Goal: Task Accomplishment & Management: Use online tool/utility

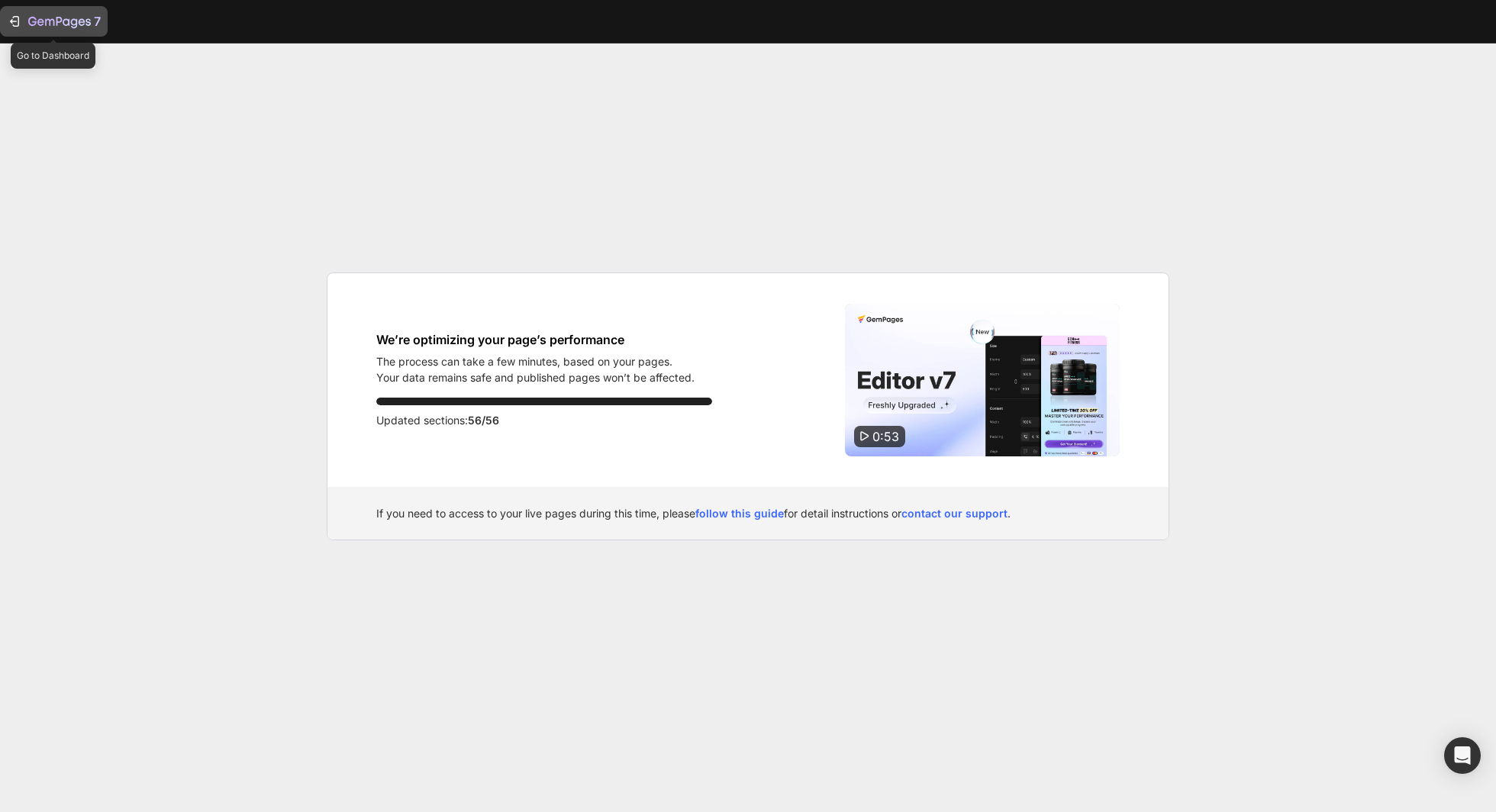
click at [9, 17] on icon "button" at bounding box center [14, 21] width 15 height 15
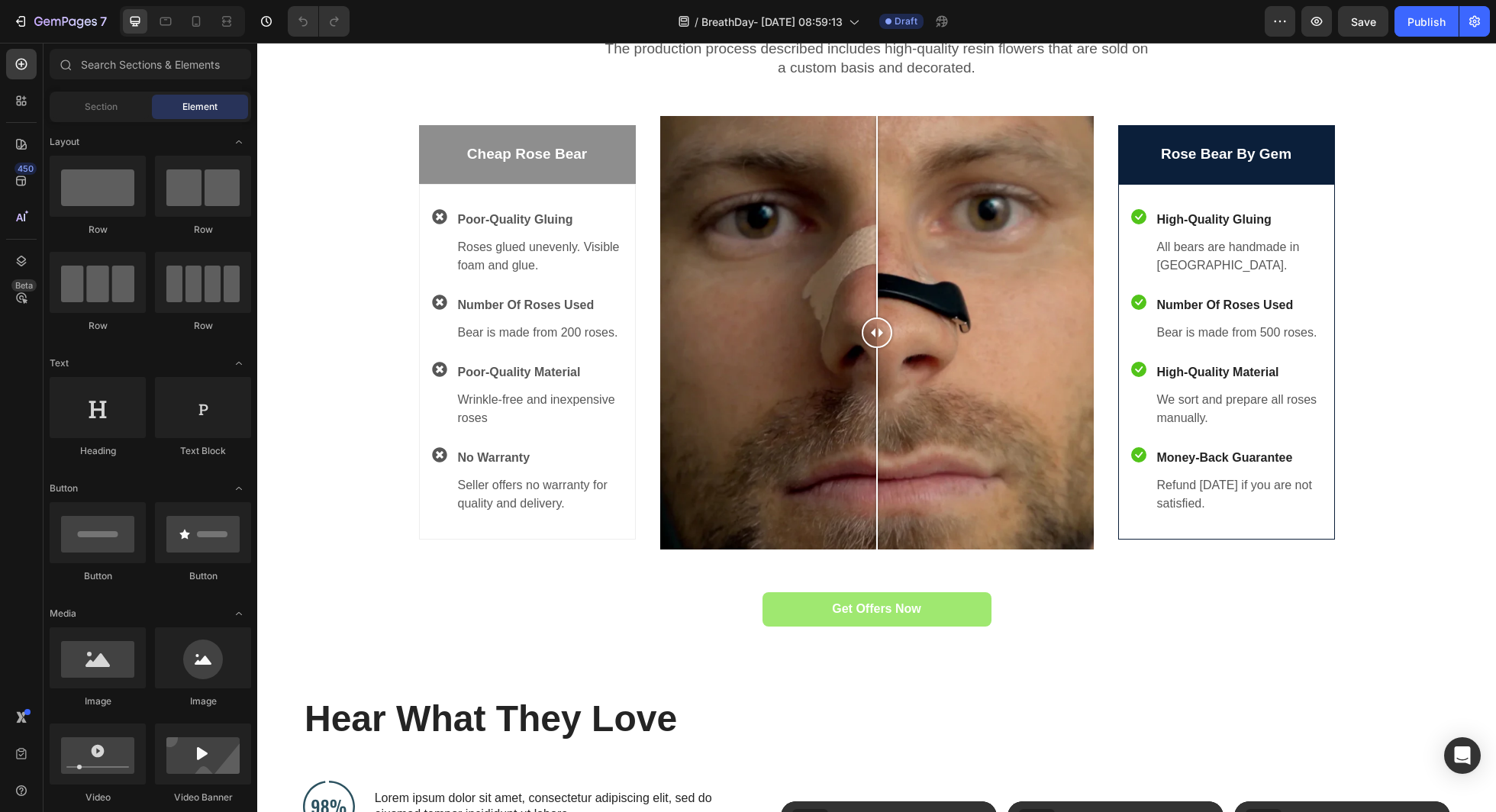
scroll to position [924, 0]
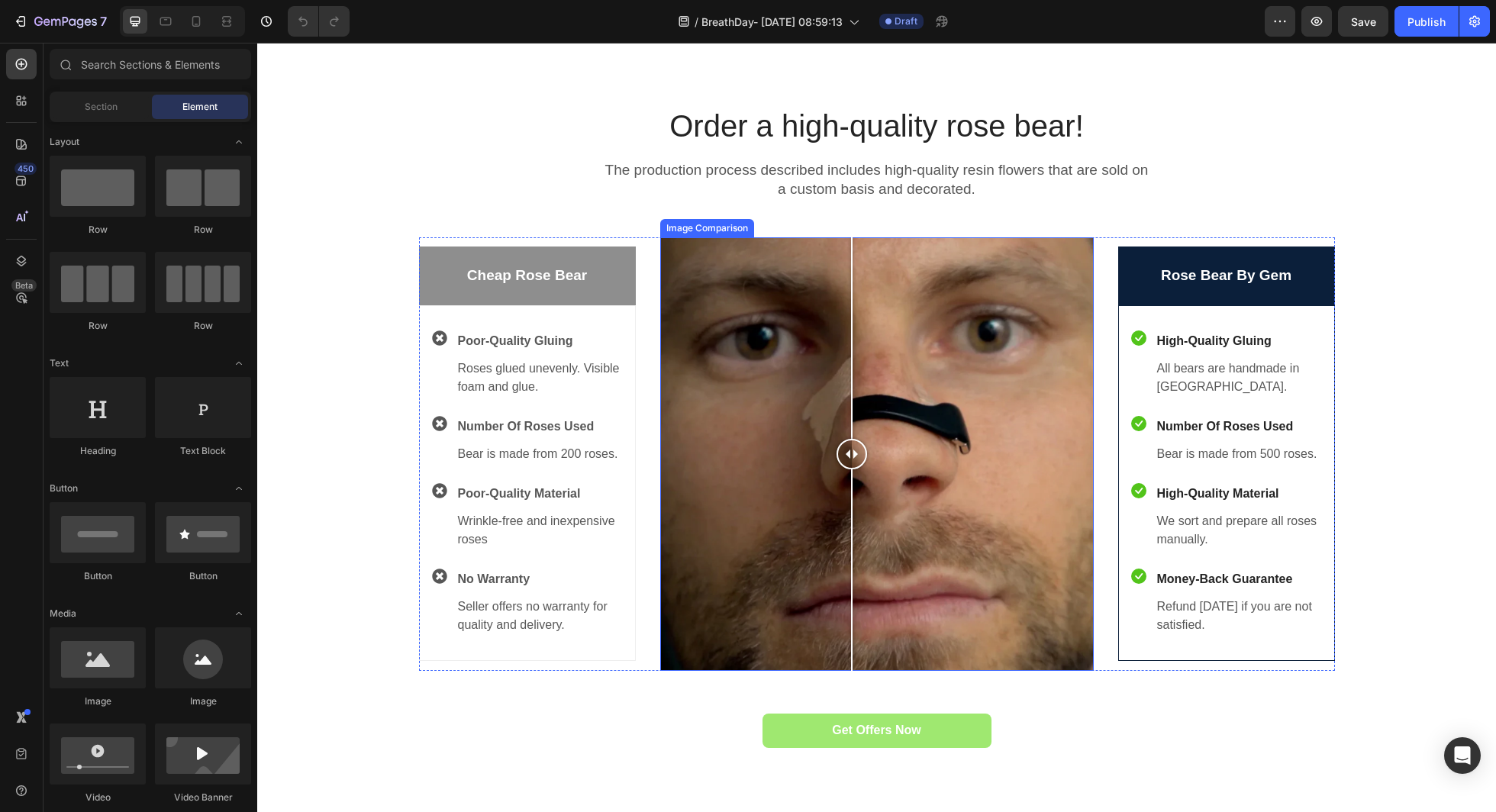
drag, startPoint x: 882, startPoint y: 458, endPoint x: 877, endPoint y: 492, distance: 34.4
click at [867, 492] on div at bounding box center [852, 454] width 30 height 434
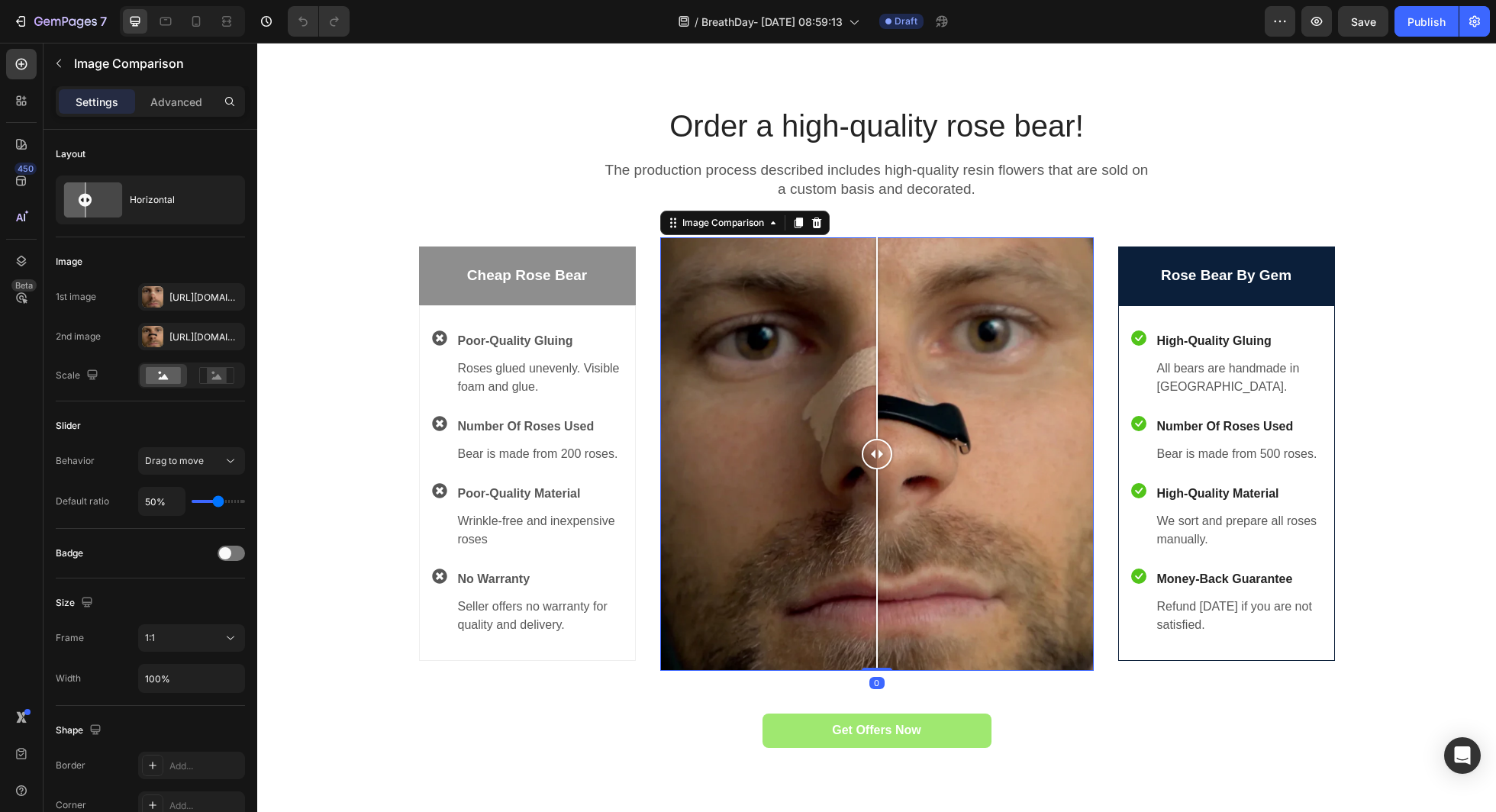
scroll to position [1508, 0]
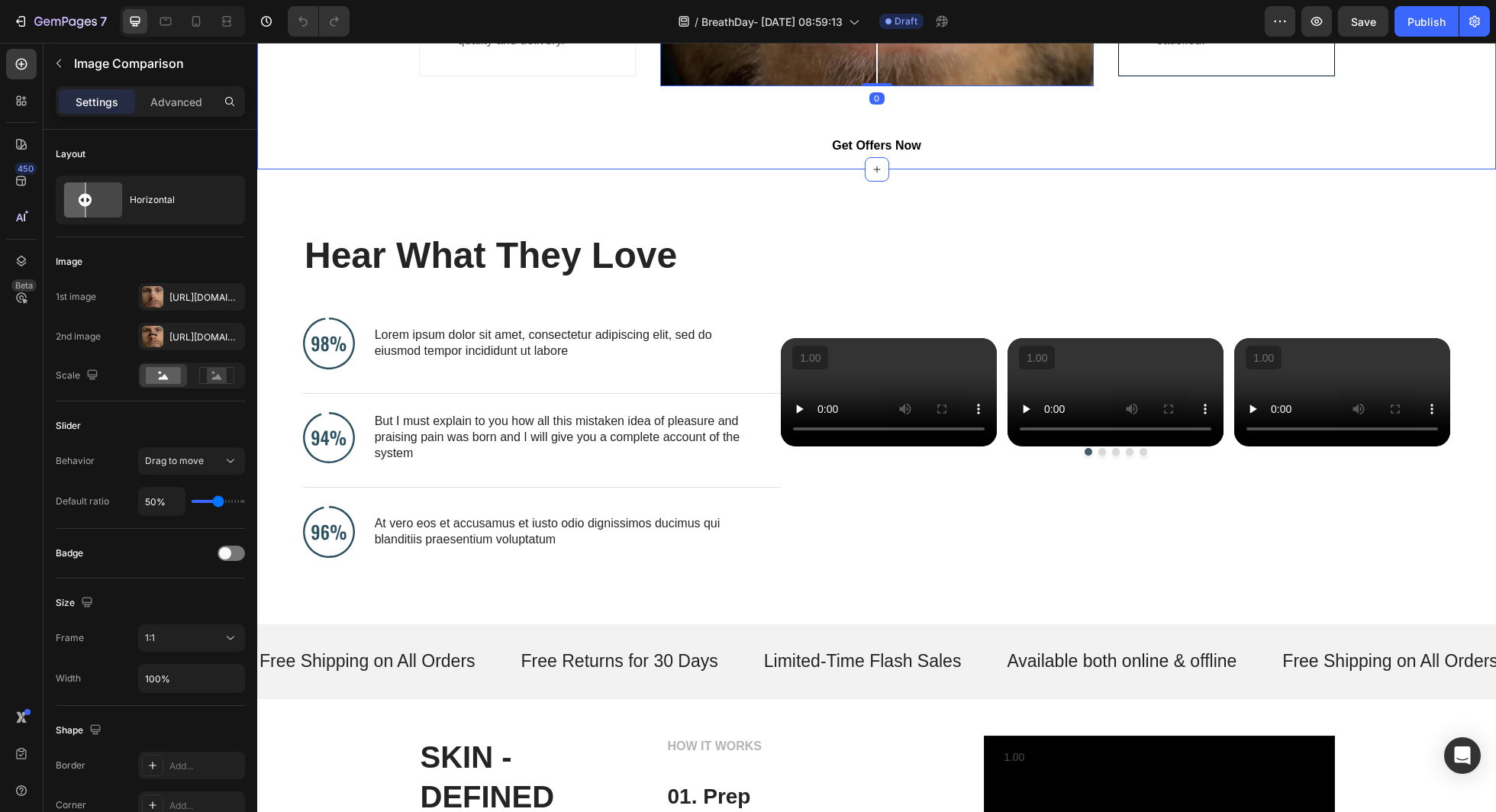
click at [821, 146] on link "Get Offers Now" at bounding box center [877, 146] width 229 height 35
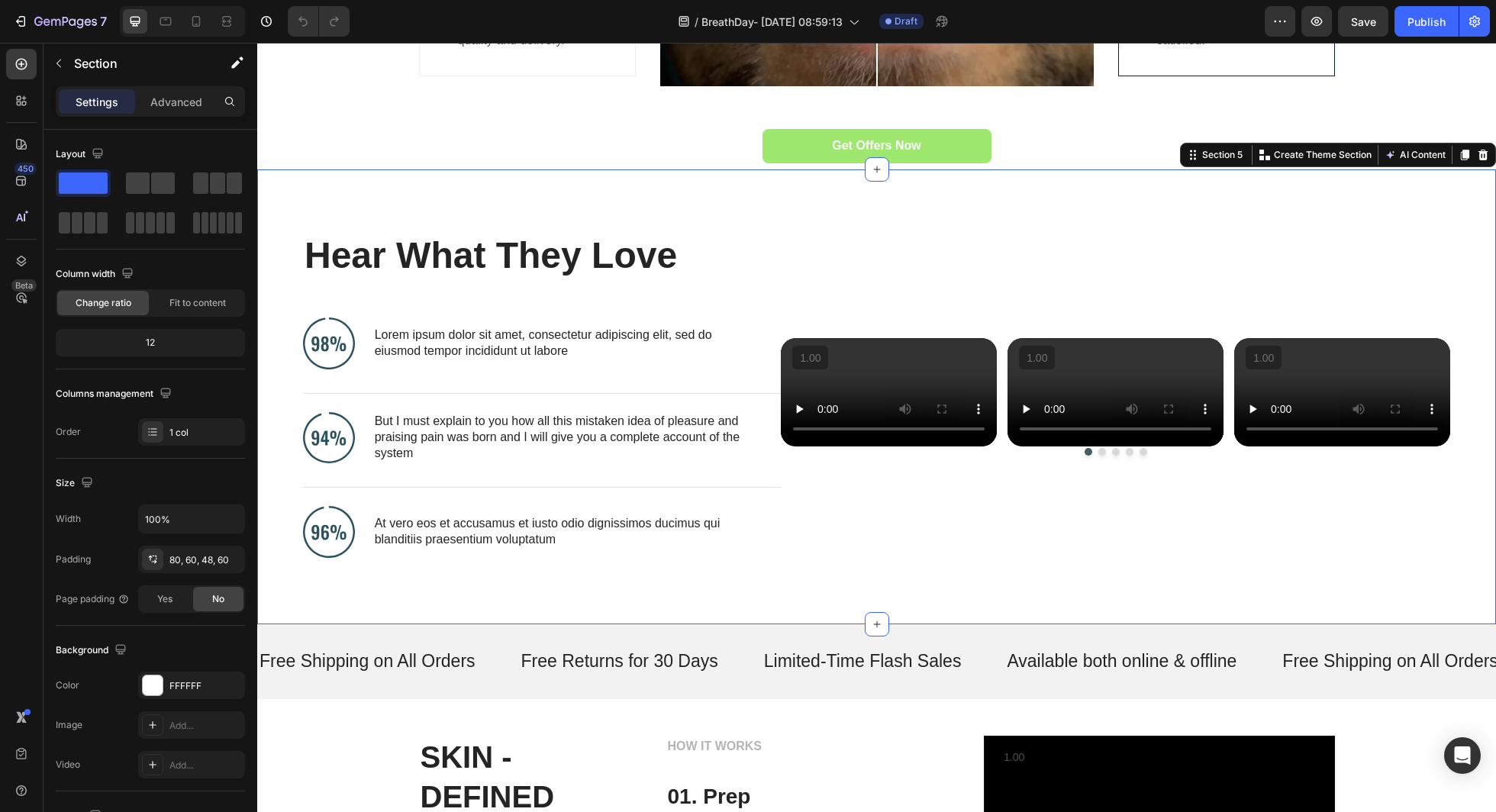
click at [720, 222] on div "Hear What They Love Heading Image Lorem ipsum dolor sit amet, consectetur adipi…" at bounding box center [876, 397] width 1239 height 455
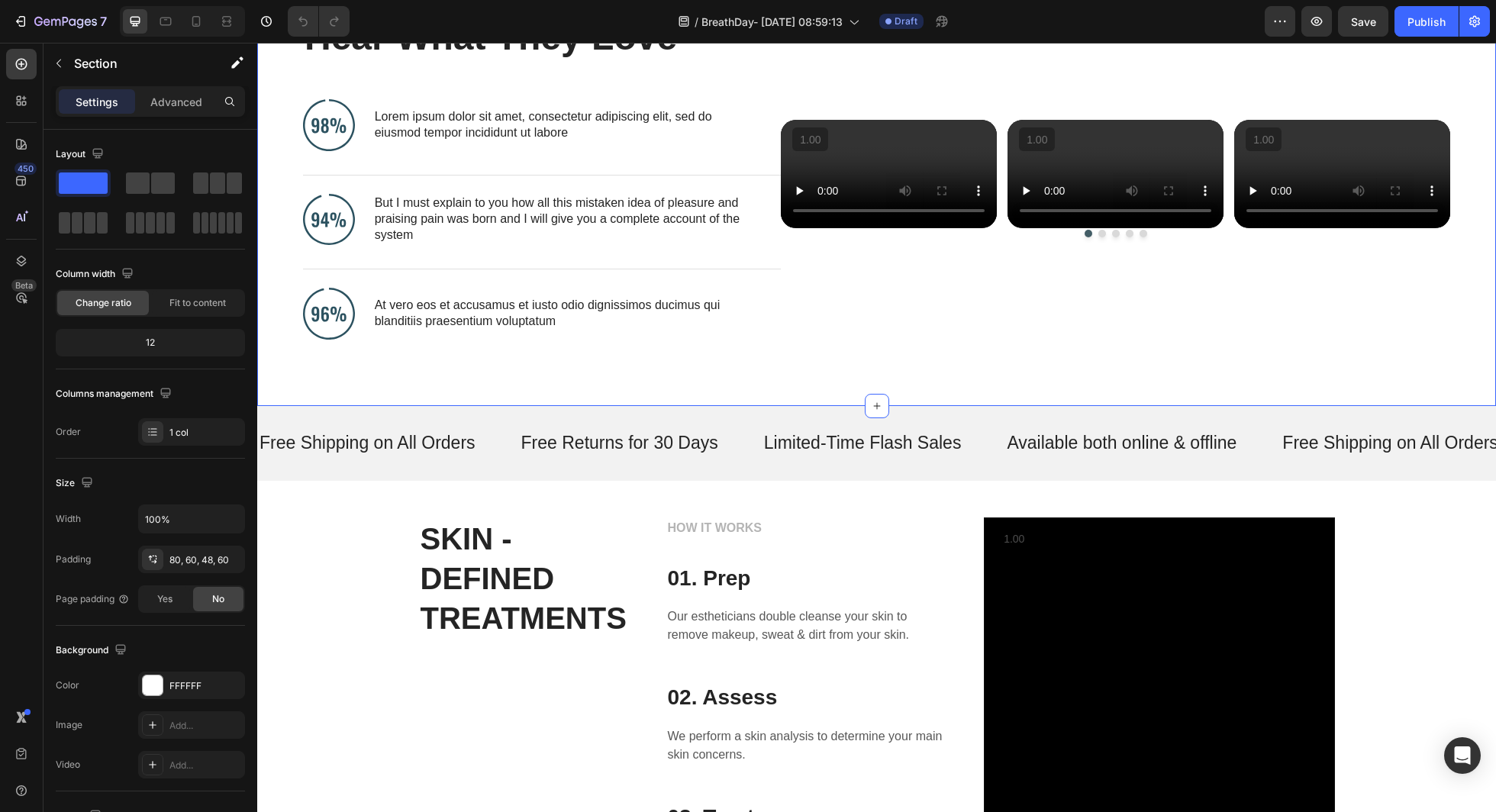
scroll to position [1571, 0]
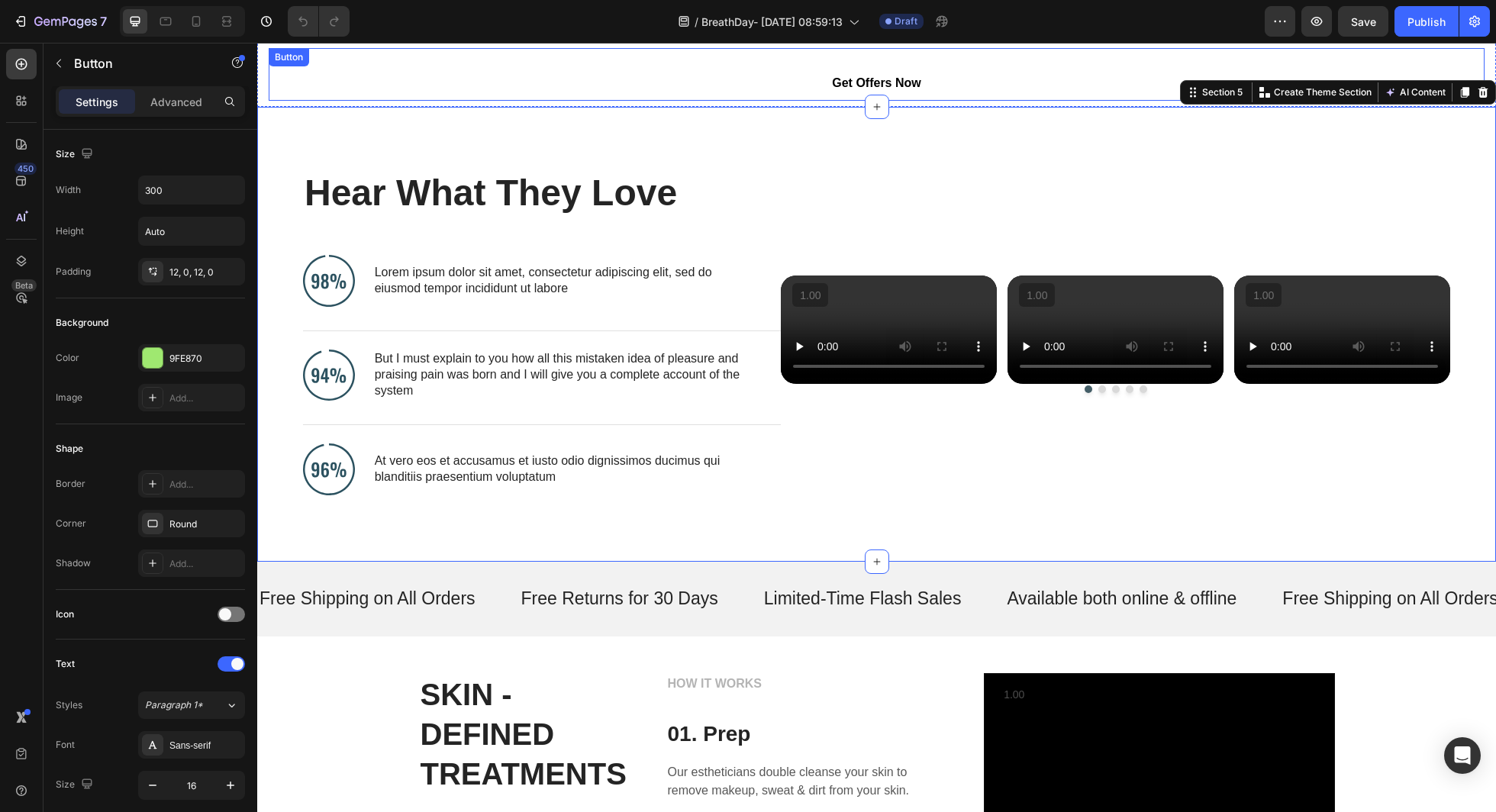
click at [818, 96] on link "Get Offers Now" at bounding box center [877, 83] width 229 height 35
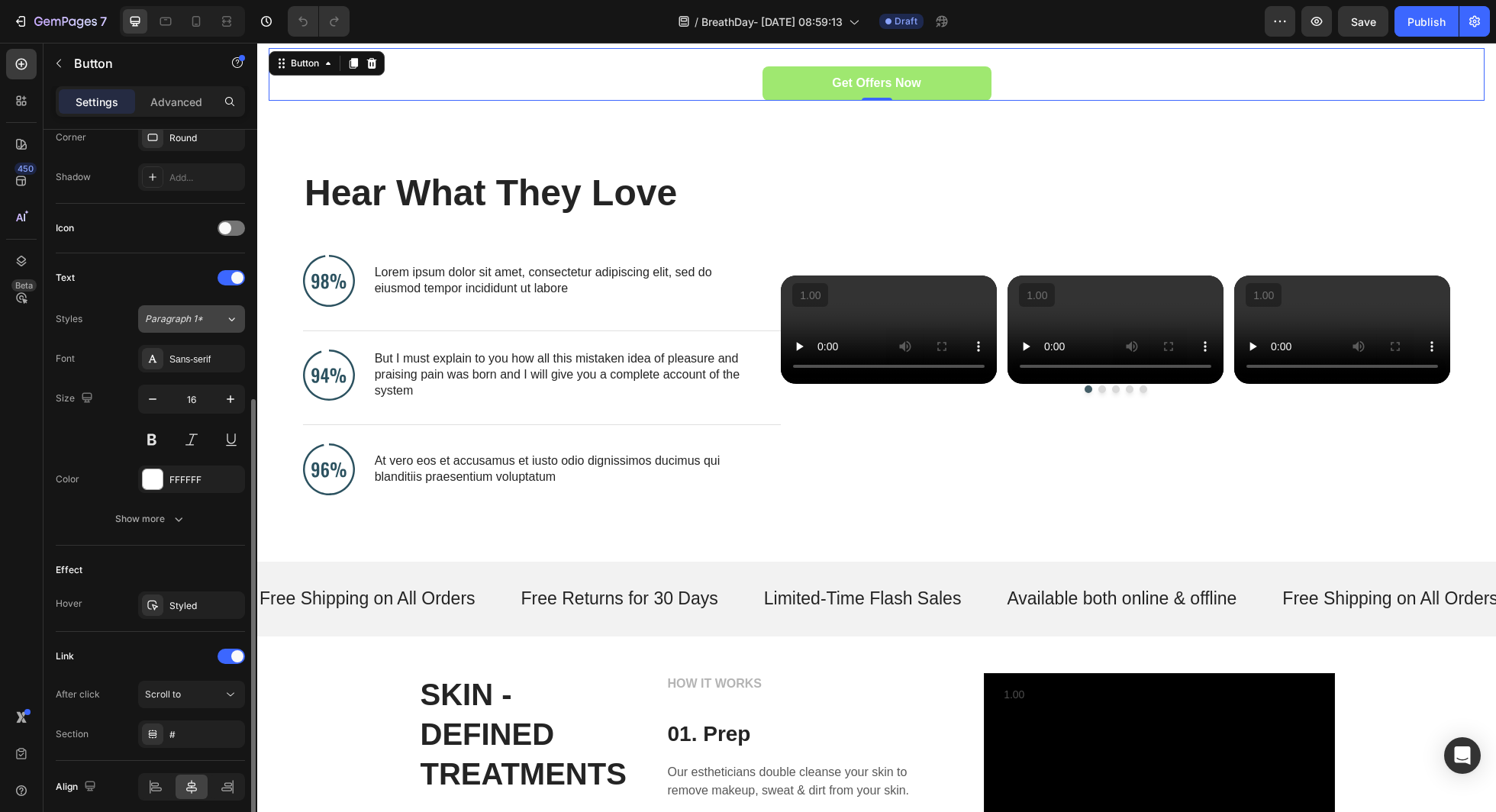
scroll to position [445, 0]
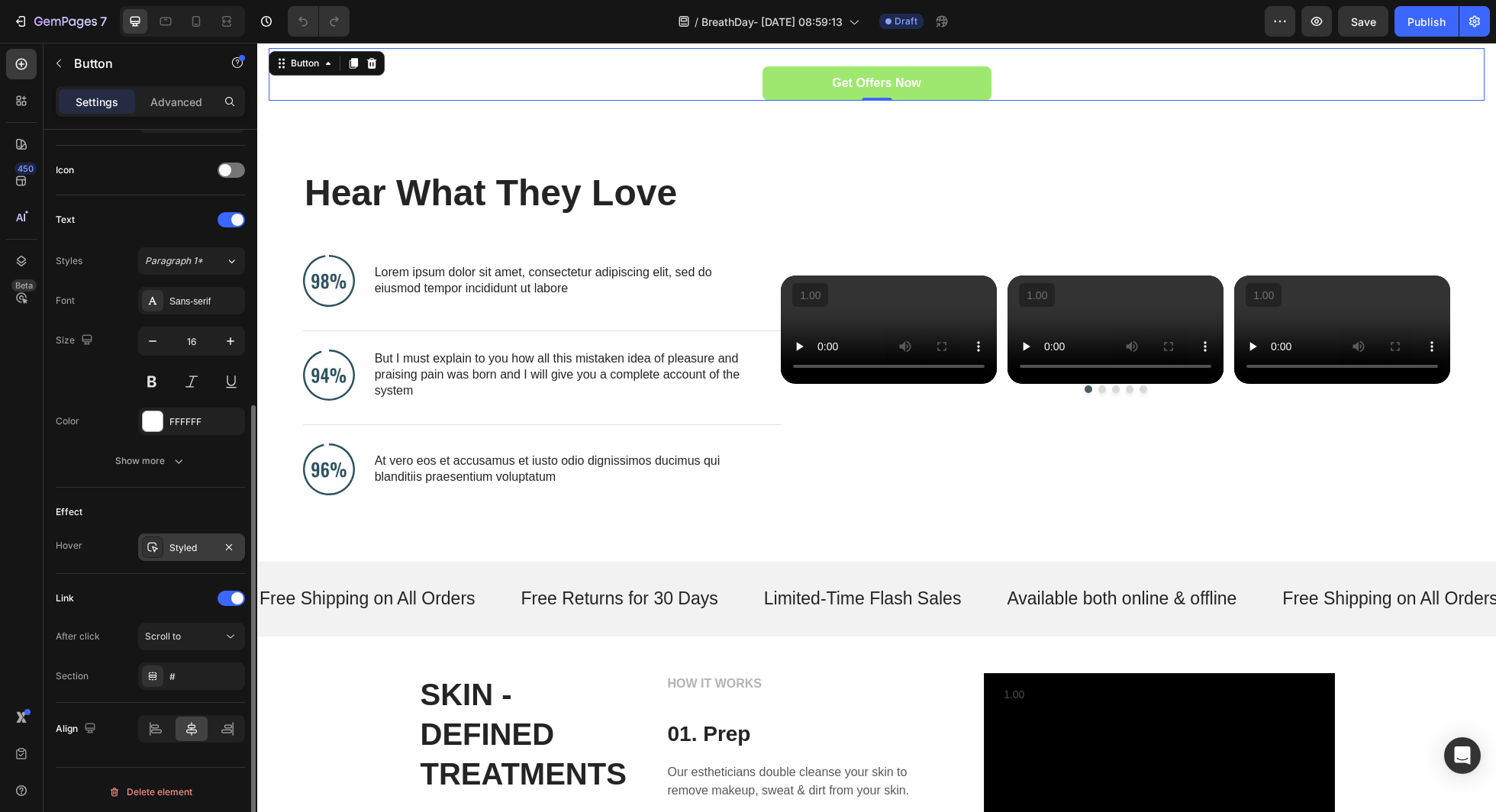
click at [174, 552] on div "Styled" at bounding box center [191, 546] width 107 height 27
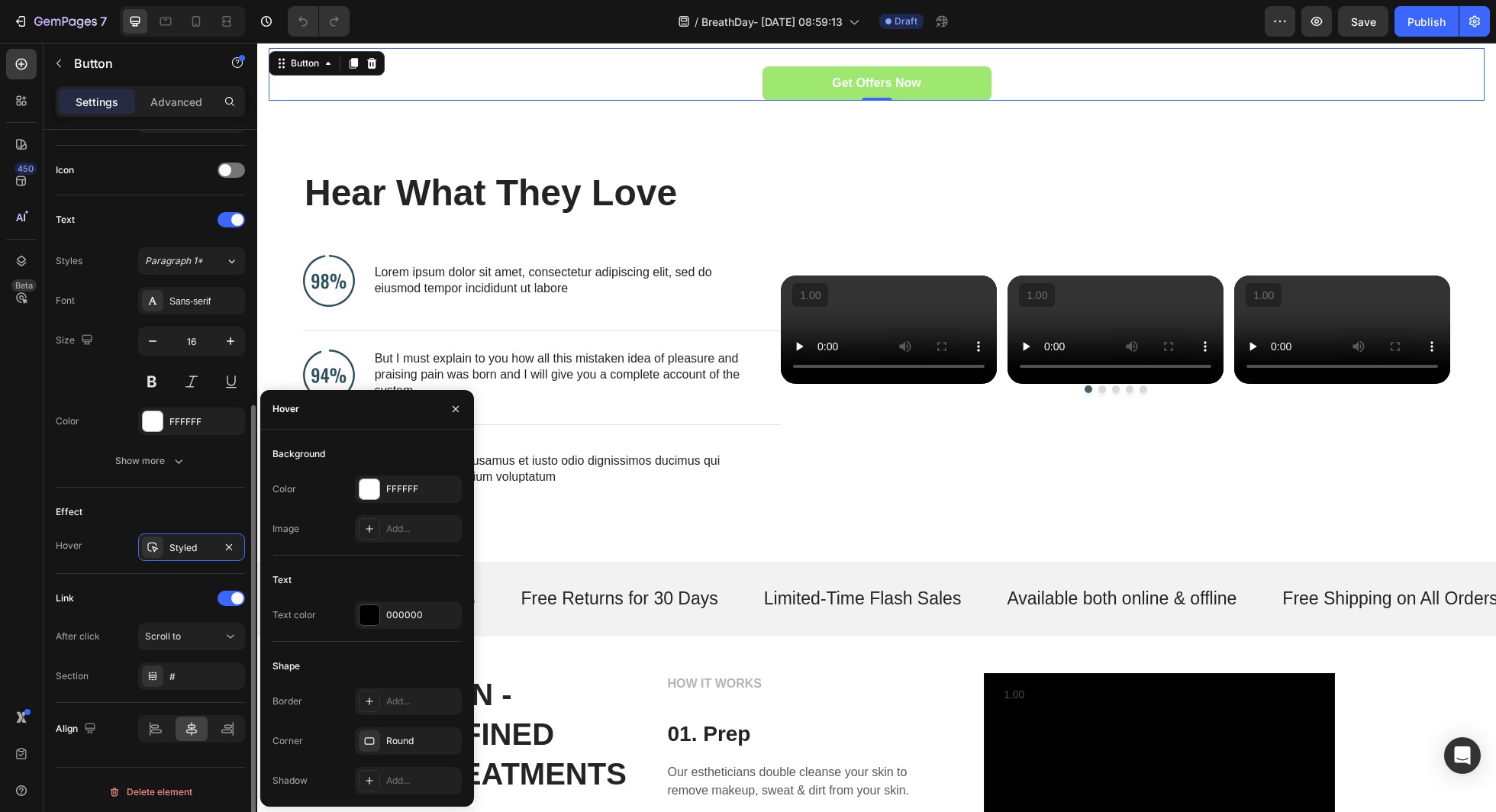
click at [165, 580] on div "Link After click Scroll to Section #" at bounding box center [151, 638] width 190 height 129
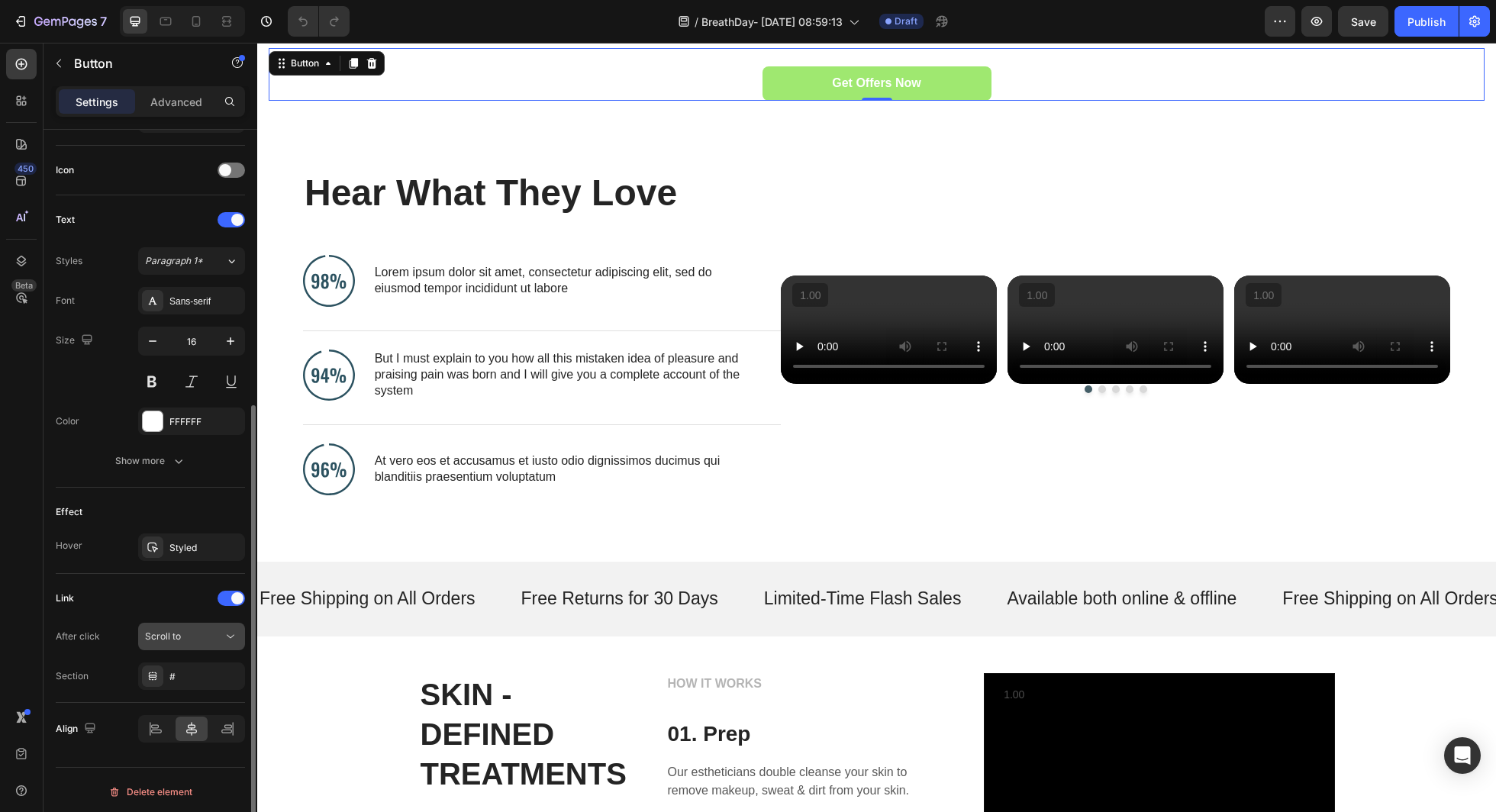
click at [179, 645] on button "Scroll to" at bounding box center [191, 636] width 107 height 27
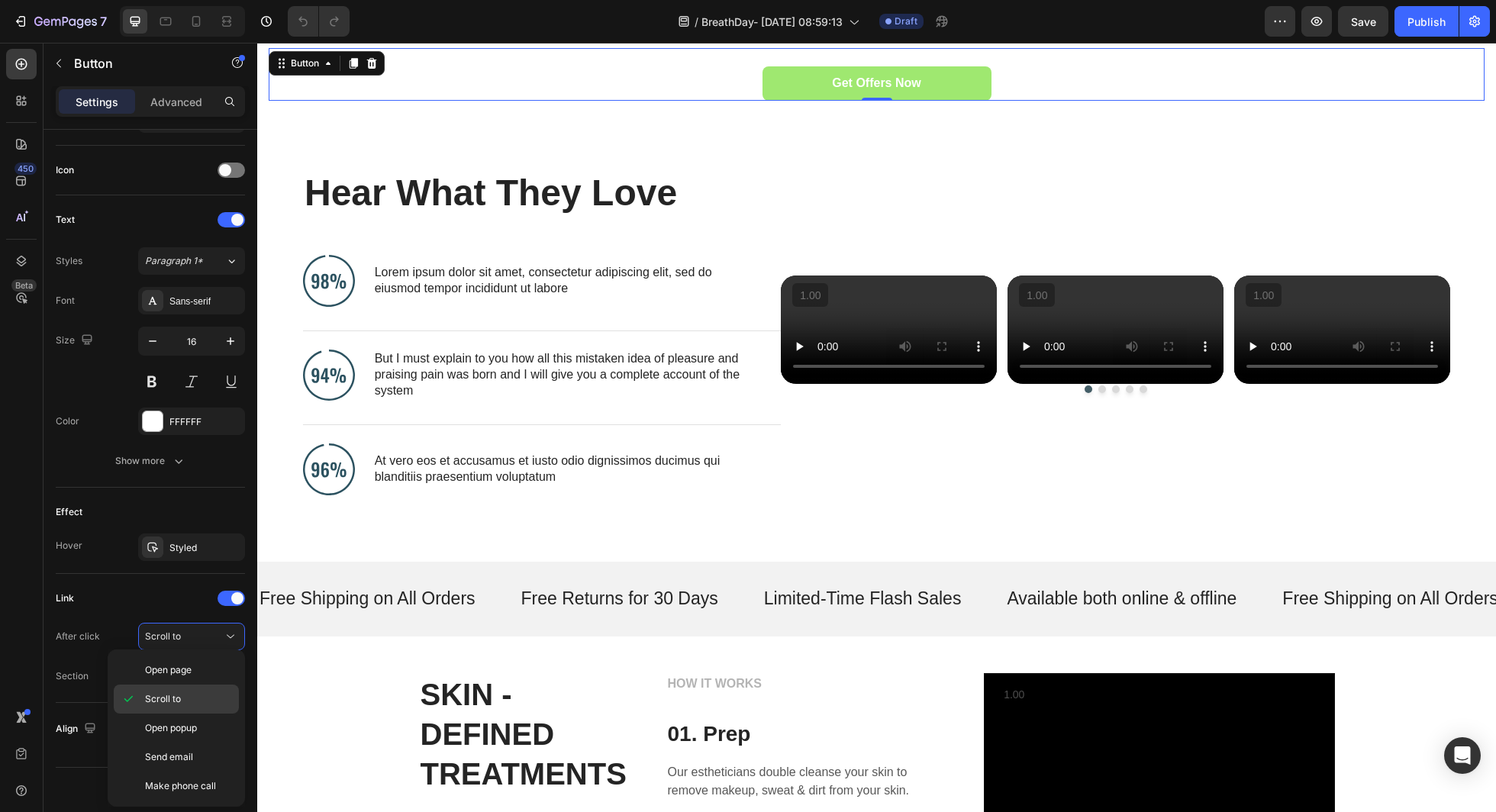
click at [196, 692] on p "Scroll to" at bounding box center [189, 700] width 87 height 14
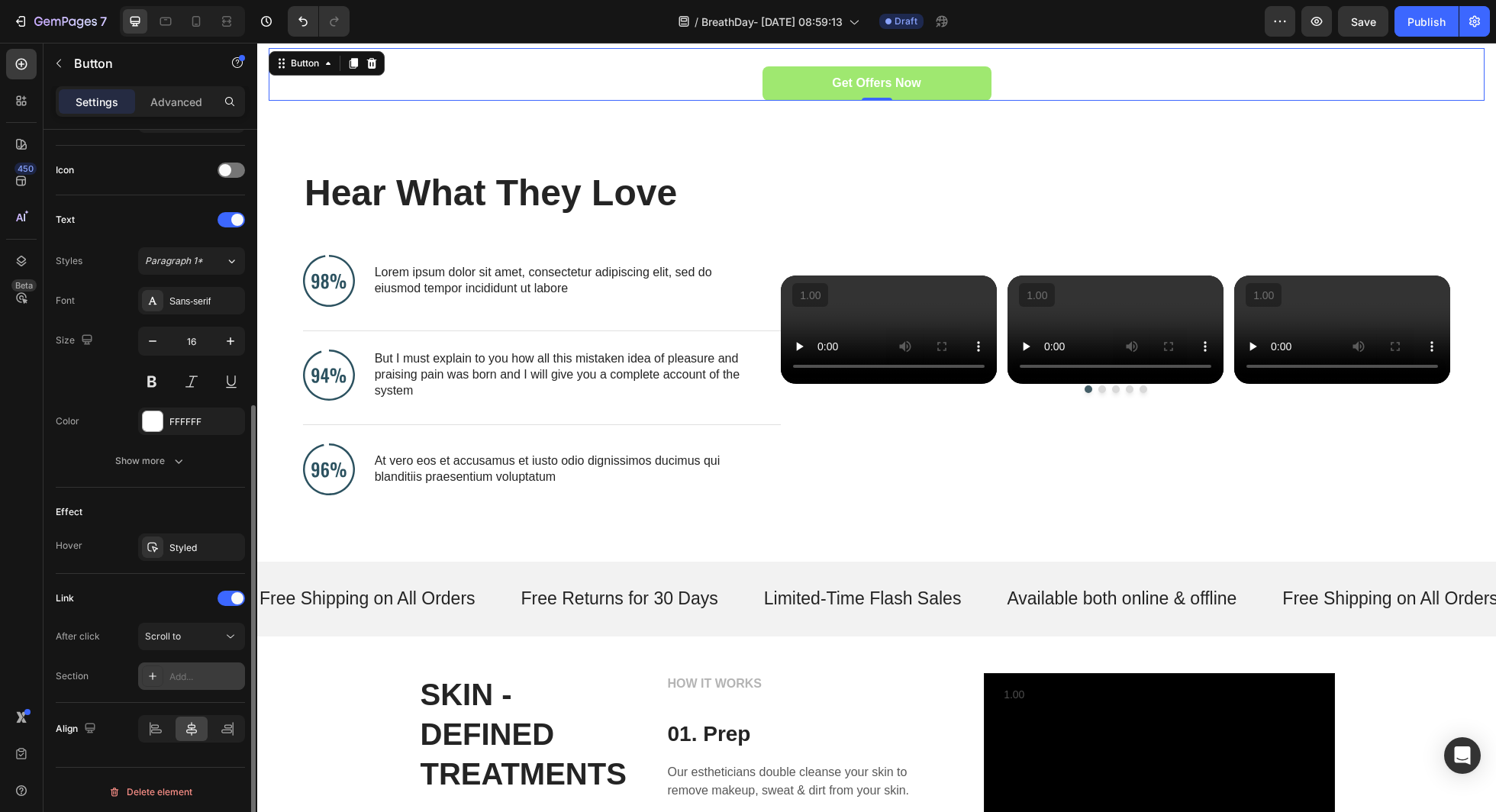
click at [174, 675] on div "Add..." at bounding box center [205, 677] width 72 height 14
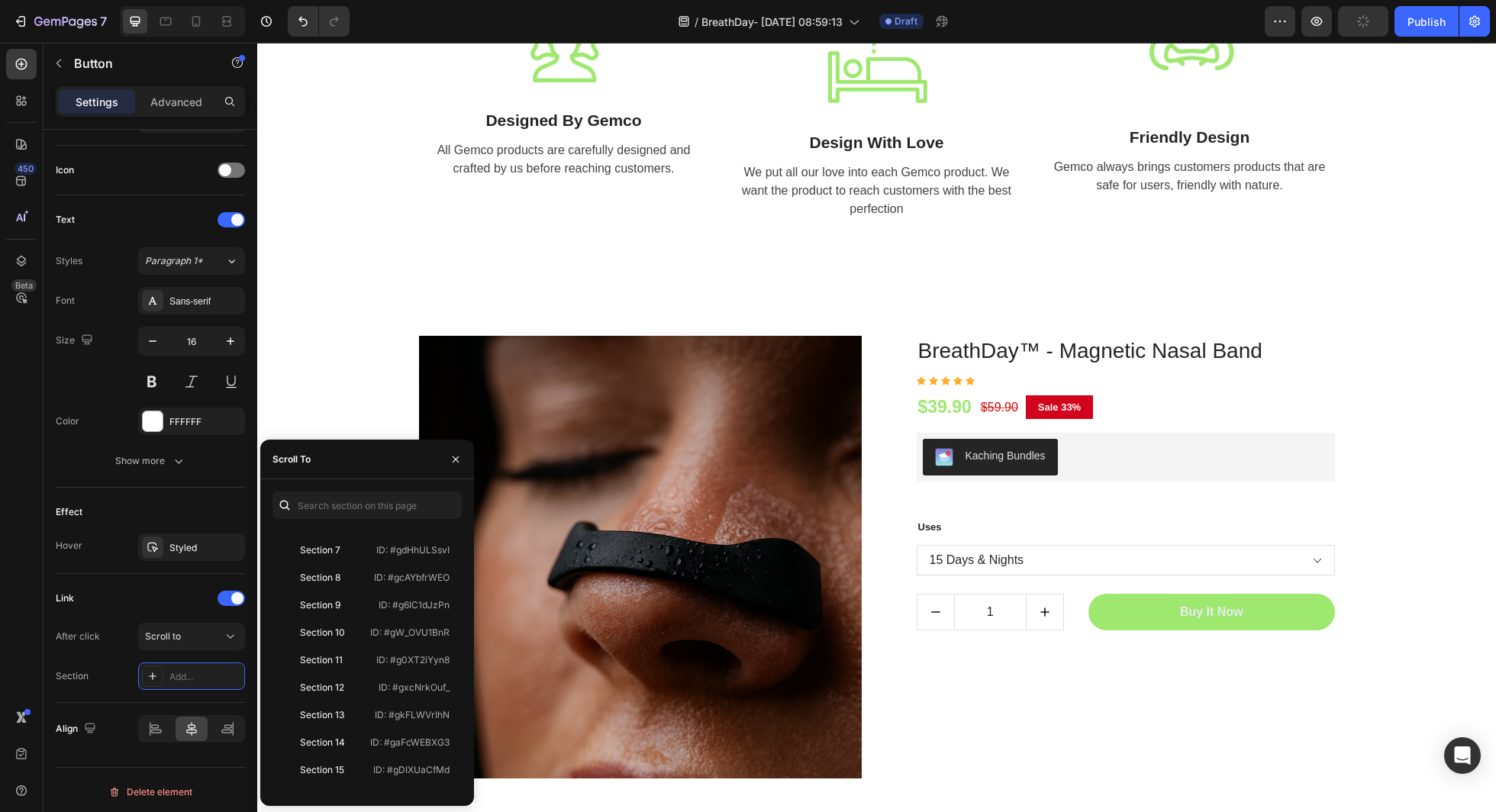
scroll to position [4897, 0]
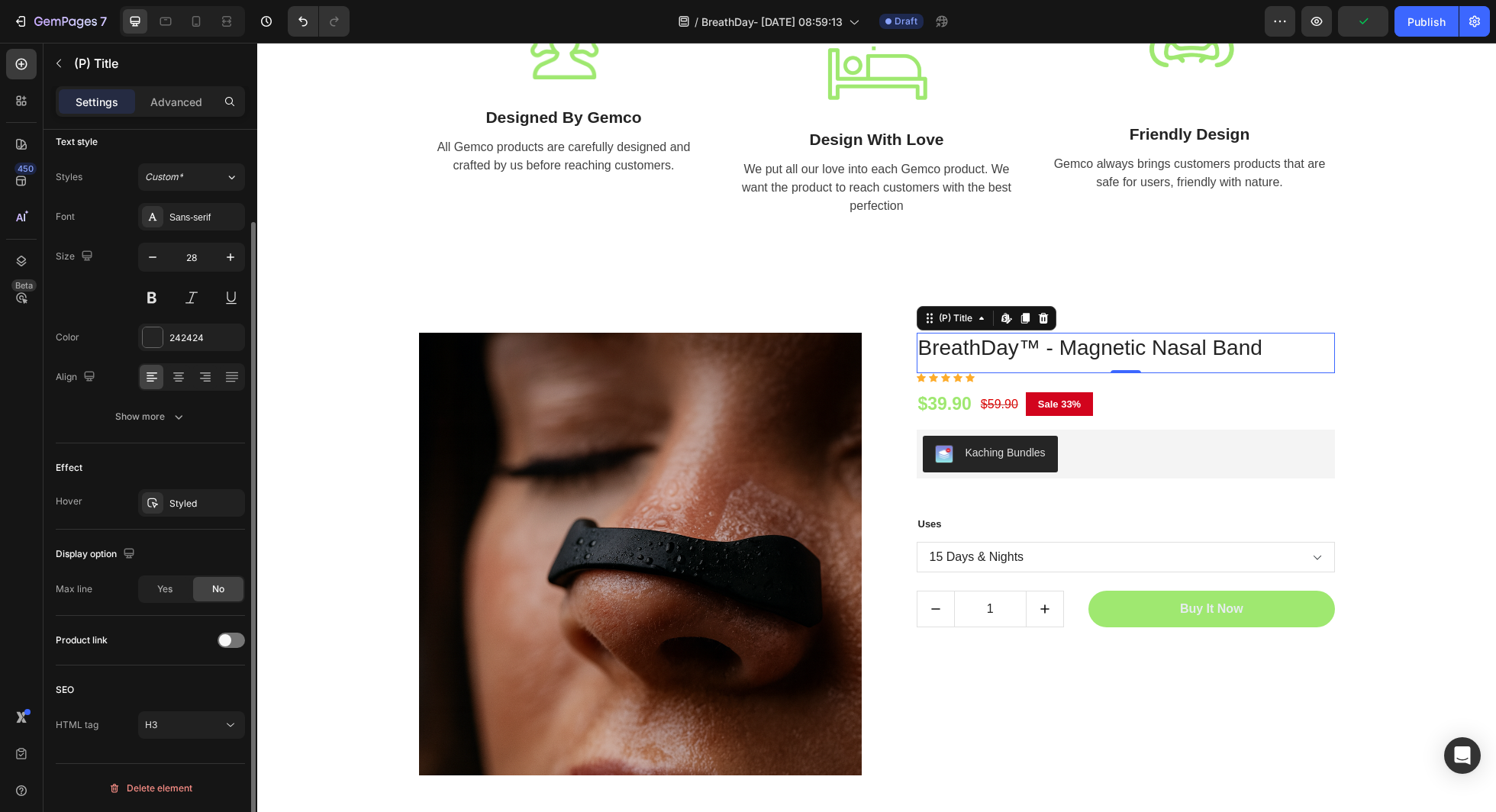
click at [1321, 367] on div "BreathDay™ - Magnetic Nasal Band (P) Title Edit content in Shopify 0" at bounding box center [1126, 352] width 418 height 40
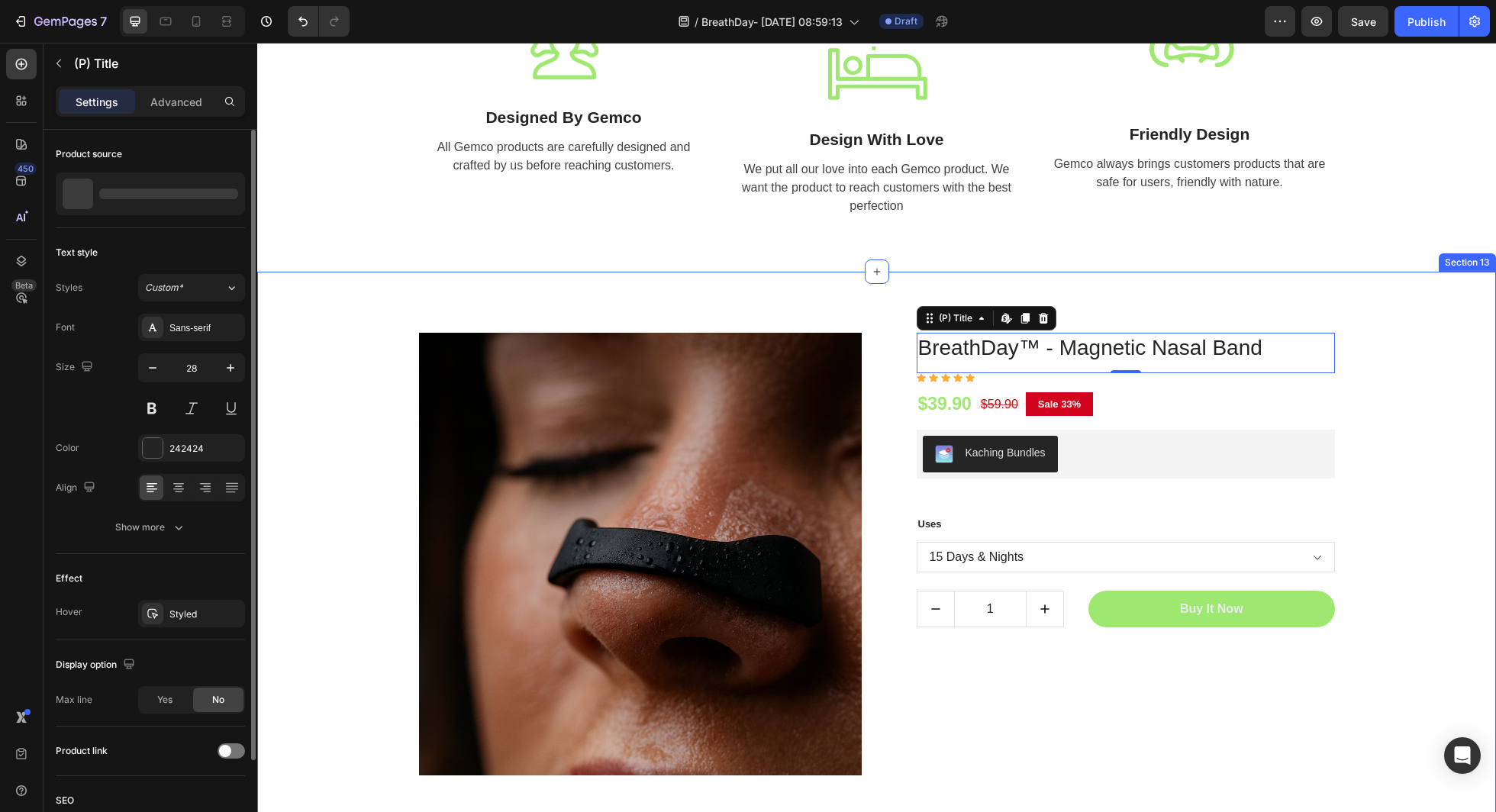
click at [1392, 374] on div "(P) Images & Gallery BreathDay™ - Magnetic Nasal Band (P) Title Edit content in…" at bounding box center [876, 553] width 1216 height 491
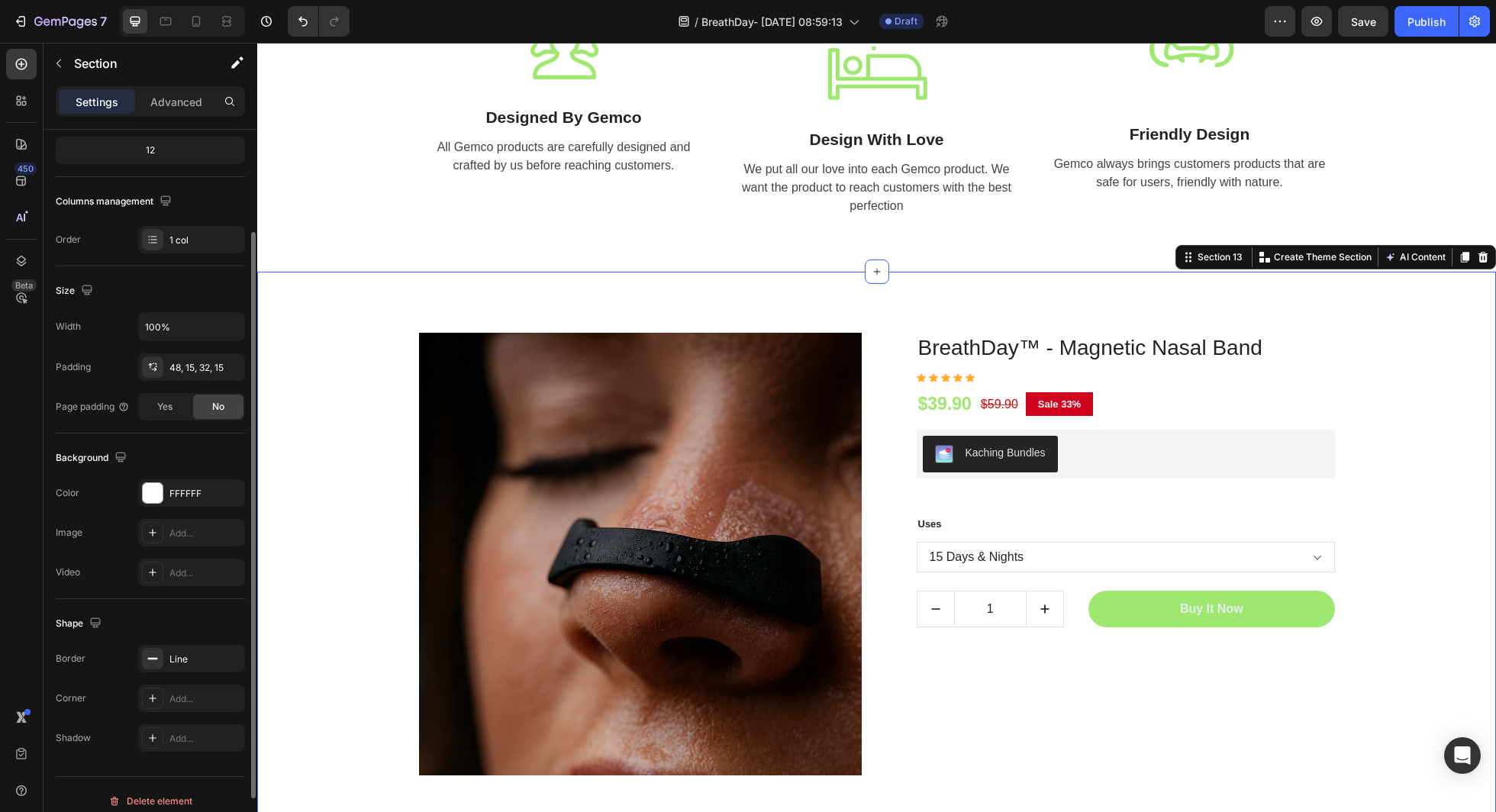
scroll to position [203, 0]
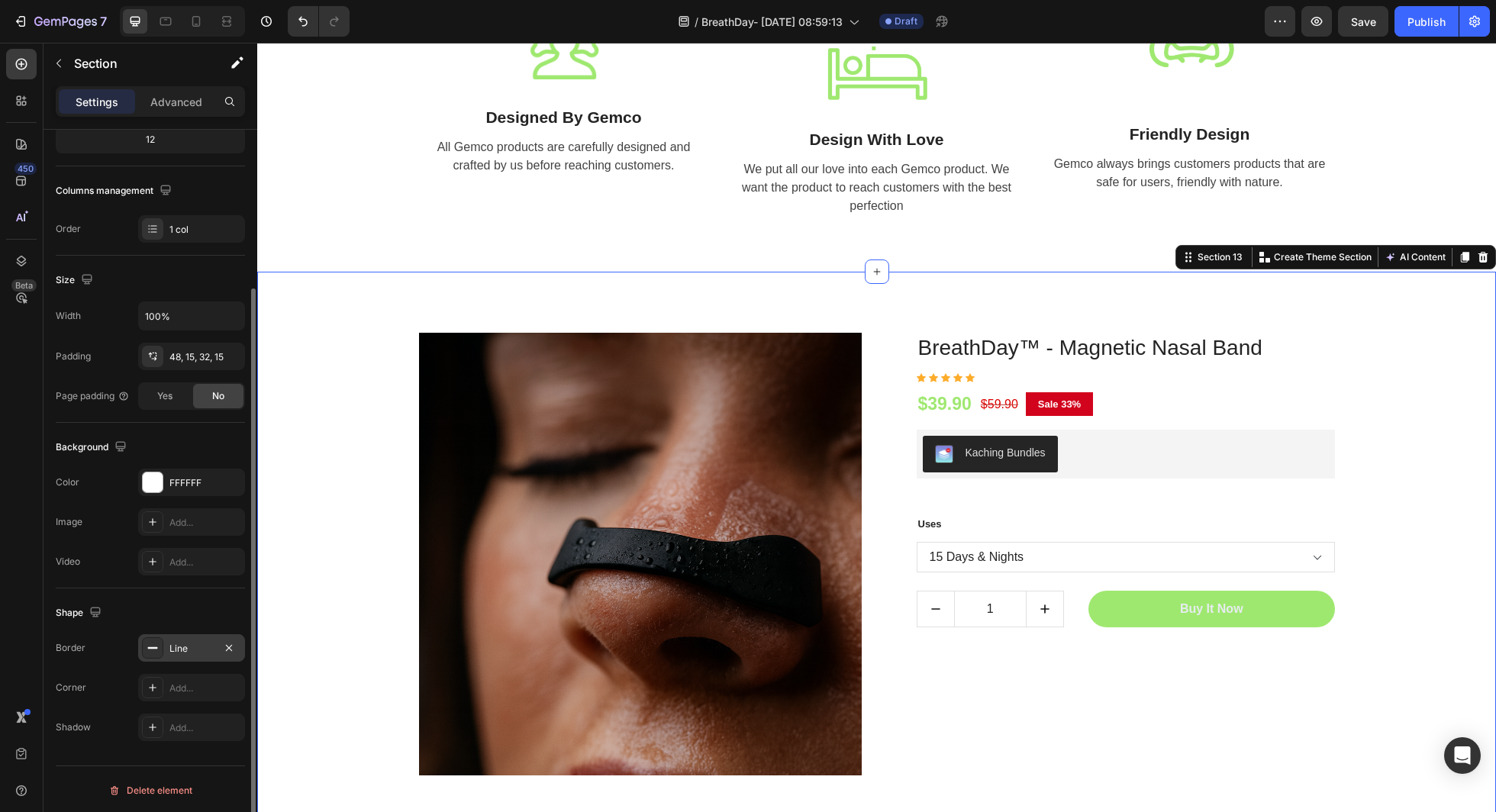
click at [190, 653] on div "Line" at bounding box center [191, 647] width 107 height 27
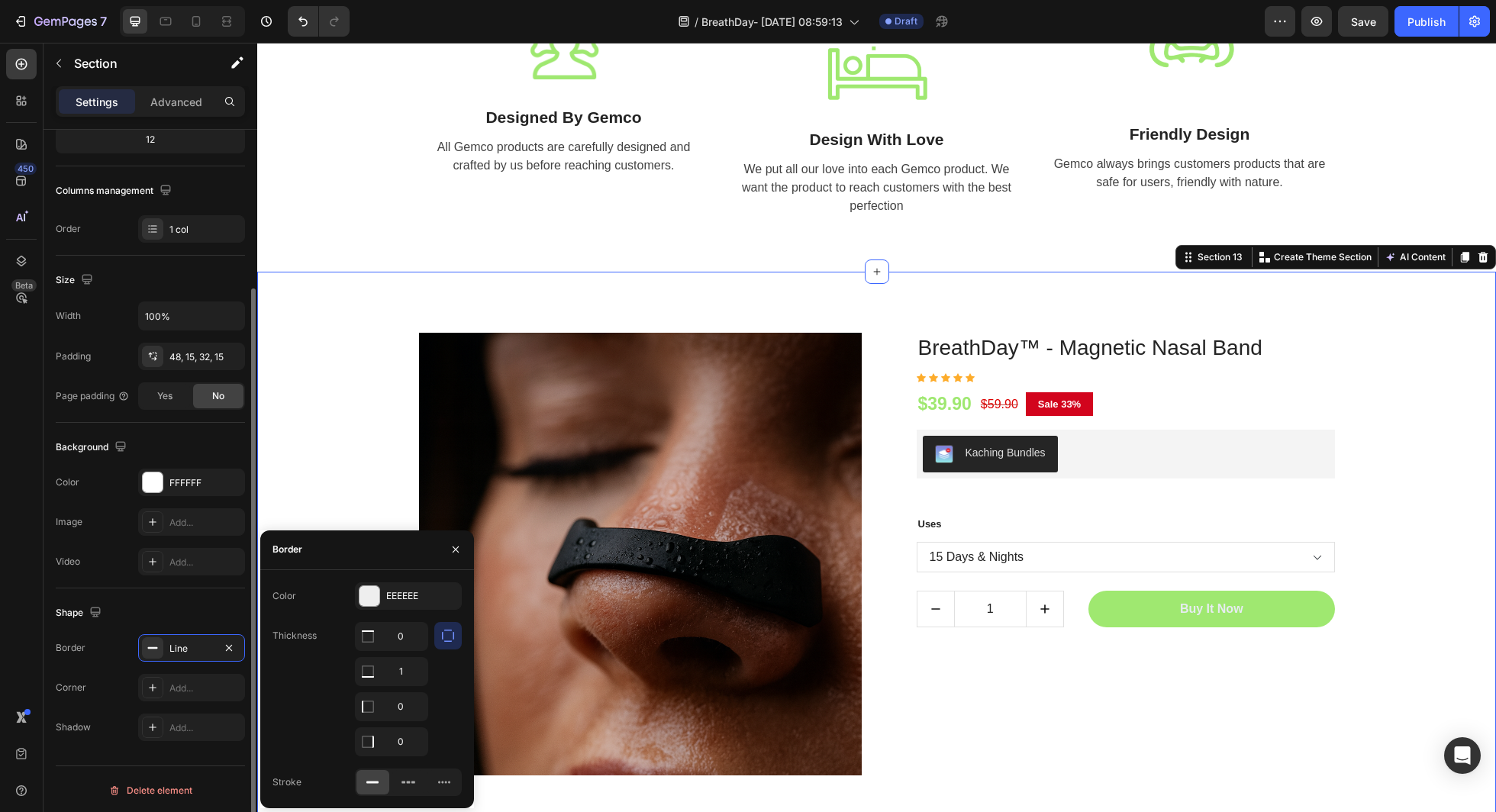
click at [169, 625] on div "Shape Border Line Corner Add... Shadow Add..." at bounding box center [151, 671] width 190 height 165
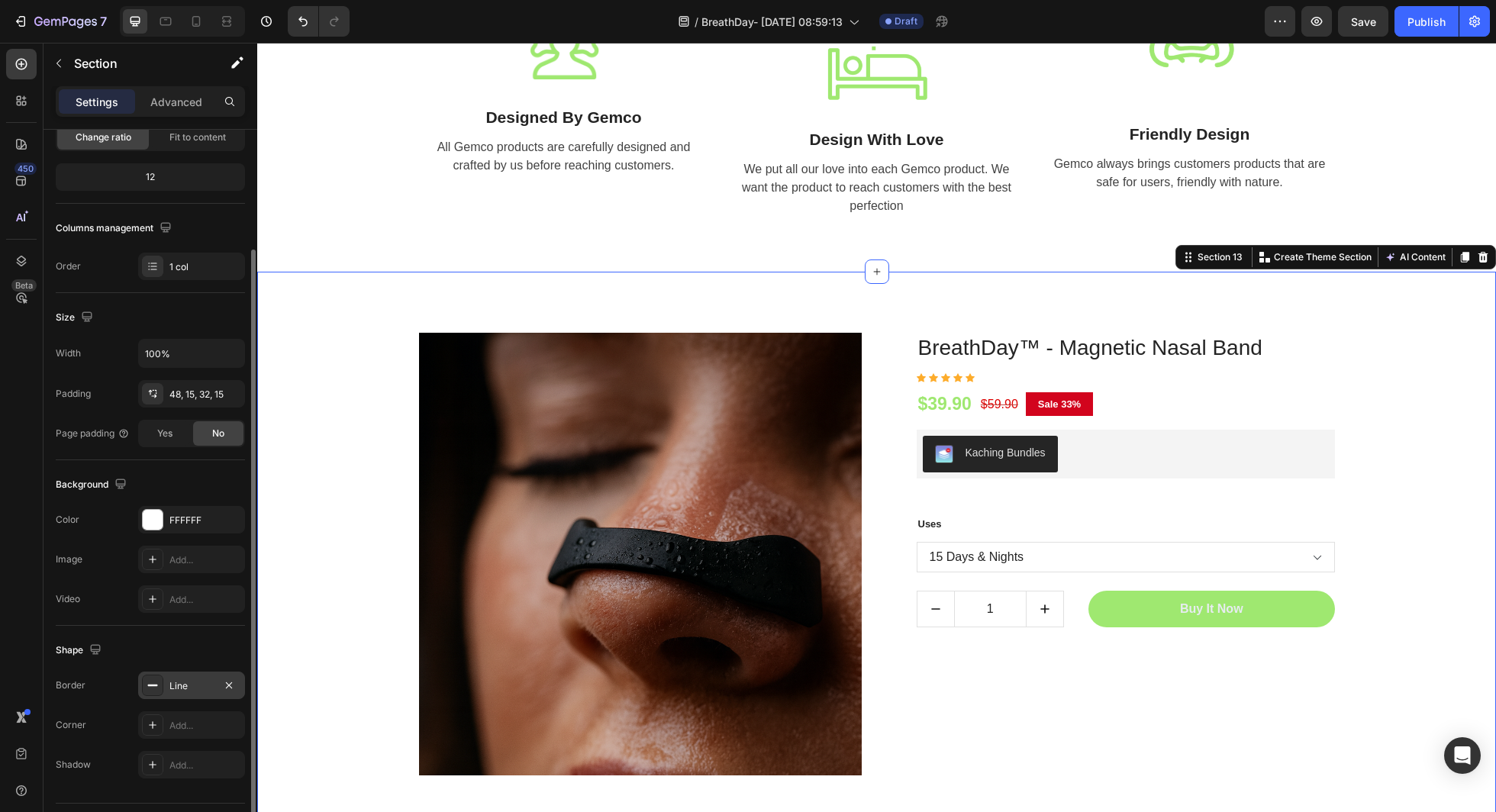
scroll to position [159, 0]
click at [176, 281] on div "1 col" at bounding box center [191, 272] width 107 height 27
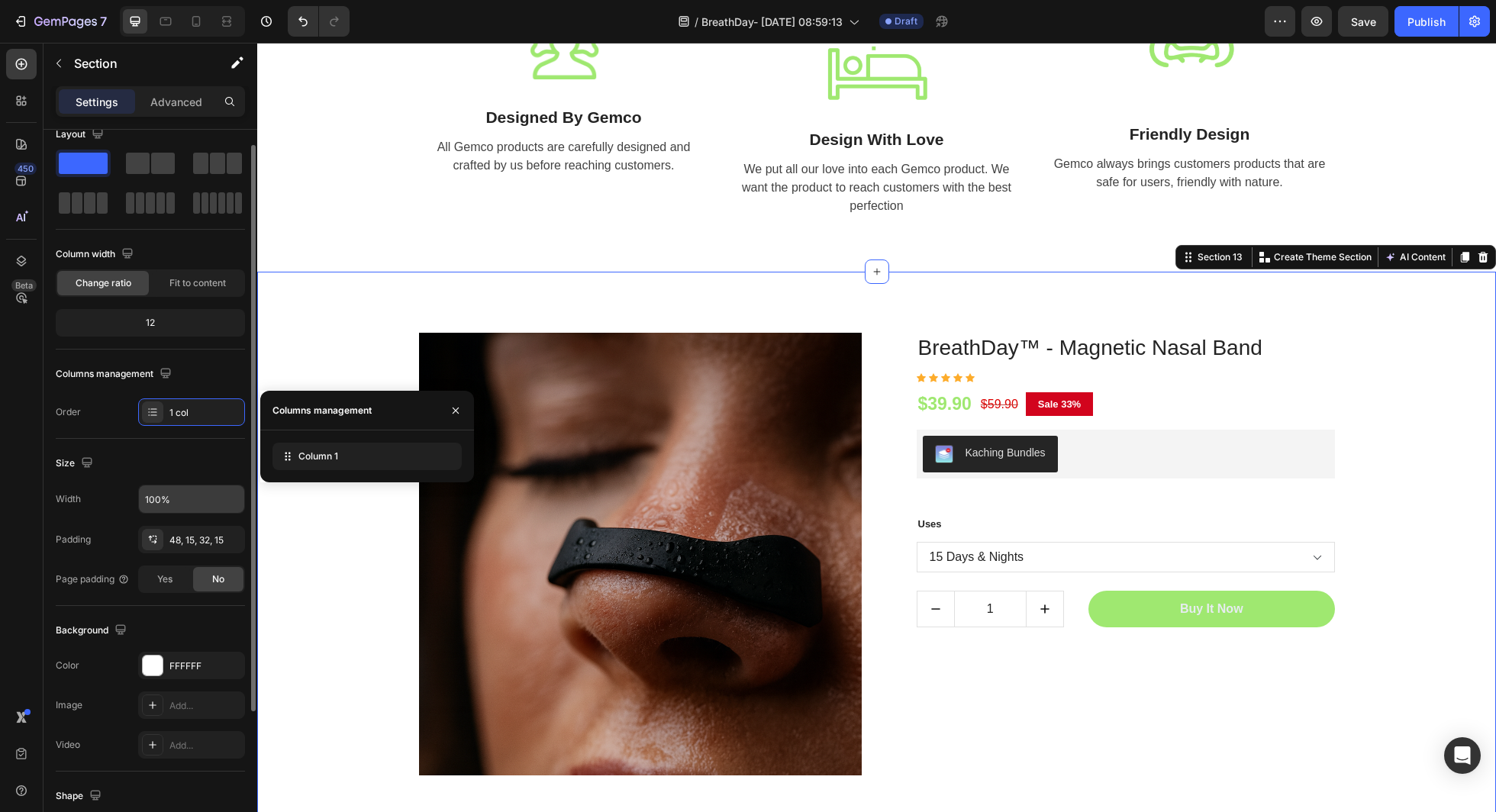
scroll to position [0, 0]
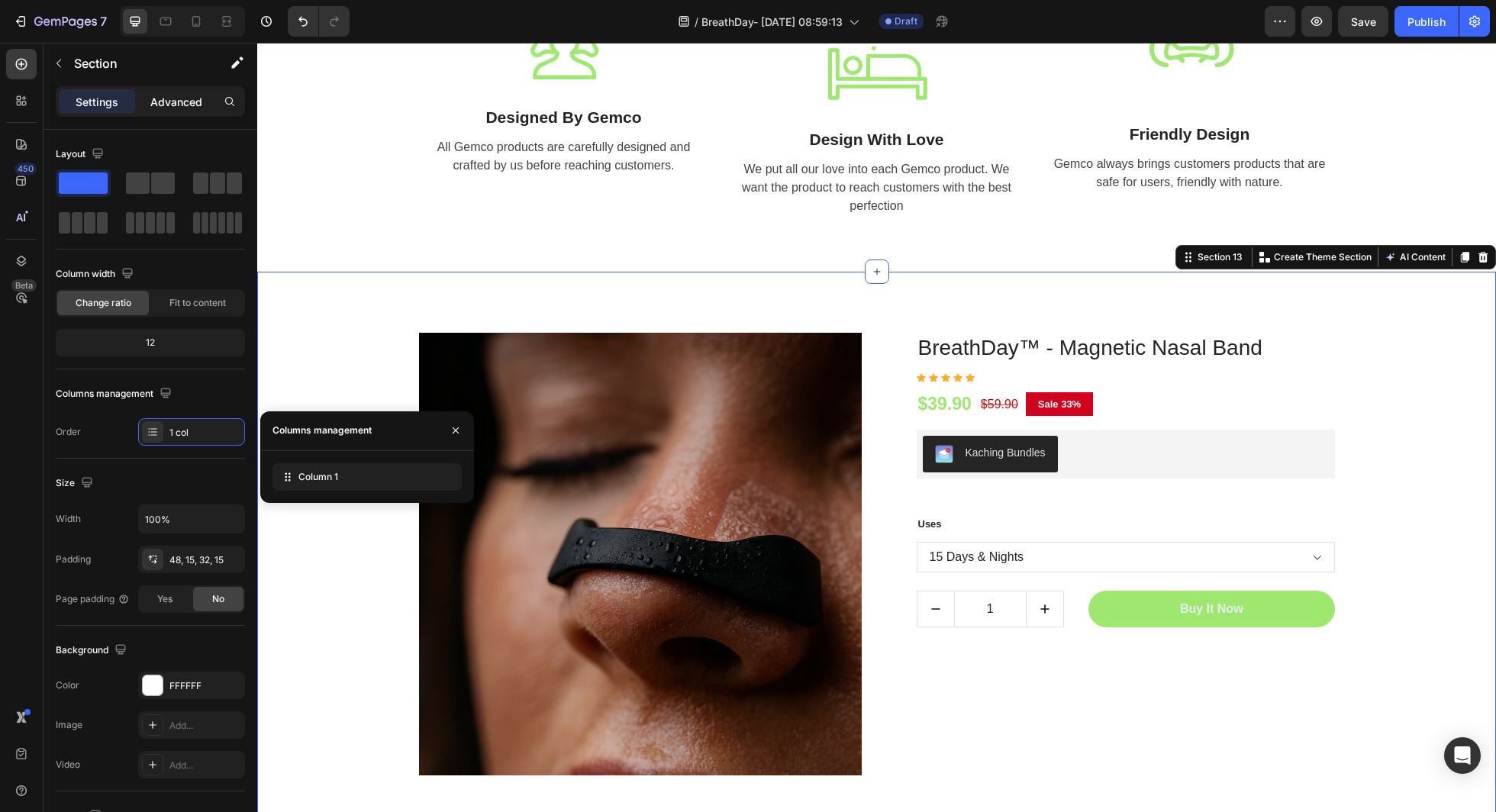
click at [155, 104] on p "Advanced" at bounding box center [176, 102] width 52 height 16
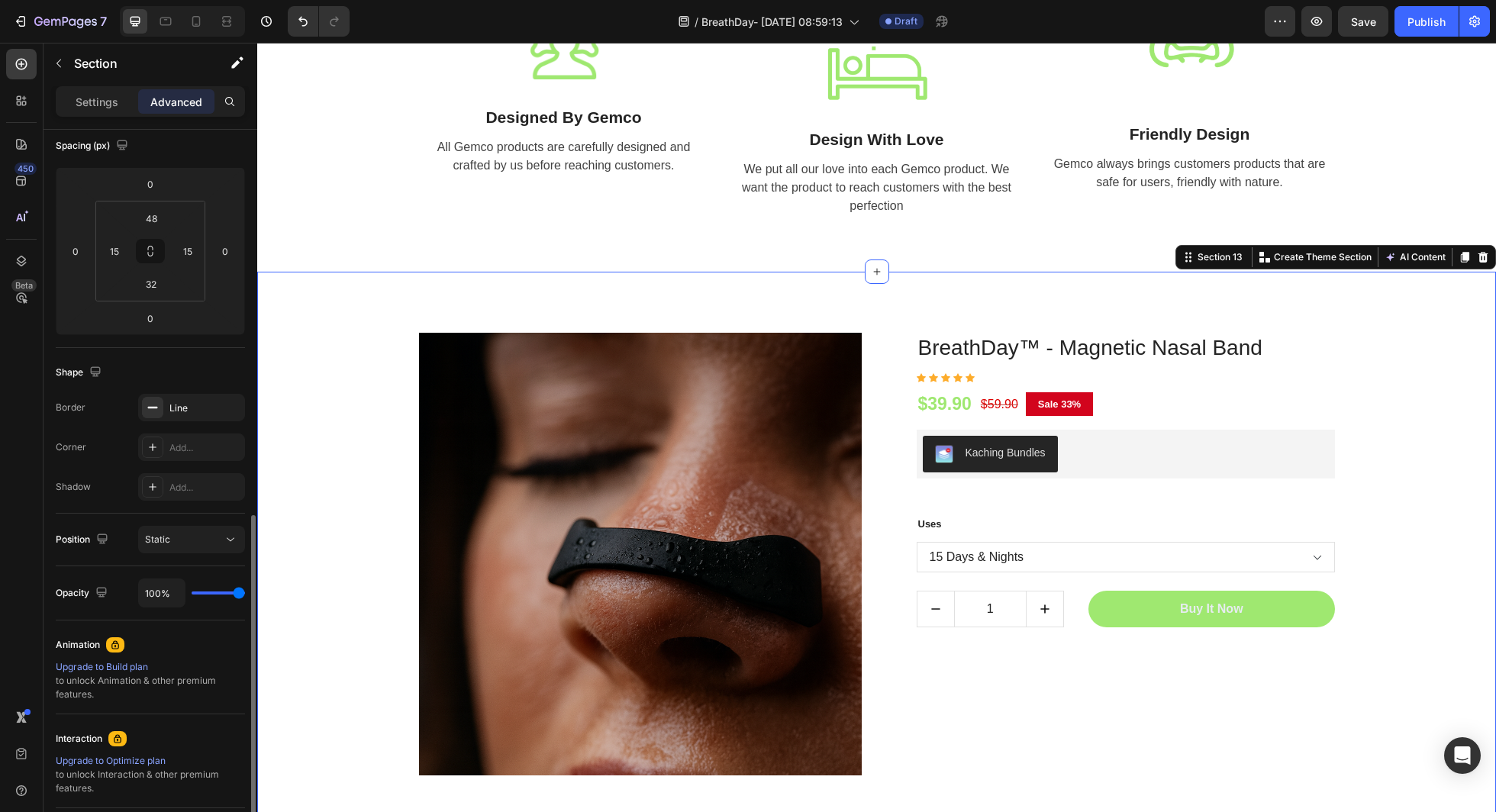
scroll to position [331, 0]
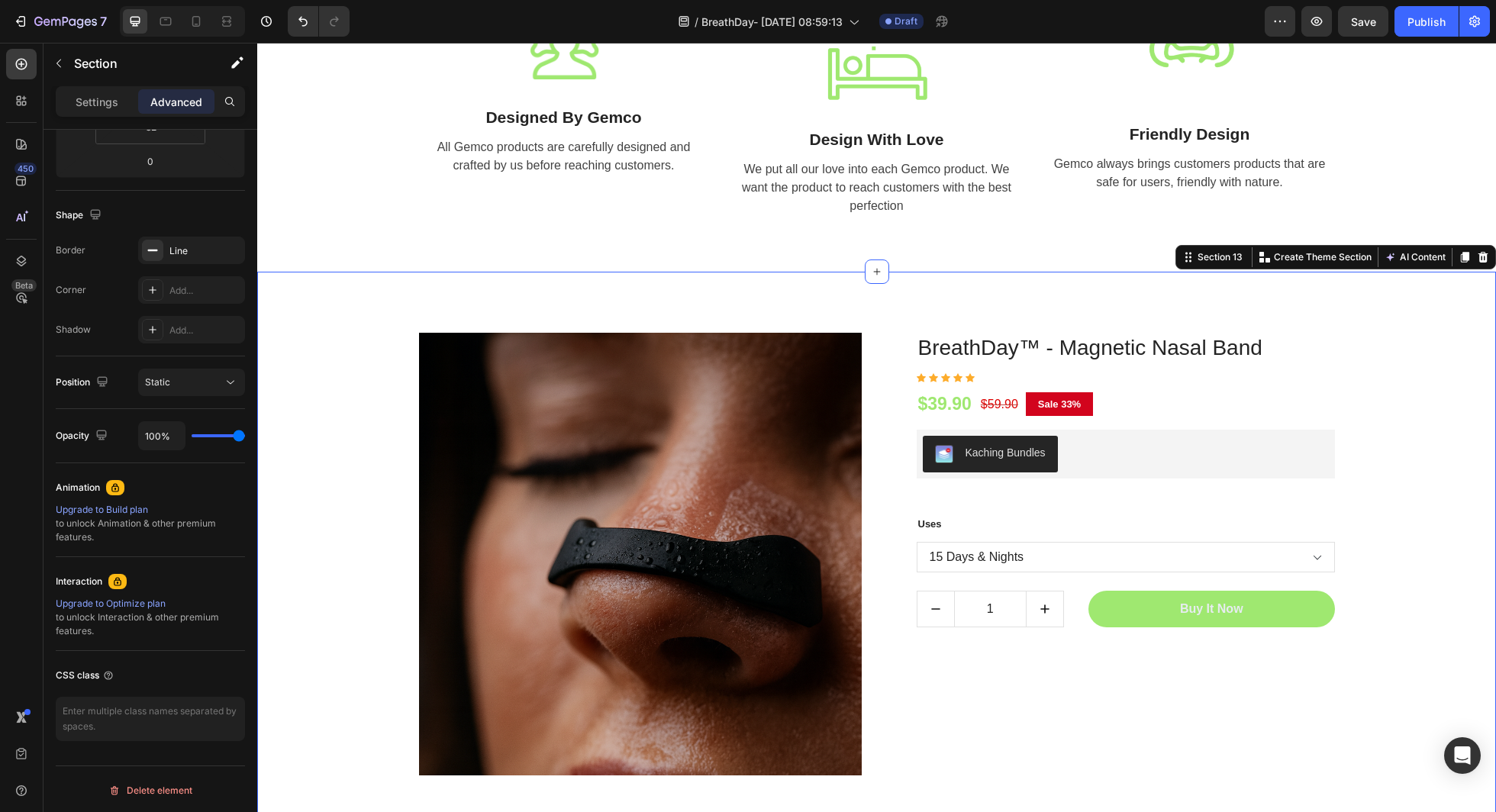
click at [345, 277] on div "(P) Images & Gallery BreathDay™ - Magnetic Nasal Band (P) Title Icon Icon Icon …" at bounding box center [876, 548] width 1239 height 553
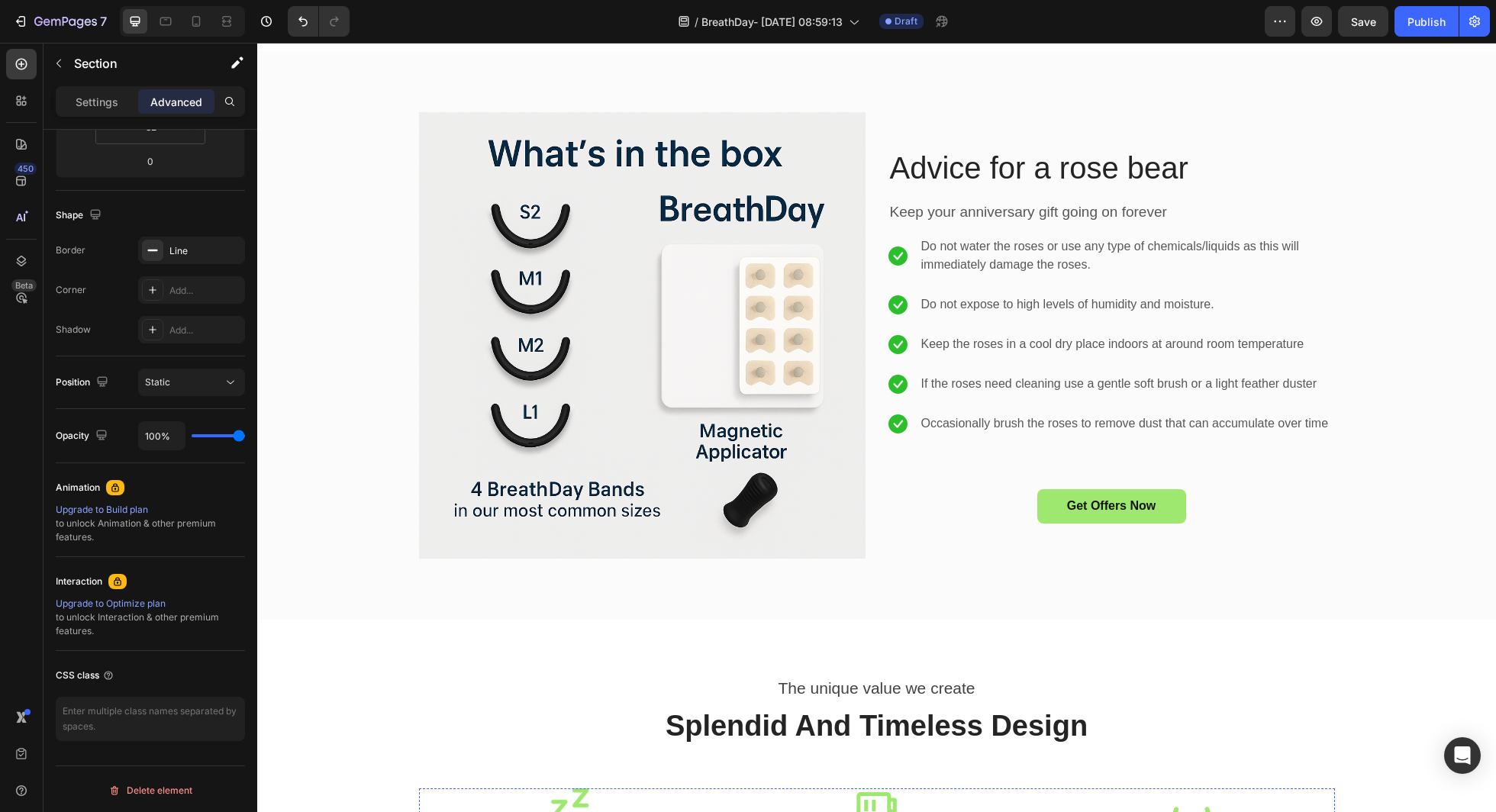
scroll to position [4035, 0]
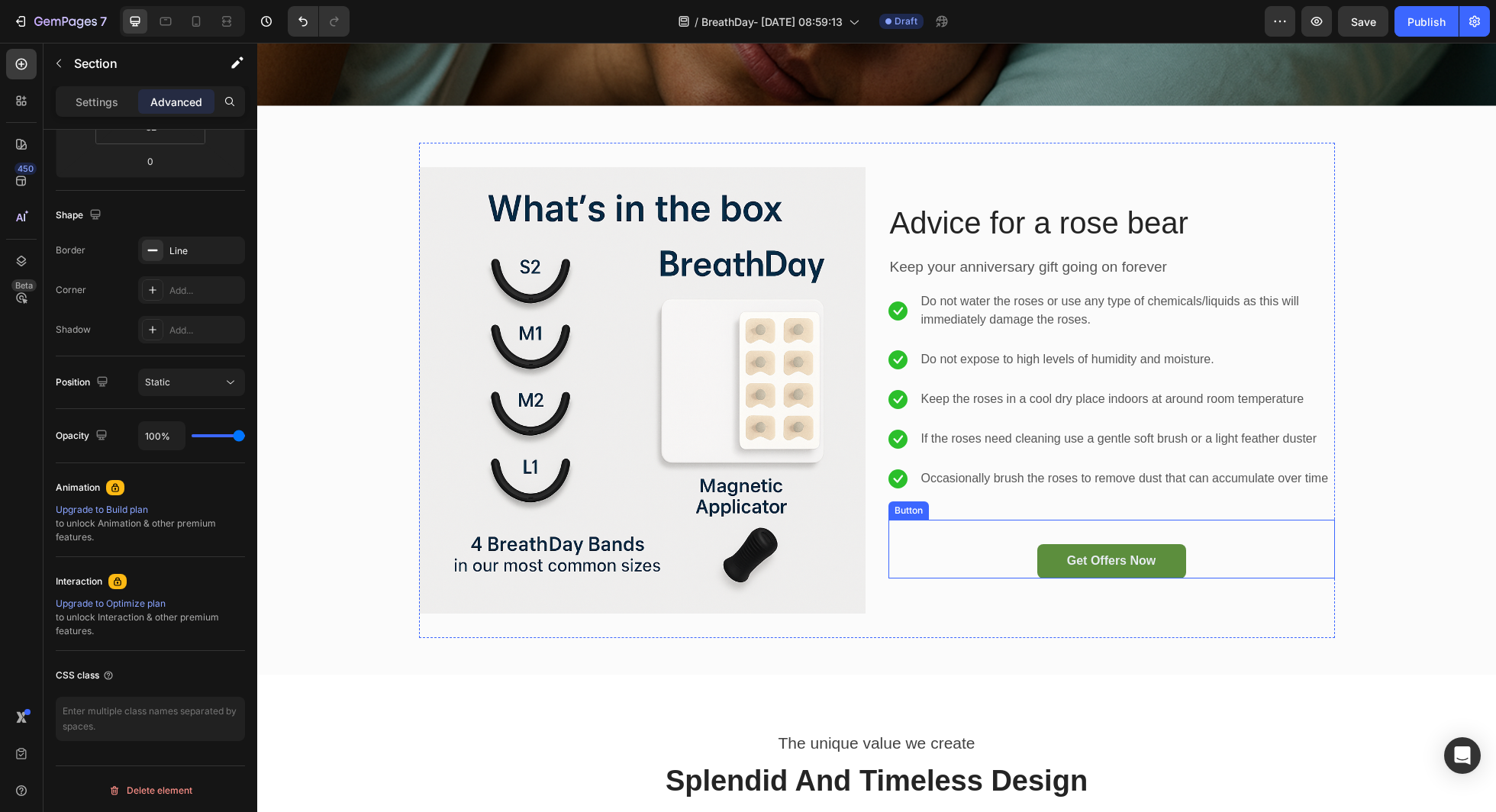
click at [1103, 575] on div "Get Offers Now Button" at bounding box center [1112, 549] width 446 height 58
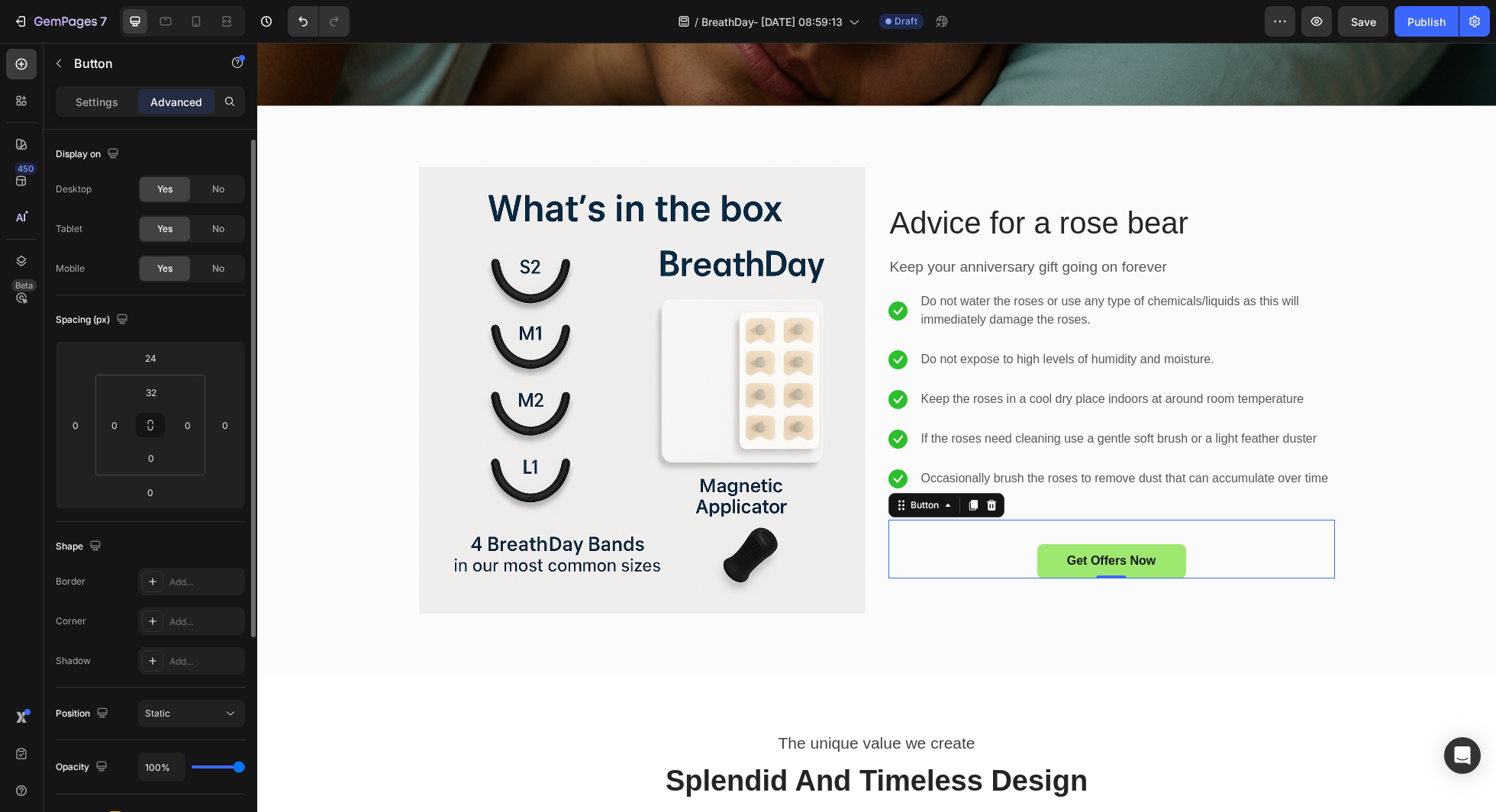
scroll to position [9, 0]
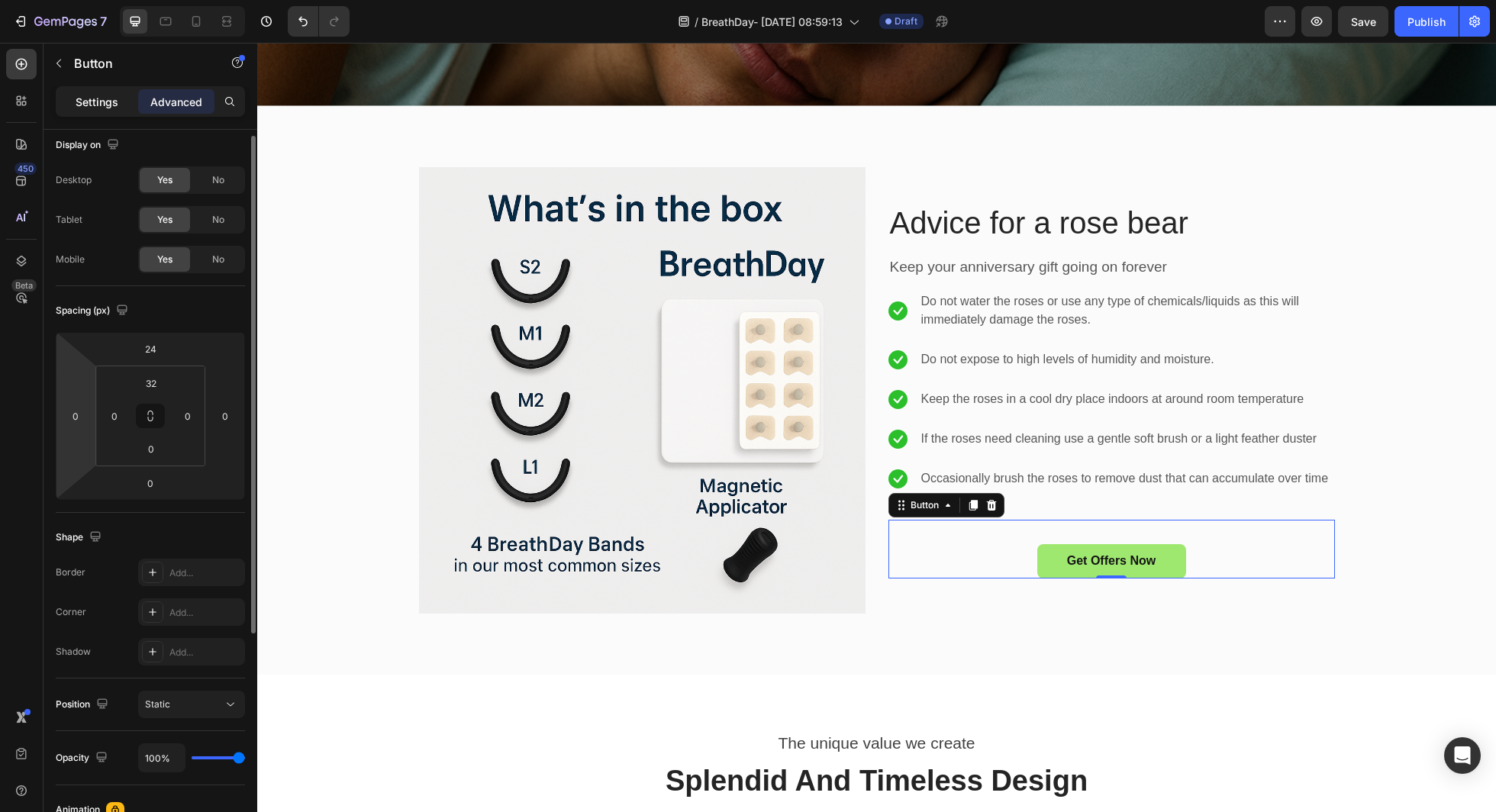
click at [95, 103] on p "Settings" at bounding box center [97, 102] width 43 height 16
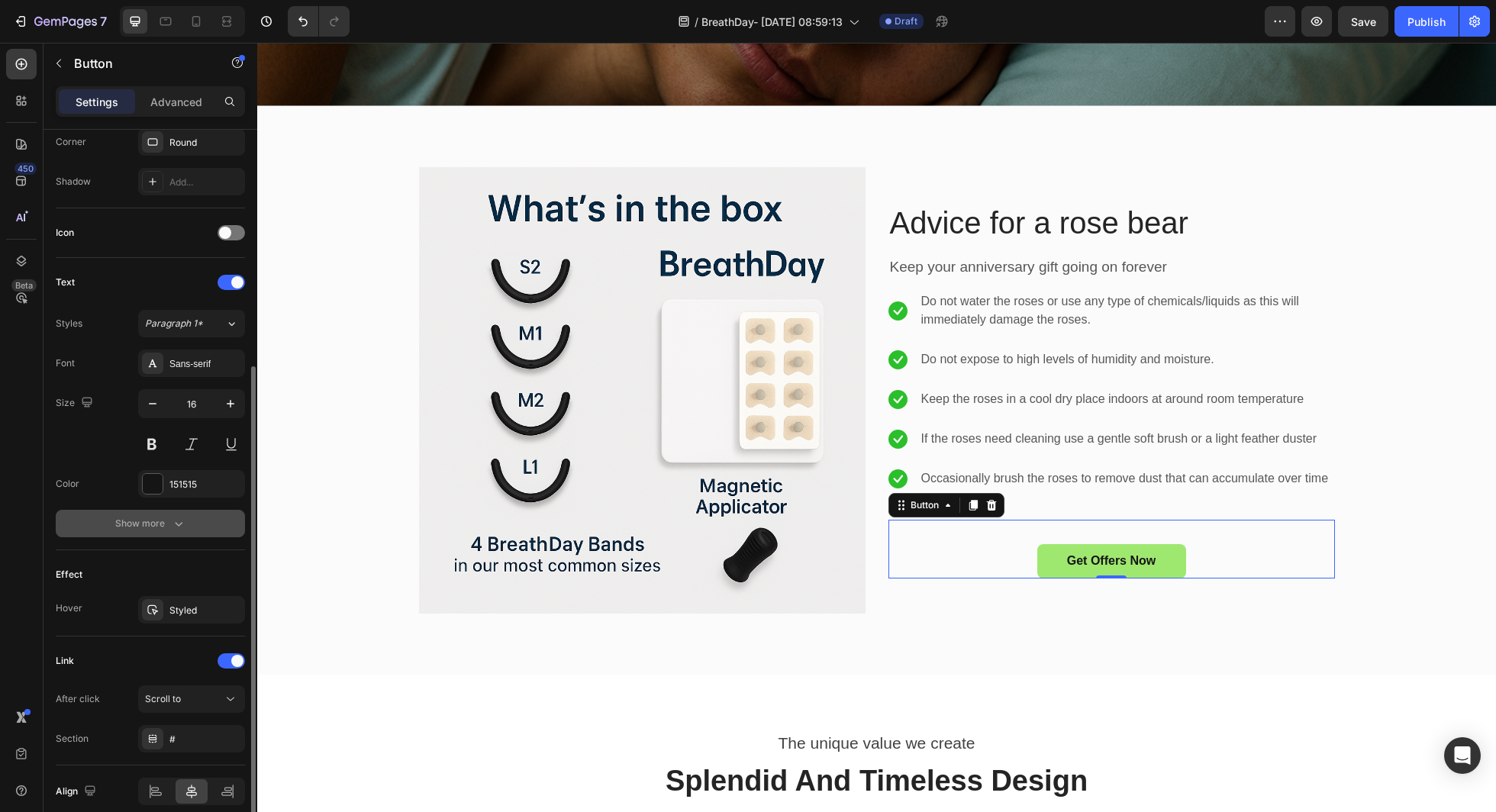
scroll to position [445, 0]
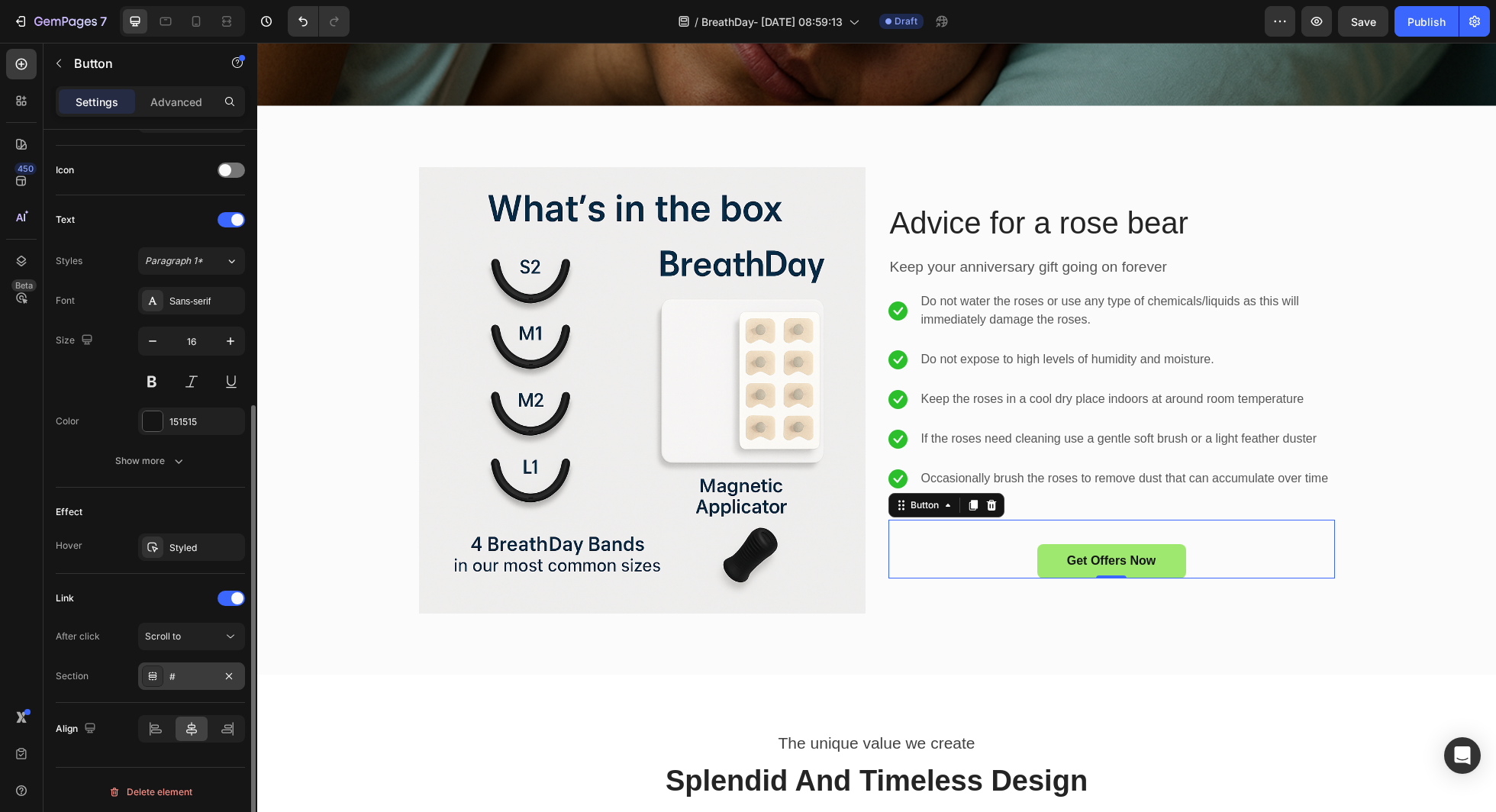
click at [190, 671] on div "#" at bounding box center [191, 677] width 44 height 14
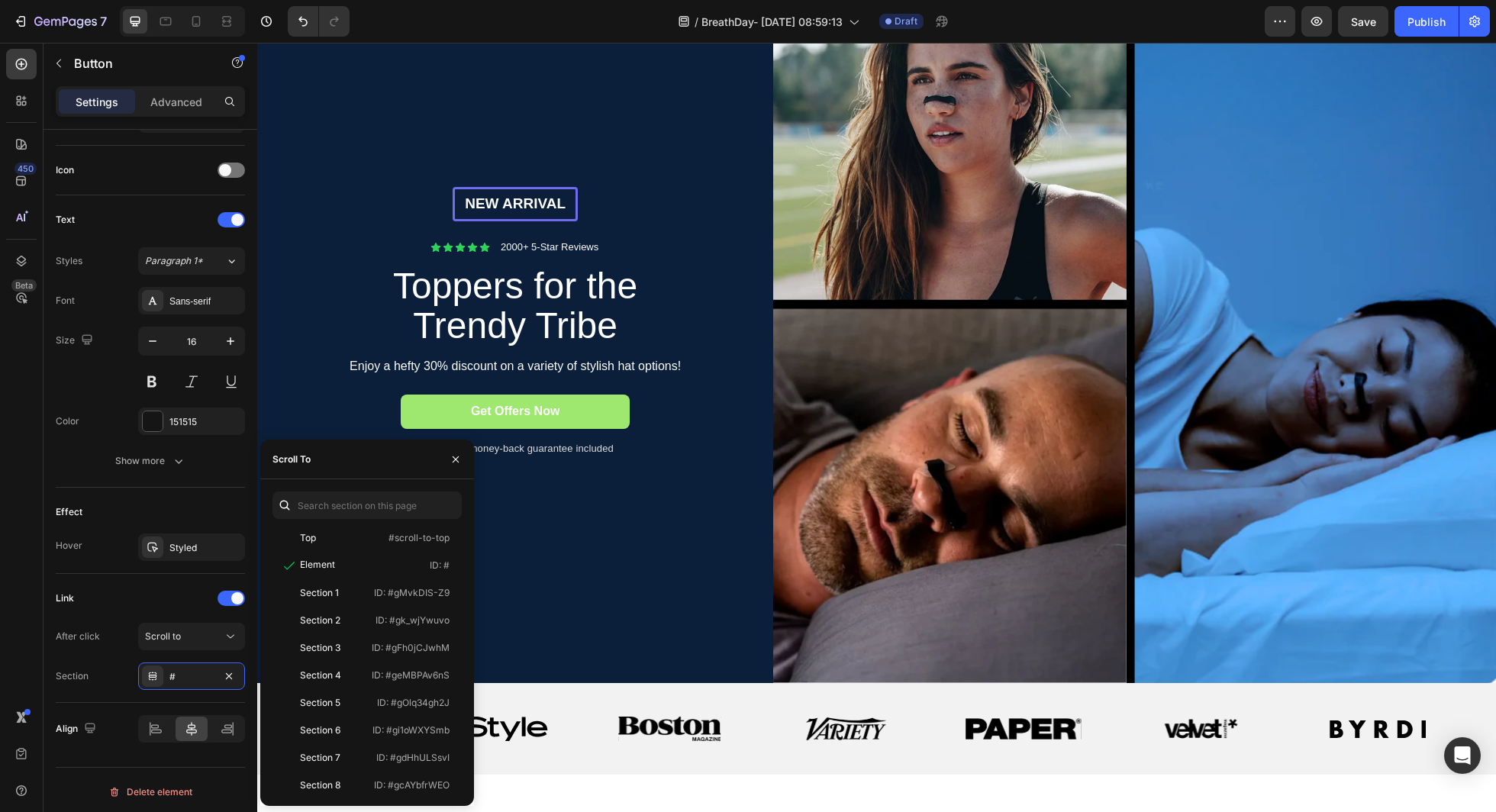
scroll to position [0, 0]
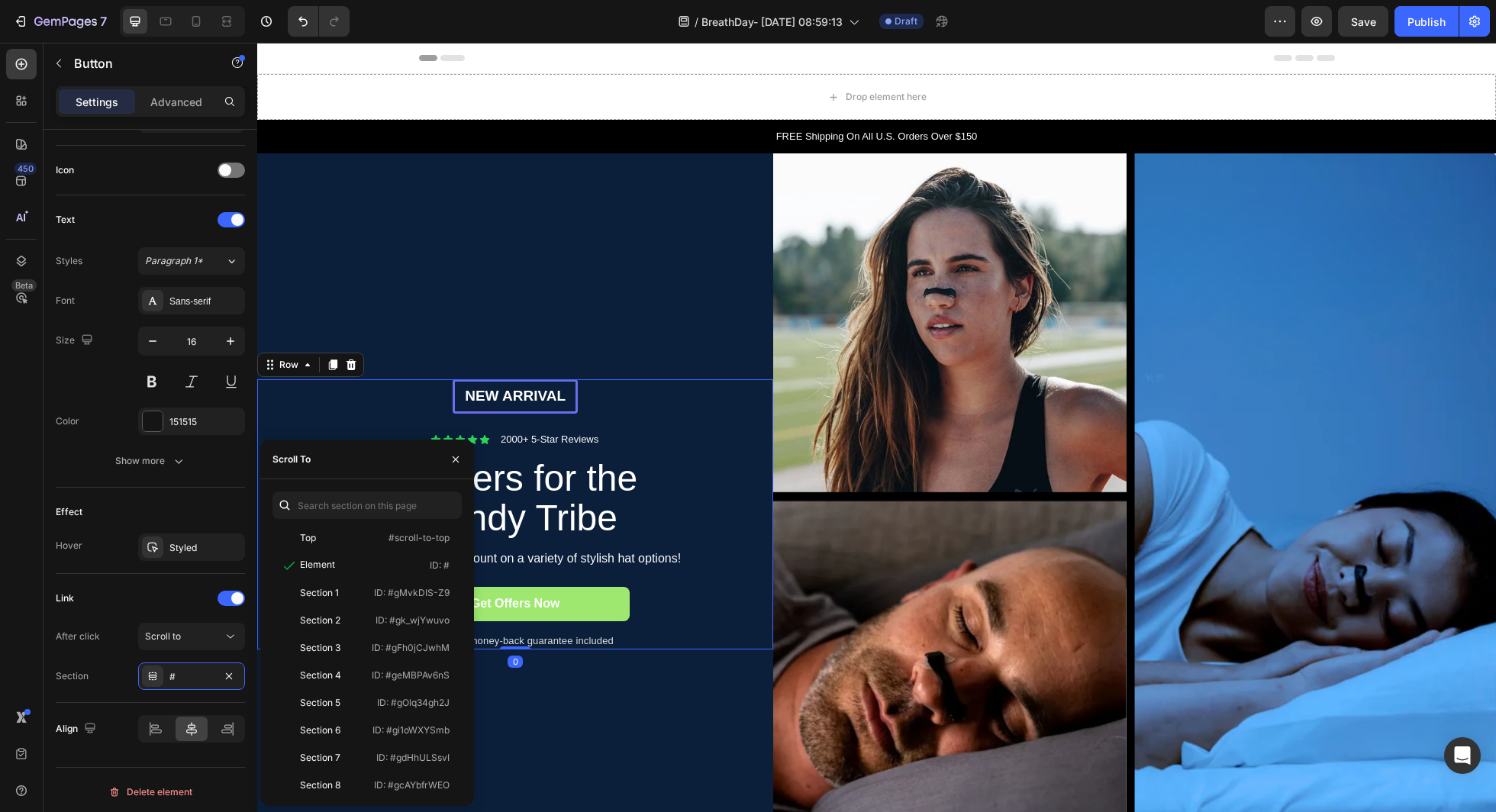
click at [721, 405] on div "New arrival Text Block Row Icon Icon Icon Icon Icon Icon List 2000+ 5-Star Revi…" at bounding box center [515, 514] width 485 height 270
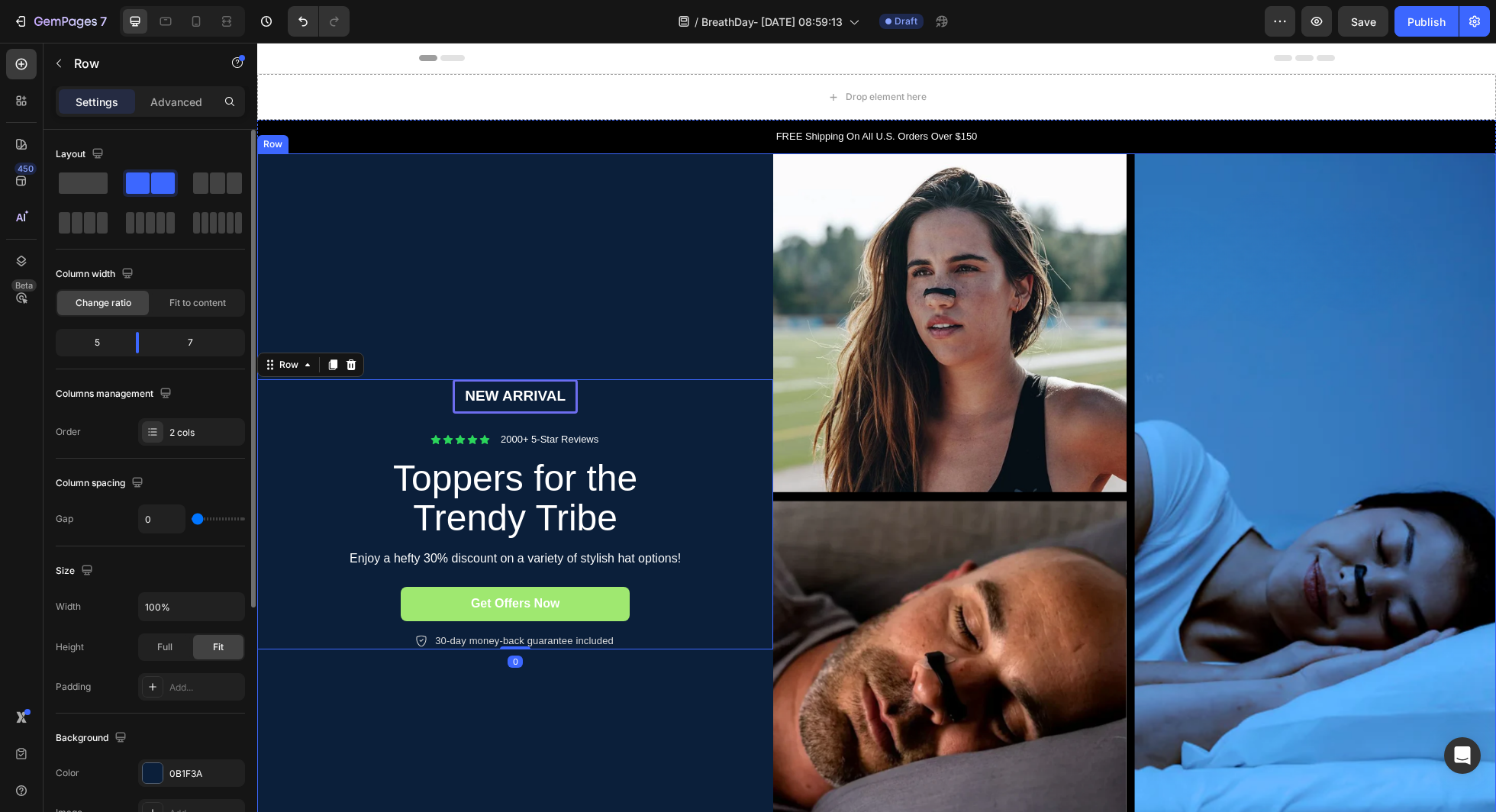
click at [628, 298] on div "New arrival Text Block Row Icon Icon Icon Icon Icon Icon List 2000+ 5-Star Revi…" at bounding box center [515, 514] width 516 height 723
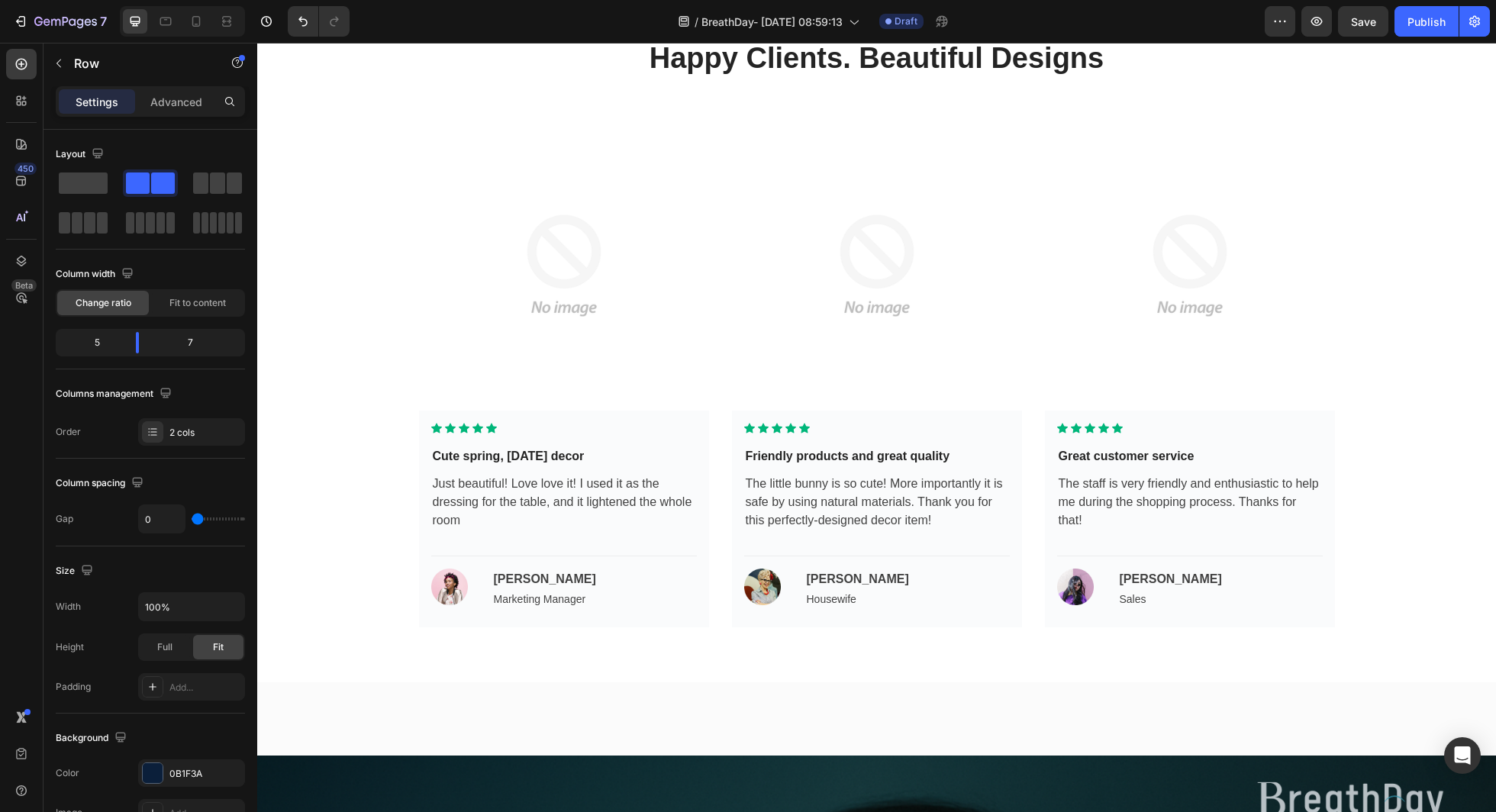
scroll to position [2861, 0]
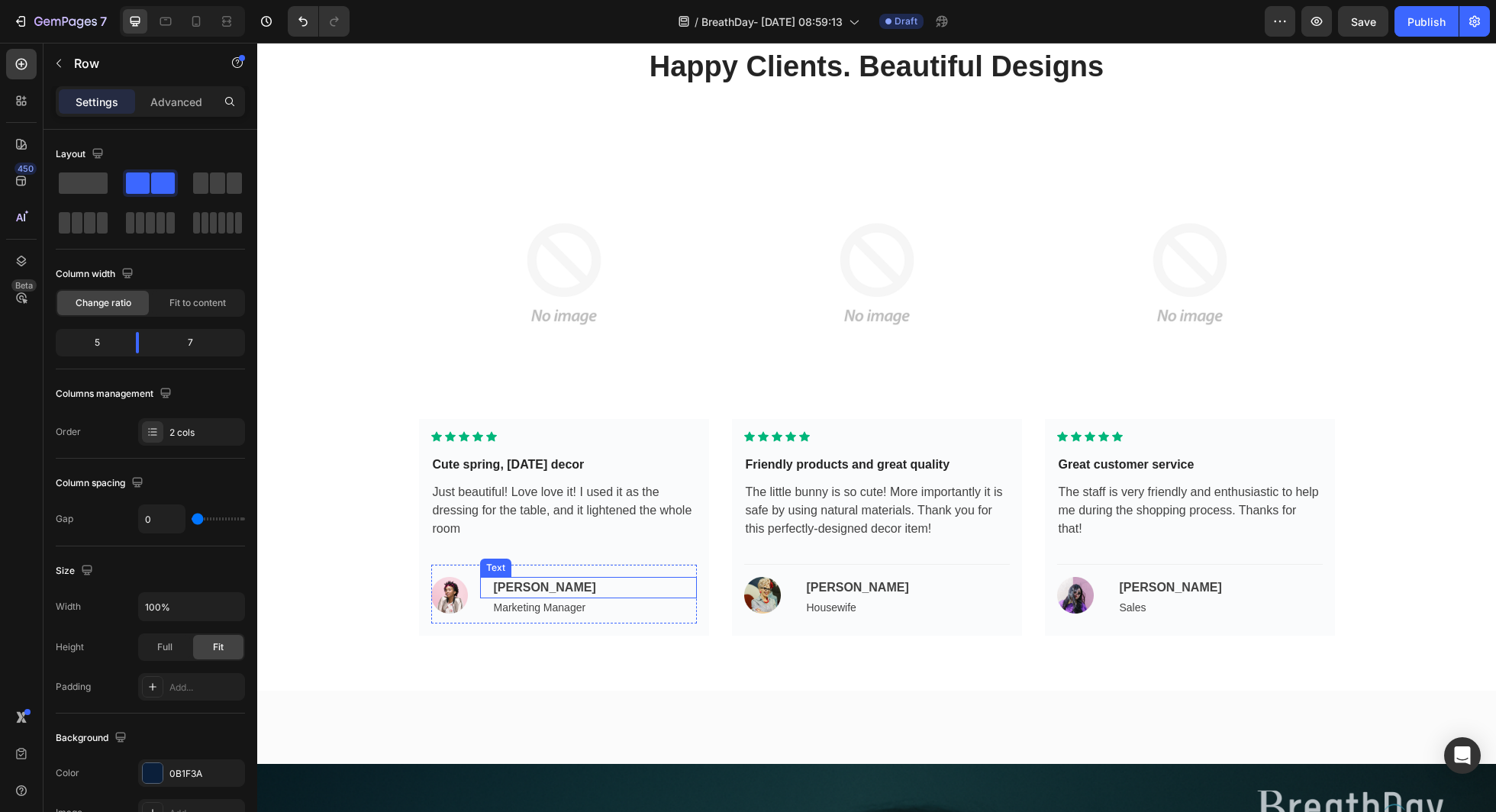
click at [643, 581] on div "Wade Warren" at bounding box center [594, 588] width 205 height 21
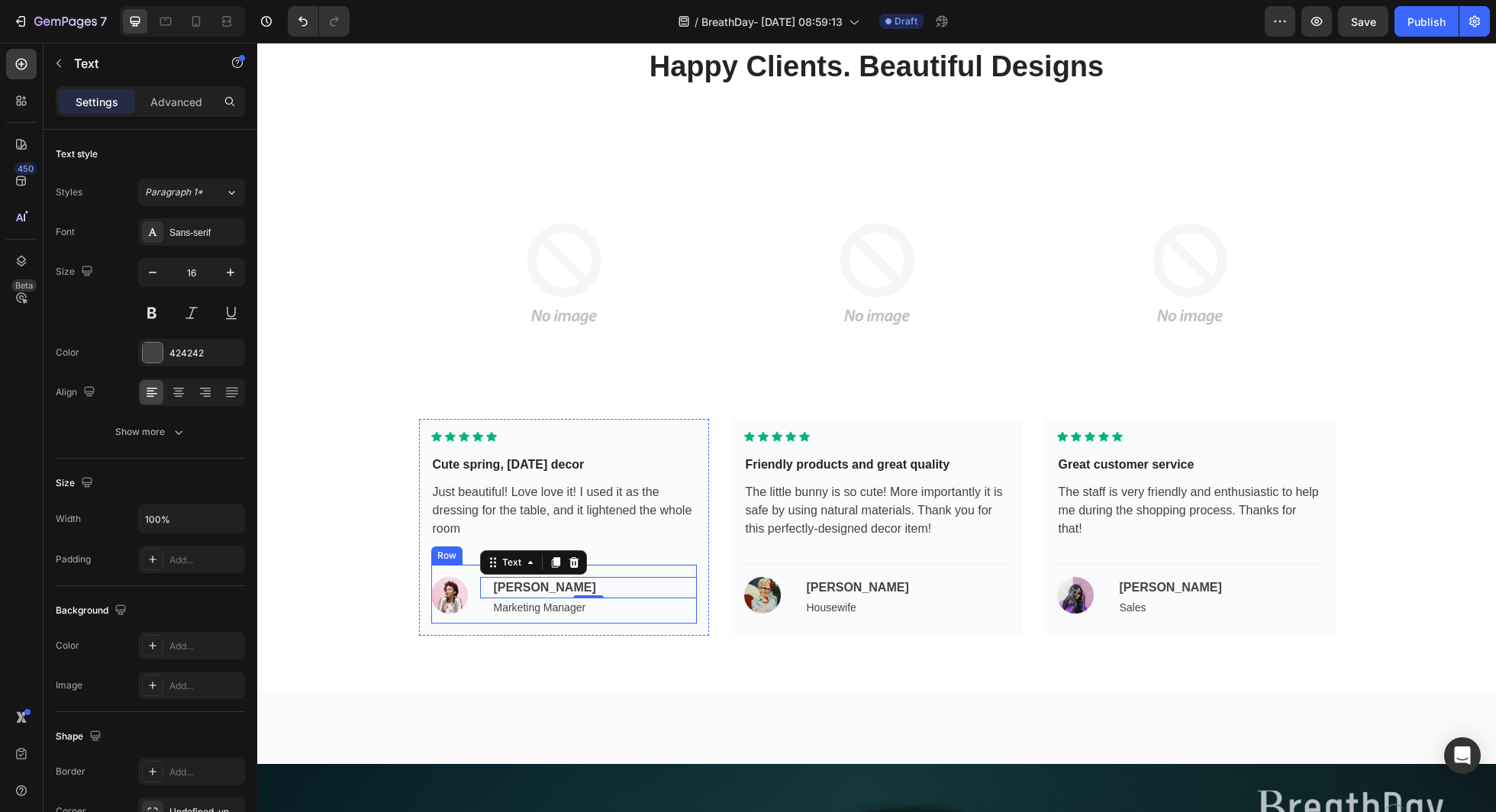
click at [675, 568] on div "Image Wade Warren Text 0 Marketing Manager Text Row" at bounding box center [564, 593] width 266 height 59
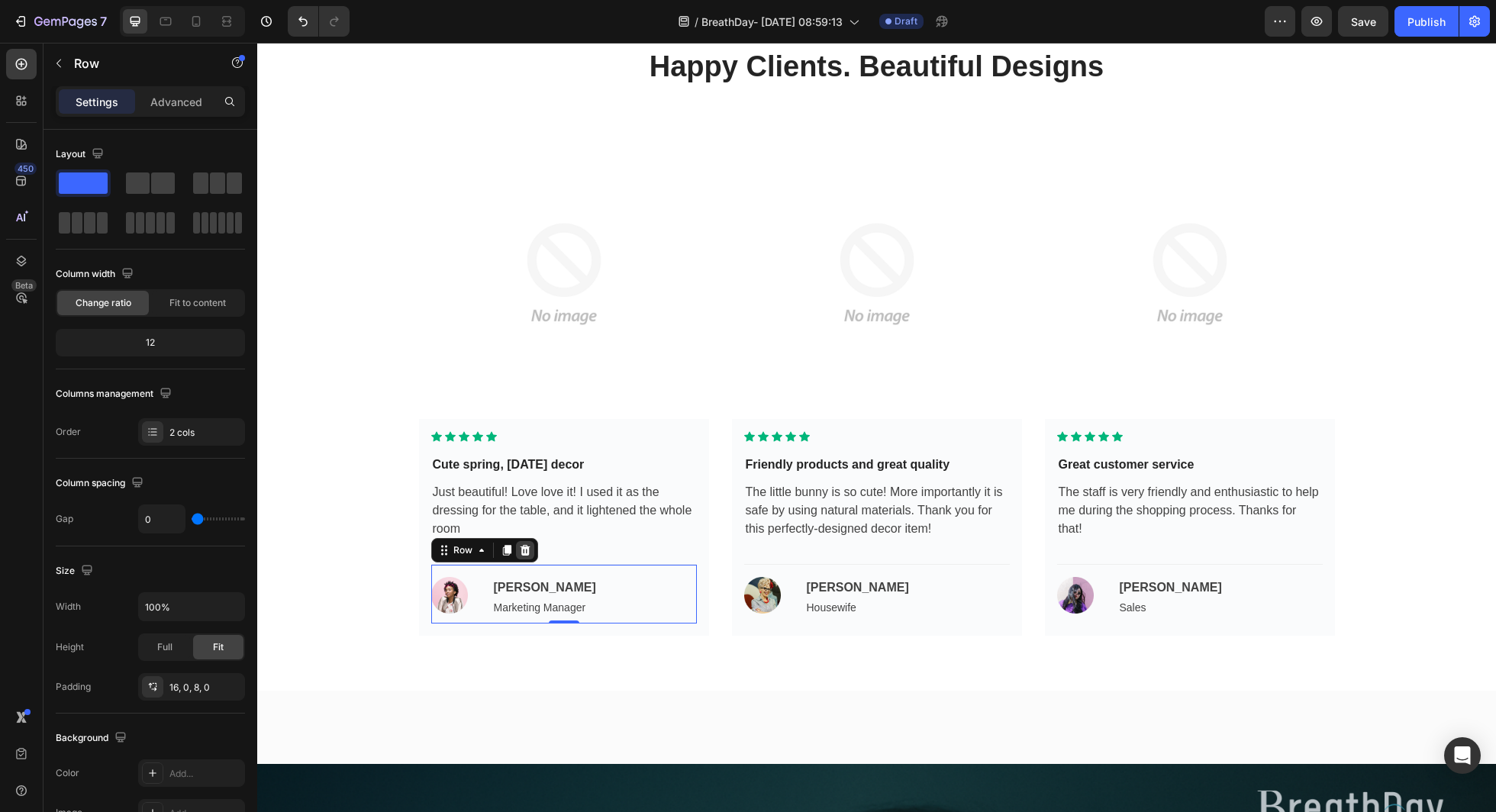
click at [528, 551] on icon at bounding box center [524, 550] width 10 height 11
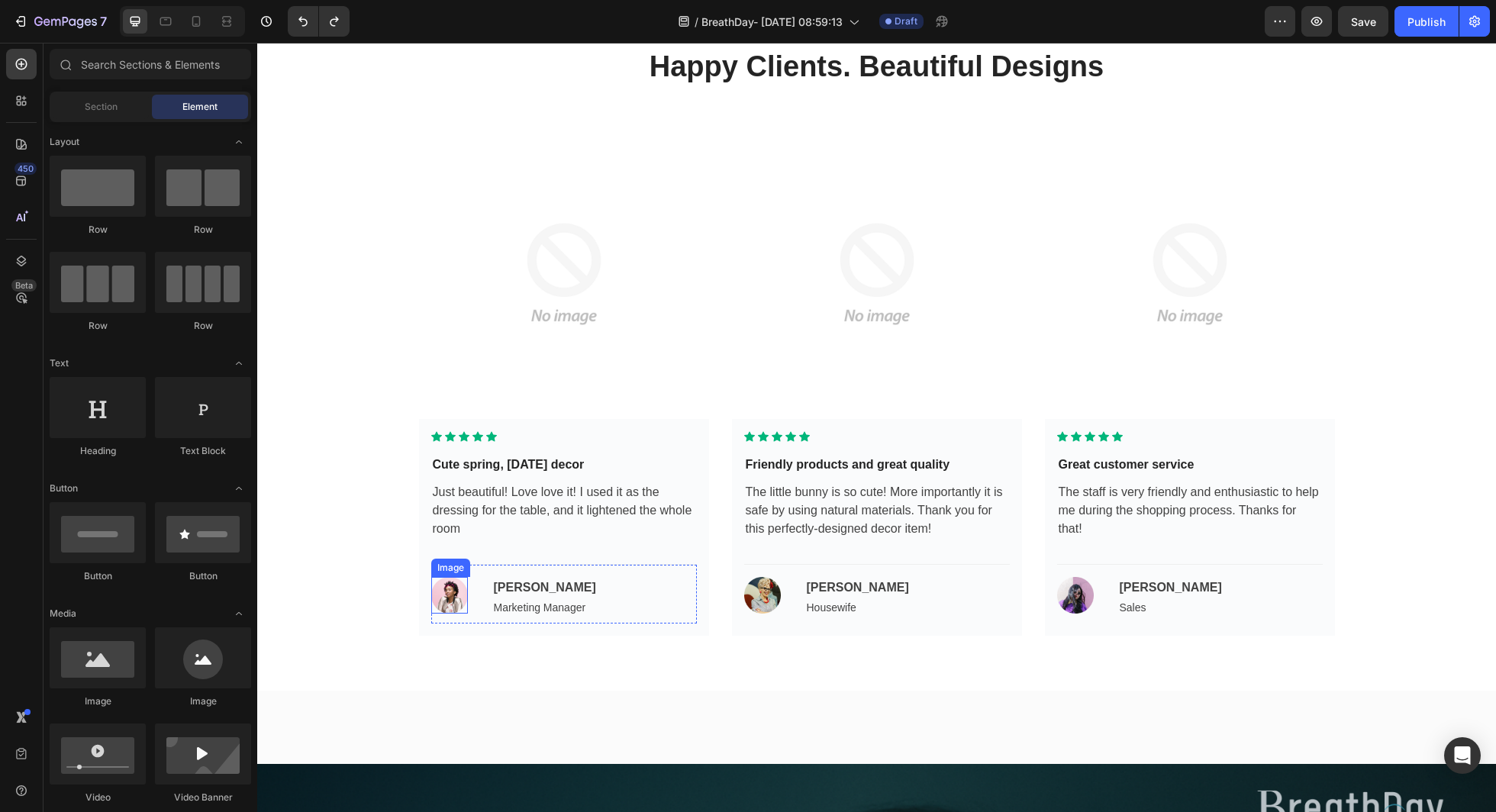
click at [466, 597] on img at bounding box center [449, 595] width 36 height 36
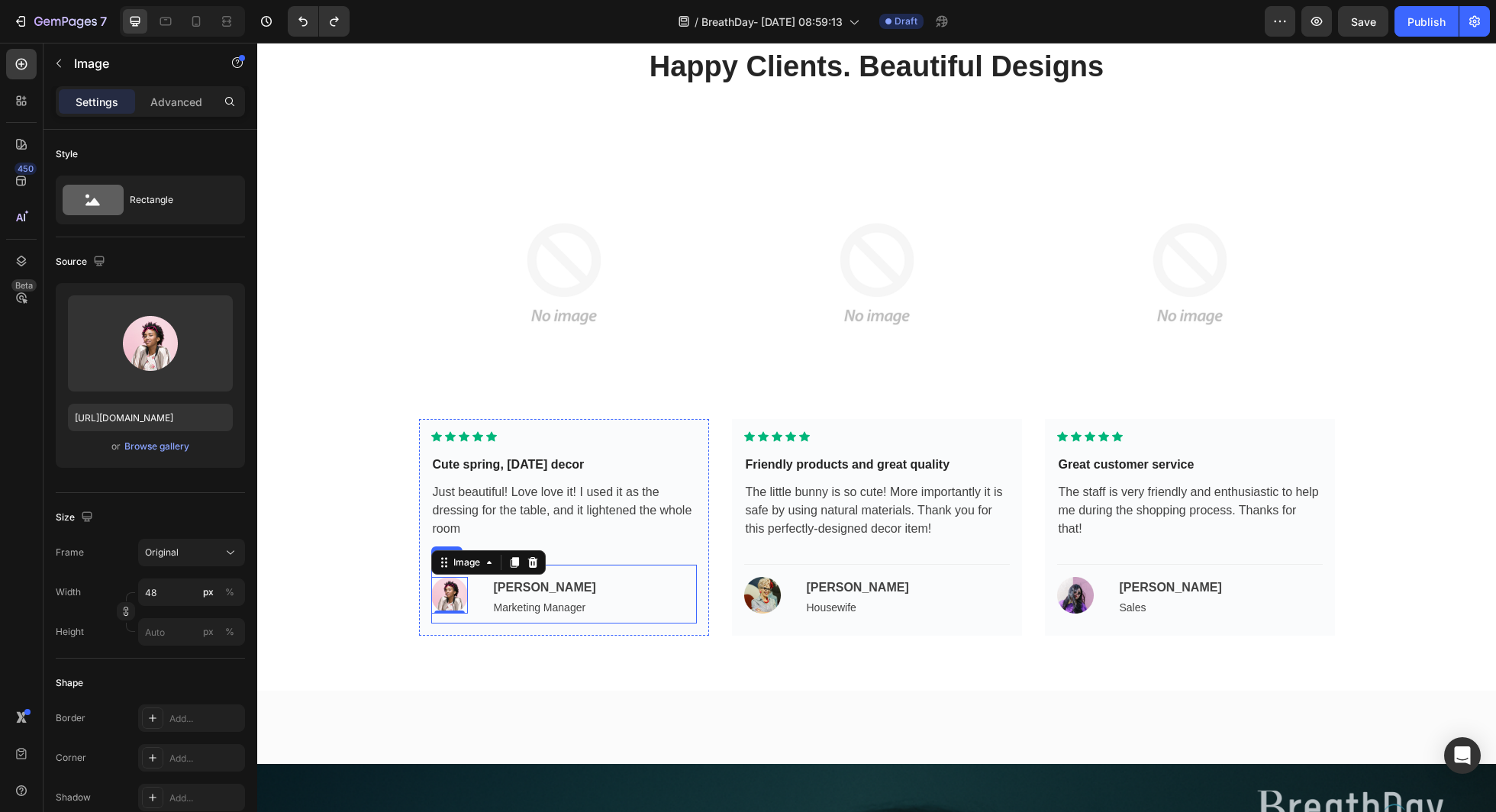
click at [472, 595] on div "Image 0 Wade Warren Text Marketing Manager Text Row" at bounding box center [564, 593] width 266 height 59
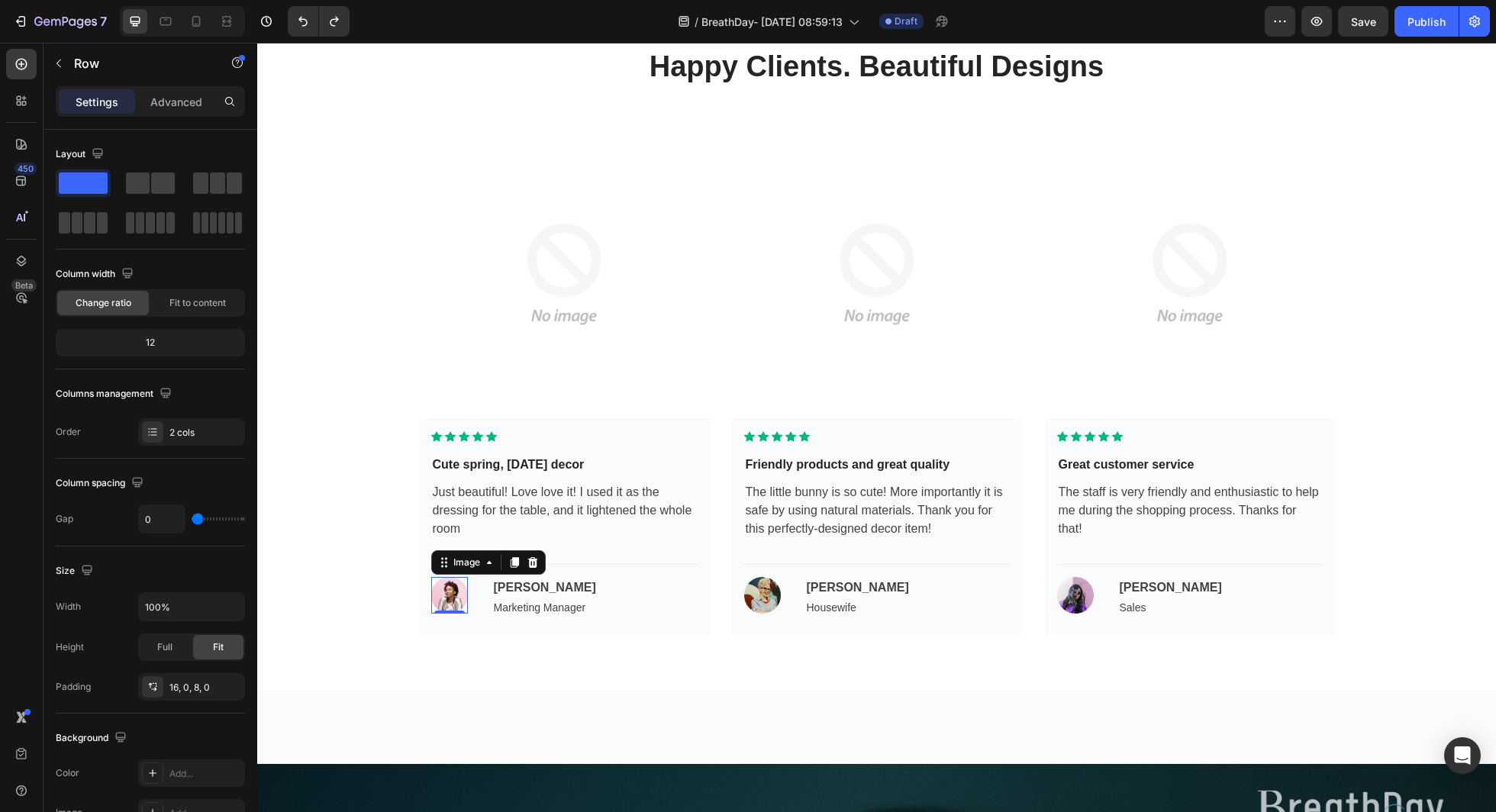
click at [449, 599] on img at bounding box center [449, 595] width 36 height 36
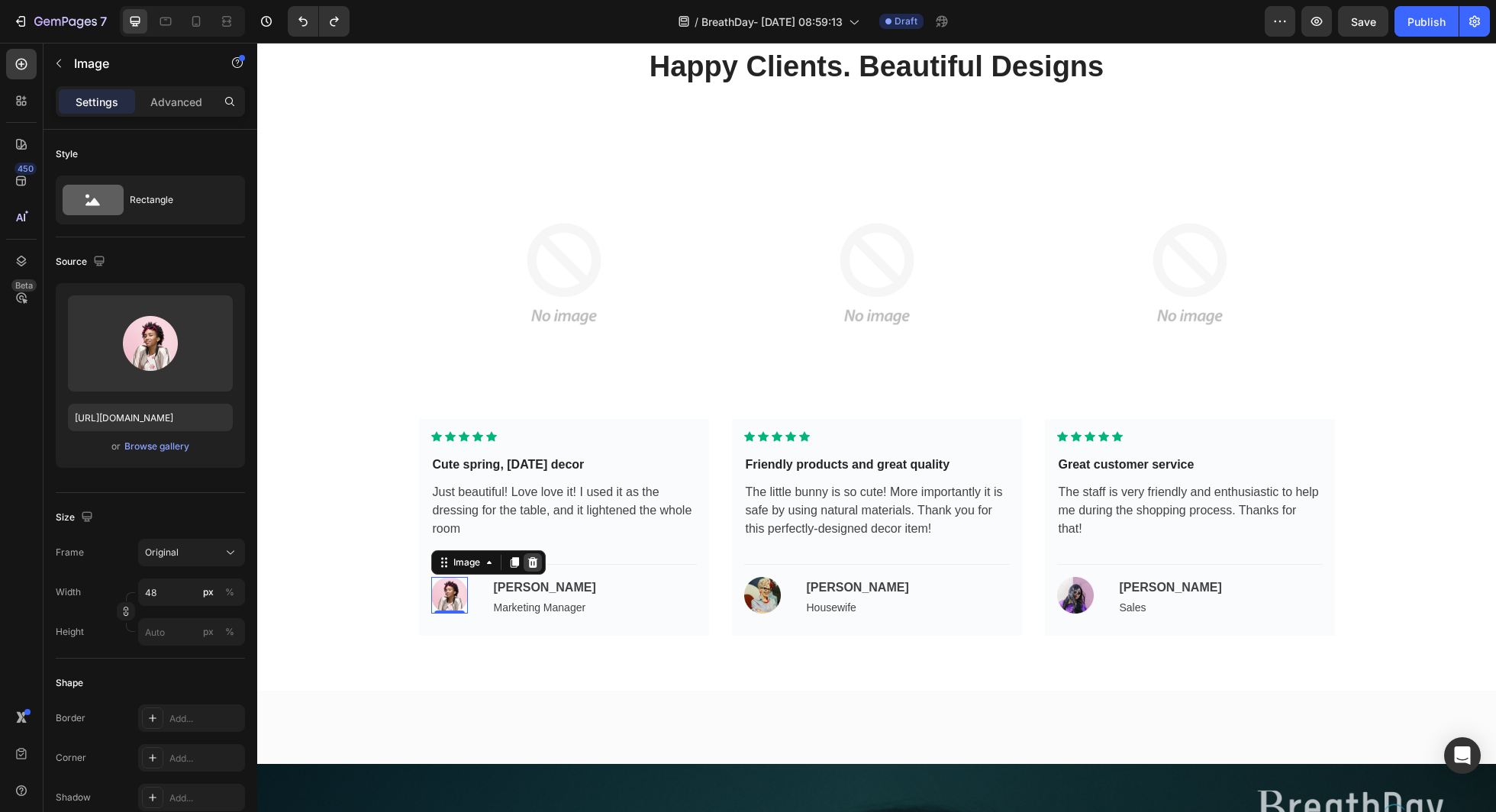
click at [531, 557] on icon at bounding box center [533, 562] width 12 height 12
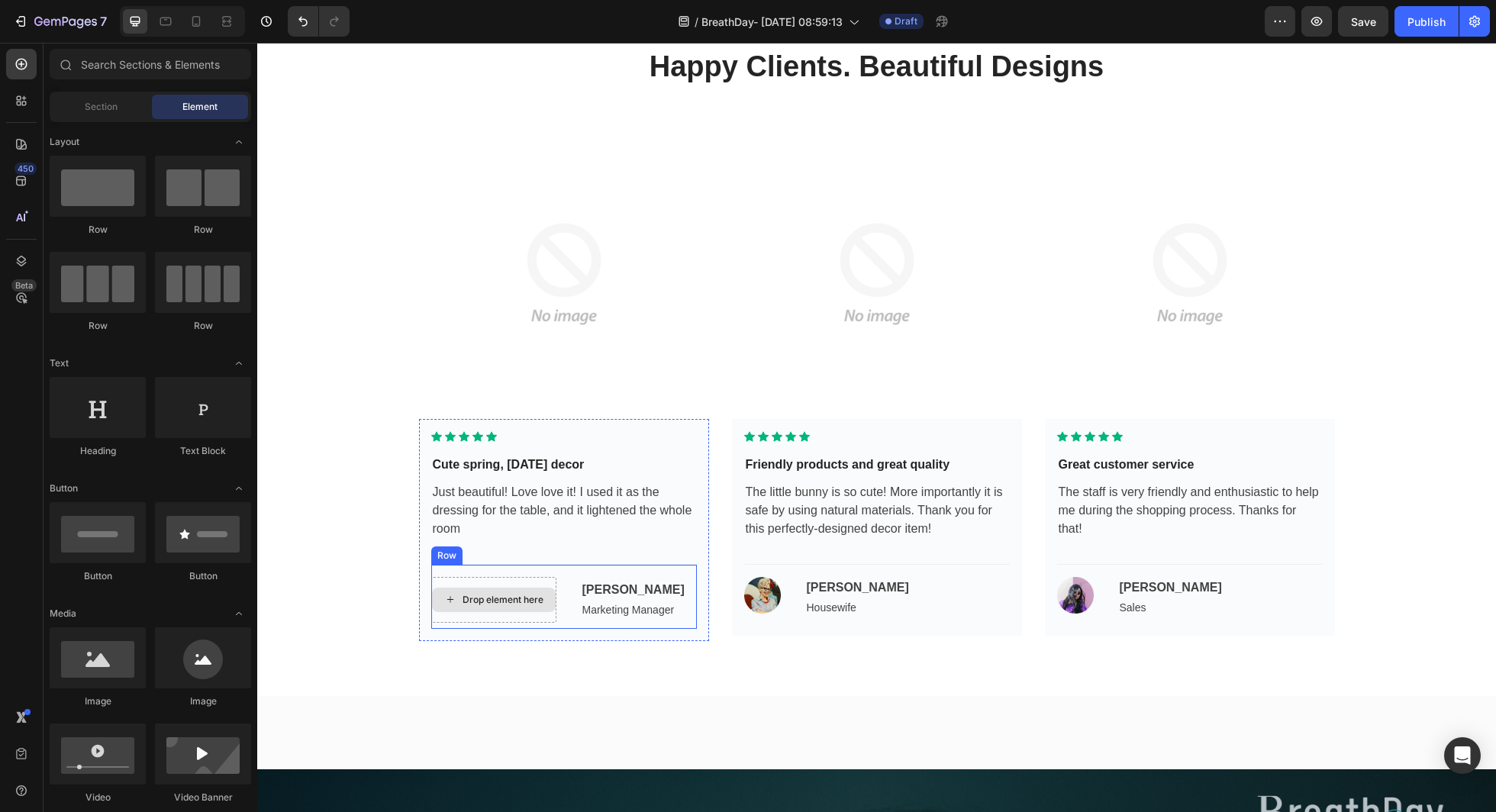
click at [512, 594] on div "Drop element here" at bounding box center [502, 600] width 81 height 12
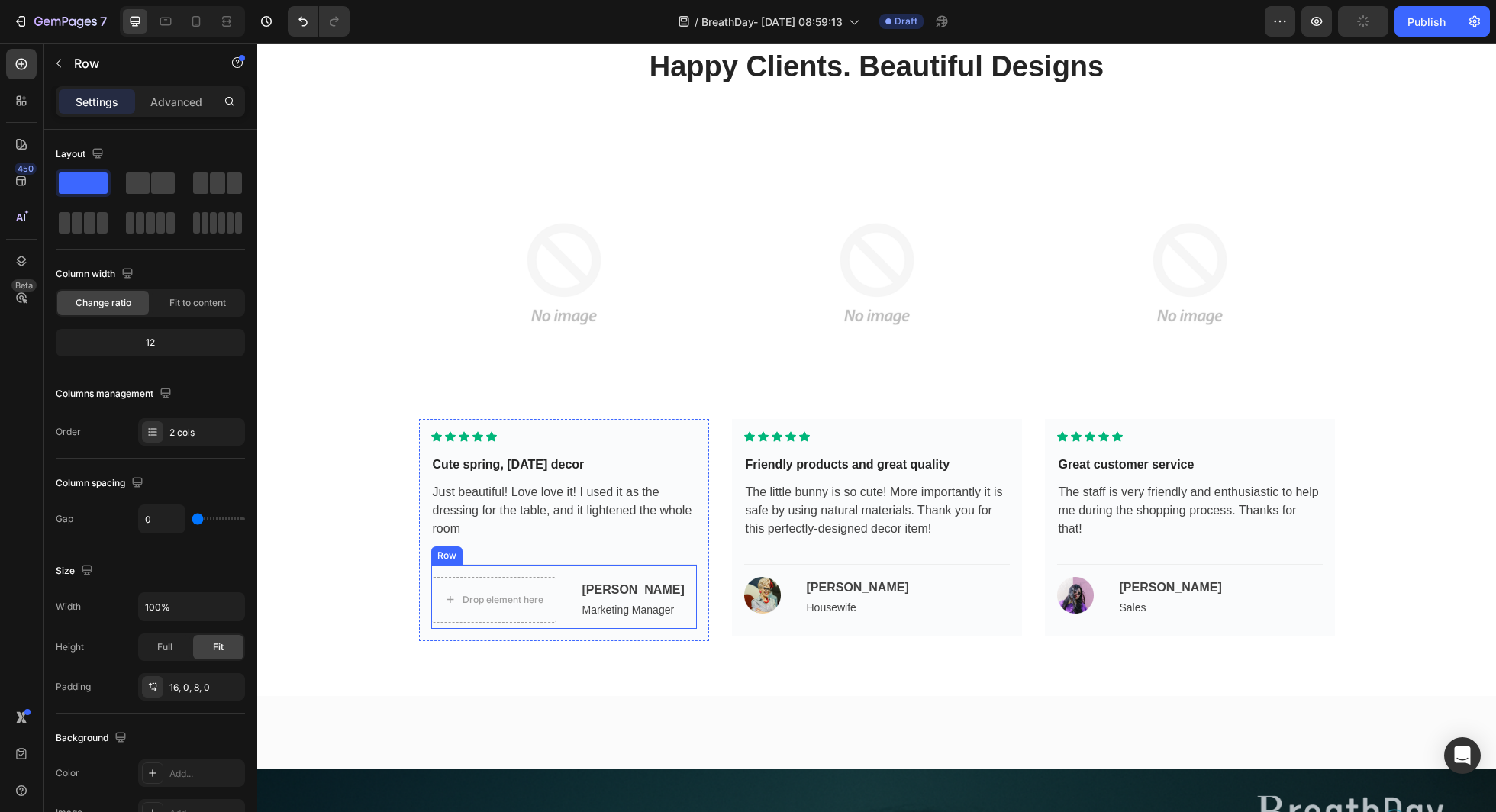
click at [517, 569] on div "Drop element here Wade Warren Text Marketing Manager Text Row" at bounding box center [564, 596] width 266 height 65
click at [83, 182] on span at bounding box center [82, 183] width 49 height 21
click at [135, 187] on span at bounding box center [137, 183] width 24 height 21
type input "16"
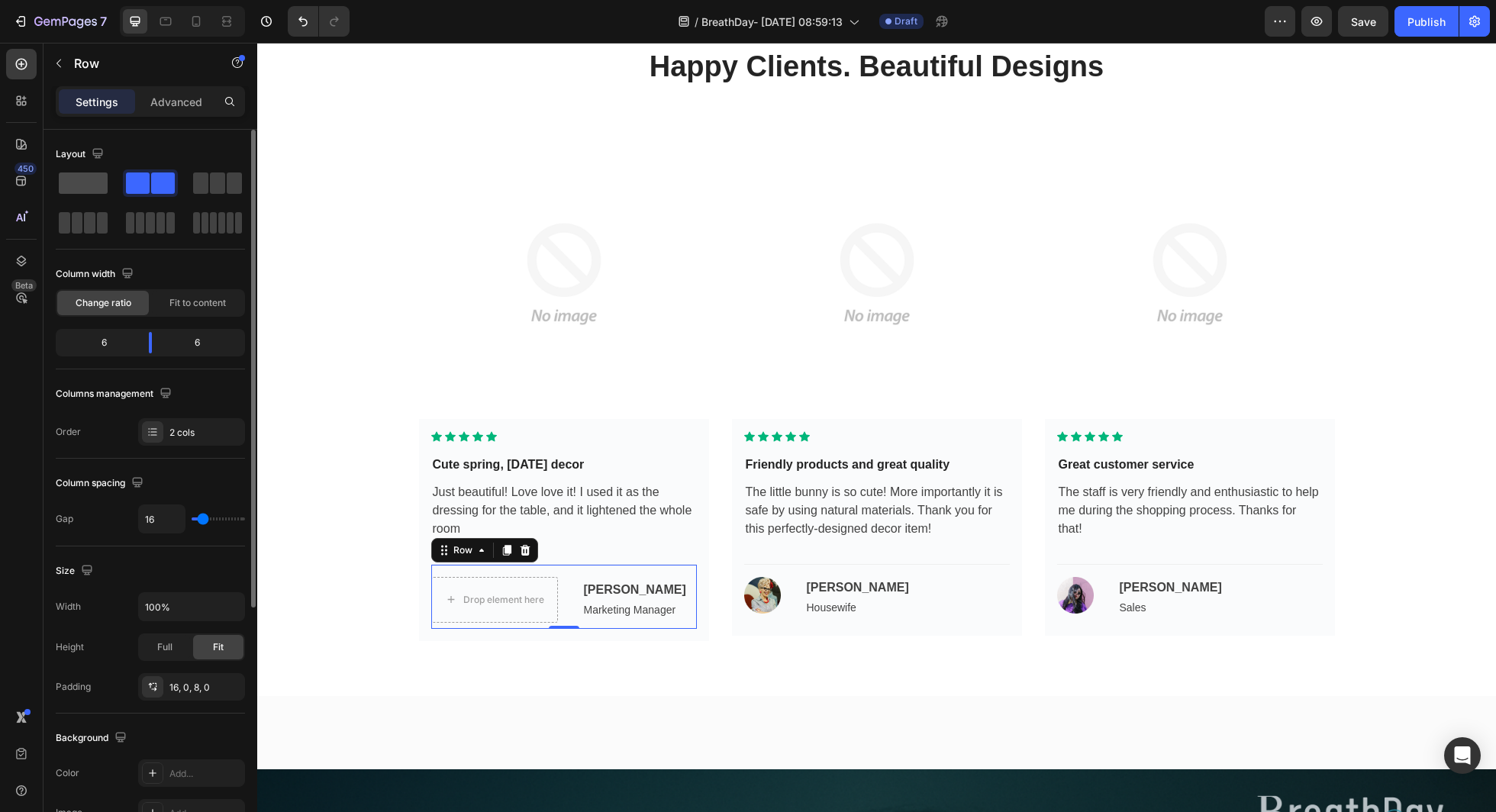
click at [81, 185] on span at bounding box center [82, 183] width 49 height 21
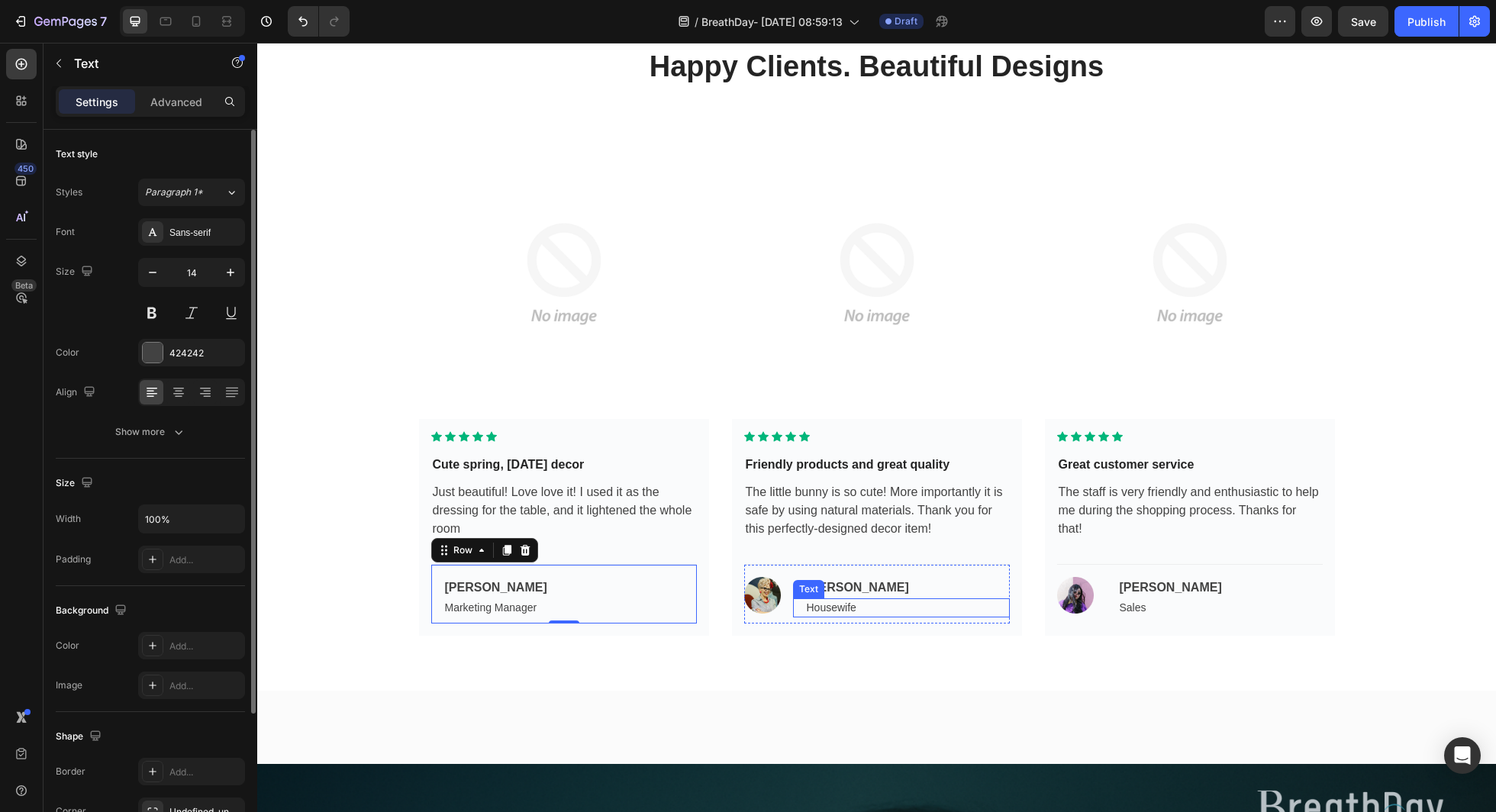
click at [865, 599] on div "Housewife" at bounding box center [907, 608] width 205 height 19
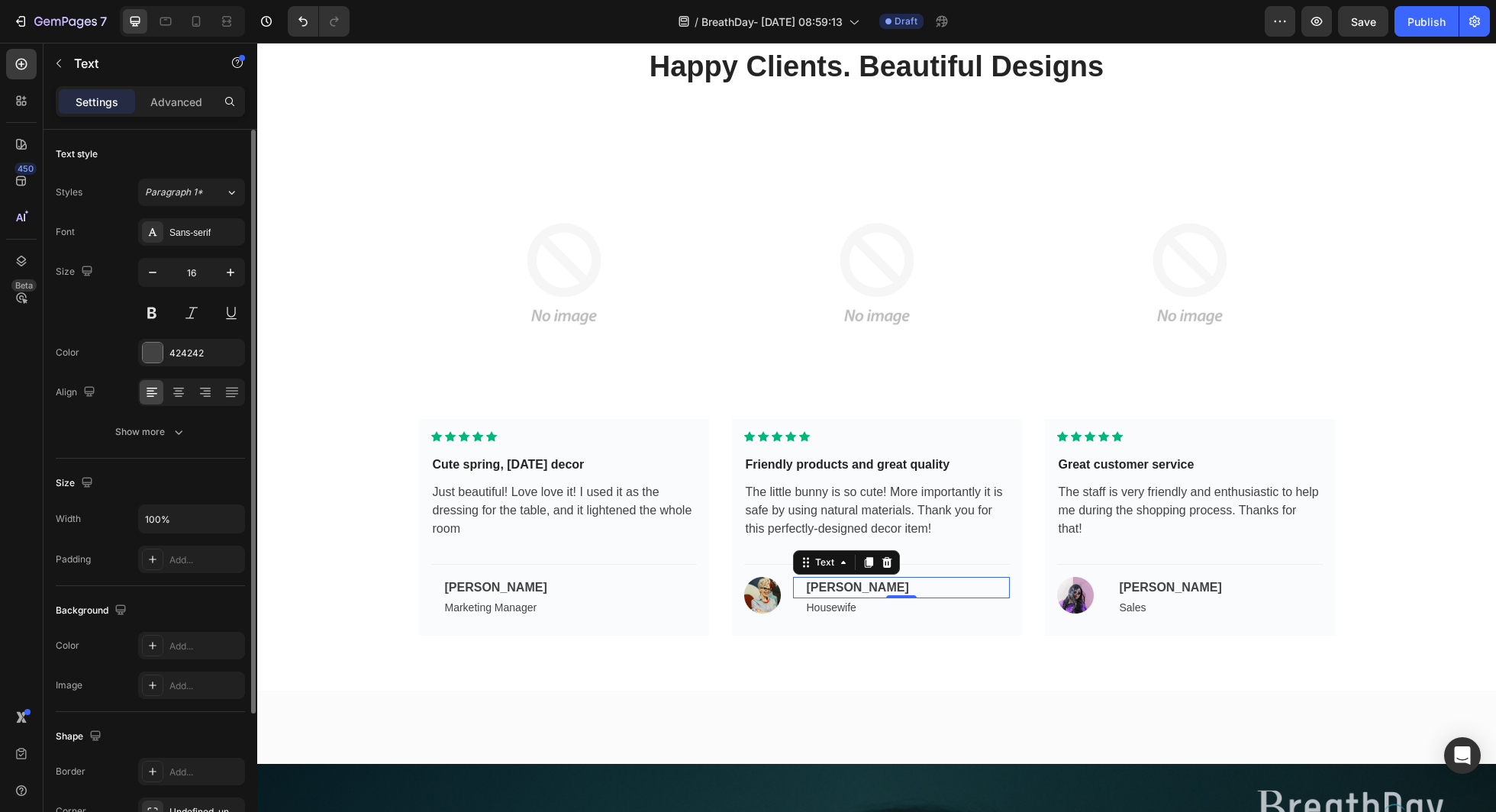
click at [947, 577] on div "[PERSON_NAME]" at bounding box center [907, 588] width 205 height 21
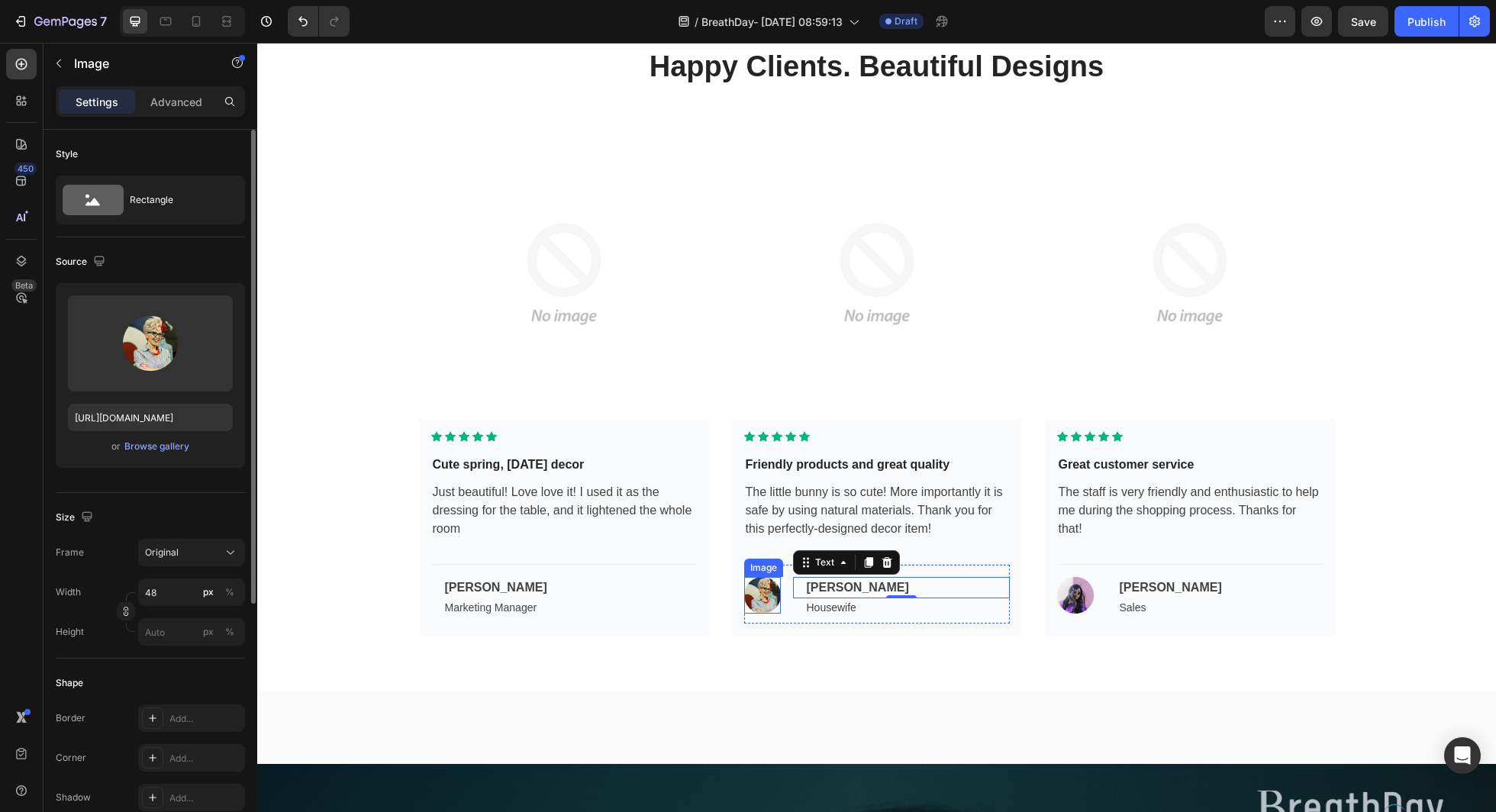
click at [763, 579] on img at bounding box center [762, 595] width 36 height 36
click at [846, 562] on icon at bounding box center [845, 562] width 10 height 11
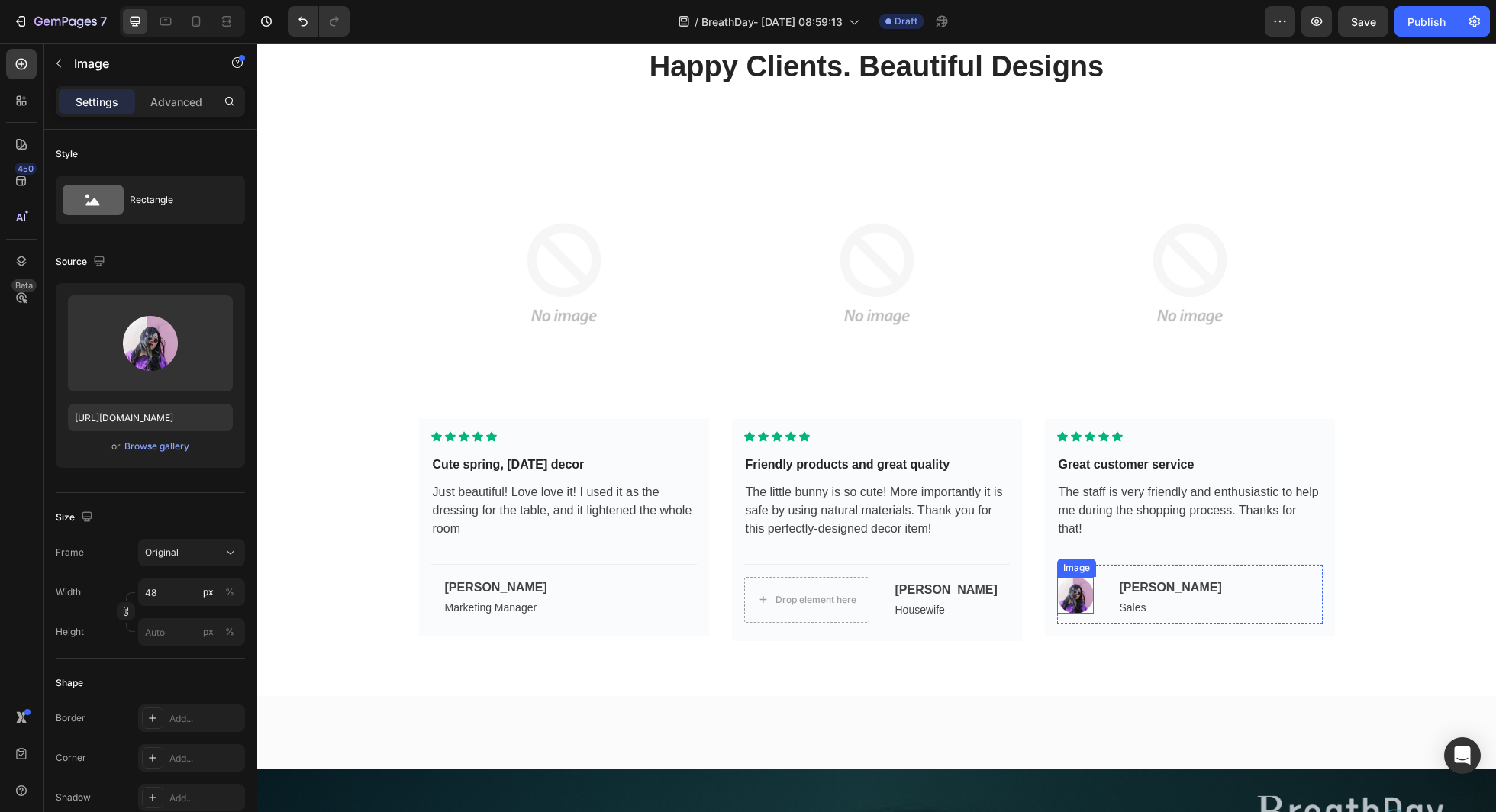
click at [1081, 595] on img at bounding box center [1075, 595] width 36 height 36
click at [1159, 567] on icon at bounding box center [1158, 562] width 10 height 11
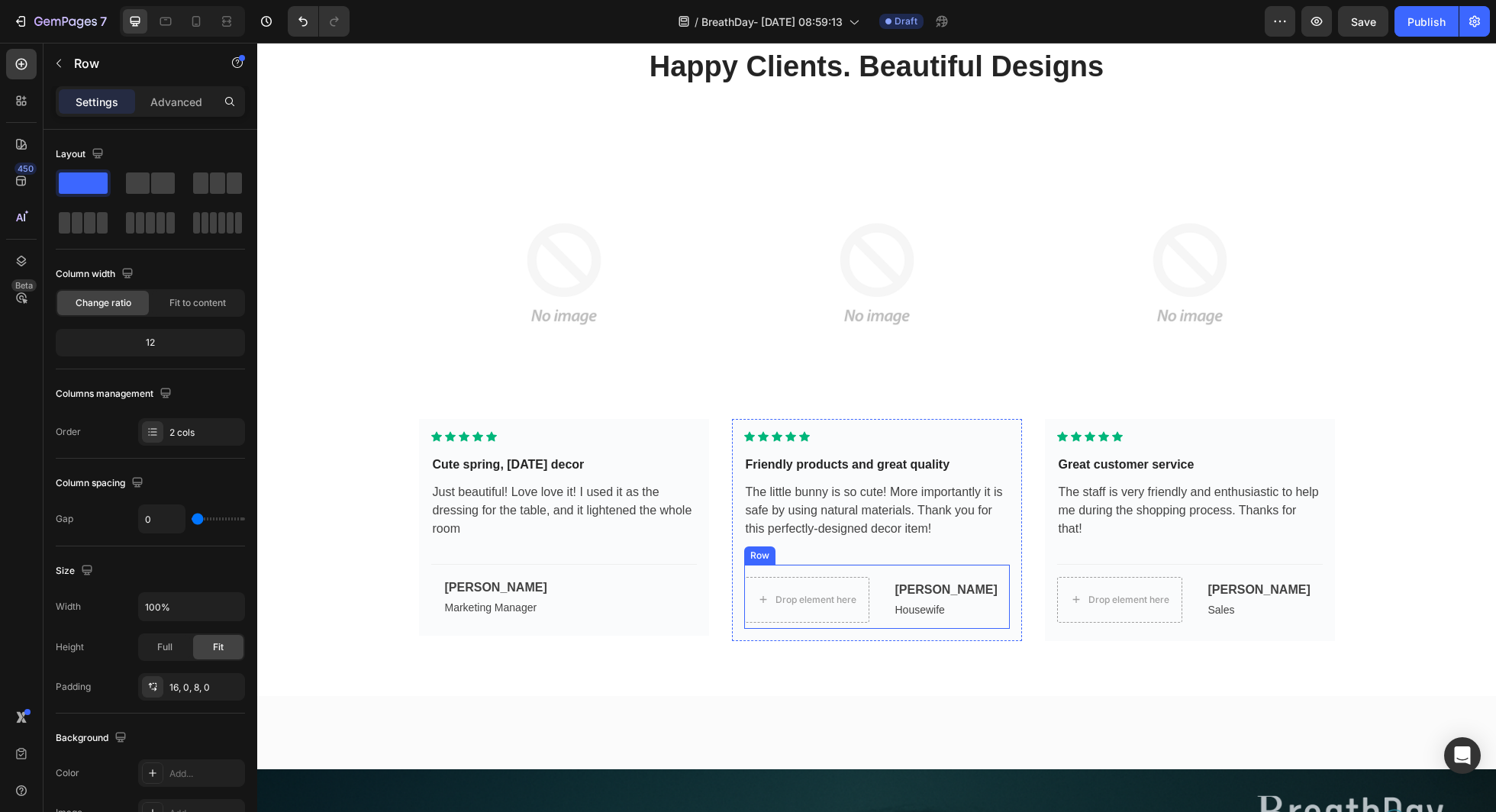
click at [993, 570] on div "Drop element here Cody Fisher Text Housewife Text Row" at bounding box center [877, 596] width 266 height 65
click at [140, 185] on span at bounding box center [137, 183] width 24 height 21
type input "16"
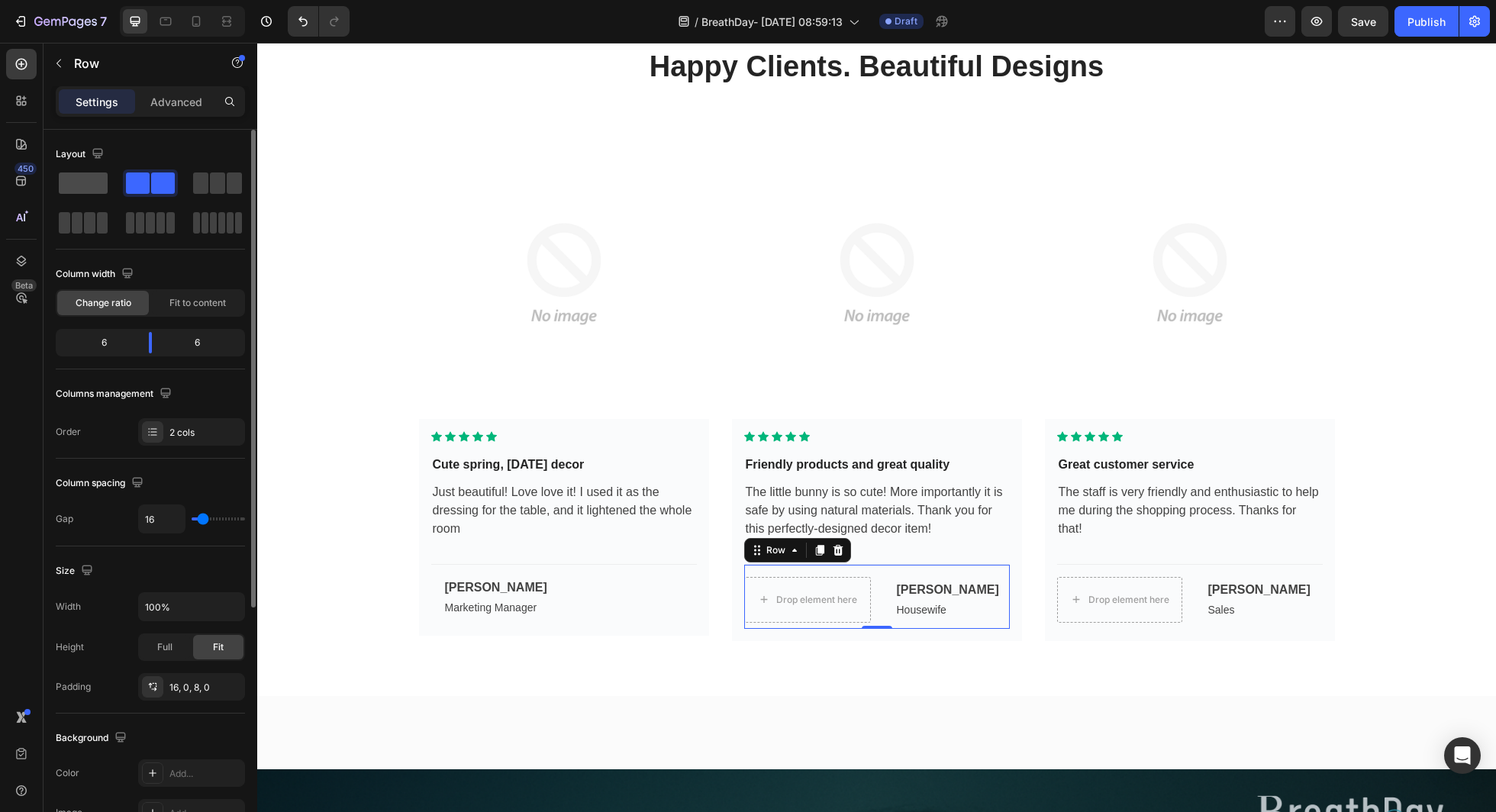
click at [93, 185] on span at bounding box center [82, 183] width 49 height 21
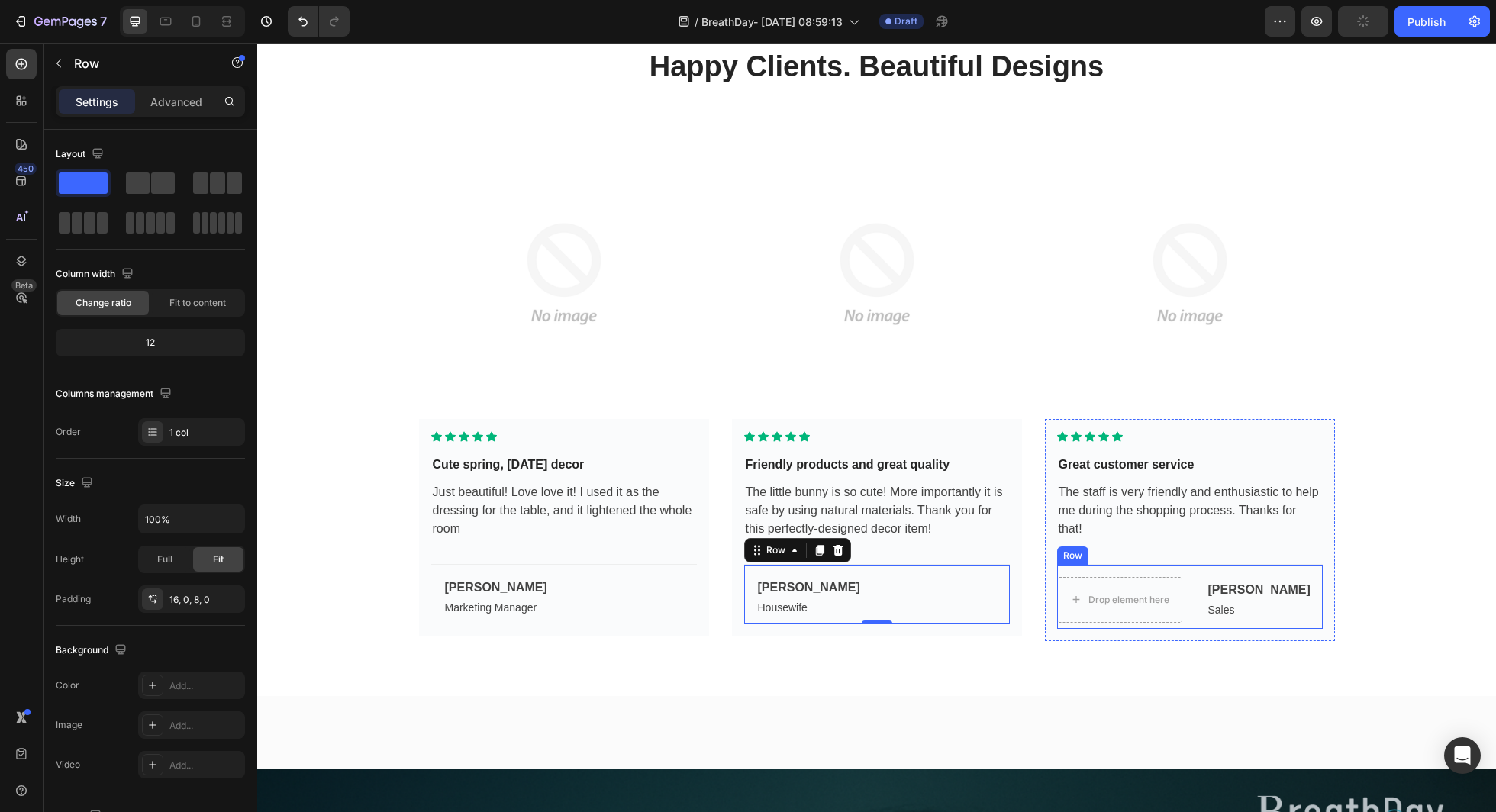
click at [1242, 565] on div "Drop element here Theresa Webb Text Sales Text Row" at bounding box center [1190, 596] width 266 height 65
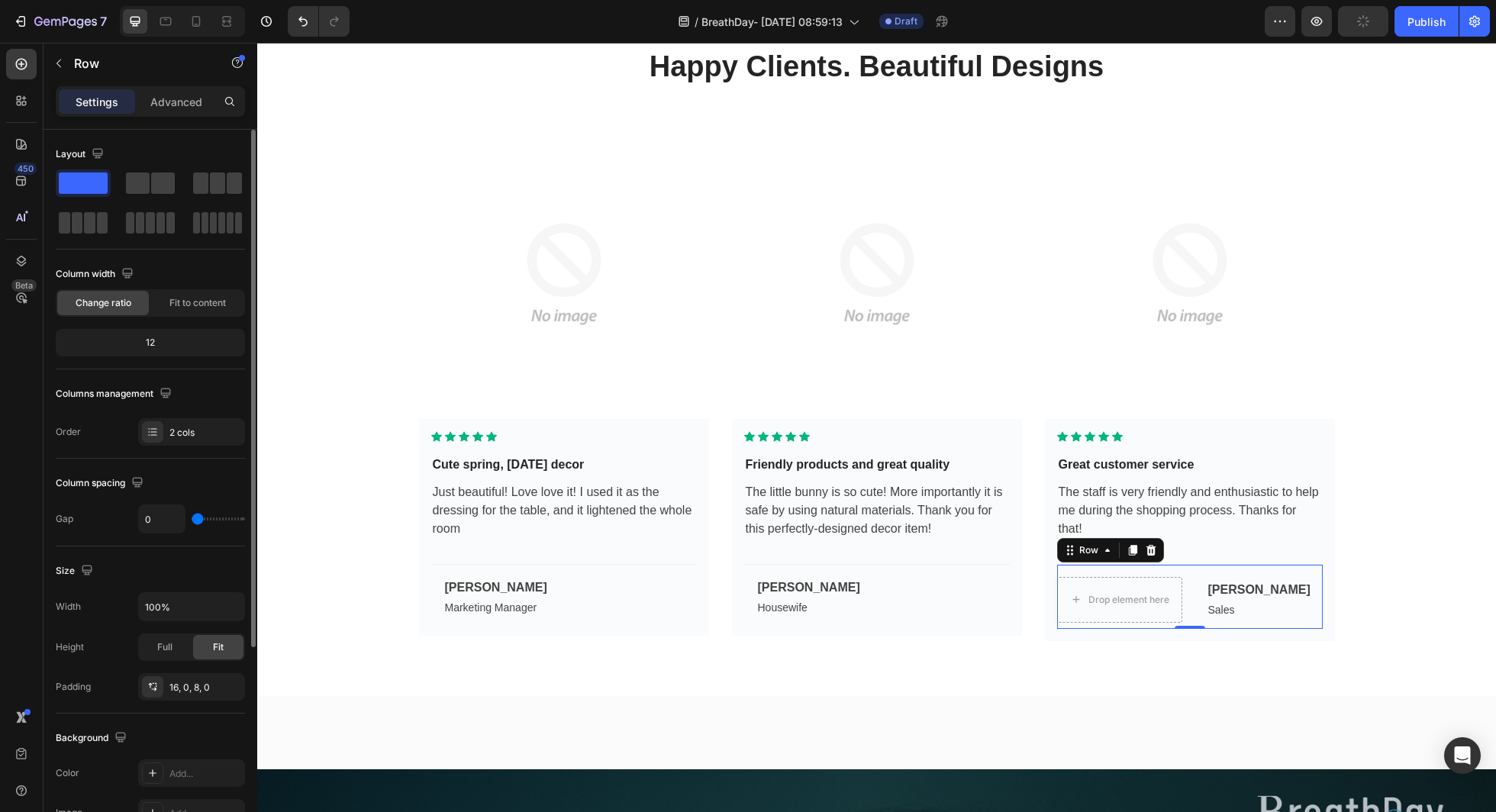
click at [146, 204] on div at bounding box center [151, 203] width 190 height 67
click at [141, 185] on span at bounding box center [137, 183] width 24 height 21
type input "16"
click at [85, 185] on span at bounding box center [82, 183] width 49 height 21
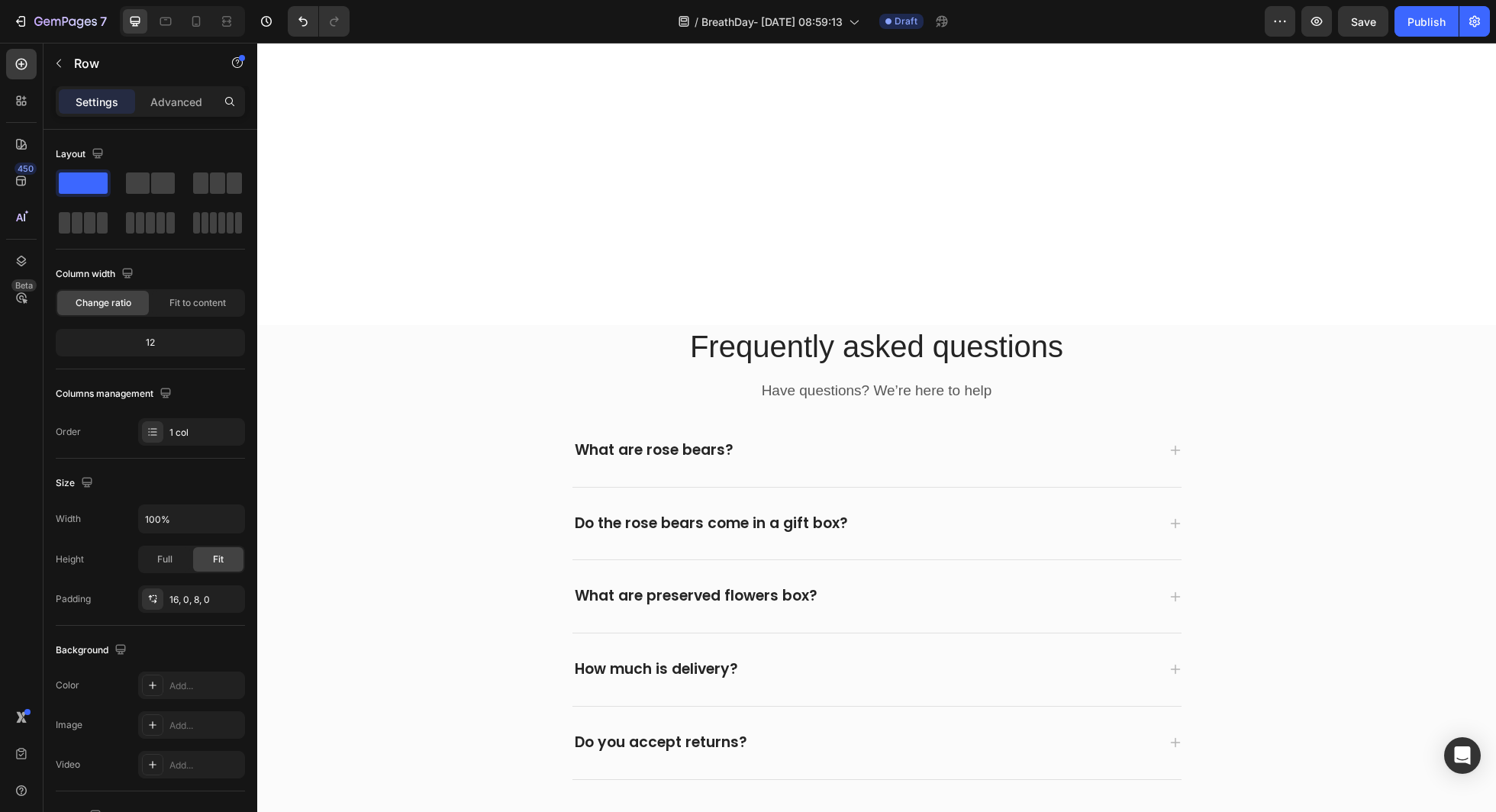
scroll to position [6724, 0]
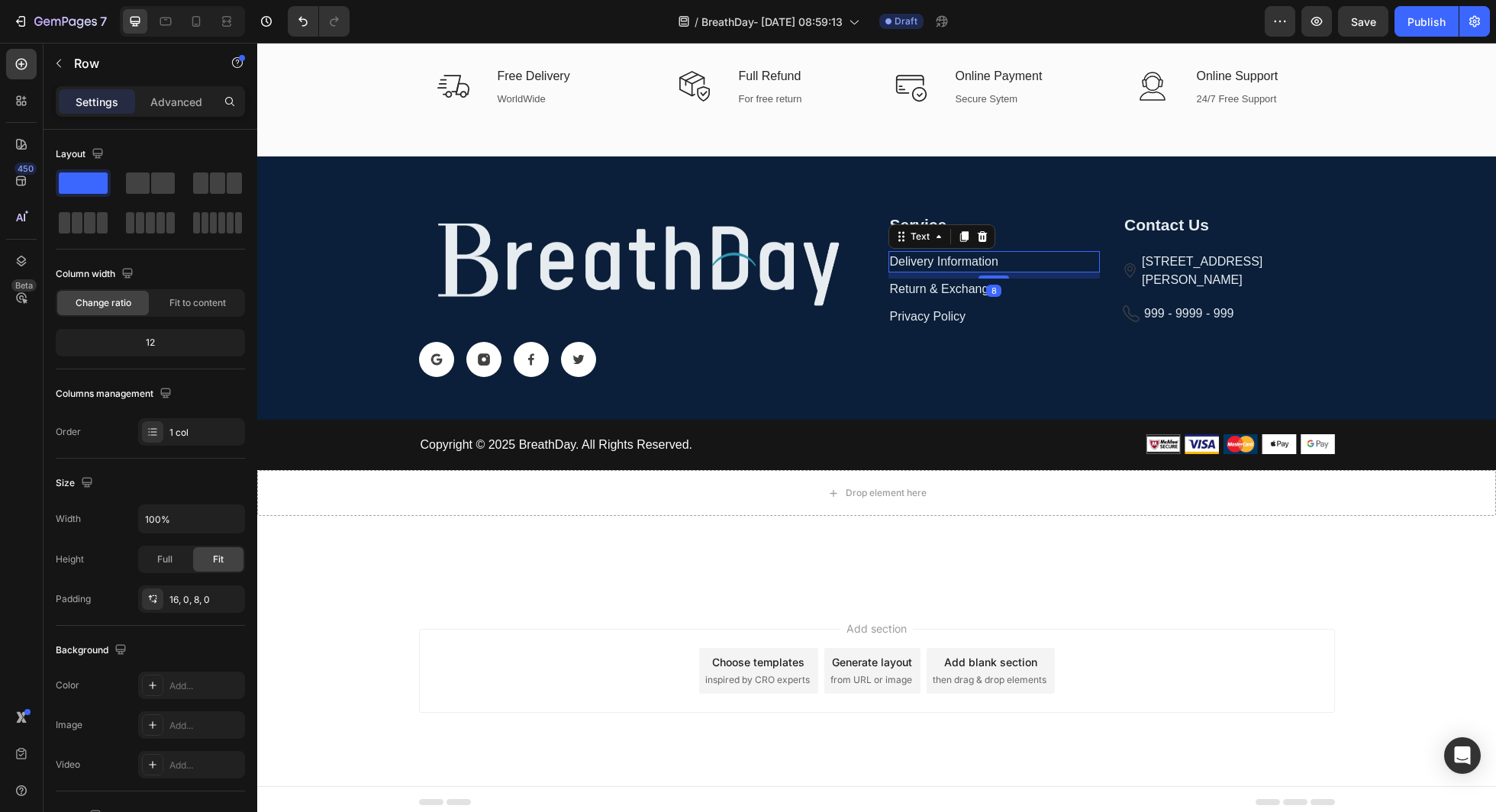
click at [941, 263] on p "Delivery Information" at bounding box center [995, 261] width 209 height 19
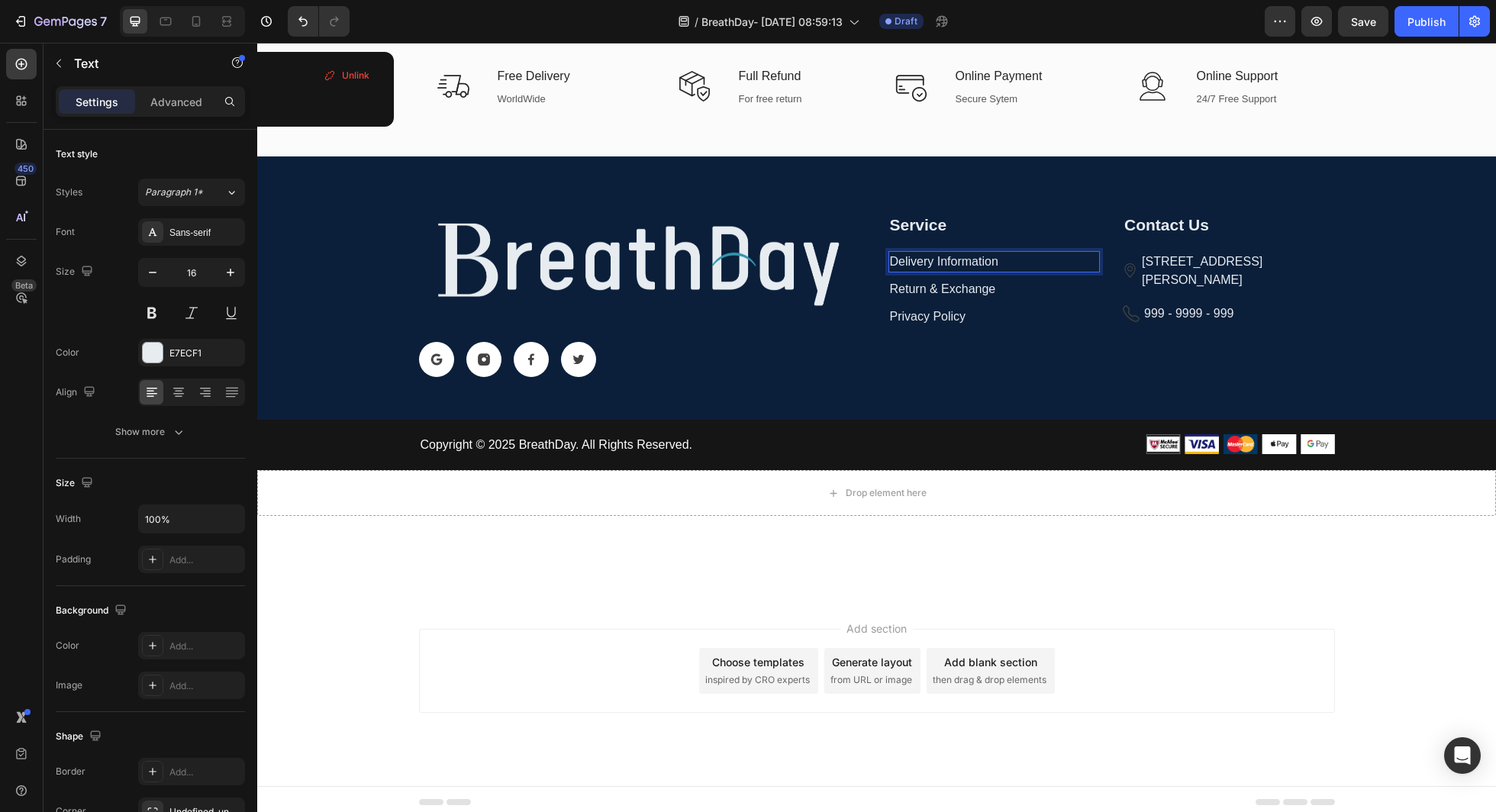
click at [941, 263] on p "Delivery Information" at bounding box center [995, 261] width 209 height 19
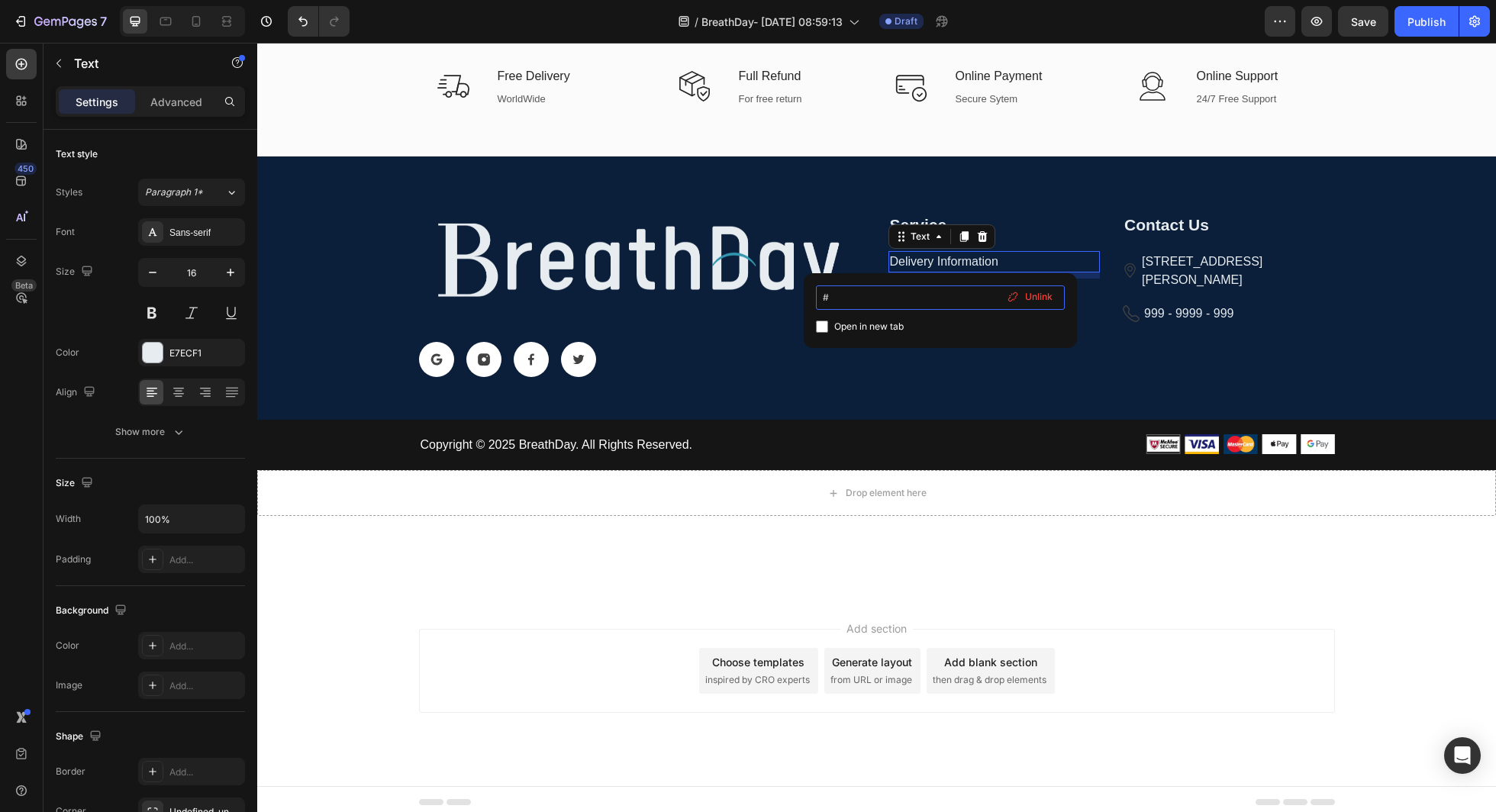
click at [983, 306] on input "#" at bounding box center [940, 298] width 249 height 25
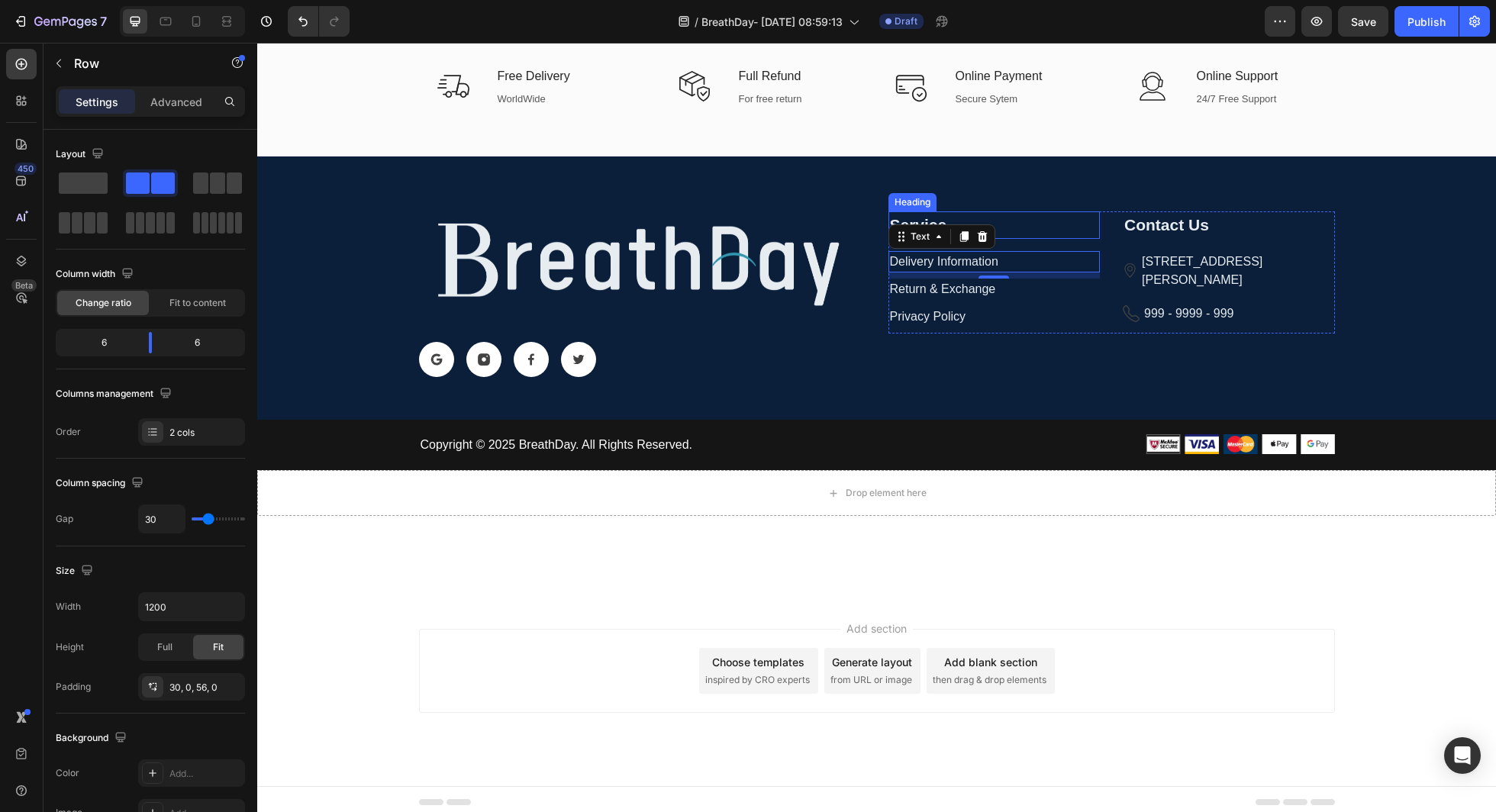
click at [1046, 206] on div "Image Icon Icon Icon Icon Row Service Heading Delivery Information Text 8 Retur…" at bounding box center [877, 304] width 916 height 231
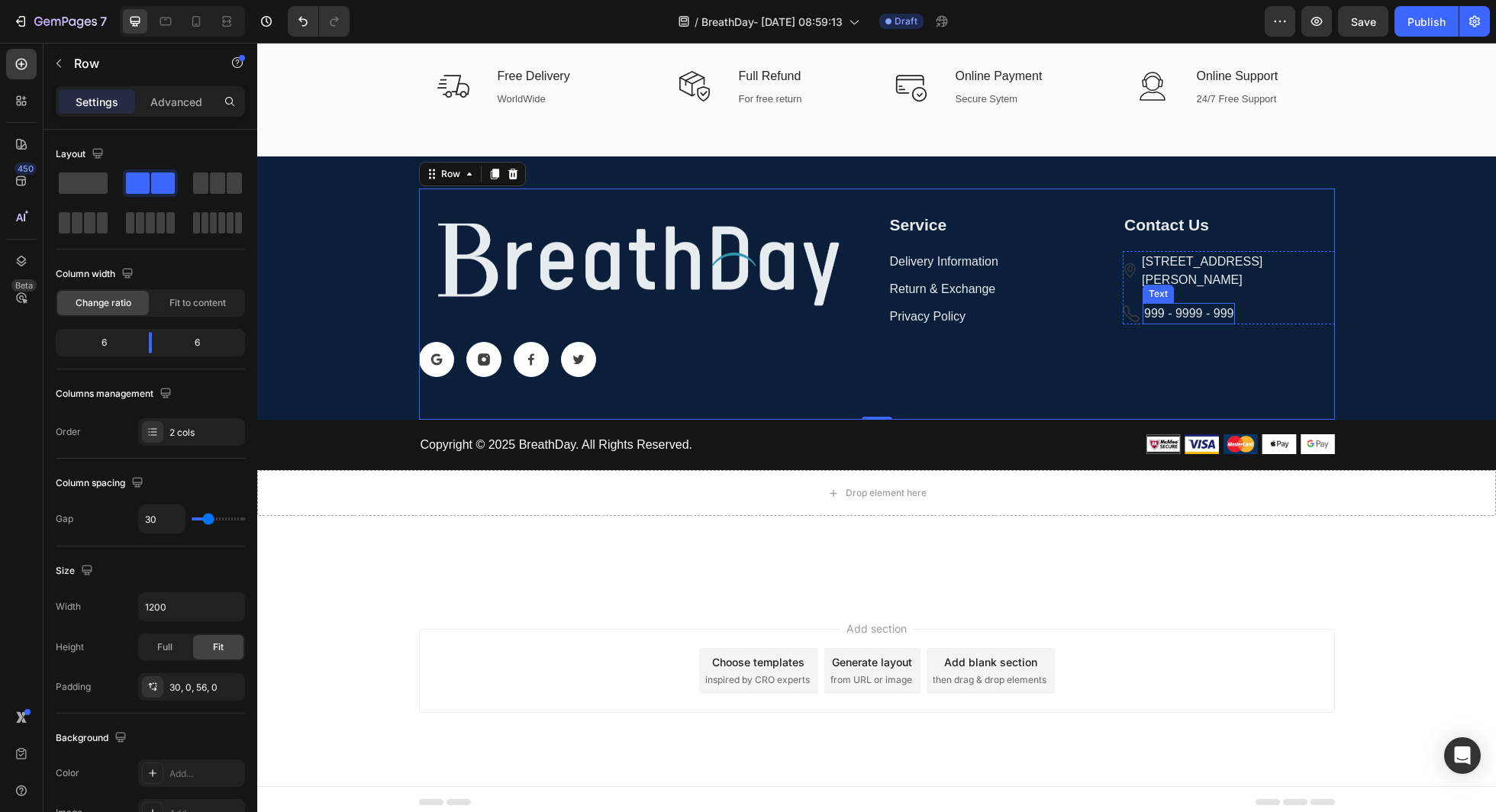
click at [1187, 312] on div "999 - 9999 - 999" at bounding box center [1189, 313] width 92 height 21
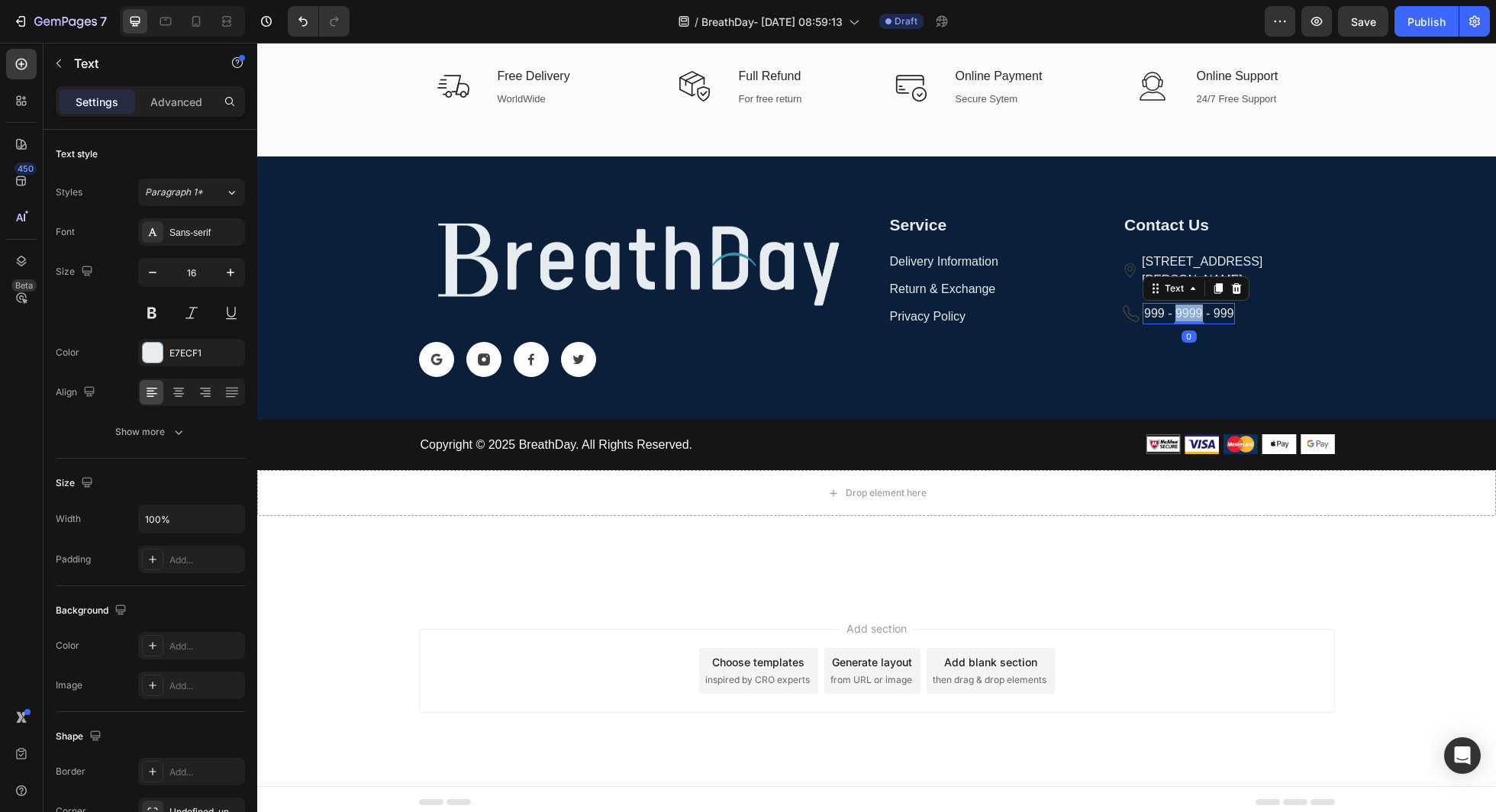
click at [1187, 312] on div "999 - 9999 - 999" at bounding box center [1189, 313] width 92 height 21
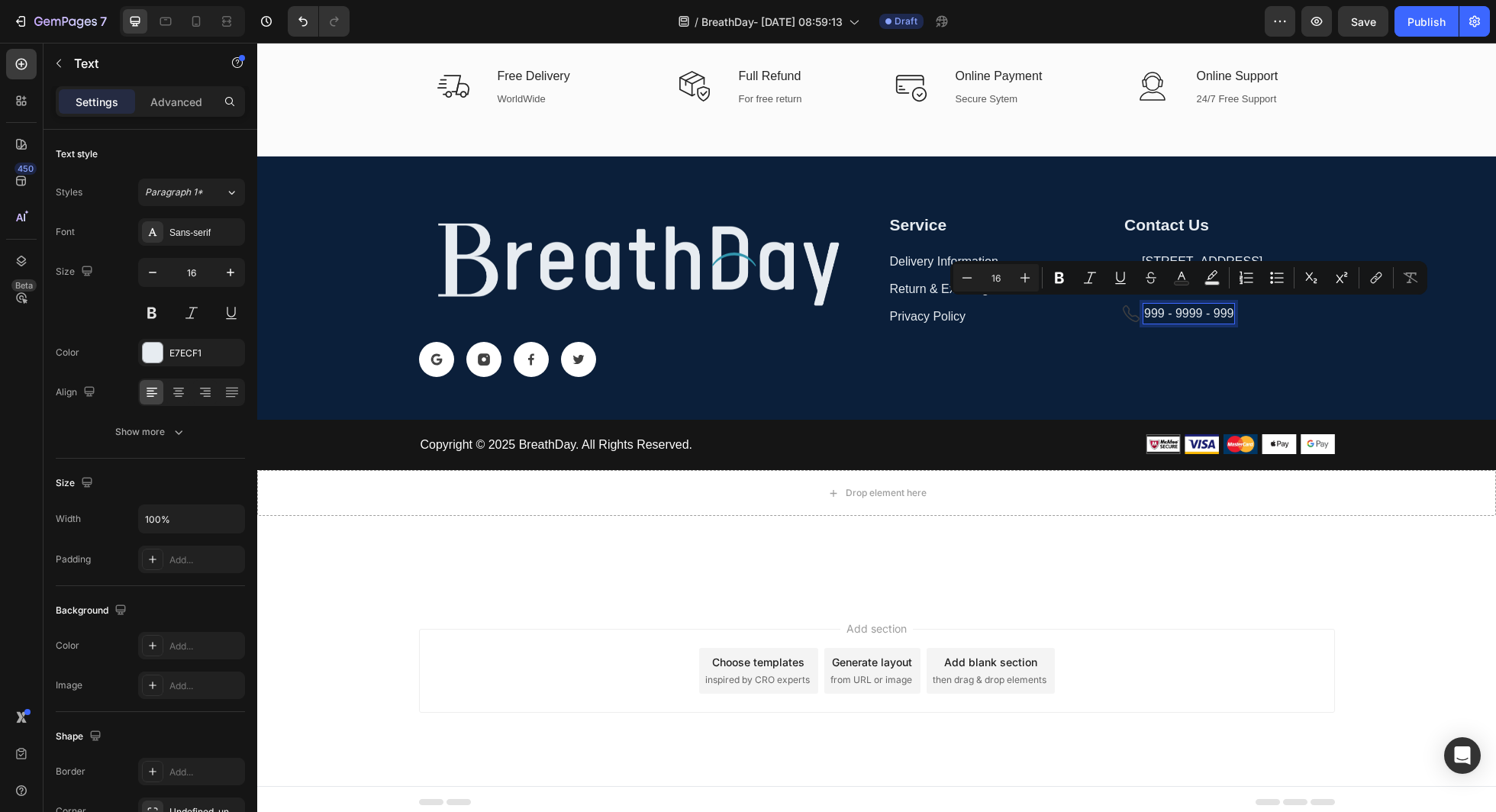
click at [1168, 312] on p "999 - 9999 - 999" at bounding box center [1189, 313] width 89 height 19
click at [1159, 312] on p "999 - 9999 - 999" at bounding box center [1189, 313] width 89 height 19
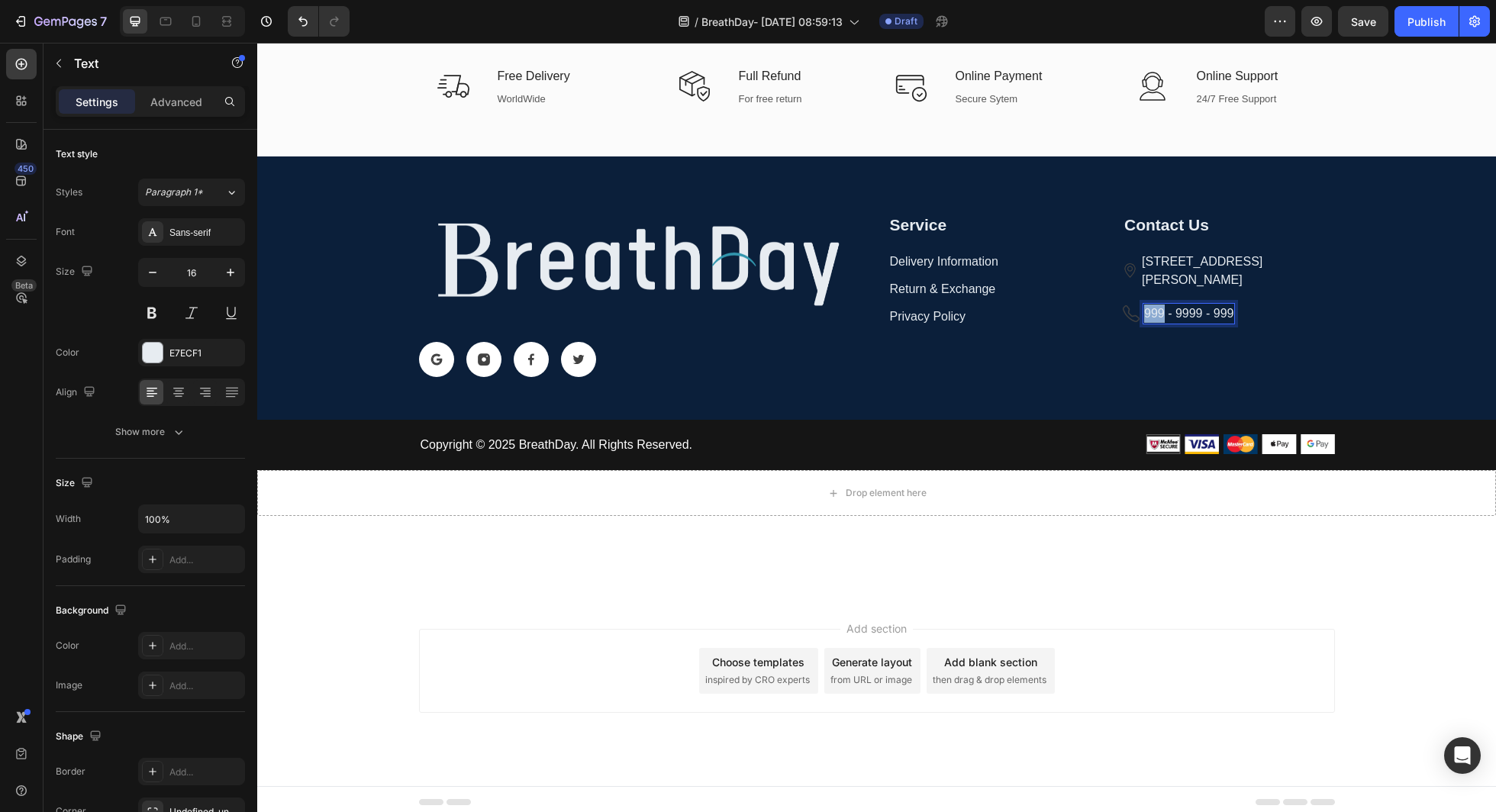
click at [1159, 312] on p "999 - 9999 - 999" at bounding box center [1189, 313] width 89 height 19
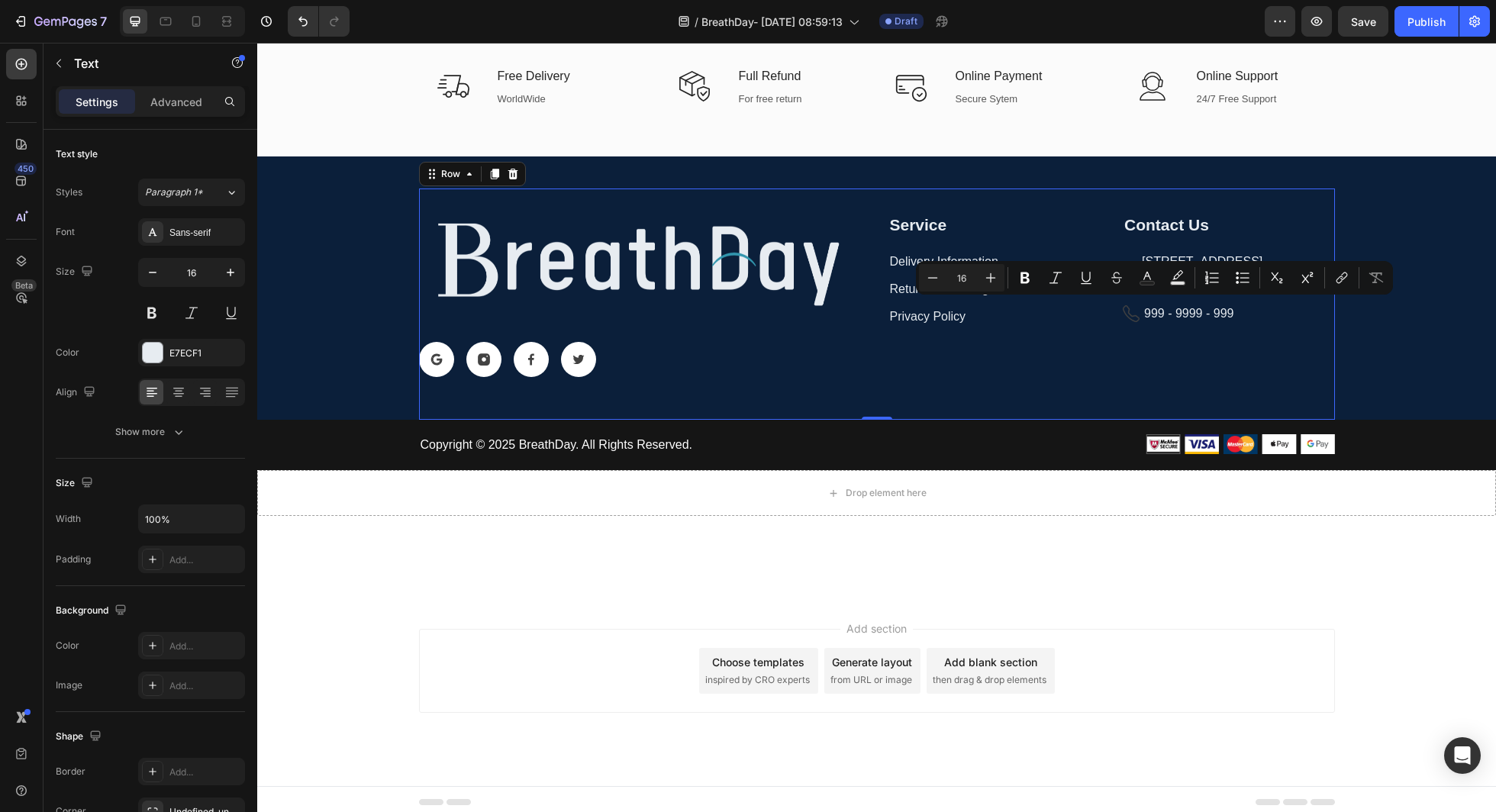
click at [1227, 332] on div "Service Heading Delivery Information Text Return & Exchange Text Privacy Policy…" at bounding box center [1112, 294] width 446 height 166
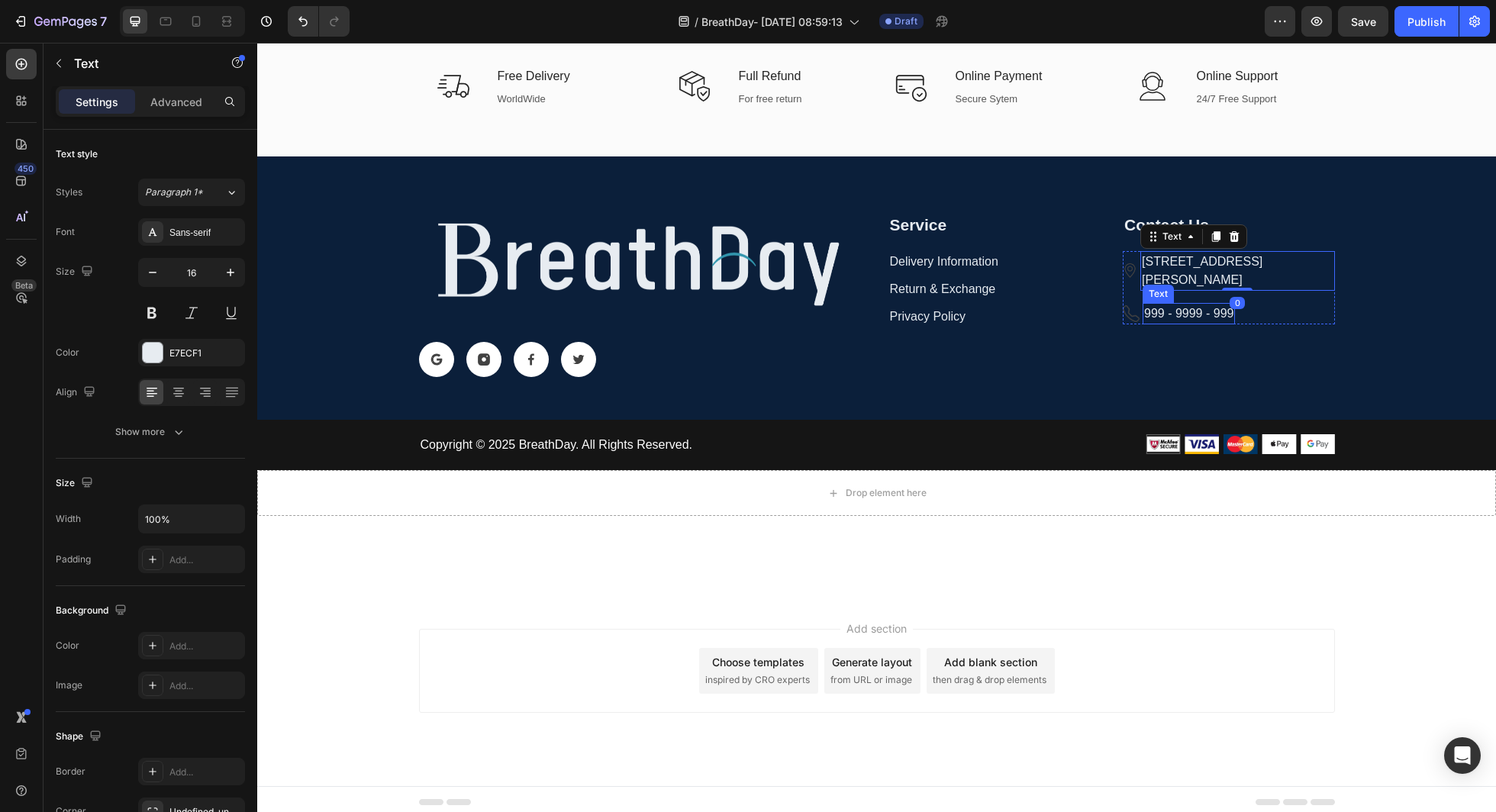
click at [1167, 313] on p "999 - 9999 - 999" at bounding box center [1189, 313] width 89 height 19
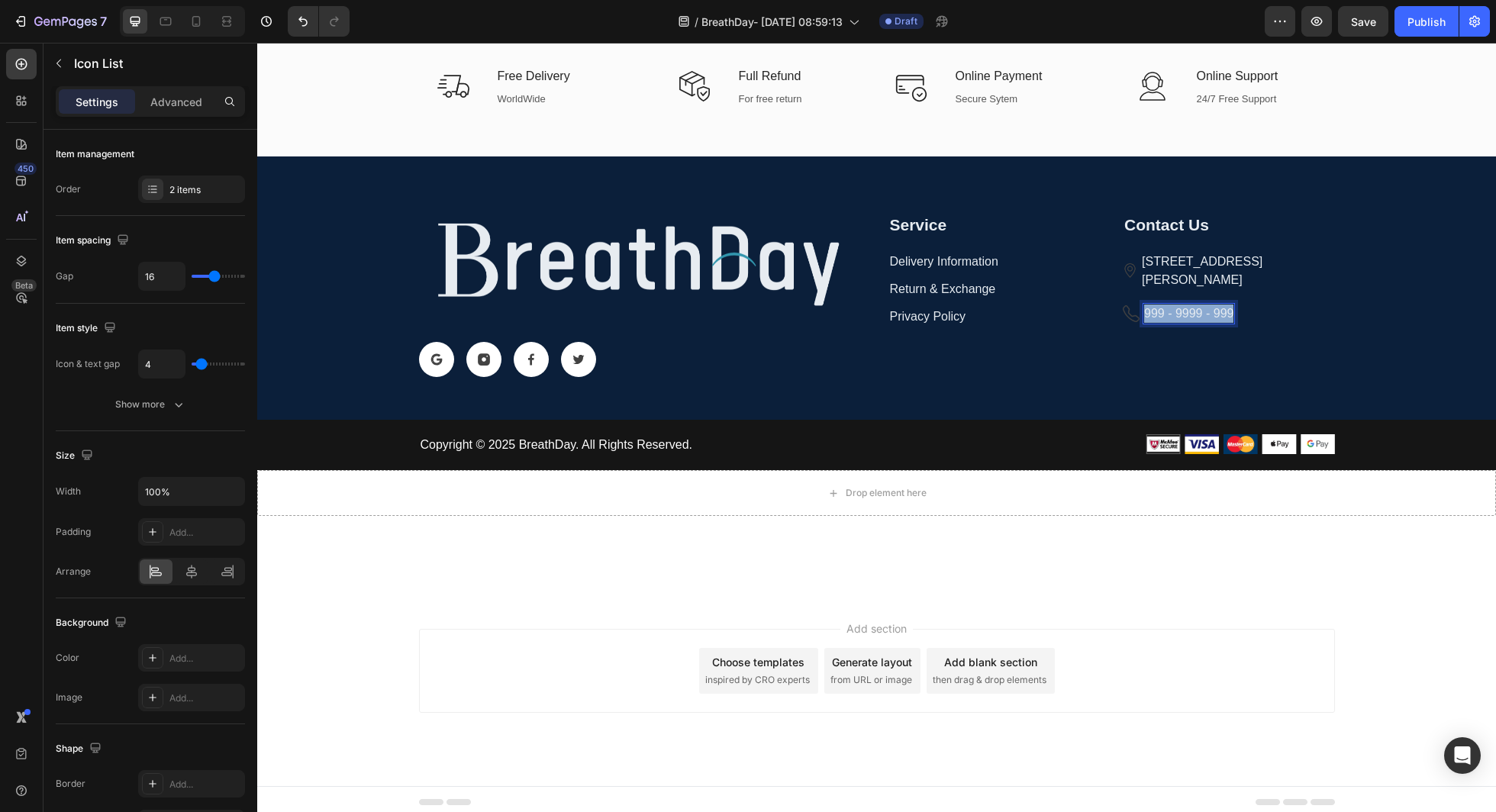
click at [1142, 313] on li "Image 999 - 9999 - 999 Text 0" at bounding box center [1229, 313] width 213 height 21
click at [1133, 314] on div "Image" at bounding box center [1131, 313] width 17 height 17
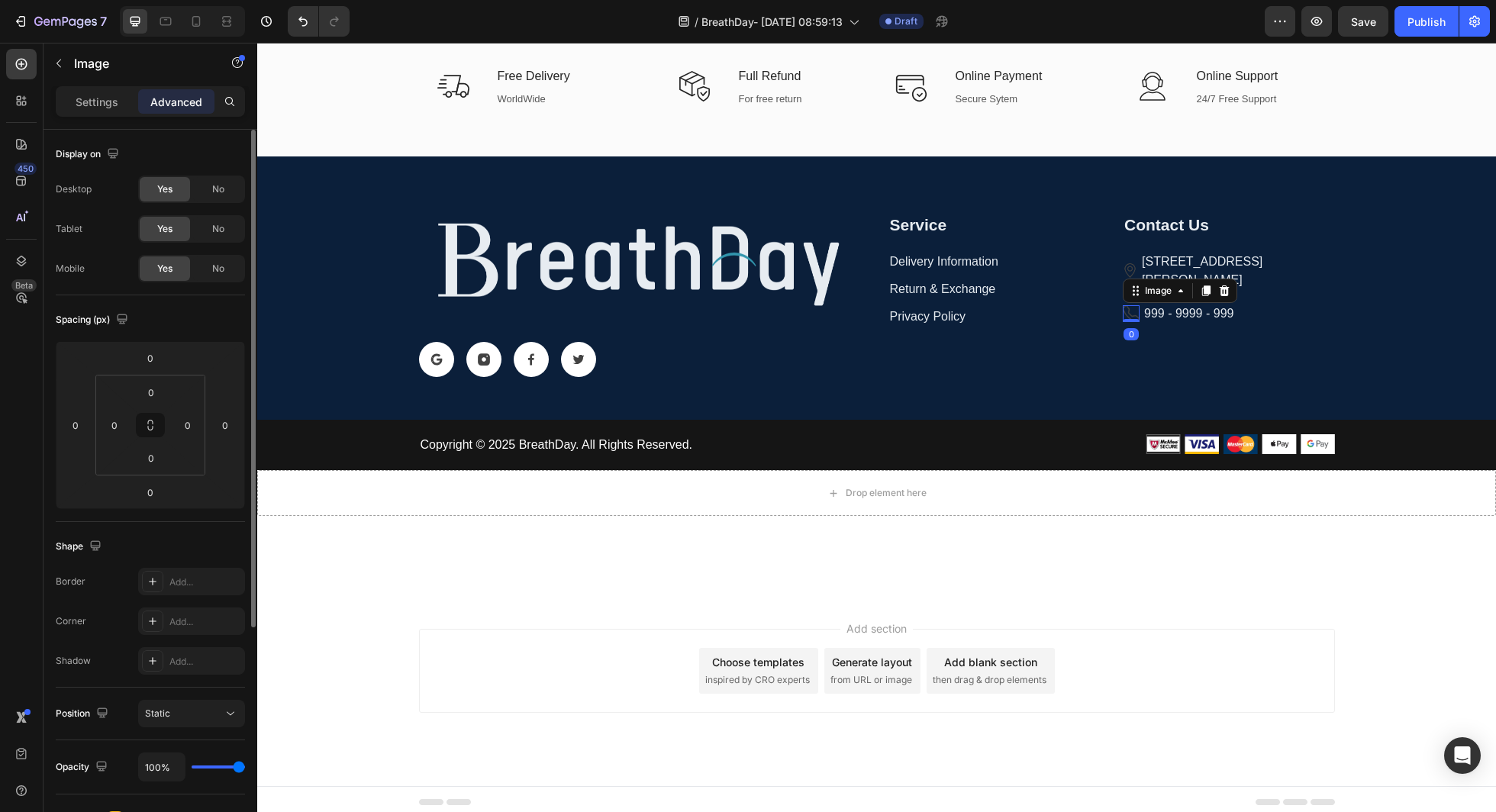
scroll to position [331, 0]
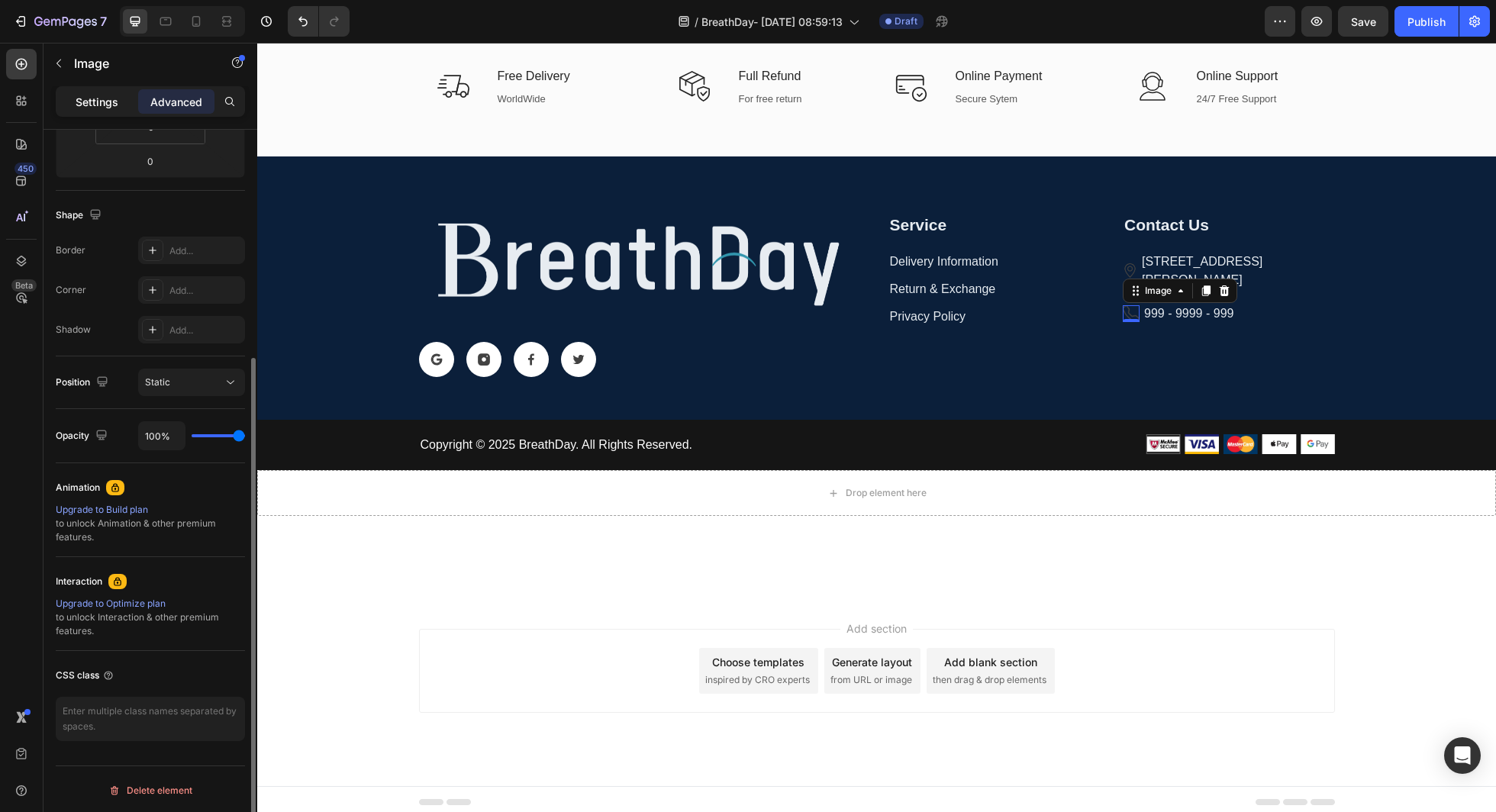
click at [103, 106] on p "Settings" at bounding box center [97, 102] width 43 height 16
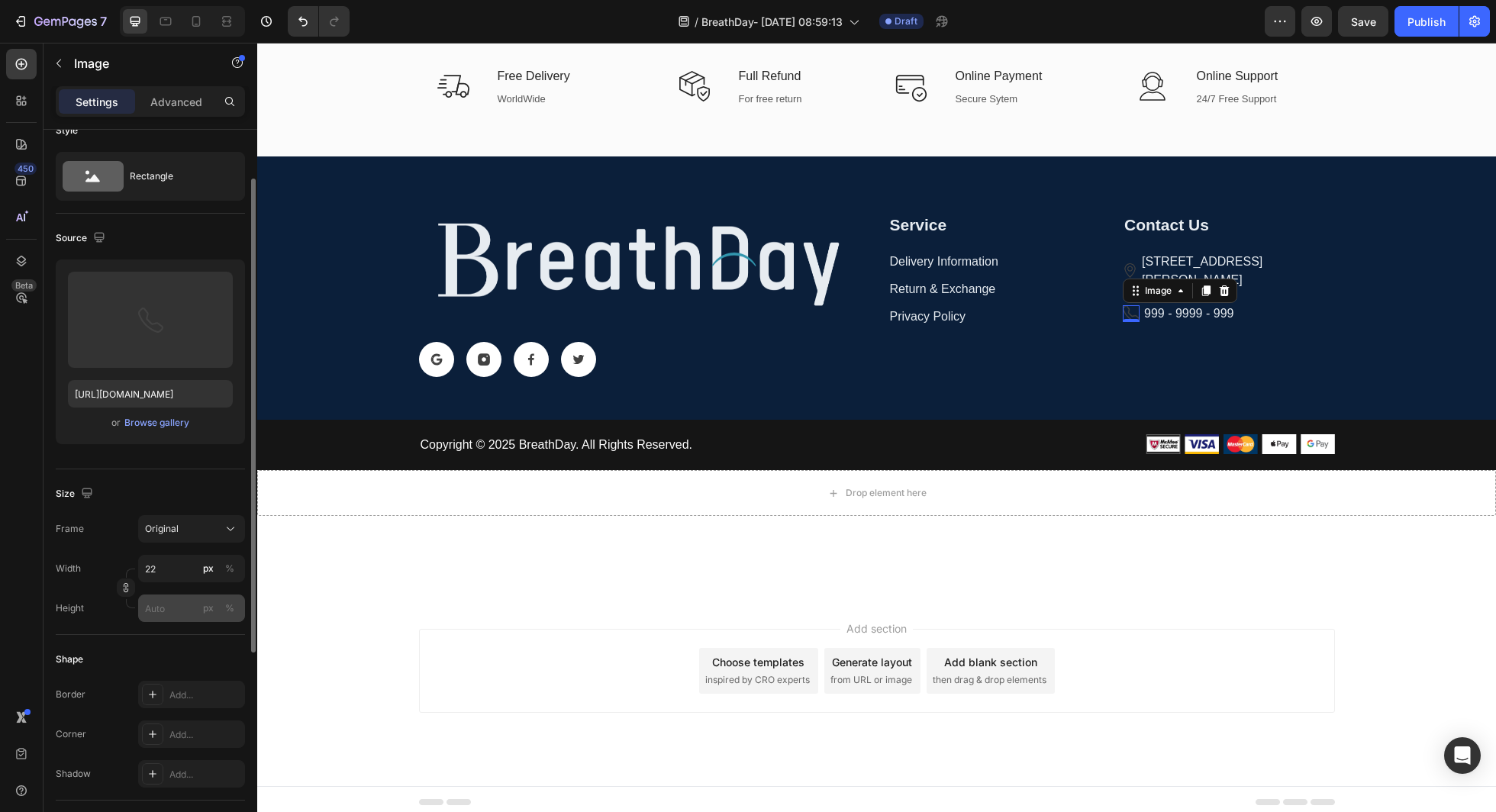
scroll to position [0, 0]
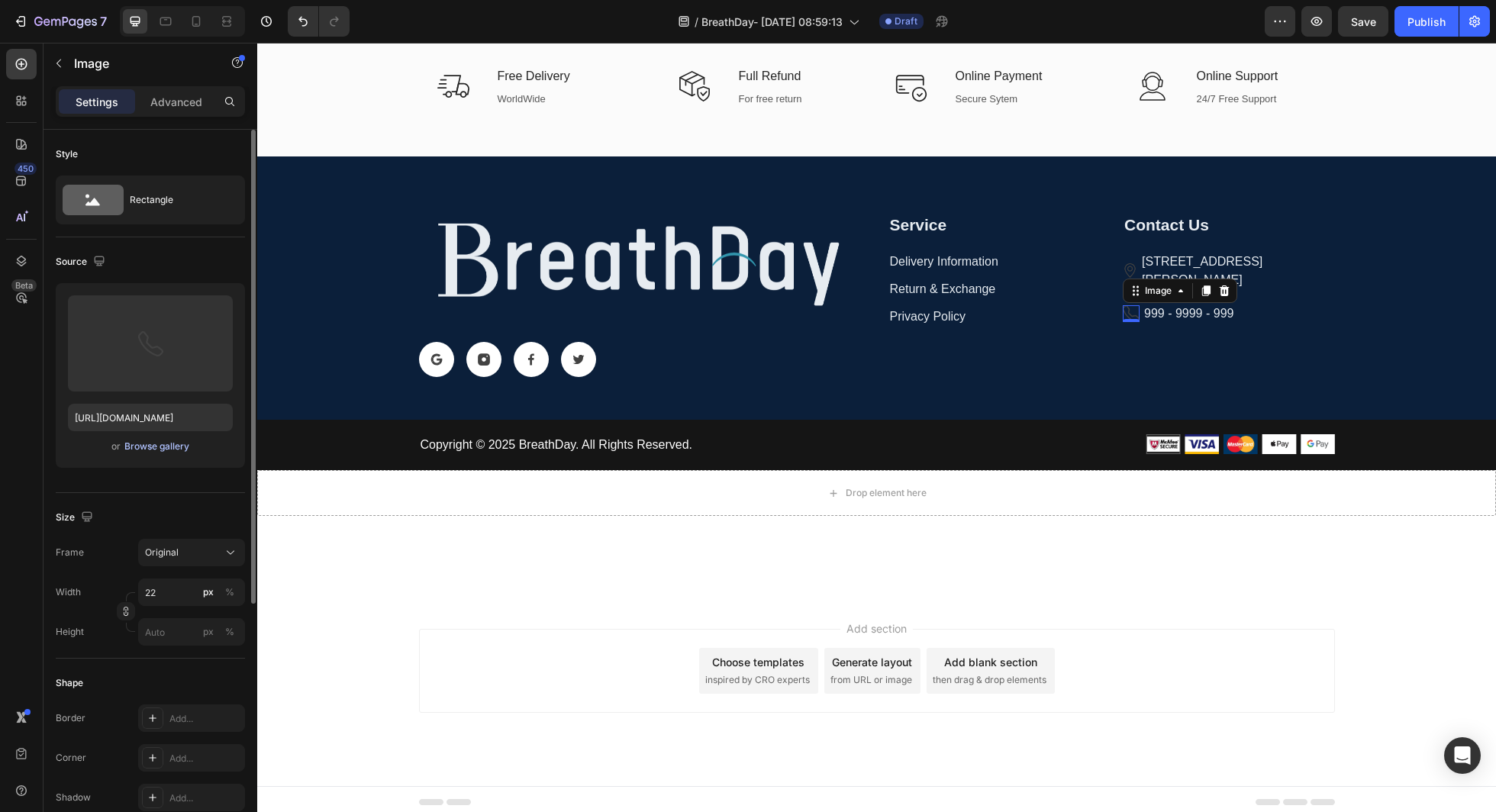
click at [150, 445] on div "Browse gallery" at bounding box center [156, 446] width 65 height 14
click at [155, 358] on input "file" at bounding box center [150, 368] width 105 height 26
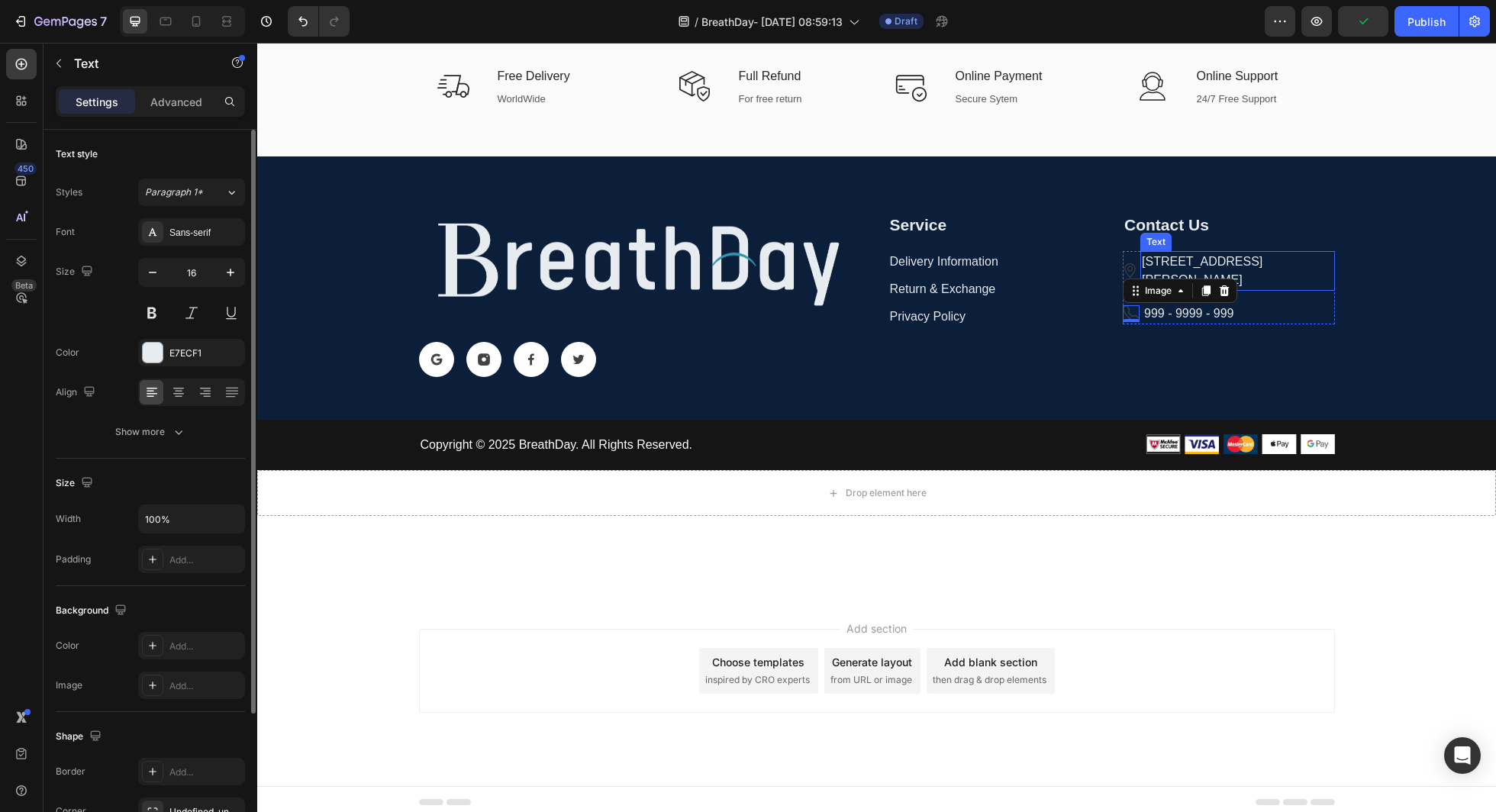
click at [1208, 256] on div "2678 Simons Hollow Road, NYC, US" at bounding box center [1237, 271] width 194 height 40
click at [1208, 256] on p "2678 Simons Hollow Road, NYC, US" at bounding box center [1236, 270] width 190 height 36
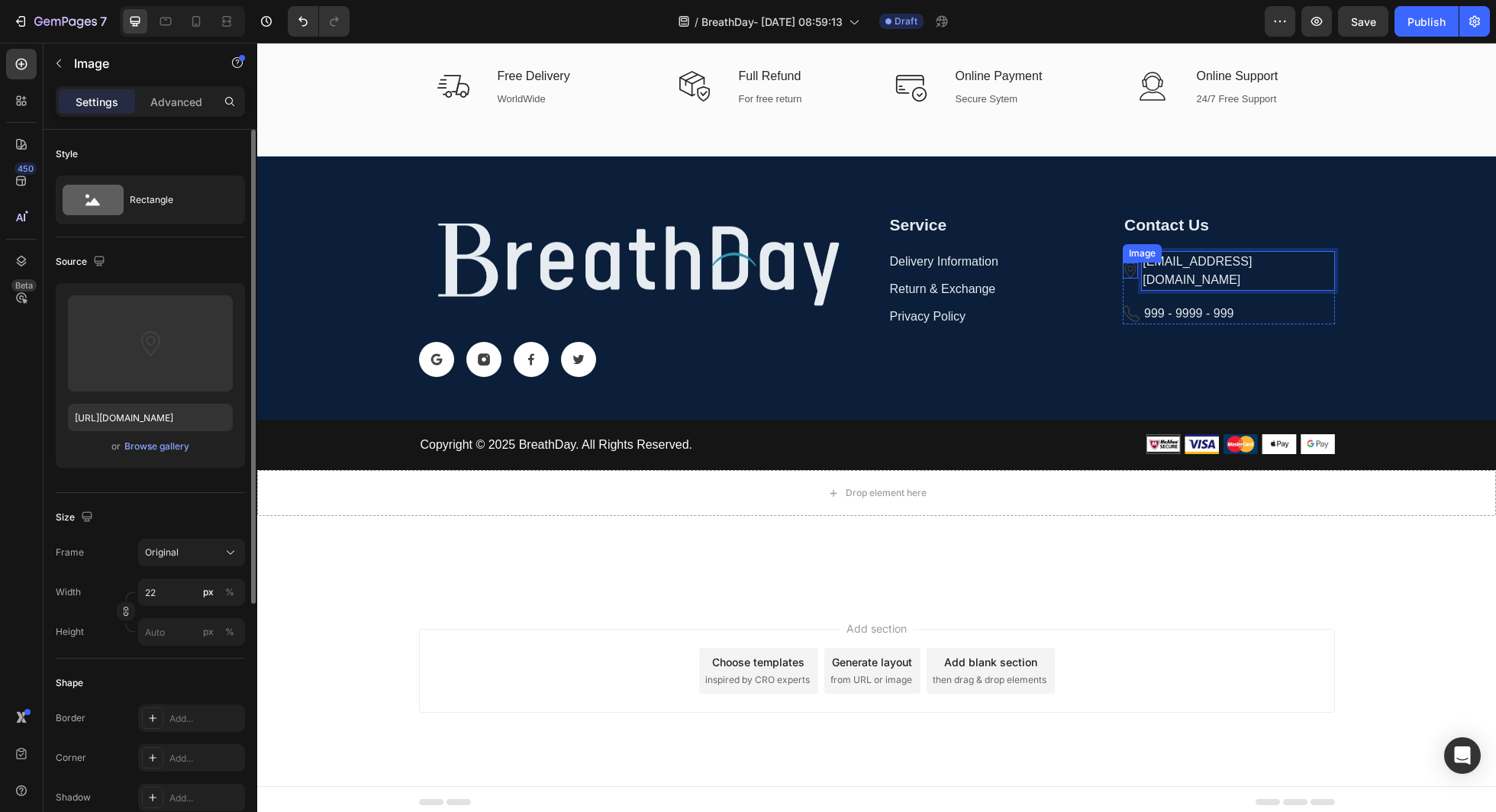
click at [1136, 263] on img at bounding box center [1130, 270] width 15 height 15
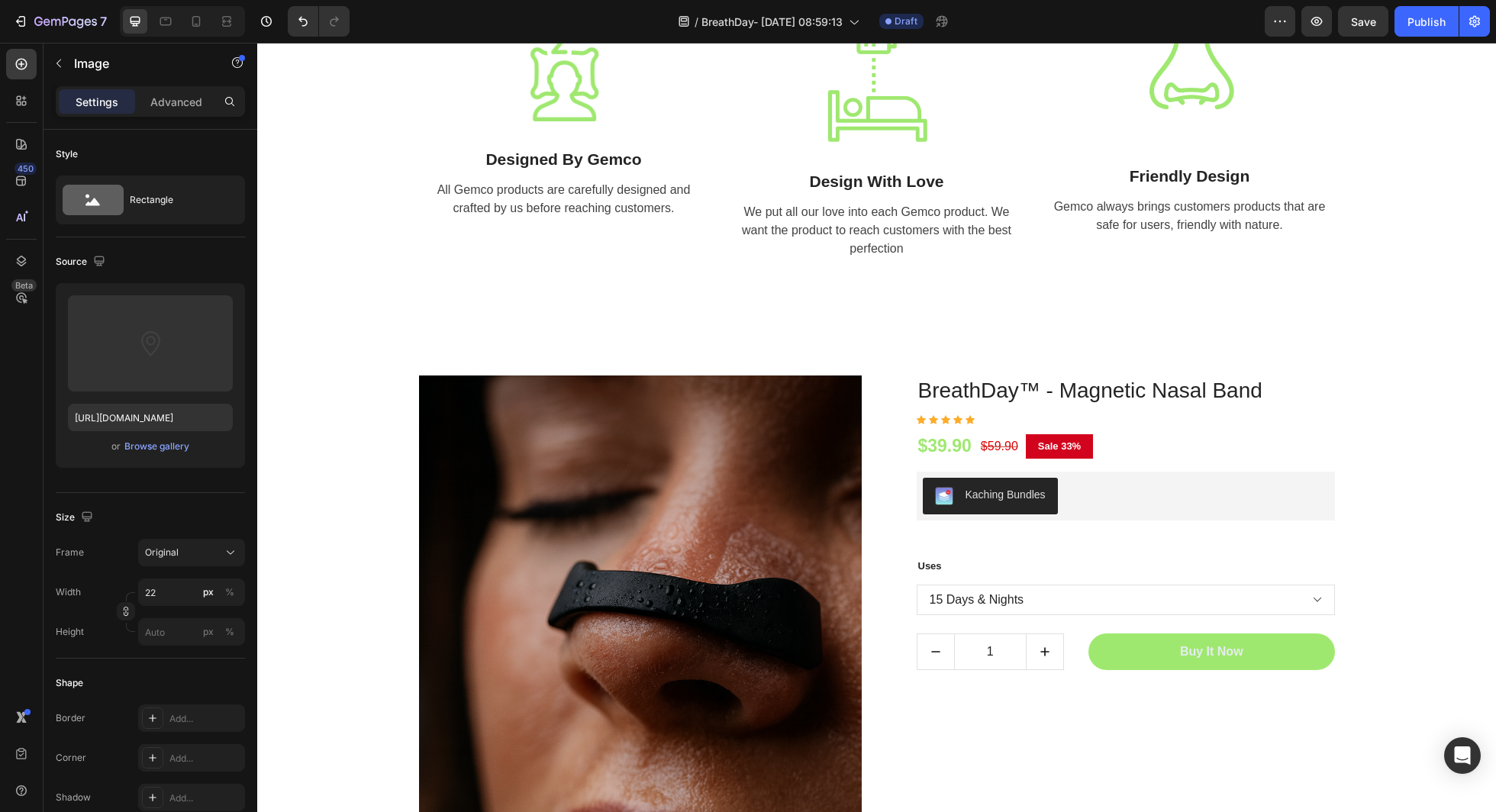
scroll to position [4955, 0]
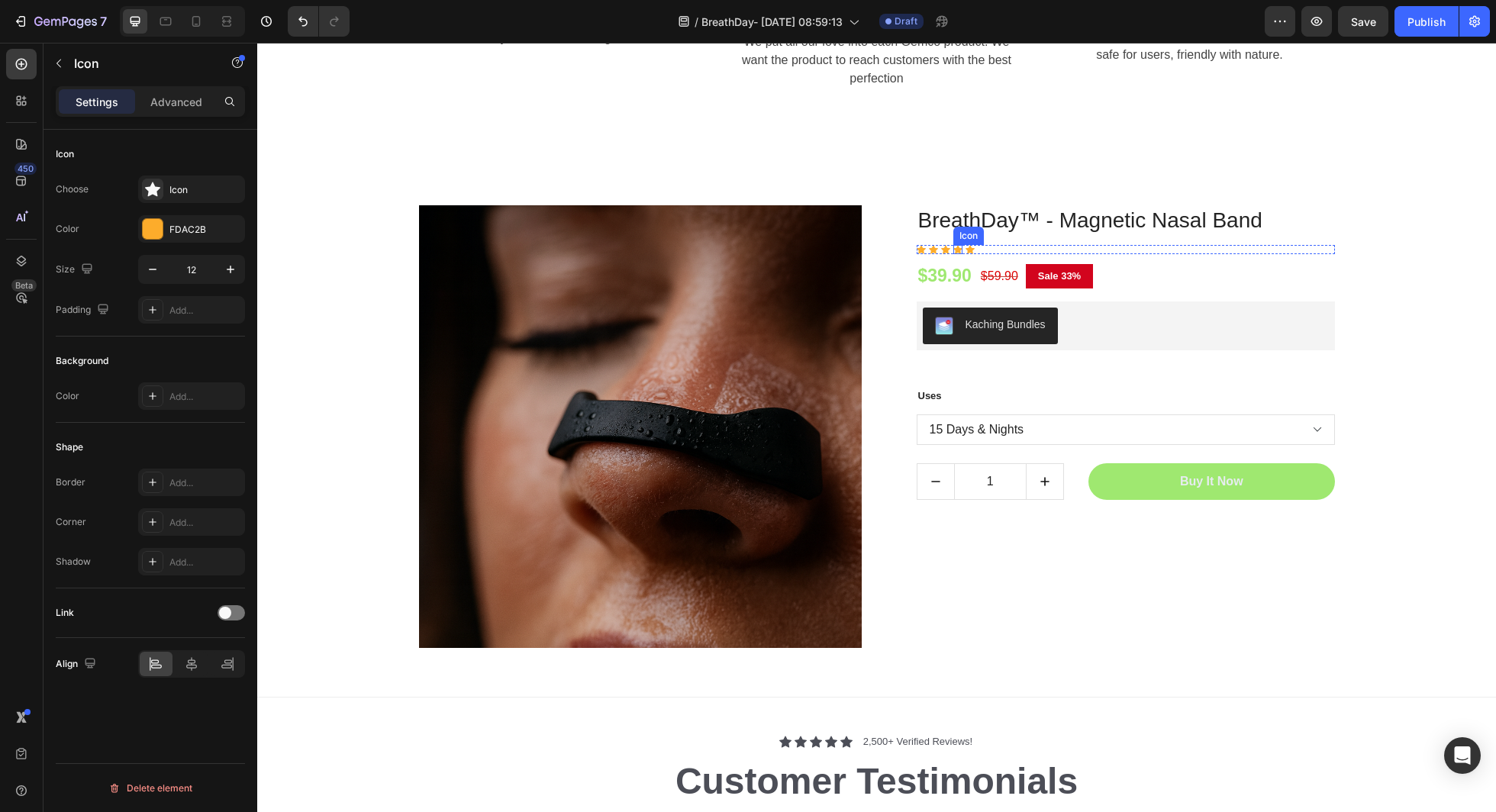
click at [960, 248] on div "Icon" at bounding box center [958, 250] width 9 height 9
click at [998, 248] on div "Icon Icon Icon Icon 0 Icon" at bounding box center [1126, 250] width 418 height 9
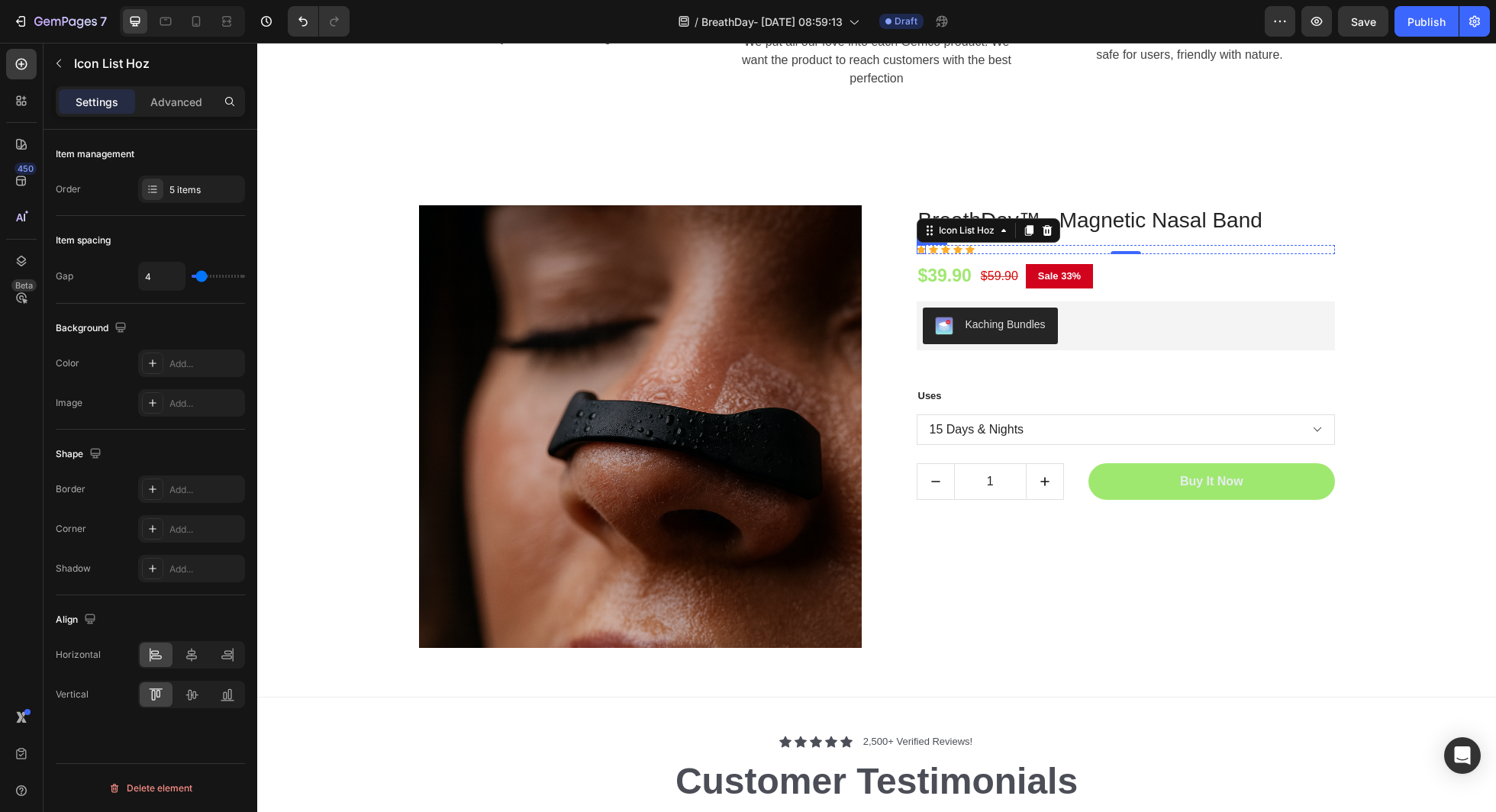
click at [920, 251] on div "Icon" at bounding box center [921, 250] width 9 height 9
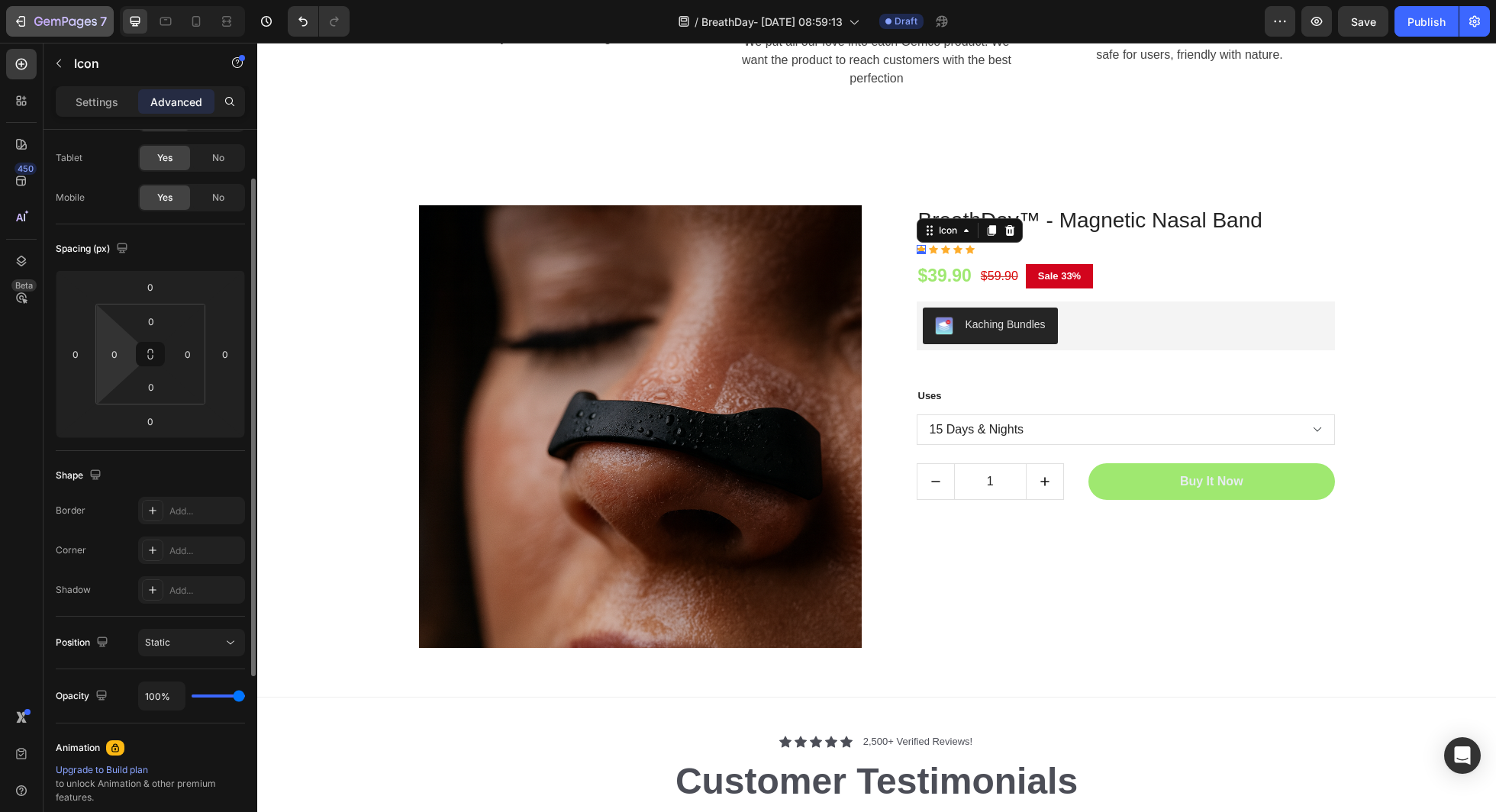
scroll to position [81, 0]
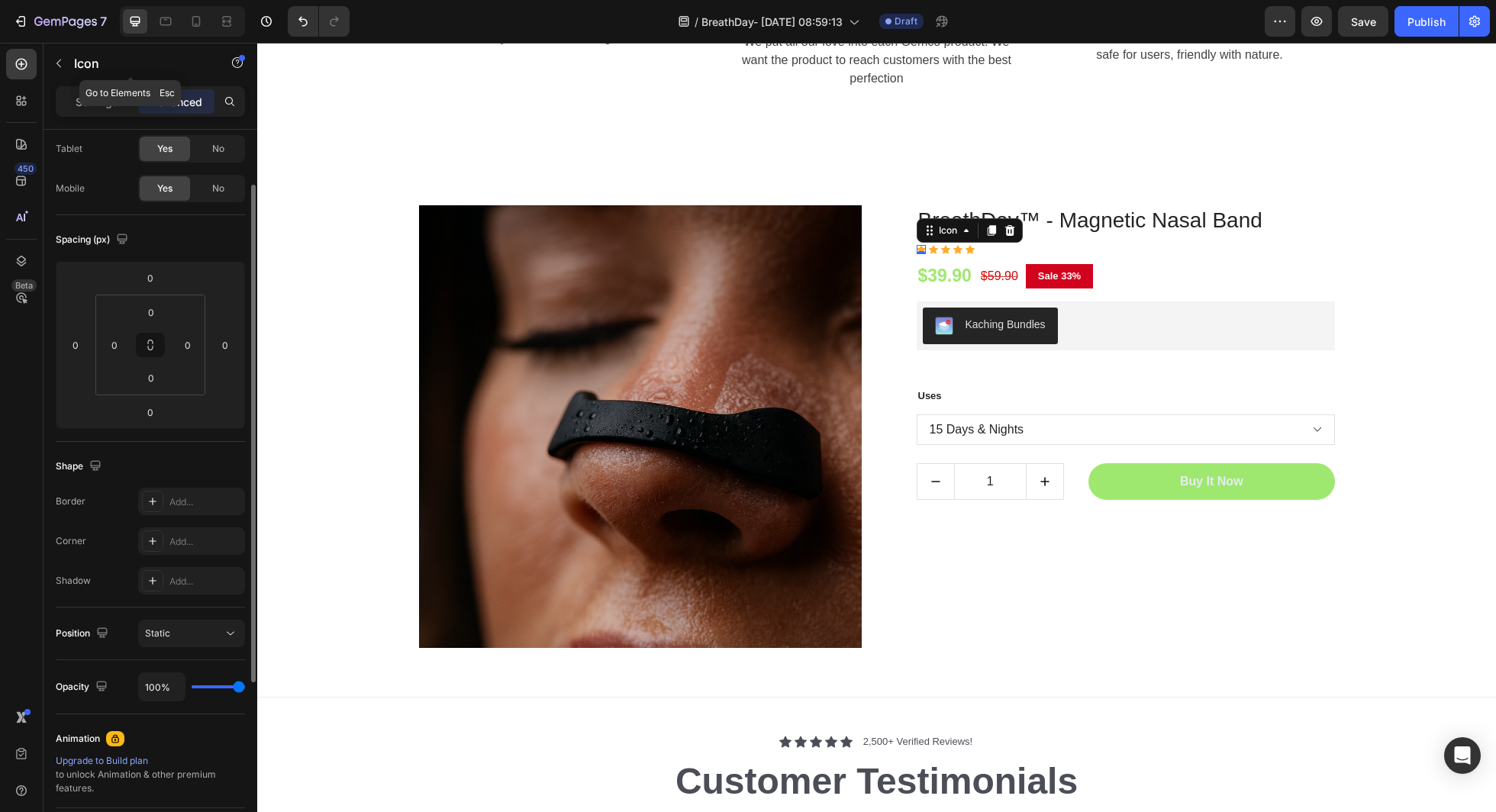
click at [89, 84] on div "Icon" at bounding box center [130, 64] width 174 height 43
click at [82, 96] on p "Settings" at bounding box center [97, 102] width 43 height 16
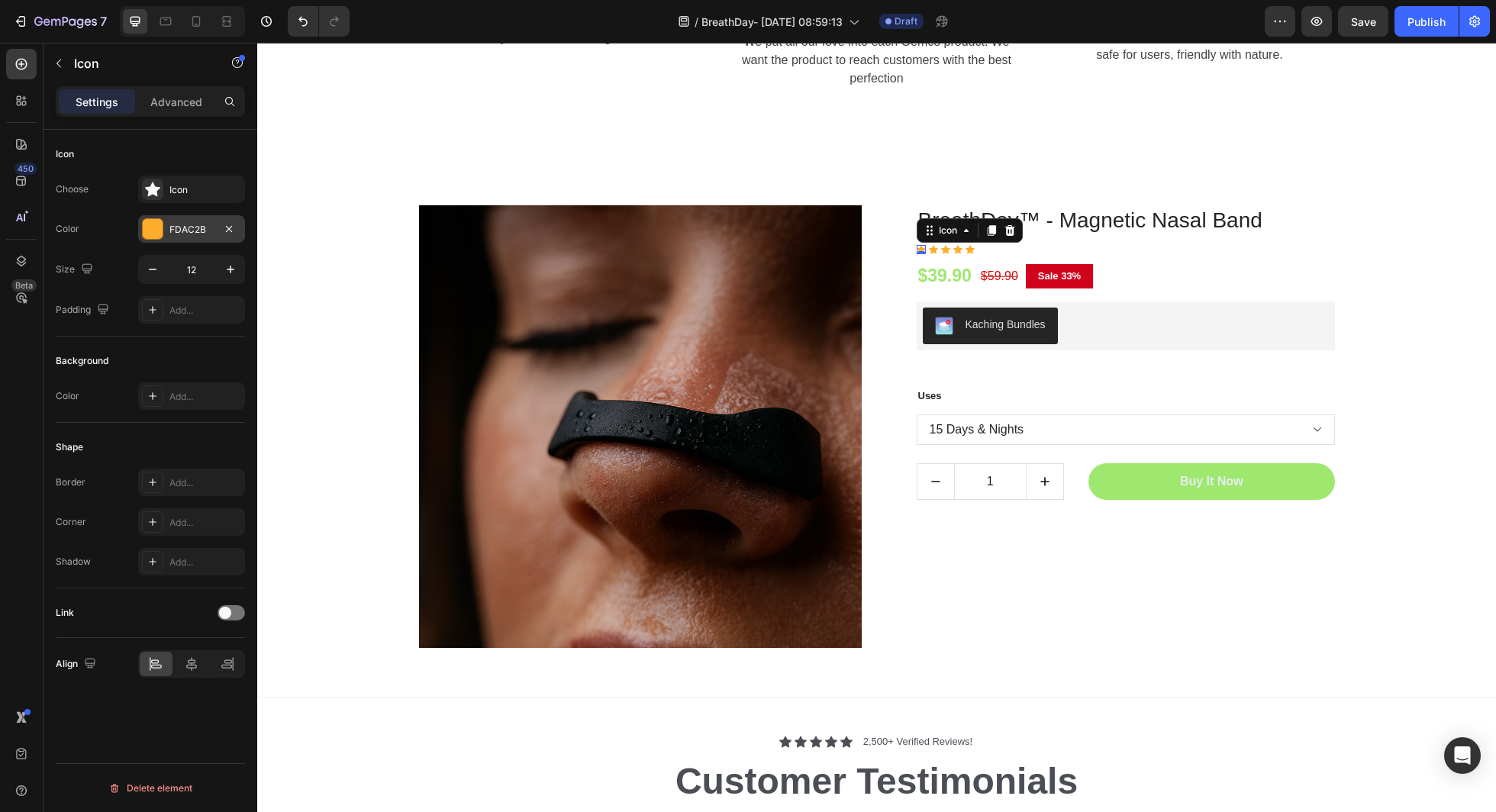
click at [178, 236] on div "FDAC2B" at bounding box center [191, 228] width 107 height 27
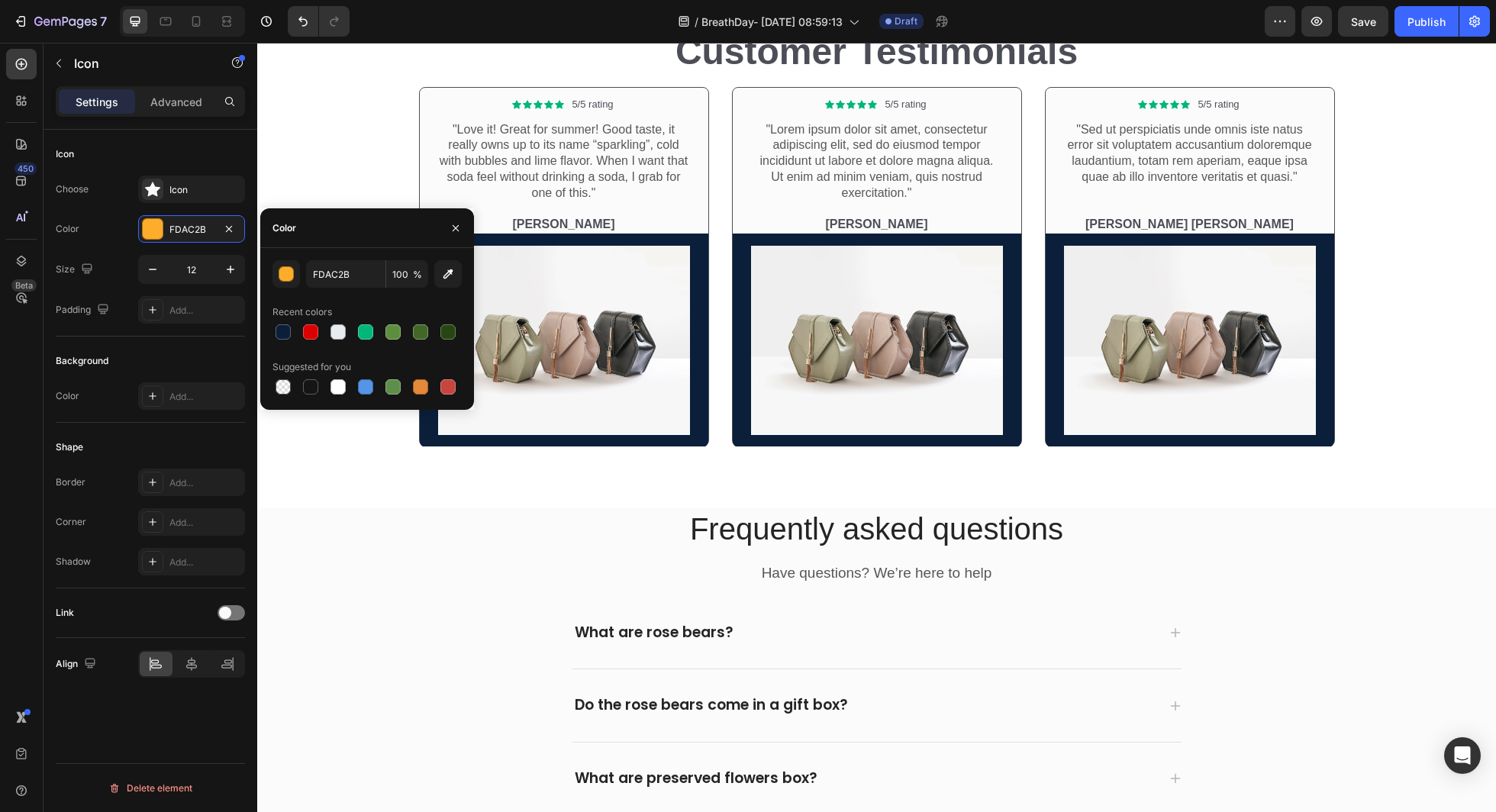
scroll to position [5629, 0]
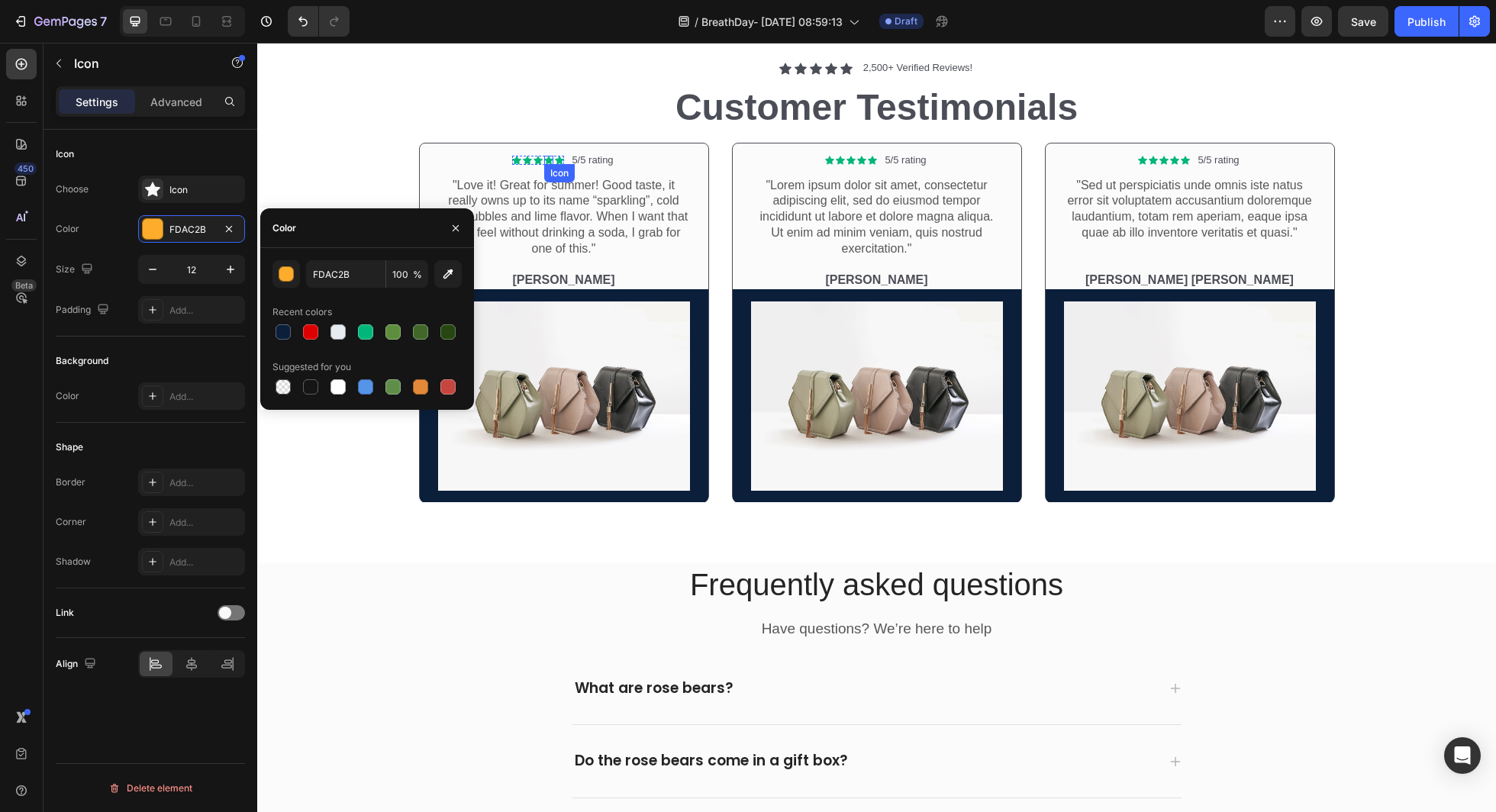
click at [546, 162] on div "Icon" at bounding box center [549, 160] width 9 height 9
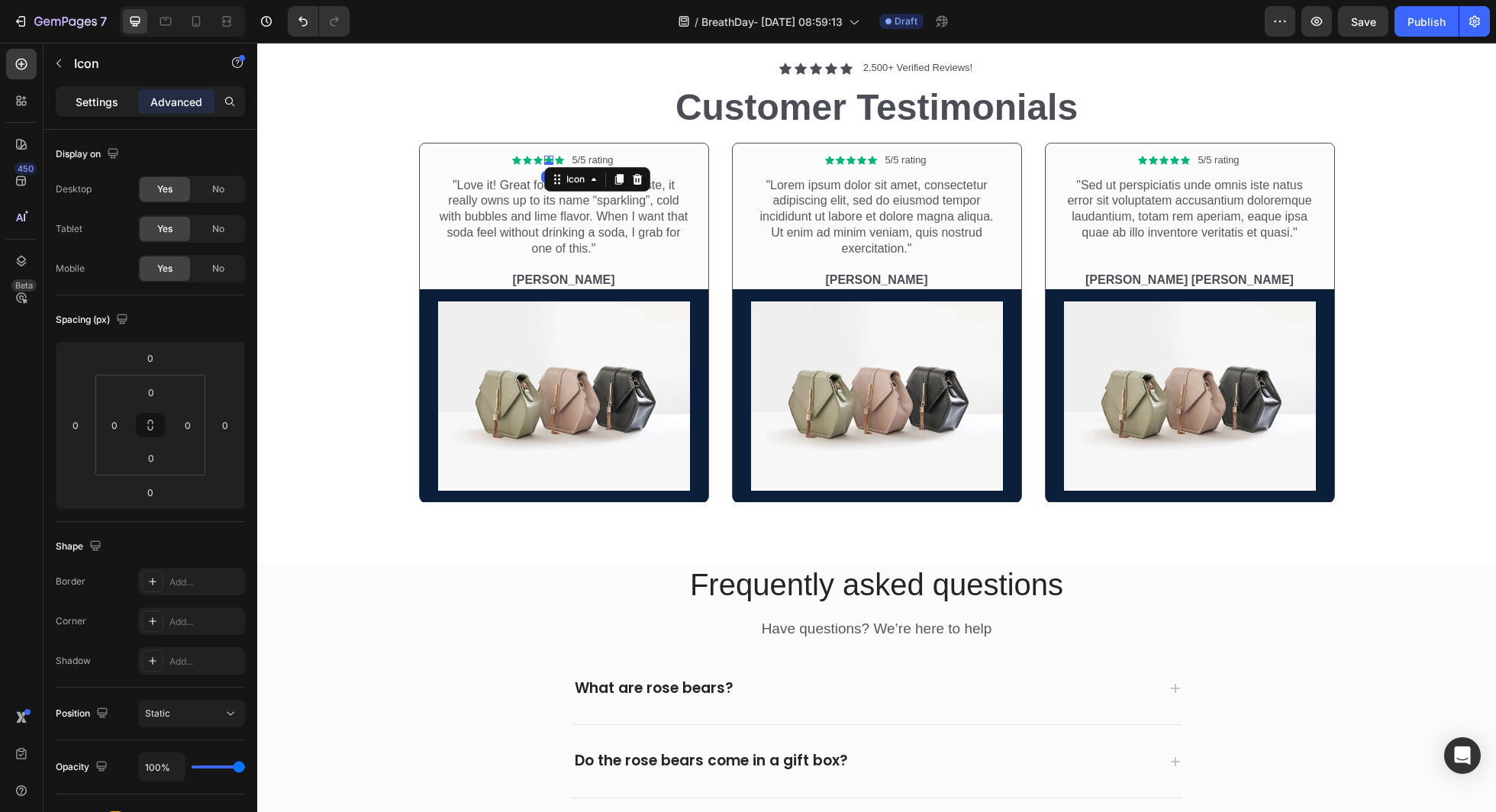
click at [104, 106] on p "Settings" at bounding box center [97, 102] width 43 height 16
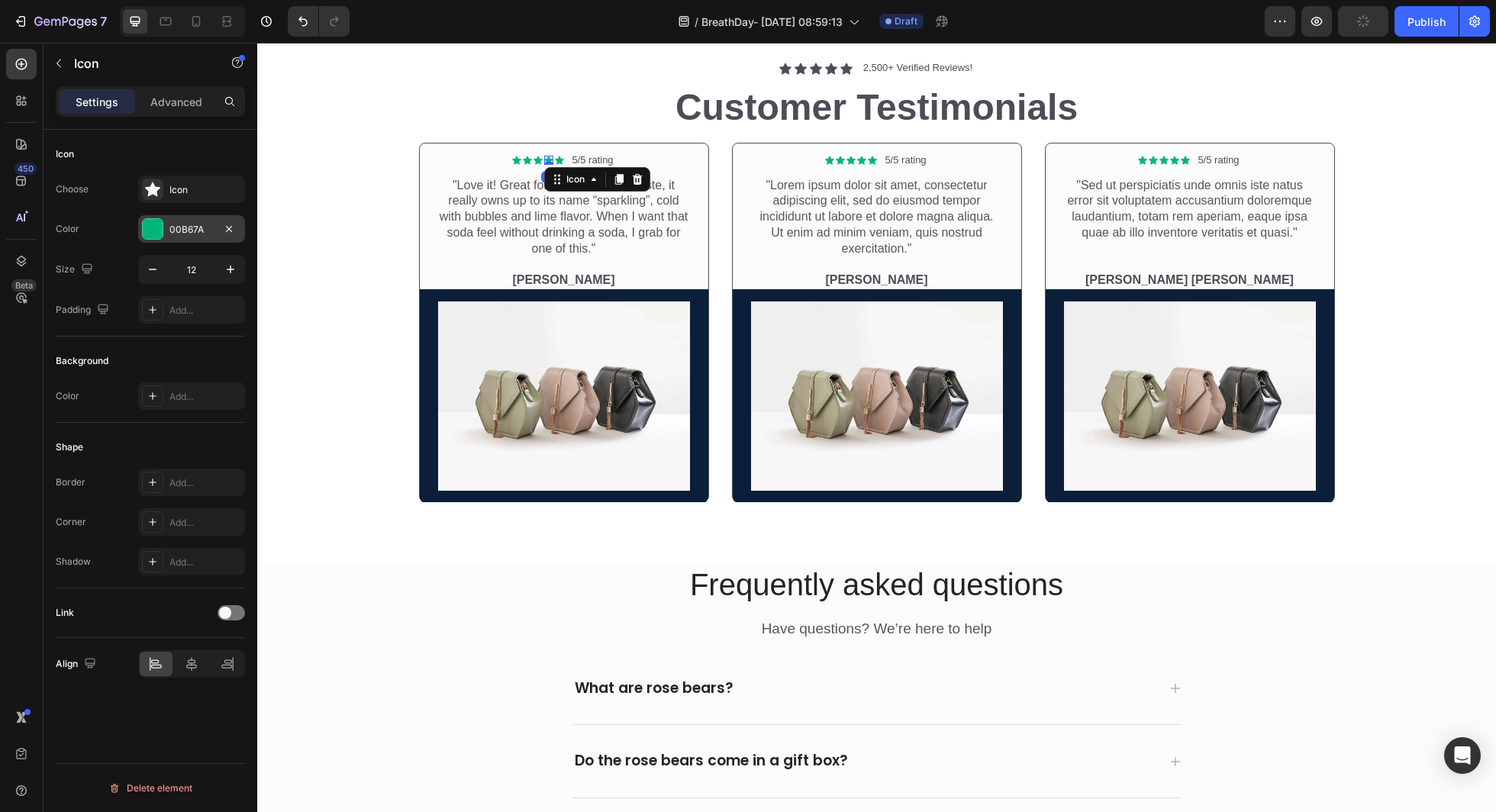
click at [192, 226] on div "00B67A" at bounding box center [191, 230] width 44 height 14
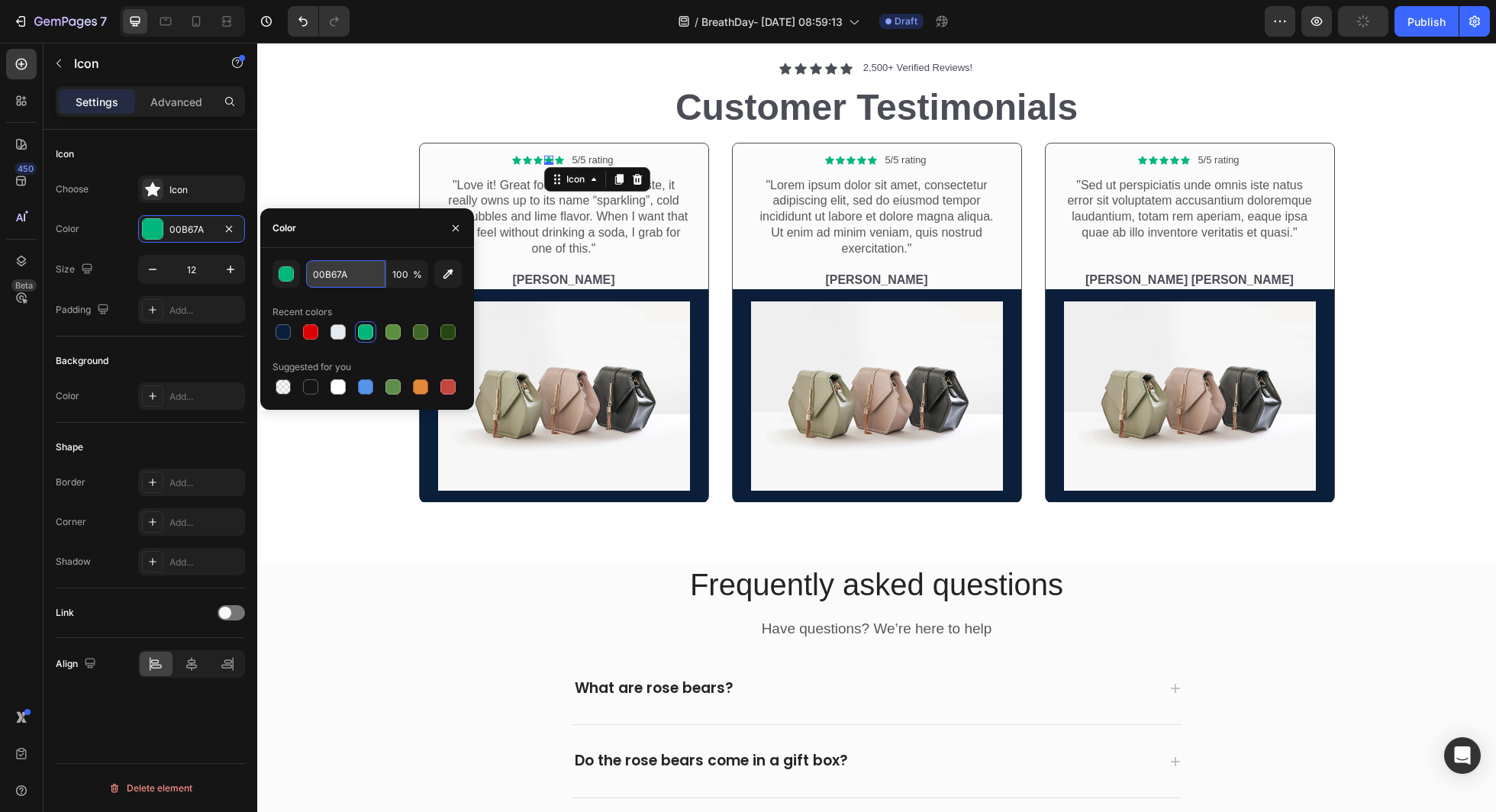
click at [352, 263] on input "00B67A" at bounding box center [346, 274] width 80 height 27
click at [1159, 135] on div "Icon Icon Icon Icon Icon Icon List 2,500+ Verified Reviews! Text Block Row Cust…" at bounding box center [877, 101] width 916 height 81
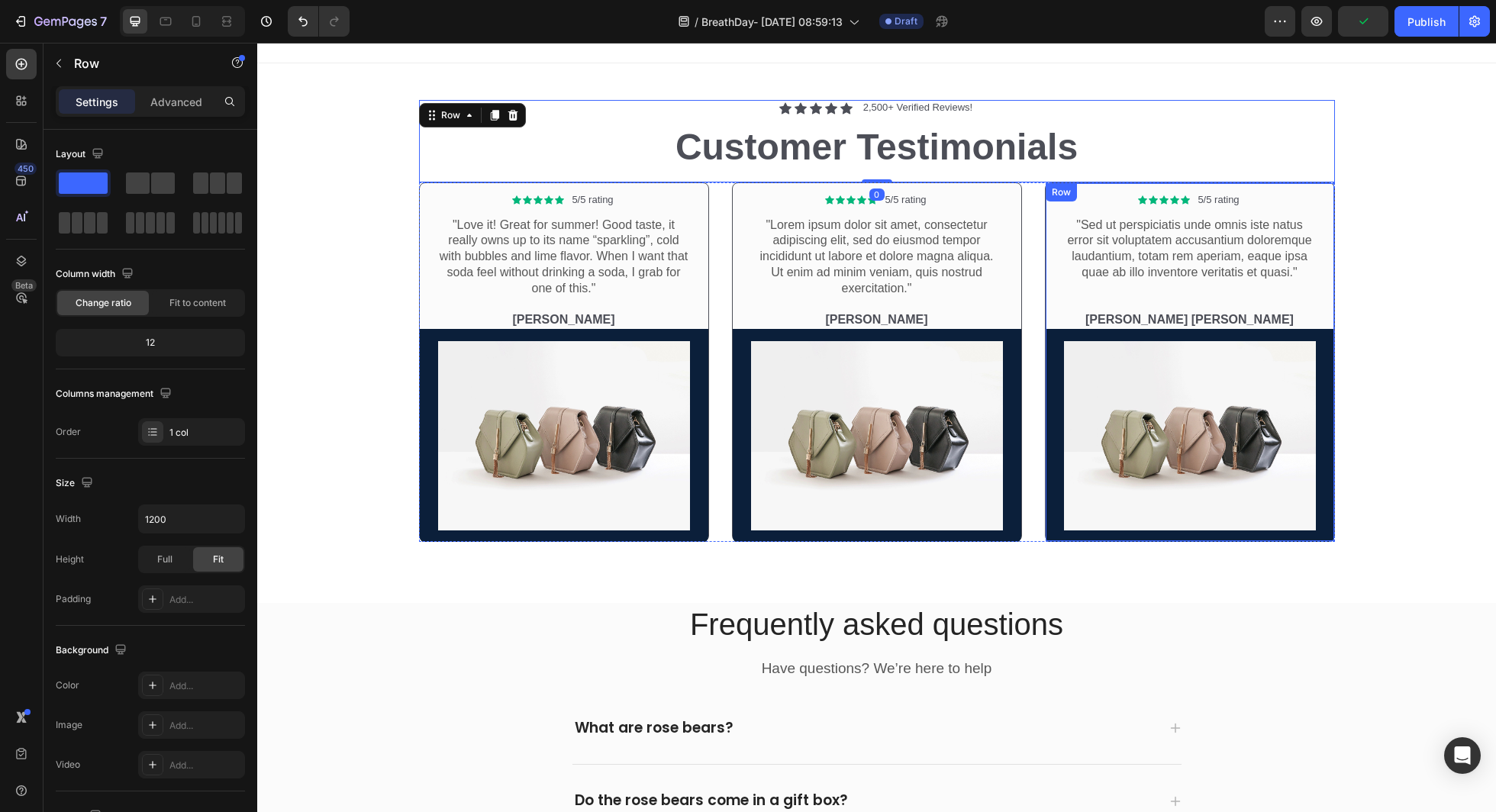
scroll to position [5586, 0]
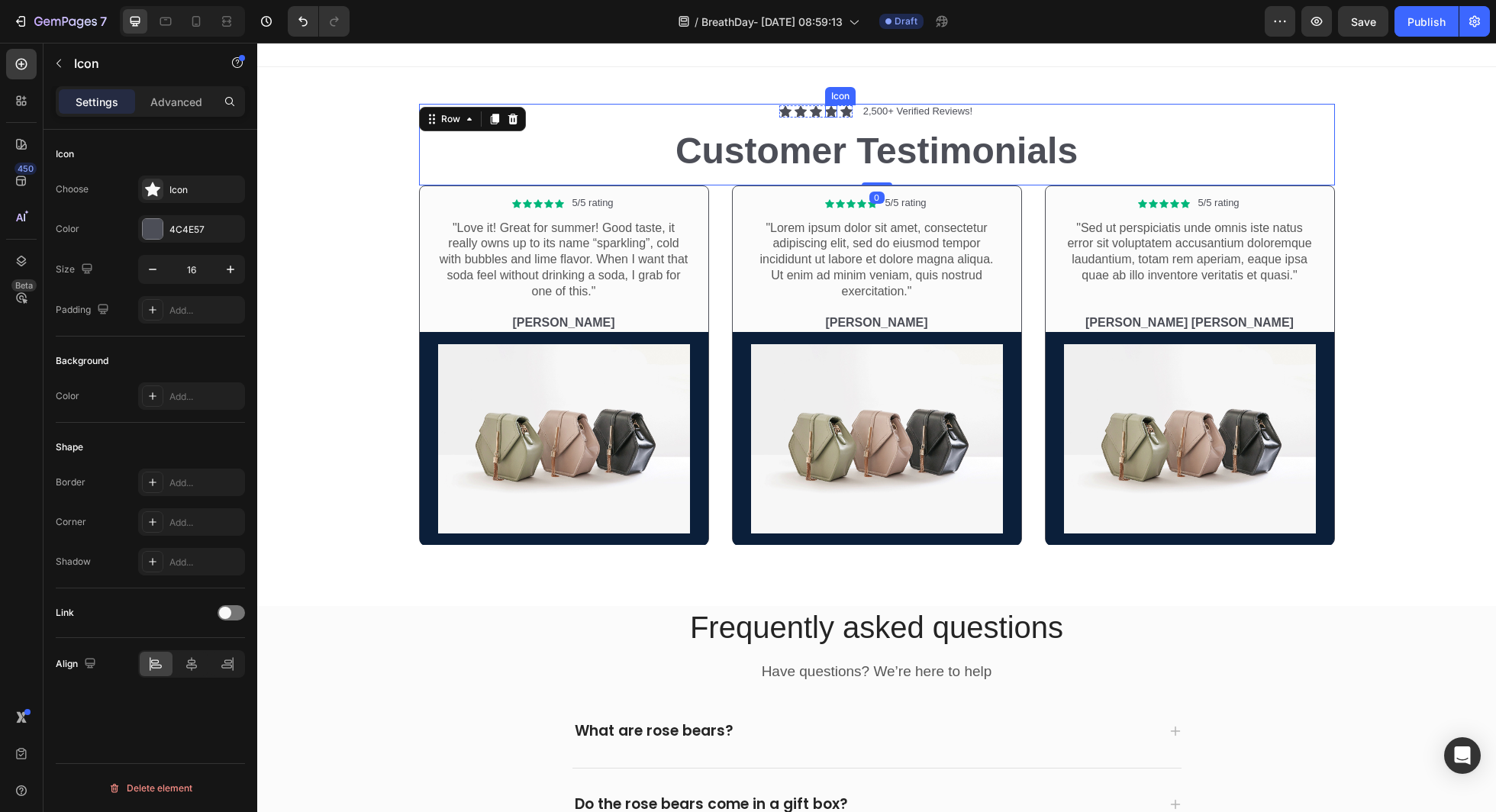
click at [836, 113] on div "Icon" at bounding box center [832, 112] width 12 height 12
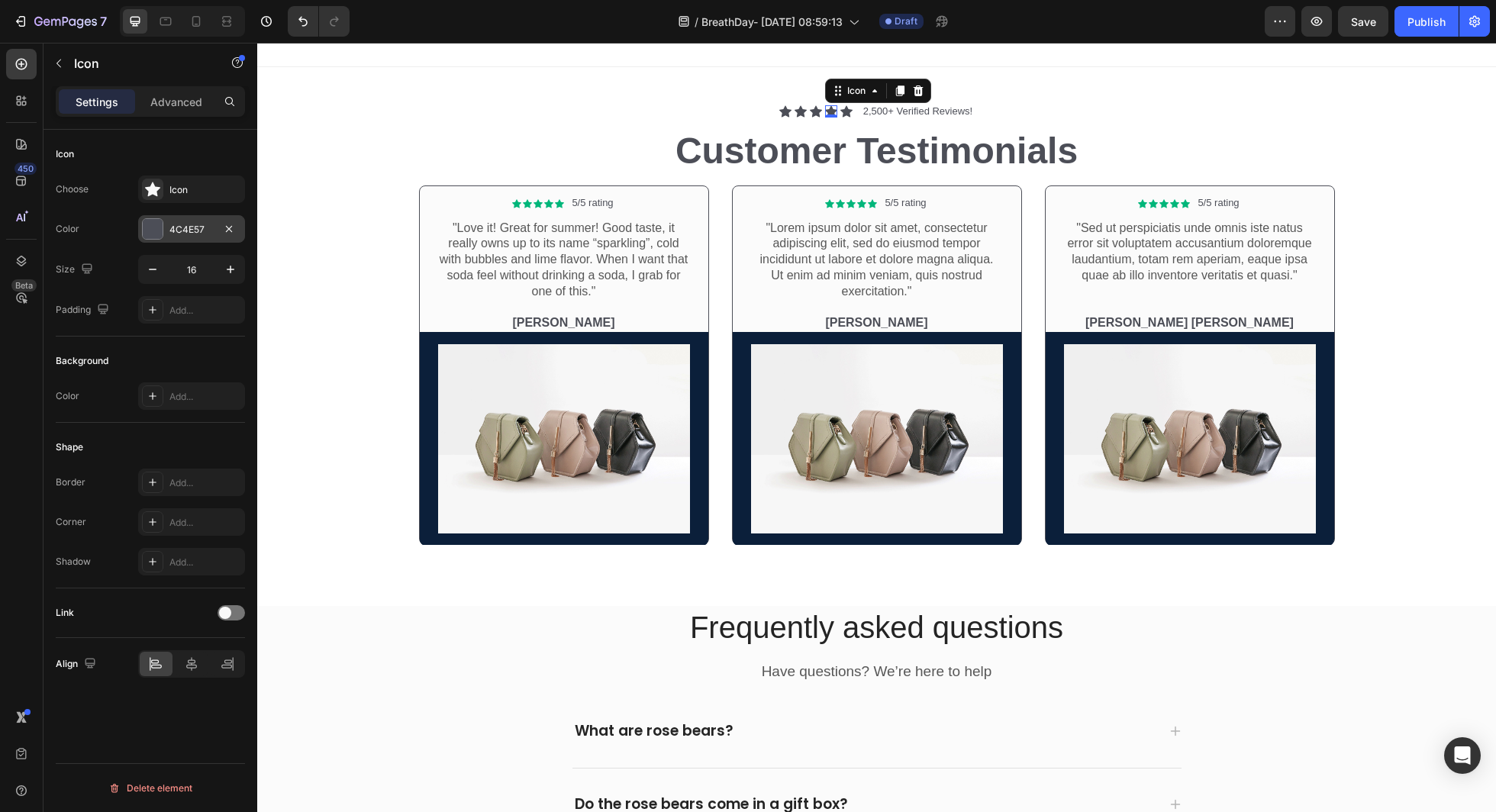
click at [205, 225] on div "4C4E57" at bounding box center [191, 230] width 44 height 14
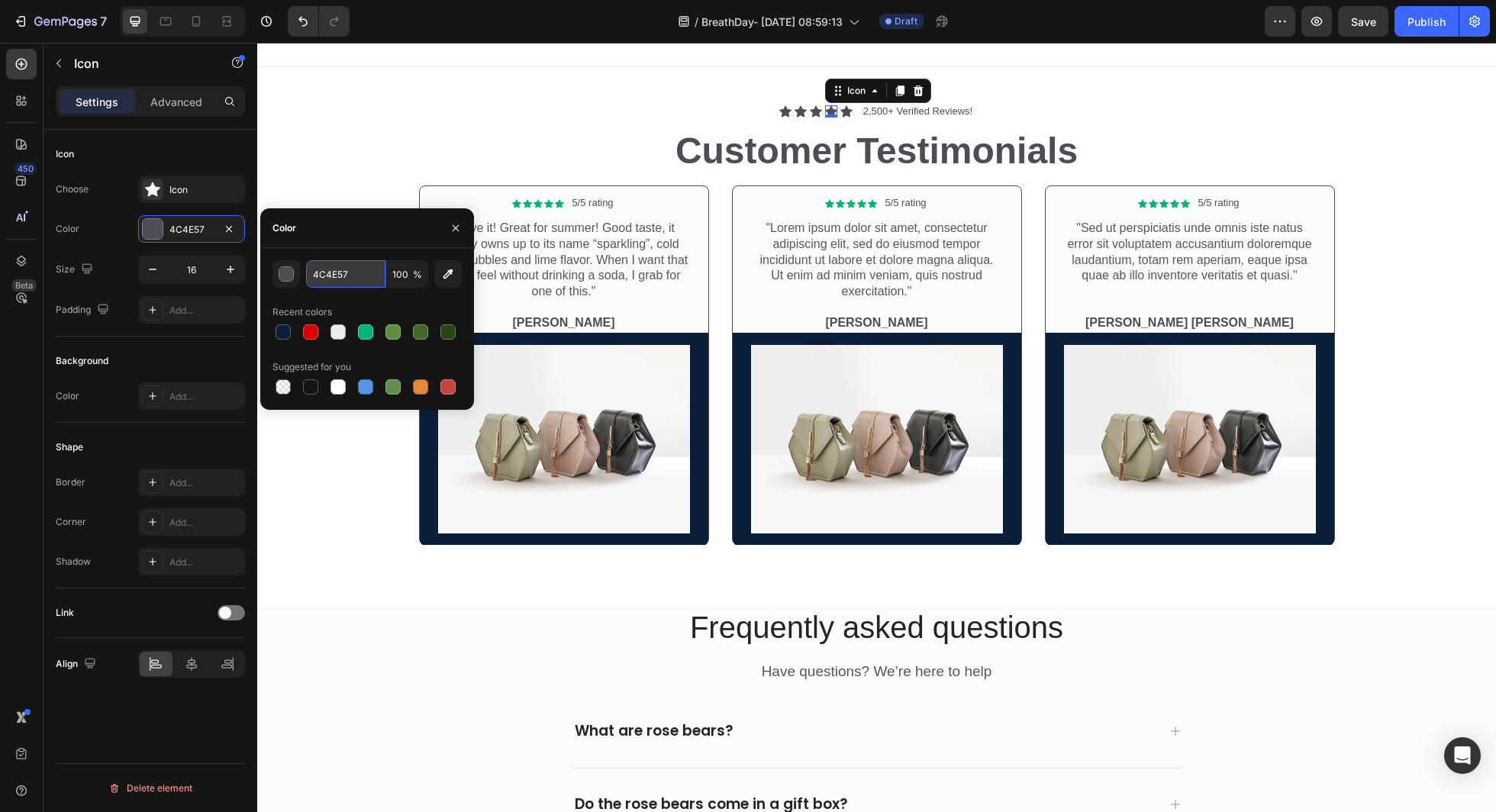
click at [368, 280] on input "4C4E57" at bounding box center [346, 274] width 80 height 27
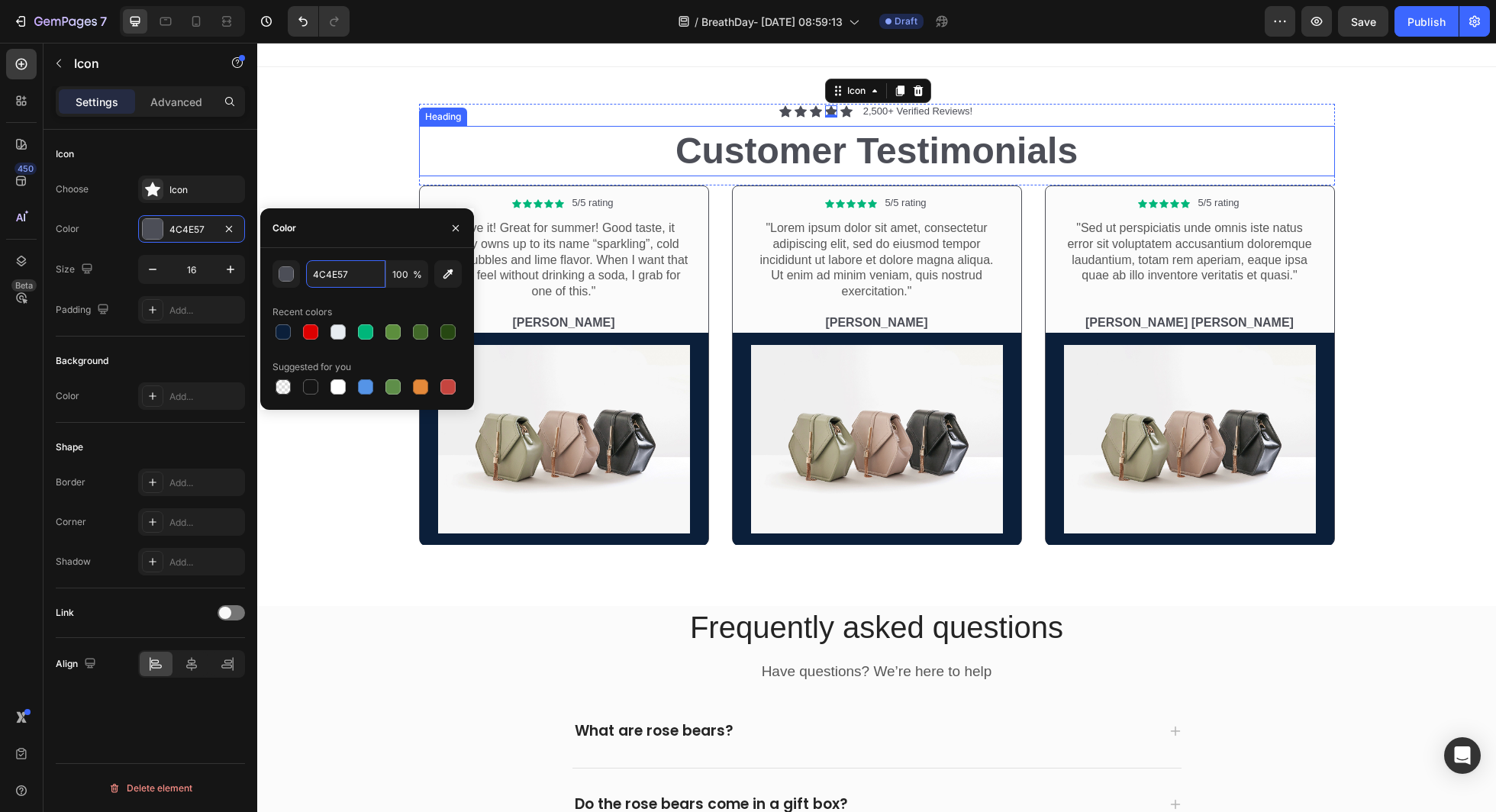
paste input "00B67A"
type input "00B67A"
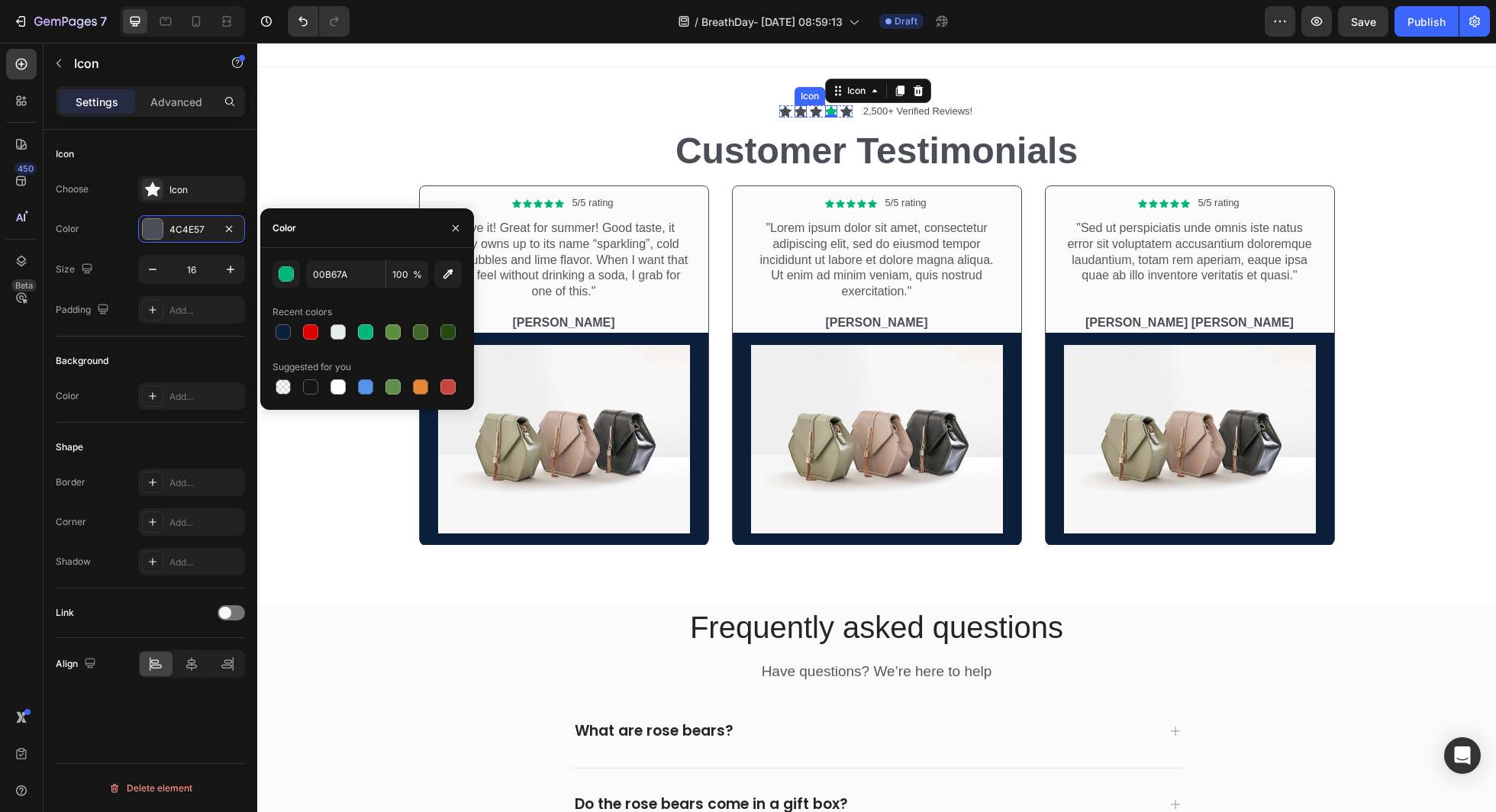
click at [799, 110] on icon at bounding box center [801, 112] width 12 height 12
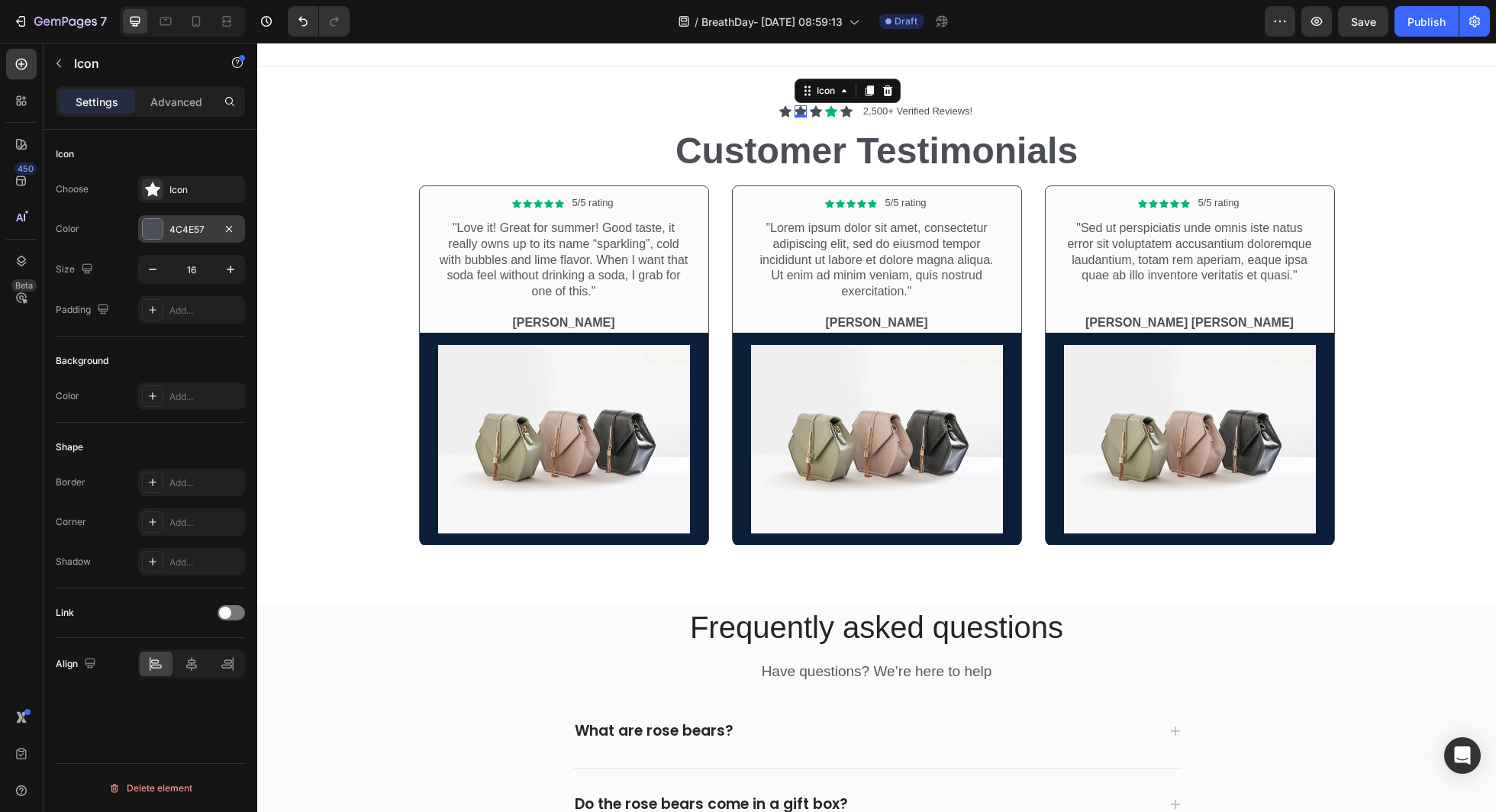
click at [180, 232] on div "4C4E57" at bounding box center [191, 230] width 44 height 14
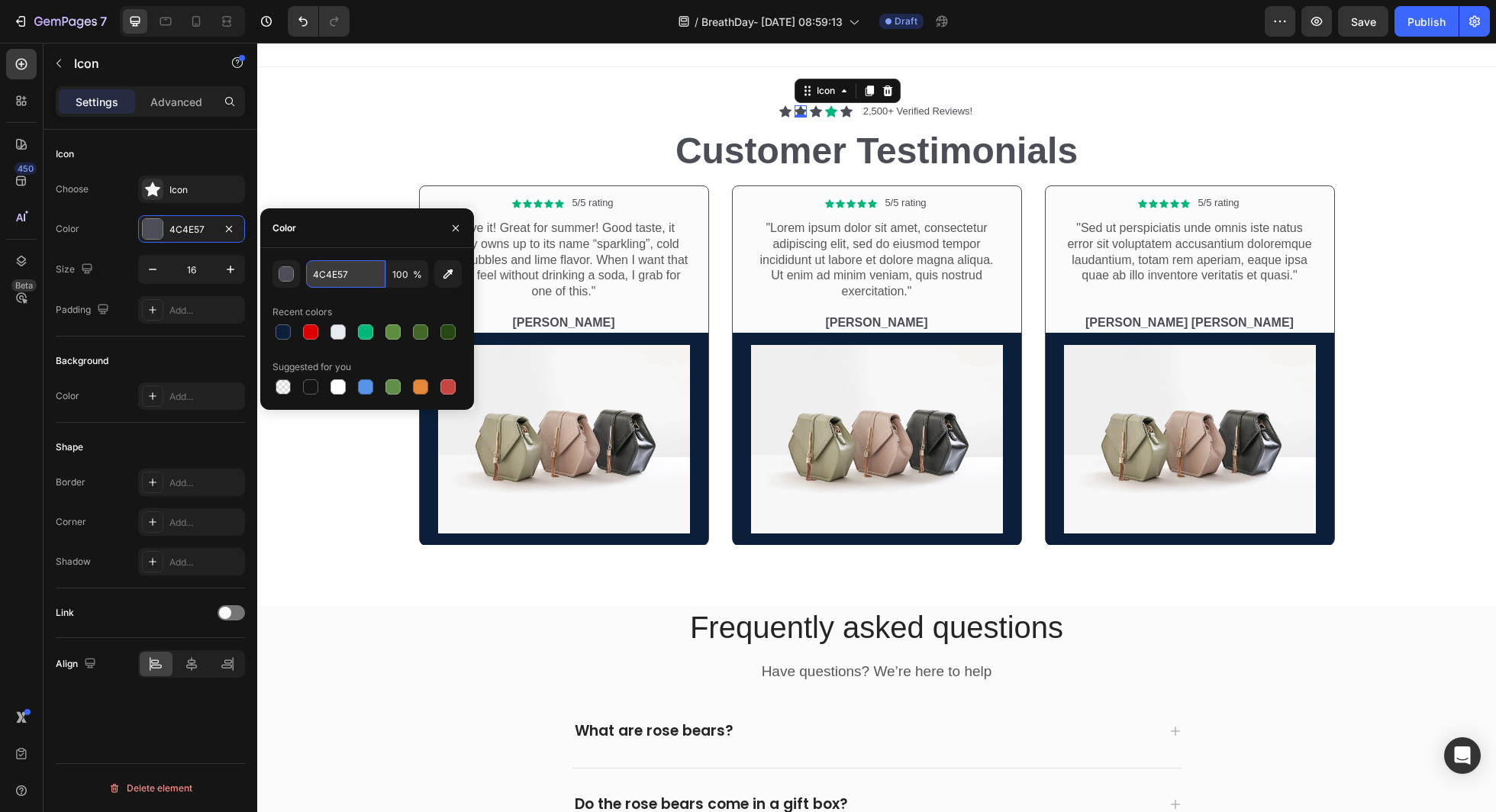
click at [349, 285] on input "4C4E57" at bounding box center [346, 274] width 80 height 27
paste input "00B67A"
type input "00B67A"
click at [782, 111] on icon at bounding box center [786, 112] width 12 height 12
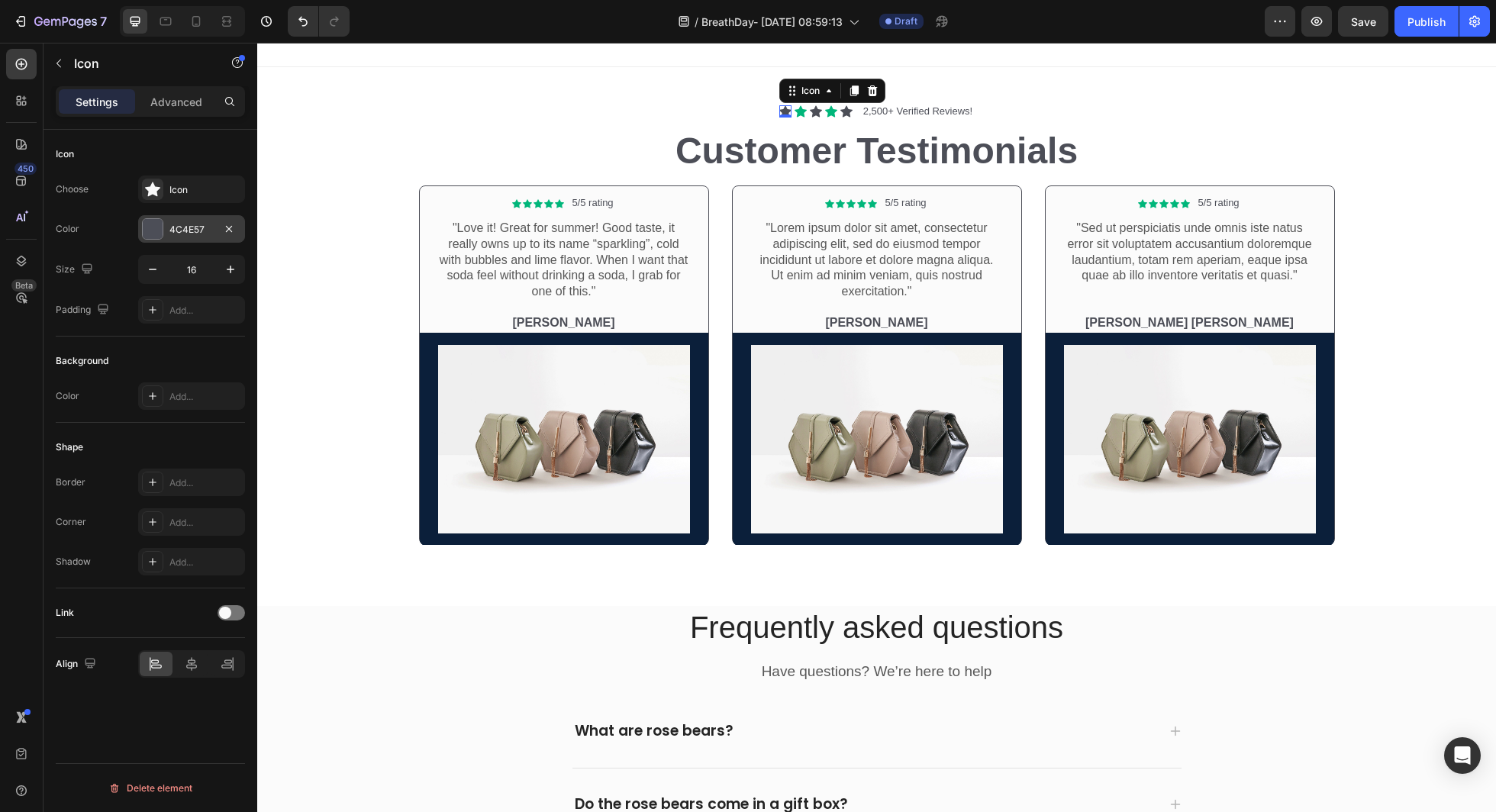
click at [190, 229] on div "4C4E57" at bounding box center [191, 230] width 44 height 14
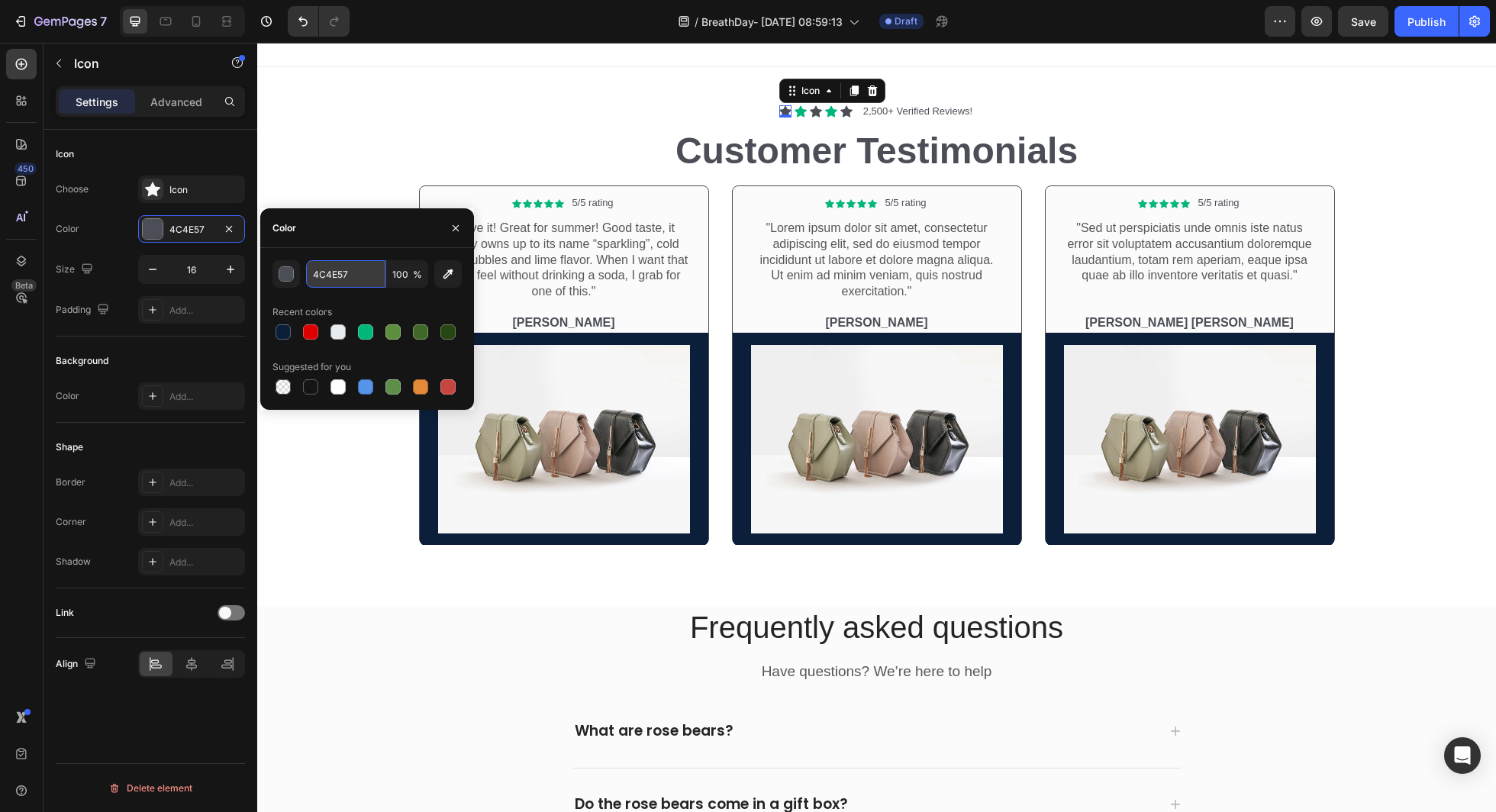
click at [345, 284] on input "4C4E57" at bounding box center [346, 274] width 80 height 27
paste input "00B67A"
type input "00B67A"
click at [816, 111] on icon at bounding box center [817, 112] width 12 height 12
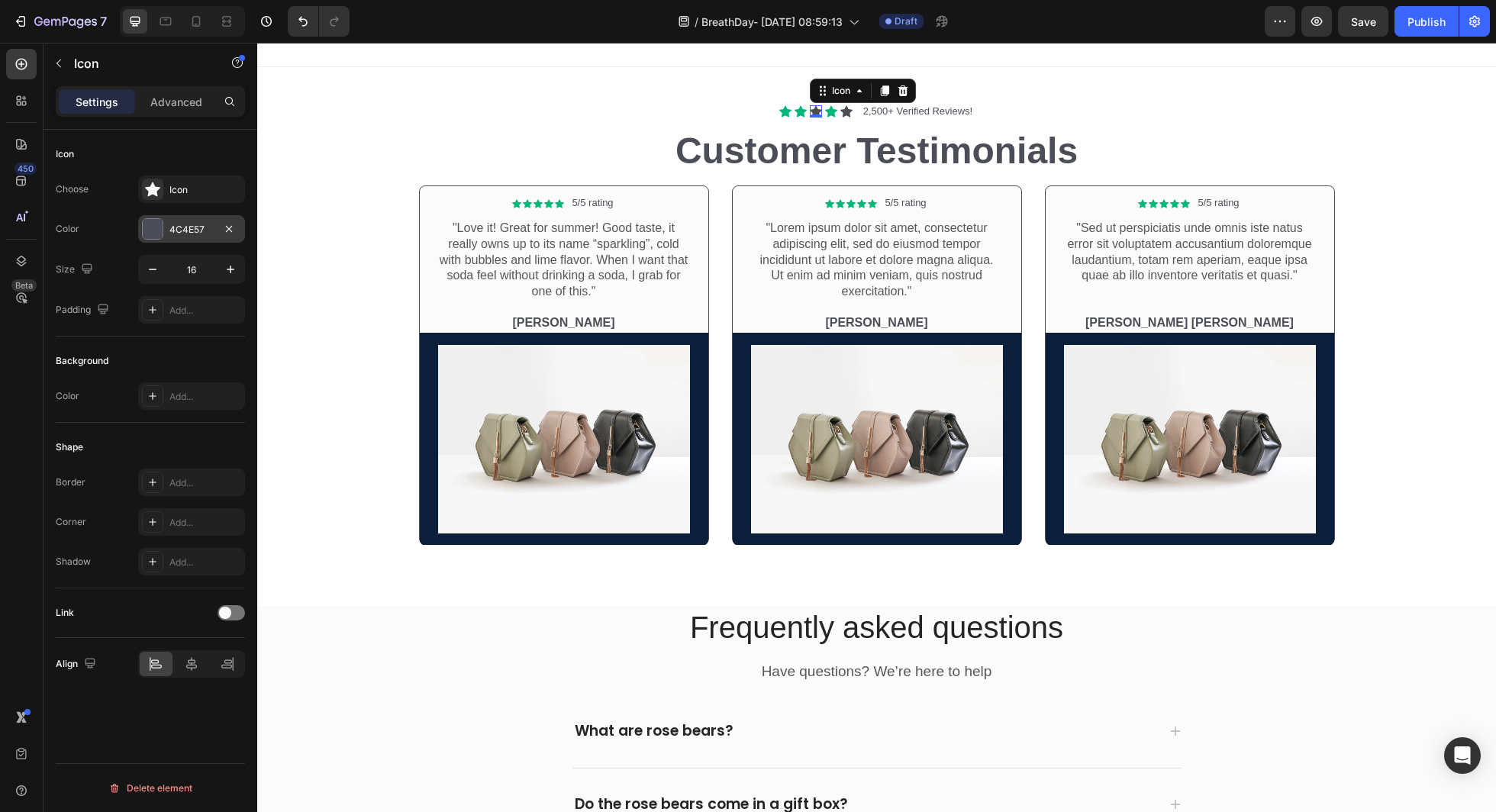
click at [196, 216] on div "4C4E57" at bounding box center [191, 228] width 107 height 27
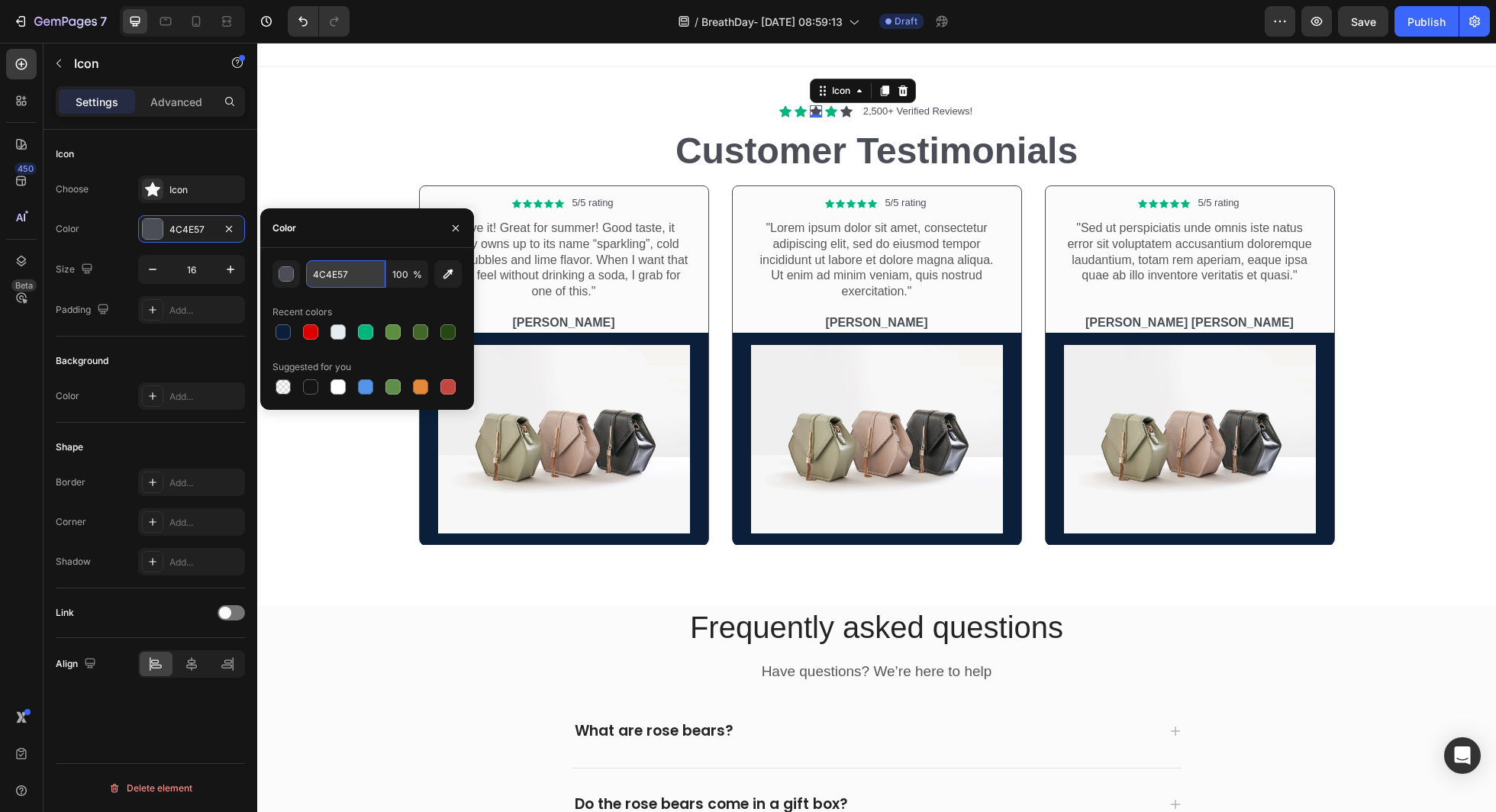
click at [339, 282] on input "4C4E57" at bounding box center [346, 274] width 80 height 27
paste input "00B67A"
type input "00B67A"
click at [844, 108] on icon at bounding box center [847, 112] width 12 height 12
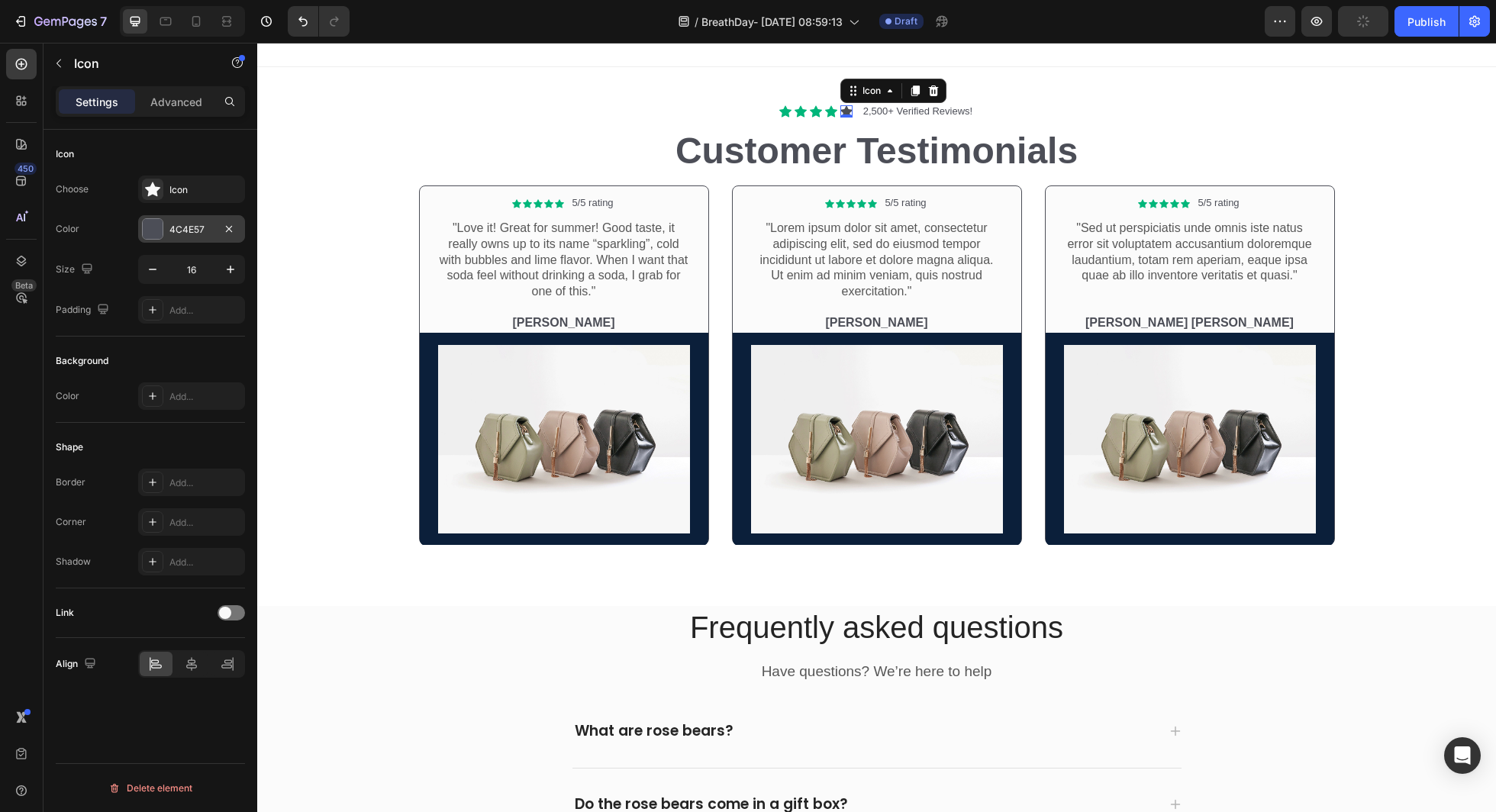
click at [213, 228] on div "4C4E57" at bounding box center [191, 230] width 44 height 14
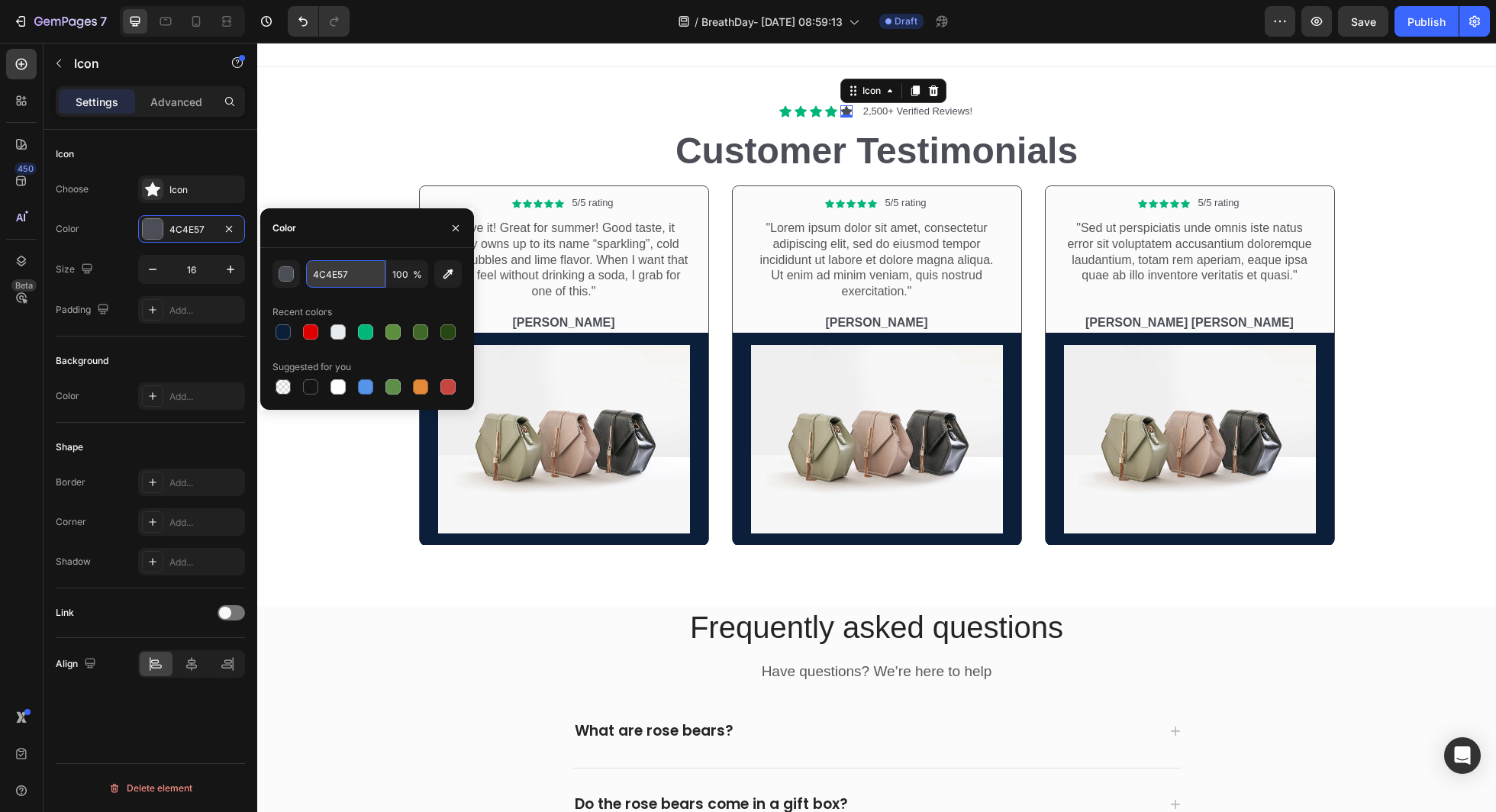
click at [338, 279] on input "4C4E57" at bounding box center [346, 274] width 80 height 27
paste input "00B67A"
type input "00B67A"
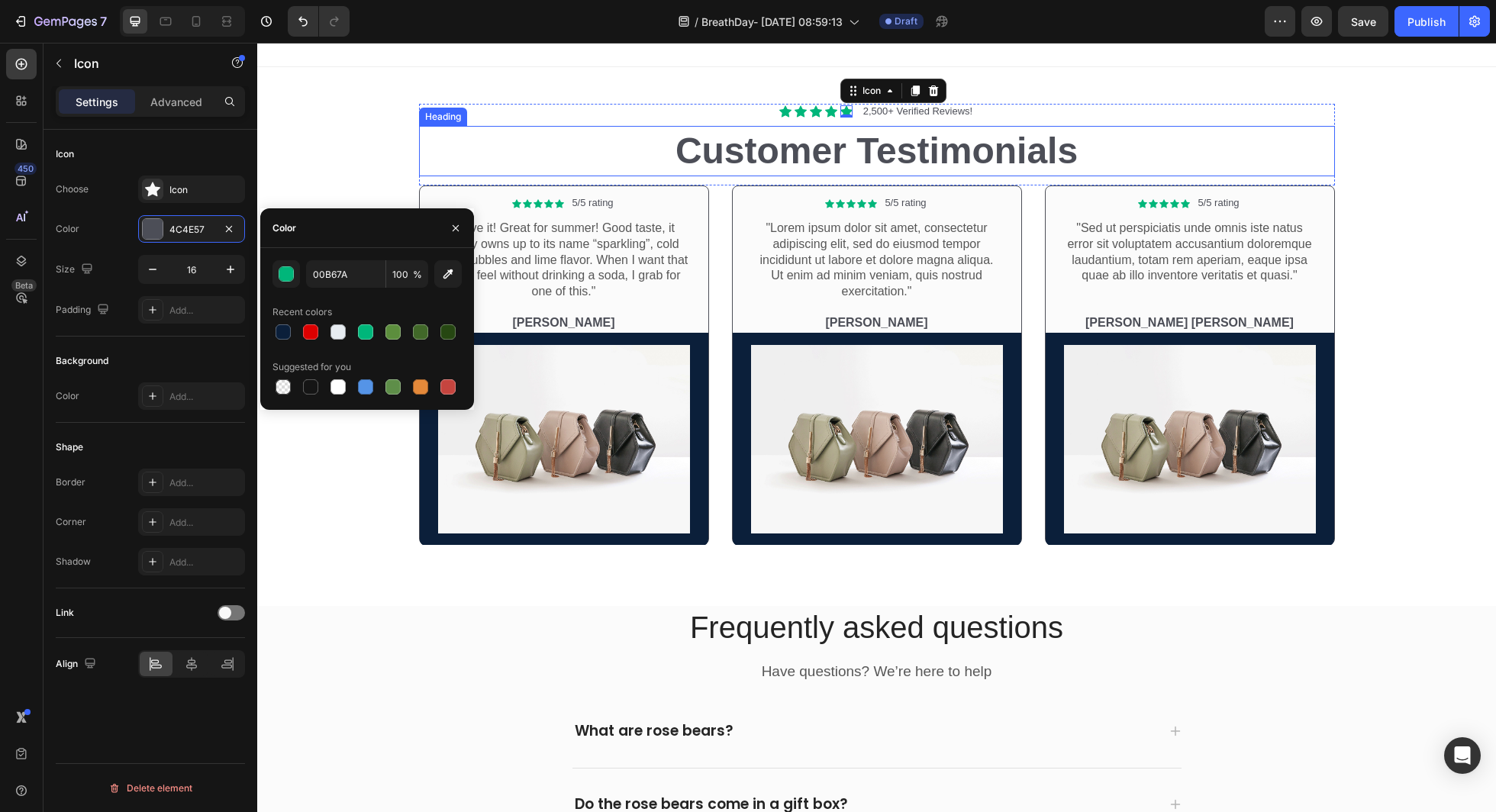
click at [550, 98] on div "Icon Icon Icon Icon Icon 0 Icon List 2,500+ Verified Reviews! Text Block Row Cu…" at bounding box center [876, 336] width 1239 height 539
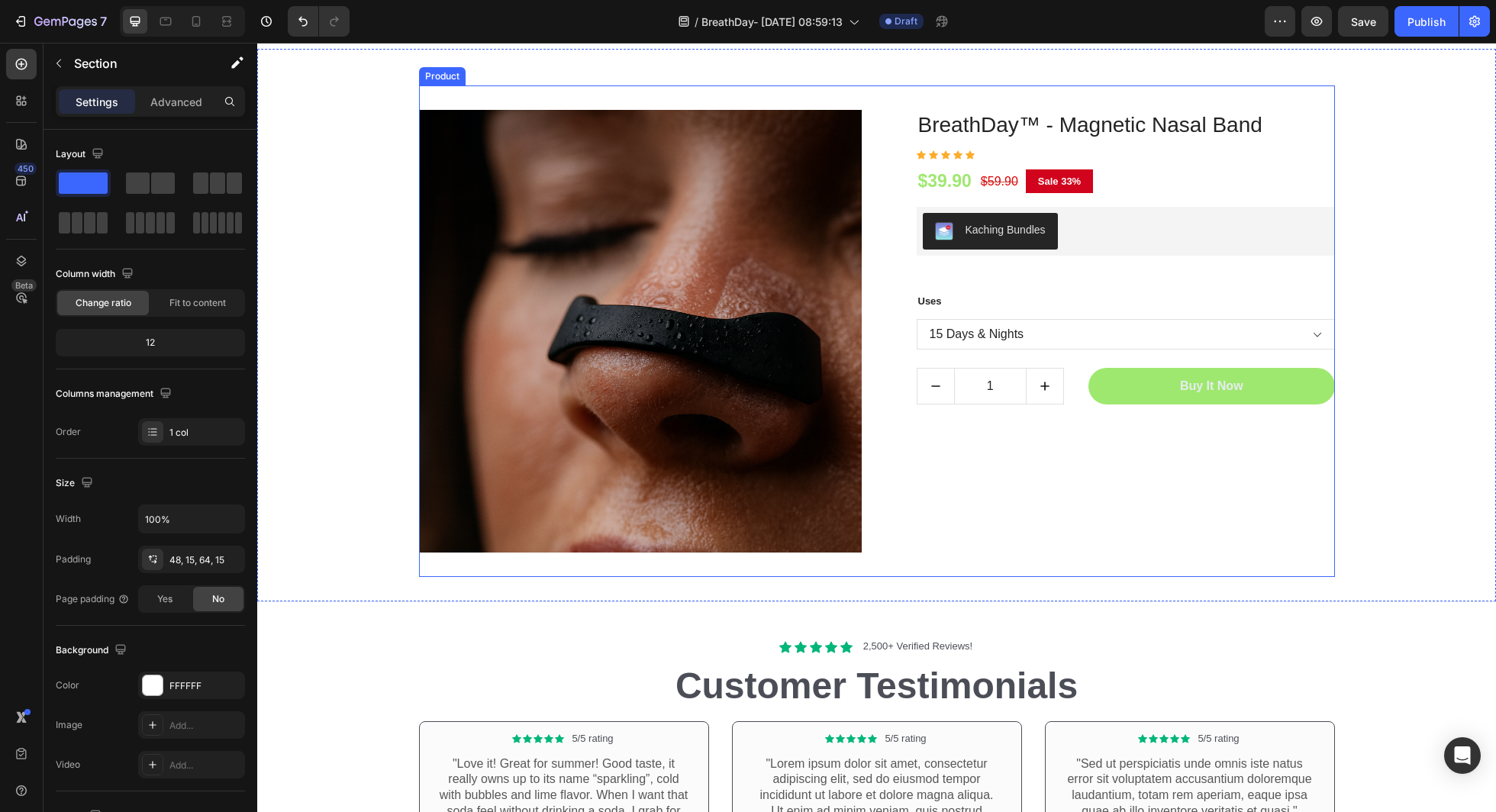
scroll to position [5122, 0]
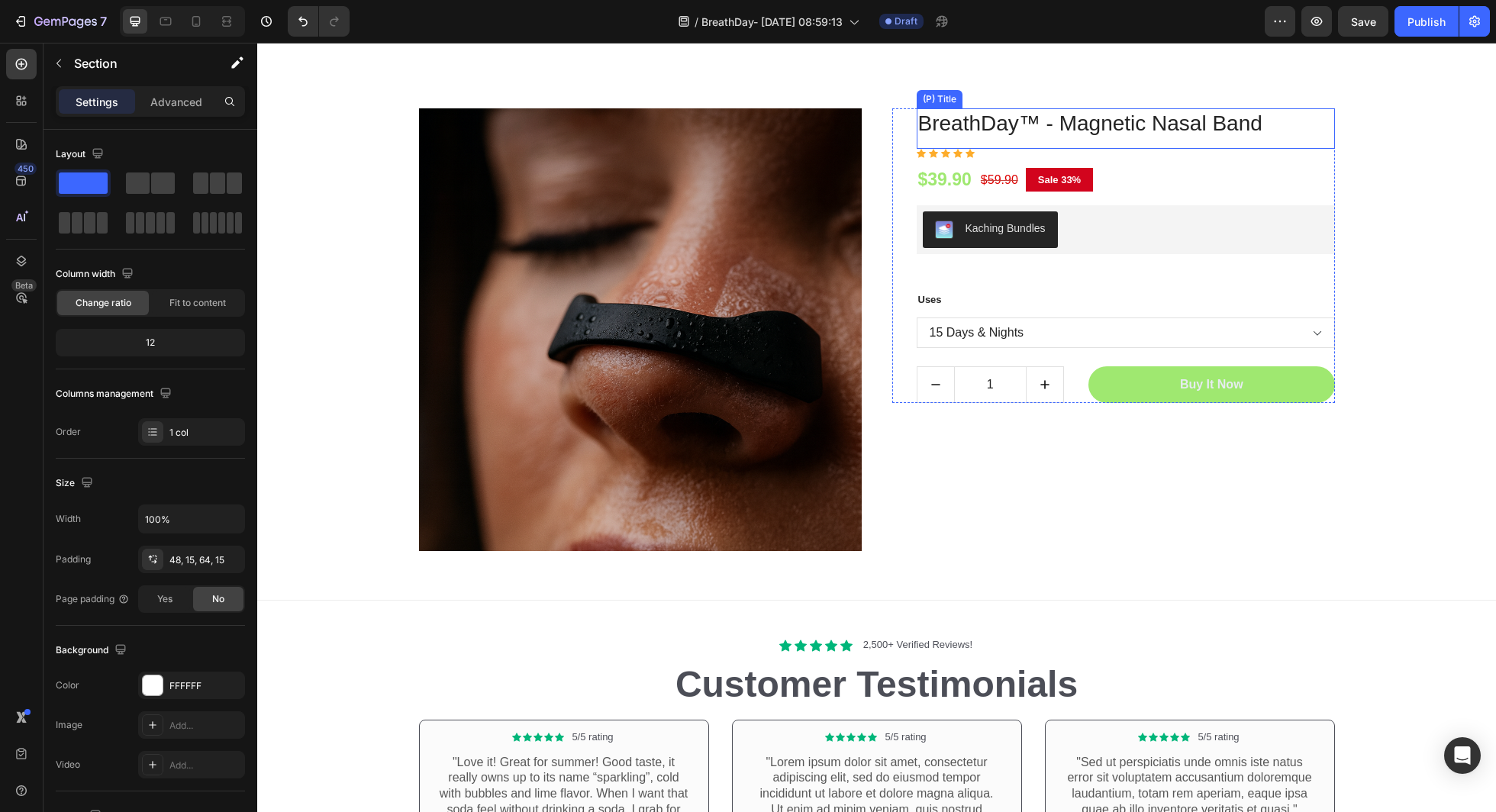
click at [957, 156] on icon at bounding box center [958, 152] width 9 height 8
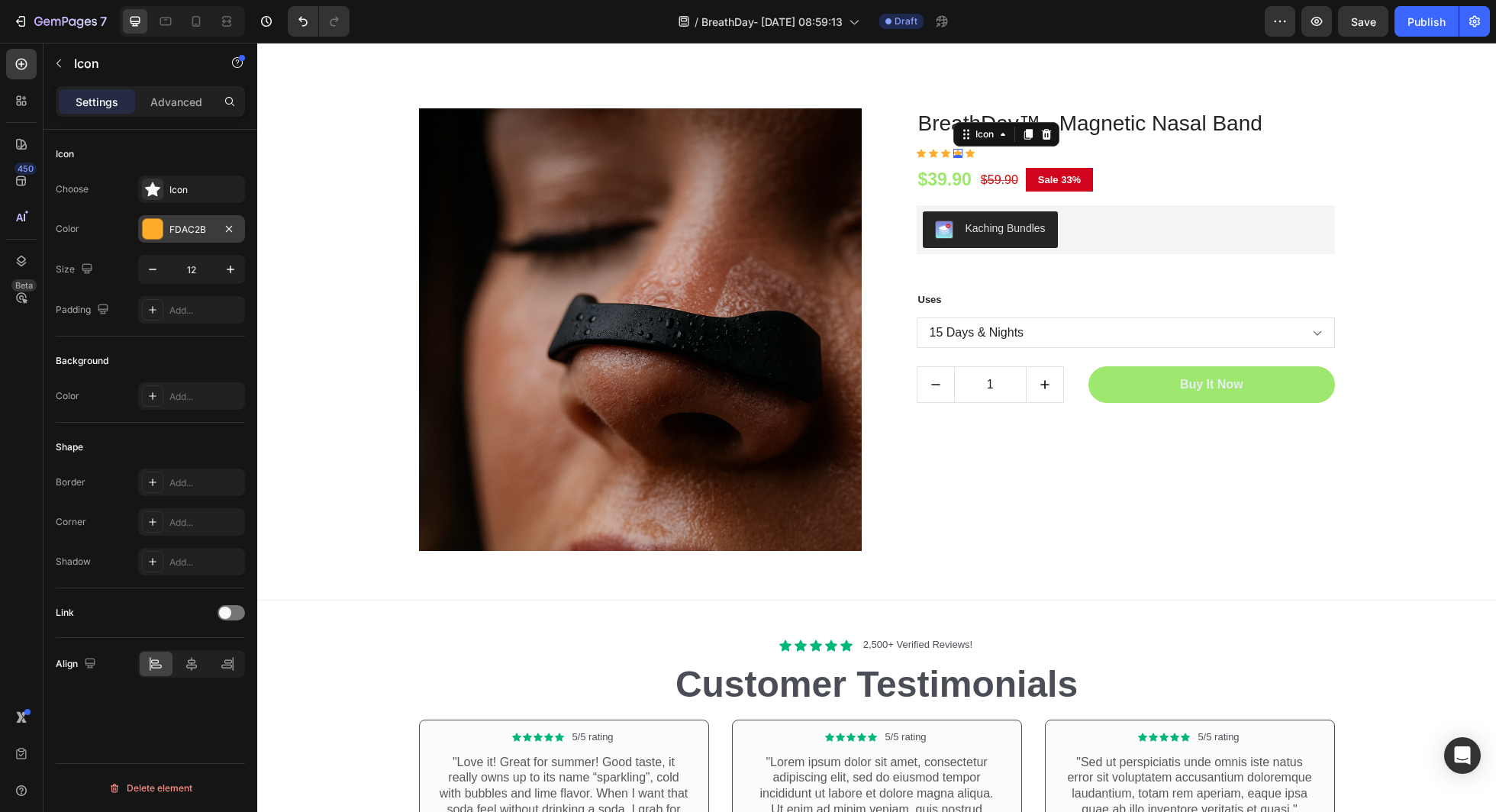
click at [177, 227] on div "FDAC2B" at bounding box center [191, 230] width 44 height 14
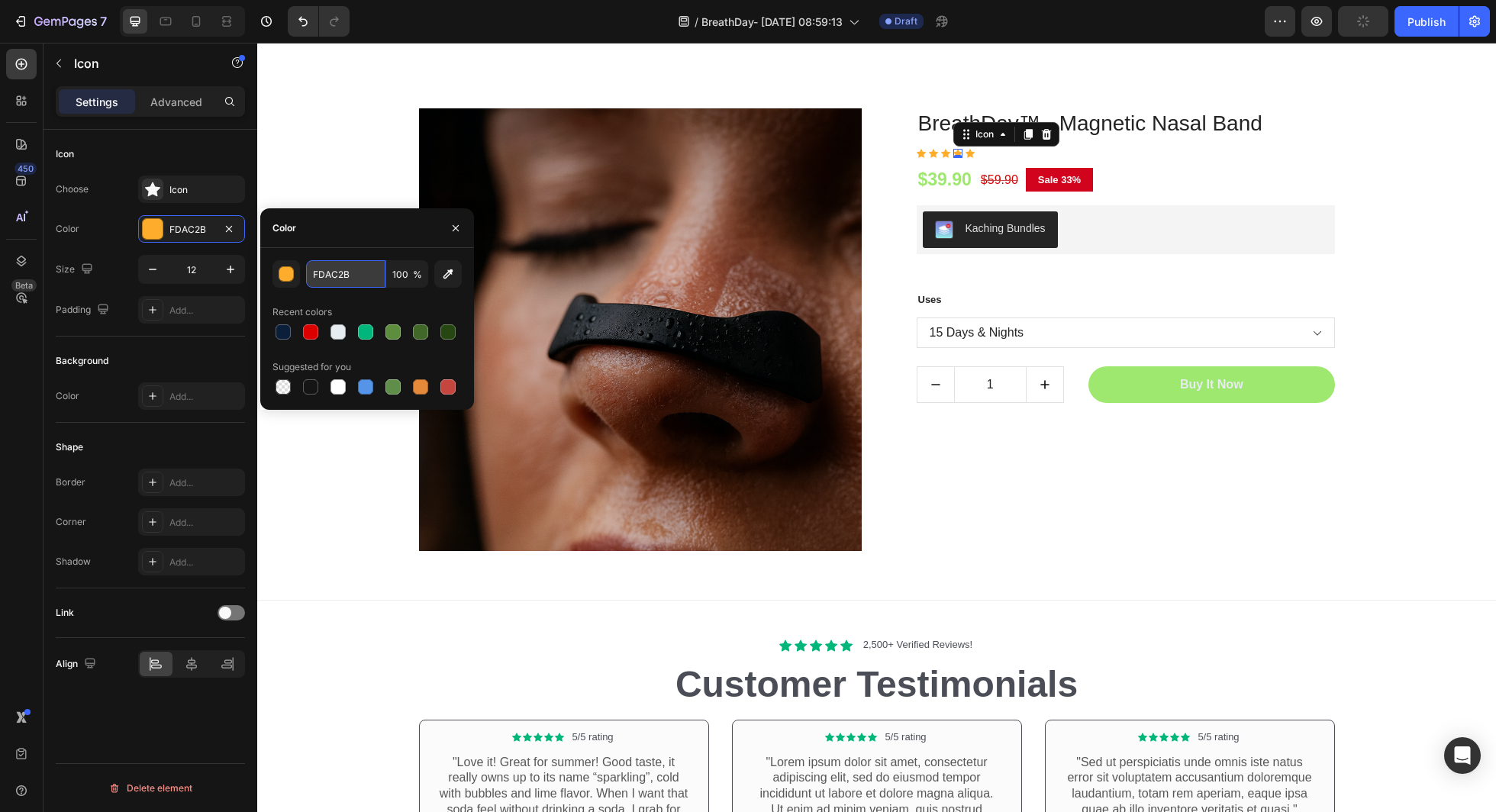
click at [329, 281] on input "FDAC2B" at bounding box center [346, 274] width 80 height 27
paste input "00B67A"
type input "00B67A"
click at [966, 153] on icon at bounding box center [970, 153] width 9 height 9
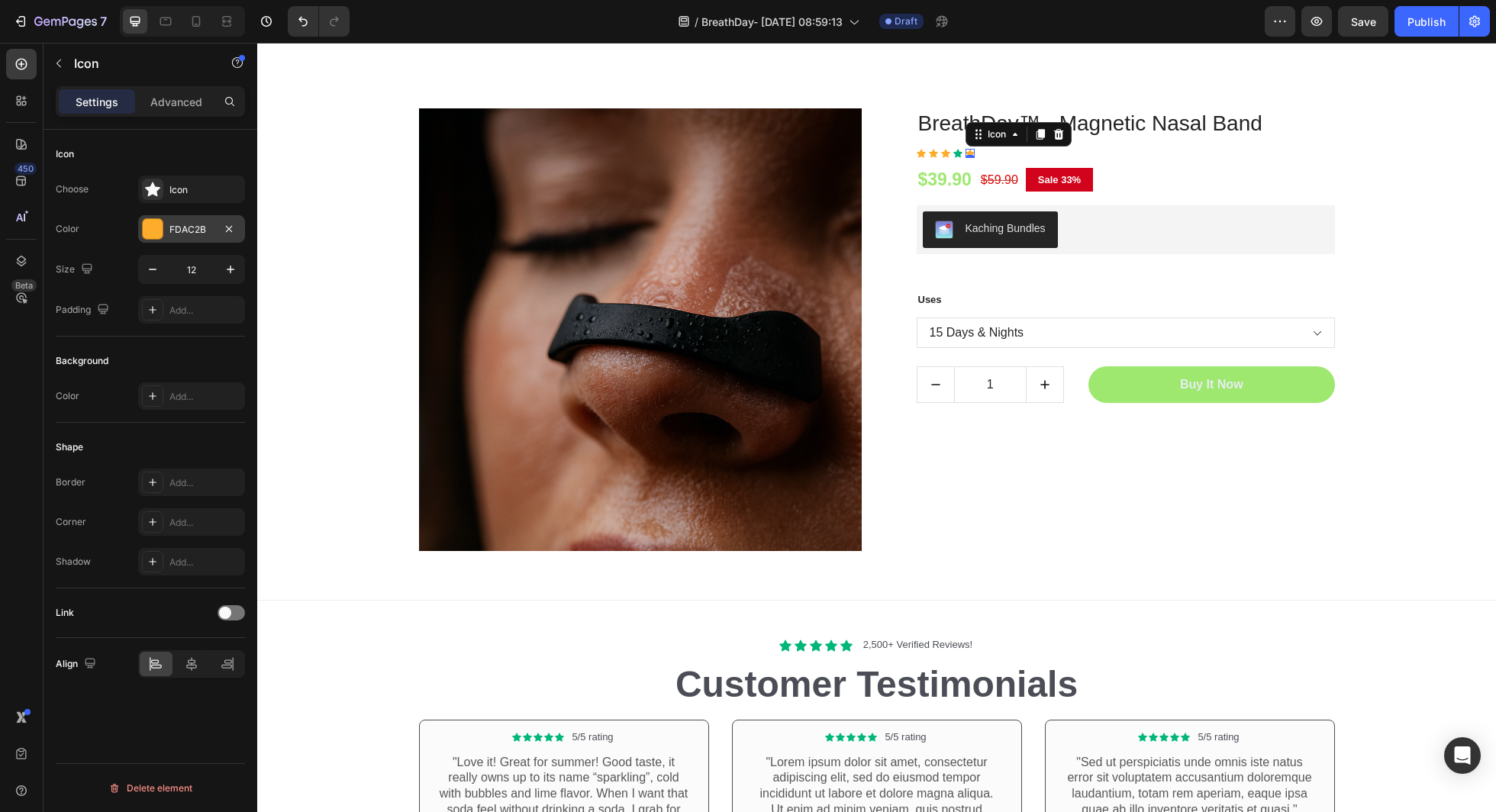
click at [176, 235] on div "FDAC2B" at bounding box center [191, 230] width 44 height 14
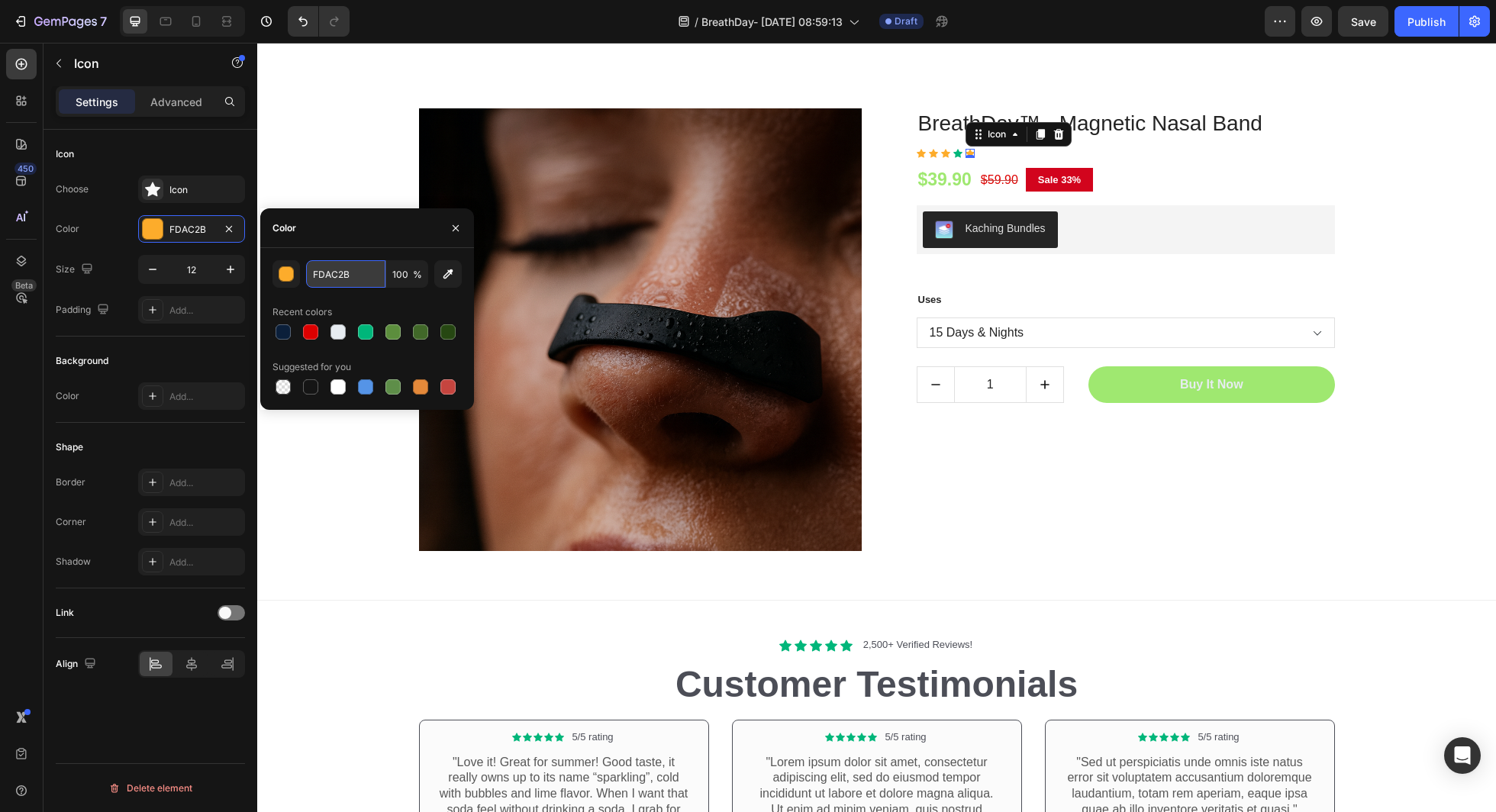
click at [345, 278] on input "FDAC2B" at bounding box center [346, 274] width 80 height 27
paste input "00B67A"
paste input "text"
type input "00B67A"
click at [936, 154] on icon at bounding box center [934, 153] width 9 height 9
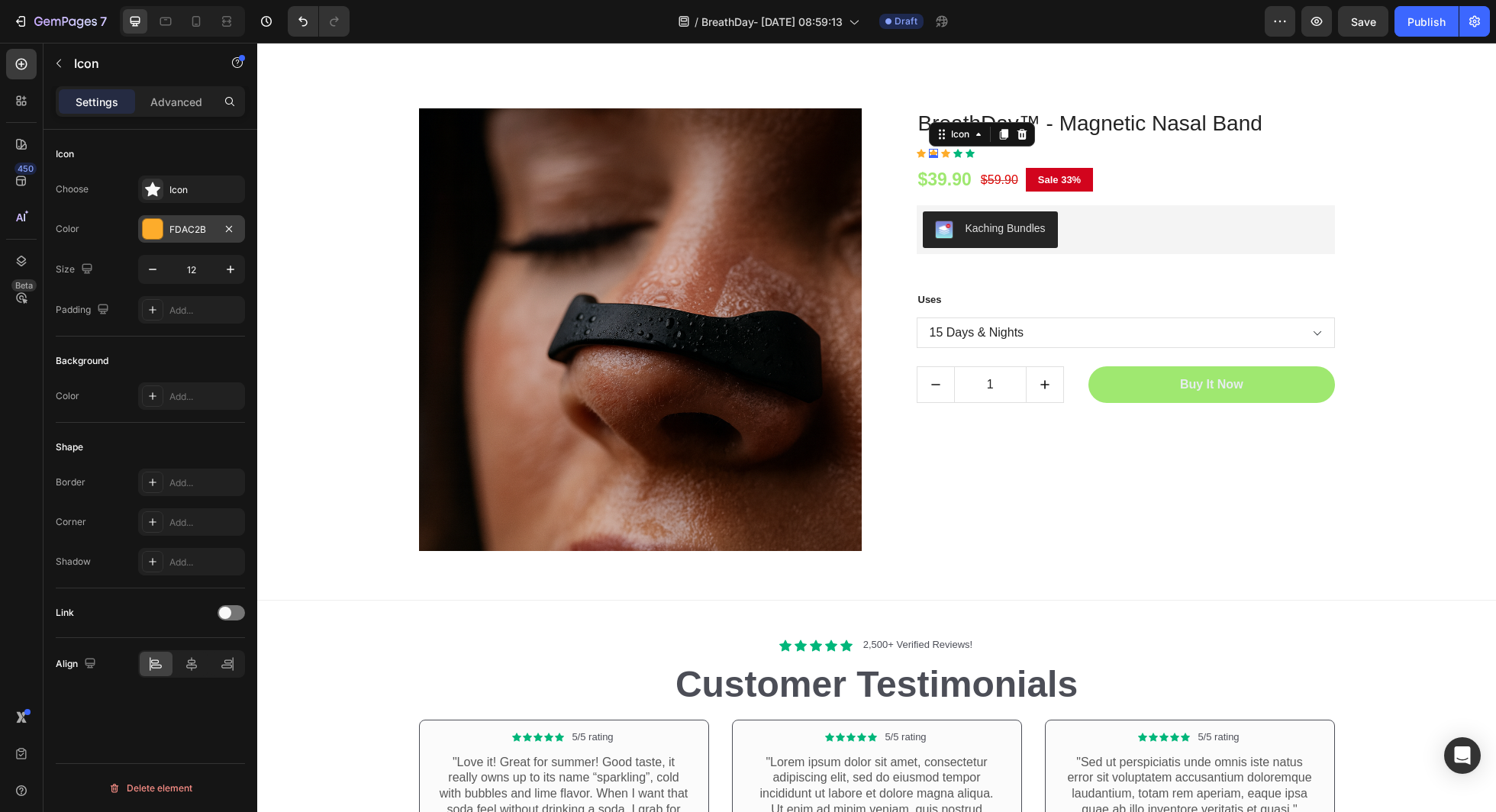
click at [167, 235] on div "FDAC2B" at bounding box center [191, 228] width 107 height 27
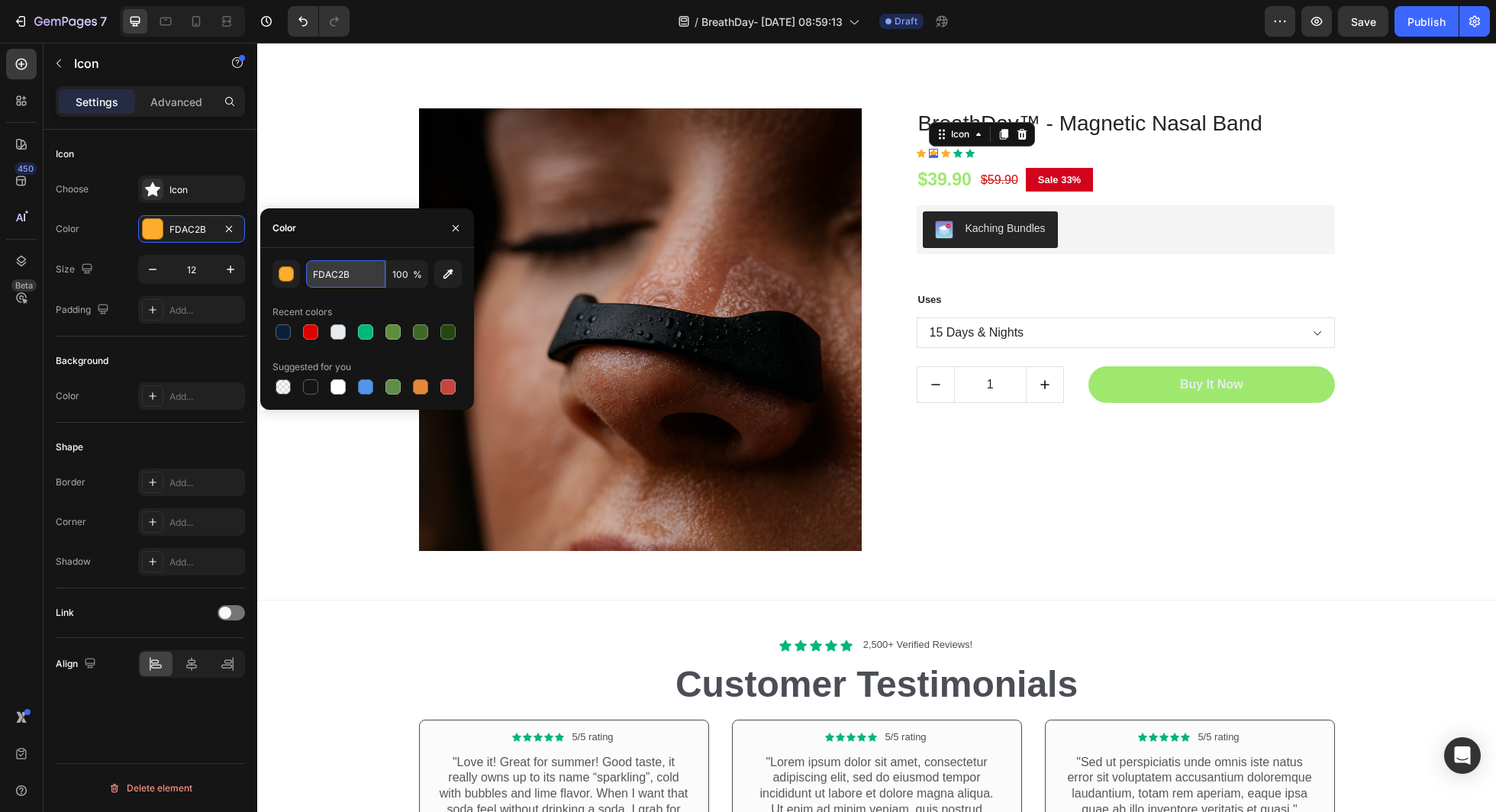
click at [327, 274] on input "FDAC2B" at bounding box center [346, 274] width 80 height 27
paste input "00B67A"
type input "00B67A"
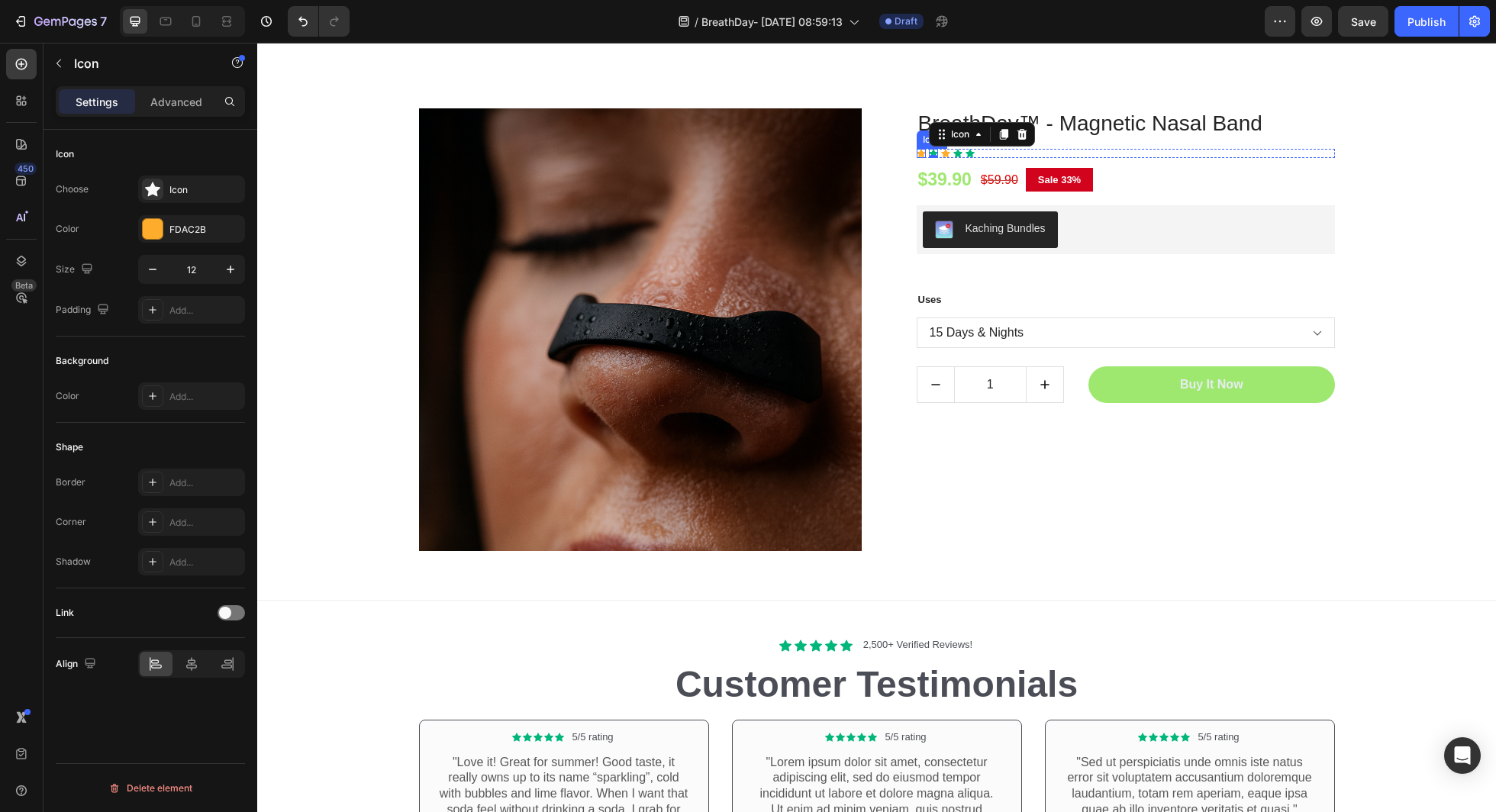
click at [920, 155] on div "Icon" at bounding box center [921, 153] width 9 height 9
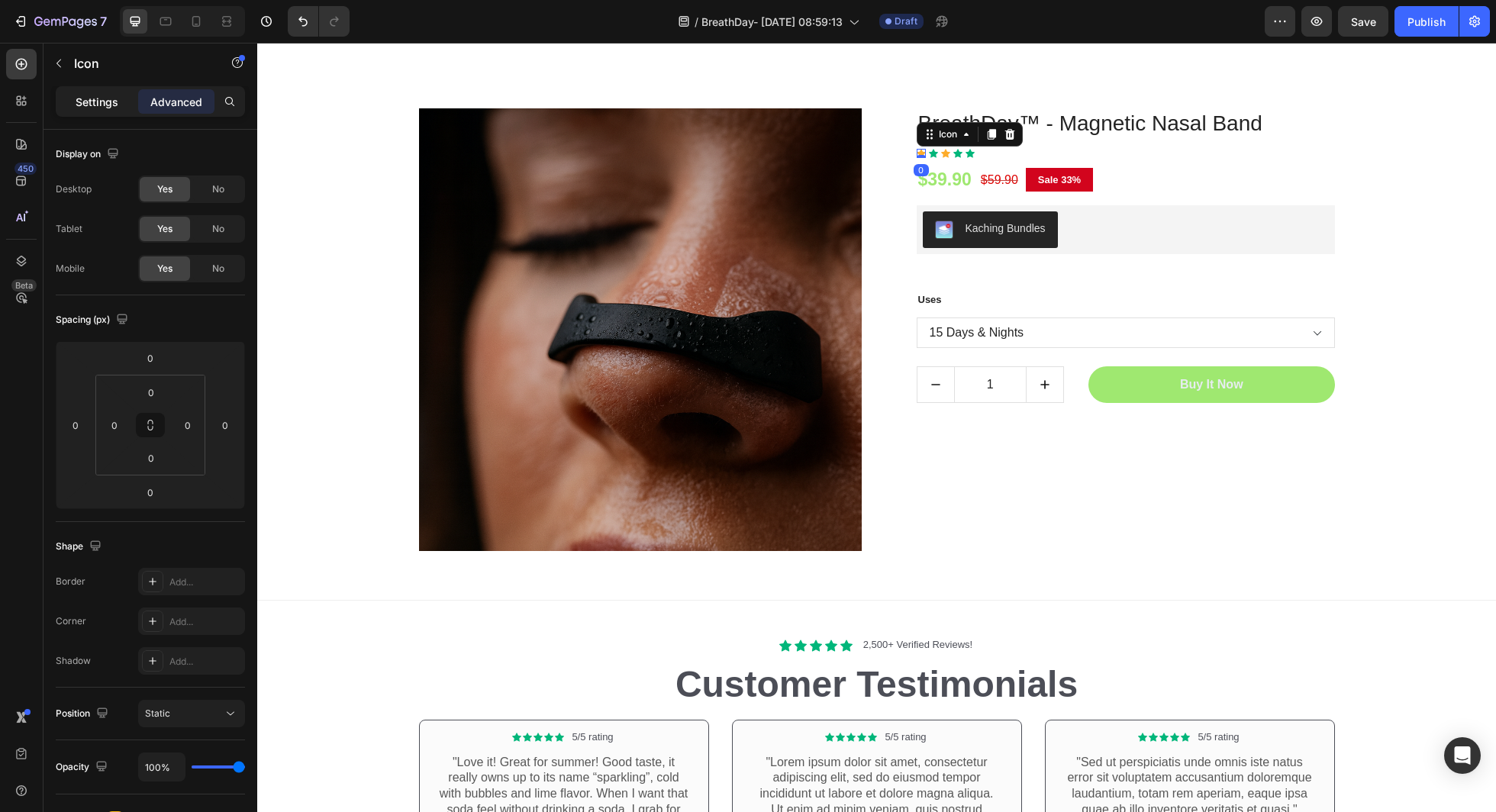
click at [110, 89] on div "Settings" at bounding box center [97, 102] width 76 height 25
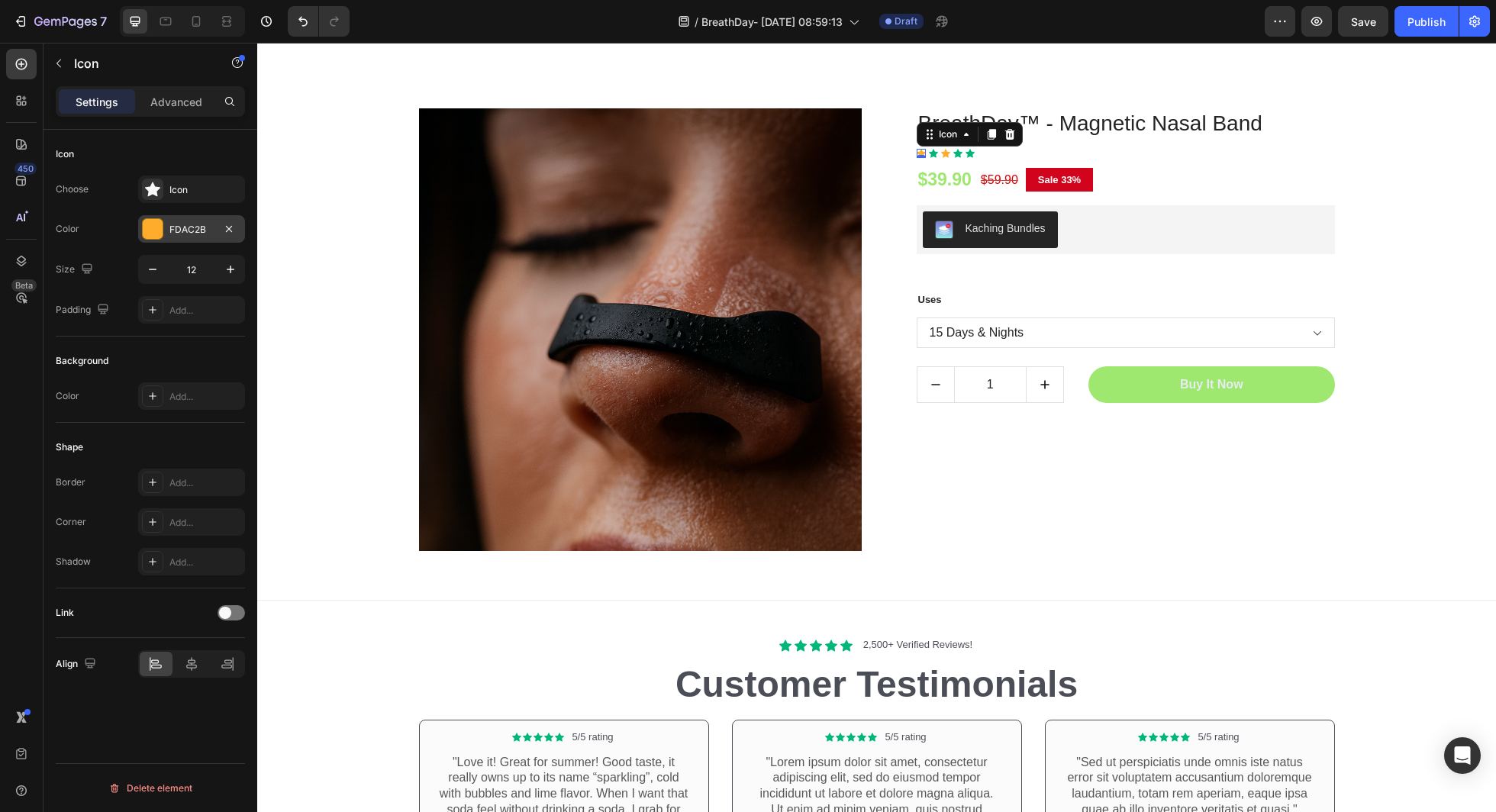
click at [198, 215] on div "FDAC2B" at bounding box center [191, 228] width 107 height 27
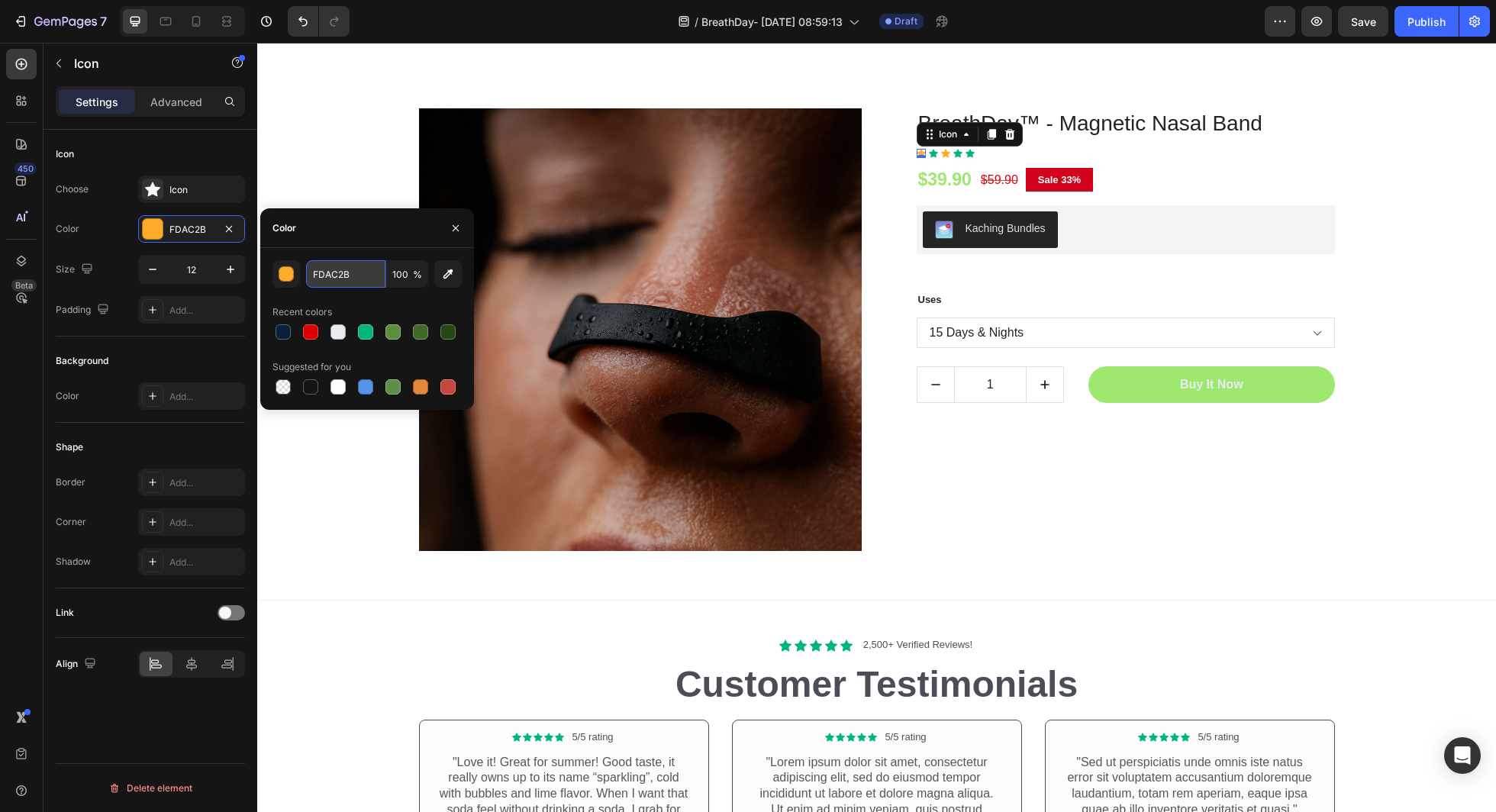
click at [323, 276] on input "FDAC2B" at bounding box center [346, 274] width 80 height 27
paste input "00B67A"
type input "00B67A"
click at [944, 153] on icon at bounding box center [946, 152] width 9 height 8
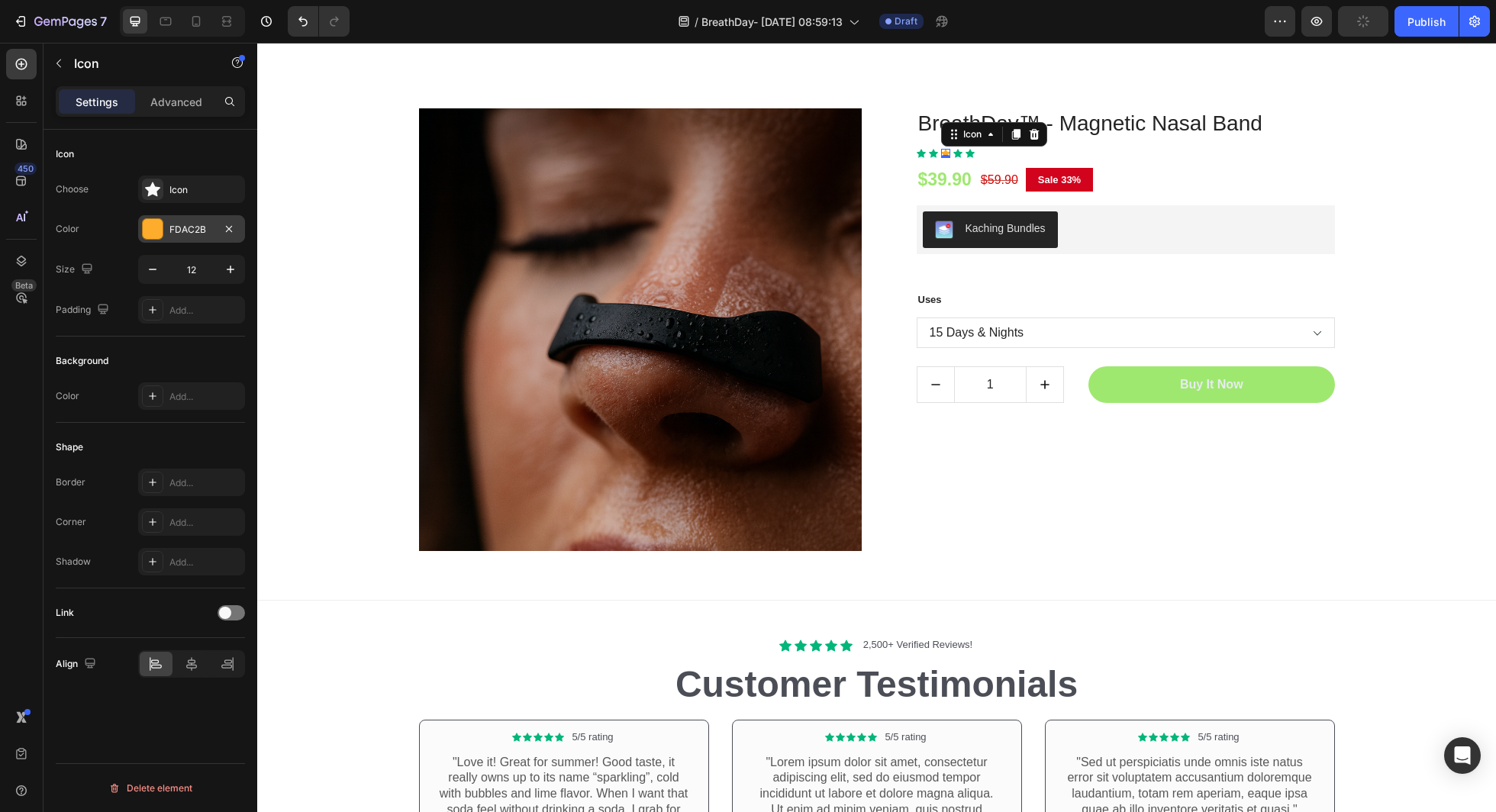
click at [182, 232] on div "FDAC2B" at bounding box center [191, 230] width 44 height 14
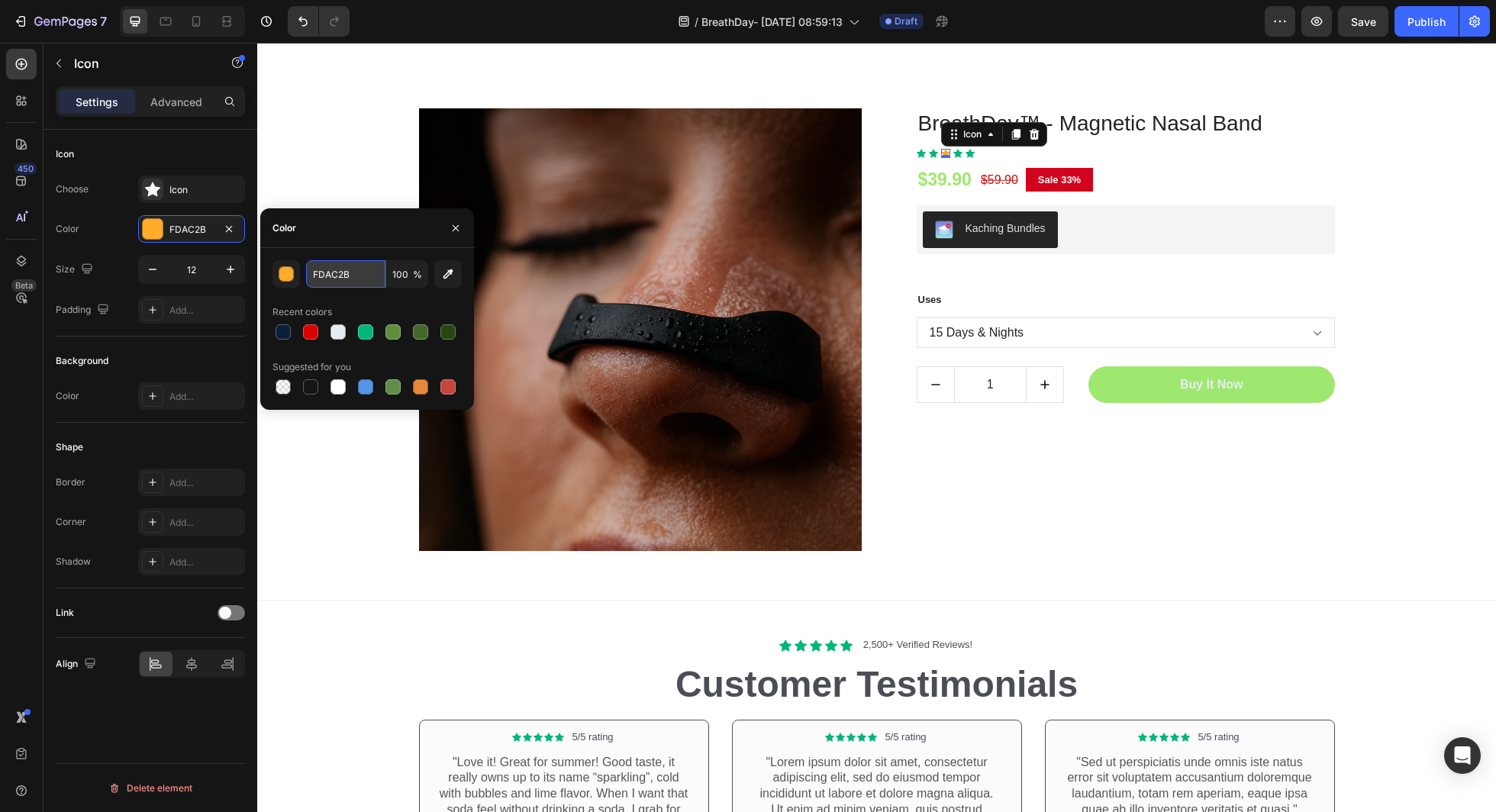
click at [342, 287] on input "FDAC2B" at bounding box center [346, 274] width 80 height 27
paste input "00B67A"
type input "00B67A"
click at [1125, 162] on div "$39.90 (P) Price (P) Price $59.90 (P) Price (P) Price Sale 33% Product Badge Row" at bounding box center [1126, 175] width 418 height 35
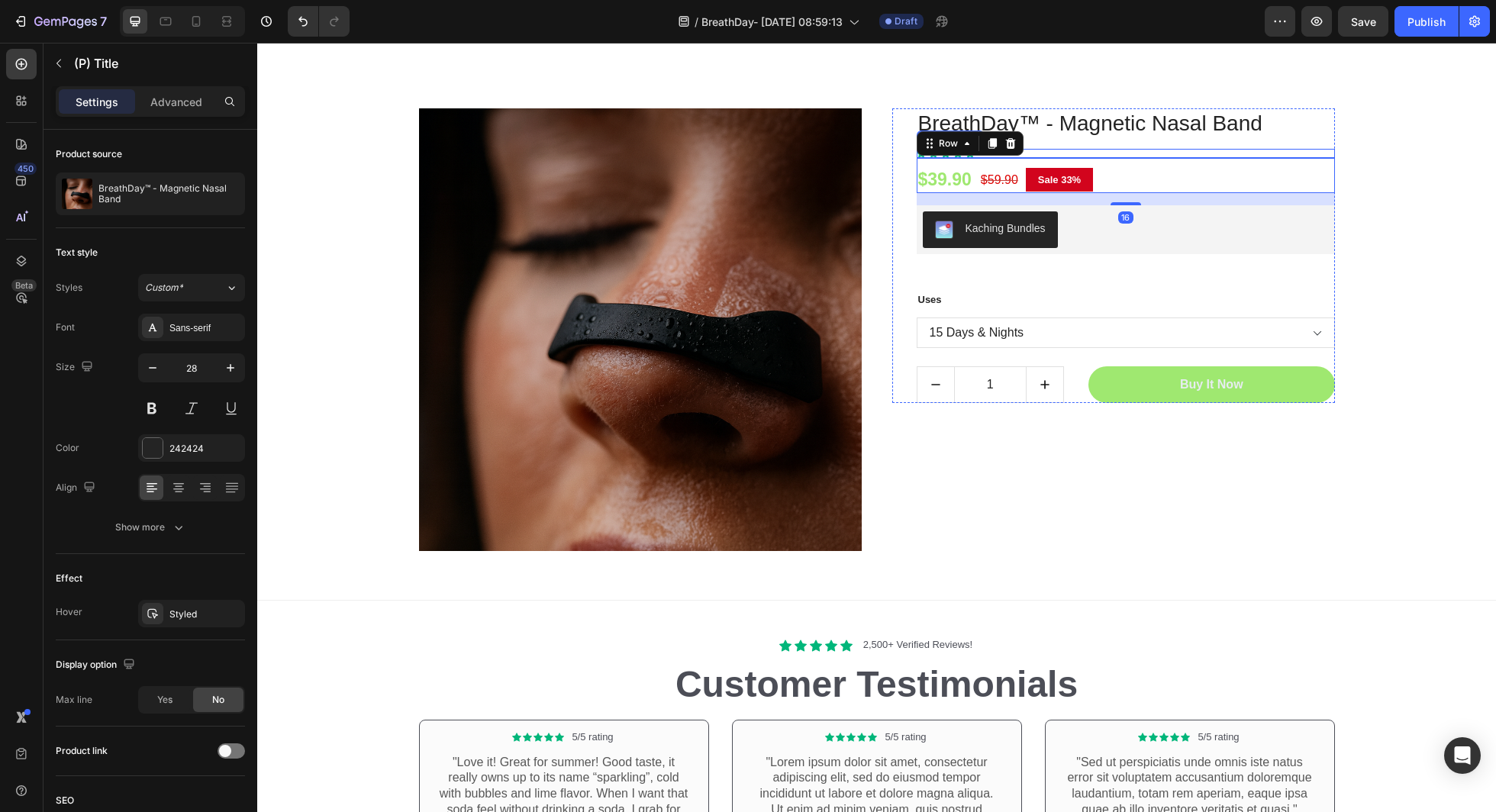
click at [1117, 146] on div "BreathDay™ - Magnetic Nasal Band (P) Title" at bounding box center [1126, 128] width 418 height 40
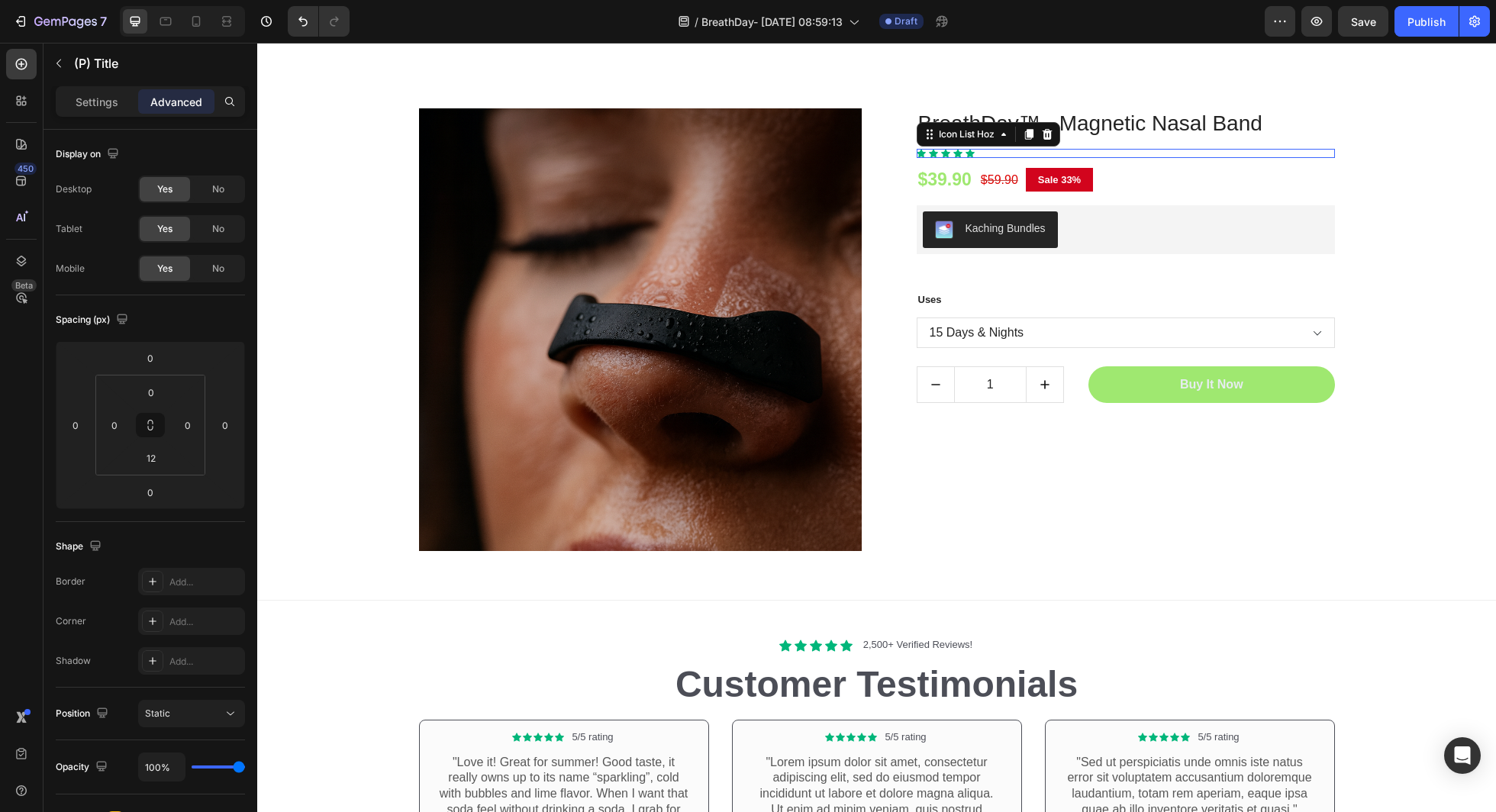
click at [963, 151] on div "Icon Icon Icon Icon Icon" at bounding box center [1126, 153] width 418 height 9
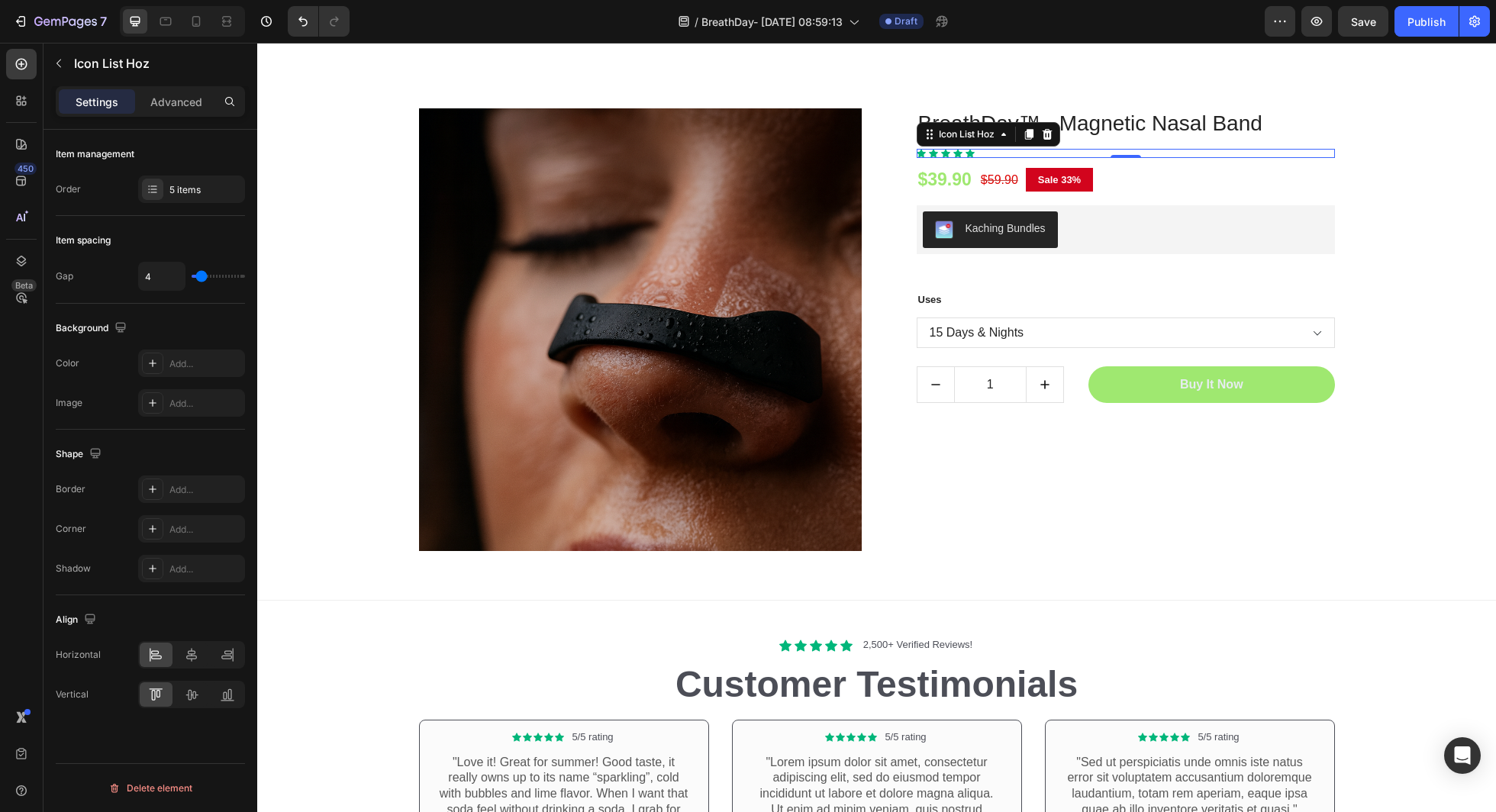
click at [987, 151] on div "Icon Icon Icon Icon Icon" at bounding box center [1126, 153] width 418 height 9
click at [998, 152] on div "Icon Icon Icon Icon Icon" at bounding box center [1126, 153] width 418 height 9
click at [1022, 152] on div "Icon Icon Icon Icon Icon" at bounding box center [1126, 153] width 418 height 9
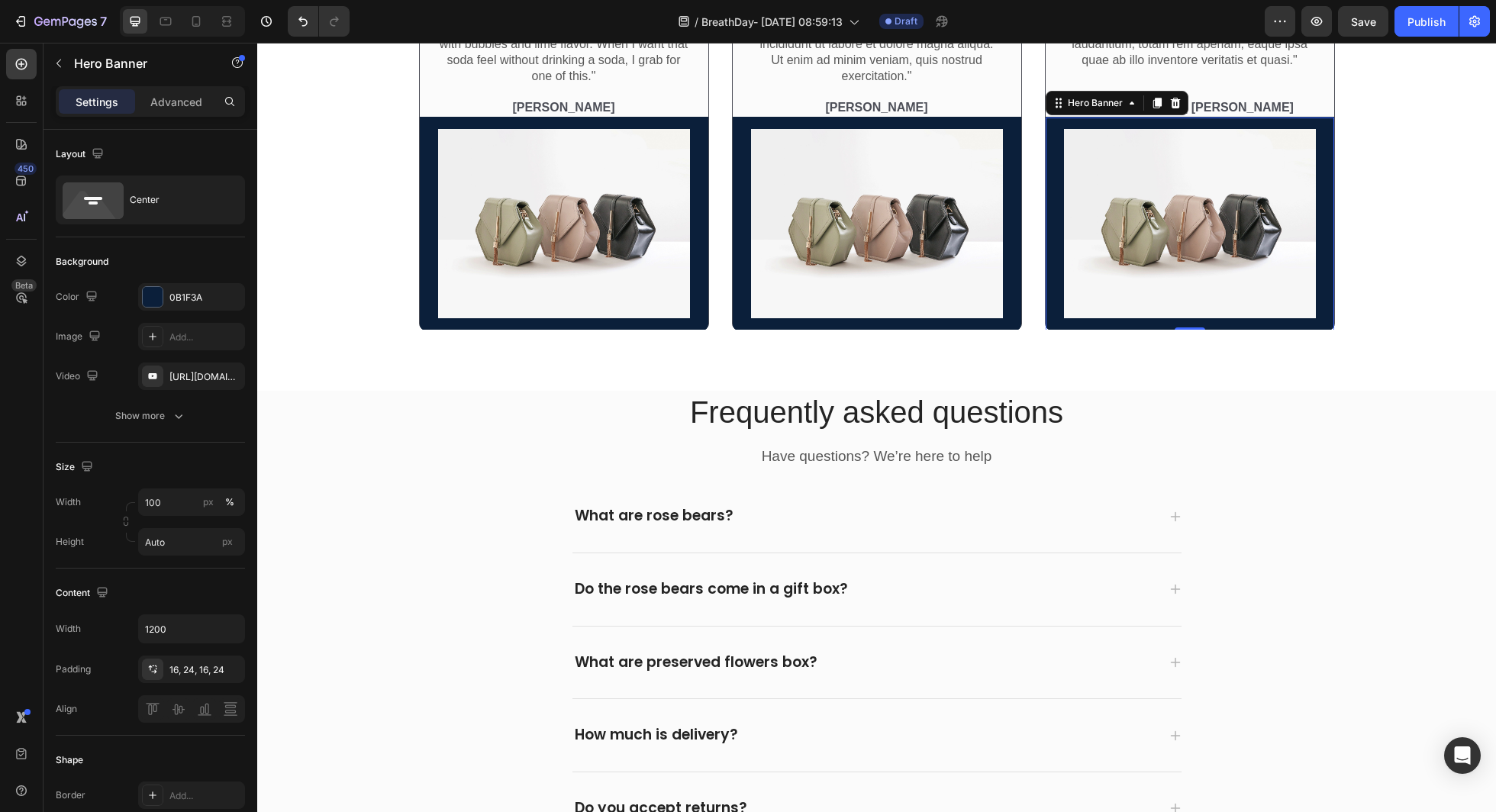
click at [1052, 152] on div "Image" at bounding box center [1190, 224] width 289 height 213
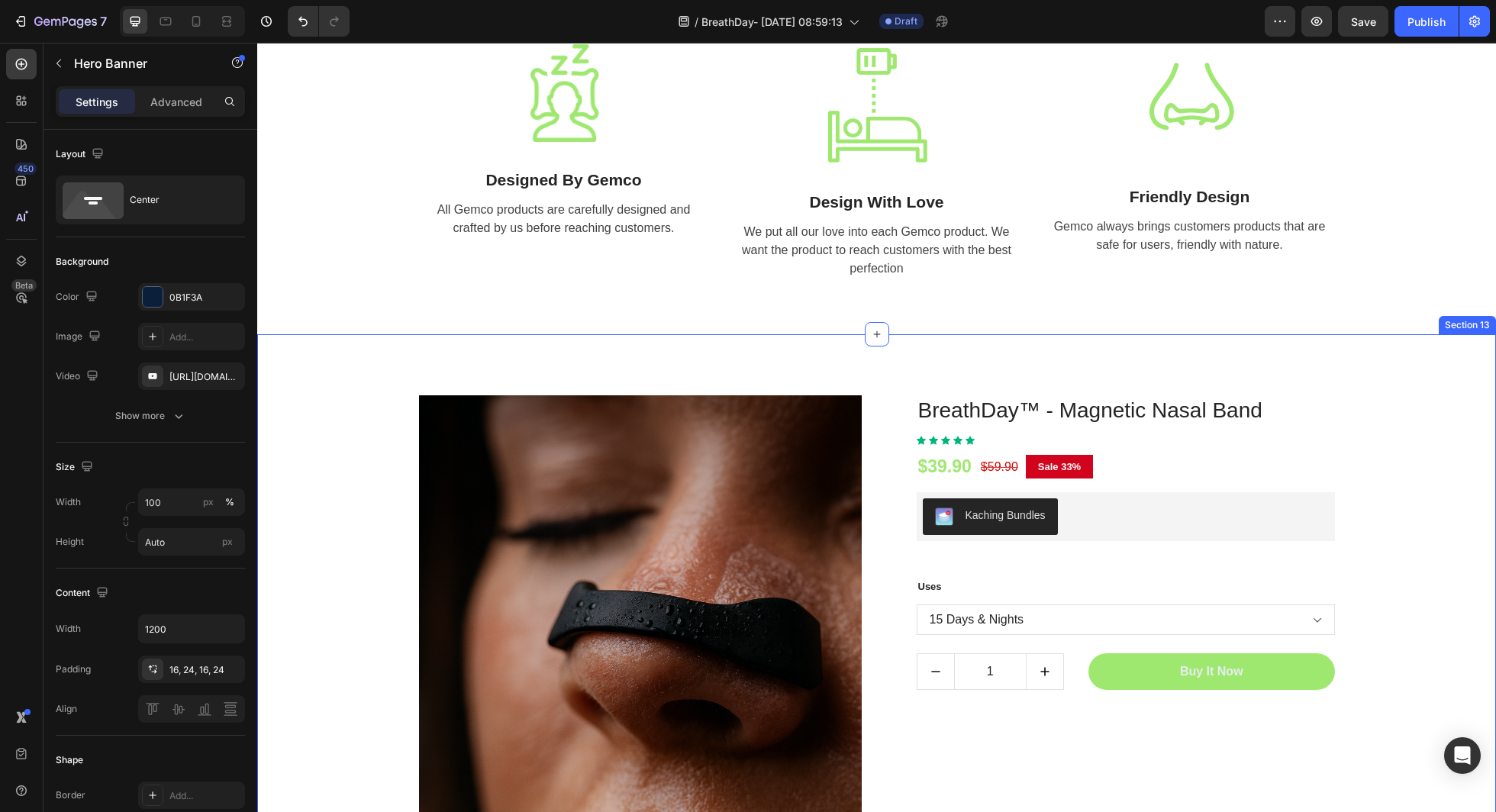
scroll to position [4859, 0]
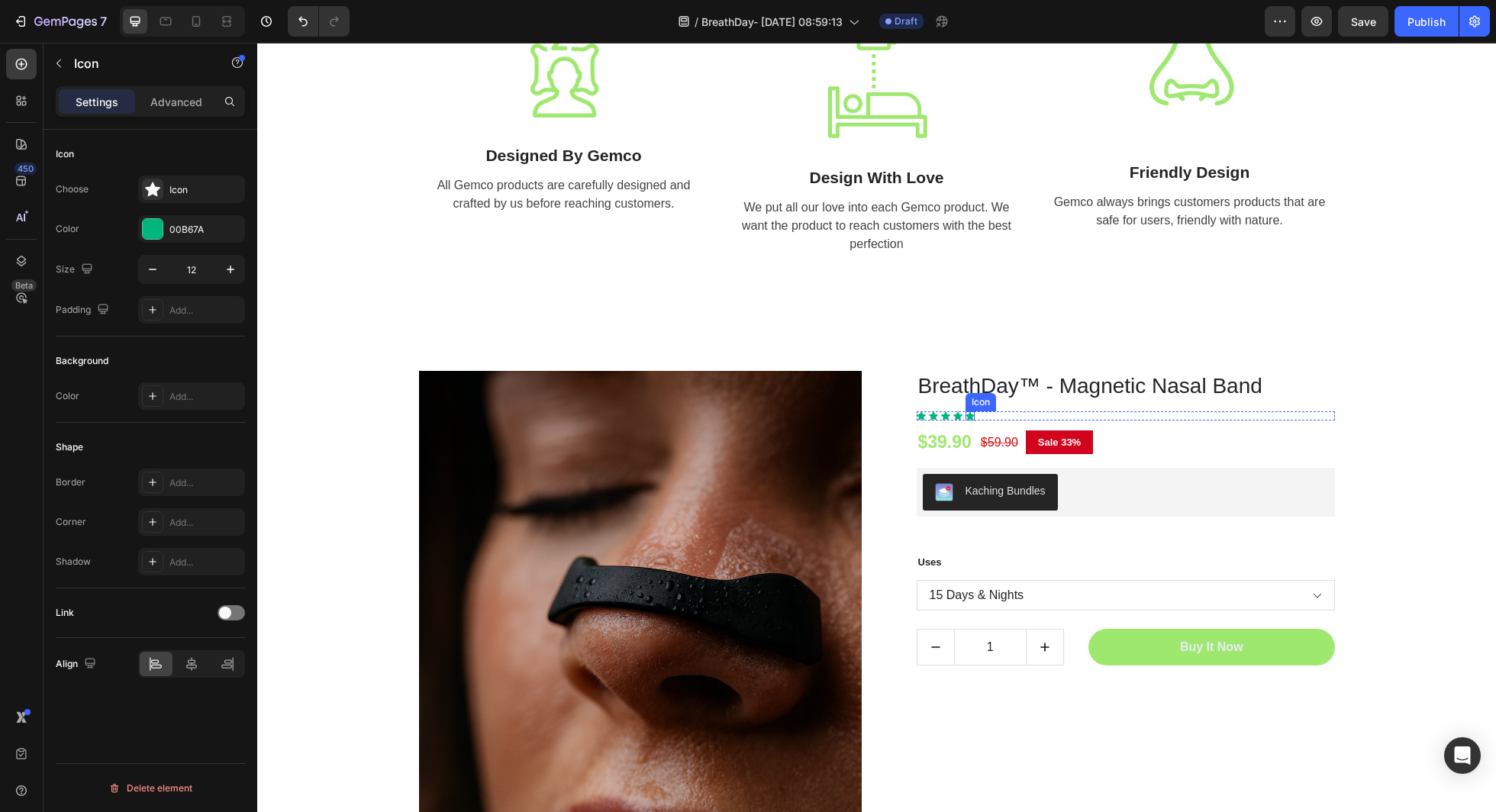
click at [971, 413] on div "Icon" at bounding box center [970, 416] width 9 height 9
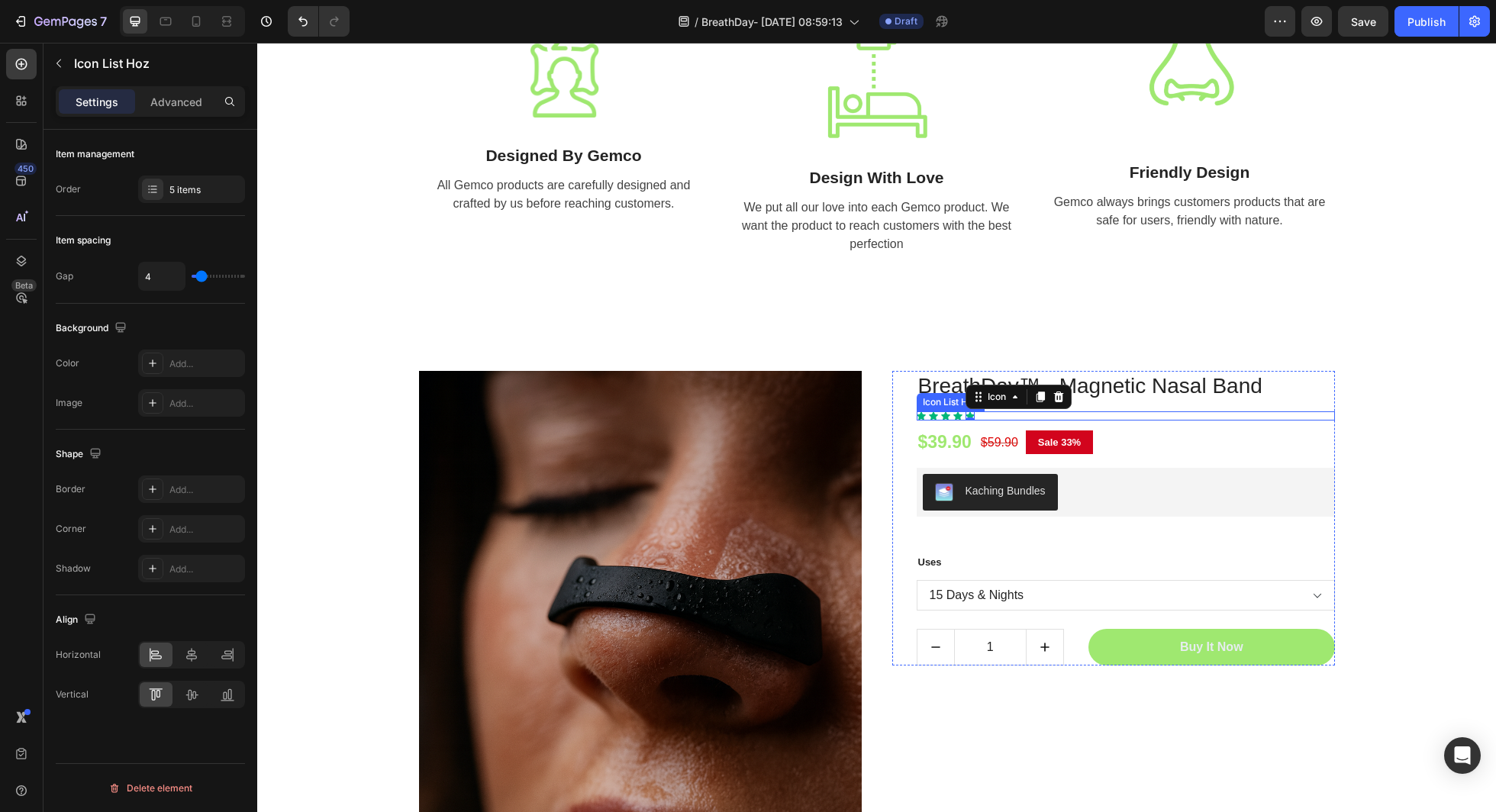
click at [984, 414] on div "Icon Icon Icon Icon Icon 0" at bounding box center [1126, 416] width 418 height 9
click at [1087, 382] on h3 "BreathDay™ - Magnetic Nasal Band" at bounding box center [1126, 386] width 418 height 30
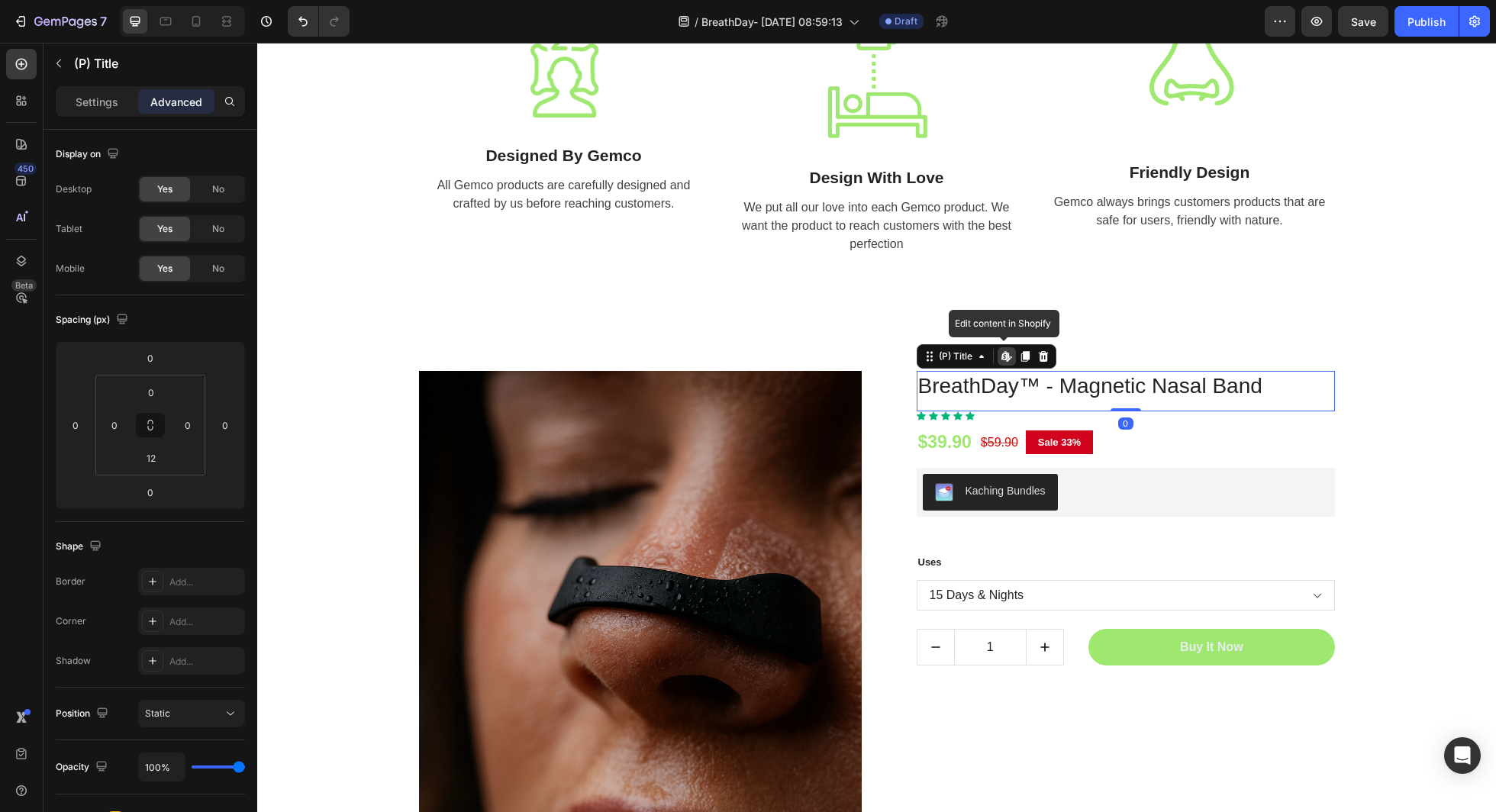
click at [1015, 359] on div "Edit content in Shopify" at bounding box center [1007, 356] width 19 height 19
click at [1027, 356] on icon at bounding box center [1024, 357] width 8 height 11
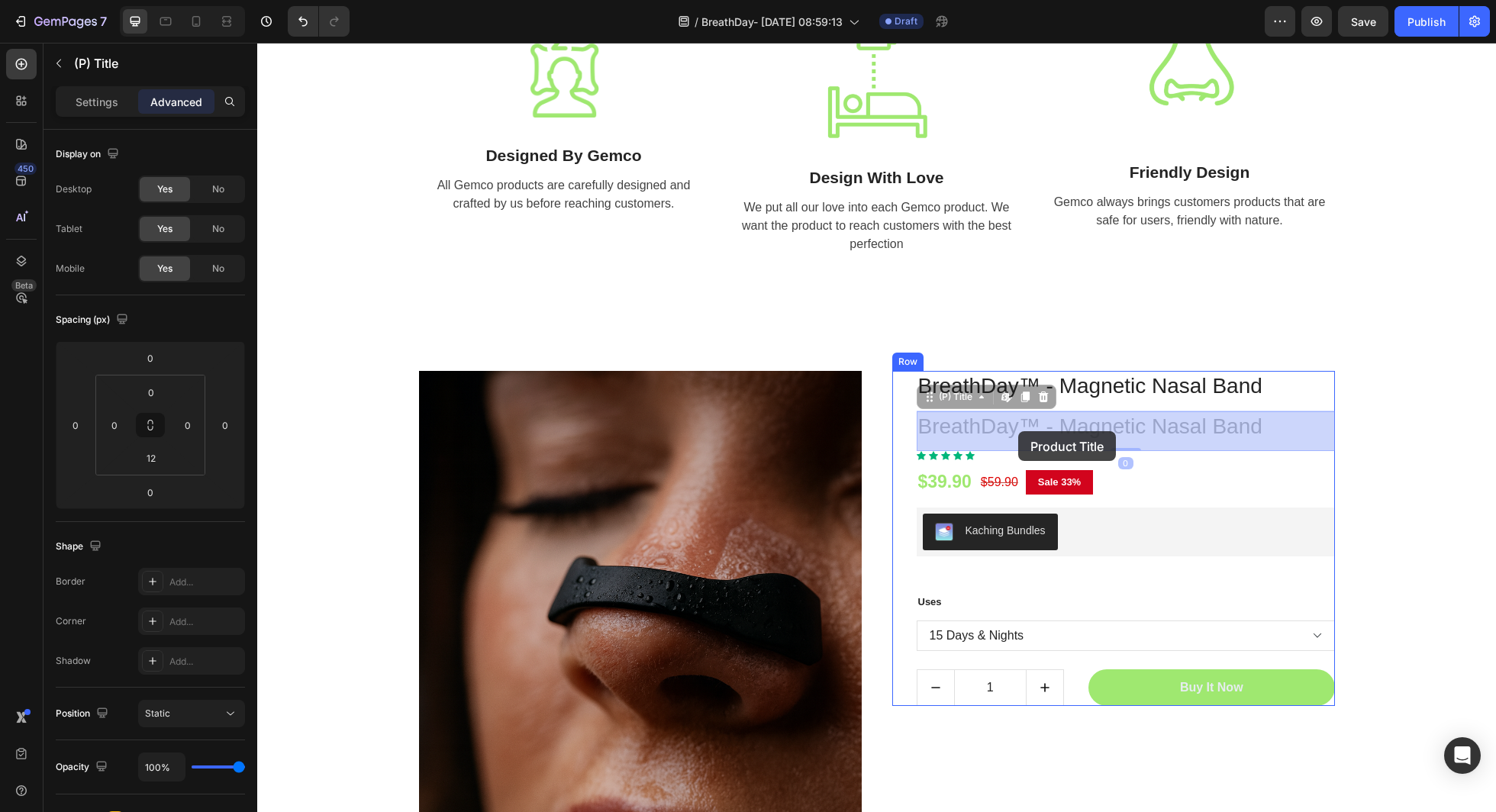
drag, startPoint x: 1035, startPoint y: 420, endPoint x: 1019, endPoint y: 431, distance: 19.4
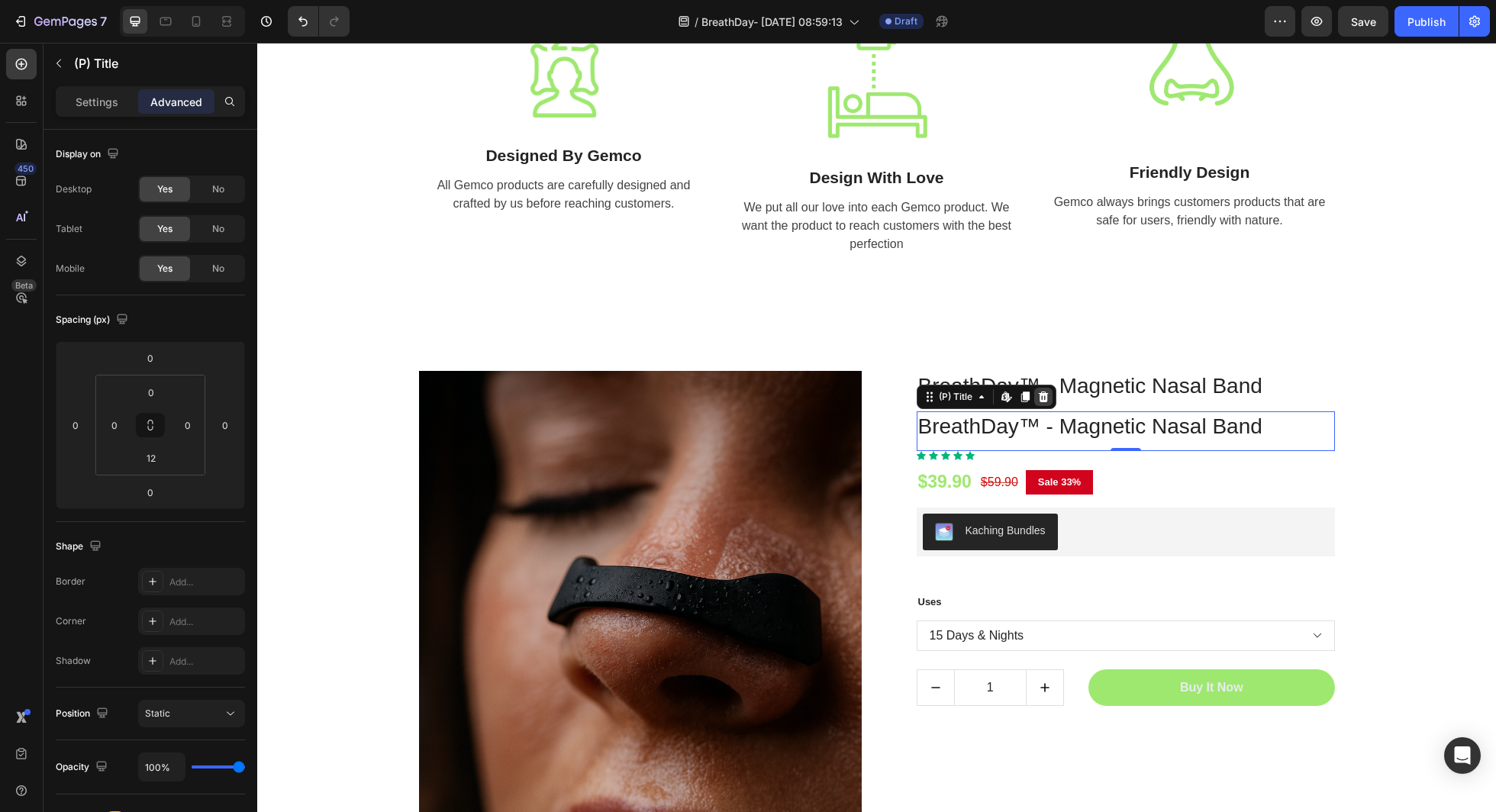
click at [1052, 395] on div at bounding box center [1043, 397] width 19 height 19
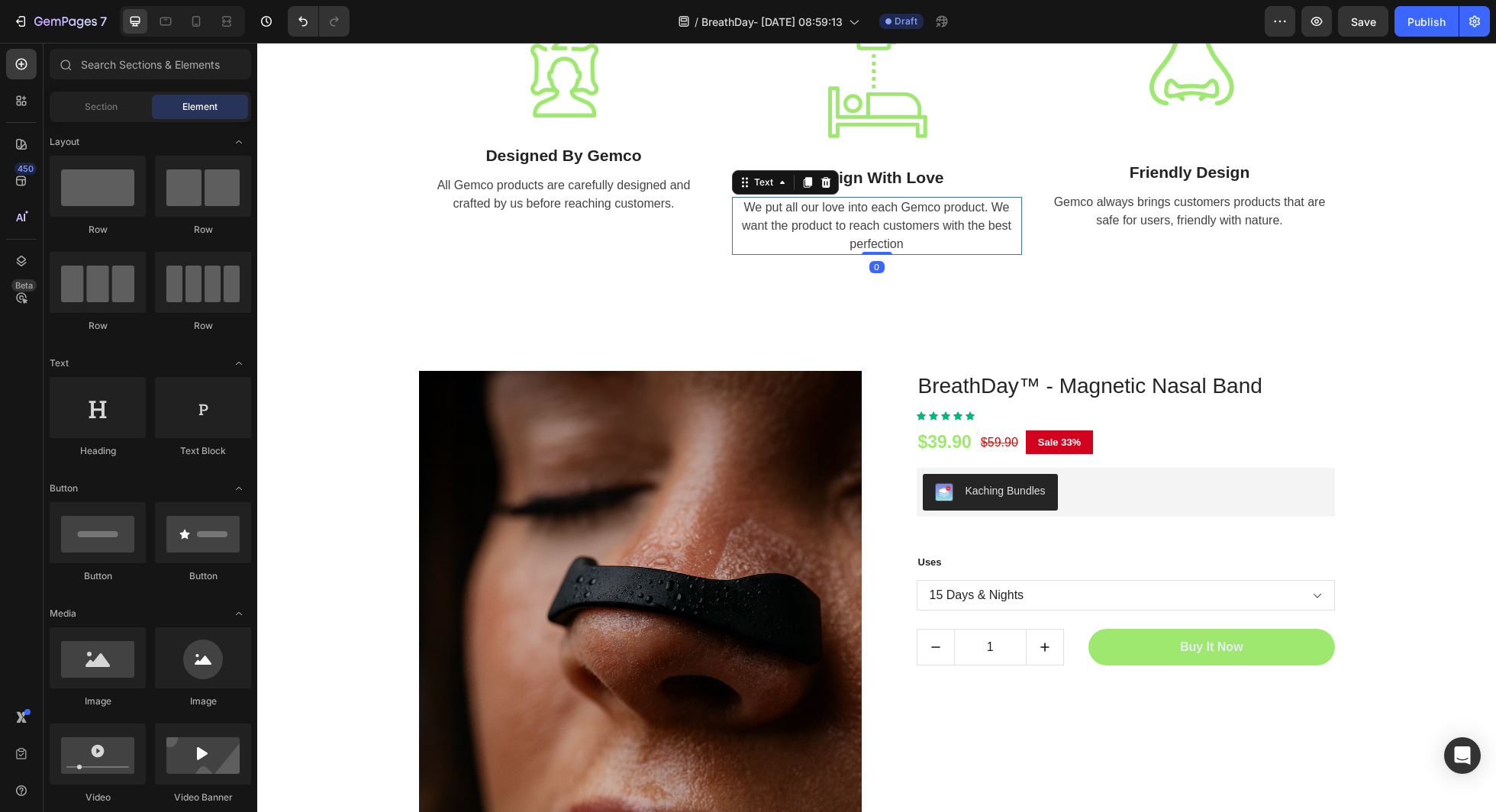
click at [932, 238] on div "We put all our love into each Gemco product. We want the product to reach custo…" at bounding box center [878, 226] width 291 height 58
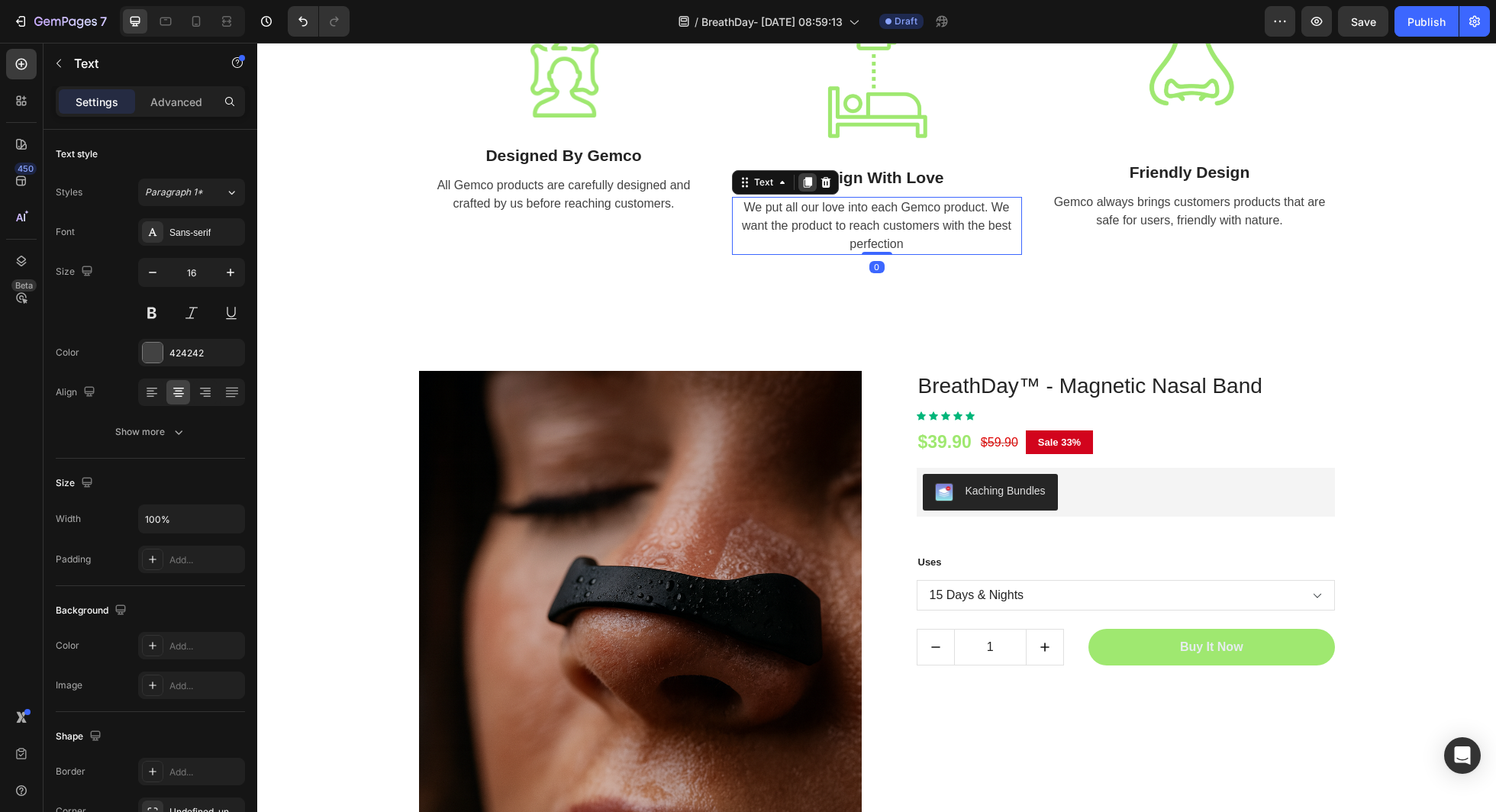
click at [811, 181] on icon at bounding box center [808, 182] width 12 height 12
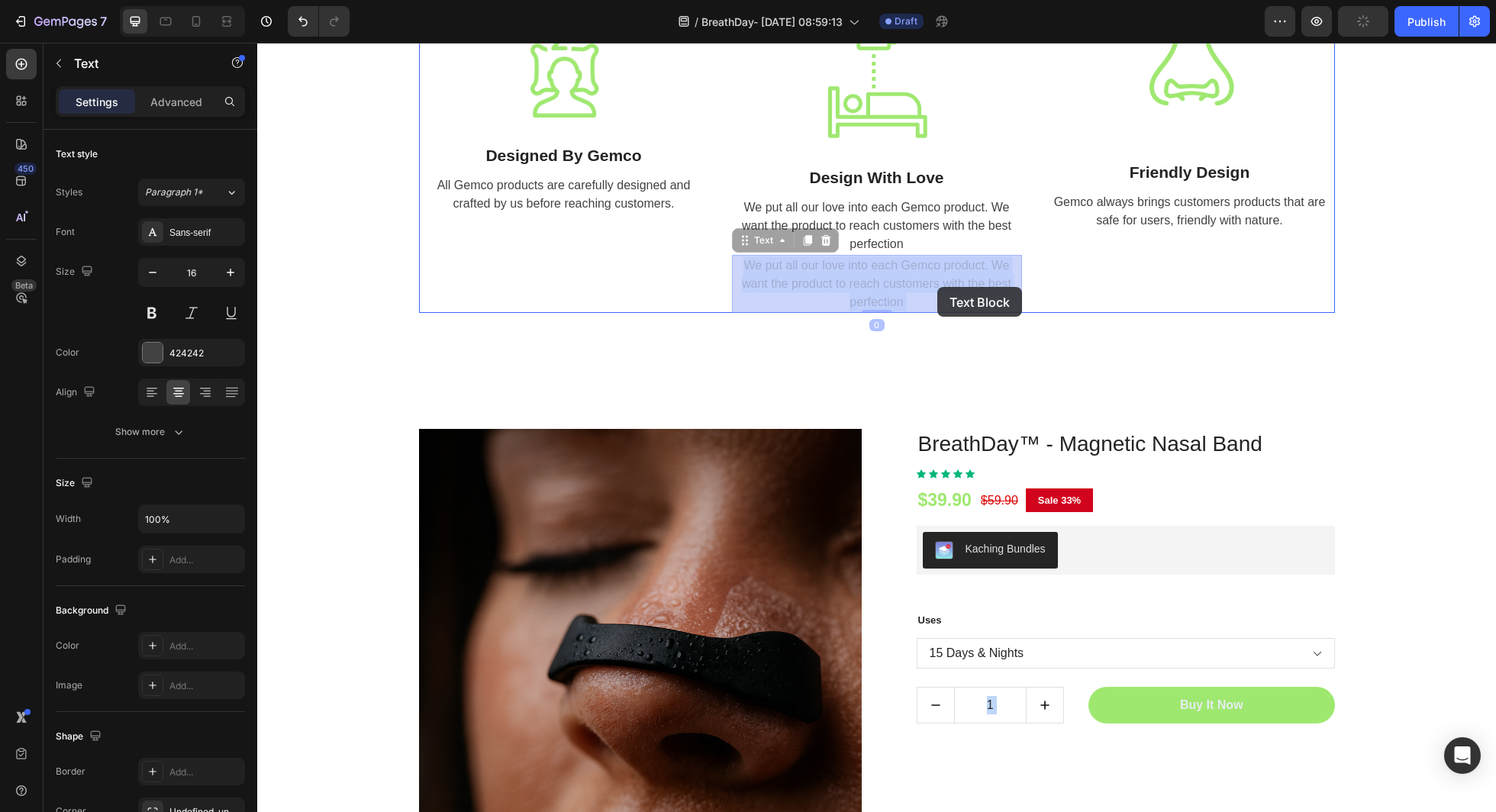
drag, startPoint x: 844, startPoint y: 271, endPoint x: 937, endPoint y: 285, distance: 94.0
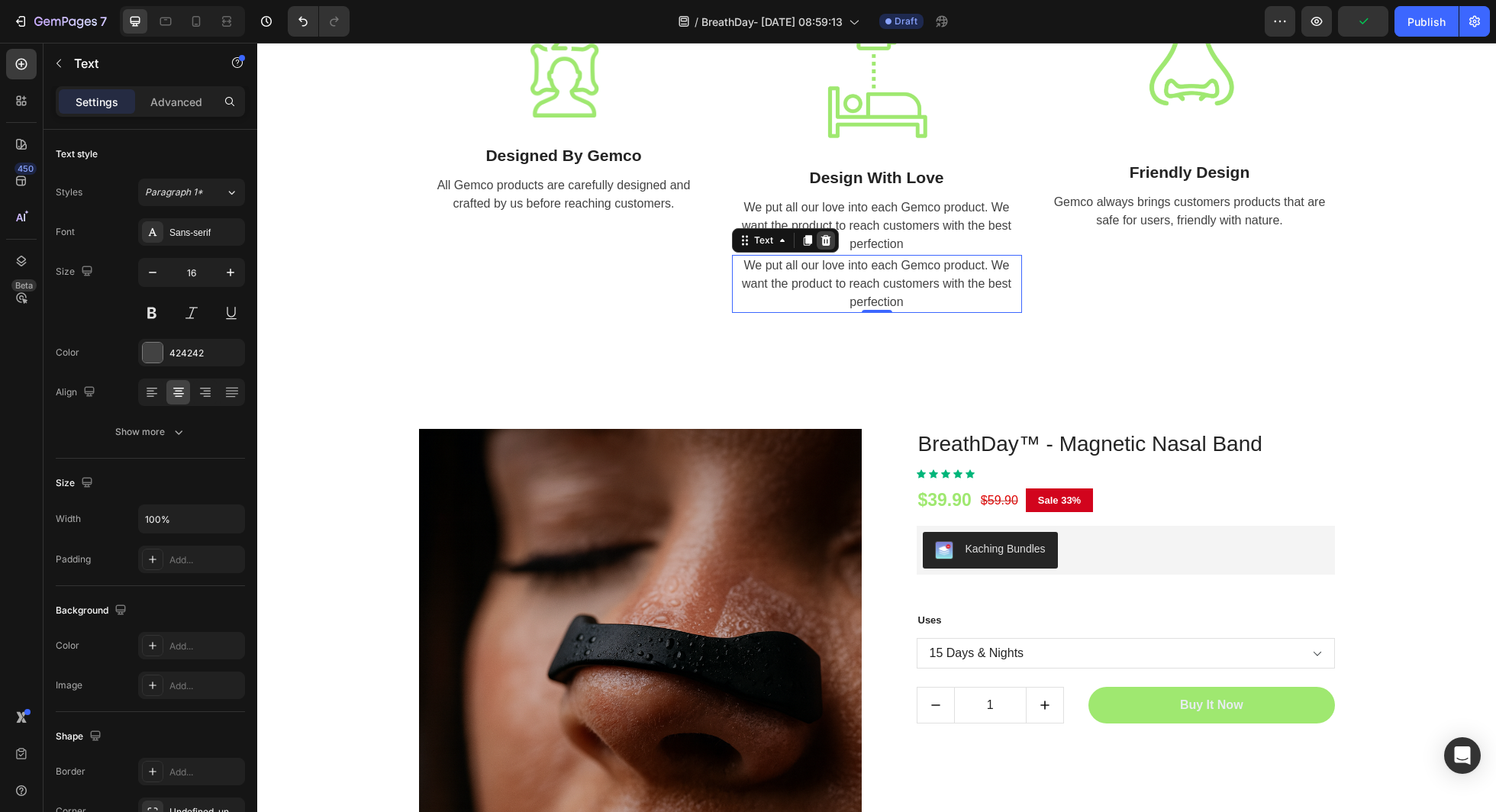
click at [824, 236] on icon at bounding box center [826, 240] width 10 height 11
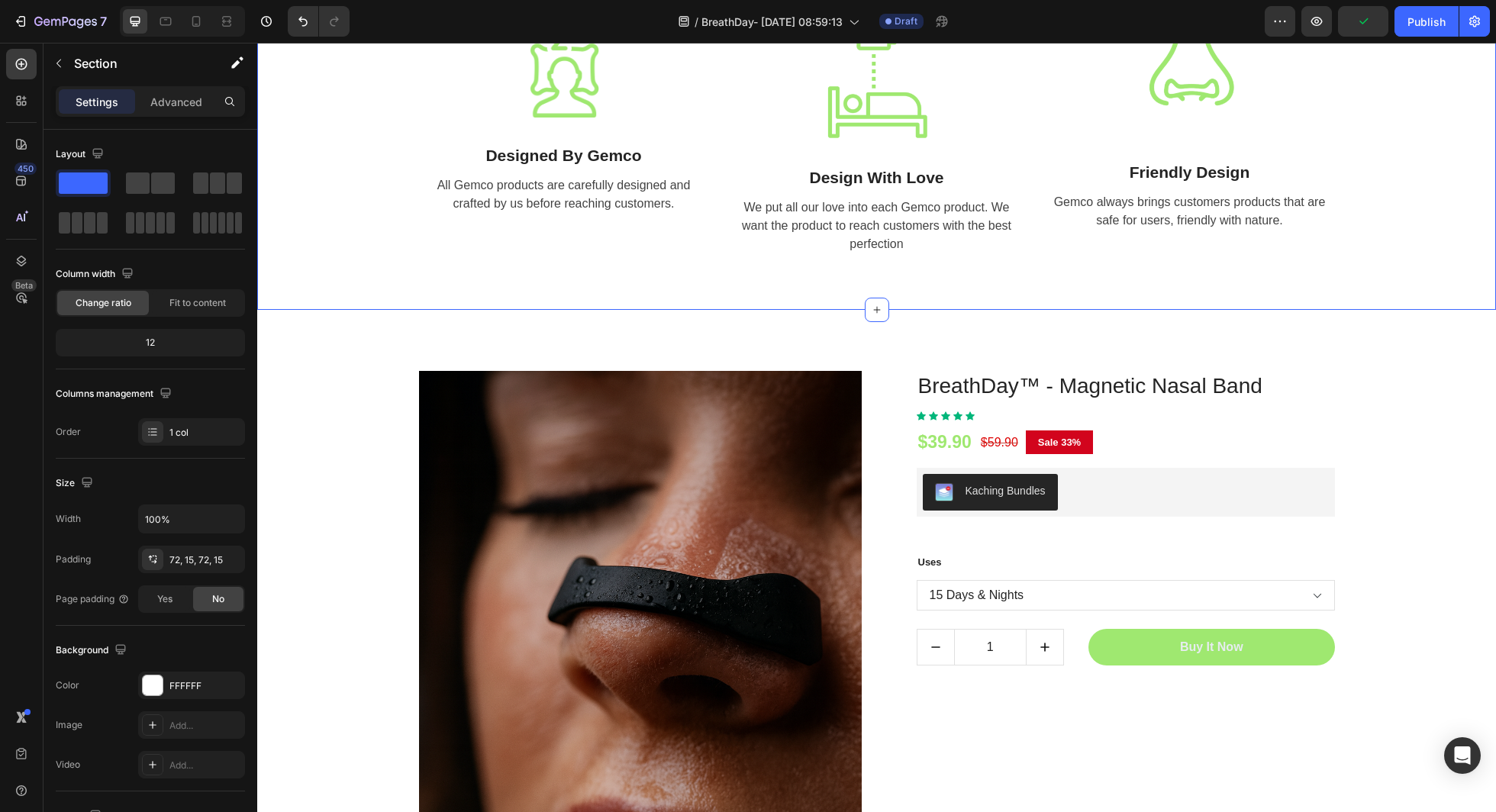
click at [916, 295] on div "The unique value we create Text Splendid And Timeless Design Heading Row Image …" at bounding box center [876, 81] width 1239 height 460
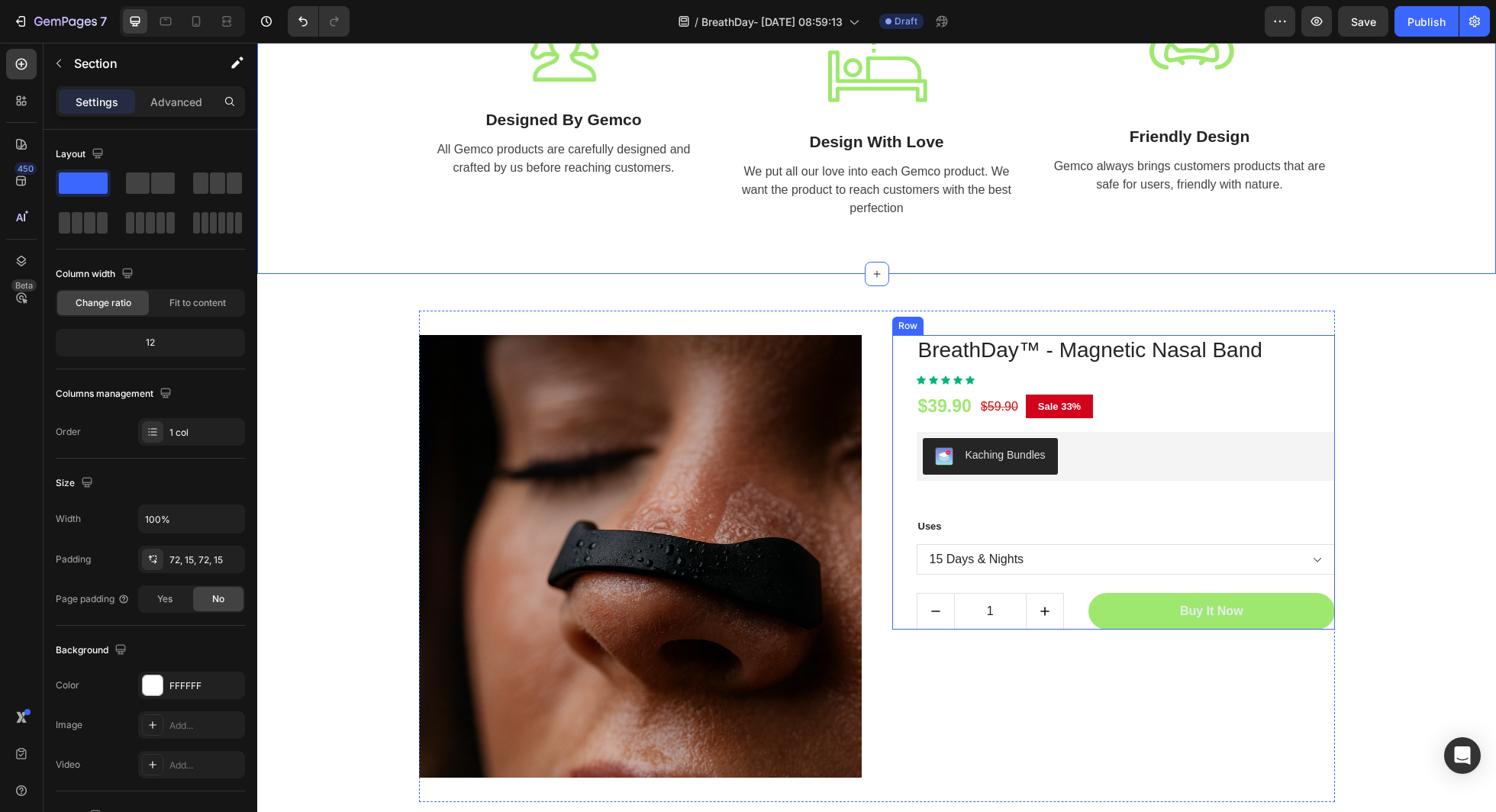
scroll to position [4928, 0]
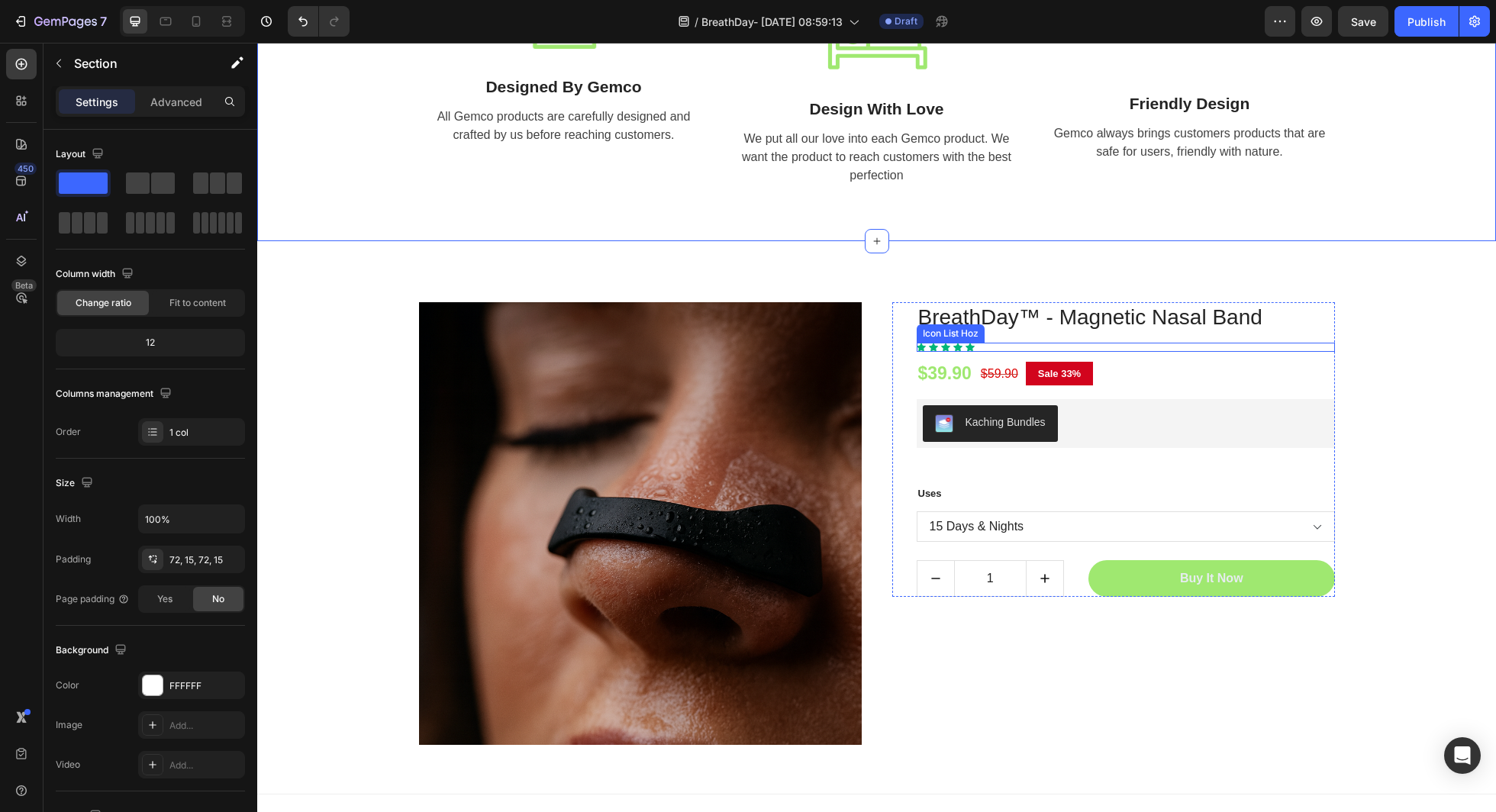
click at [1009, 344] on div "Icon Icon Icon Icon Icon" at bounding box center [1126, 347] width 418 height 9
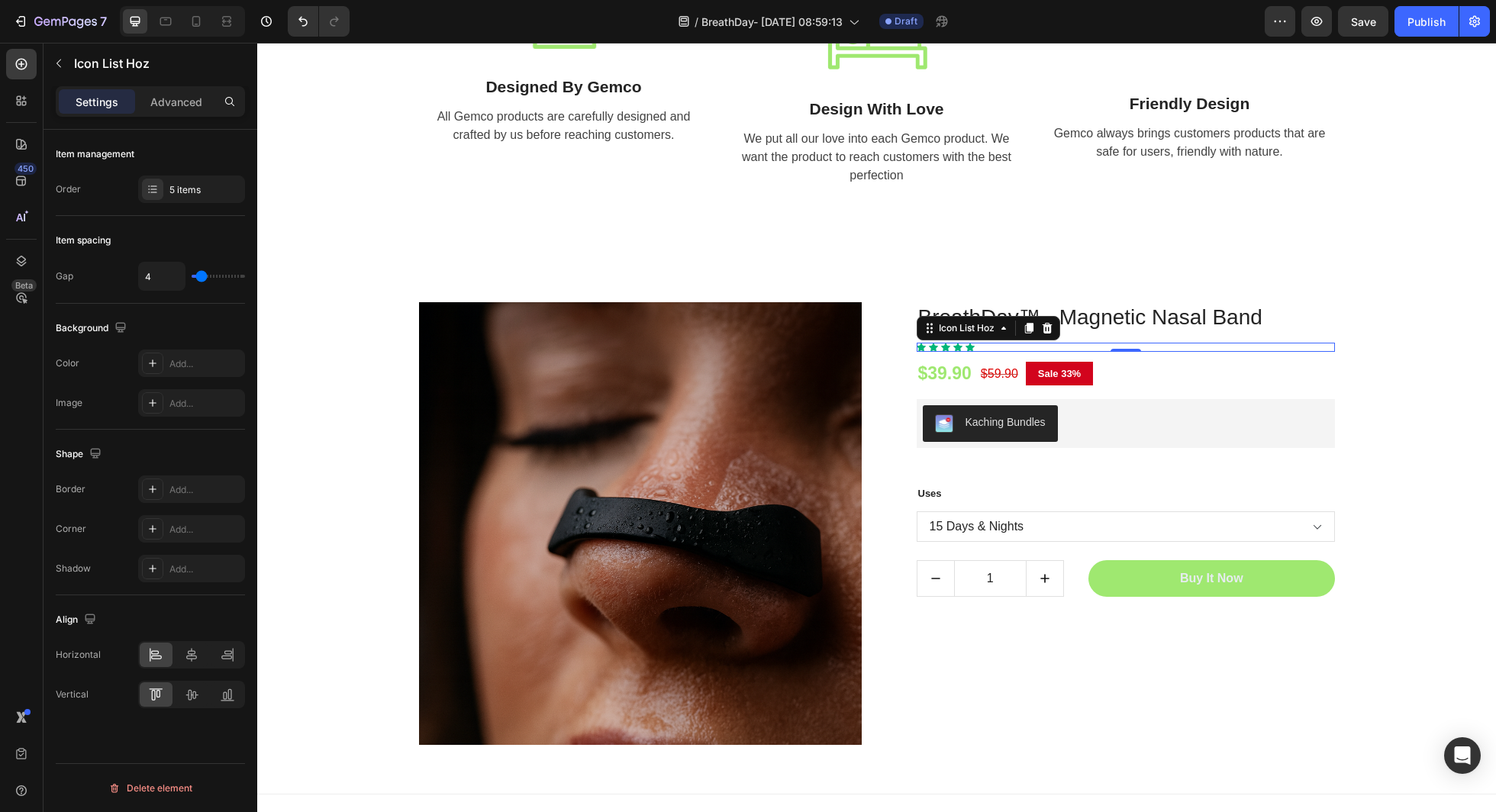
click at [1009, 344] on div "Icon Icon Icon Icon Icon" at bounding box center [1126, 347] width 418 height 9
click at [1014, 345] on div "Icon Icon Icon Icon Icon" at bounding box center [1126, 347] width 418 height 9
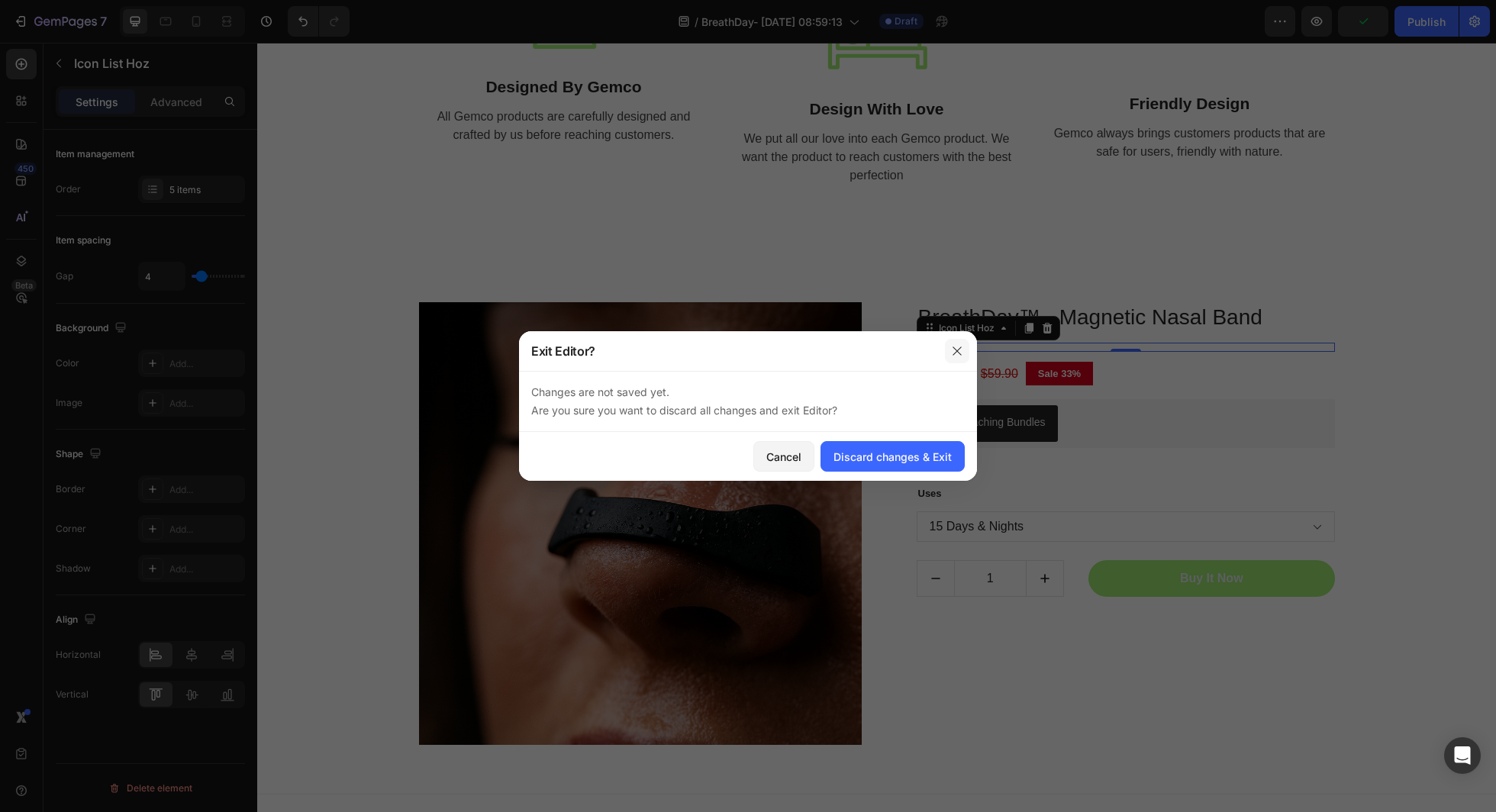
click at [949, 351] on button "button" at bounding box center [957, 352] width 25 height 25
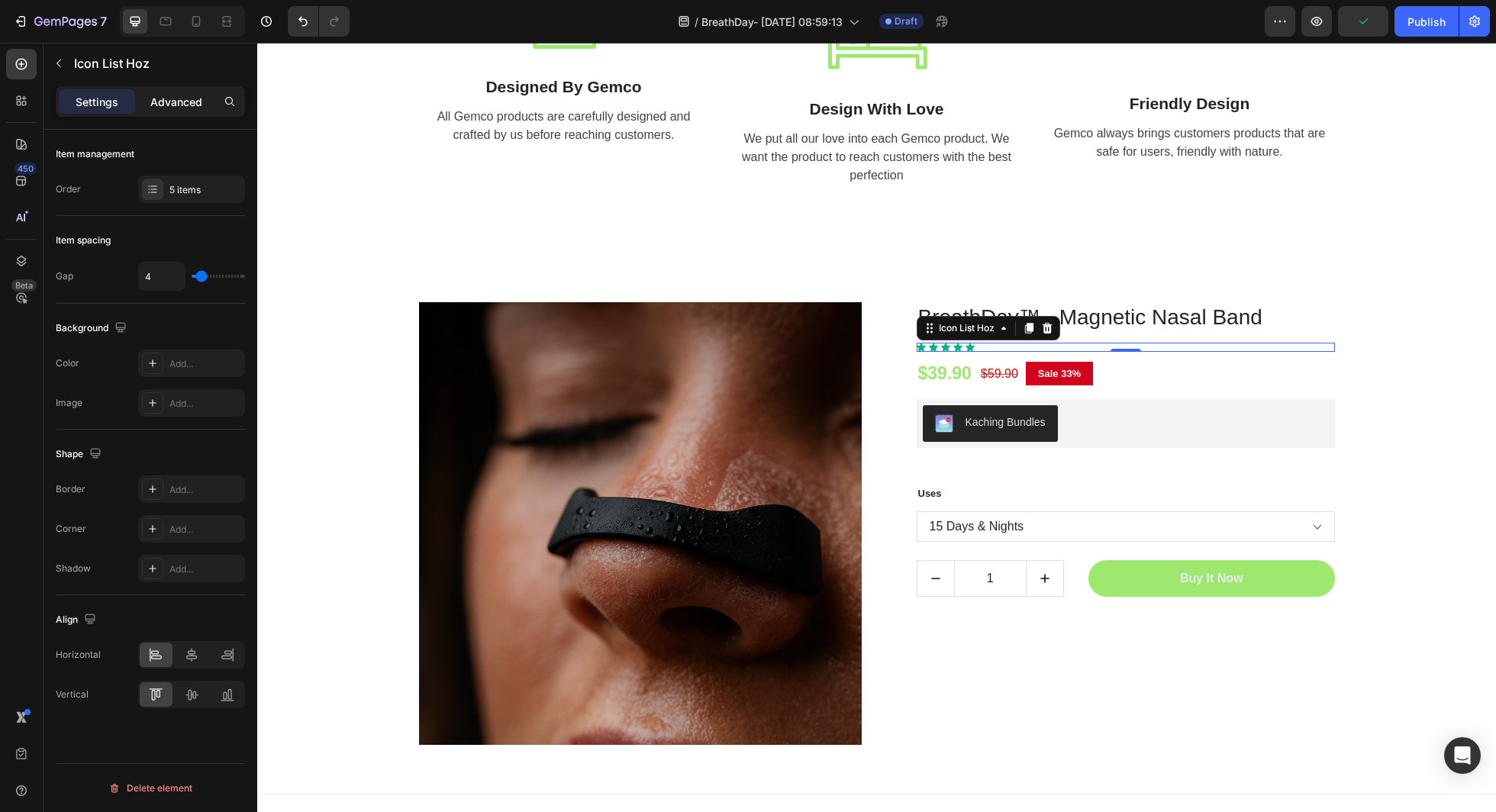
click at [174, 97] on p "Advanced" at bounding box center [176, 102] width 52 height 16
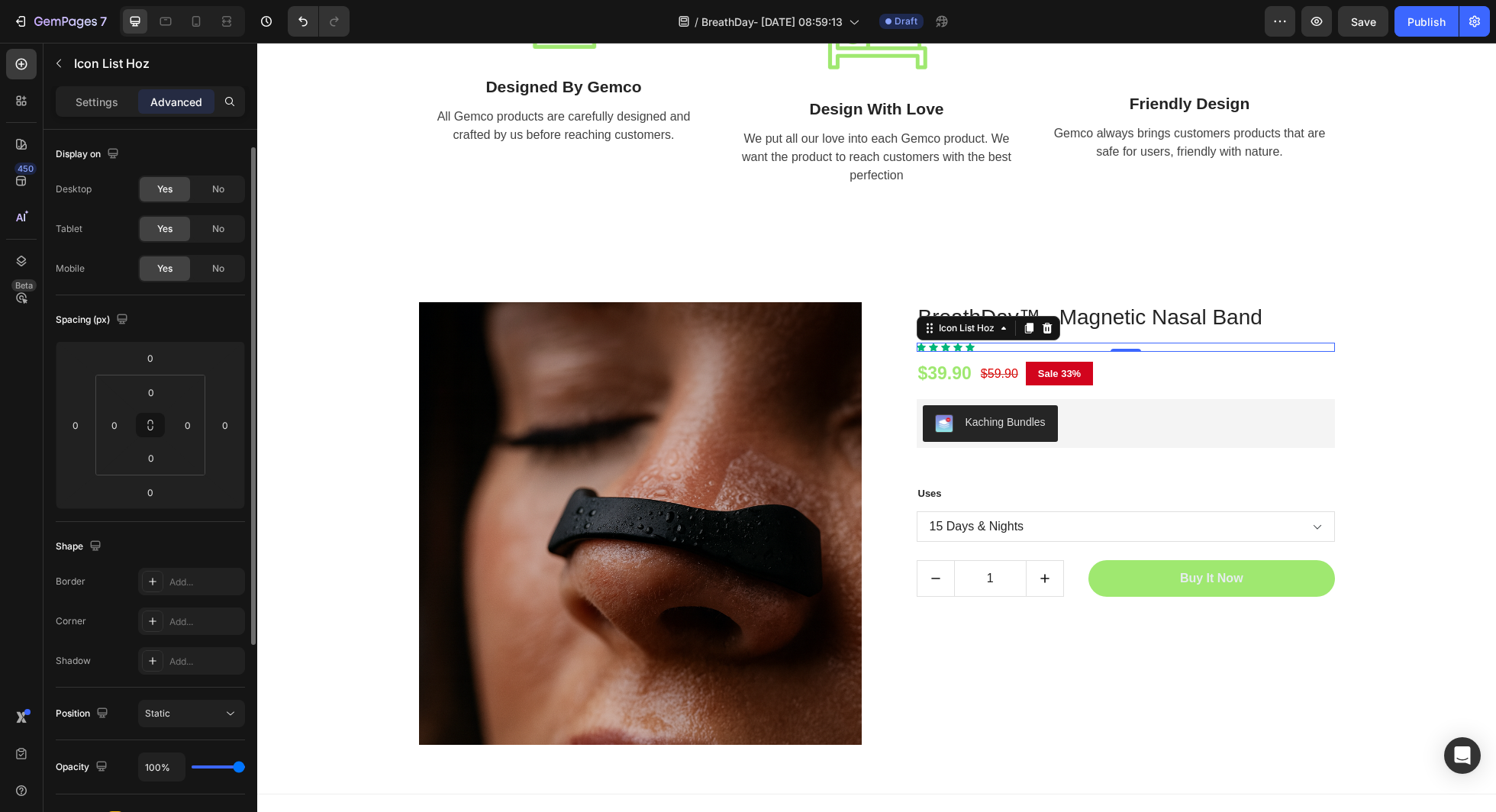
scroll to position [331, 0]
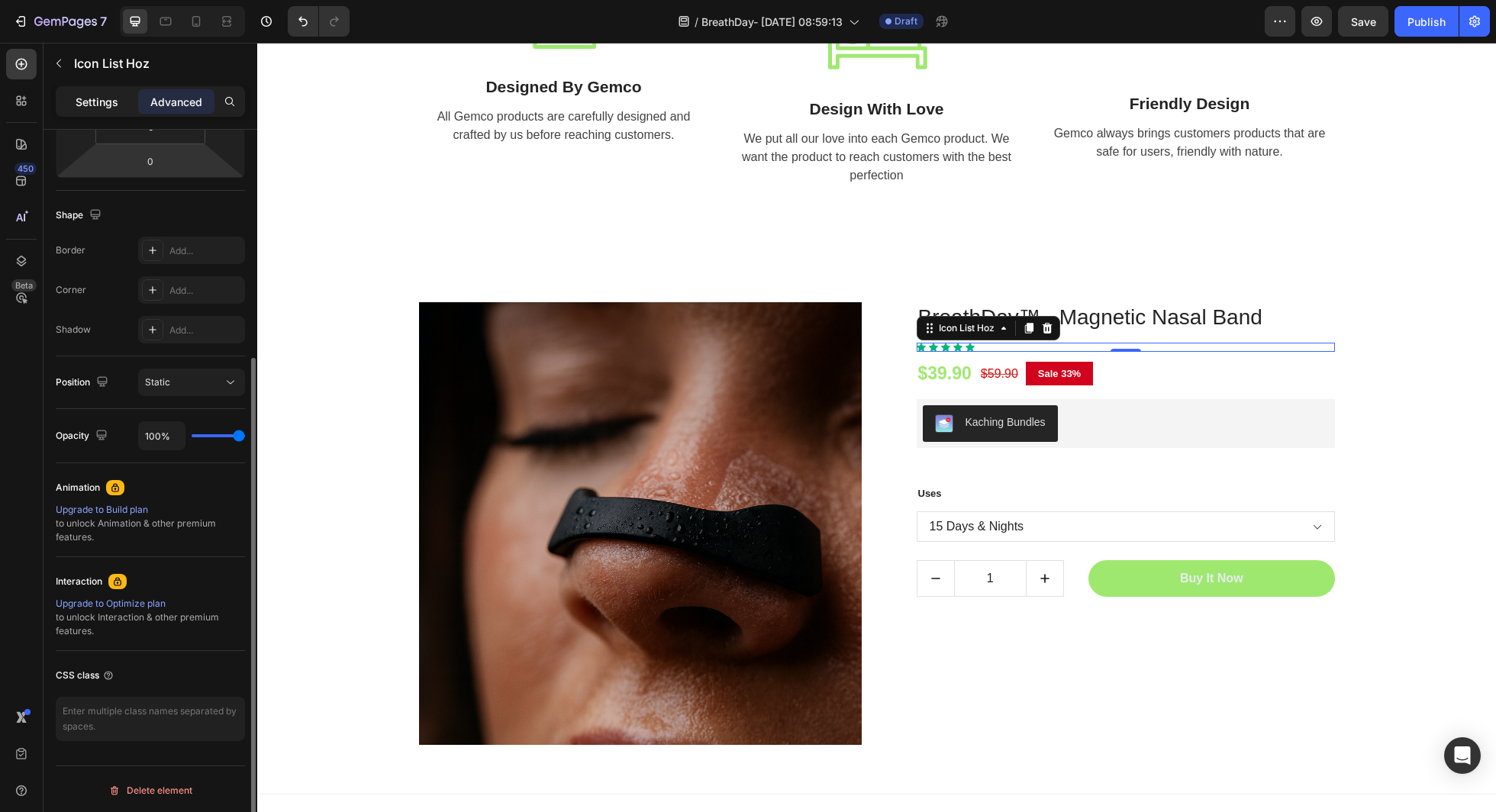
click at [102, 101] on p "Settings" at bounding box center [97, 102] width 43 height 16
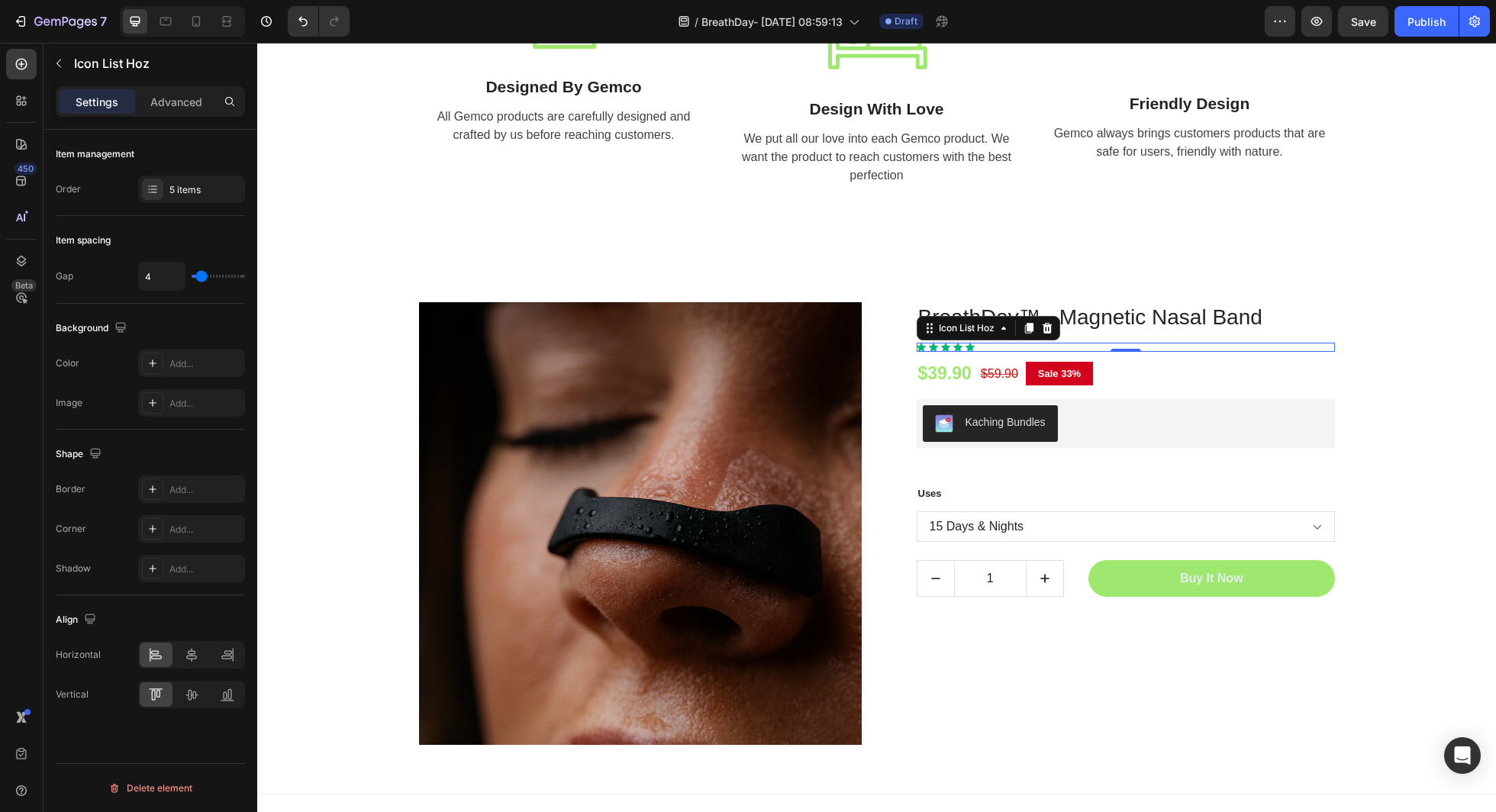
scroll to position [0, 0]
click at [172, 197] on div "5 items" at bounding box center [191, 189] width 107 height 27
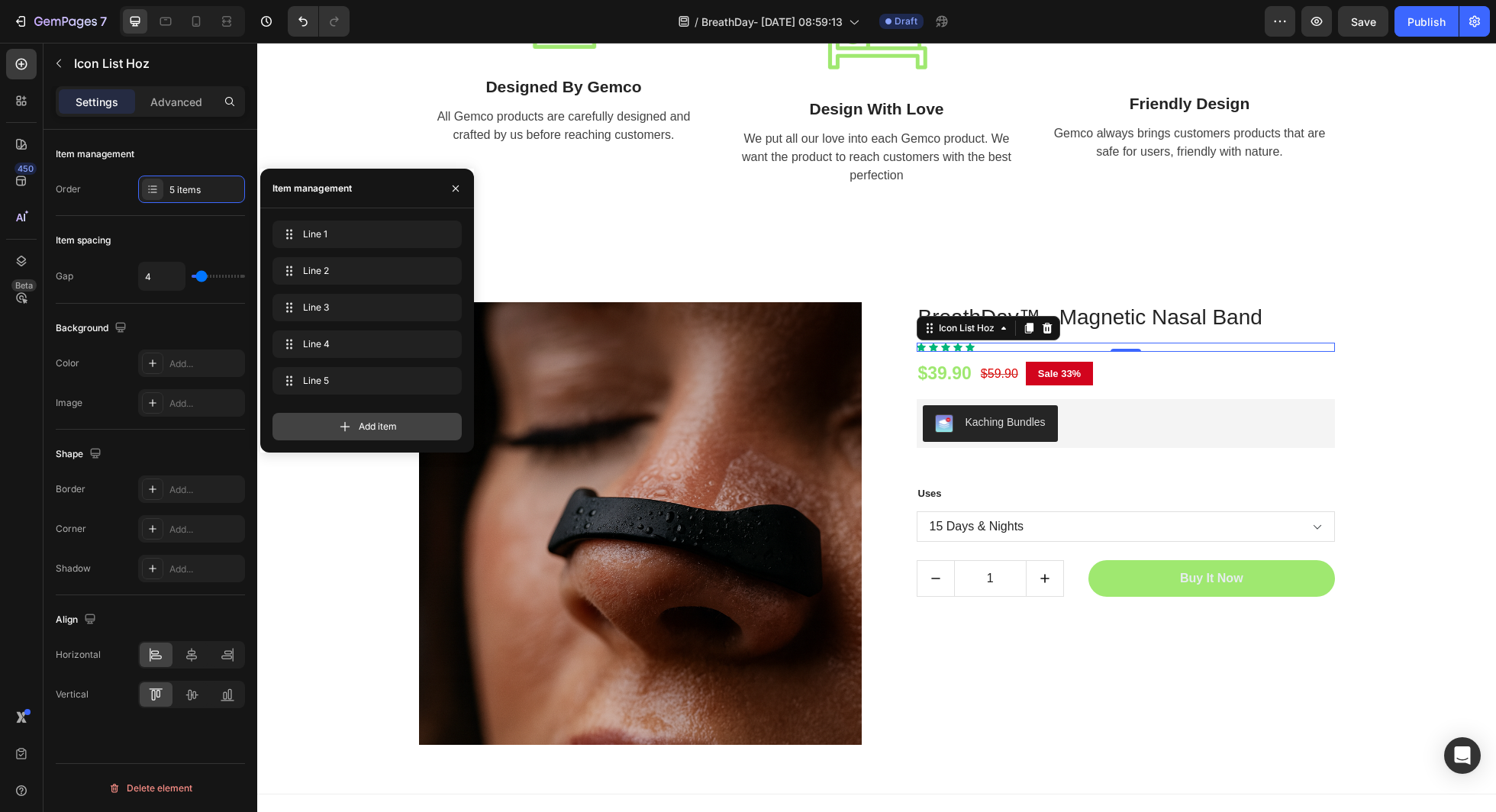
click at [339, 417] on div "Add item" at bounding box center [368, 426] width 190 height 27
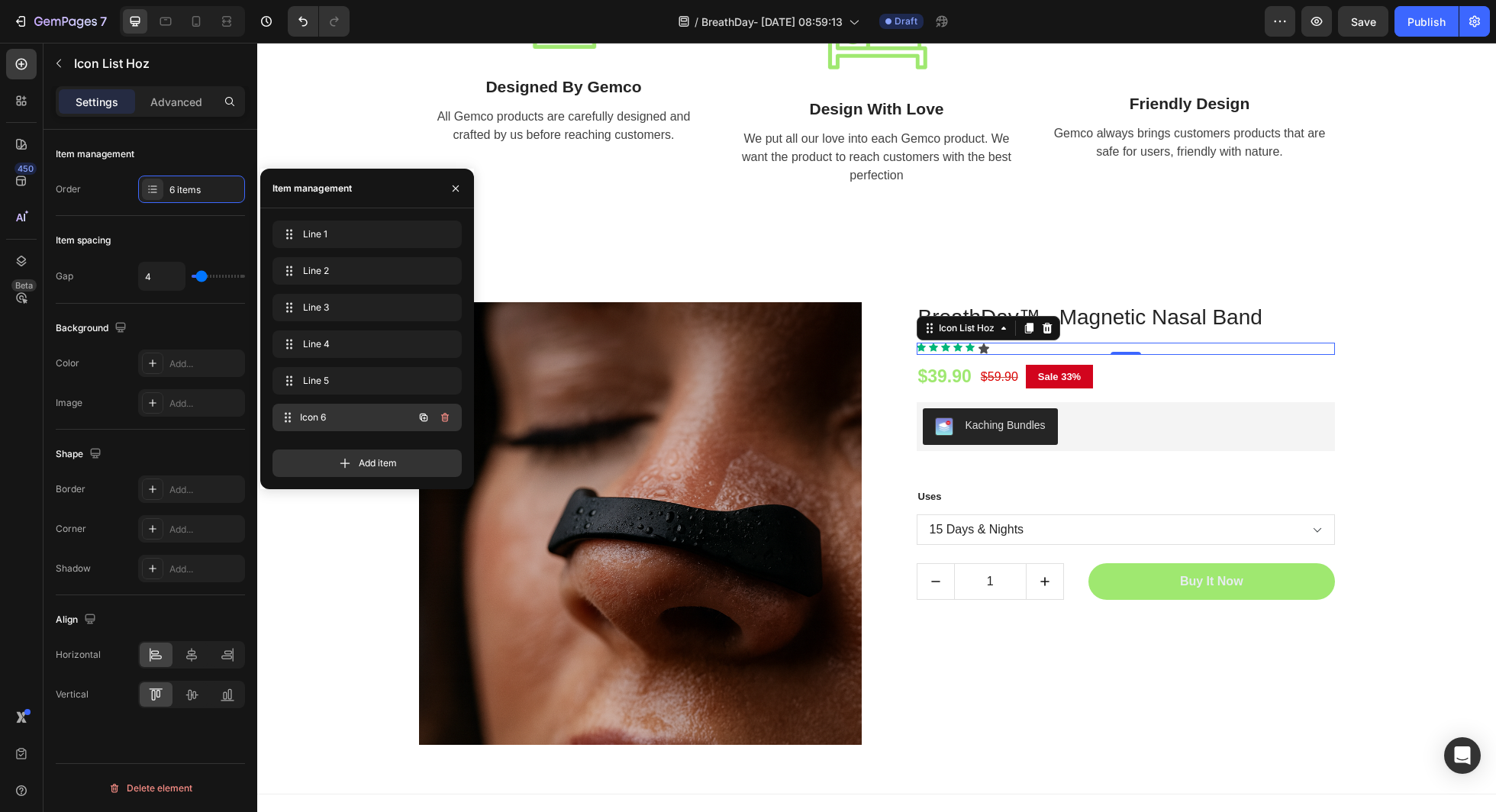
click at [368, 416] on span "Icon 6" at bounding box center [357, 418] width 113 height 14
click at [319, 416] on span "Icon 6" at bounding box center [345, 418] width 86 height 14
click at [452, 421] on button "button" at bounding box center [445, 417] width 21 height 21
click at [454, 417] on button "Delete" at bounding box center [434, 417] width 42 height 21
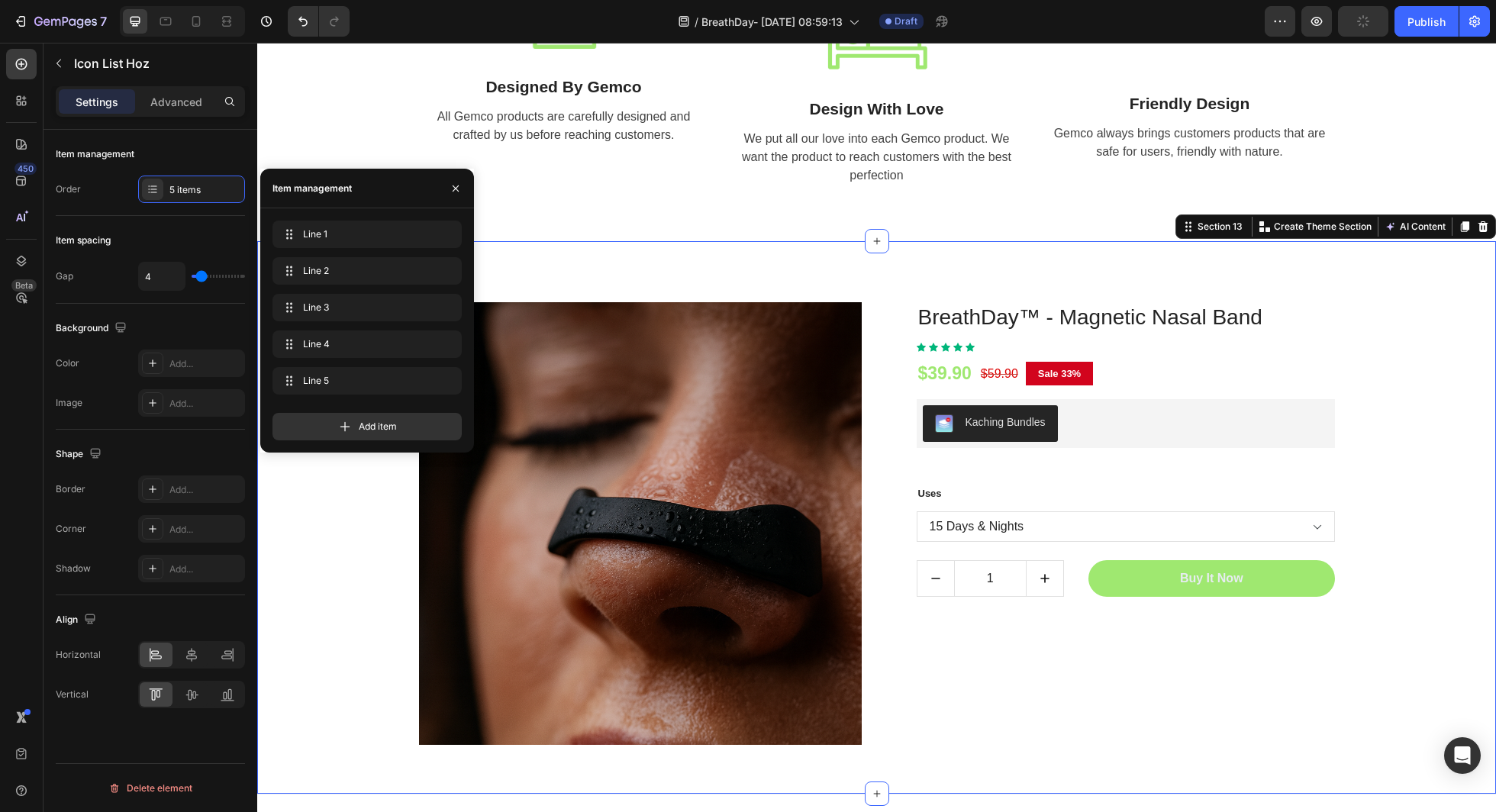
click at [852, 267] on div "(P) Images & Gallery BreathDay™ - Magnetic Nasal Band (P) Title Icon Icon Icon …" at bounding box center [876, 517] width 1239 height 553
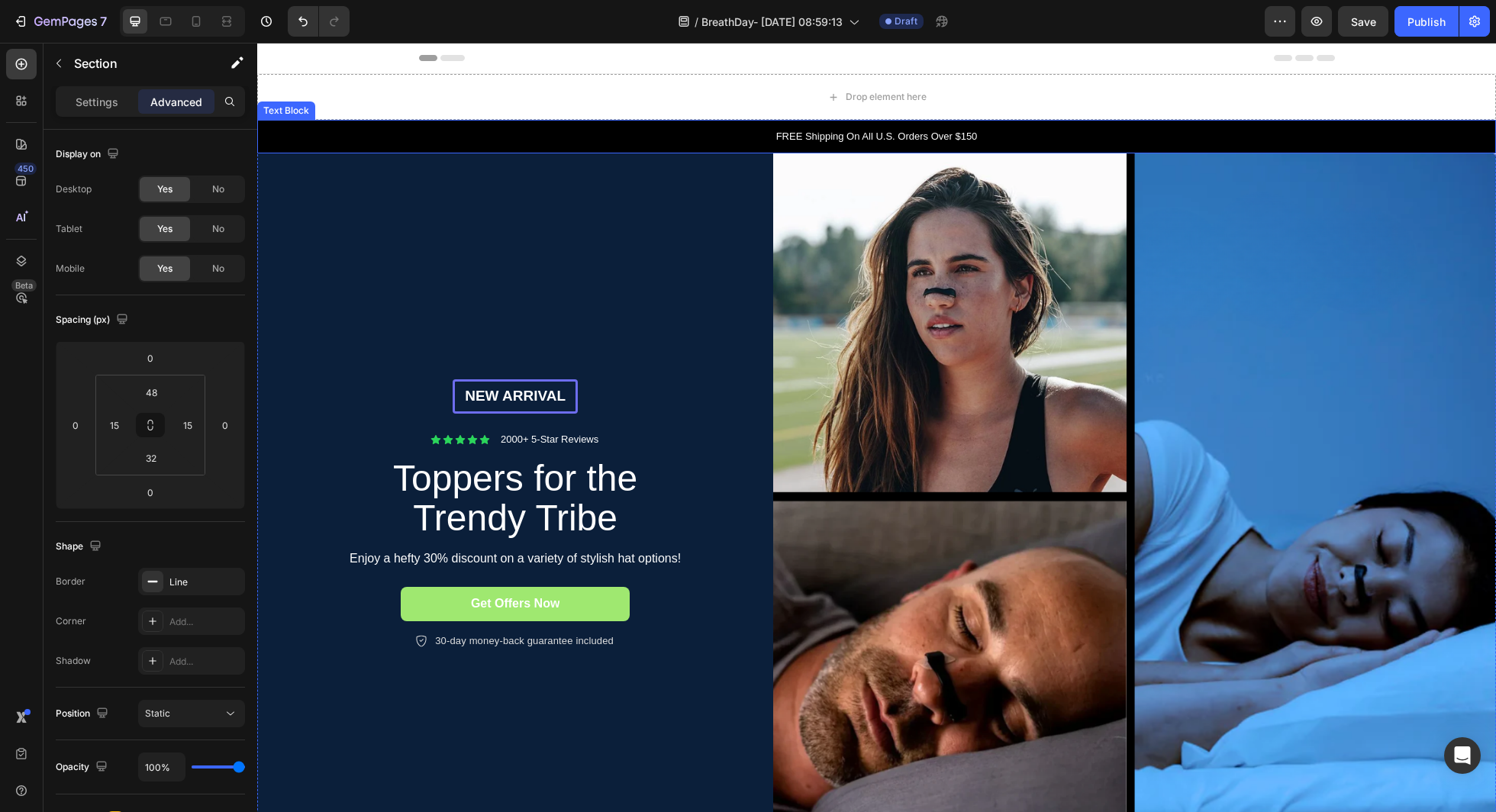
click at [870, 135] on p "FREE Shipping On All U.S. Orders Over $150" at bounding box center [876, 136] width 1236 height 15
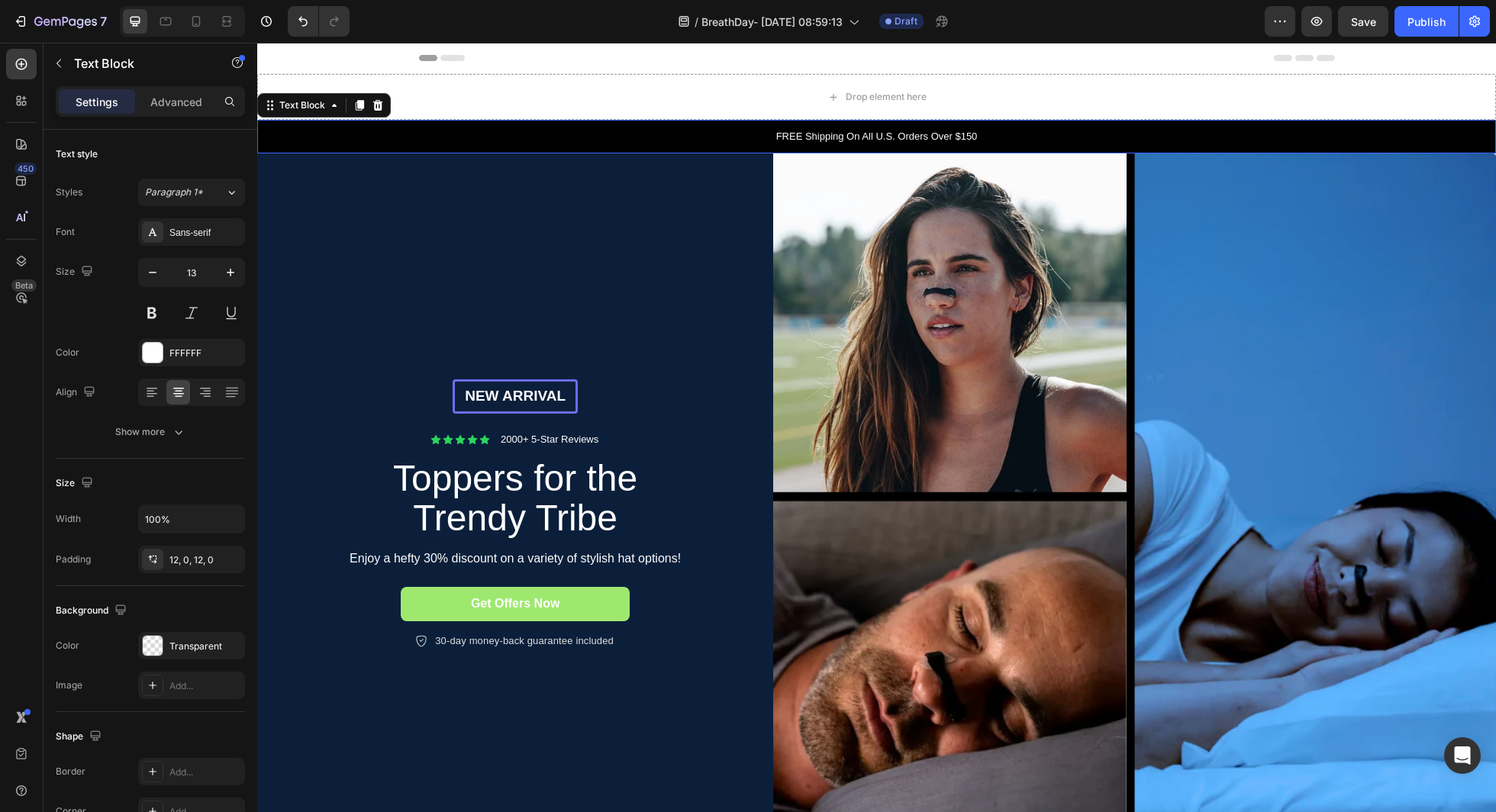
click at [870, 135] on p "FREE Shipping On All U.S. Orders Over $150" at bounding box center [876, 136] width 1236 height 15
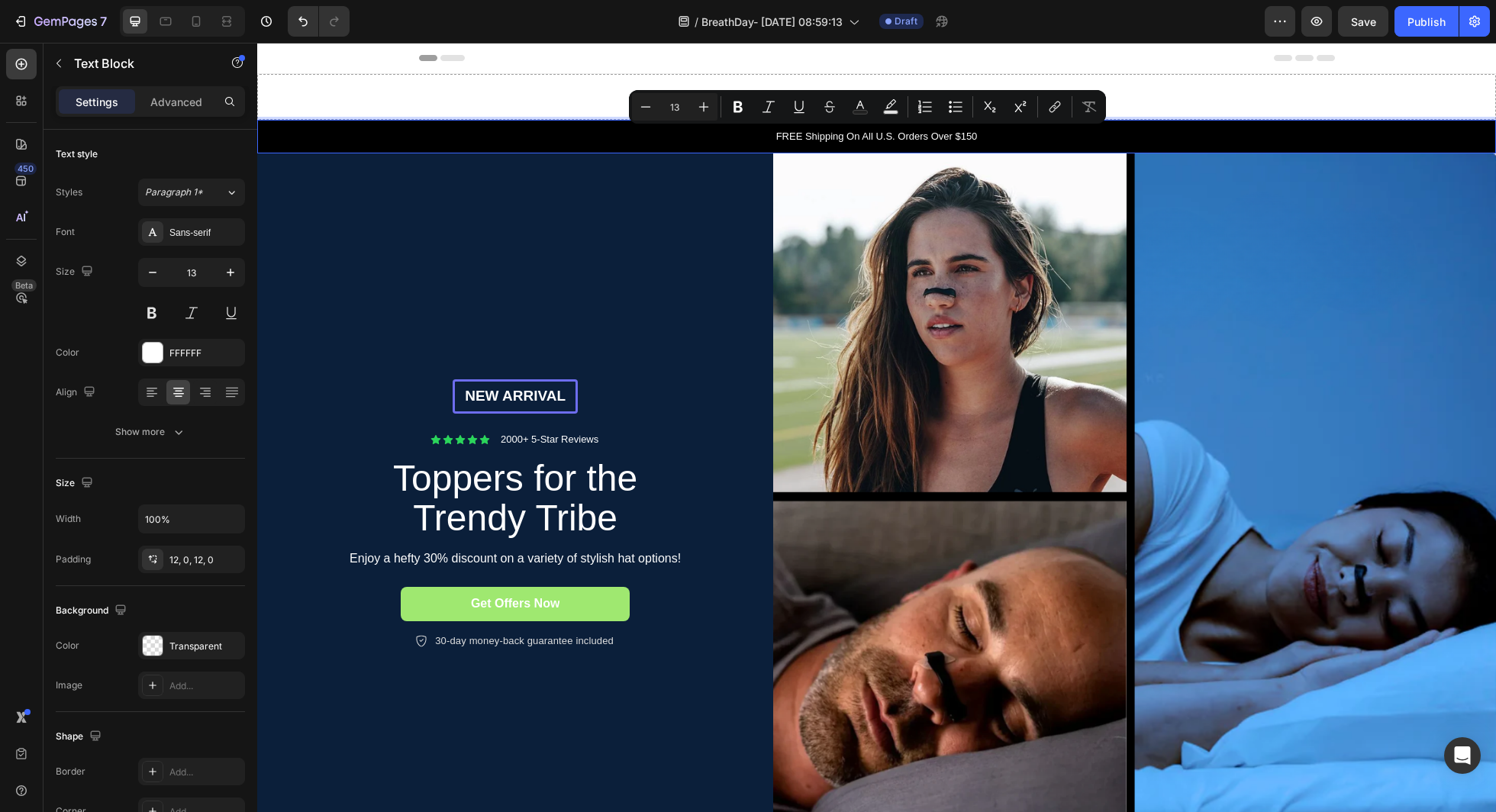
click at [857, 137] on p "FREE Shipping On All U.S. Orders Over $150" at bounding box center [876, 136] width 1236 height 15
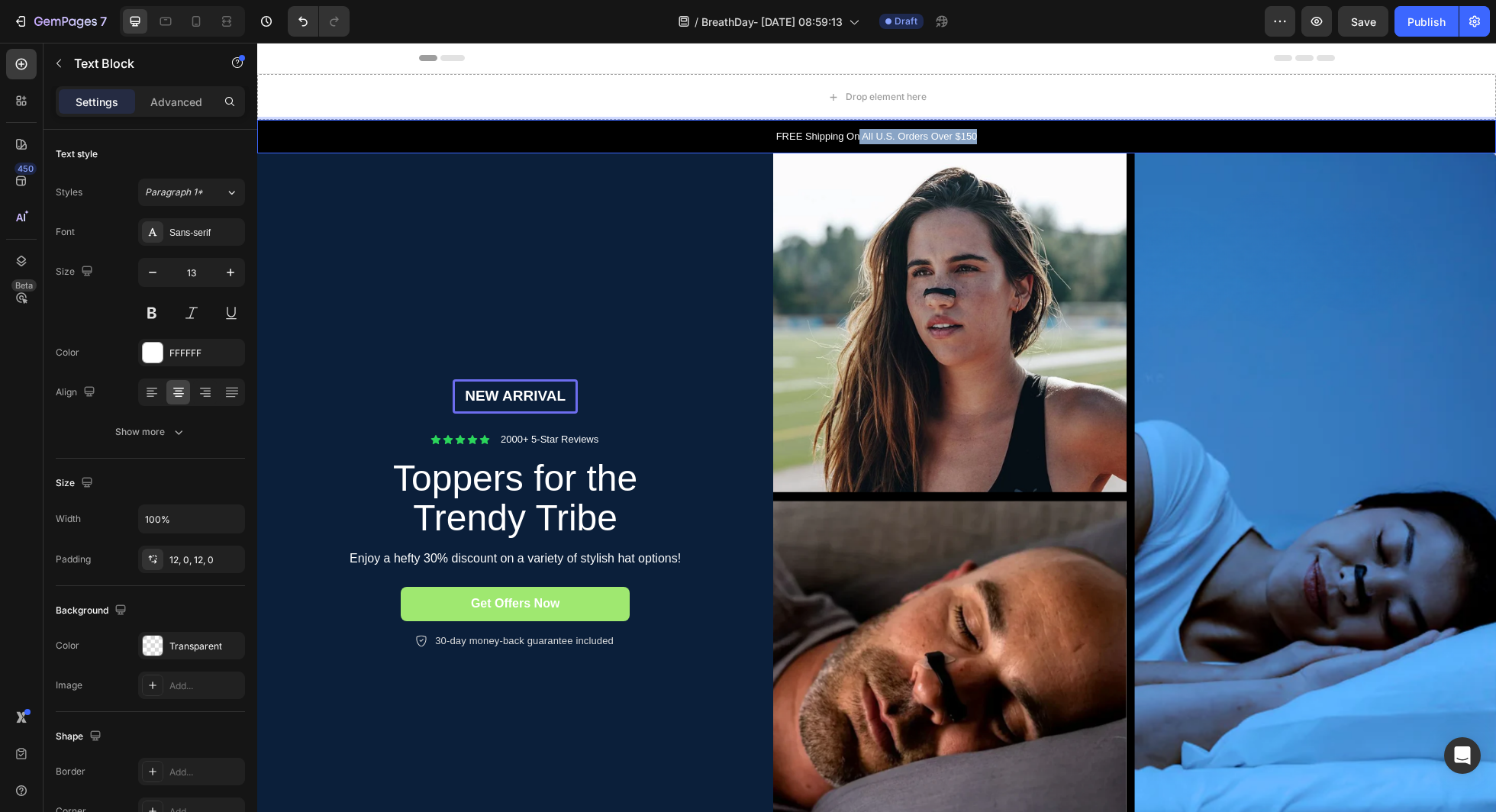
drag, startPoint x: 857, startPoint y: 137, endPoint x: 990, endPoint y: 143, distance: 133.1
click at [988, 143] on div "FREE Shipping On All U.S. Orders Over $150" at bounding box center [876, 136] width 1239 height 34
click at [814, 140] on p "FREE Shipping Trackedworldwideshipping•30−nightguarantee•Securecheckout" at bounding box center [876, 136] width 1236 height 15
click at [836, 135] on p "FREE Shipping •30−nightguarantee•Securecheckout" at bounding box center [876, 136] width 1236 height 15
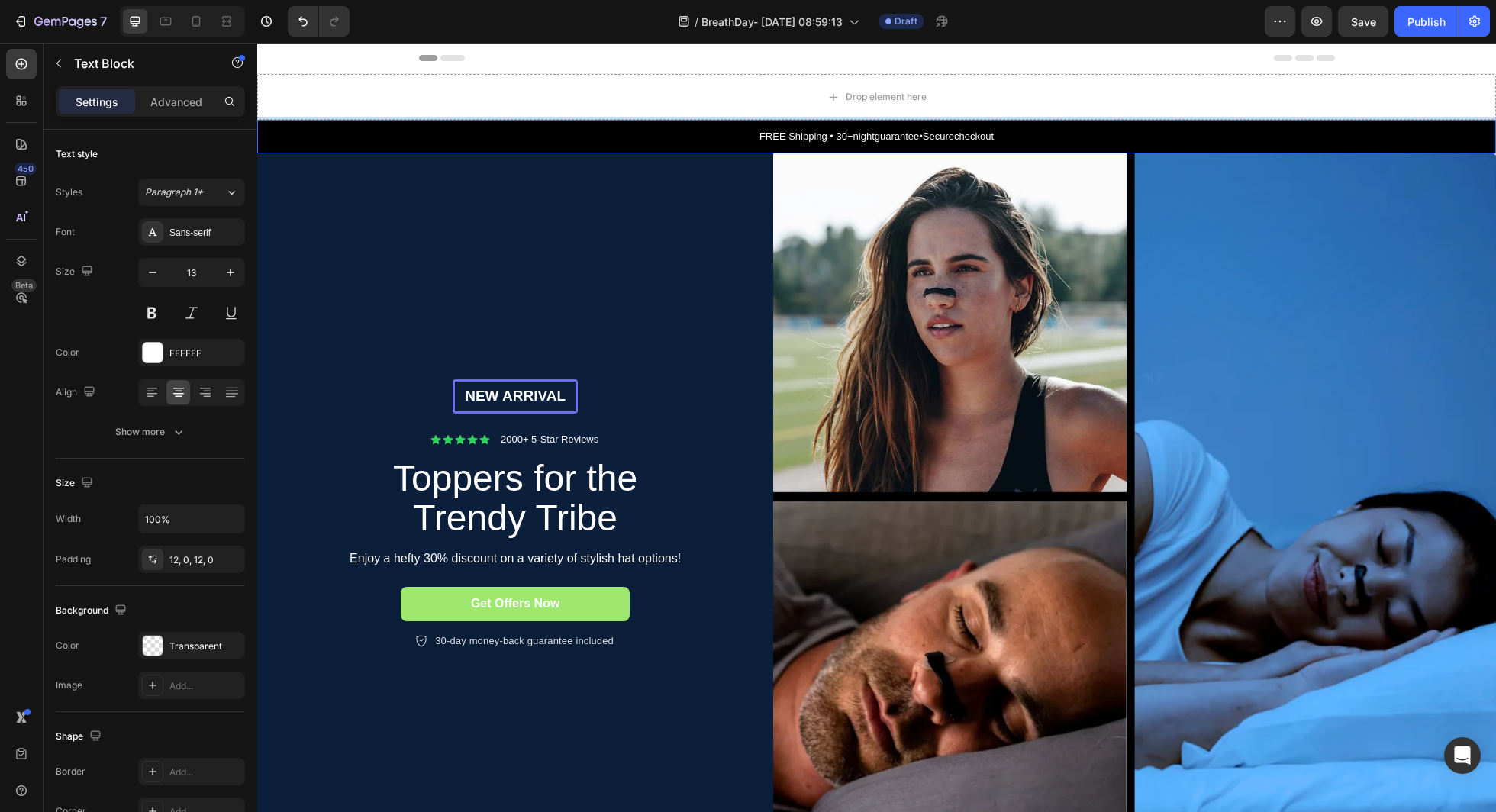
click at [920, 144] on div "FREE Shipping • 30−nightguarantee•Securecheckout" at bounding box center [876, 136] width 1239 height 34
click at [919, 138] on p "FREE Shipping • 30−nightguarantee•Securecheckout" at bounding box center [876, 136] width 1236 height 15
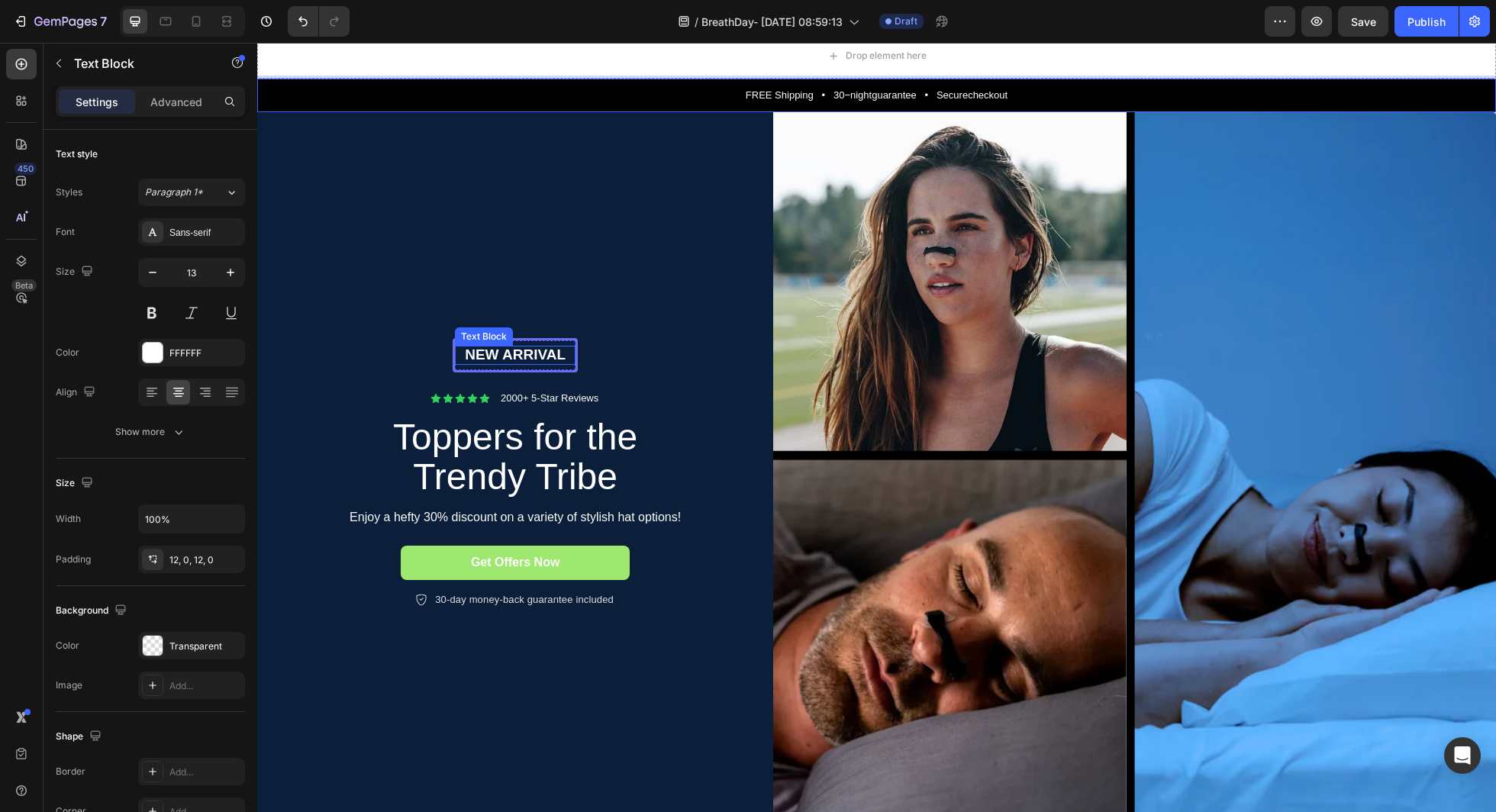
click at [507, 345] on div "New arrival Text Block" at bounding box center [515, 355] width 120 height 19
click at [507, 345] on p "New arrival" at bounding box center [515, 355] width 118 height 19
click at [504, 357] on p "NEWARRIVAL" at bounding box center [515, 355] width 118 height 19
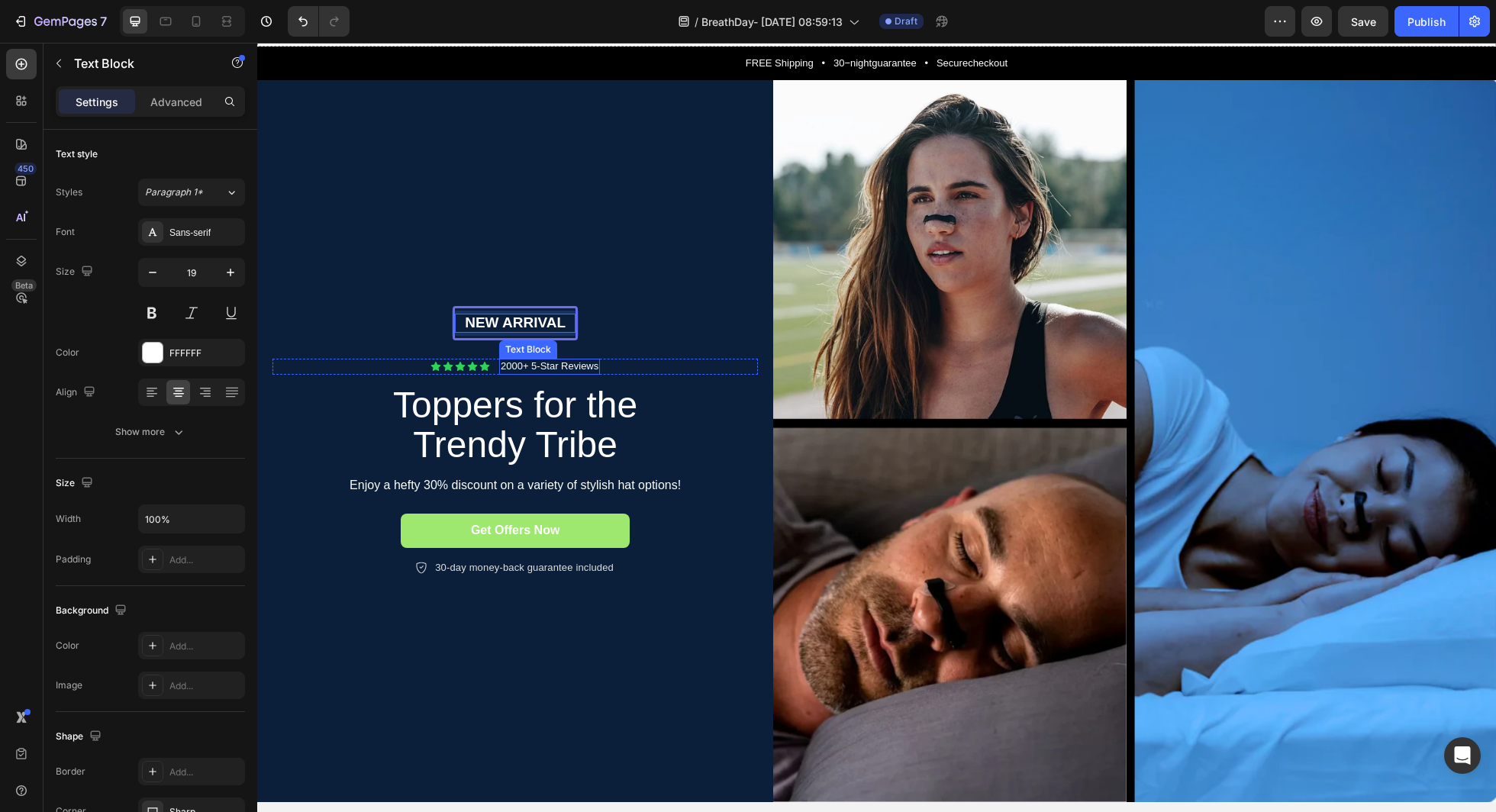
click at [517, 367] on p "2000+ 5-Star Reviews" at bounding box center [549, 367] width 97 height 13
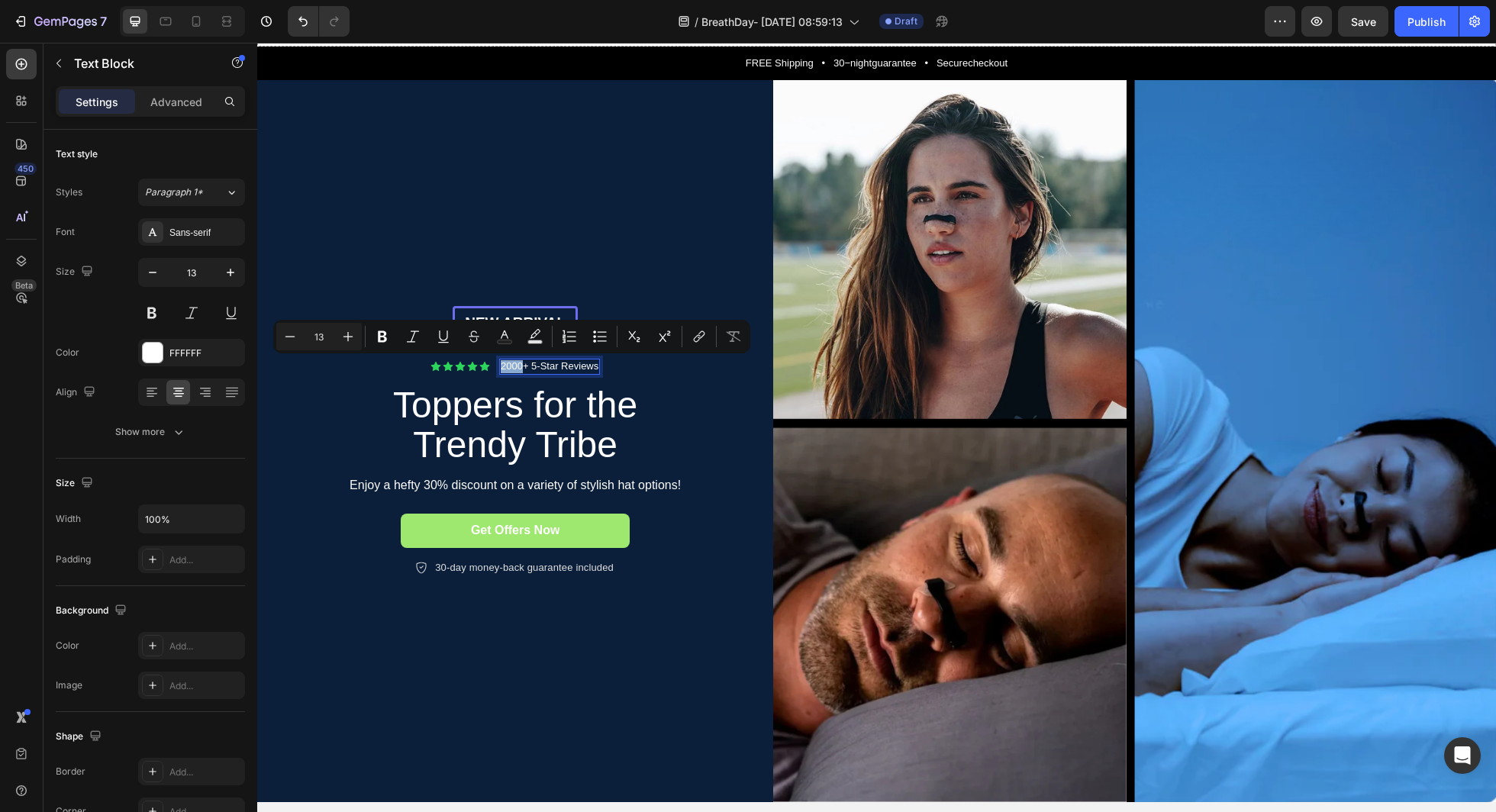
click at [515, 368] on p "2000+ 5-Star Reviews" at bounding box center [549, 367] width 97 height 13
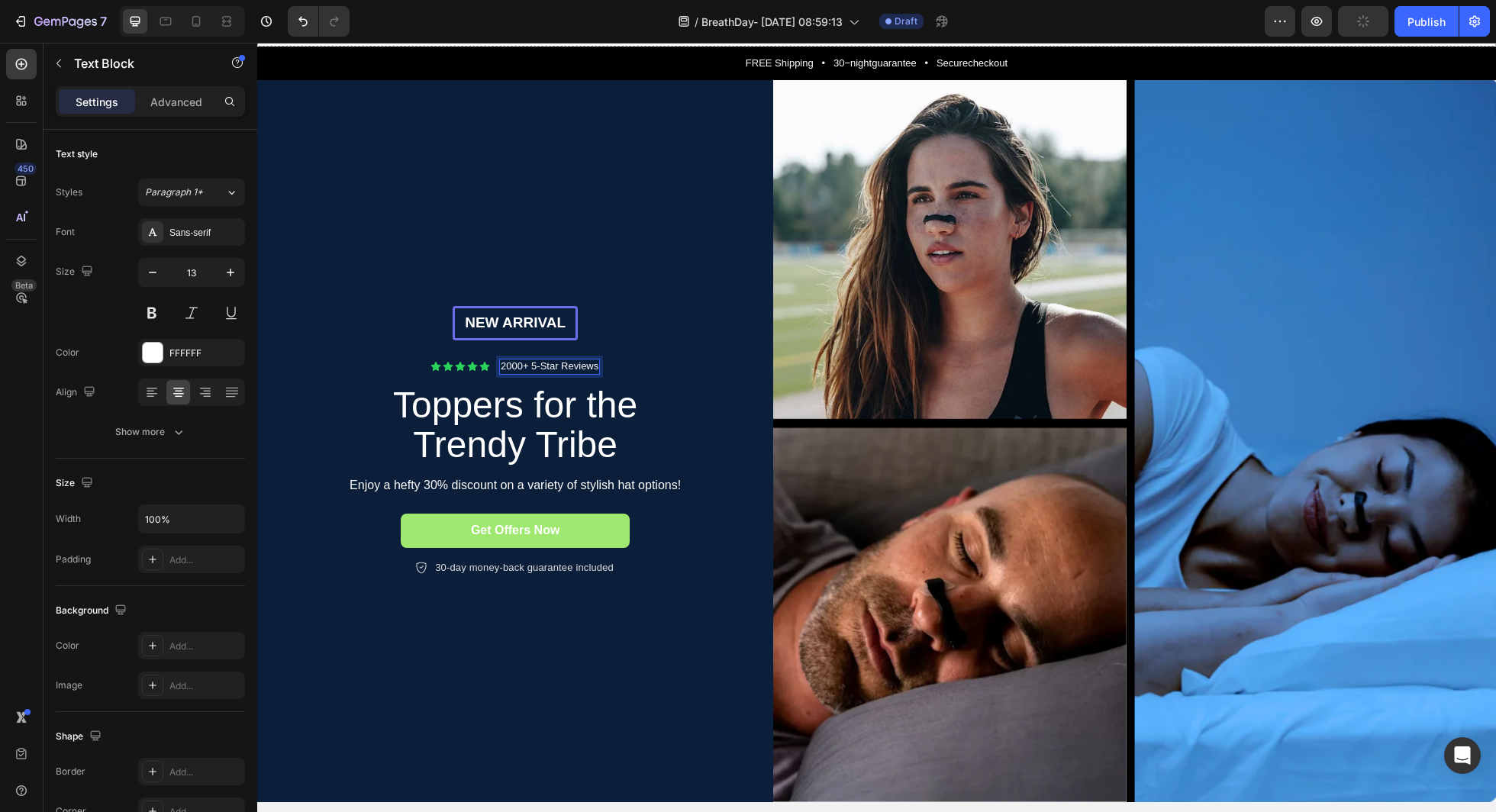
click at [513, 370] on p "2000+ 5-Star Reviews" at bounding box center [549, 367] width 97 height 13
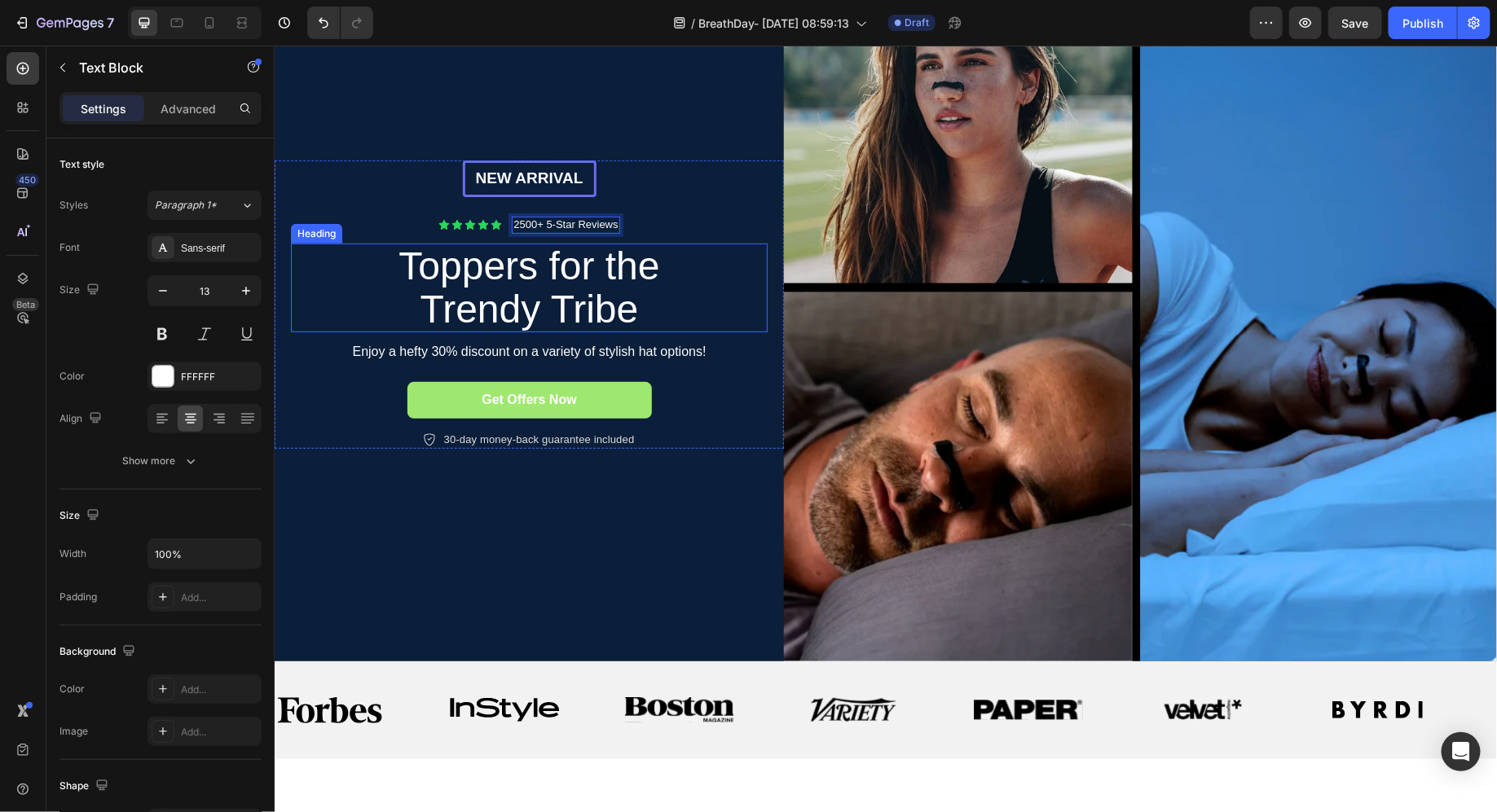
scroll to position [234, 0]
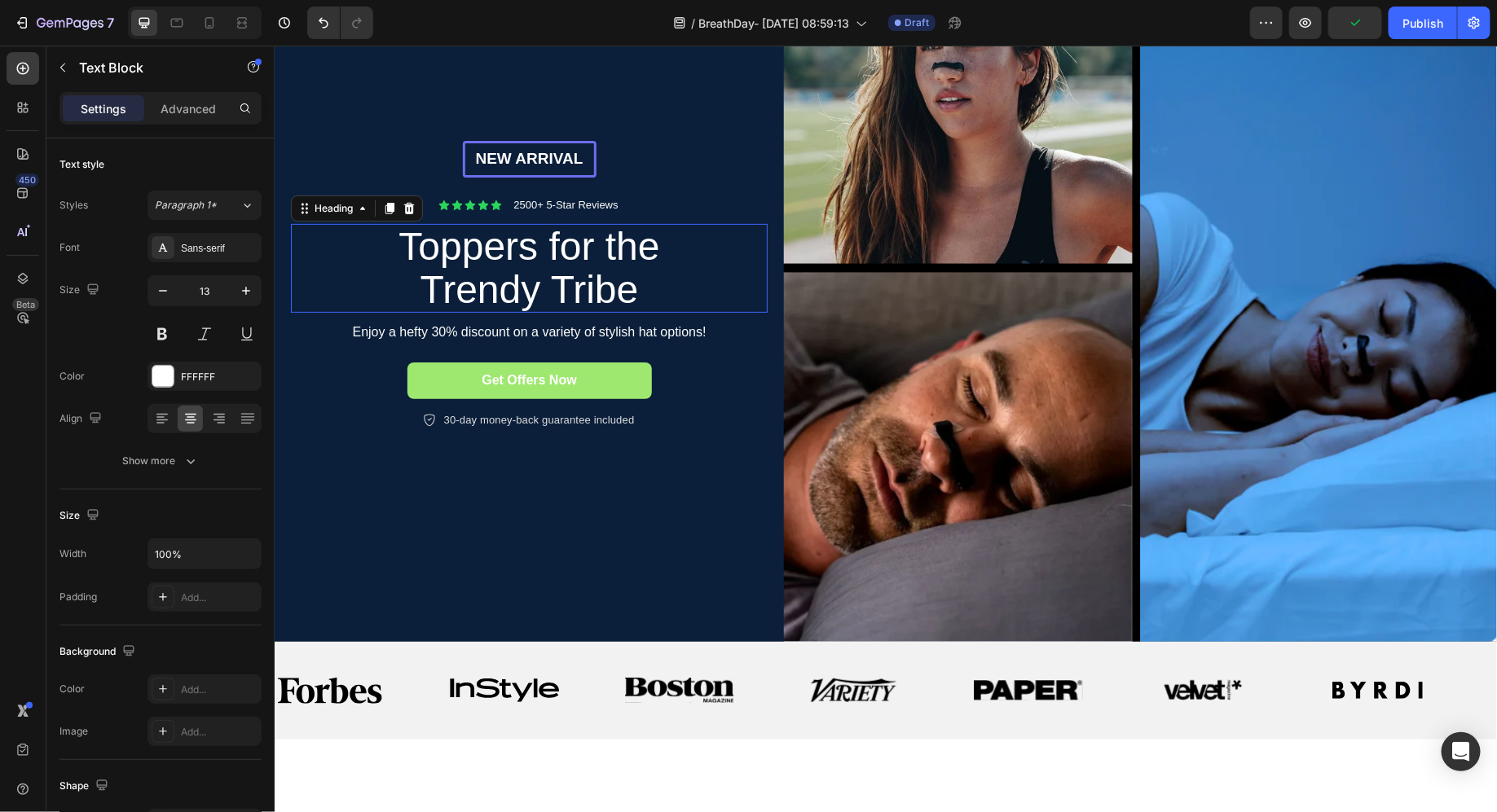
click at [506, 285] on h2 "Toppers for the Trendy Tribe" at bounding box center [529, 268] width 367 height 90
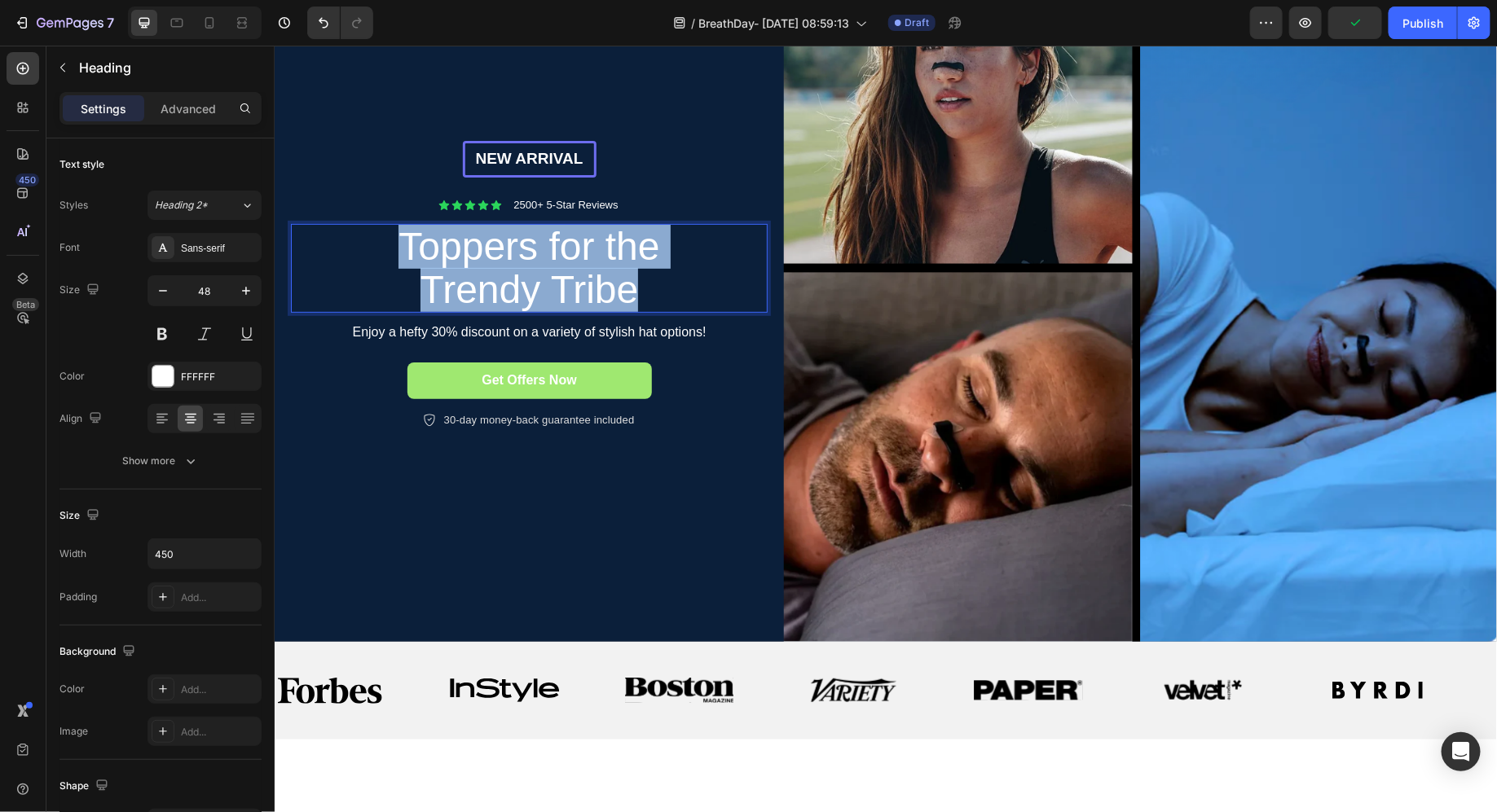
click at [506, 285] on p "Toppers for the Trendy Tribe" at bounding box center [529, 268] width 363 height 86
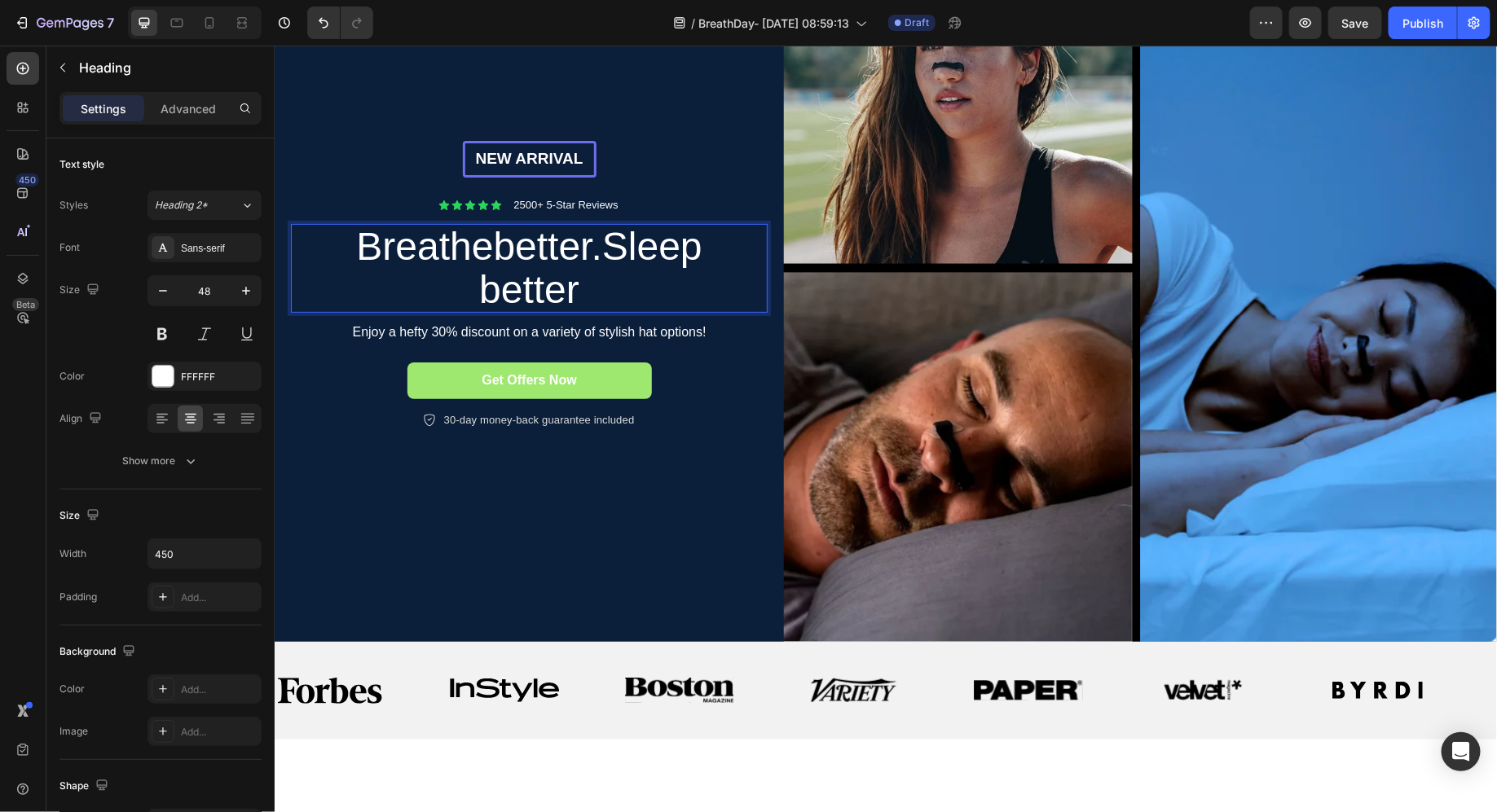
click at [493, 255] on p "Breathebetter.Sleepbetter" at bounding box center [529, 268] width 363 height 86
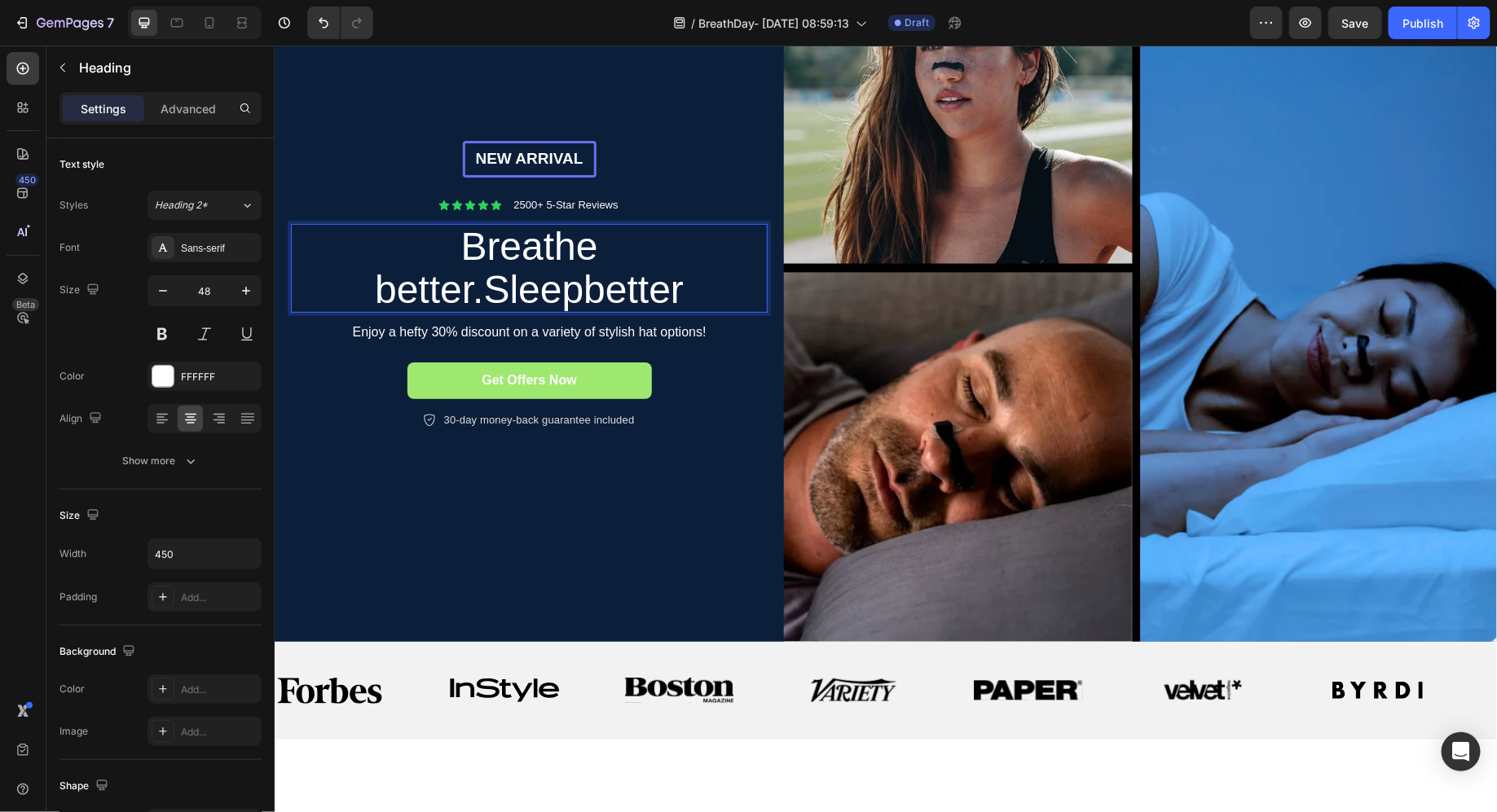
click at [487, 289] on p "Breathe better.Sleepbetter" at bounding box center [529, 268] width 363 height 86
click at [534, 298] on p "Breathe better. Sleepbetter" at bounding box center [529, 268] width 363 height 86
click at [626, 274] on p "Breathe better. Sleep better" at bounding box center [529, 268] width 363 height 86
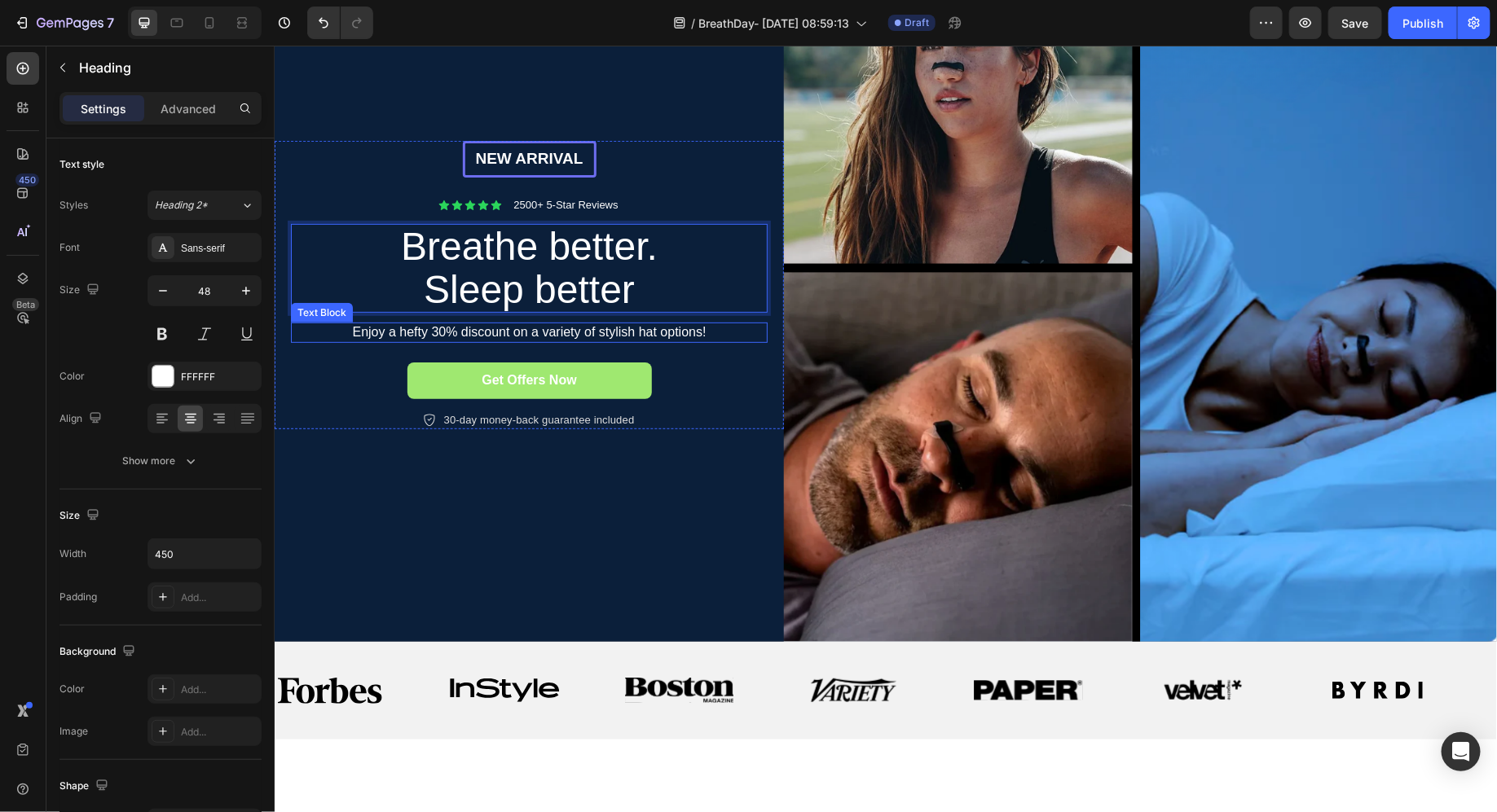
click at [473, 334] on p "Enjoy a hefty 30% discount on a variety of stylish hat options!" at bounding box center [529, 332] width 474 height 17
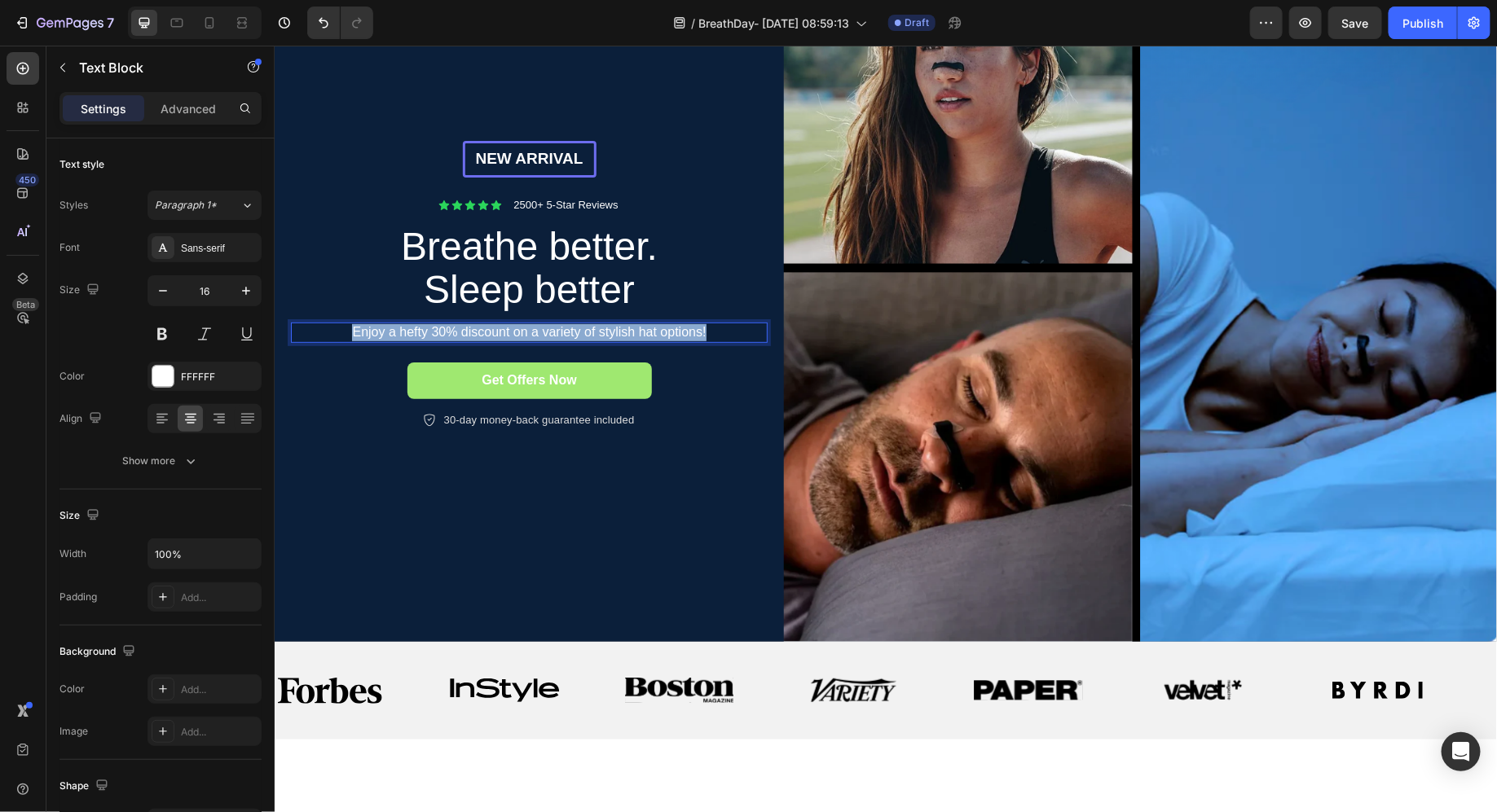
click at [473, 334] on p "Enjoy a hefty 30% discount on a variety of stylish hat options!" at bounding box center [529, 332] width 474 height 17
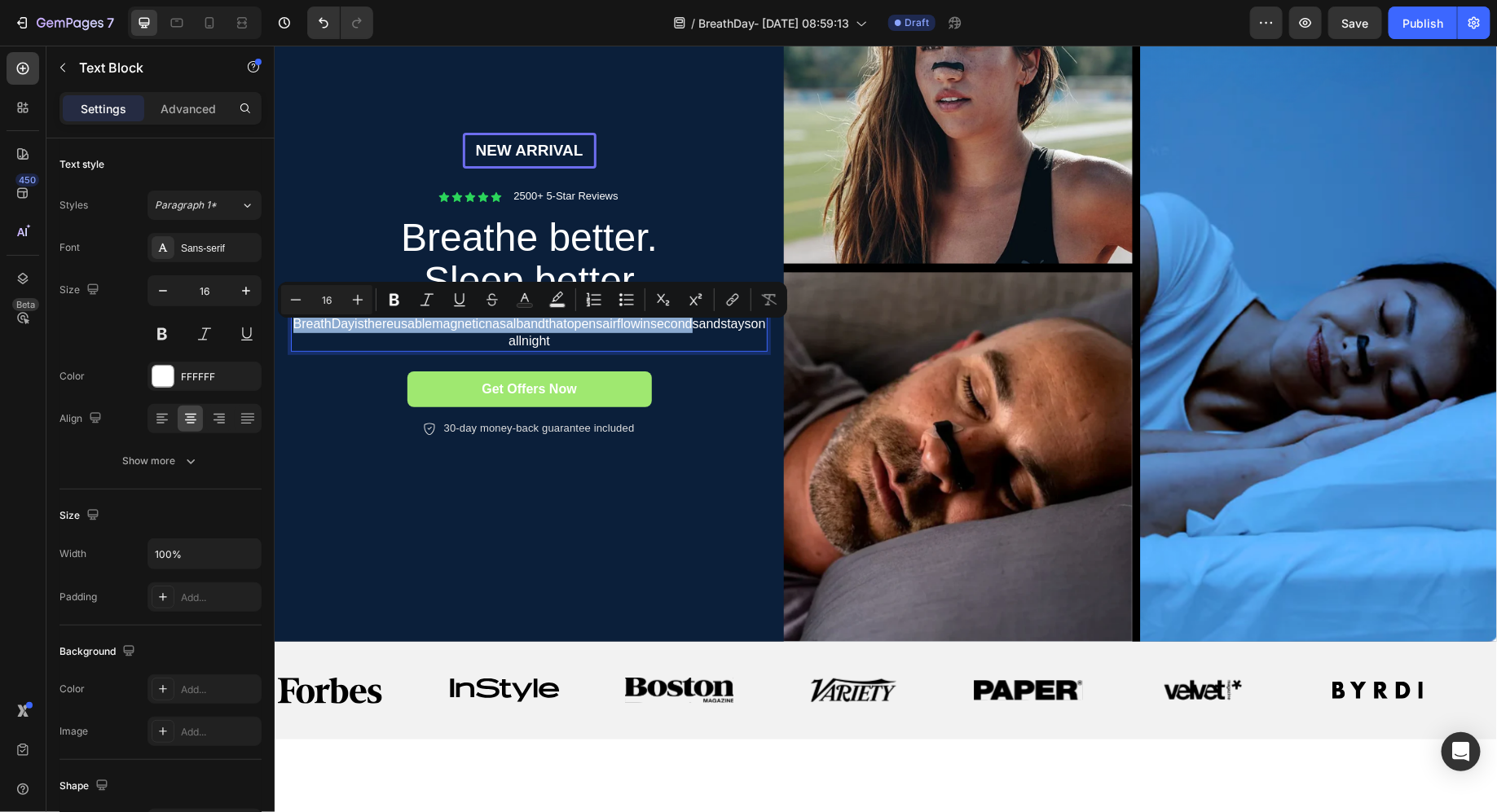
scroll to position [226, 0]
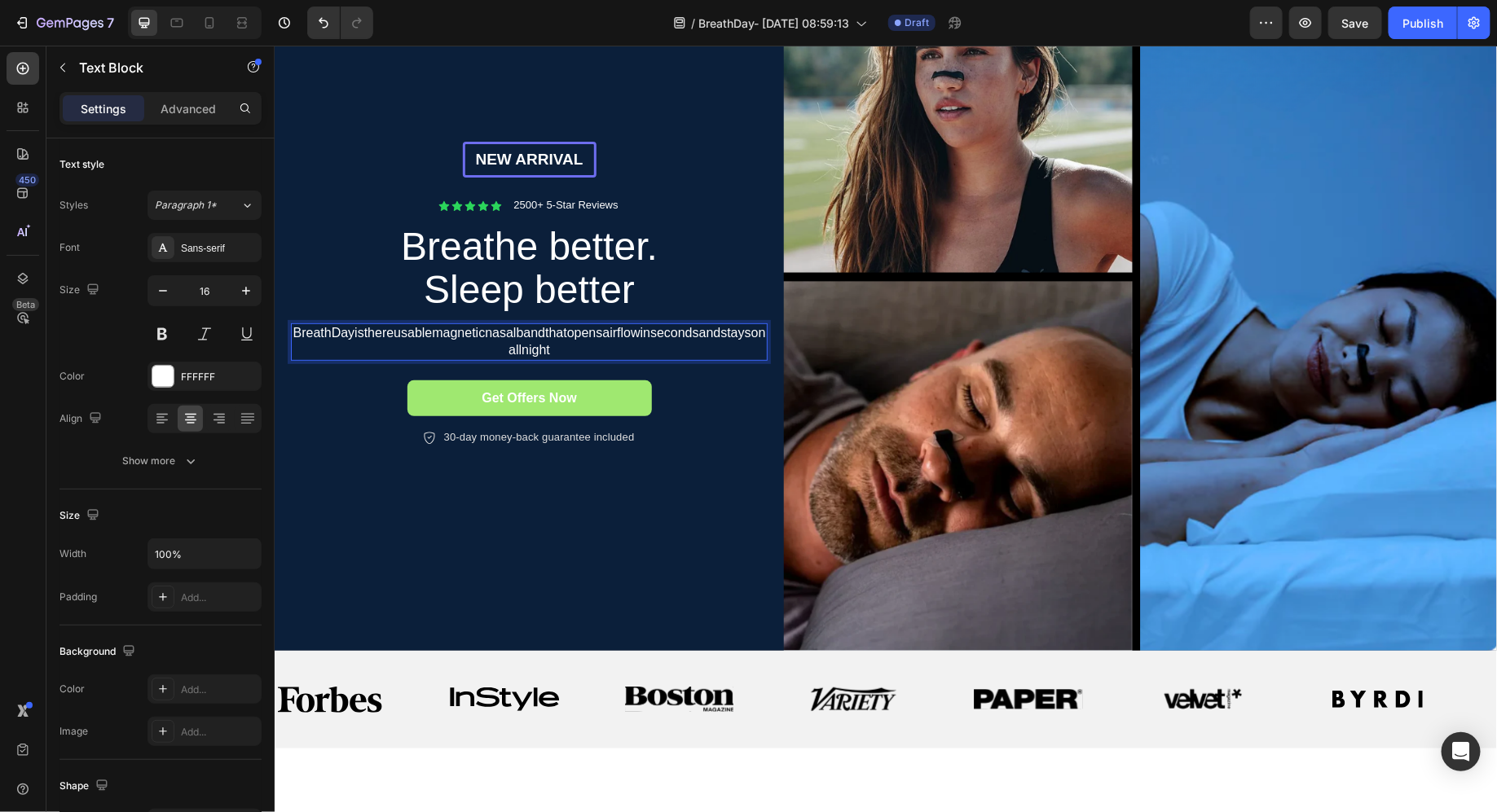
click at [354, 338] on p "BreathDayisthereusablemagneticnasalbandthatopensairflowinsecondsandstaysonallni…" at bounding box center [529, 341] width 474 height 34
click at [398, 350] on p "BreathDay is there usable magnetic nasalbandthatopensairflowinsecondsandstayson…" at bounding box center [529, 341] width 474 height 34
click at [419, 352] on p "BreathDay is there usable magnetic nasal bandthatopensairflowinsecondsandstayso…" at bounding box center [529, 341] width 474 height 34
click at [415, 352] on p "BreathDay is there usable magnetic nasal bandthatopensairflowinsecondsandstayso…" at bounding box center [529, 341] width 474 height 34
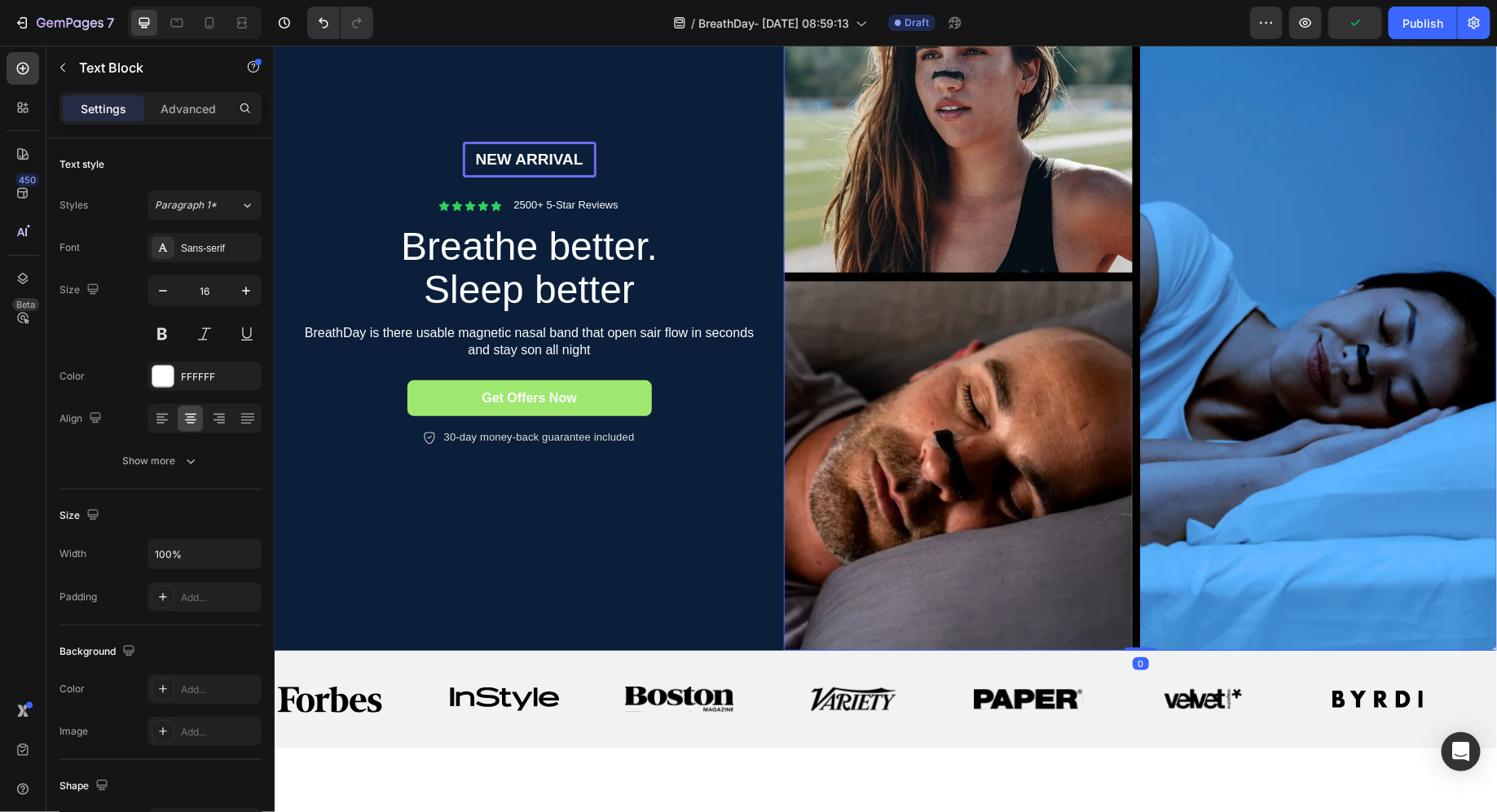
click at [798, 287] on img at bounding box center [1140, 294] width 713 height 713
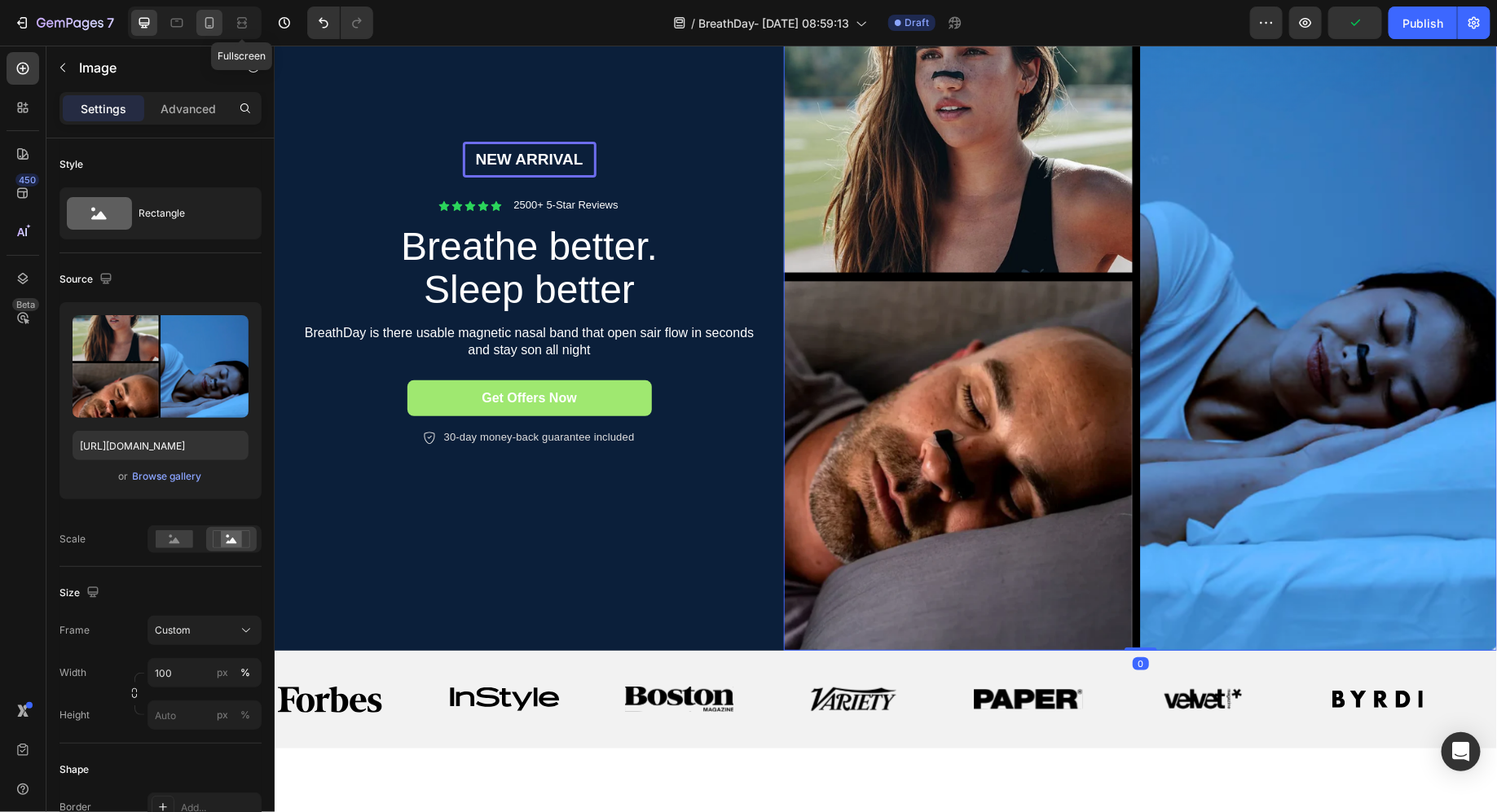
click at [219, 28] on div at bounding box center [210, 23] width 26 height 26
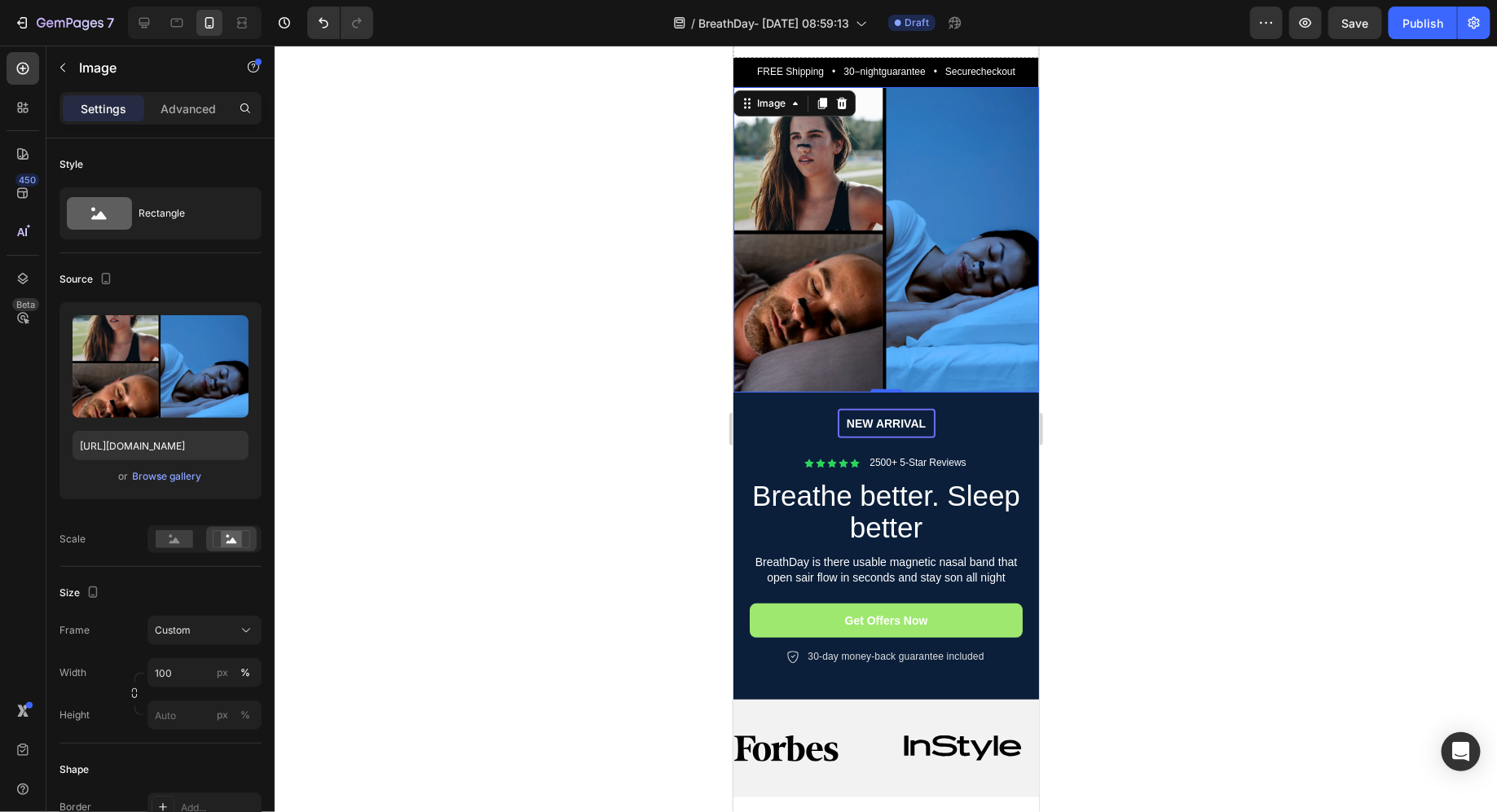
scroll to position [81, 0]
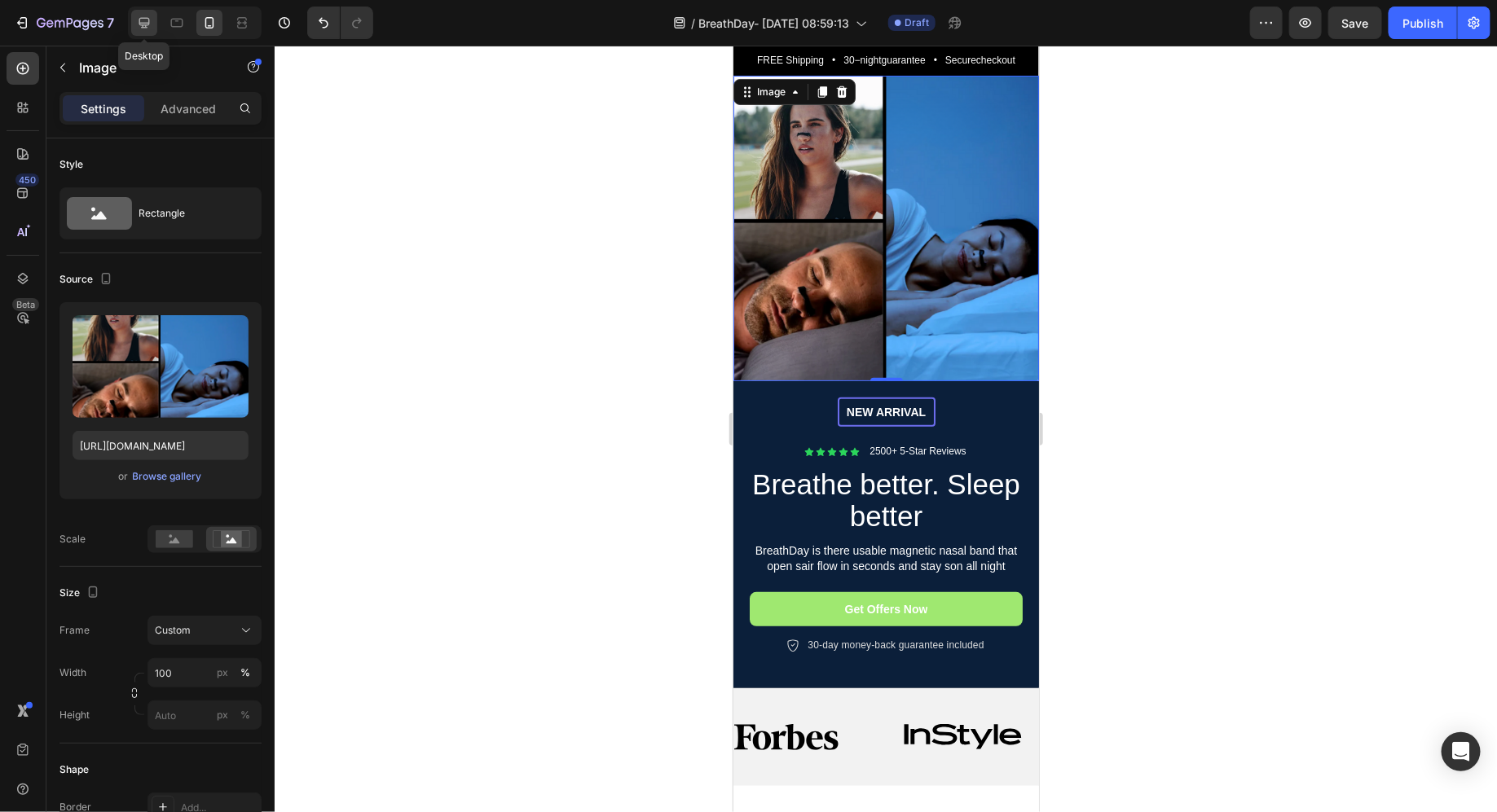
click at [145, 24] on icon at bounding box center [144, 23] width 16 height 16
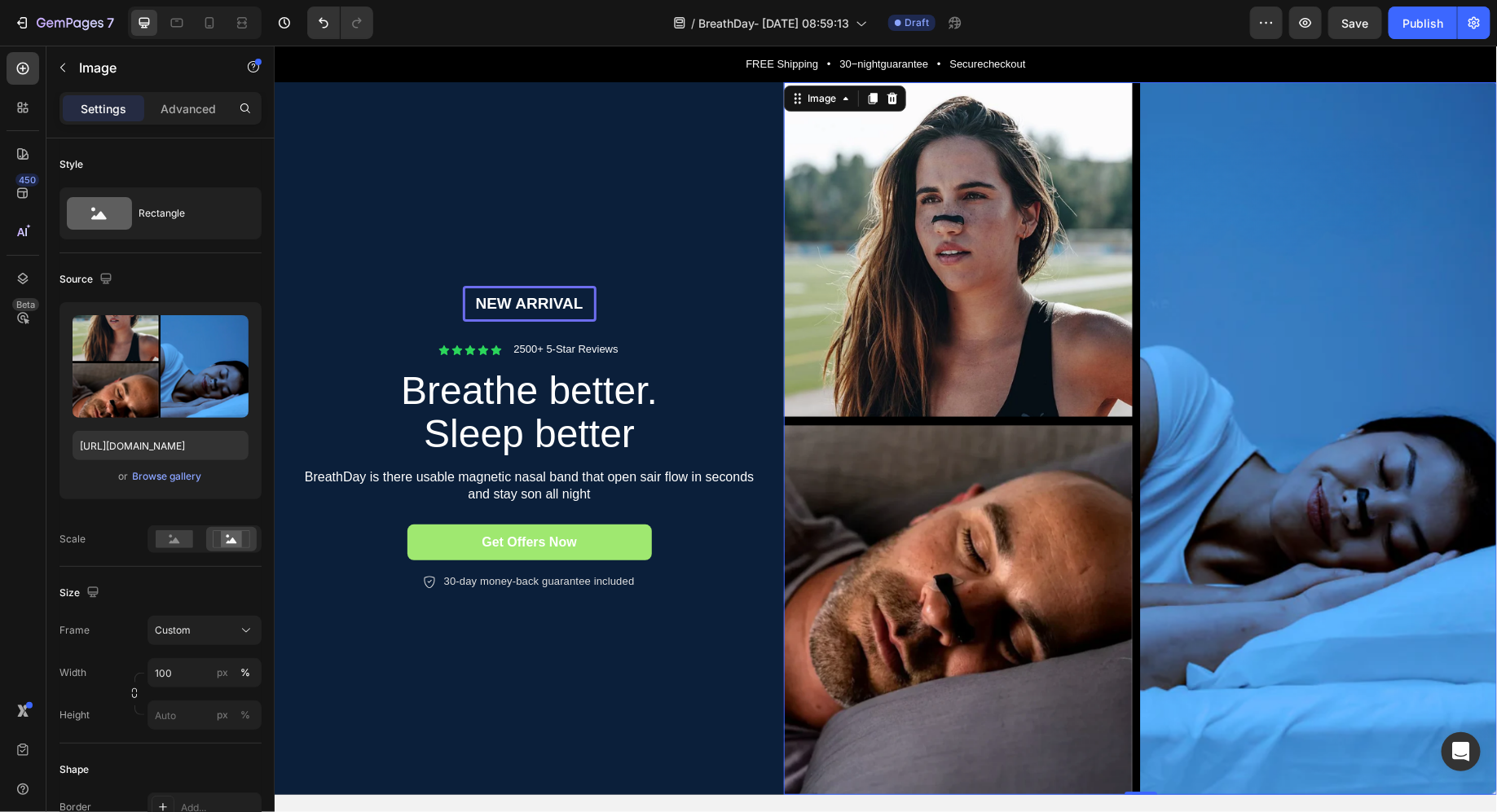
scroll to position [60, 0]
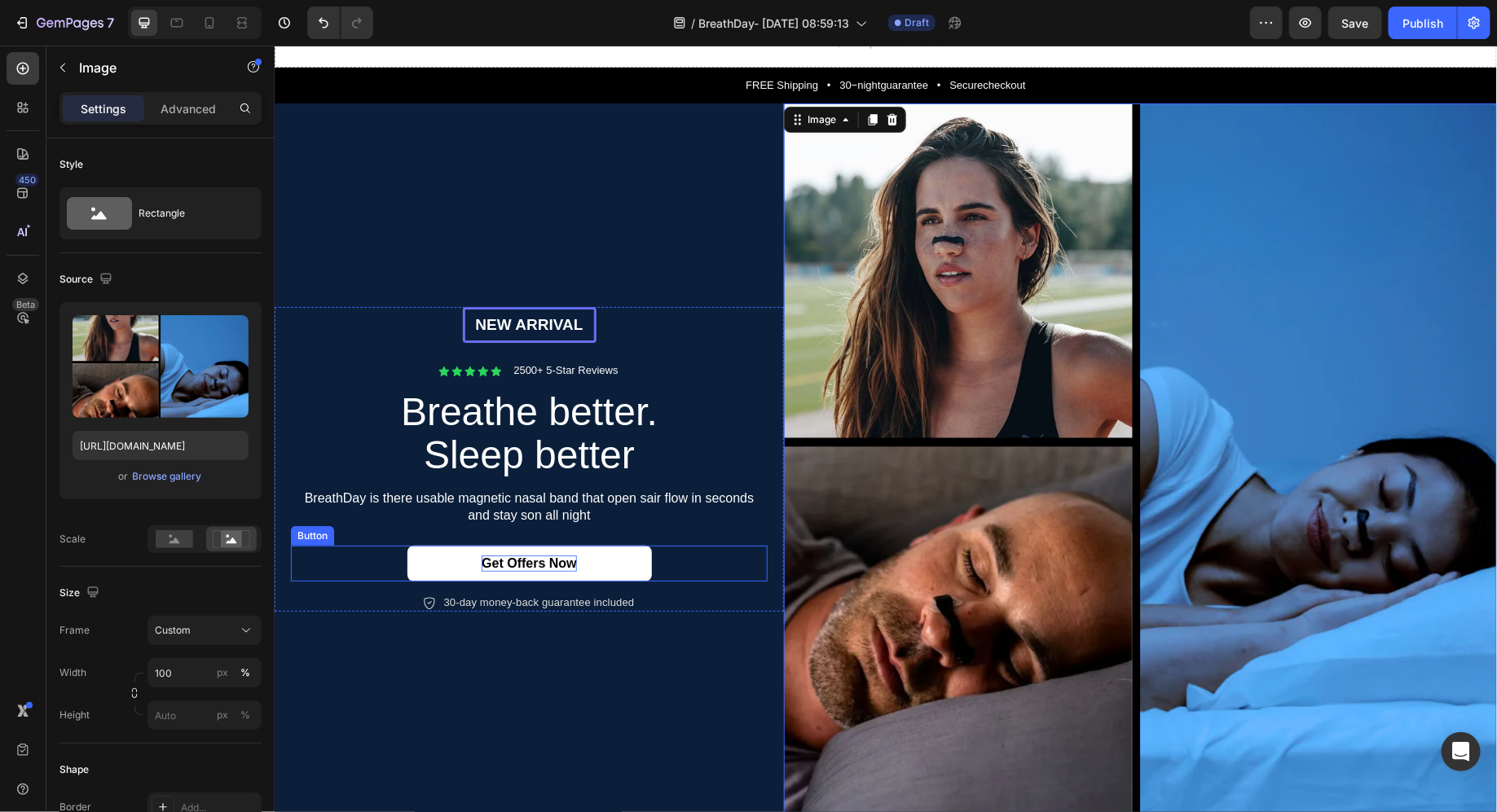
click at [495, 564] on strong "Get Offers Now" at bounding box center [529, 562] width 95 height 14
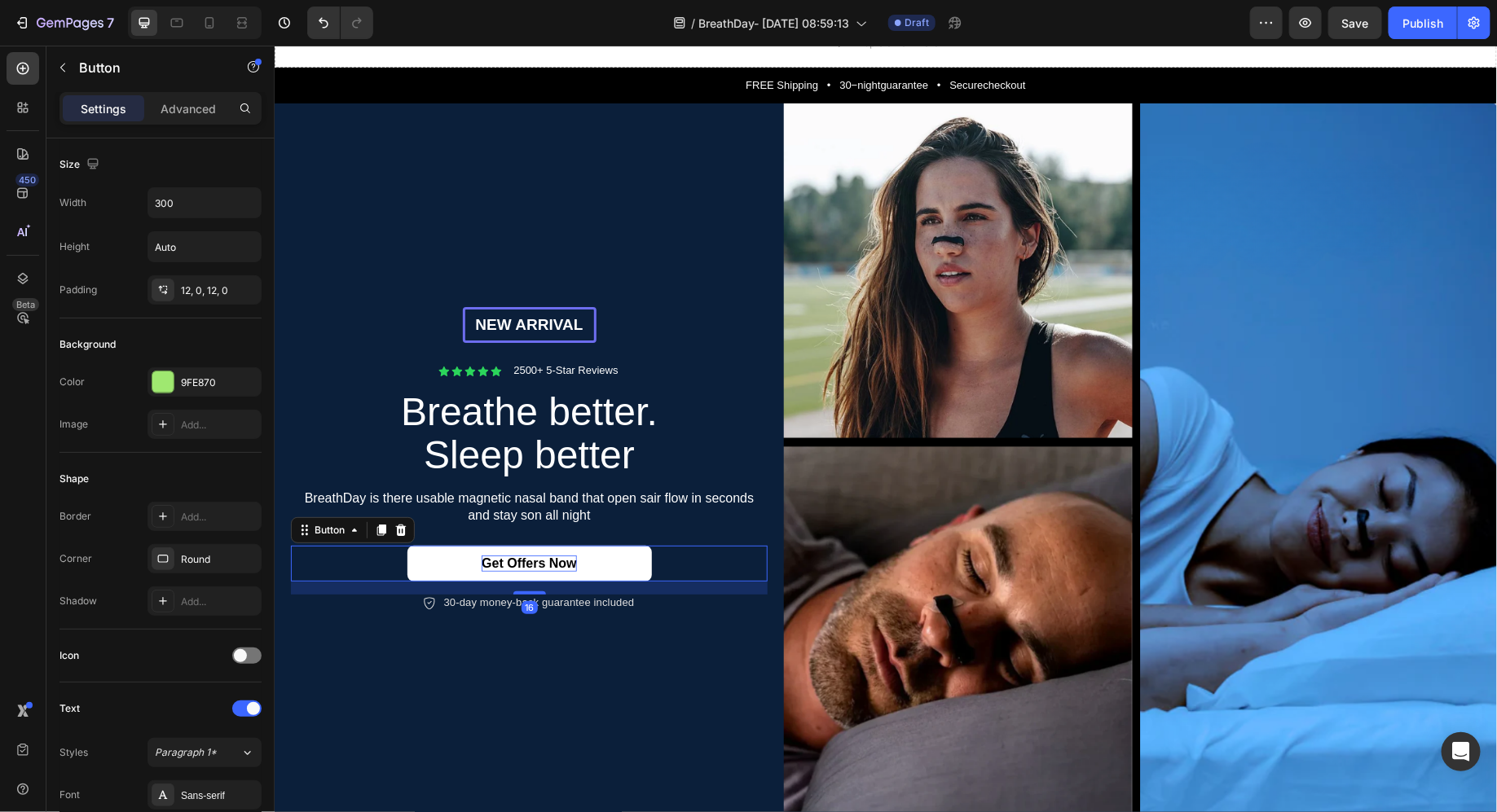
click at [495, 564] on strong "Get Offers Now" at bounding box center [529, 562] width 95 height 14
click at [507, 562] on strong "TryBreathDay" at bounding box center [529, 562] width 85 height 14
click at [569, 558] on strong "Try BreathDay" at bounding box center [529, 562] width 89 height 14
click at [506, 605] on p "30-day money-back guarantee included" at bounding box center [539, 602] width 191 height 14
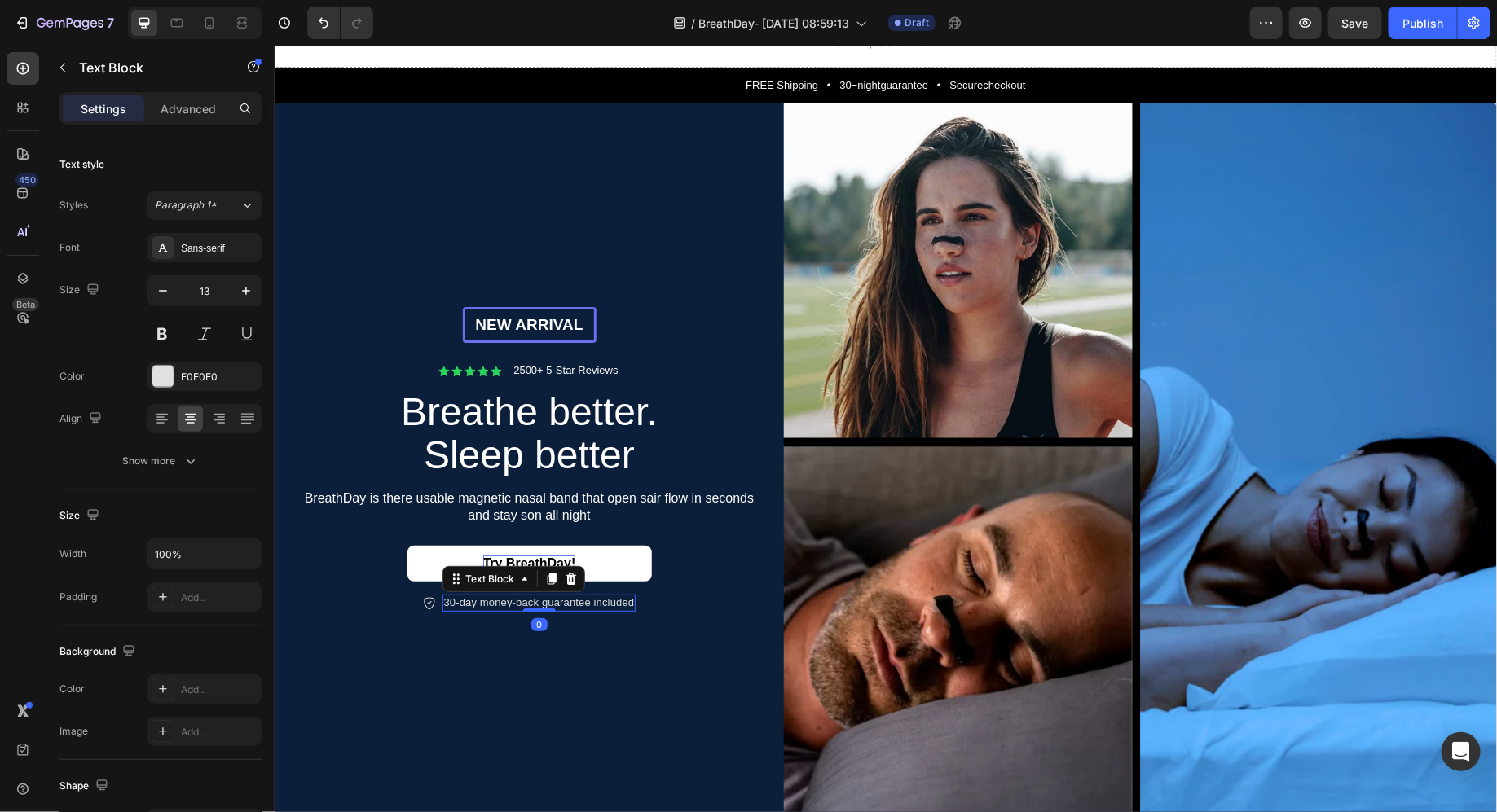
click at [506, 605] on p "30-day money-back guarantee included" at bounding box center [539, 602] width 191 height 14
click at [498, 605] on p "30−nightguarantee—loveitorreturnit" at bounding box center [538, 602] width 170 height 14
click at [578, 608] on p "30−night guarantee—loveitorreturnit" at bounding box center [539, 602] width 174 height 14
click at [619, 603] on p "30−night guarantee—love it or returnit" at bounding box center [537, 602] width 183 height 14
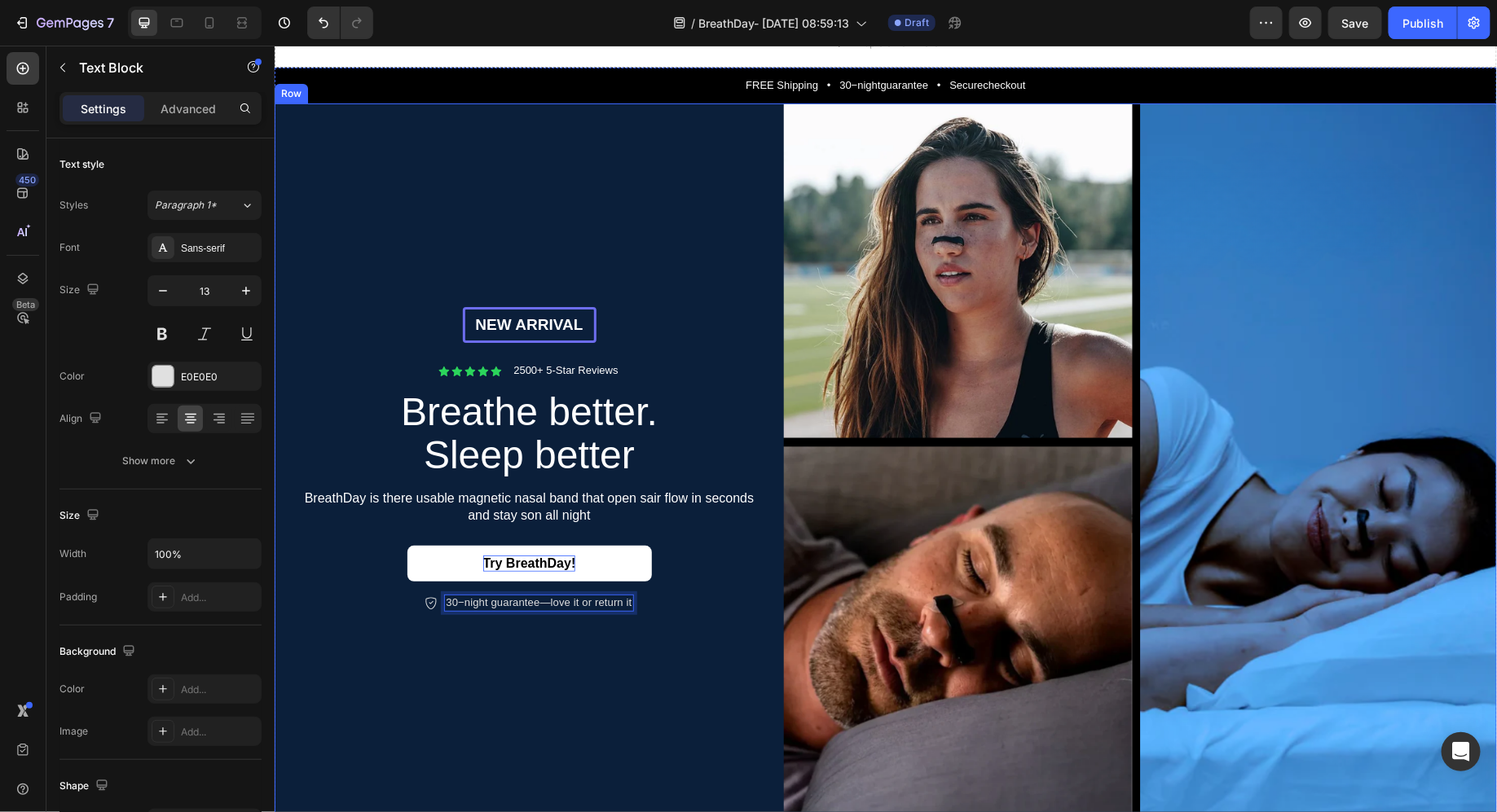
click at [717, 700] on div "NEW ARRIVAL Text Block Row Icon Icon Icon Icon Icon Icon List 2500+ 5-Star Revi…" at bounding box center [529, 459] width 510 height 713
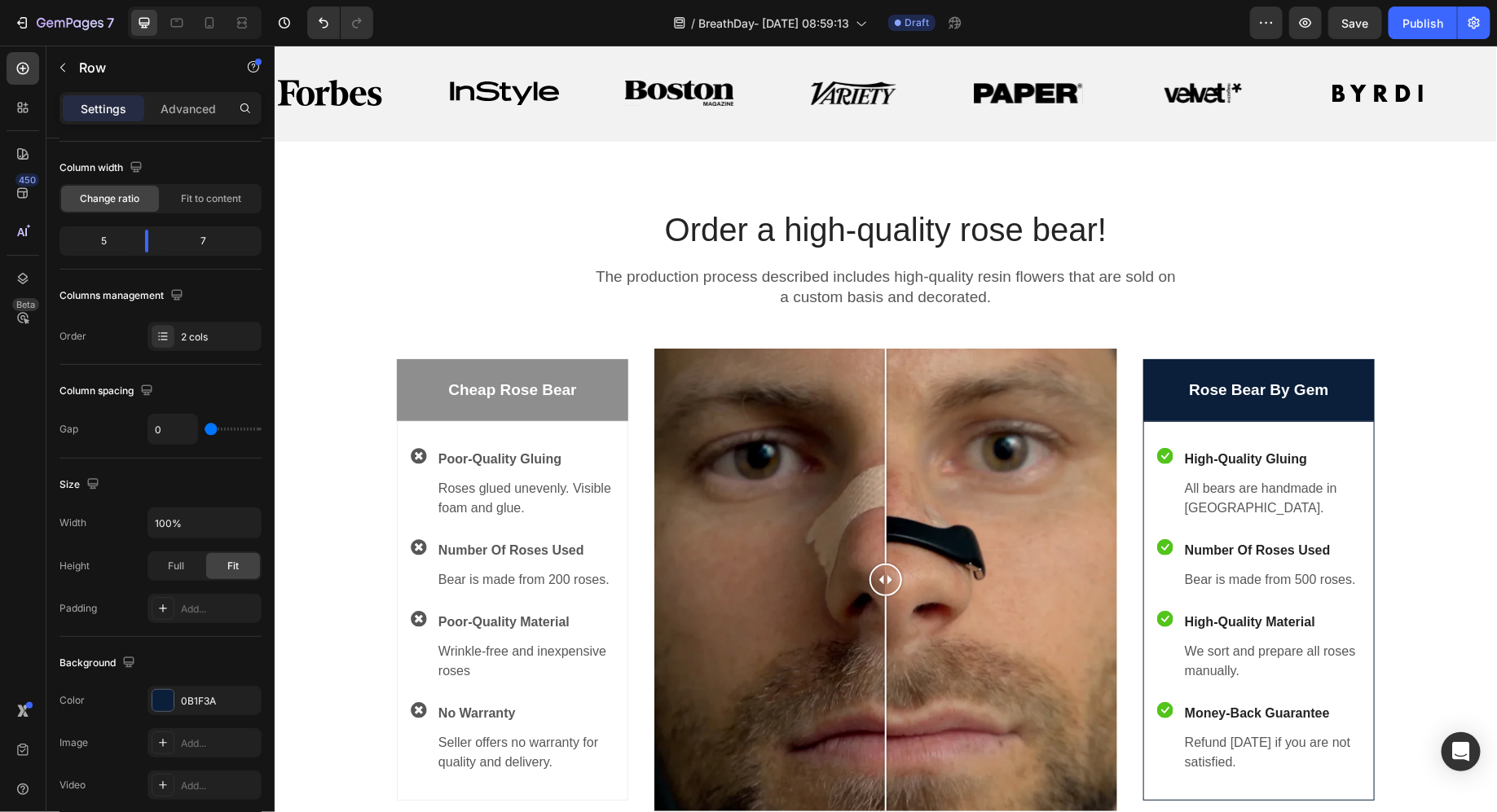
scroll to position [834, 0]
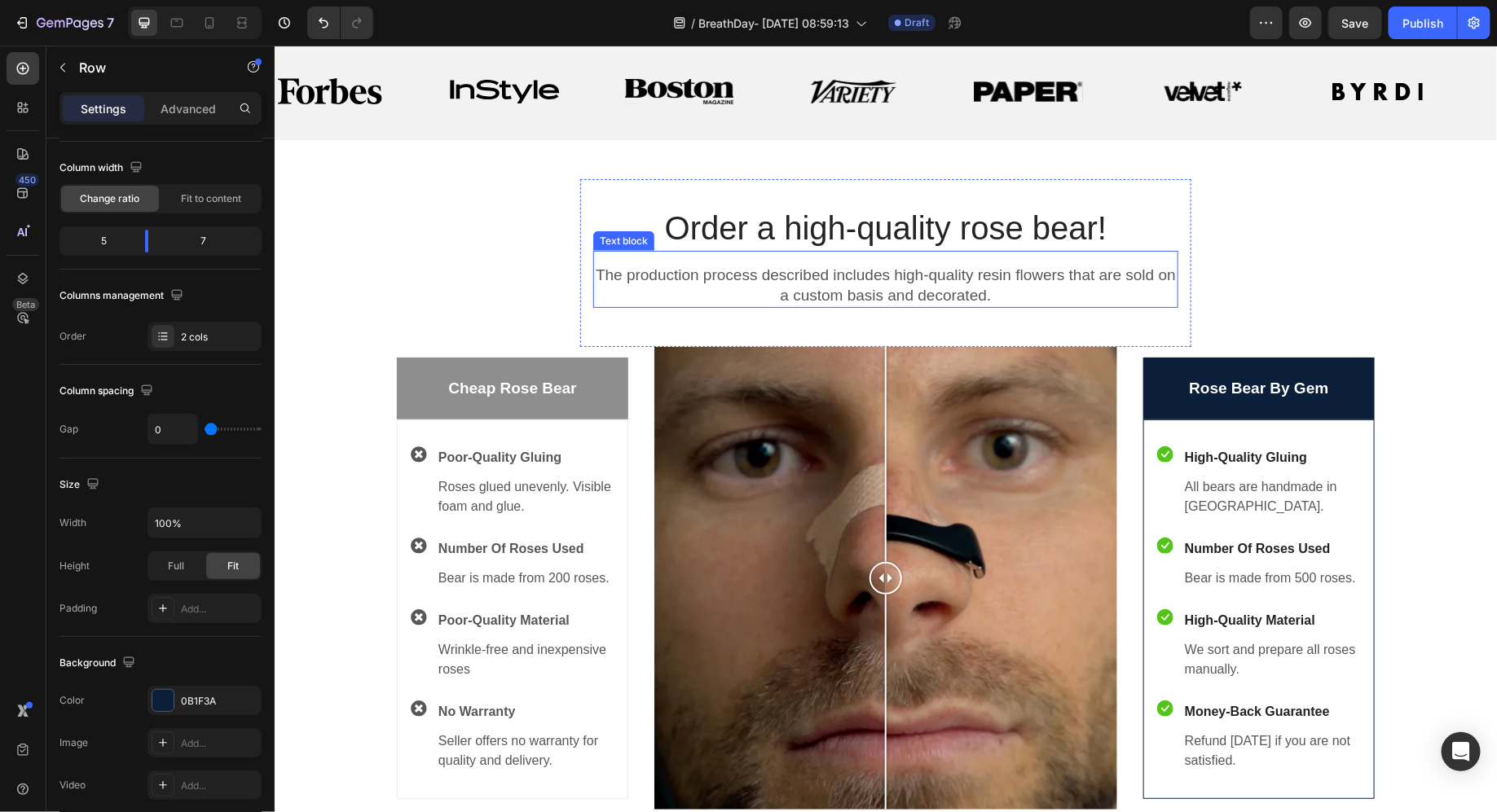
click at [849, 226] on p "Order a high-quality rose bear!" at bounding box center [884, 227] width 582 height 43
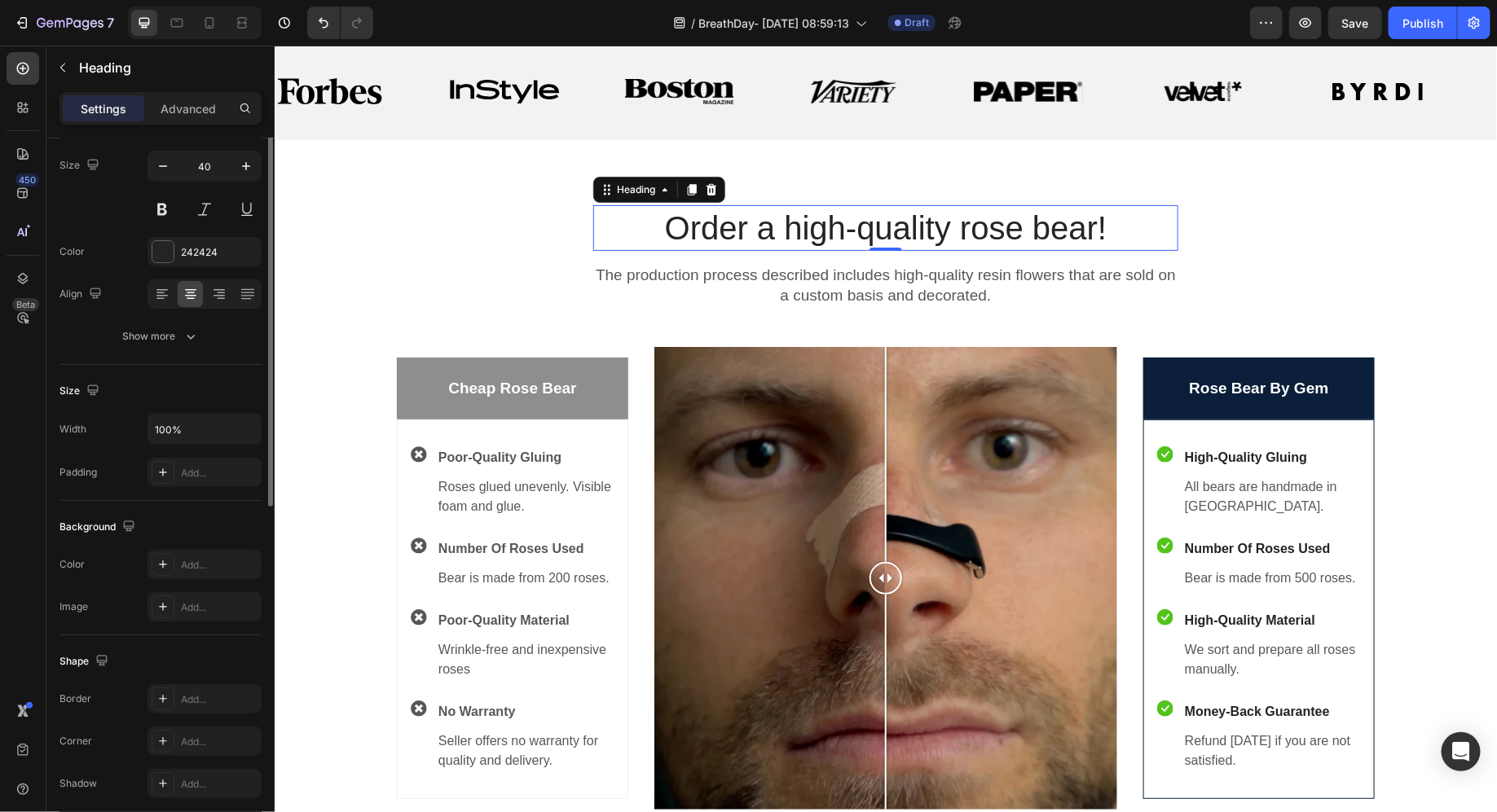
click at [849, 226] on p "Order a high-quality rose bear!" at bounding box center [884, 227] width 582 height 43
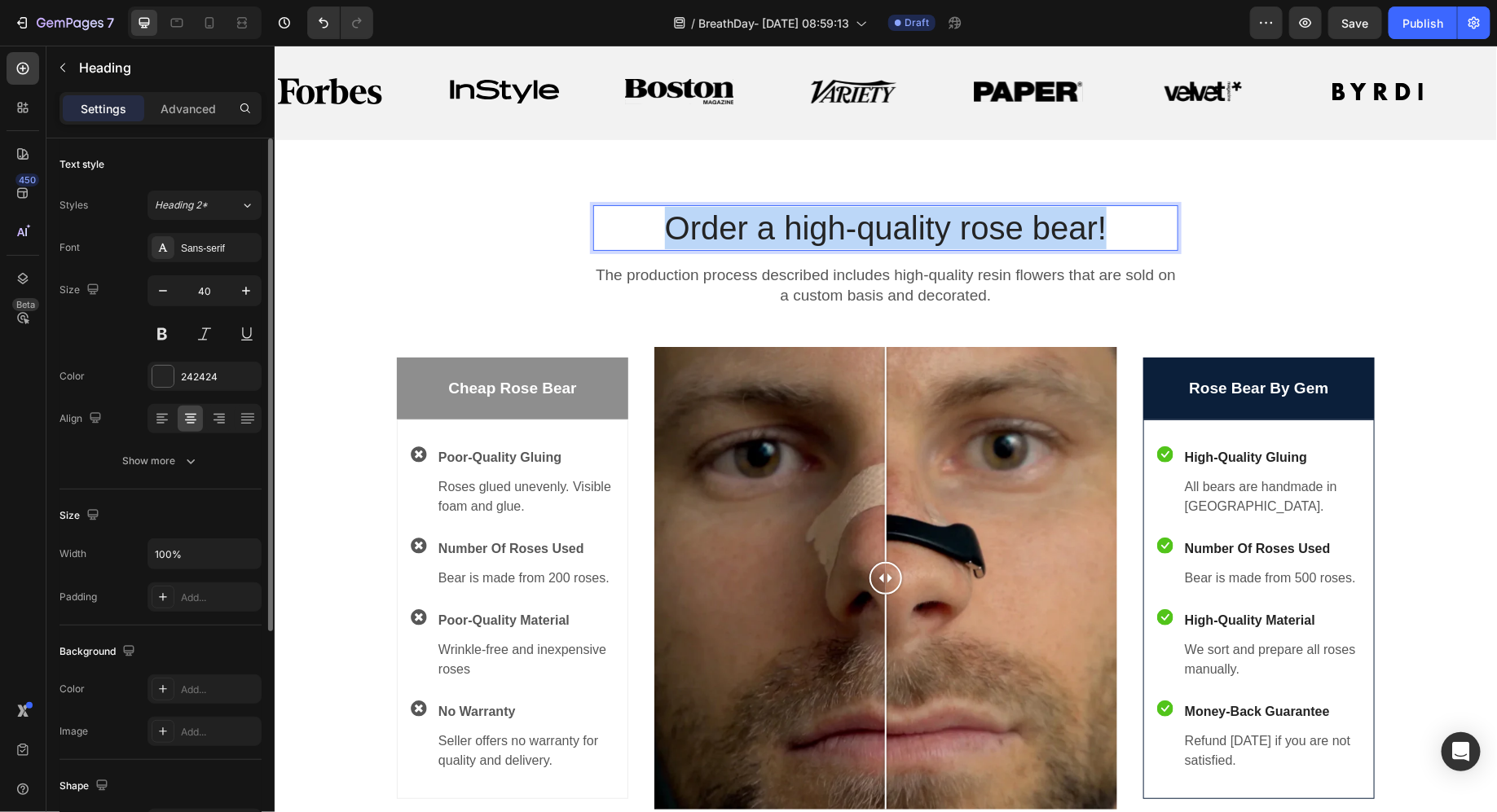
click at [849, 226] on p "Order a high-quality rose bear!" at bounding box center [884, 227] width 582 height 43
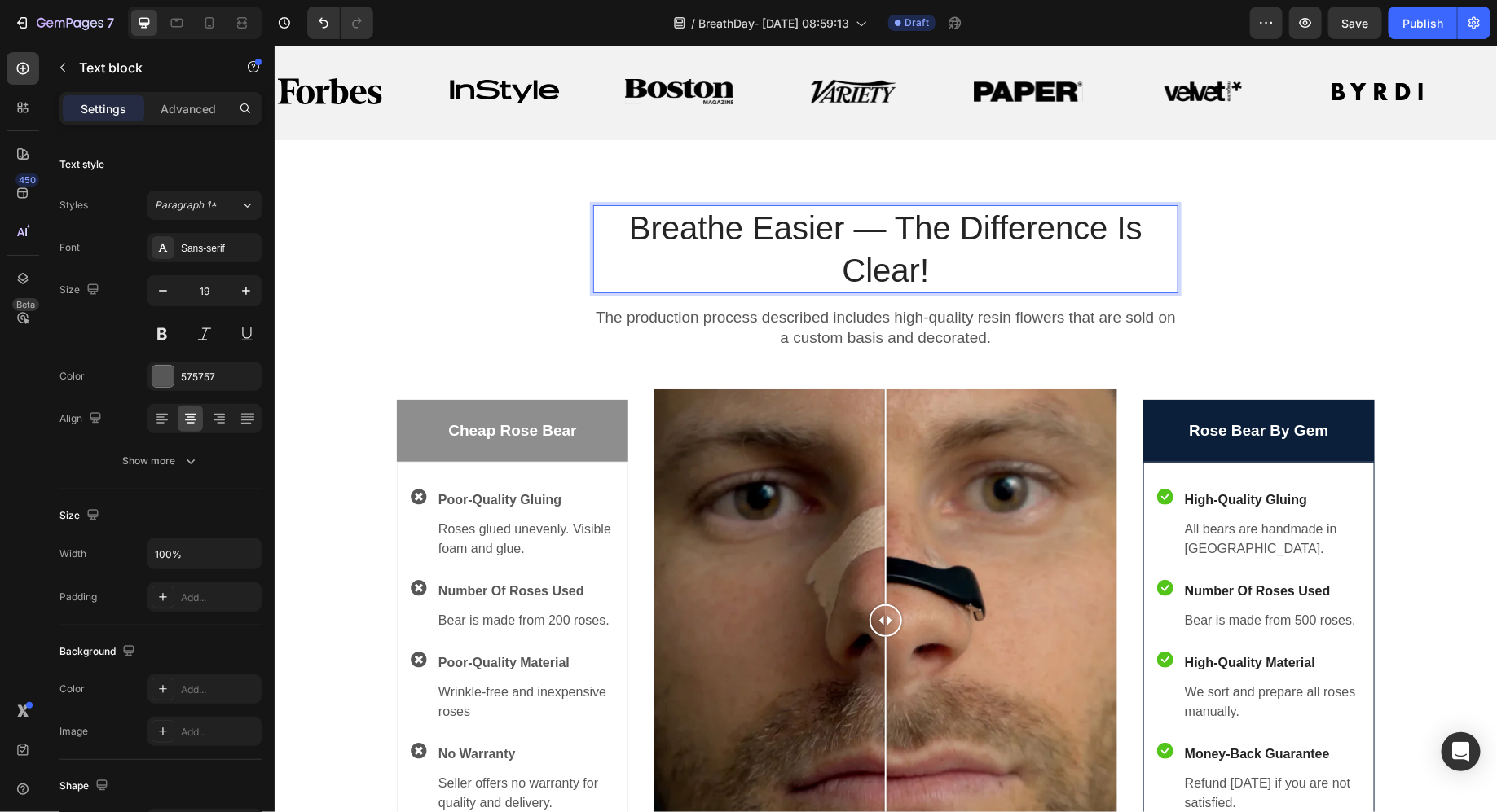
click at [704, 311] on p "The production process described includes high-quality resin flowers that are s…" at bounding box center [884, 327] width 582 height 40
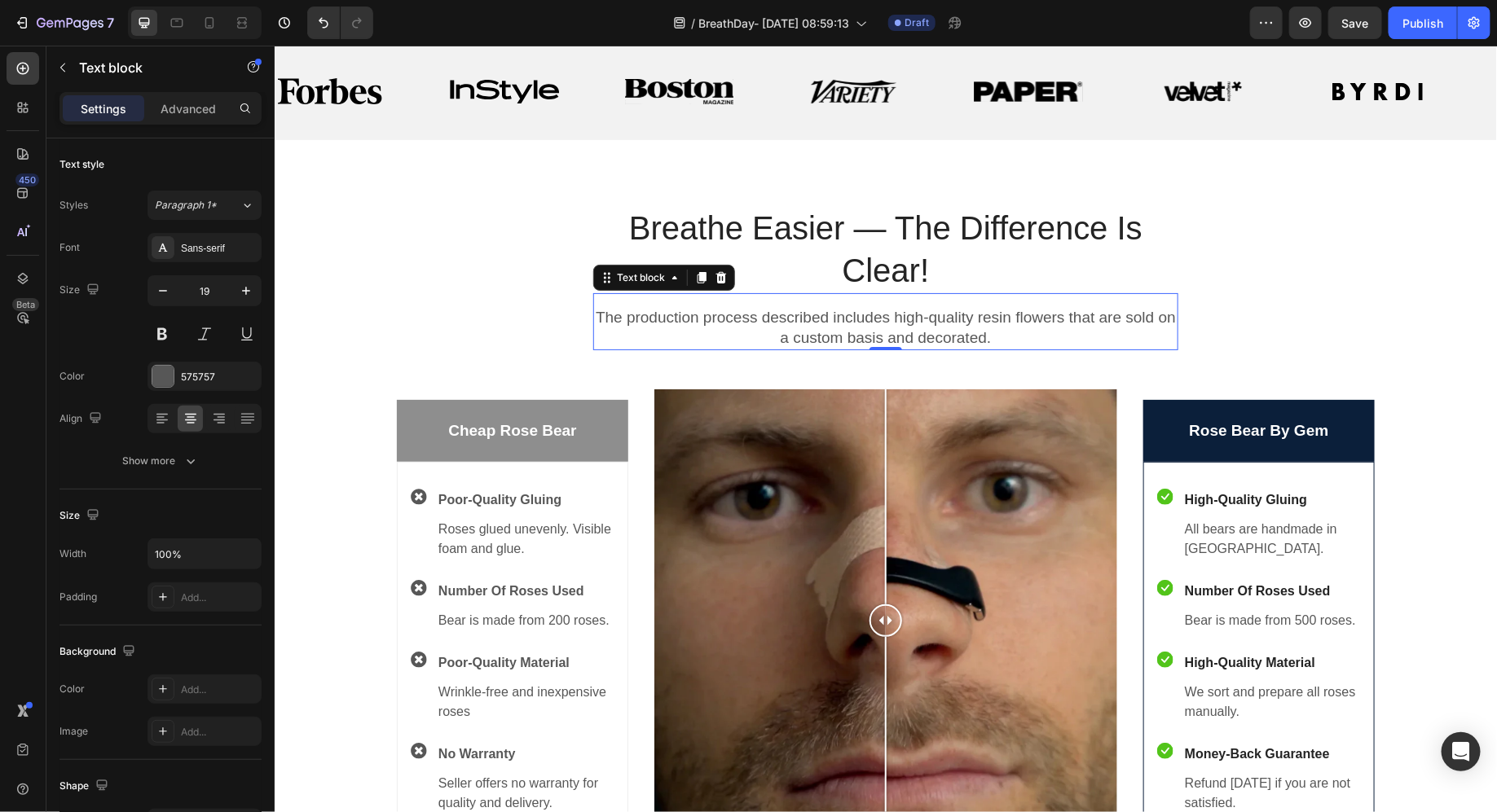
click at [704, 311] on p "The production process described includes high-quality resin flowers that are s…" at bounding box center [884, 327] width 582 height 40
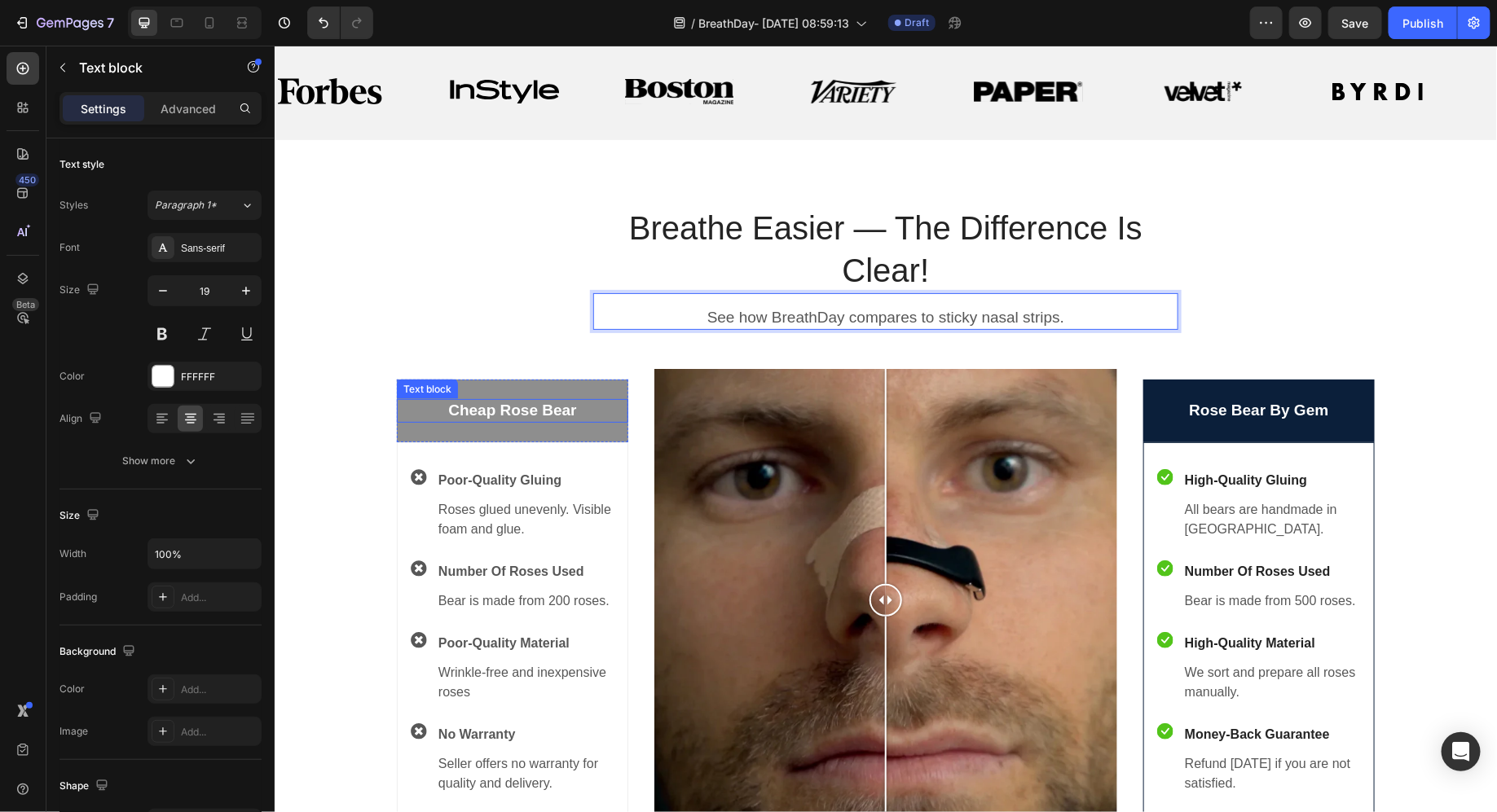
click at [489, 409] on p "Cheap Rose Bear" at bounding box center [512, 410] width 228 height 21
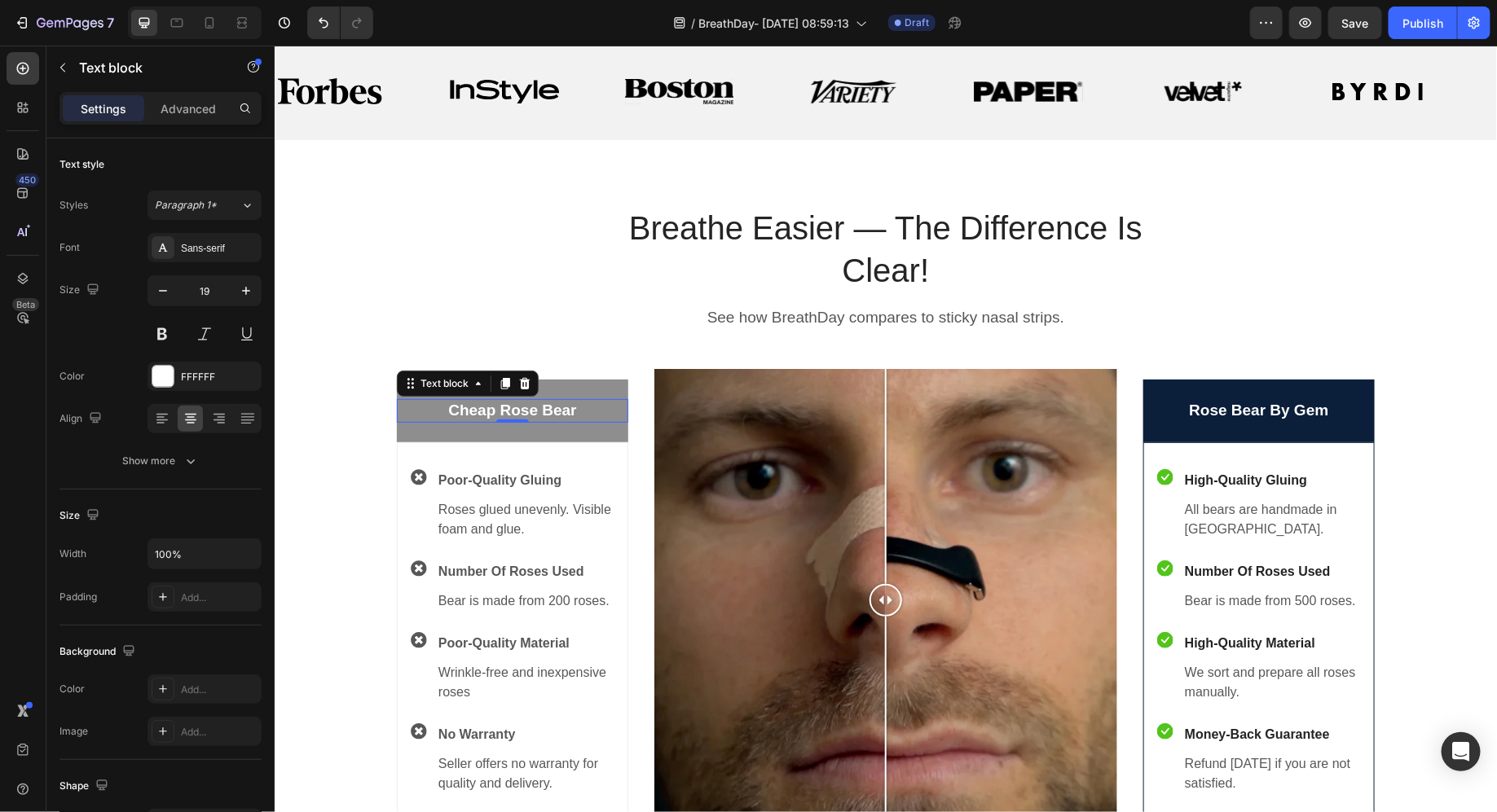
click at [489, 409] on p "Cheap Rose Bear" at bounding box center [512, 410] width 228 height 21
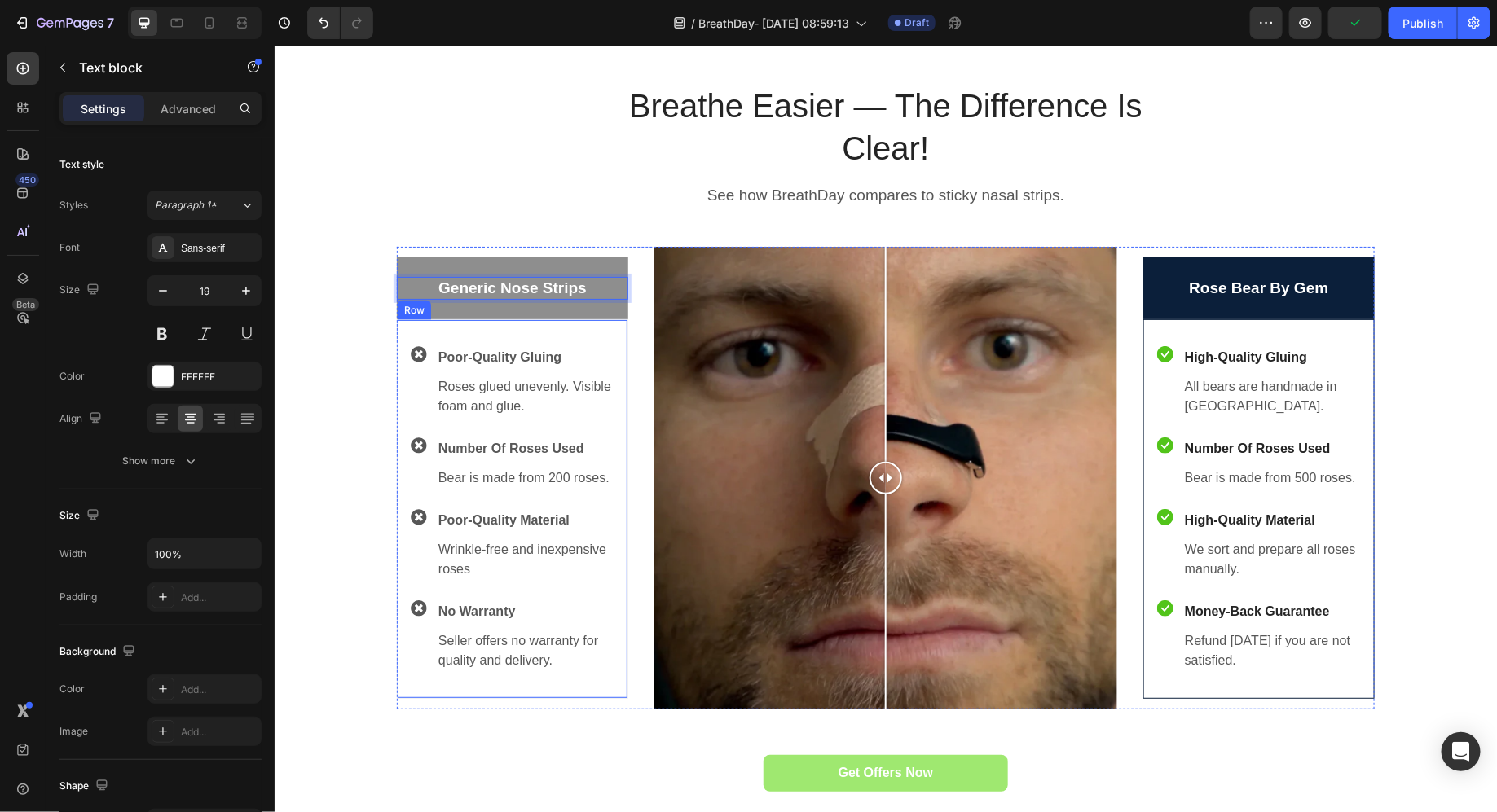
scroll to position [971, 0]
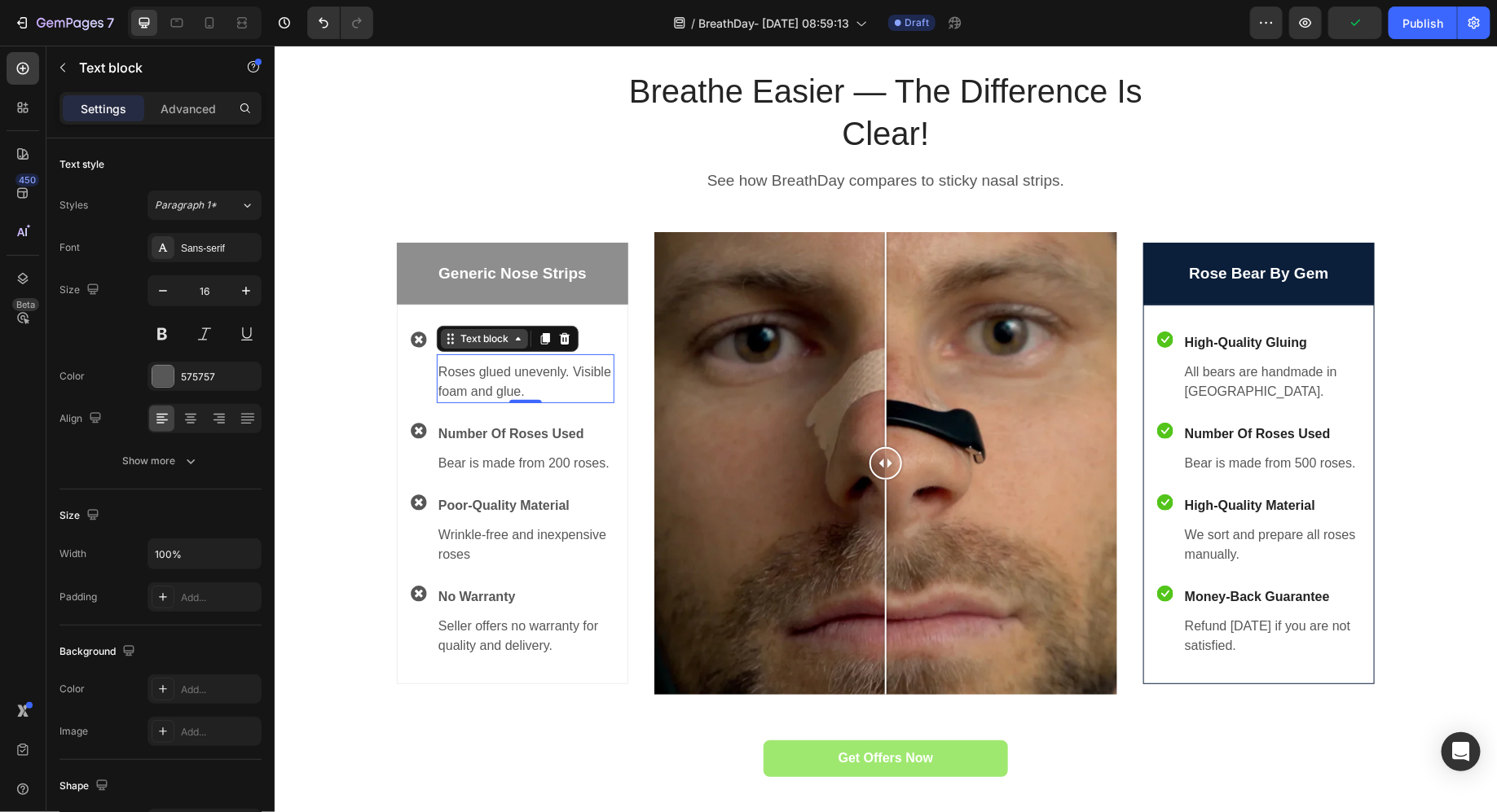
click at [485, 338] on div "Text block" at bounding box center [484, 338] width 55 height 15
click at [485, 338] on p "Poor-Quality Gluing" at bounding box center [525, 342] width 174 height 20
click at [481, 380] on p "Roses glued unevenly. Visible foam and glue." at bounding box center [525, 381] width 174 height 39
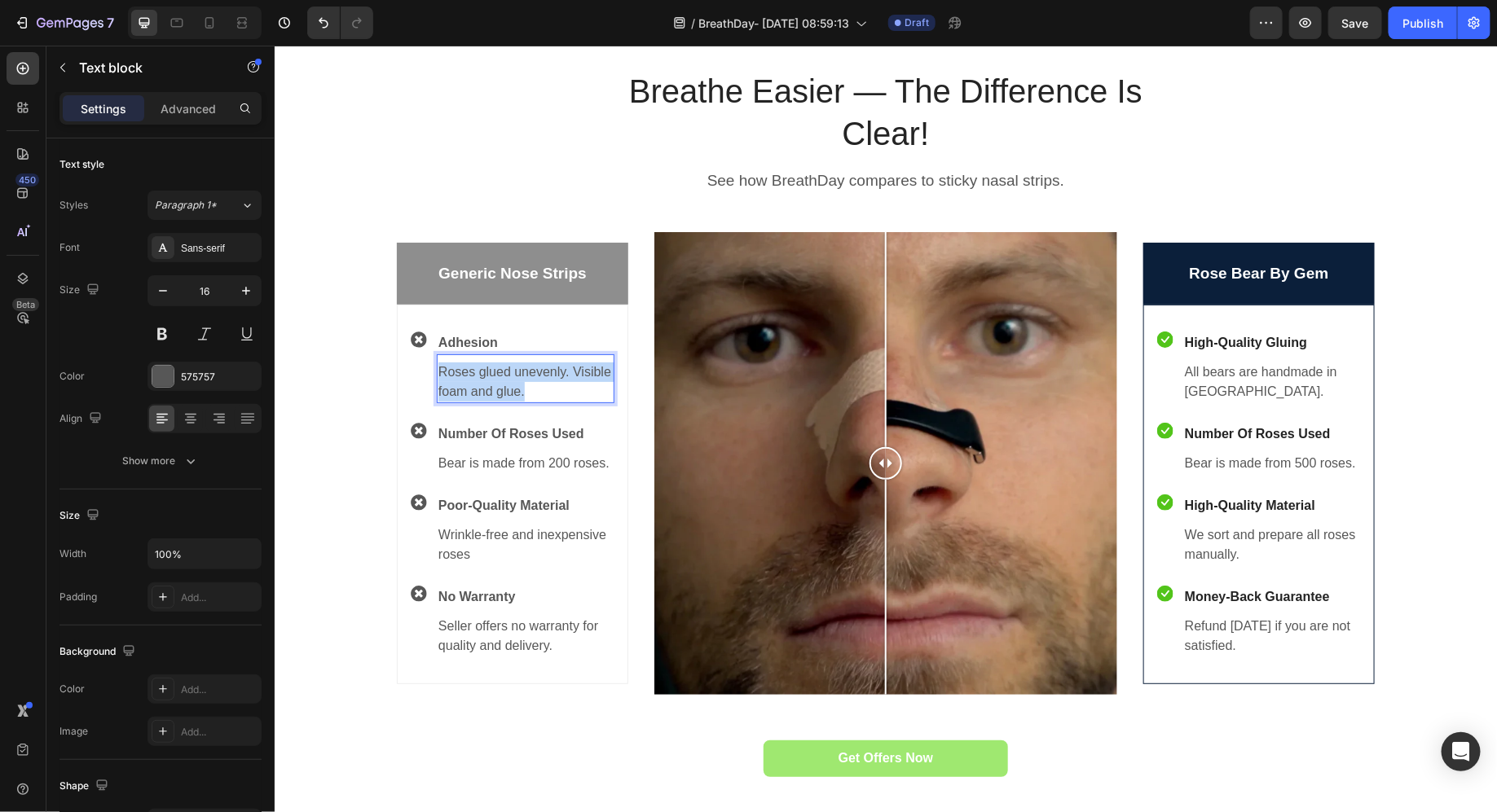
click at [481, 380] on p "Roses glued unevenly. Visible foam and glue." at bounding box center [525, 381] width 174 height 39
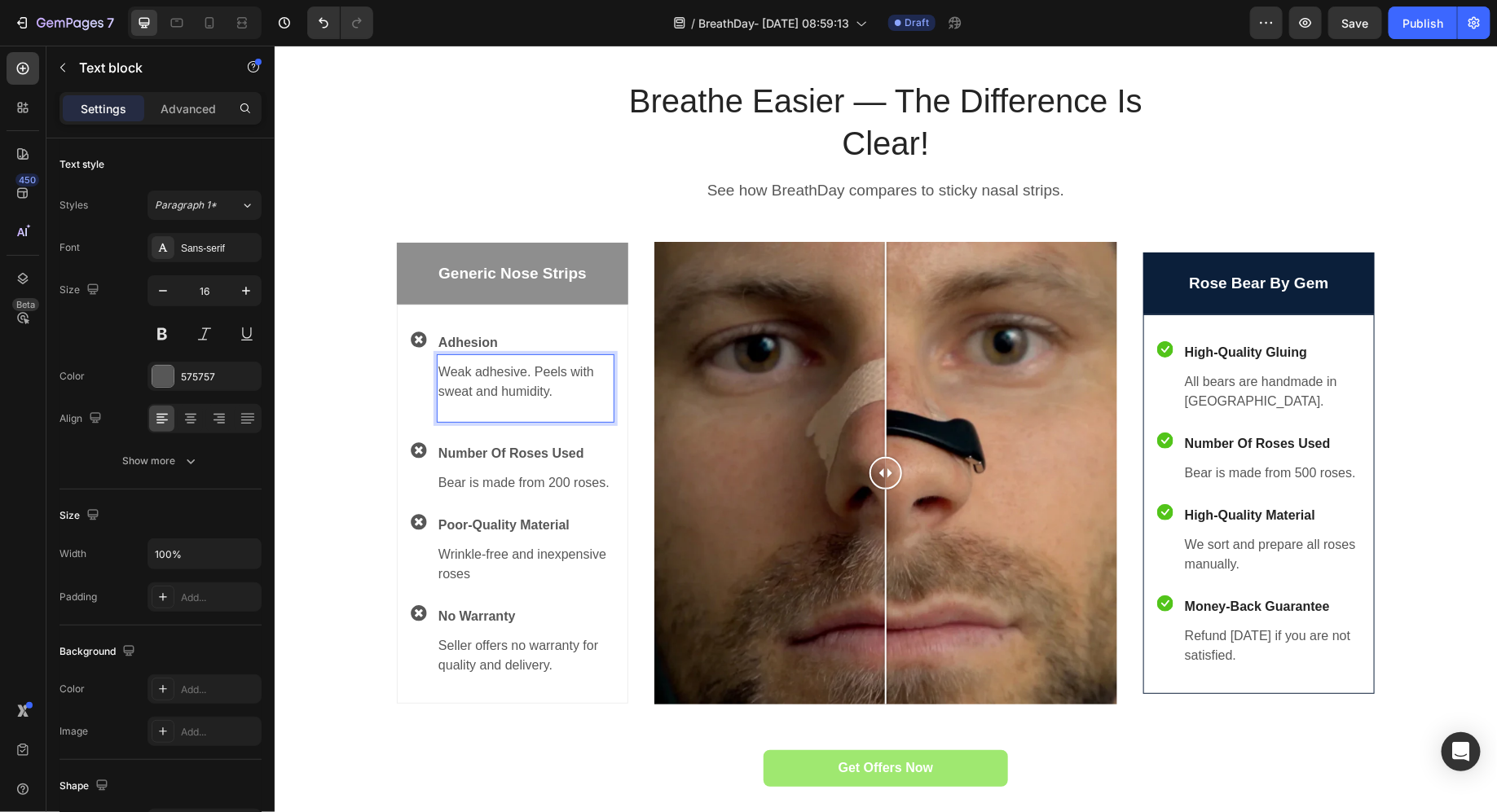
scroll to position [971, 0]
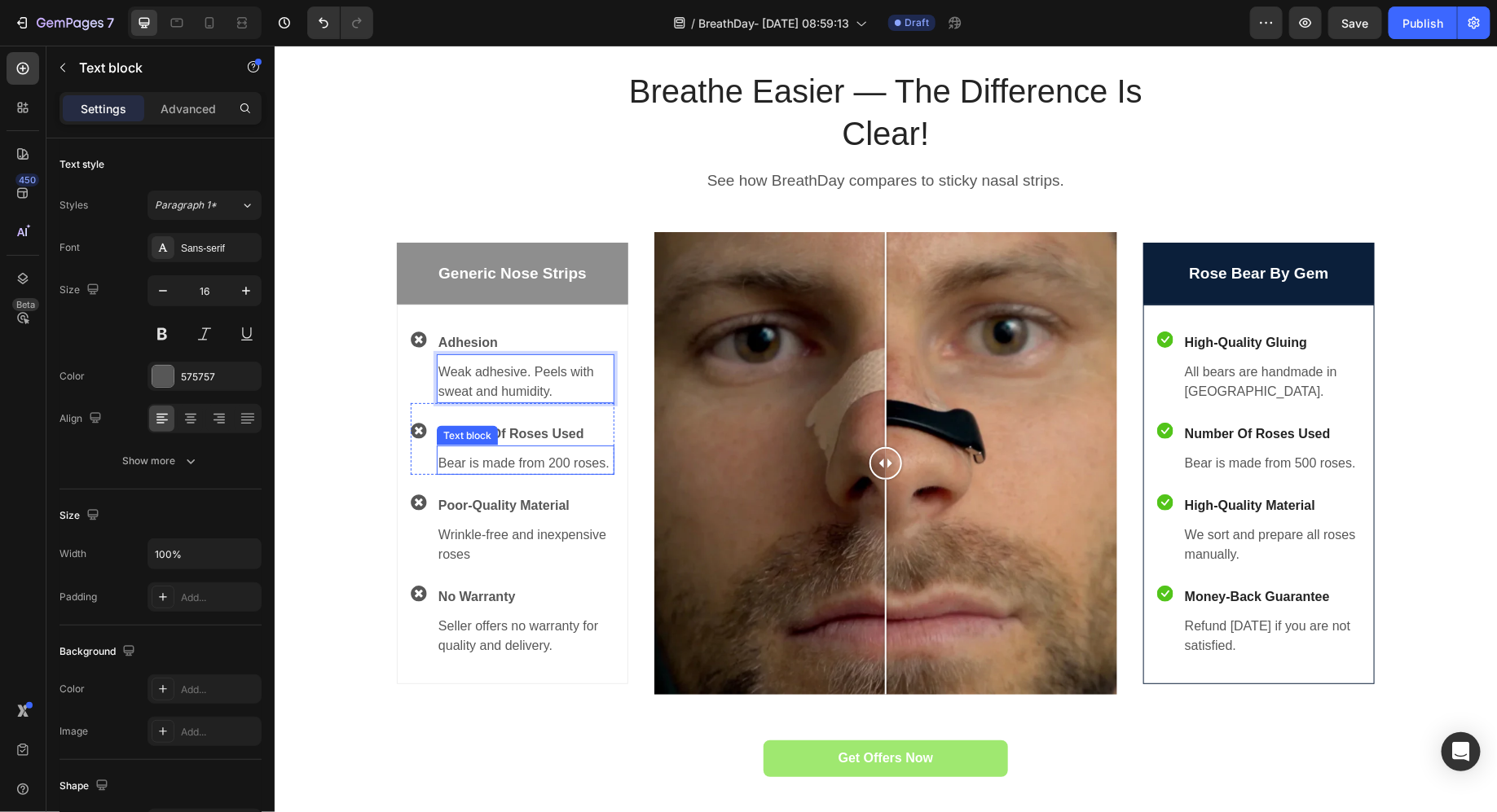
click at [483, 428] on div "Text block" at bounding box center [467, 436] width 55 height 15
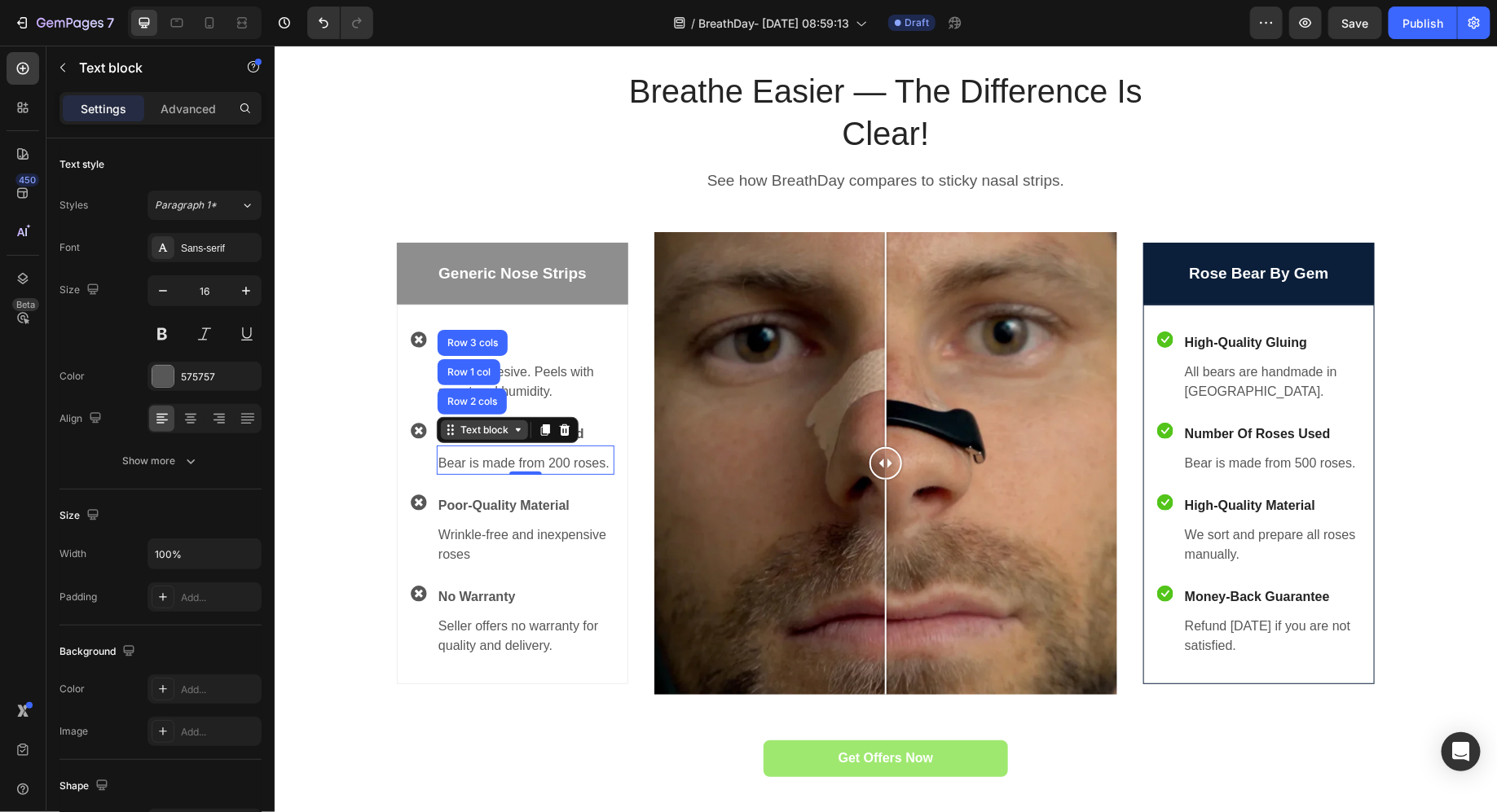
click at [483, 427] on p "Number Of Roses Used" at bounding box center [525, 433] width 174 height 20
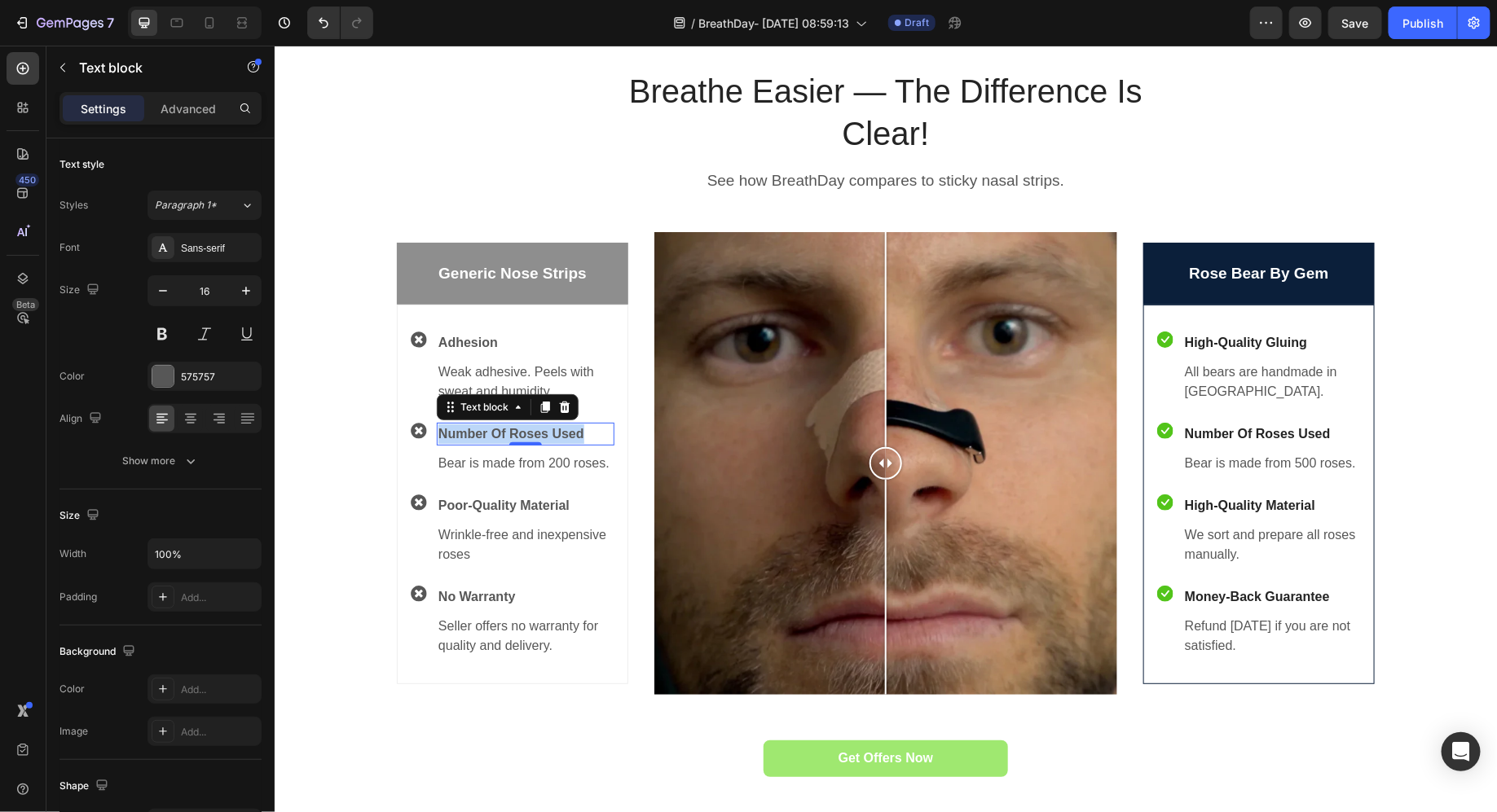
click at [483, 427] on p "Number Of Roses Used" at bounding box center [525, 433] width 174 height 20
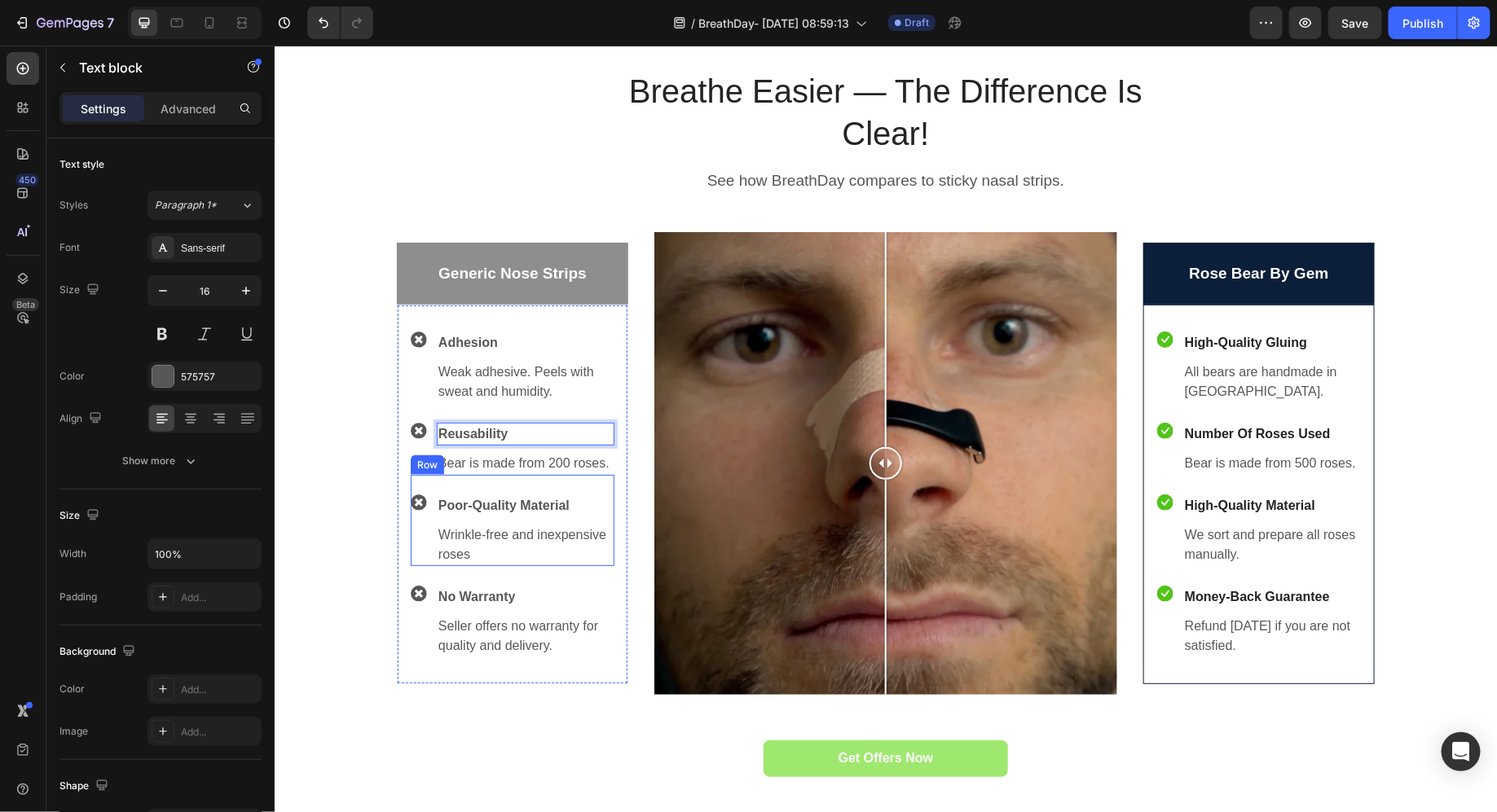
click at [491, 487] on div "Icon Poor-Quality Material Text block Wrinkle-free and inexpensive roses Text b…" at bounding box center [512, 520] width 203 height 92
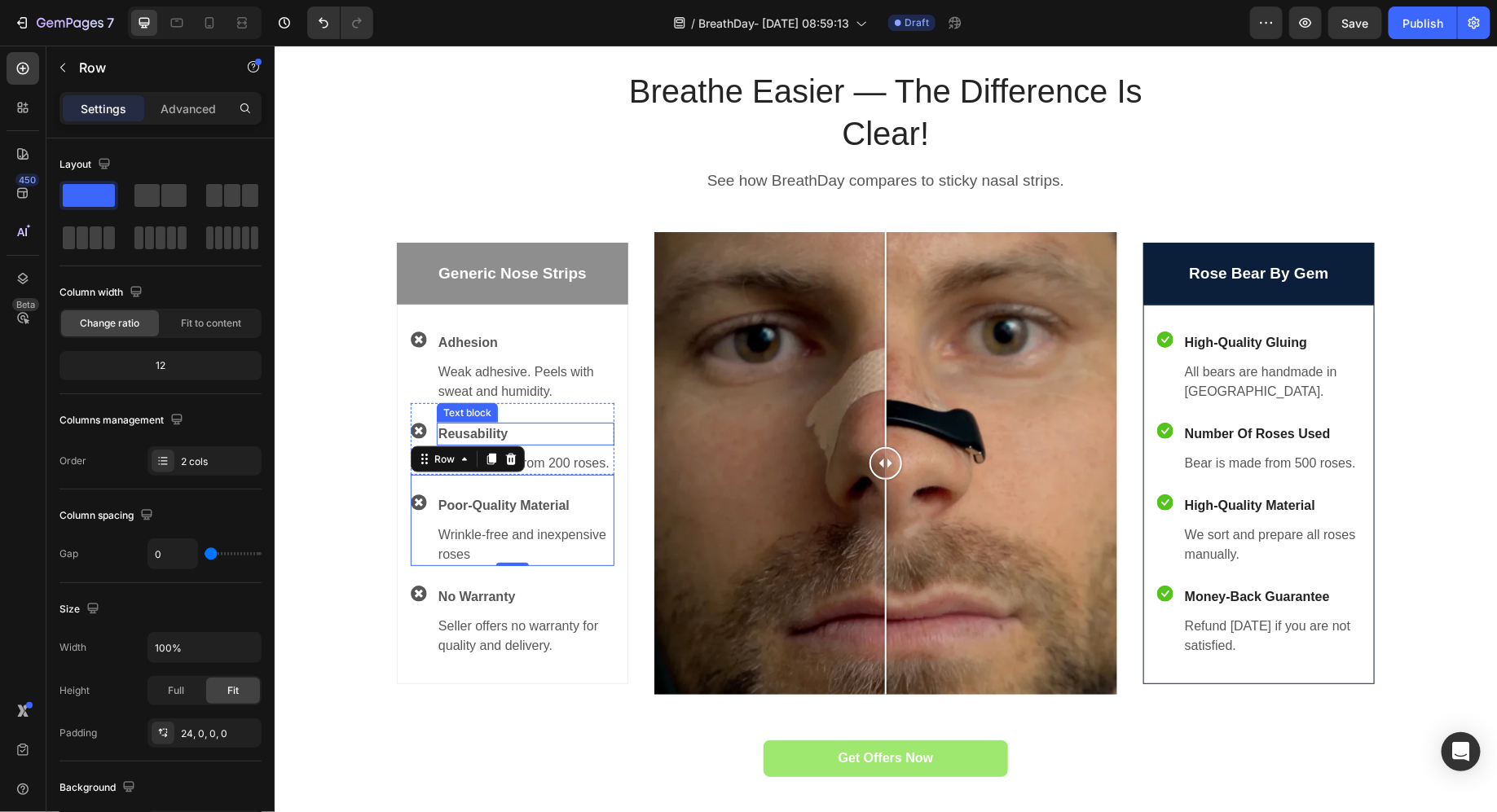
click at [558, 440] on p "Reusability" at bounding box center [525, 433] width 174 height 20
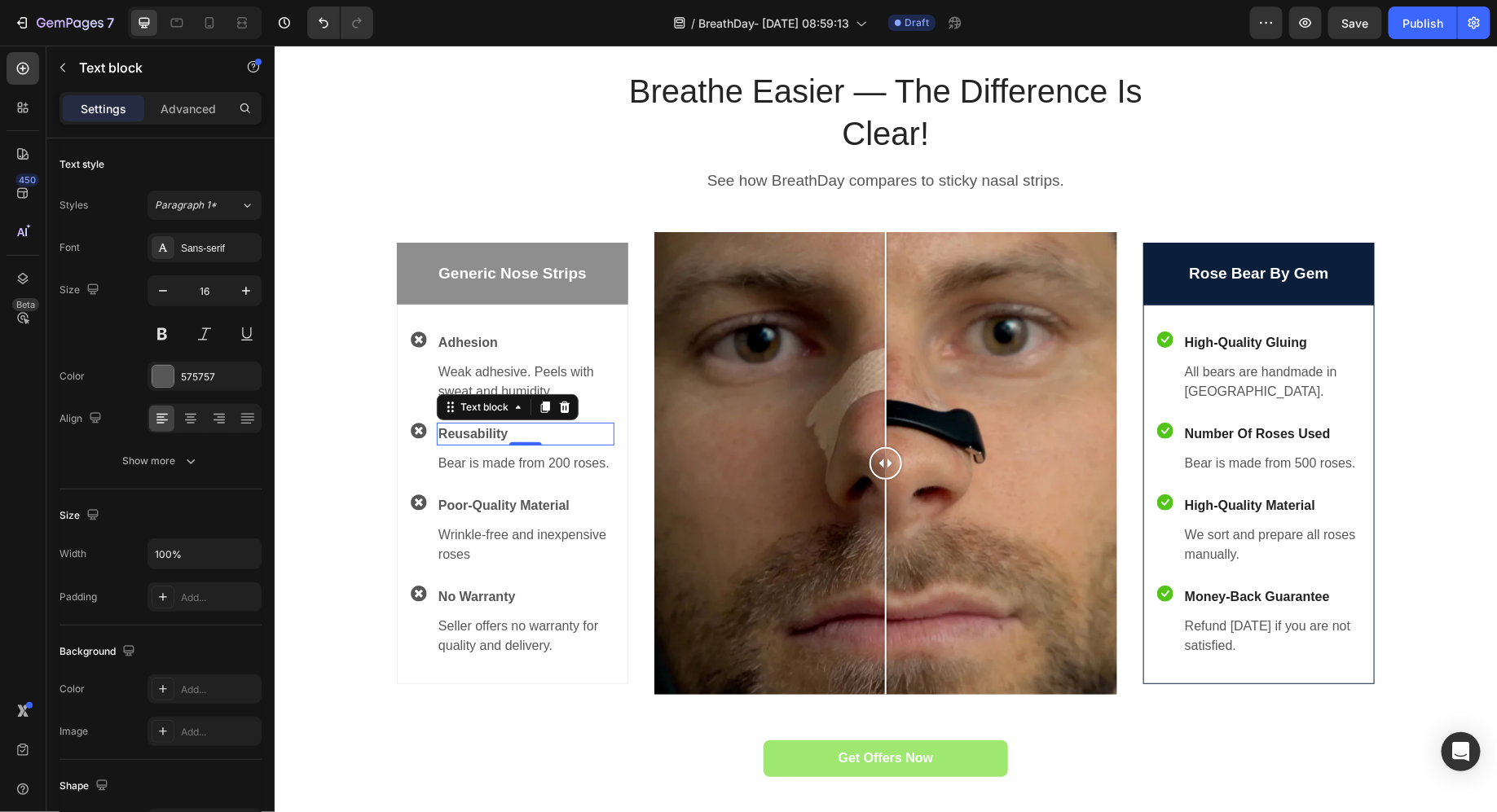
click at [558, 457] on p "Bear is made from 200 roses." at bounding box center [525, 462] width 174 height 20
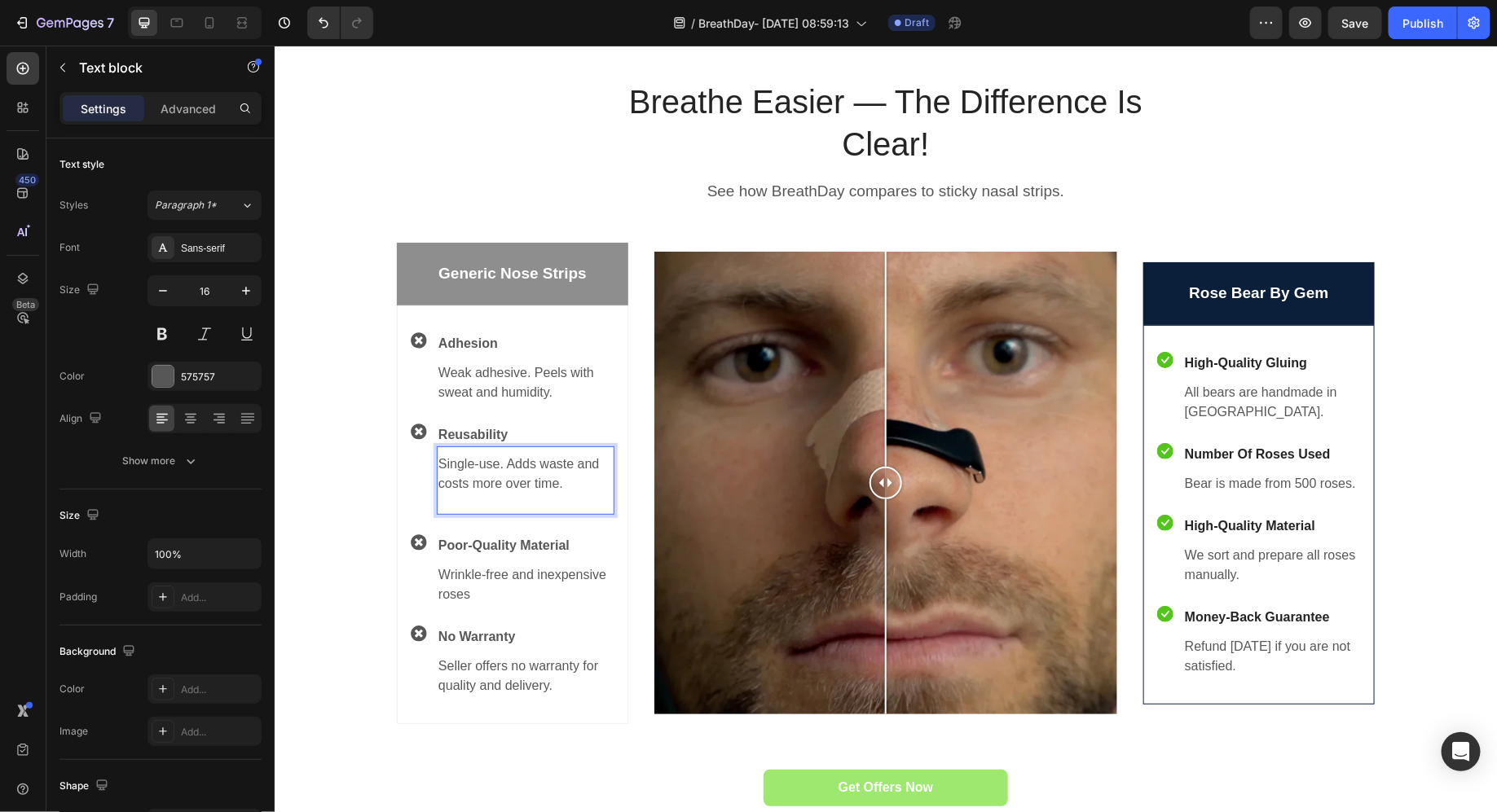
scroll to position [960, 0]
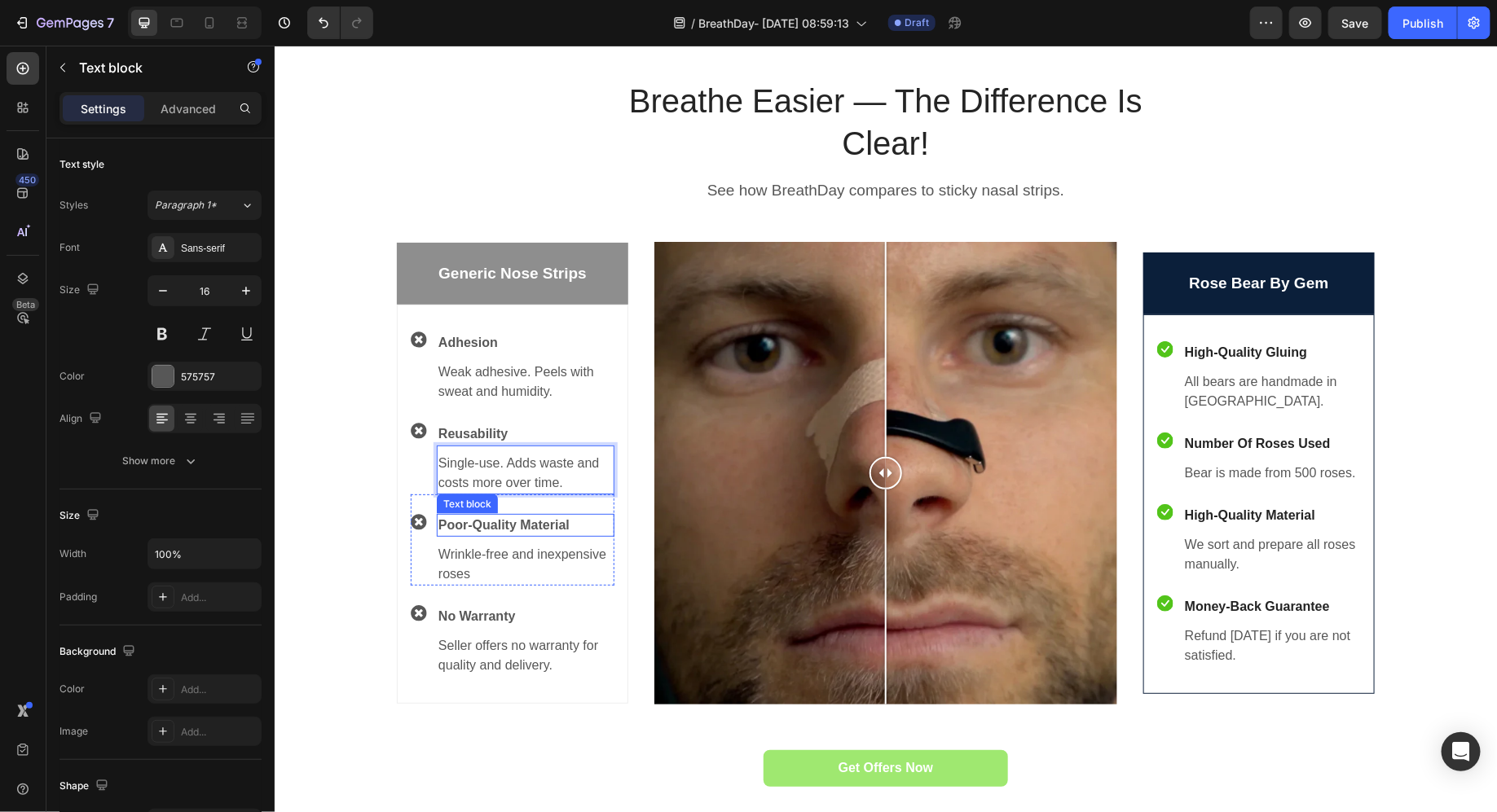
click at [465, 522] on p "Poor-Quality Material" at bounding box center [525, 525] width 174 height 20
click at [480, 564] on p "Wrinkle-free and inexpensive roses" at bounding box center [525, 563] width 174 height 39
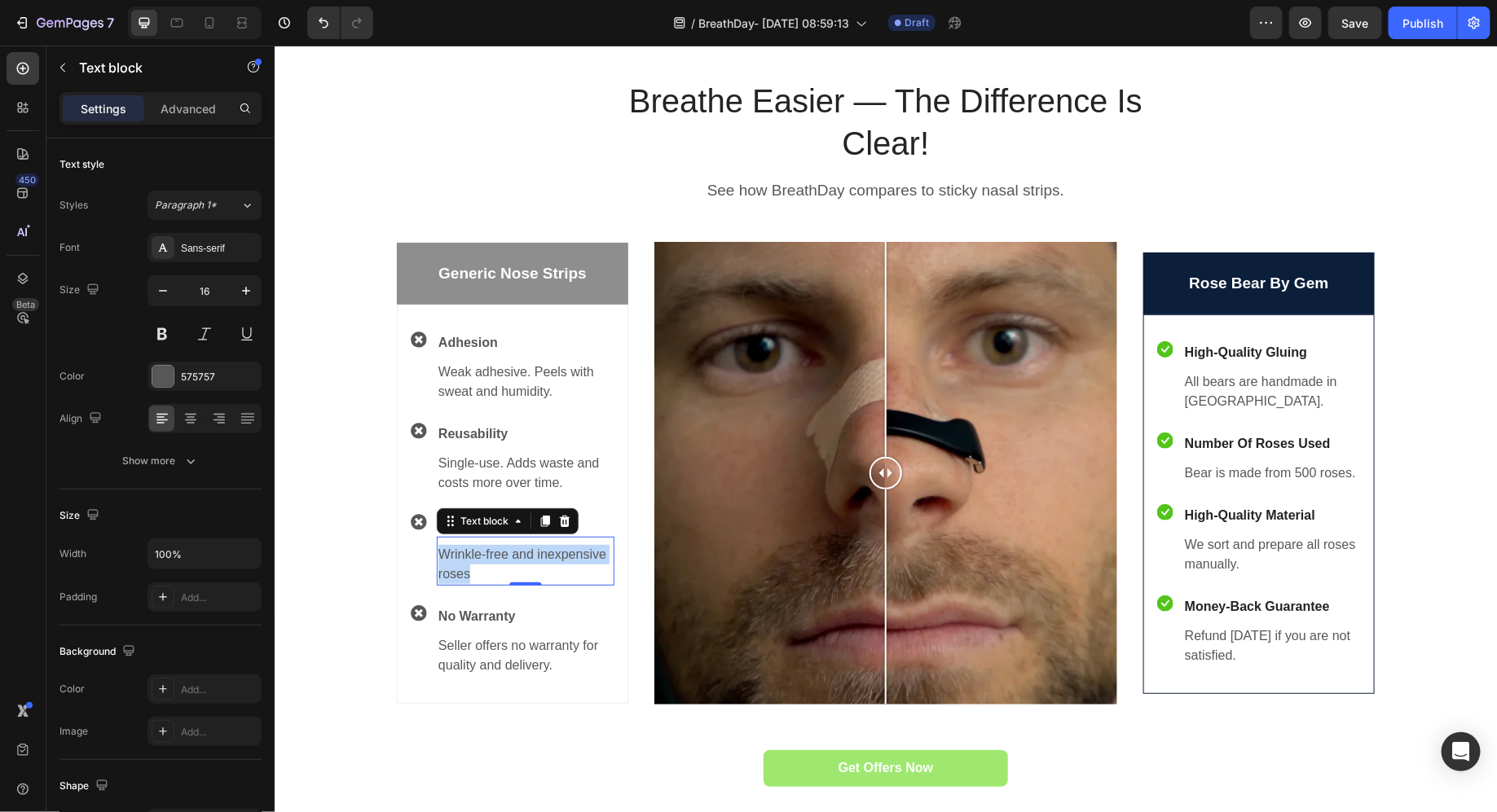
click at [480, 564] on p "Wrinkle-free and inexpensive roses" at bounding box center [525, 563] width 174 height 39
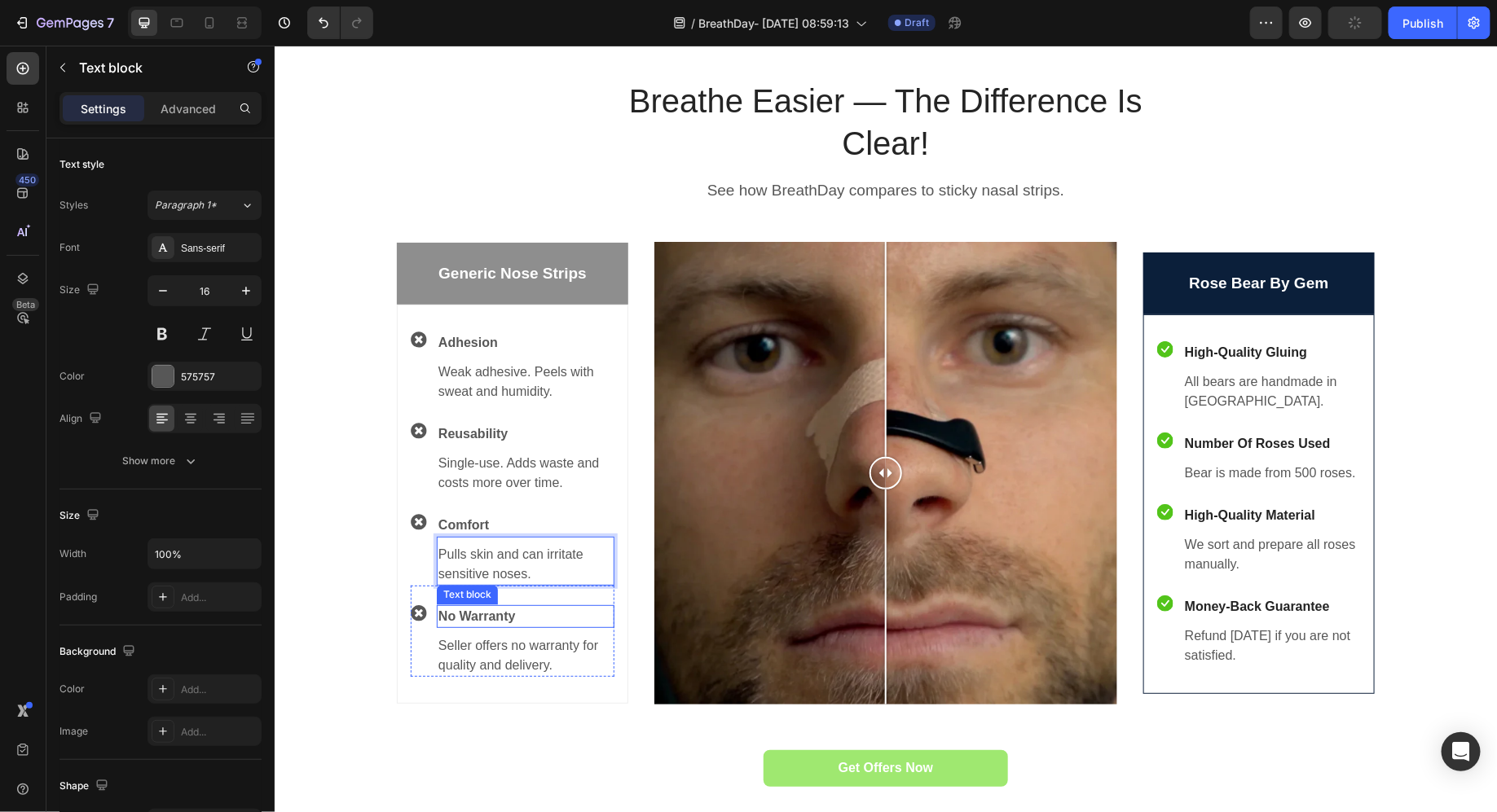
click at [498, 606] on p "No Warranty" at bounding box center [525, 615] width 174 height 20
click at [493, 611] on p "No Warranty" at bounding box center [525, 615] width 174 height 20
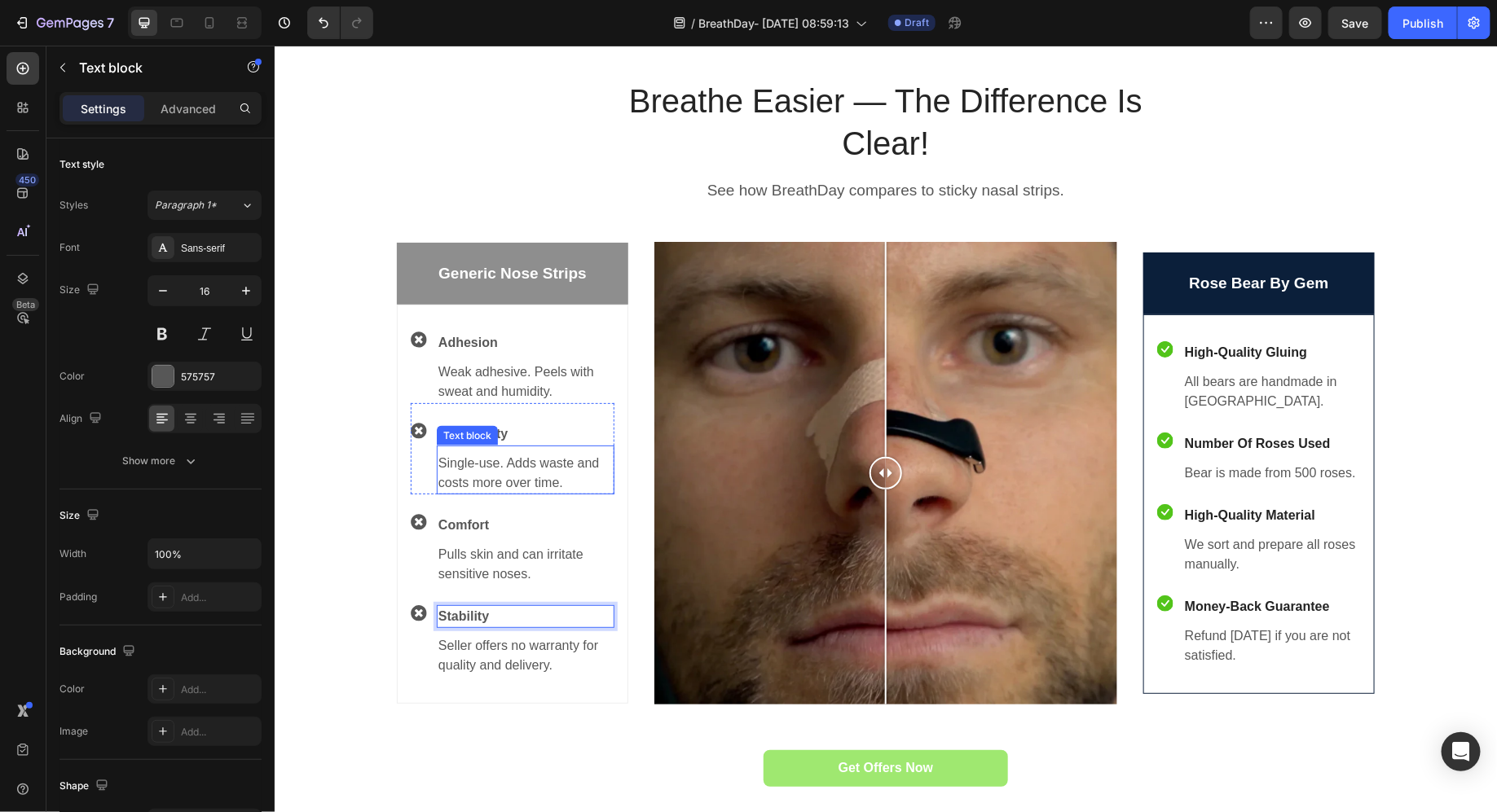
scroll to position [1090, 0]
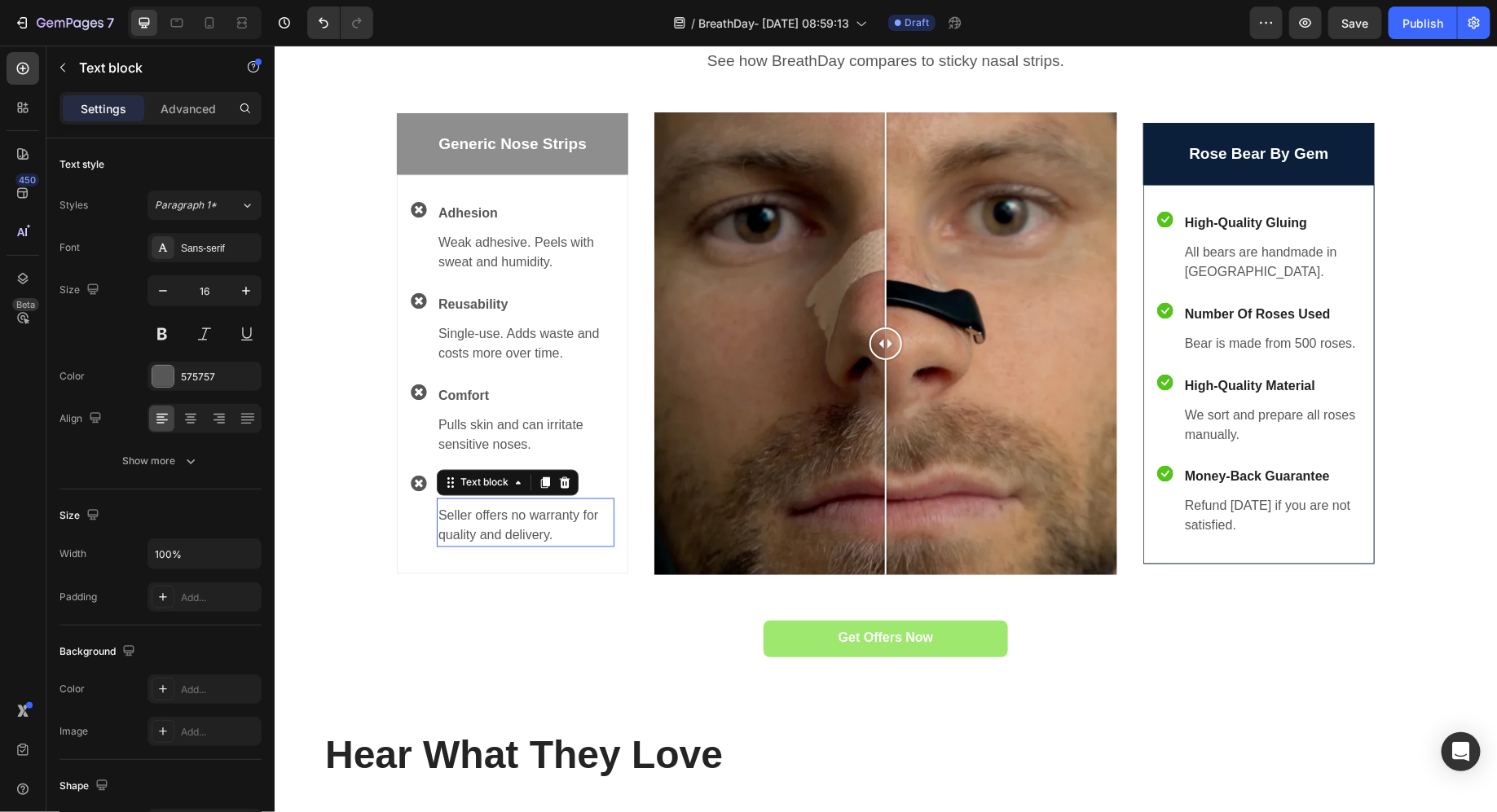
click at [487, 530] on p "Seller offers no warranty for quality and delivery." at bounding box center [525, 525] width 174 height 39
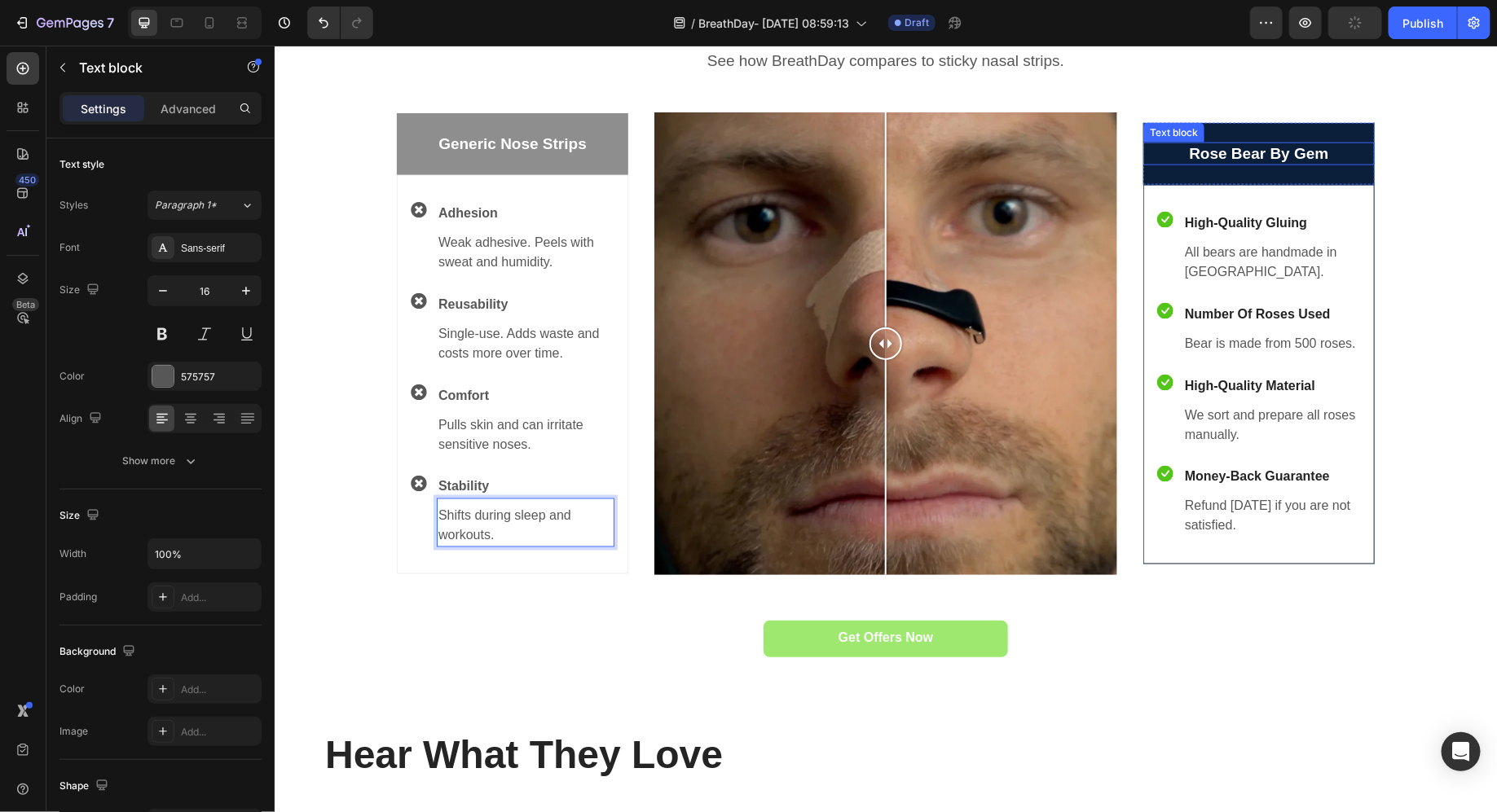
click at [1227, 147] on p "Rose Bear By Gem" at bounding box center [1258, 154] width 228 height 21
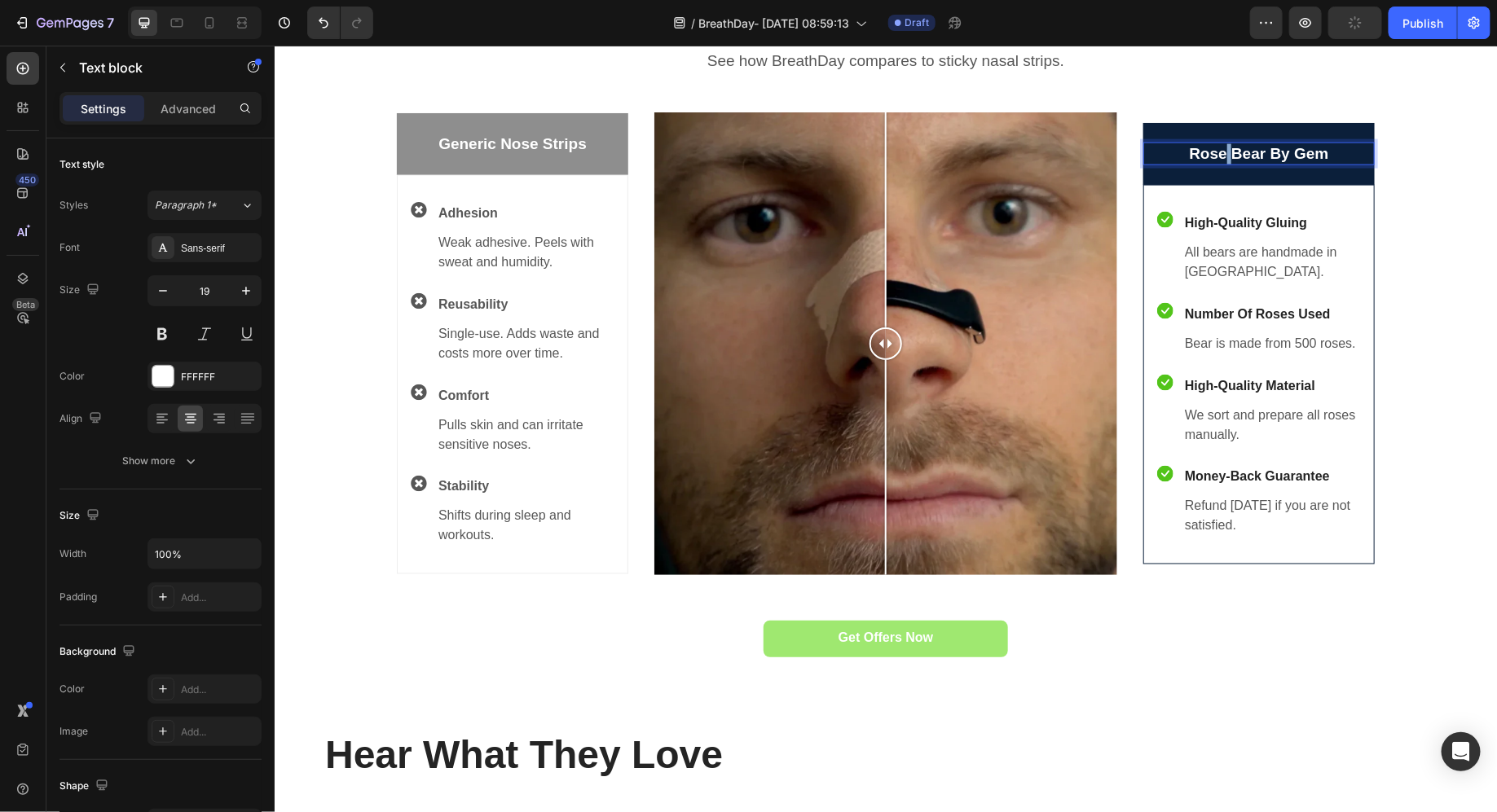
click at [1227, 147] on p "Rose Bear By Gem" at bounding box center [1258, 154] width 228 height 21
click at [1244, 225] on p "High-Quality Gluing" at bounding box center [1271, 222] width 174 height 20
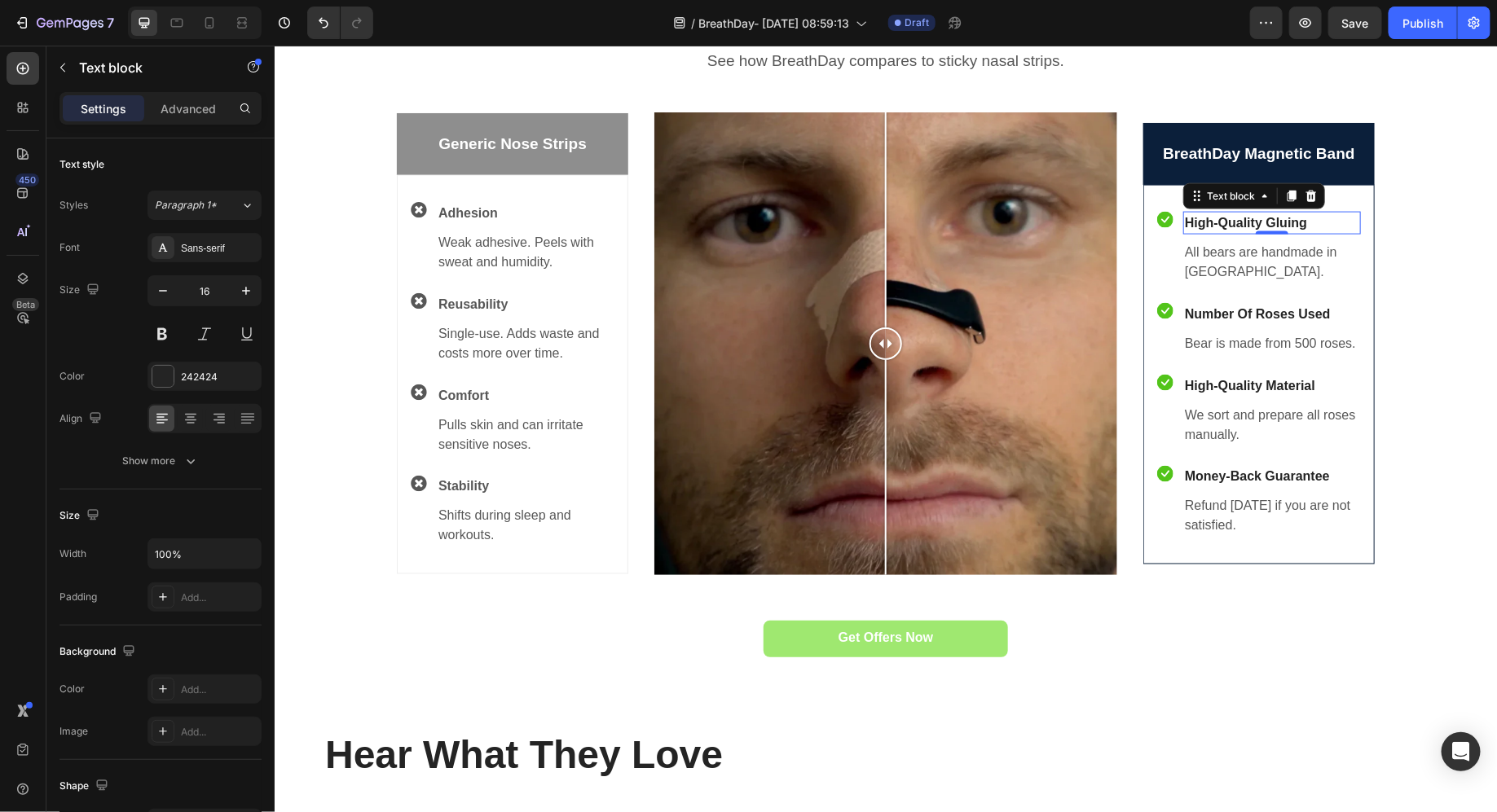
click at [1244, 225] on p "High-Quality Gluing" at bounding box center [1271, 222] width 174 height 20
click at [1203, 223] on p "Hold" at bounding box center [1271, 222] width 174 height 20
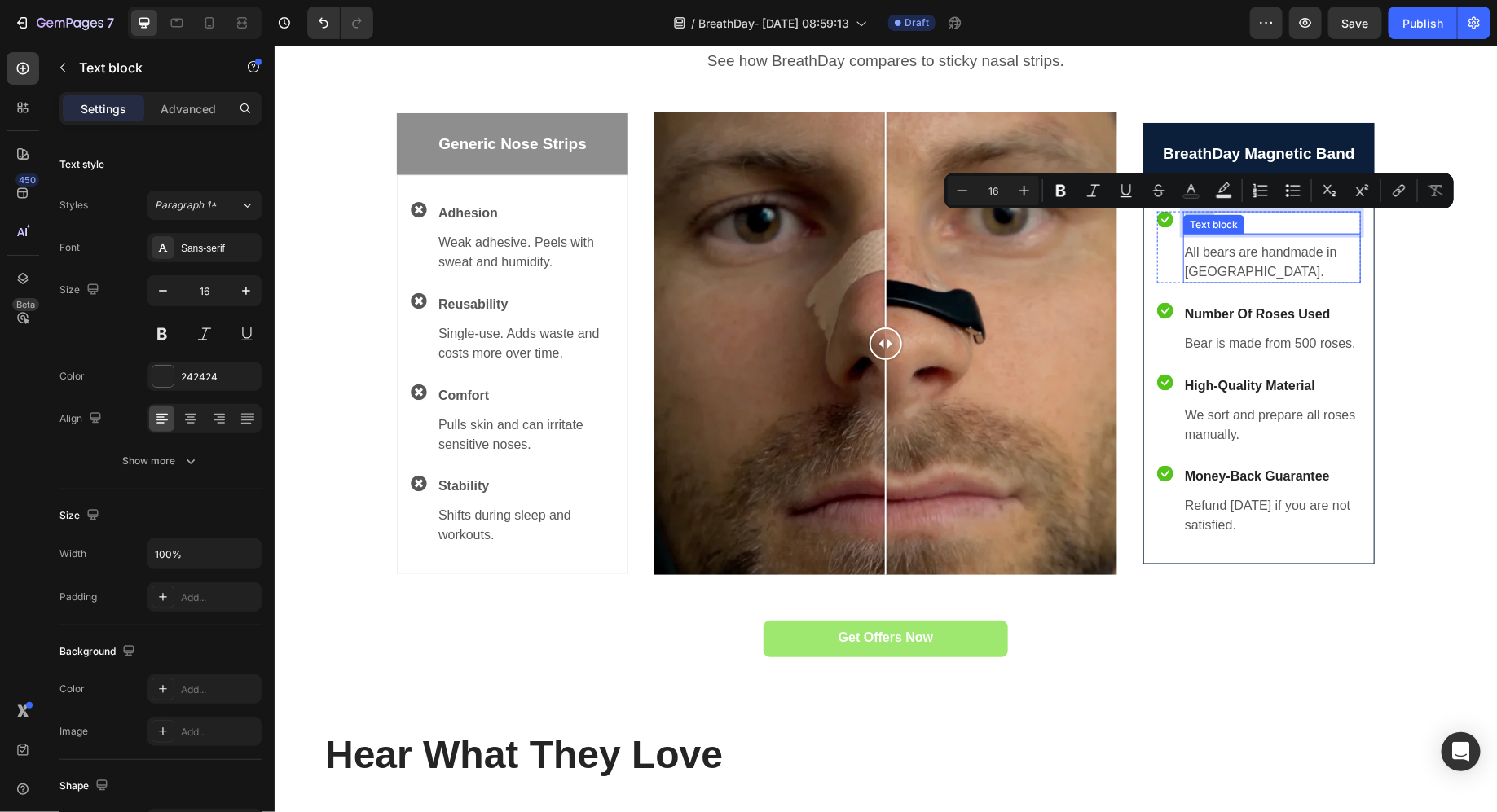
click at [1231, 263] on p "All bears are handmade in Europe." at bounding box center [1271, 261] width 174 height 39
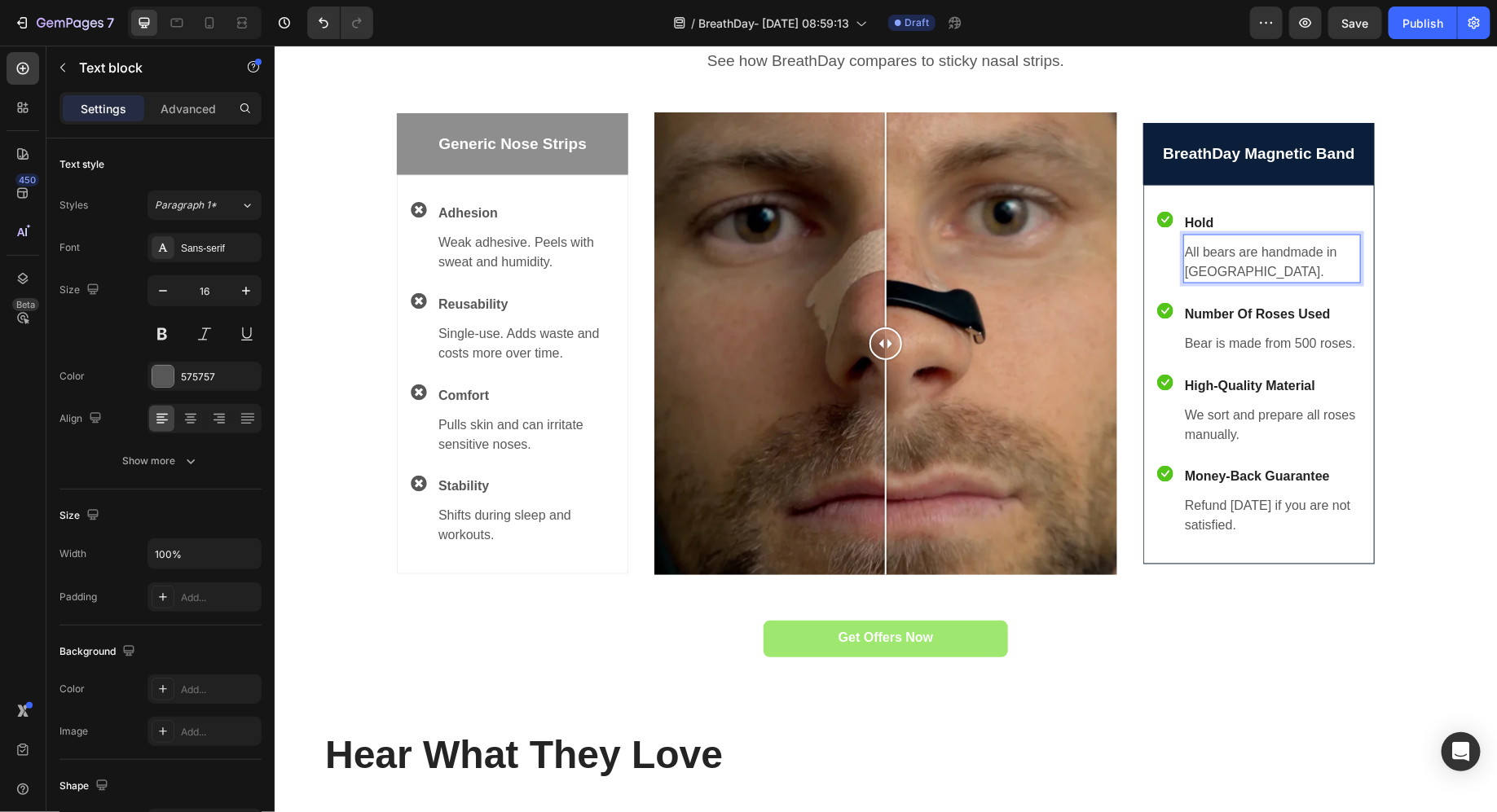
click at [1231, 263] on p "All bears are handmade in Europe." at bounding box center [1271, 261] width 174 height 39
click at [1234, 314] on p "Number Of Roses Used" at bounding box center [1271, 314] width 174 height 20
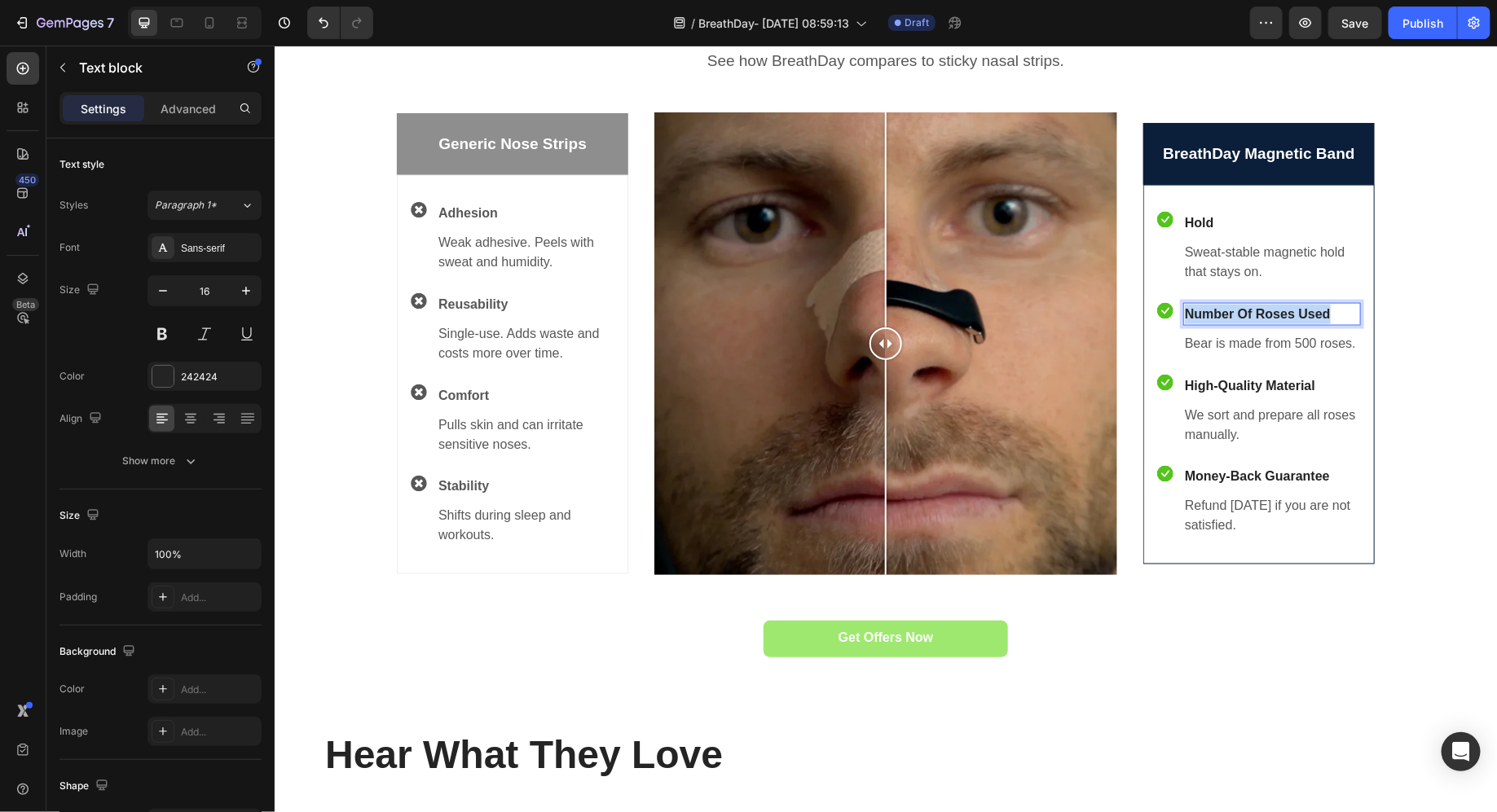
click at [1234, 314] on p "Number Of Roses Used" at bounding box center [1271, 314] width 174 height 20
click at [1263, 336] on p "Bear is made from 500 roses." at bounding box center [1271, 343] width 174 height 20
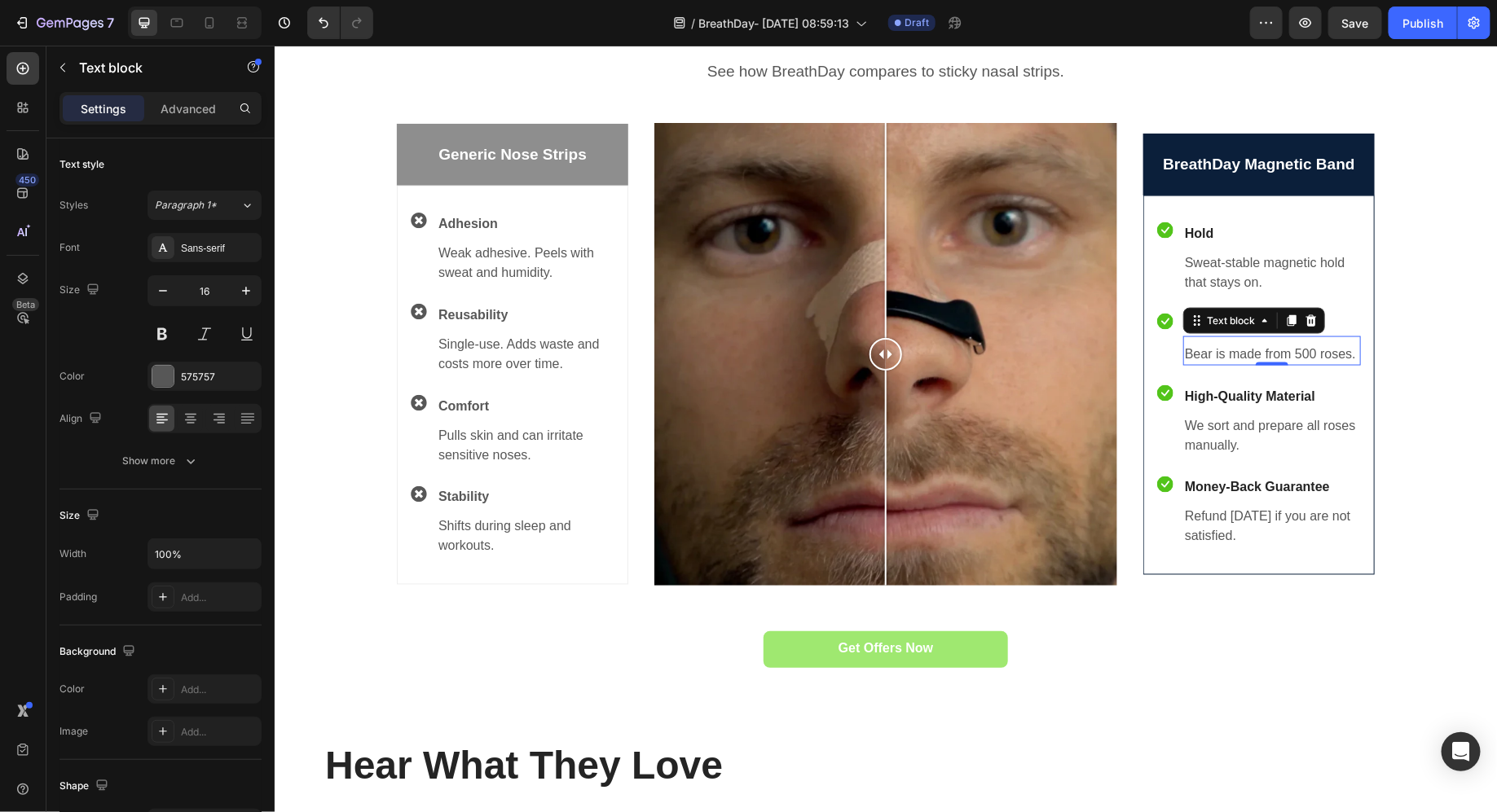
click at [1263, 336] on div "Bear is made from 500 roses. Text block 0" at bounding box center [1272, 350] width 178 height 29
click at [1261, 345] on p "Bear is made from 500 roses." at bounding box center [1271, 354] width 174 height 20
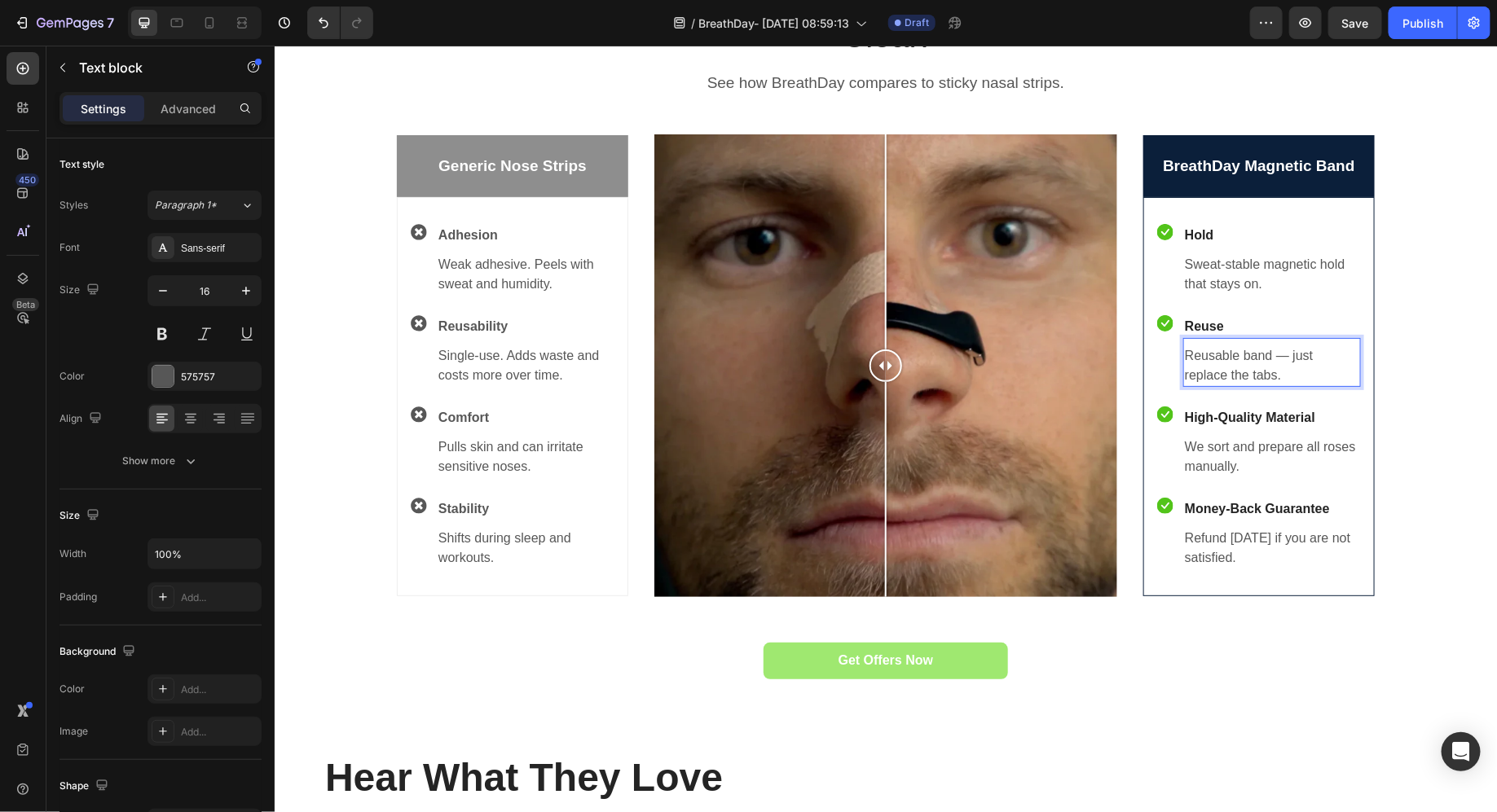
scroll to position [1070, 0]
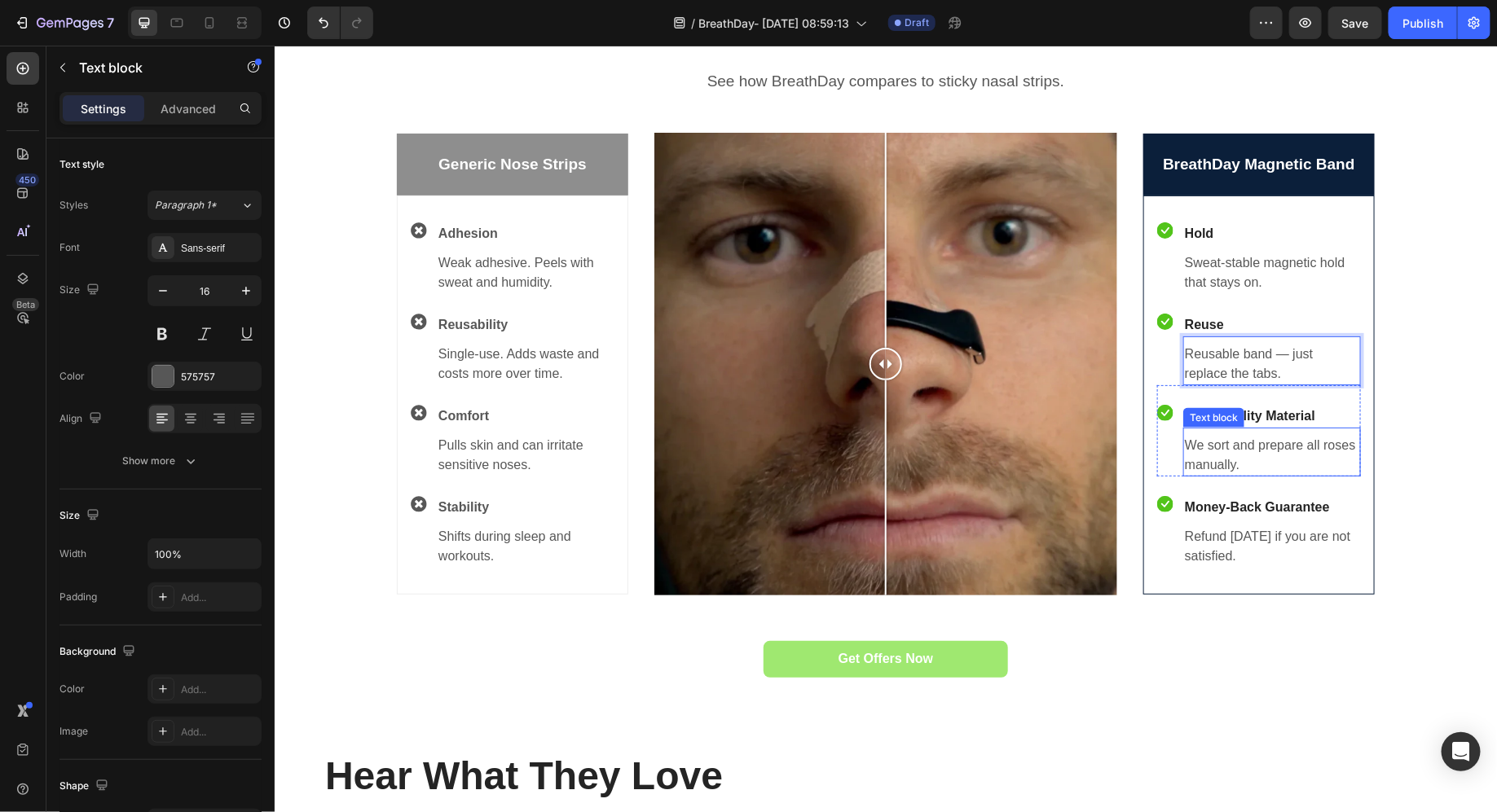
click at [1239, 413] on div "Text block" at bounding box center [1213, 418] width 55 height 15
click at [1239, 413] on p "High-Quality Material" at bounding box center [1271, 415] width 174 height 20
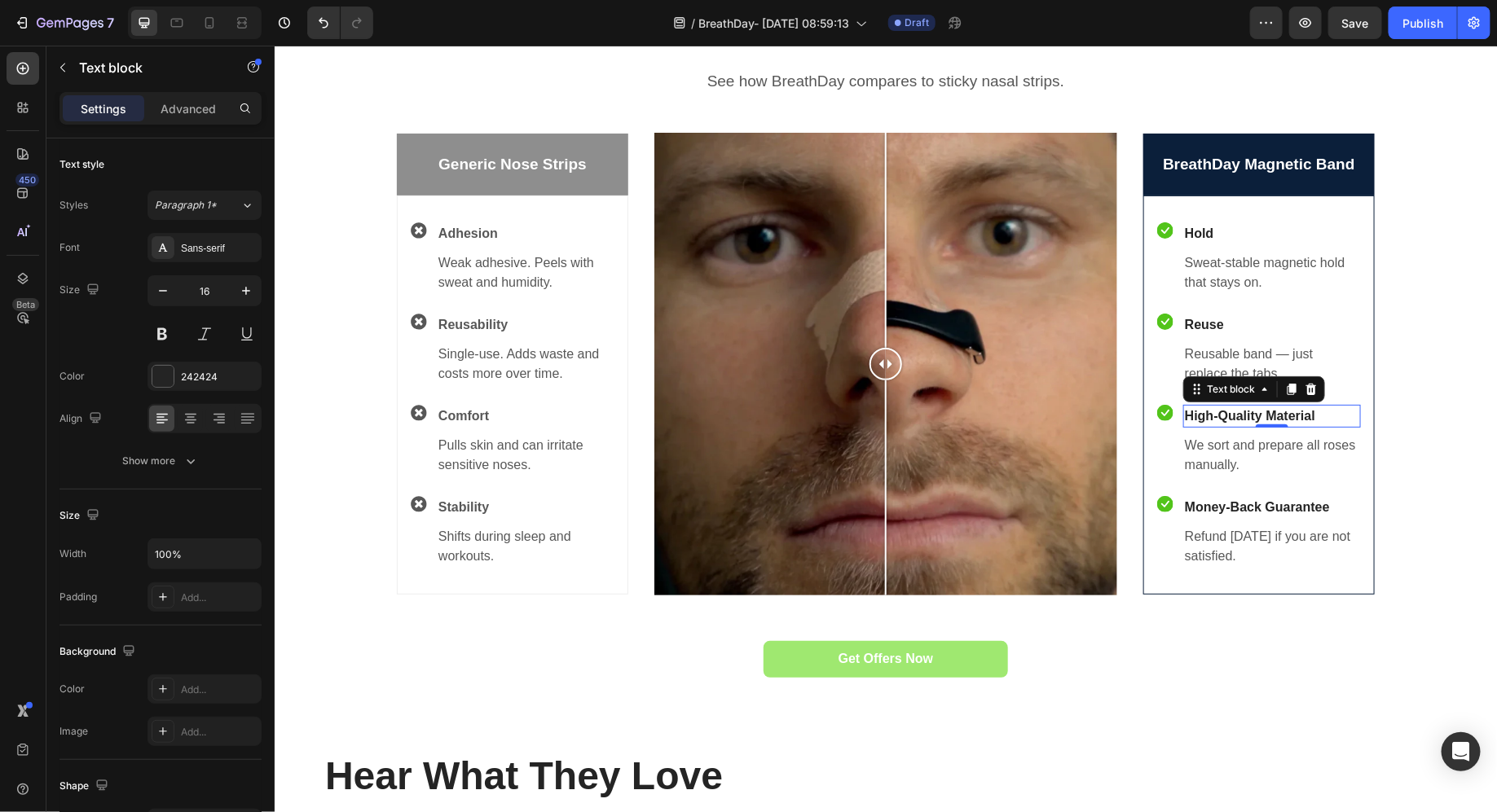
click at [1297, 419] on p "High-Quality Material" at bounding box center [1271, 415] width 174 height 20
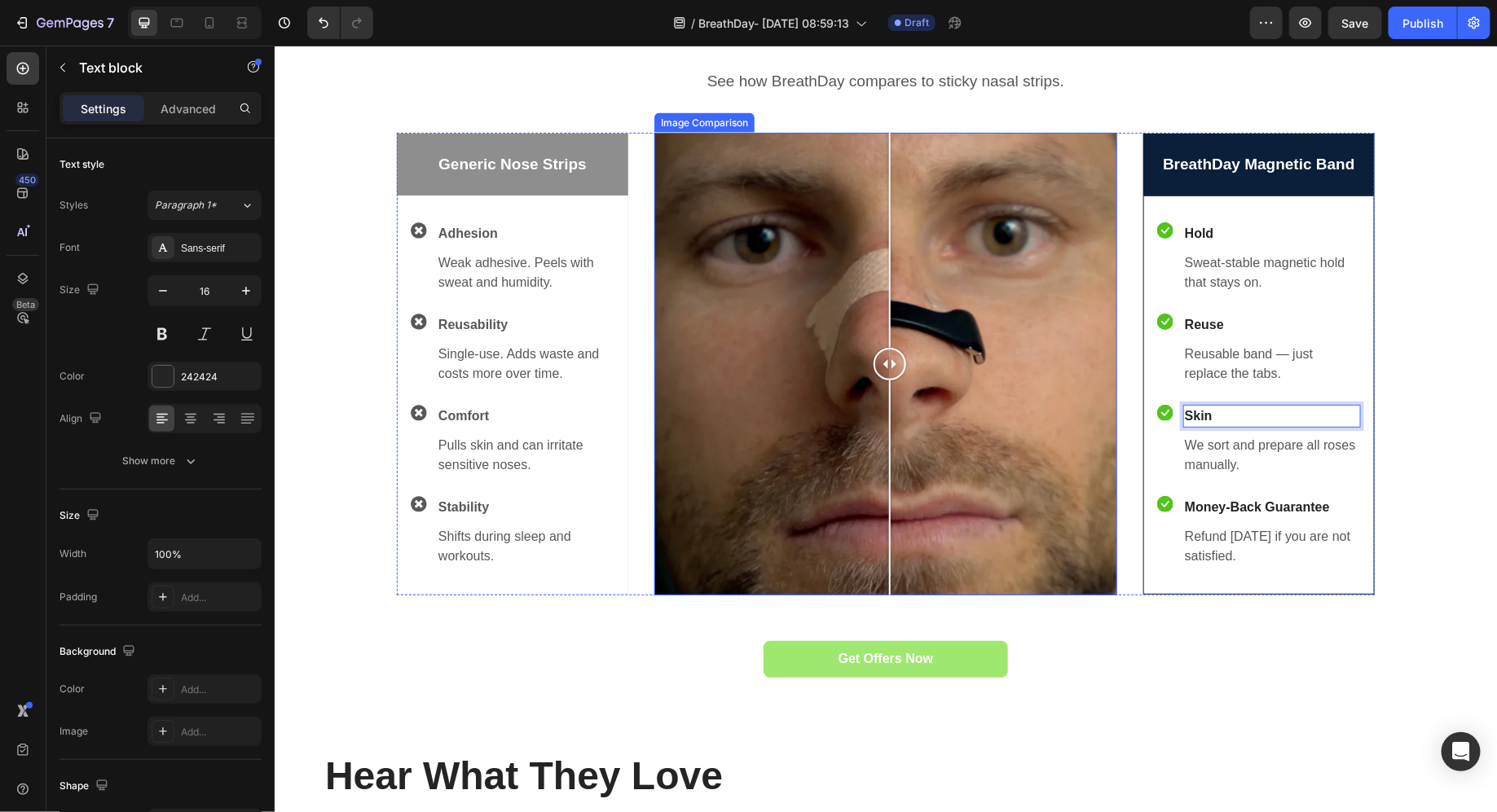
drag, startPoint x: 888, startPoint y: 361, endPoint x: 889, endPoint y: 458, distance: 97.0
click at [889, 458] on div at bounding box center [889, 364] width 32 height 463
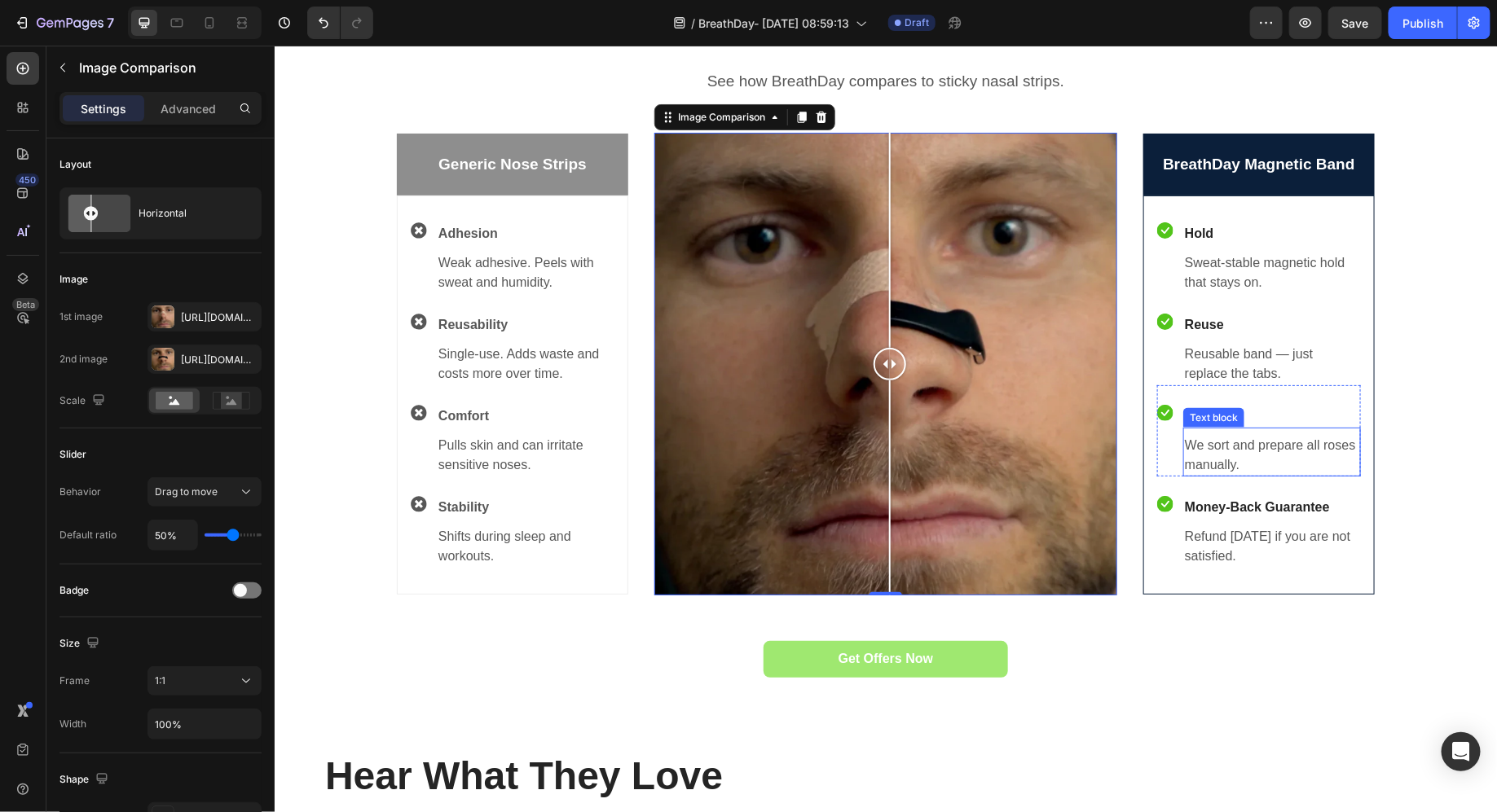
click at [1214, 453] on p "We sort and prepare all roses manually." at bounding box center [1271, 454] width 174 height 39
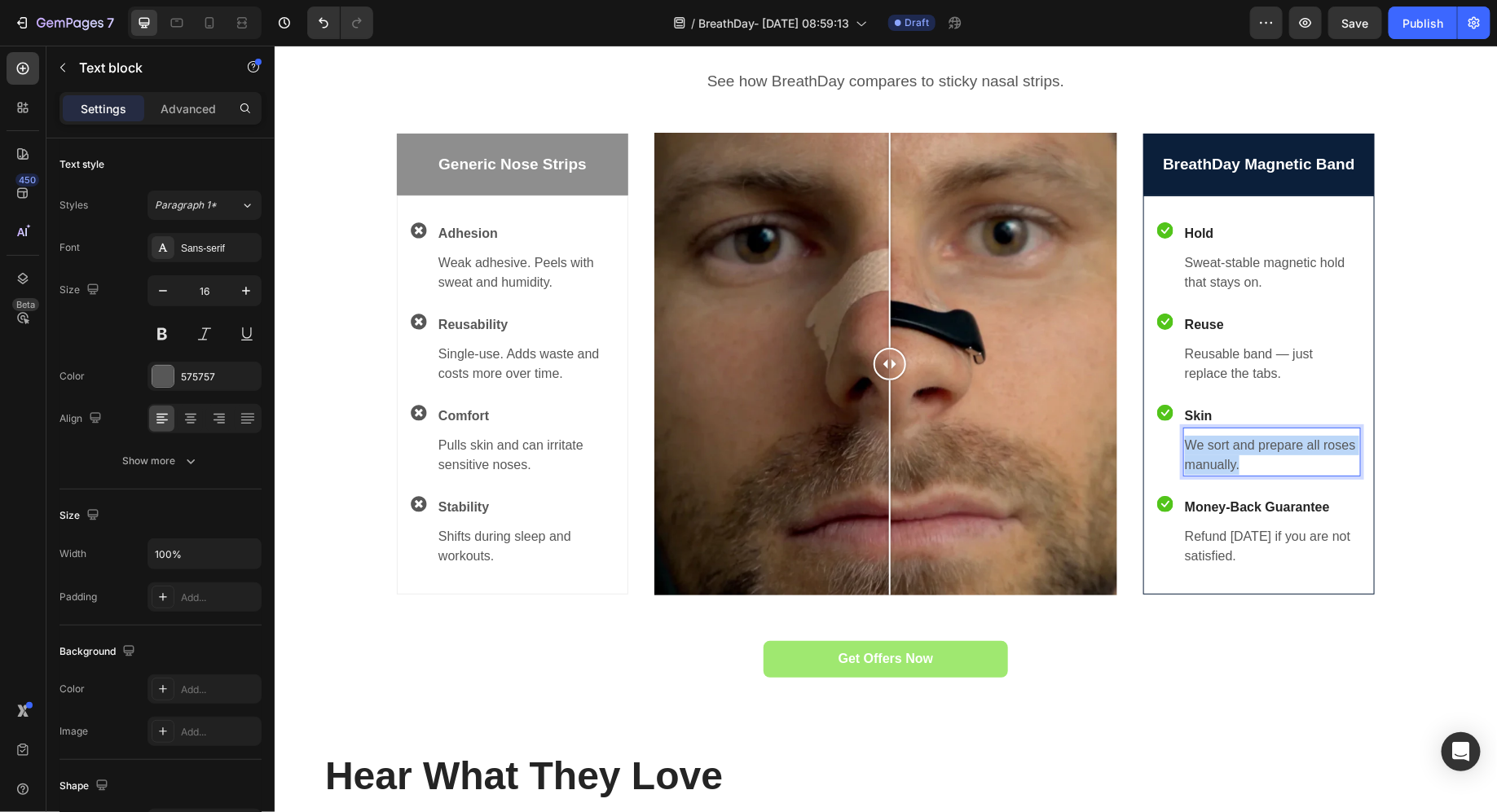
click at [1214, 453] on p "We sort and prepare all roses manually." at bounding box center [1271, 454] width 174 height 39
click at [1239, 497] on p "Money-Back Guarantee" at bounding box center [1271, 507] width 174 height 20
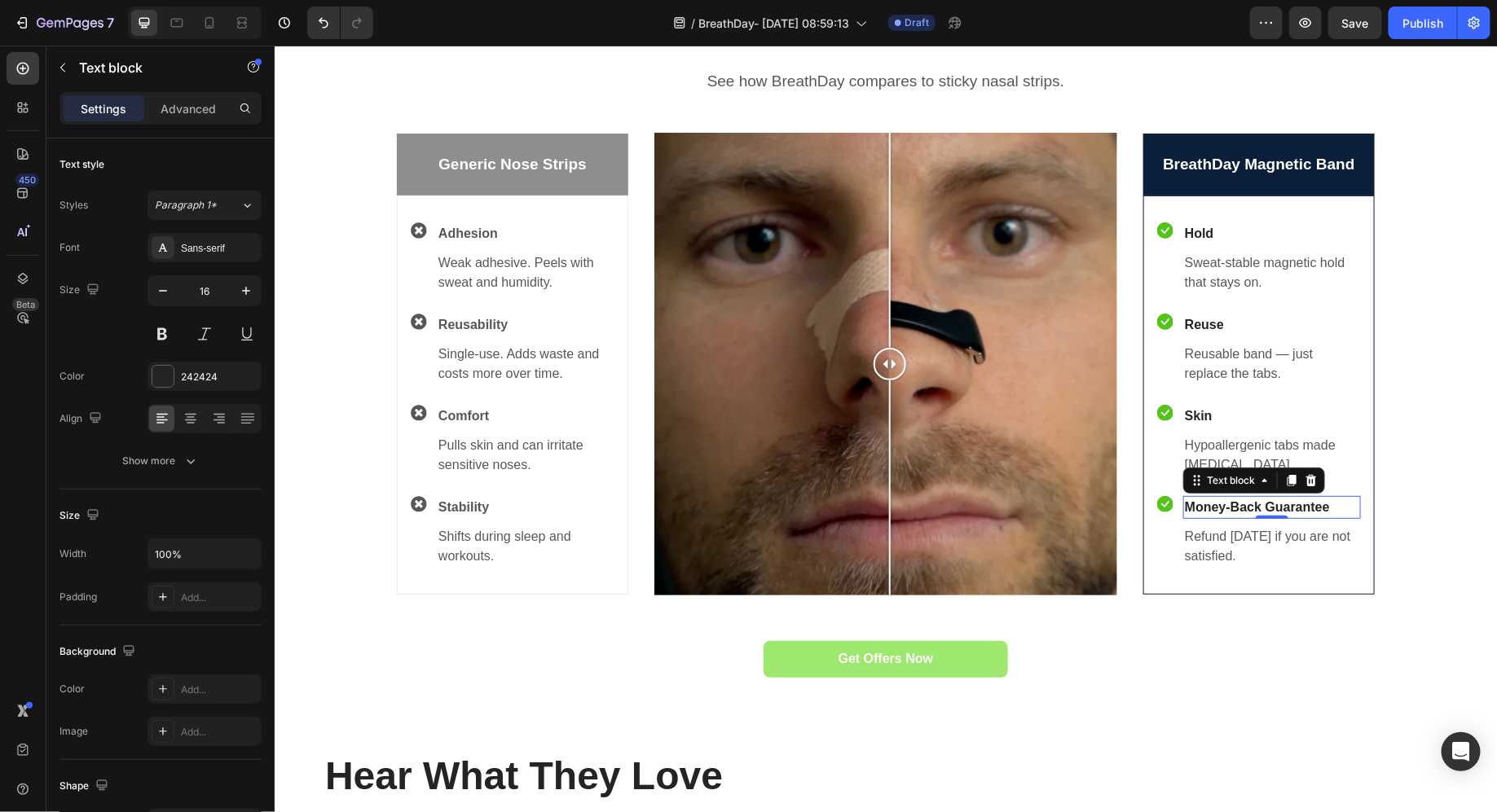
click at [1239, 508] on p "Money-Back Guarantee" at bounding box center [1271, 507] width 174 height 20
click at [1214, 544] on p "Refund within 14 days if you are not satisfied." at bounding box center [1271, 545] width 174 height 39
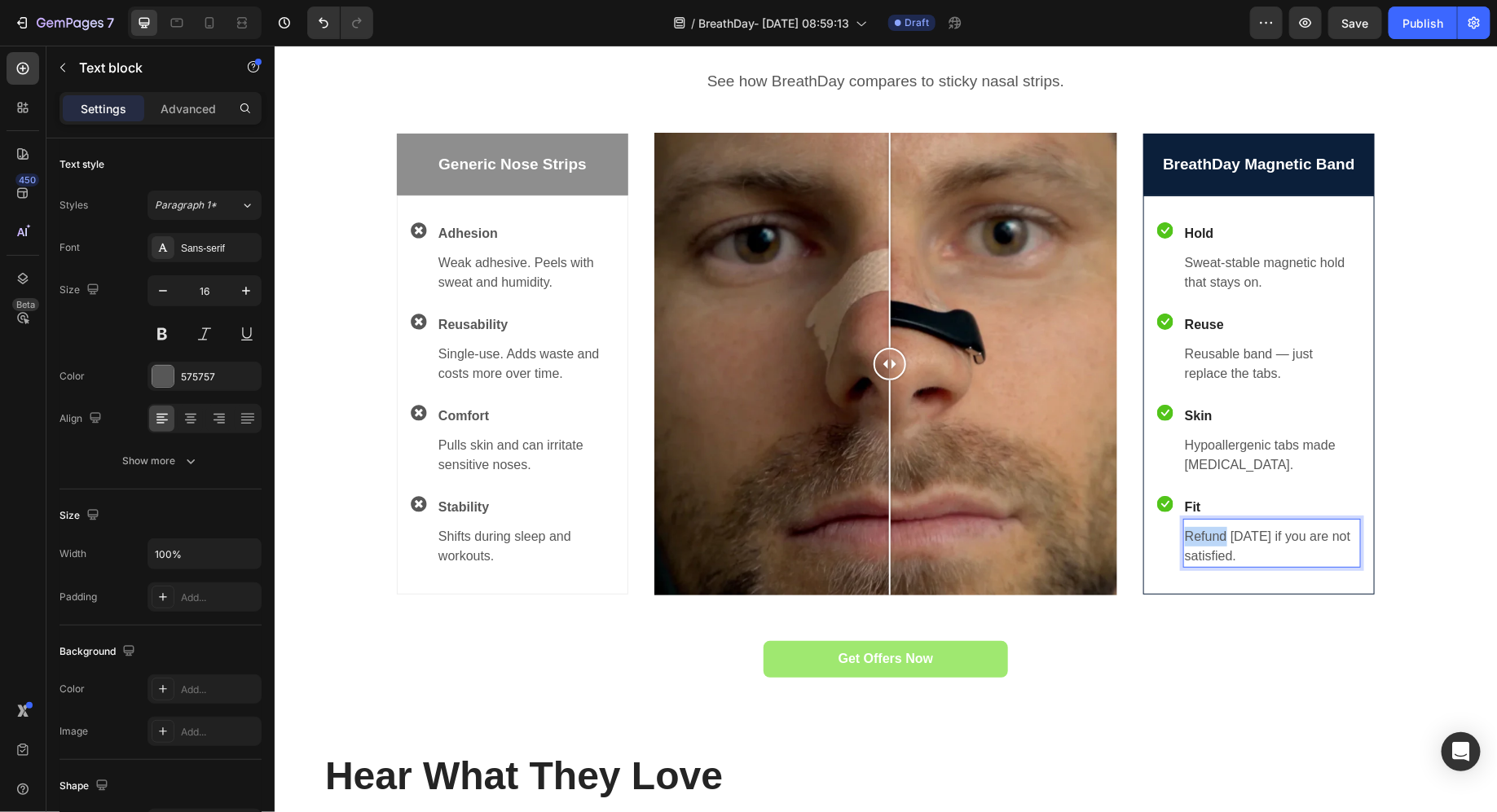
click at [1214, 544] on p "Refund within 14 days if you are not satisfied." at bounding box center [1271, 545] width 174 height 39
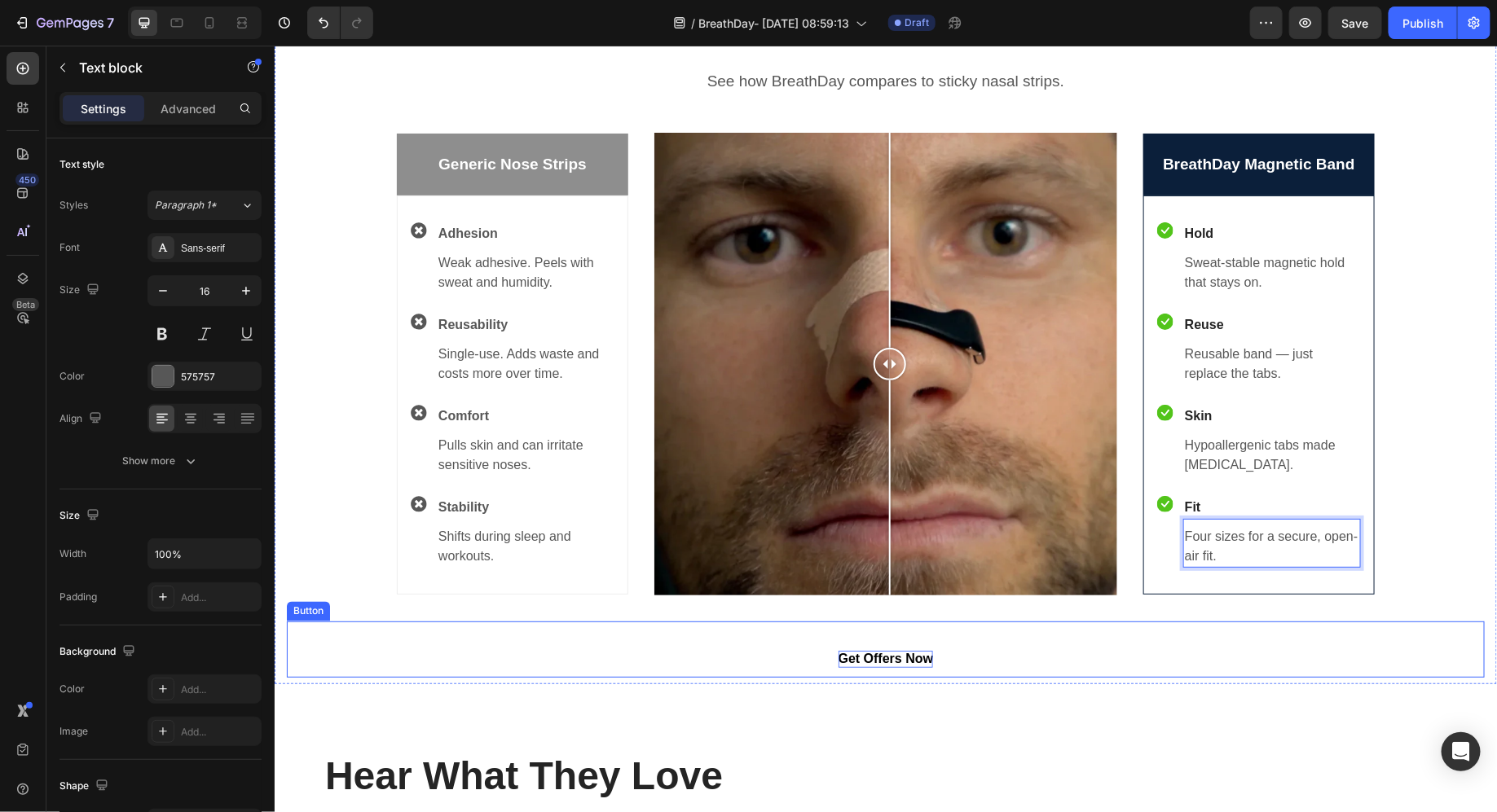
click at [912, 655] on strong "Get Offers Now" at bounding box center [885, 658] width 95 height 14
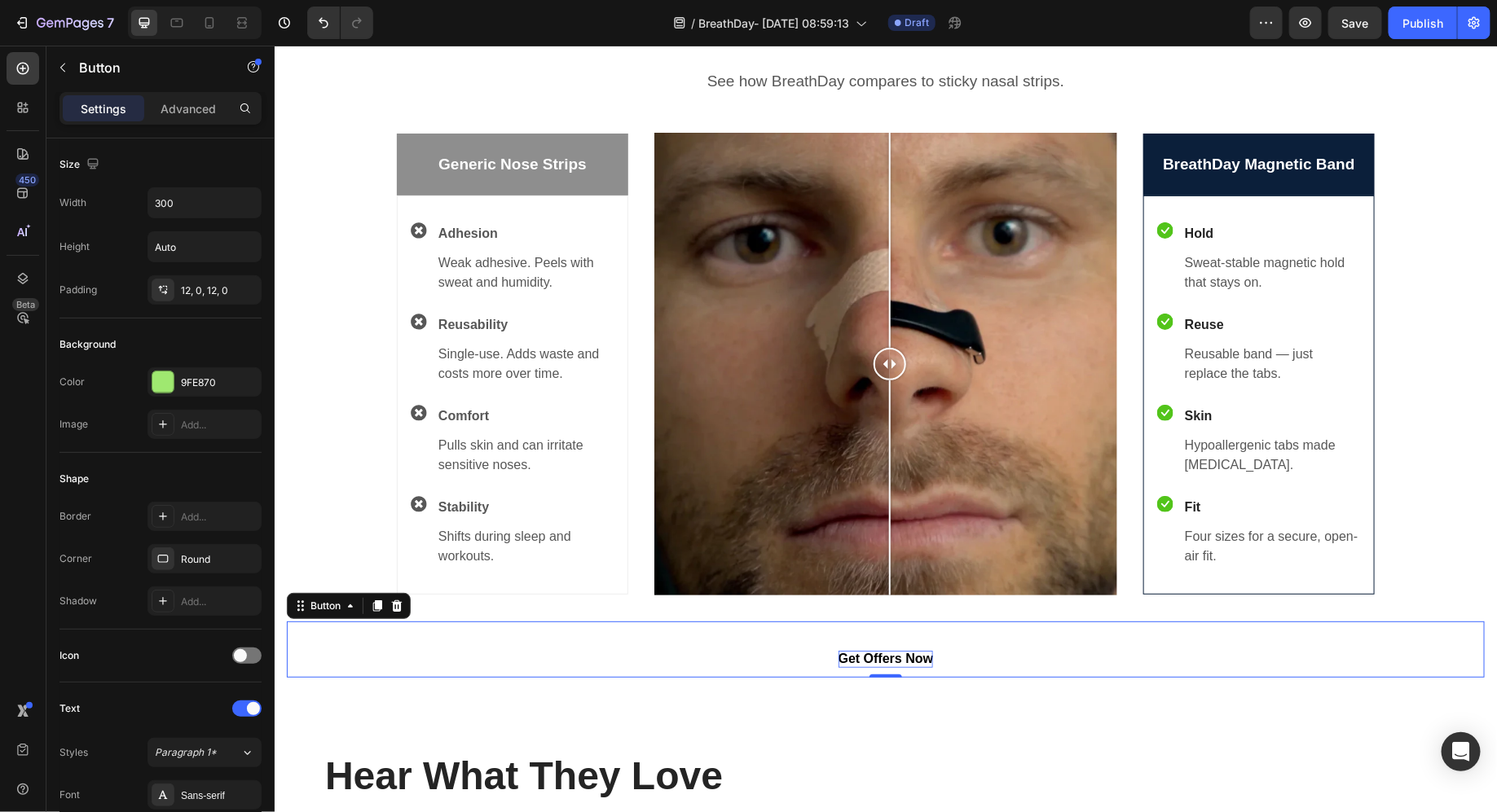
click at [912, 655] on strong "Get Offers Now" at bounding box center [885, 658] width 95 height 14
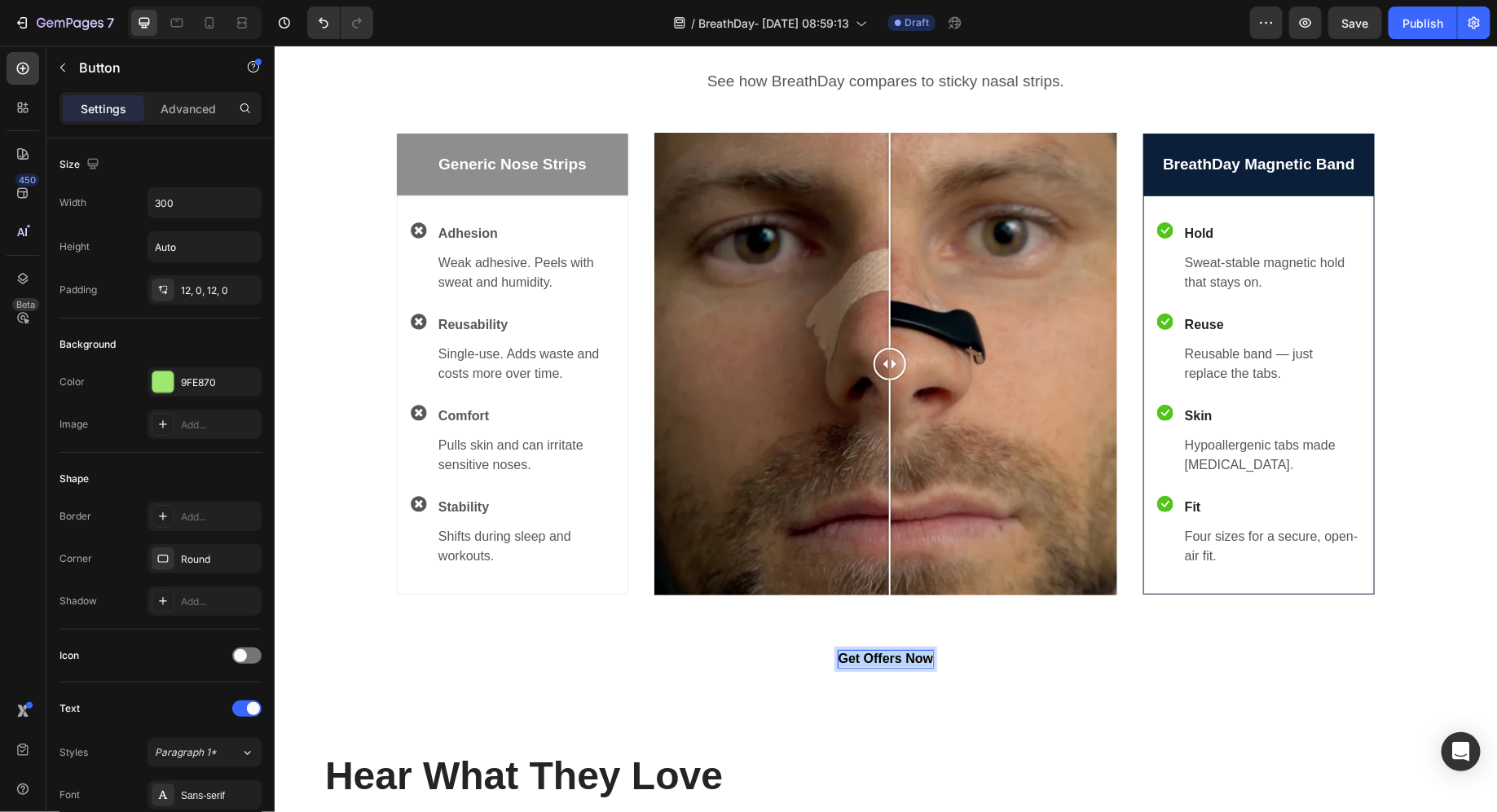
click at [912, 655] on strong "Get Offers Now" at bounding box center [885, 658] width 95 height 14
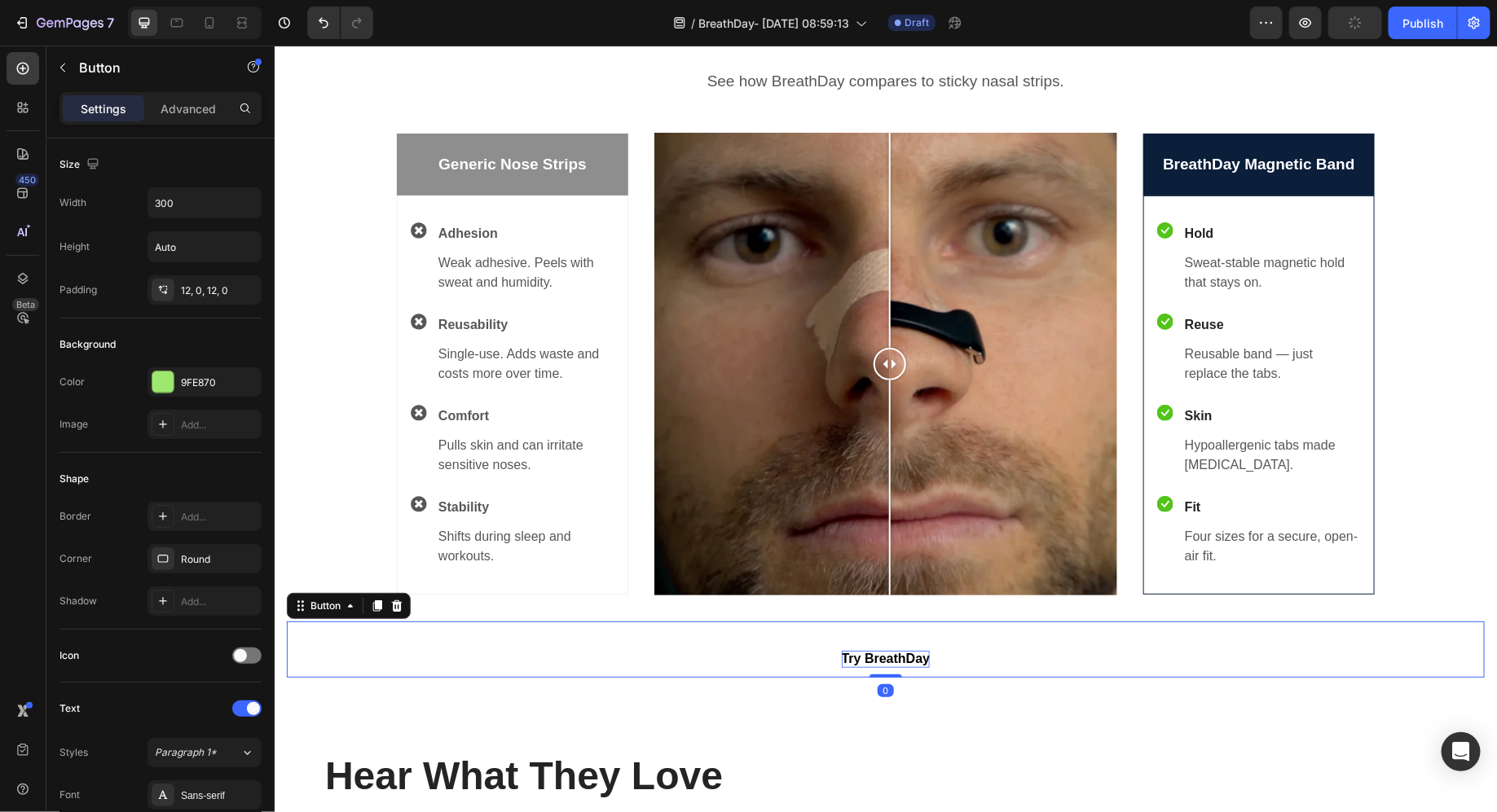
click at [977, 638] on div "Try BreathDay Button 0" at bounding box center [885, 648] width 1198 height 56
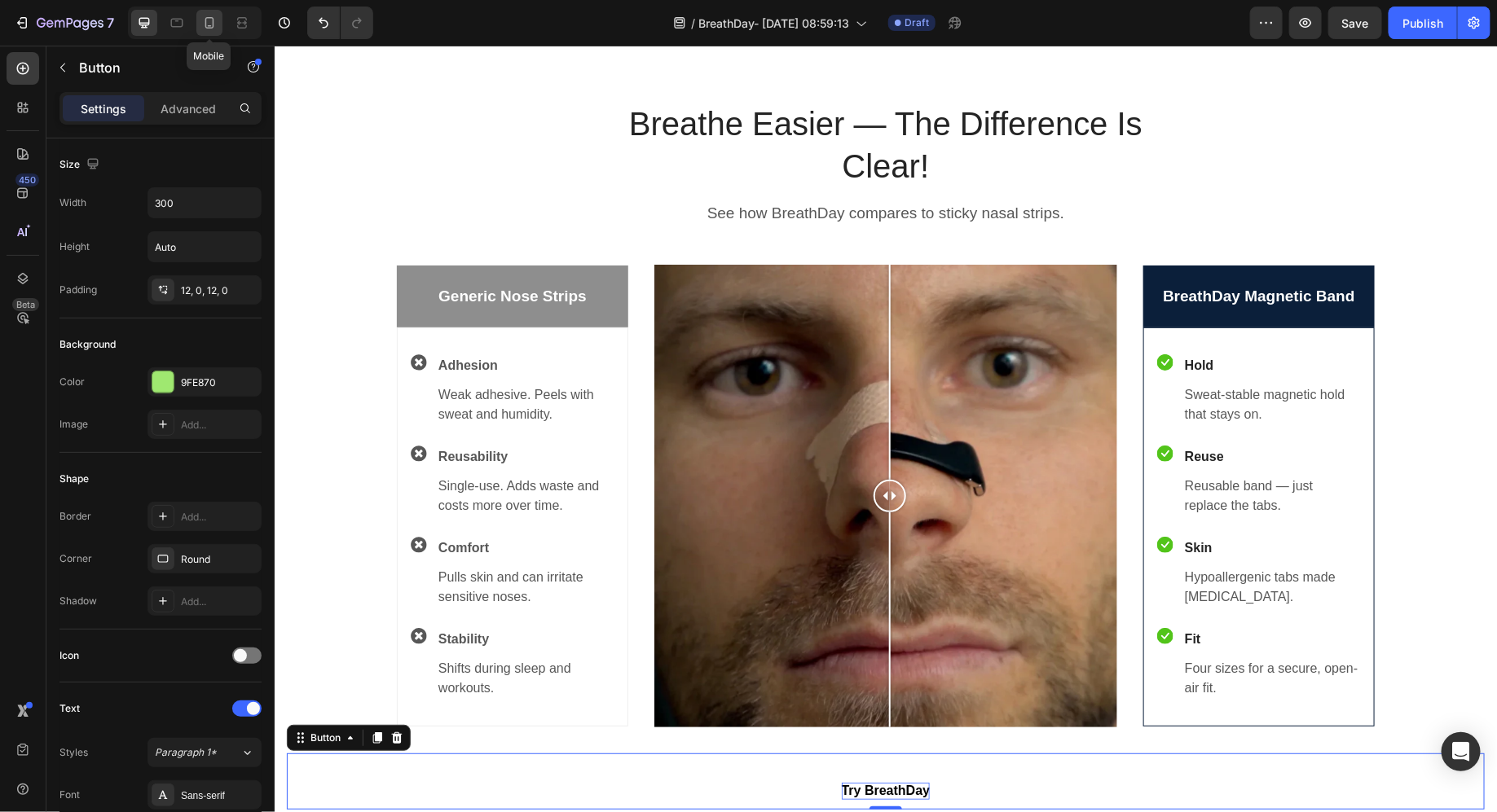
click at [203, 34] on div at bounding box center [210, 23] width 26 height 26
type input "100%"
type input "14"
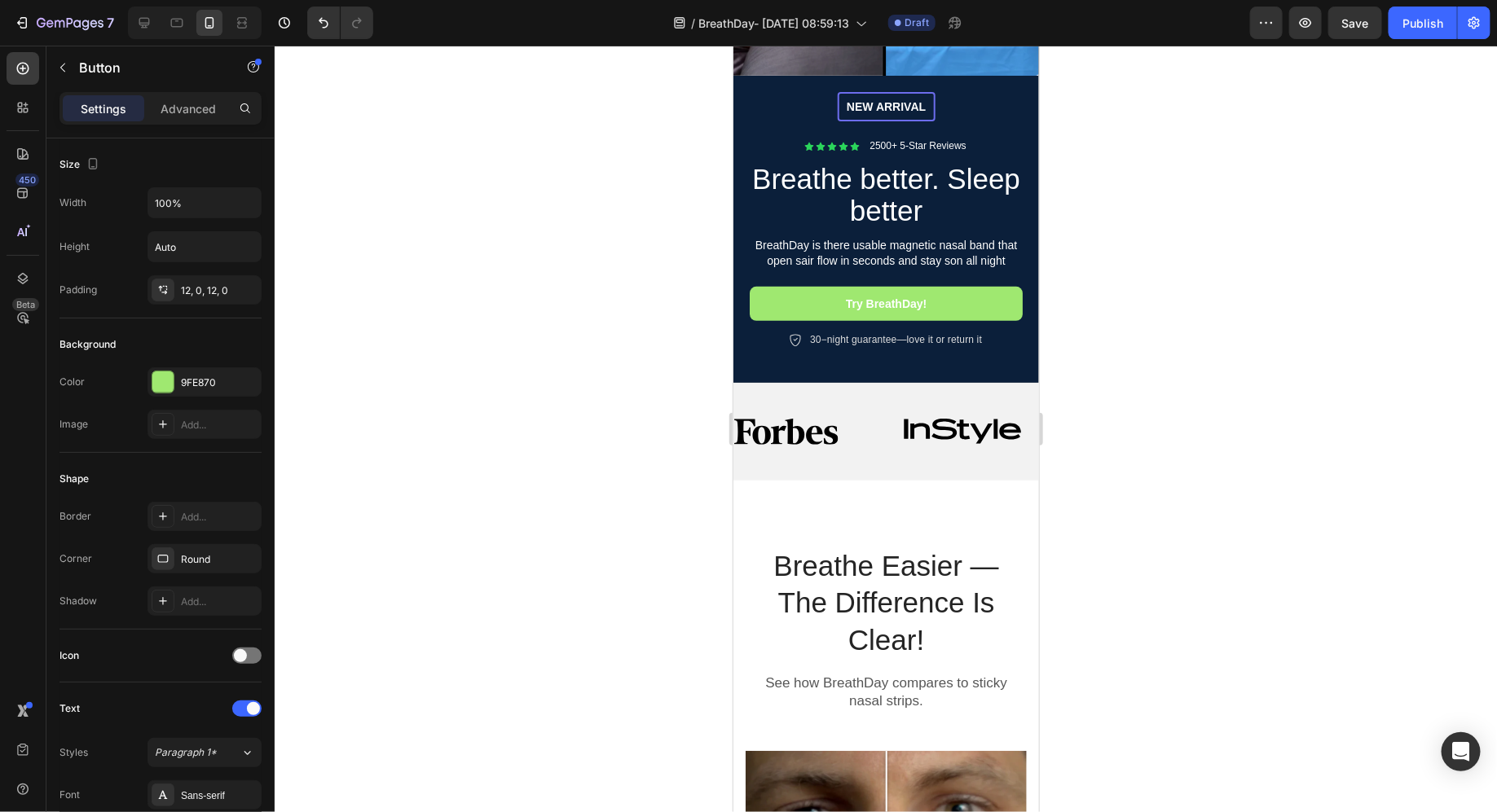
scroll to position [365, 0]
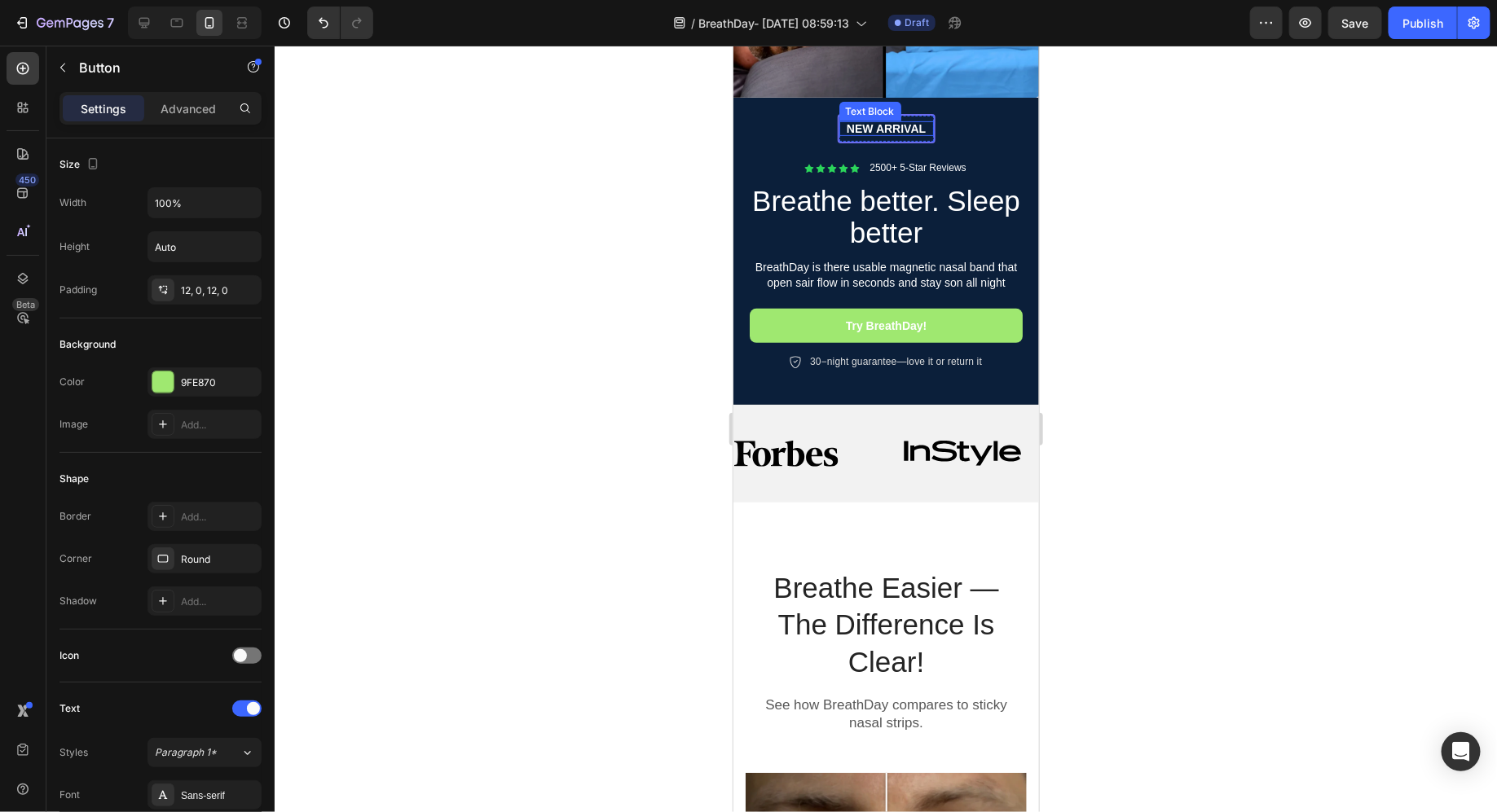
click at [889, 130] on div "NEW ARRIVAL Text Block" at bounding box center [886, 129] width 95 height 15
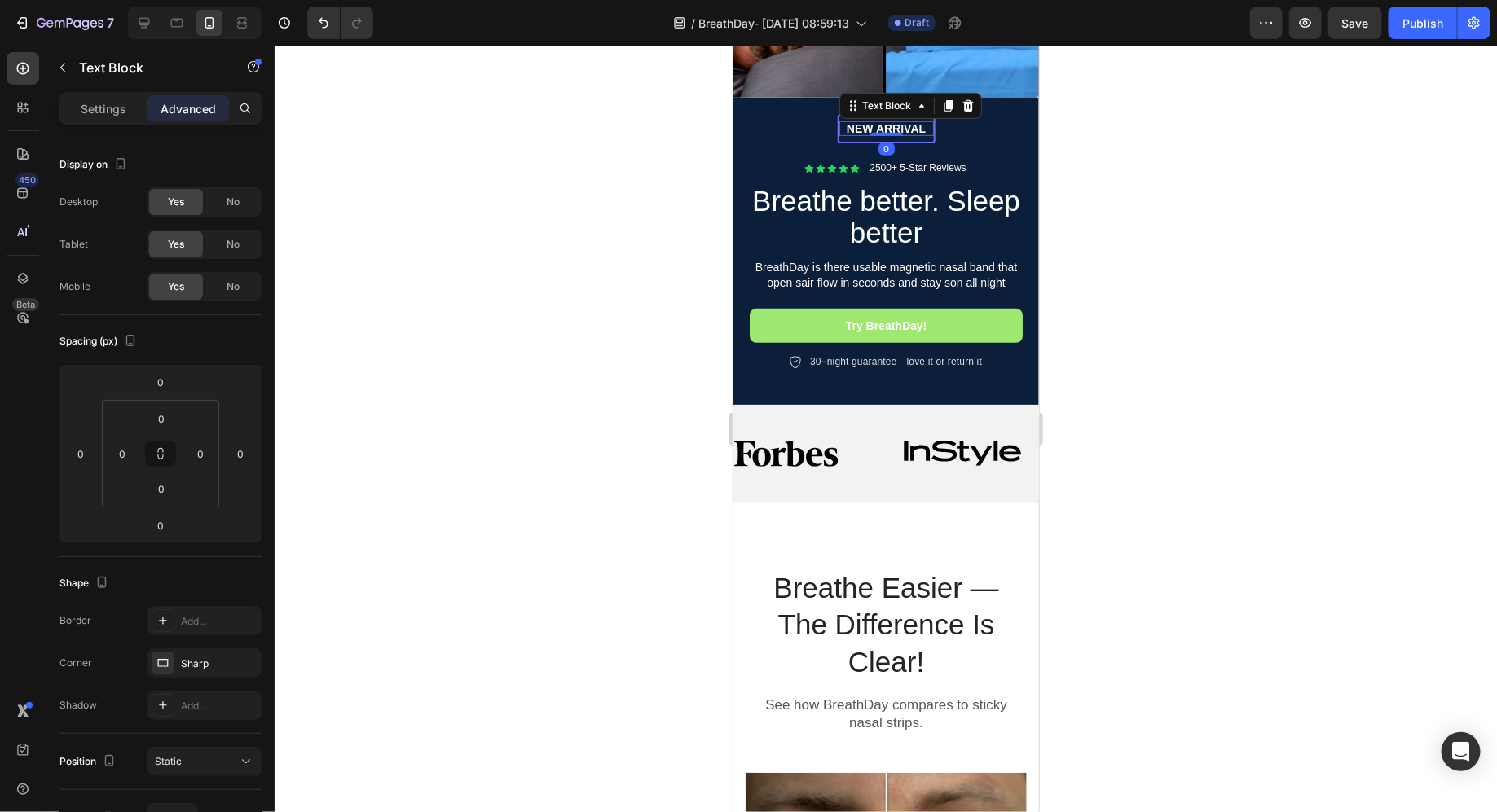
click at [889, 132] on div at bounding box center [886, 133] width 32 height 3
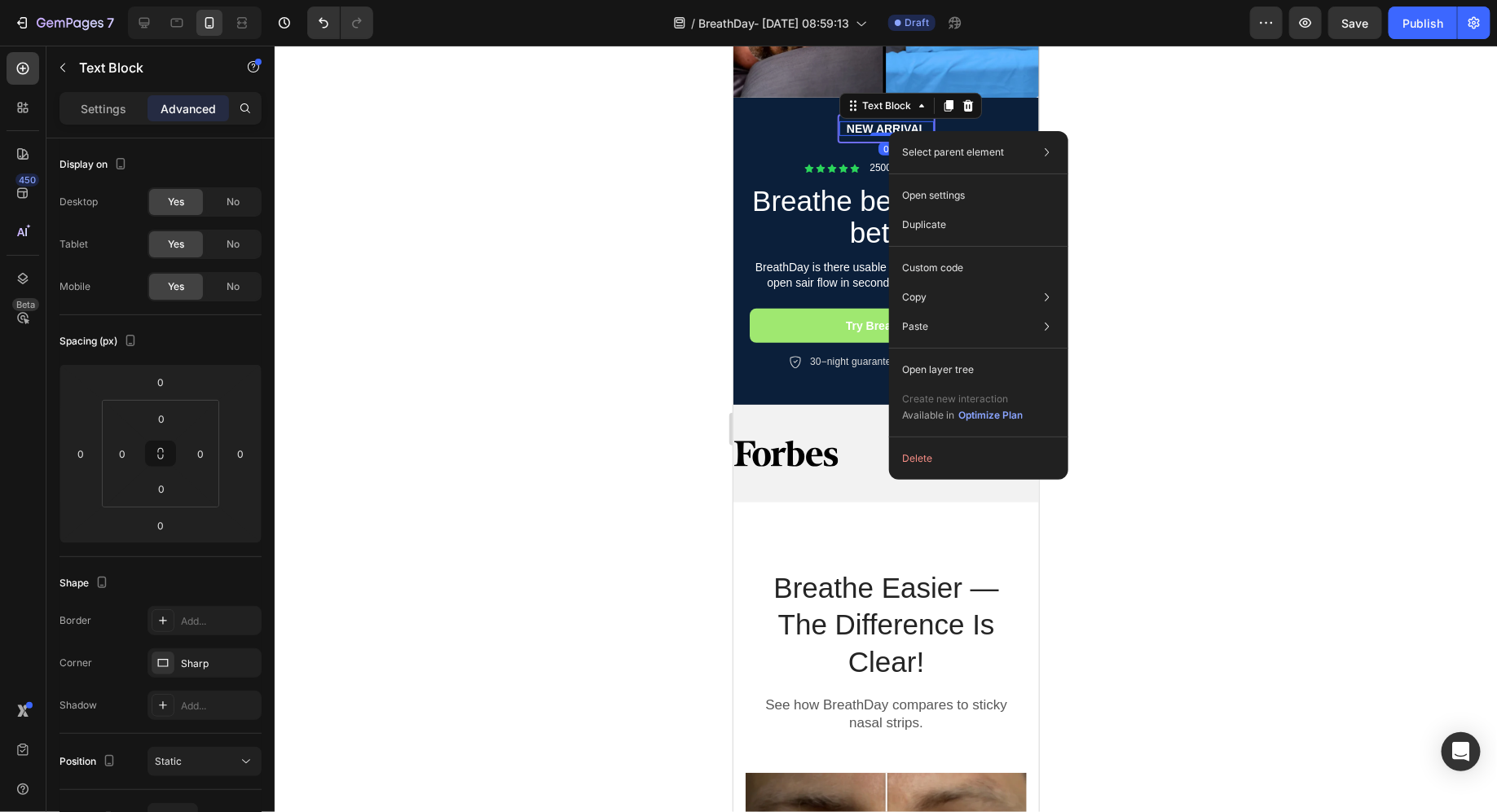
click at [879, 126] on p "NEW ARRIVAL" at bounding box center [886, 129] width 95 height 15
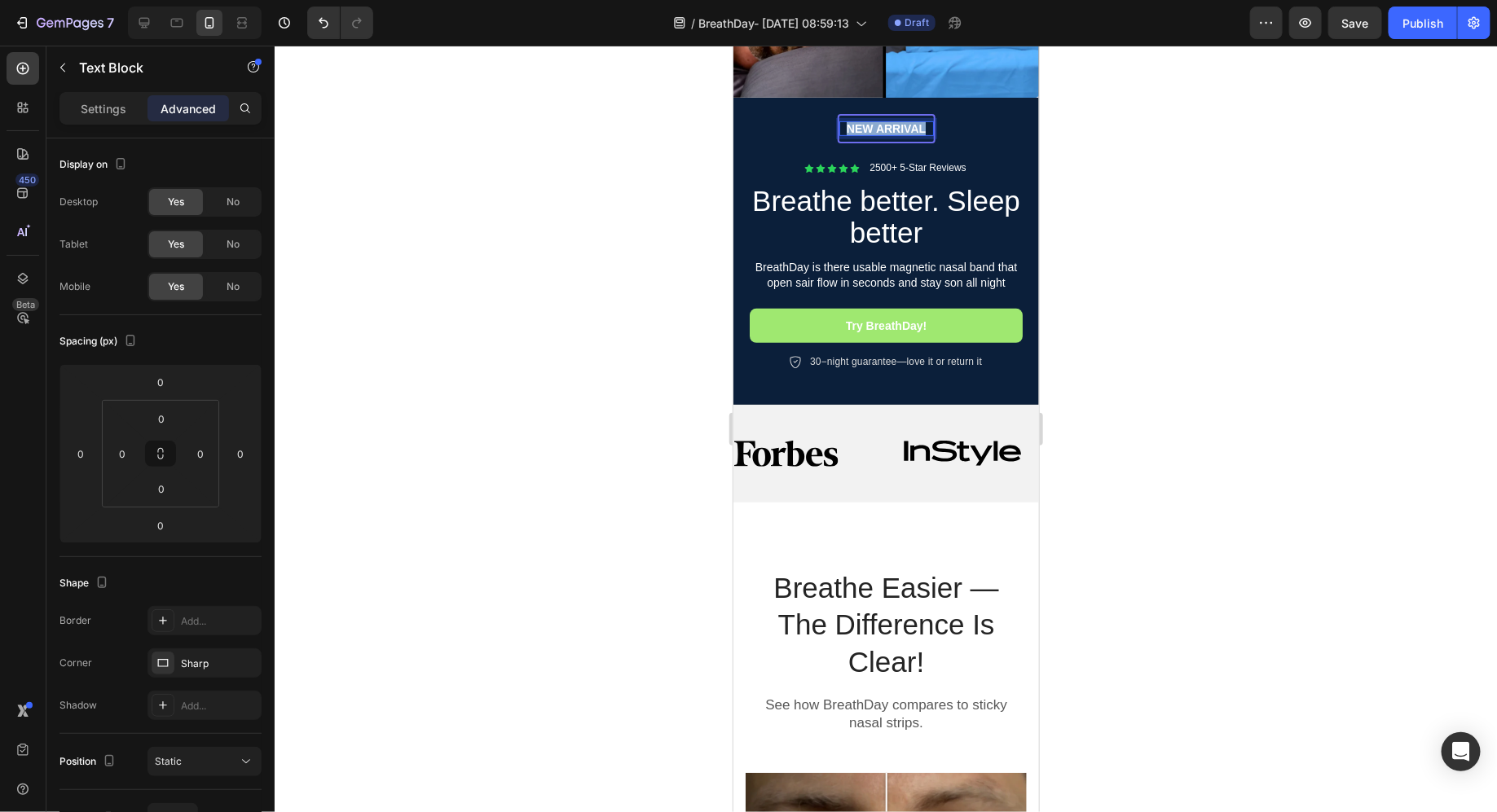
click at [879, 126] on p "NEW ARRIVAL" at bounding box center [886, 129] width 95 height 15
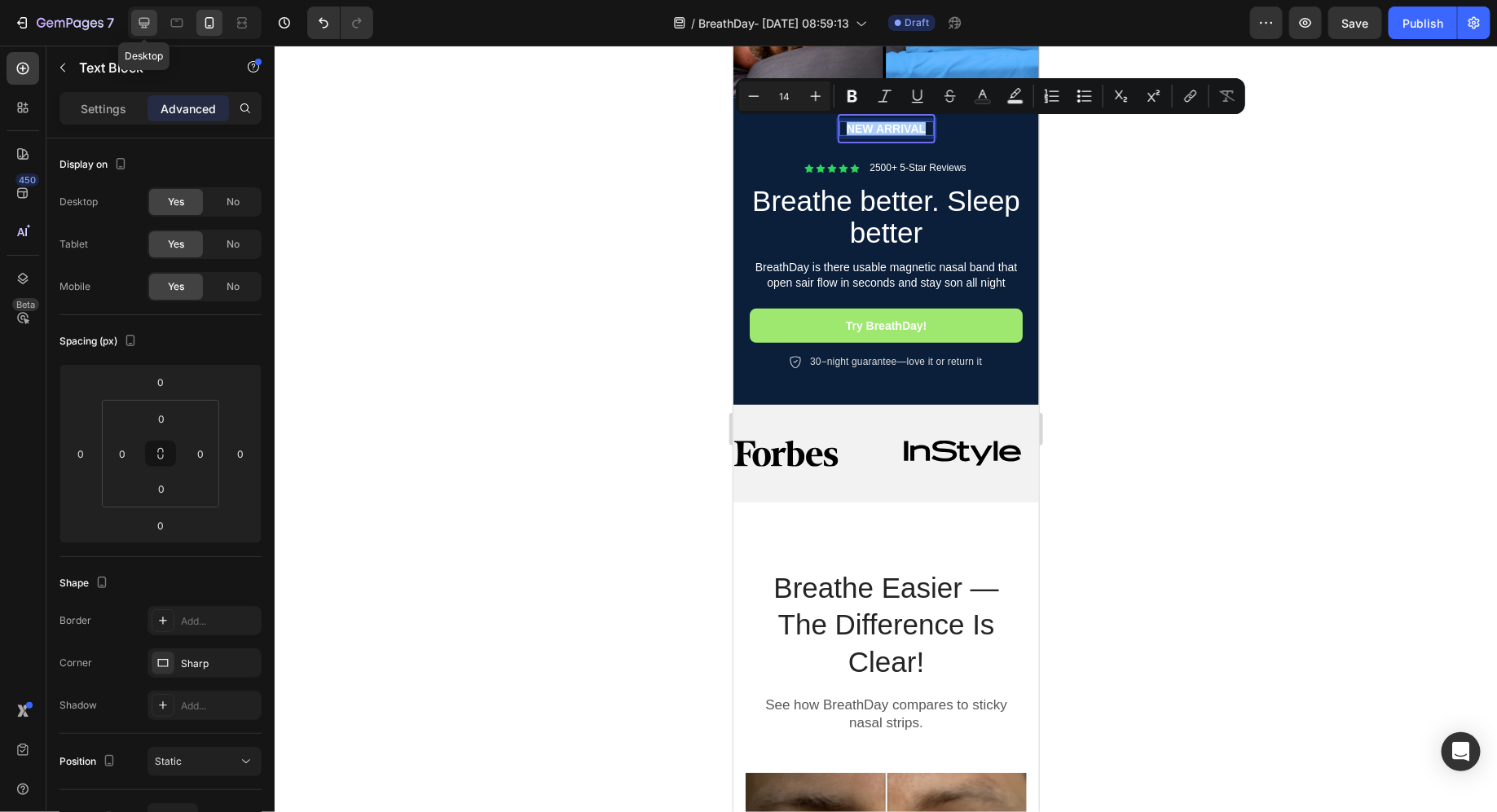
click at [145, 20] on icon at bounding box center [144, 23] width 16 height 16
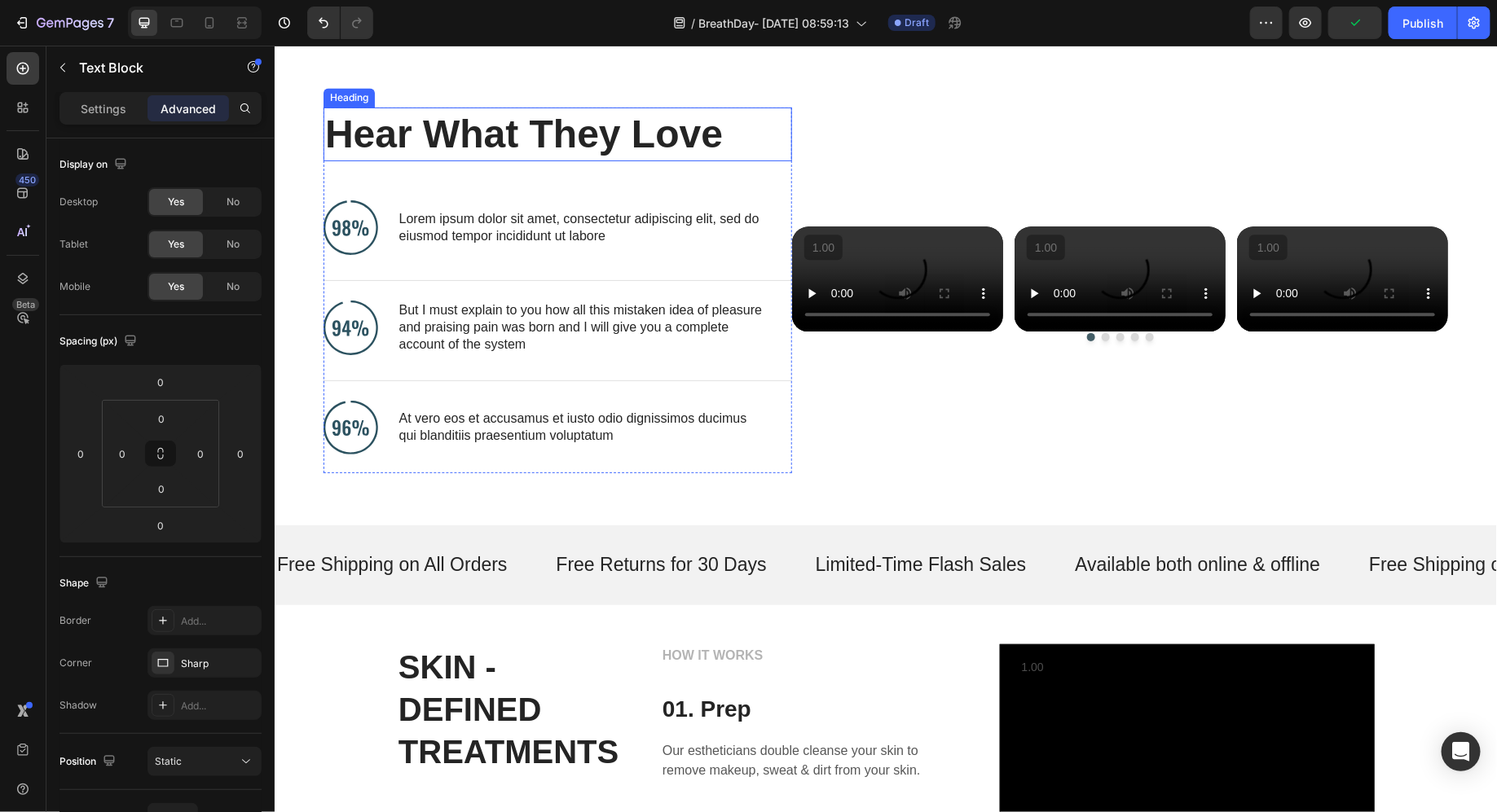
scroll to position [1715, 0]
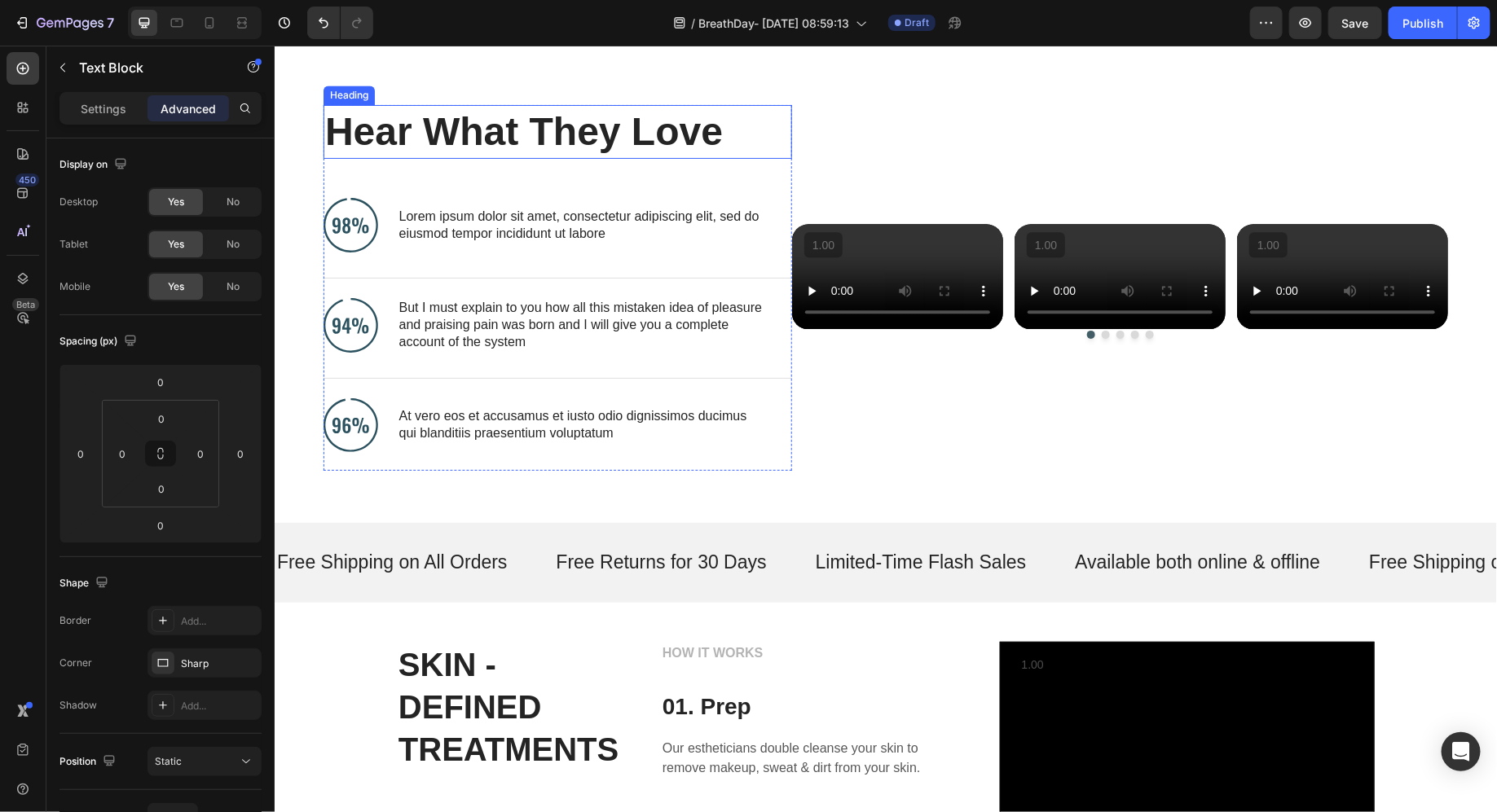
click at [476, 152] on h2 "Hear What They Love" at bounding box center [544, 130] width 443 height 54
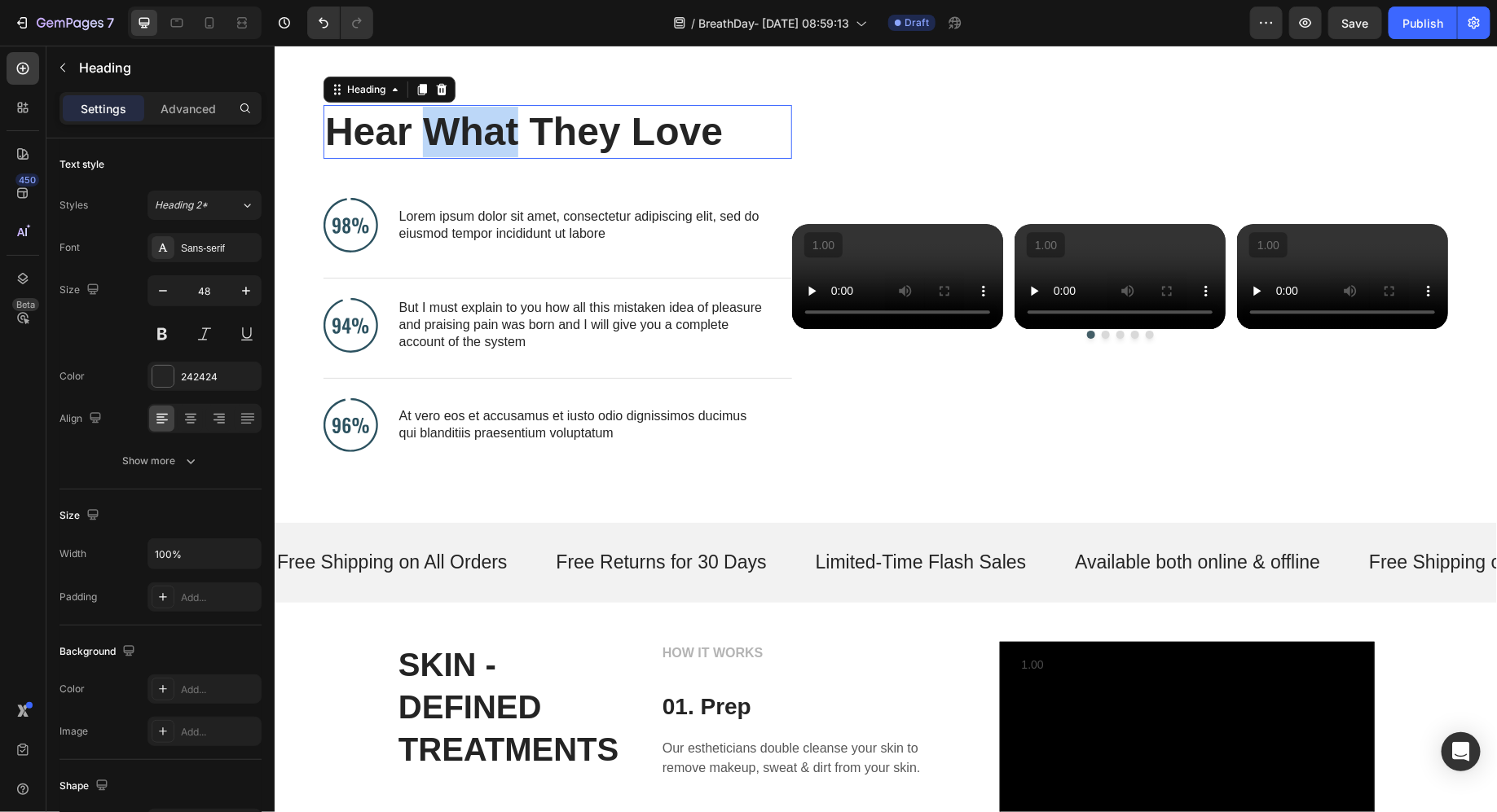
click at [476, 152] on h2 "Hear What They Love" at bounding box center [544, 130] width 443 height 54
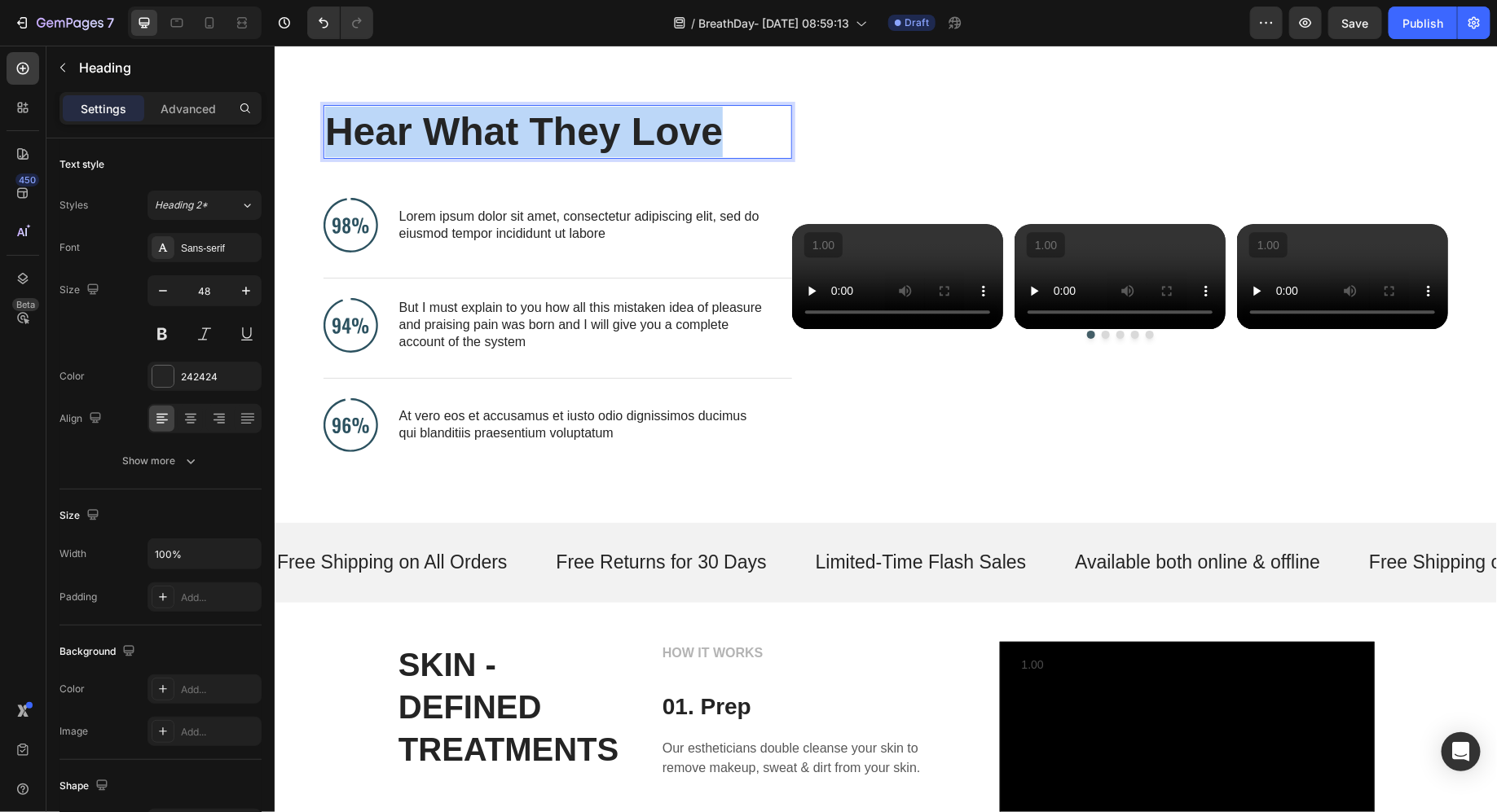
click at [476, 152] on p "Hear What They Love" at bounding box center [544, 130] width 440 height 50
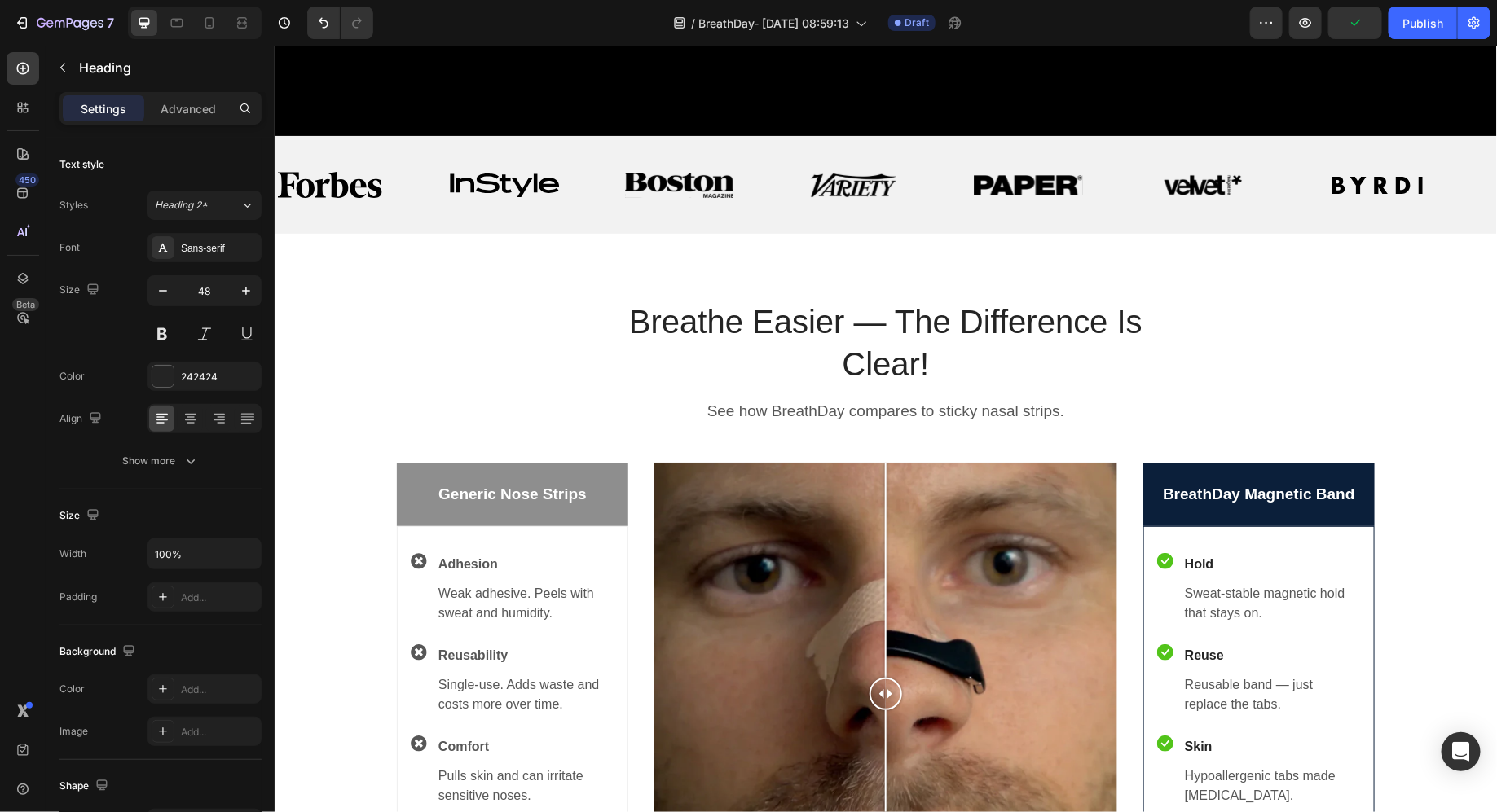
scroll to position [726, 0]
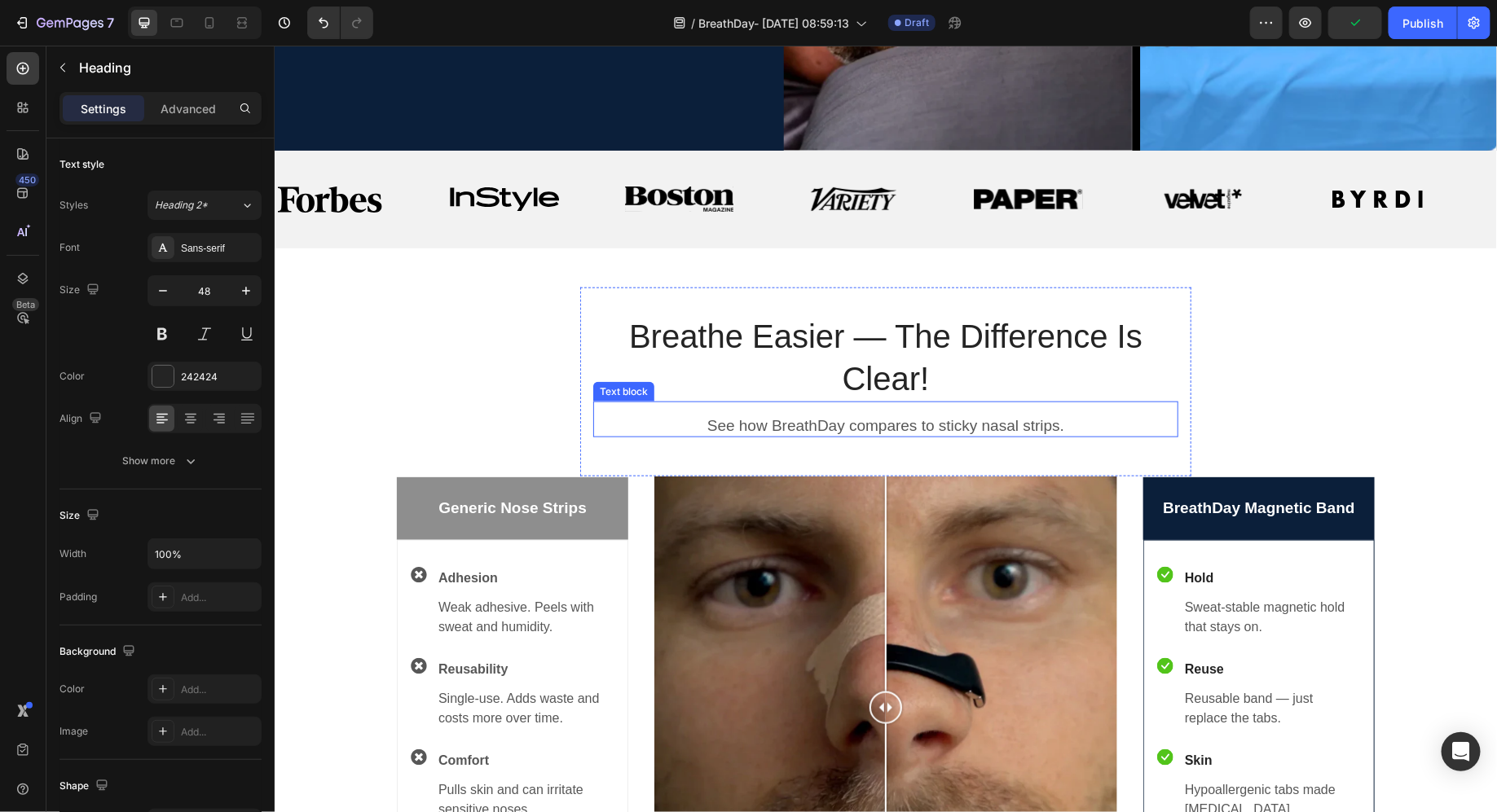
click at [729, 423] on p "See how BreathDay compares to sticky nasal strips." at bounding box center [884, 426] width 582 height 21
click at [705, 381] on icon at bounding box center [701, 386] width 13 height 13
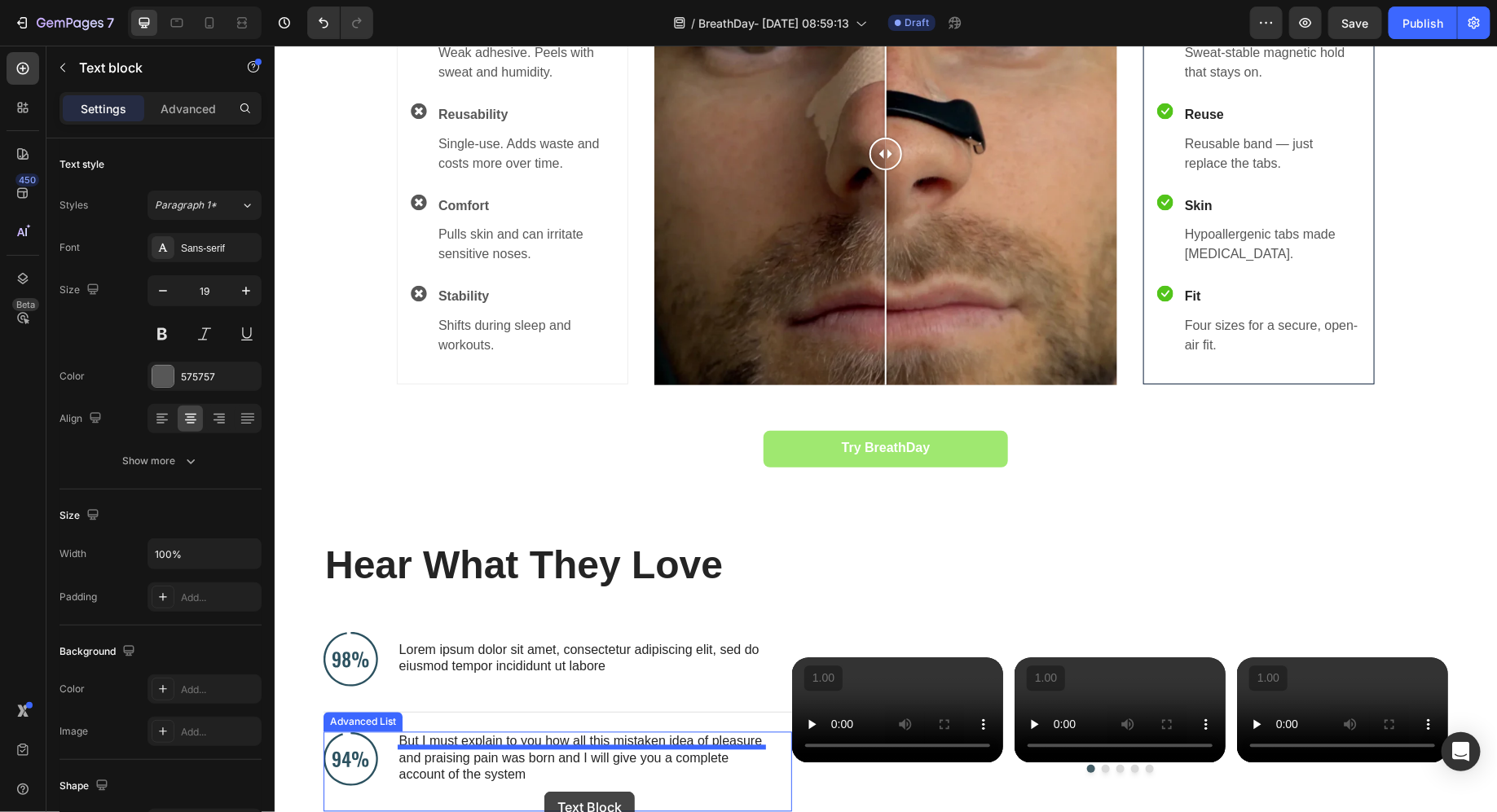
scroll to position [1355, 0]
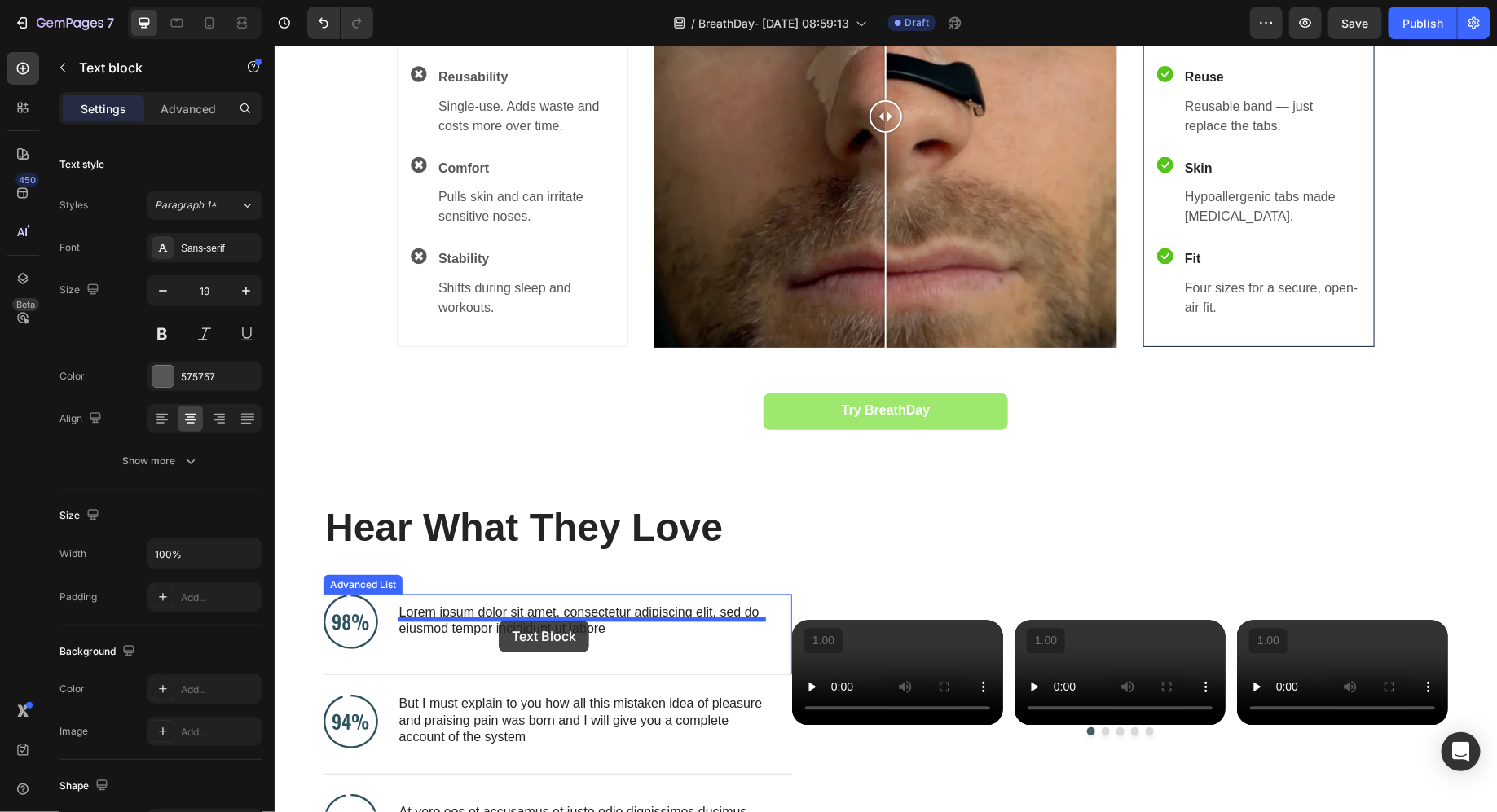
drag, startPoint x: 732, startPoint y: 86, endPoint x: 498, endPoint y: 620, distance: 583.0
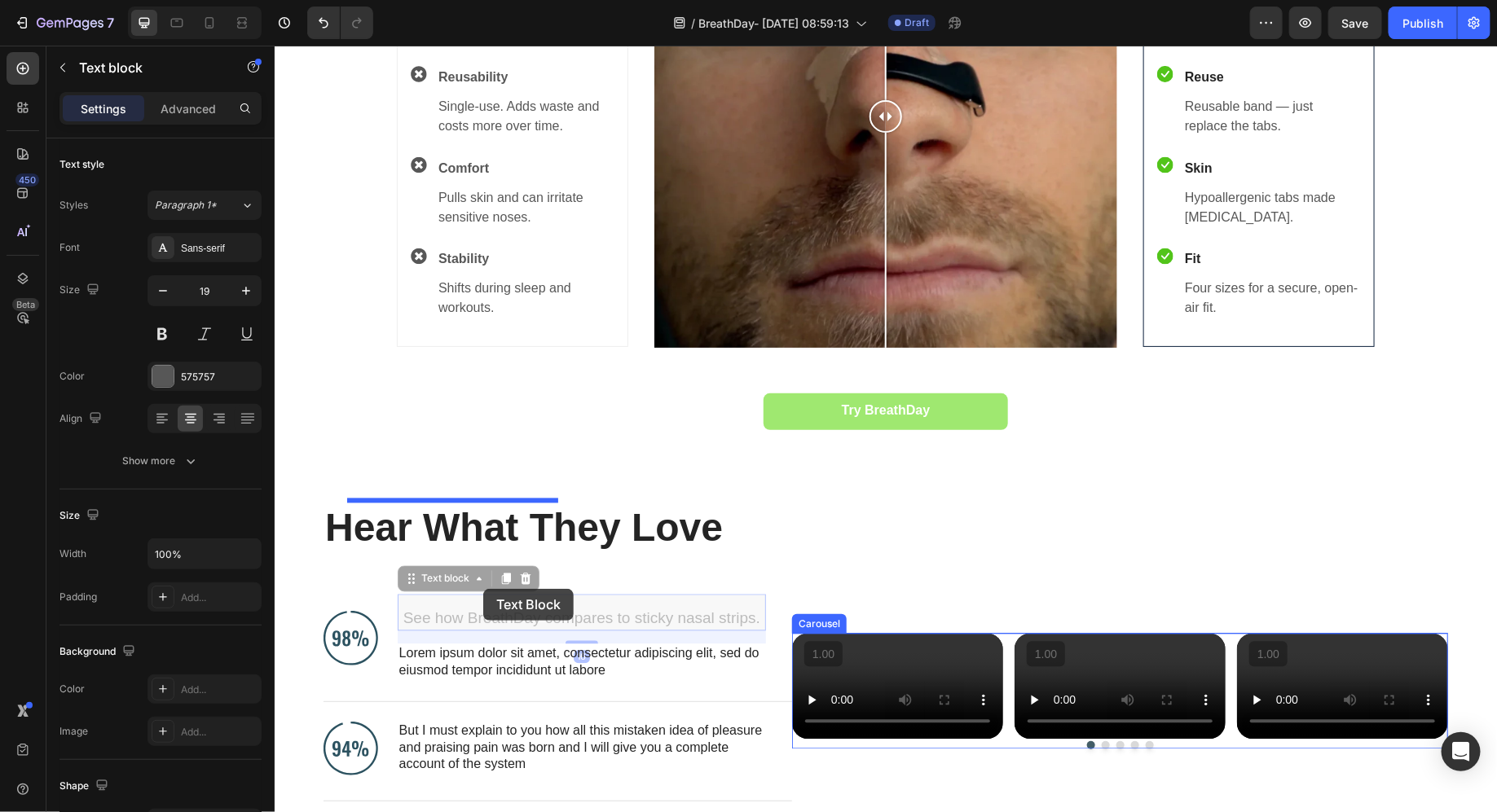
scroll to position [1314, 0]
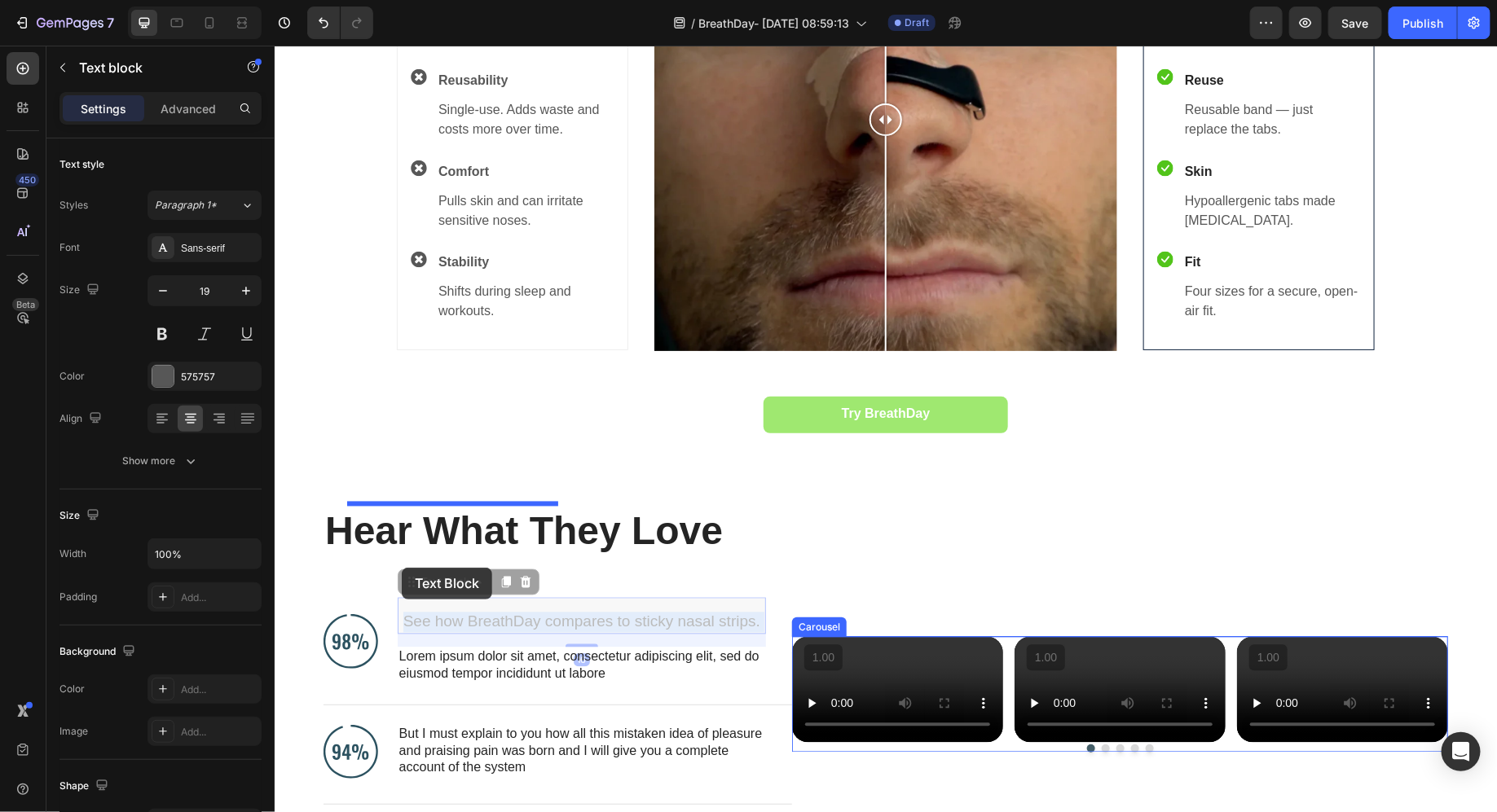
drag, startPoint x: 498, startPoint y: 620, endPoint x: 403, endPoint y: 567, distance: 108.8
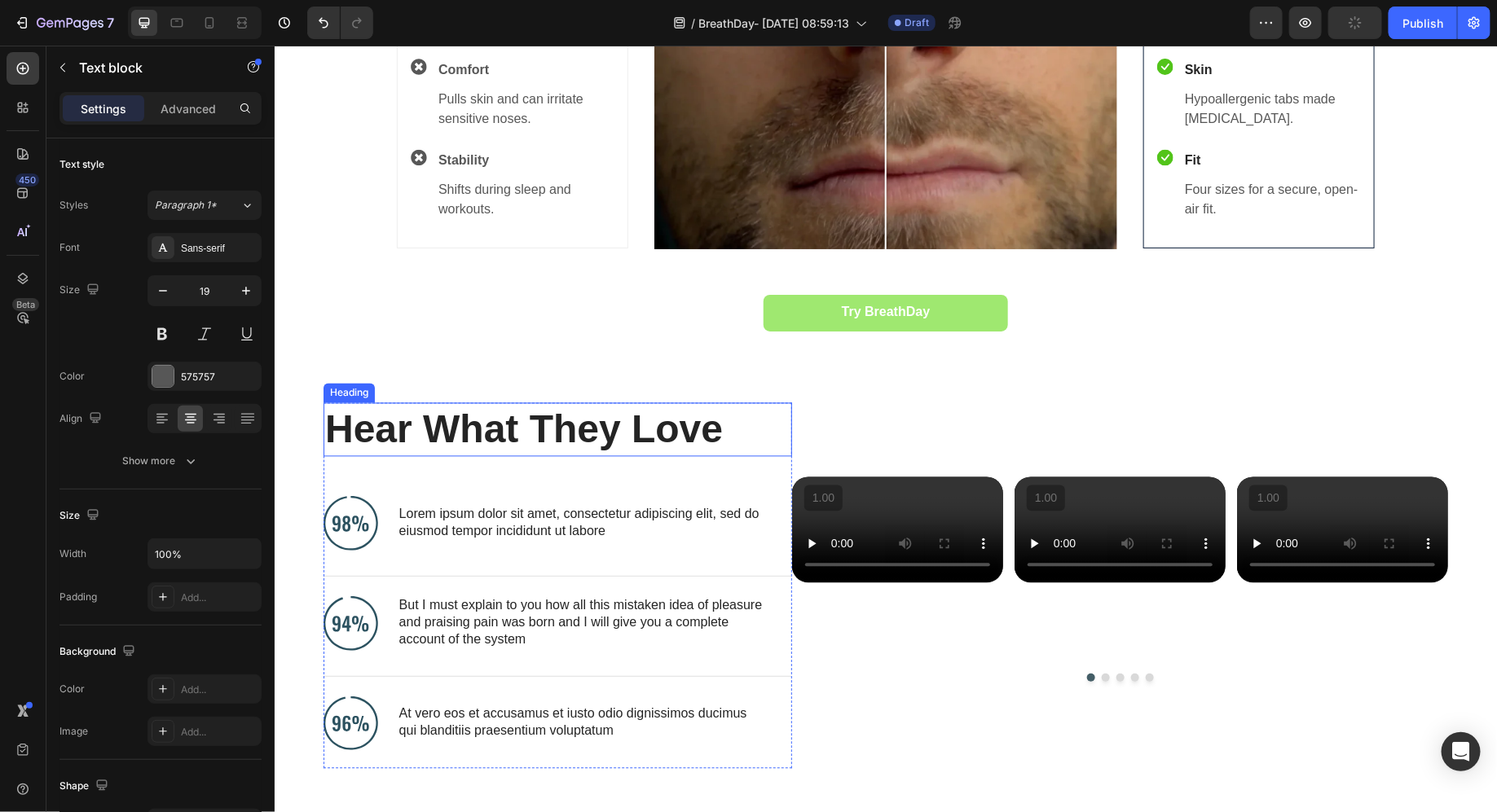
scroll to position [1422, 0]
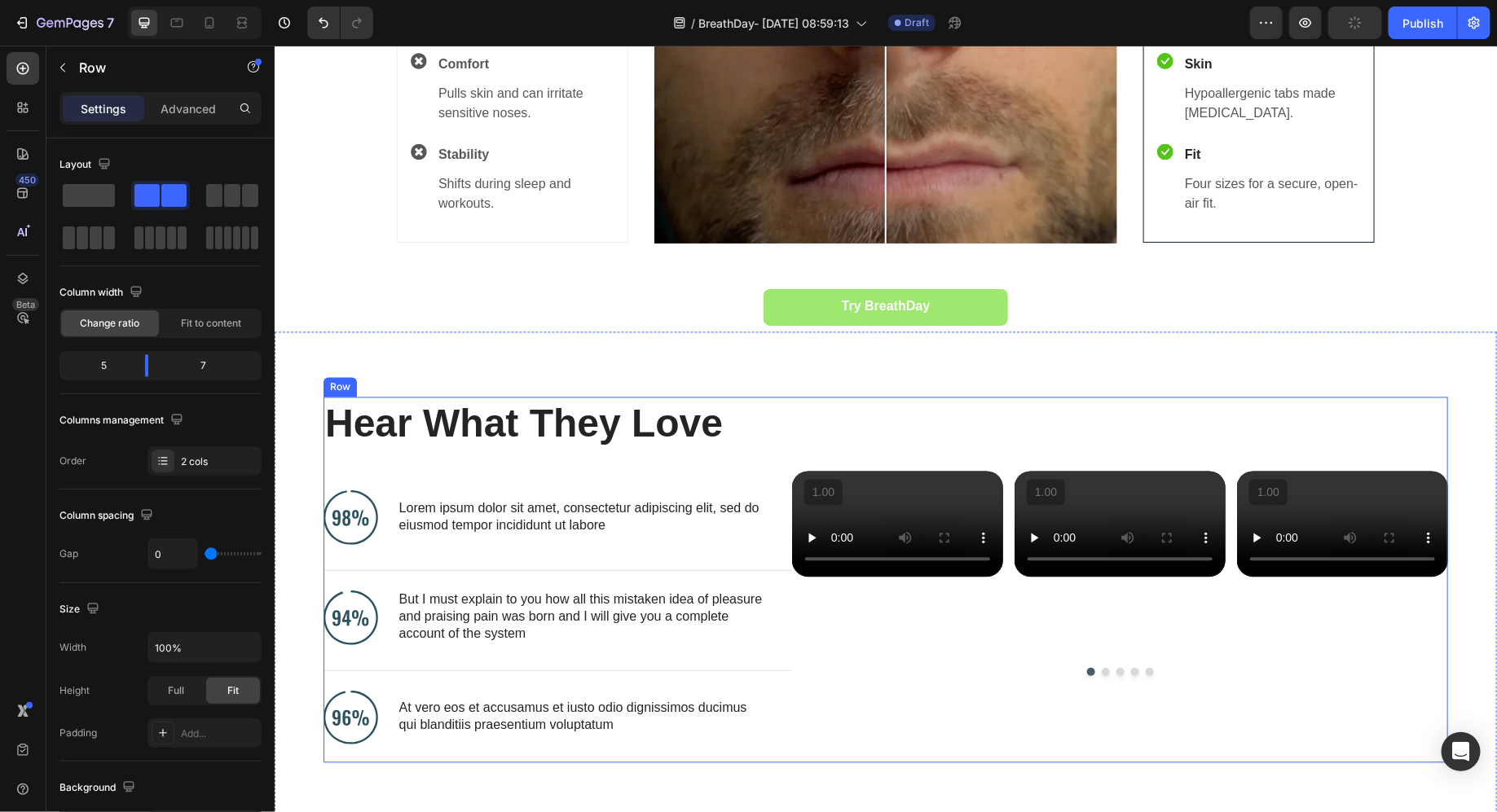
click at [463, 434] on div "Hear What They Love Heading Image Lorem ipsum dolor sit amet, consectetur adipi…" at bounding box center [557, 579] width 469 height 366
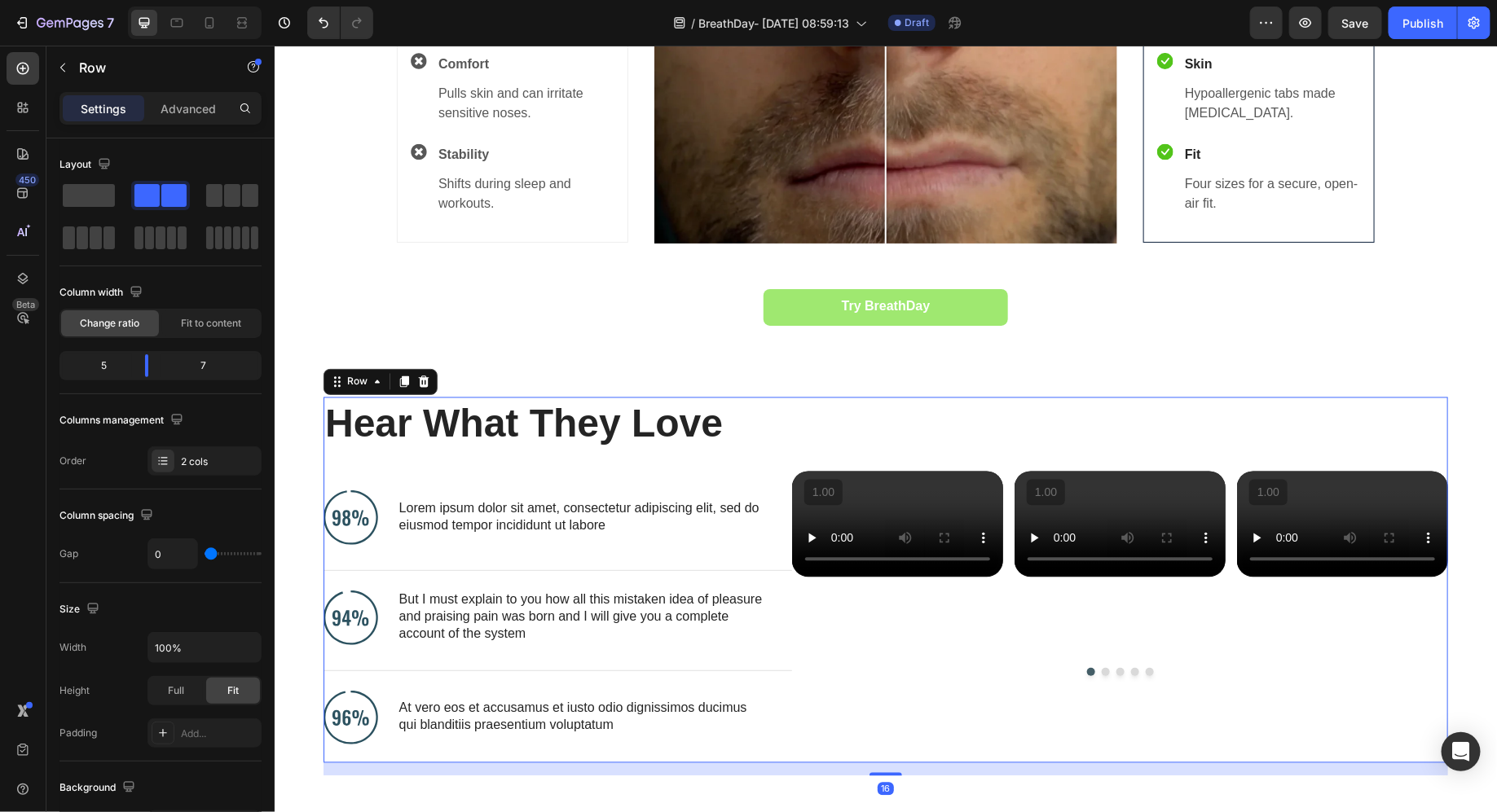
click at [465, 402] on div "Hear What They Love Heading Image Lorem ipsum dolor sit amet, consectetur adipi…" at bounding box center [557, 579] width 469 height 366
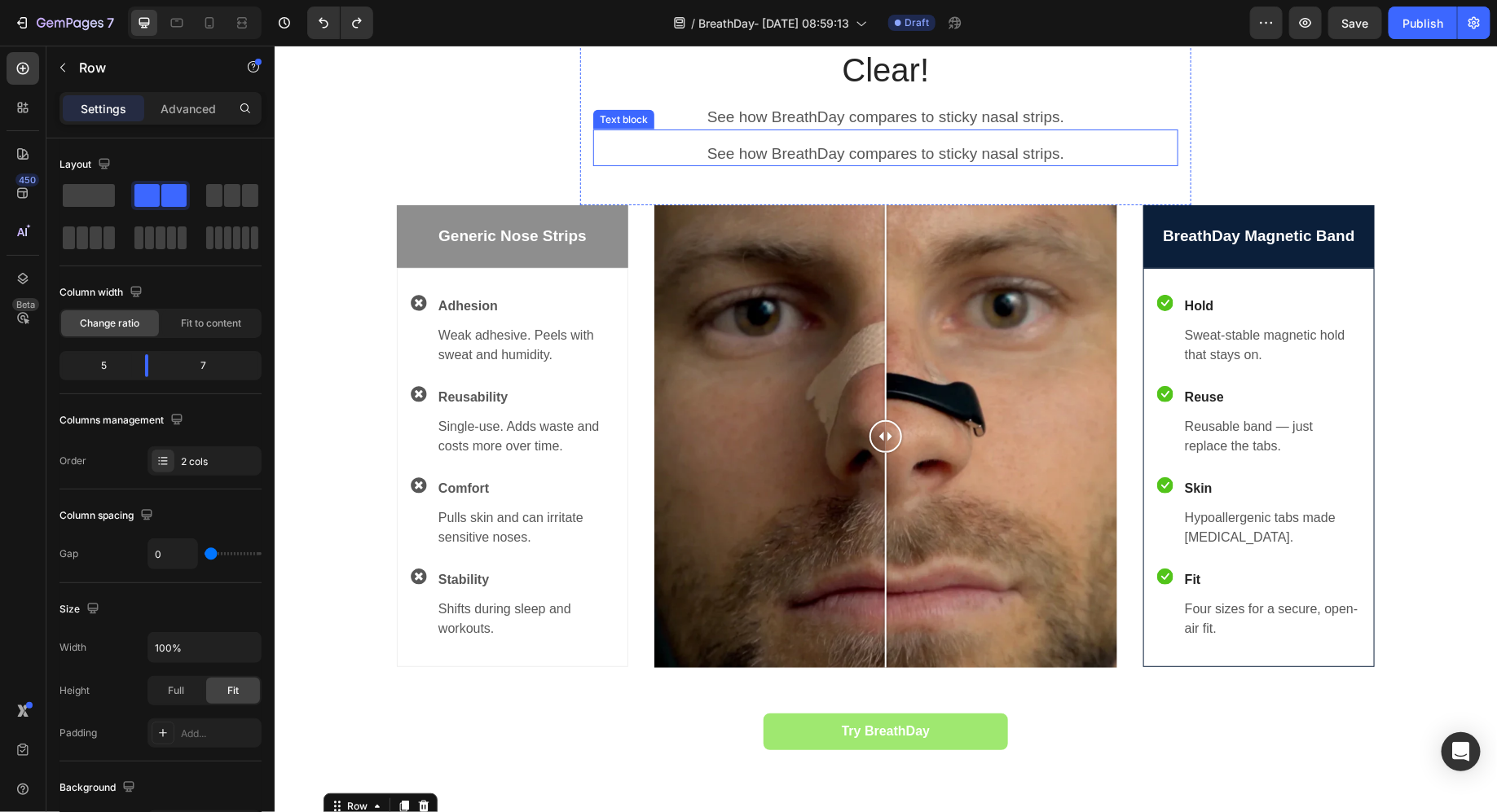
scroll to position [1361, 0]
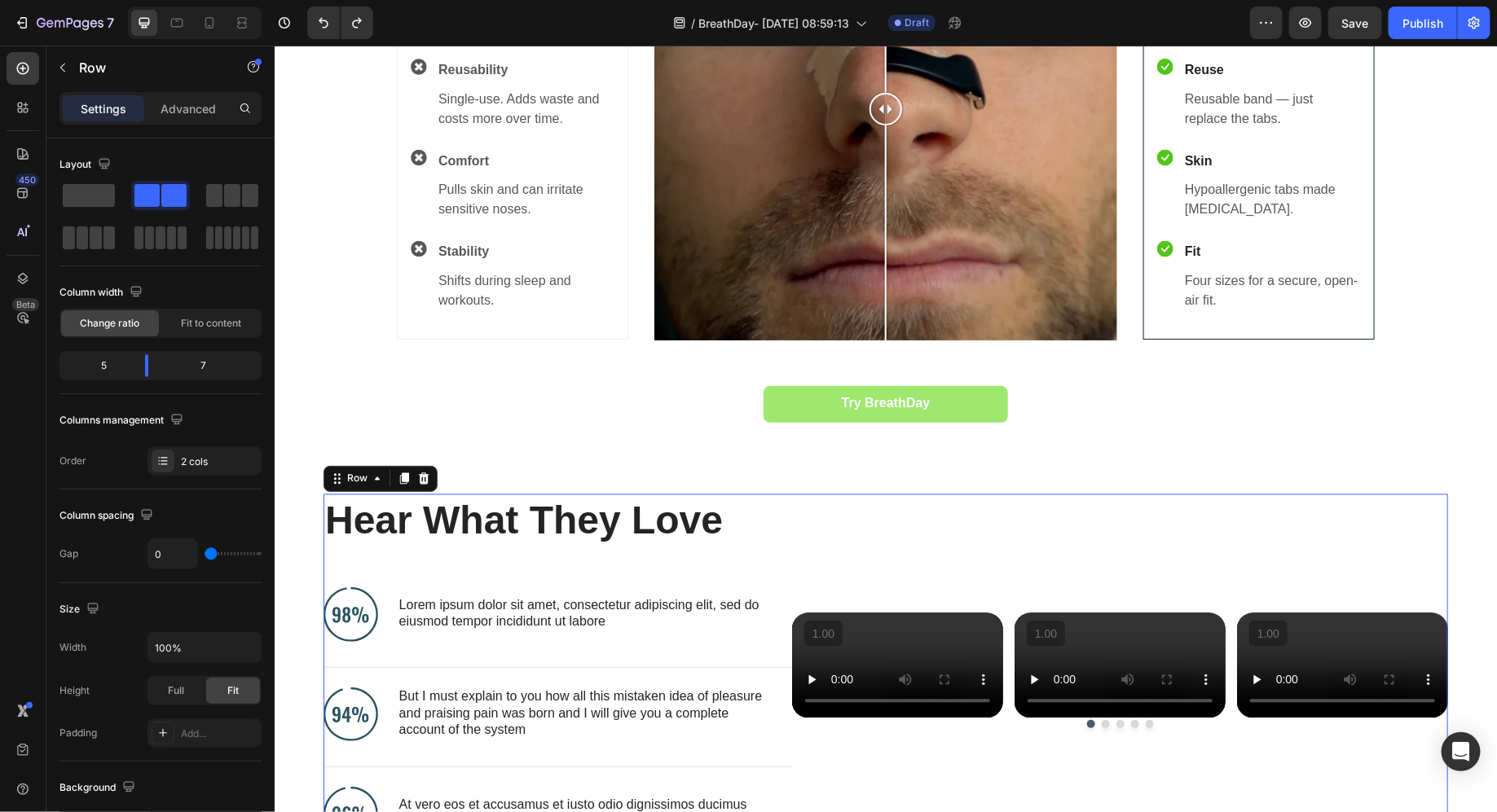
click at [548, 547] on h2 "Hear What They Love" at bounding box center [544, 520] width 443 height 54
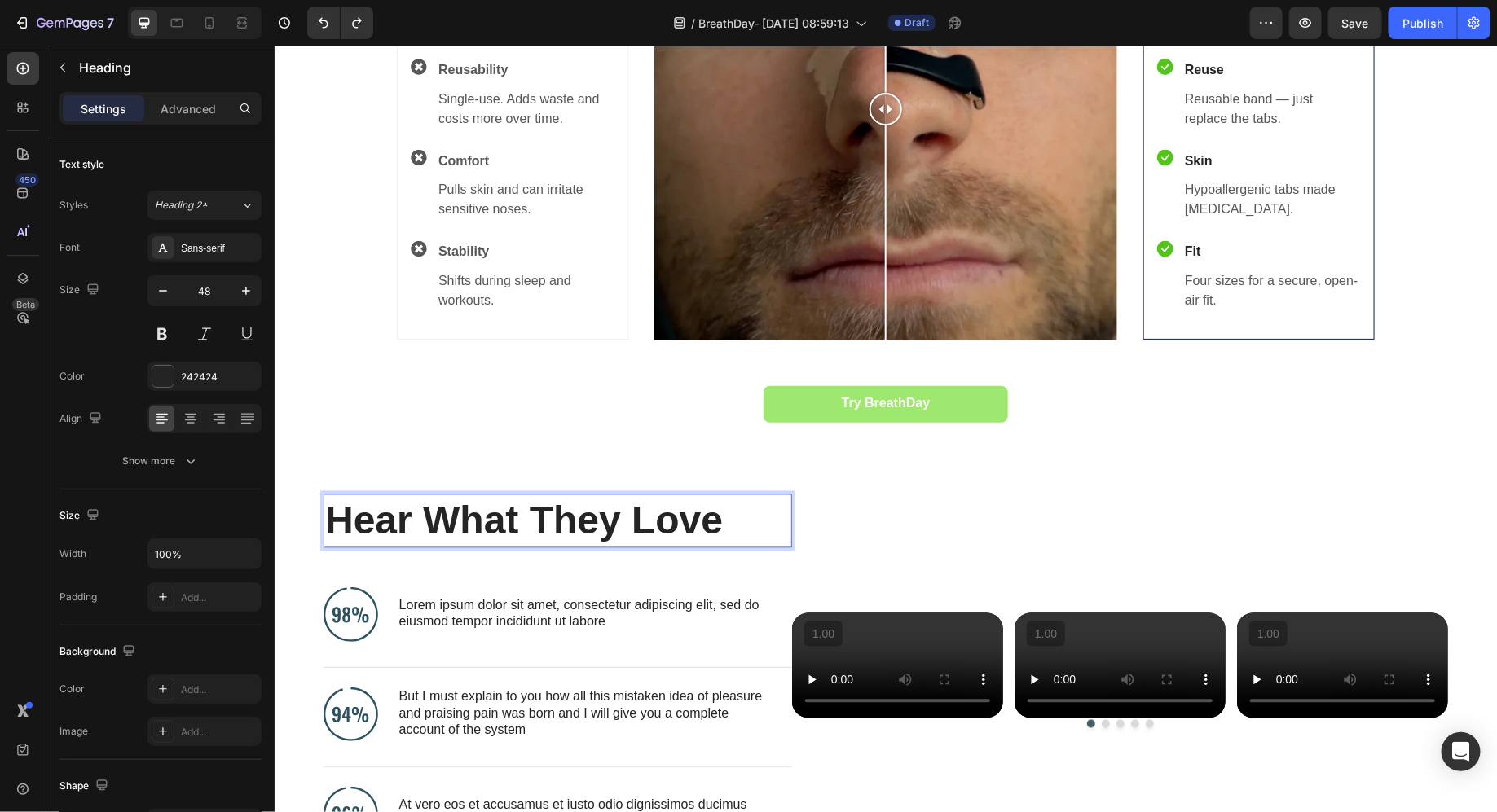
click at [726, 547] on h2 "Hear What They Love" at bounding box center [544, 520] width 443 height 54
click at [726, 545] on p "Hear What They Love" at bounding box center [544, 520] width 440 height 50
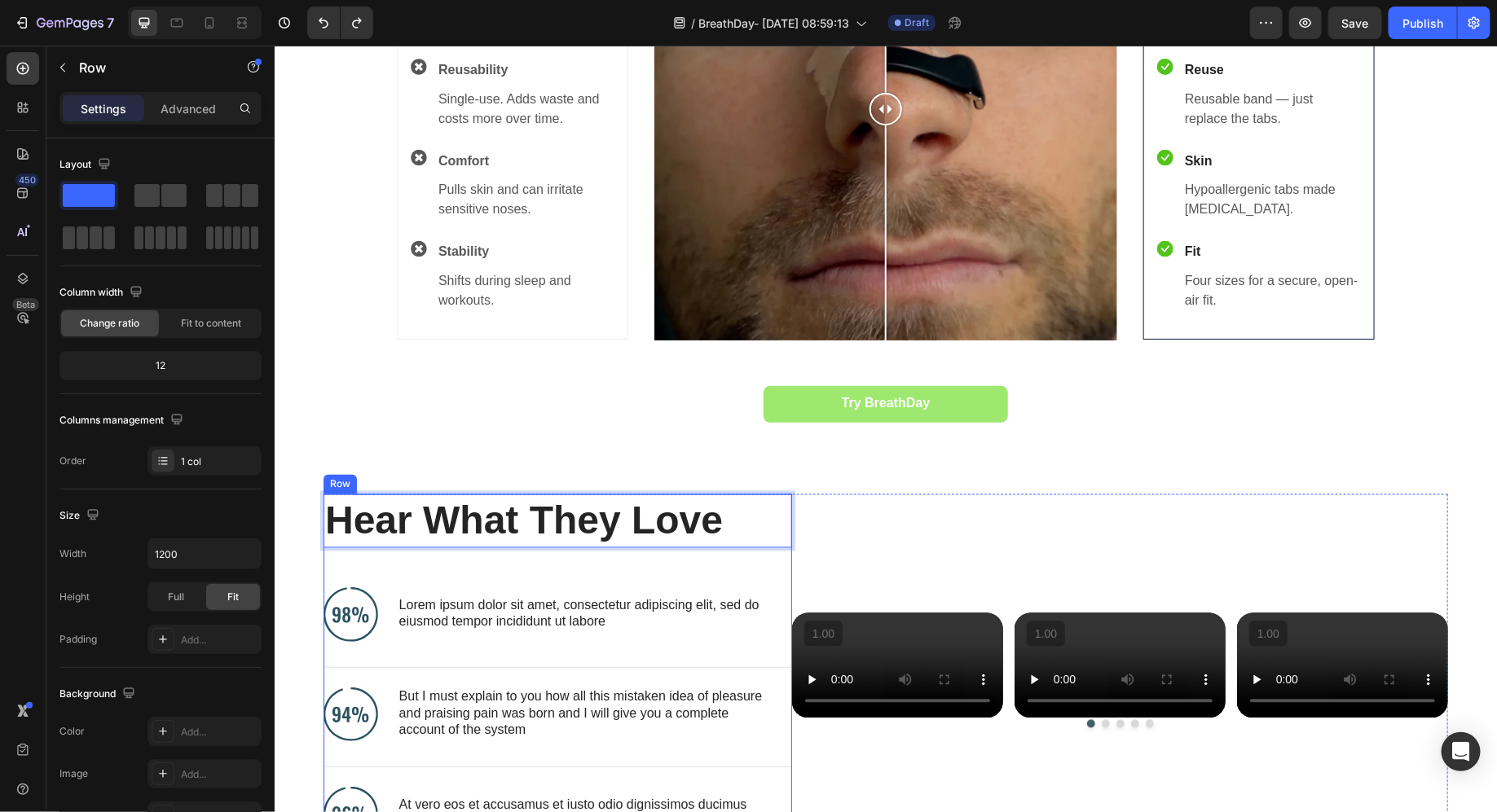
click at [632, 586] on div "Hear What They Love Heading 48 Image Lorem ipsum dolor sit amet, consectetur ad…" at bounding box center [557, 676] width 469 height 366
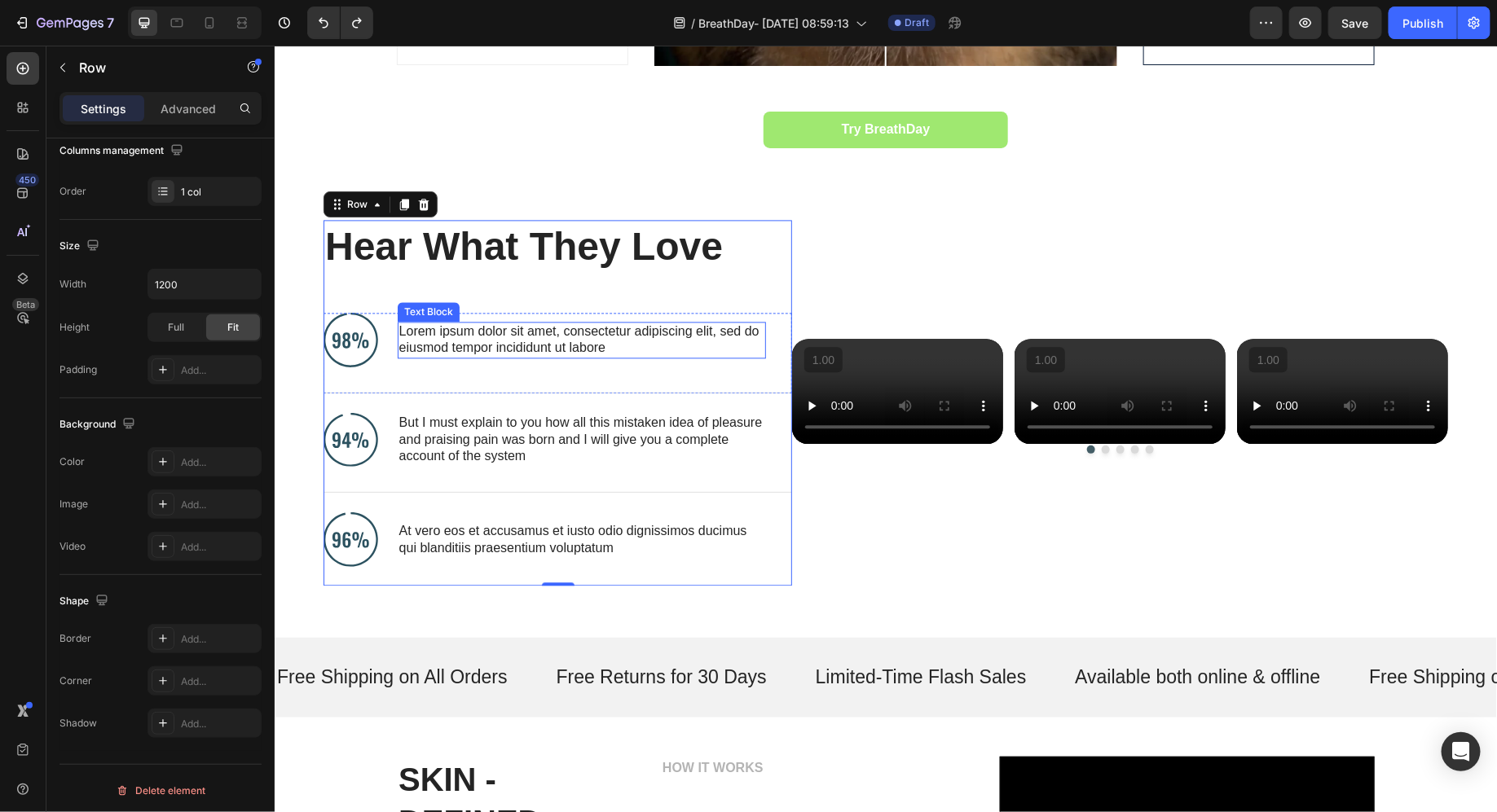
scroll to position [1663, 0]
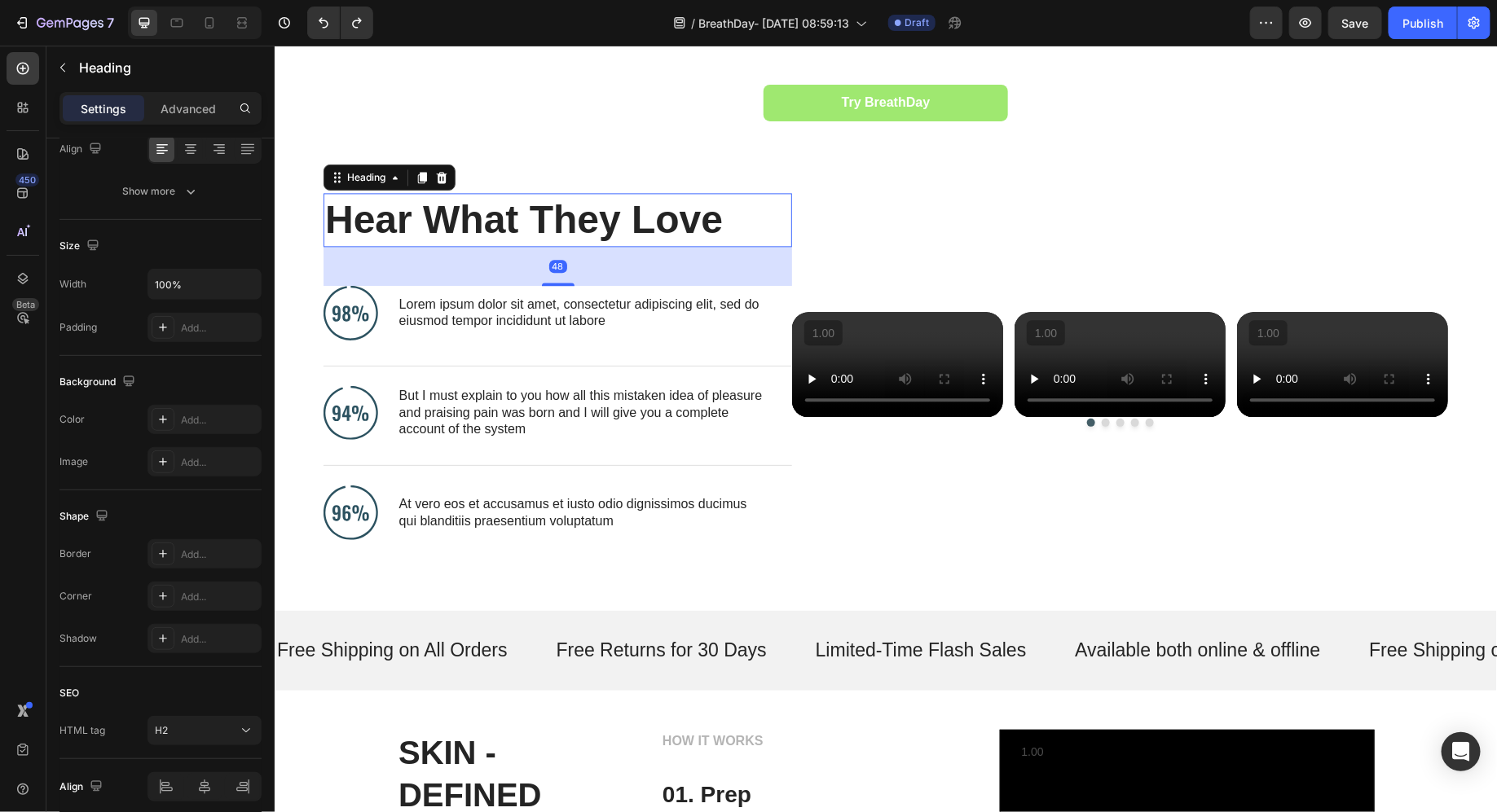
click at [534, 245] on p "Hear What They Love" at bounding box center [544, 218] width 440 height 50
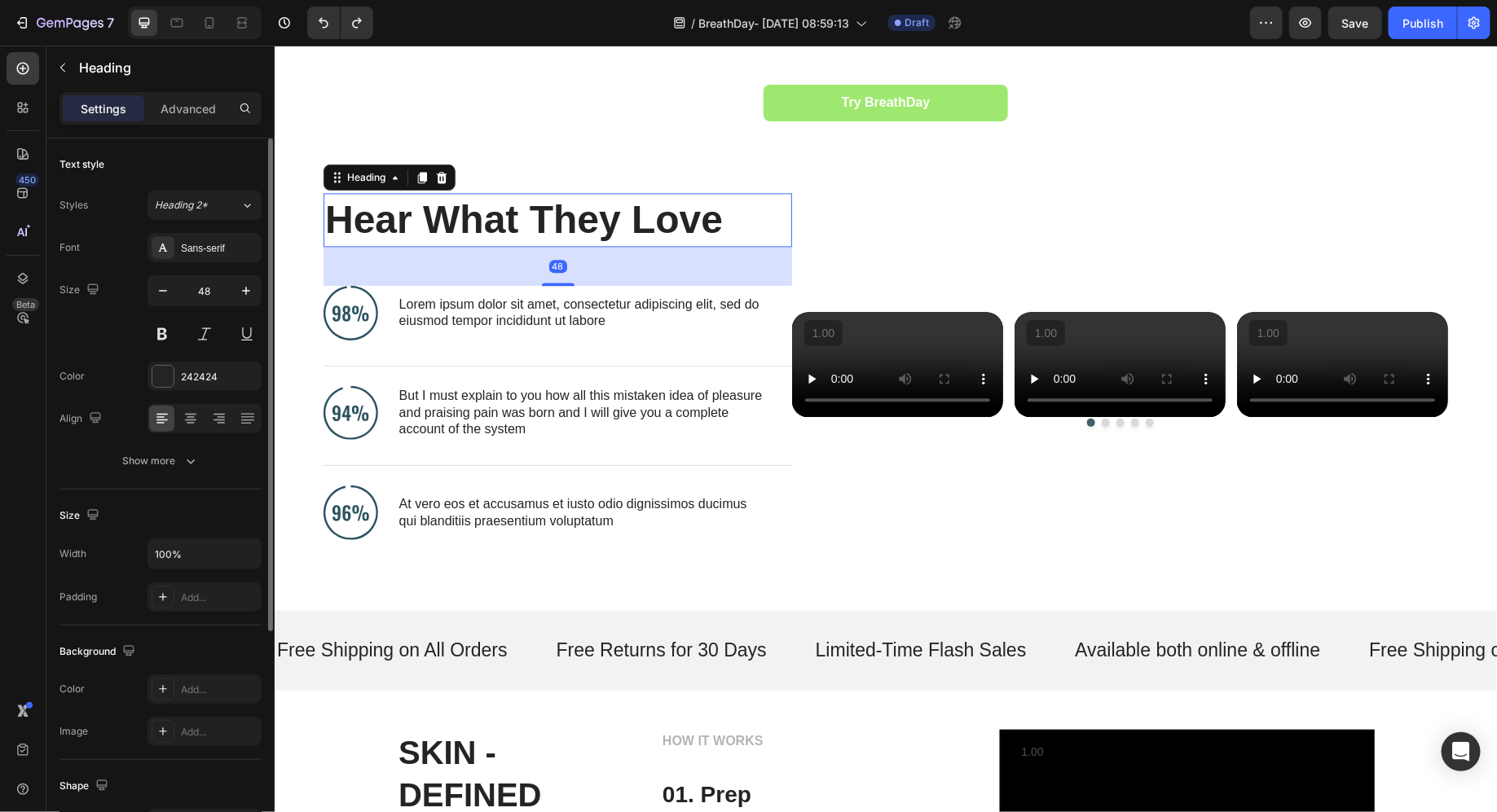
click at [534, 274] on div "48" at bounding box center [557, 265] width 469 height 39
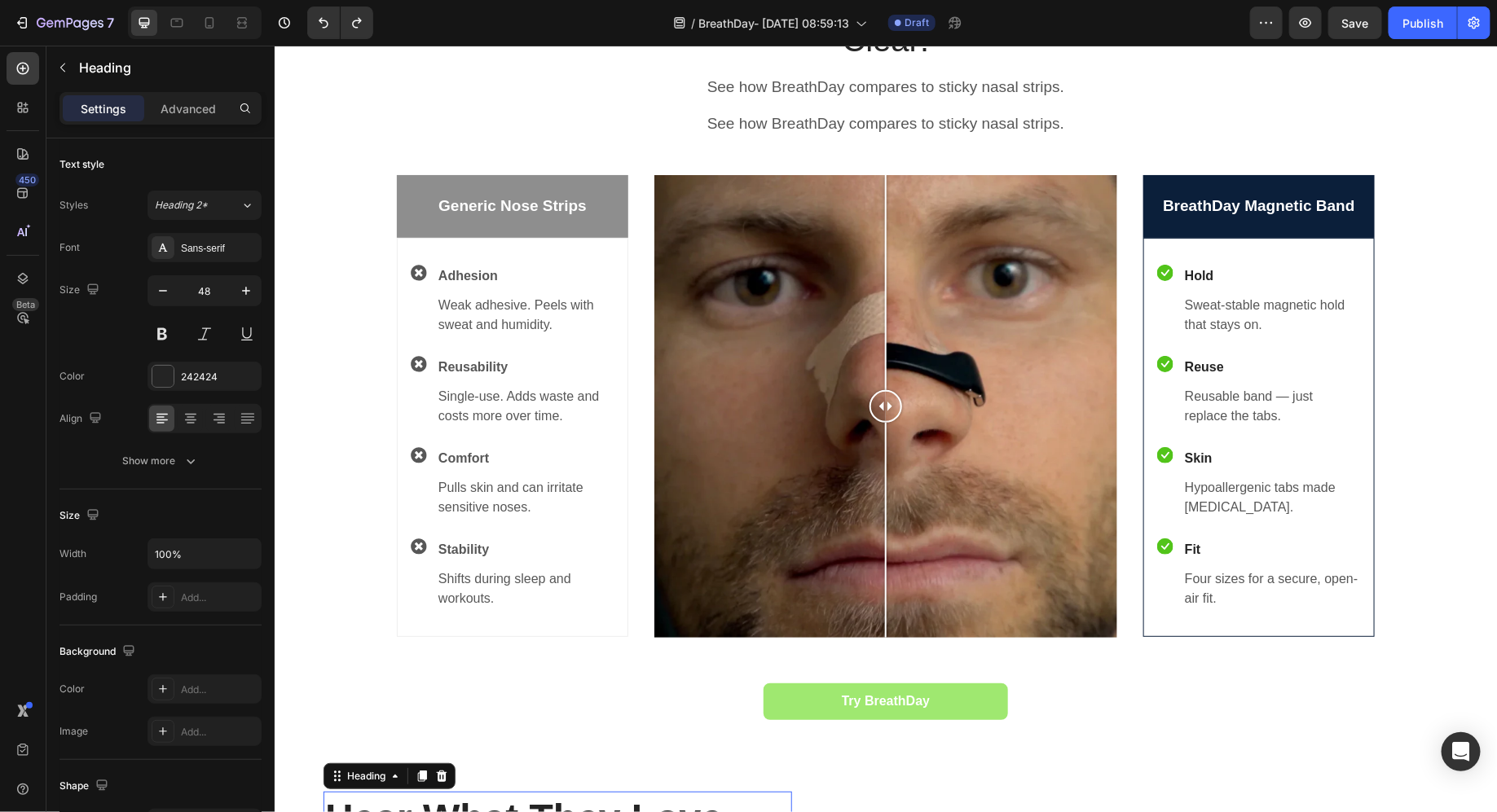
scroll to position [1025, 0]
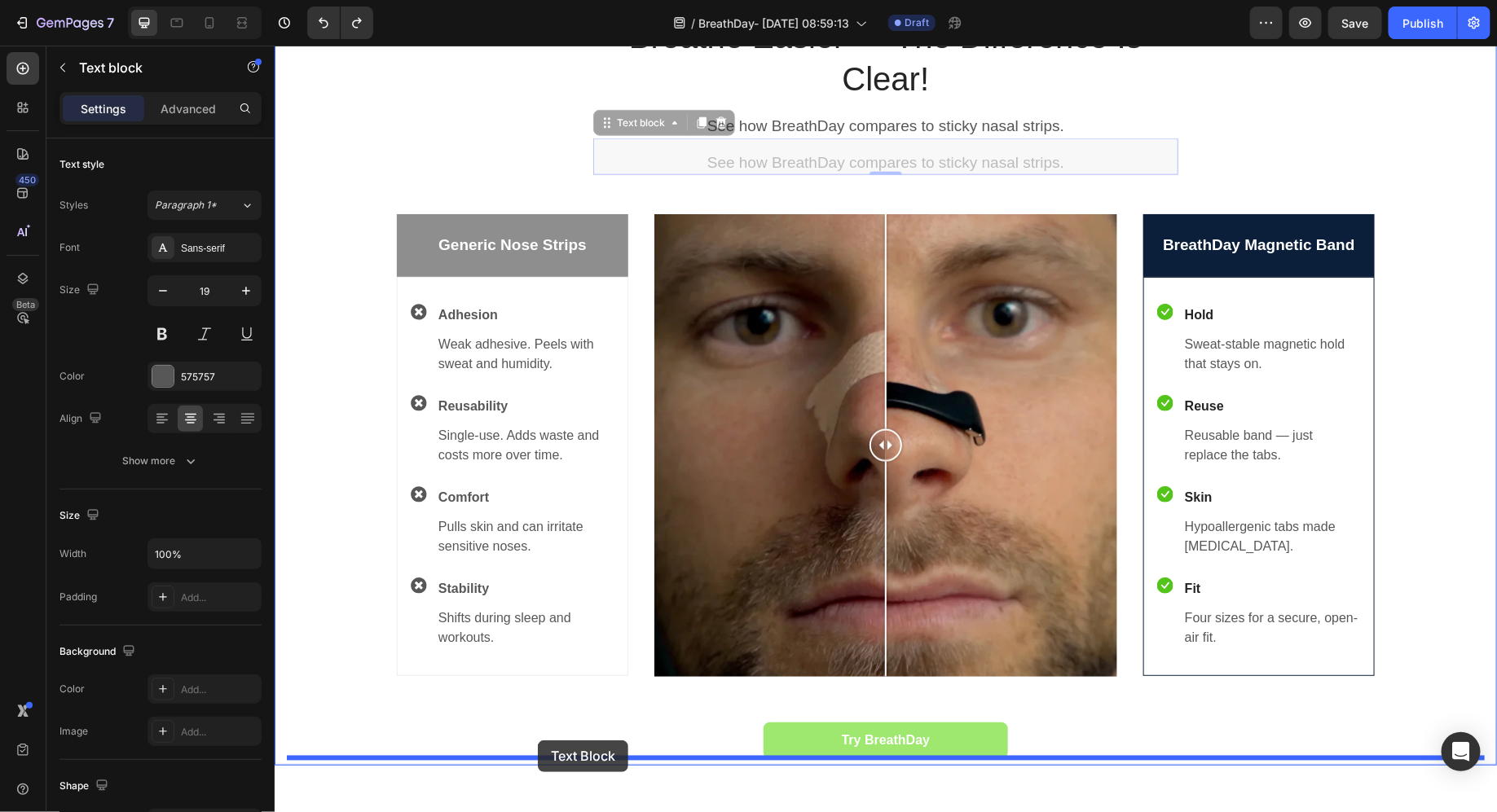
drag, startPoint x: 794, startPoint y: 168, endPoint x: 537, endPoint y: 740, distance: 627.1
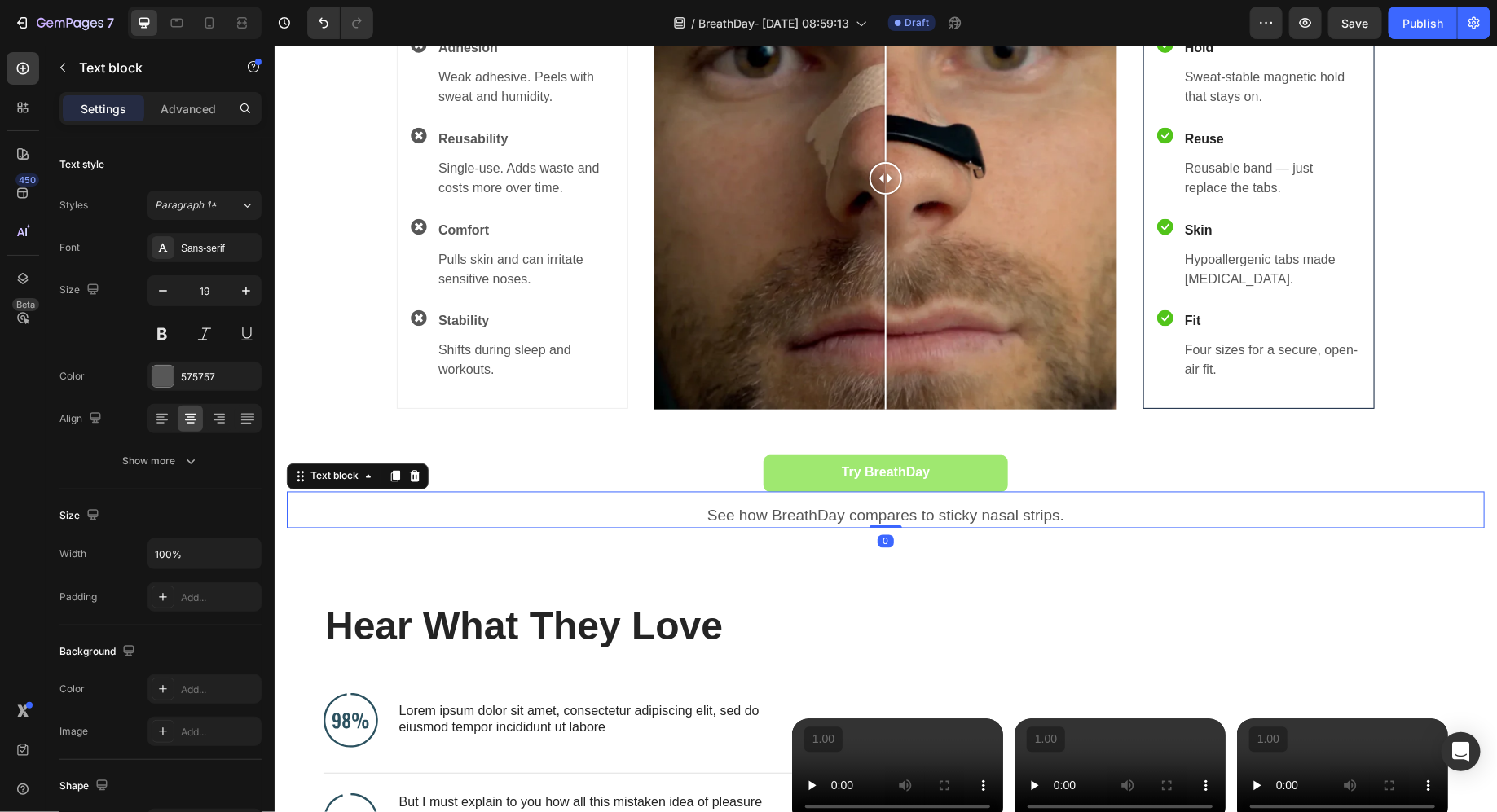
scroll to position [1311, 0]
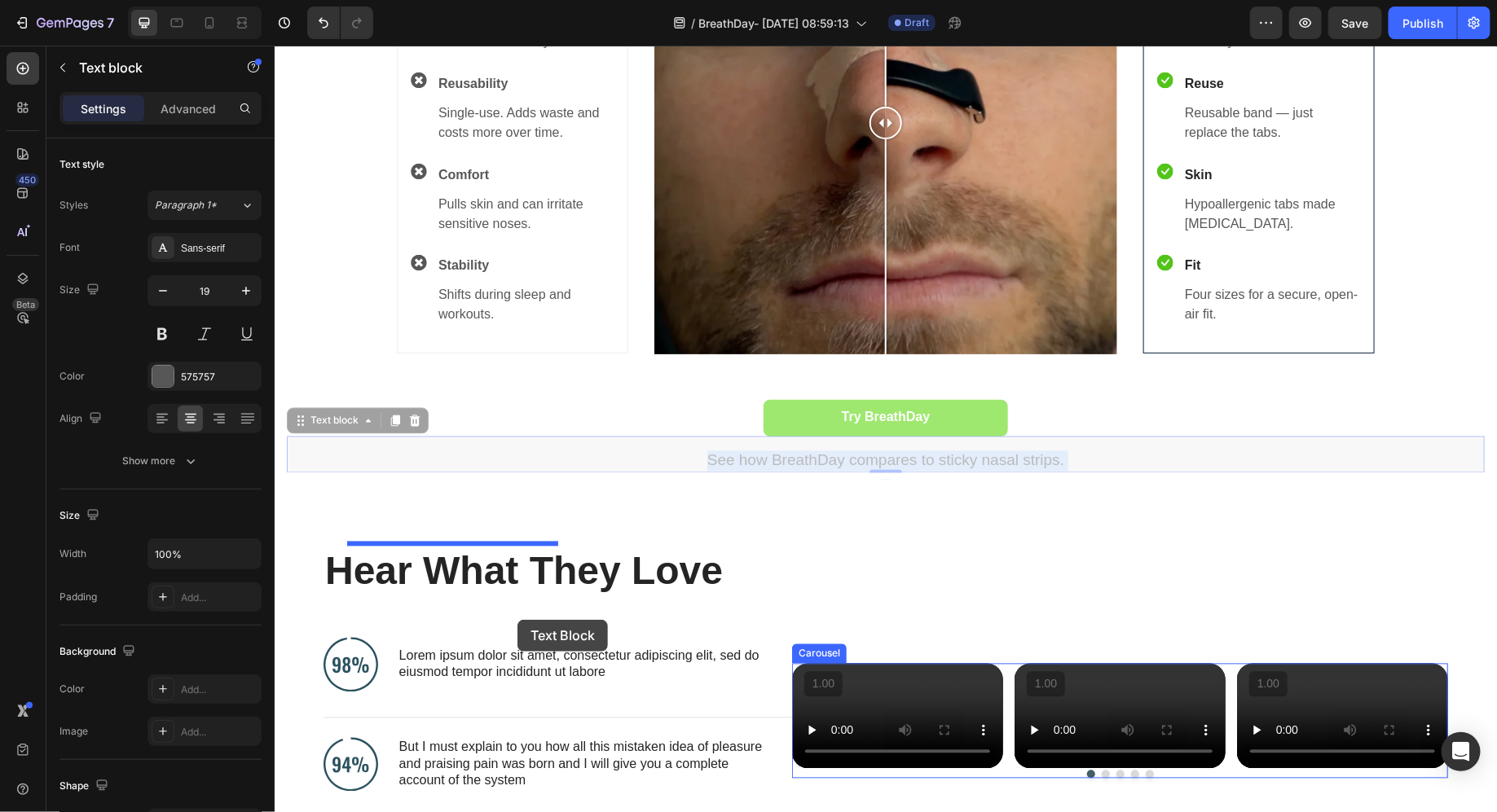
drag, startPoint x: 567, startPoint y: 457, endPoint x: 523, endPoint y: 593, distance: 142.9
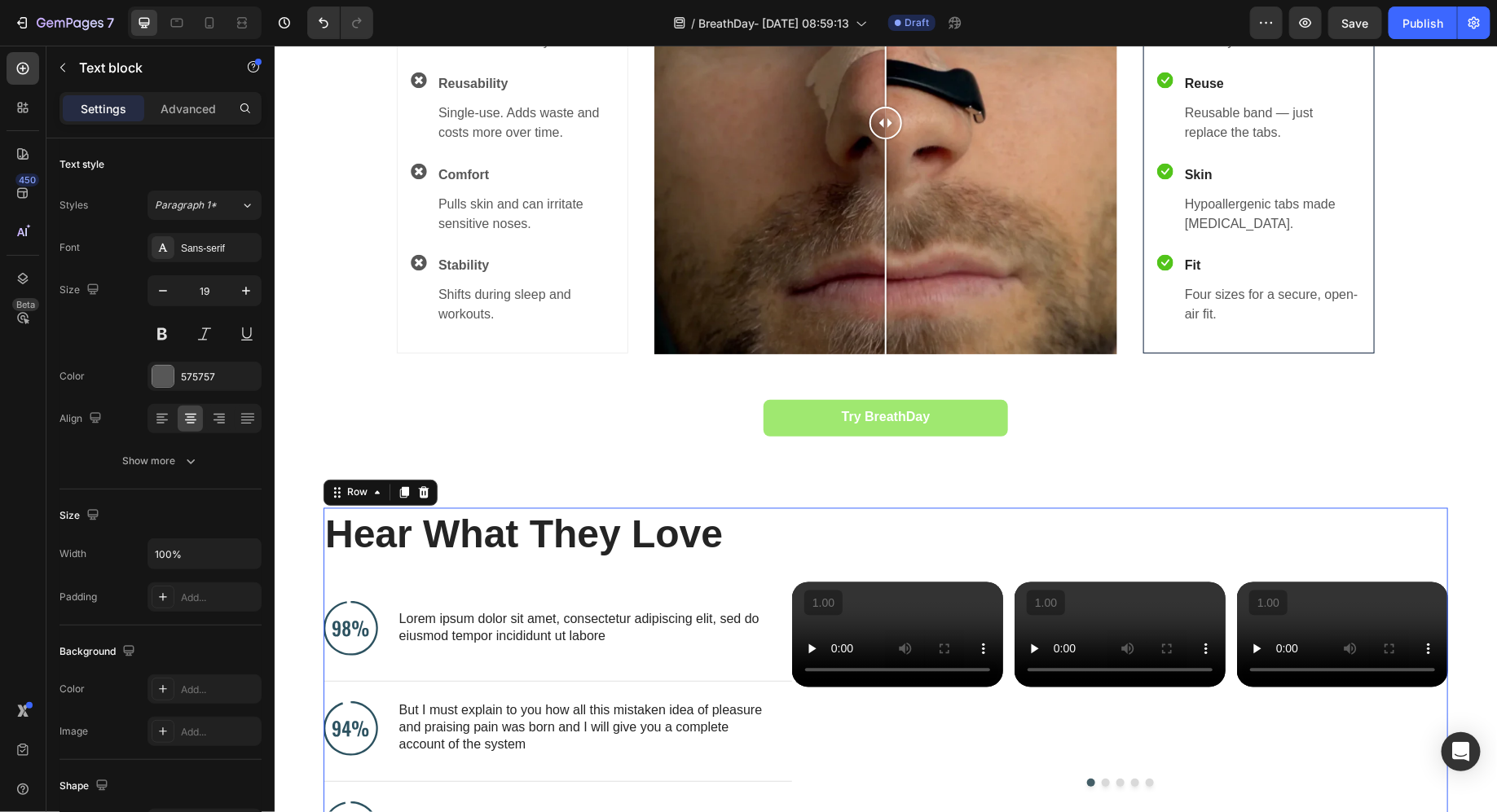
click at [496, 549] on div "Hear What They Love Heading Image Lorem ipsum dolor sit amet, consectetur adipi…" at bounding box center [557, 690] width 469 height 366
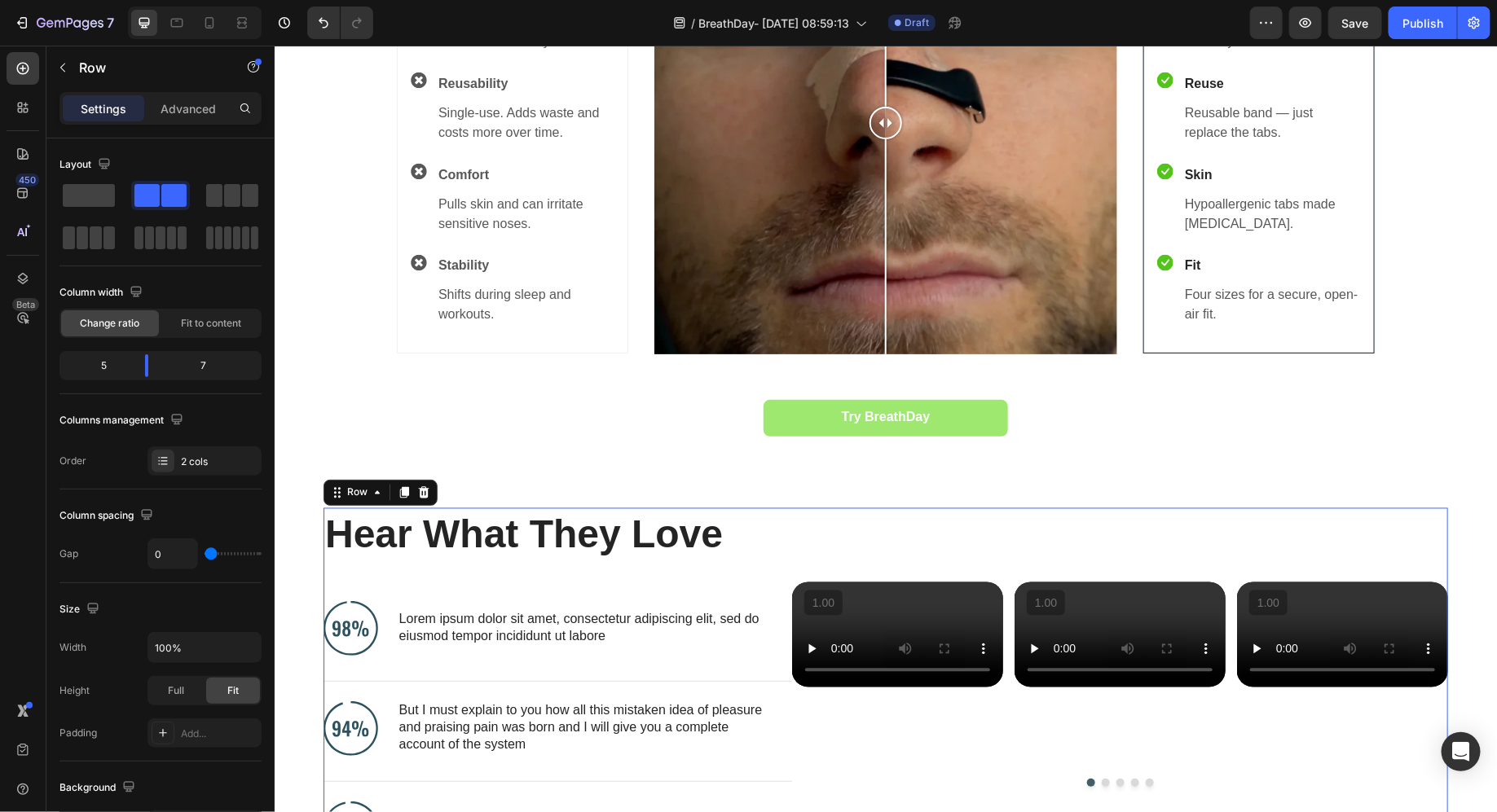
click at [496, 549] on div "Hear What They Love Heading Image Lorem ipsum dolor sit amet, consectetur adipi…" at bounding box center [557, 690] width 469 height 366
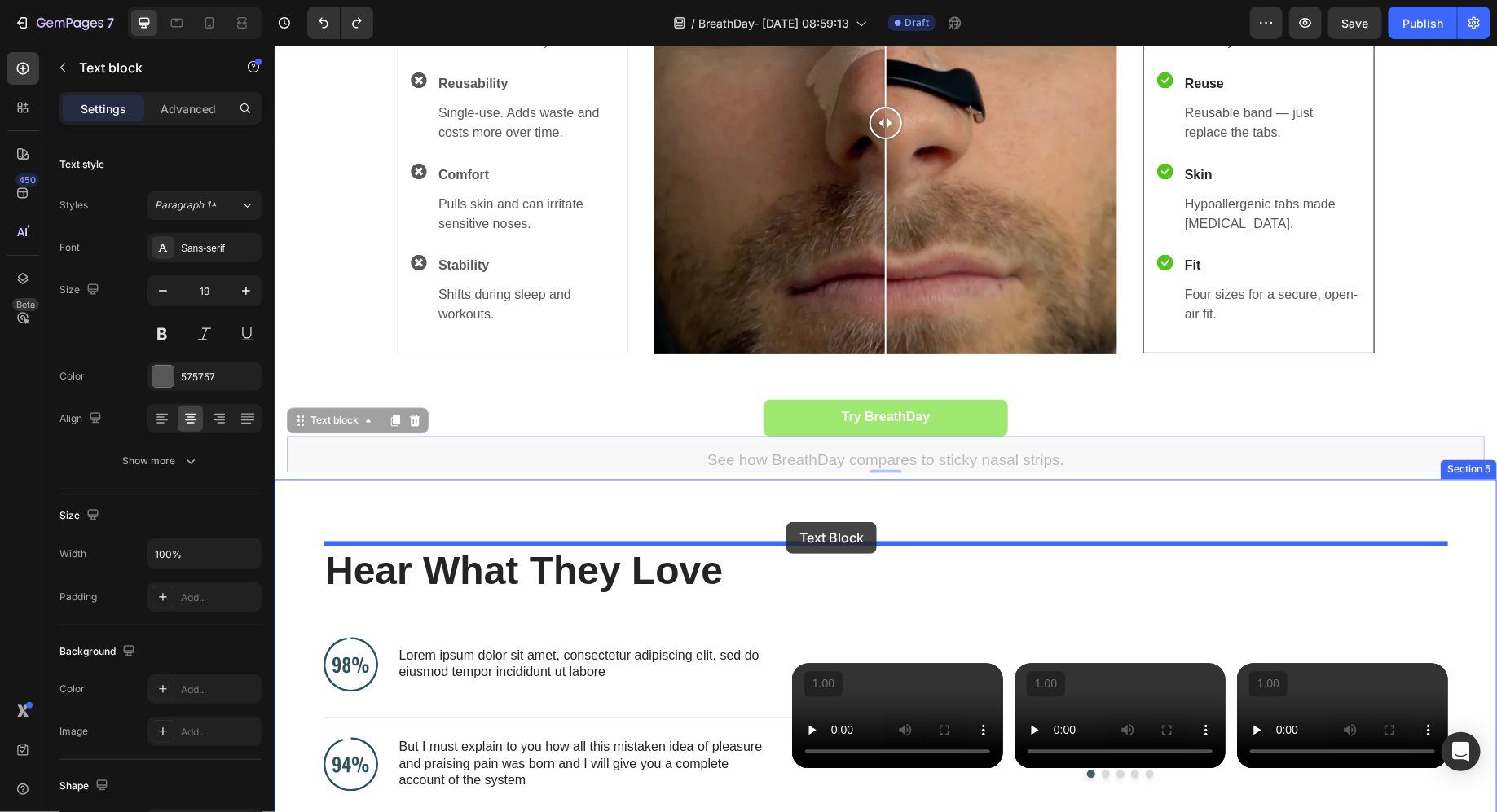
drag, startPoint x: 788, startPoint y: 463, endPoint x: 786, endPoint y: 522, distance: 59.0
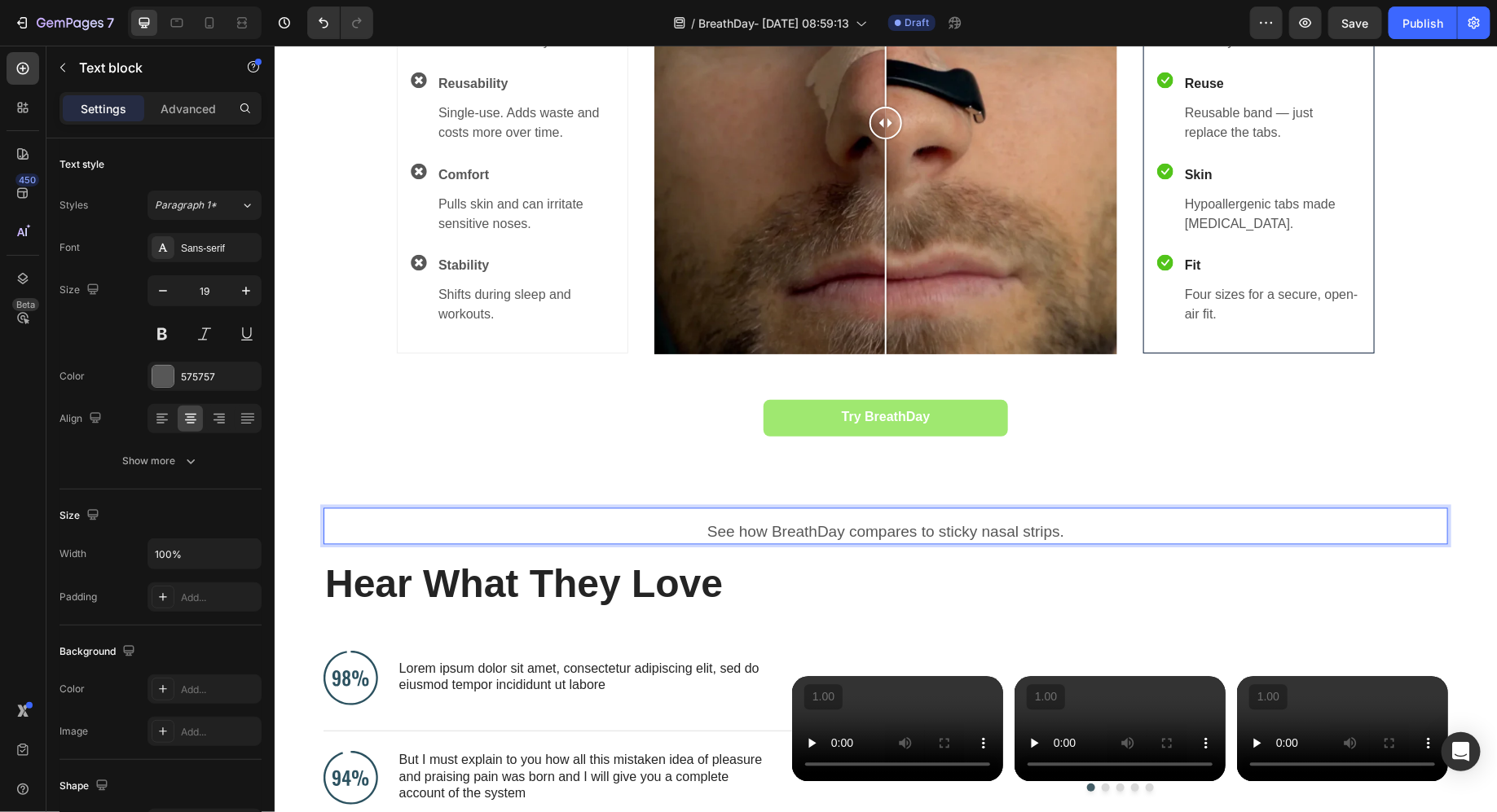
click at [794, 530] on p "See how BreathDay compares to sticky nasal strips." at bounding box center [885, 533] width 1122 height 21
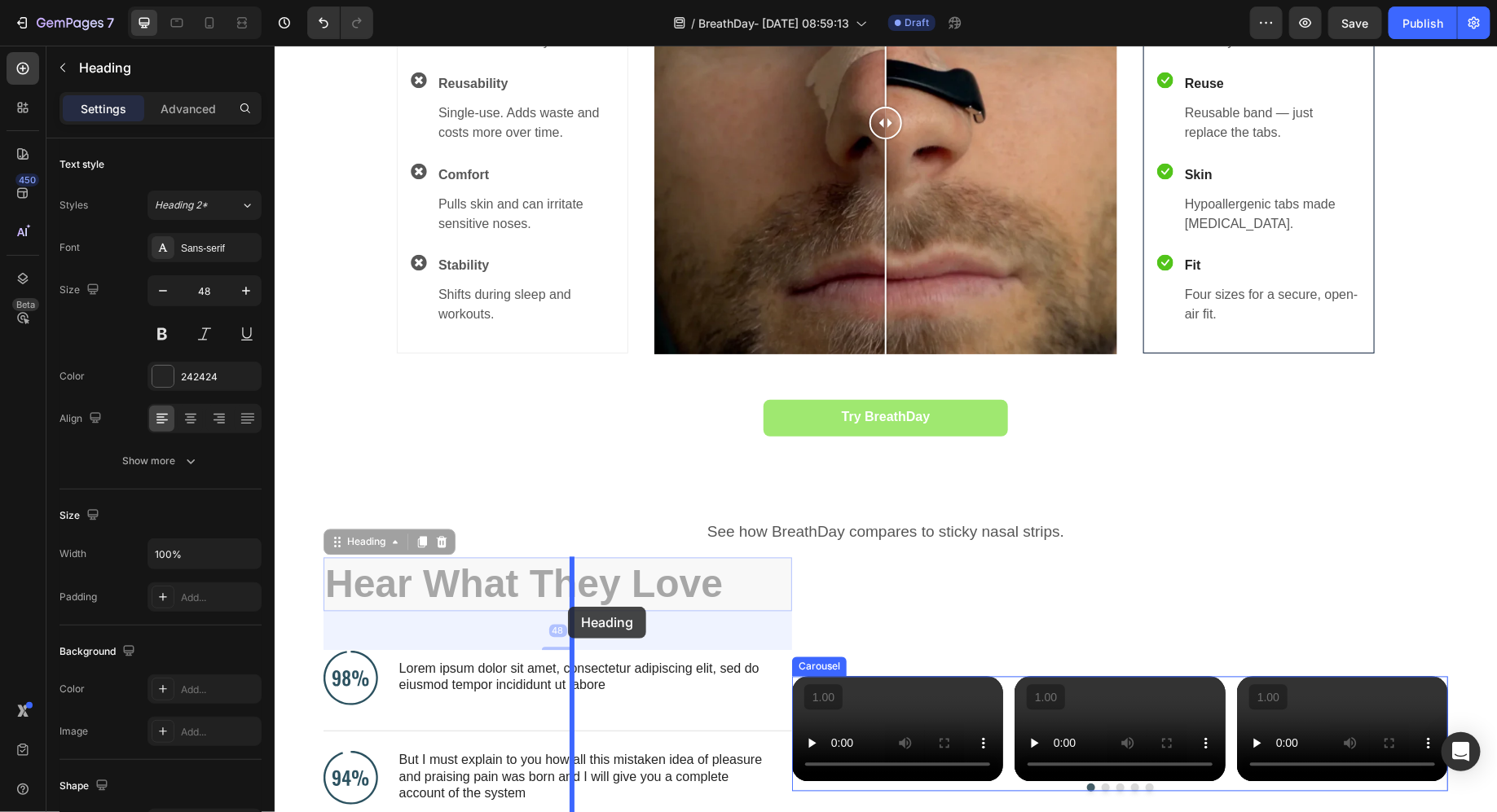
drag, startPoint x: 610, startPoint y: 602, endPoint x: 568, endPoint y: 606, distance: 42.2
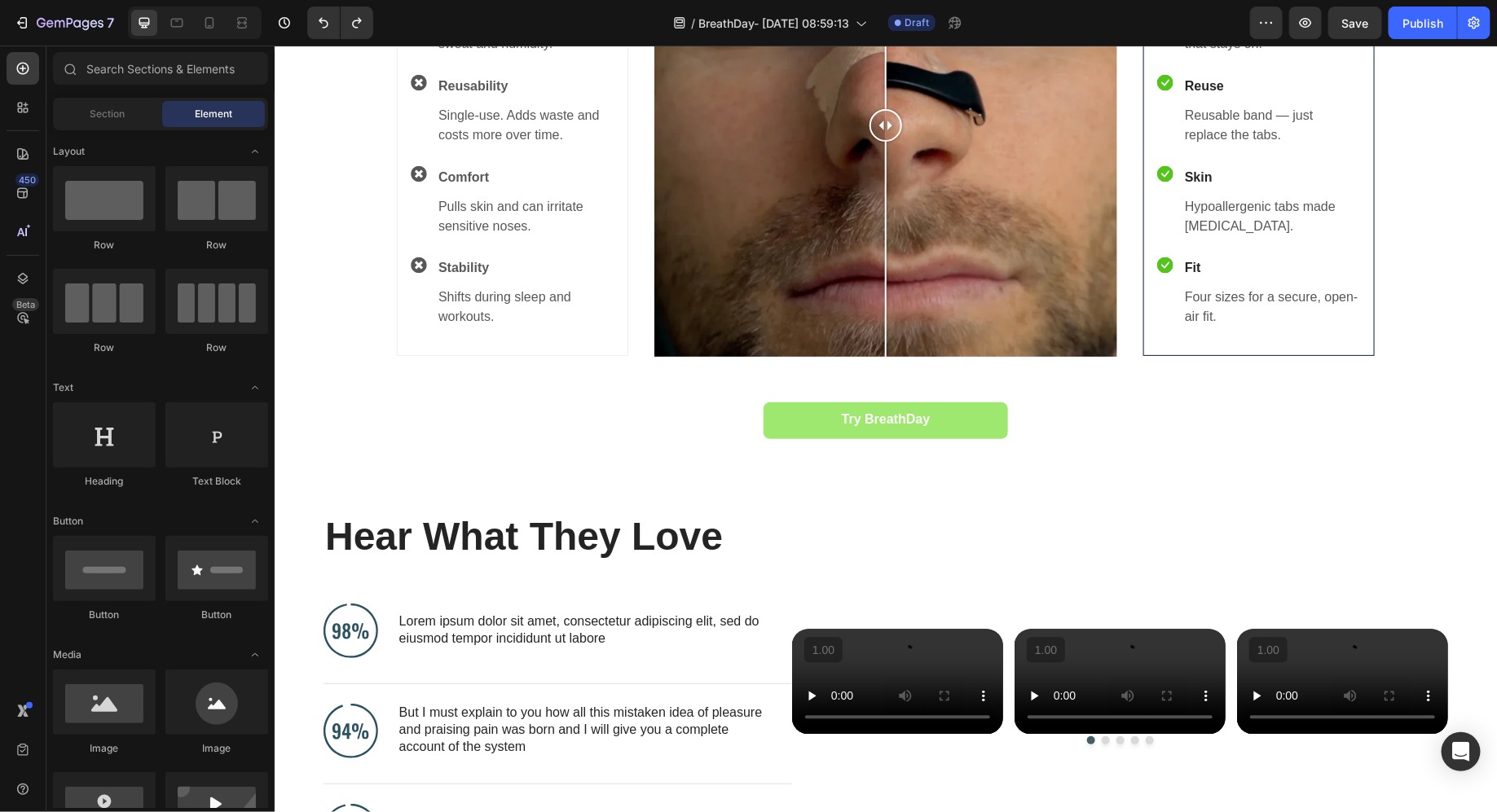
scroll to position [1434, 0]
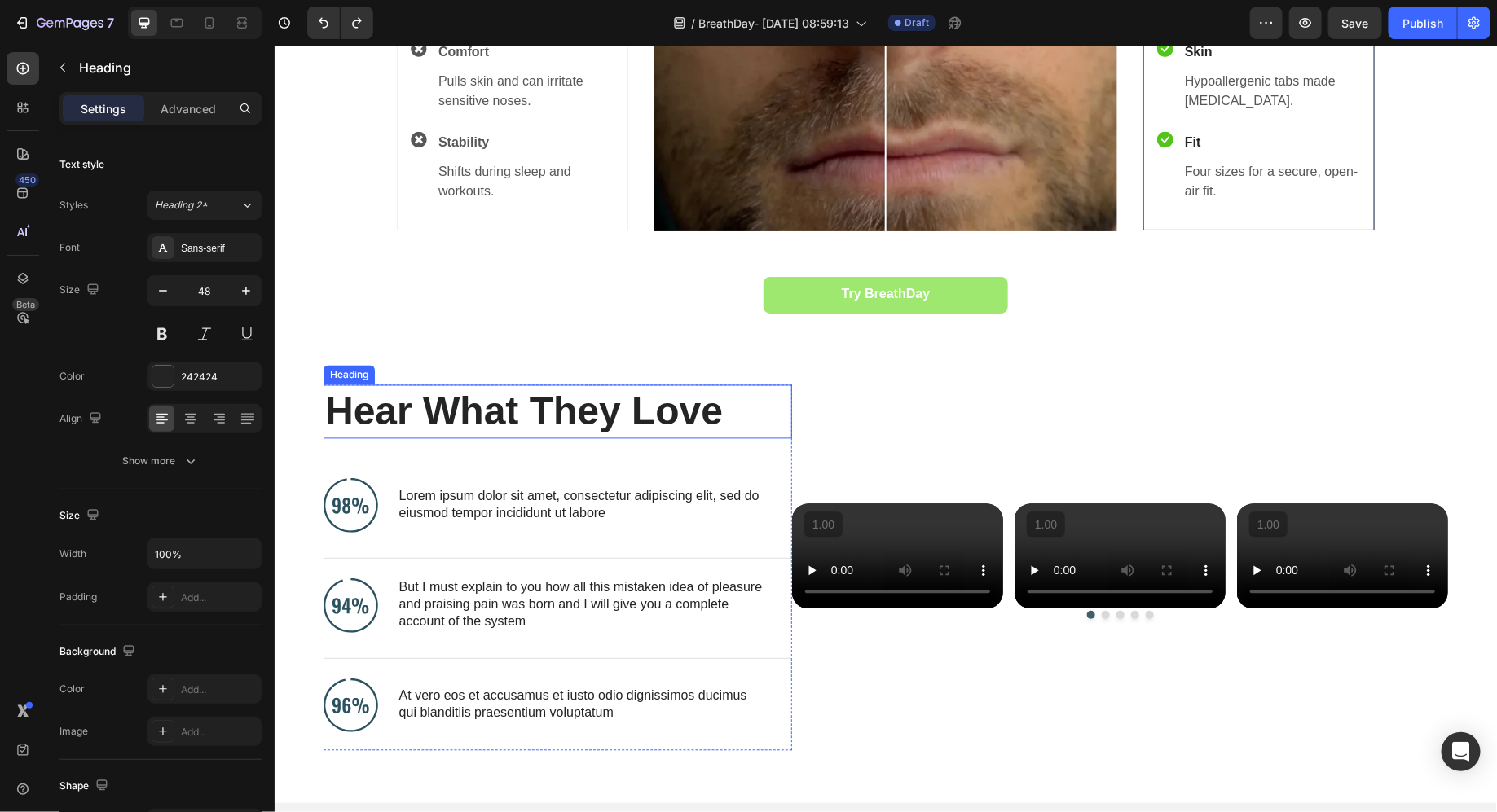
click at [634, 435] on h2 "Hear What They Love" at bounding box center [544, 411] width 443 height 54
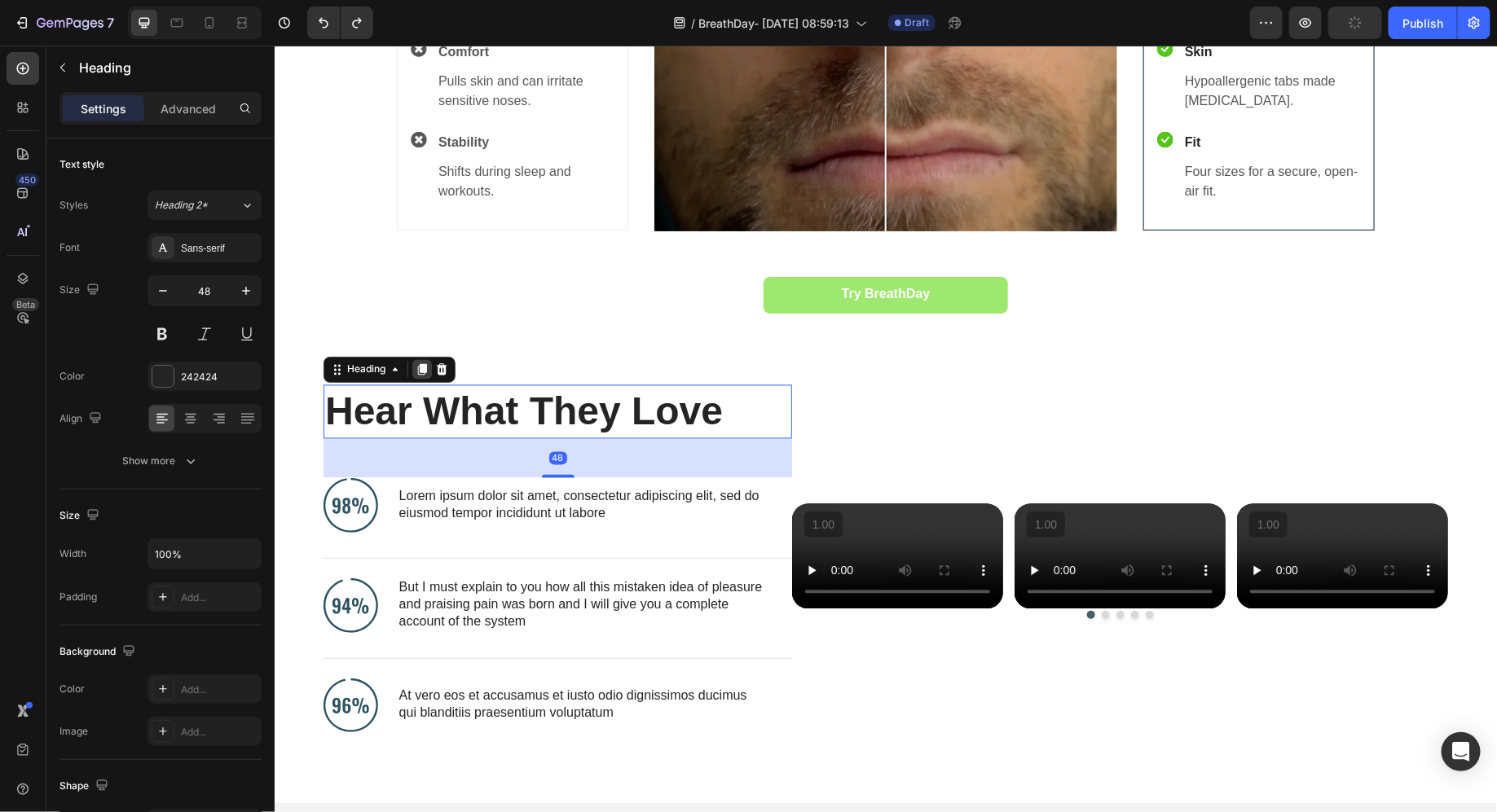
click at [415, 379] on div at bounding box center [421, 369] width 20 height 20
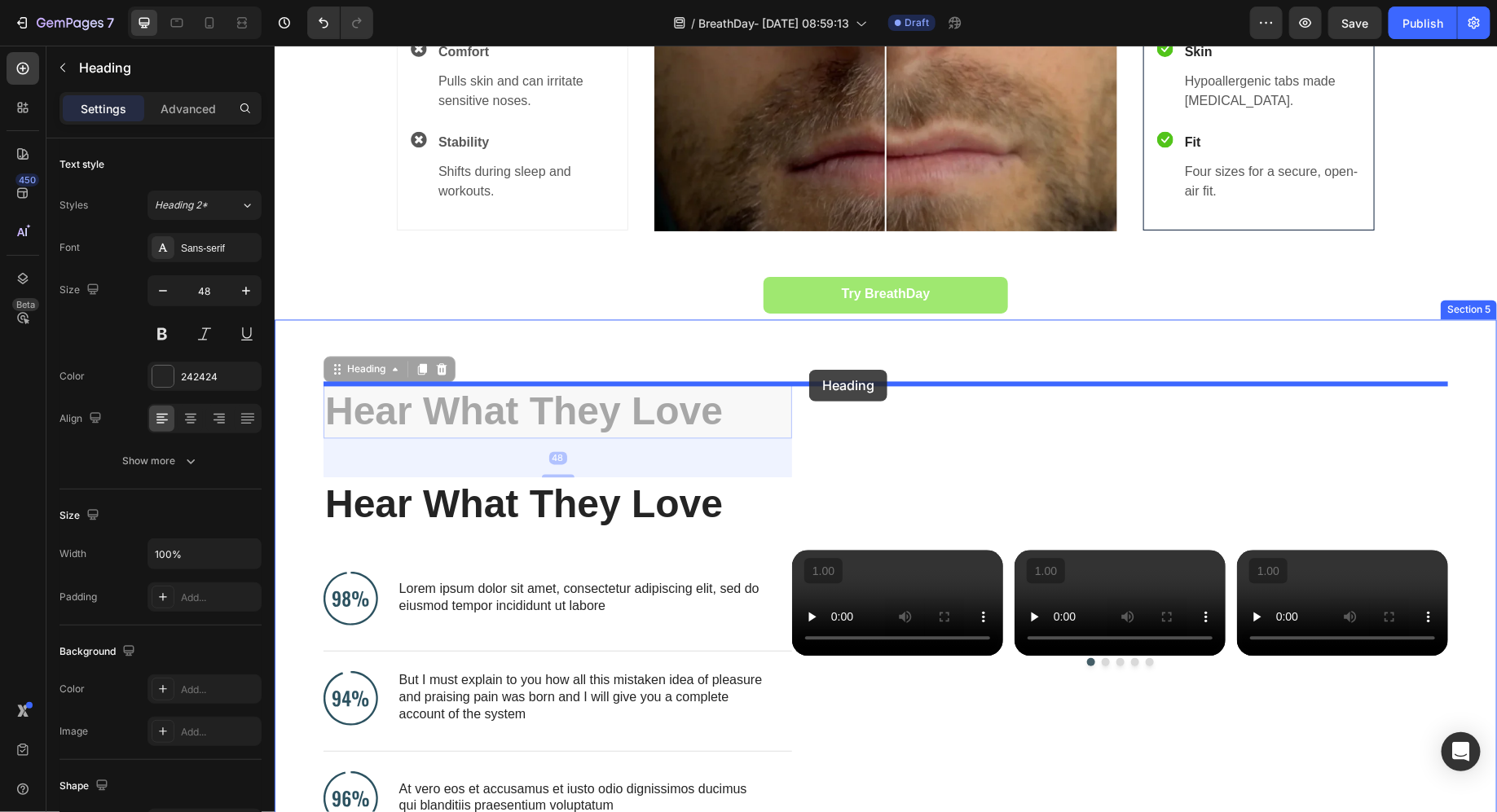
drag, startPoint x: 585, startPoint y: 412, endPoint x: 809, endPoint y: 369, distance: 228.1
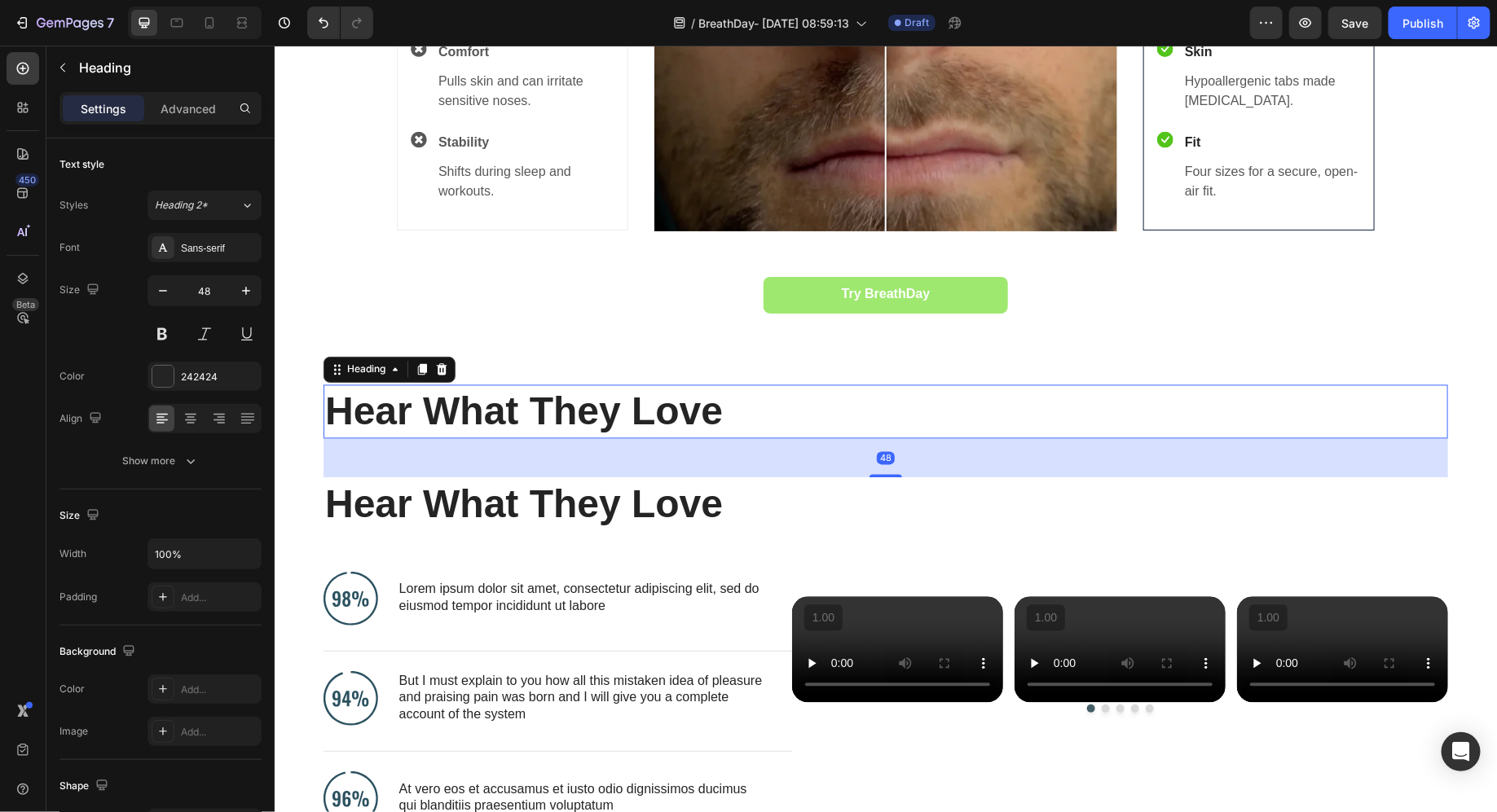
click at [718, 407] on h2 "Hear What They Love" at bounding box center [872, 411] width 1099 height 54
click at [718, 407] on p "Hear What They Love" at bounding box center [872, 411] width 1095 height 50
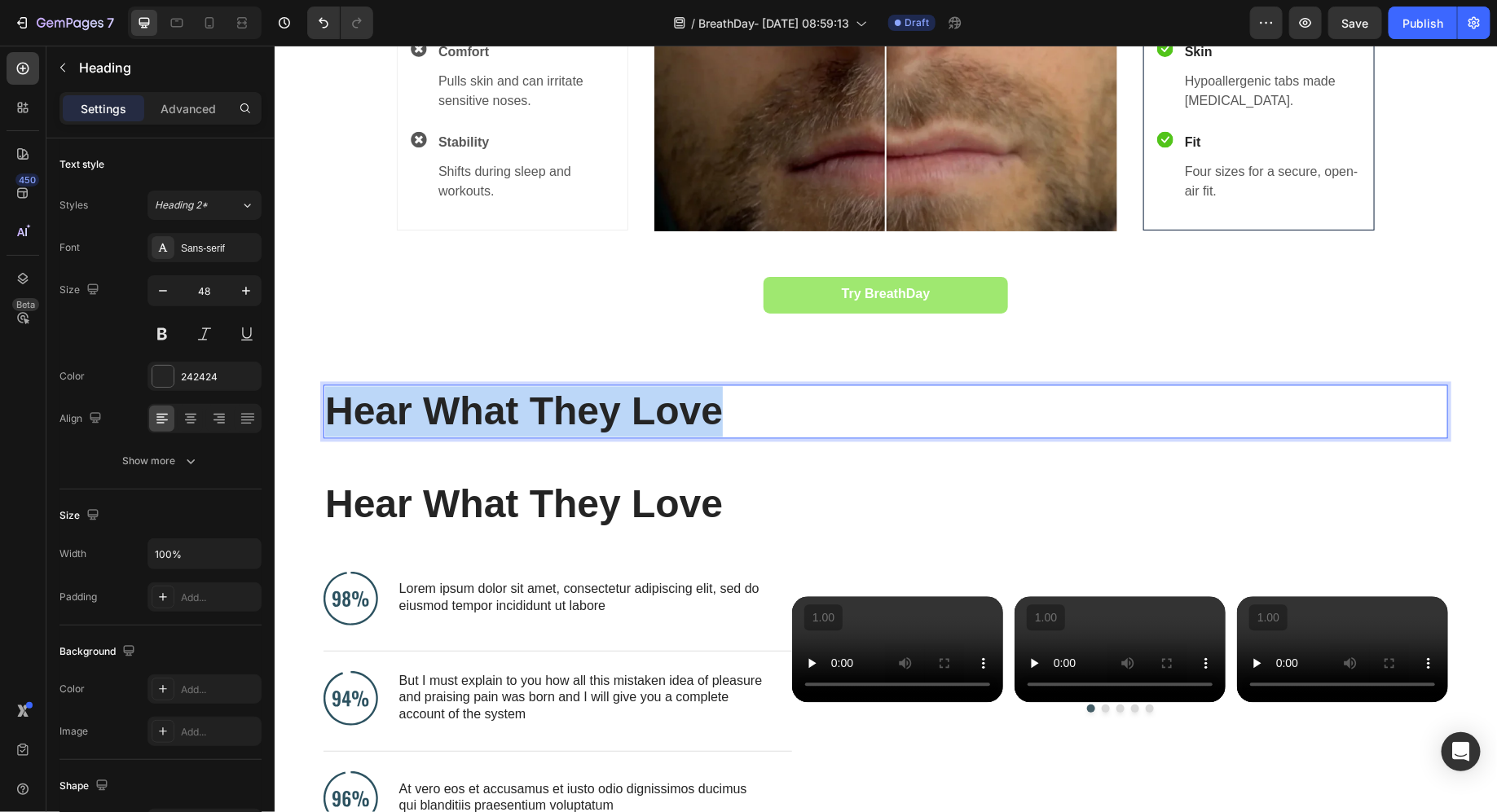
click at [718, 407] on p "Hear What They Love" at bounding box center [872, 411] width 1095 height 50
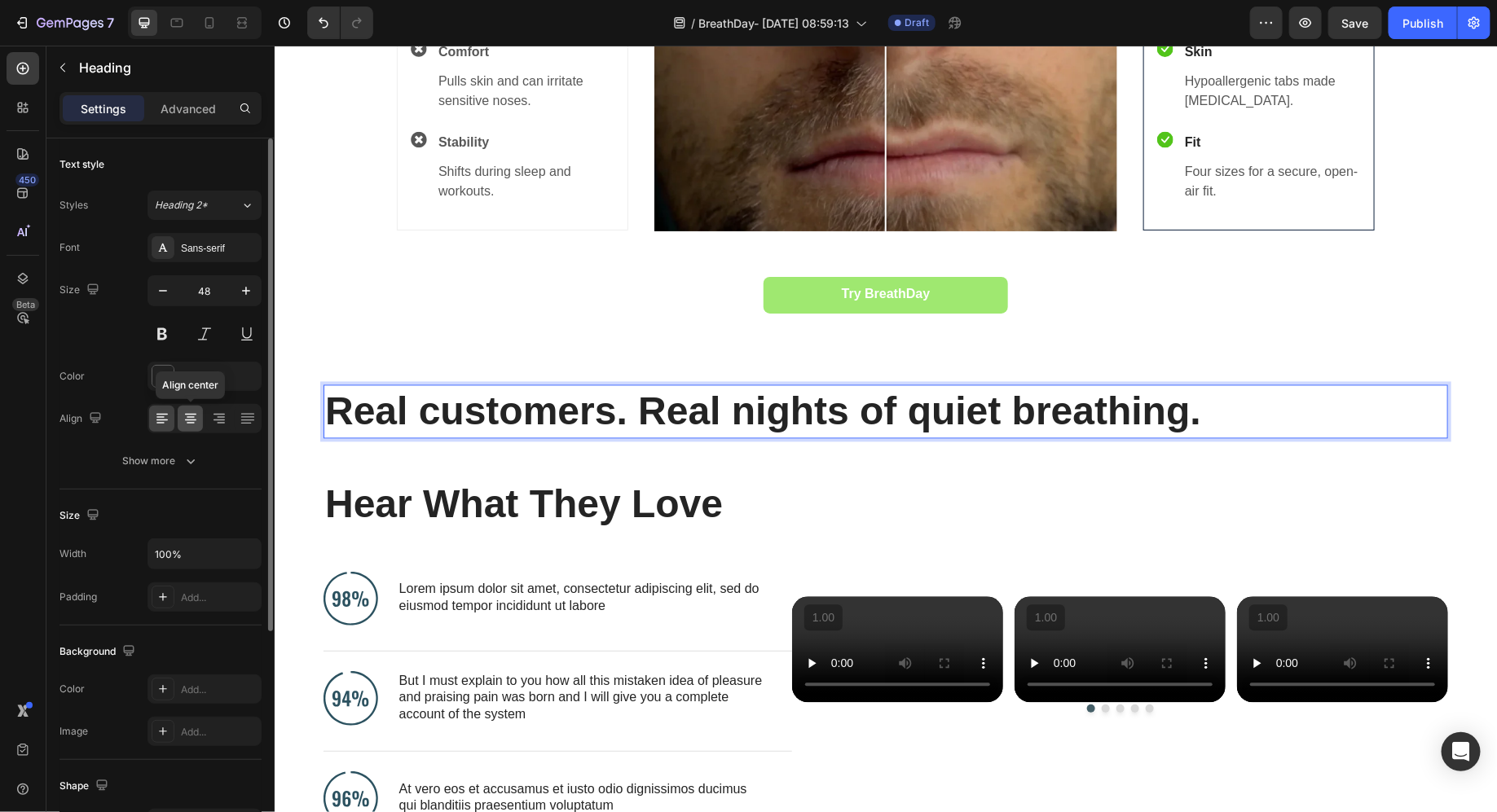
click at [184, 426] on div at bounding box center [190, 419] width 26 height 26
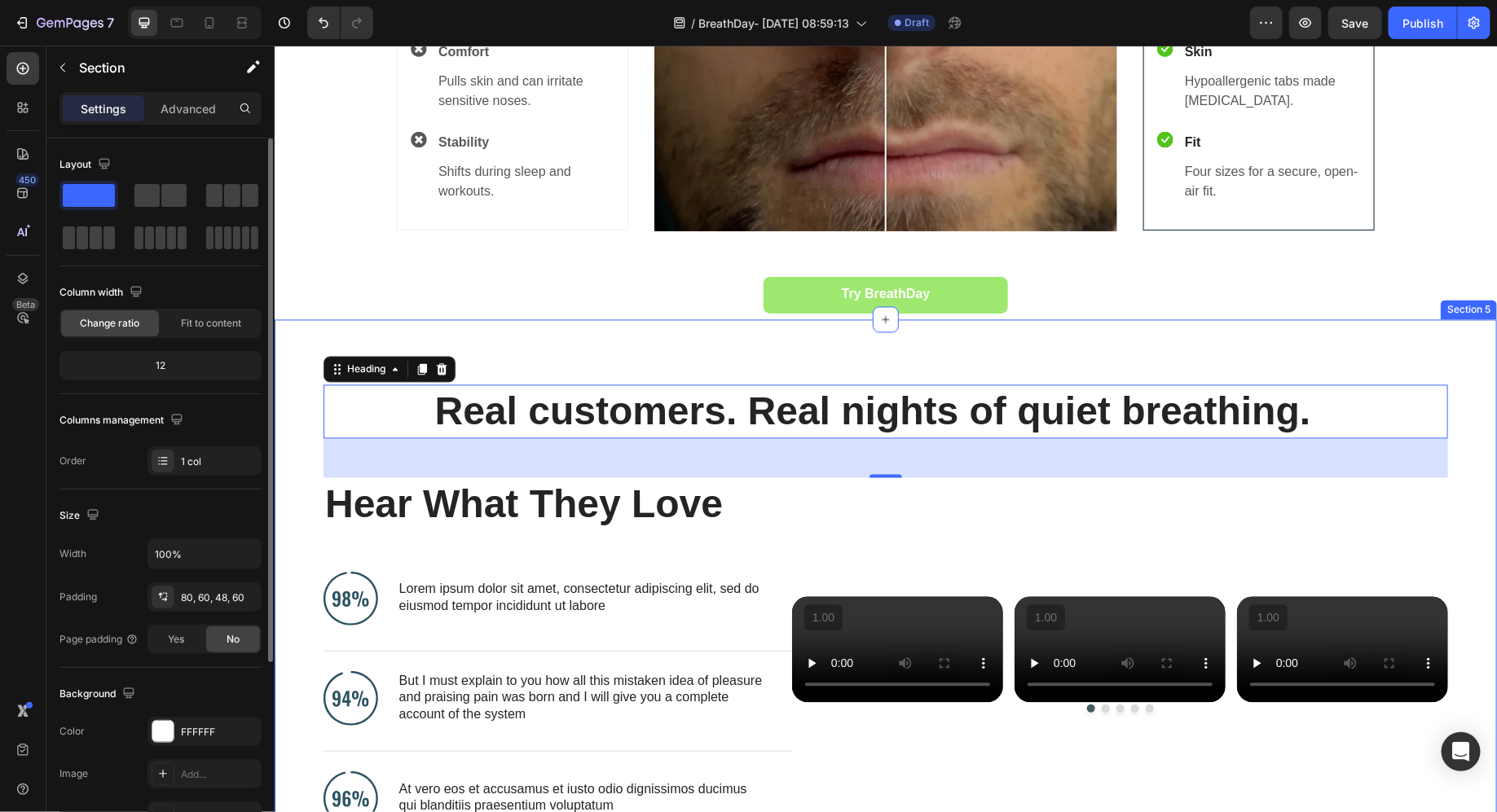
click at [674, 334] on div "Real customers. Real nights of quiet breathing. Heading 48 Hear What They Love …" at bounding box center [885, 608] width 1223 height 577
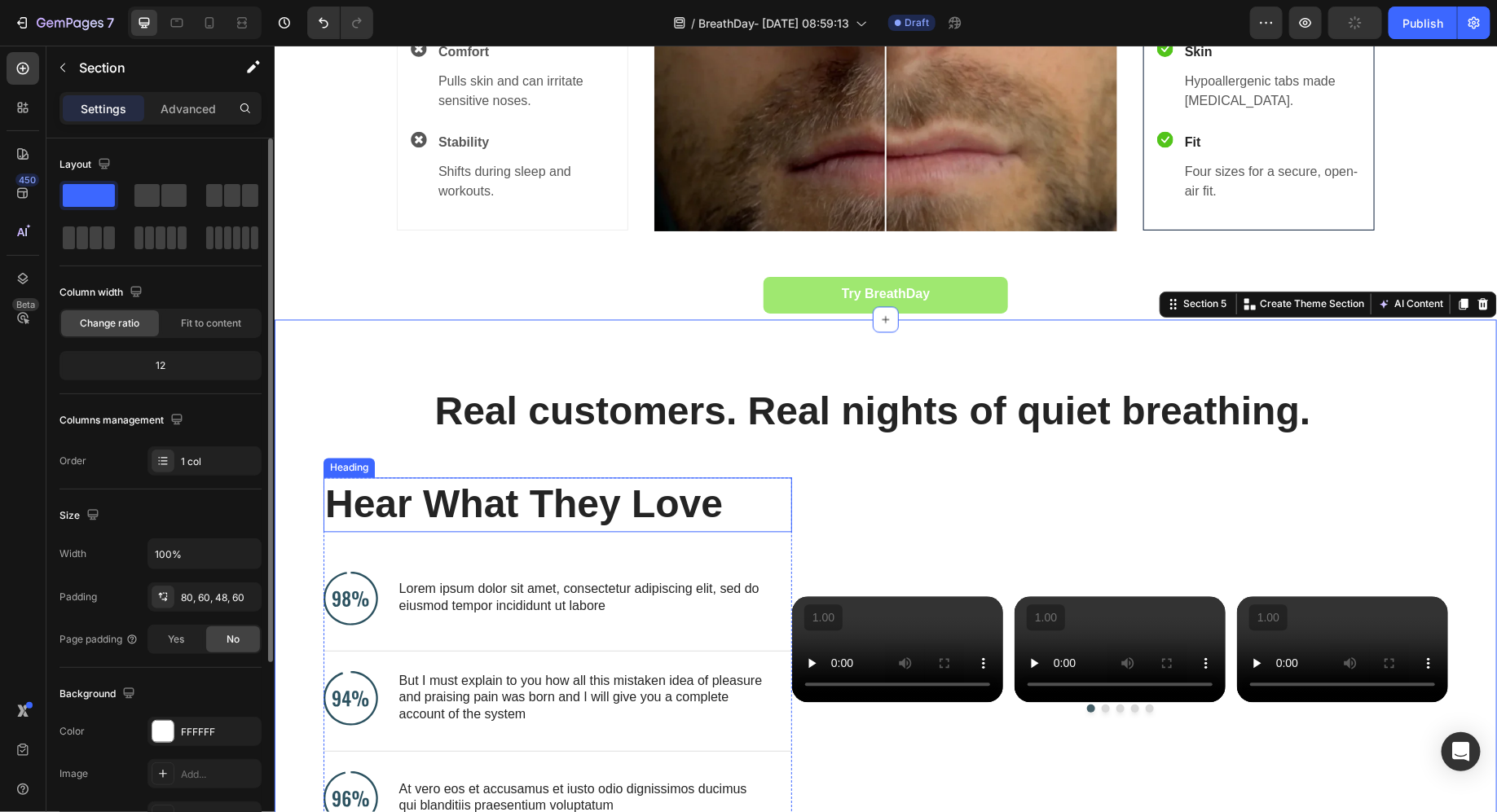
click at [561, 529] on h2 "Hear What They Love" at bounding box center [544, 504] width 443 height 54
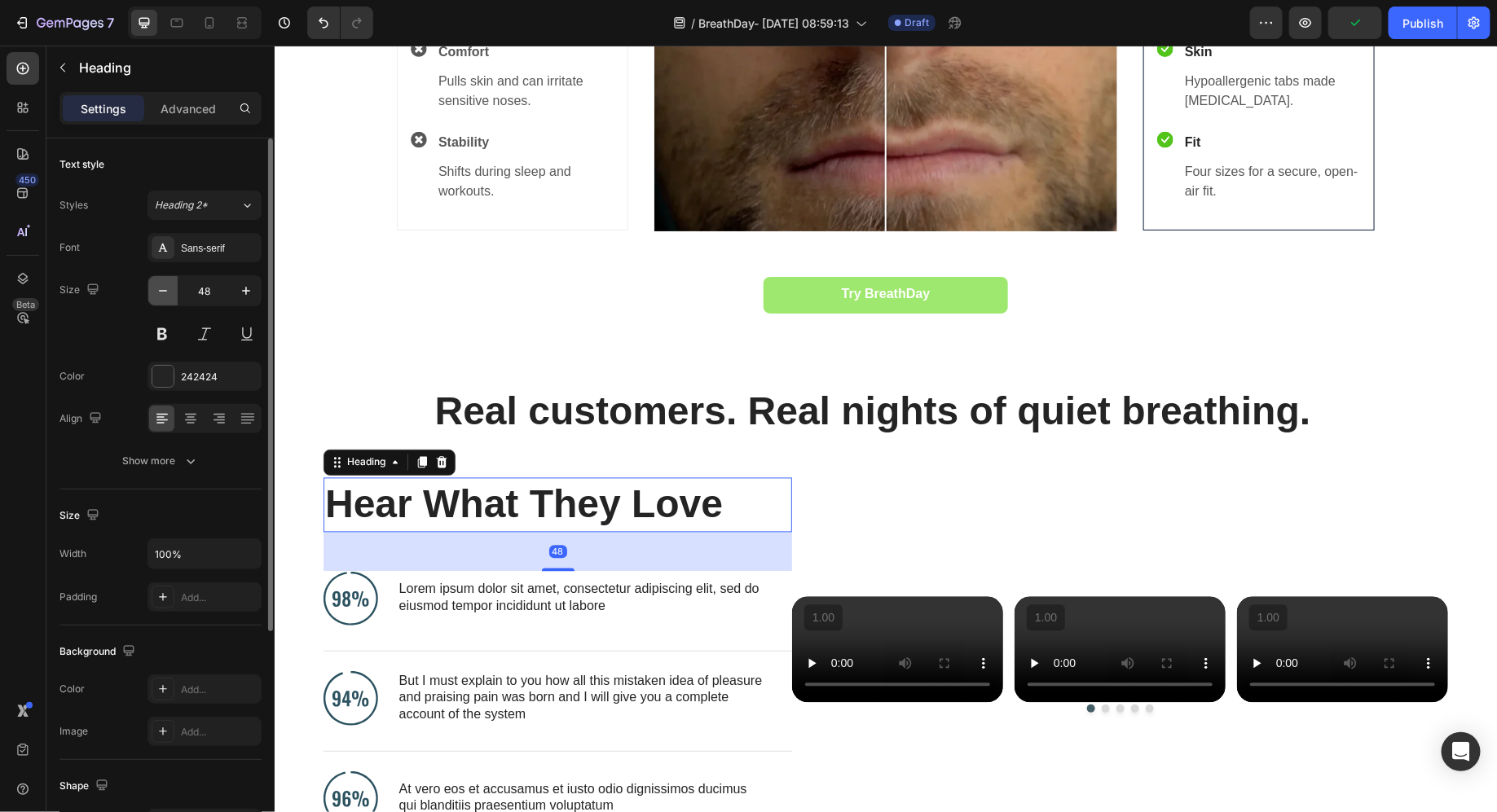
click at [165, 296] on icon "button" at bounding box center [163, 290] width 16 height 16
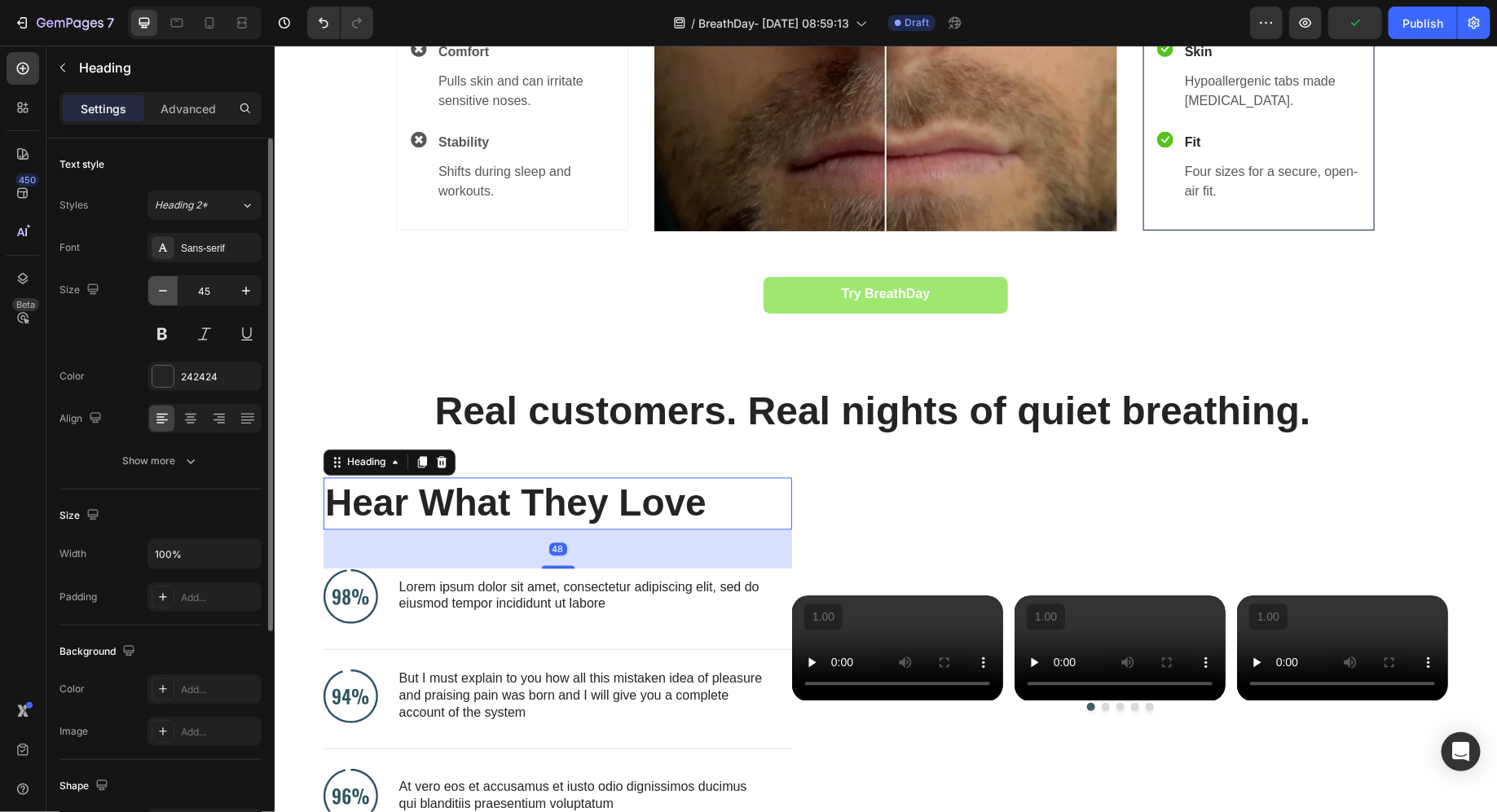
click at [165, 296] on icon "button" at bounding box center [163, 290] width 16 height 16
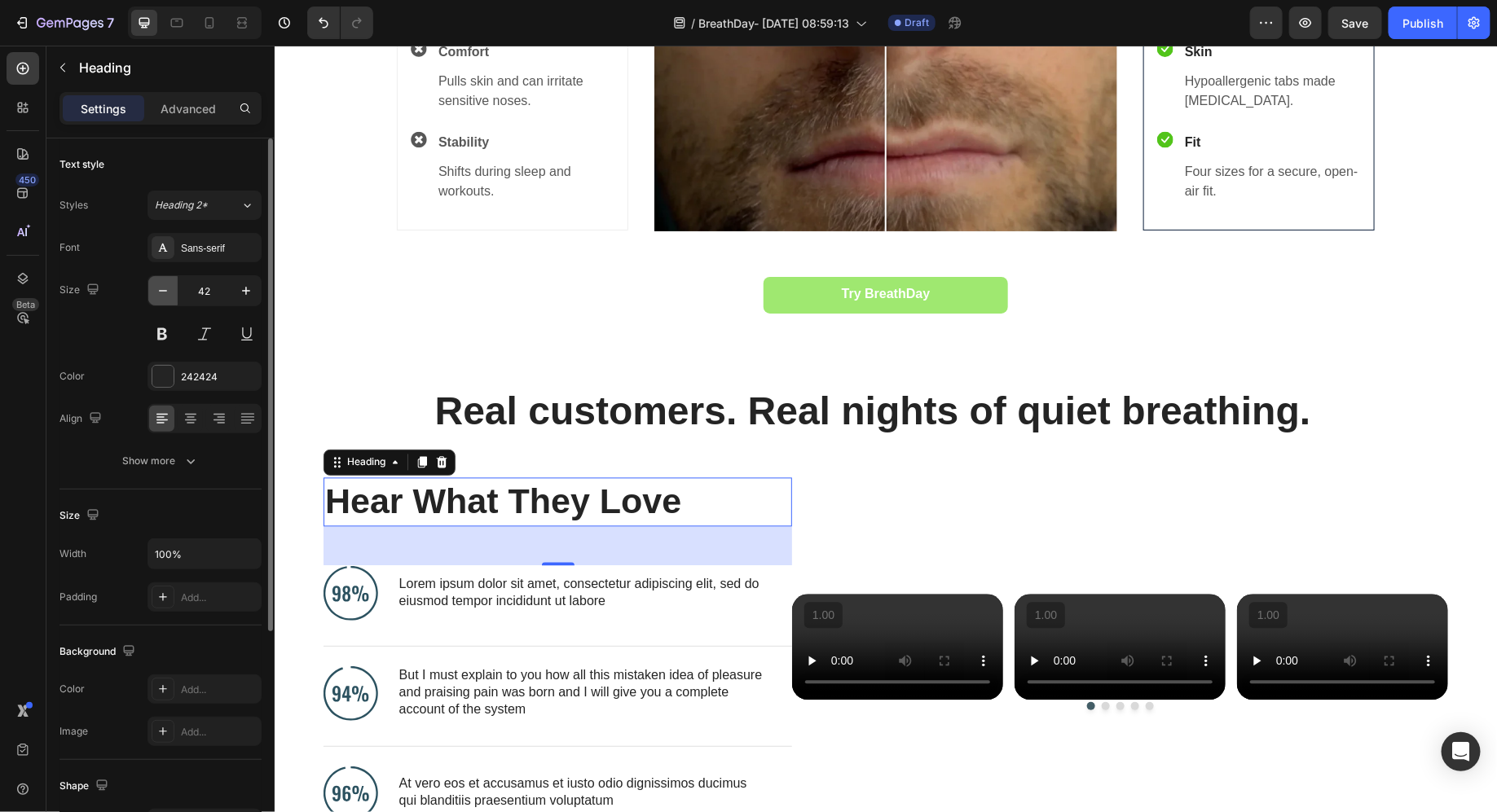
click at [165, 296] on icon "button" at bounding box center [163, 290] width 16 height 16
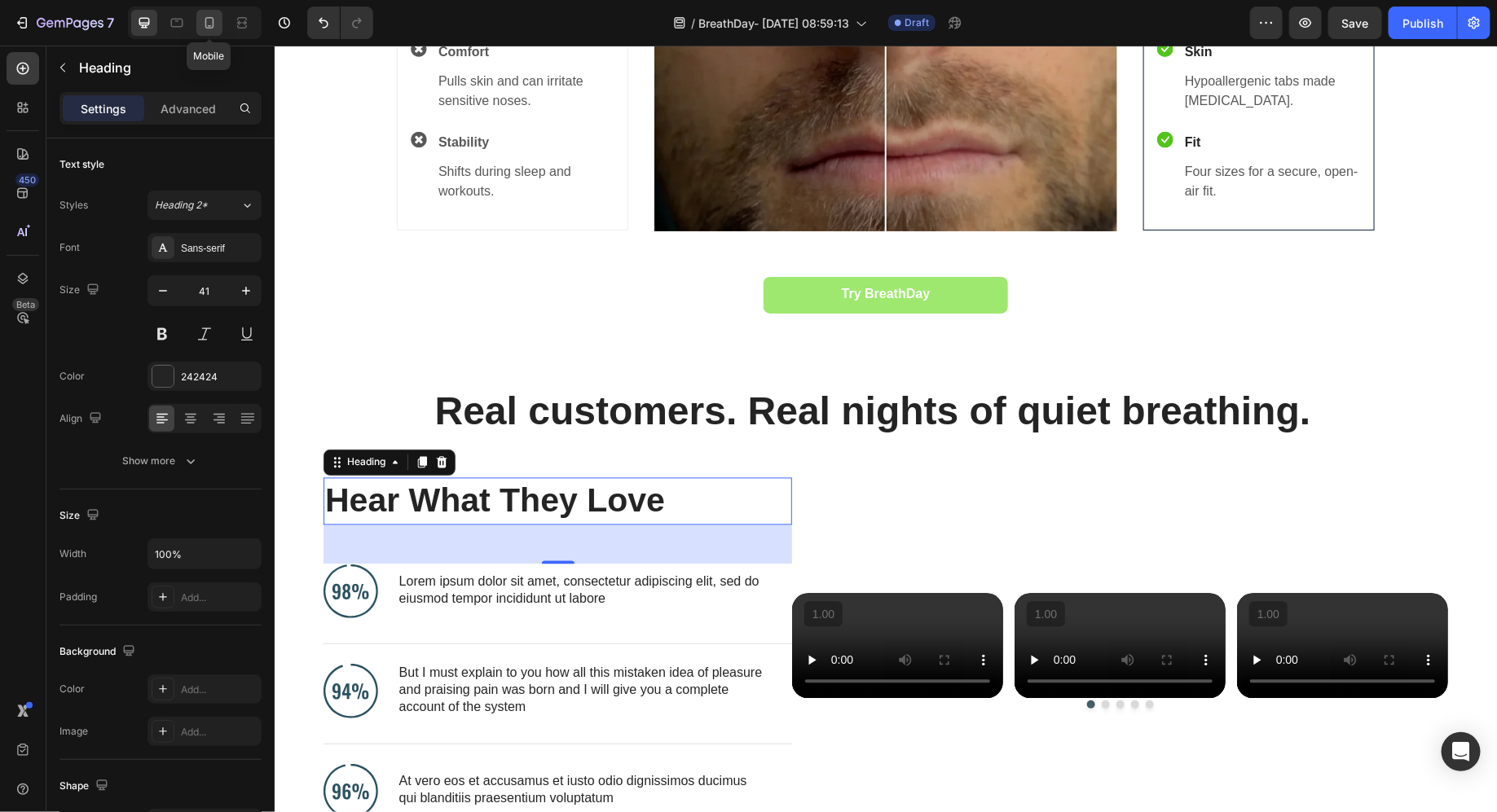
click at [201, 26] on icon at bounding box center [209, 23] width 16 height 16
type input "42"
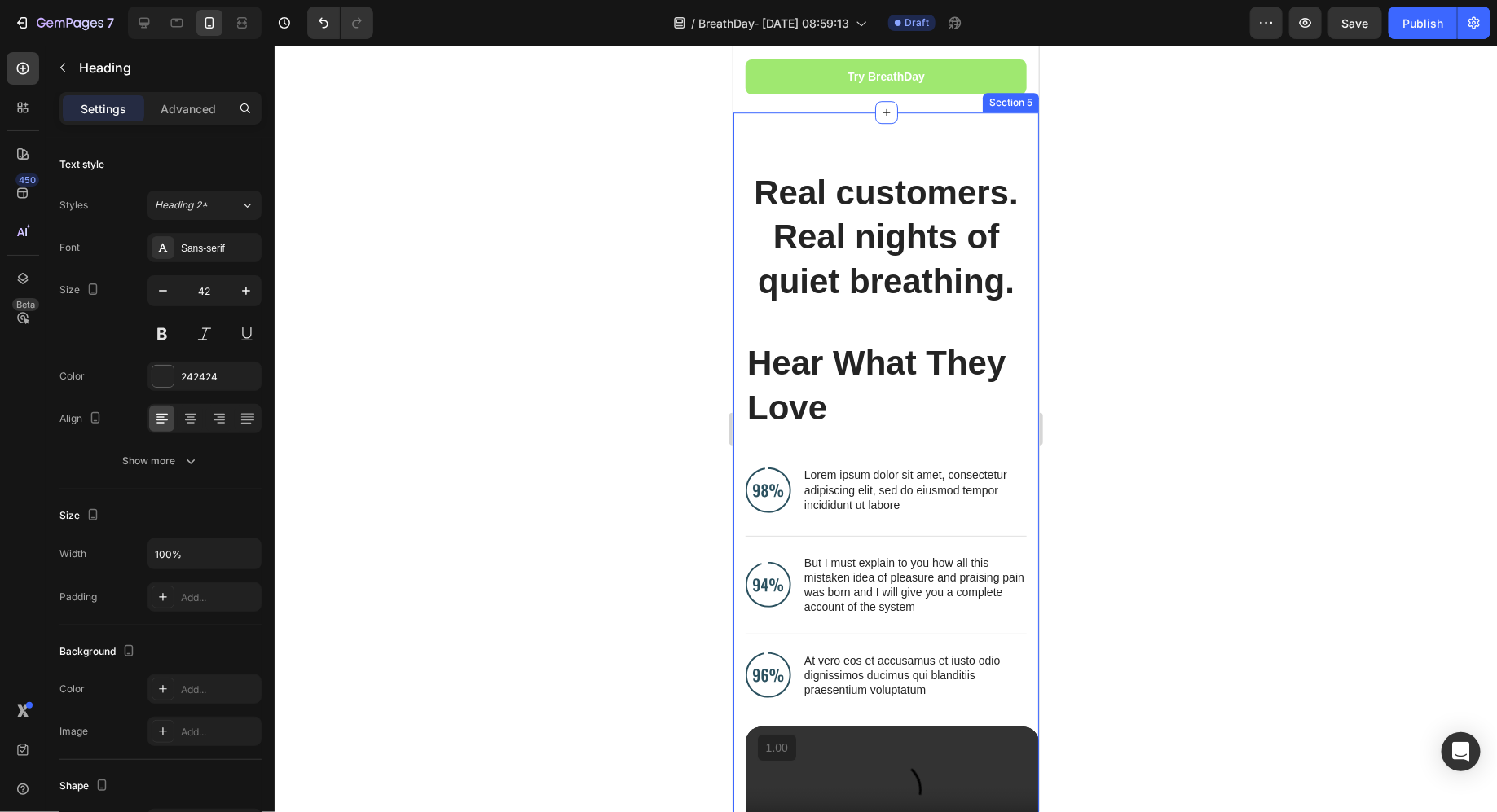
scroll to position [2329, 0]
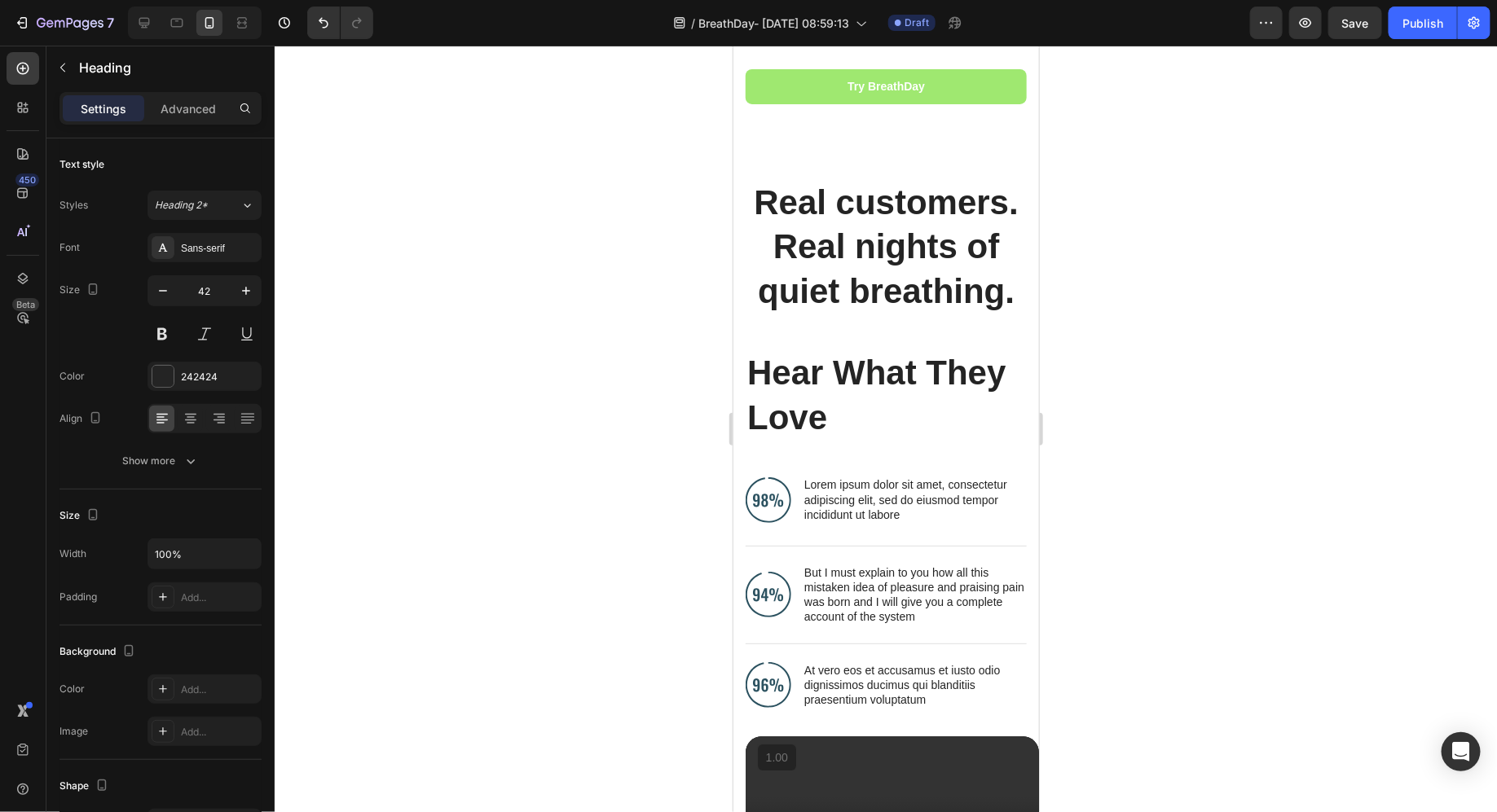
click at [838, 360] on h2 "Hear What They Love" at bounding box center [885, 394] width 281 height 92
click at [859, 380] on p "Hear What They Love" at bounding box center [886, 395] width 278 height 89
click at [986, 396] on p "Hear What They Love" at bounding box center [886, 395] width 278 height 89
click at [969, 447] on div "Hear What They Love Heading Image Lorem ipsum dolor sit amet, consectetur adipi…" at bounding box center [885, 536] width 281 height 374
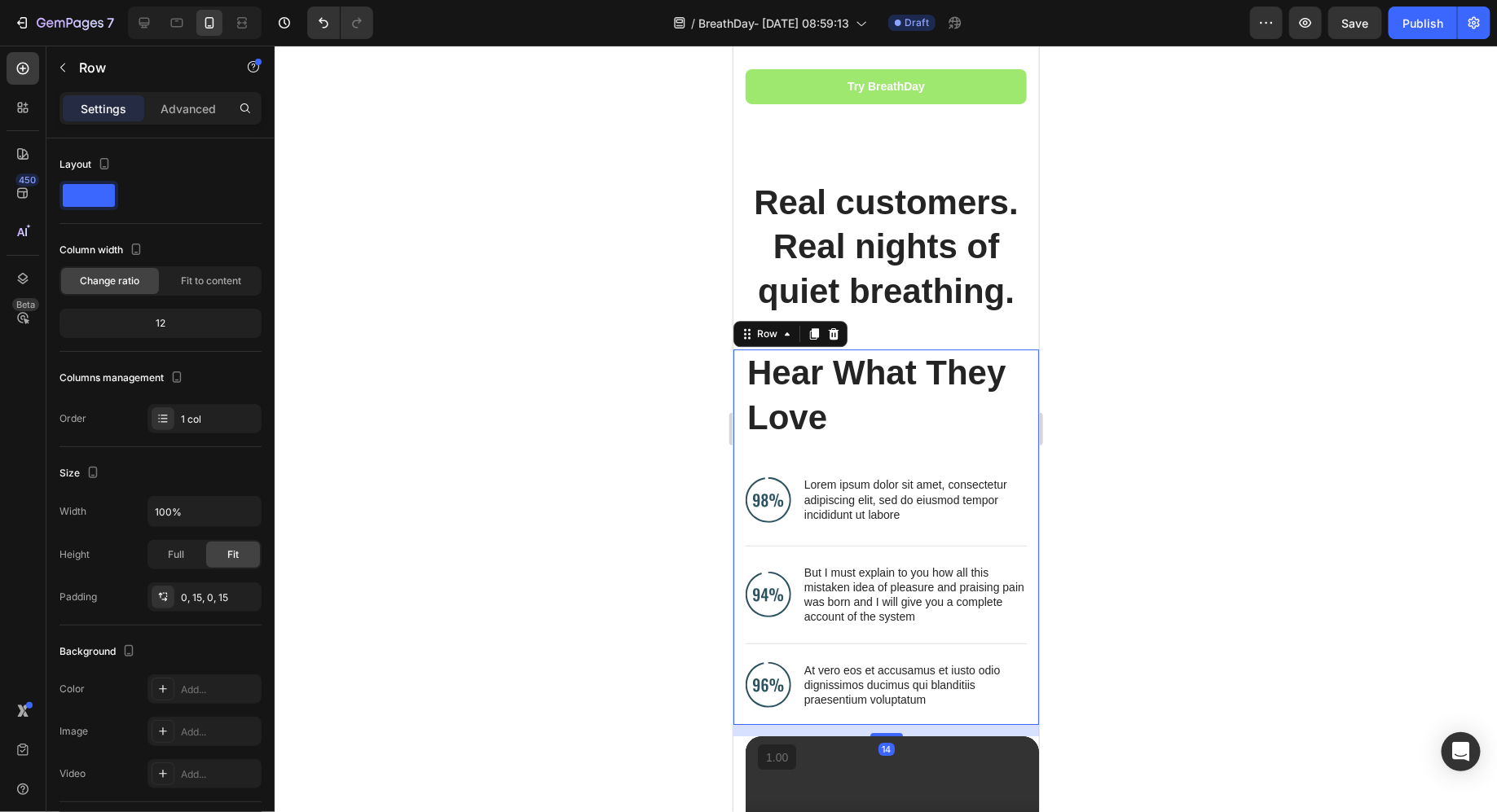
click at [937, 423] on div "Hear What They Love Heading Image Lorem ipsum dolor sit amet, consectetur adipi…" at bounding box center [885, 536] width 281 height 374
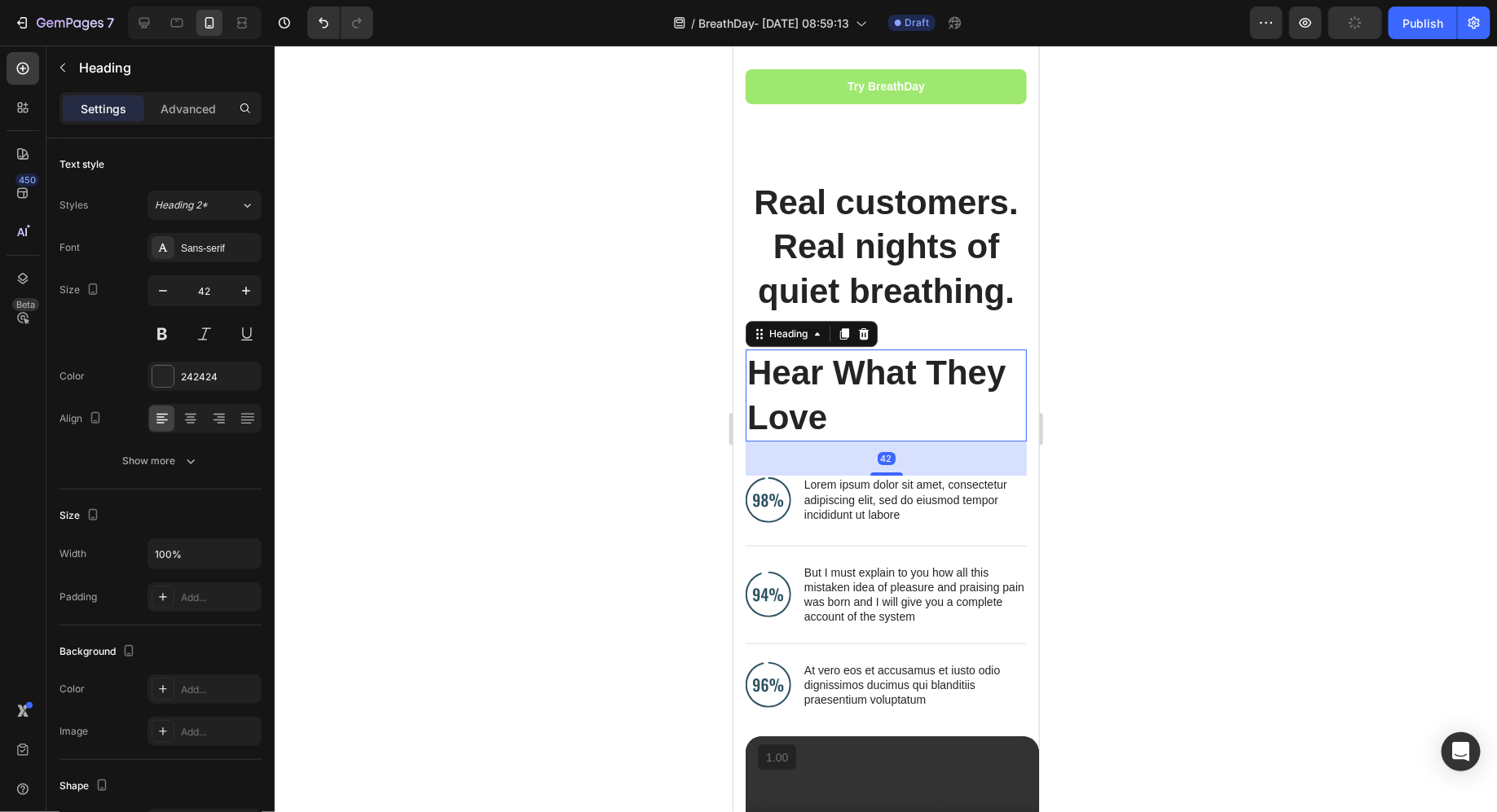
click at [857, 389] on p "Hear What They Love" at bounding box center [886, 395] width 278 height 89
click at [165, 283] on icon "button" at bounding box center [163, 290] width 16 height 16
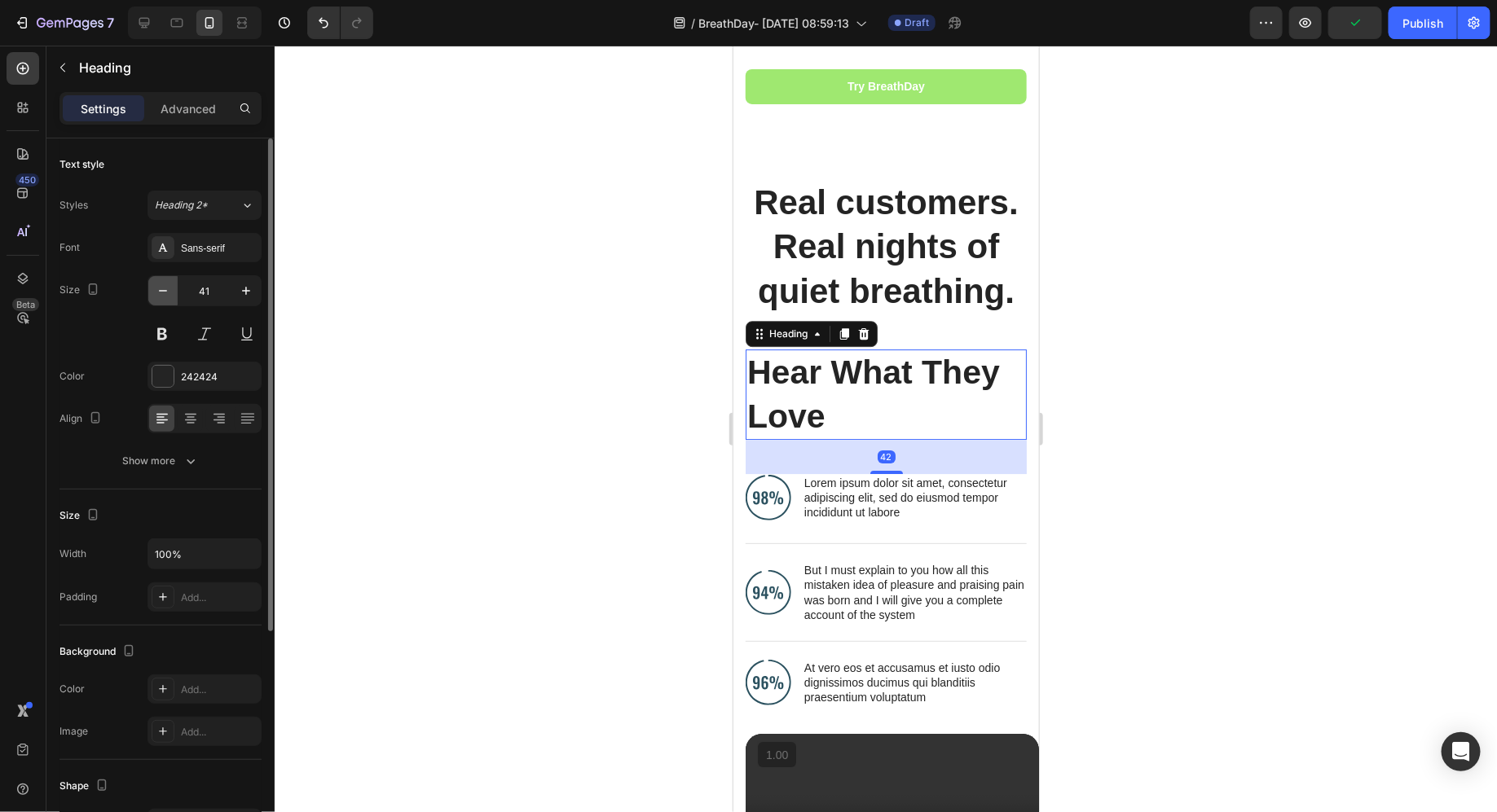
click at [165, 283] on icon "button" at bounding box center [163, 290] width 16 height 16
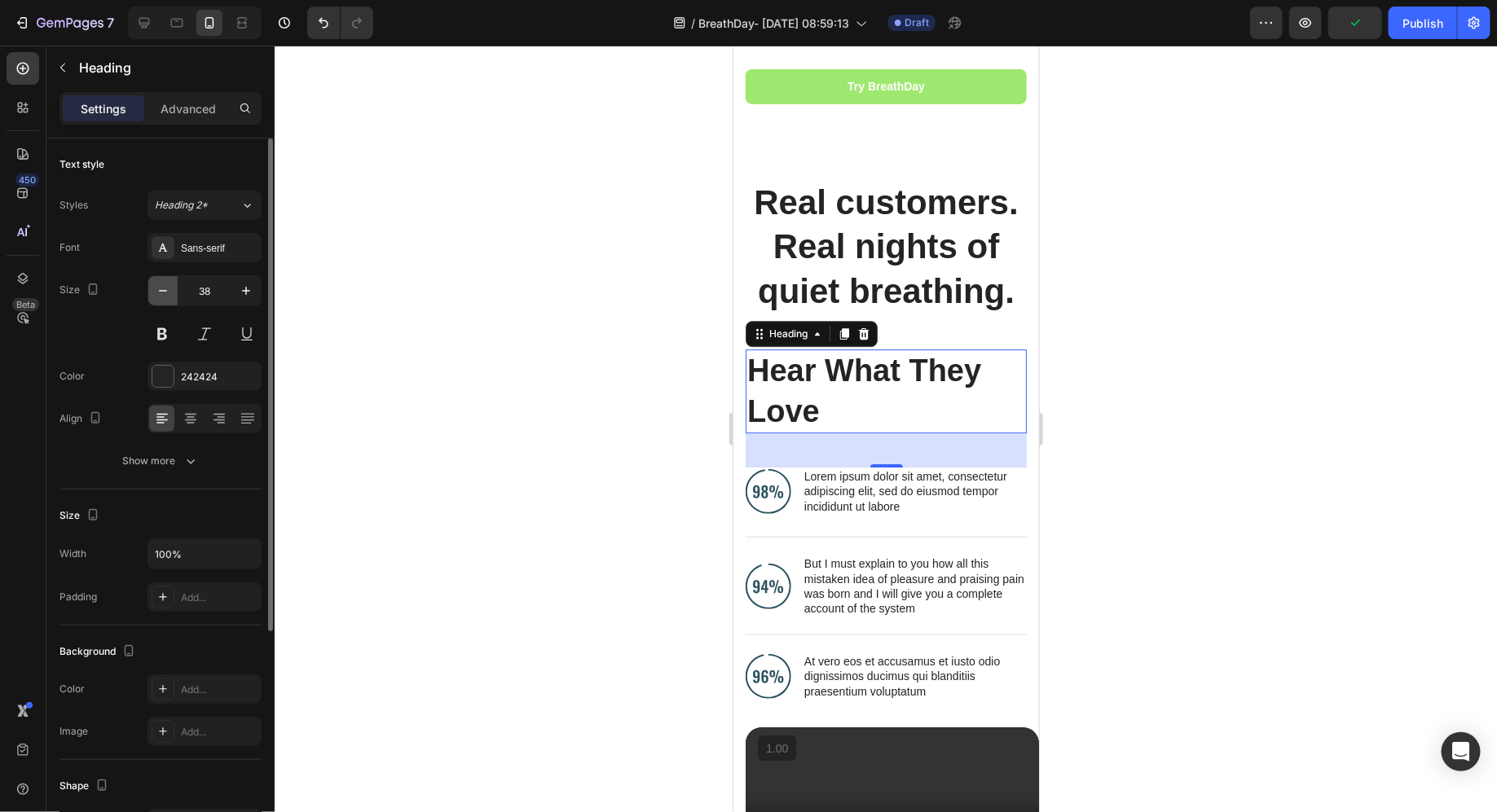
click at [165, 283] on icon "button" at bounding box center [163, 290] width 16 height 16
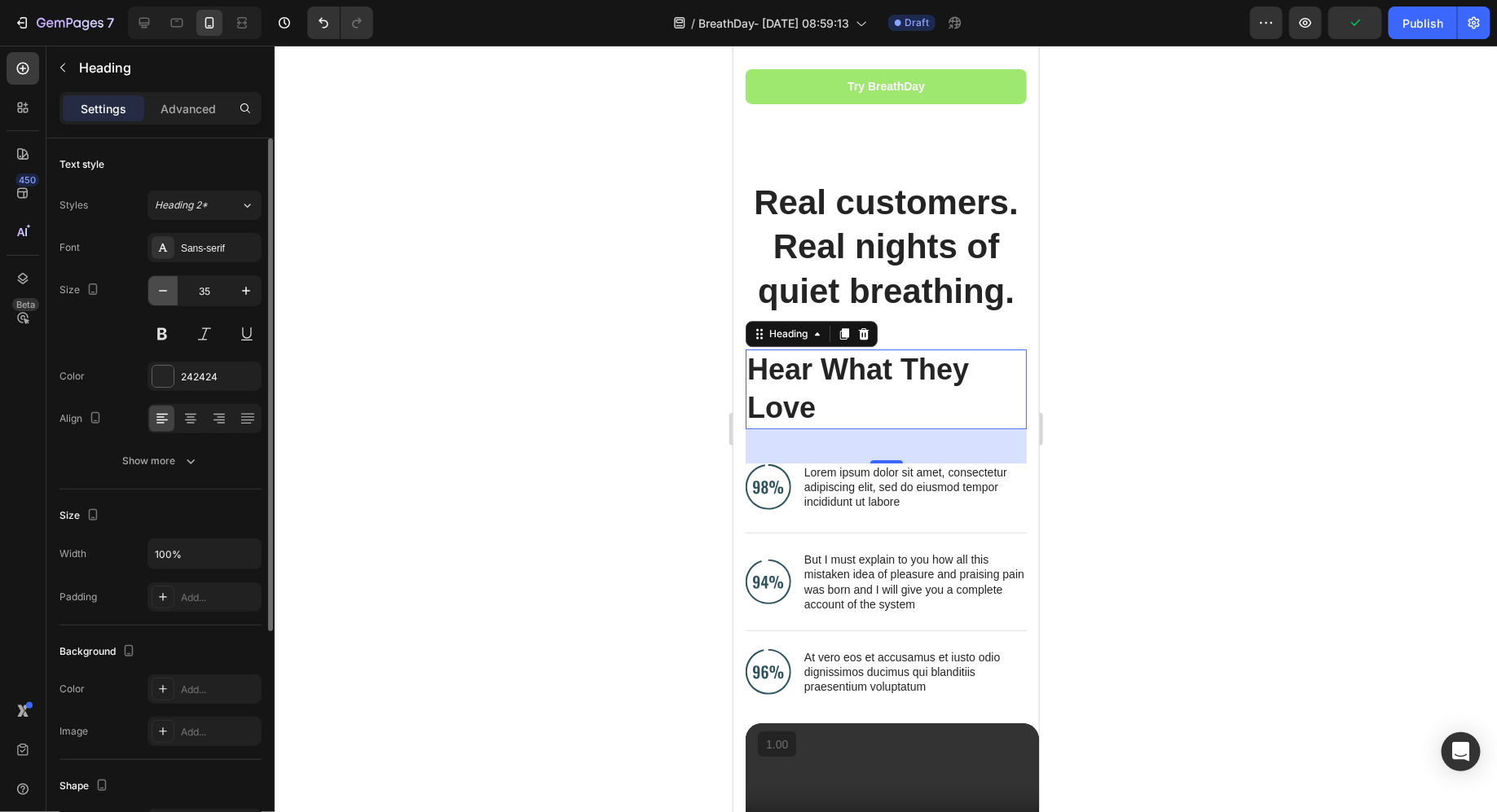
click at [165, 283] on icon "button" at bounding box center [163, 290] width 16 height 16
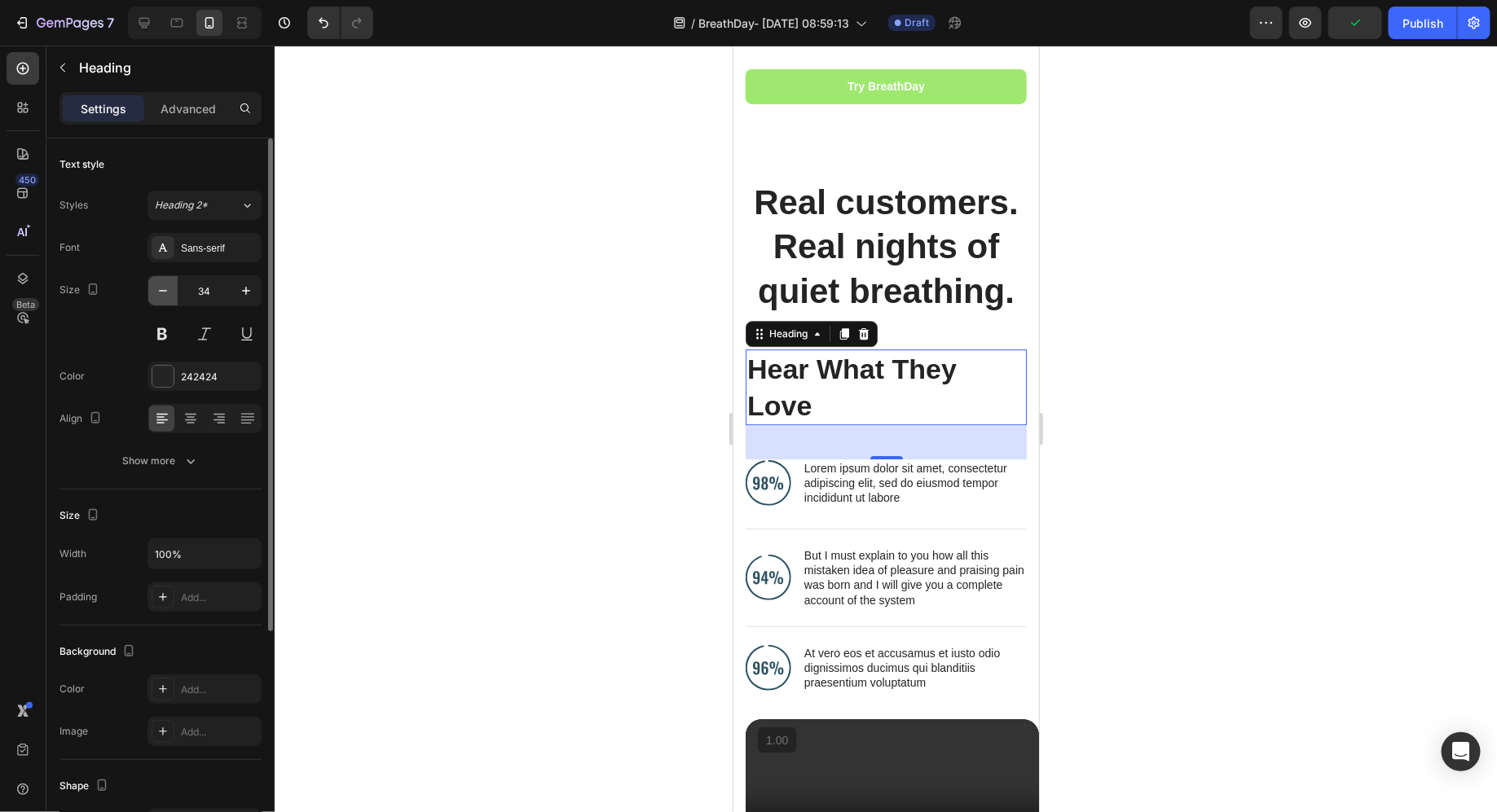
click at [165, 283] on icon "button" at bounding box center [163, 290] width 16 height 16
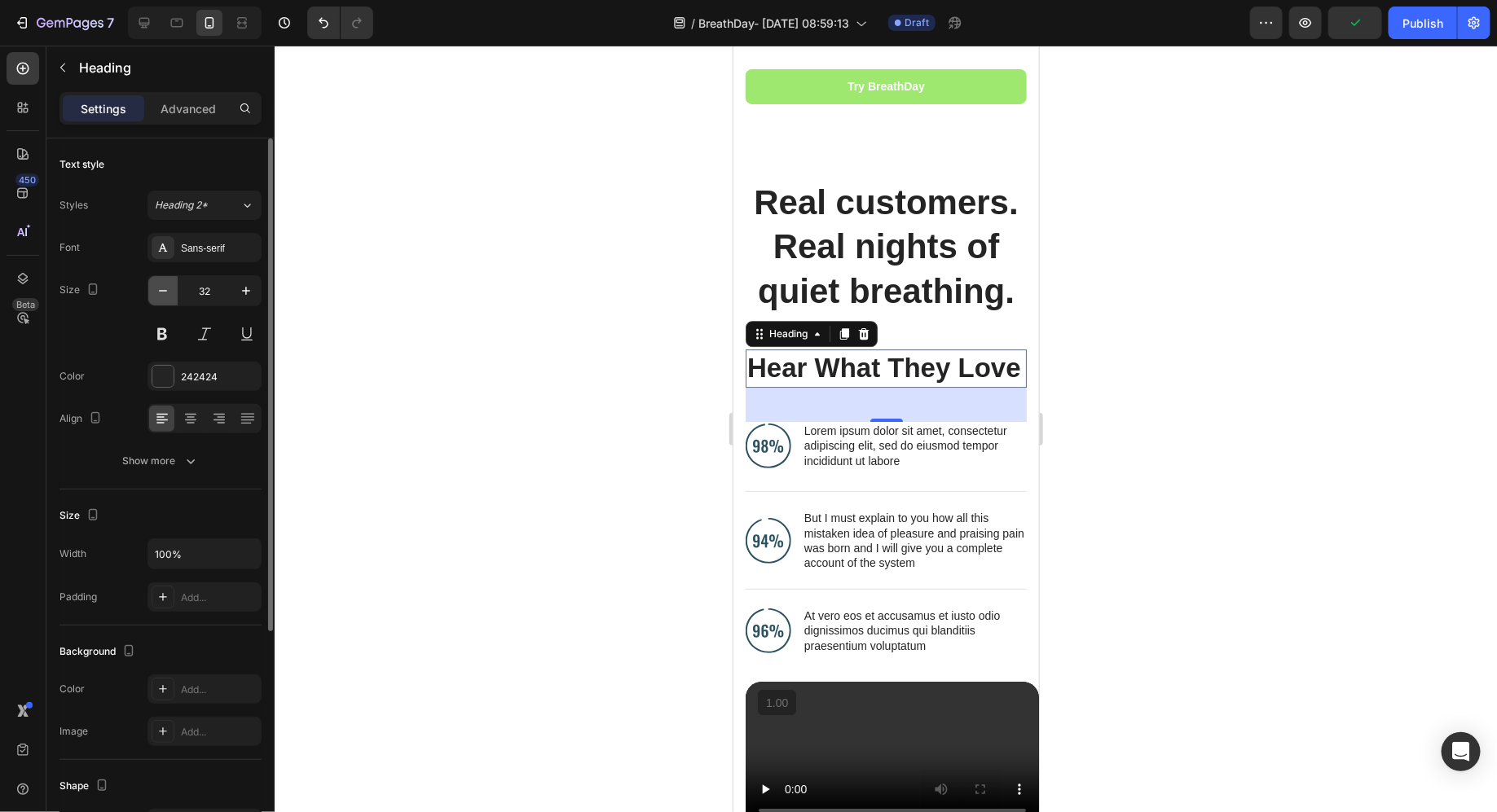
click at [165, 283] on icon "button" at bounding box center [163, 290] width 16 height 16
type input "31"
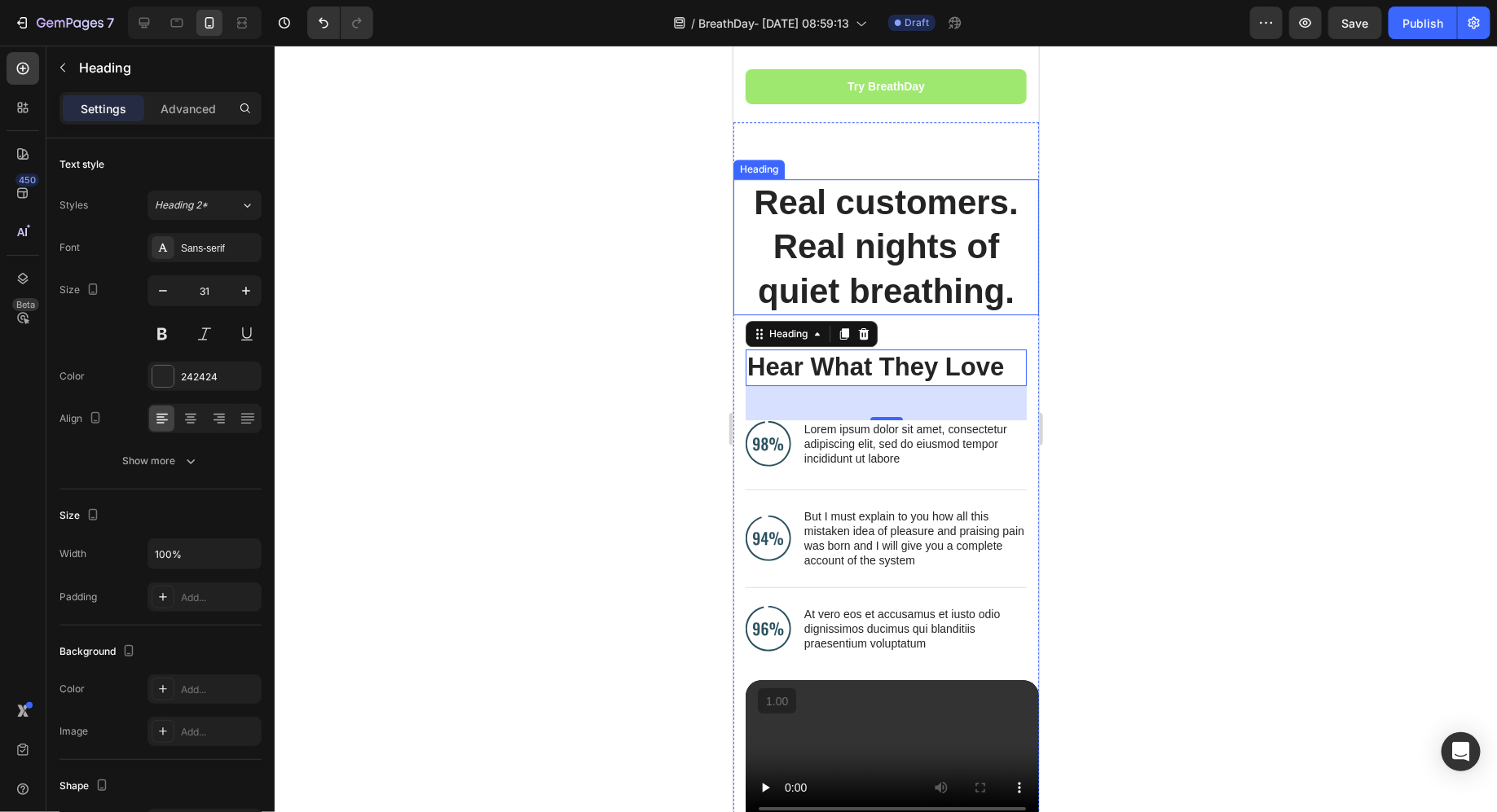
click at [866, 235] on h2 "Real customers. Real nights of quiet breathing." at bounding box center [885, 247] width 305 height 137
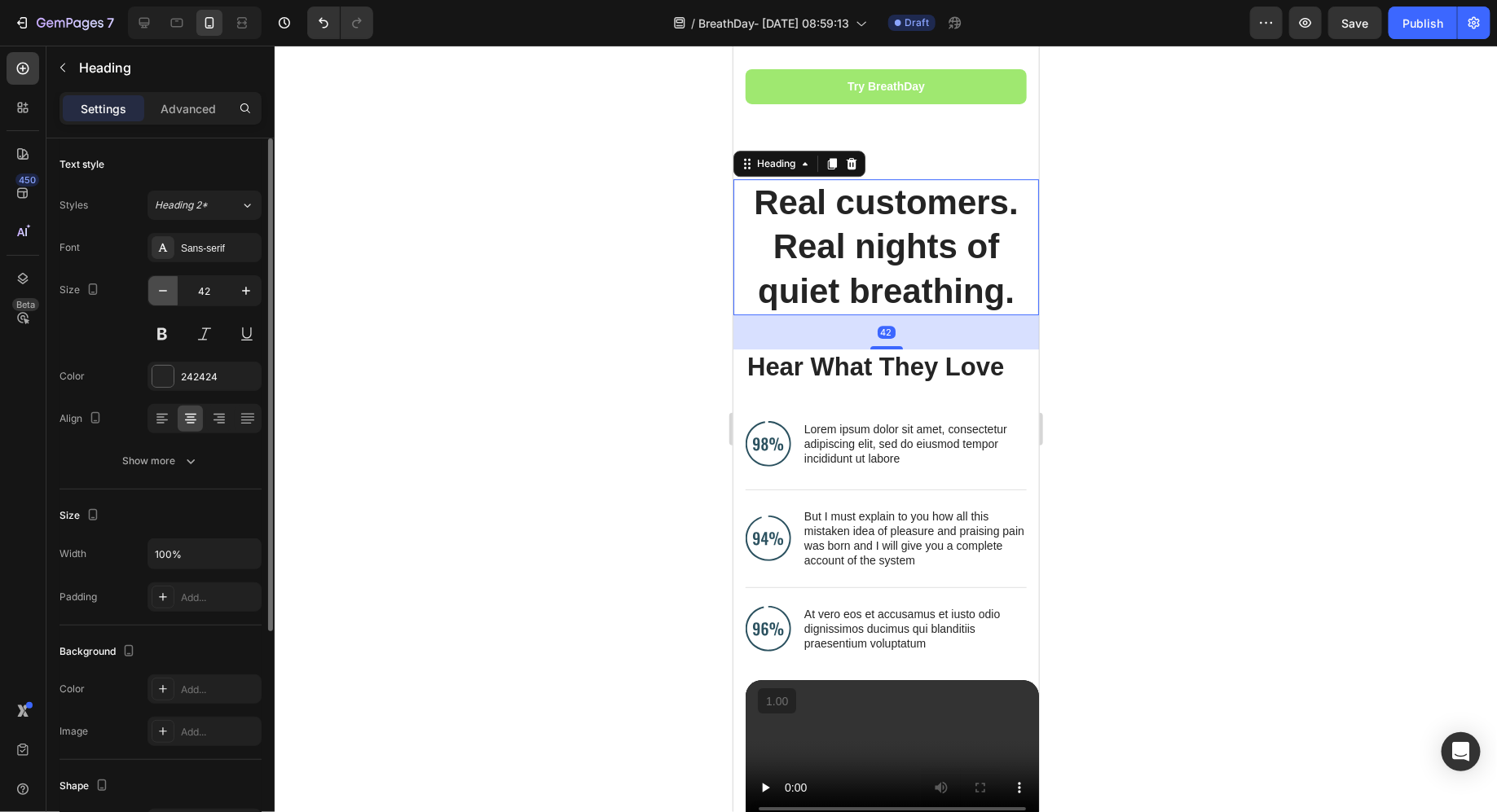
click at [156, 291] on icon "button" at bounding box center [163, 290] width 16 height 16
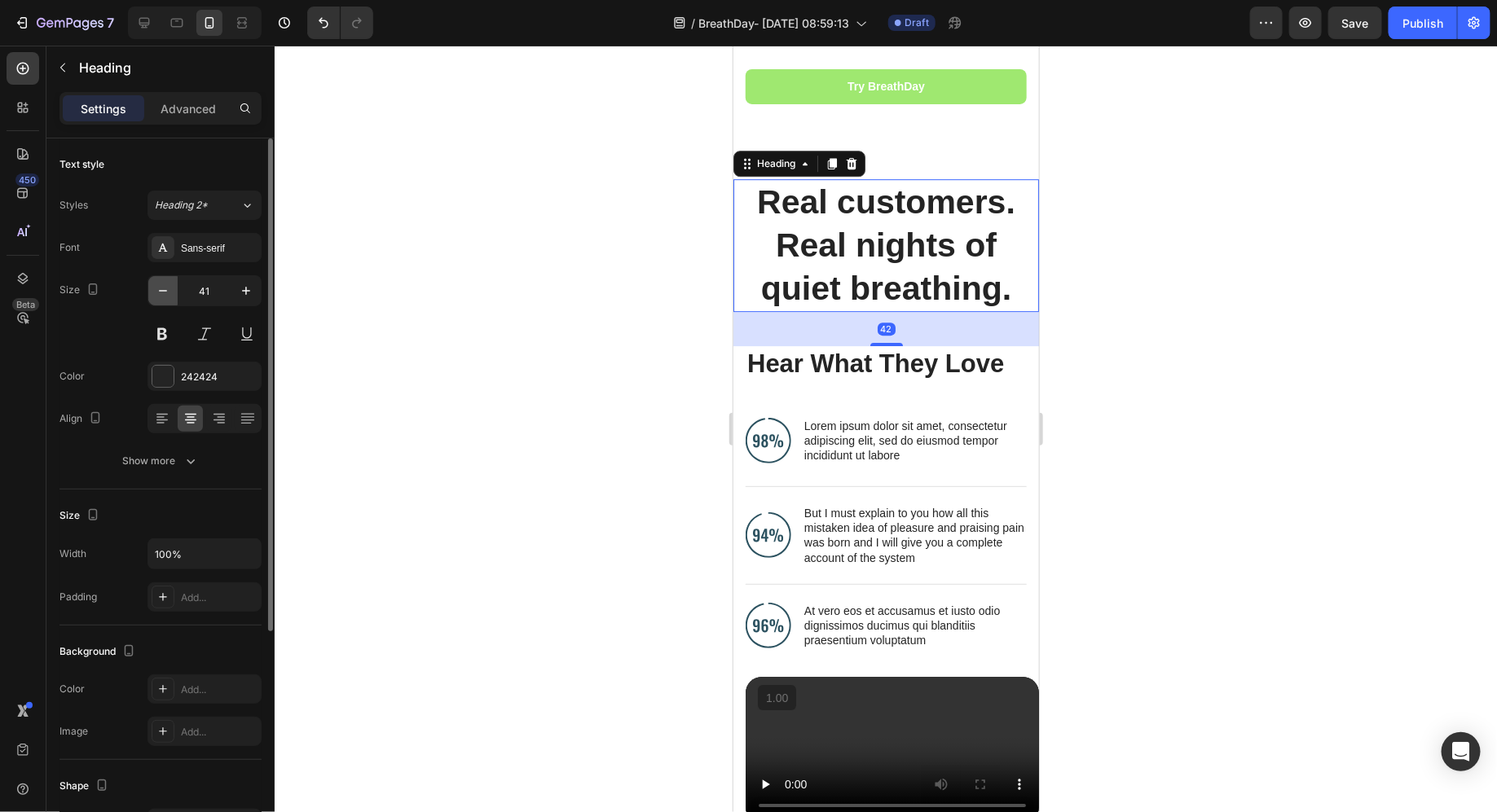
click at [156, 291] on icon "button" at bounding box center [163, 290] width 16 height 16
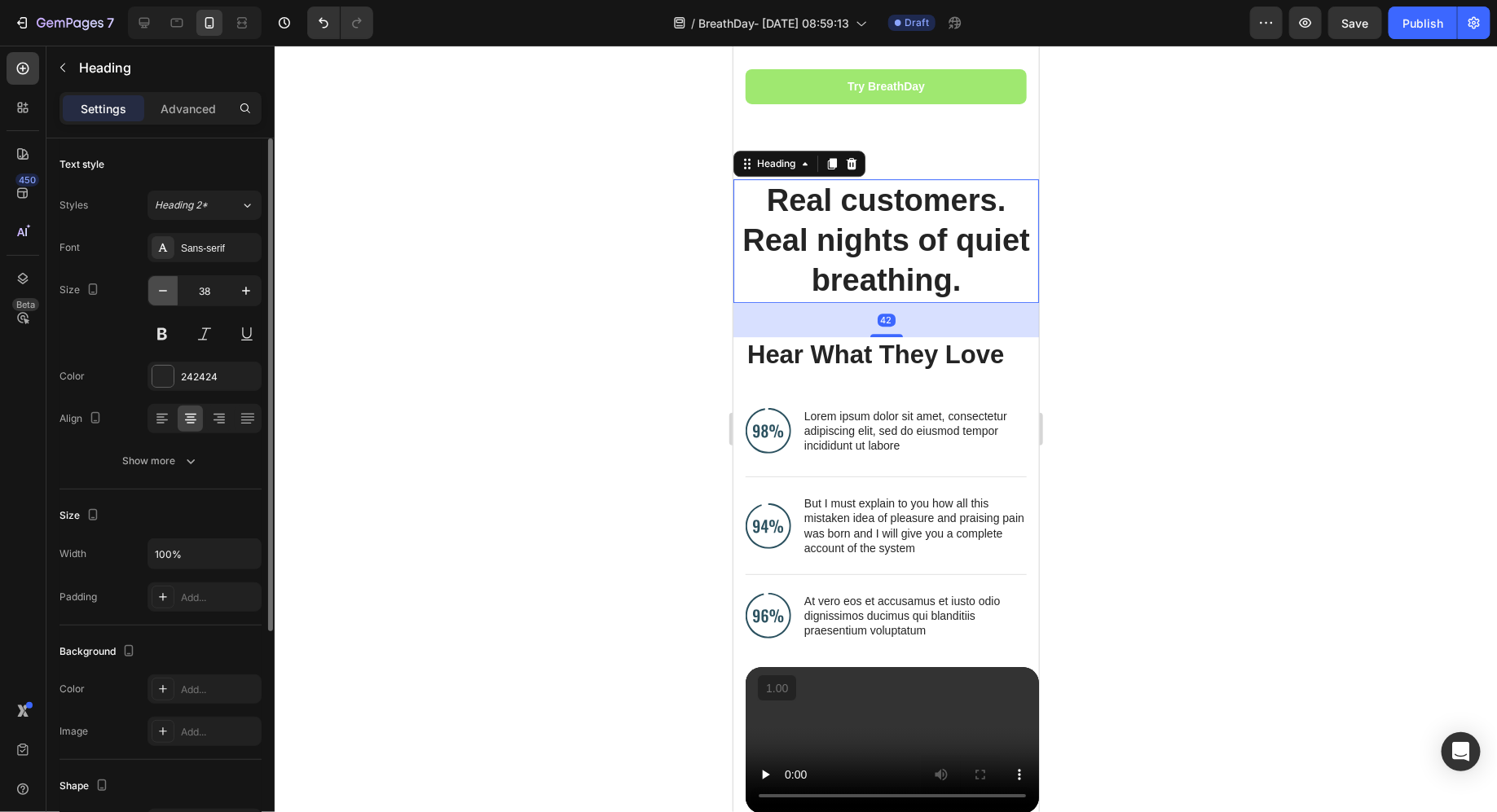
click at [156, 291] on icon "button" at bounding box center [163, 290] width 16 height 16
type input "37"
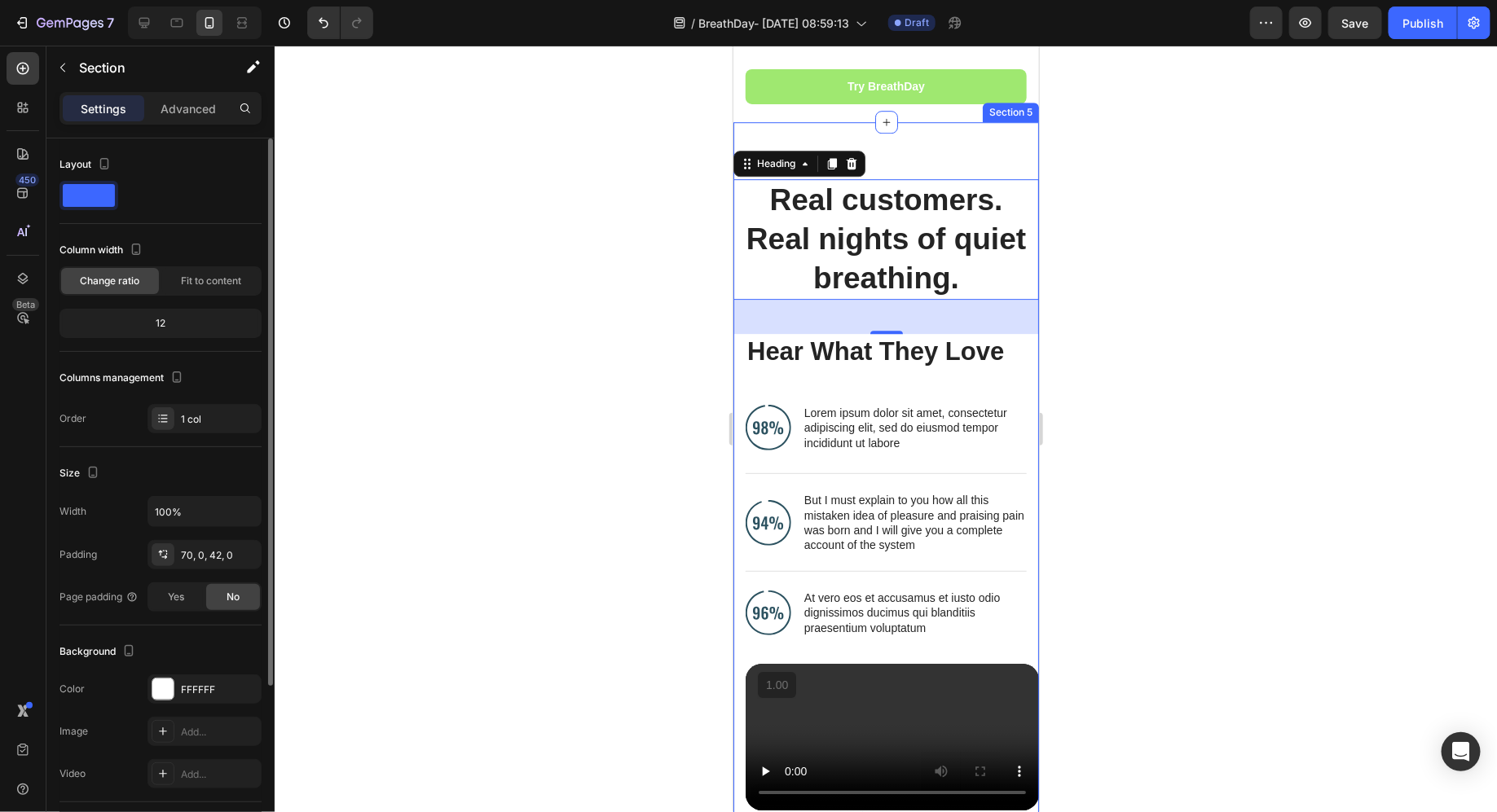
click at [879, 121] on div "Real customers. Real nights of quiet breathing. Heading 42 Hear What They Love …" at bounding box center [885, 500] width 305 height 758
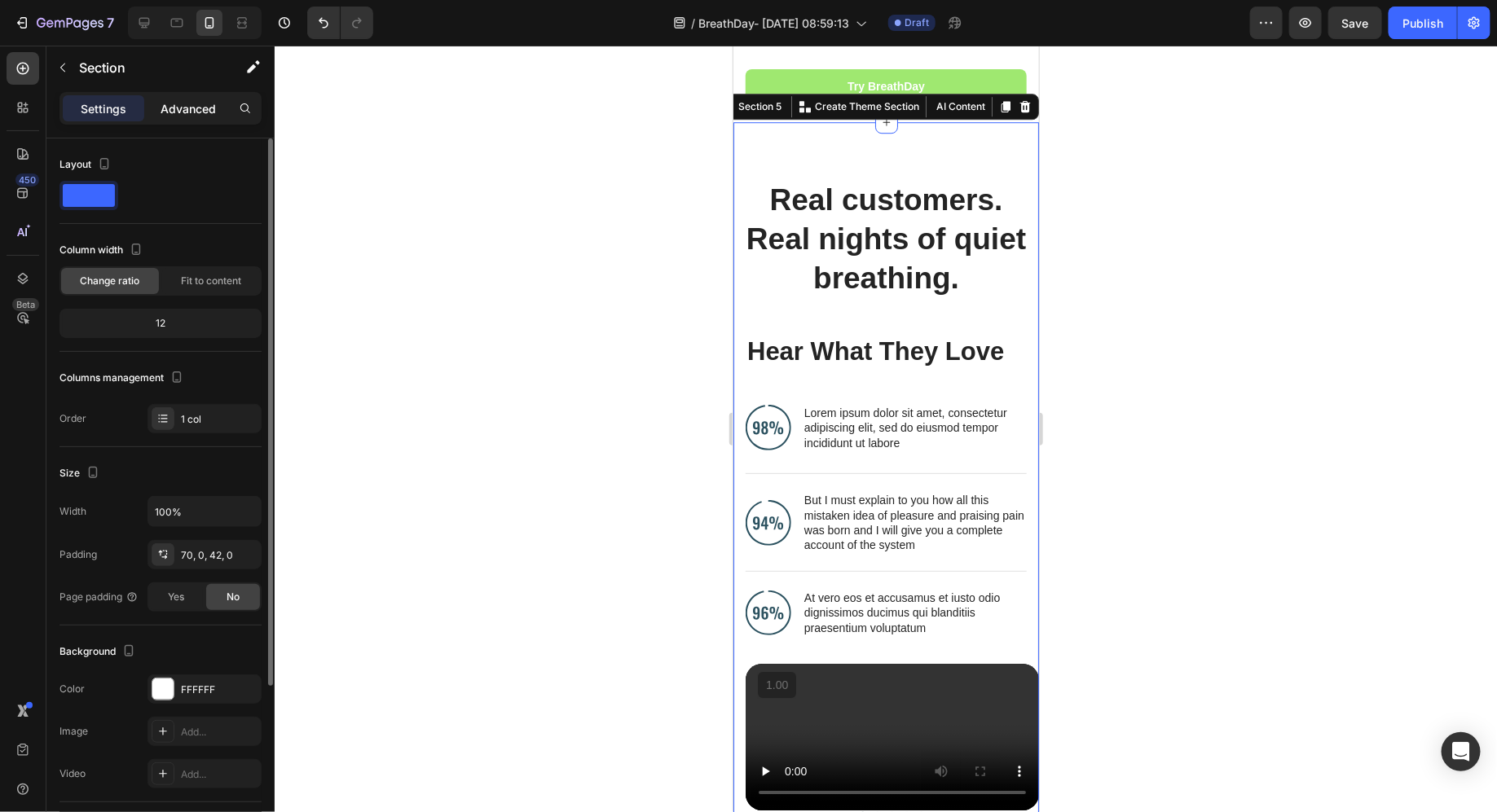
click at [194, 111] on p "Advanced" at bounding box center [188, 109] width 56 height 17
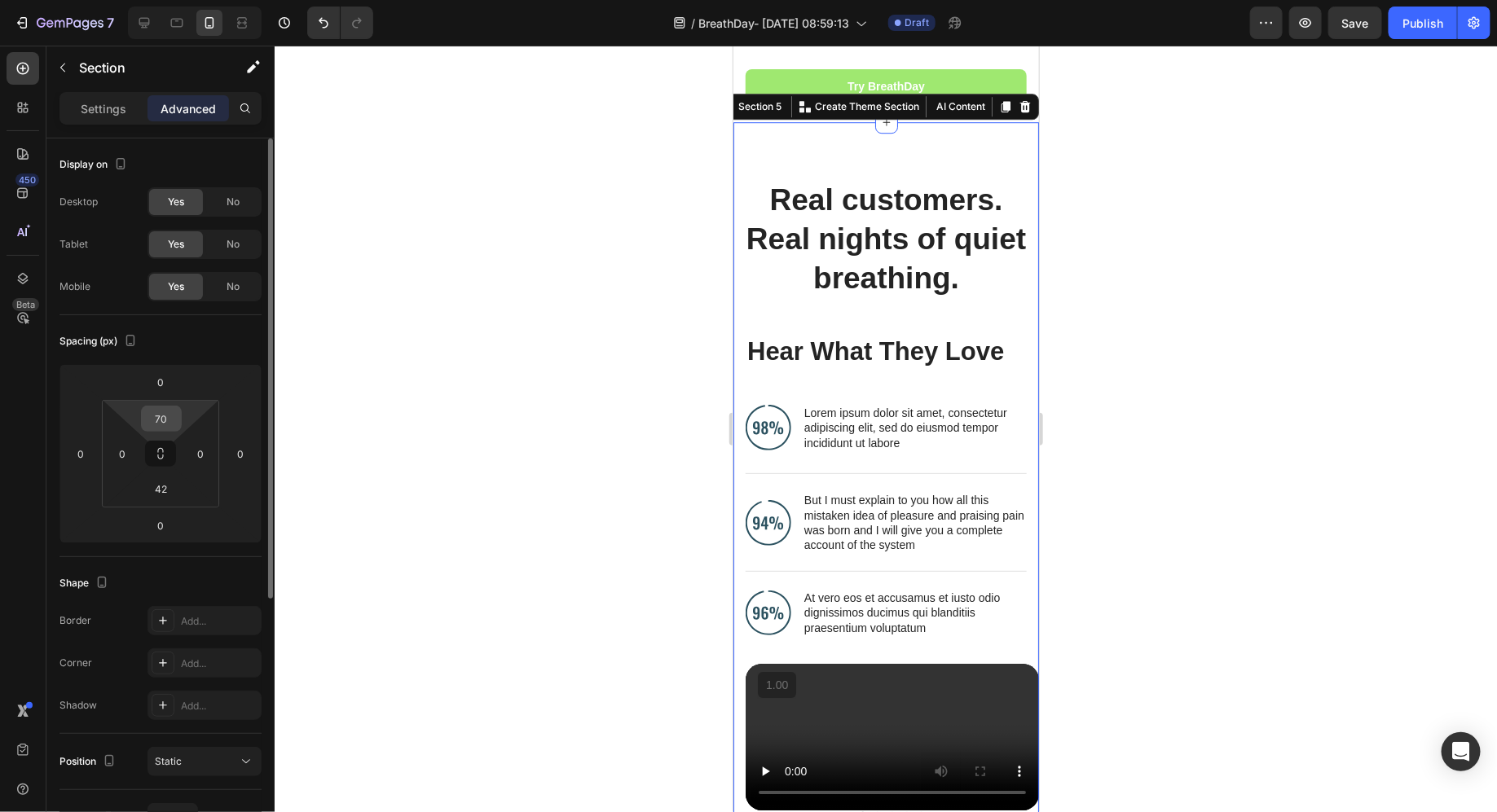
click at [168, 409] on input "70" at bounding box center [161, 419] width 32 height 25
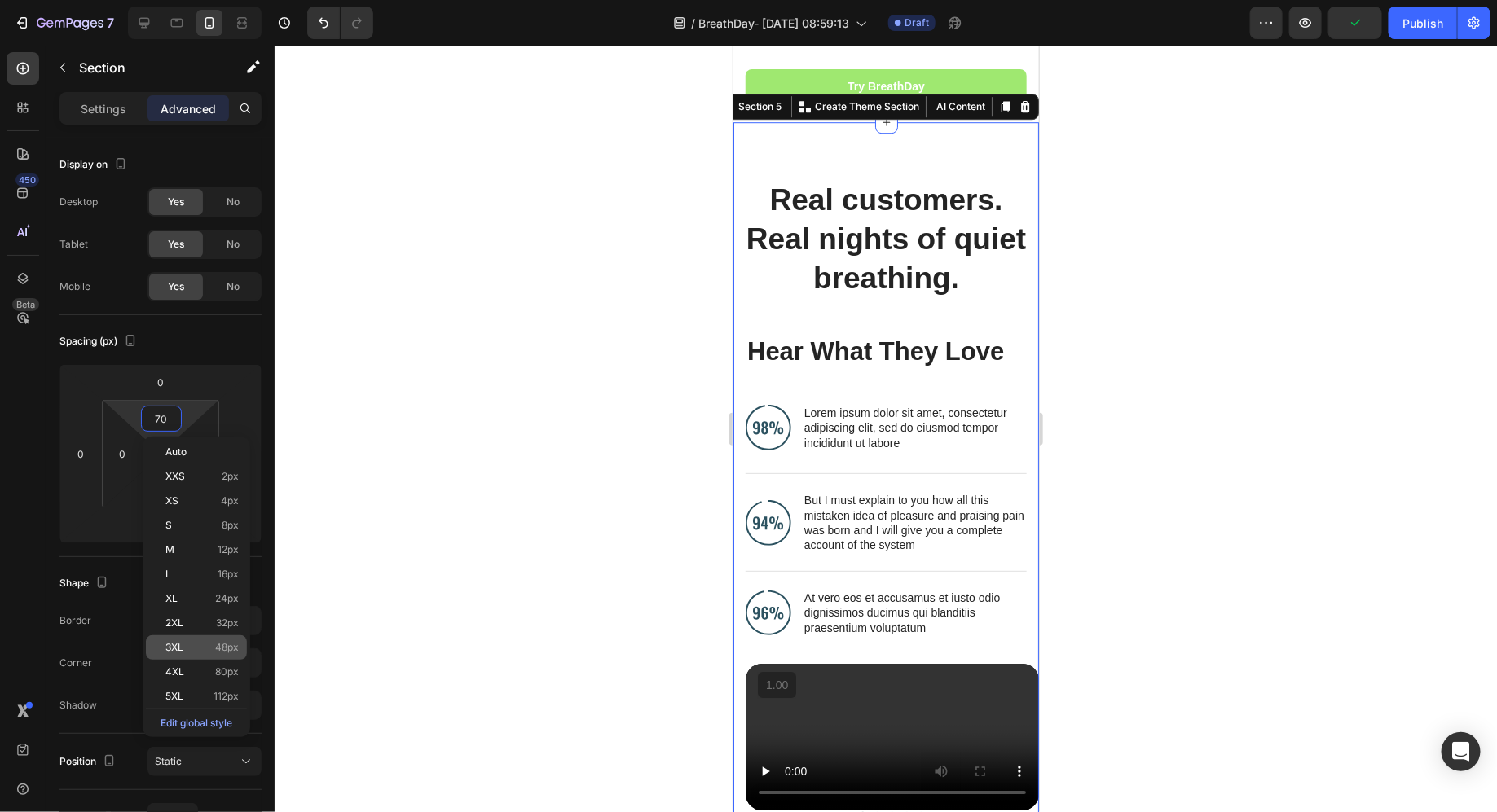
click at [183, 648] on p "3XL 48px" at bounding box center [202, 648] width 74 height 11
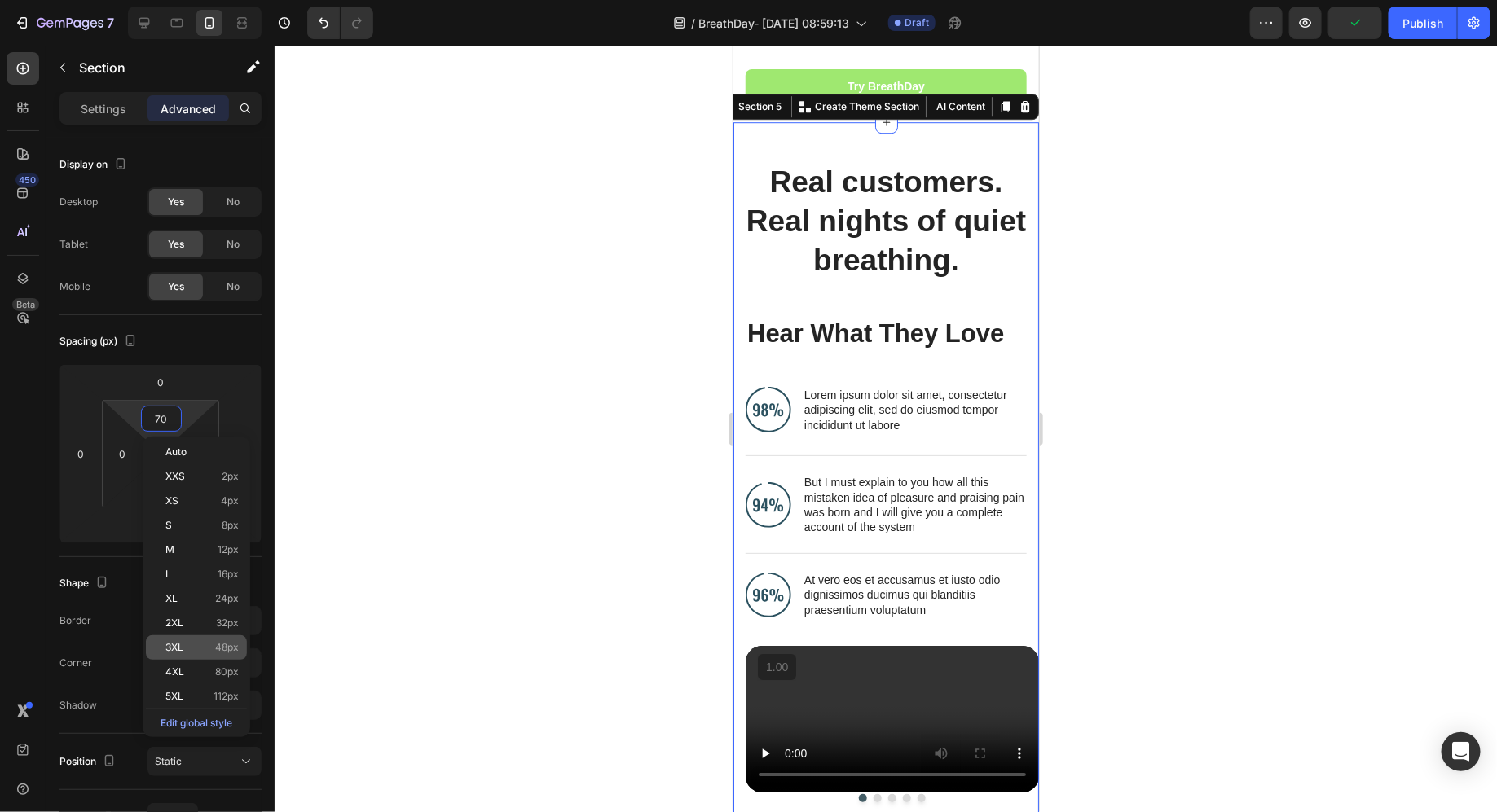
type input "48"
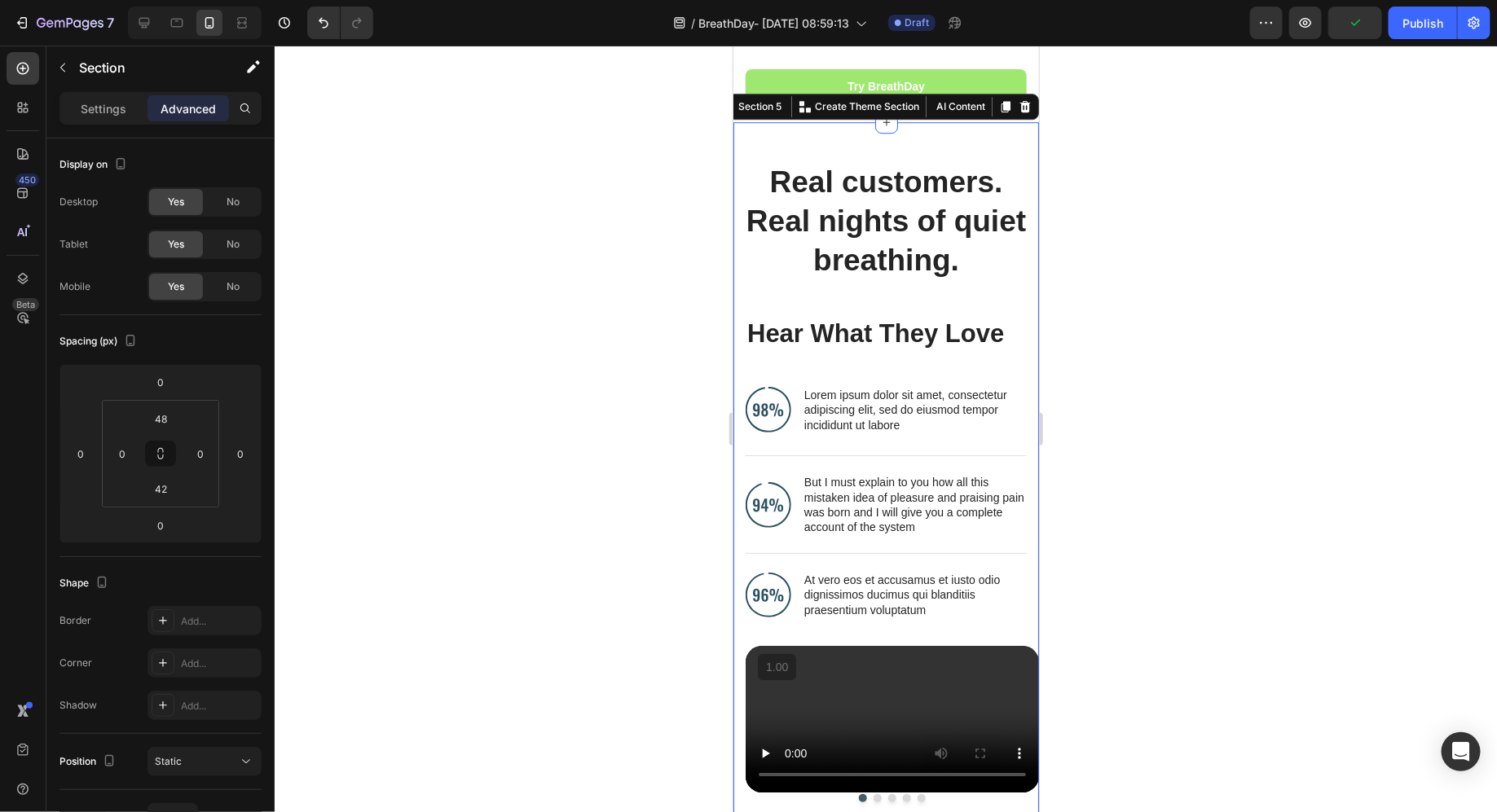
click at [629, 278] on div at bounding box center [885, 428] width 1223 height 767
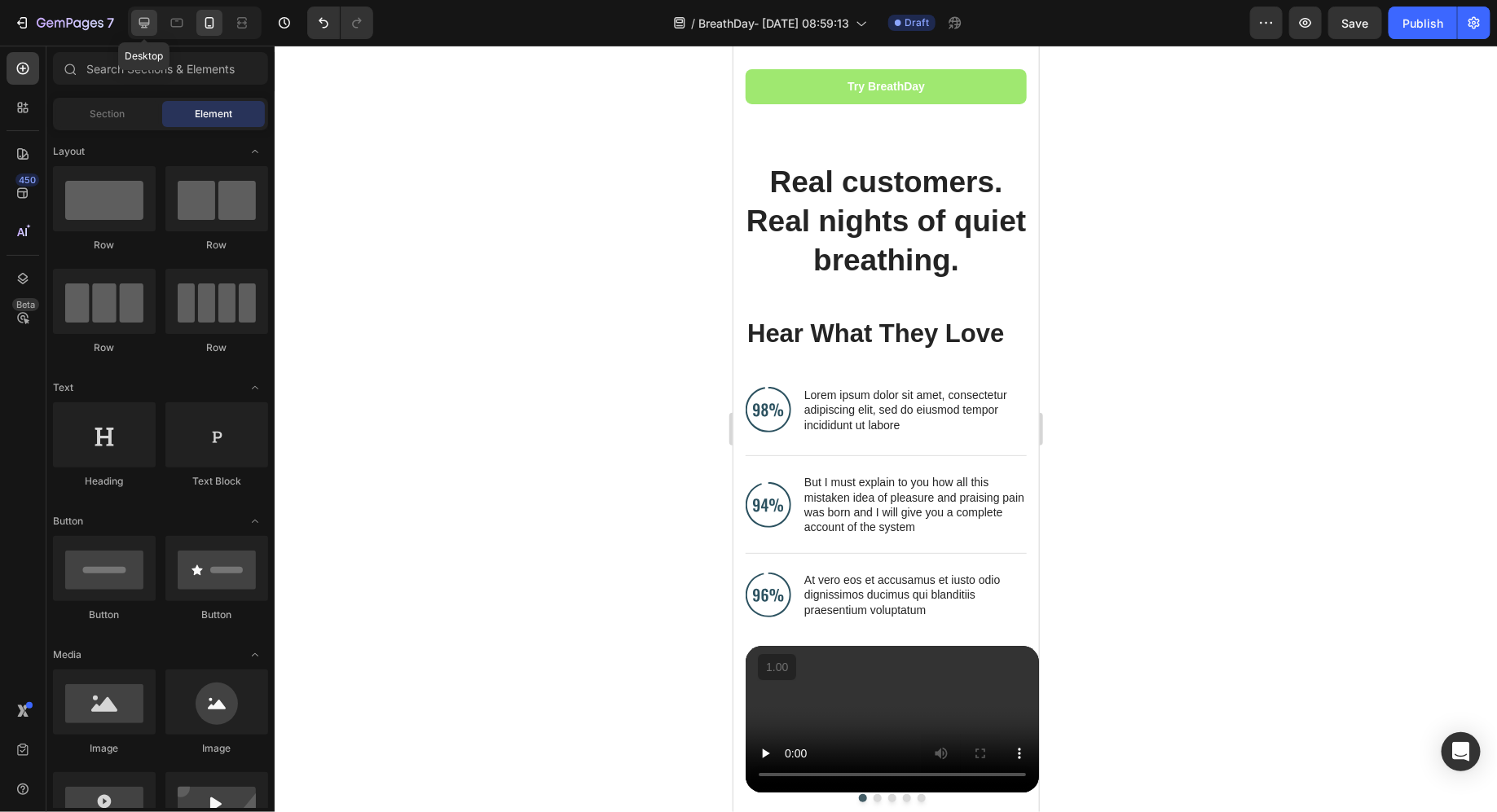
click at [138, 22] on icon at bounding box center [144, 23] width 16 height 16
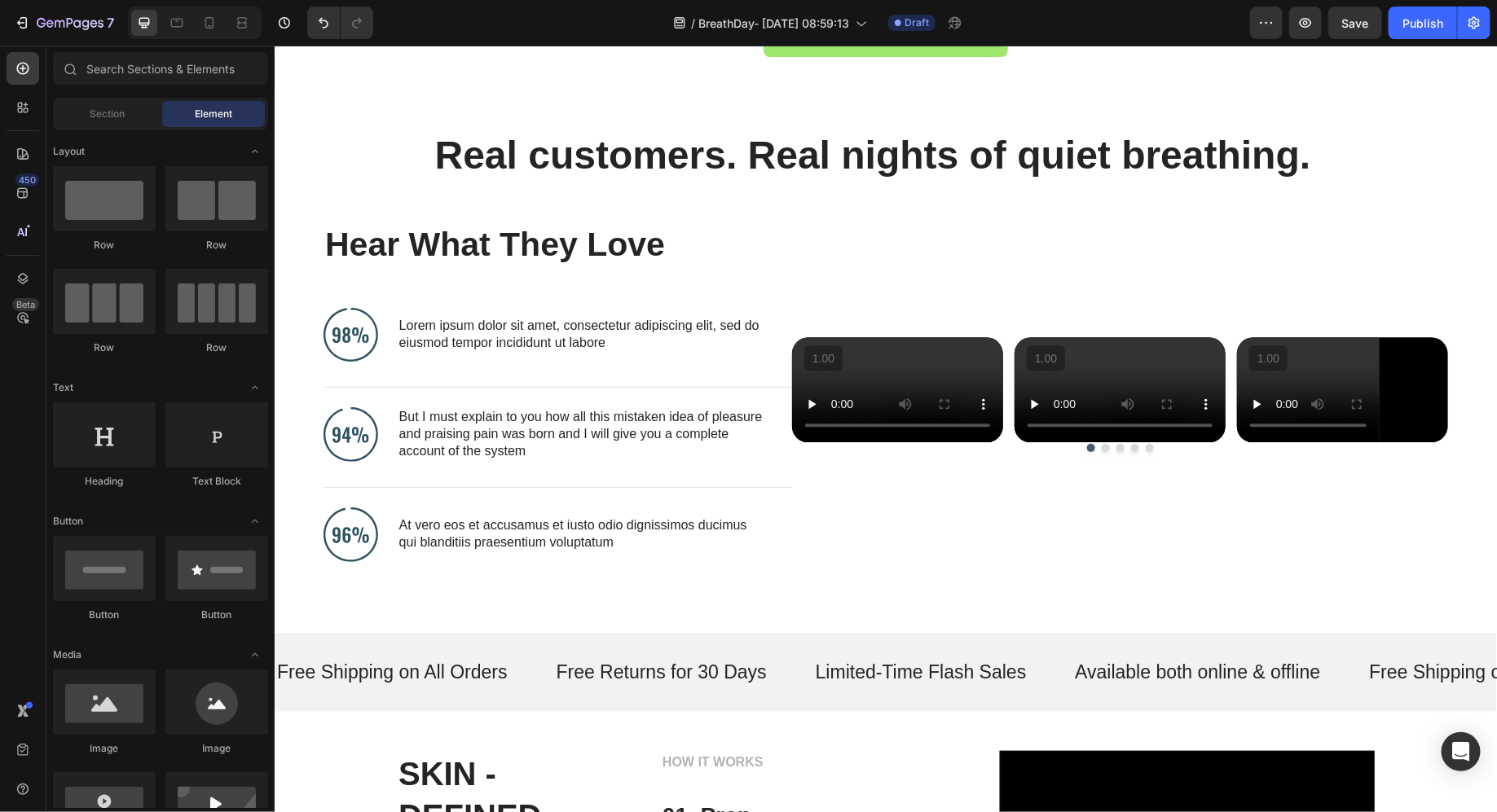
scroll to position [1702, 0]
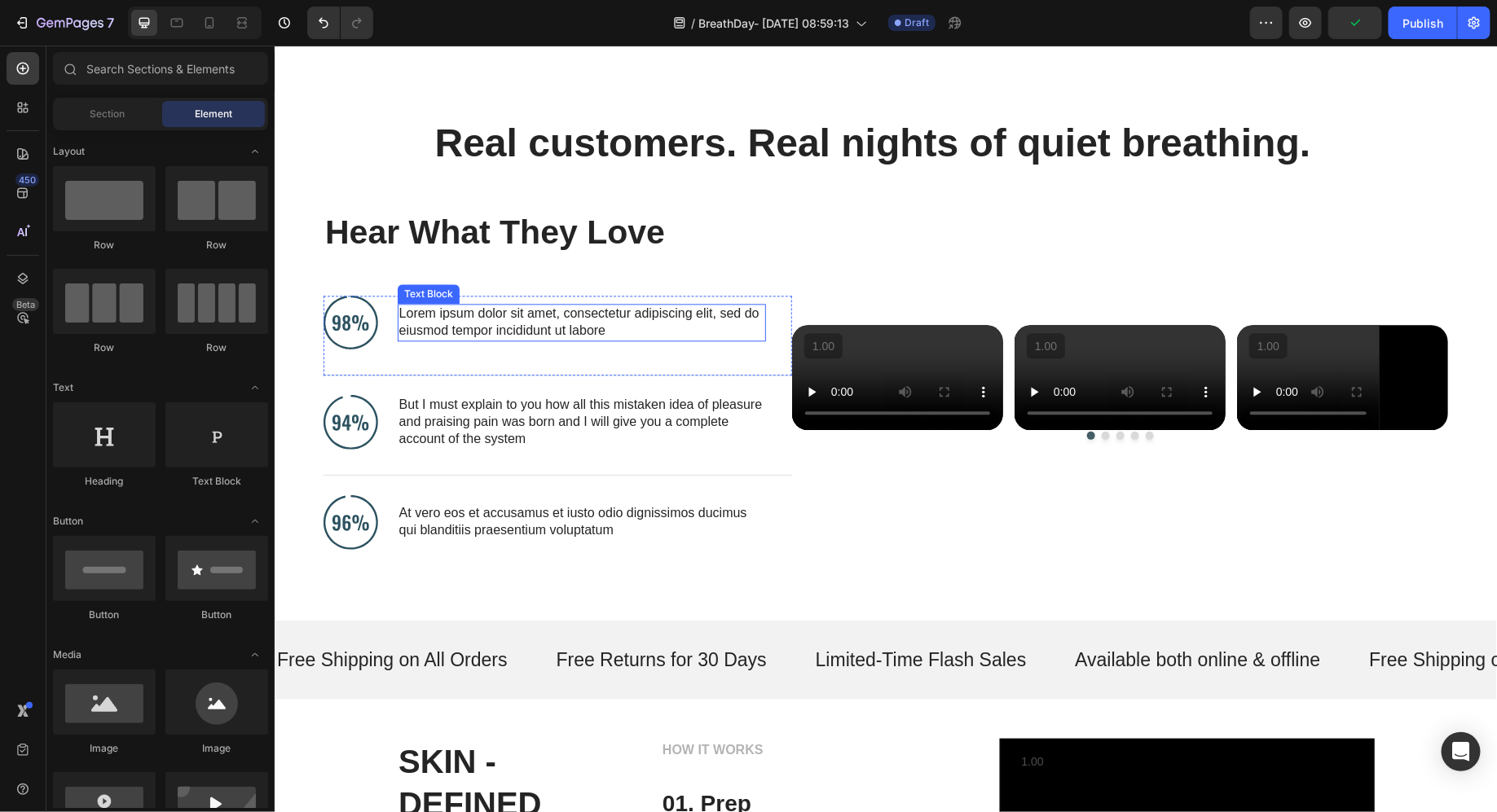
click at [454, 331] on p "Lorem ipsum dolor sit amet, consectetur adipiscing elit, sed do eiusmod tempor …" at bounding box center [581, 321] width 365 height 34
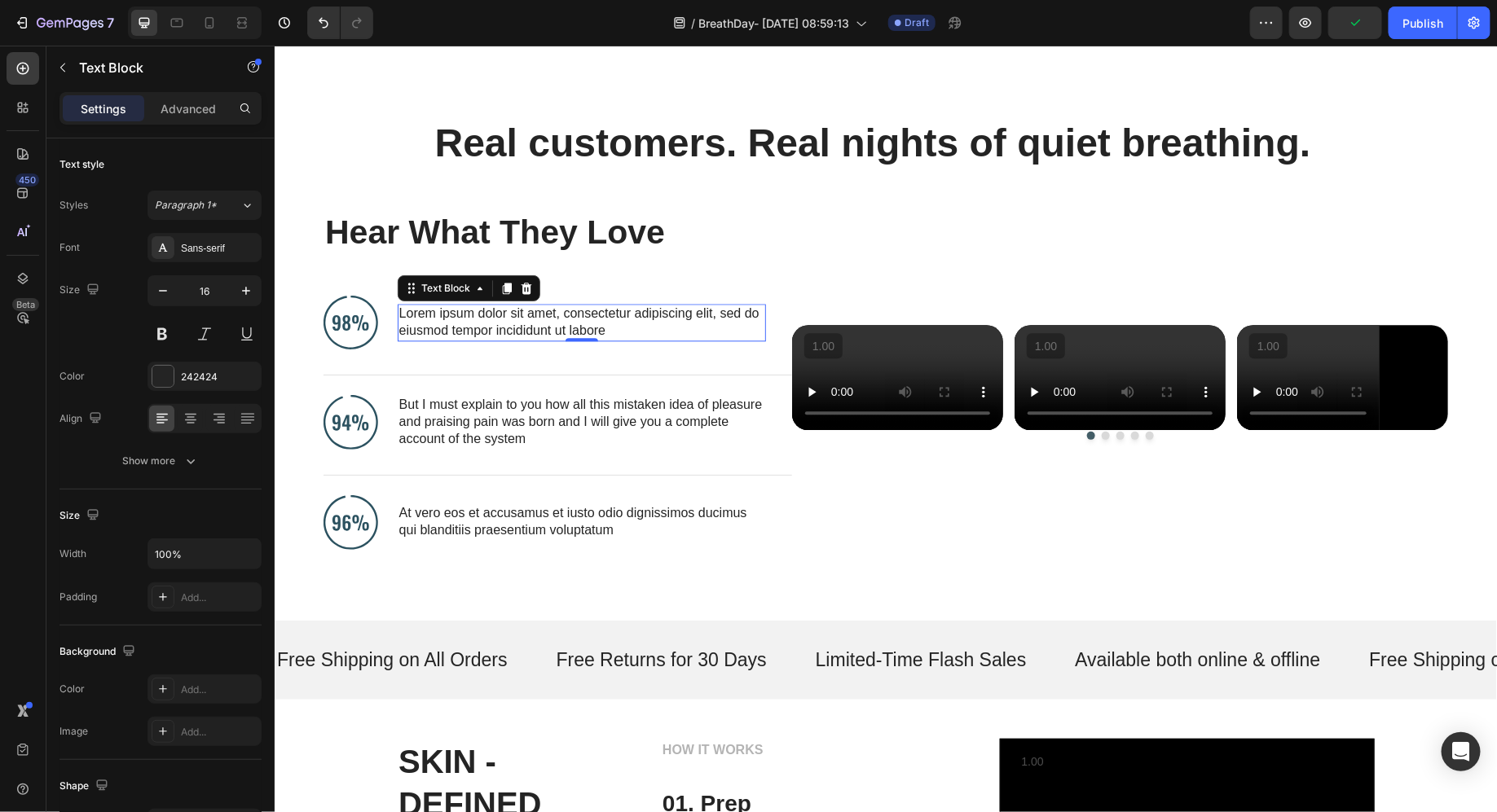
click at [454, 331] on p "Lorem ipsum dolor sit amet, consectetur adipiscing elit, sed do eiusmod tempor …" at bounding box center [581, 321] width 365 height 34
click at [517, 339] on p "Most users report an immediate, noticeable airflow boost." at bounding box center [569, 330] width 342 height 17
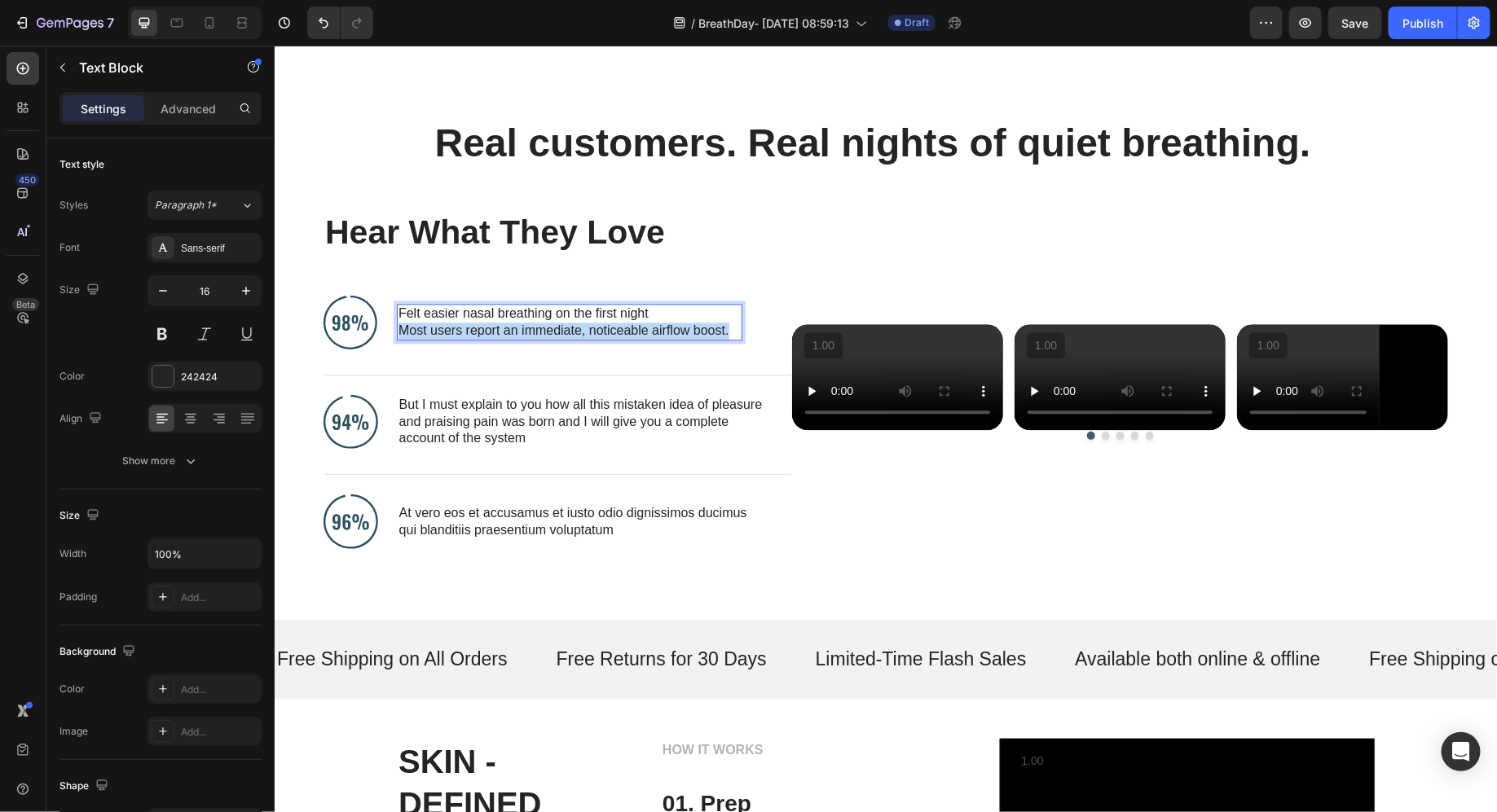
click at [517, 339] on p "Most users report an immediate, noticeable airflow boost." at bounding box center [569, 330] width 342 height 17
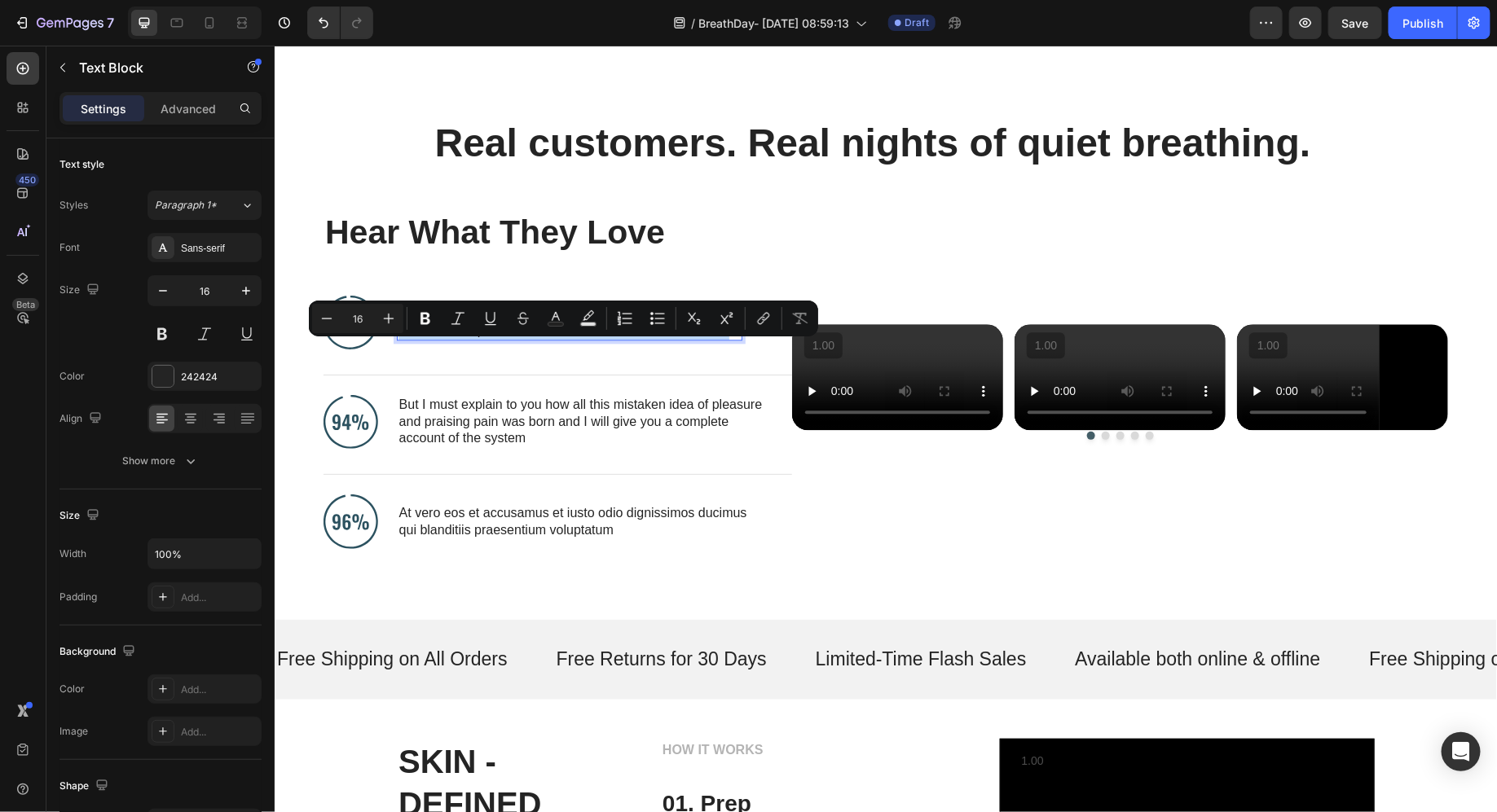
click at [517, 339] on p "Most users report an immediate, noticeable airflow boost." at bounding box center [569, 330] width 342 height 17
drag, startPoint x: 517, startPoint y: 349, endPoint x: 516, endPoint y: 325, distance: 24.0
click at [516, 325] on div "Felt easier nasal breathing on the first night Most users report an immediate, …" at bounding box center [568, 322] width 345 height 38
click at [487, 321] on p "Felt easier nasal breathing on the first night" at bounding box center [569, 313] width 342 height 17
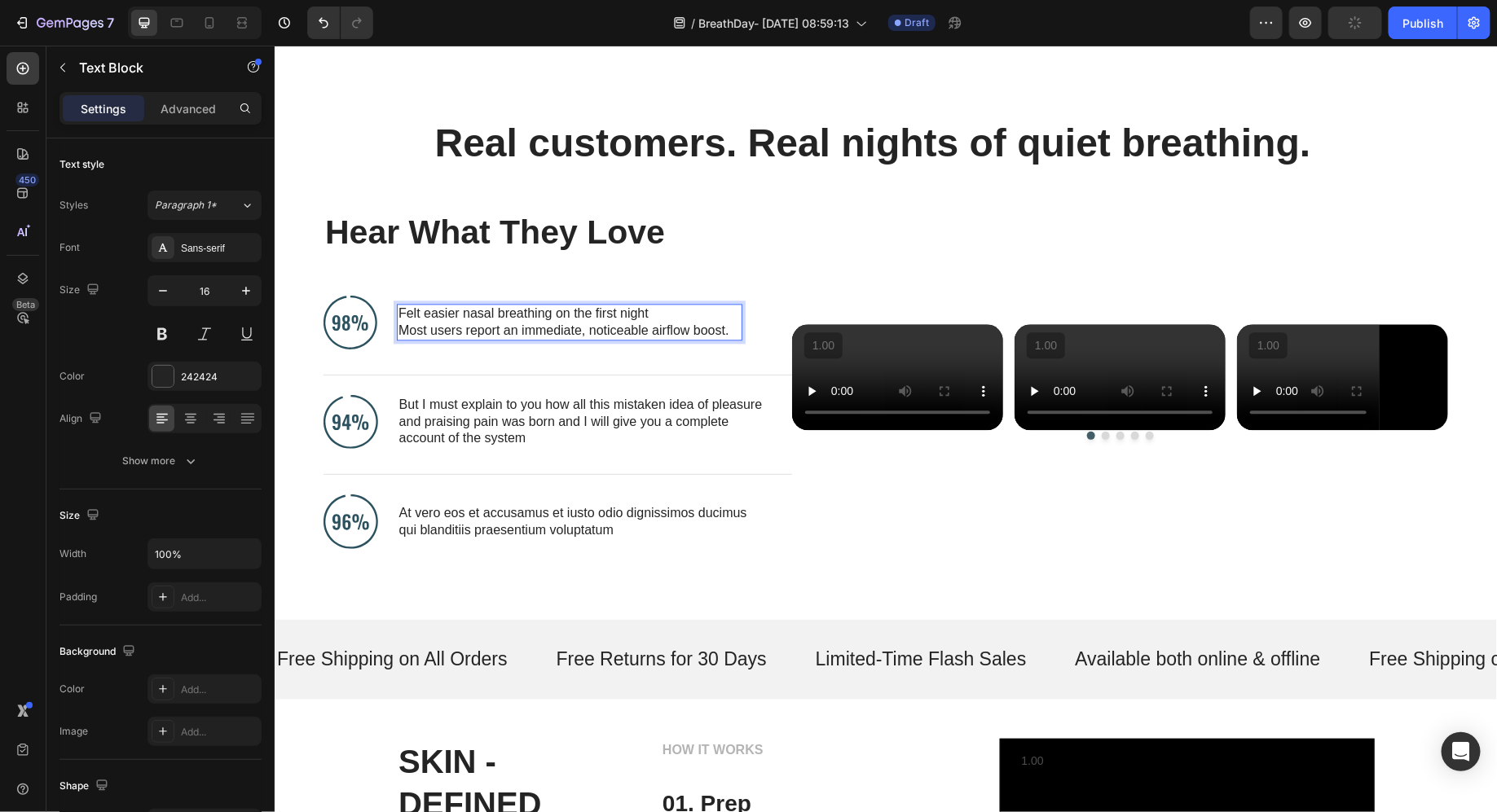
click at [458, 321] on p "Felt easier nasal breathing on the first night" at bounding box center [569, 313] width 342 height 17
drag, startPoint x: 458, startPoint y: 335, endPoint x: 490, endPoint y: 349, distance: 34.9
click at [490, 340] on div "Felt easier nasal breathing on the first night Most users report an immediate, …" at bounding box center [568, 322] width 345 height 38
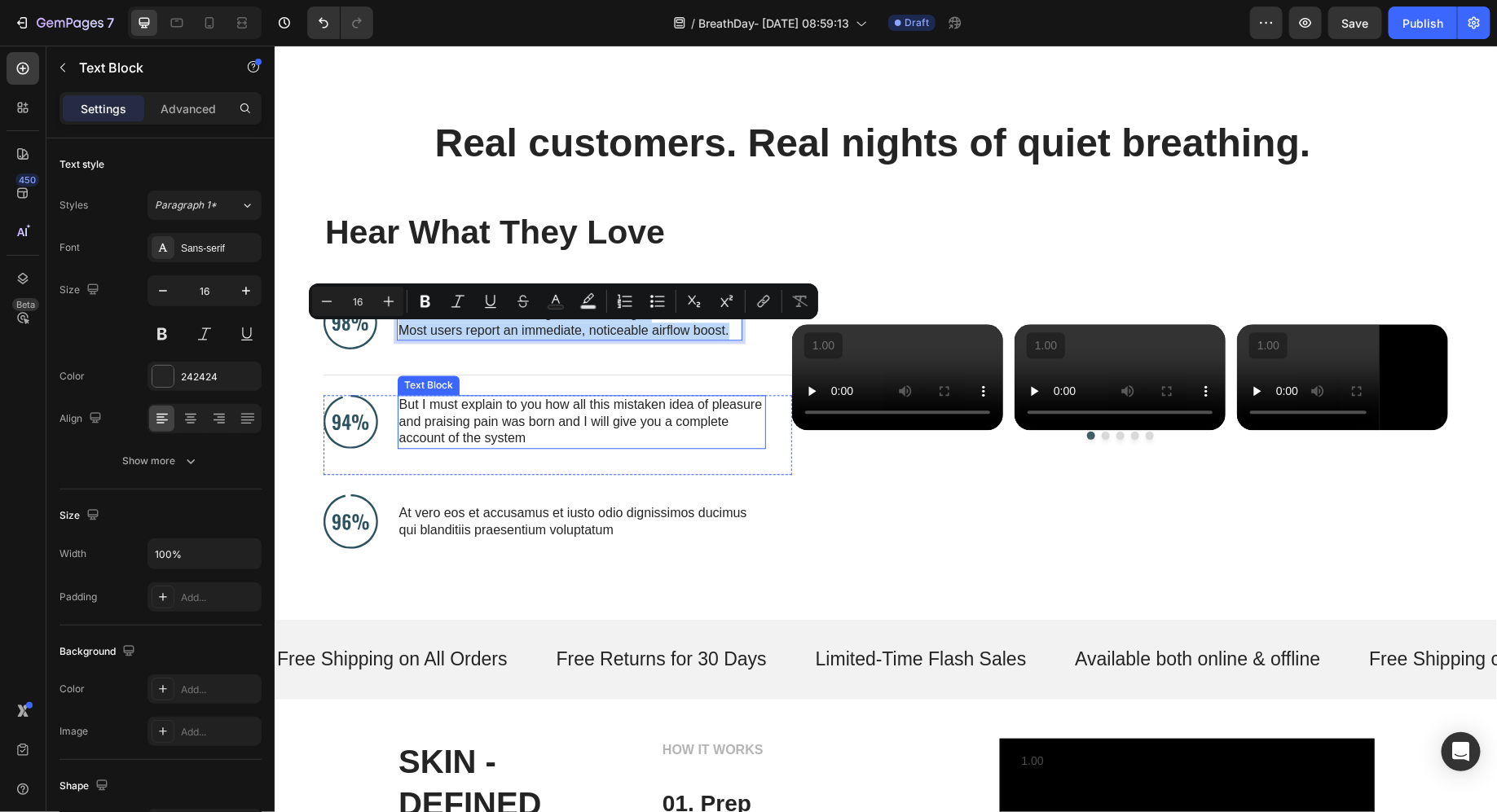
click at [451, 446] on p "But I must explain to you how all this mistaken idea of pleasure and praising p…" at bounding box center [581, 421] width 365 height 50
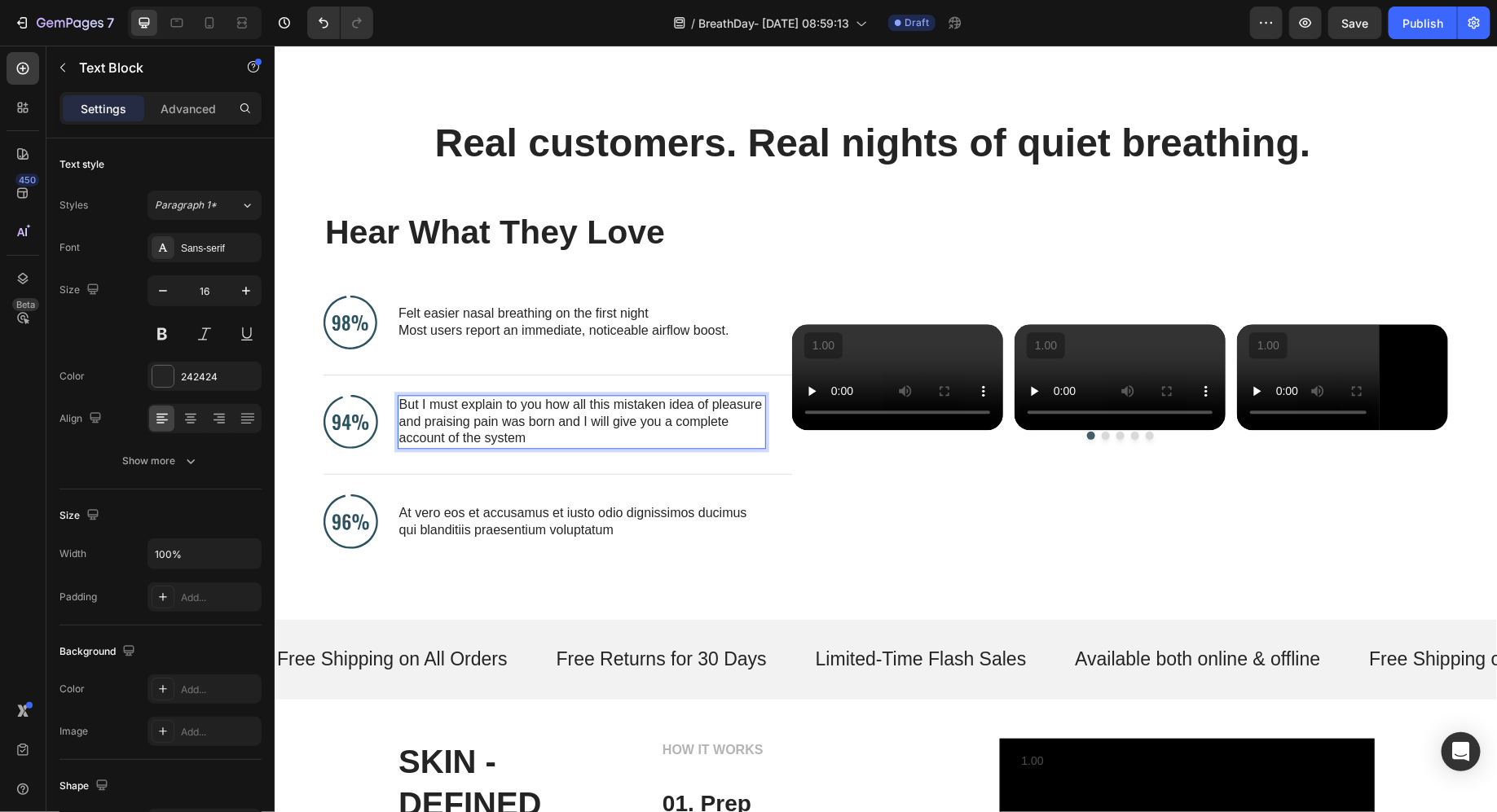
click at [451, 446] on p "But I must explain to you how all this mistaken idea of pleasure and praising p…" at bounding box center [581, 421] width 365 height 50
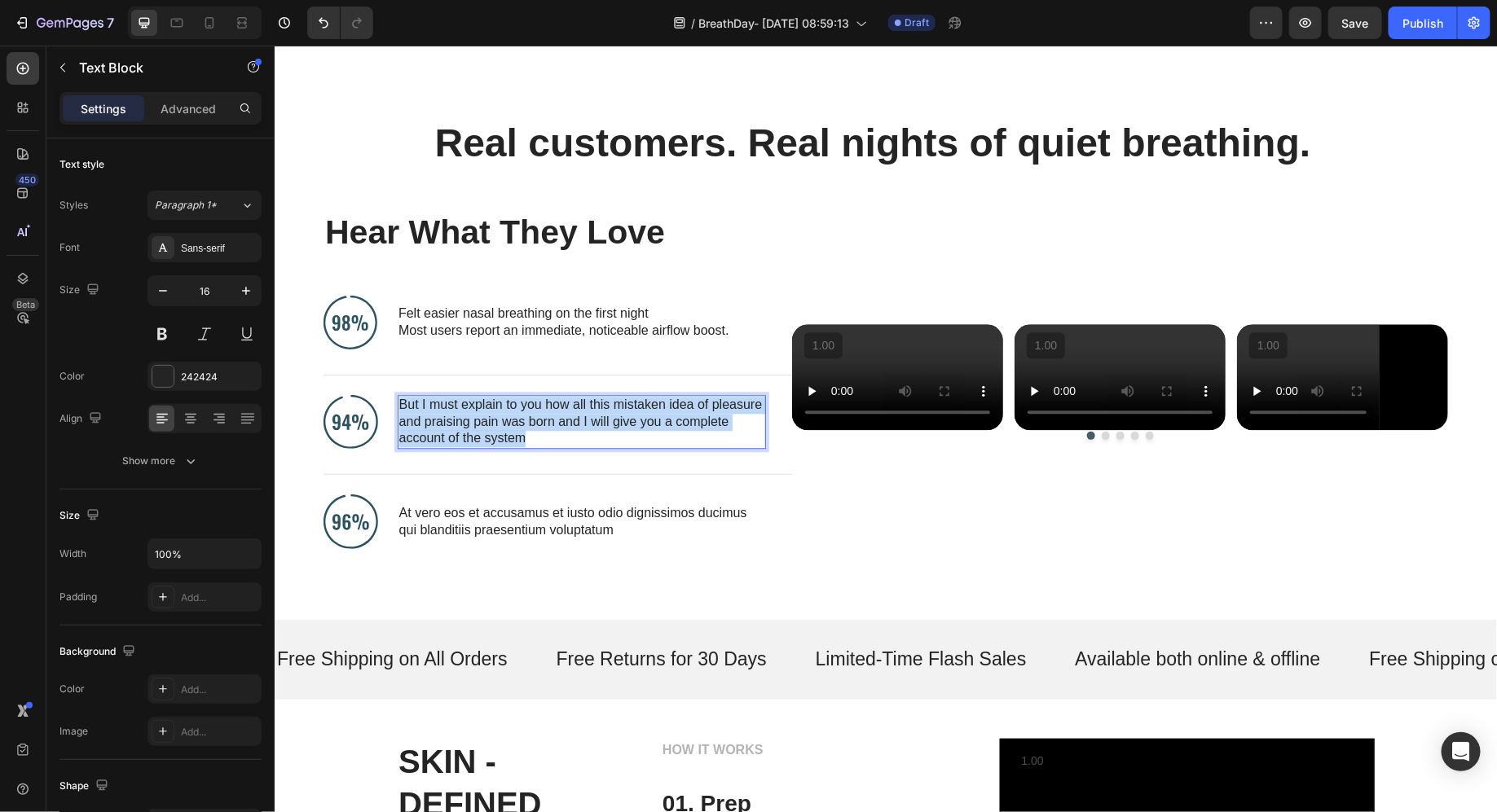
click at [451, 446] on p "But I must explain to you how all this mistaken idea of pleasure and praising p…" at bounding box center [581, 421] width 365 height 50
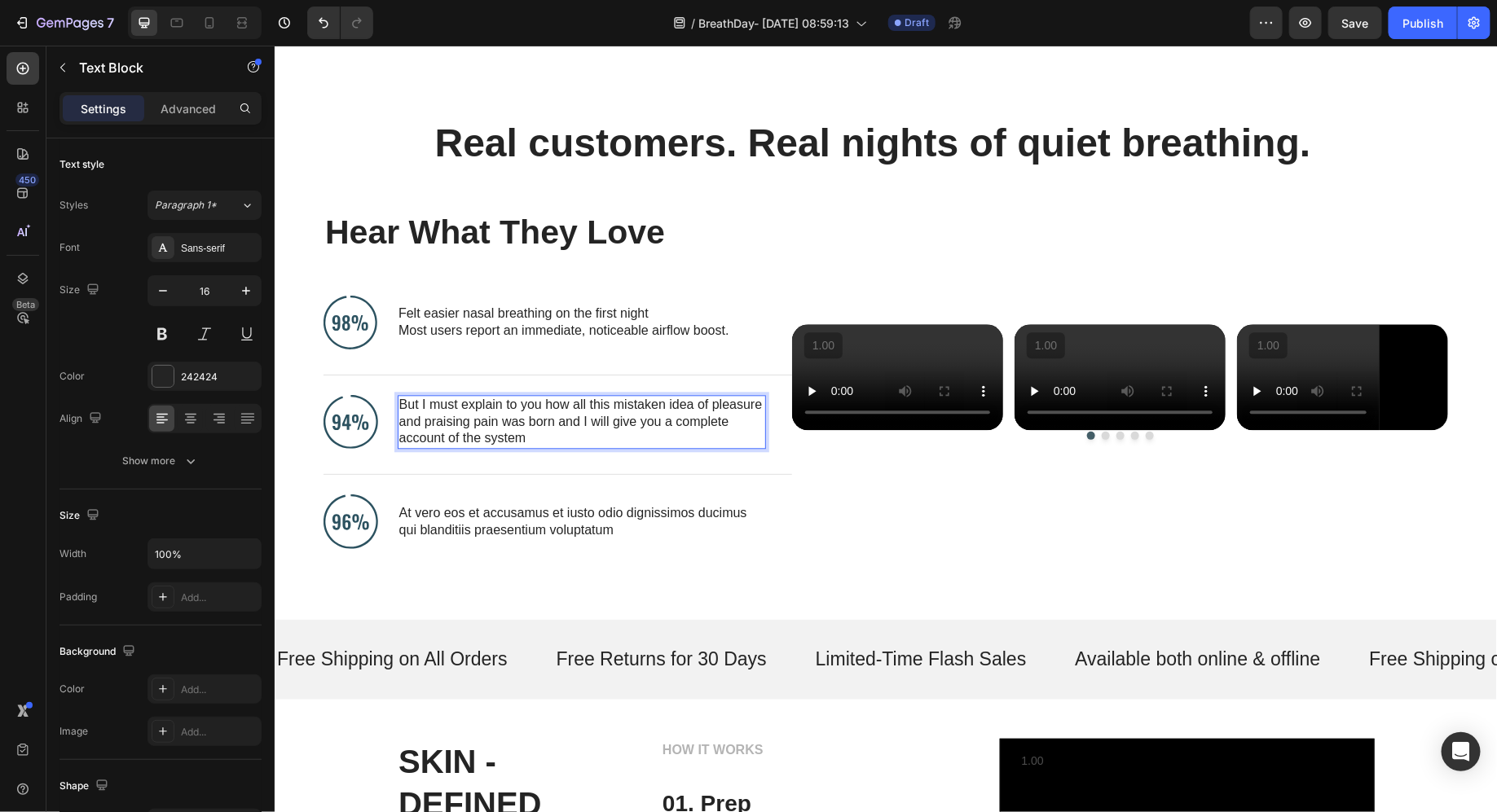
scroll to position [1711, 0]
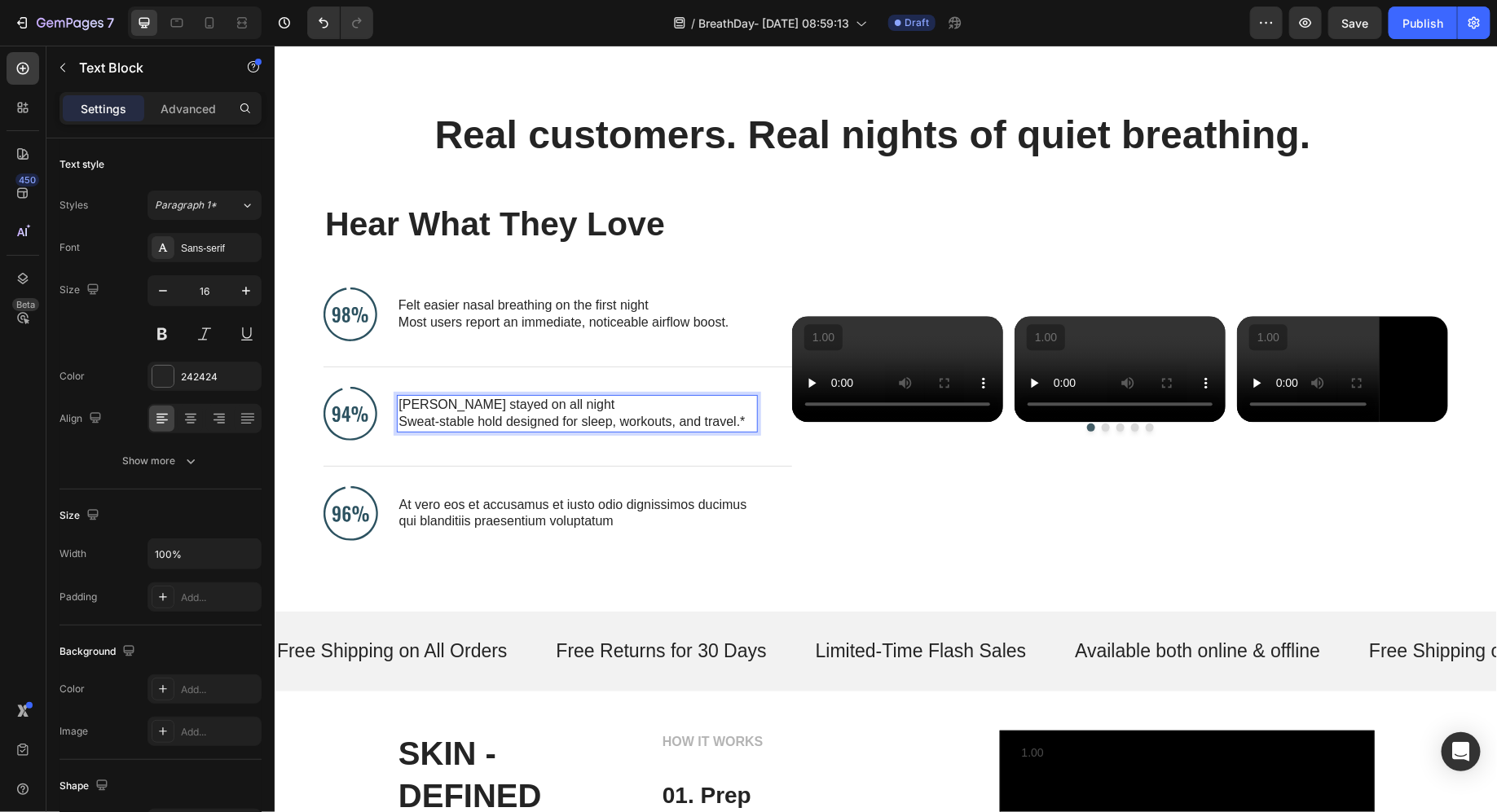
click at [478, 430] on p "Sweat-stable hold designed for sleep, workouts, and travel.*" at bounding box center [577, 422] width 357 height 17
click at [743, 430] on p "Sweat-stable hold designed for sleep, workouts, and travel.*" at bounding box center [577, 422] width 357 height 17
click at [486, 519] on p "At vero eos et accusamus et iusto odio dignissimos ducimus qui blanditiis praes…" at bounding box center [581, 512] width 365 height 34
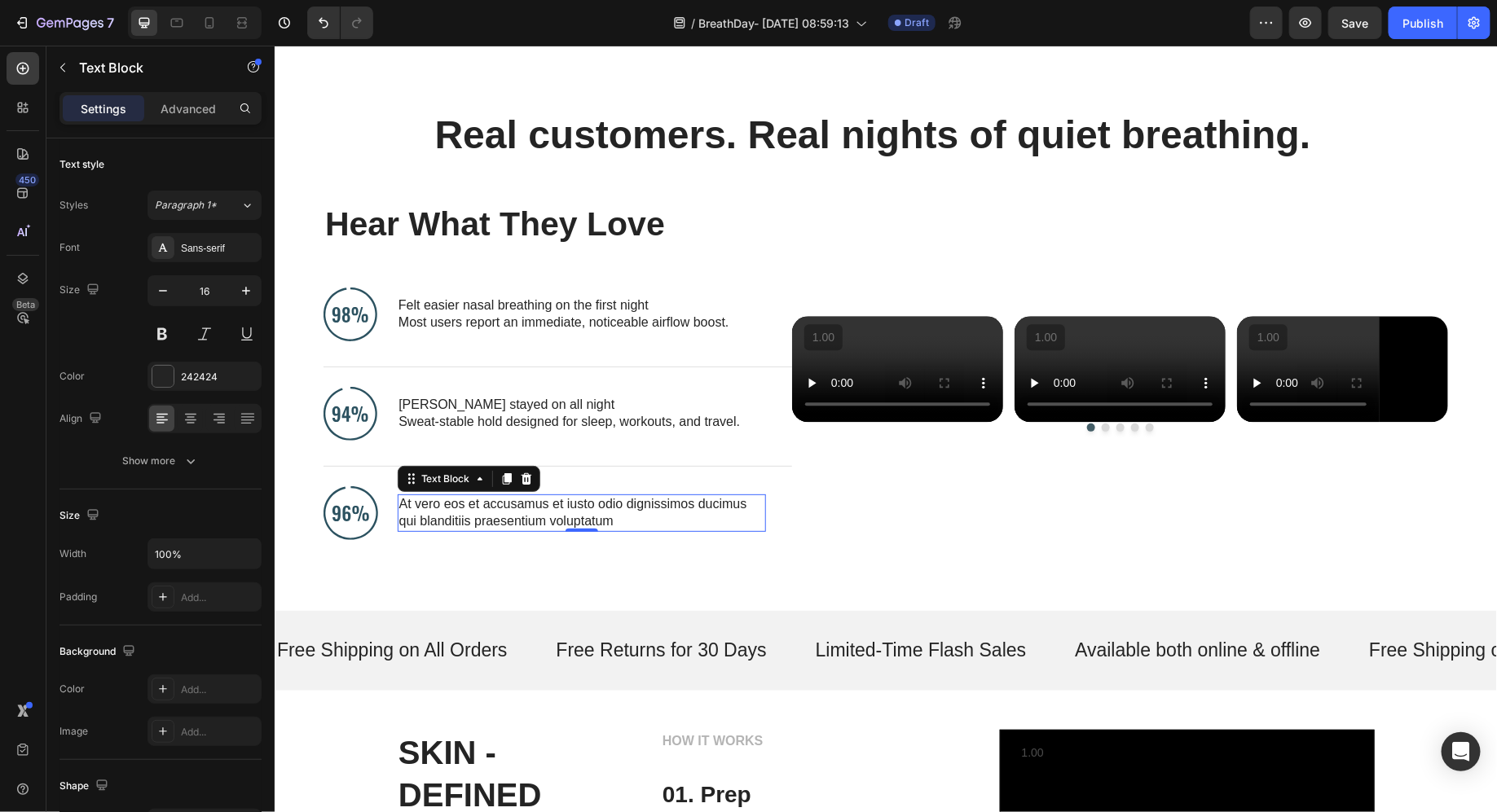
click at [485, 525] on p "At vero eos et accusamus et iusto odio dignissimos ducimus qui blanditiis praes…" at bounding box center [581, 512] width 365 height 34
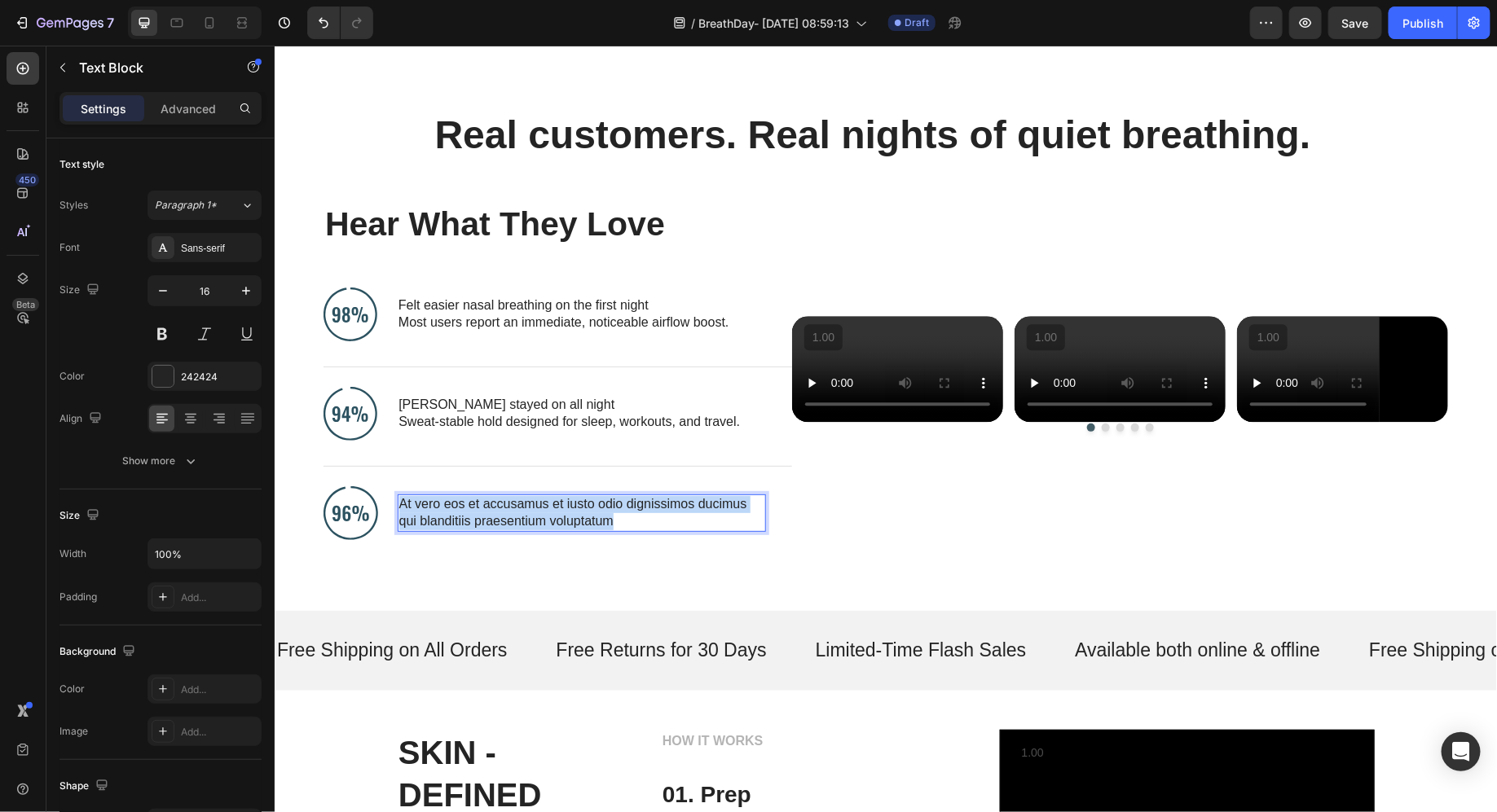
click at [485, 525] on p "At vero eos et accusamus et iusto odio dignissimos ducimus qui blanditiis praes…" at bounding box center [581, 512] width 365 height 34
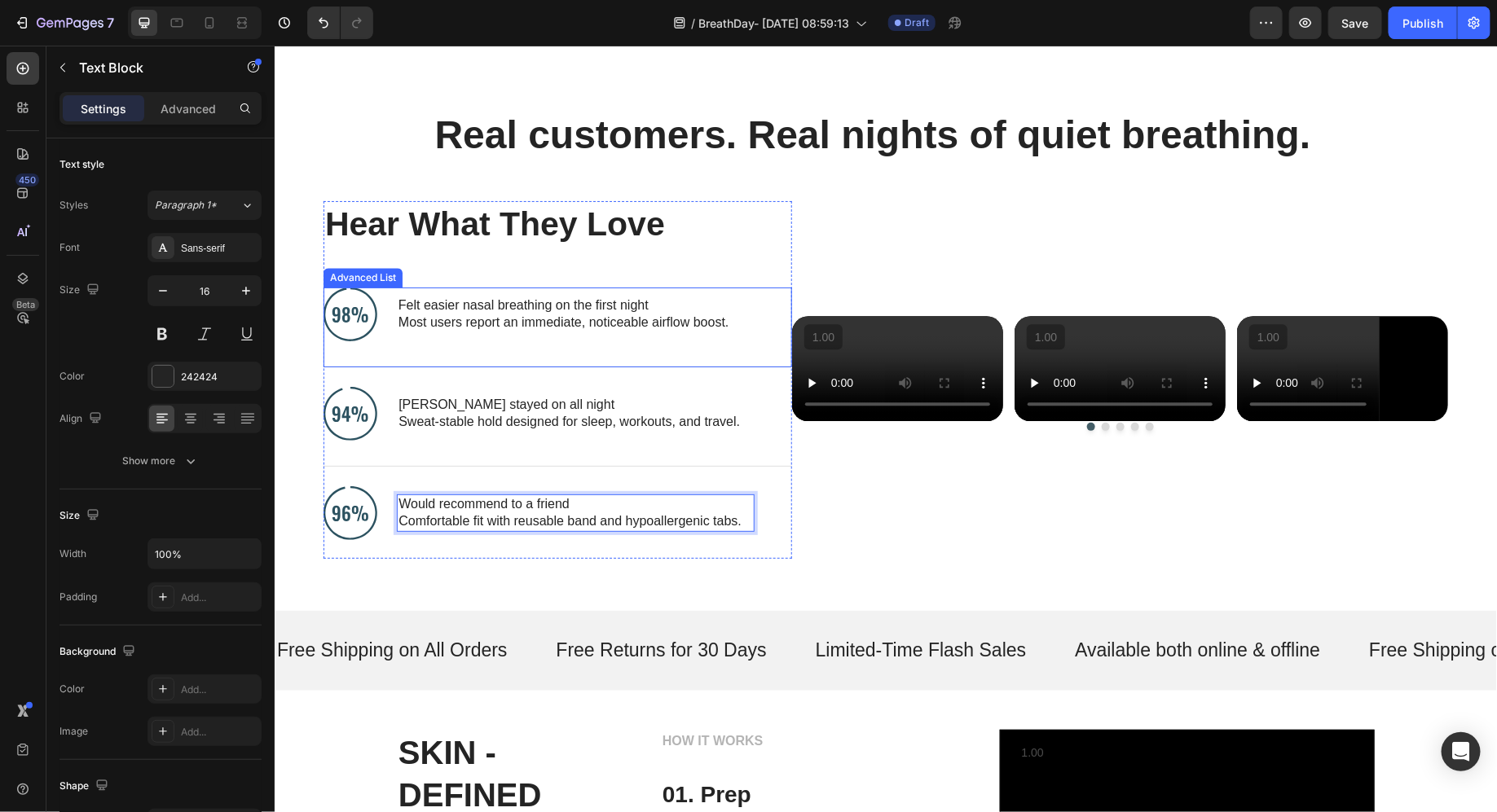
scroll to position [1767, 0]
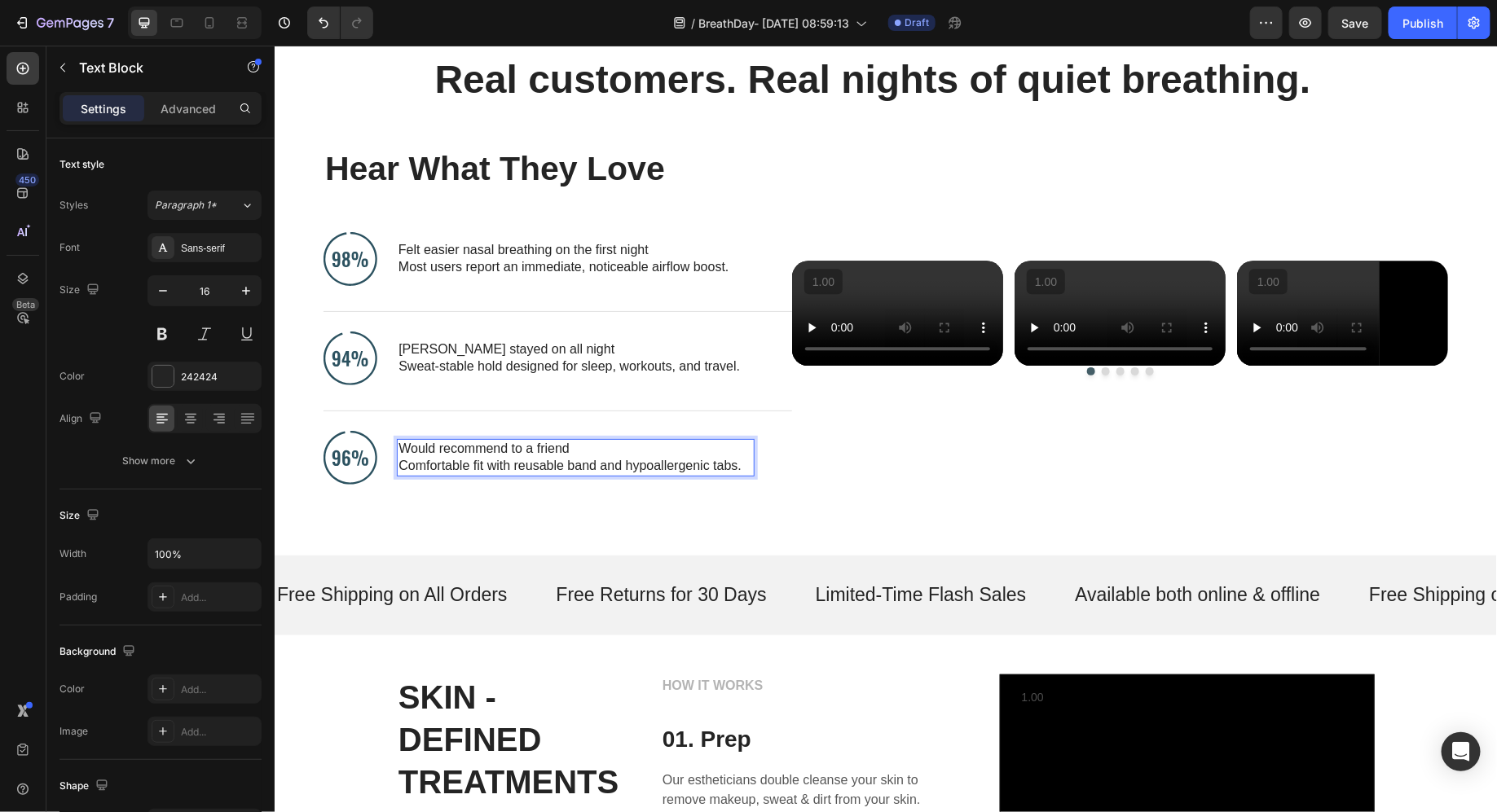
click at [628, 475] on p "Comfortable fit with reusable band and hypoallergenic tabs." at bounding box center [575, 466] width 354 height 17
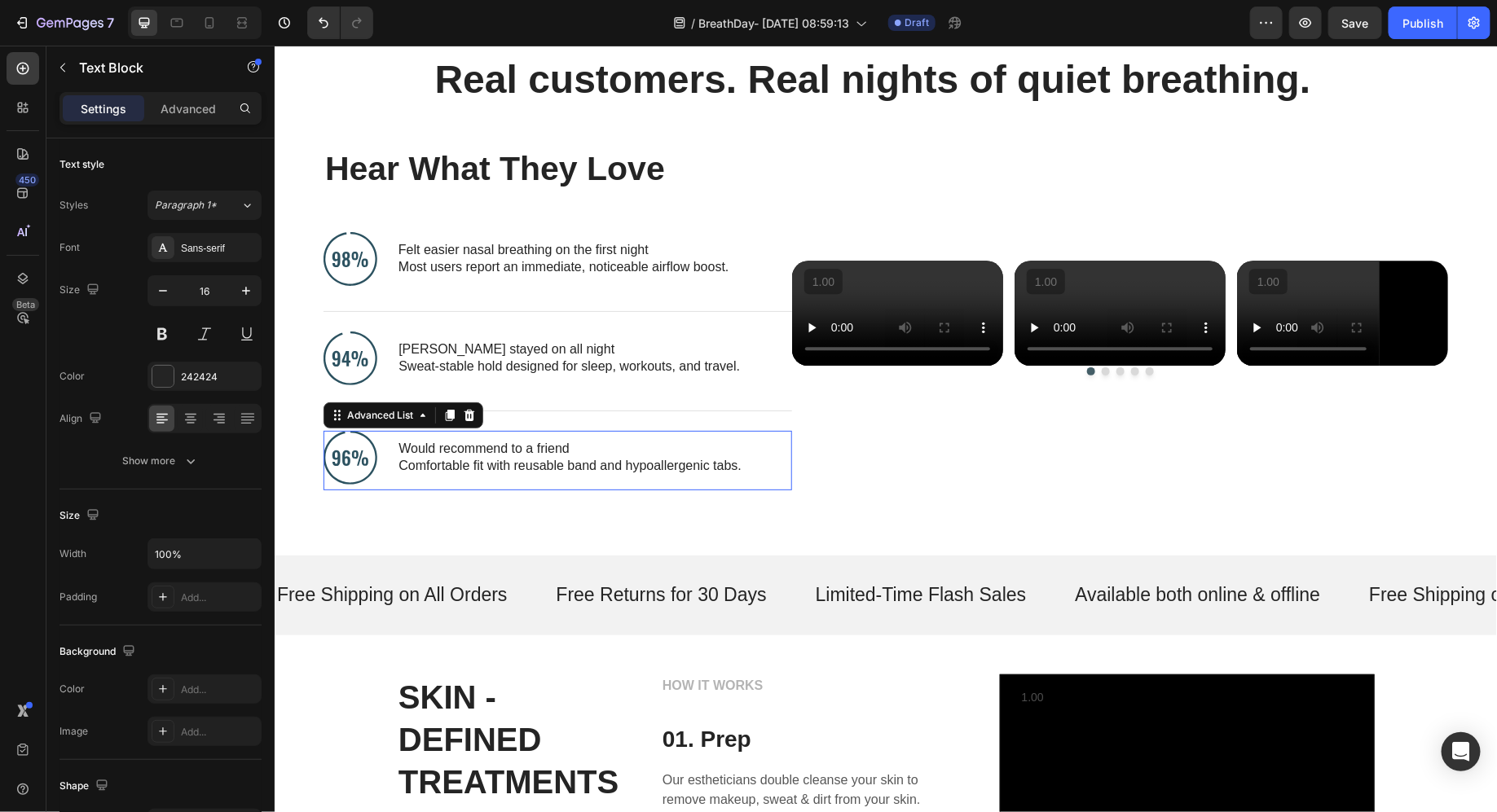
click at [741, 490] on div "Image Would recommend to a friend Comfortable fit with reusable band and hypoal…" at bounding box center [557, 459] width 469 height 60
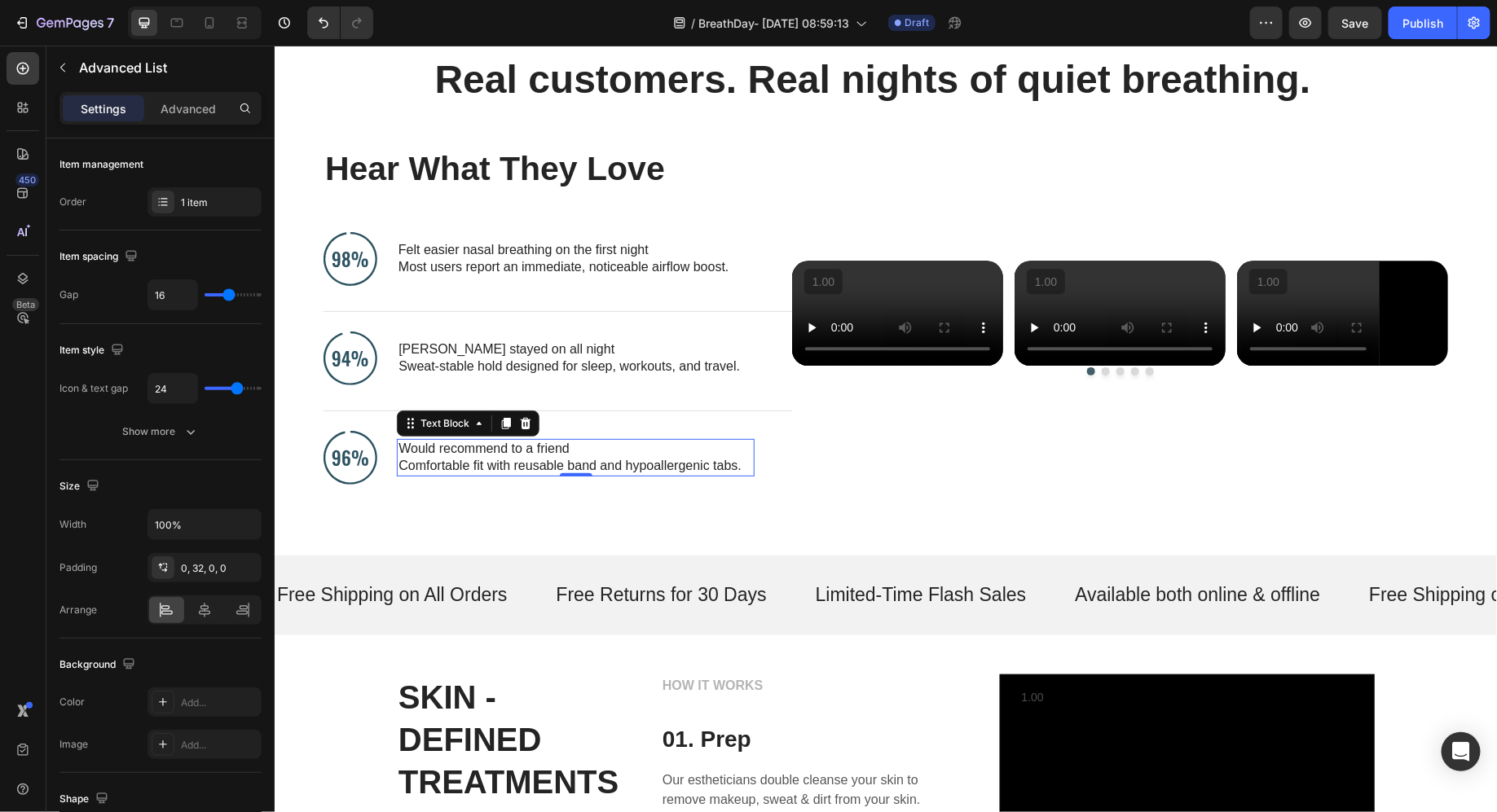
click at [704, 475] on p "Comfortable fit with reusable band and hypoallergenic tabs." at bounding box center [575, 466] width 354 height 17
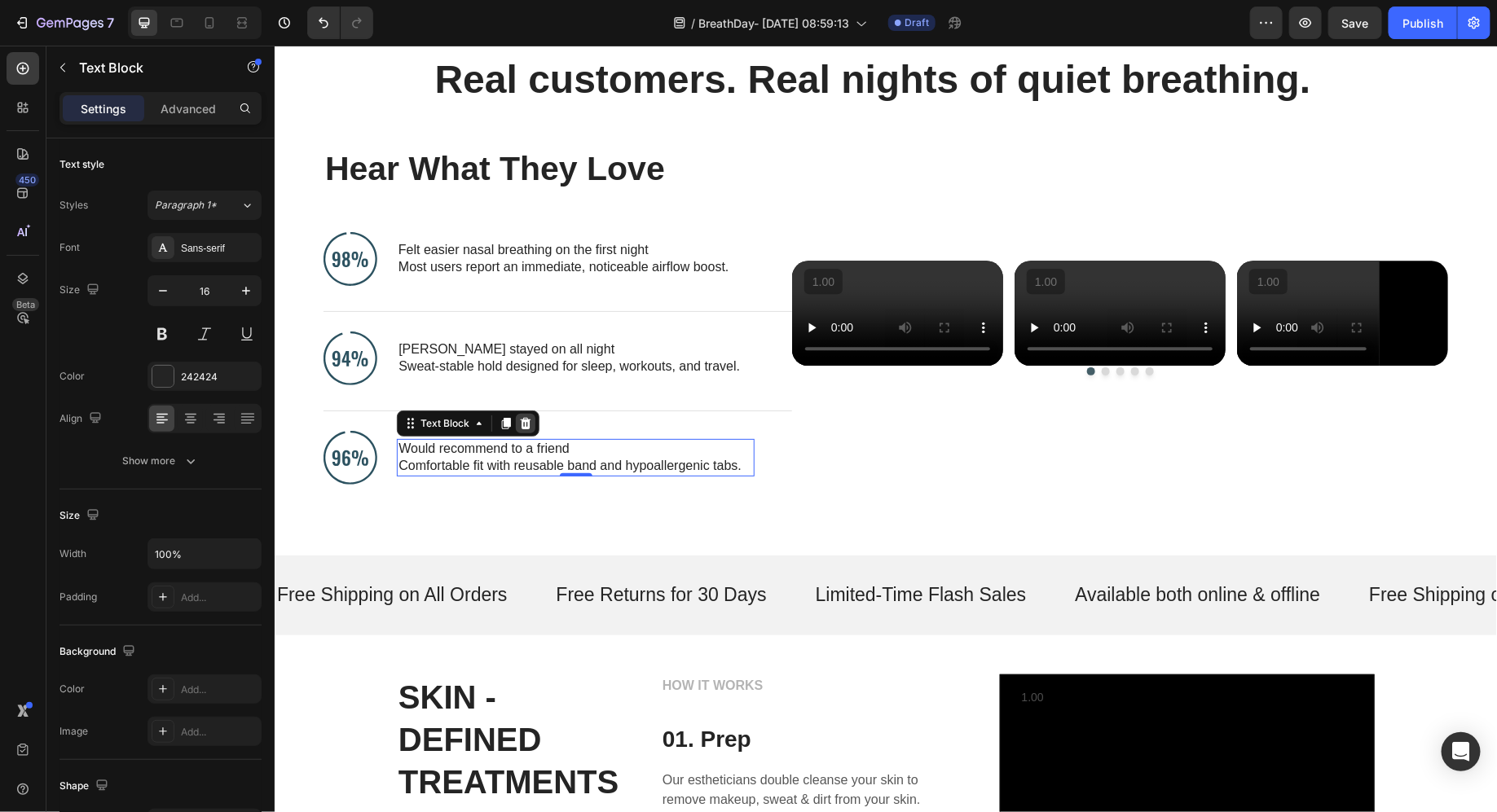
click at [523, 429] on icon at bounding box center [525, 423] width 13 height 13
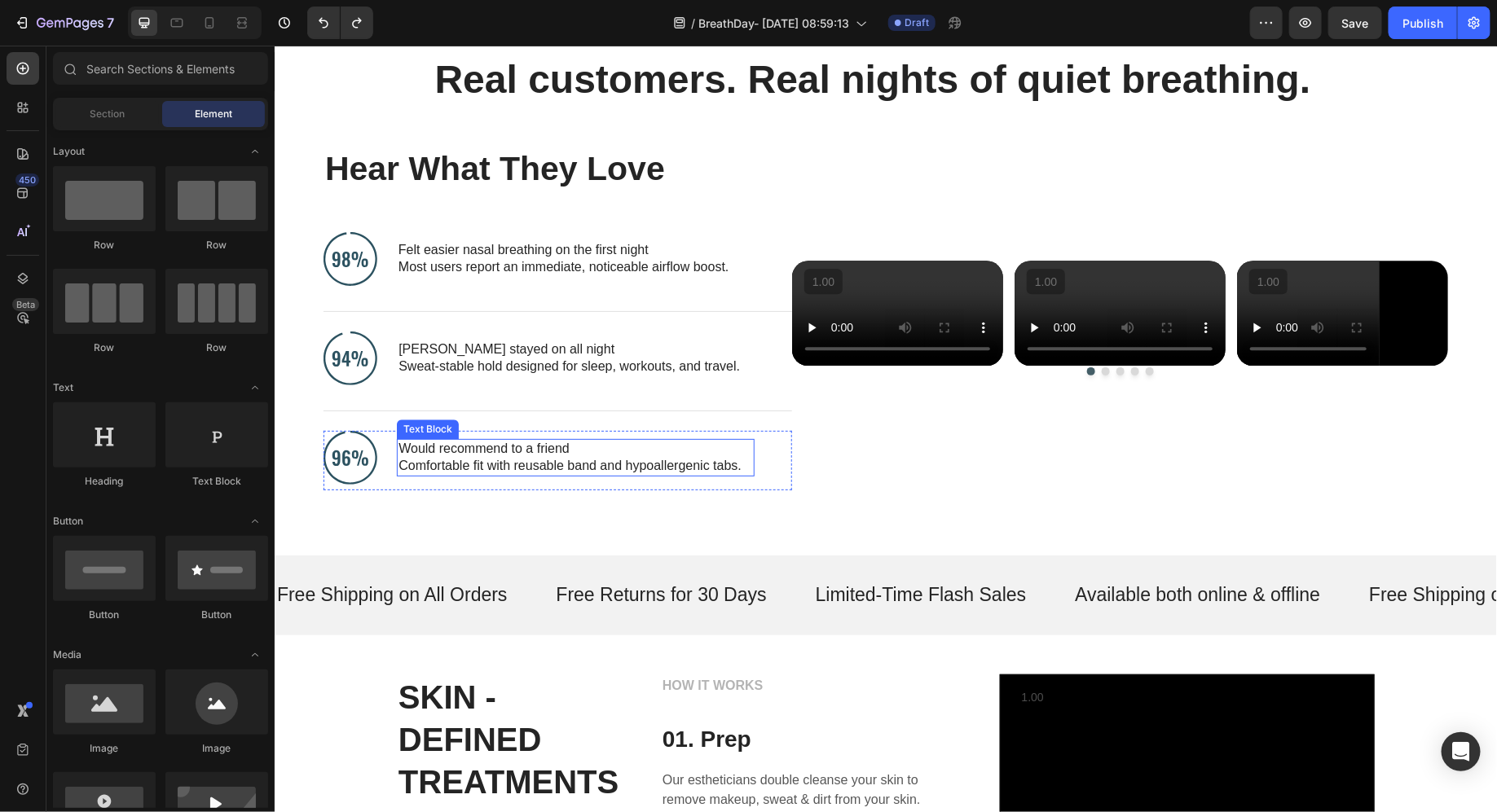
click at [531, 458] on p "Would recommend to a friend" at bounding box center [575, 448] width 354 height 17
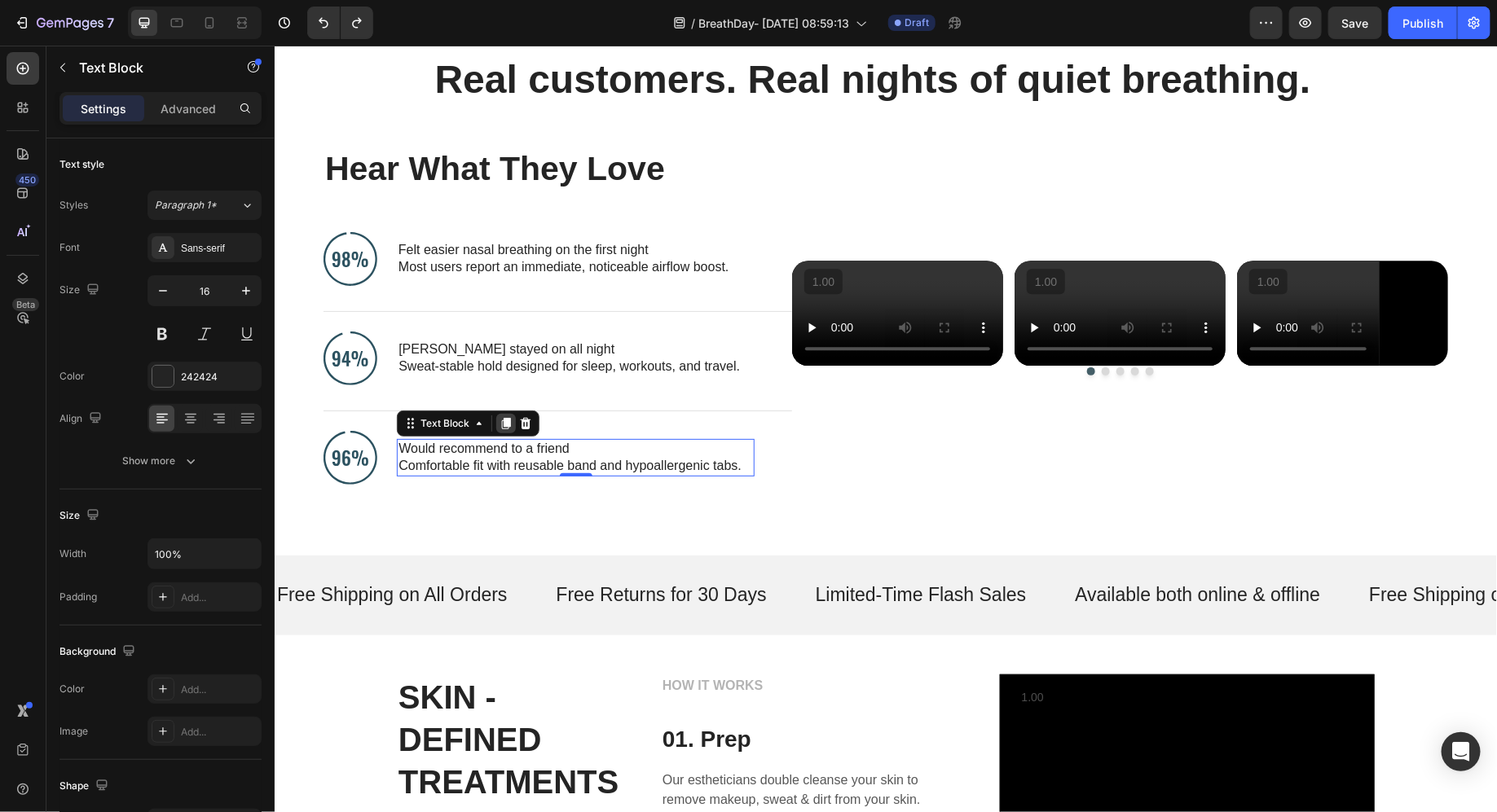
click at [503, 428] on icon at bounding box center [505, 423] width 9 height 11
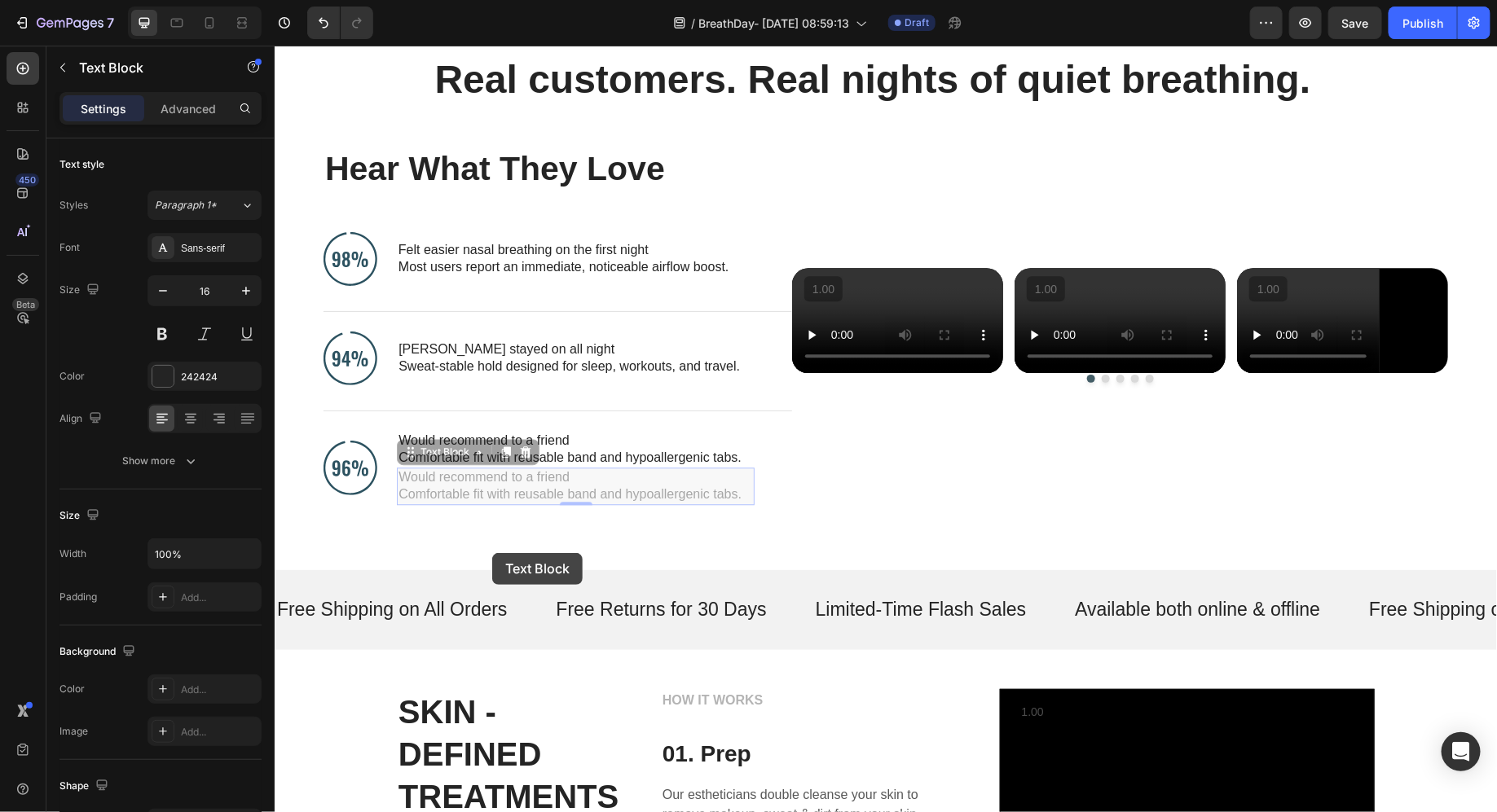
scroll to position [1753, 0]
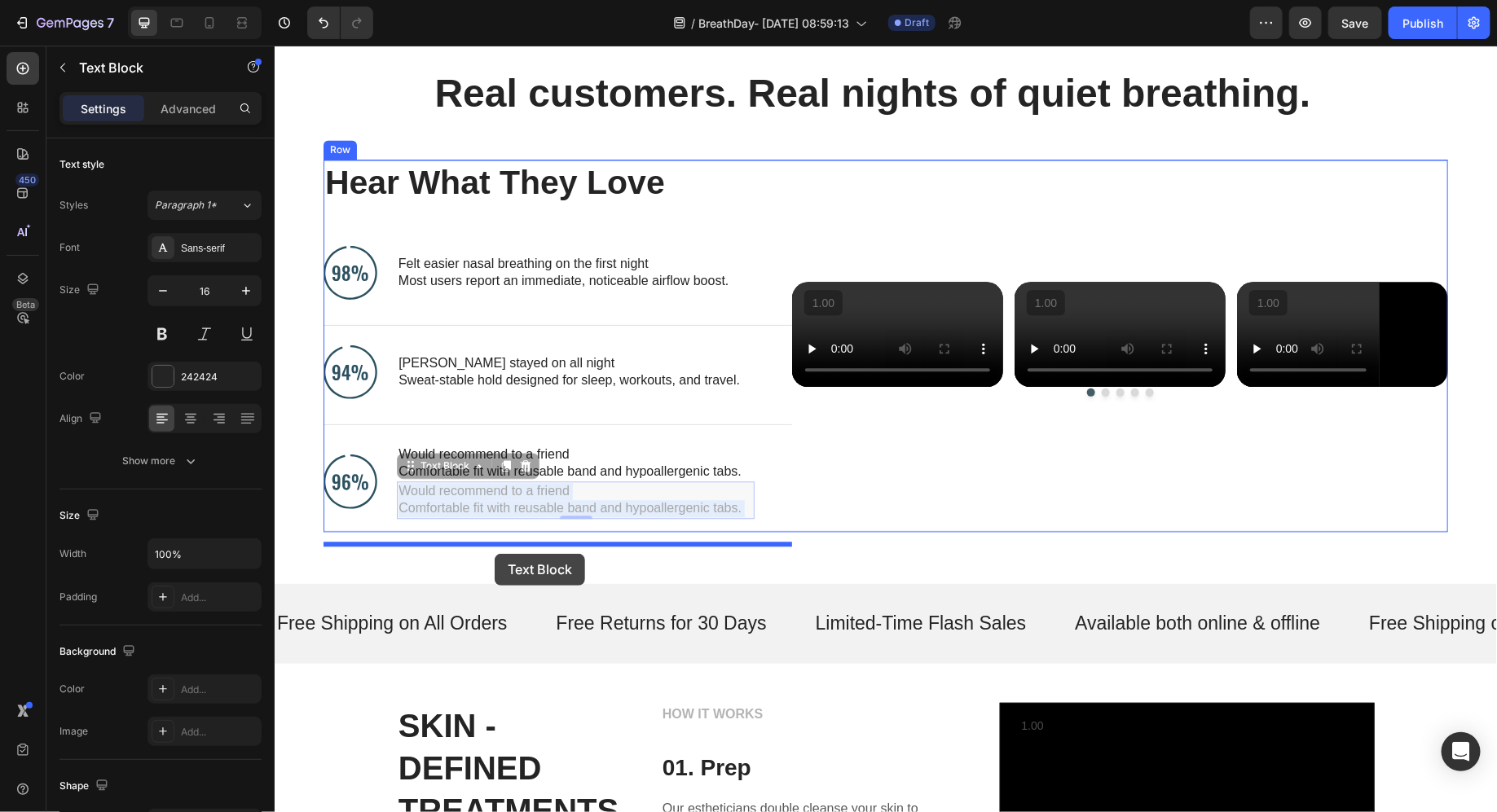
drag, startPoint x: 492, startPoint y: 499, endPoint x: 494, endPoint y: 553, distance: 54.0
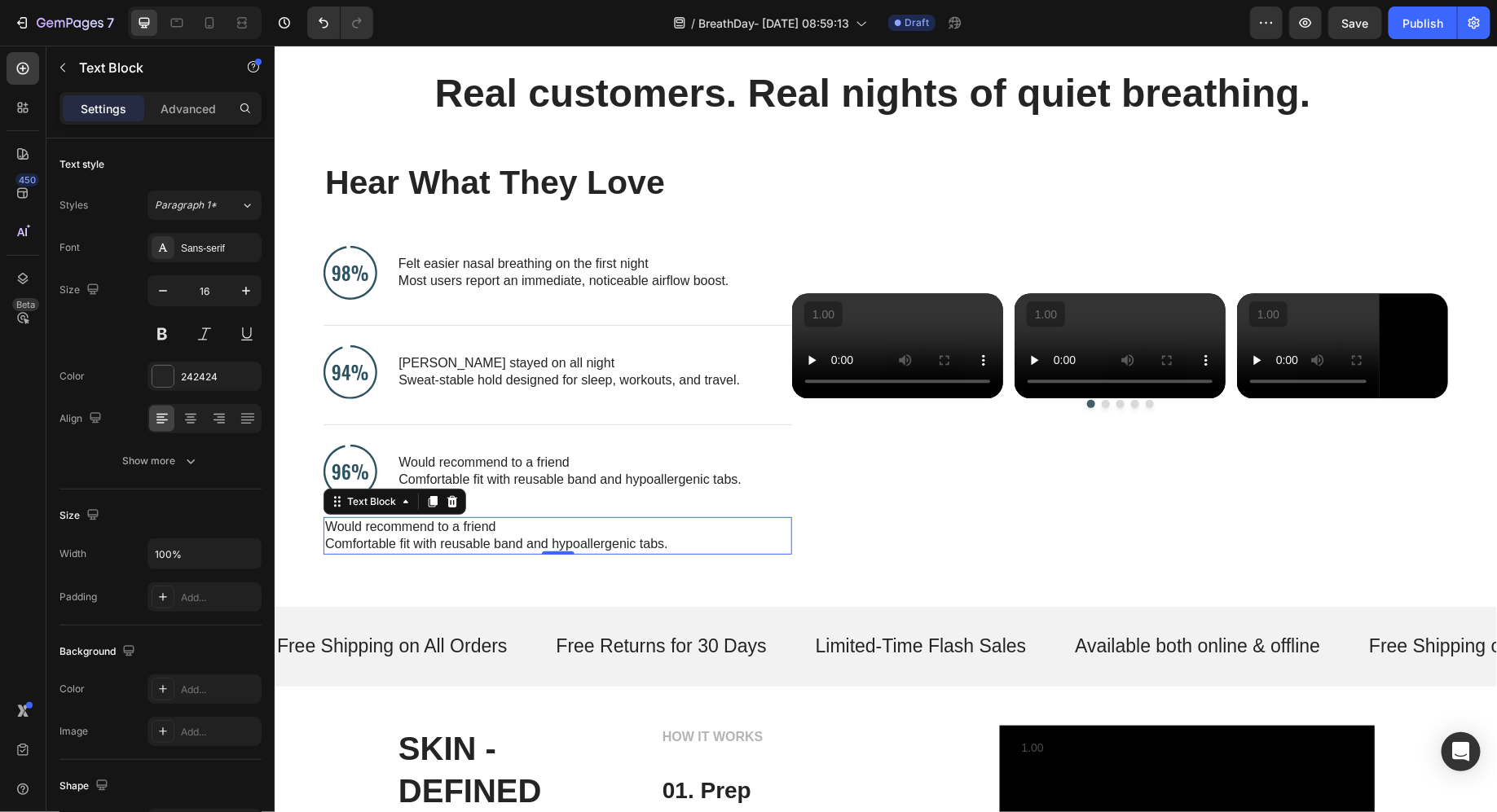
click at [494, 540] on p "Comfortable fit with reusable band and hypoallergenic tabs." at bounding box center [557, 544] width 465 height 17
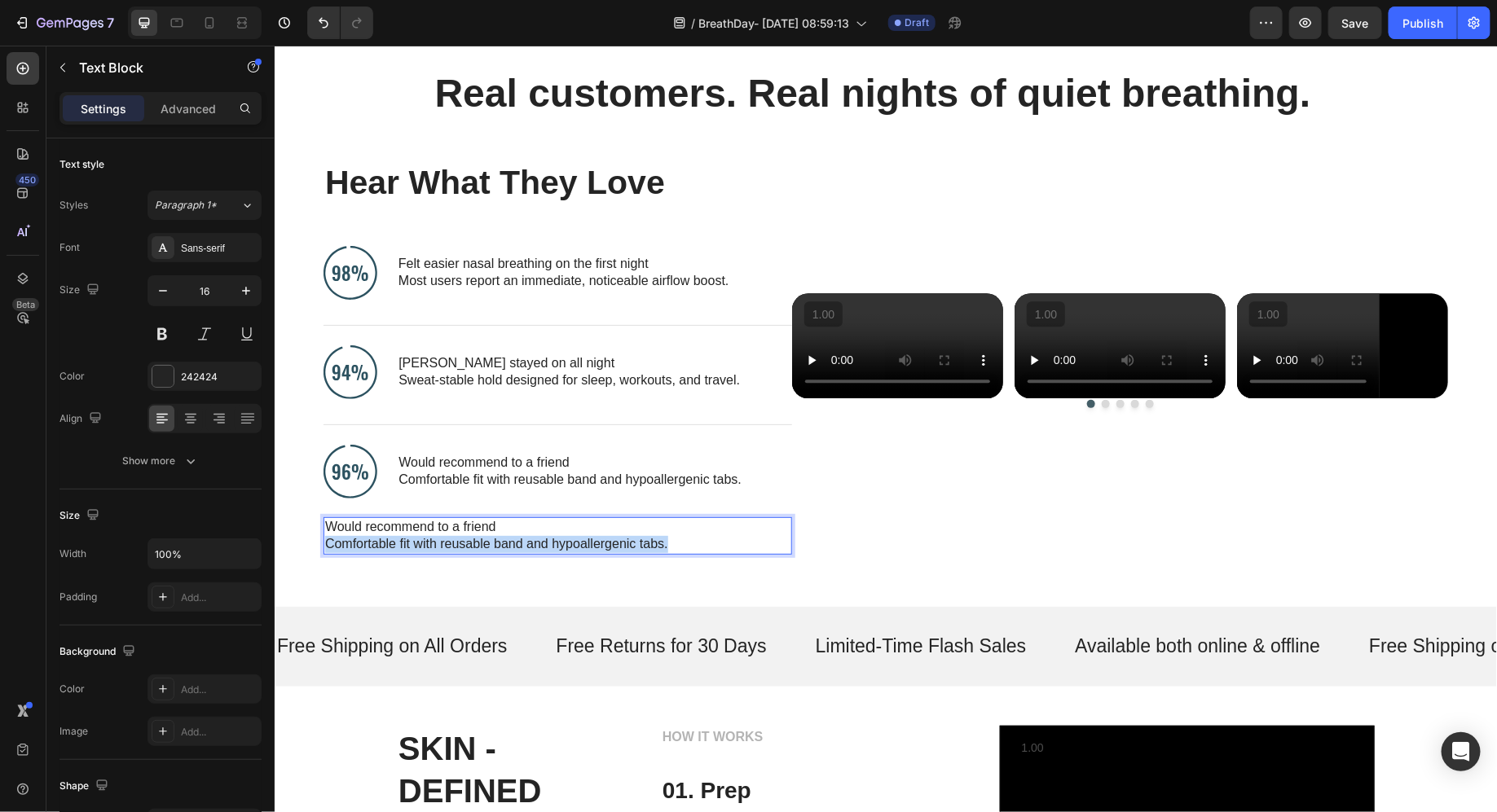
click at [494, 540] on p "Comfortable fit with reusable band and hypoallergenic tabs." at bounding box center [557, 544] width 465 height 17
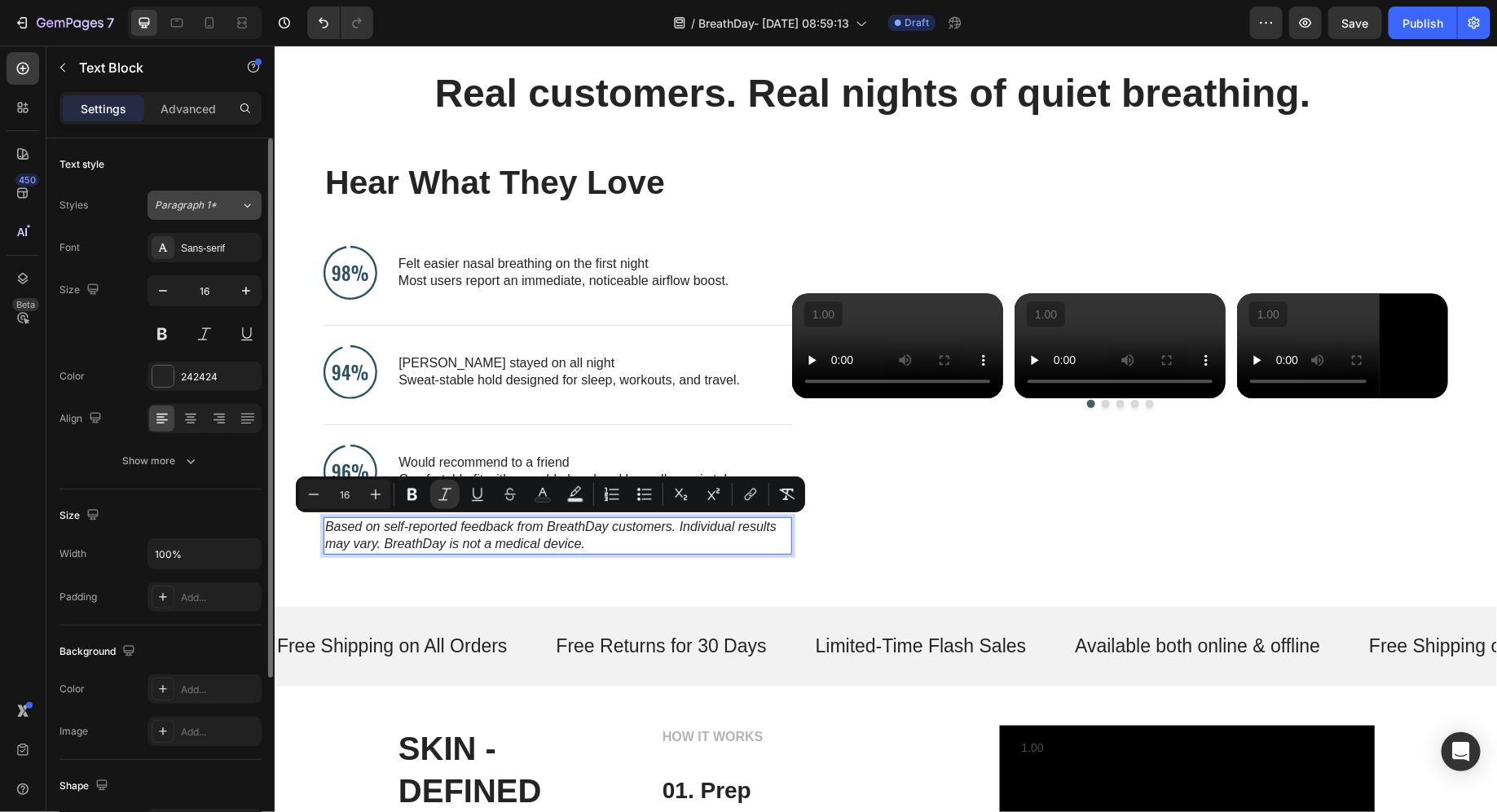
click at [201, 209] on span "Paragraph 1*" at bounding box center [186, 205] width 62 height 15
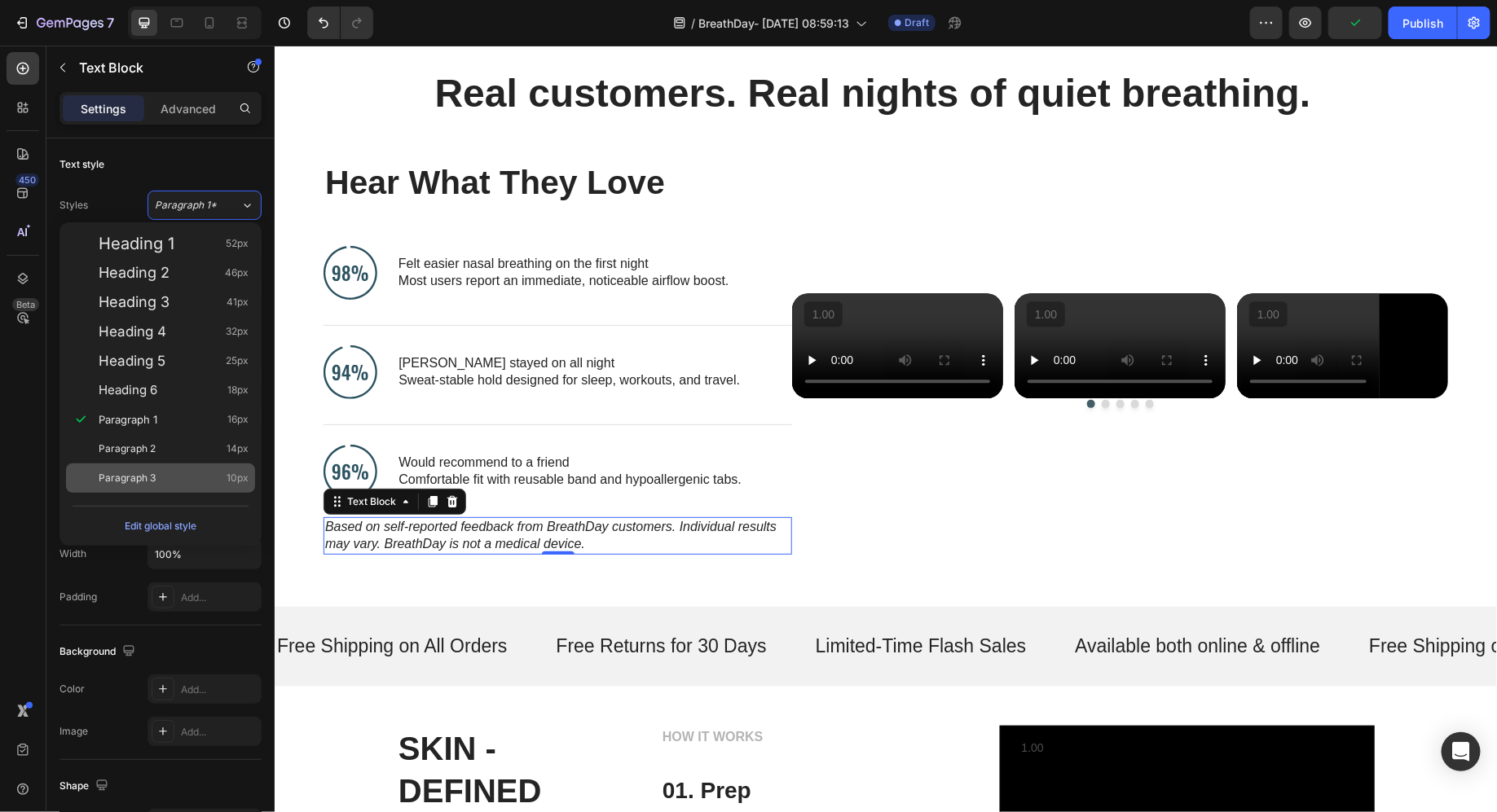
click at [191, 483] on div "Paragraph 3 10px" at bounding box center [173, 477] width 150 height 16
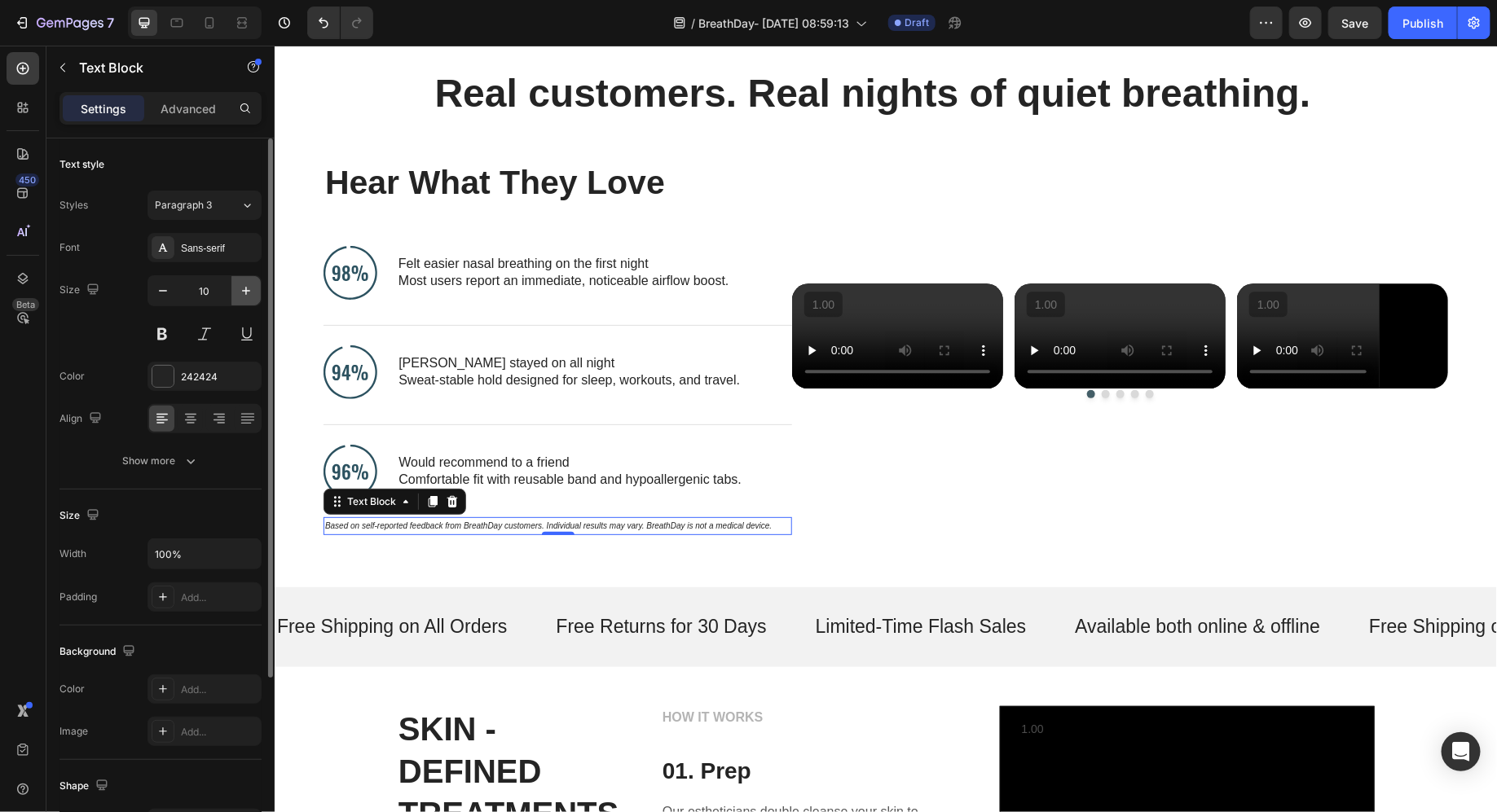
click at [246, 300] on button "button" at bounding box center [246, 290] width 29 height 29
type input "11"
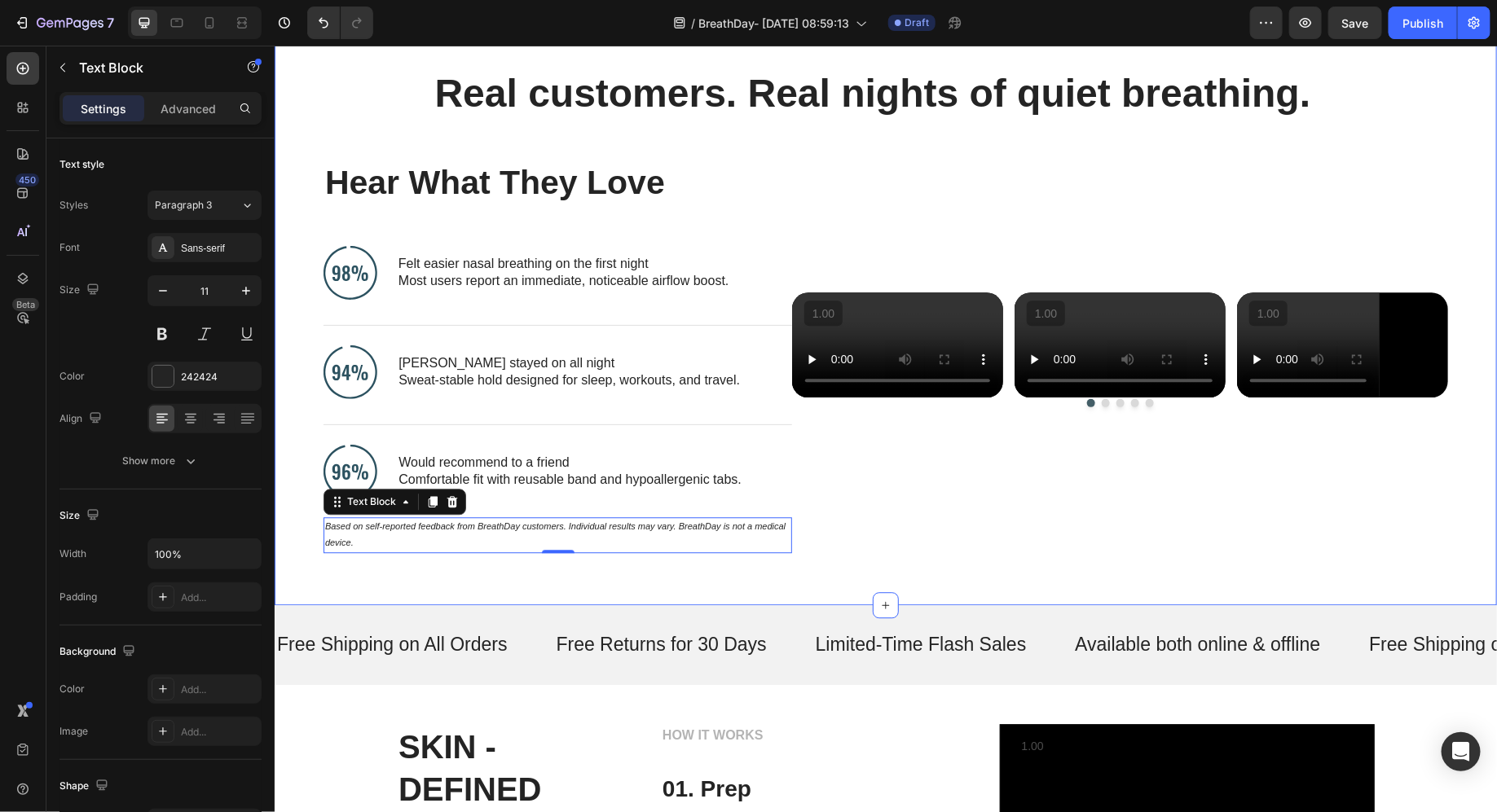
click at [788, 579] on div "Real customers. Real nights of quiet breathing. Heading Hear What They Love Hea…" at bounding box center [885, 302] width 1223 height 604
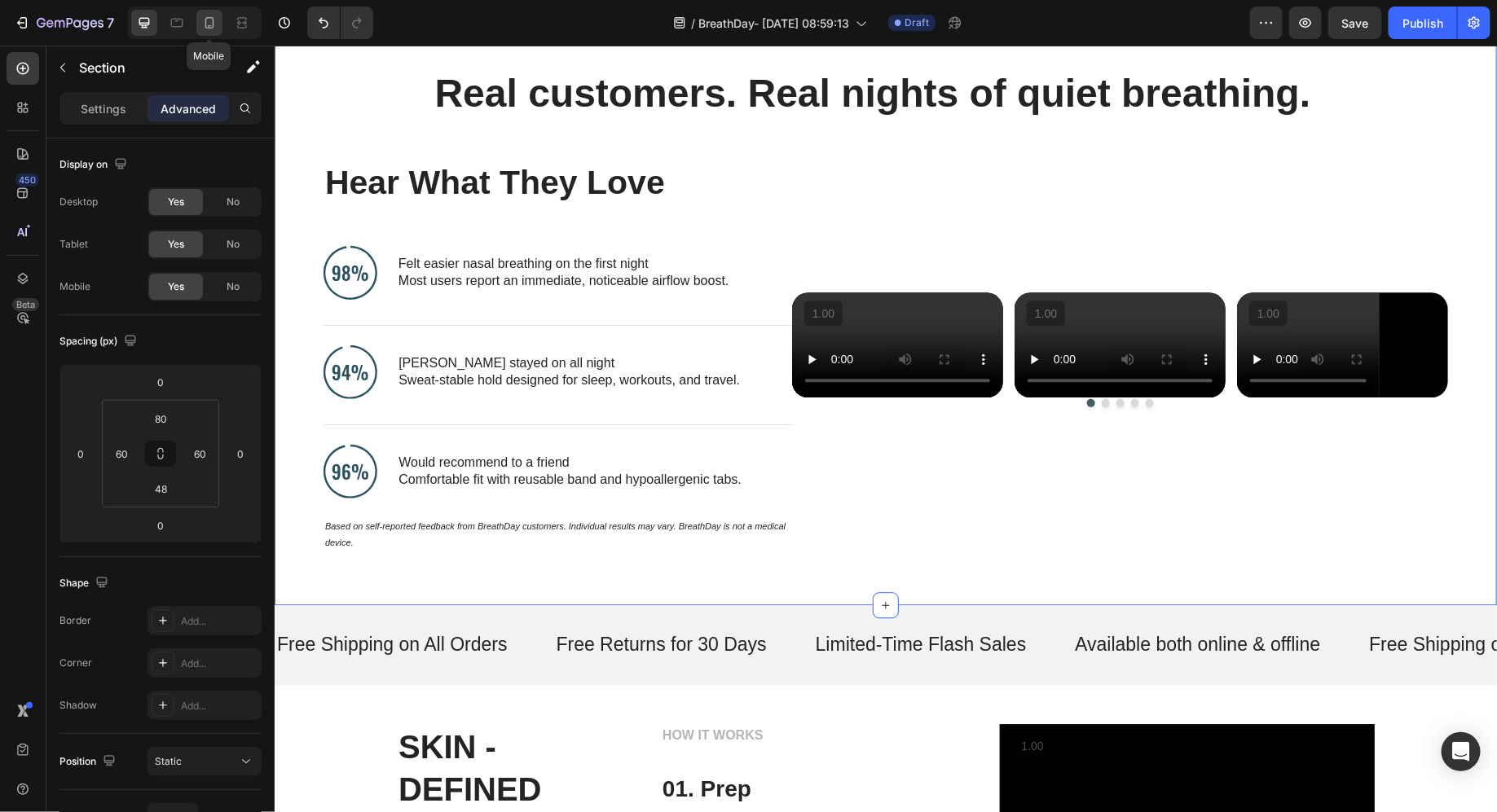
click at [199, 26] on div at bounding box center [210, 23] width 26 height 26
type input "48"
type input "0"
type input "42"
type input "0"
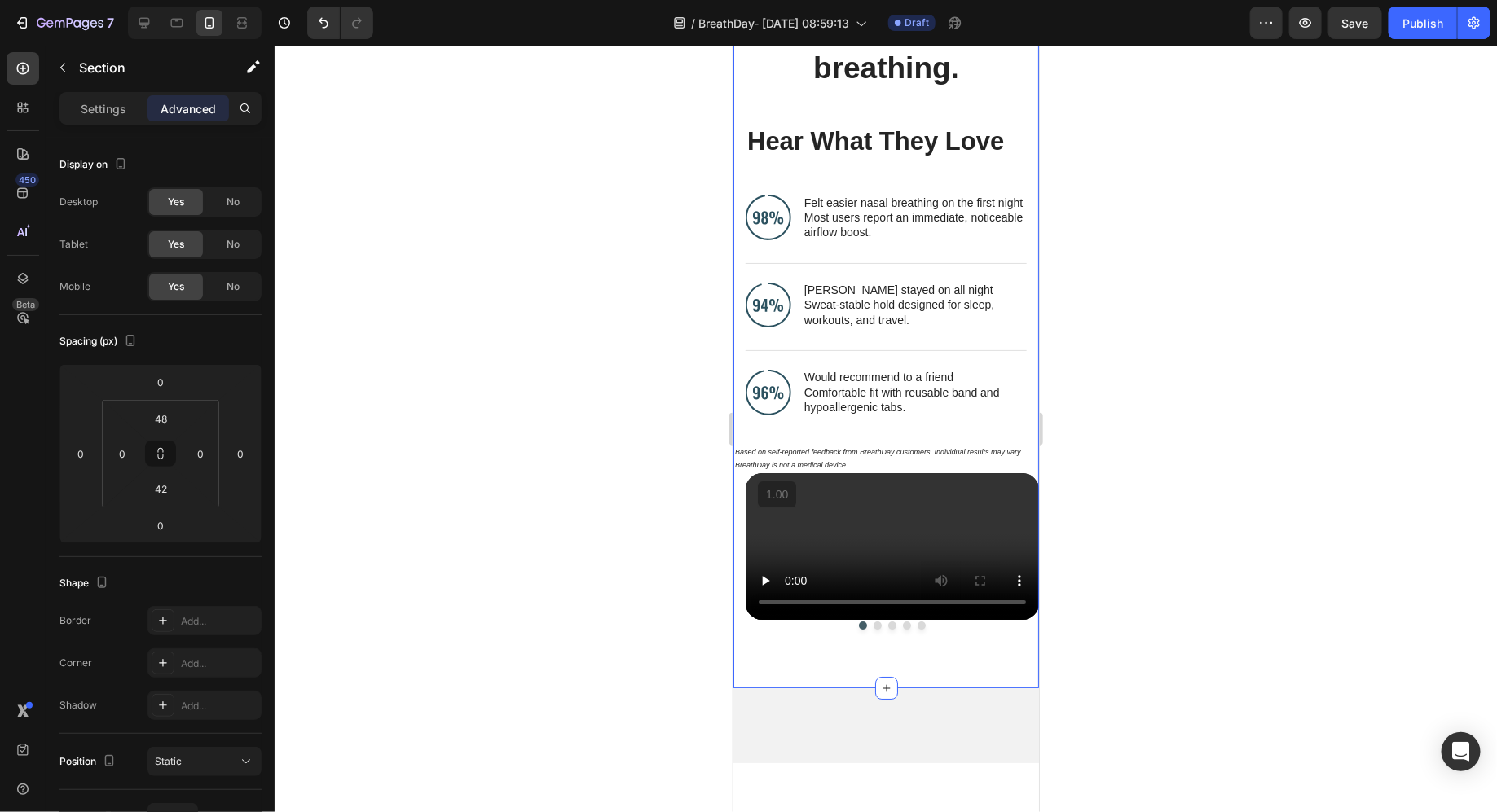
scroll to position [2516, 0]
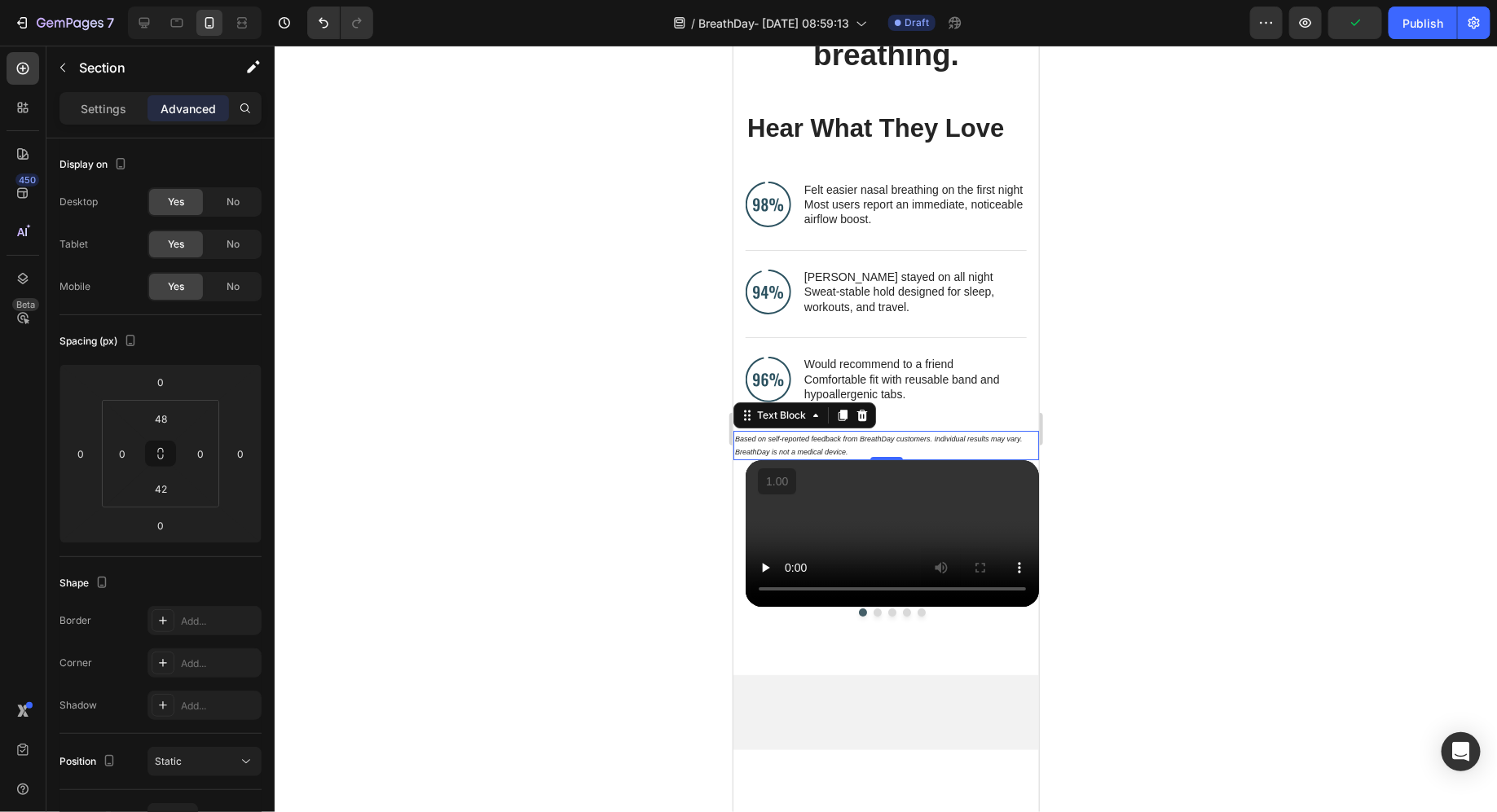
click at [836, 442] on p "Based on self-reported feedback from BreathDay customers. Individual results ma…" at bounding box center [886, 445] width 303 height 26
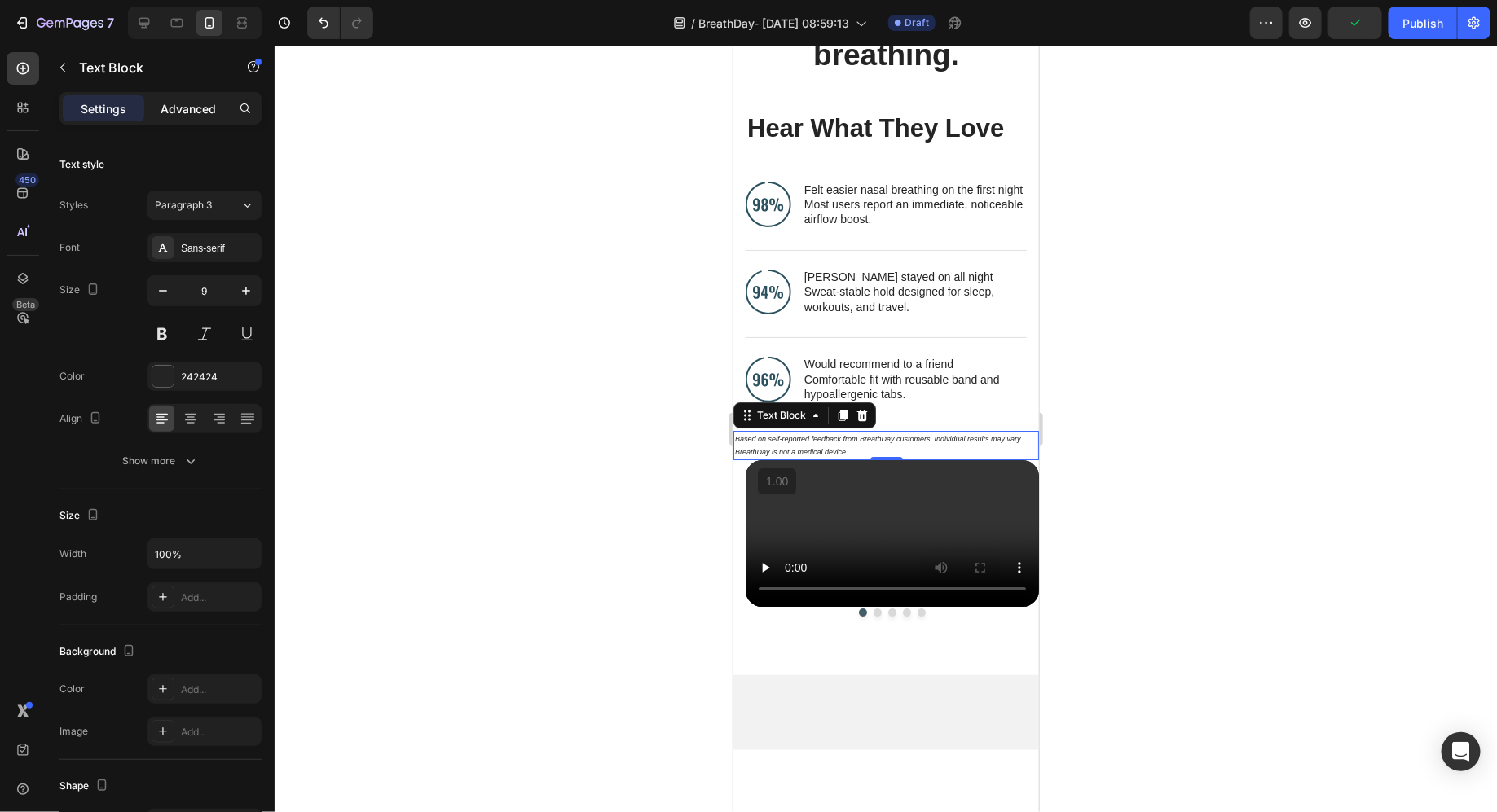
click at [192, 108] on p "Advanced" at bounding box center [188, 109] width 56 height 17
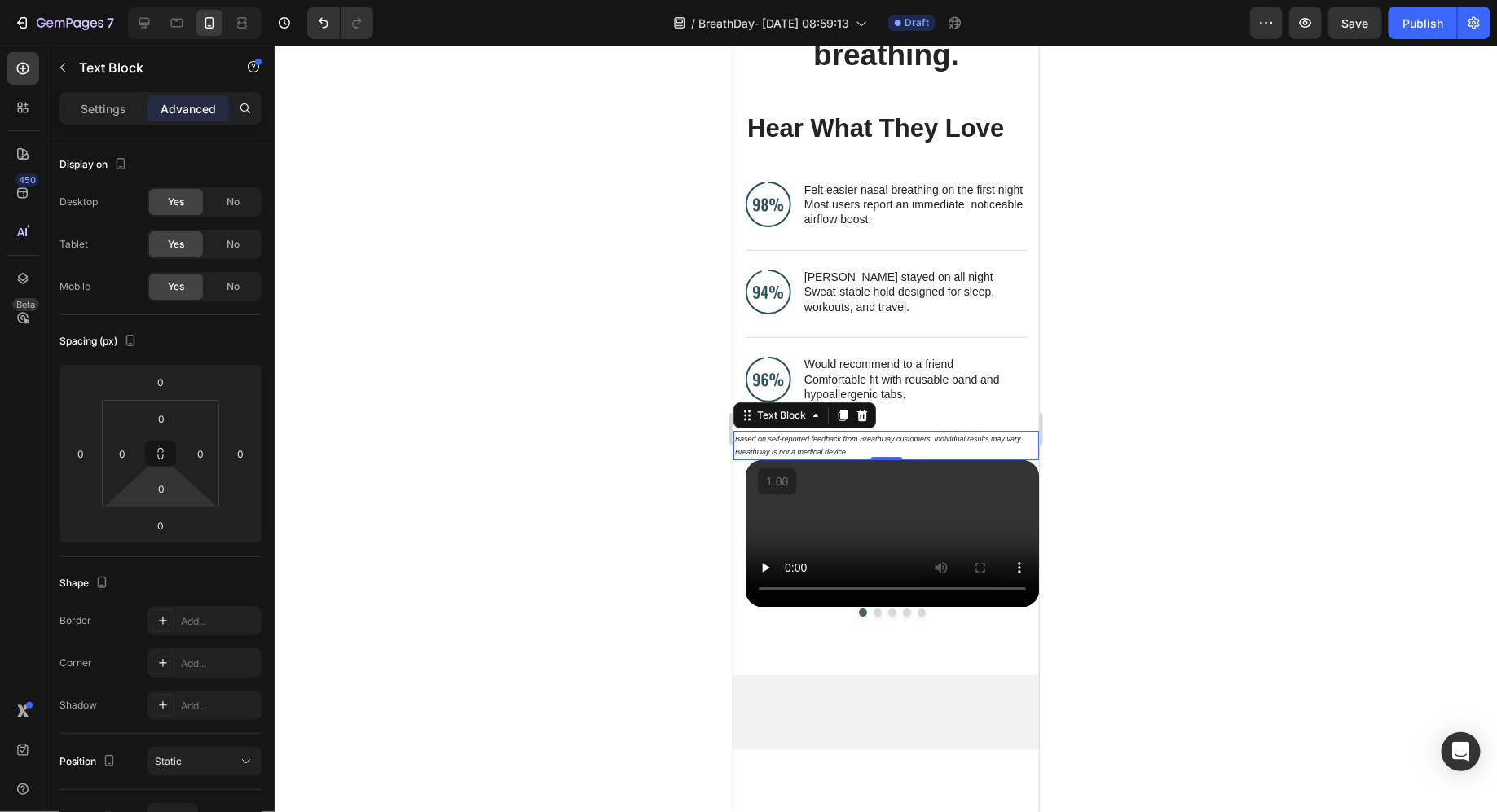
click at [158, 0] on html "7 / BreathDay- Aug 19, 08:59:13 Draft Preview Save Publish 450 Beta Sections(18…" at bounding box center [748, 0] width 1497 height 0
click at [183, 0] on html "7 / BreathDay- Aug 19, 08:59:13 Draft Preview Save Publish 450 Beta Sections(18…" at bounding box center [748, 0] width 1497 height 0
click at [180, 482] on div "0" at bounding box center [161, 489] width 41 height 26
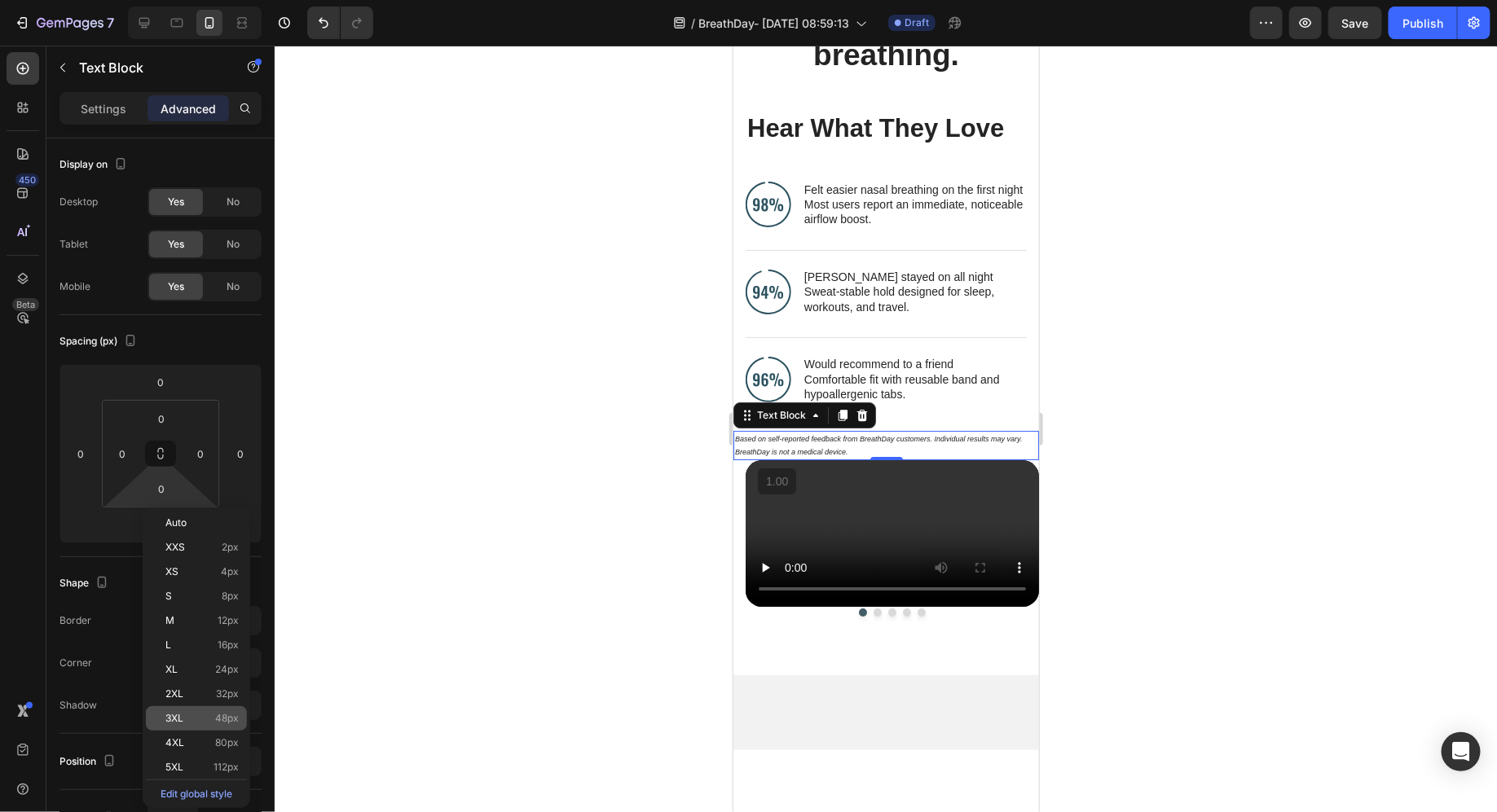
click at [210, 717] on p "3XL 48px" at bounding box center [202, 718] width 74 height 11
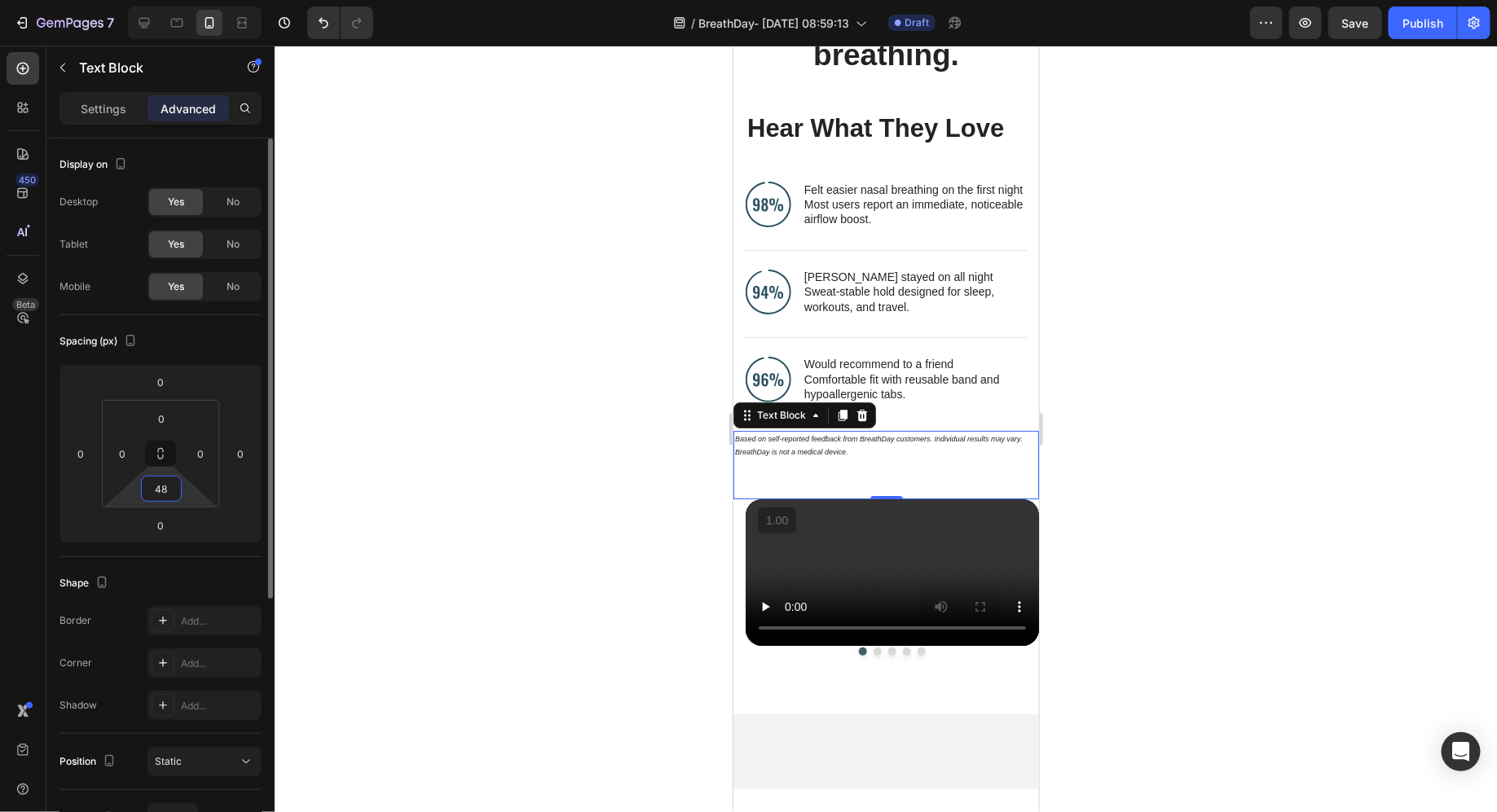
click at [176, 483] on input "48" at bounding box center [161, 489] width 32 height 25
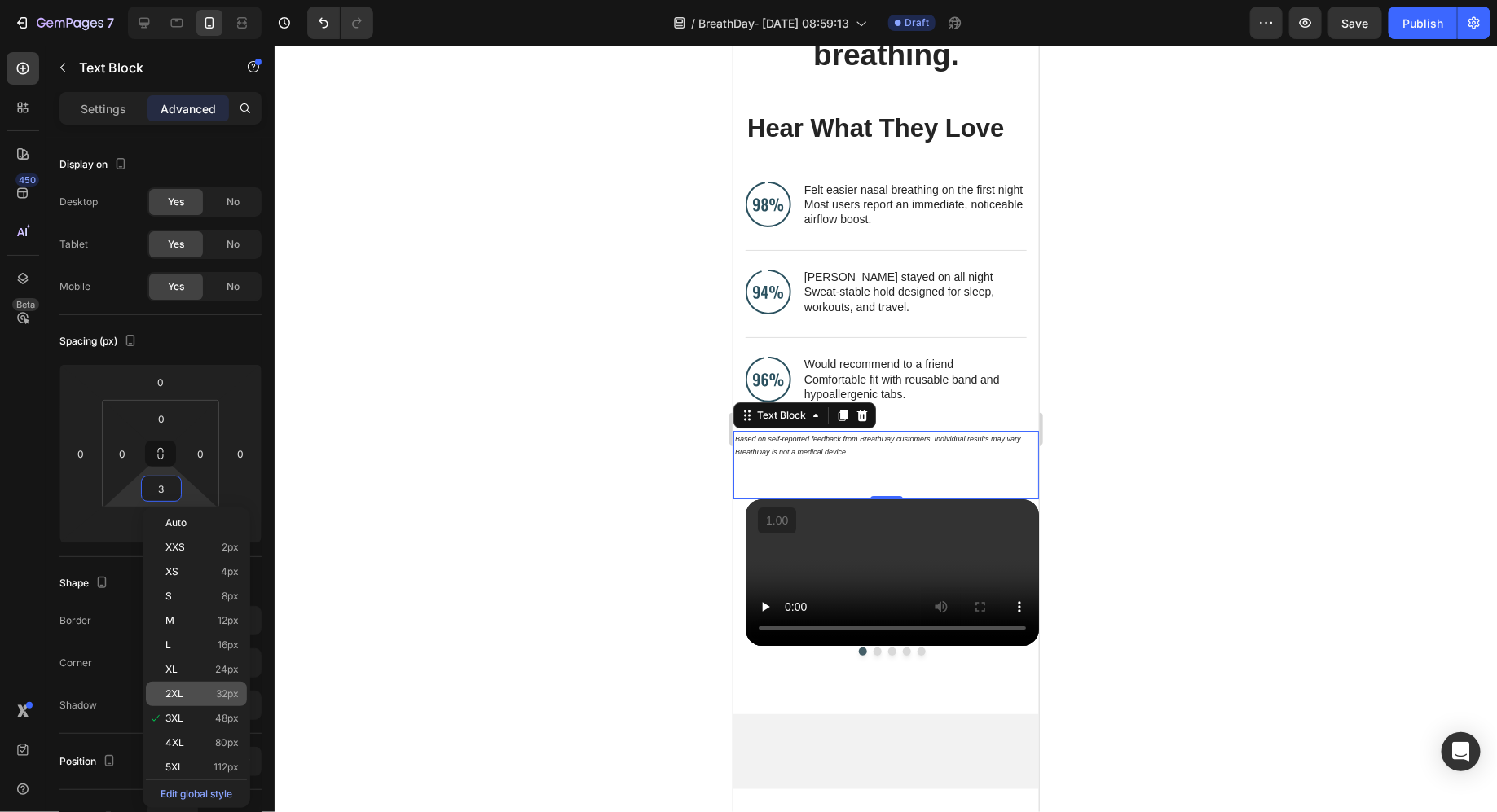
click at [204, 684] on div "2XL 32px" at bounding box center [196, 694] width 101 height 25
type input "32"
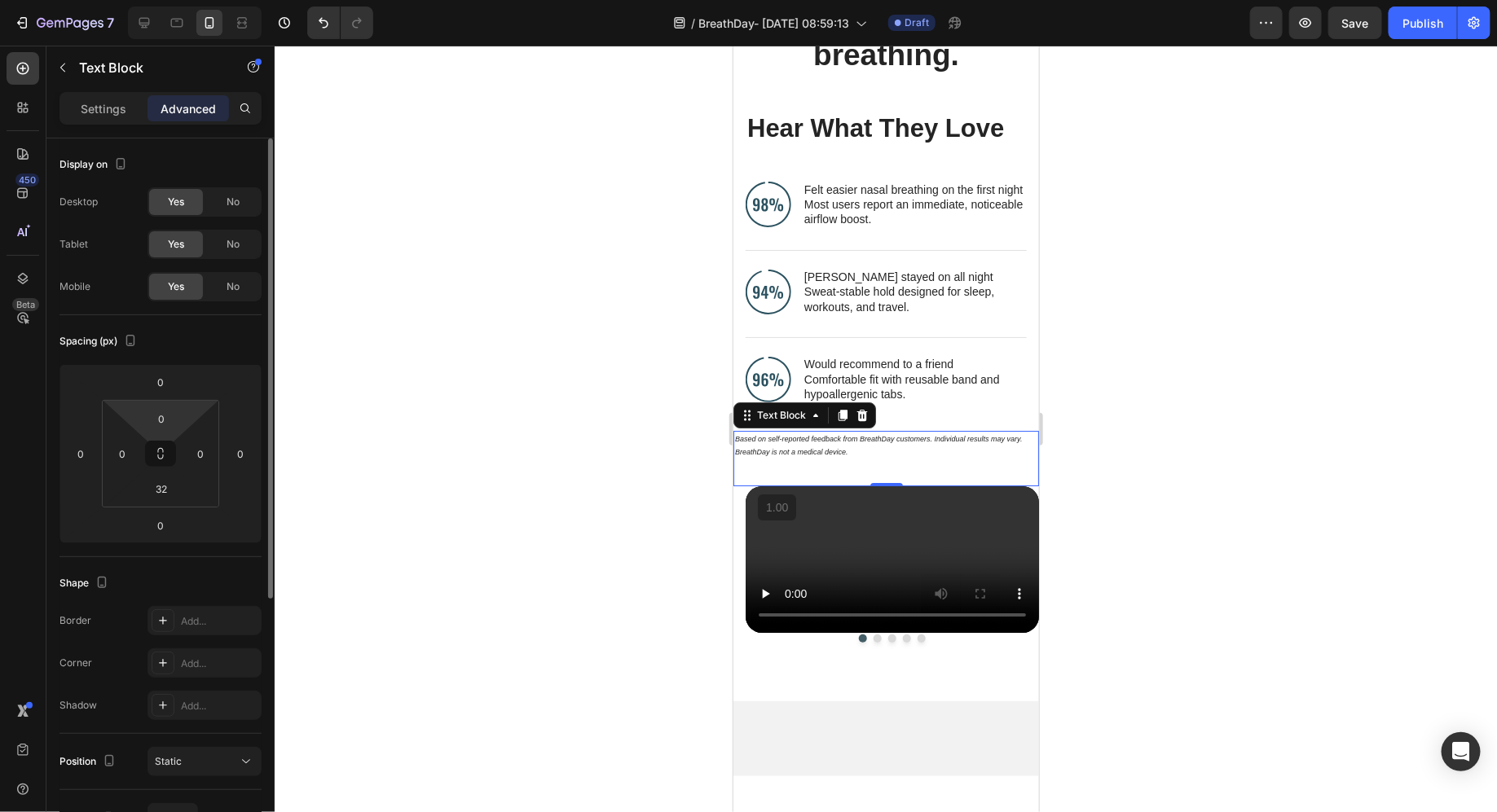
click at [181, 408] on div "0" at bounding box center [161, 419] width 41 height 26
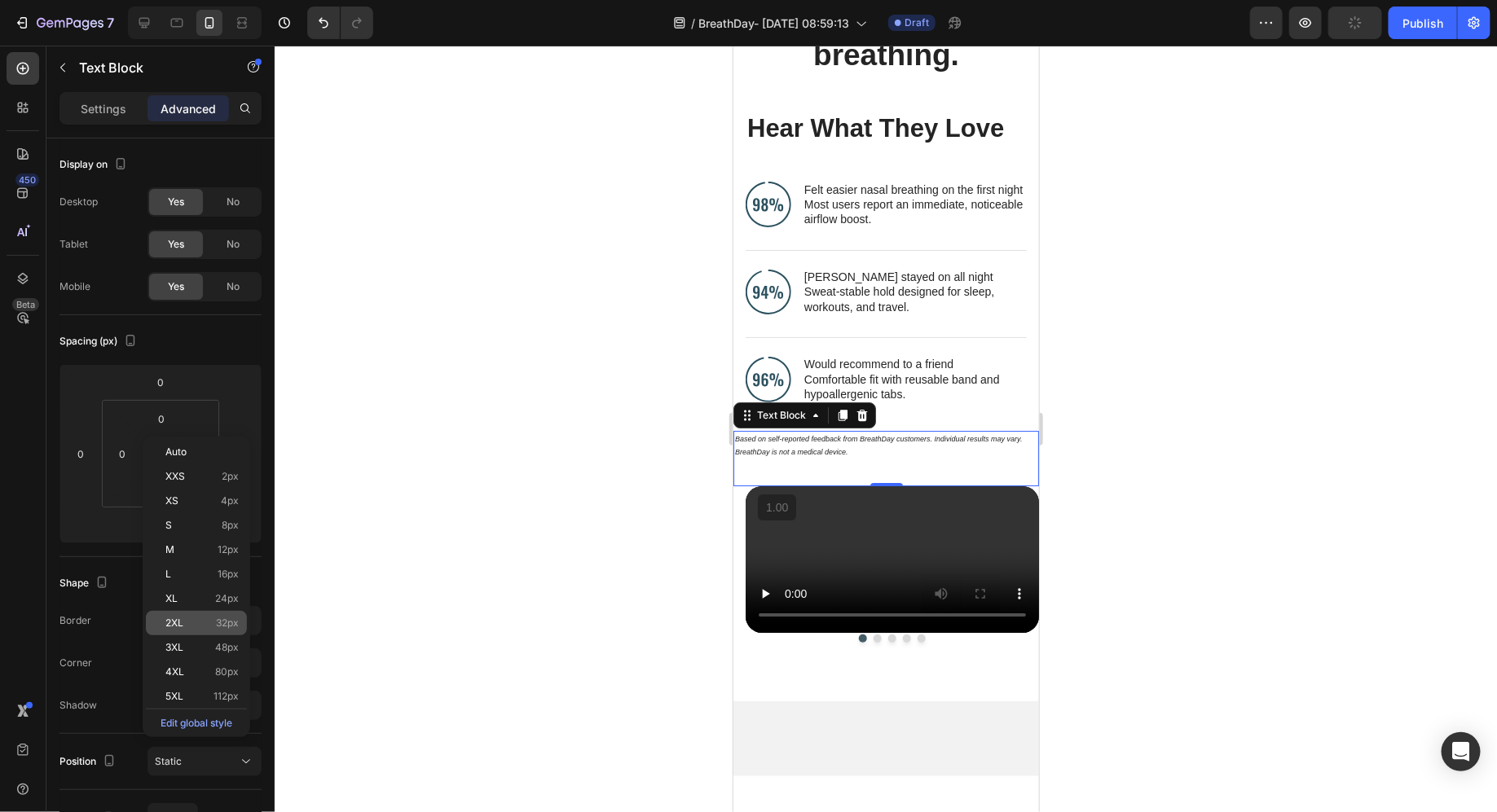
click at [216, 629] on span "32px" at bounding box center [227, 623] width 23 height 11
type input "32"
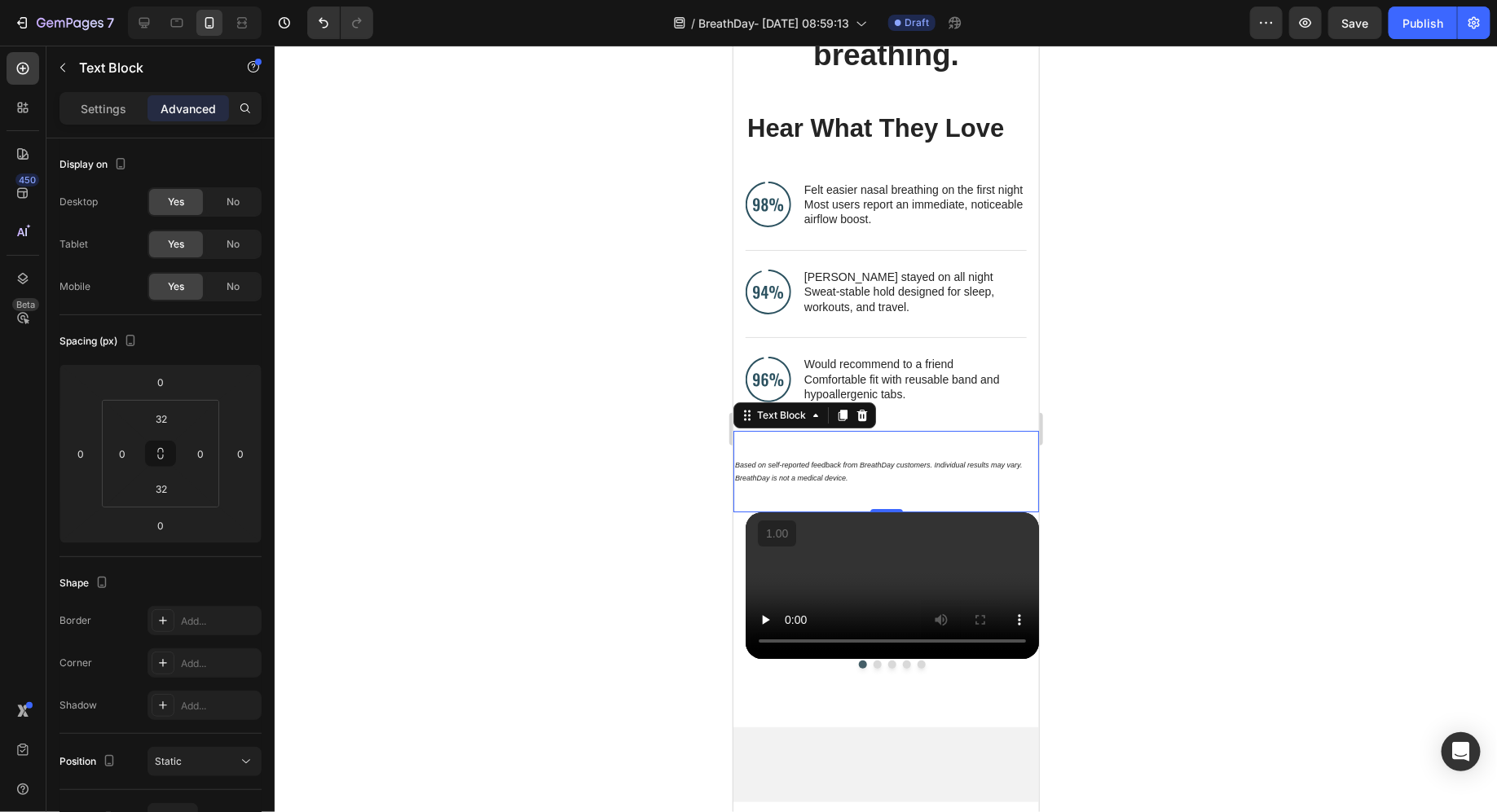
click at [637, 565] on div at bounding box center [885, 428] width 1223 height 767
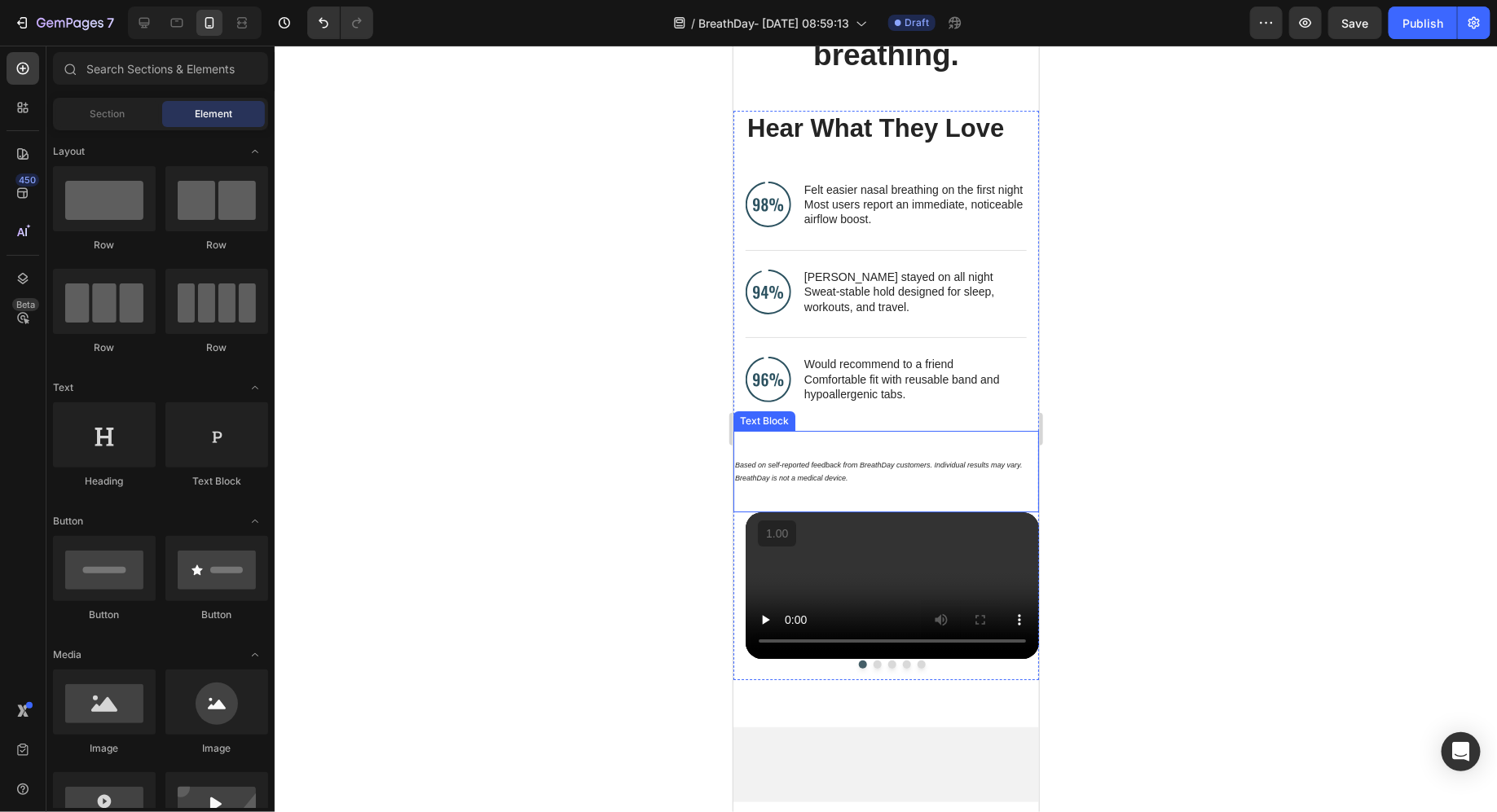
click at [817, 433] on div "Based on self-reported feedback from BreathDay customers. Individual results ma…" at bounding box center [885, 471] width 305 height 81
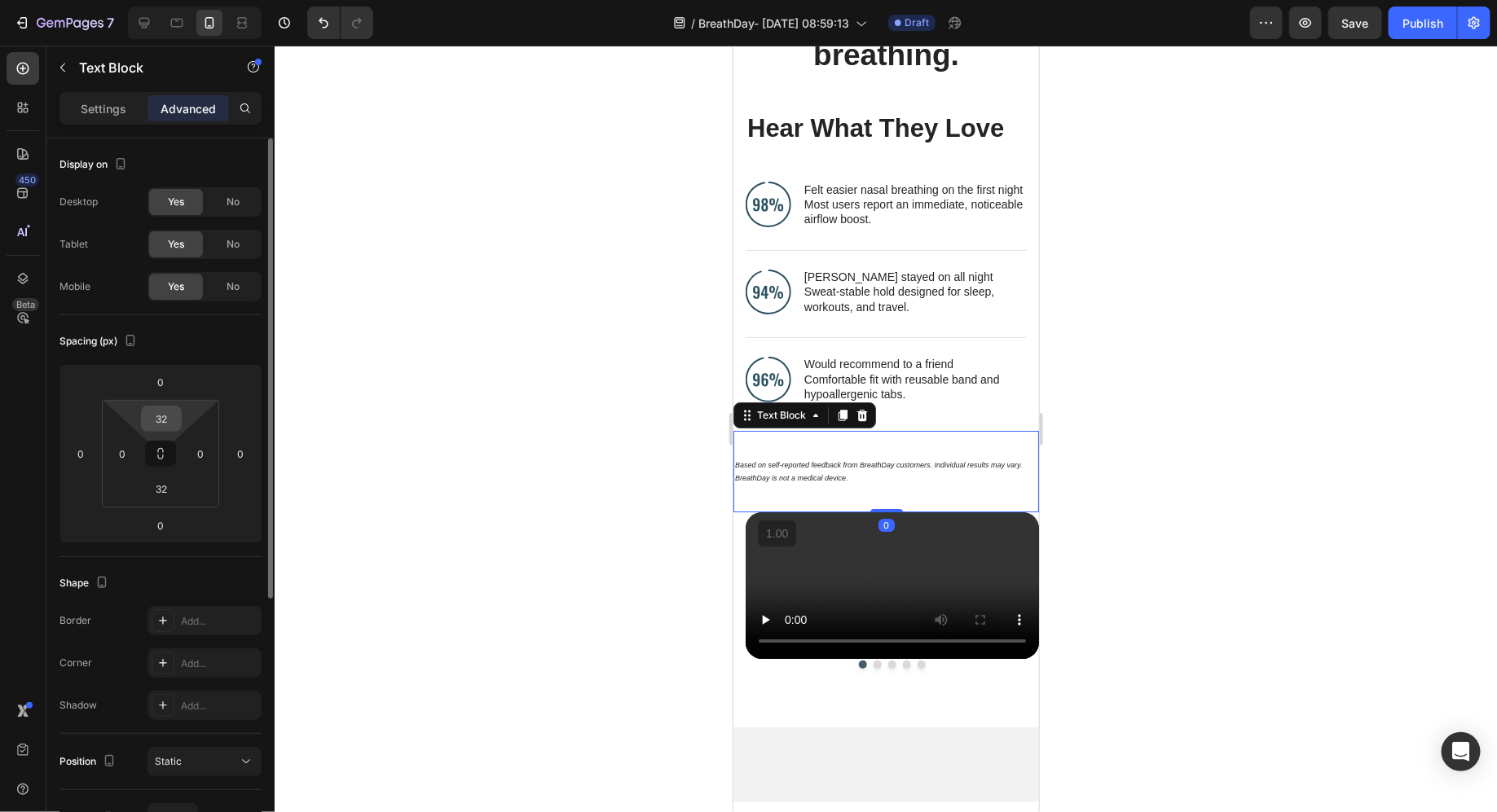
click at [170, 415] on input "32" at bounding box center [161, 419] width 32 height 25
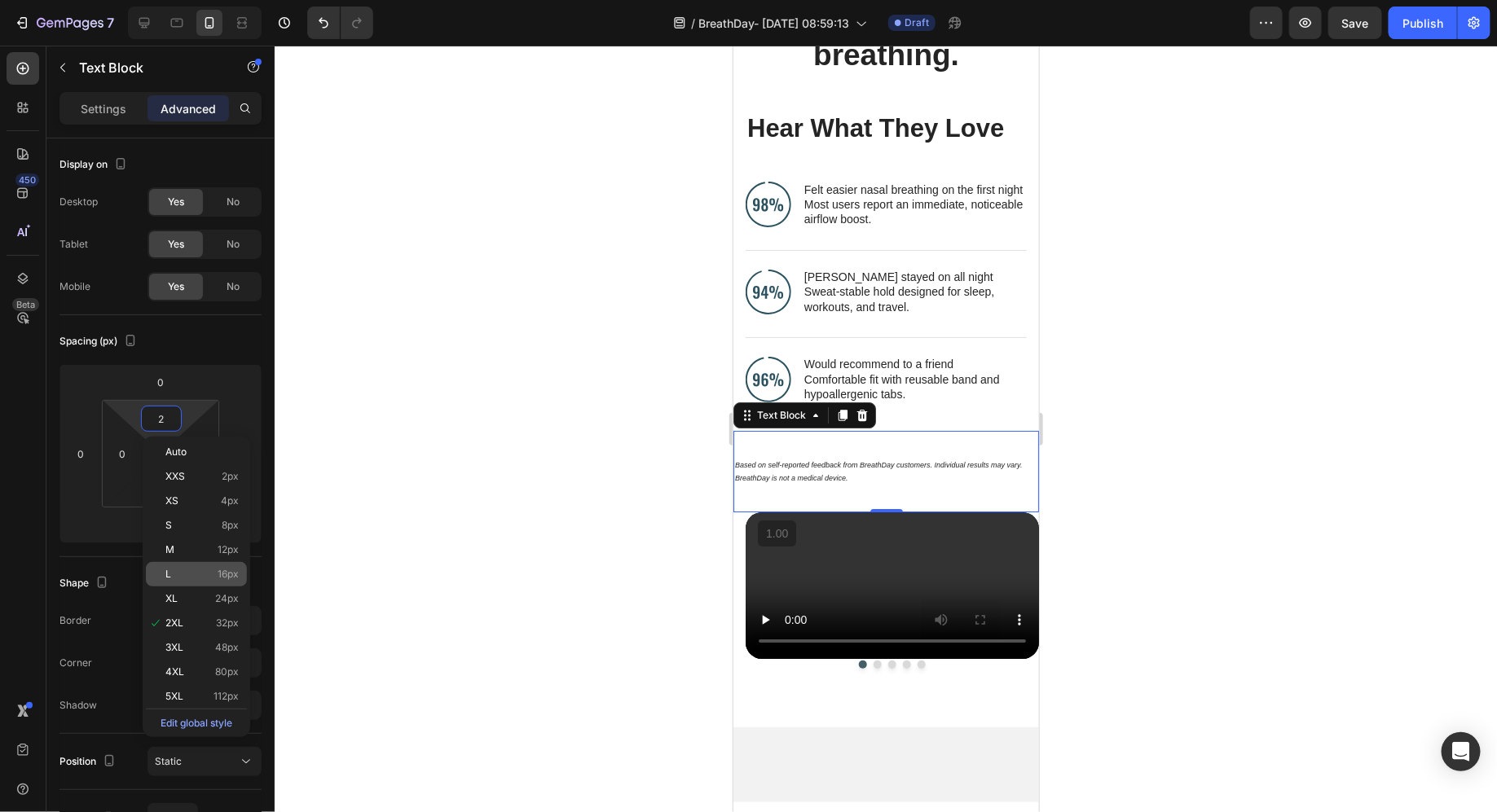
click at [204, 581] on div "L 16px" at bounding box center [196, 575] width 101 height 25
type input "16"
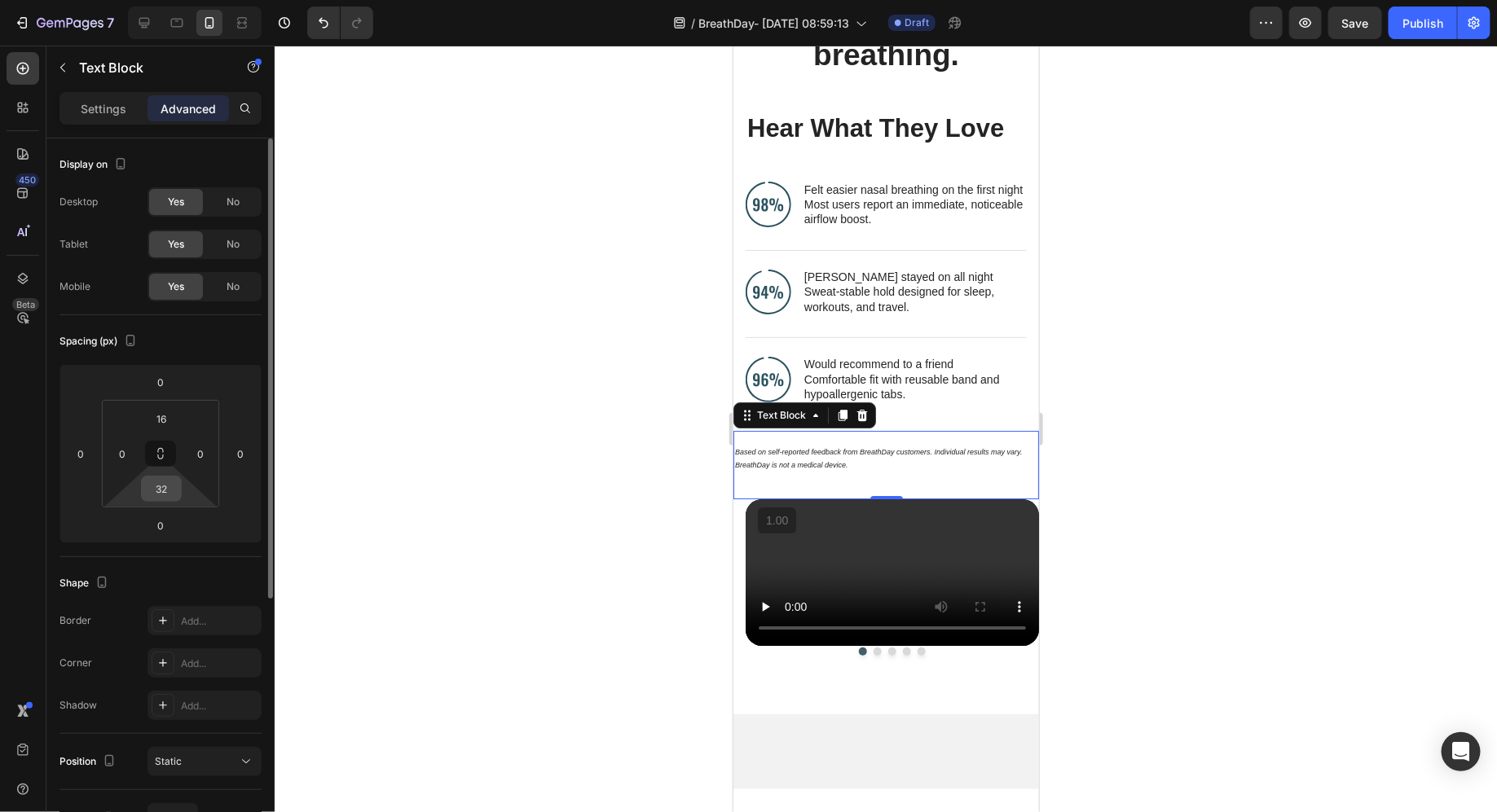
click at [166, 483] on input "32" at bounding box center [161, 489] width 32 height 25
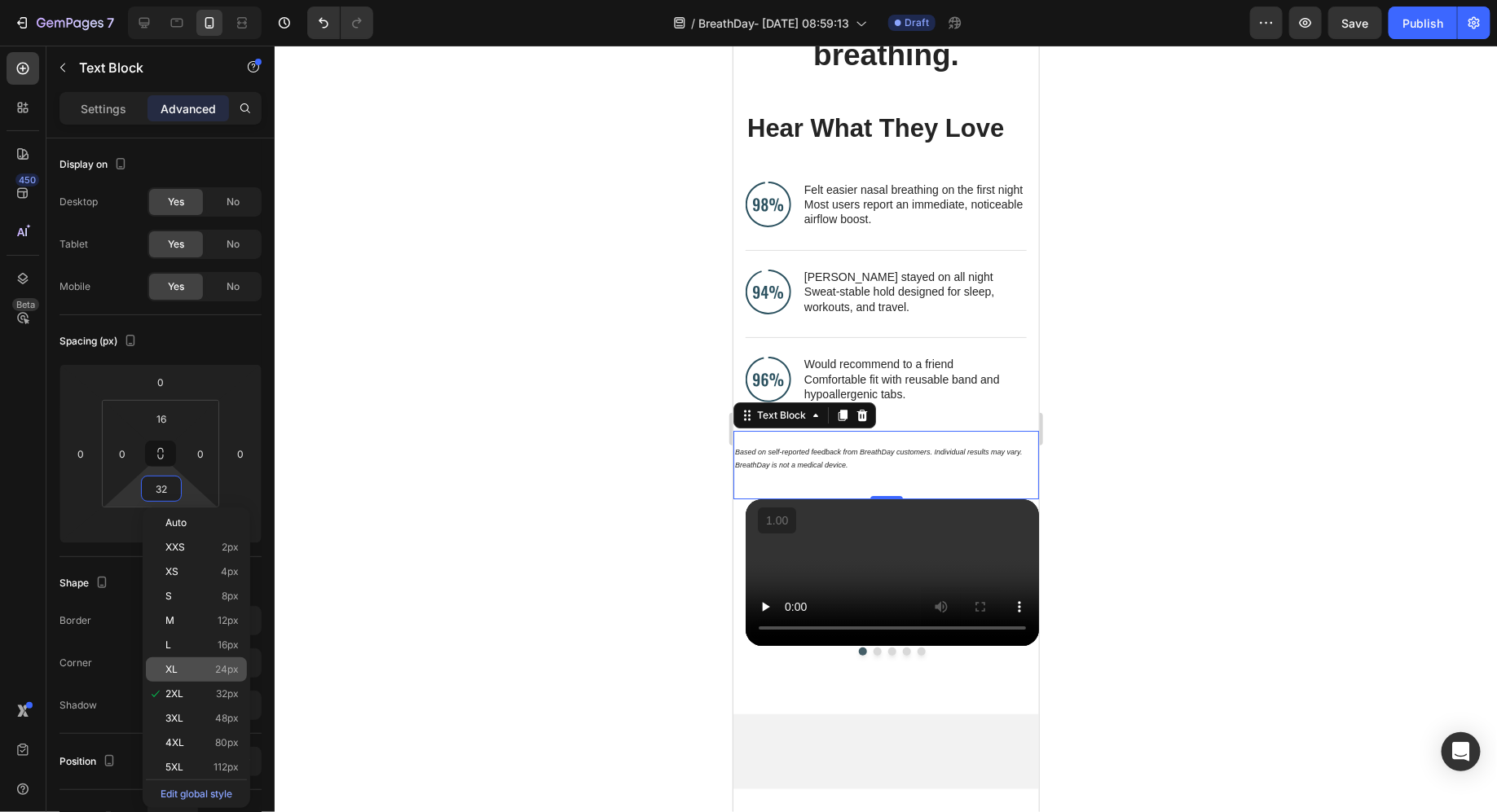
click at [212, 673] on p "XL 24px" at bounding box center [202, 669] width 74 height 11
type input "24"
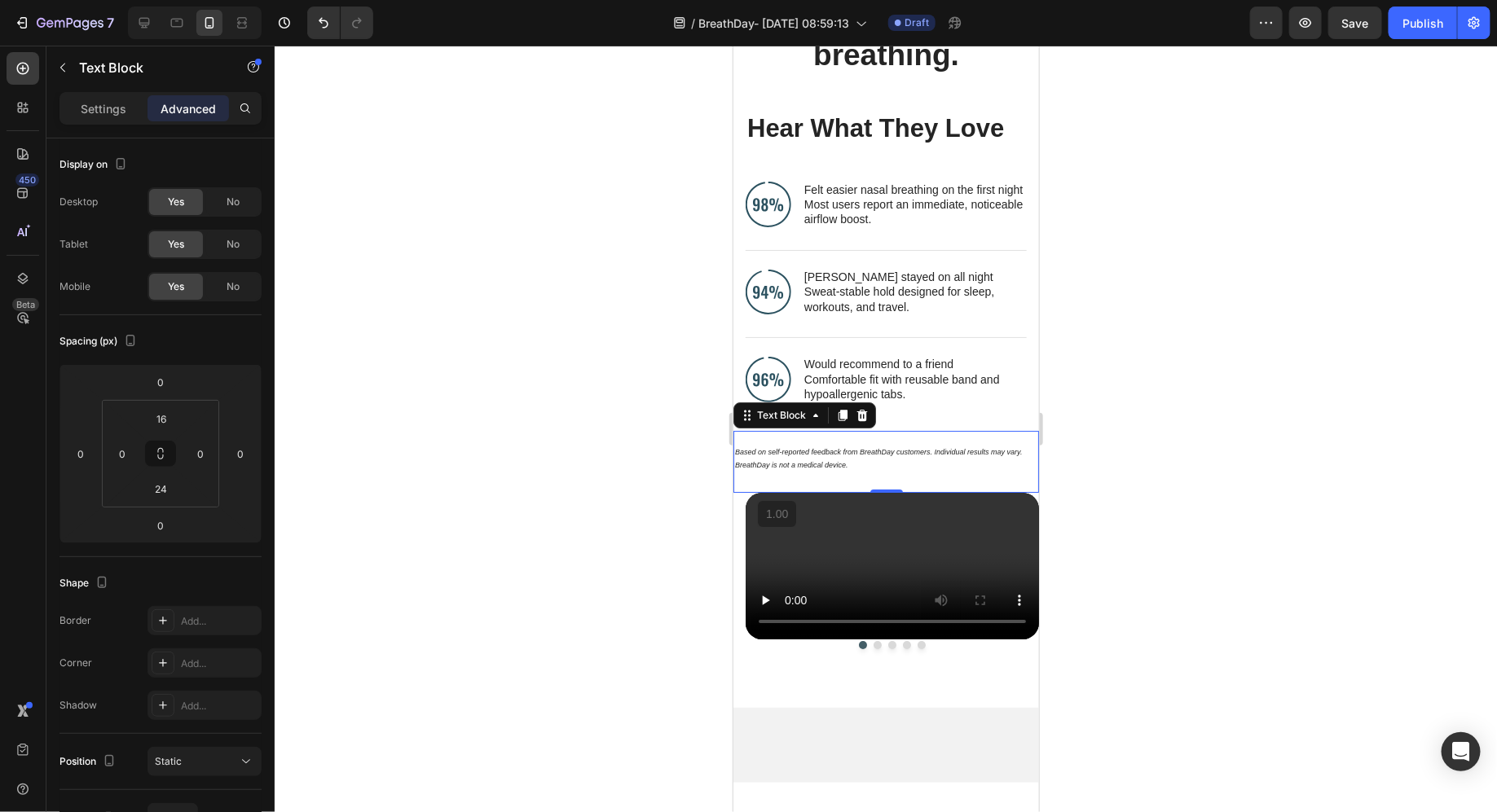
click at [610, 527] on div at bounding box center [885, 428] width 1223 height 767
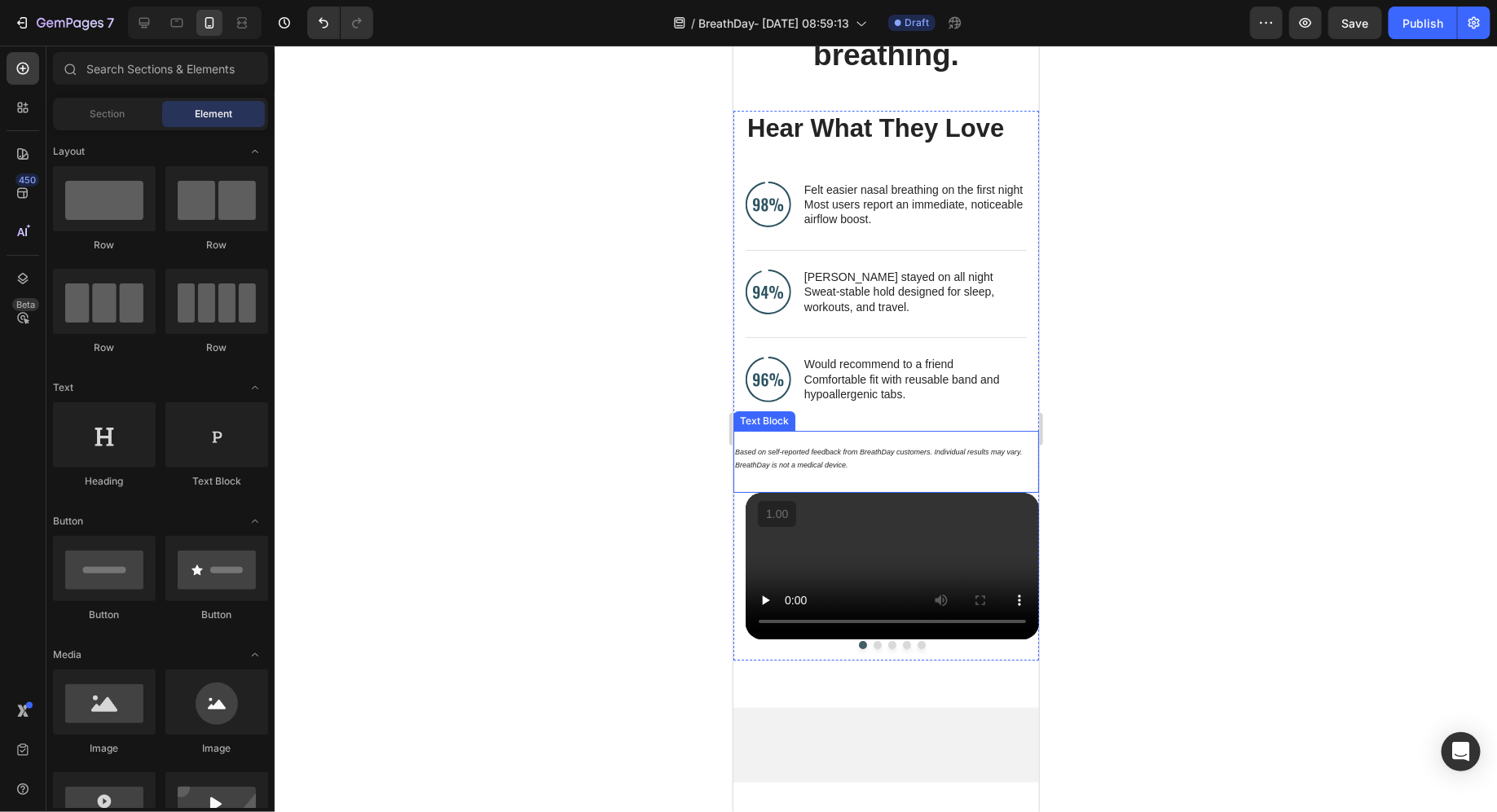
click at [842, 451] on icon "Based on self-reported feedback from BreathDay customers. Individual results ma…" at bounding box center [879, 458] width 287 height 21
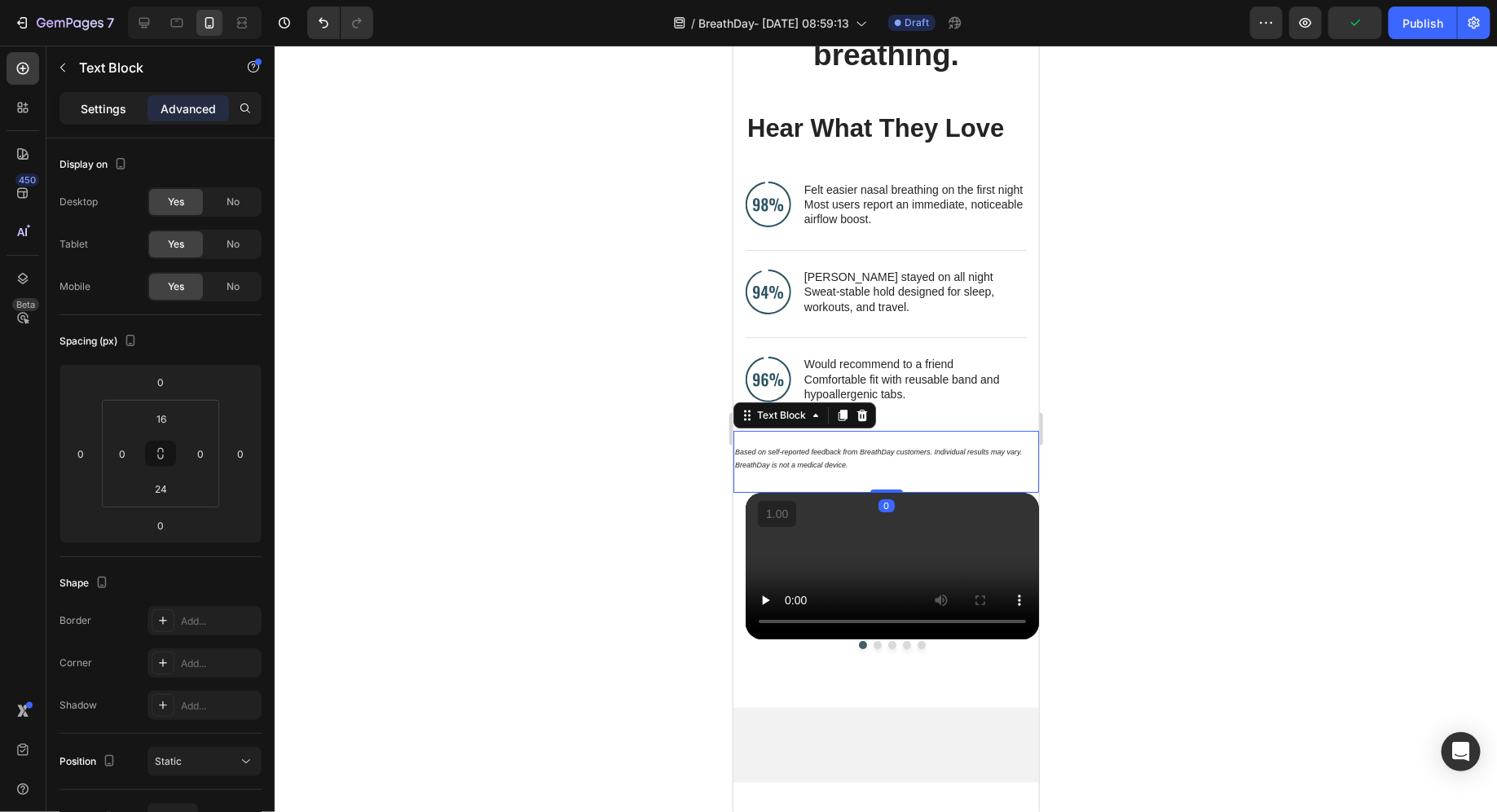
click at [128, 114] on div "Settings" at bounding box center [103, 109] width 81 height 26
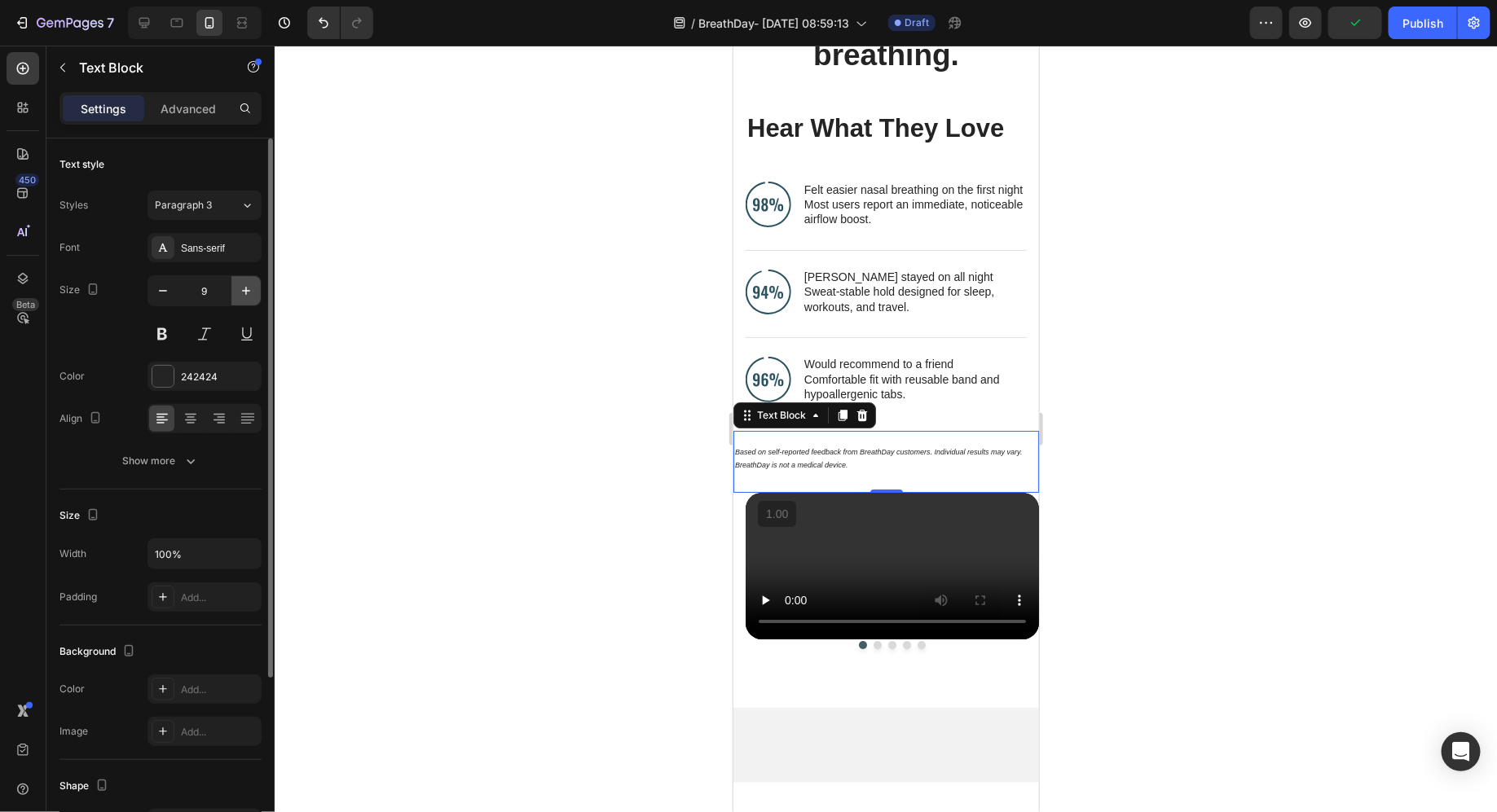
click at [242, 292] on icon "button" at bounding box center [246, 290] width 16 height 16
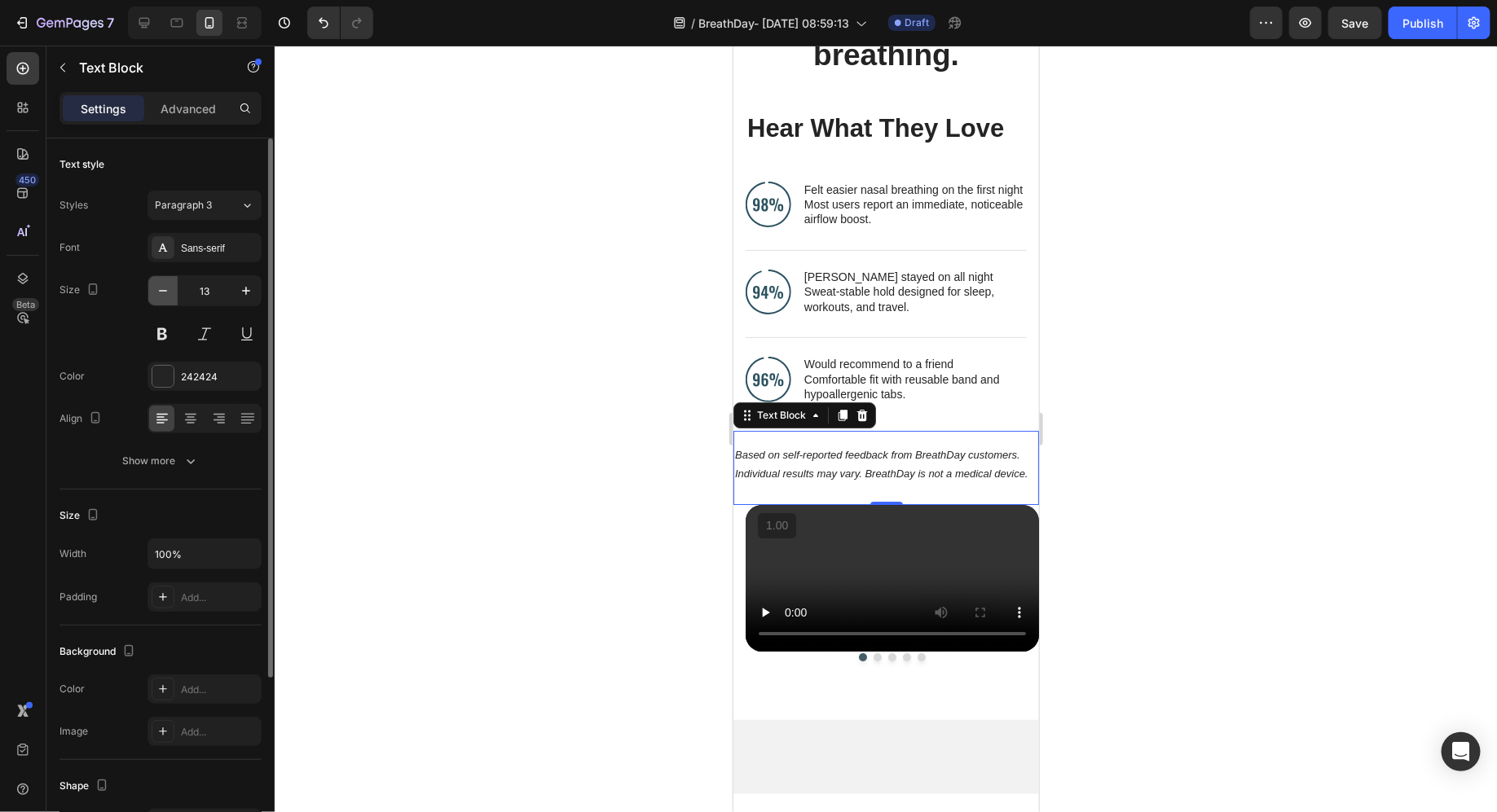
click at [168, 289] on icon "button" at bounding box center [163, 290] width 16 height 16
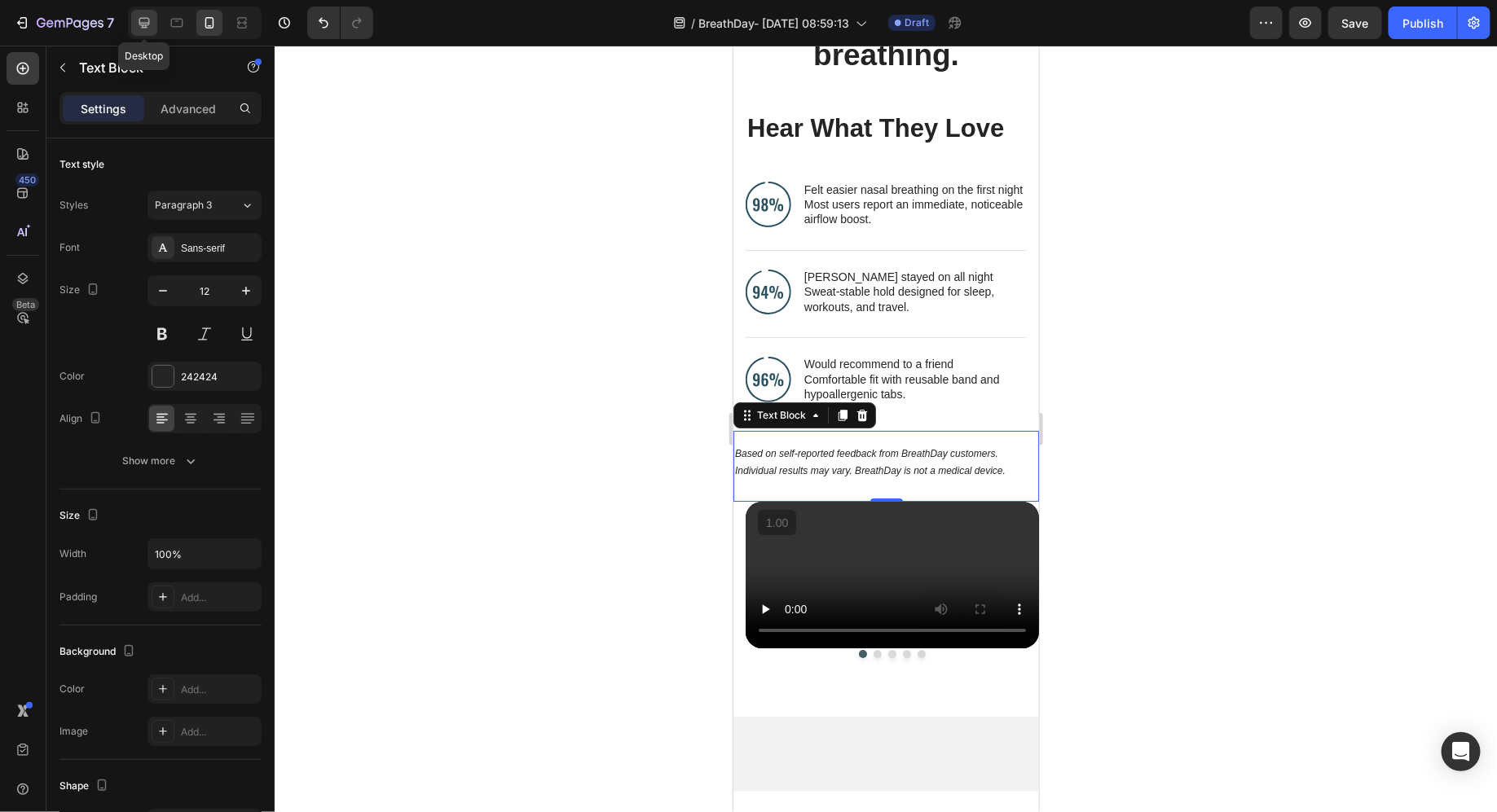
click at [137, 26] on icon at bounding box center [144, 23] width 16 height 16
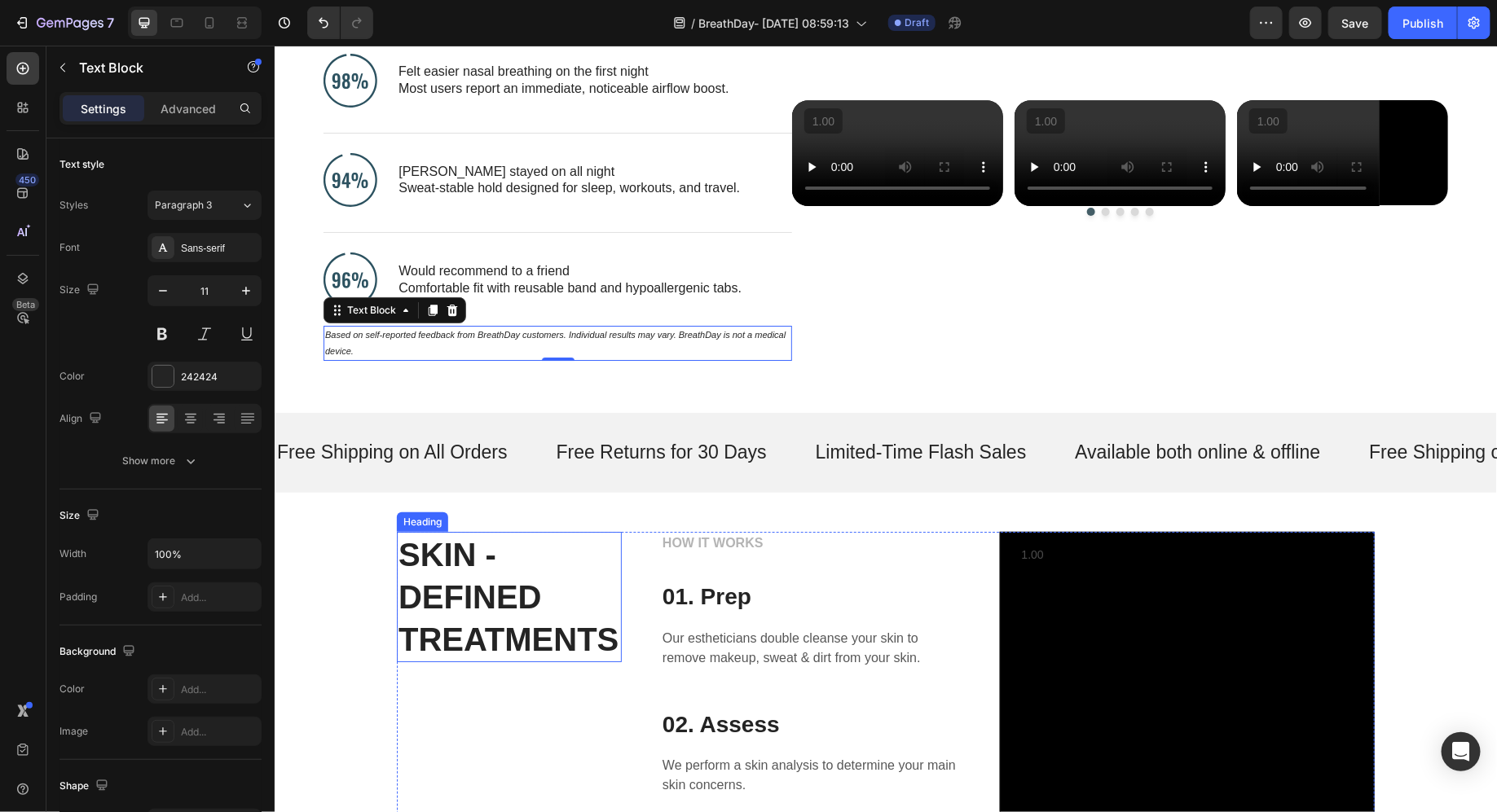
scroll to position [2604, 0]
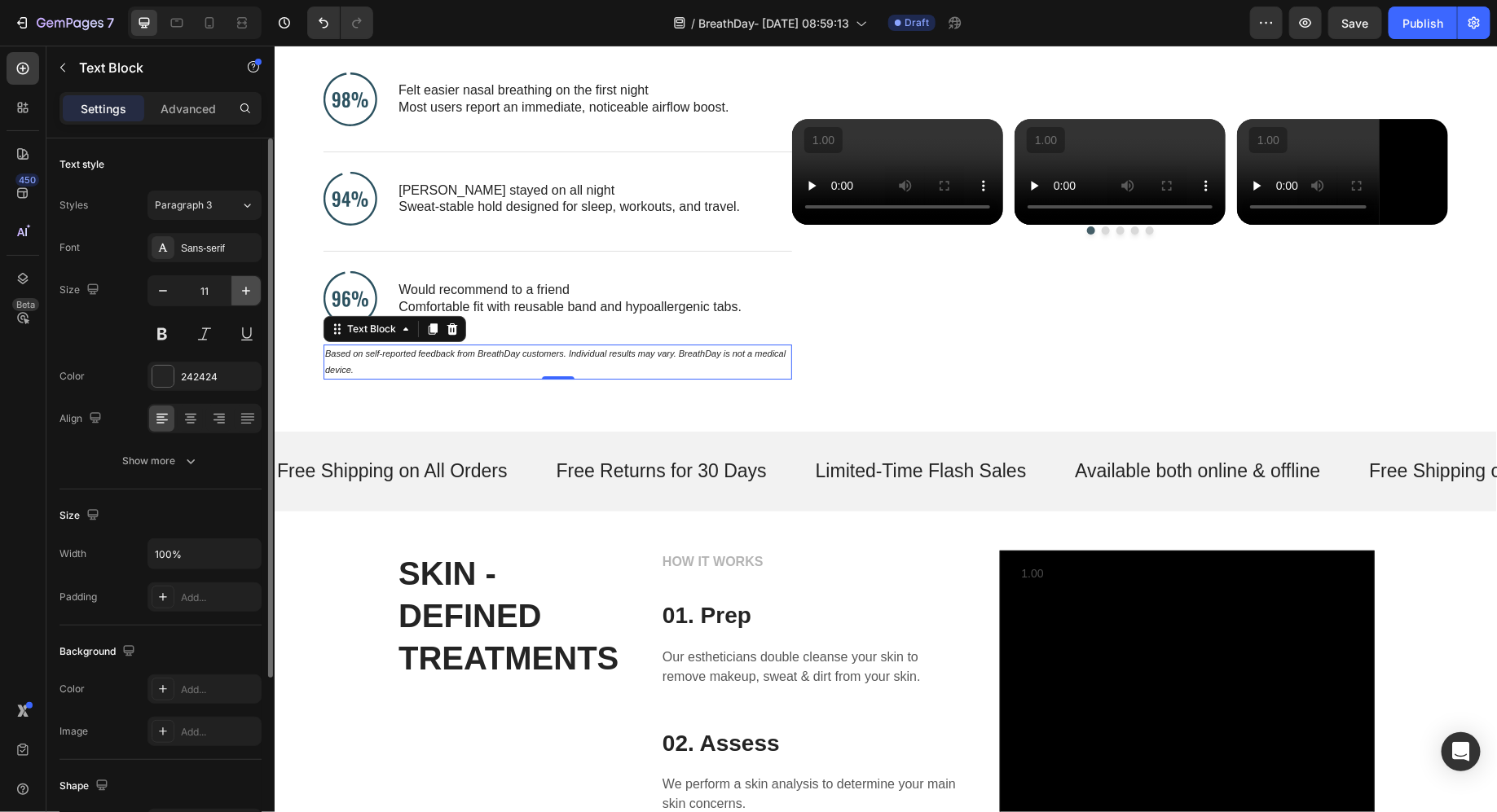
click at [252, 283] on icon "button" at bounding box center [246, 290] width 16 height 16
type input "12"
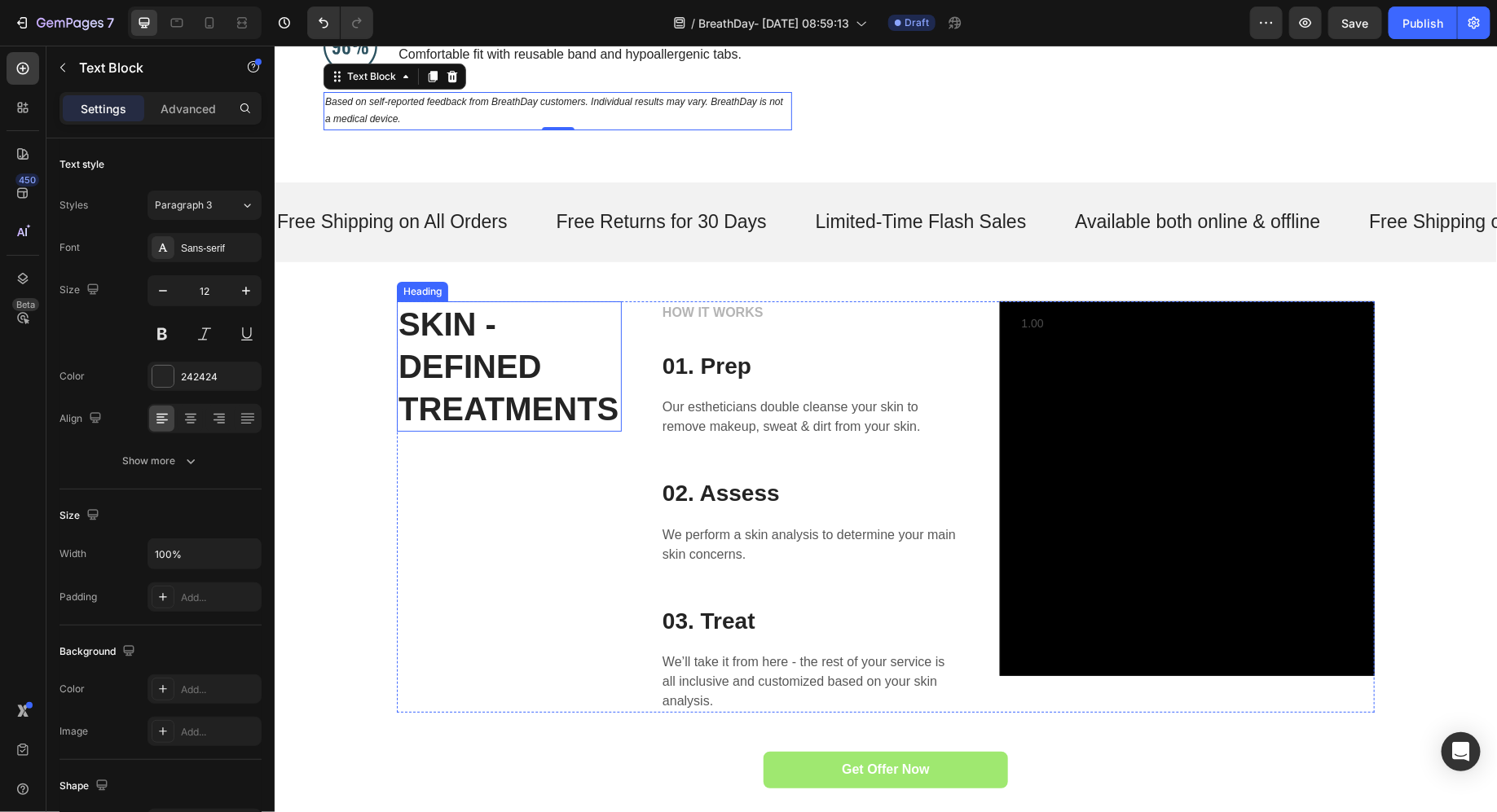
scroll to position [2883, 0]
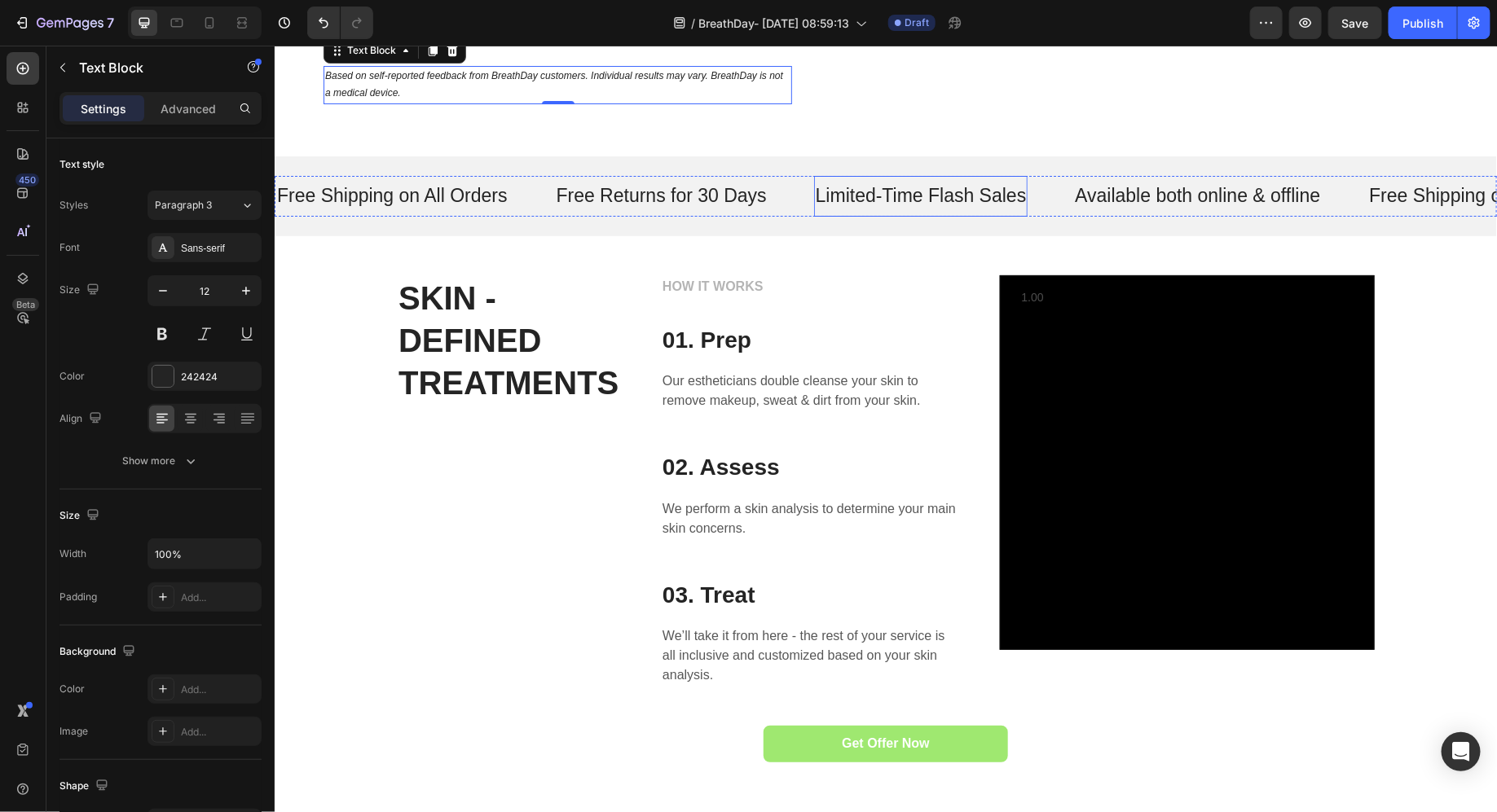
click at [862, 203] on p "Limited-Time Flash Sales" at bounding box center [920, 196] width 211 height 25
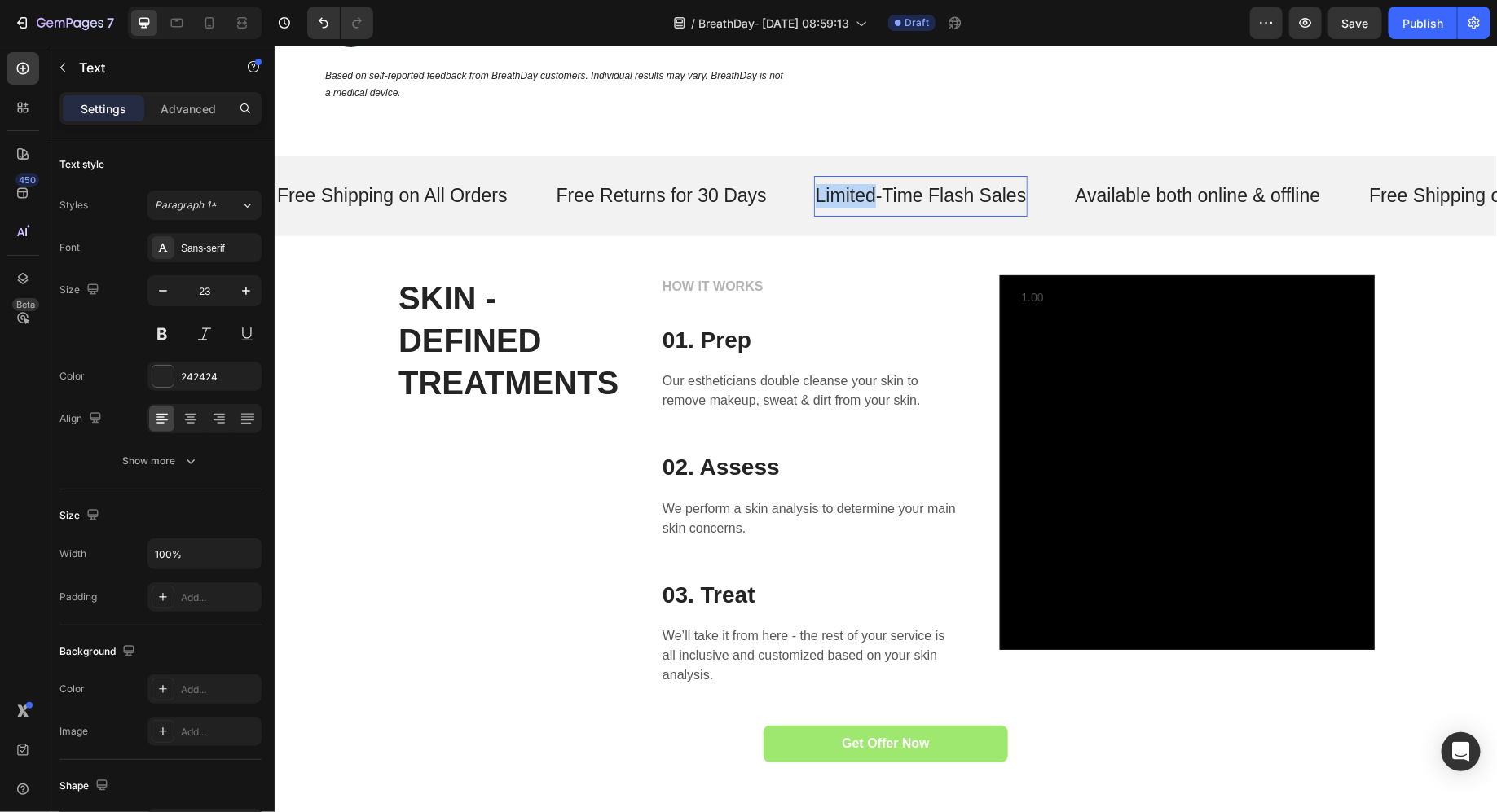
click at [862, 203] on p "Limited-Time Flash Sales" at bounding box center [920, 196] width 211 height 25
click at [688, 281] on p "HOW IT WORKS" at bounding box center [810, 285] width 297 height 20
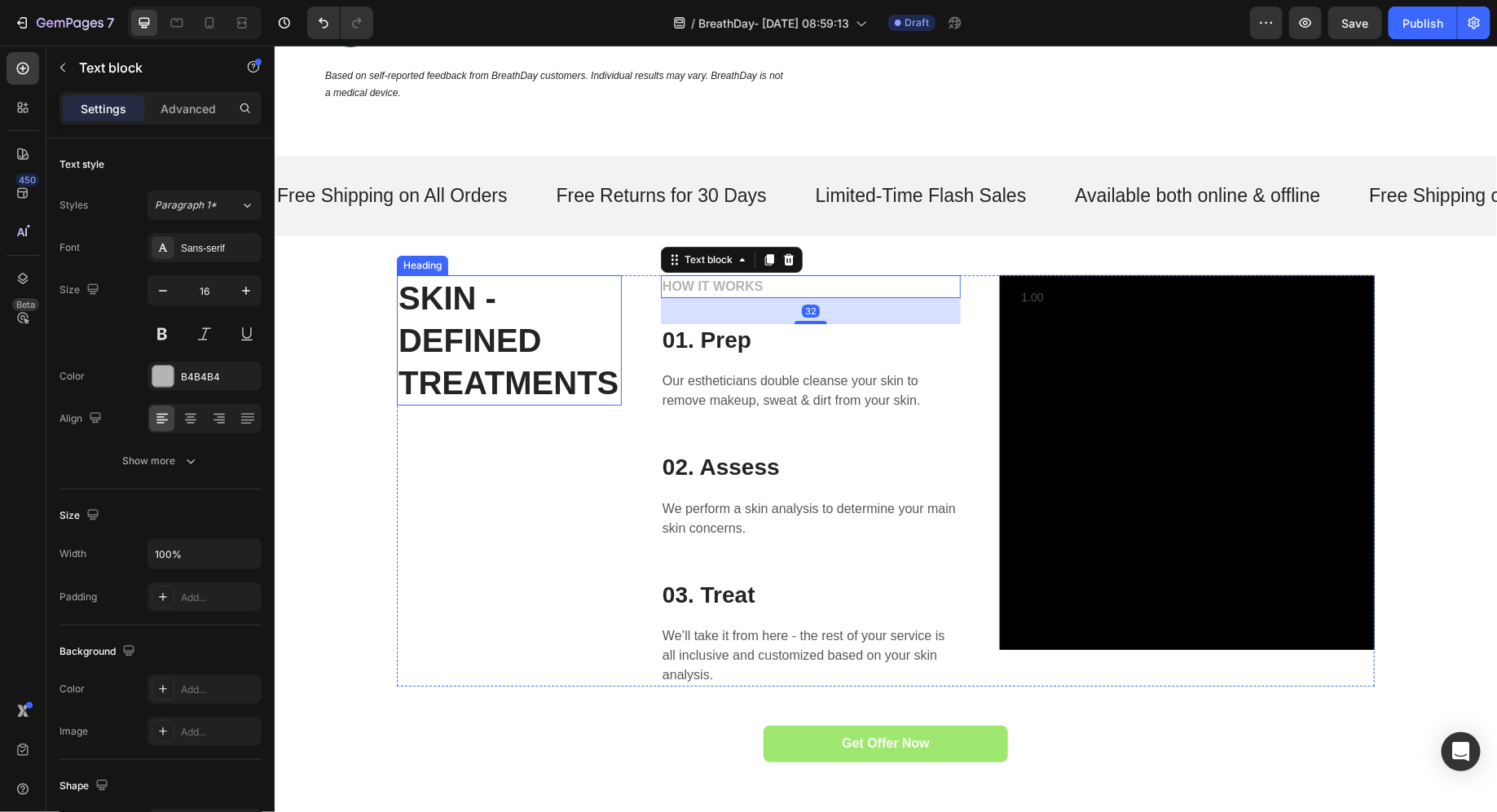
click at [580, 318] on h2 "SKIN - DEFINED TREATMENTS" at bounding box center [509, 339] width 225 height 130
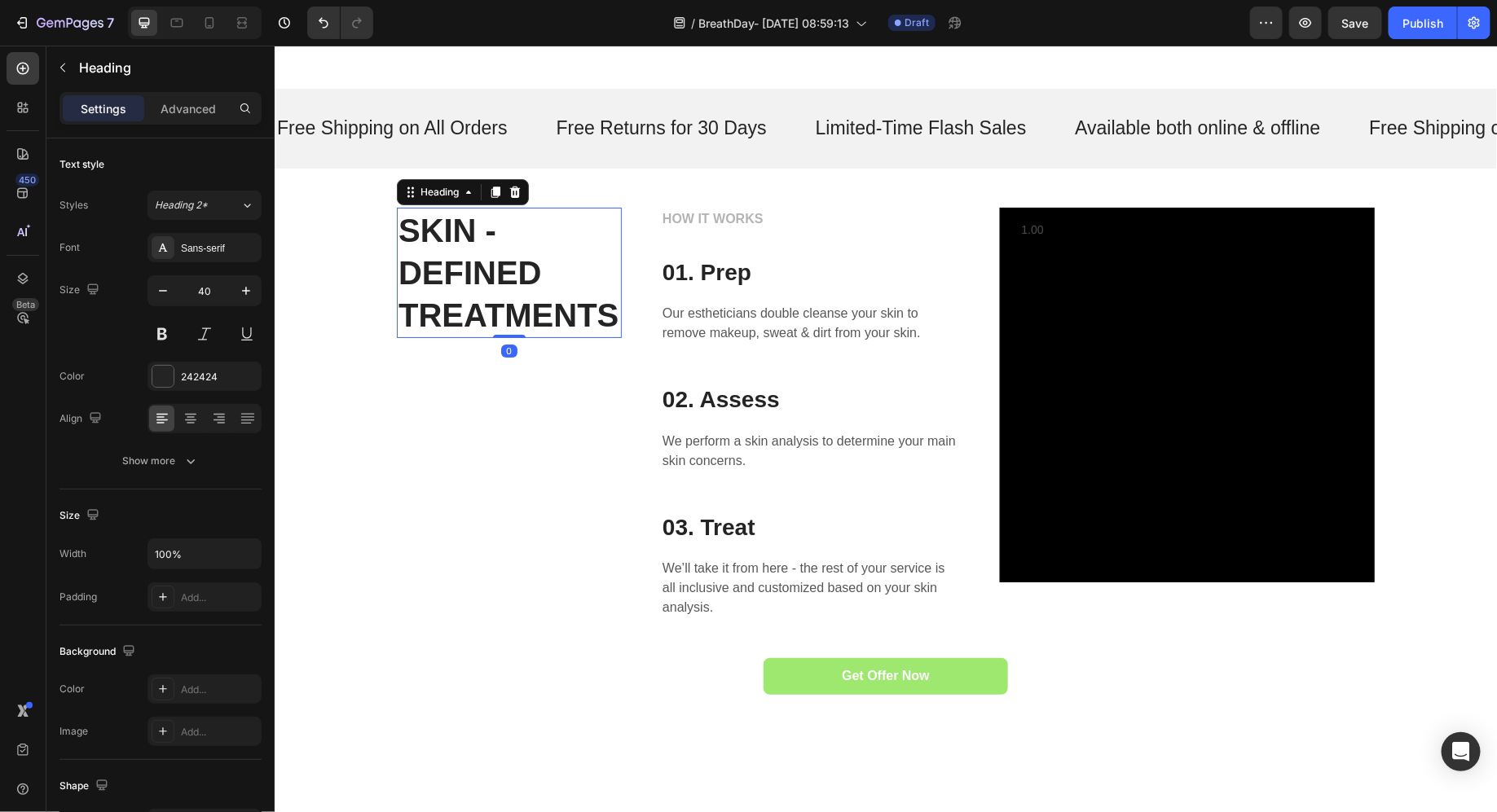
scroll to position [2954, 0]
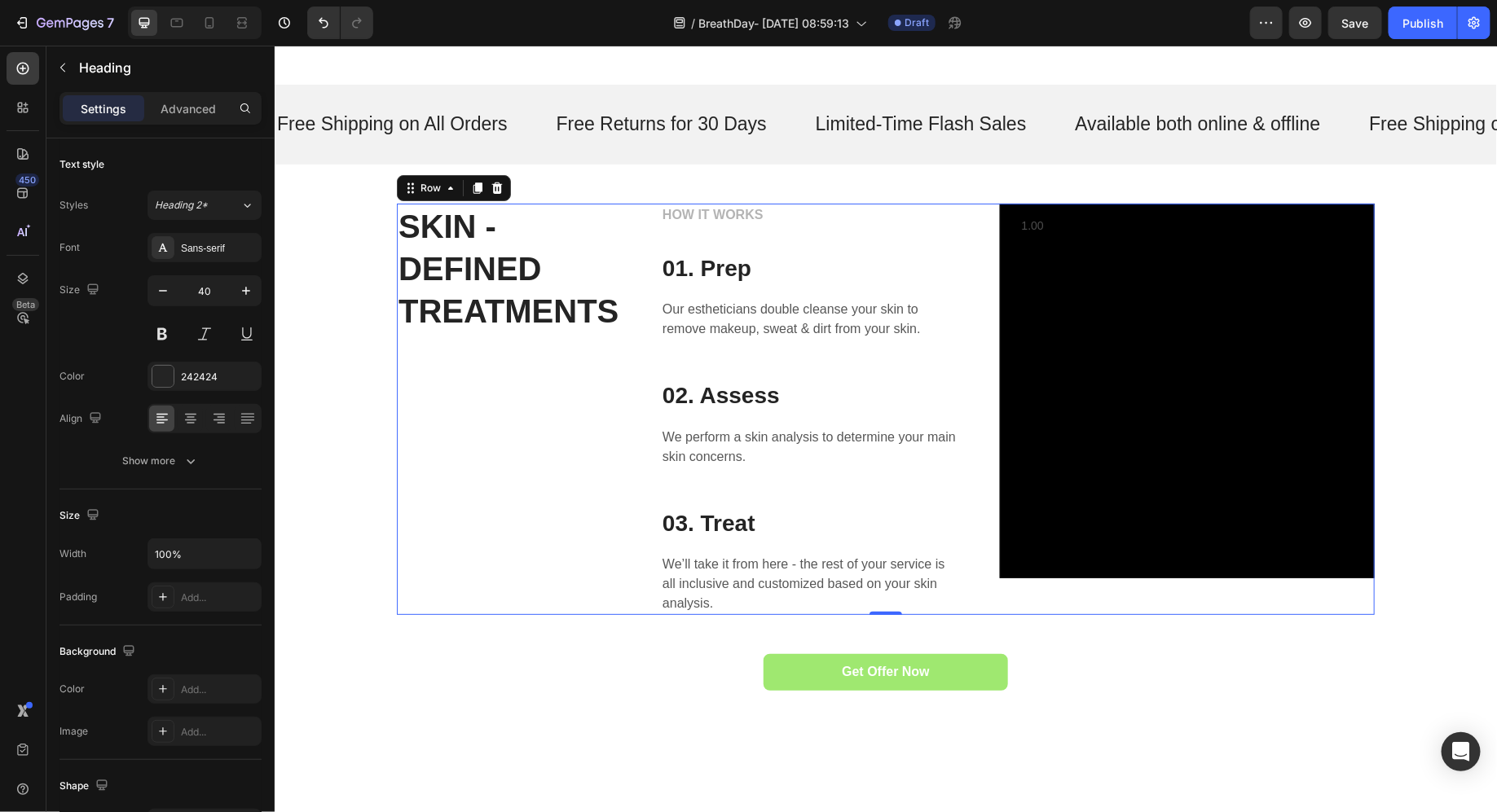
click at [539, 494] on div "SKIN - DEFINED TREATMENTS Heading" at bounding box center [509, 408] width 225 height 411
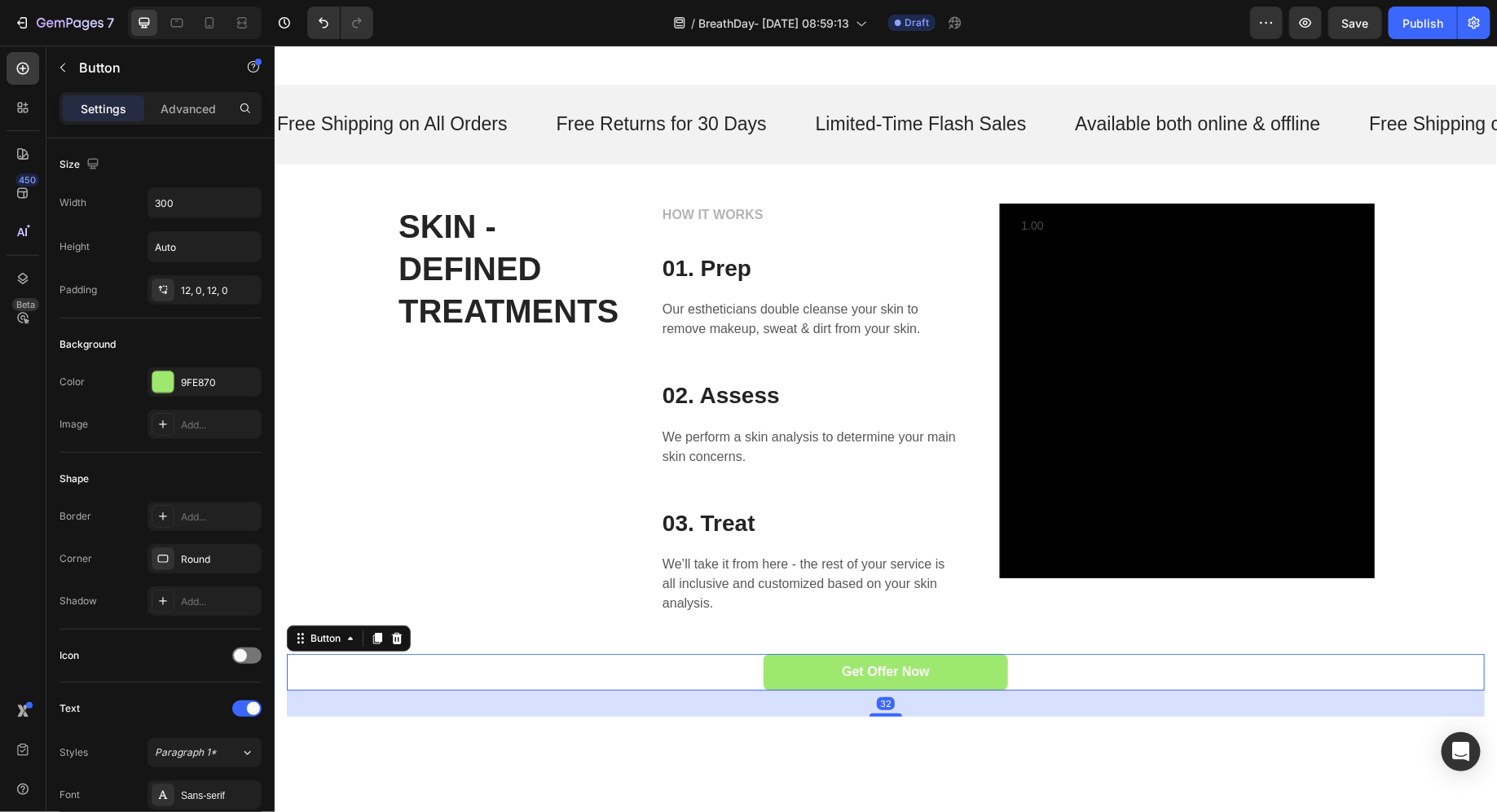
click at [517, 680] on div "Get Offer Now Button 32" at bounding box center [885, 671] width 1198 height 37
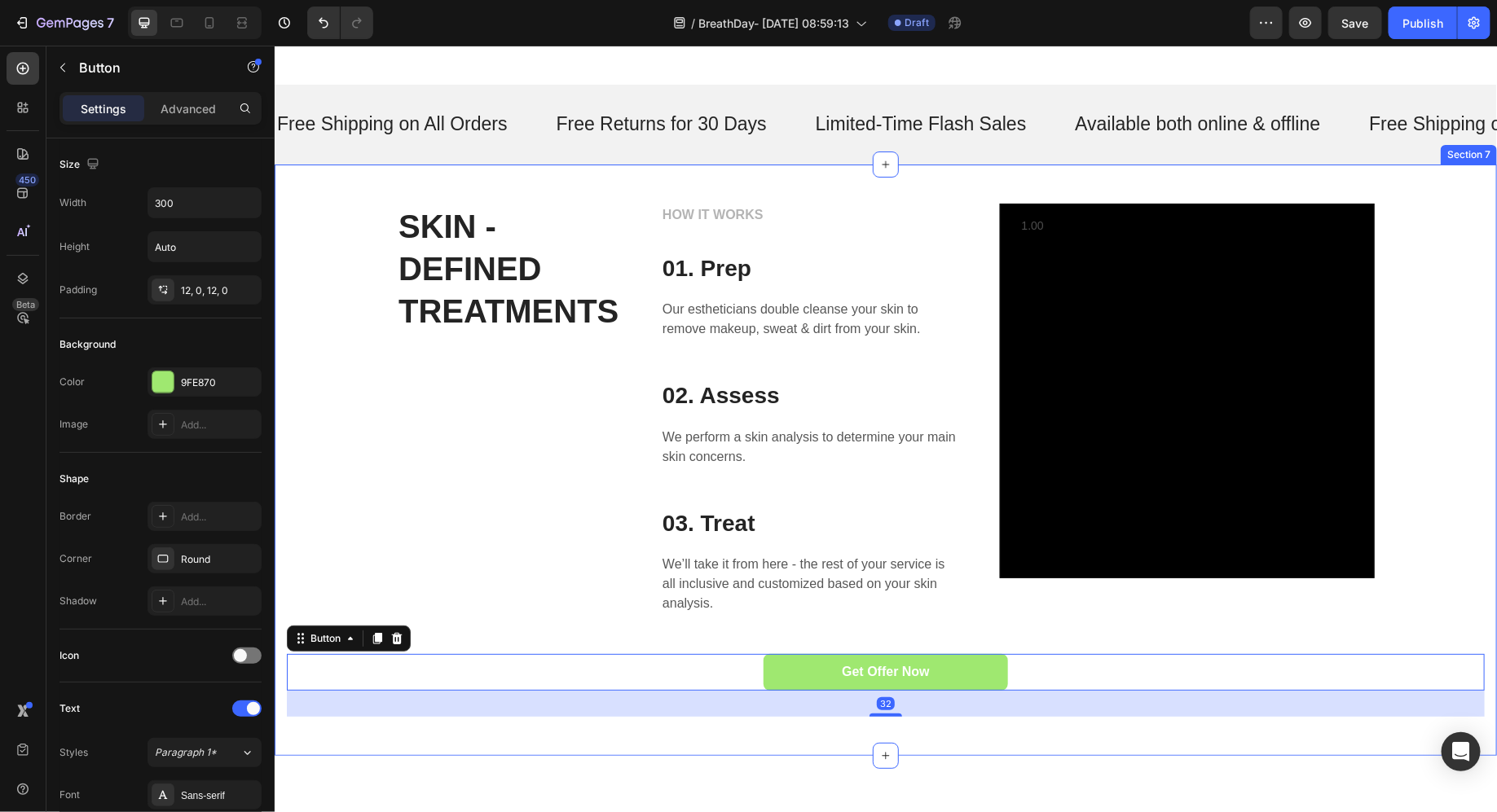
click at [545, 728] on div "SKIN - DEFINED TREATMENTS Heading HOW IT WORKS Text block 01. Prep Heading Our …" at bounding box center [885, 459] width 1223 height 592
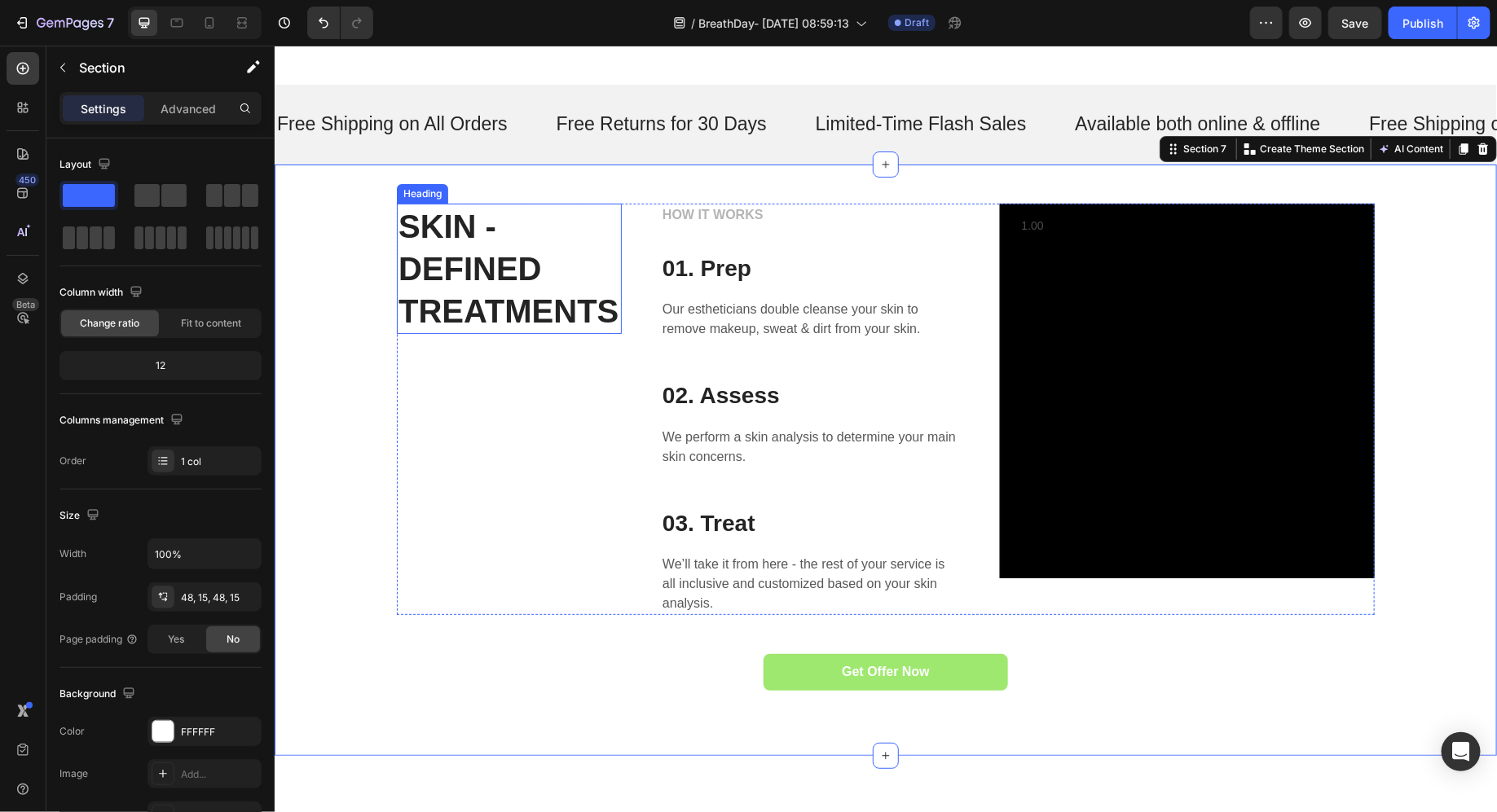
click at [505, 285] on h2 "SKIN - DEFINED TREATMENTS" at bounding box center [509, 268] width 225 height 130
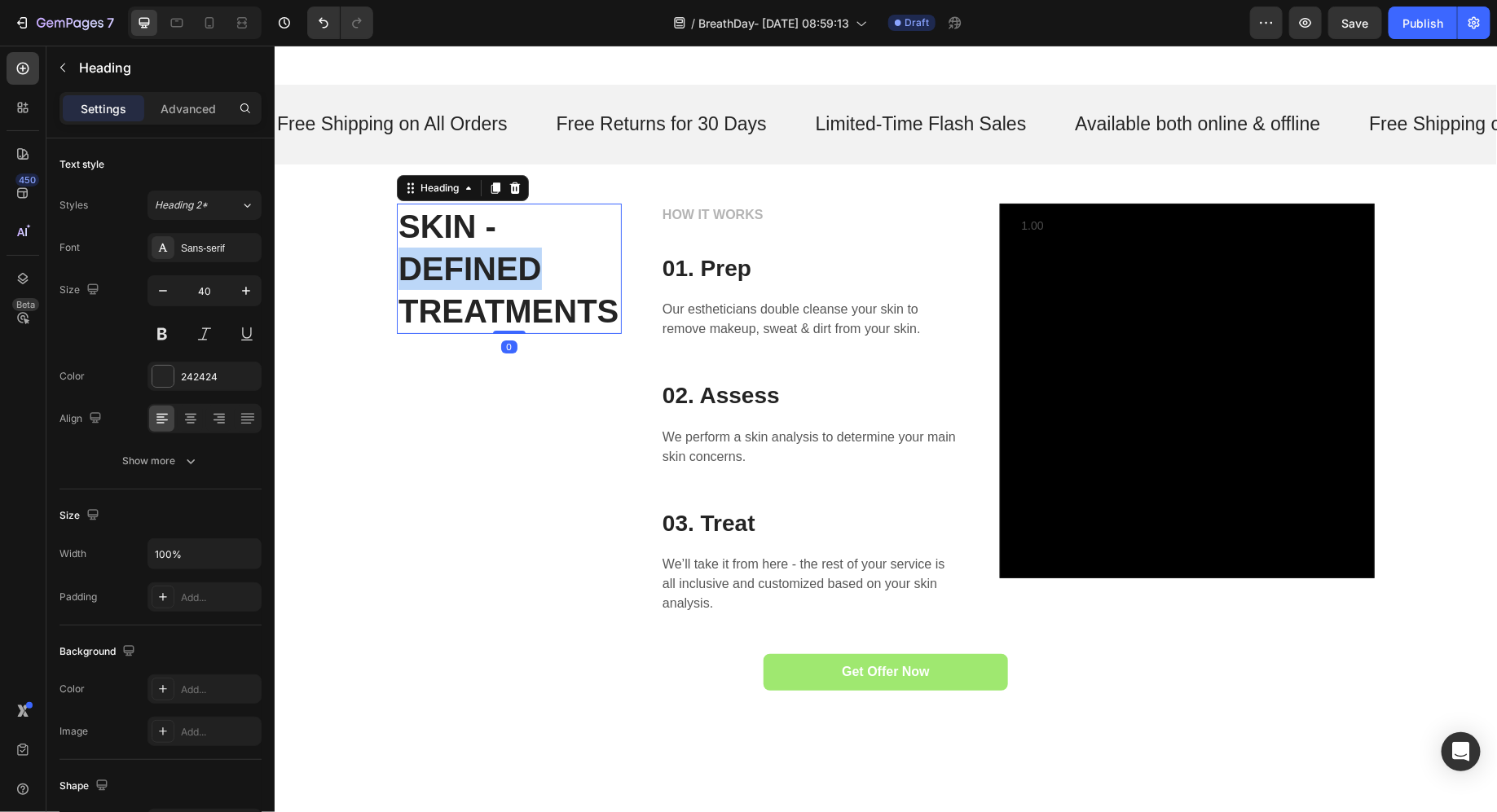
click at [505, 285] on h2 "SKIN - DEFINED TREATMENTS" at bounding box center [509, 268] width 225 height 130
click at [505, 285] on p "SKIN - DEFINED TREATMENTS" at bounding box center [509, 268] width 221 height 127
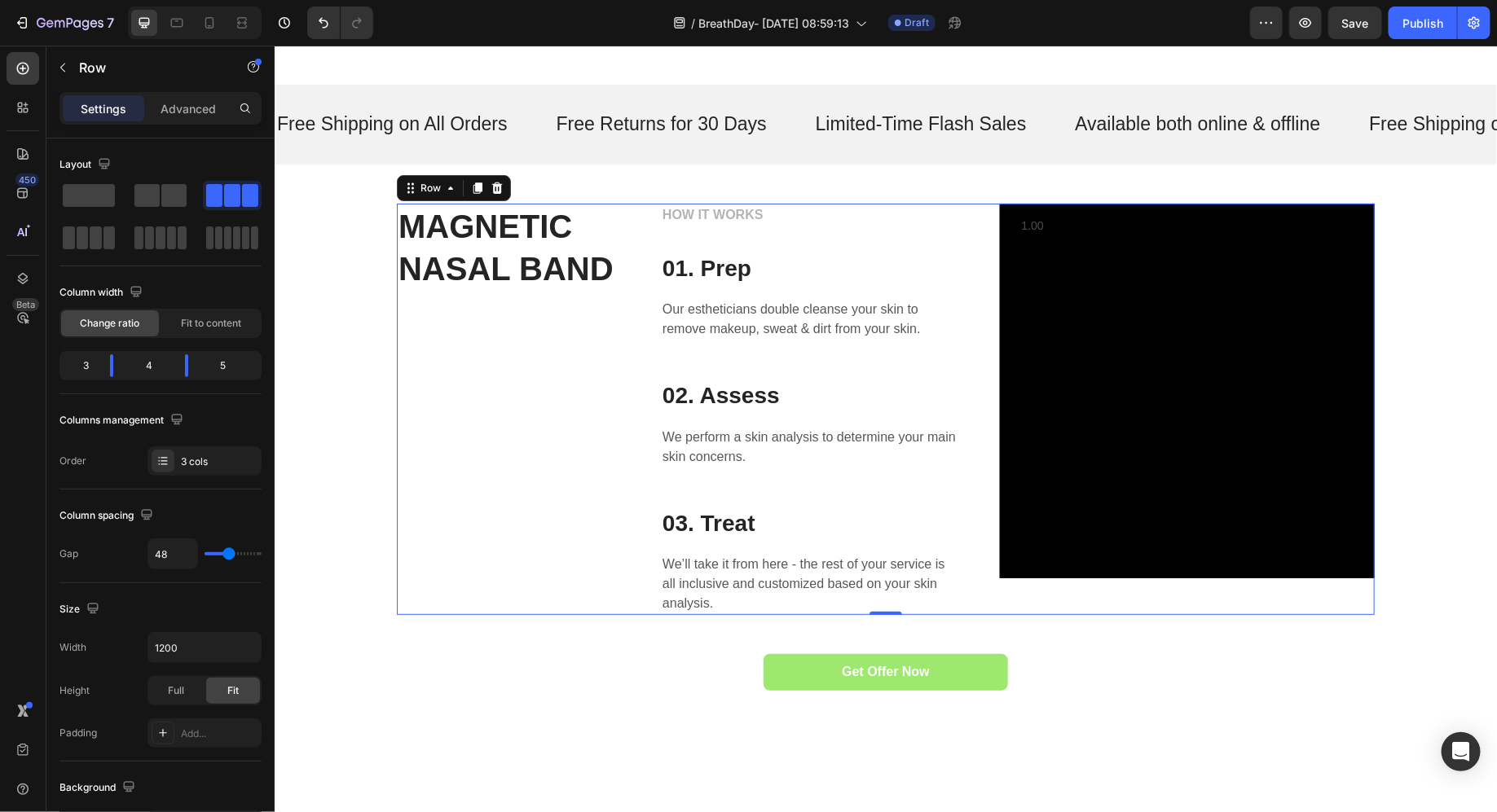
click at [587, 368] on div "MAGNETIC NASAL BAND Heading" at bounding box center [509, 408] width 225 height 411
click at [205, 27] on icon at bounding box center [209, 23] width 9 height 11
type input "0"
type input "100%"
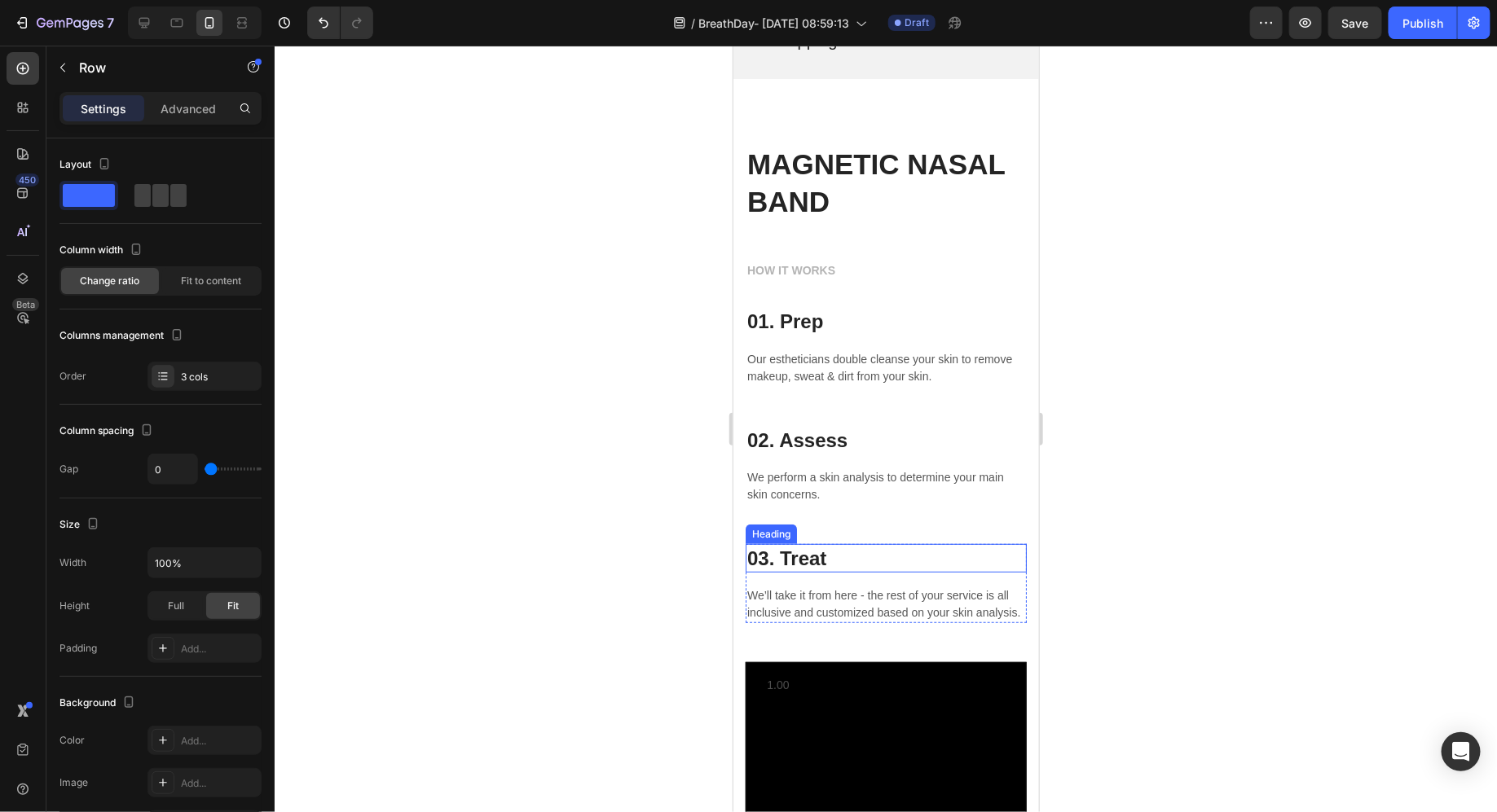
scroll to position [3181, 0]
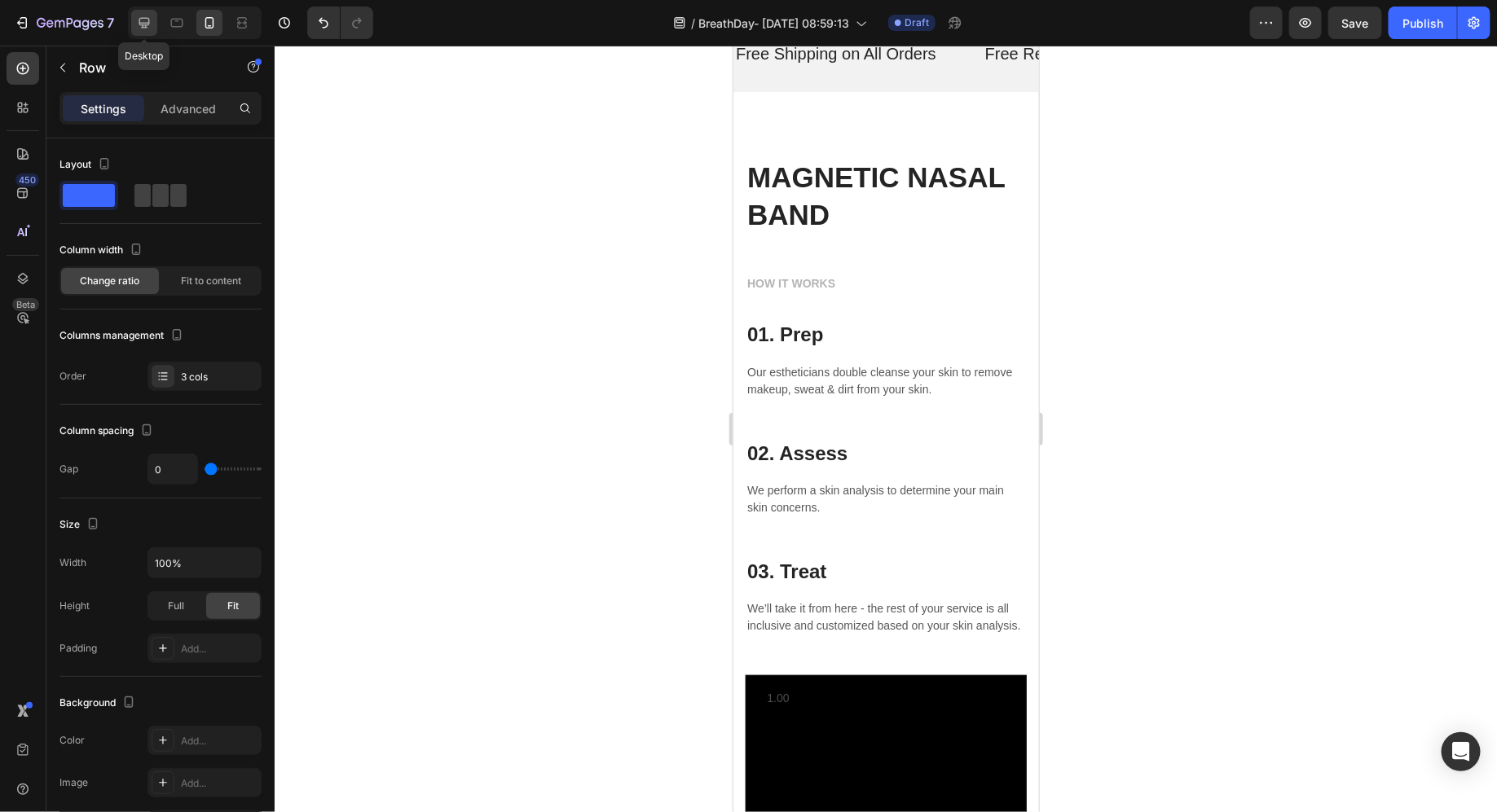
click at [146, 26] on icon at bounding box center [144, 23] width 10 height 10
type input "48"
type input "1200"
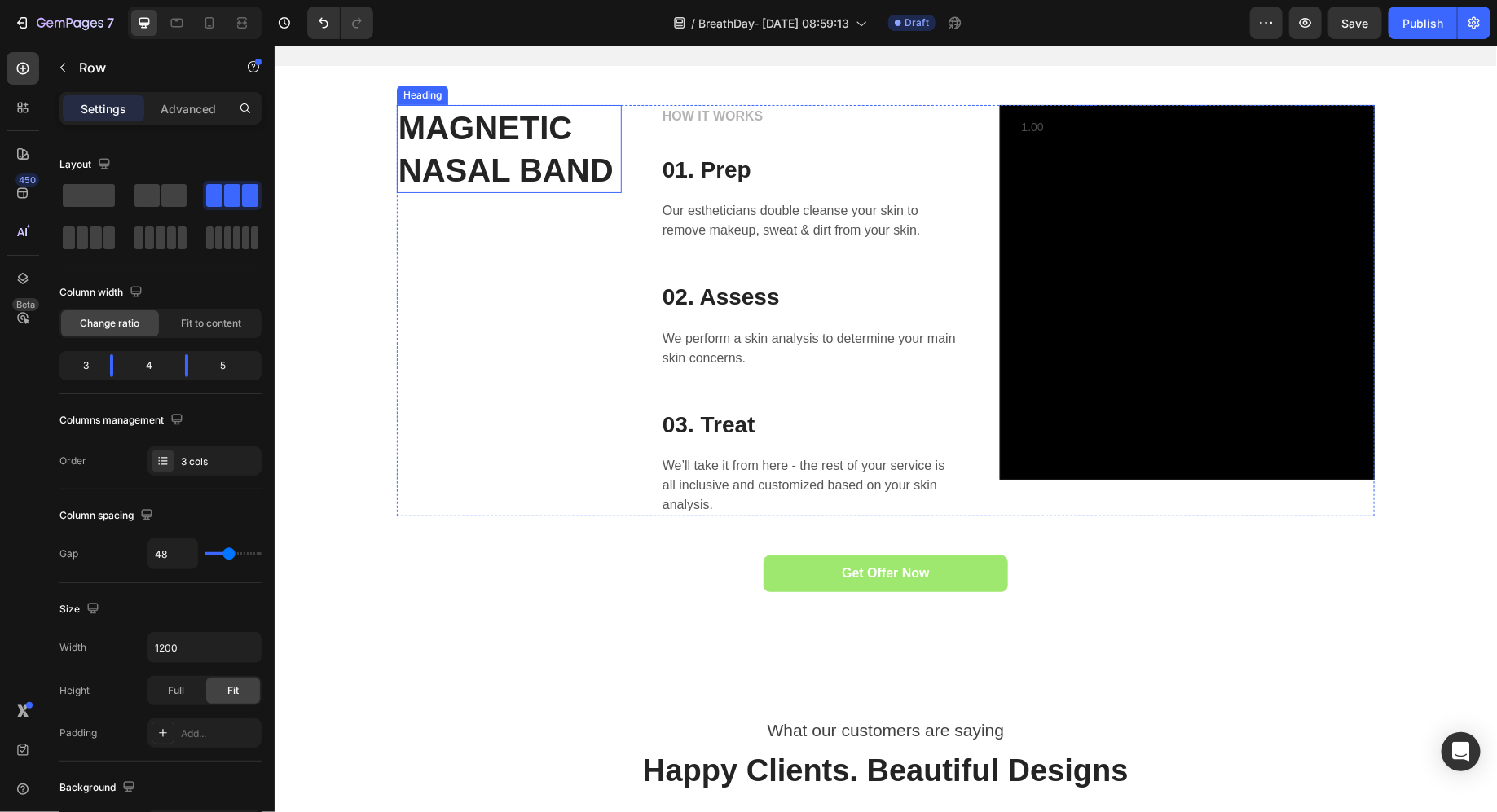
scroll to position [3239, 0]
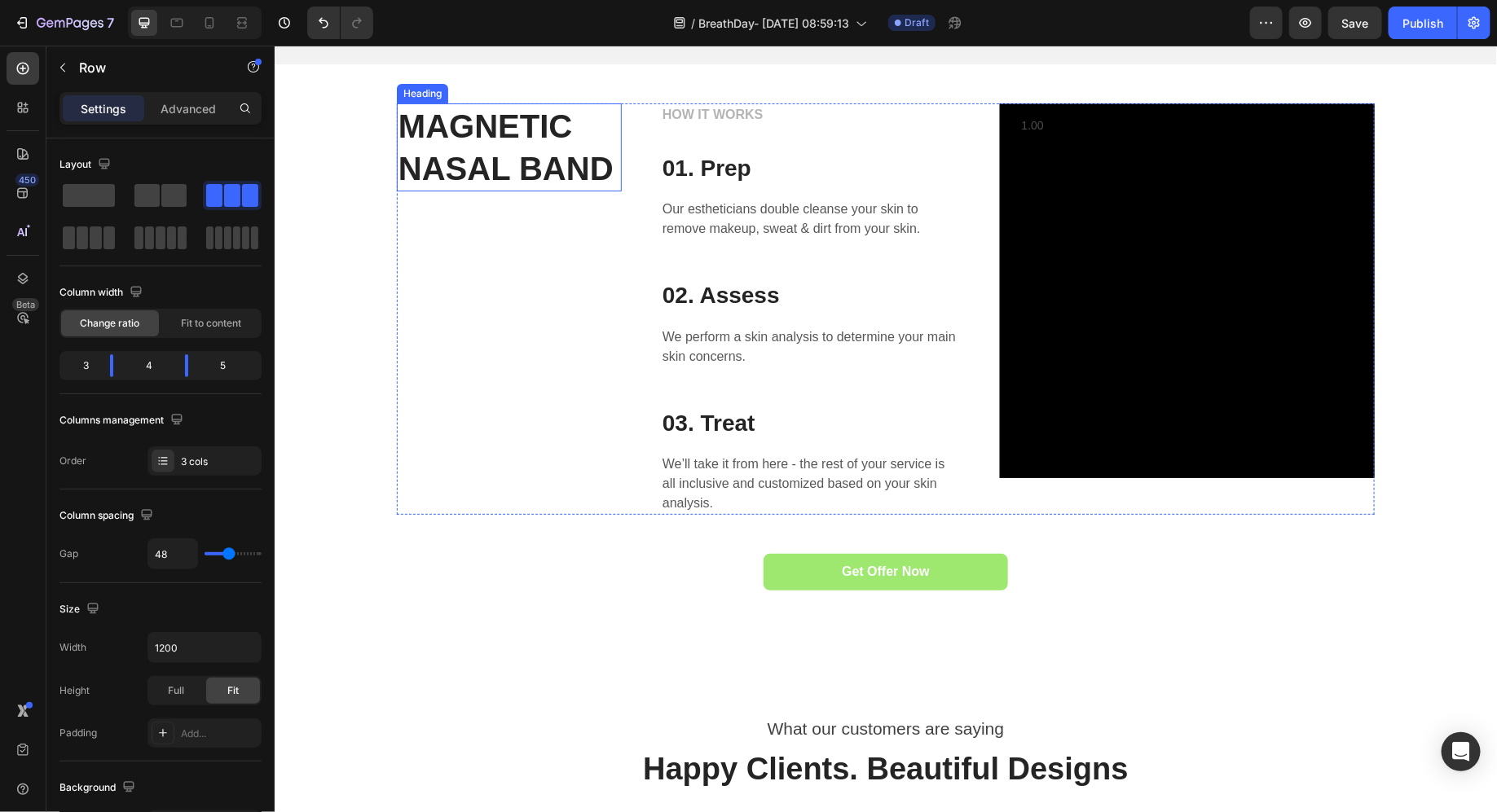
click at [530, 155] on h2 "MAGNETIC NASAL BAND" at bounding box center [509, 147] width 225 height 88
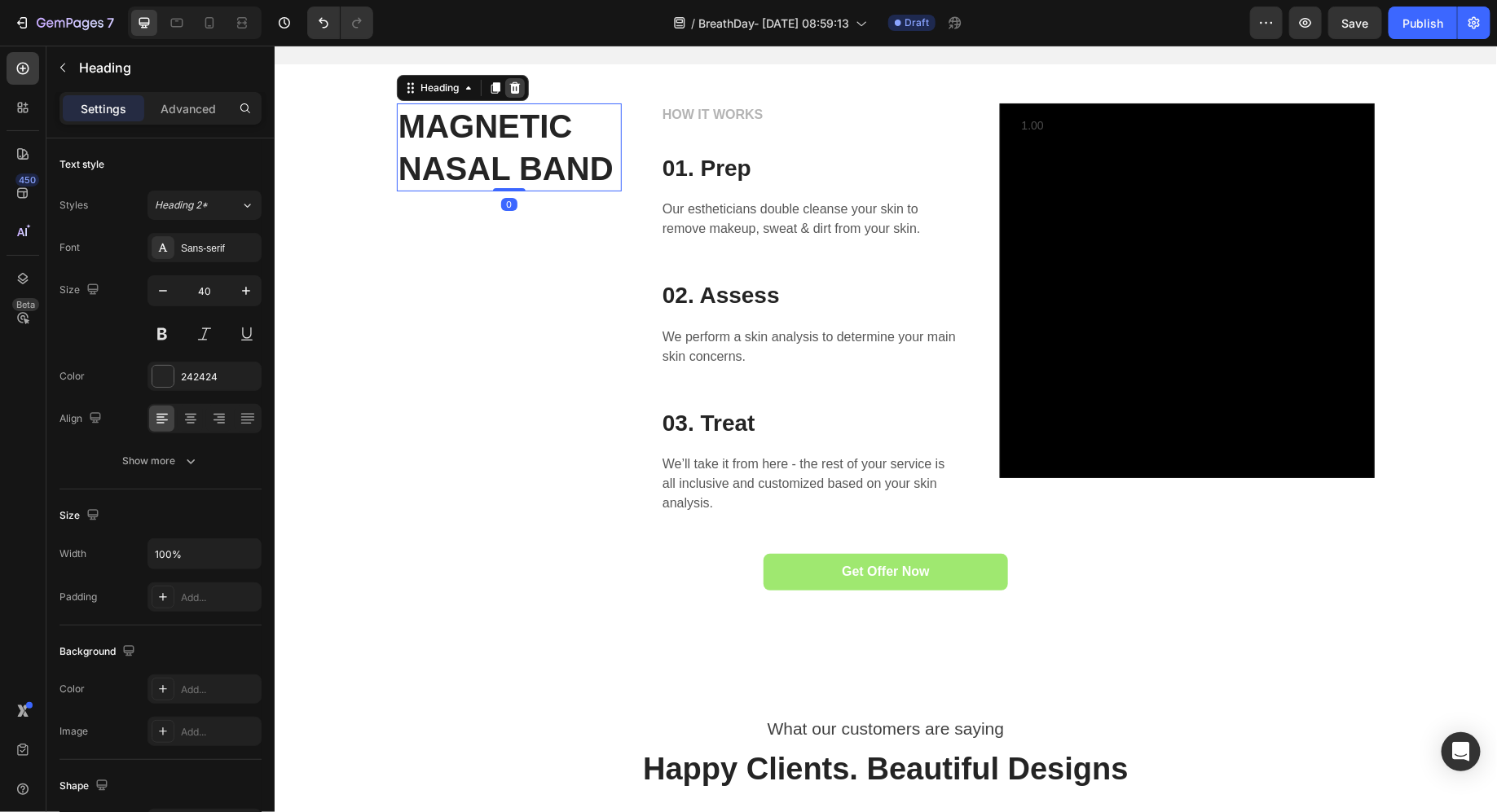
click at [514, 83] on icon at bounding box center [514, 87] width 10 height 11
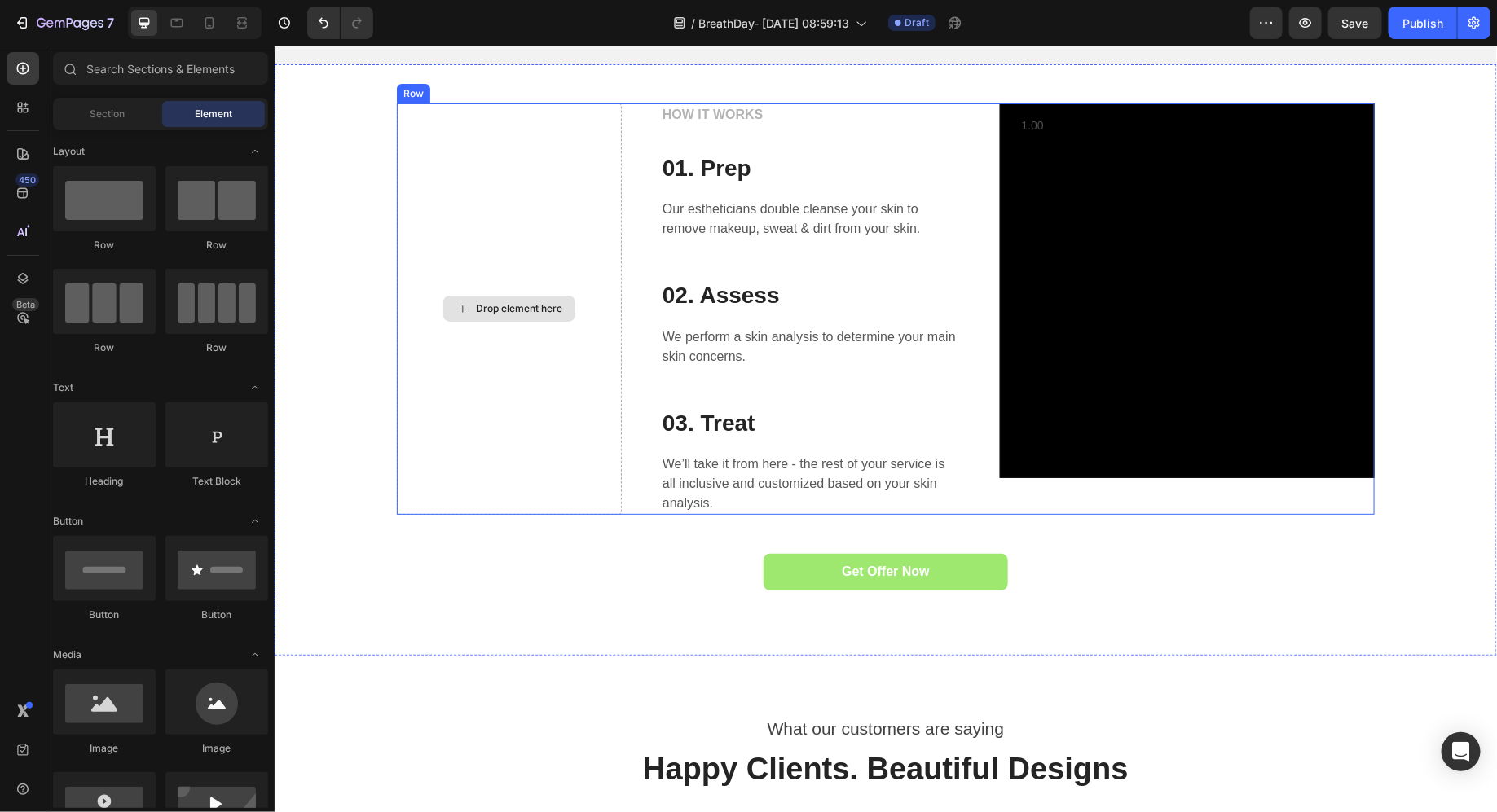
click at [586, 231] on div "Drop element here" at bounding box center [509, 308] width 225 height 411
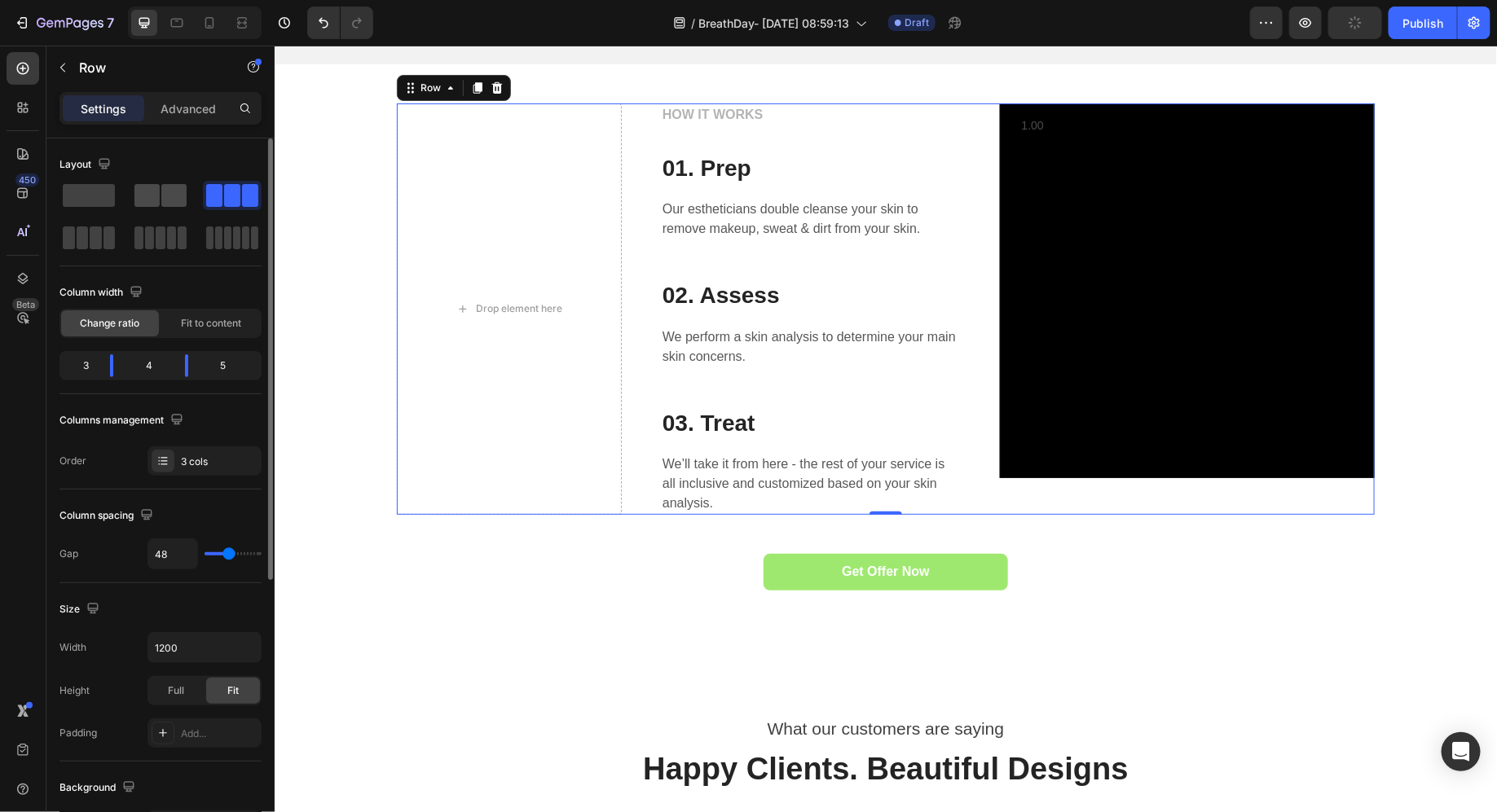
click at [162, 192] on span at bounding box center [174, 196] width 26 height 23
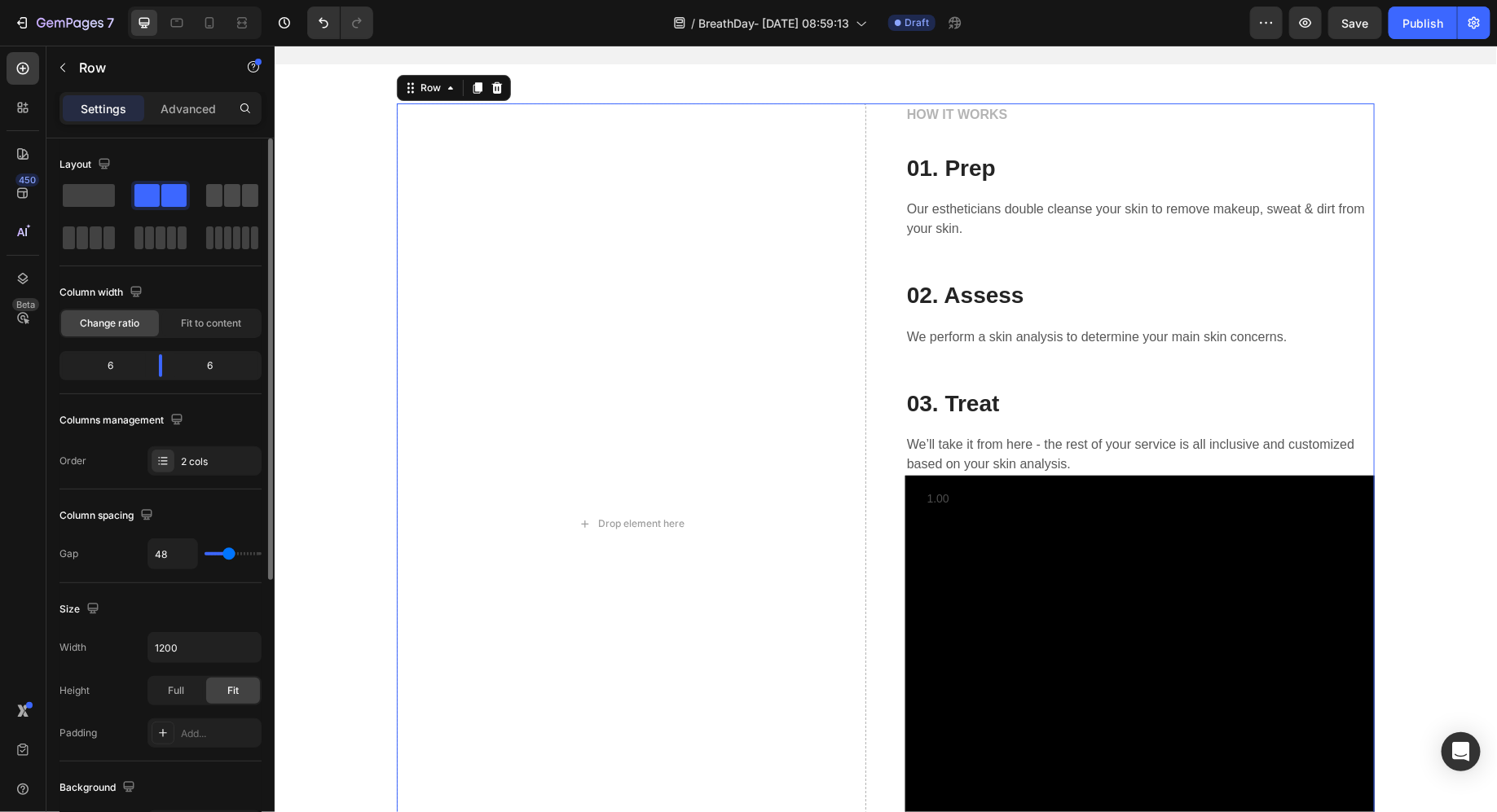
click at [237, 194] on span at bounding box center [232, 196] width 16 height 23
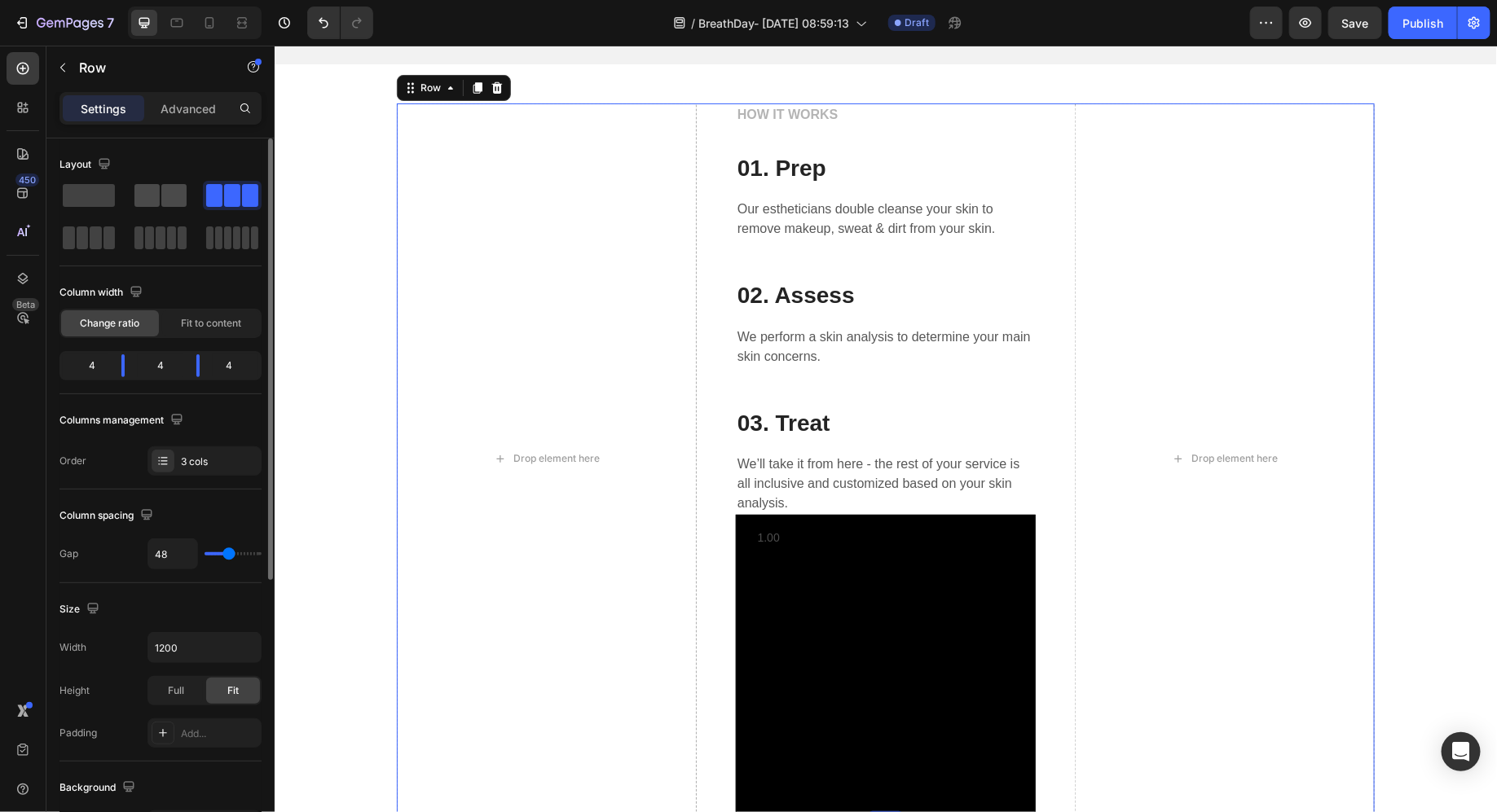
click at [162, 201] on span at bounding box center [174, 196] width 26 height 23
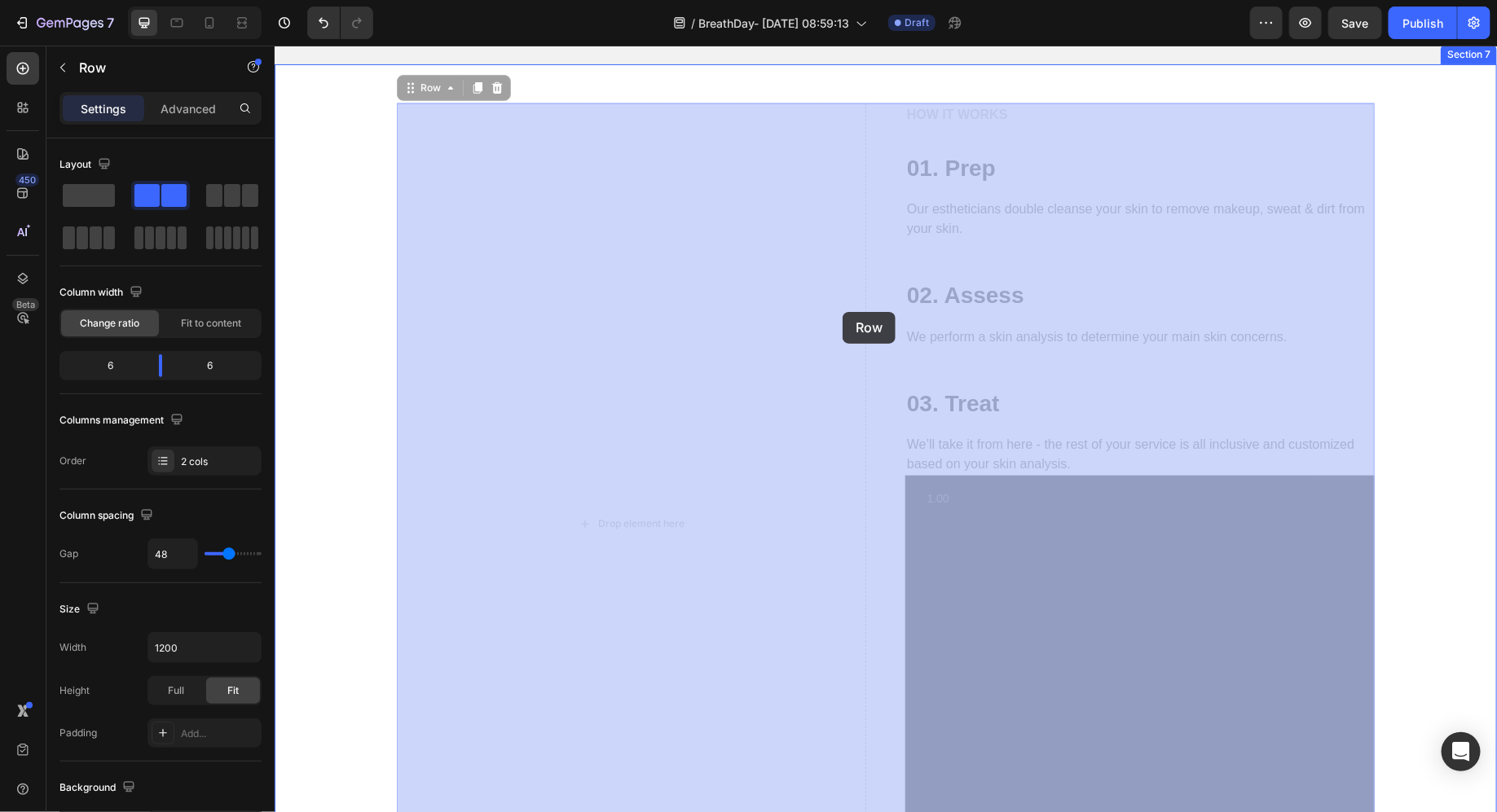
drag, startPoint x: 881, startPoint y: 308, endPoint x: 868, endPoint y: 310, distance: 13.2
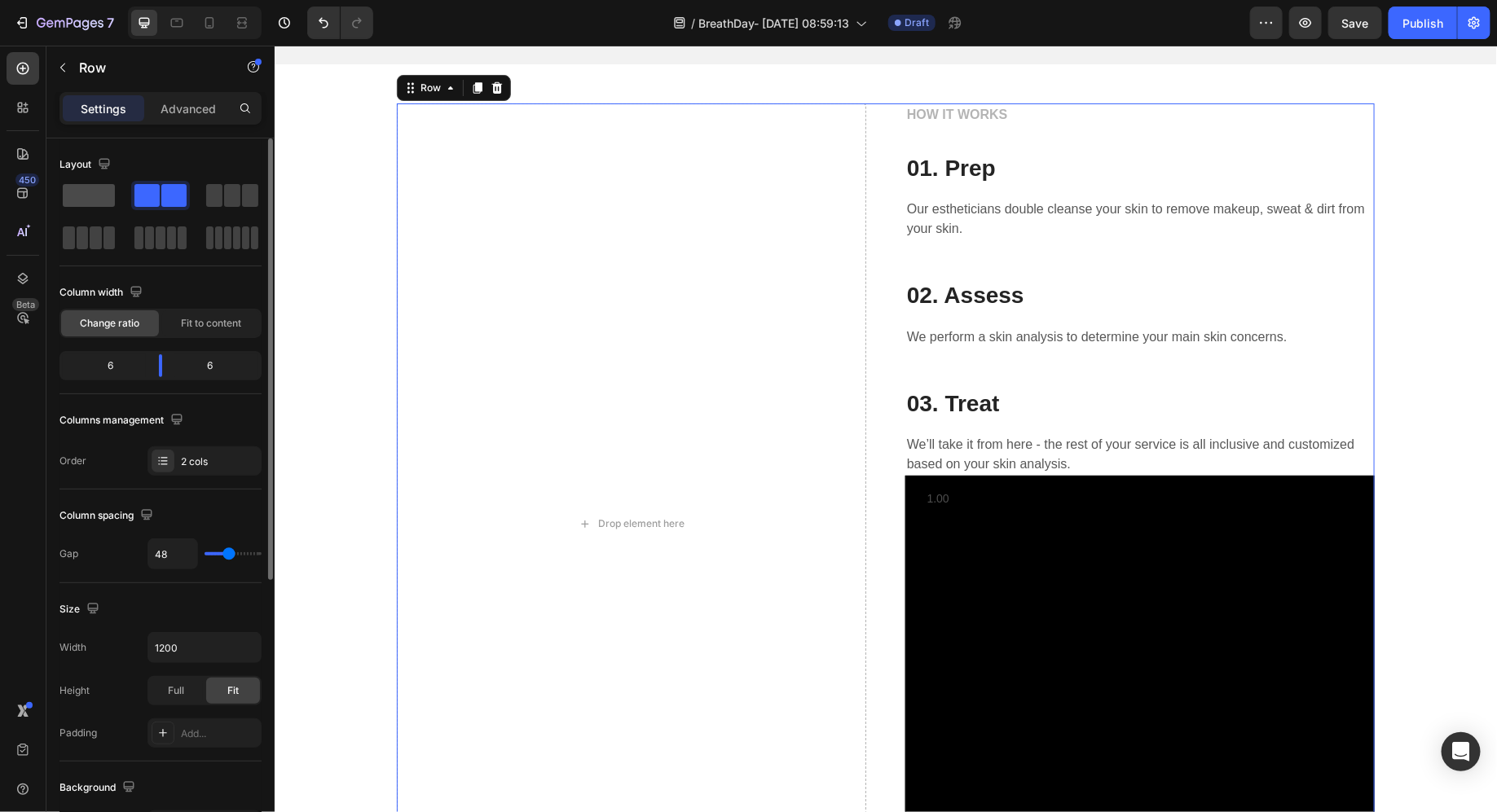
click at [80, 201] on span at bounding box center [88, 196] width 52 height 23
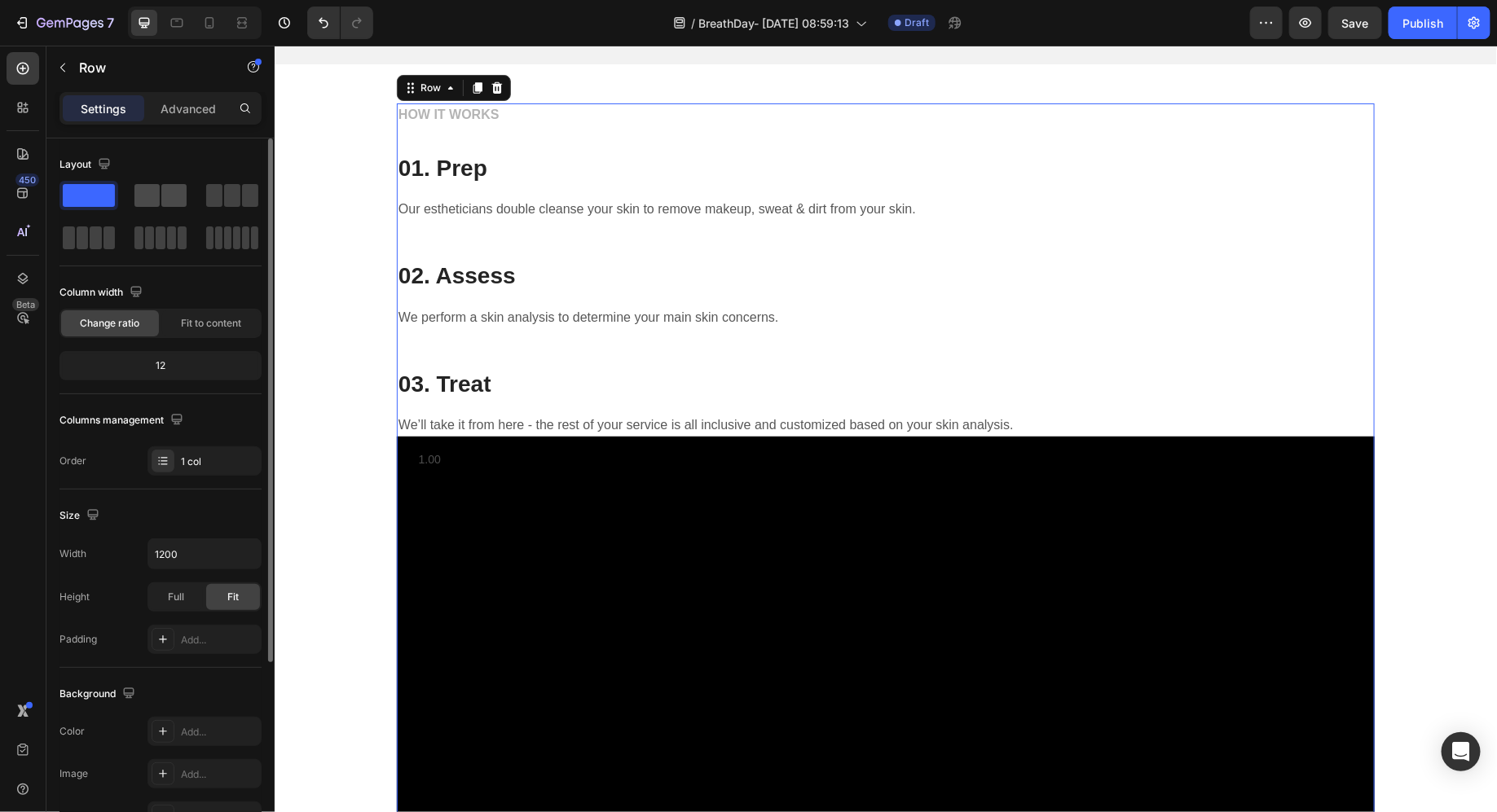
click at [174, 200] on span at bounding box center [174, 196] width 26 height 23
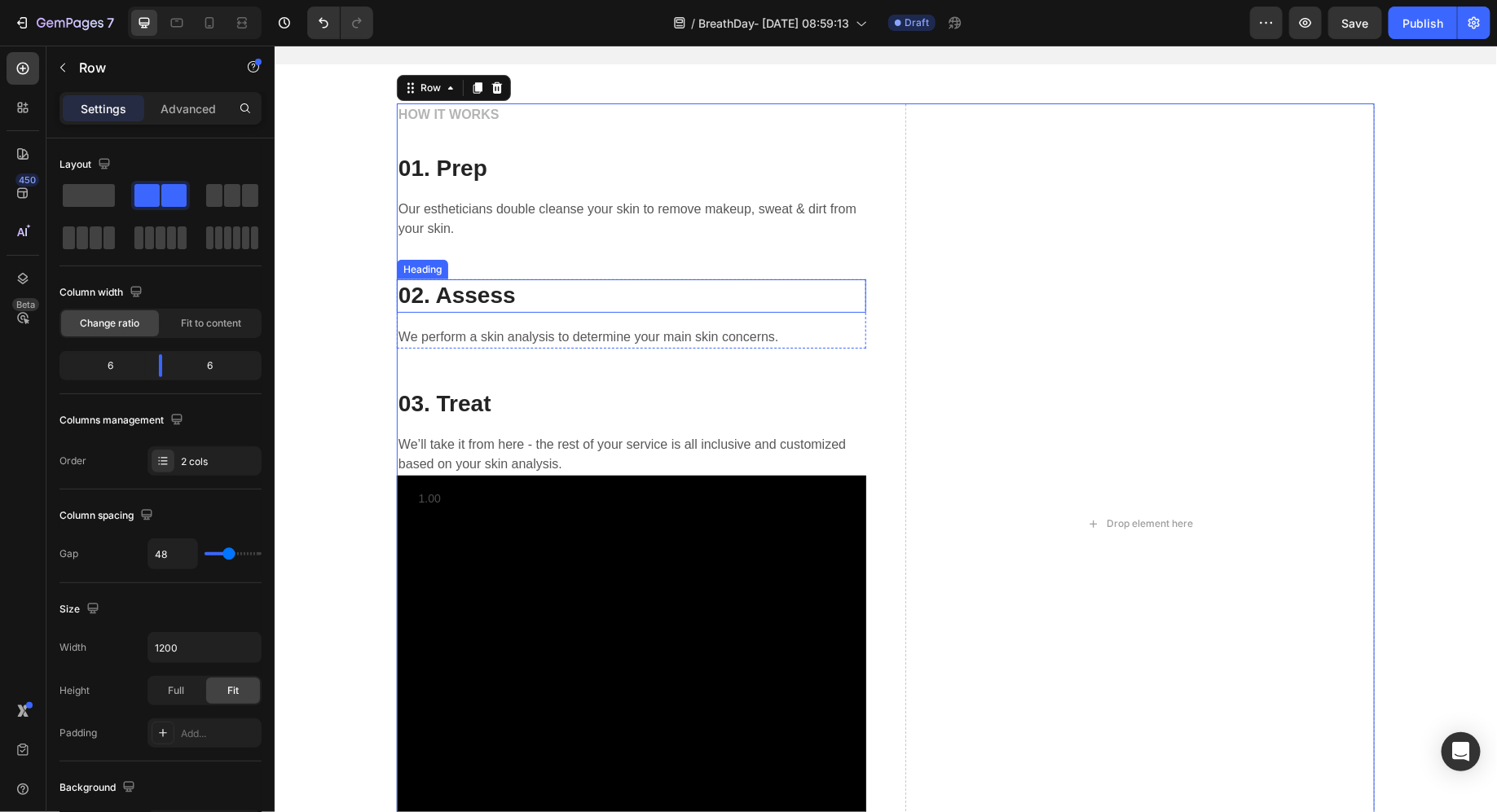
click at [411, 298] on p "02. Assess" at bounding box center [631, 295] width 466 height 29
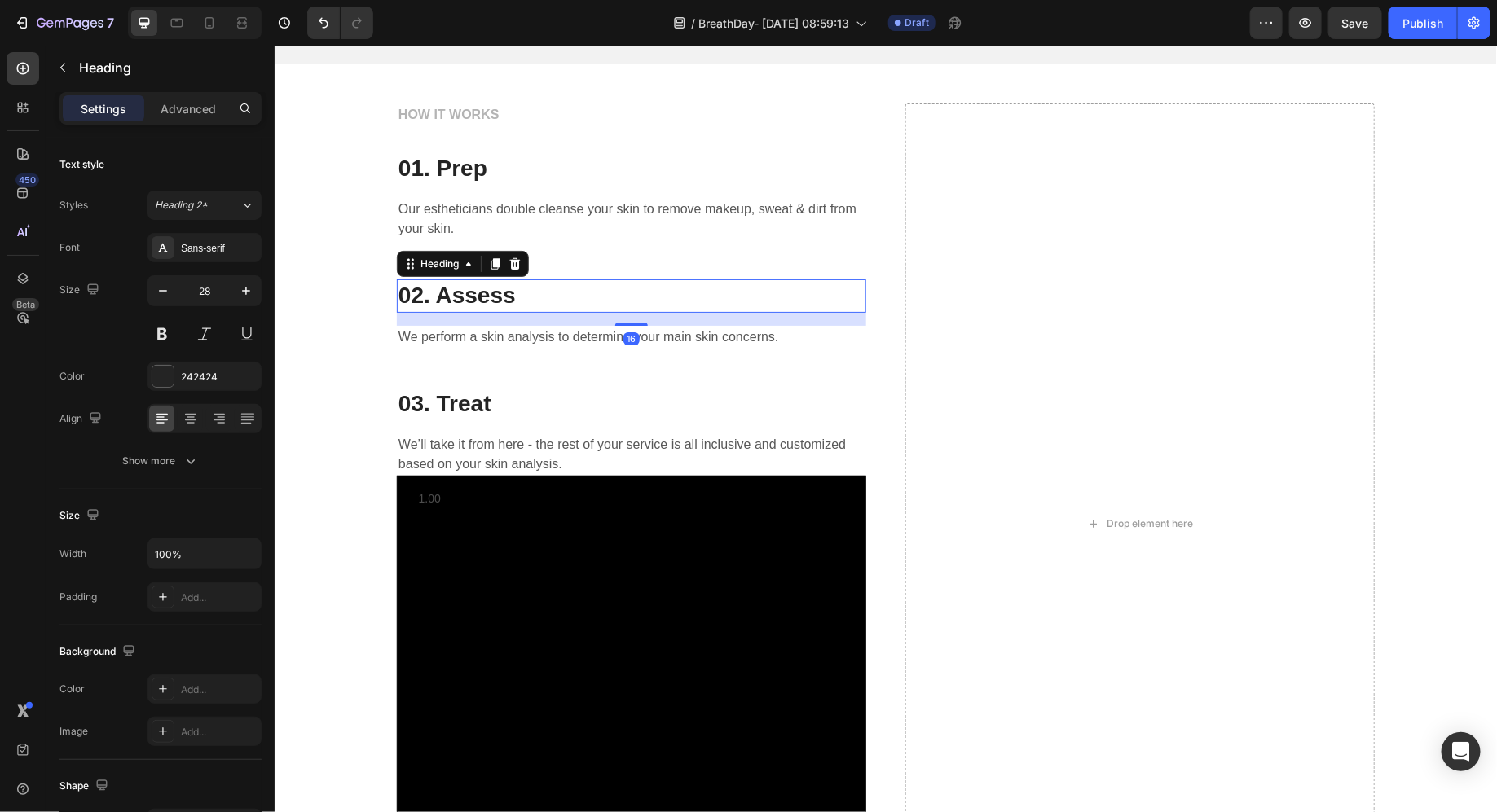
click at [352, 317] on div "HOW IT WORKS Text block 01. Prep Heading Our estheticians double cleanse your s…" at bounding box center [885, 575] width 1198 height 943
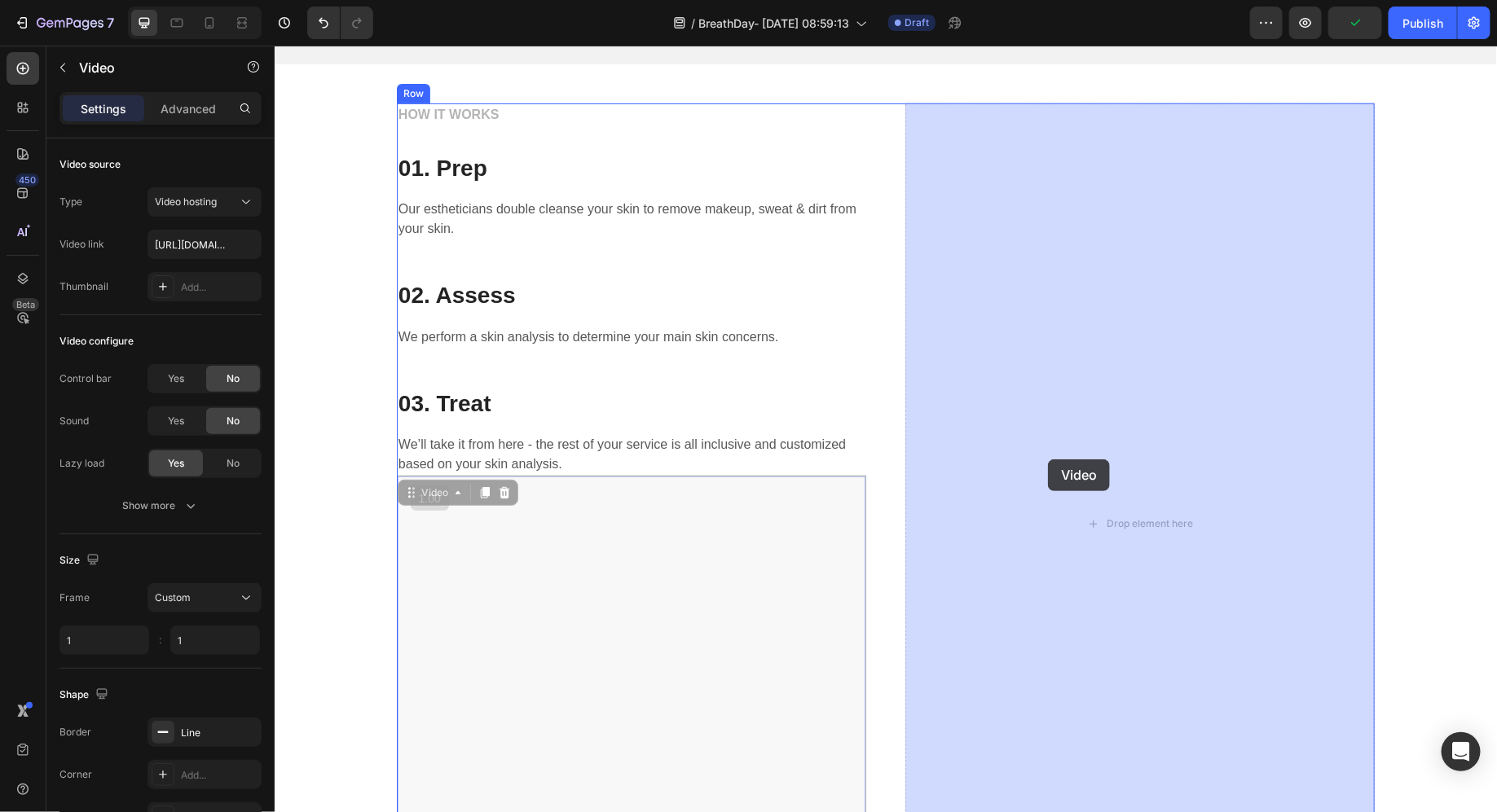
drag, startPoint x: 744, startPoint y: 664, endPoint x: 1054, endPoint y: 451, distance: 376.1
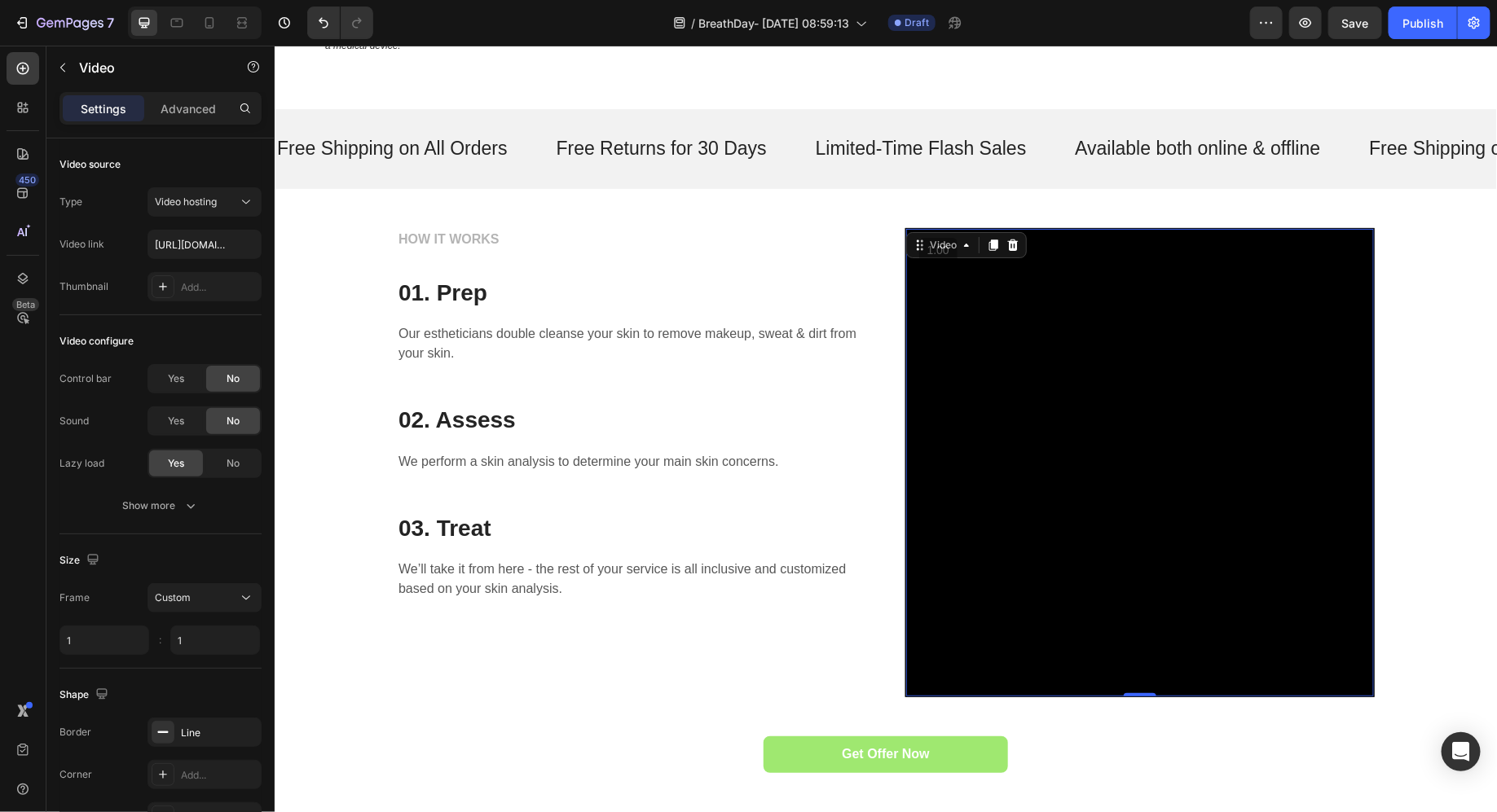
scroll to position [2796, 0]
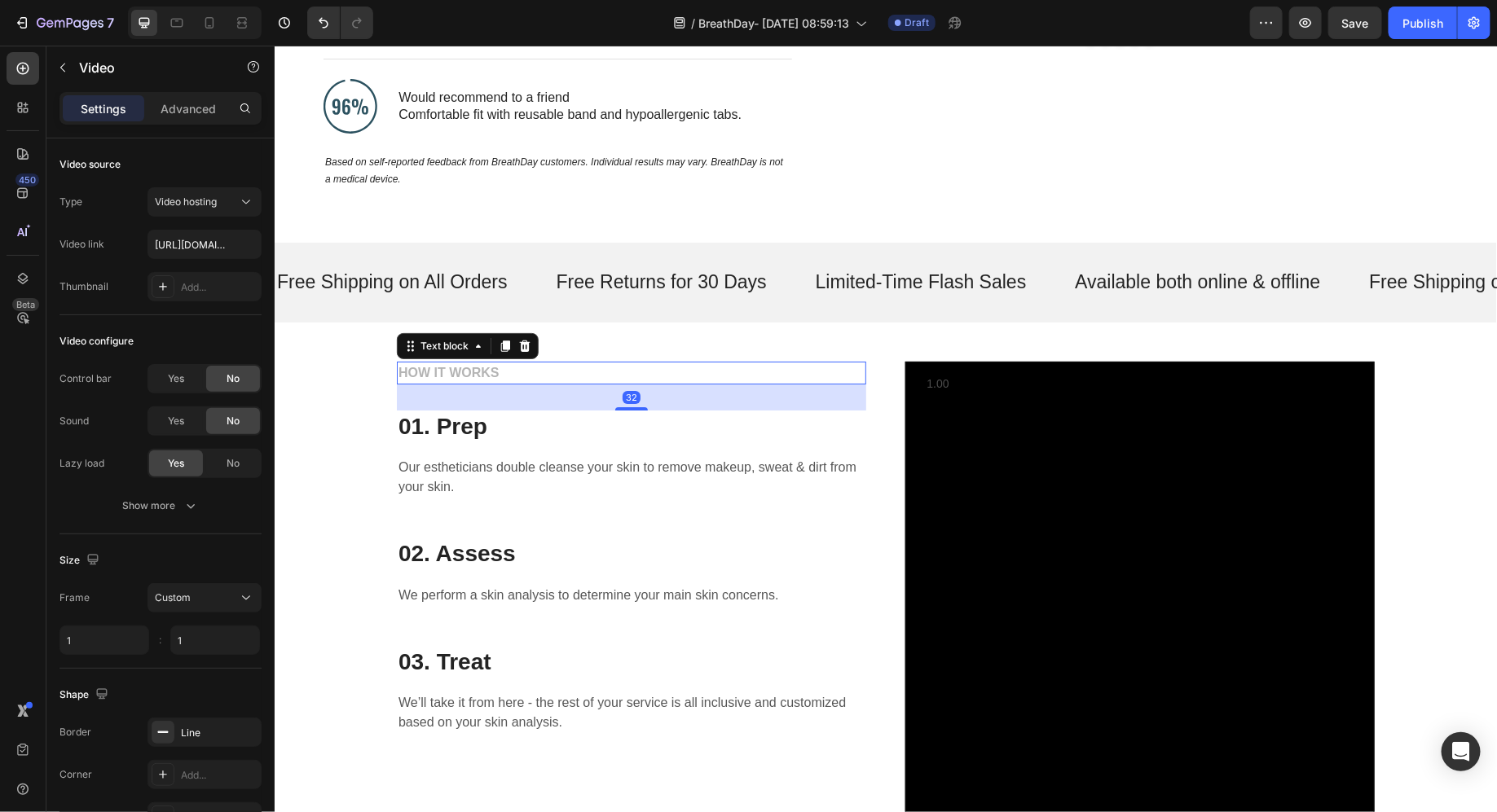
click at [463, 378] on p "HOW IT WORKS" at bounding box center [631, 372] width 466 height 20
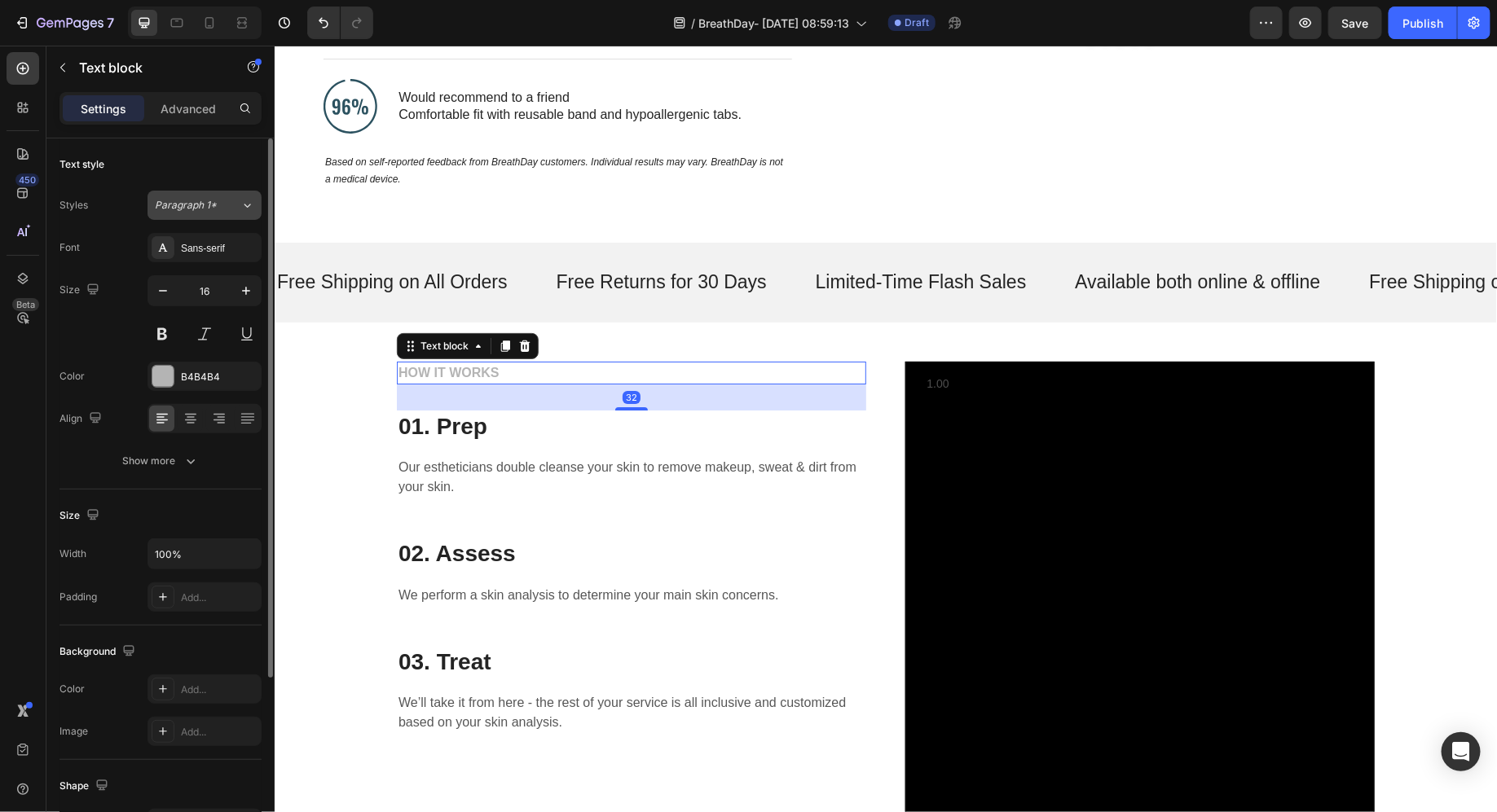
click at [203, 194] on button "Paragraph 1*" at bounding box center [204, 205] width 114 height 29
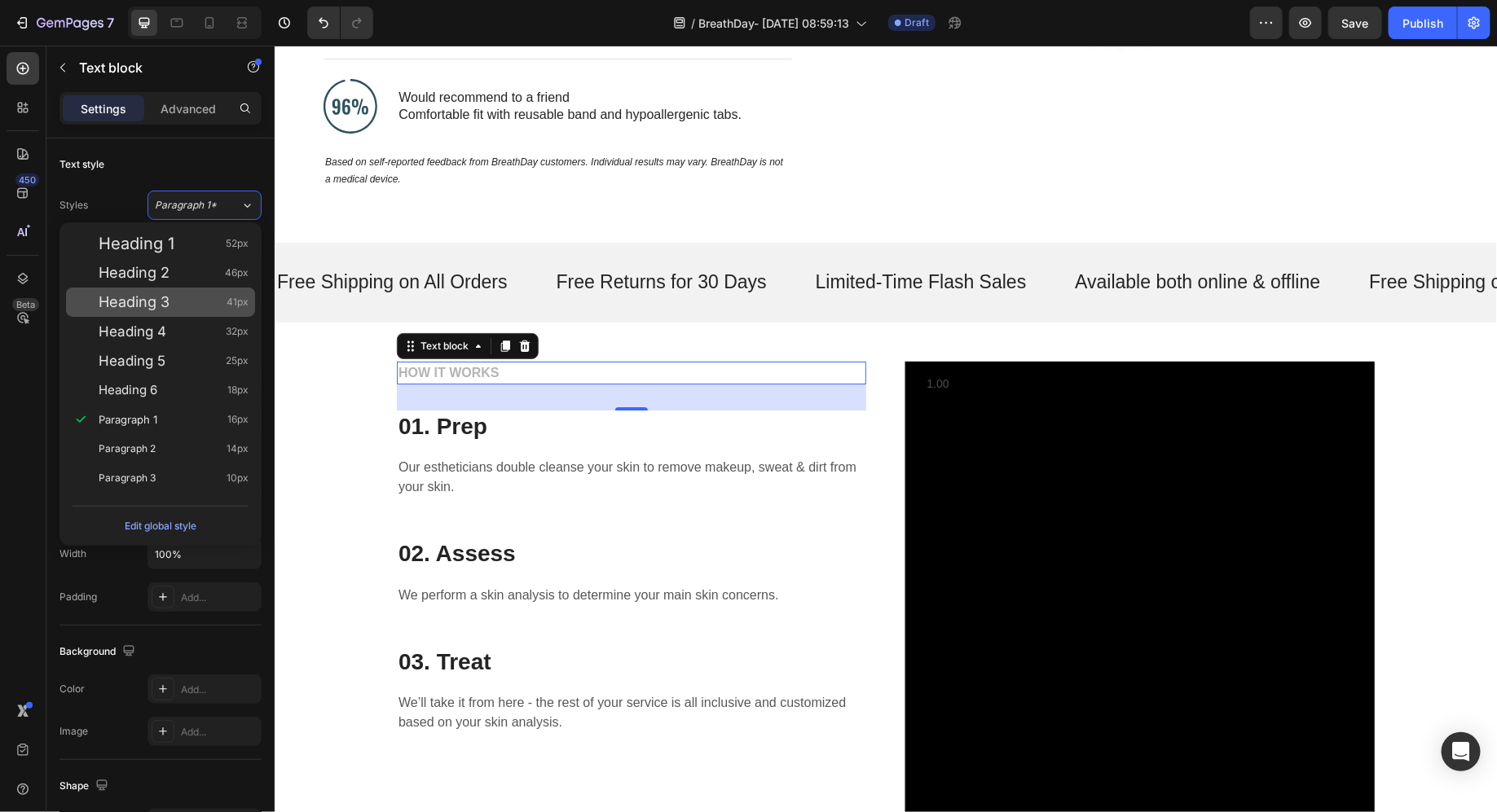
click at [181, 306] on div "Heading 3 41px" at bounding box center [173, 302] width 150 height 16
type input "41"
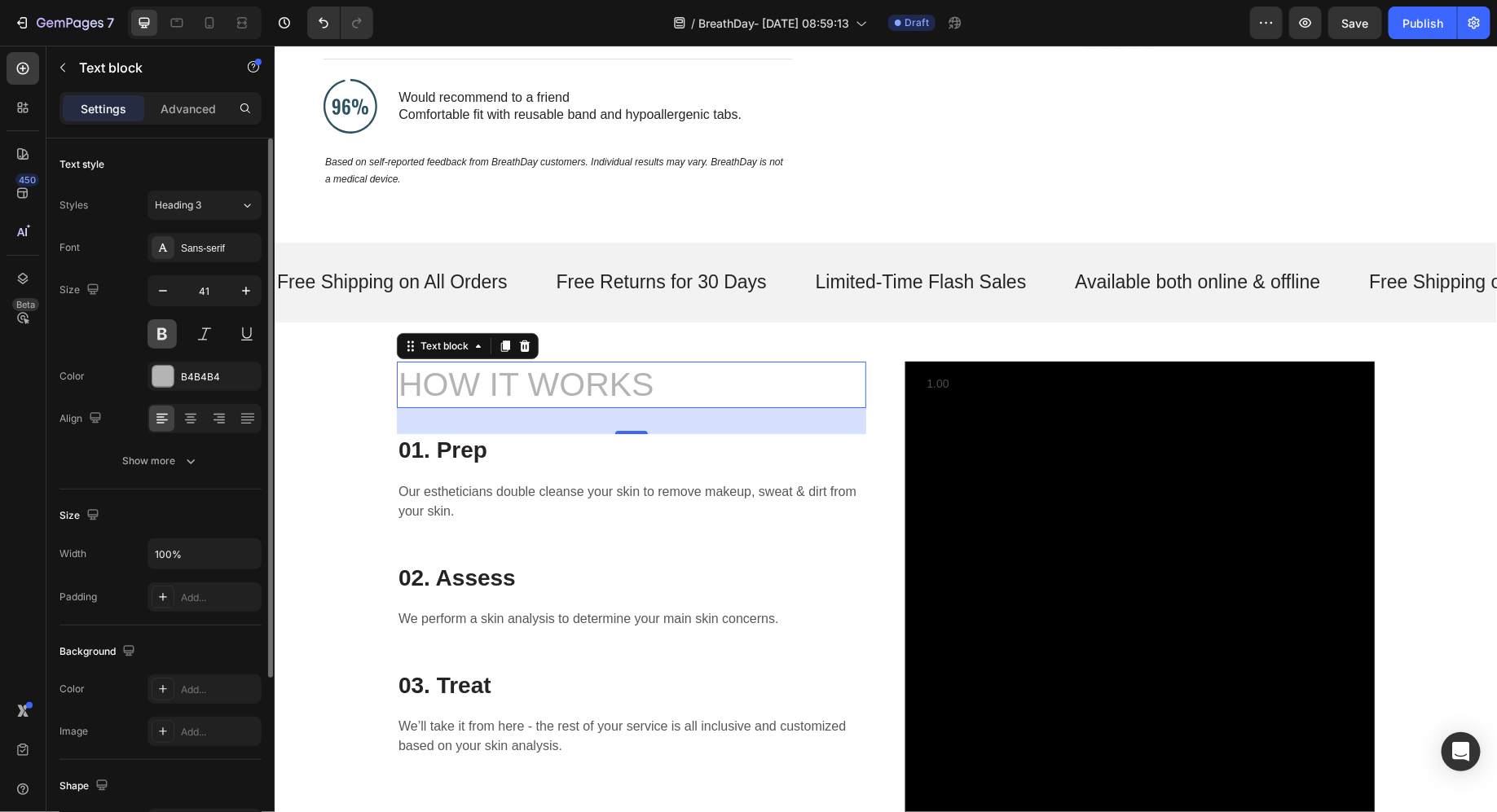
click at [158, 339] on button at bounding box center [162, 334] width 29 height 29
click at [198, 385] on div "B4B4B4" at bounding box center [204, 376] width 114 height 29
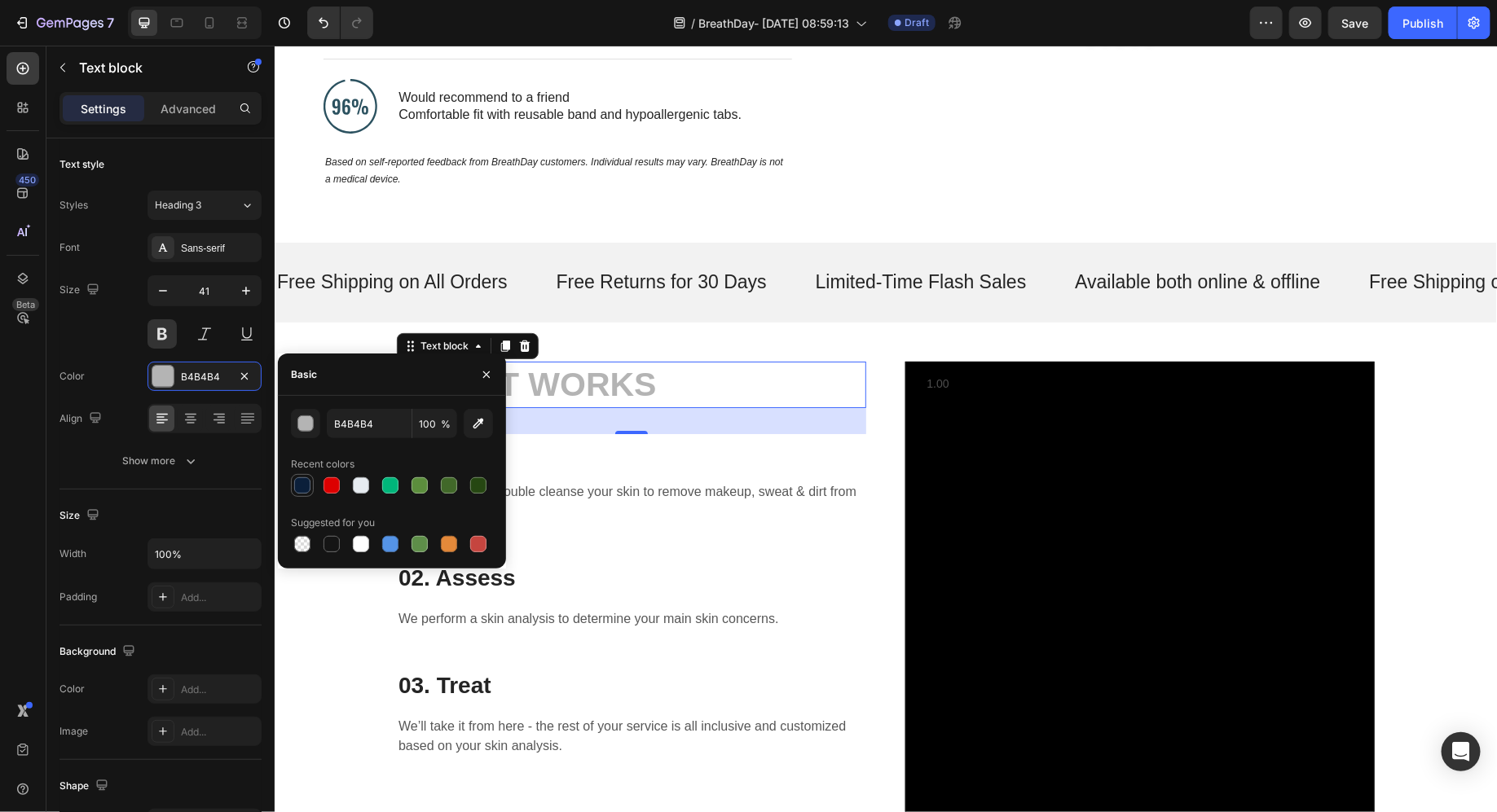
click at [309, 487] on div at bounding box center [302, 485] width 16 height 16
type input "0B1F3A"
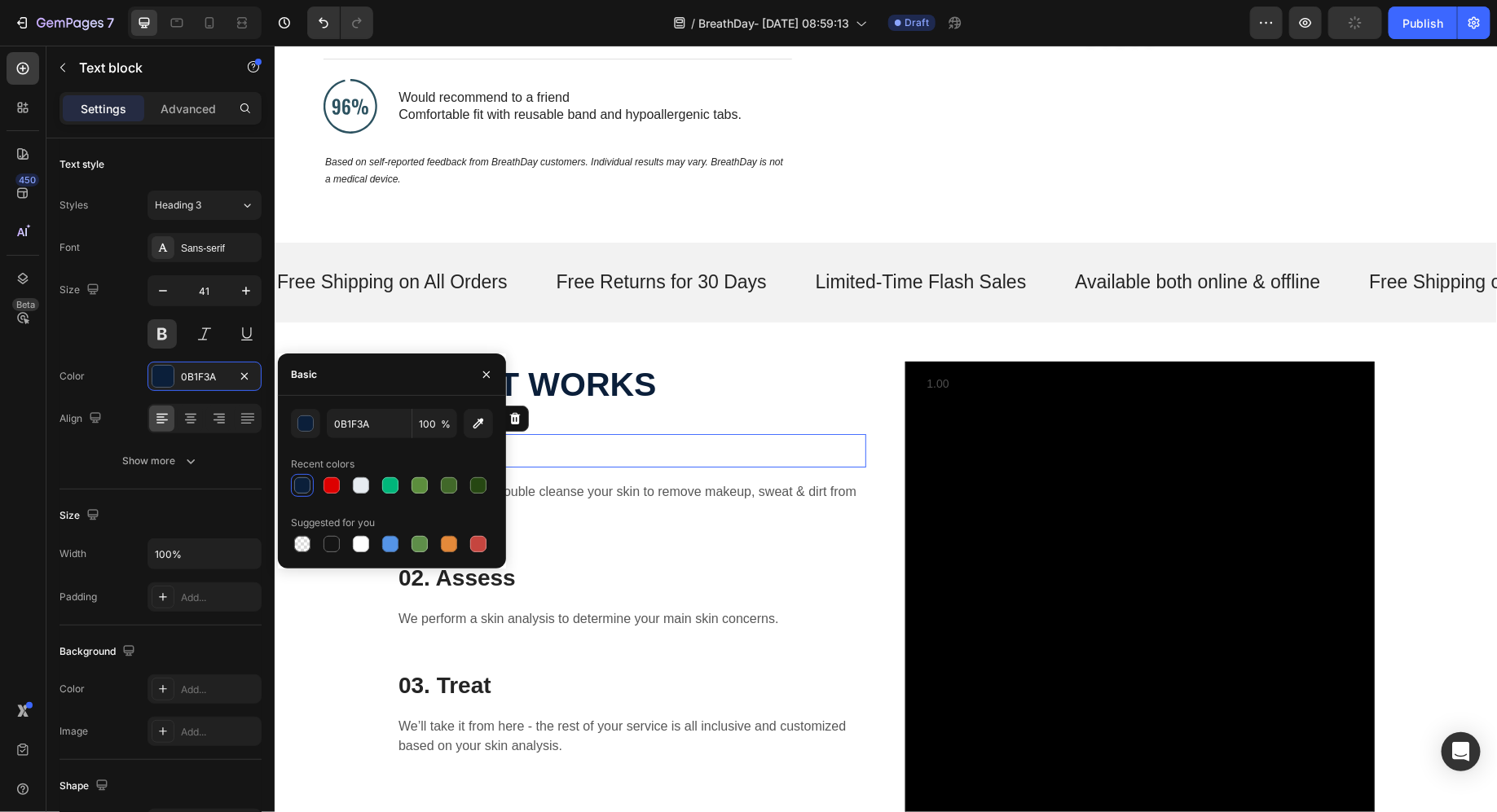
click at [672, 445] on p "01. Prep" at bounding box center [631, 449] width 466 height 29
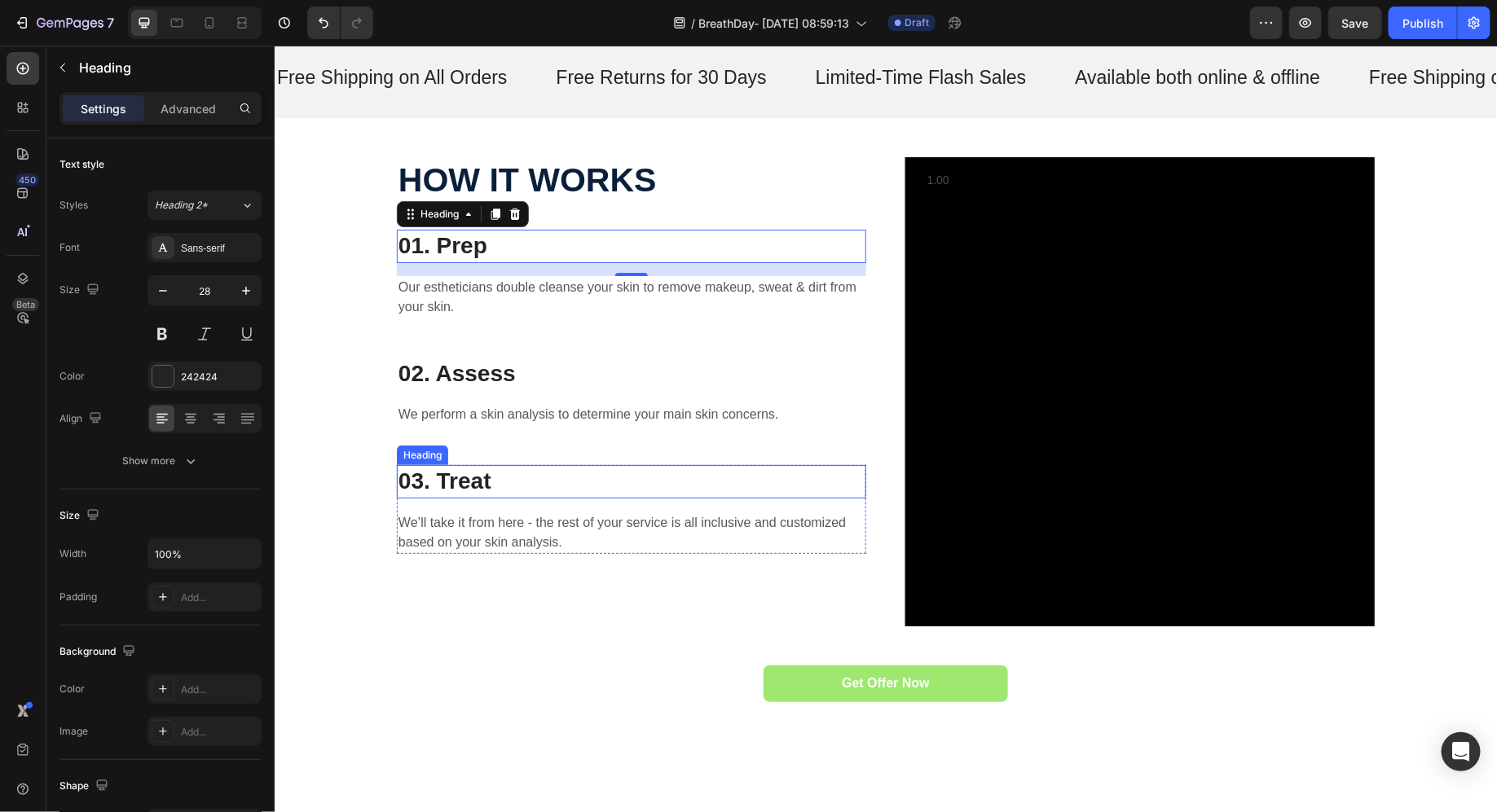
scroll to position [3004, 0]
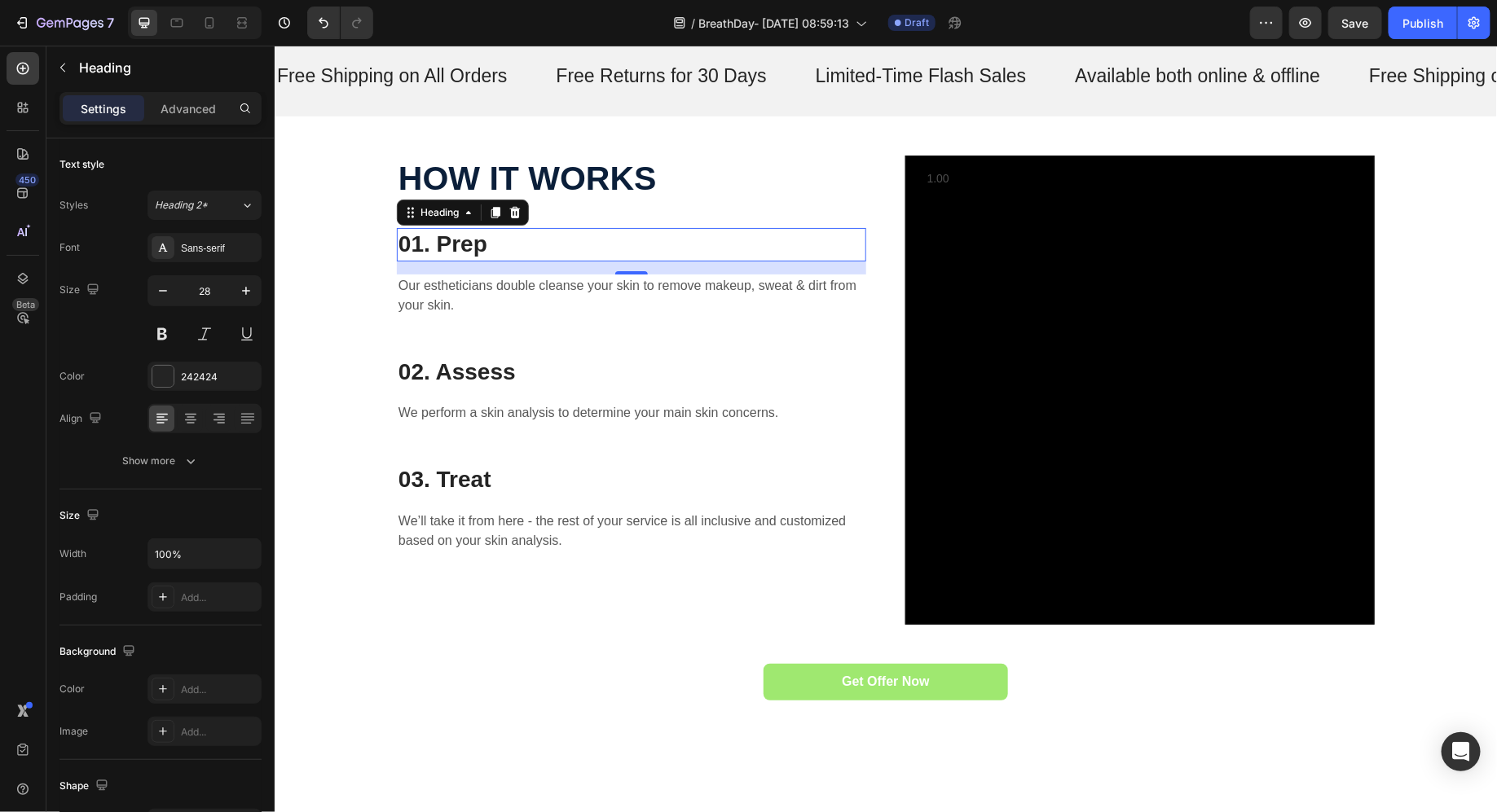
click at [481, 243] on p "01. Prep" at bounding box center [631, 243] width 466 height 29
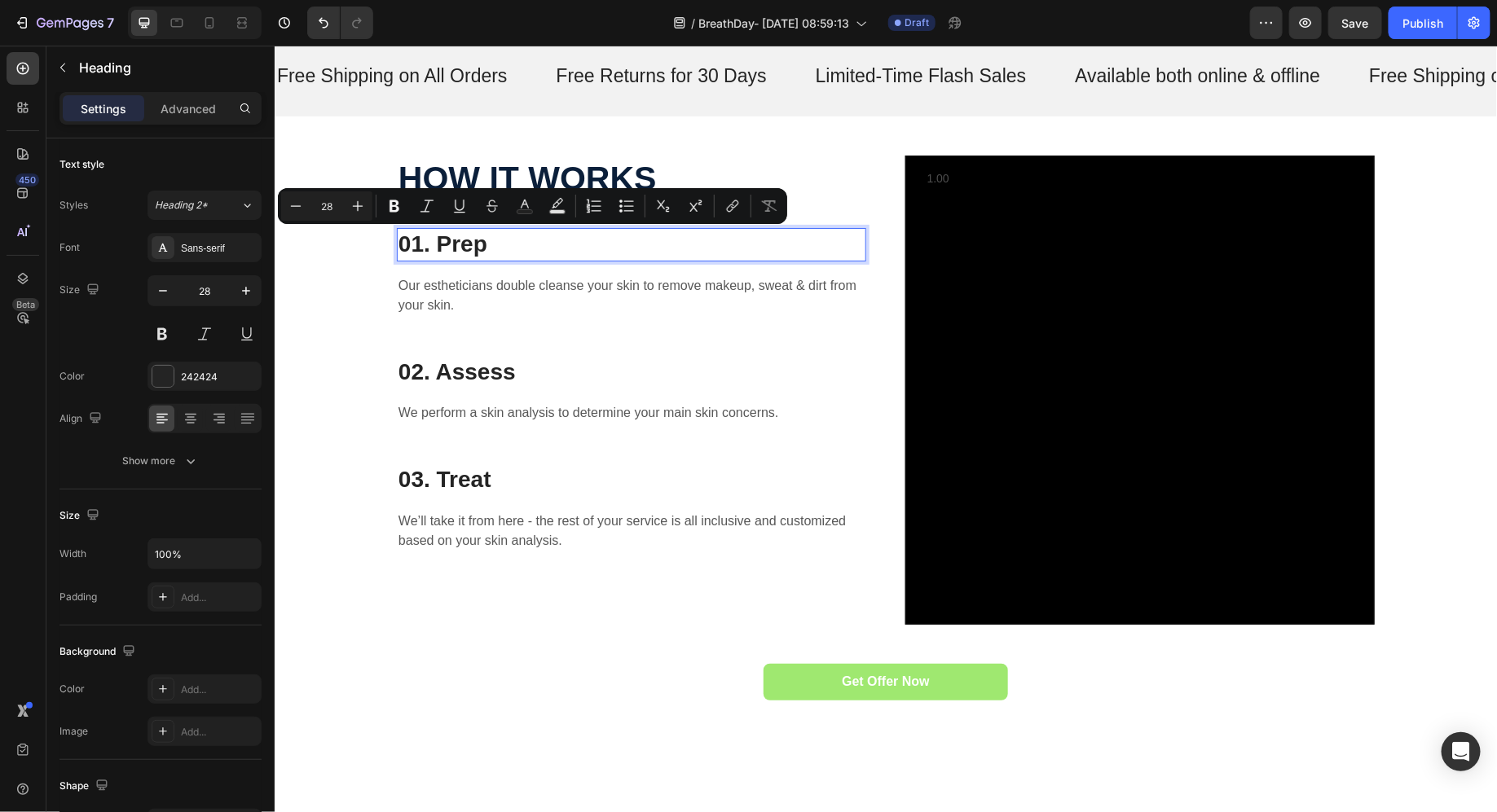
click at [452, 243] on p "01. Prep" at bounding box center [631, 243] width 466 height 29
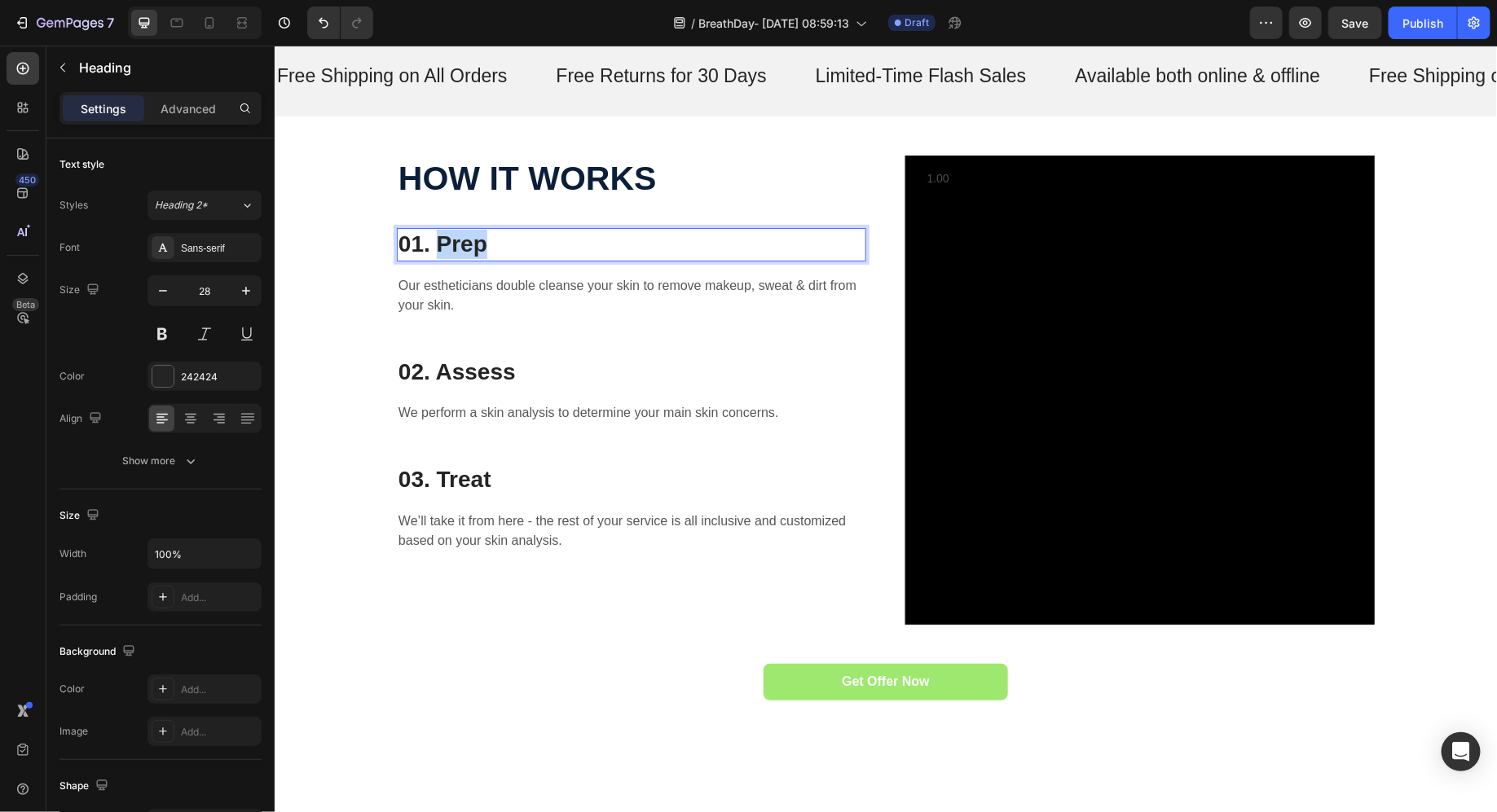
click at [452, 243] on p "01. Prep" at bounding box center [631, 243] width 466 height 29
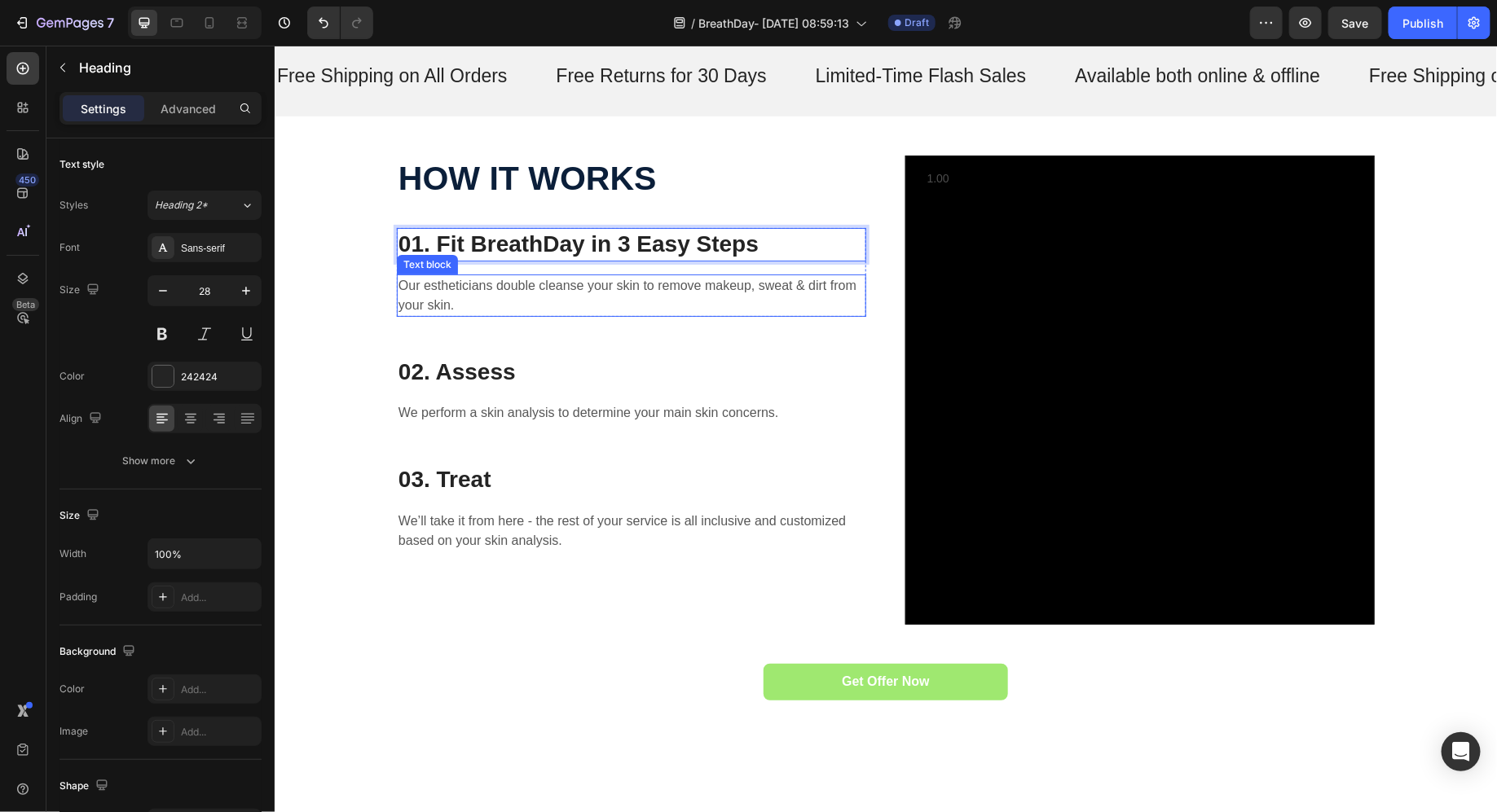
click at [502, 297] on p "Our estheticians double cleanse your skin to remove makeup, sweat & dirt from y…" at bounding box center [631, 294] width 466 height 39
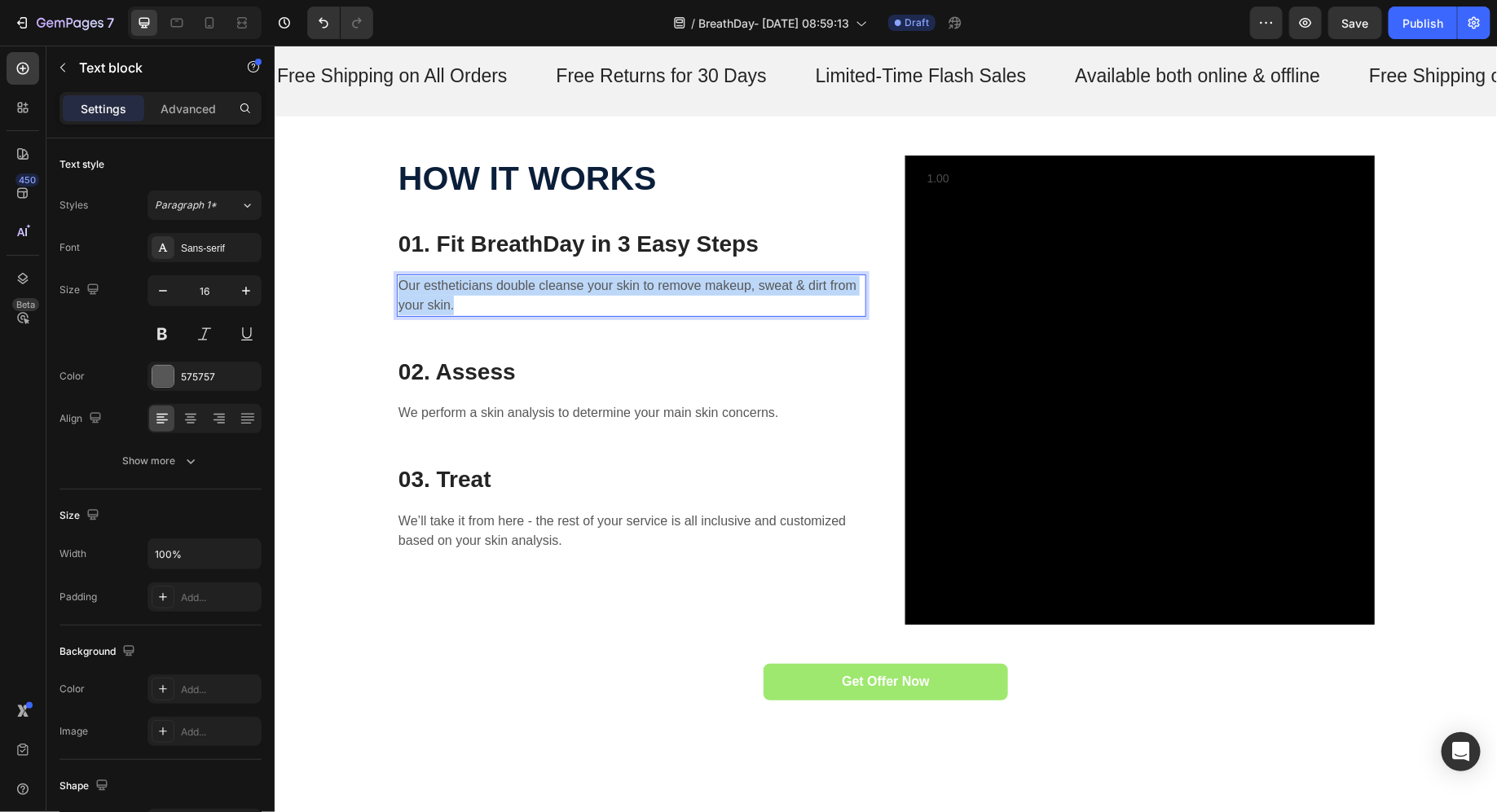
click at [502, 297] on p "Our estheticians double cleanse your skin to remove makeup, sweat & dirt from y…" at bounding box center [631, 294] width 466 height 39
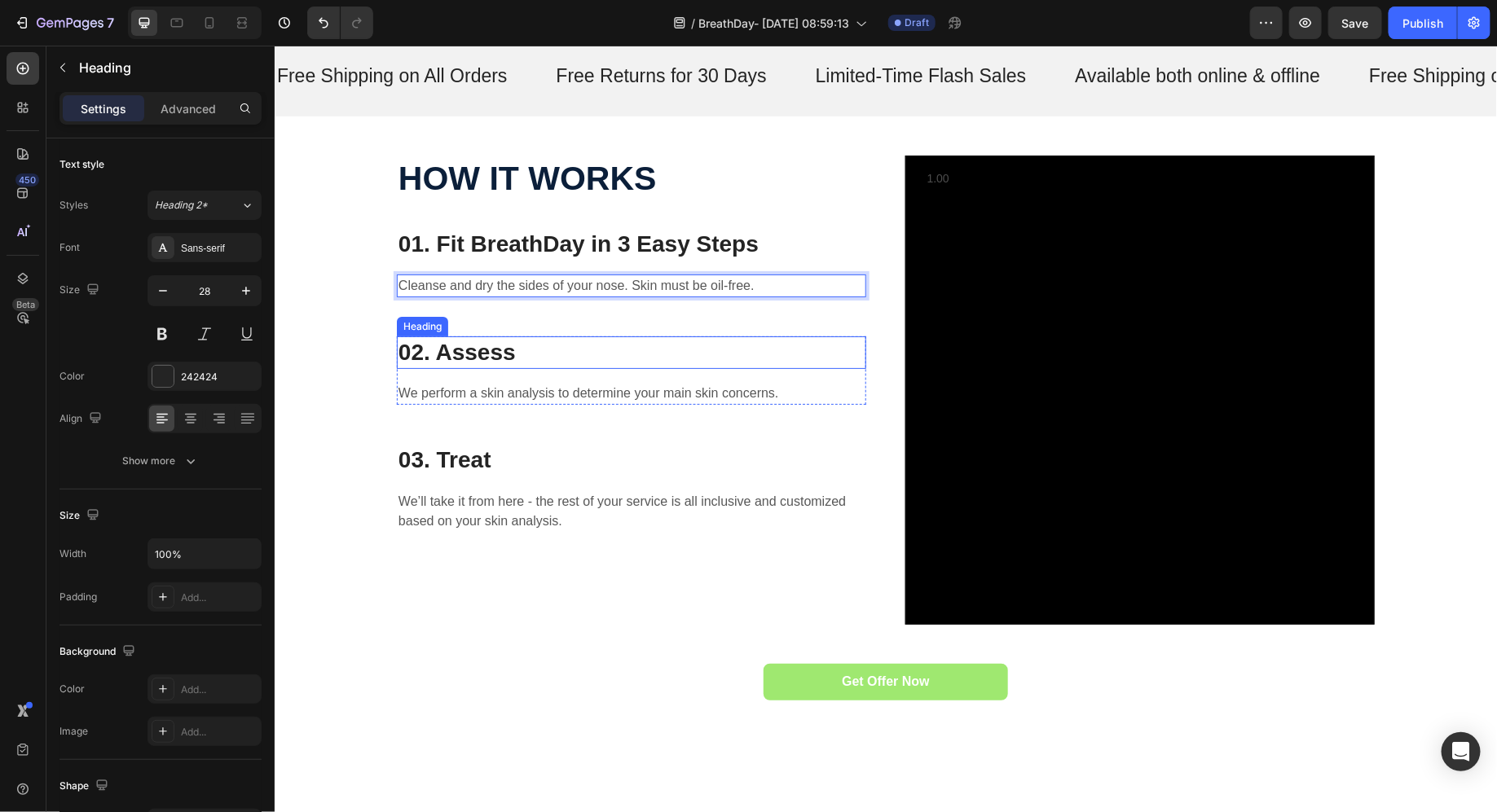
click at [485, 351] on p "02. Assess" at bounding box center [631, 352] width 466 height 29
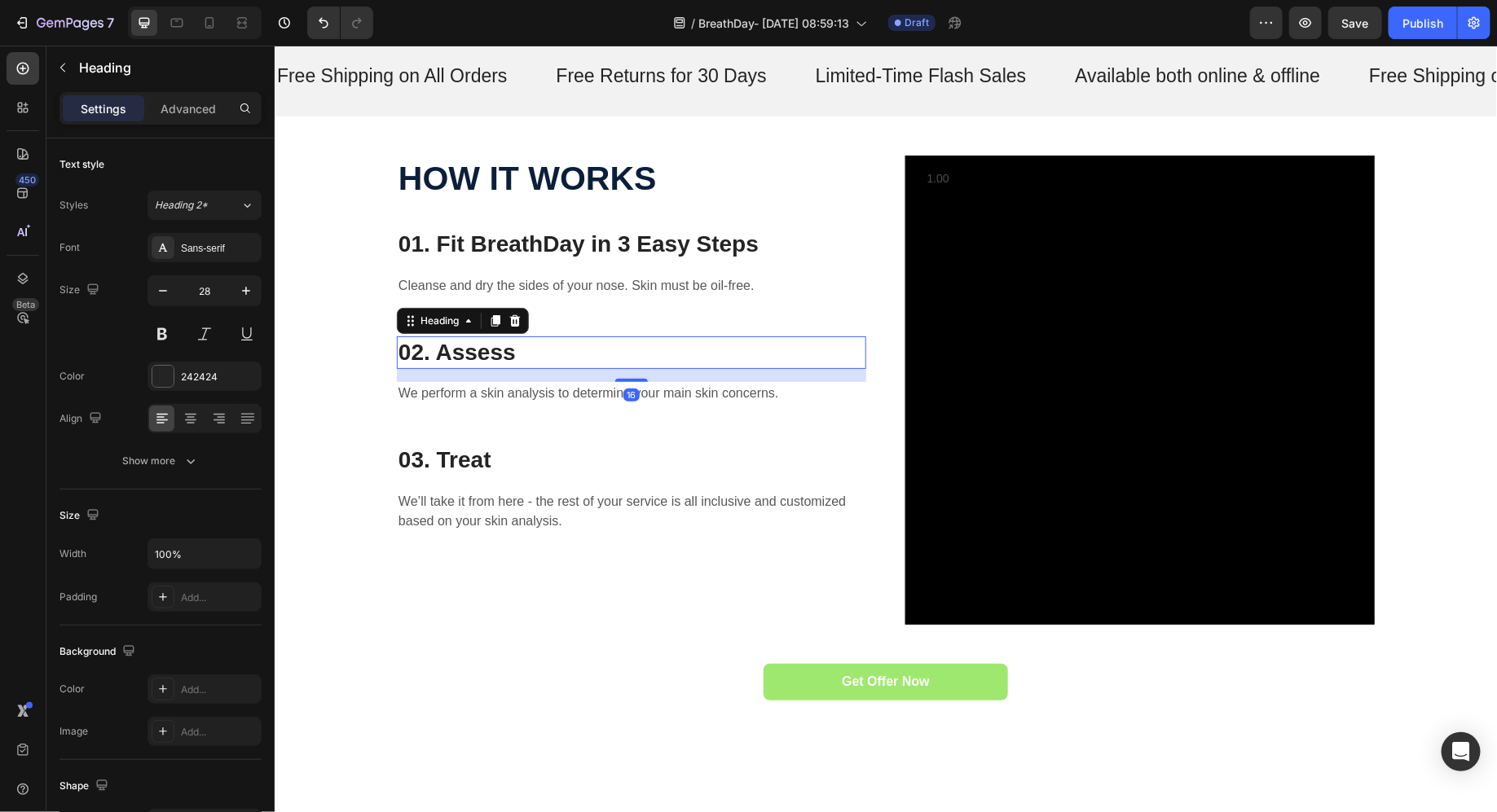
click at [485, 351] on p "02. Assess" at bounding box center [631, 352] width 466 height 29
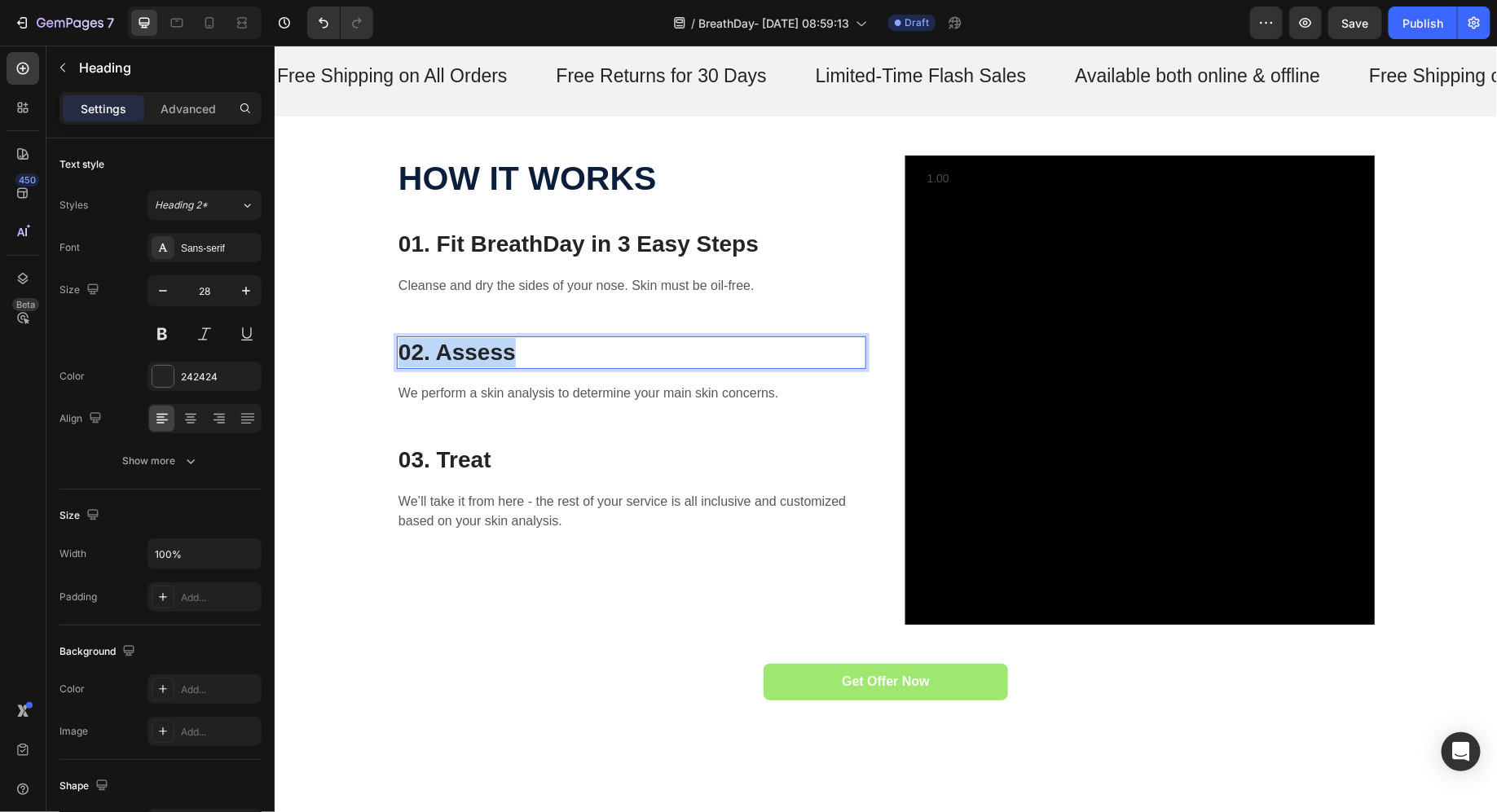
click at [485, 351] on p "02. Assess" at bounding box center [631, 352] width 466 height 29
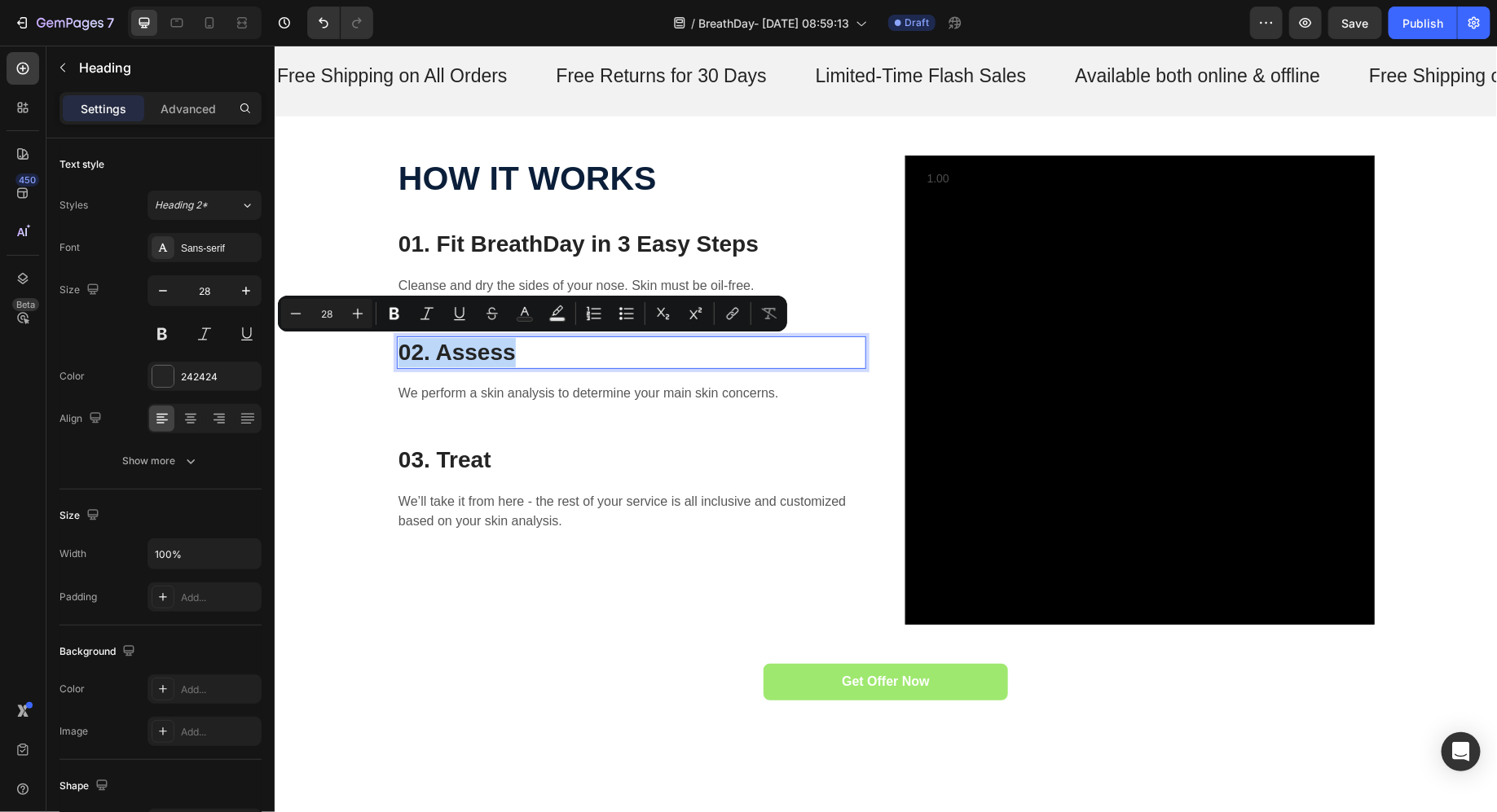
click at [471, 354] on p "02. Assess" at bounding box center [631, 352] width 466 height 29
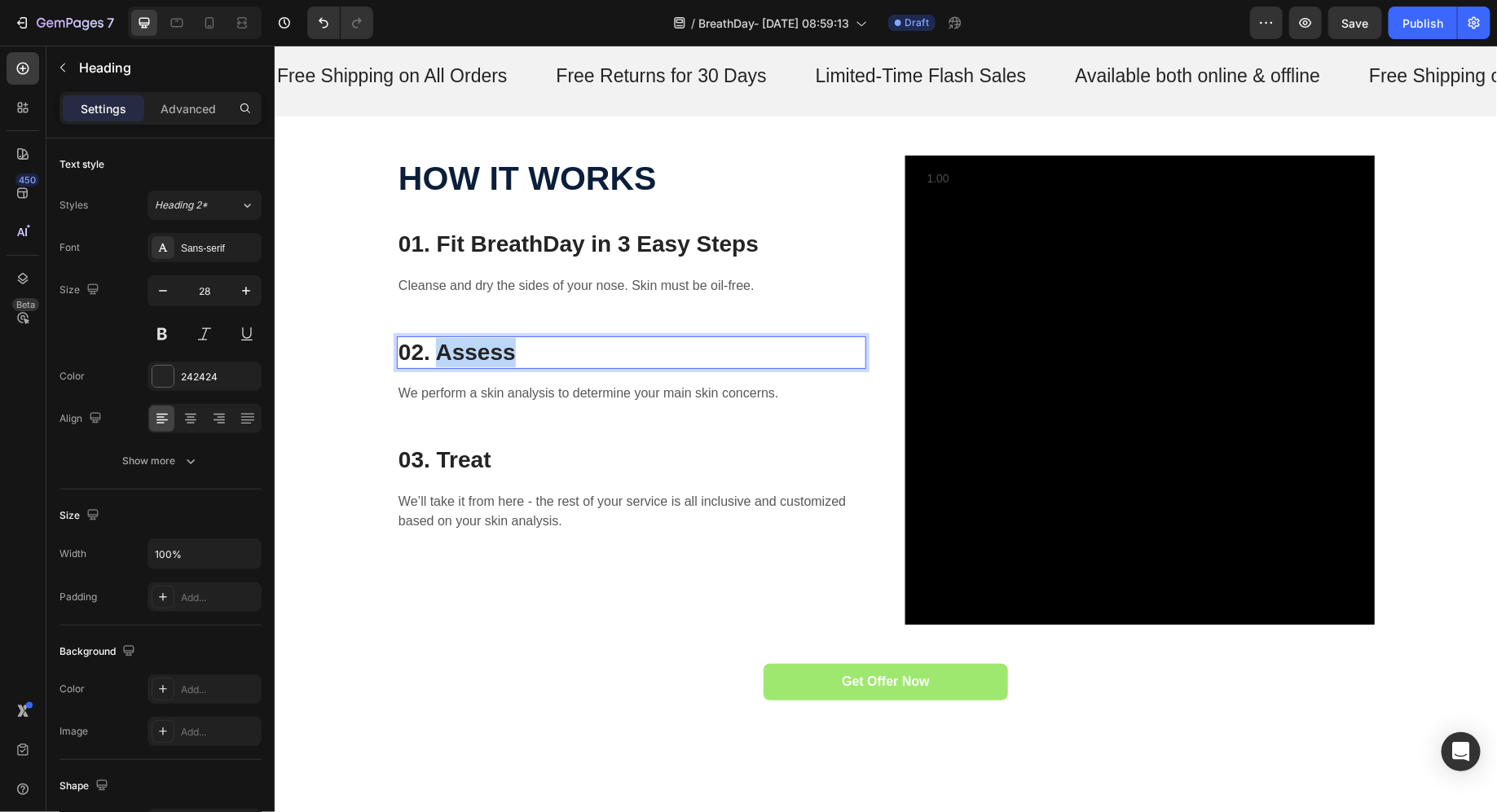
click at [471, 354] on p "02. Assess" at bounding box center [631, 352] width 466 height 29
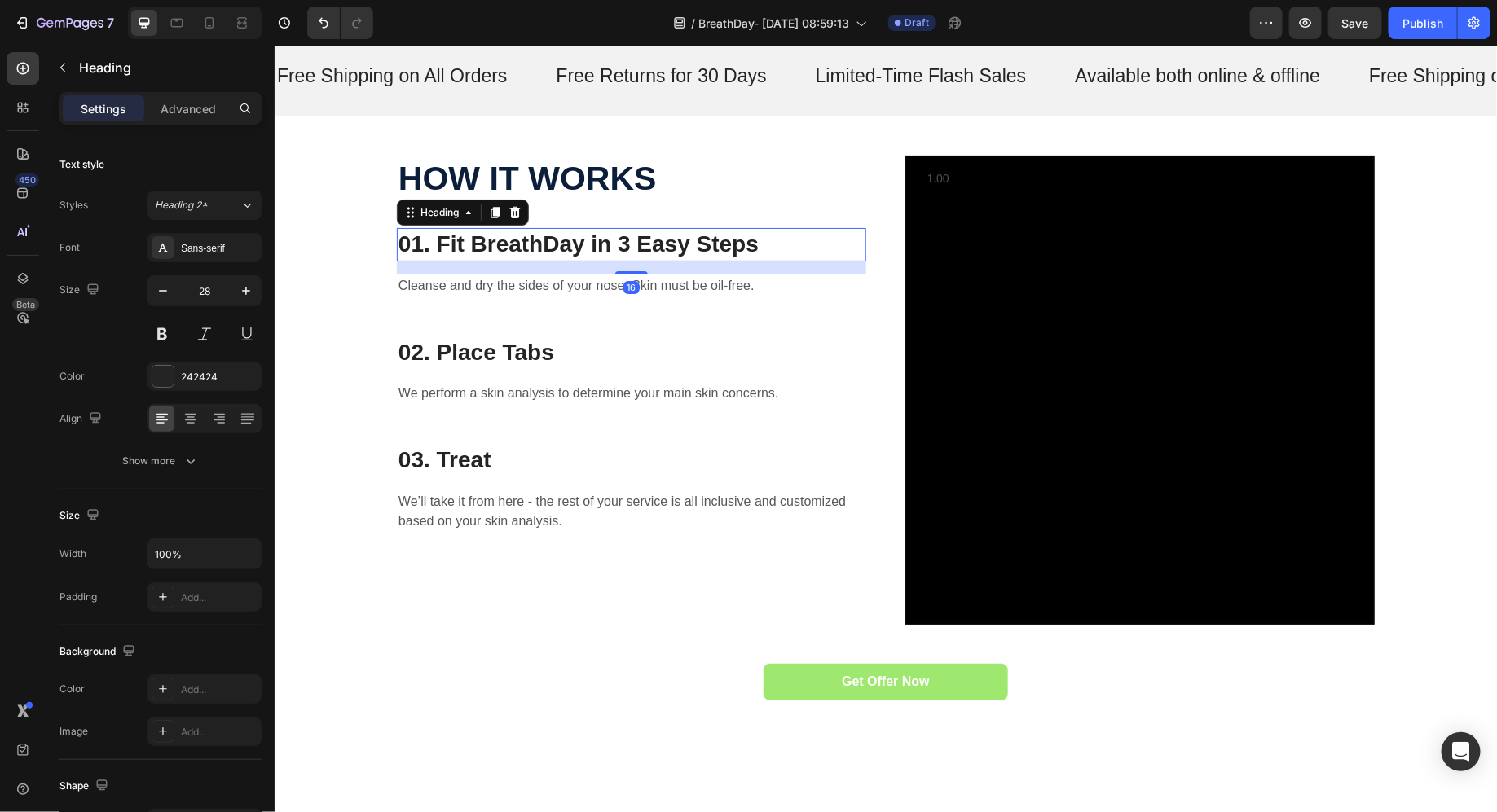
click at [477, 239] on p "01. Fit BreathDay in 3 Easy Steps" at bounding box center [631, 243] width 466 height 29
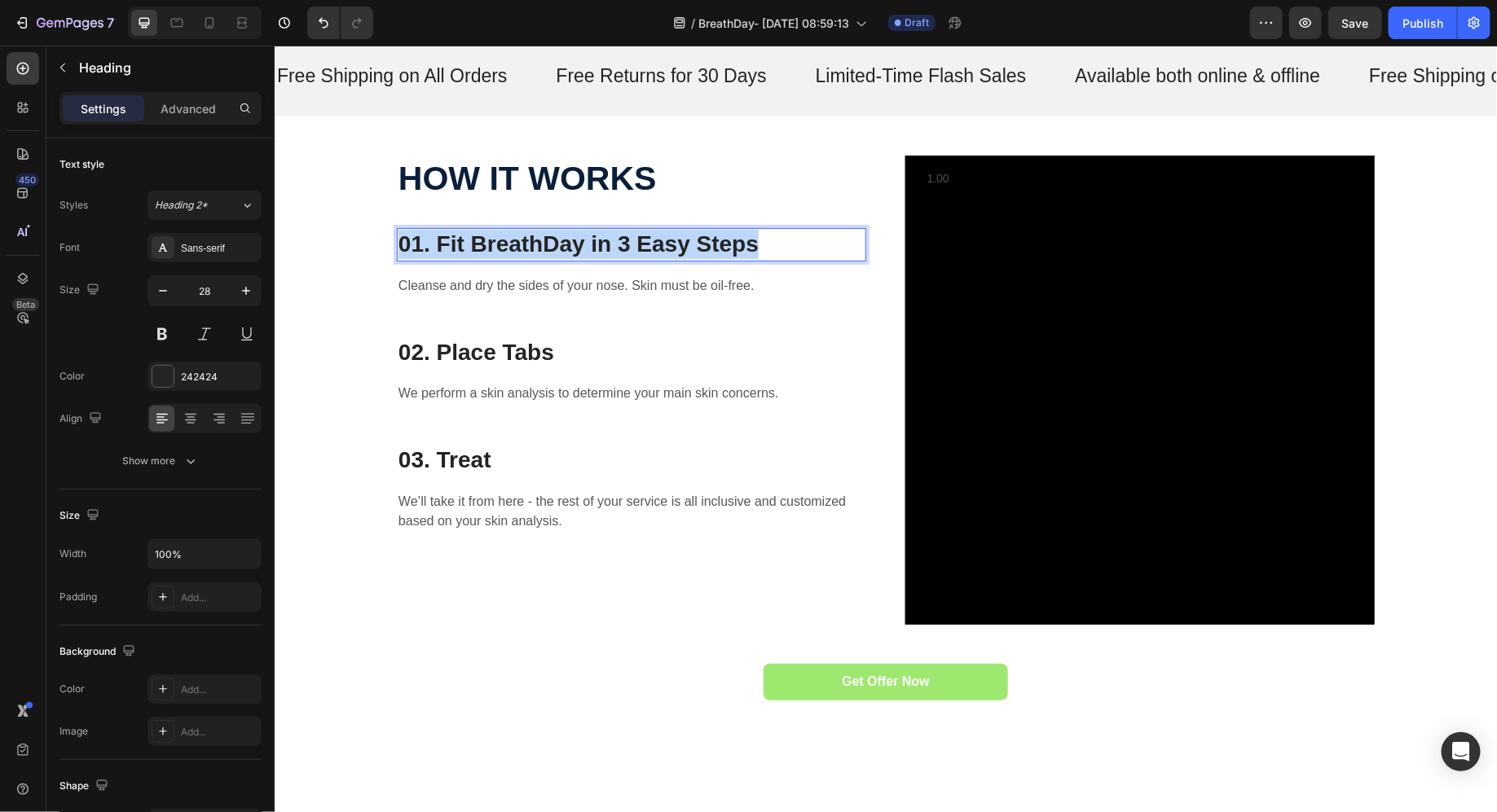
click at [477, 239] on p "01. Fit BreathDay in 3 Easy Steps" at bounding box center [631, 243] width 466 height 29
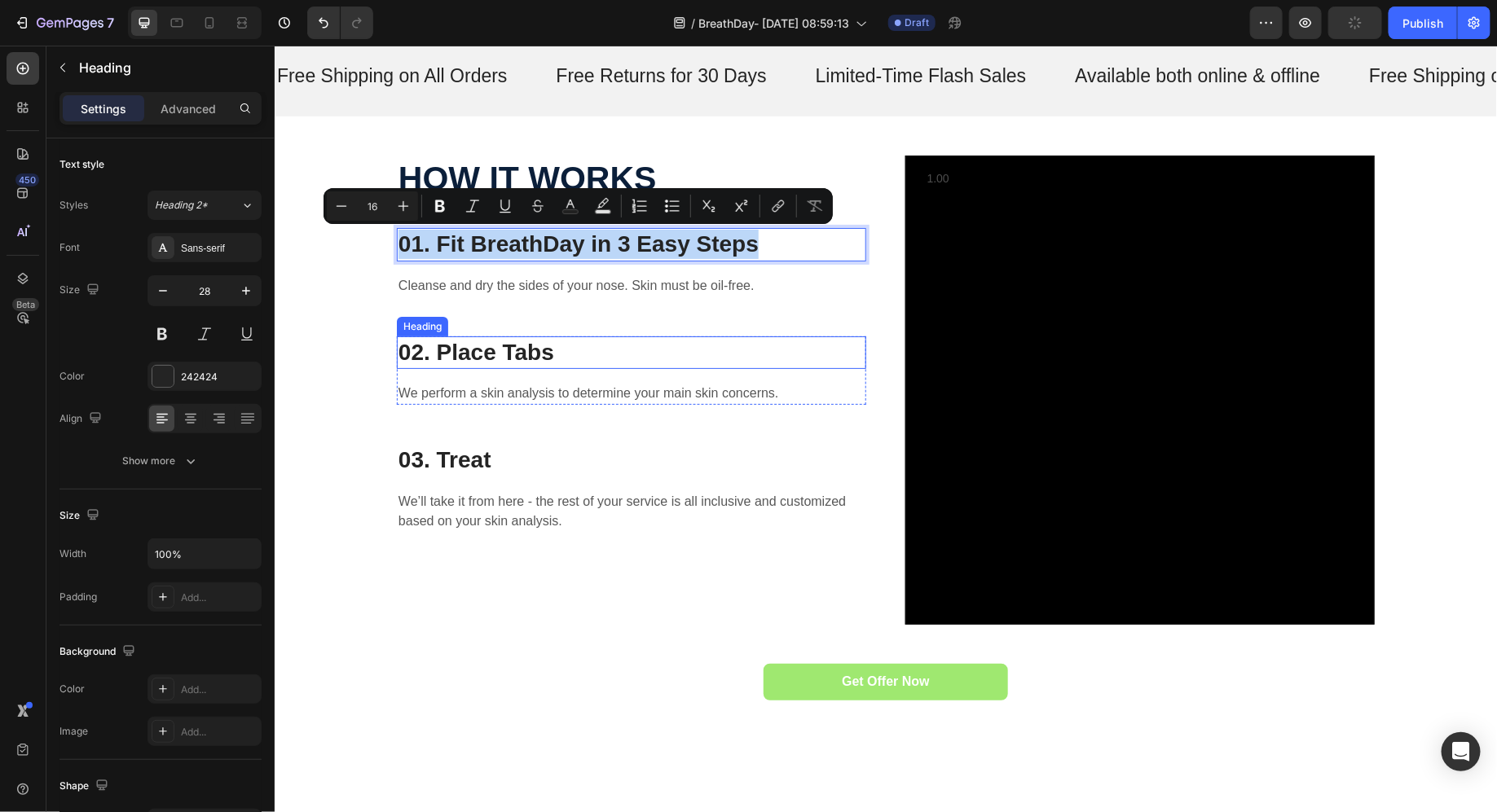
click at [478, 341] on p "02. Place Tabs" at bounding box center [631, 352] width 466 height 29
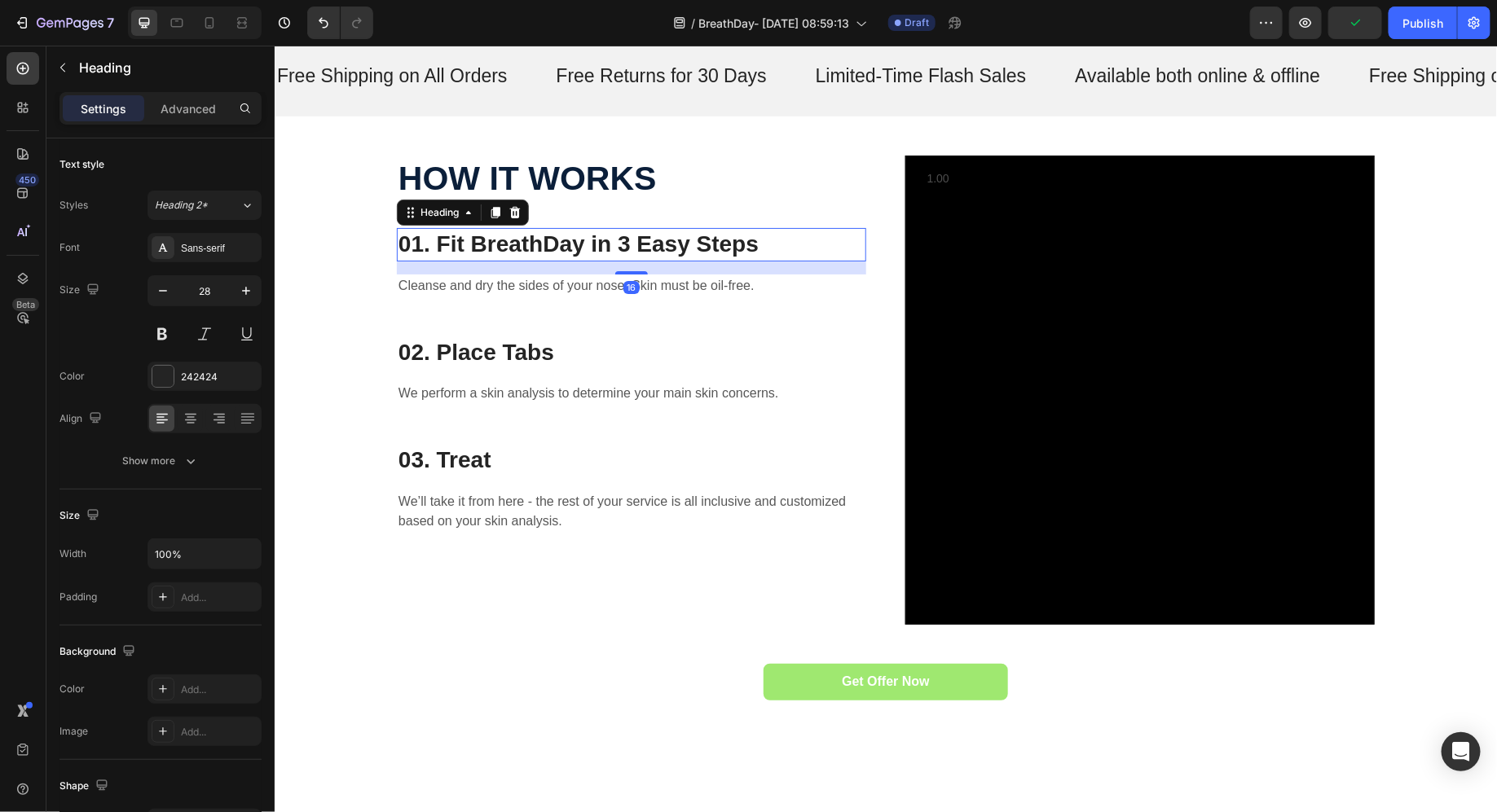
click at [779, 240] on p "01. Fit BreathDay in 3 Easy Steps" at bounding box center [631, 243] width 466 height 29
click at [493, 216] on icon at bounding box center [495, 212] width 13 height 13
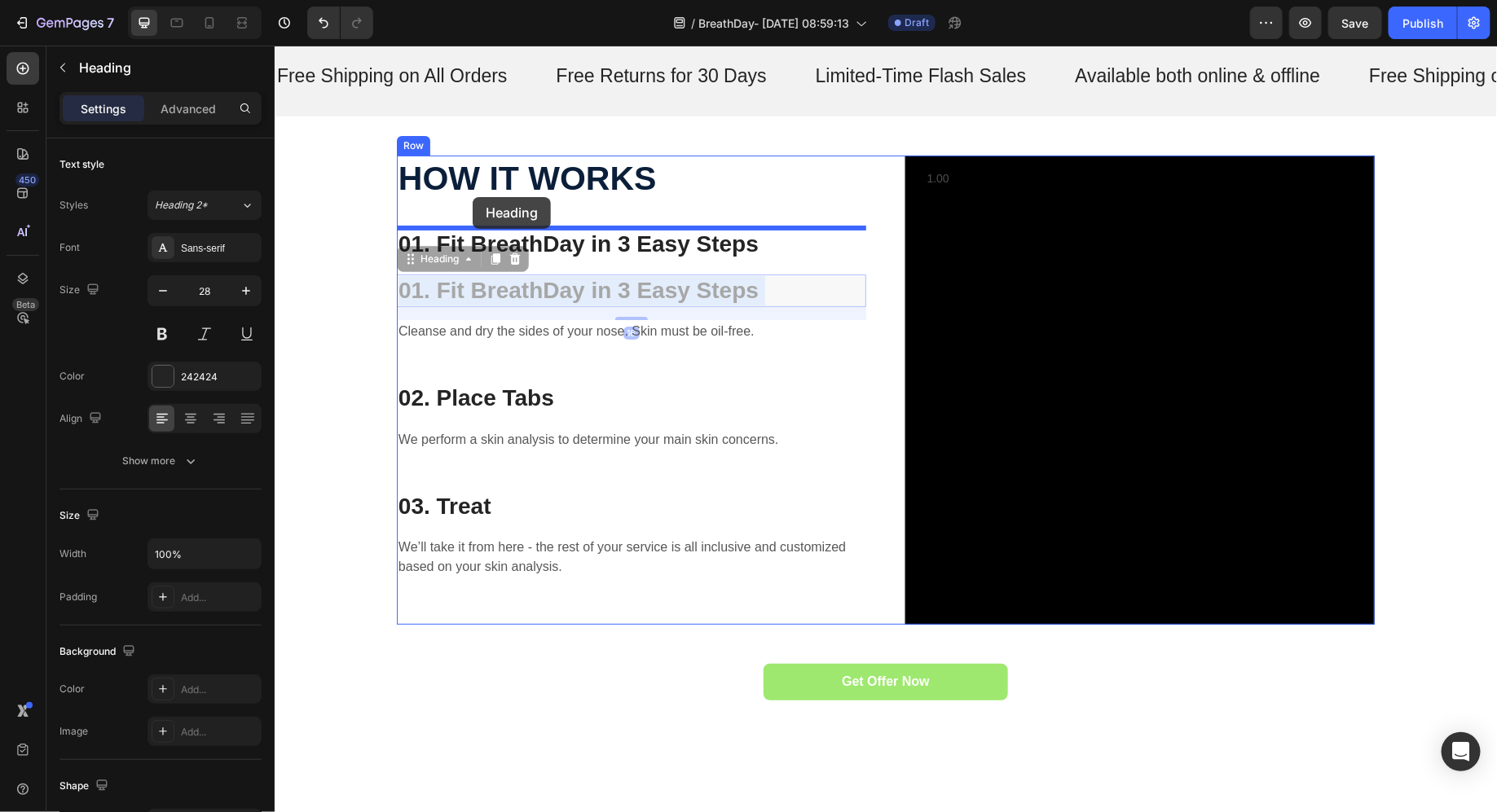
drag, startPoint x: 470, startPoint y: 293, endPoint x: 472, endPoint y: 198, distance: 95.0
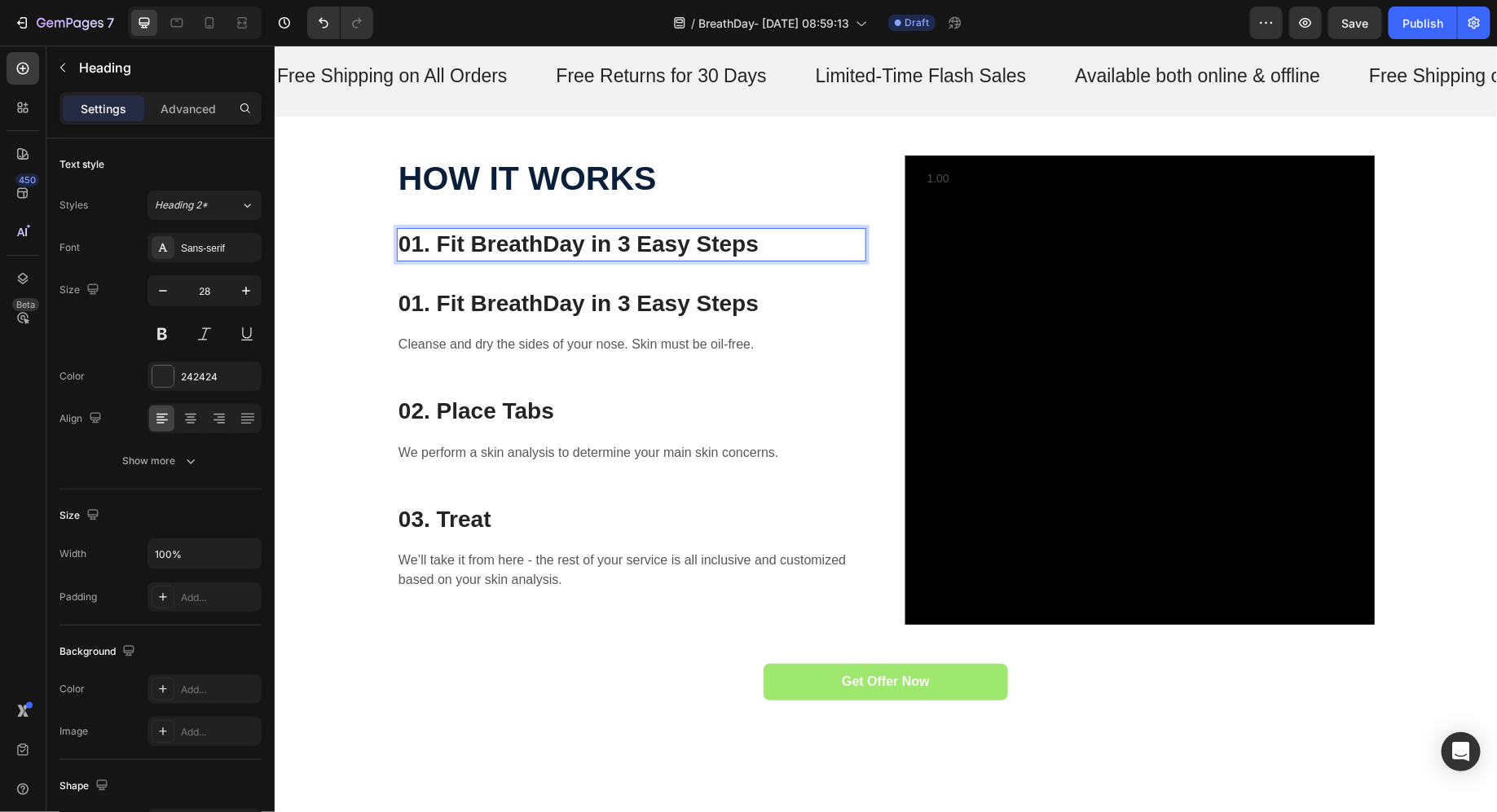
click at [473, 245] on h3 "01. Fit BreathDay in 3 Easy Steps" at bounding box center [631, 243] width 469 height 32
click at [473, 245] on p "01. Fit BreathDay in 3 Easy Steps" at bounding box center [631, 243] width 466 height 29
click at [437, 245] on p "01. Fit BreathDay in 3 Easy Steps" at bounding box center [631, 243] width 466 height 29
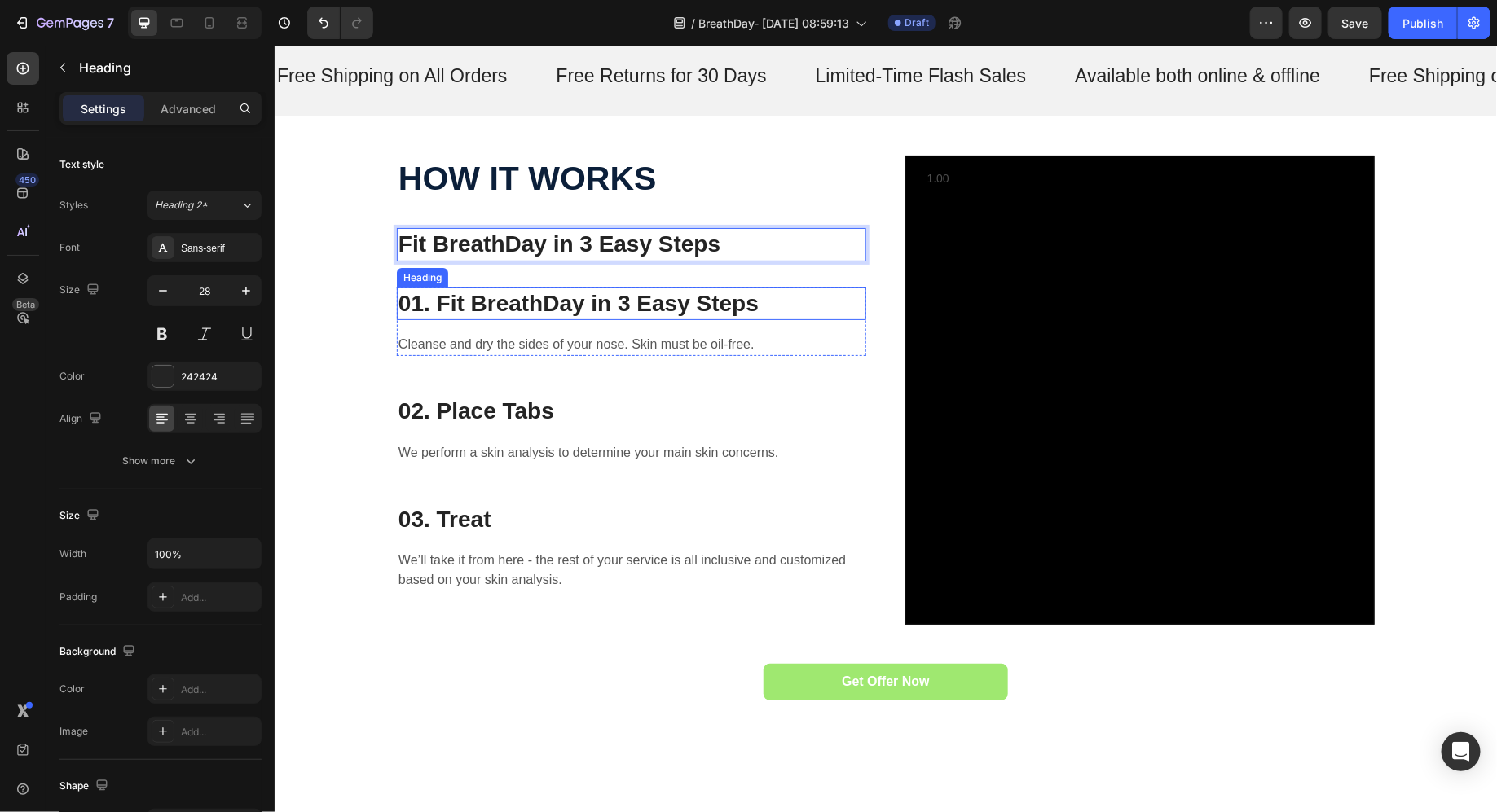
click at [515, 299] on p "01. Fit BreathDay in 3 Easy Steps" at bounding box center [631, 302] width 466 height 29
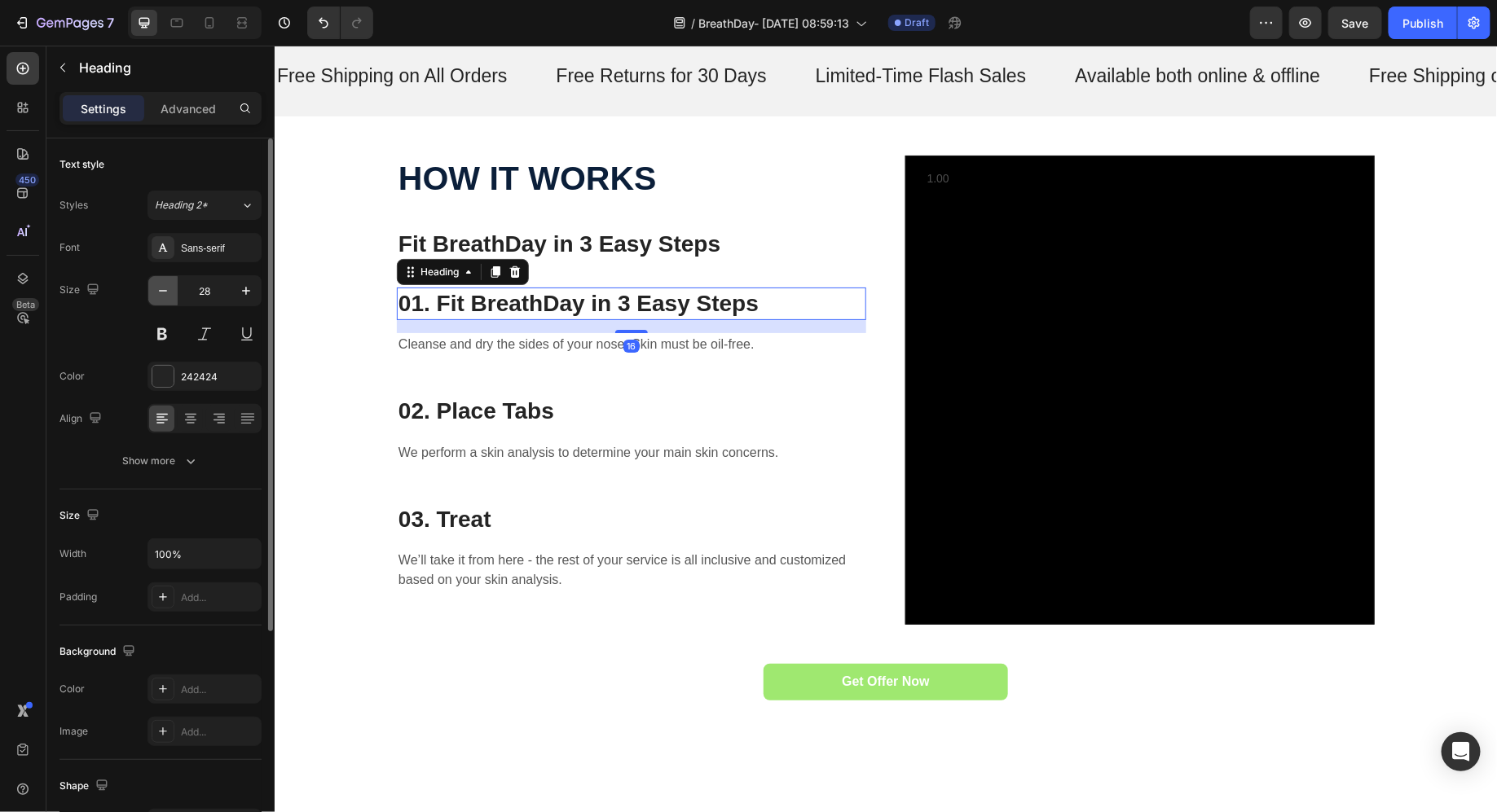
click at [167, 287] on icon "button" at bounding box center [163, 290] width 16 height 16
type input "25"
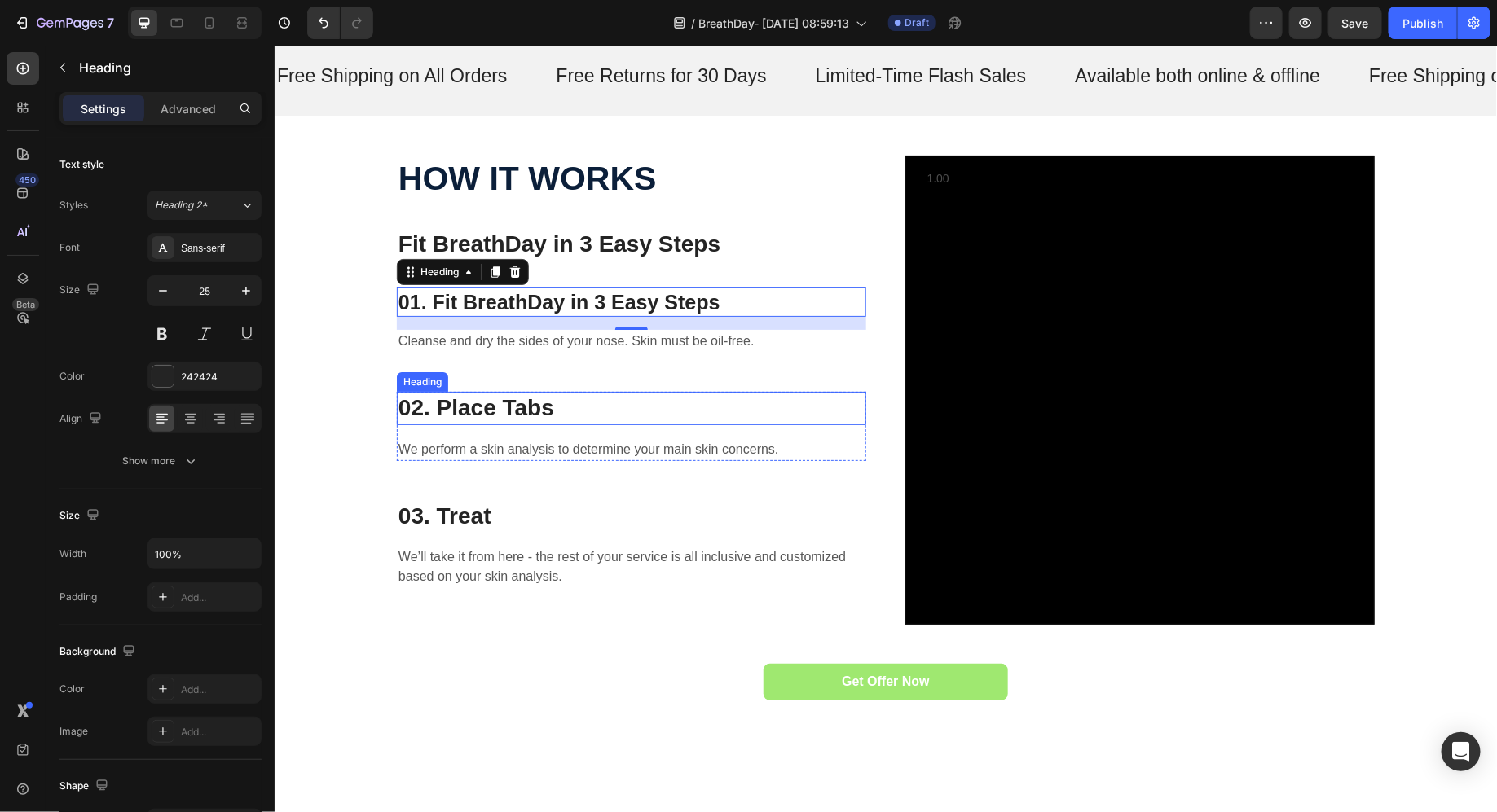
click at [409, 405] on p "02. Place Tabs" at bounding box center [631, 406] width 466 height 29
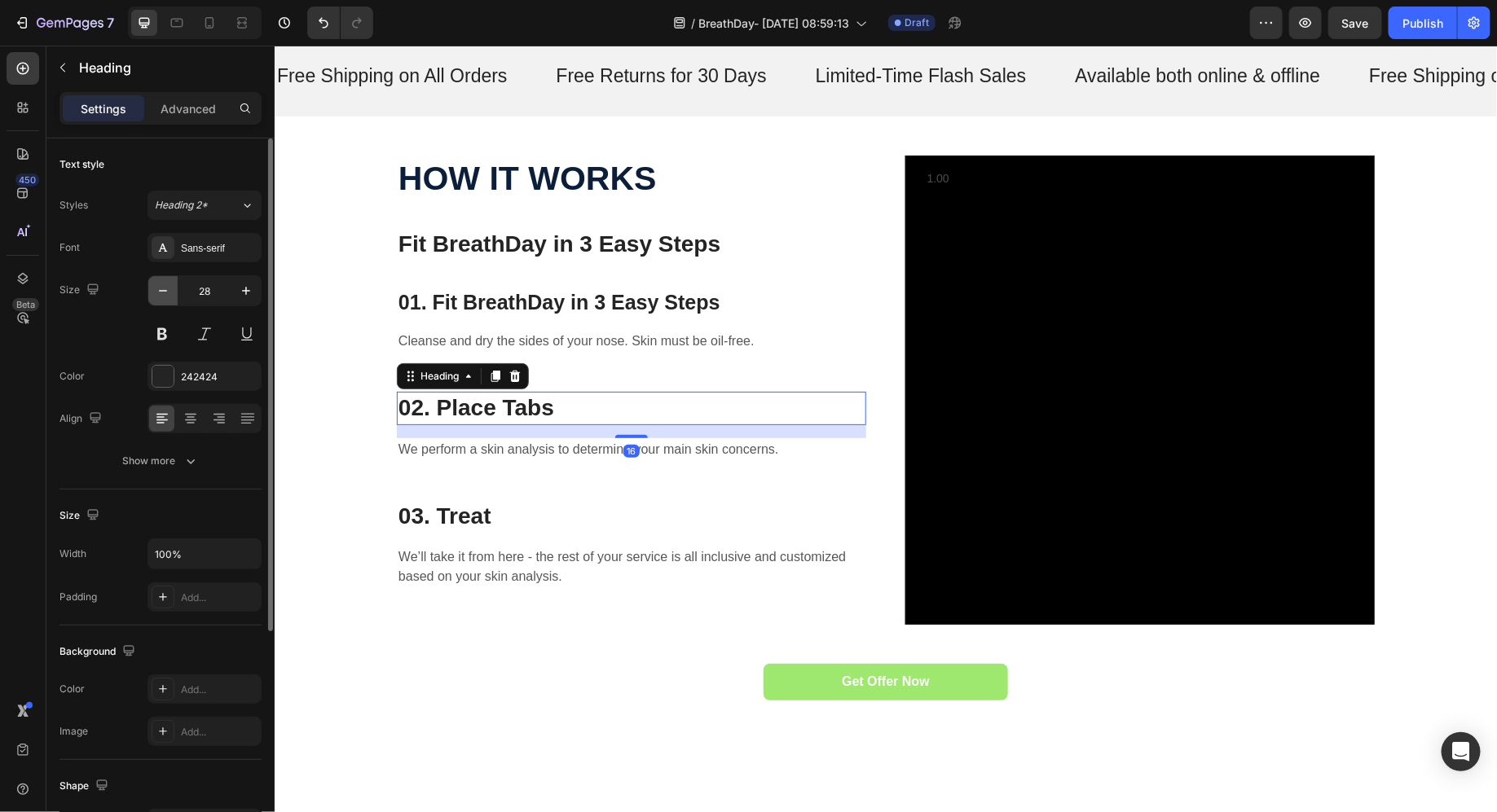
click at [165, 297] on icon "button" at bounding box center [163, 290] width 16 height 16
type input "25"
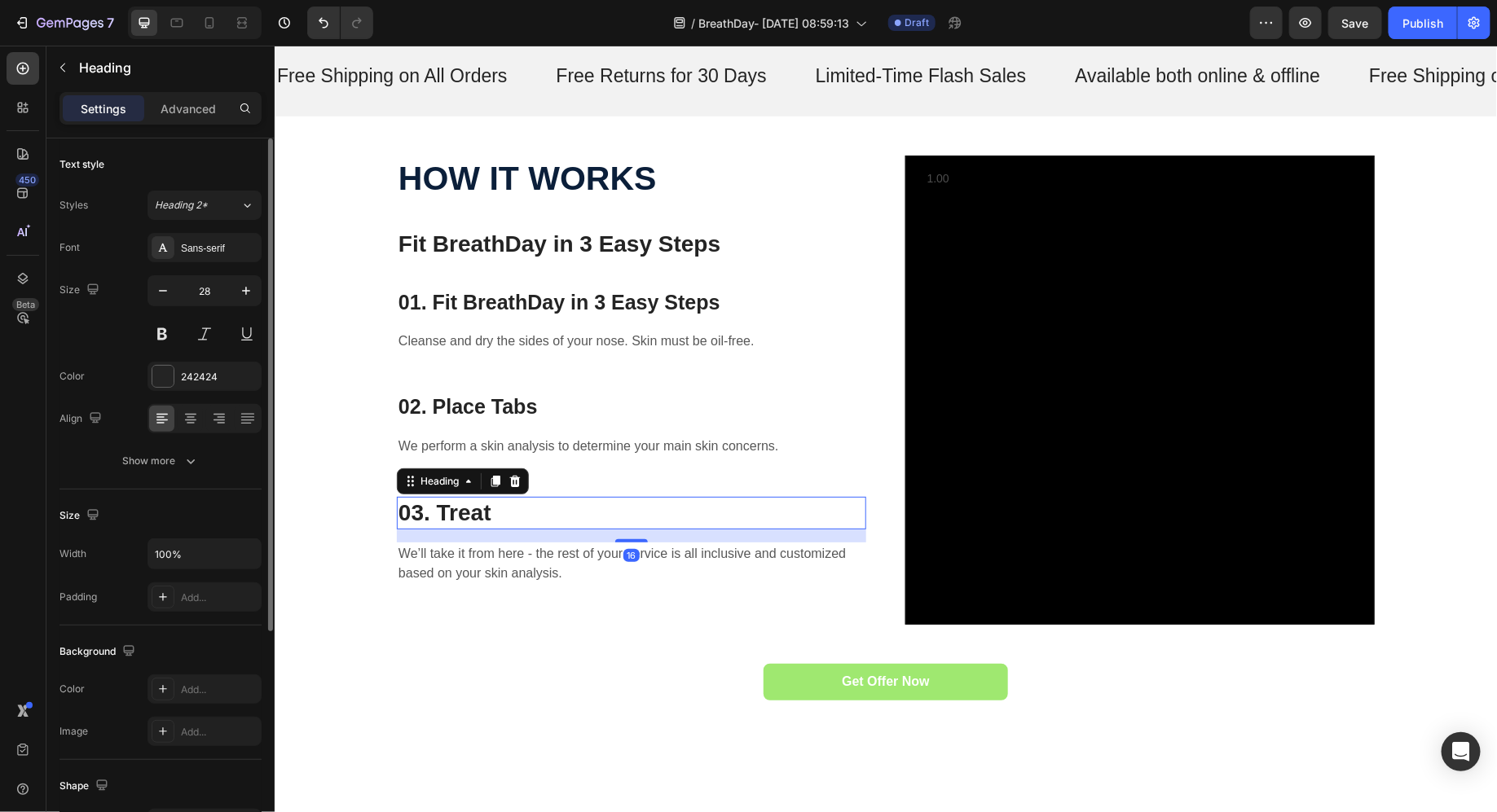
click at [418, 505] on p "03. Treat" at bounding box center [631, 512] width 466 height 29
click at [150, 285] on button "button" at bounding box center [163, 290] width 29 height 29
type input "25"
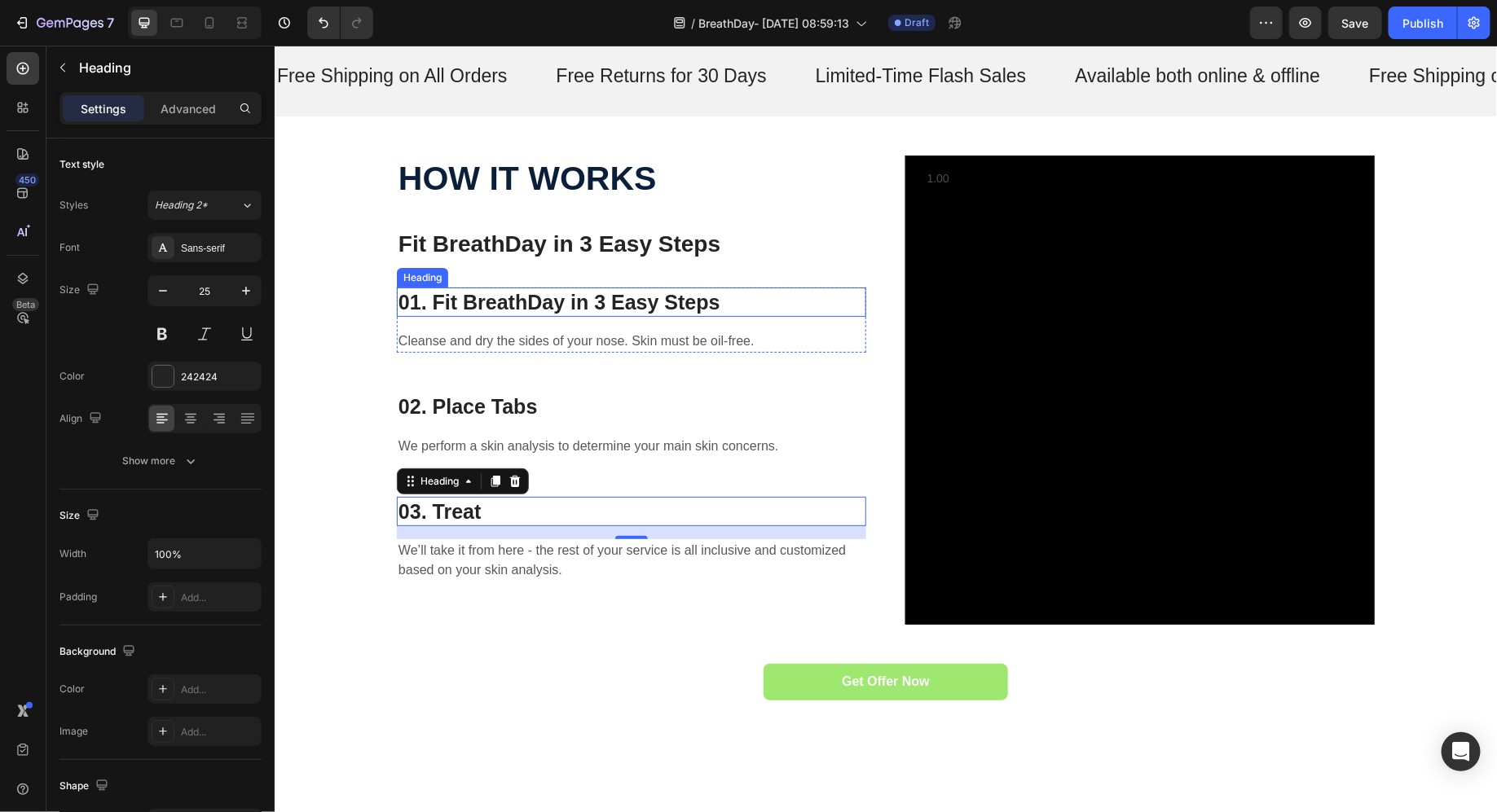
click at [483, 301] on p "01. Fit BreathDay in 3 Easy Steps" at bounding box center [631, 302] width 466 height 26
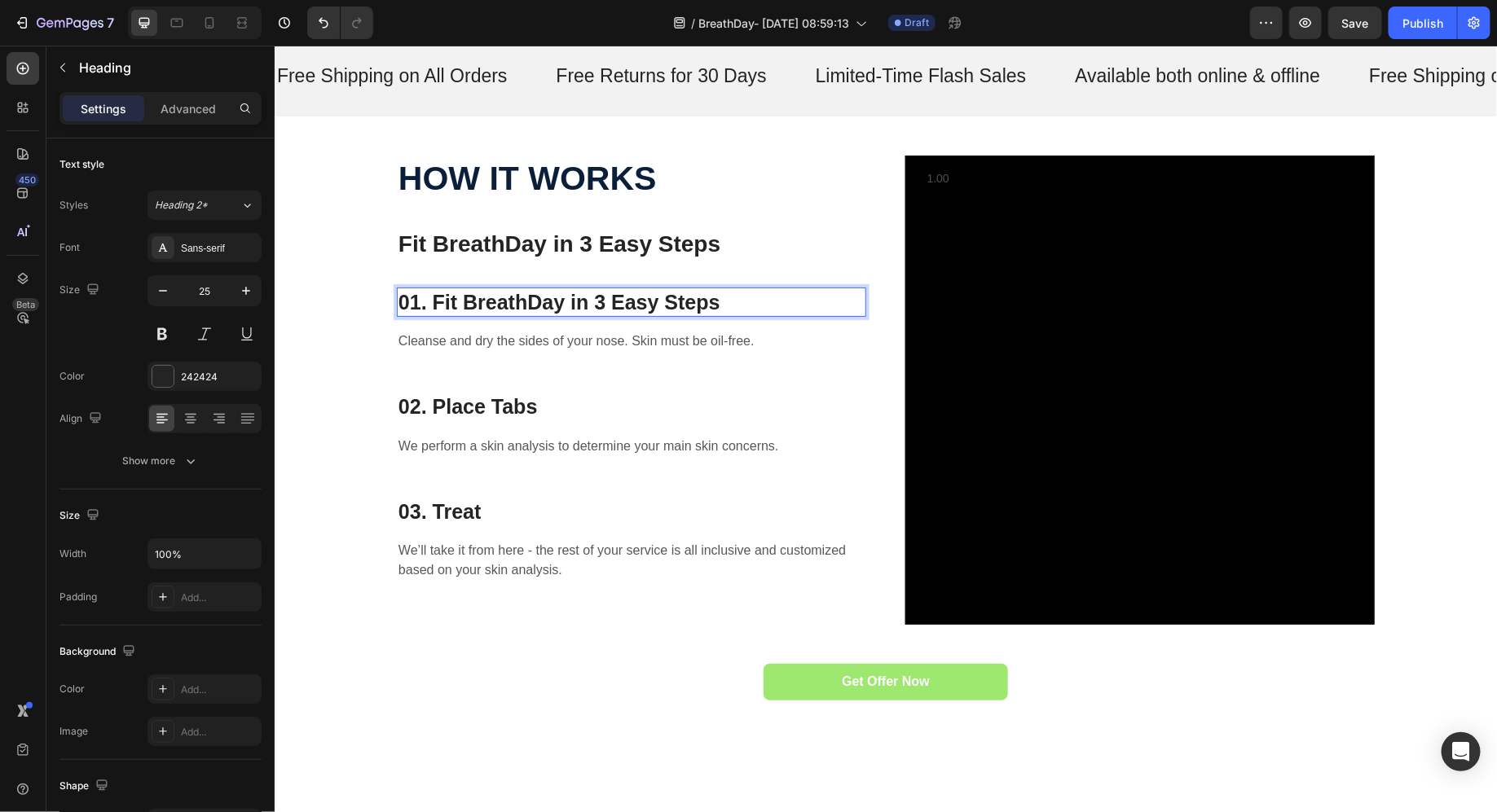
click at [483, 301] on p "01. Fit BreathDay in 3 Easy Steps" at bounding box center [631, 302] width 466 height 26
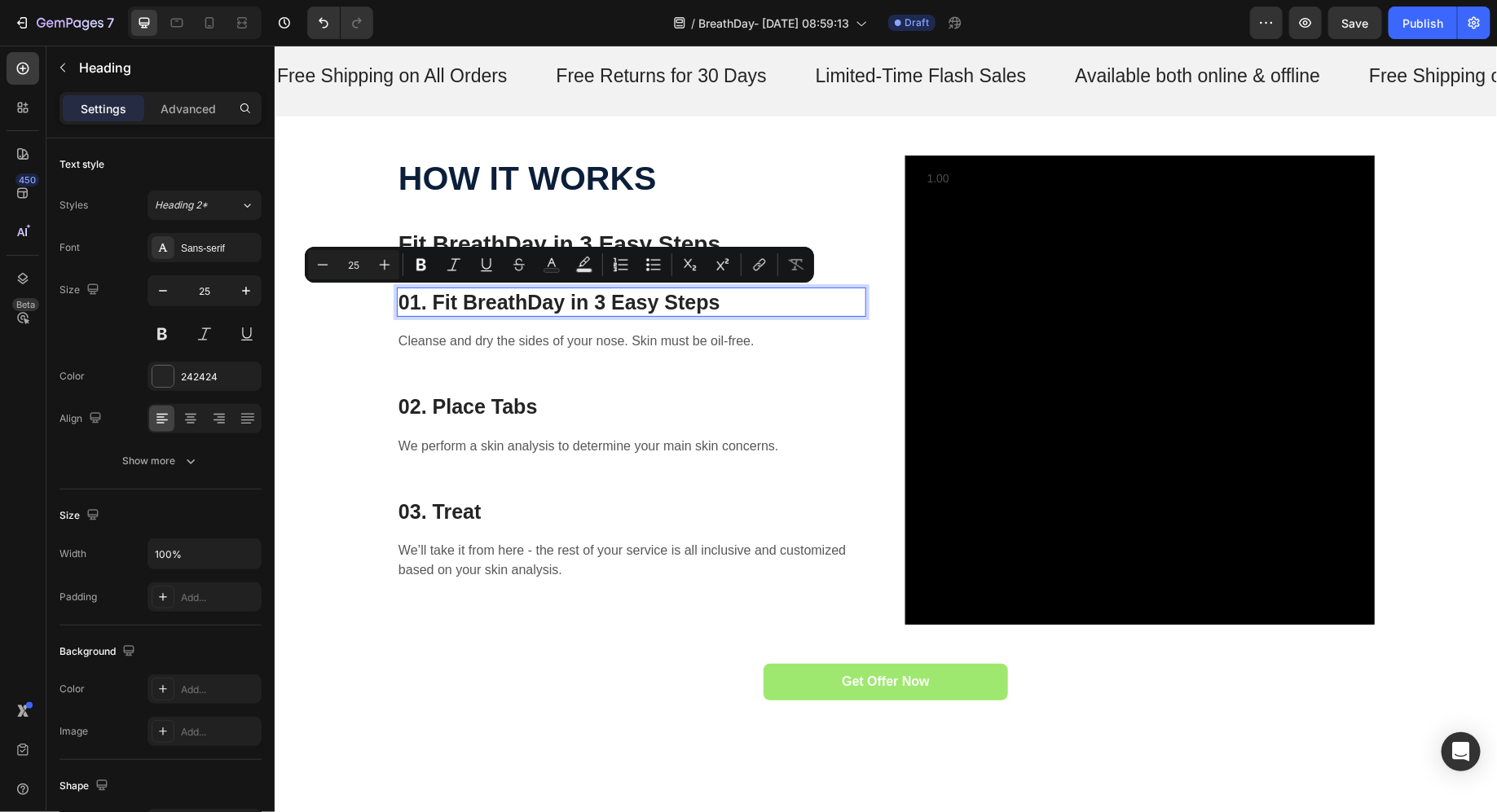
click at [441, 304] on p "01. Fit BreathDay in 3 Easy Steps" at bounding box center [631, 302] width 466 height 26
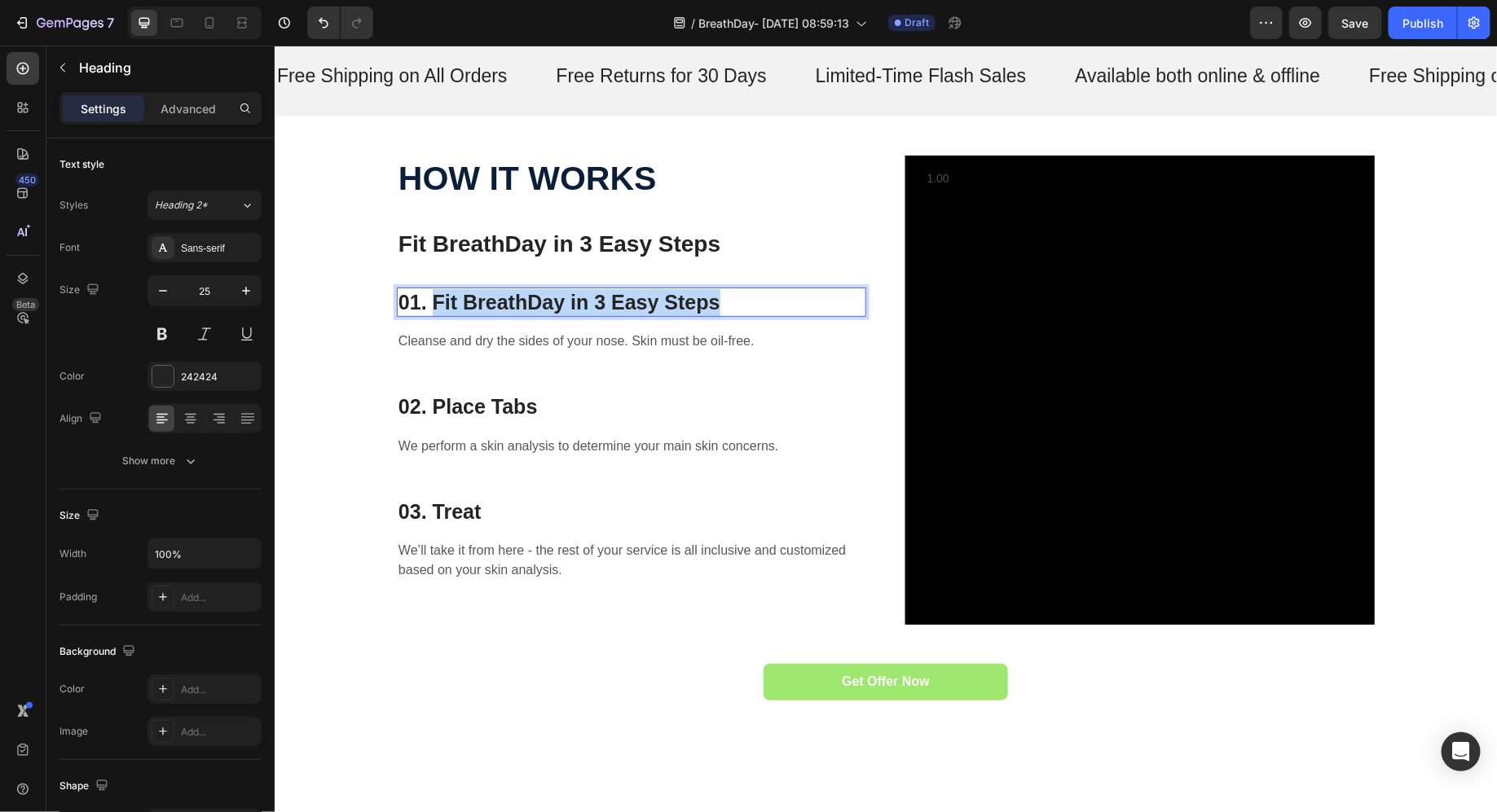
drag, startPoint x: 441, startPoint y: 304, endPoint x: 767, endPoint y: 304, distance: 326.0
click at [767, 304] on p "01. Fit BreathDay in 3 Easy Steps" at bounding box center [631, 302] width 466 height 26
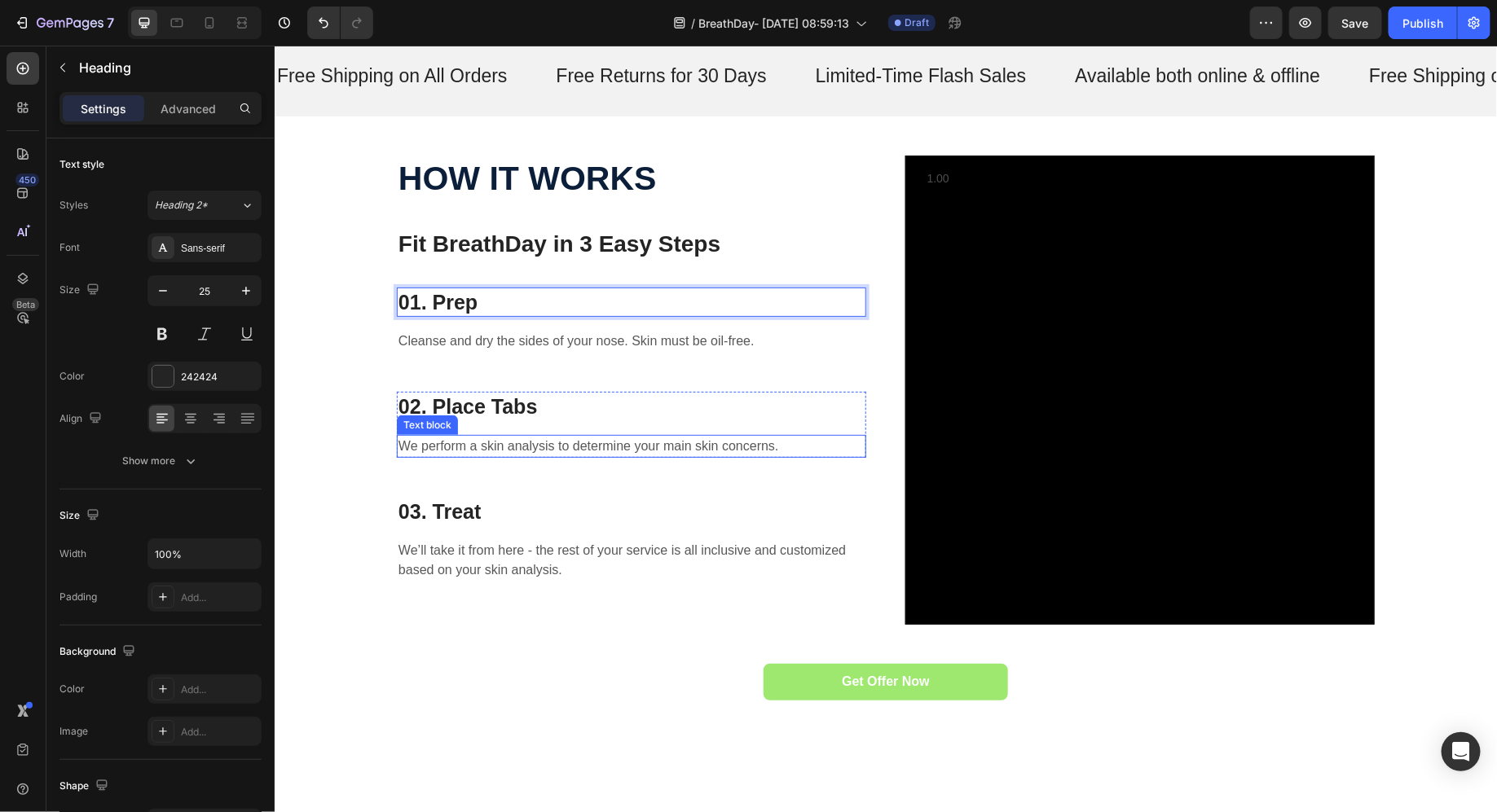
click at [492, 449] on p "We perform a skin analysis to determine your main skin concerns." at bounding box center [631, 445] width 466 height 20
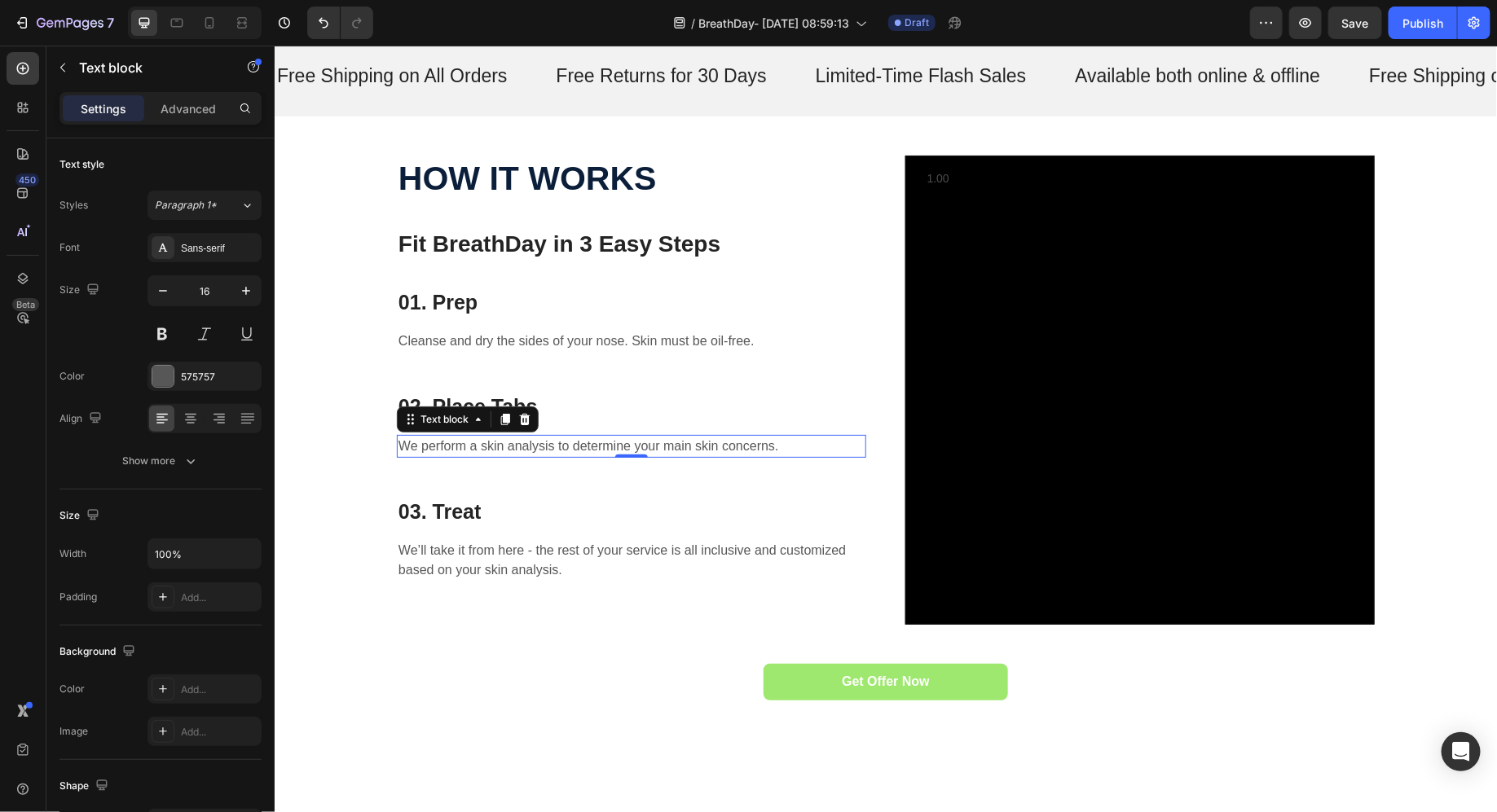
click at [492, 449] on p "We perform a skin analysis to determine your main skin concerns." at bounding box center [631, 445] width 466 height 20
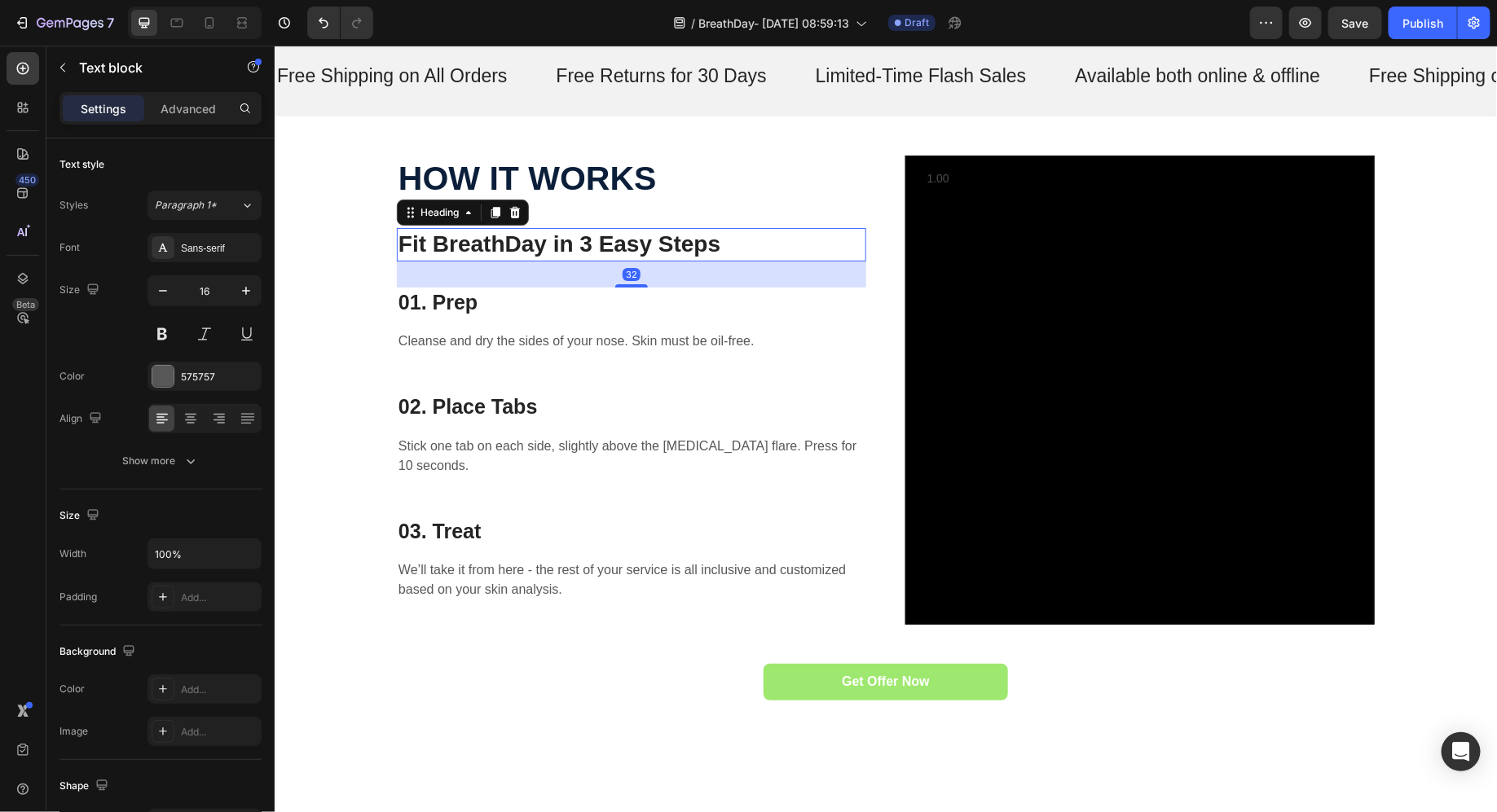
click at [535, 250] on p "Fit BreathDay in 3 Easy Steps" at bounding box center [631, 243] width 466 height 29
click at [192, 425] on div at bounding box center [190, 419] width 26 height 26
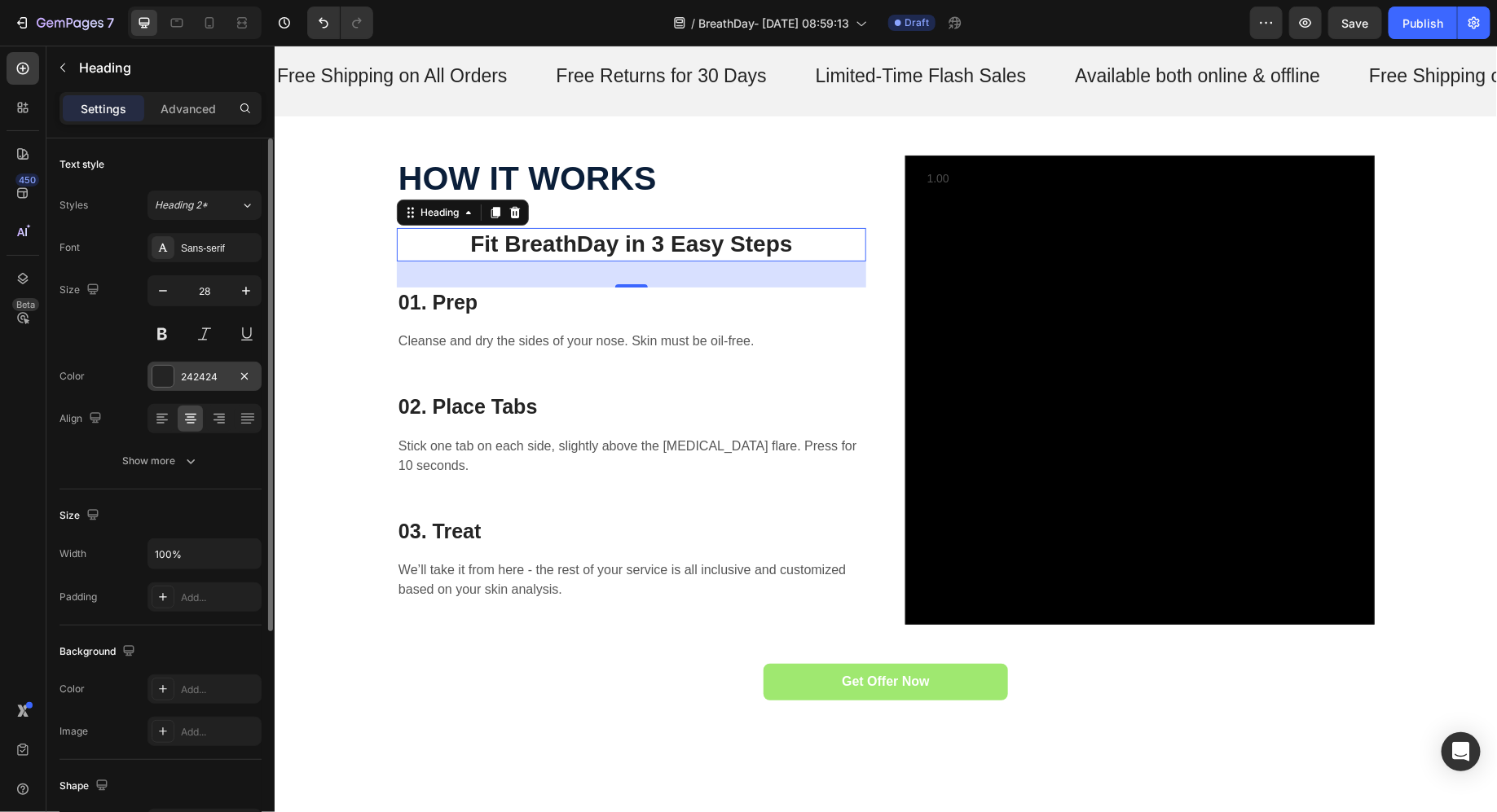
click at [168, 386] on div at bounding box center [163, 376] width 21 height 21
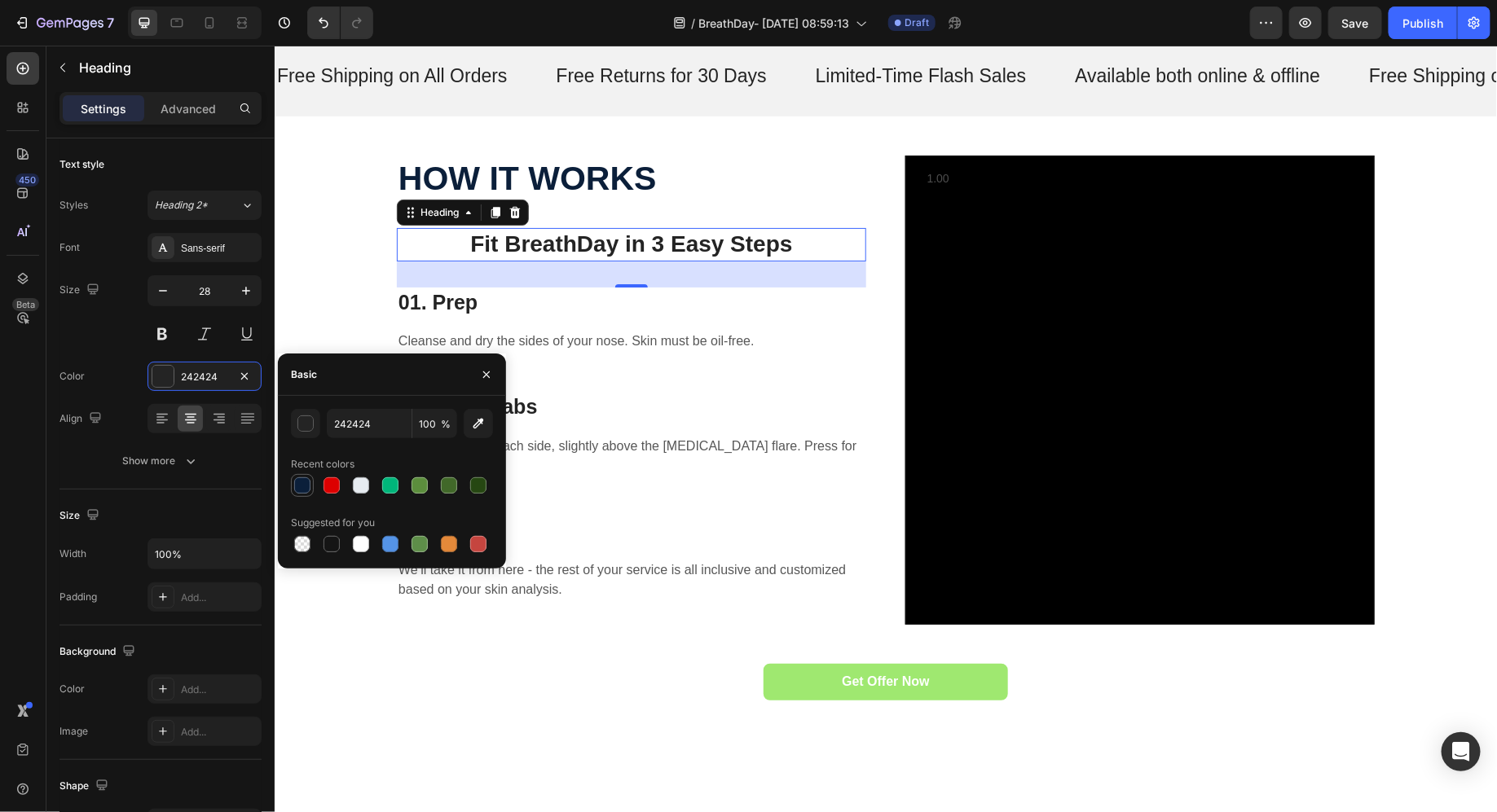
click at [306, 485] on div at bounding box center [302, 485] width 16 height 16
type input "0B1F3A"
click at [305, 489] on div at bounding box center [302, 485] width 16 height 16
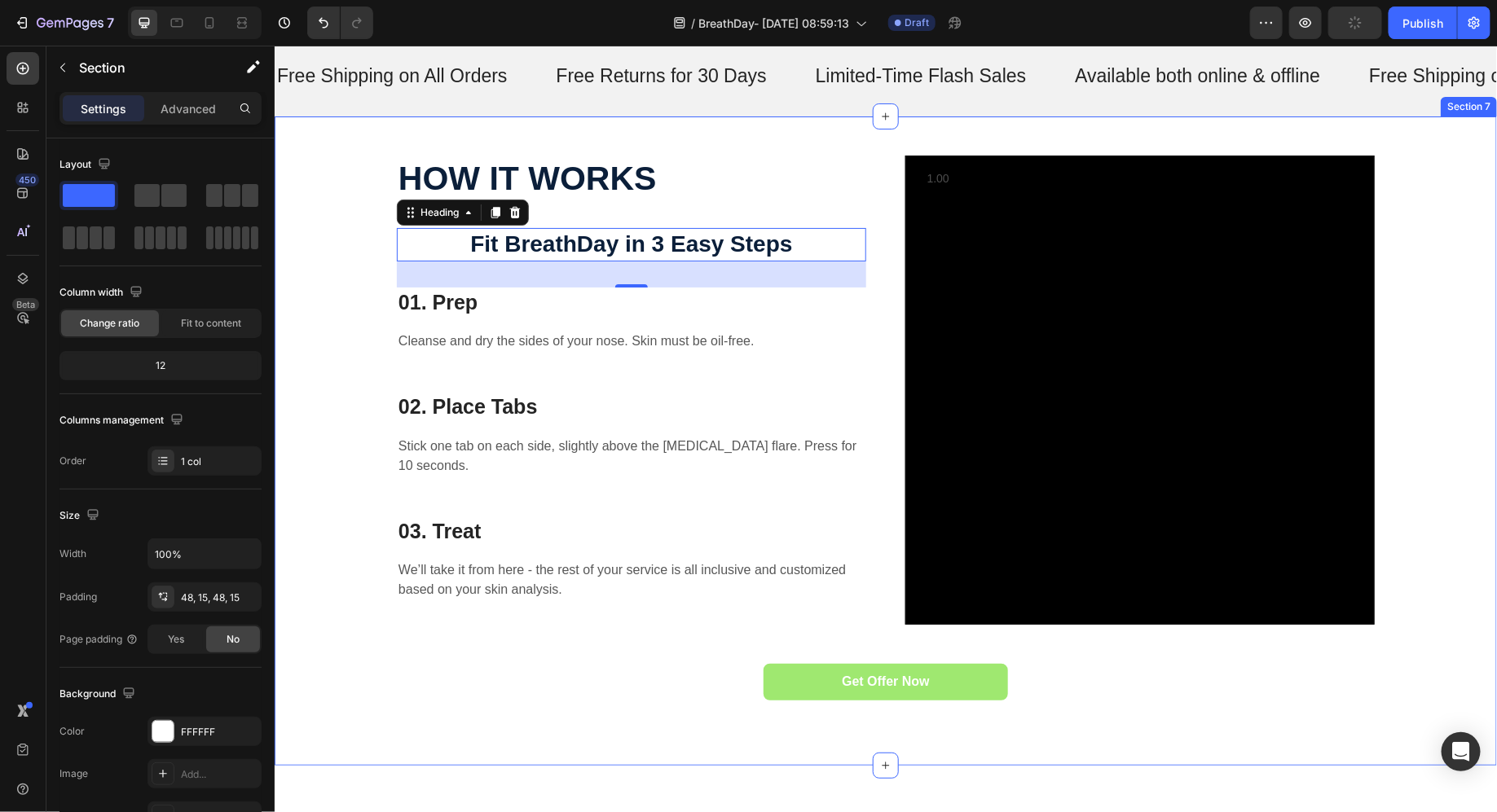
click at [366, 298] on div "HOW IT WORKS Text block Fit BreathDay in 3 Easy Steps Heading 32 01. Prep Headi…" at bounding box center [885, 441] width 1198 height 571
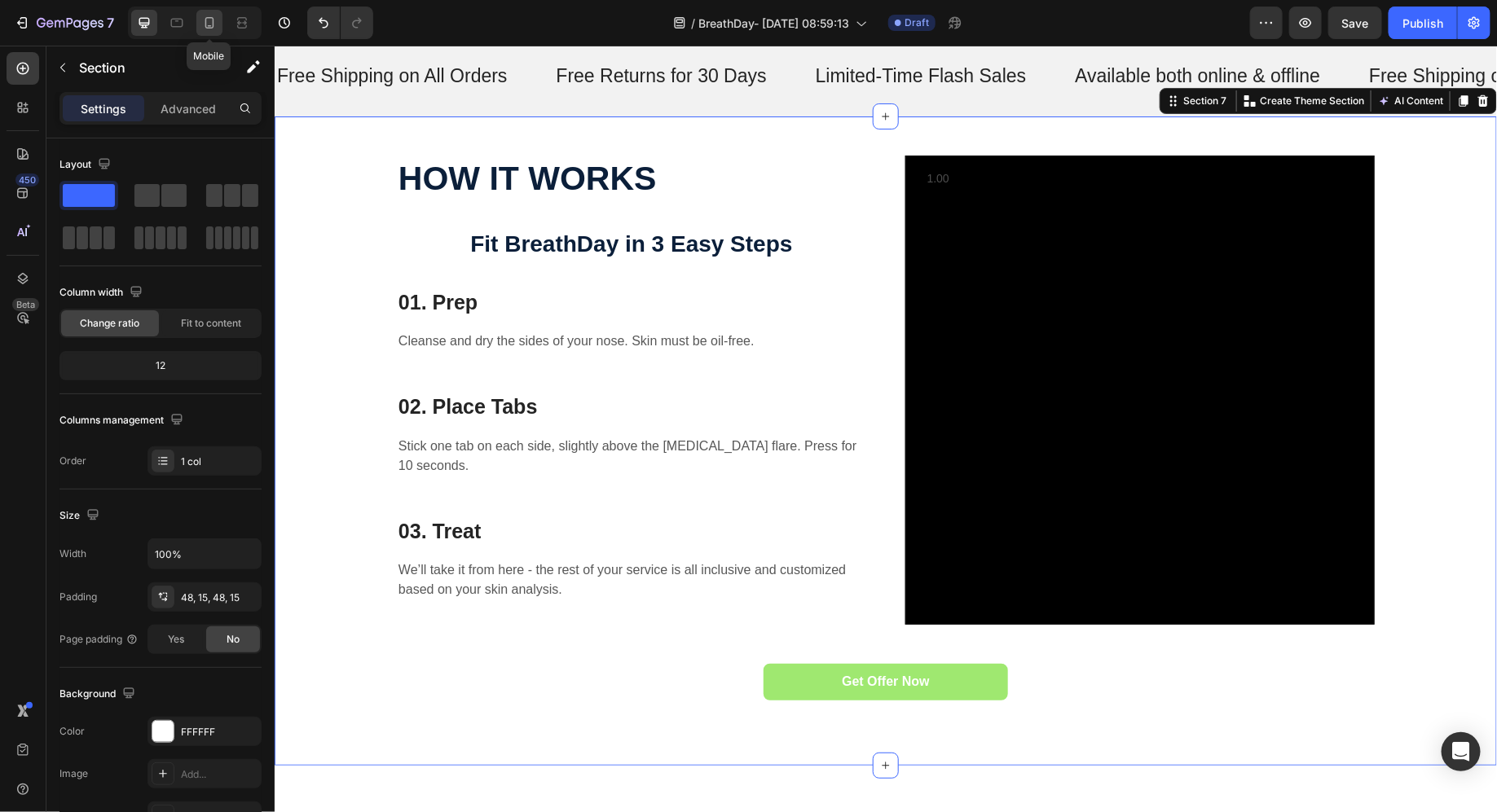
click at [210, 27] on icon at bounding box center [209, 23] width 9 height 11
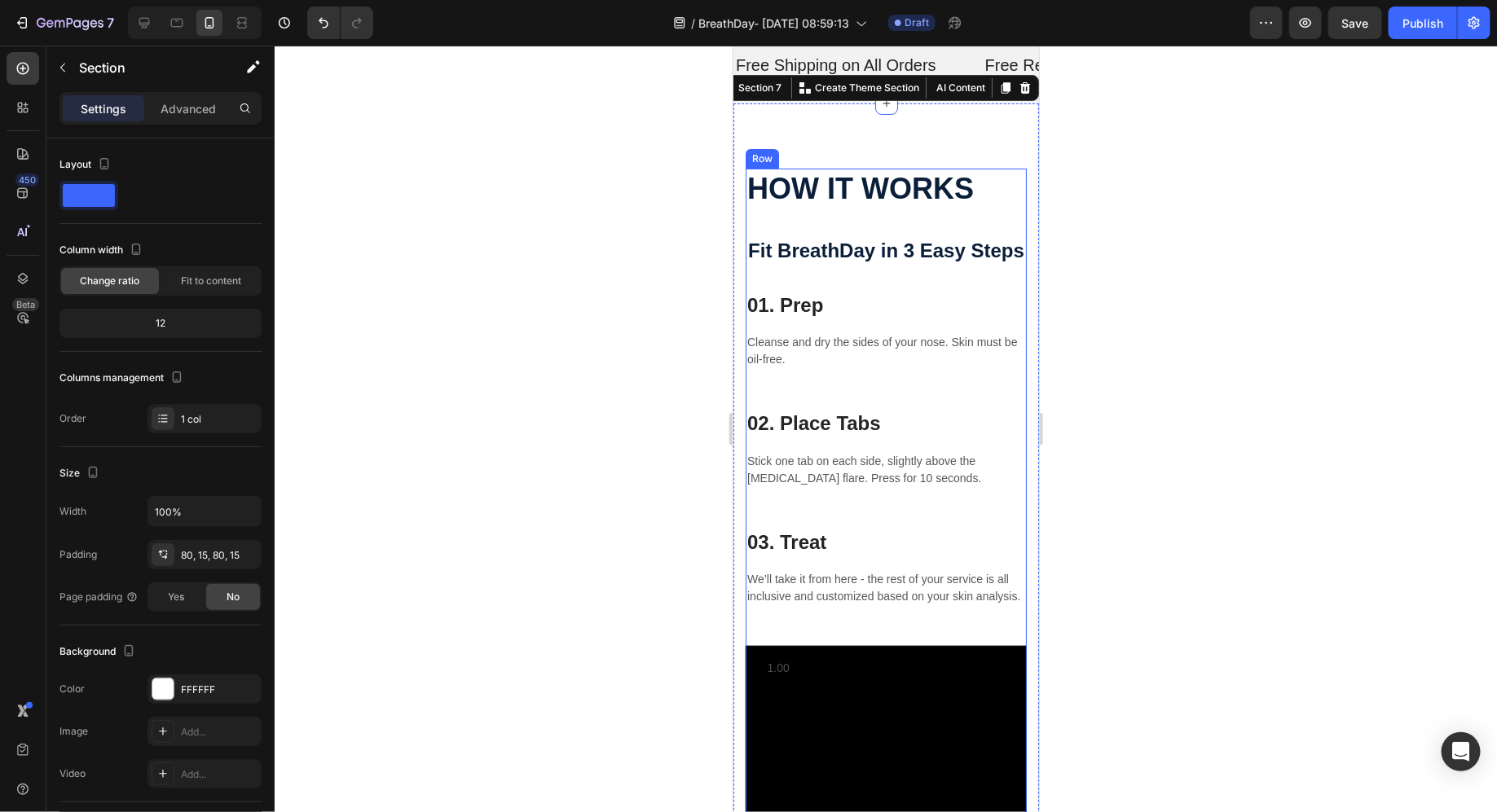
scroll to position [3010, 0]
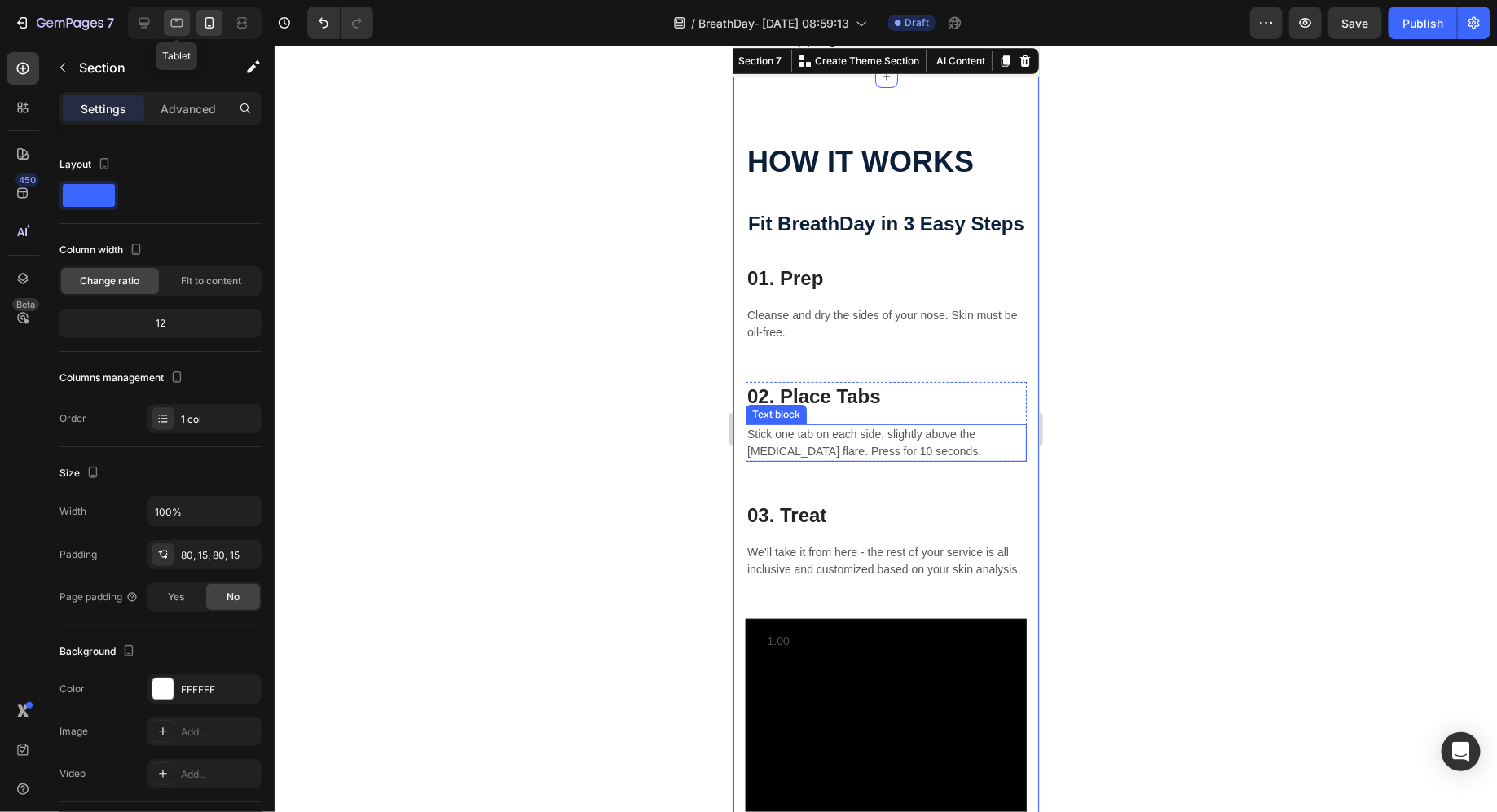
click at [165, 26] on div at bounding box center [177, 23] width 26 height 26
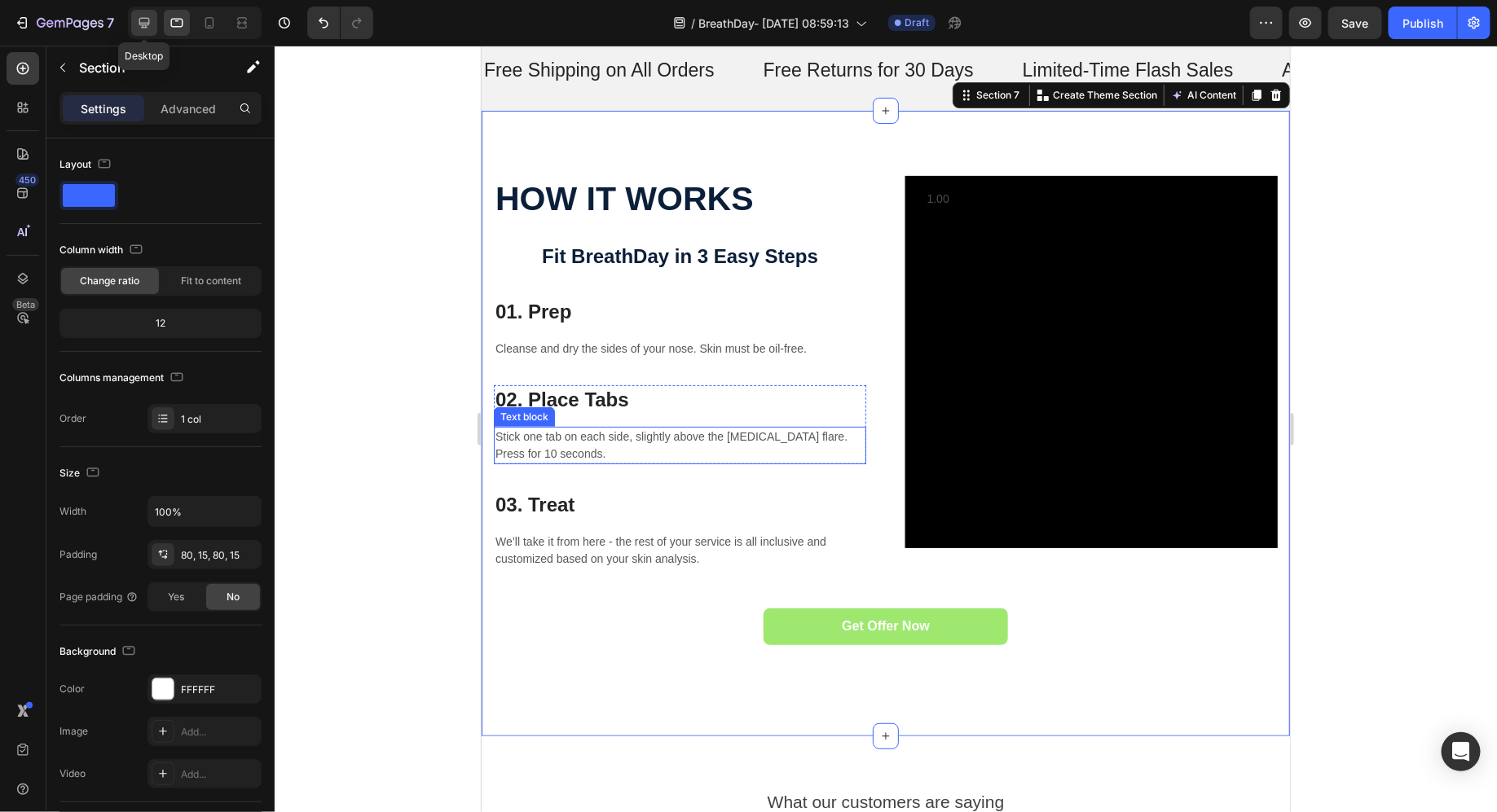
scroll to position [3017, 0]
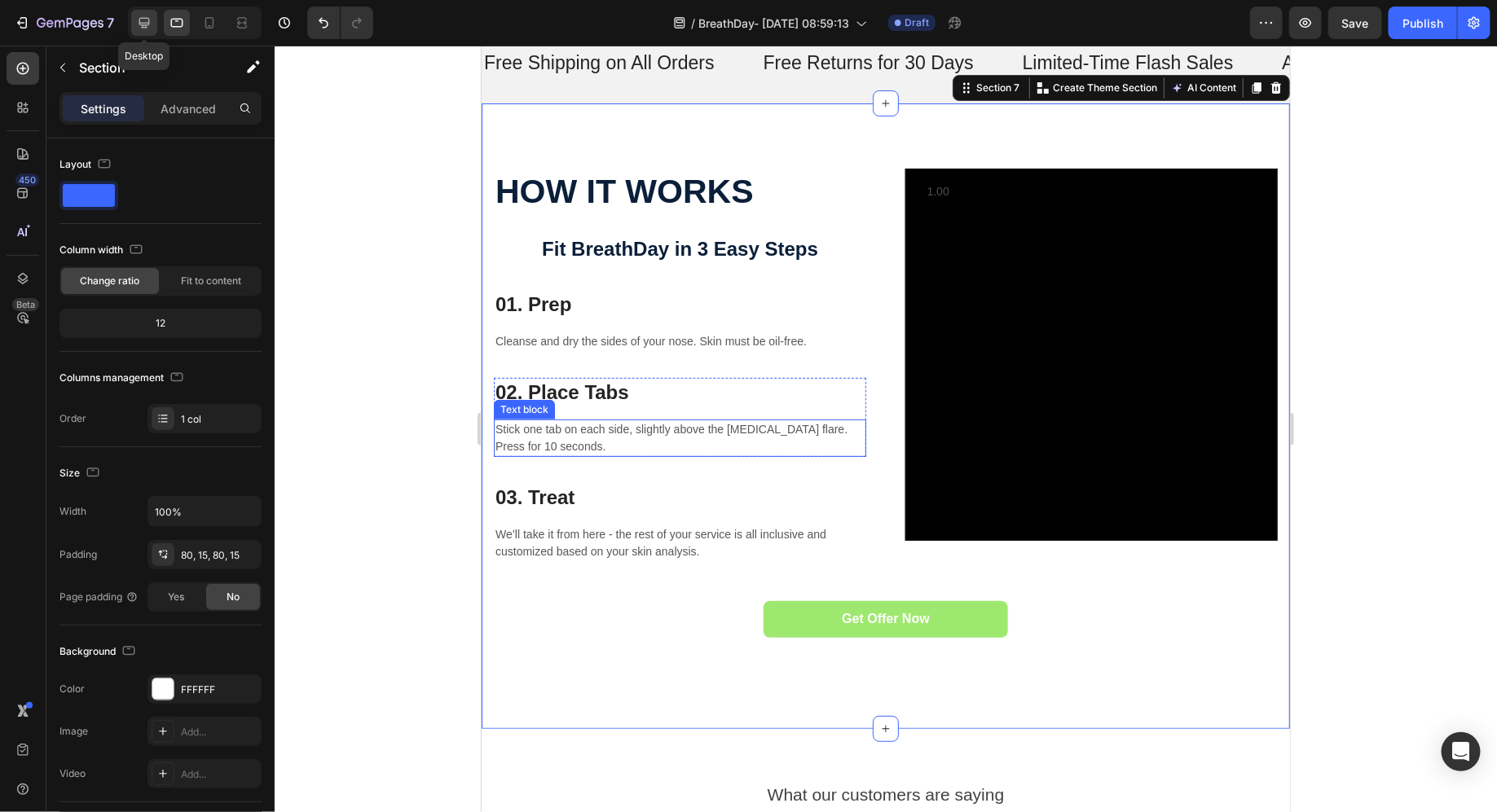
click at [139, 23] on icon at bounding box center [144, 23] width 10 height 10
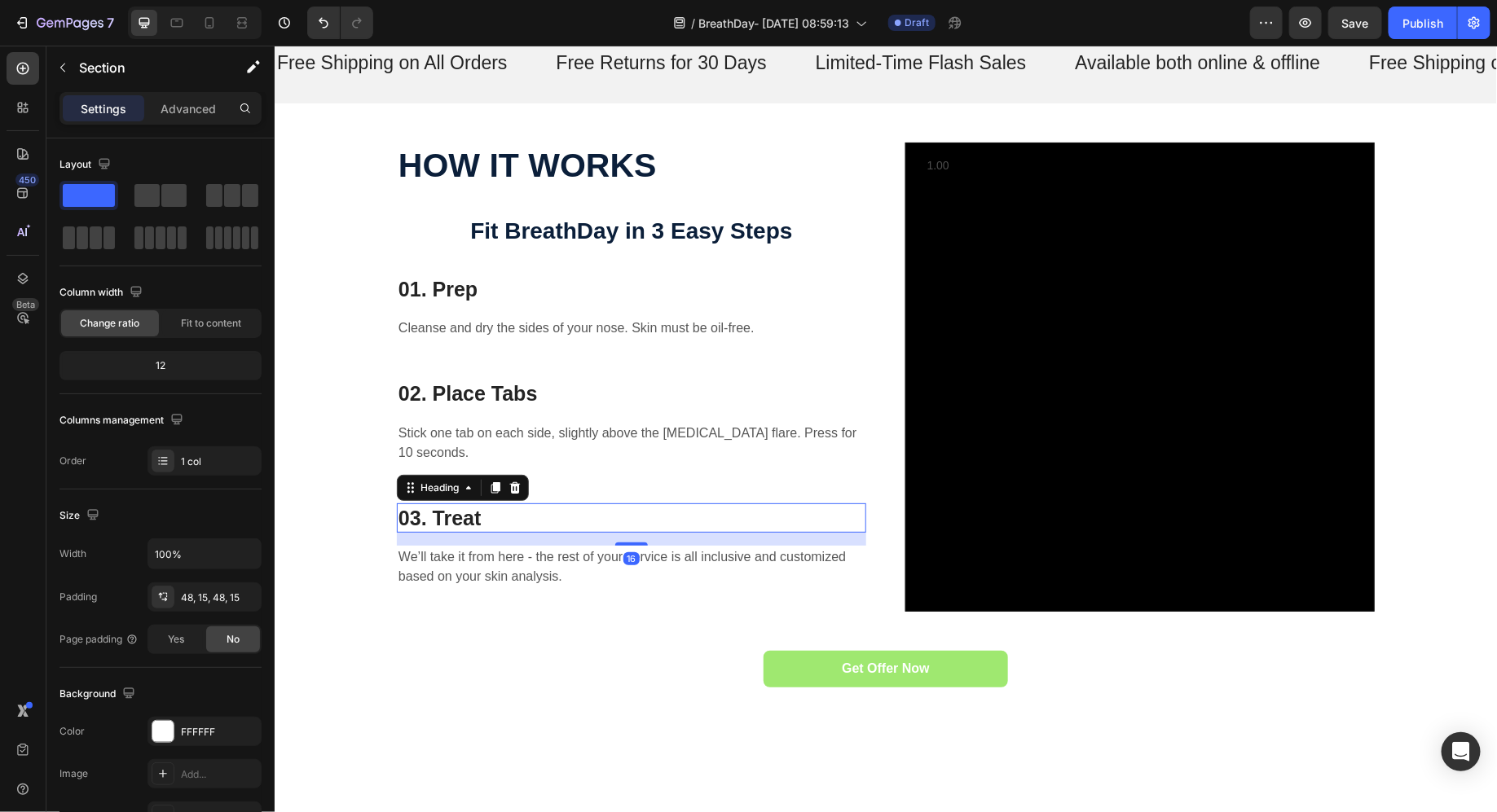
click at [479, 505] on p "03. Treat" at bounding box center [631, 518] width 466 height 26
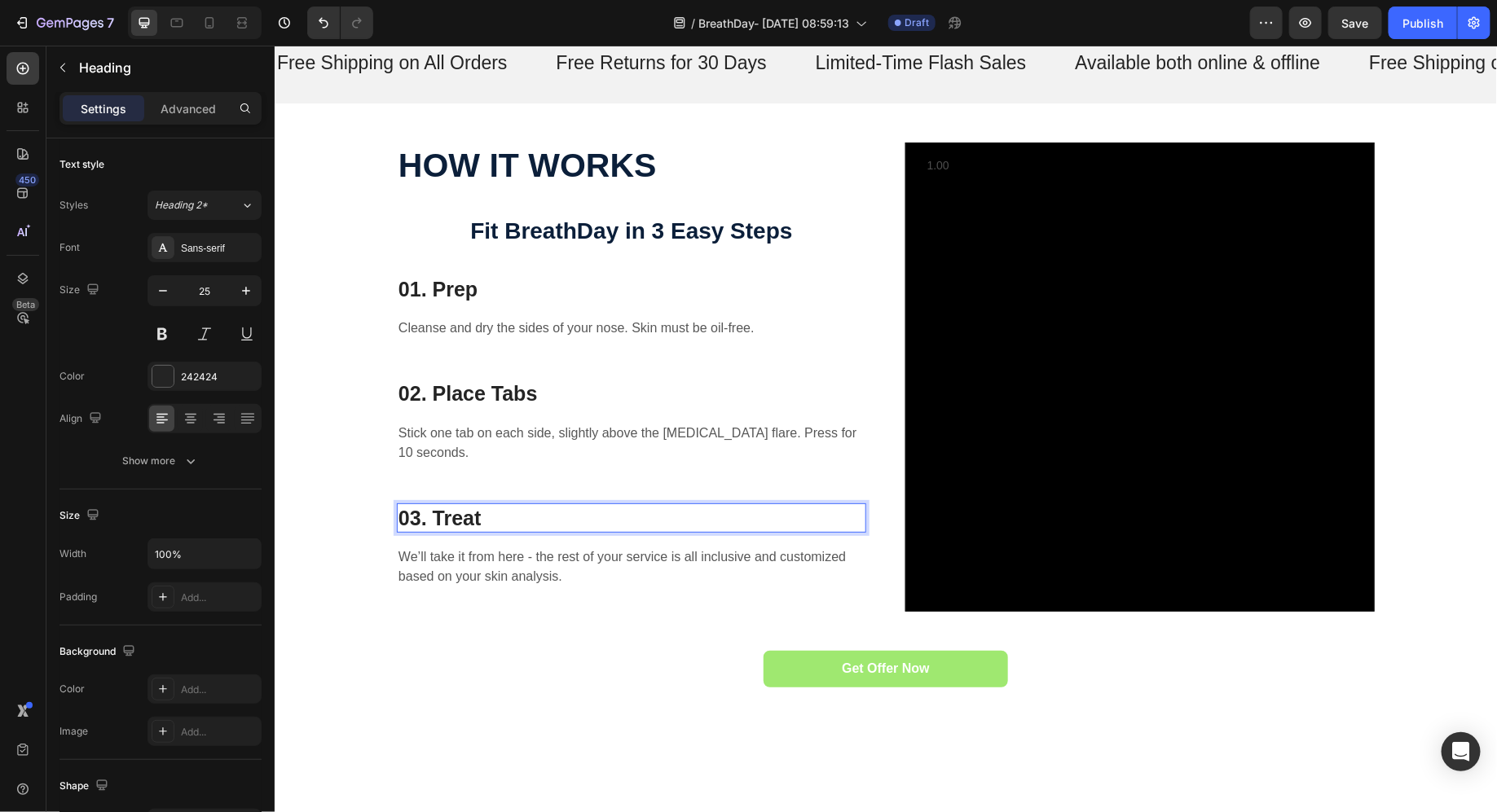
click at [479, 505] on p "03. Treat" at bounding box center [631, 518] width 466 height 26
click at [472, 505] on p "03. Treat" at bounding box center [631, 518] width 466 height 26
click at [514, 523] on div "03. Snap the Band Heading 16 We’ll take it from here - the rest of your service…" at bounding box center [631, 545] width 469 height 86
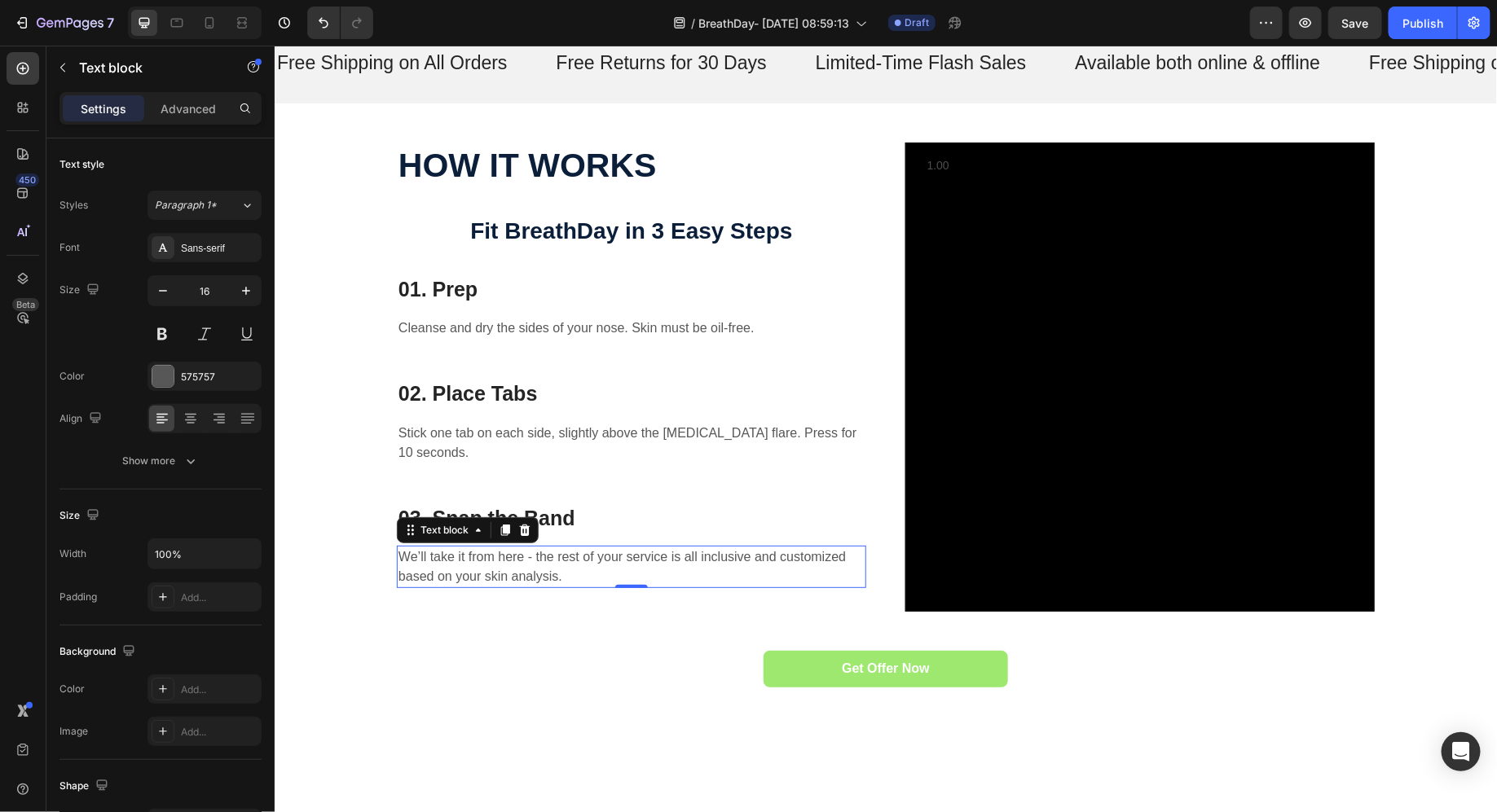
click at [505, 551] on p "We’ll take it from here - the rest of your service is all inclusive and customi…" at bounding box center [631, 565] width 466 height 39
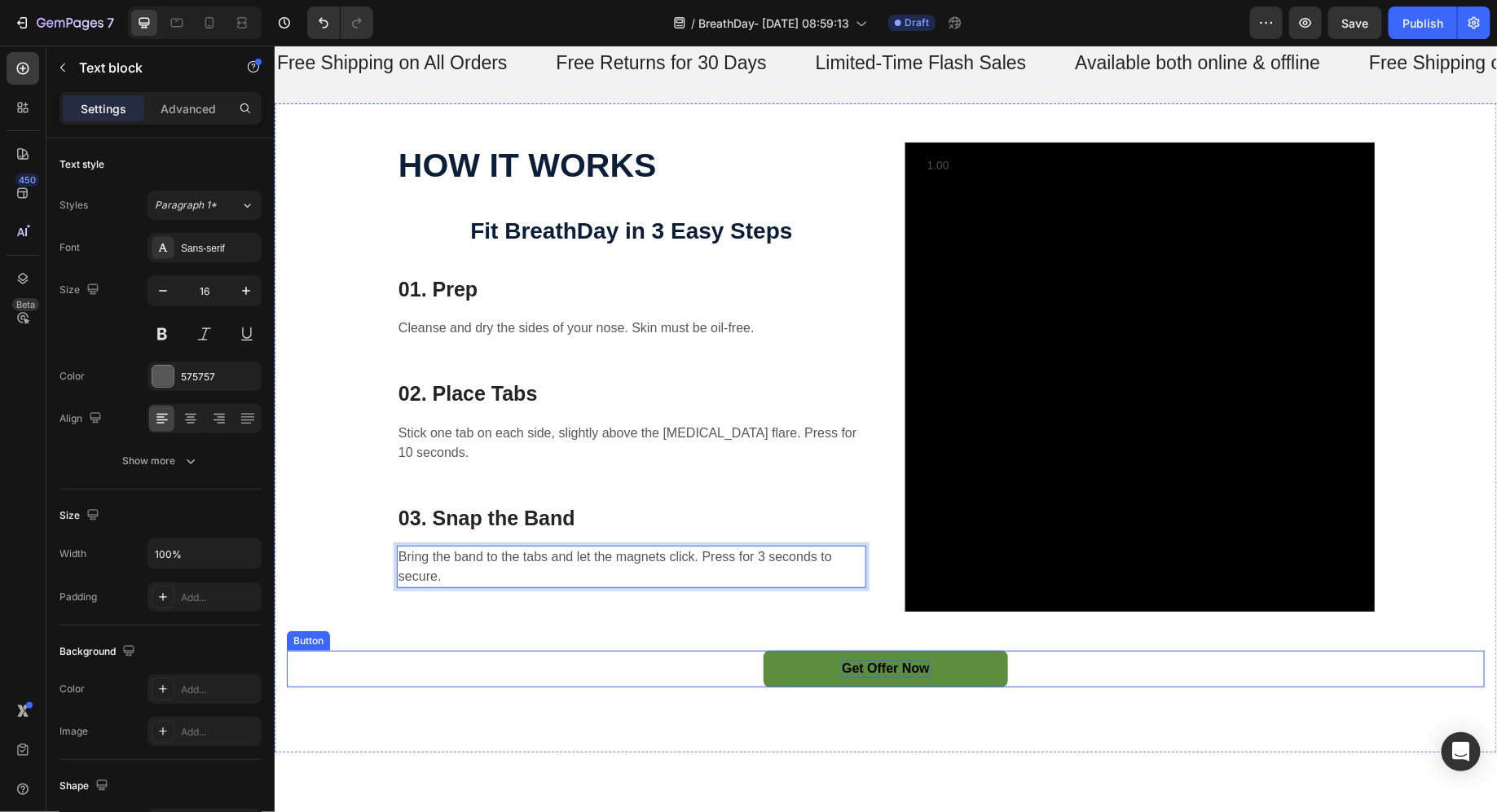
click at [859, 672] on p "Get Offer Now" at bounding box center [885, 668] width 88 height 17
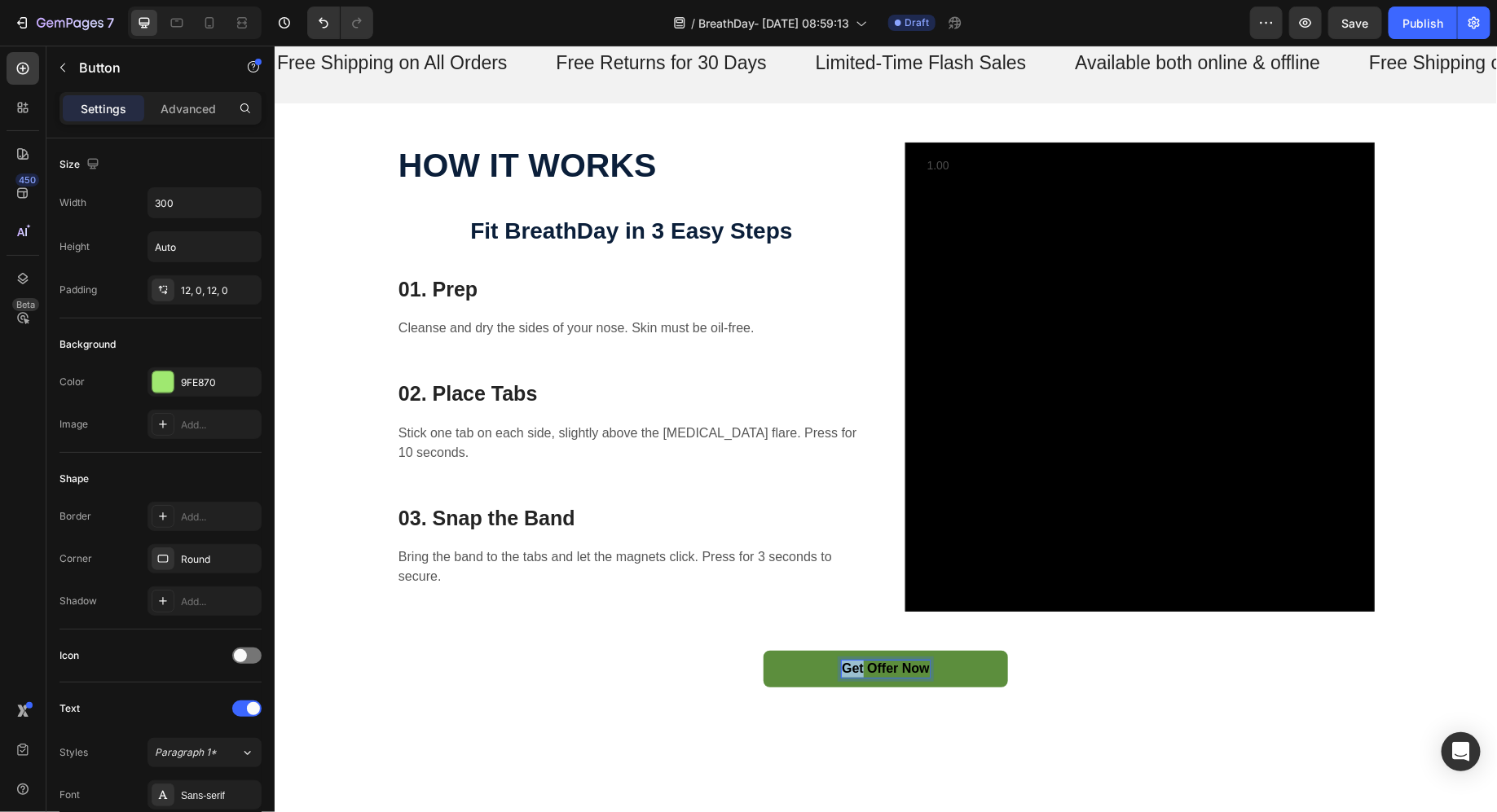
click at [859, 672] on p "Get Offer Now" at bounding box center [885, 668] width 88 height 17
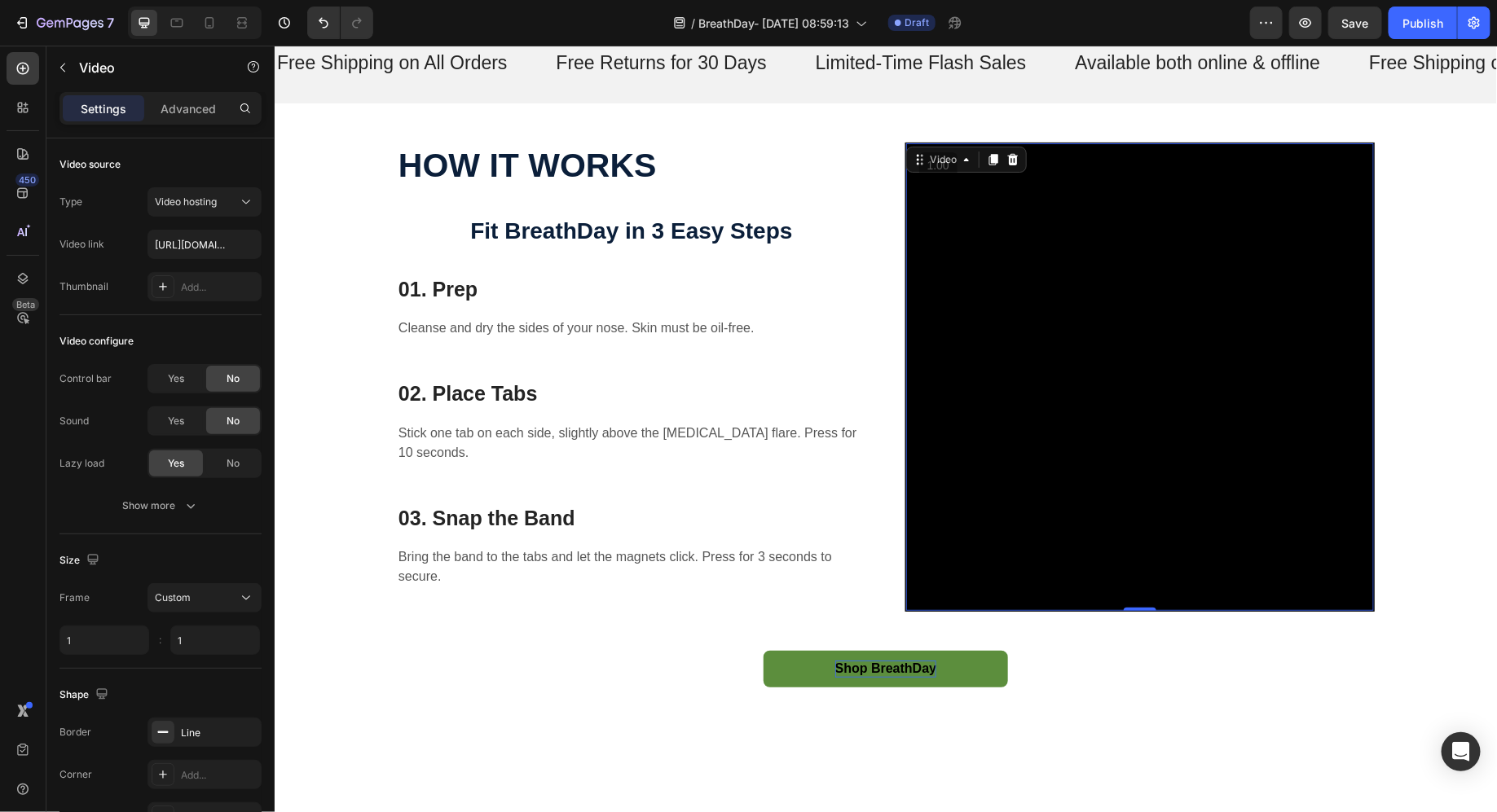
click at [913, 523] on video at bounding box center [1140, 376] width 468 height 468
click at [868, 577] on div "HOW IT WORKS Text block Fit BreathDay in 3 Easy Steps Heading 01. Prep Heading …" at bounding box center [885, 376] width 978 height 469
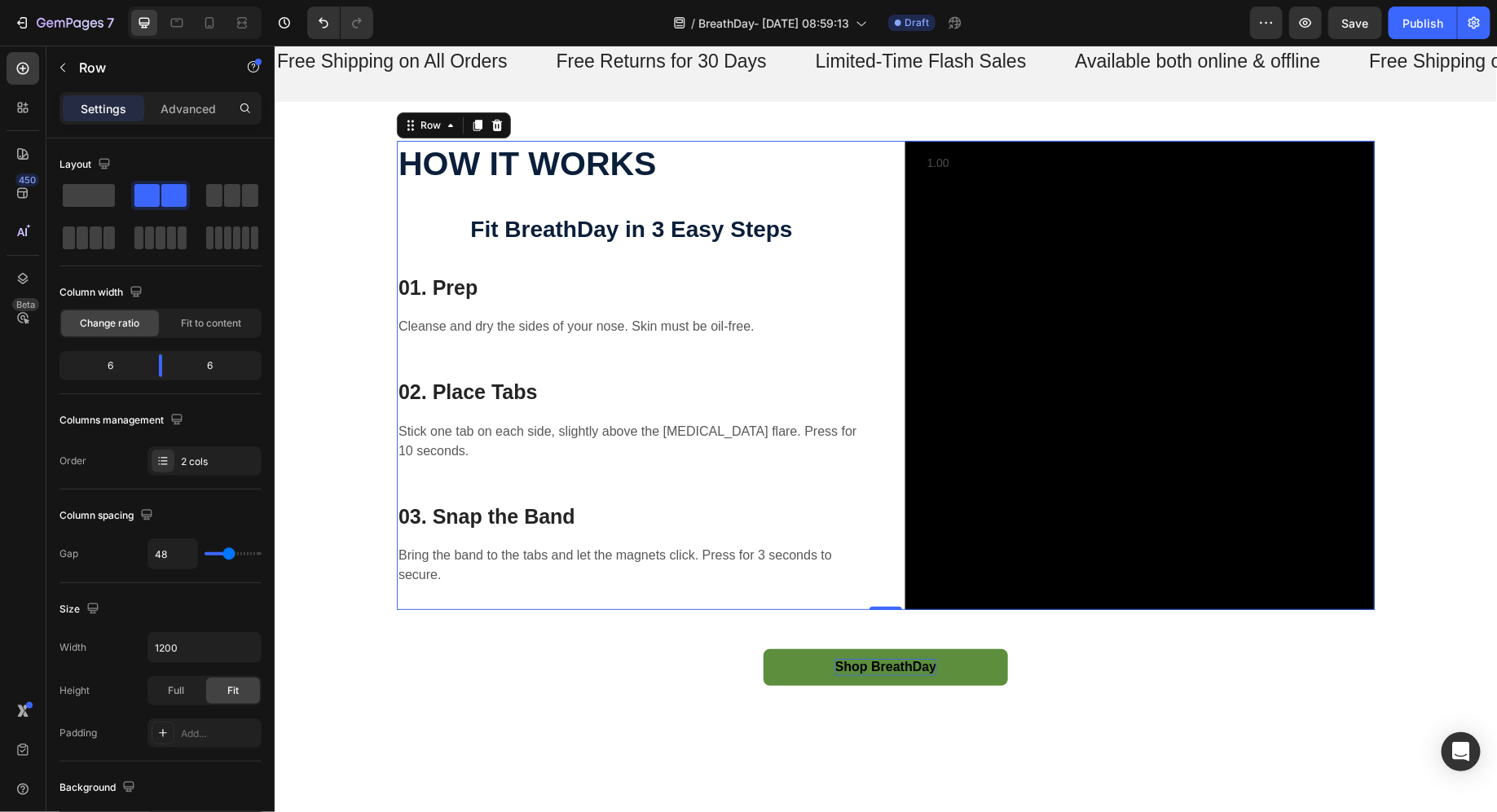
scroll to position [2635, 0]
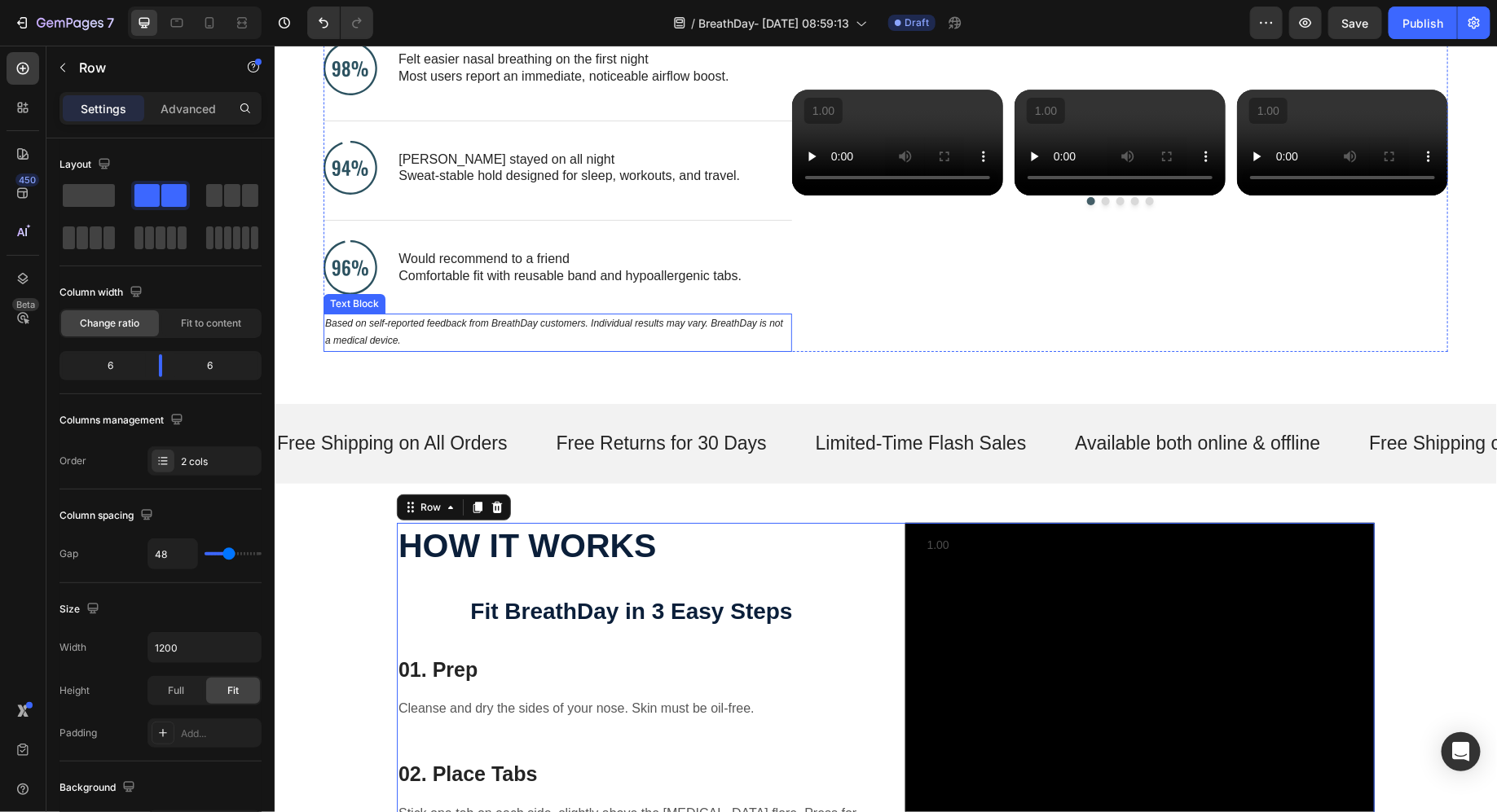
click at [541, 326] on icon "Based on self-reported feedback from BreathDay customers. Individual results ma…" at bounding box center [553, 331] width 458 height 29
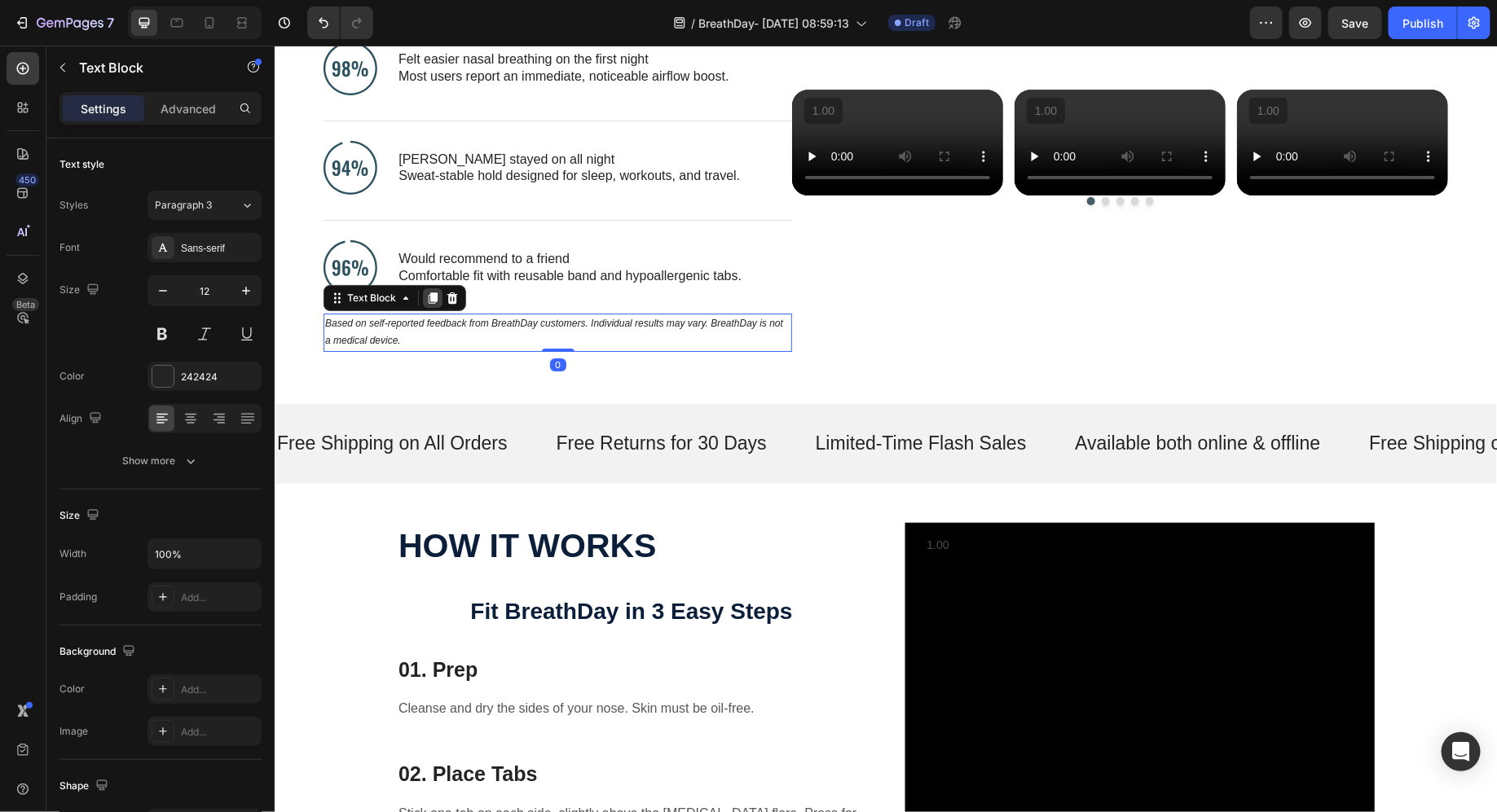
click at [434, 298] on icon at bounding box center [432, 298] width 9 height 11
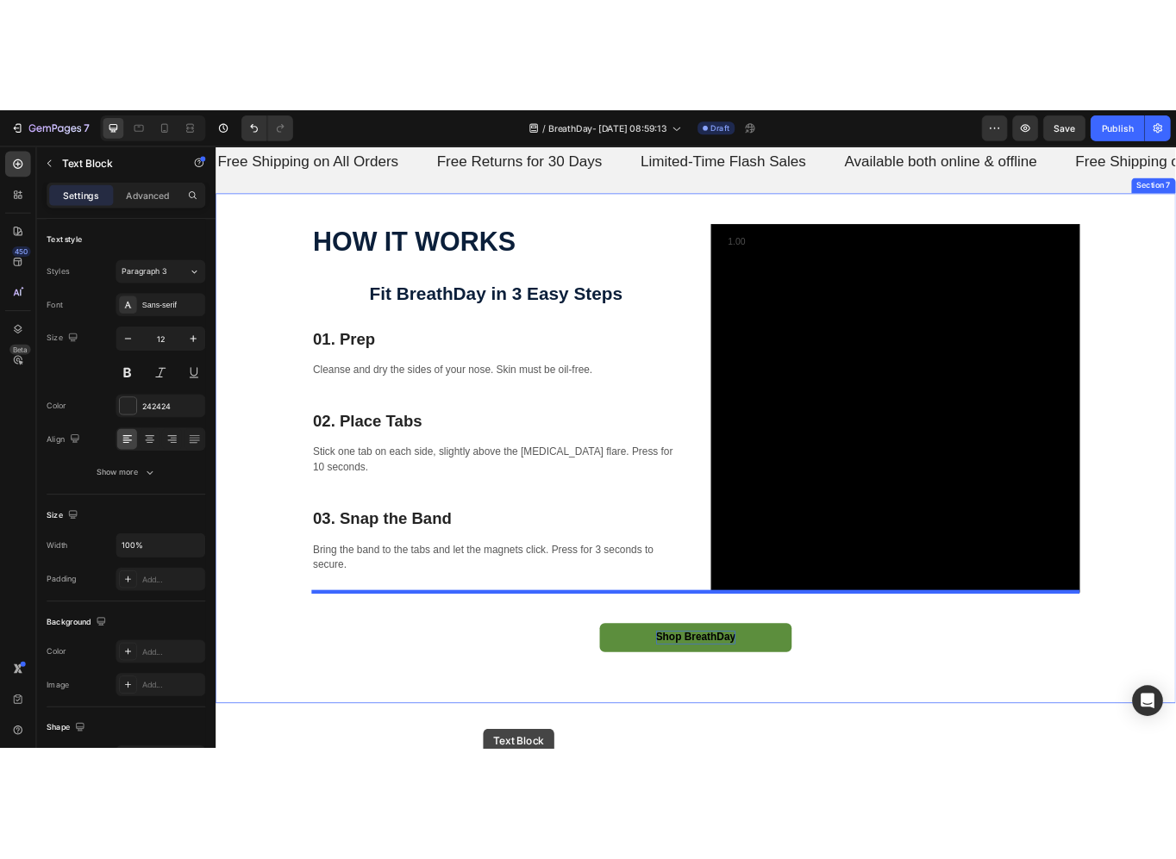
scroll to position [3287, 0]
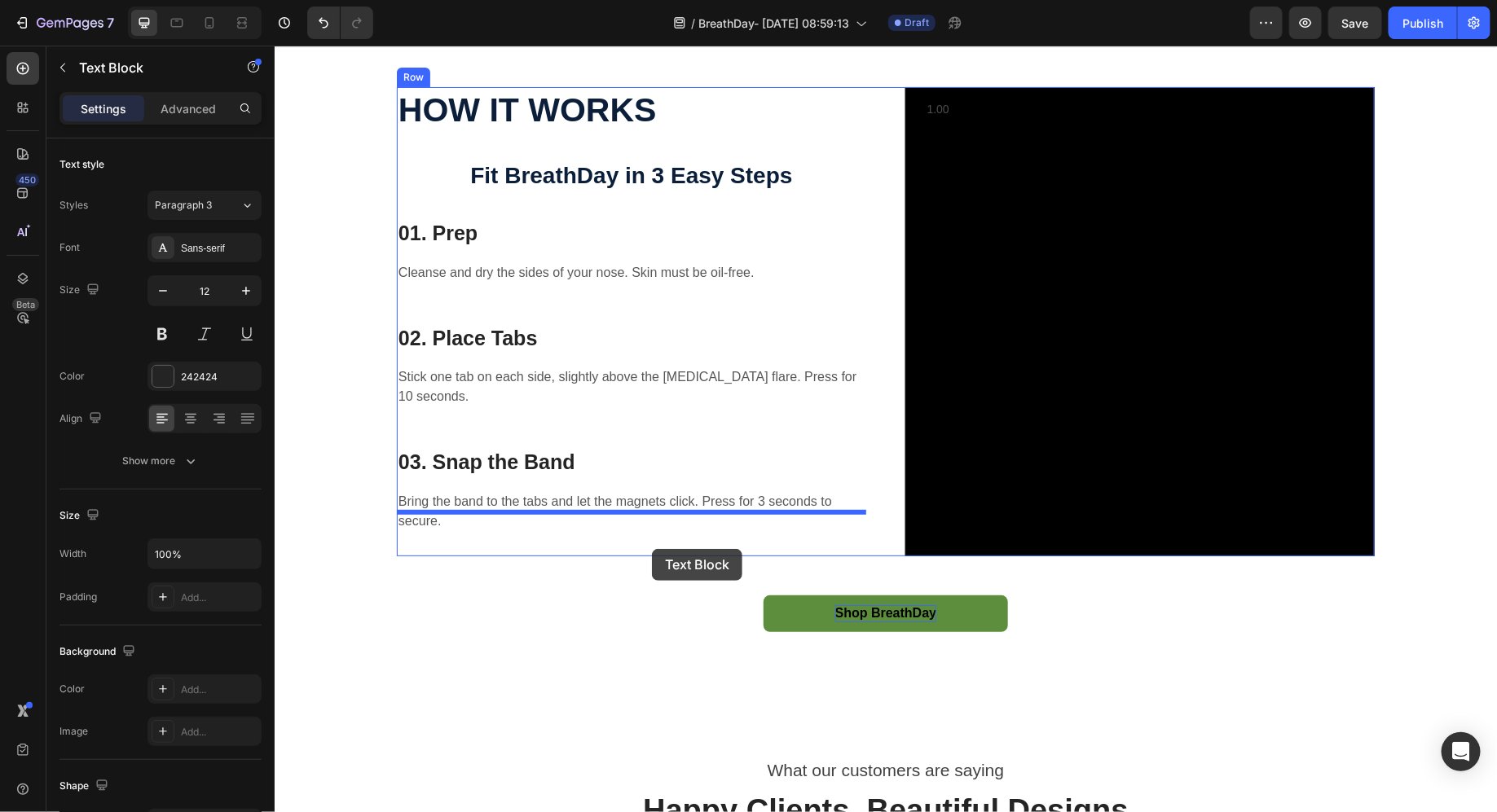
drag, startPoint x: 543, startPoint y: 113, endPoint x: 652, endPoint y: 548, distance: 448.4
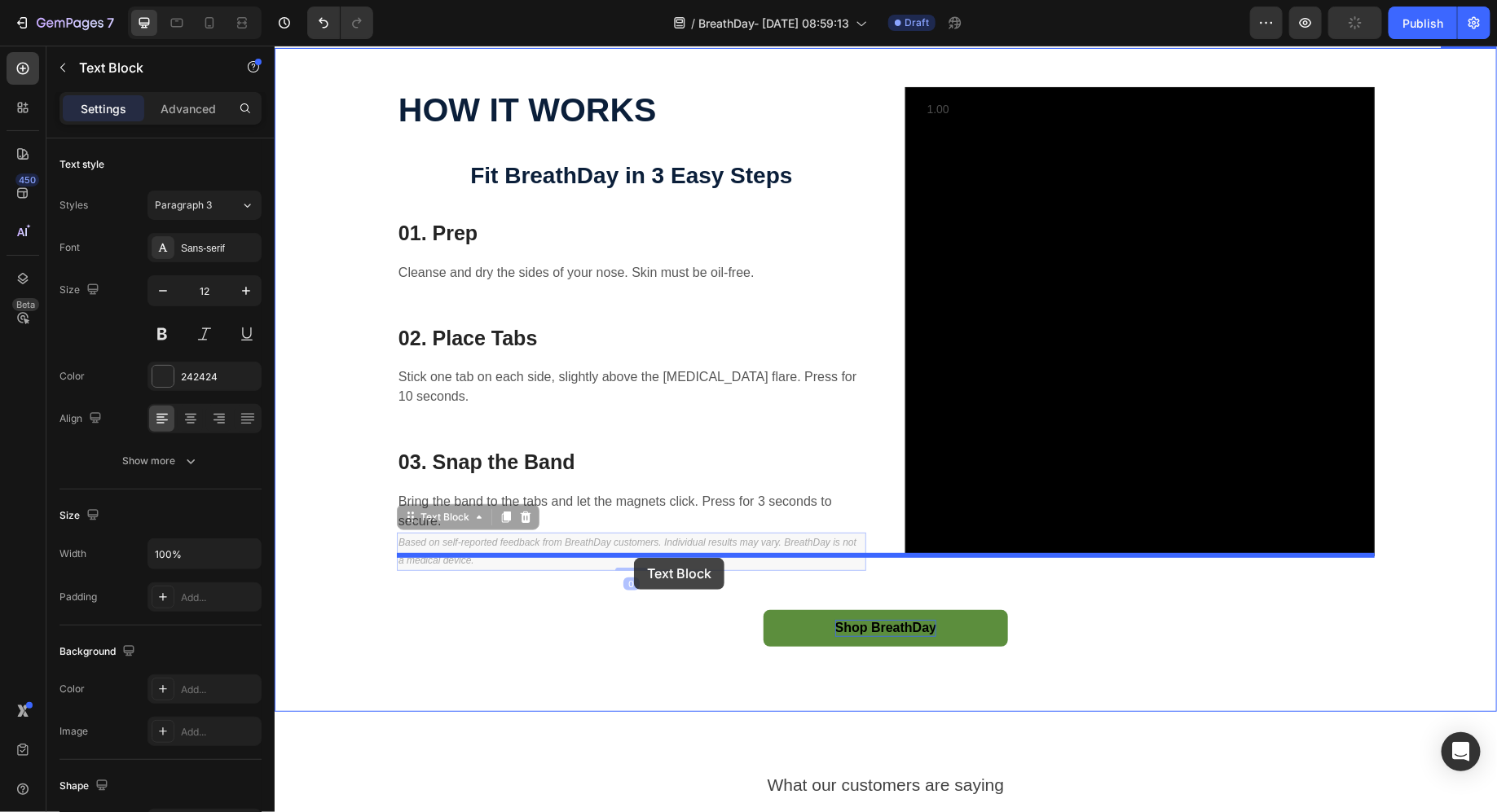
drag, startPoint x: 634, startPoint y: 535, endPoint x: 634, endPoint y: 558, distance: 23.0
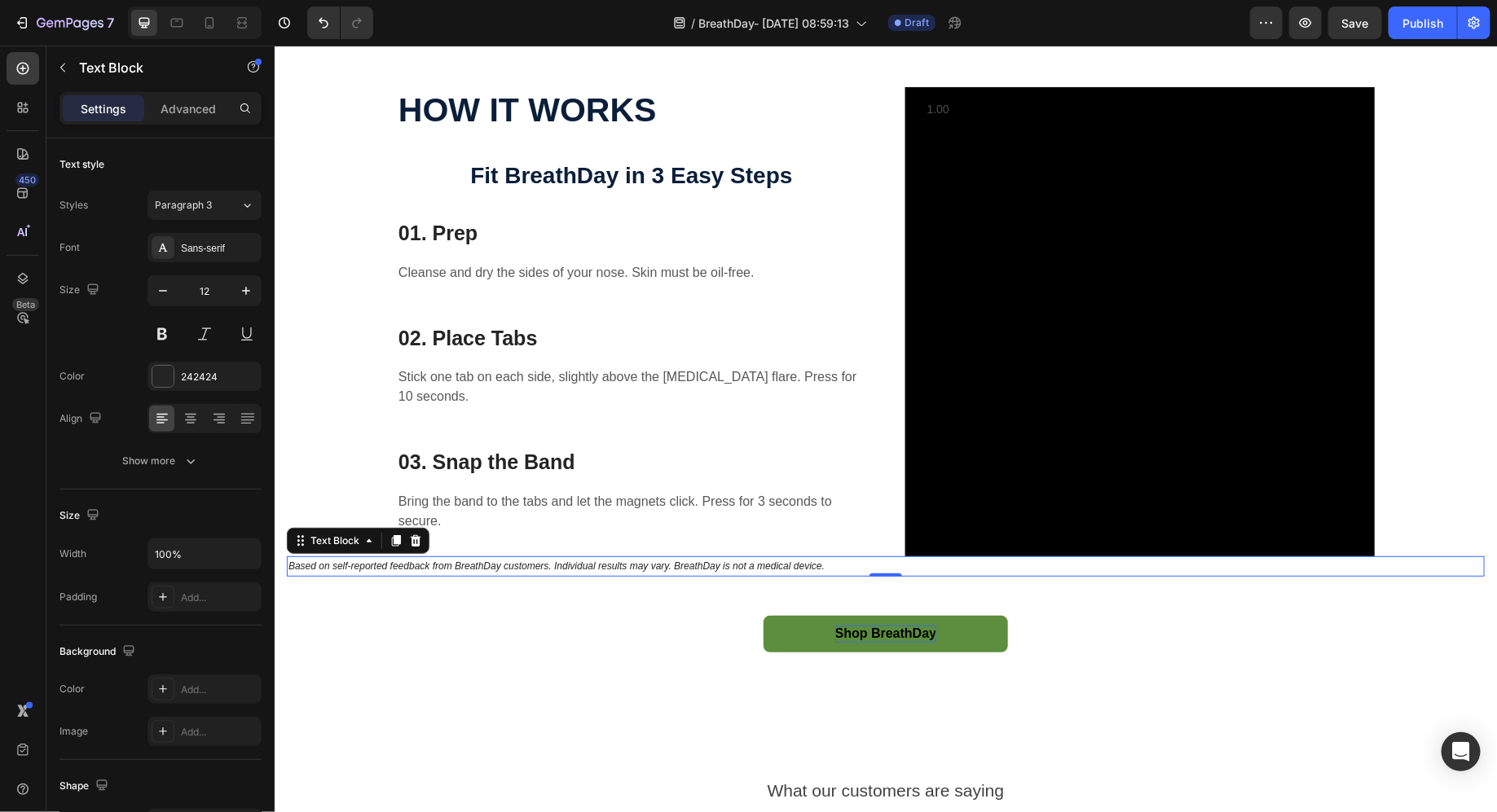
click at [637, 560] on icon "Based on self-reported feedback from BreathDay customers. Individual results ma…" at bounding box center [555, 565] width 536 height 11
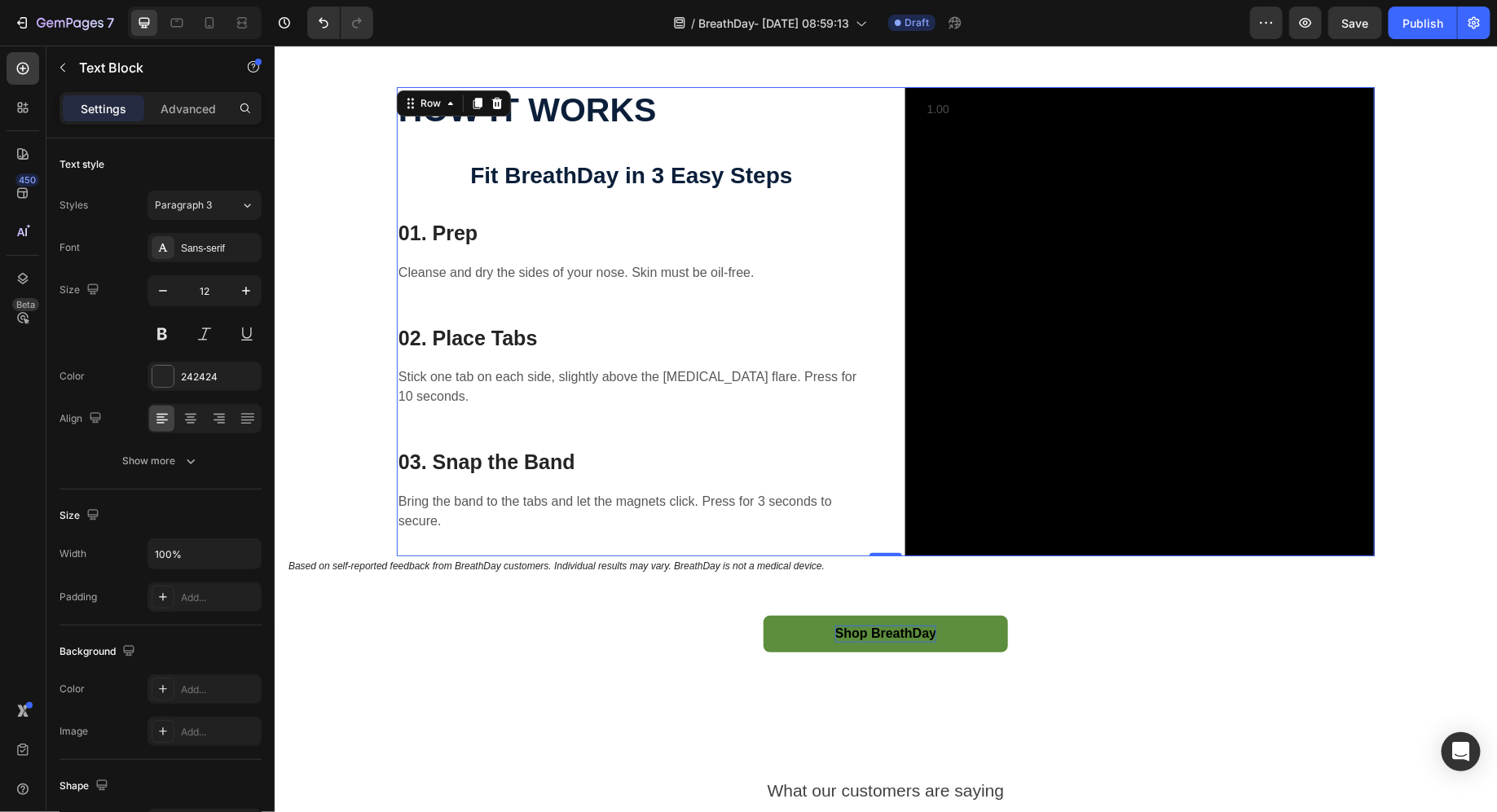
click at [635, 511] on div "HOW IT WORKS Text block Fit BreathDay in 3 Easy Steps Heading 01. Prep Heading …" at bounding box center [631, 320] width 469 height 469
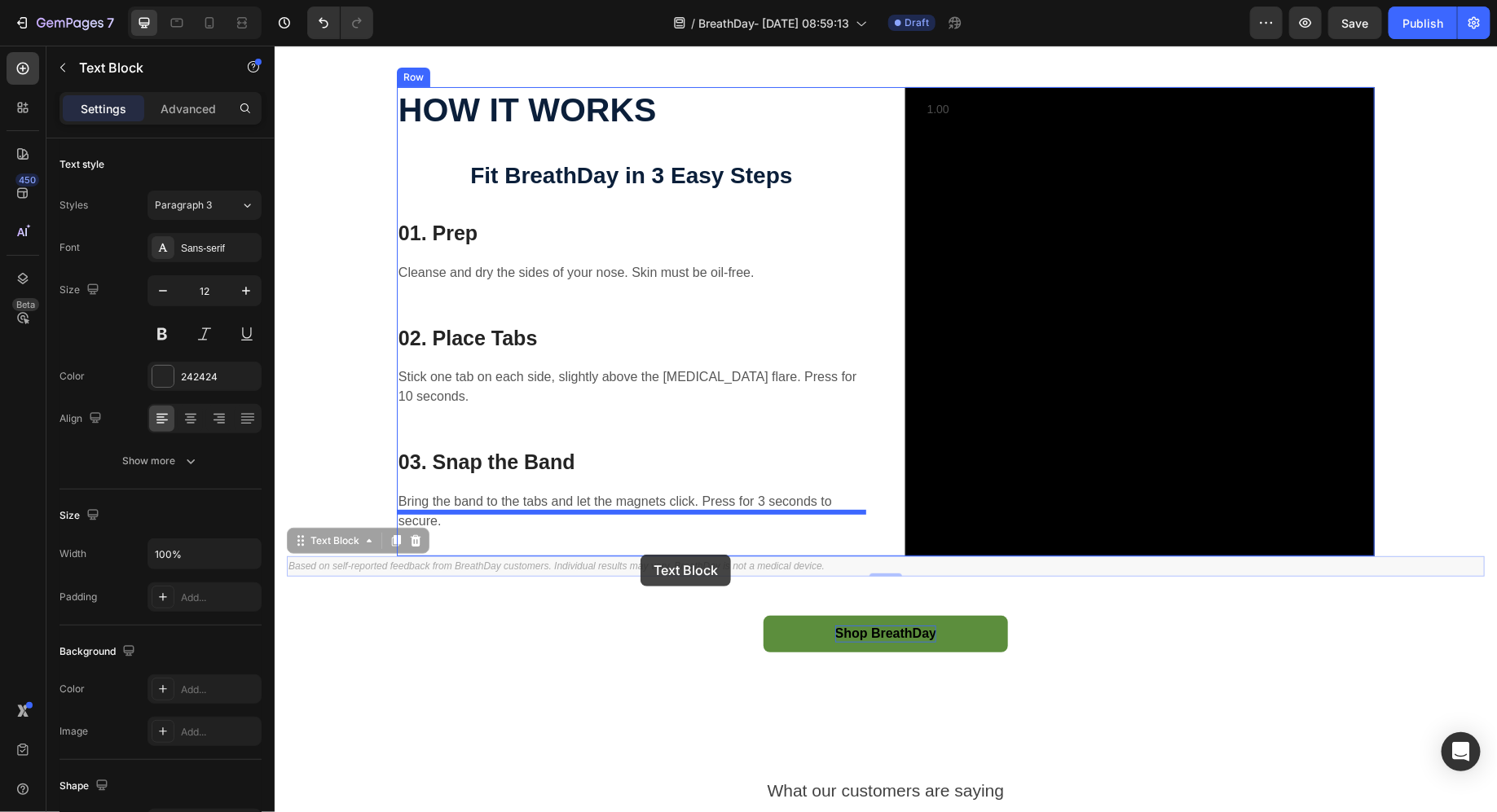
drag, startPoint x: 635, startPoint y: 574, endPoint x: 640, endPoint y: 554, distance: 20.6
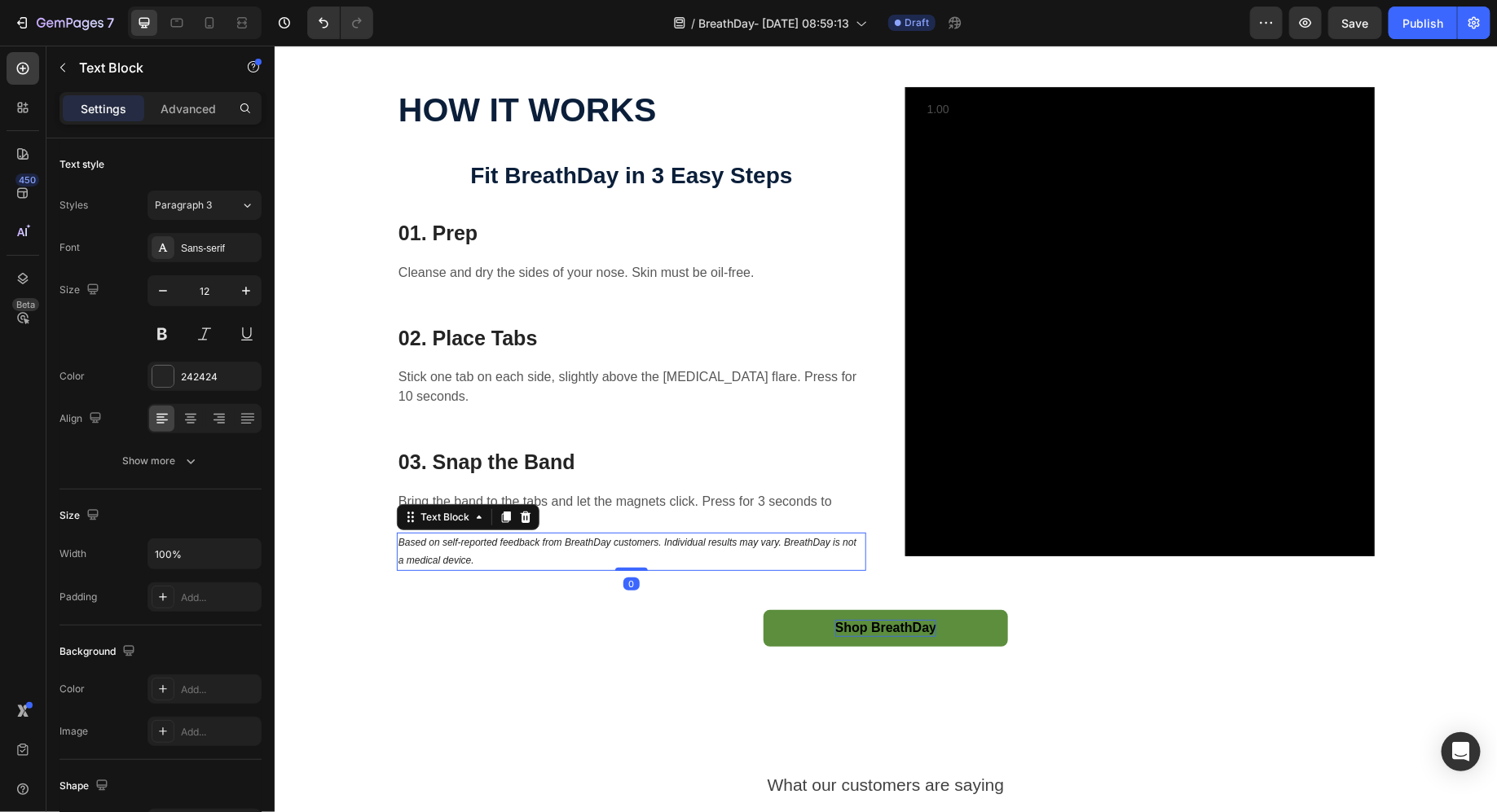
click at [607, 534] on p "Based on self-reported feedback from BreathDay customers. Individual results ma…" at bounding box center [631, 551] width 466 height 35
click at [596, 536] on icon "Based on self-reported feedback from BreathDay customers. Individual results ma…" at bounding box center [627, 550] width 458 height 29
click at [190, 109] on p "Advanced" at bounding box center [188, 109] width 56 height 17
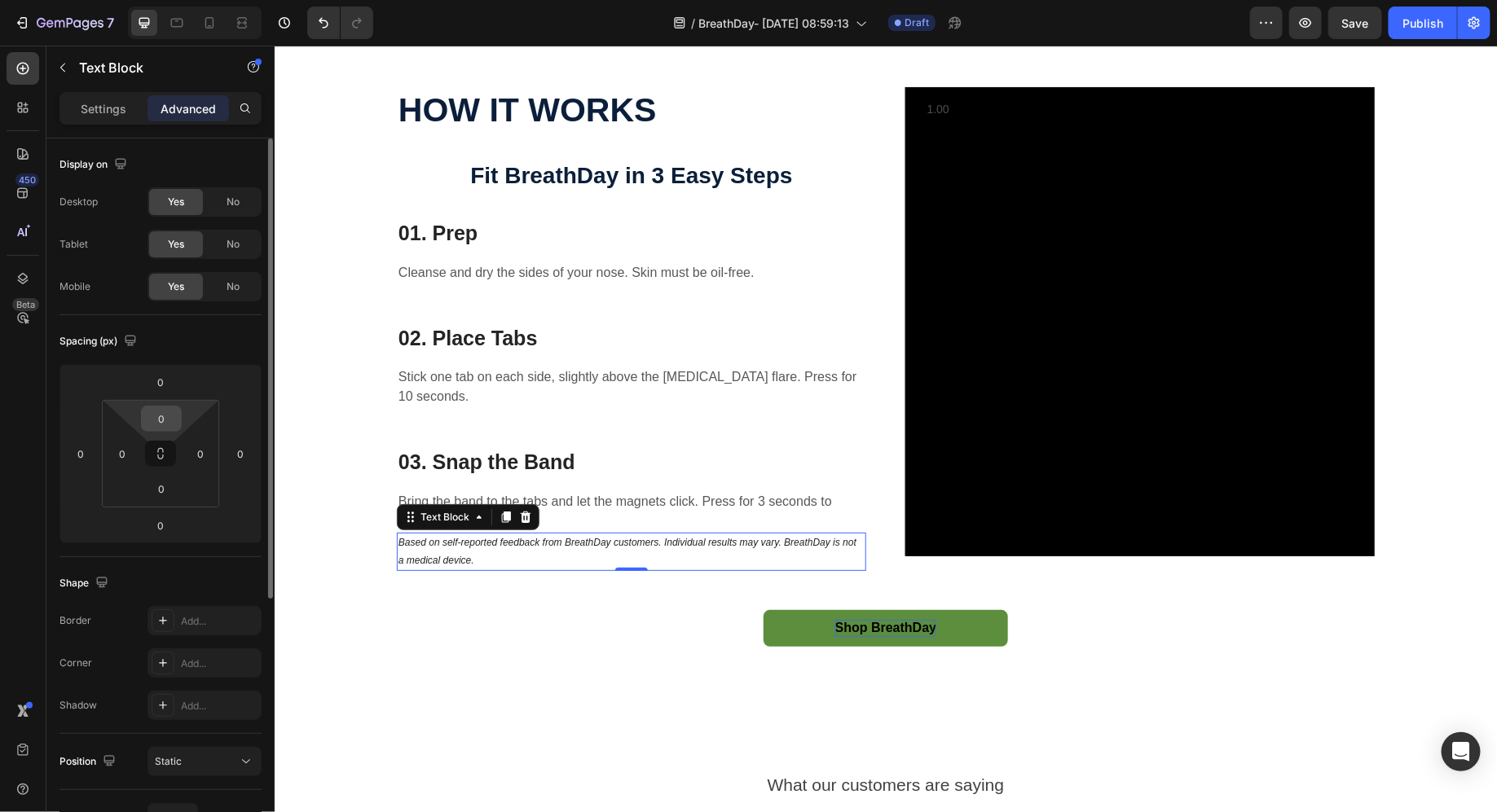
click at [176, 425] on input "0" at bounding box center [161, 419] width 32 height 25
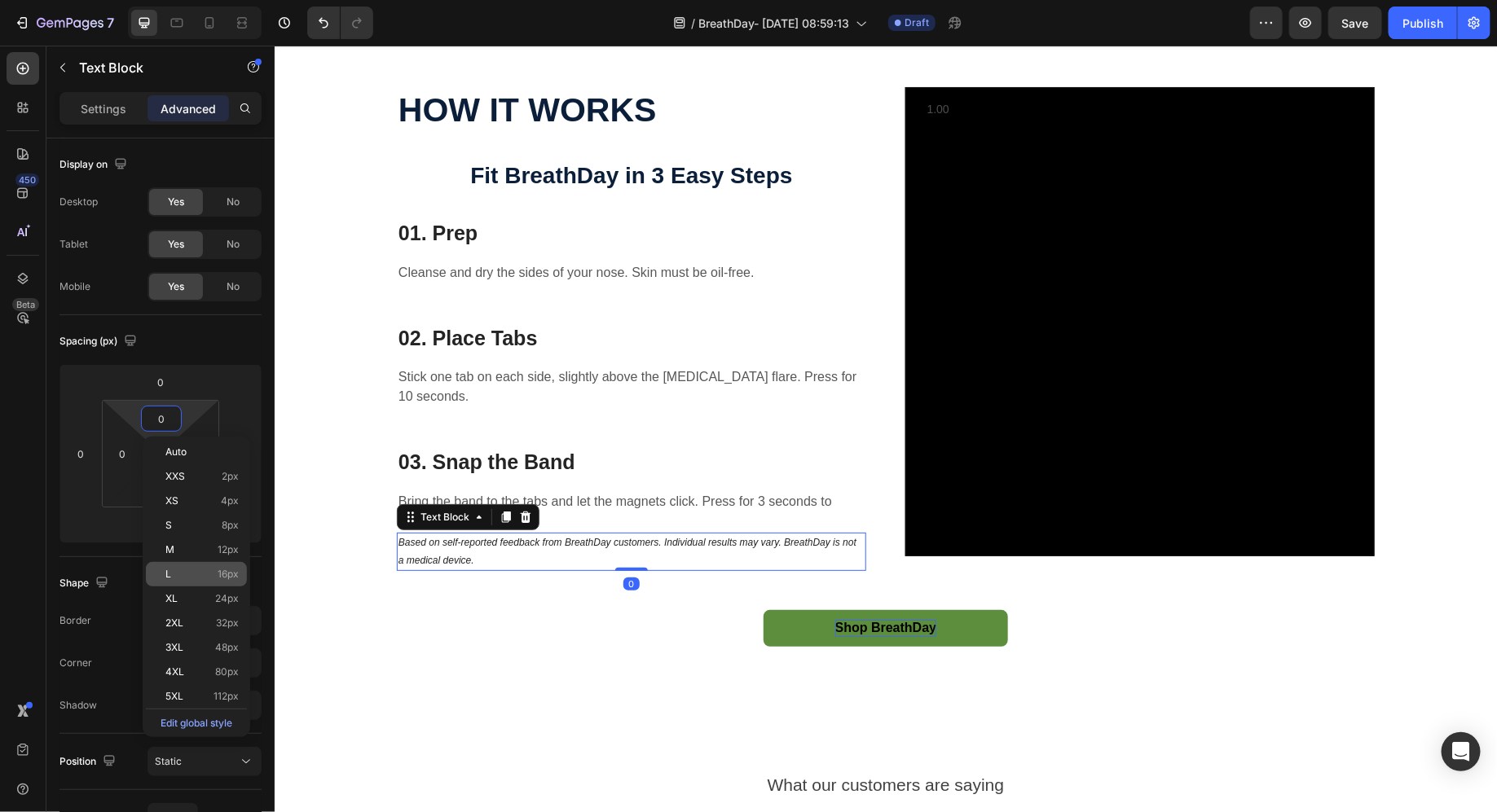
click at [184, 582] on div "L 16px" at bounding box center [196, 575] width 101 height 25
type input "16"
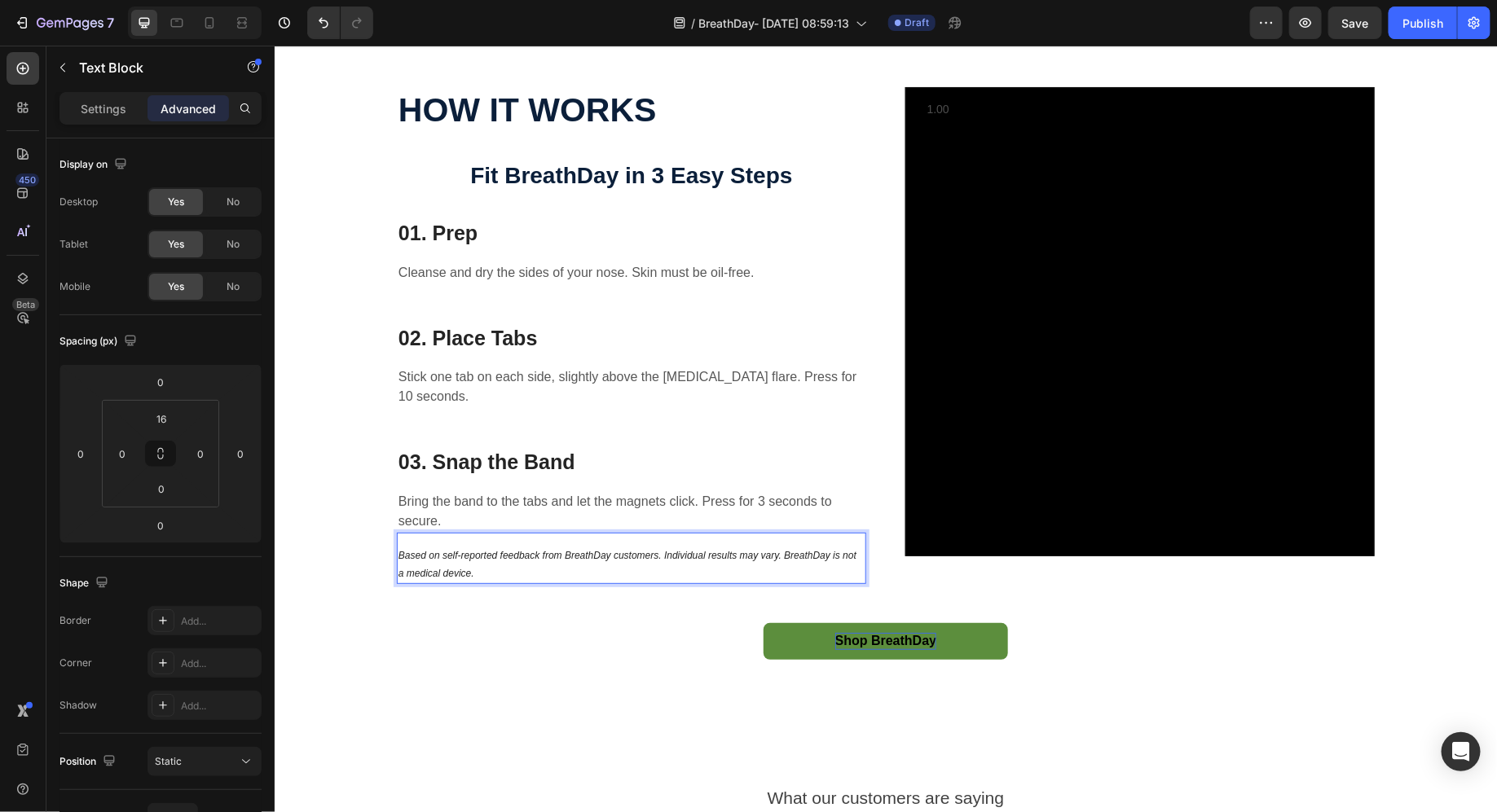
click at [509, 554] on p "Based on self-reported feedback from BreathDay customers. Individual results ma…" at bounding box center [631, 563] width 466 height 35
click at [458, 546] on p "Tip: if skin is oily or sweaty, wipe with an alcohol pad first." at bounding box center [631, 555] width 466 height 18
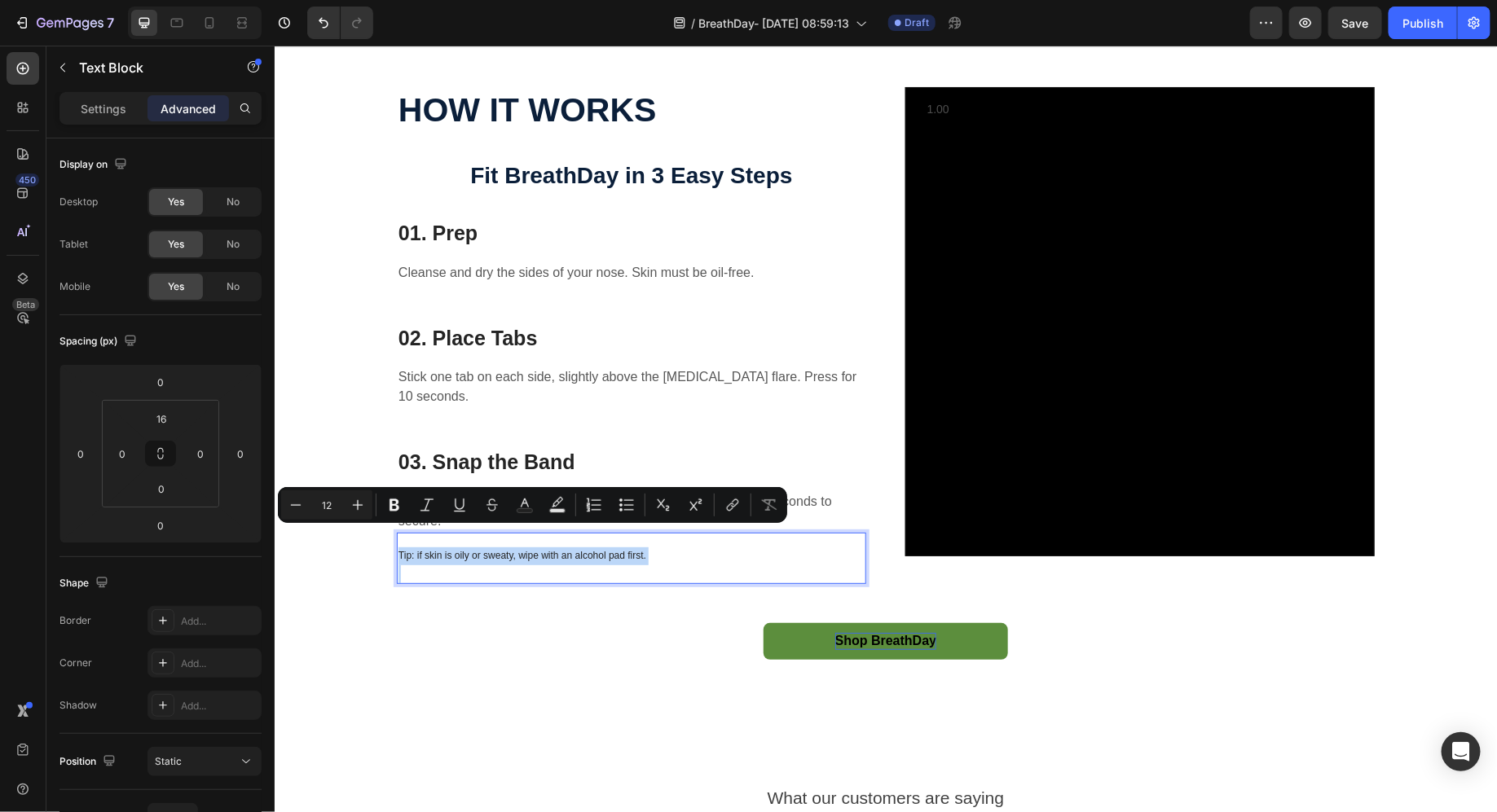
click at [453, 564] on p "Rich Text Editor. Editing area: main" at bounding box center [631, 573] width 466 height 18
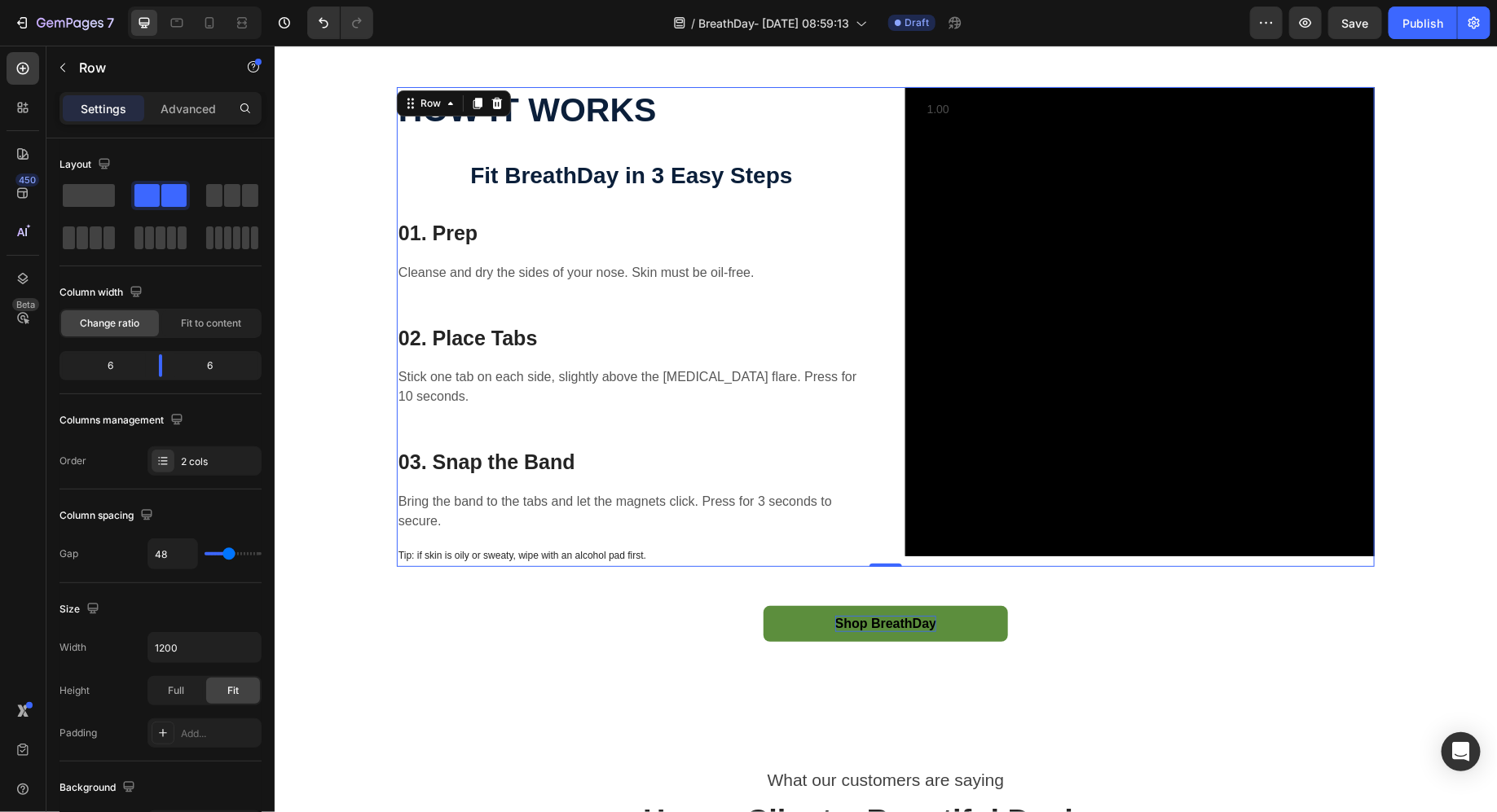
click at [453, 551] on div "HOW IT WORKS Text block Fit BreathDay in 3 Easy Steps Heading 01. Prep Heading …" at bounding box center [631, 326] width 469 height 480
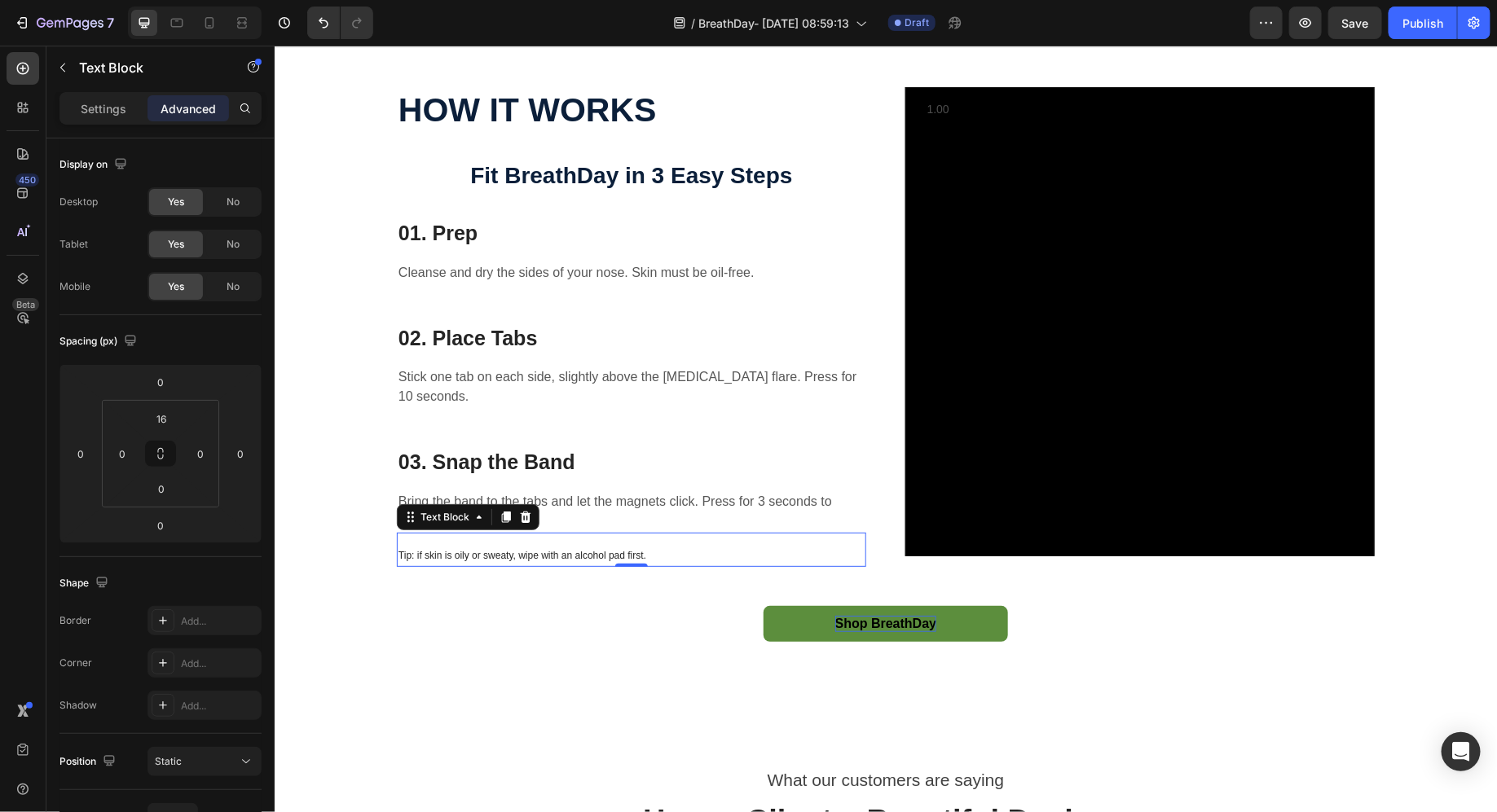
click at [453, 546] on p "Tip: if skin is oily or sweaty, wipe with an alcohol pad first." at bounding box center [631, 555] width 466 height 18
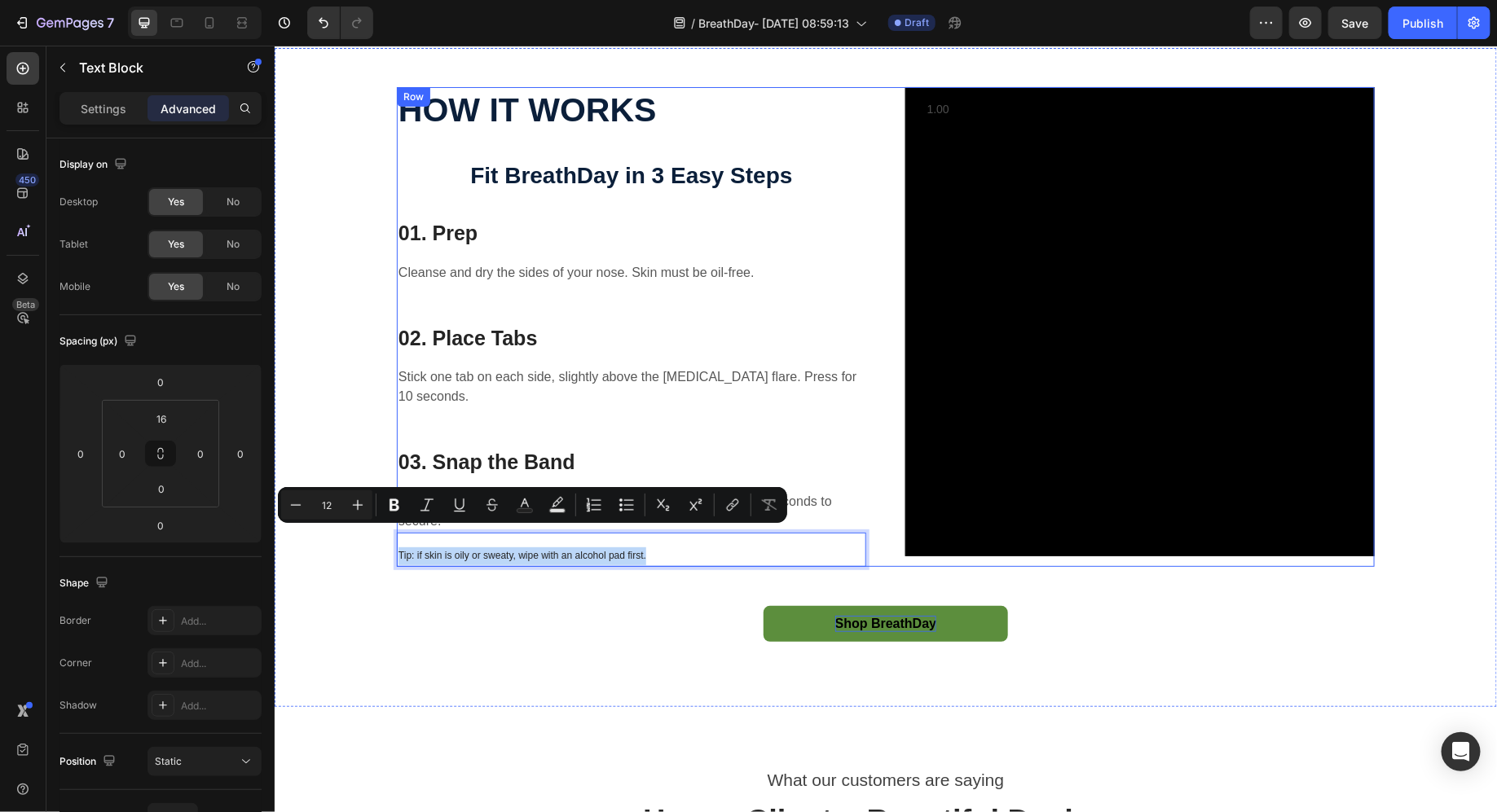
click at [675, 192] on div "HOW IT WORKS Text block Fit BreathDay in 3 Easy Steps Heading 01. Prep Heading …" at bounding box center [631, 326] width 469 height 480
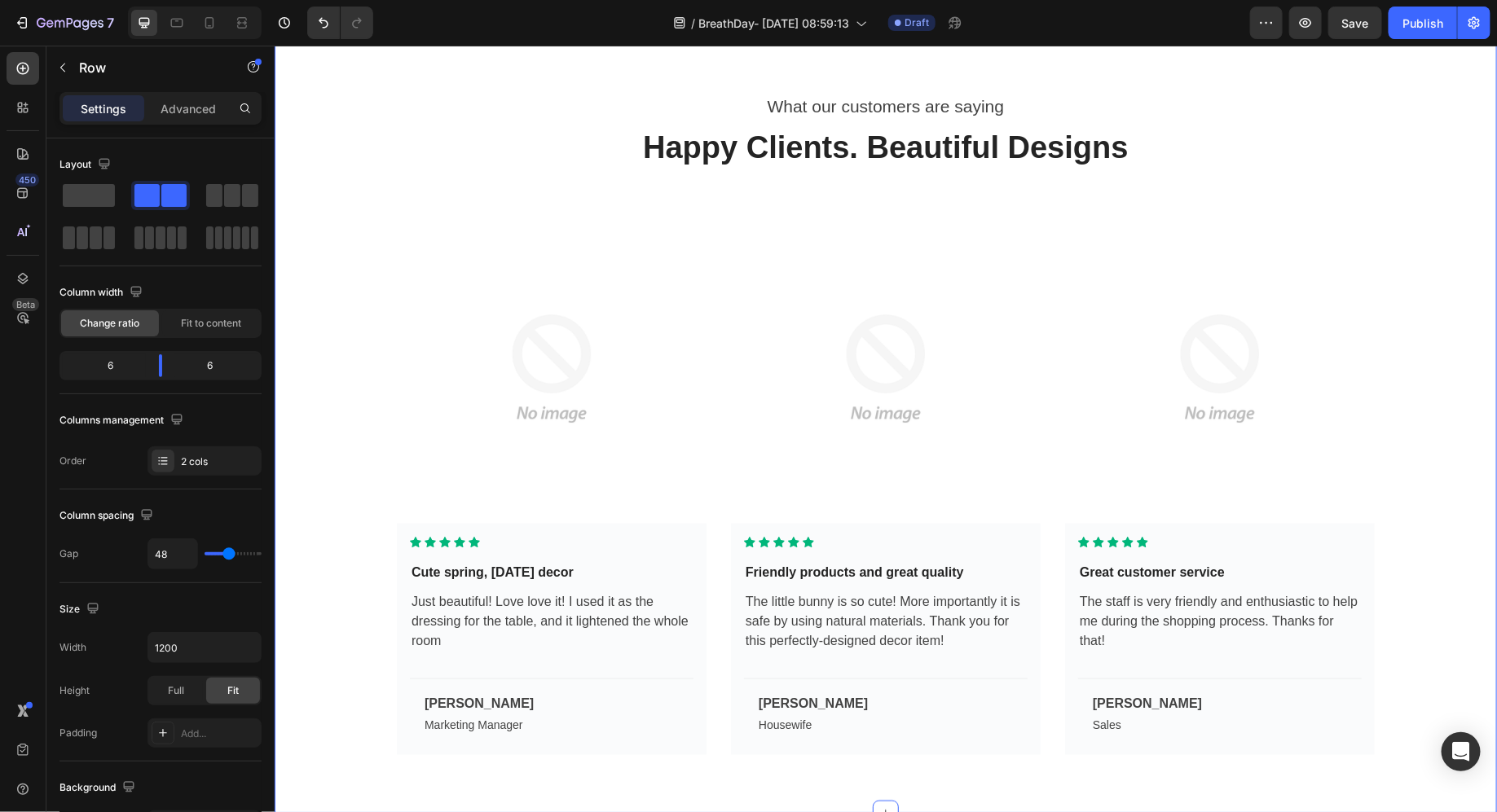
scroll to position [3784, 0]
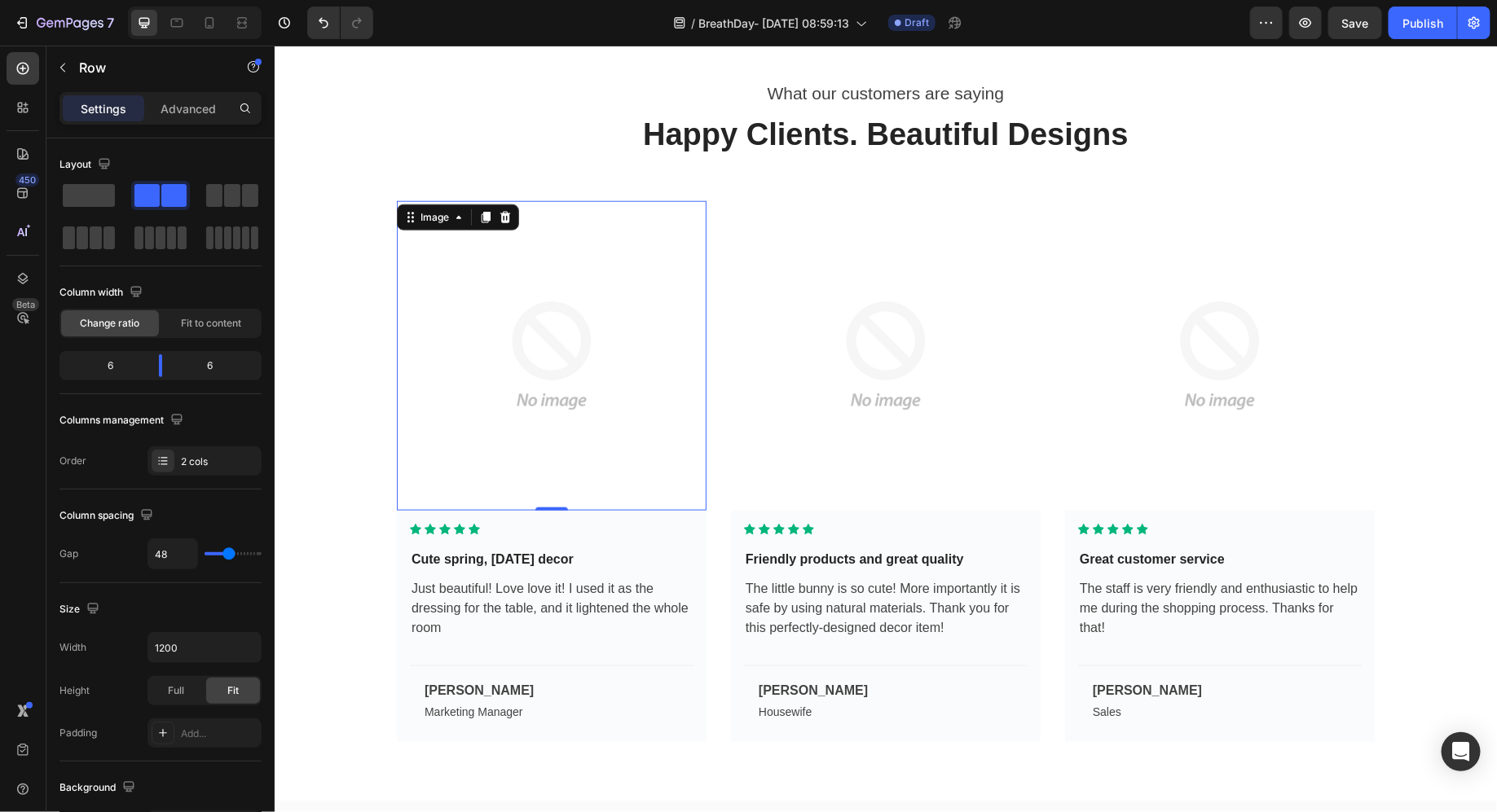
click at [566, 441] on img at bounding box center [551, 355] width 310 height 310
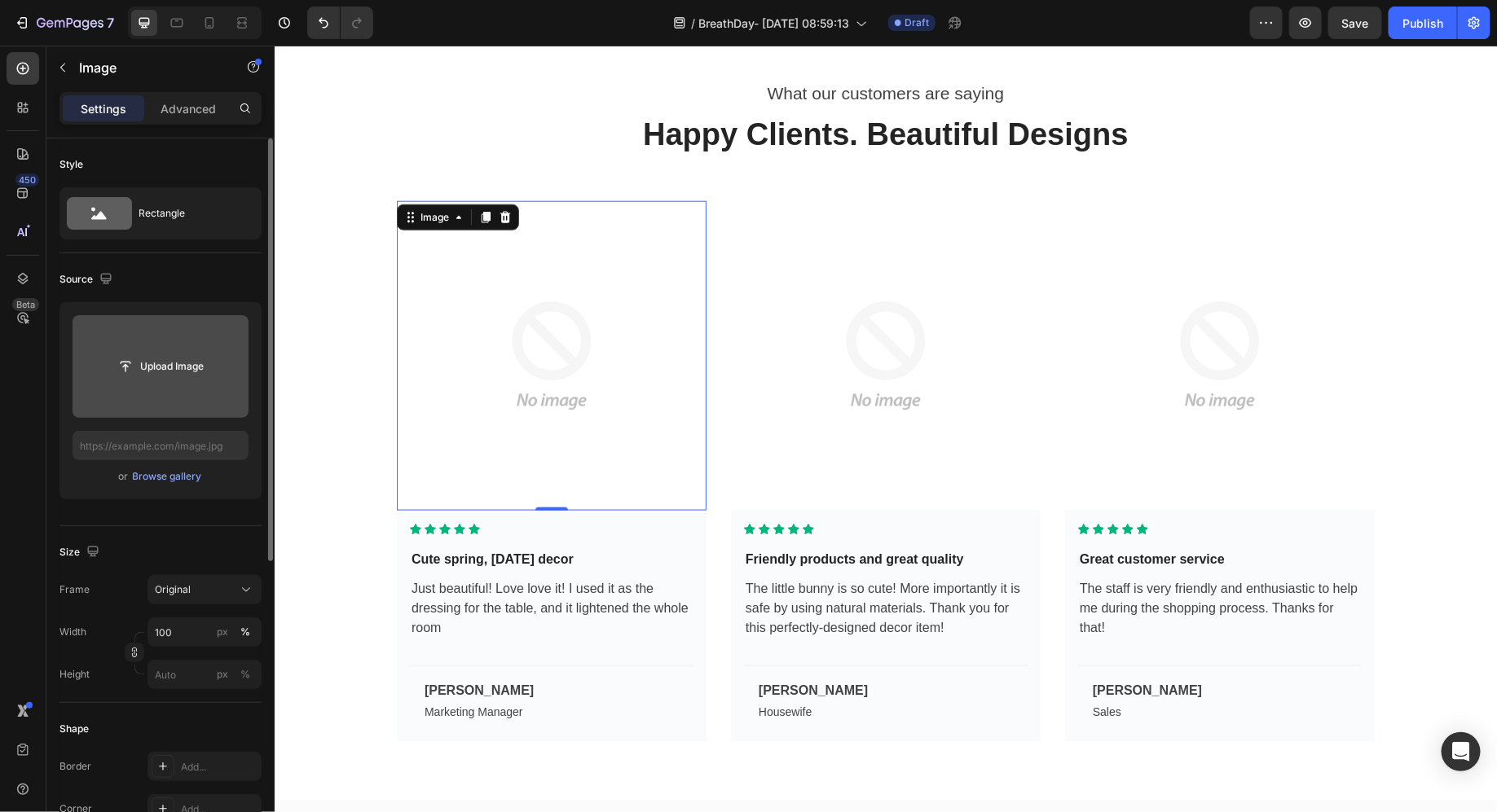
click at [167, 330] on input "file" at bounding box center [161, 367] width 176 height 103
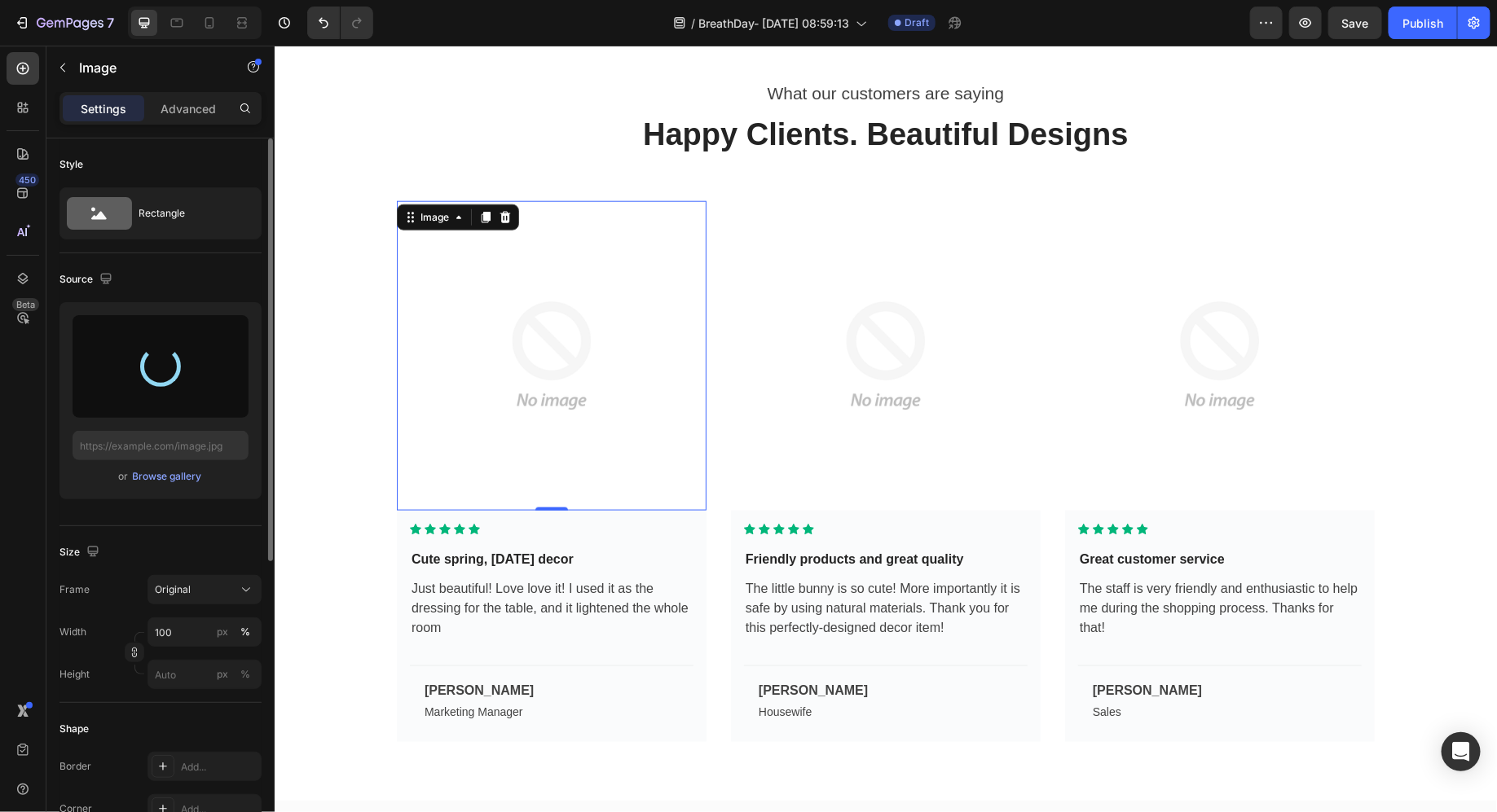
type input "https://cdn.shopify.com/s/files/1/0950/6337/6184/files/gempages_580111860901085…"
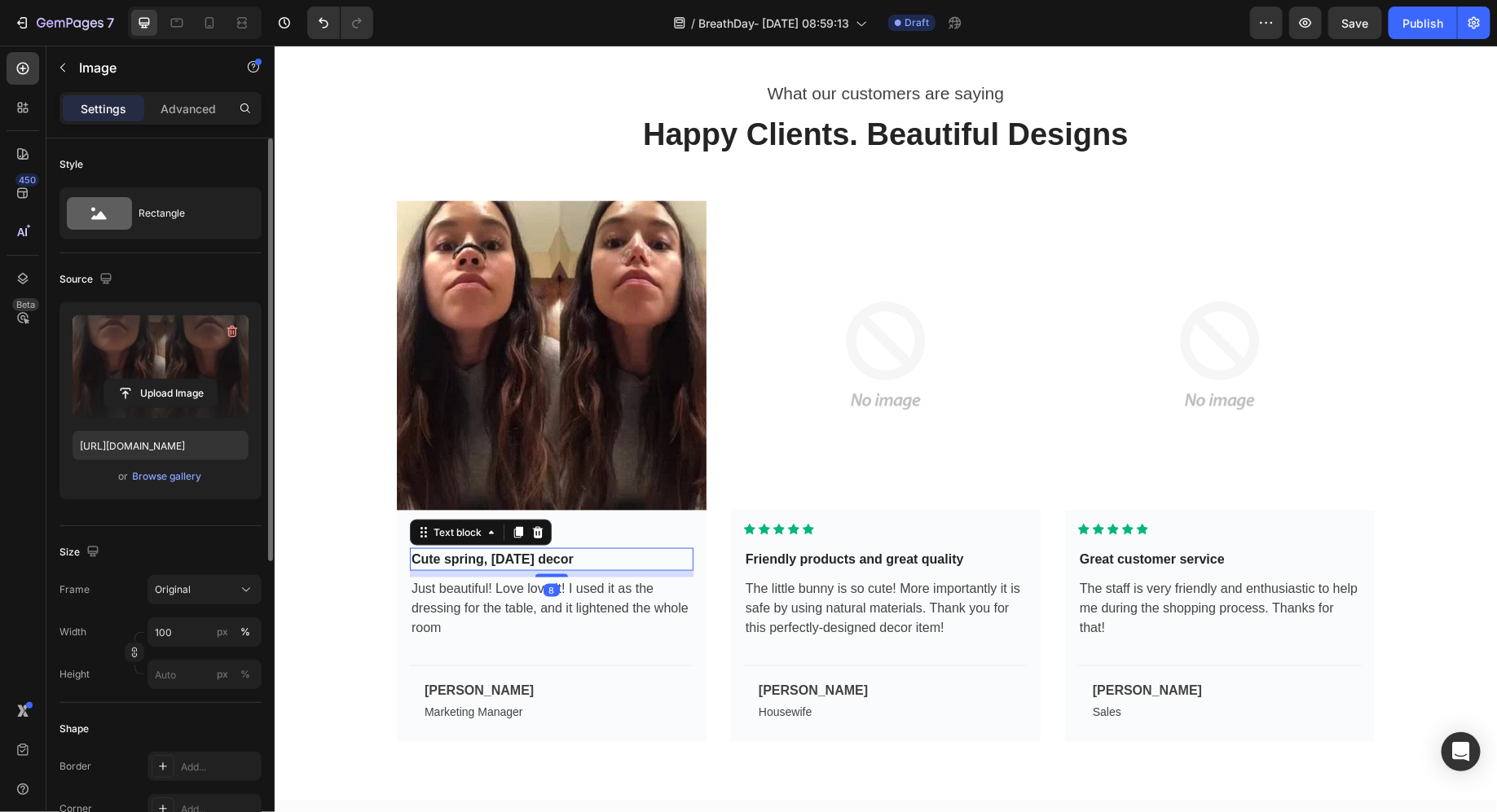
click at [589, 565] on p "Cute spring, Easter decor" at bounding box center [550, 559] width 281 height 20
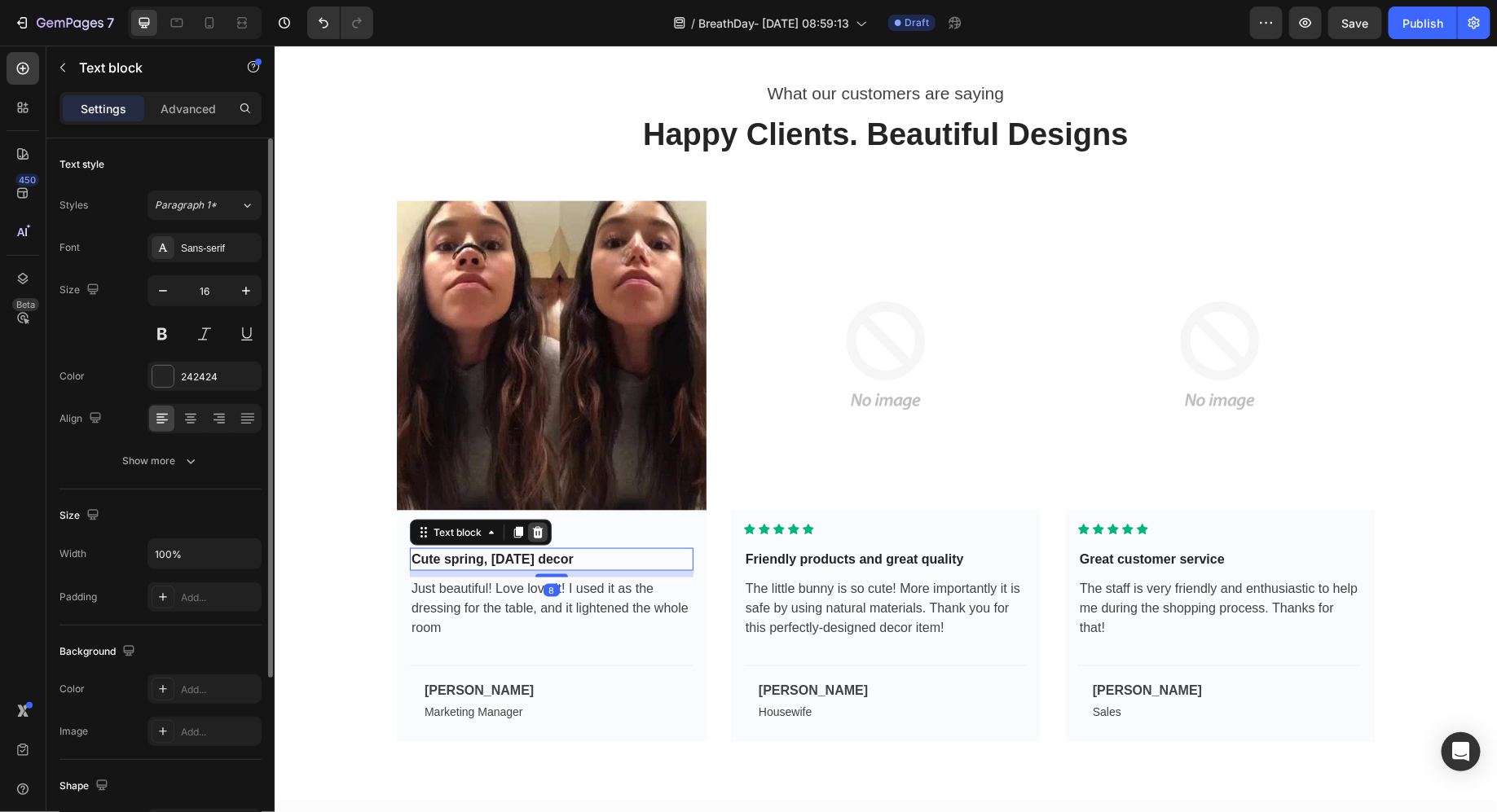
click at [537, 529] on icon at bounding box center [537, 531] width 10 height 11
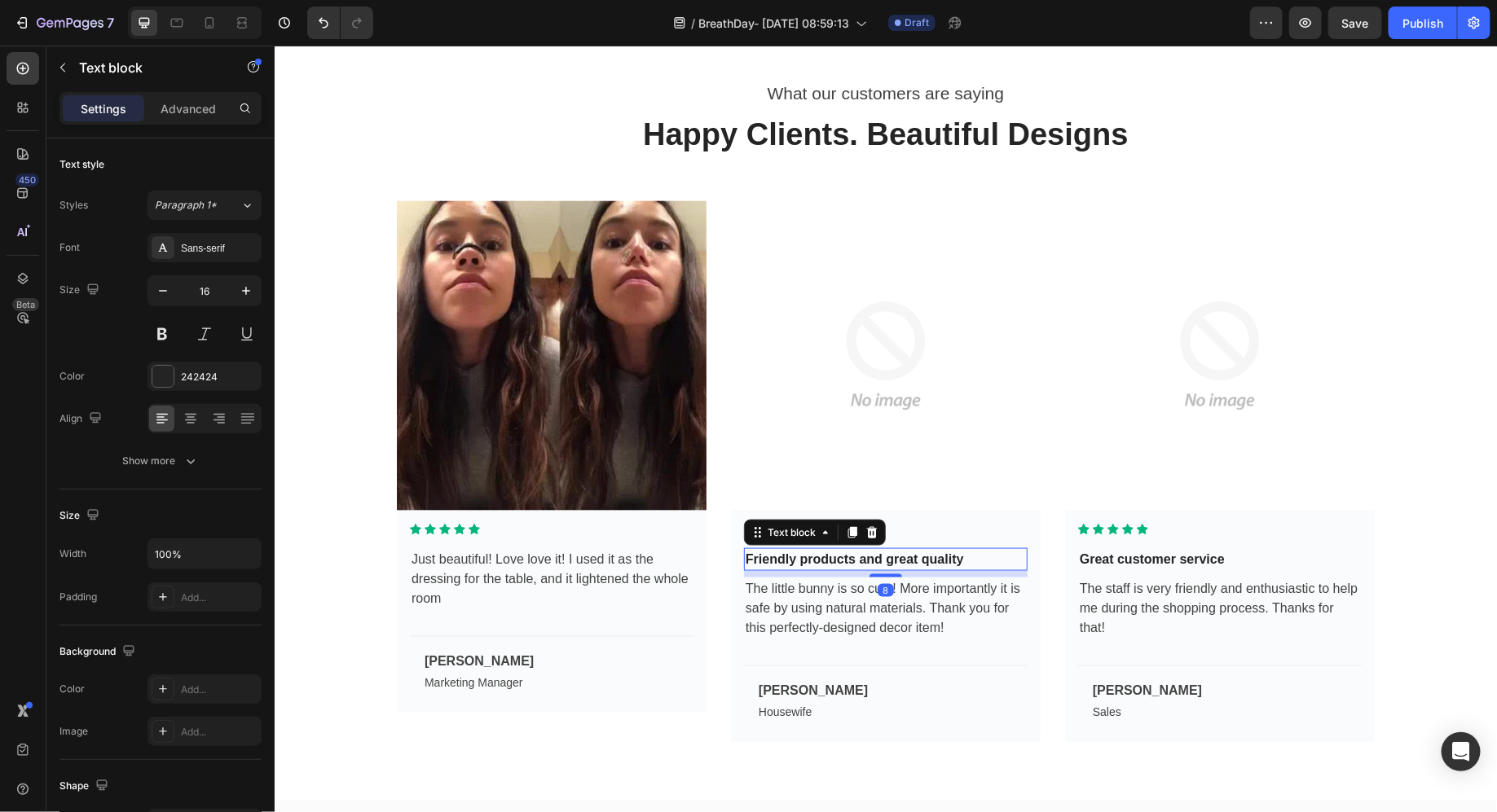
click at [910, 558] on p "Friendly products and great quality" at bounding box center [885, 559] width 281 height 20
click at [870, 533] on icon at bounding box center [871, 531] width 10 height 11
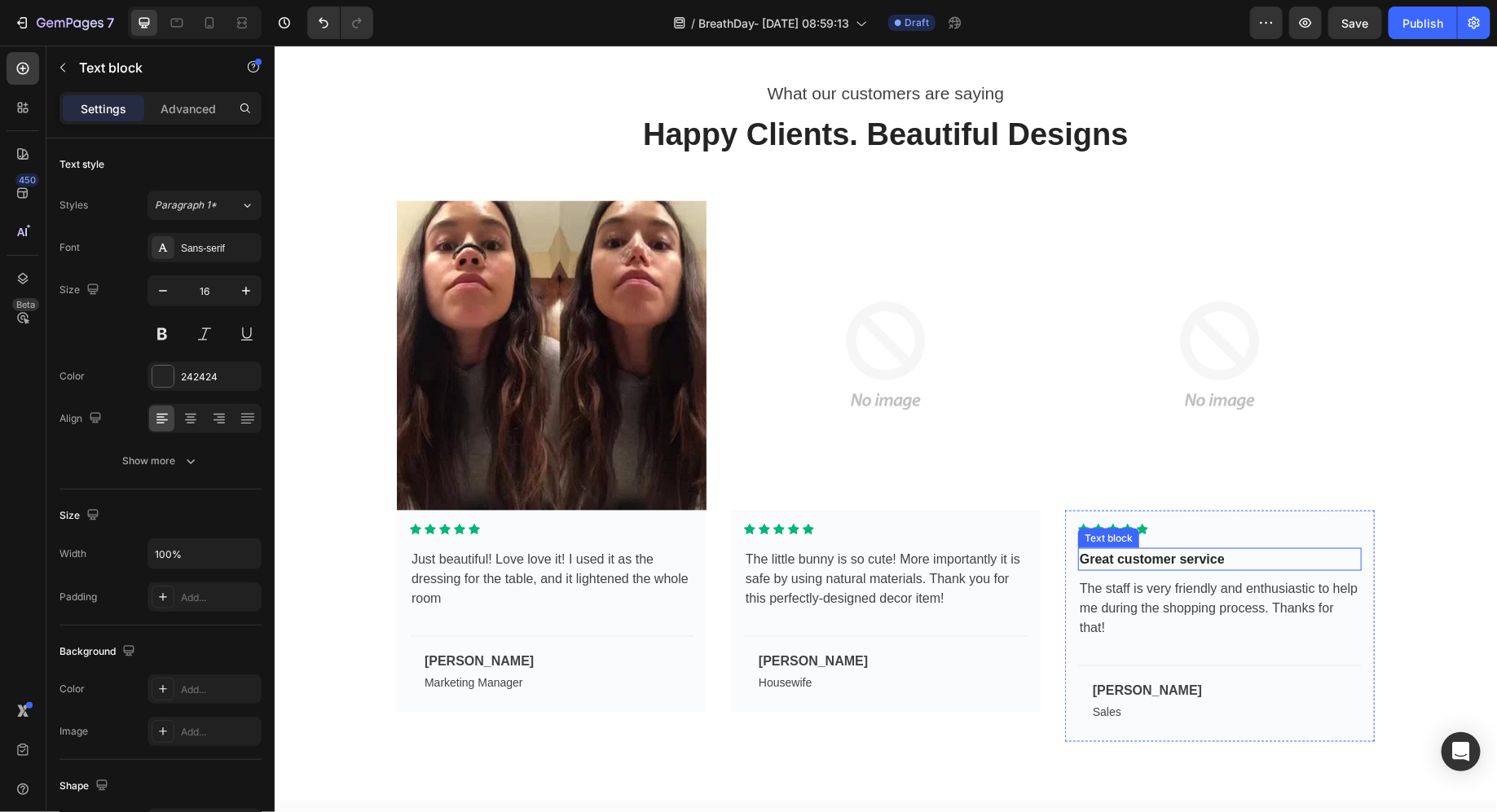
click at [1237, 555] on p "Great customer service" at bounding box center [1219, 559] width 281 height 20
click at [1209, 534] on icon at bounding box center [1206, 531] width 10 height 11
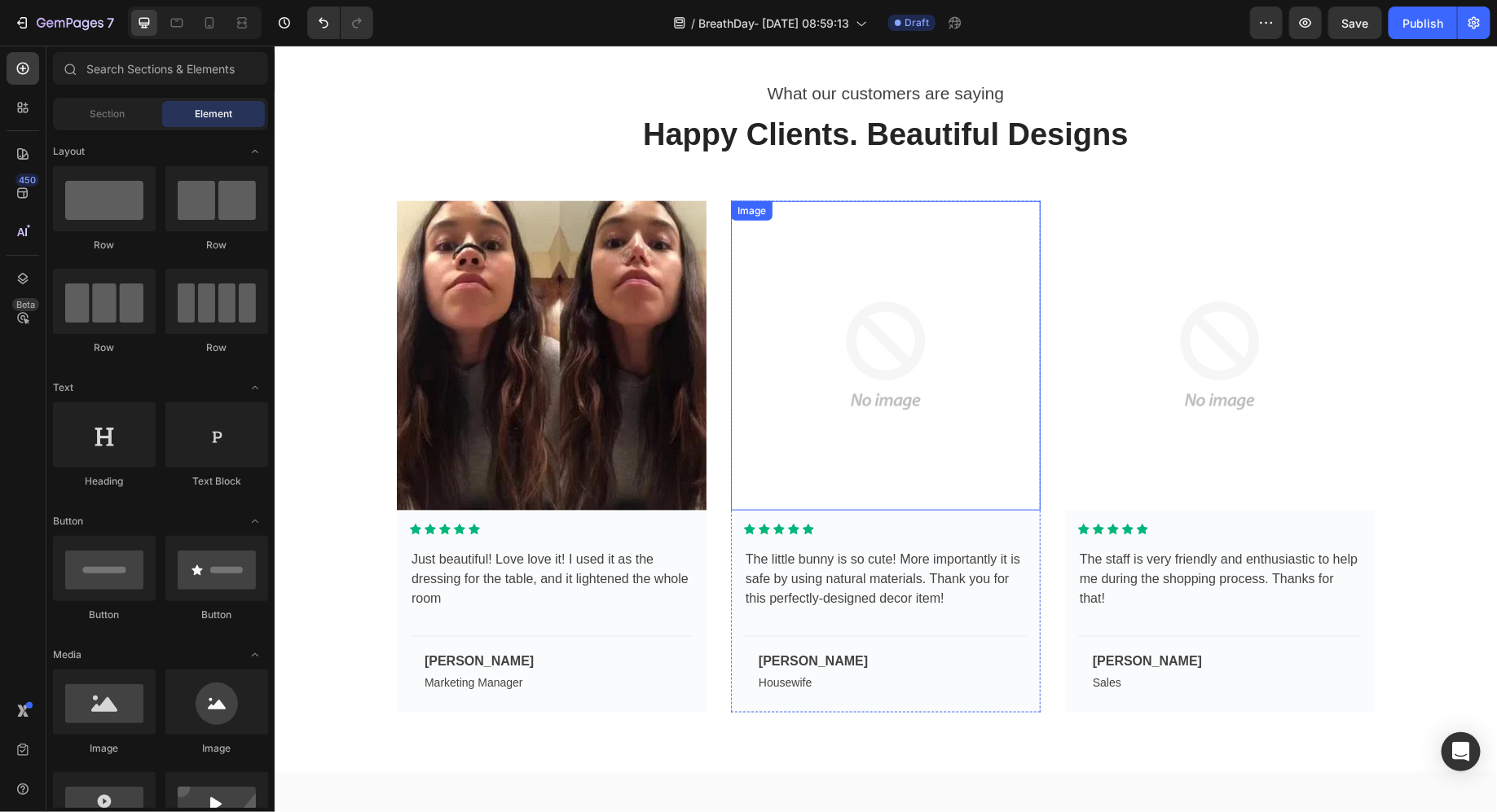
click at [783, 387] on img at bounding box center [885, 355] width 310 height 310
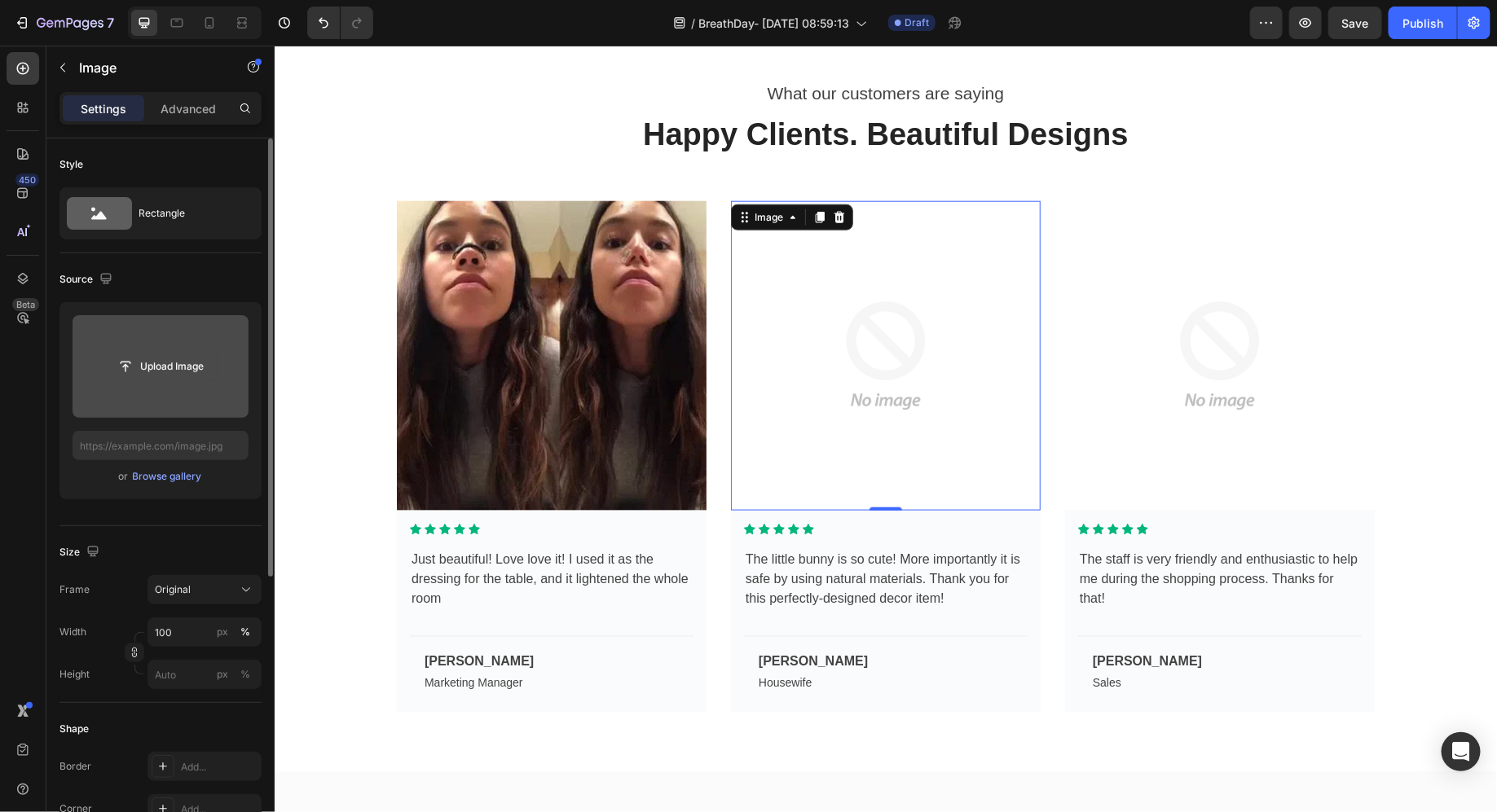
click at [137, 352] on button "Upload Image" at bounding box center [160, 366] width 114 height 29
click at [216, 344] on input "file" at bounding box center [161, 367] width 176 height 103
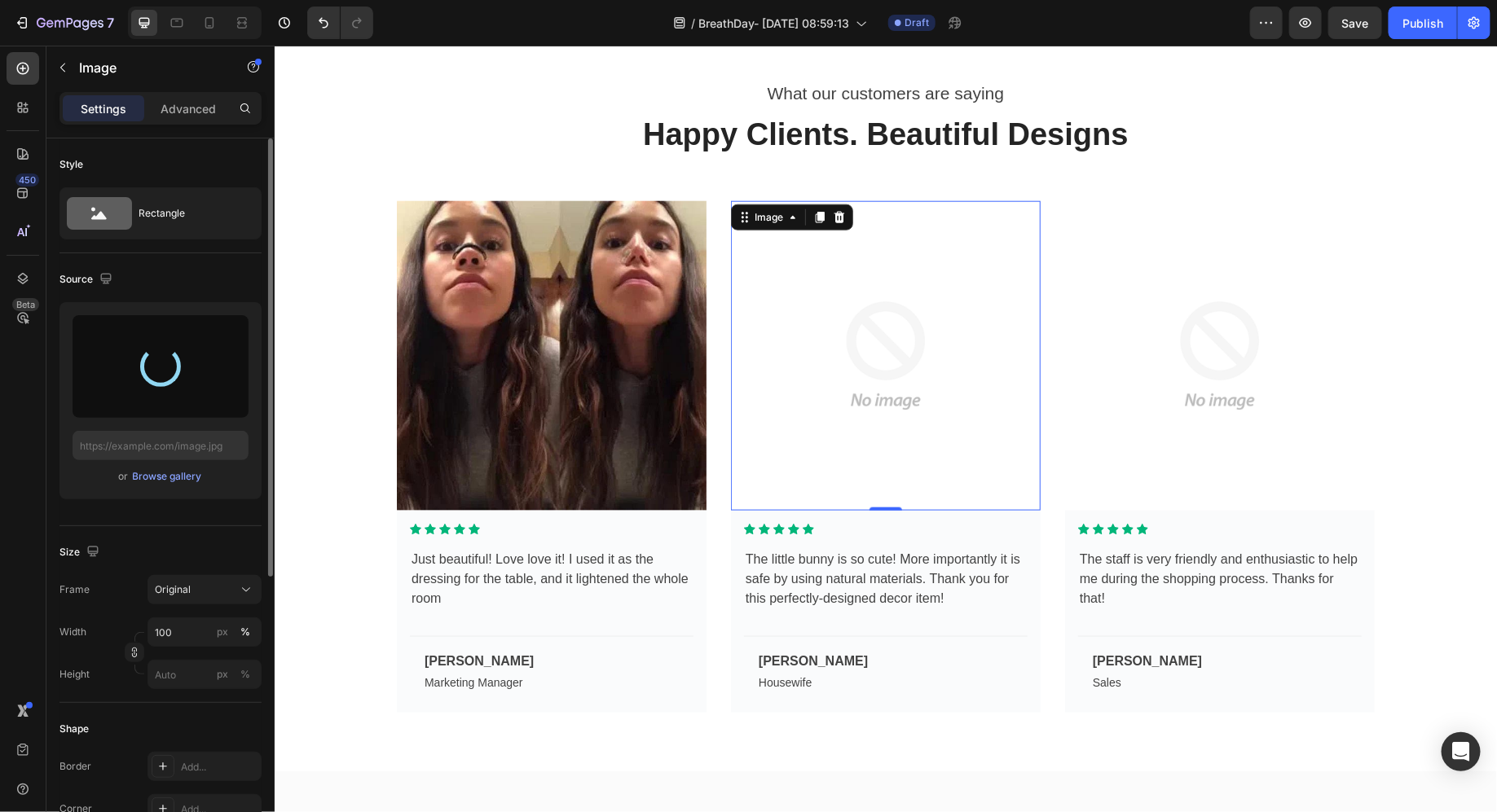
type input "https://cdn.shopify.com/s/files/1/0950/6337/6184/files/gempages_580111860901085…"
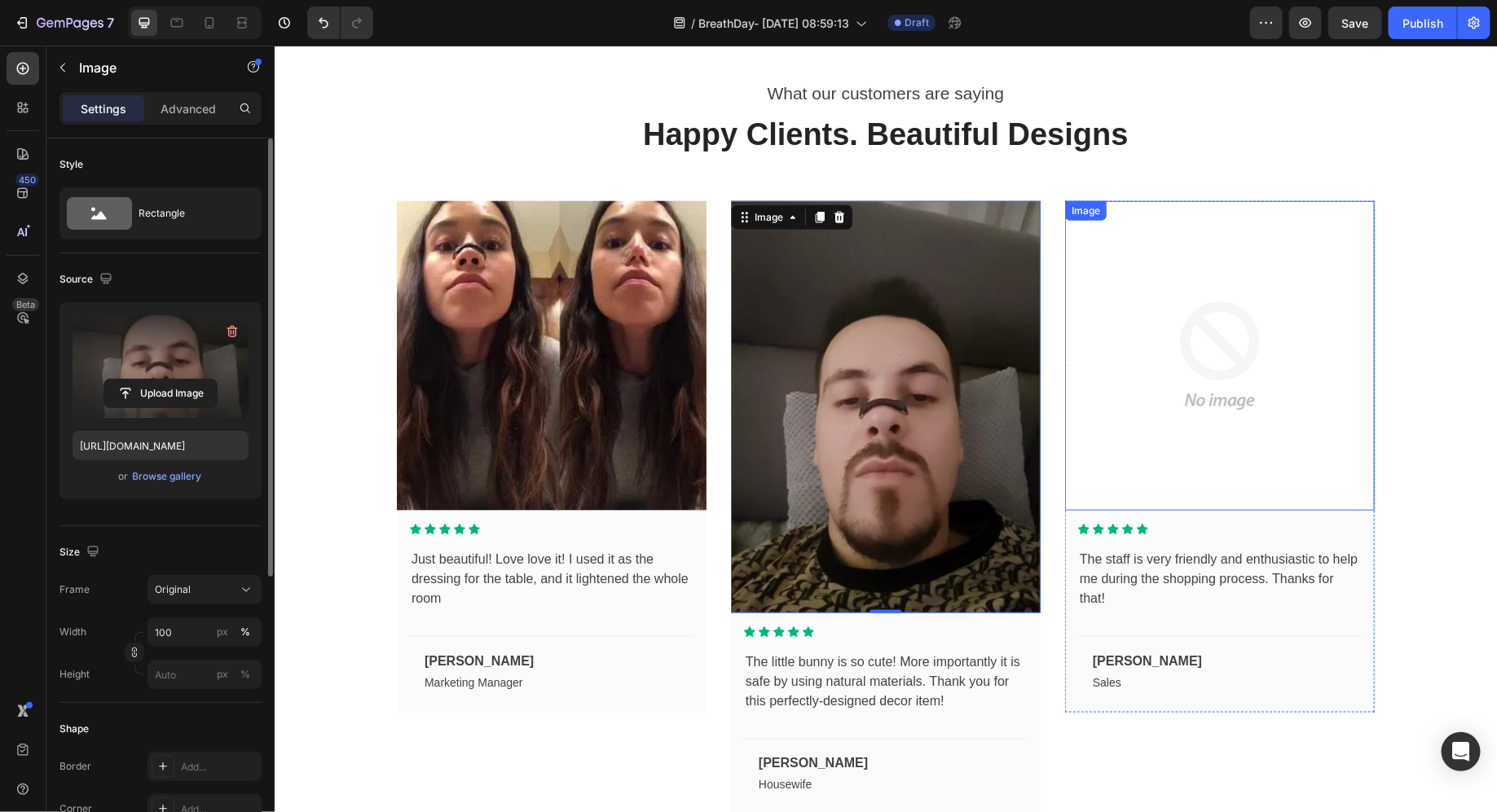
click at [1172, 323] on img at bounding box center [1220, 355] width 310 height 310
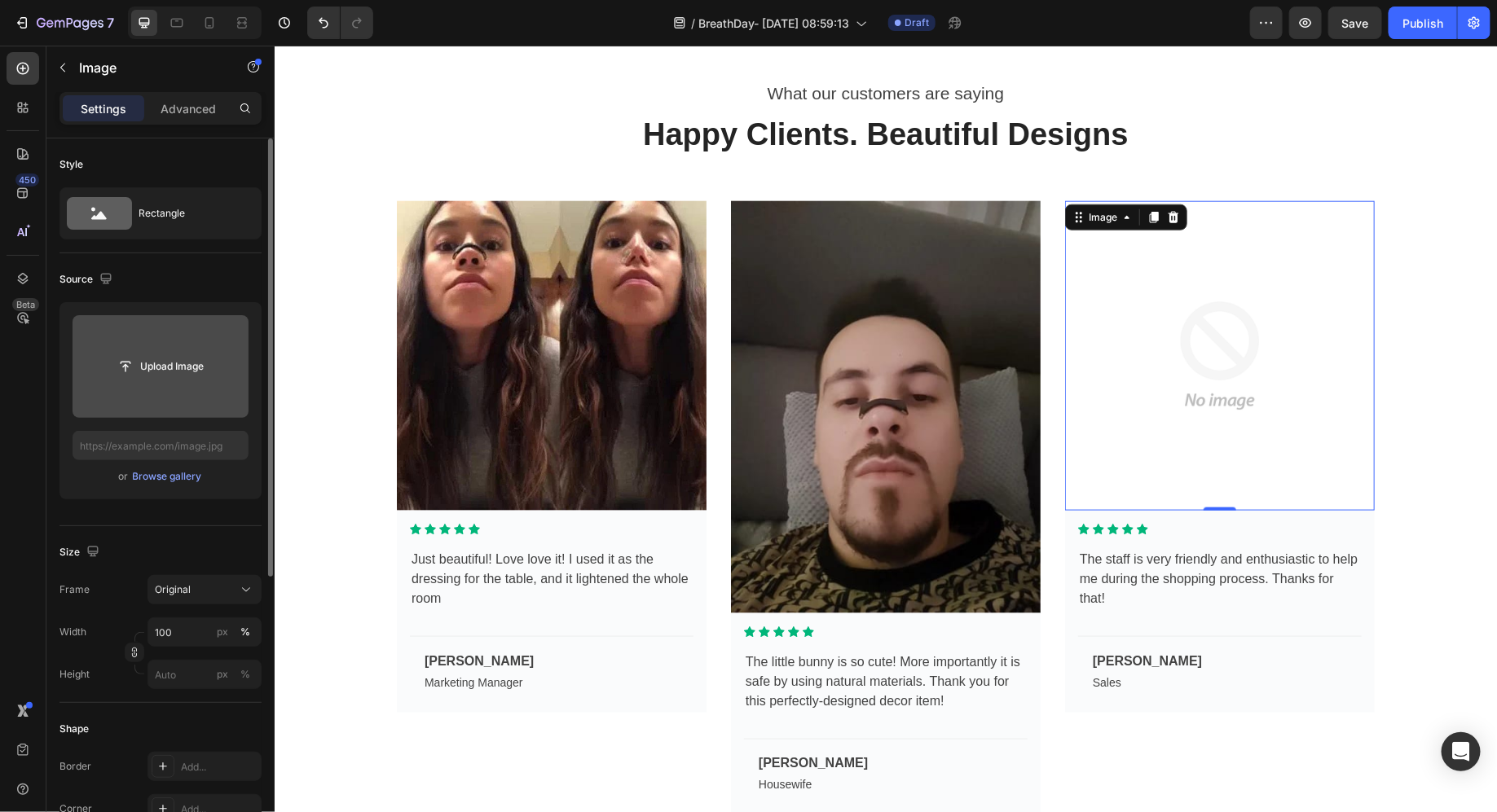
click at [109, 316] on input "file" at bounding box center [161, 367] width 176 height 103
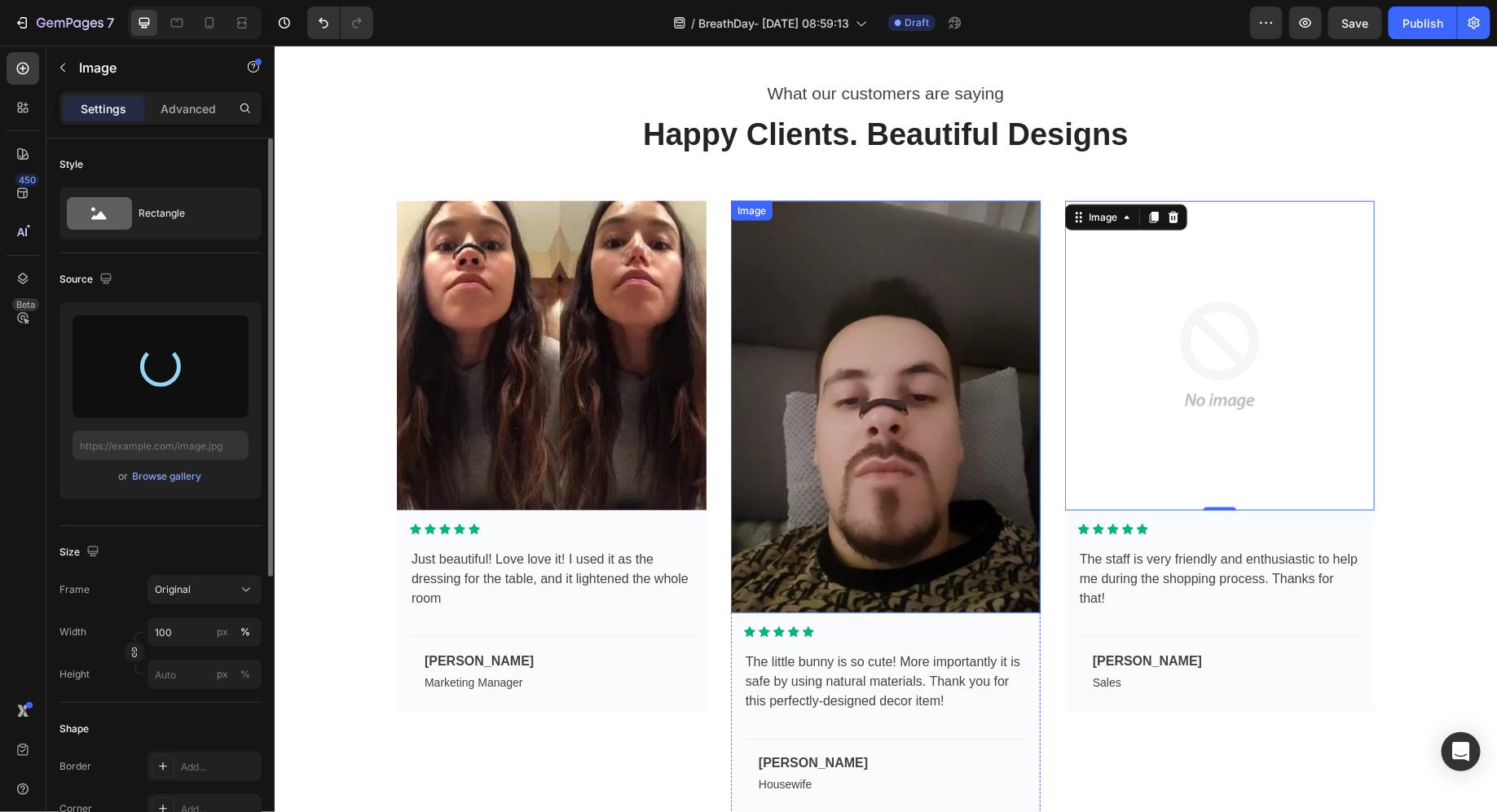
type input "https://cdn.shopify.com/s/files/1/0950/6337/6184/files/gempages_580111860901085…"
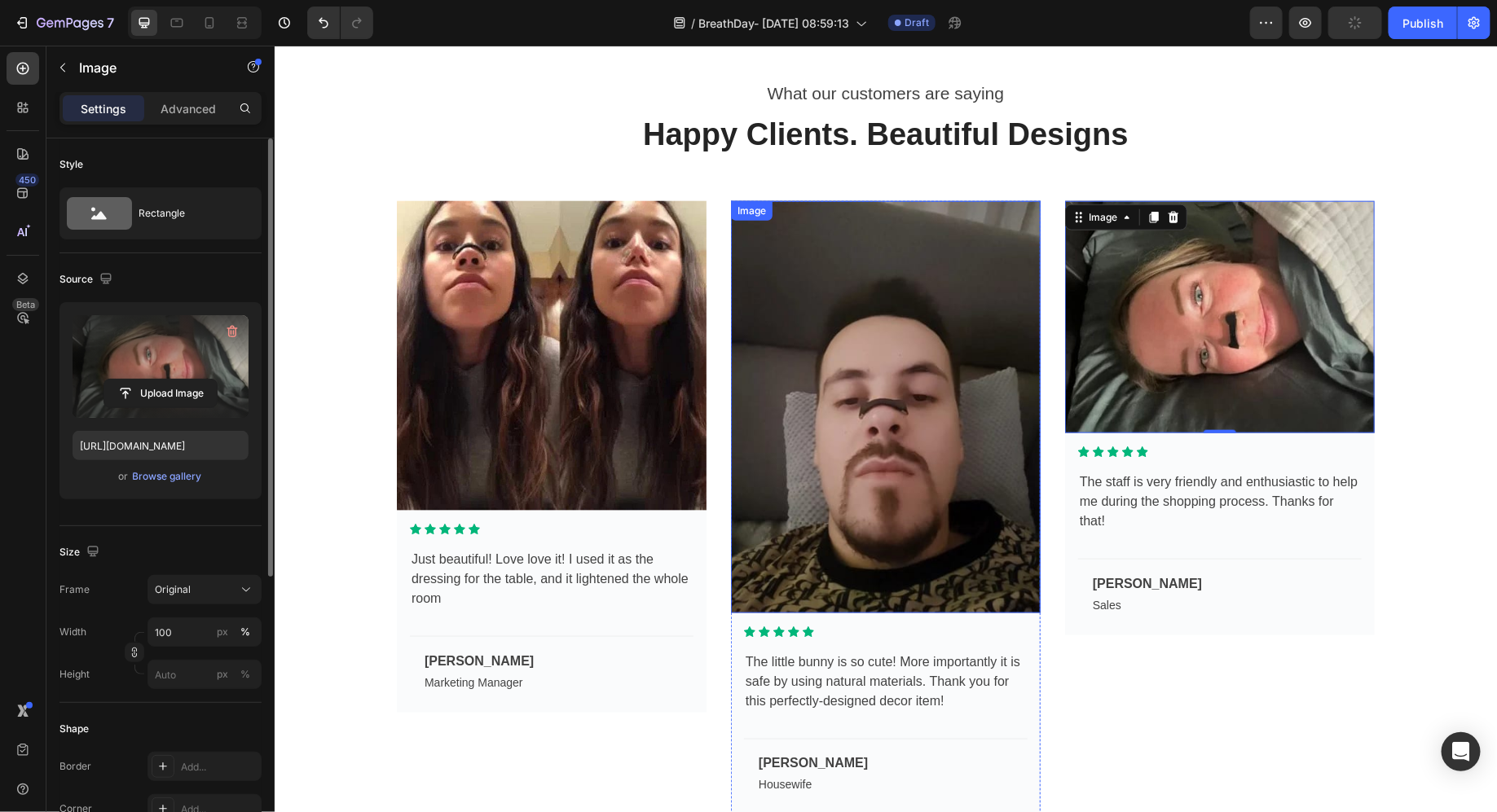
click at [889, 320] on img at bounding box center [885, 406] width 310 height 413
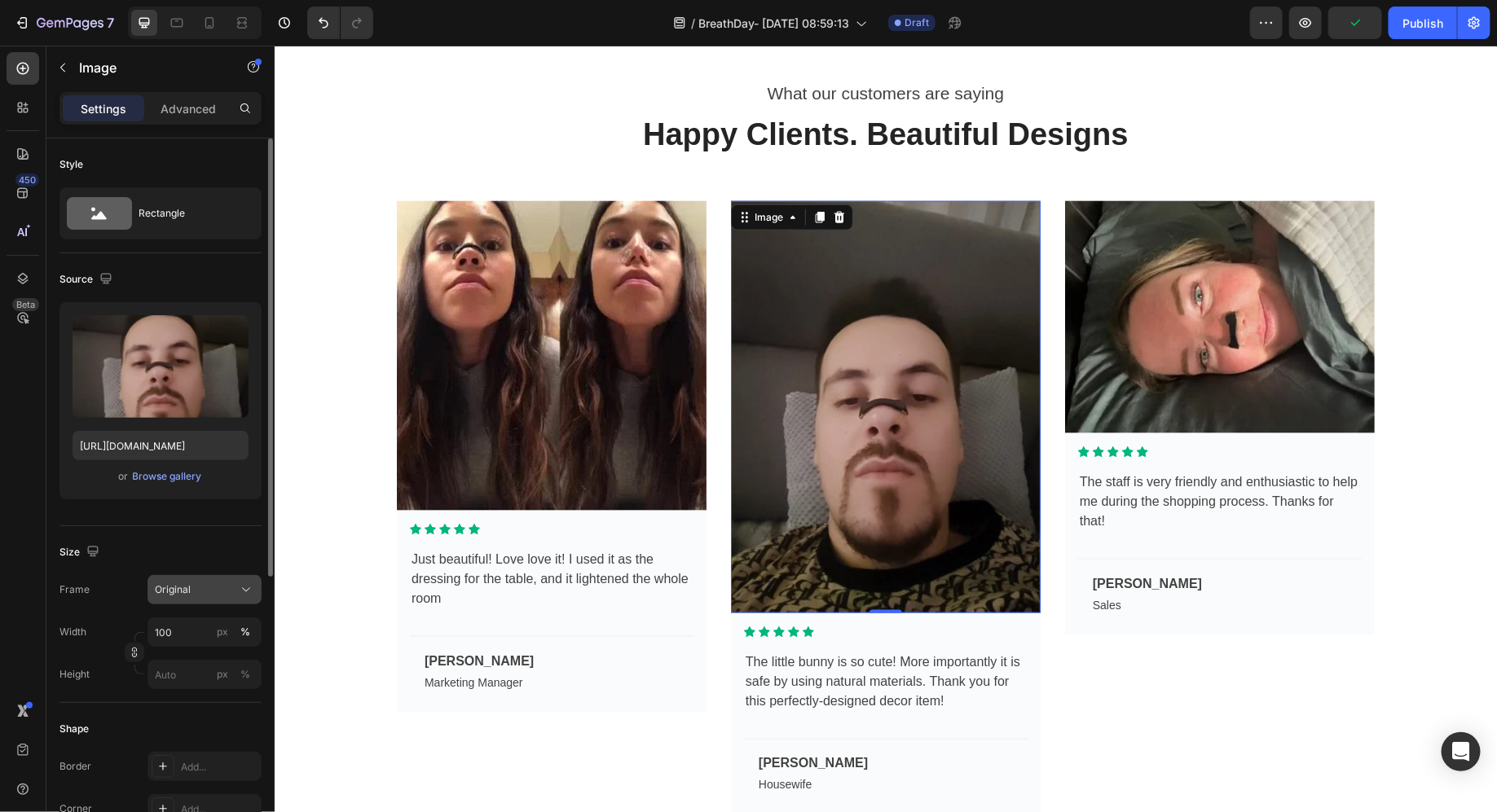
click at [199, 587] on div "Original" at bounding box center [195, 590] width 79 height 15
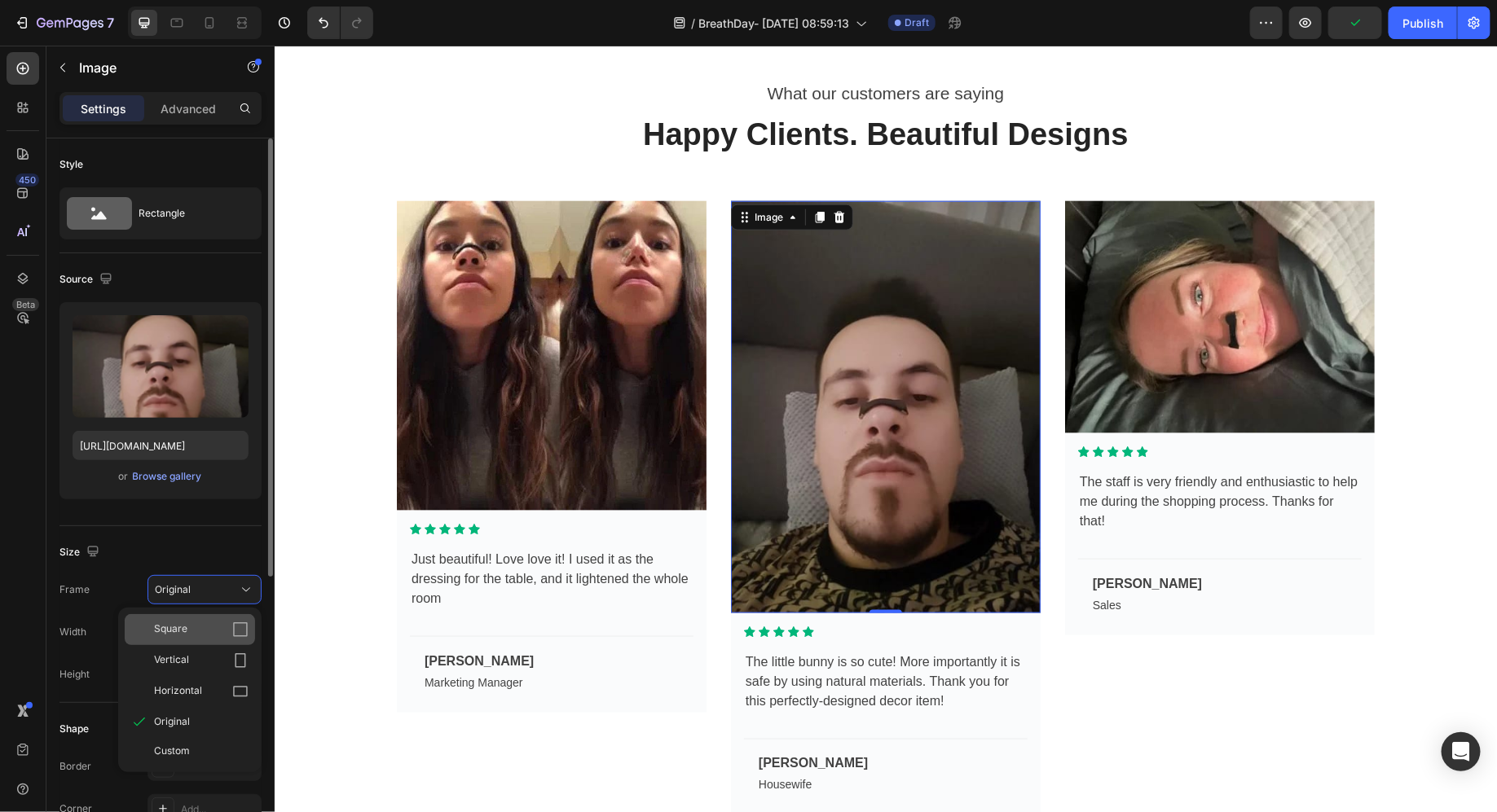
click at [186, 619] on div "Square" at bounding box center [190, 630] width 131 height 31
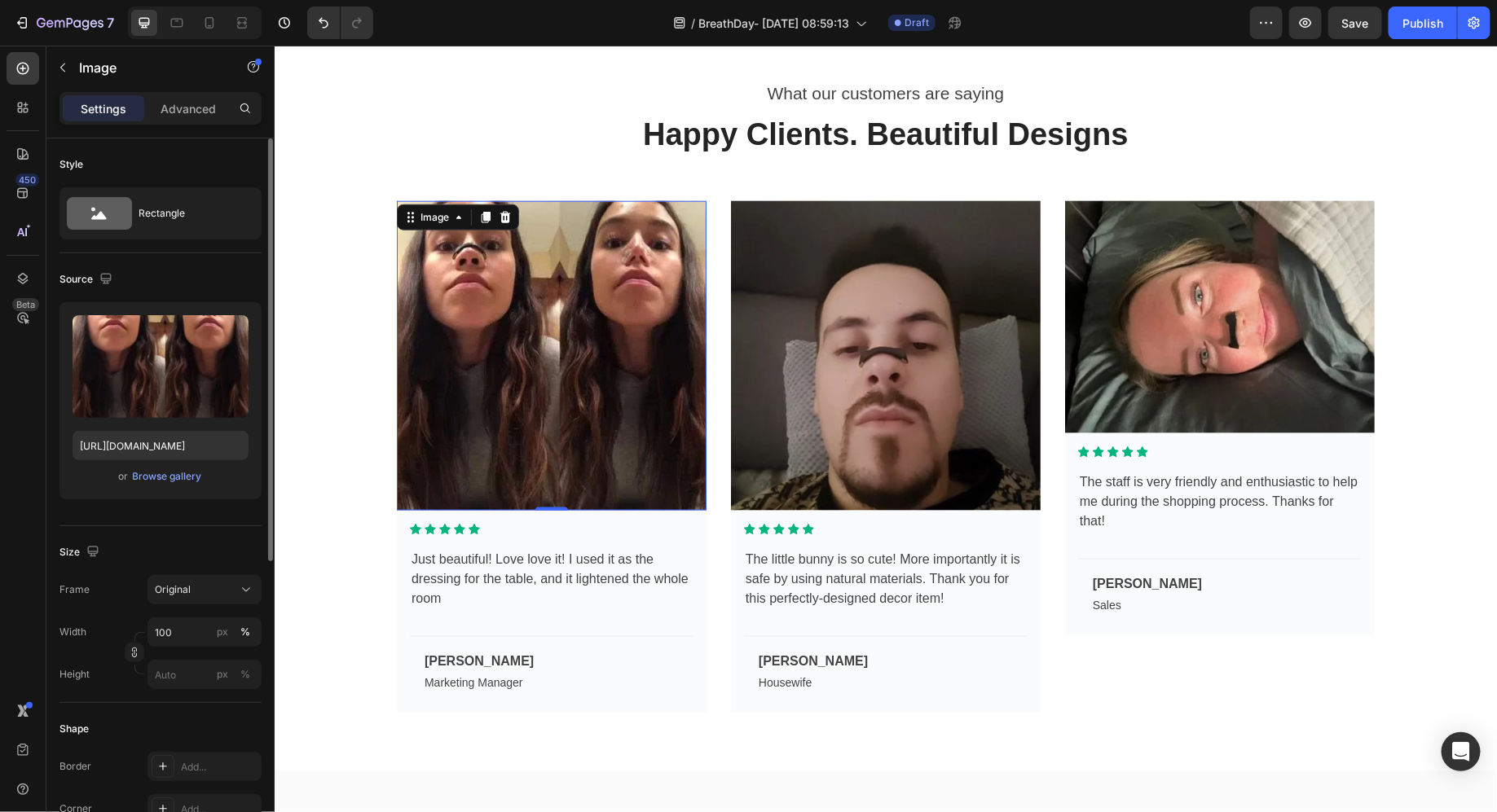
click at [590, 453] on img at bounding box center [551, 355] width 310 height 310
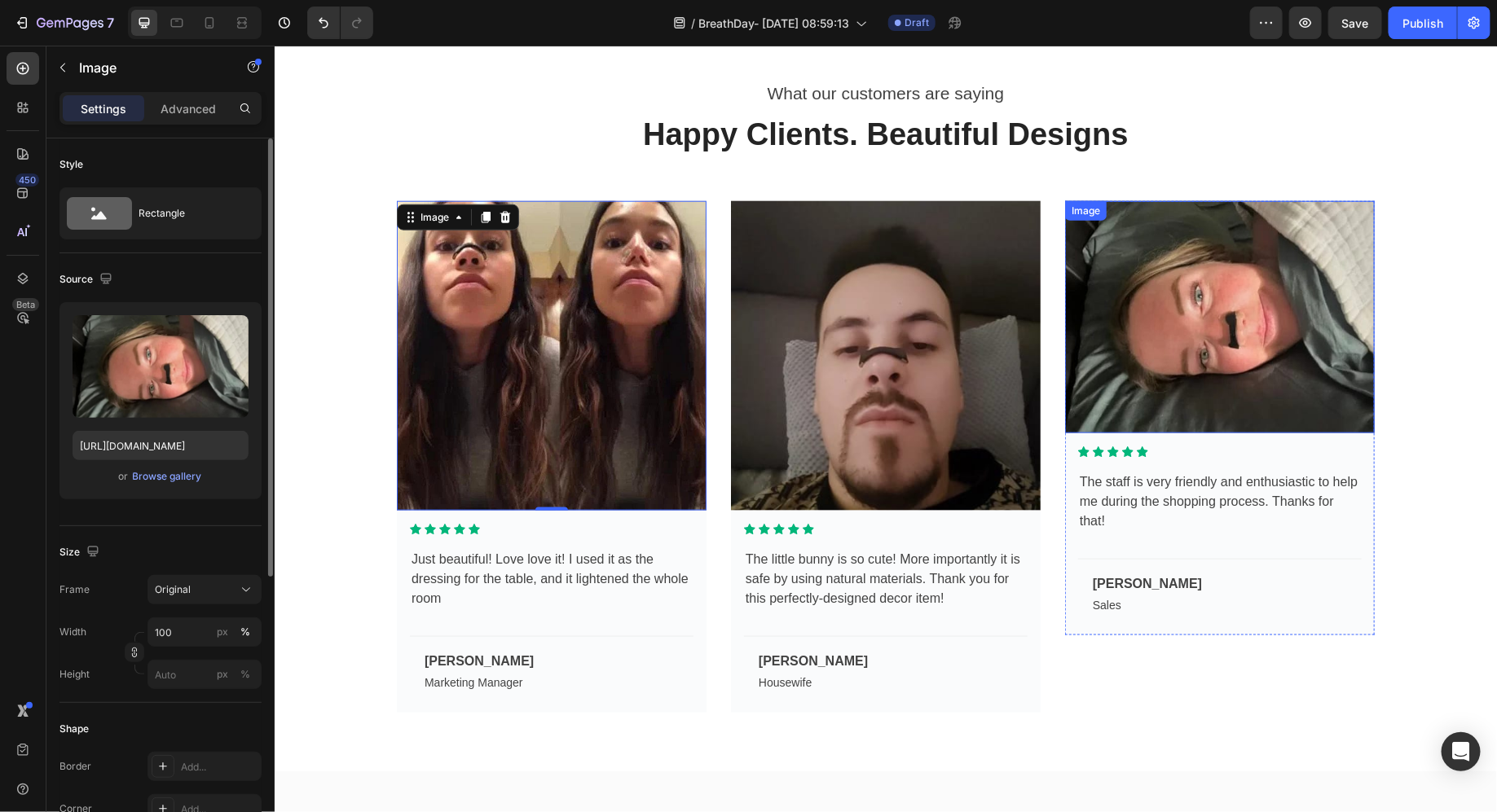
click at [1195, 381] on img at bounding box center [1220, 317] width 310 height 233
click at [195, 605] on div "Frame Original Width 100 px % Height px %" at bounding box center [161, 632] width 202 height 114
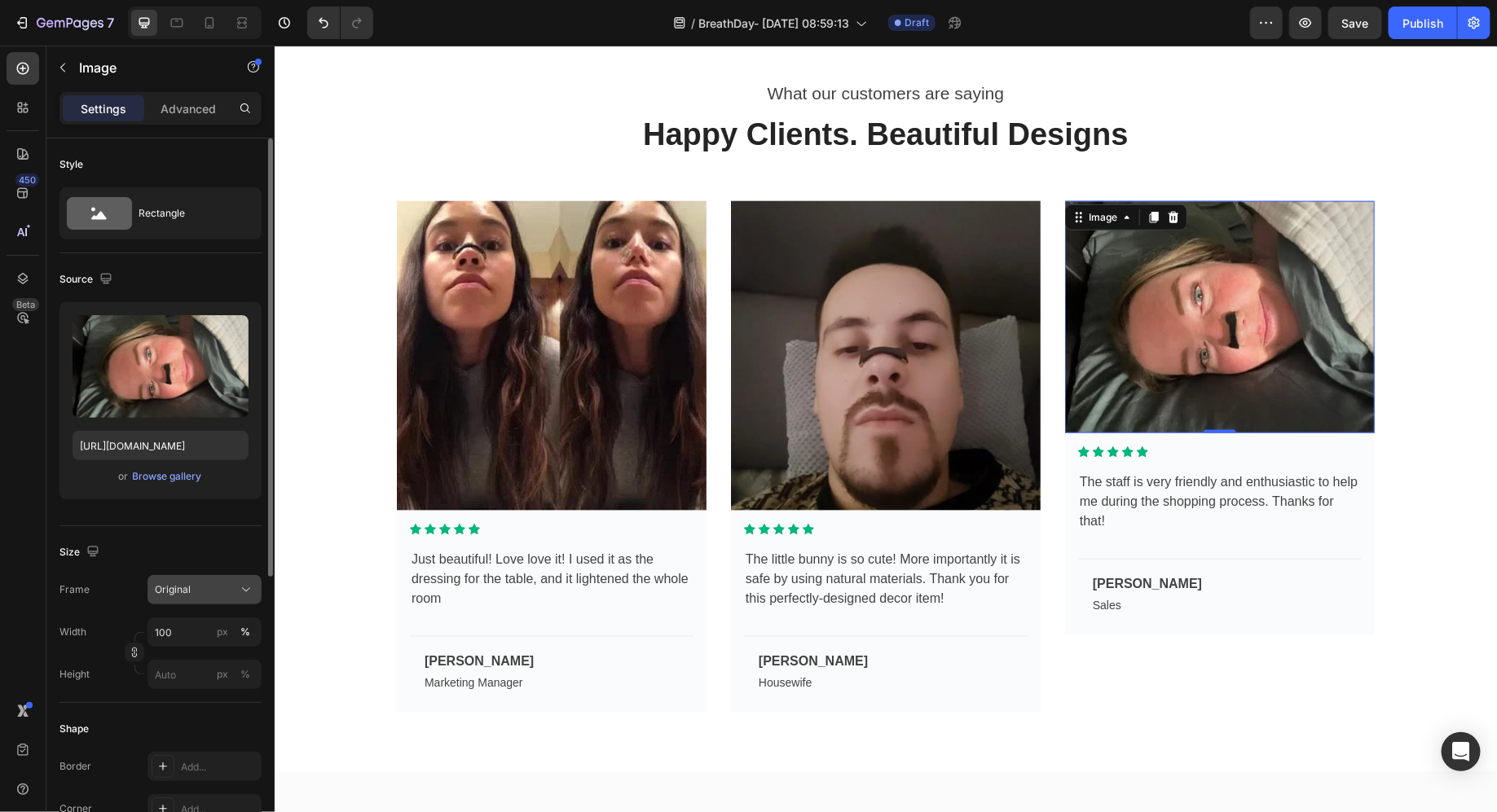
click at [185, 596] on button "Original" at bounding box center [204, 590] width 114 height 29
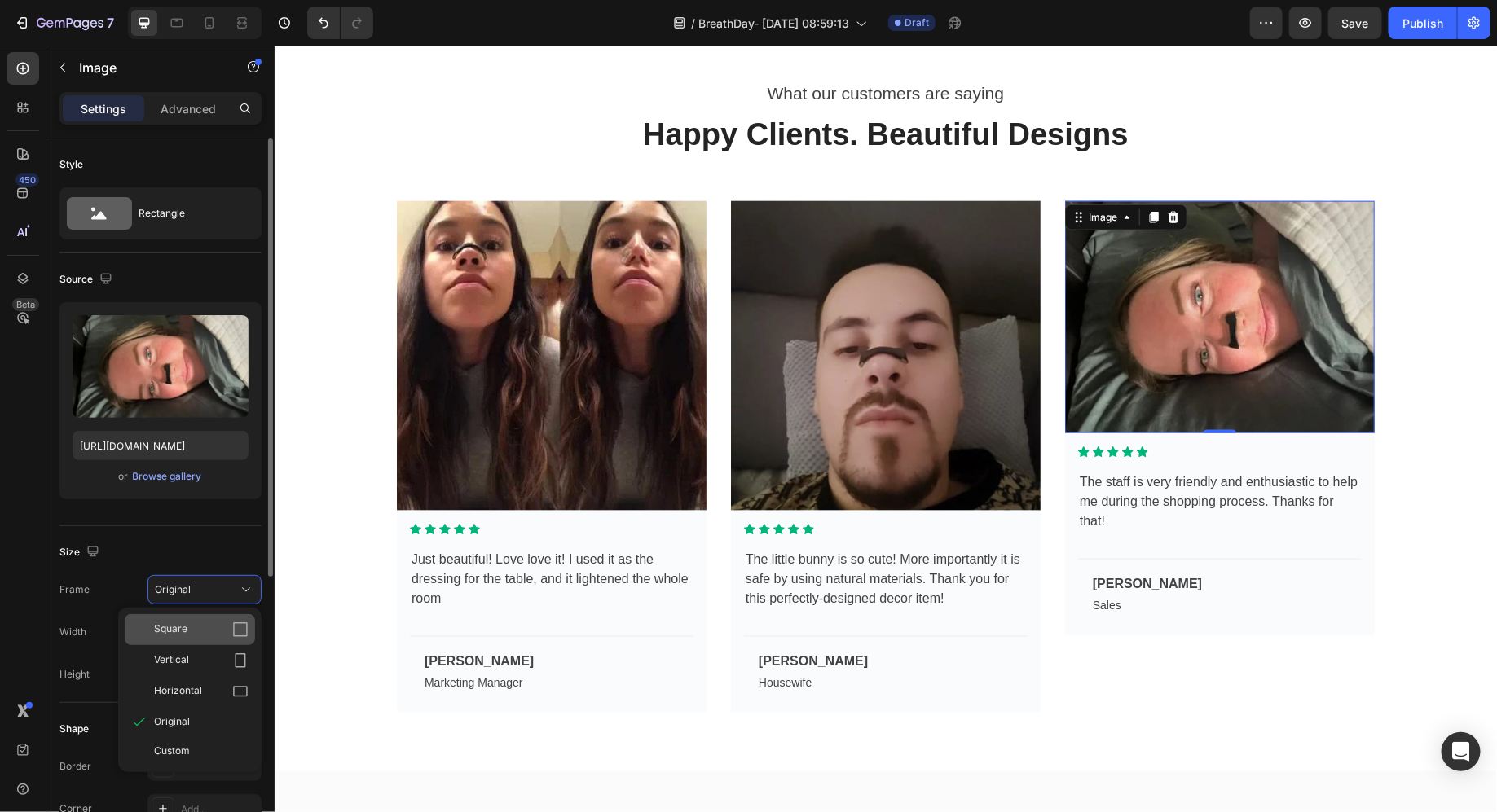
click at [179, 628] on span "Square" at bounding box center [170, 630] width 33 height 16
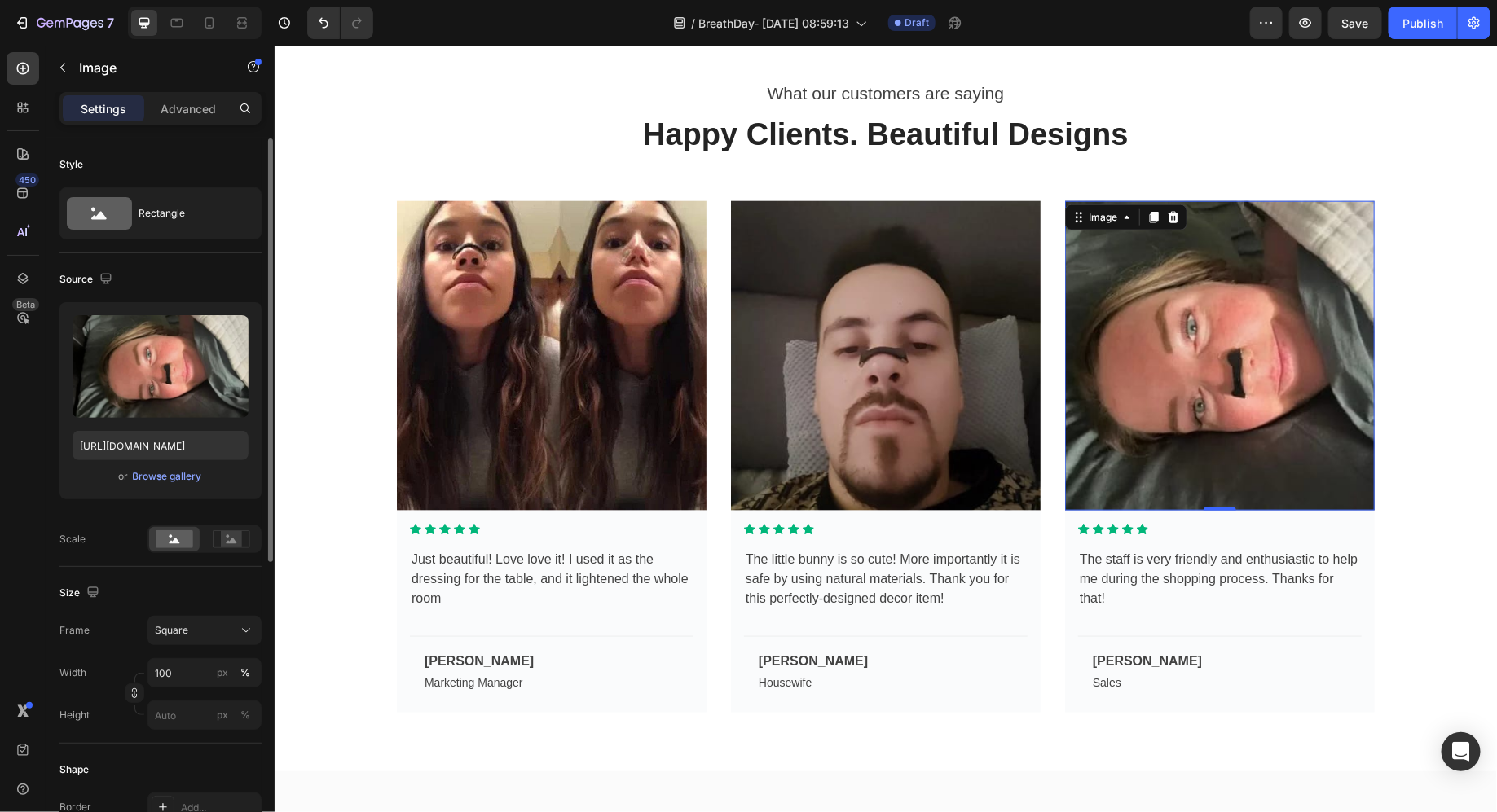
click at [1497, 511] on div at bounding box center [885, 428] width 1223 height 767
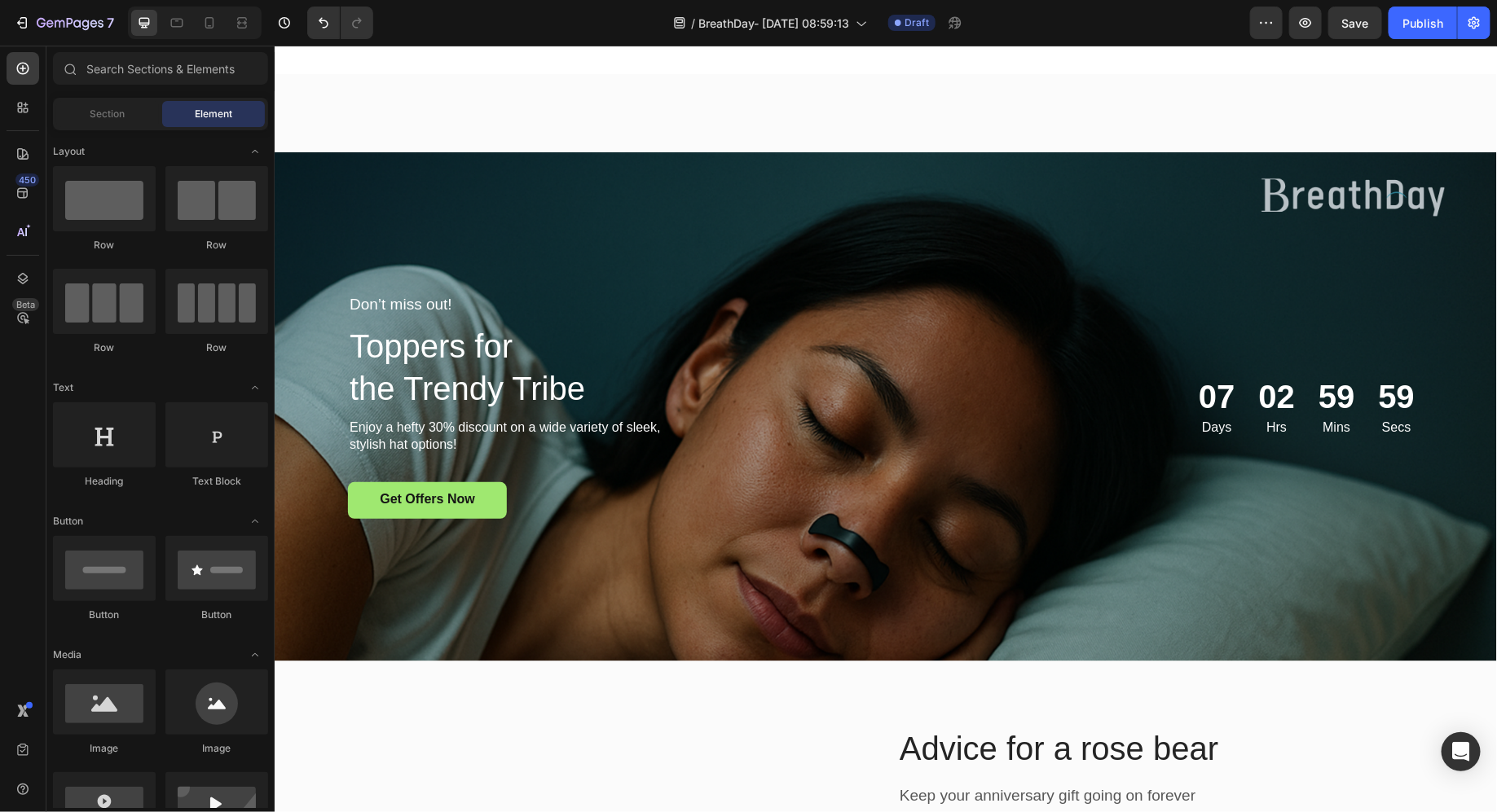
scroll to position [4483, 0]
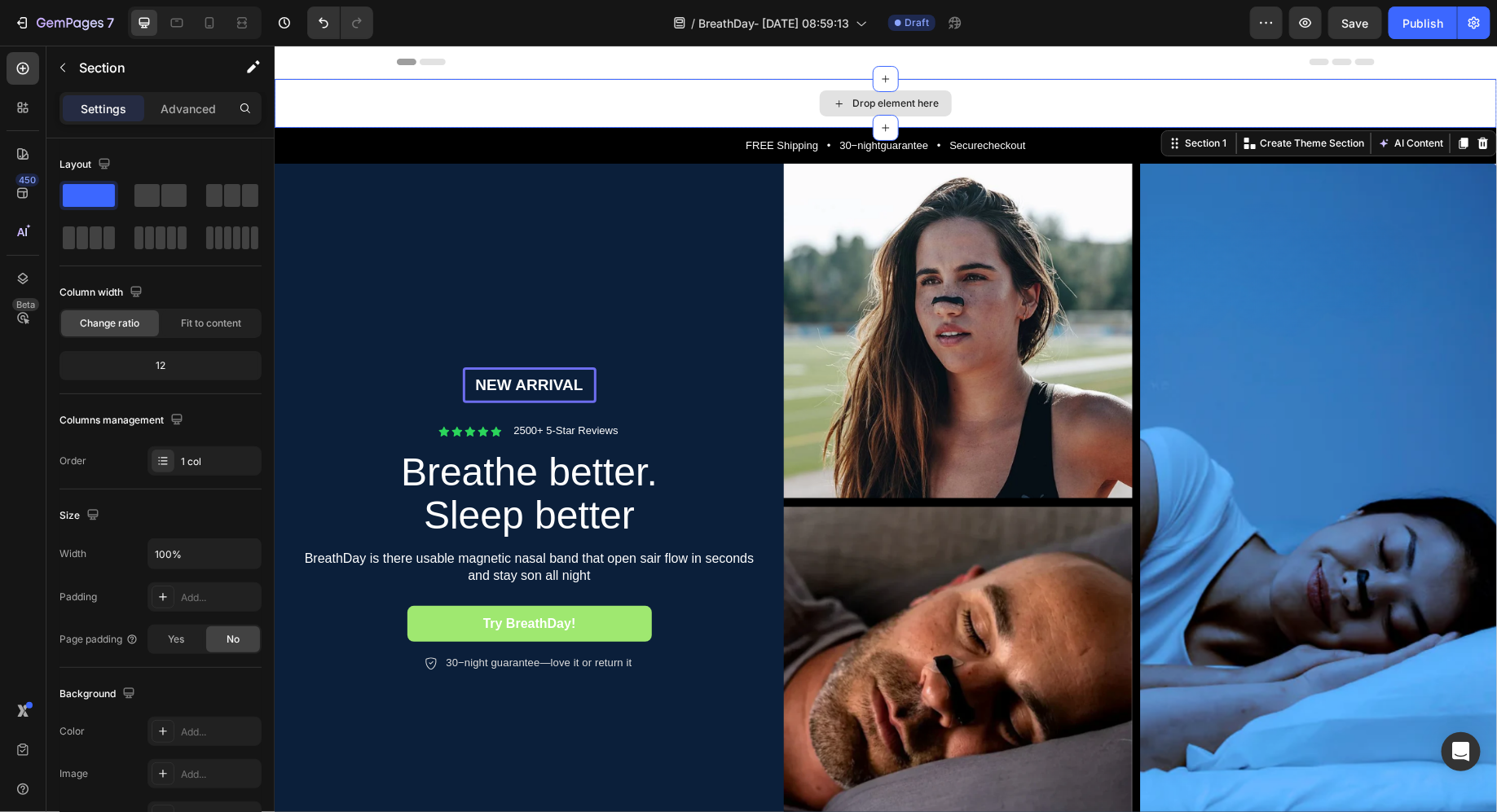
click at [490, 122] on div "Drop element here" at bounding box center [885, 103] width 1223 height 49
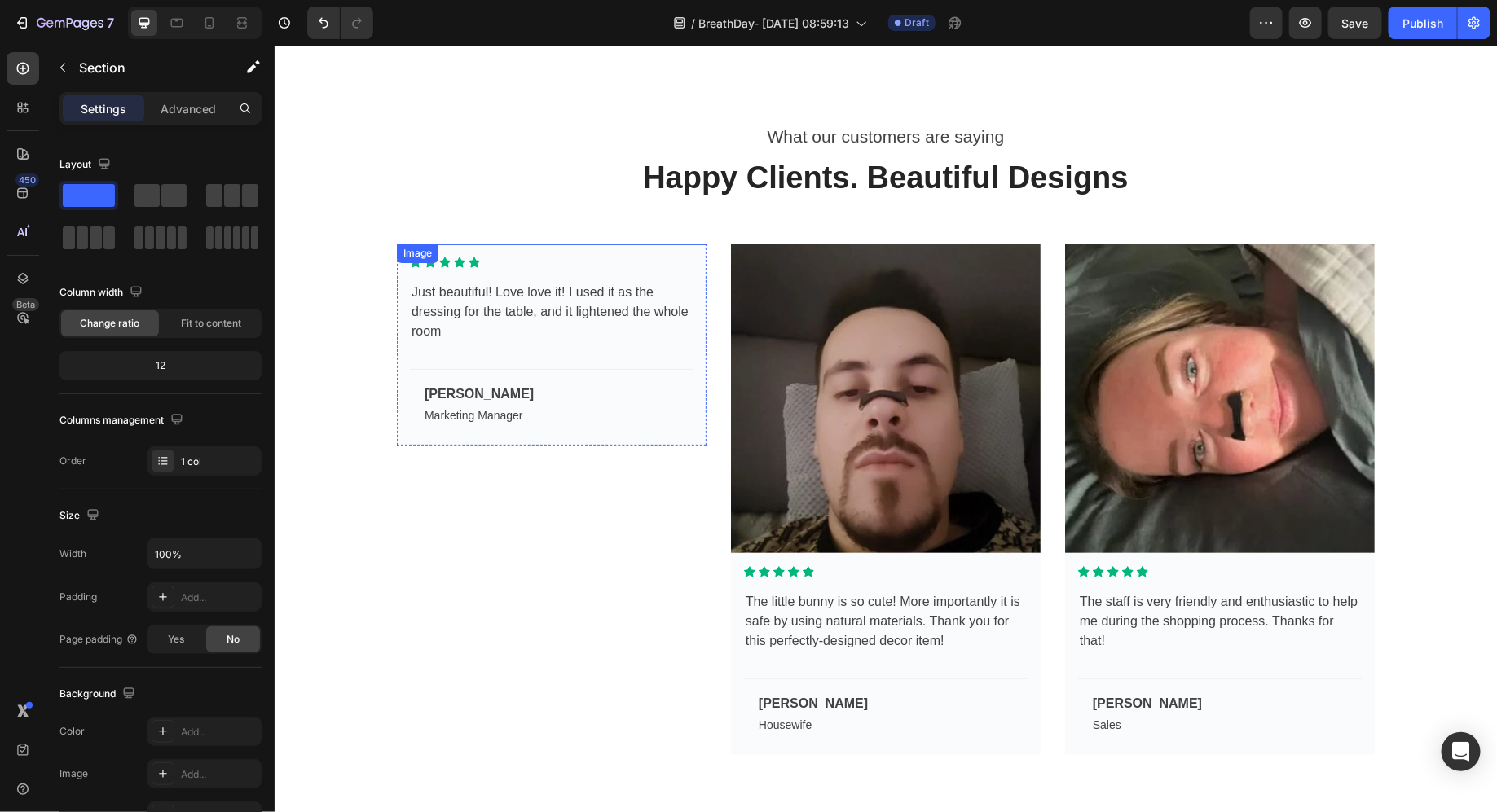
scroll to position [2969, 0]
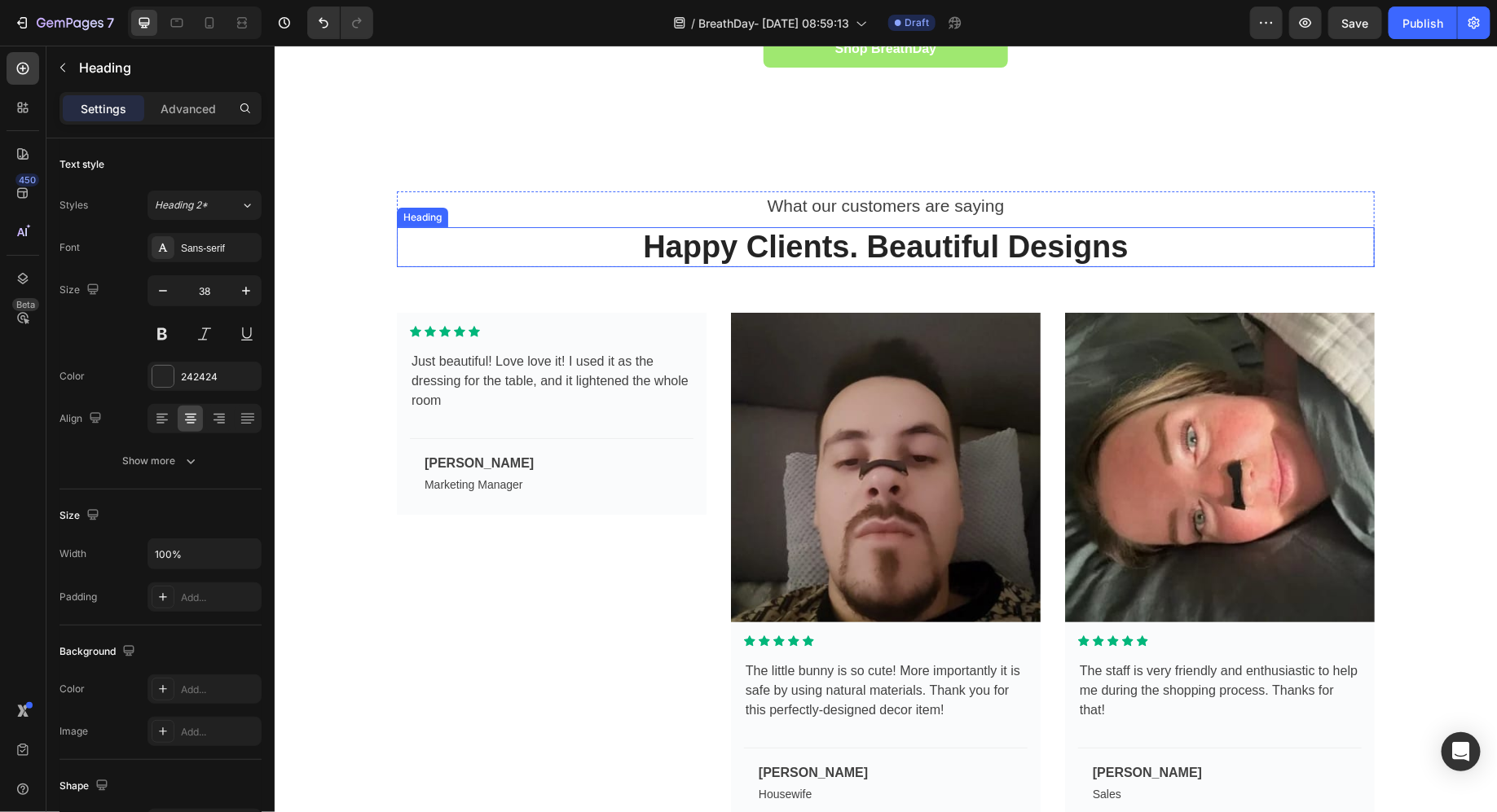
click at [841, 229] on h2 "Happy Clients. Beautiful Designs" at bounding box center [885, 247] width 978 height 41
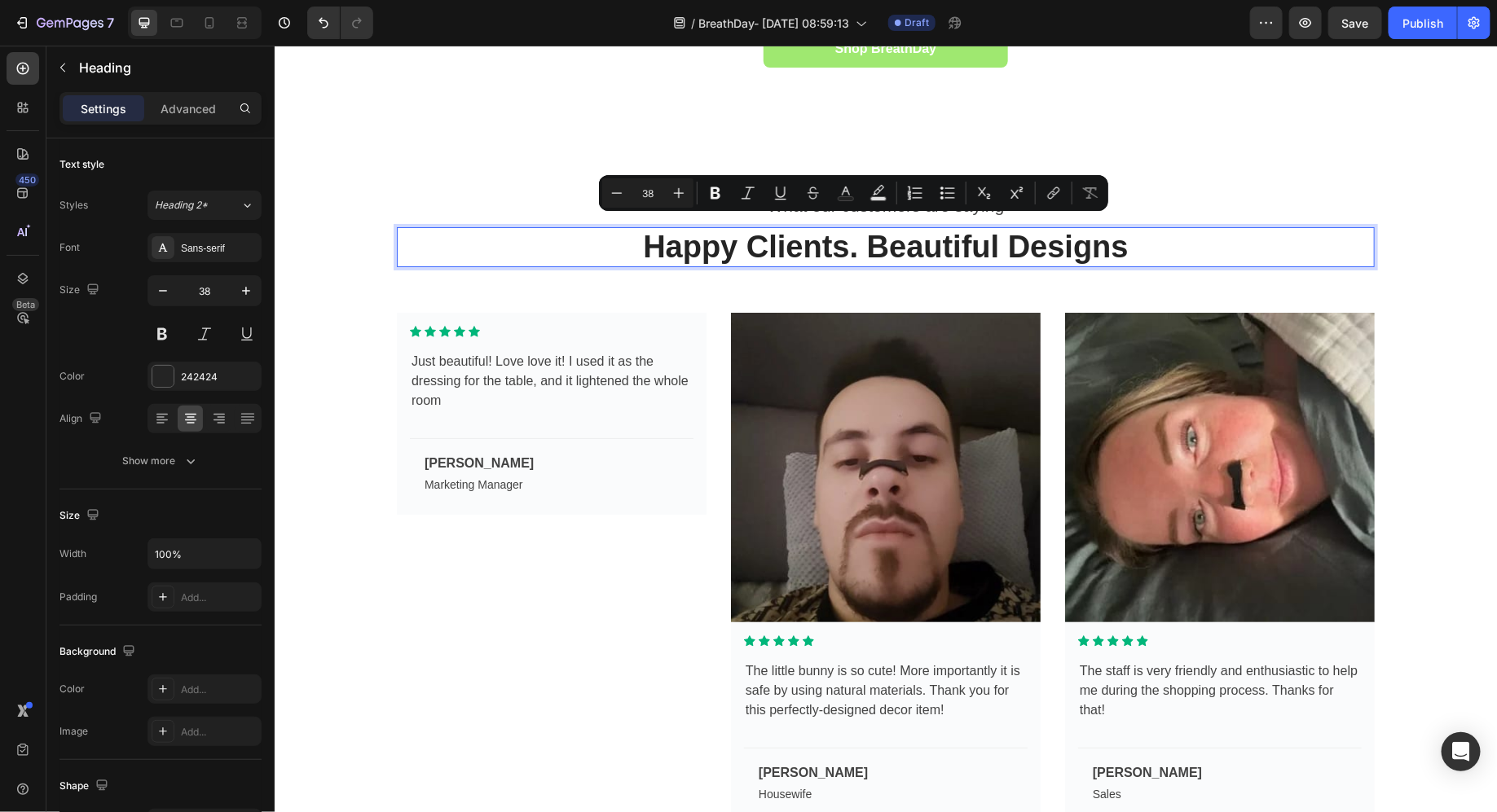
click at [733, 312] on div "Image" at bounding box center [885, 467] width 310 height 310
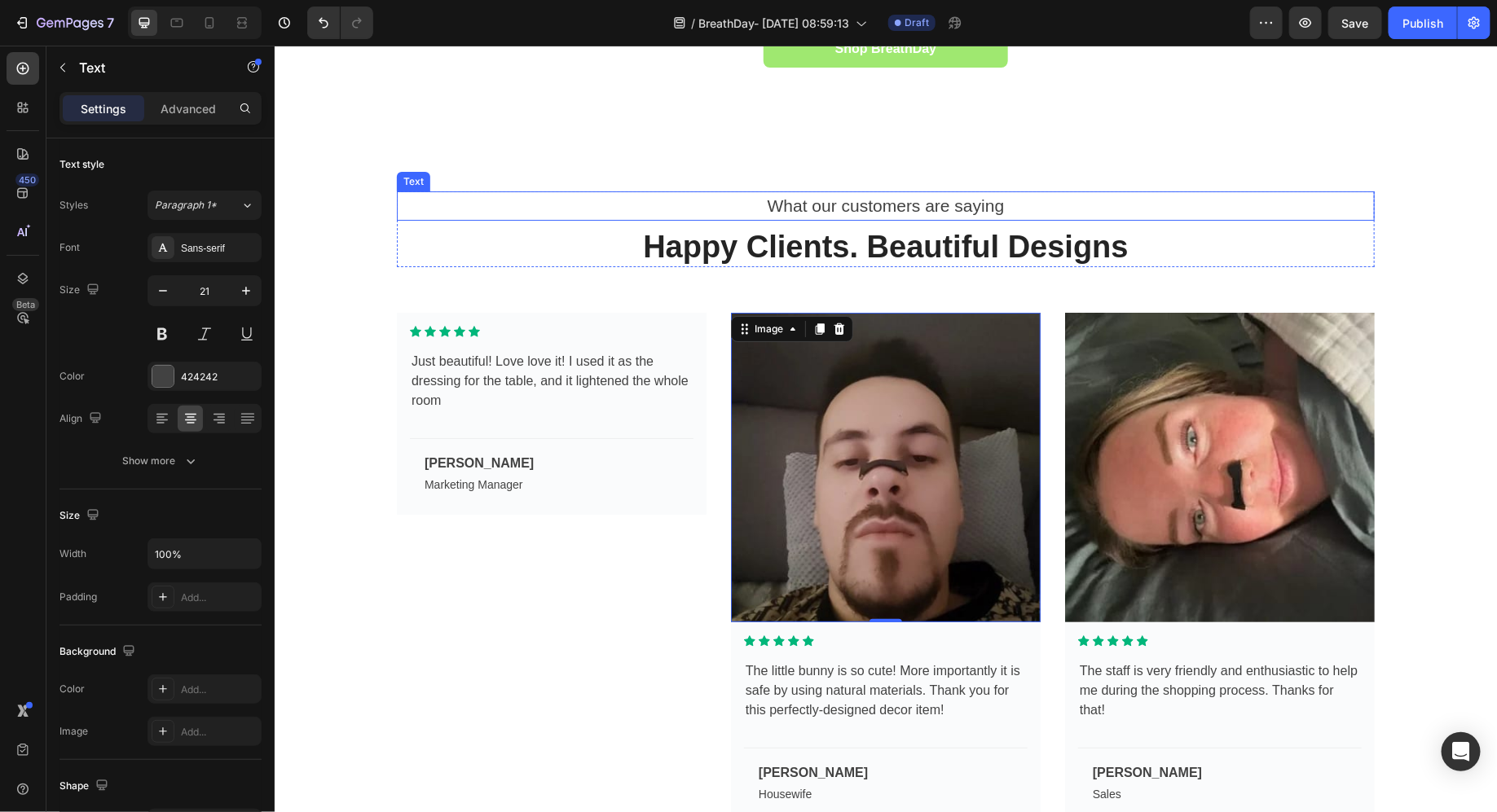
click at [809, 192] on div "What our customers are saying" at bounding box center [885, 205] width 978 height 29
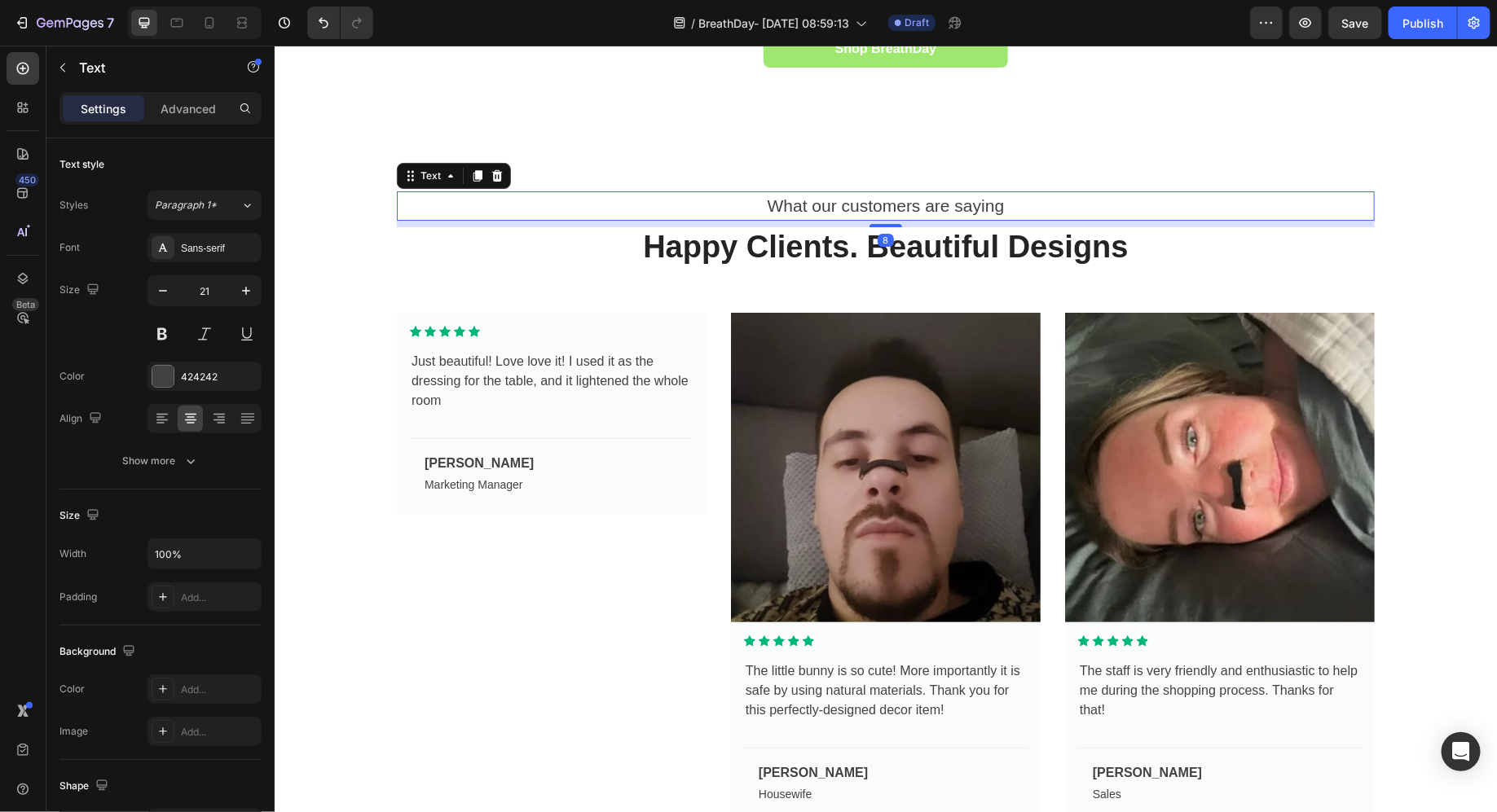
click at [809, 192] on div "What our customers are saying" at bounding box center [885, 205] width 978 height 29
click at [809, 192] on p "What our customers are saying" at bounding box center [885, 205] width 975 height 26
click at [781, 248] on p "Happy Clients. Beautiful Designs" at bounding box center [885, 247] width 975 height 38
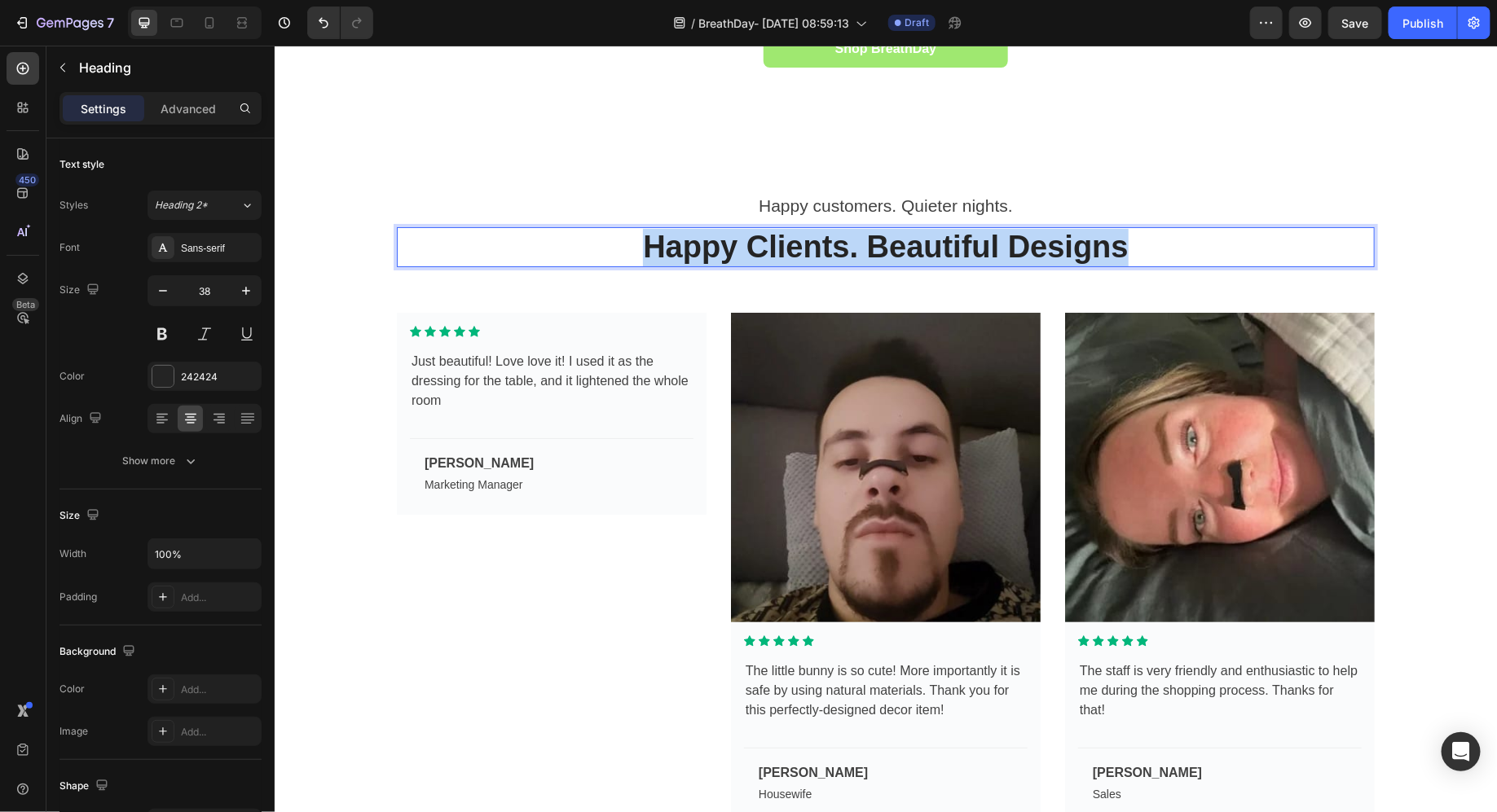
click at [781, 248] on p "Happy Clients. Beautiful Designs" at bounding box center [885, 247] width 975 height 38
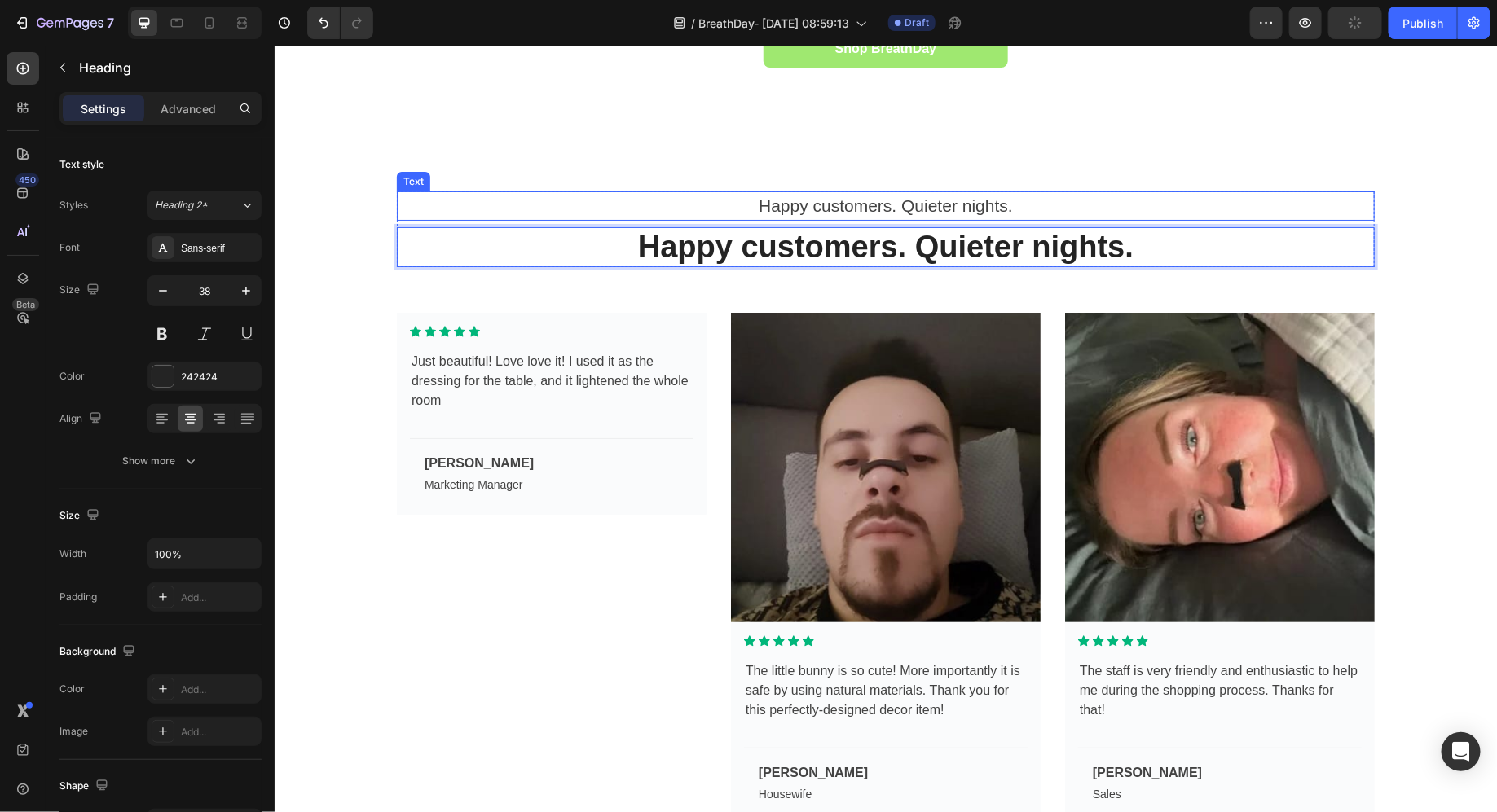
click at [806, 192] on p "Happy customers. Quieter nights." at bounding box center [885, 205] width 975 height 26
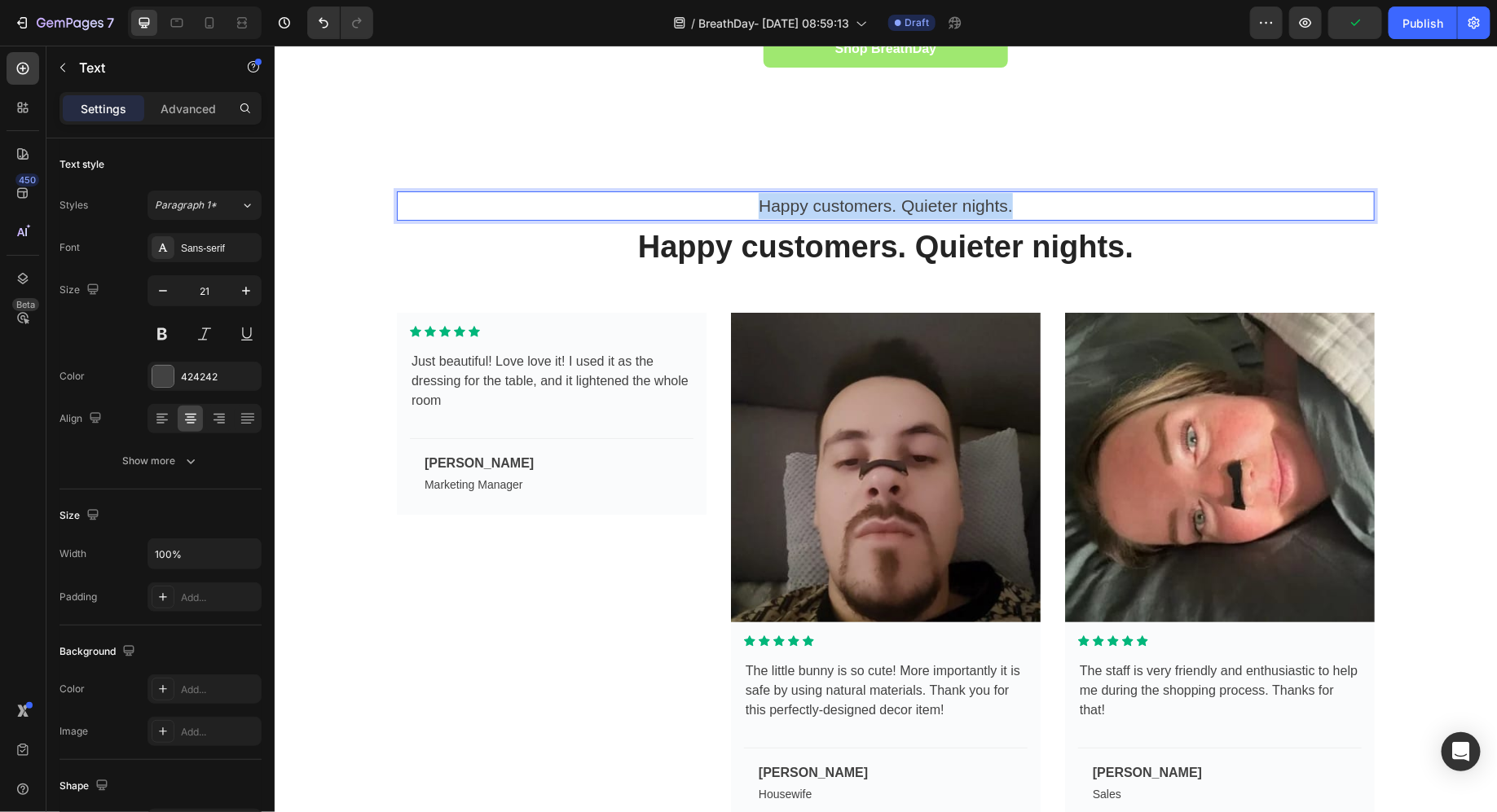
click at [806, 192] on p "Happy customers. Quieter nights." at bounding box center [885, 205] width 975 height 26
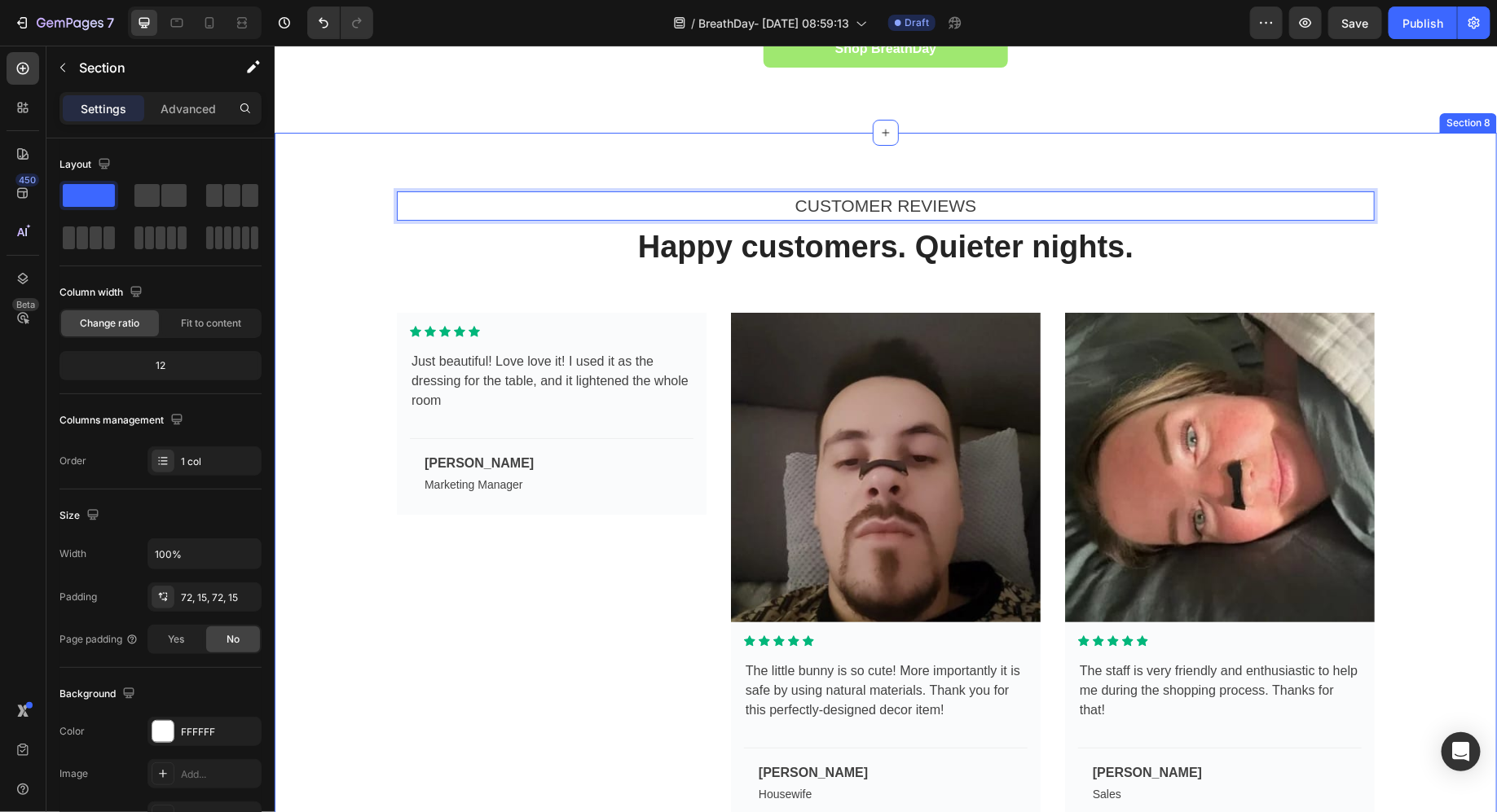
click at [375, 179] on div "CUSTOMER REVIEWS Text 8 Happy customers. Quieter nights. Heading Row Image Icon…" at bounding box center [885, 508] width 1223 height 751
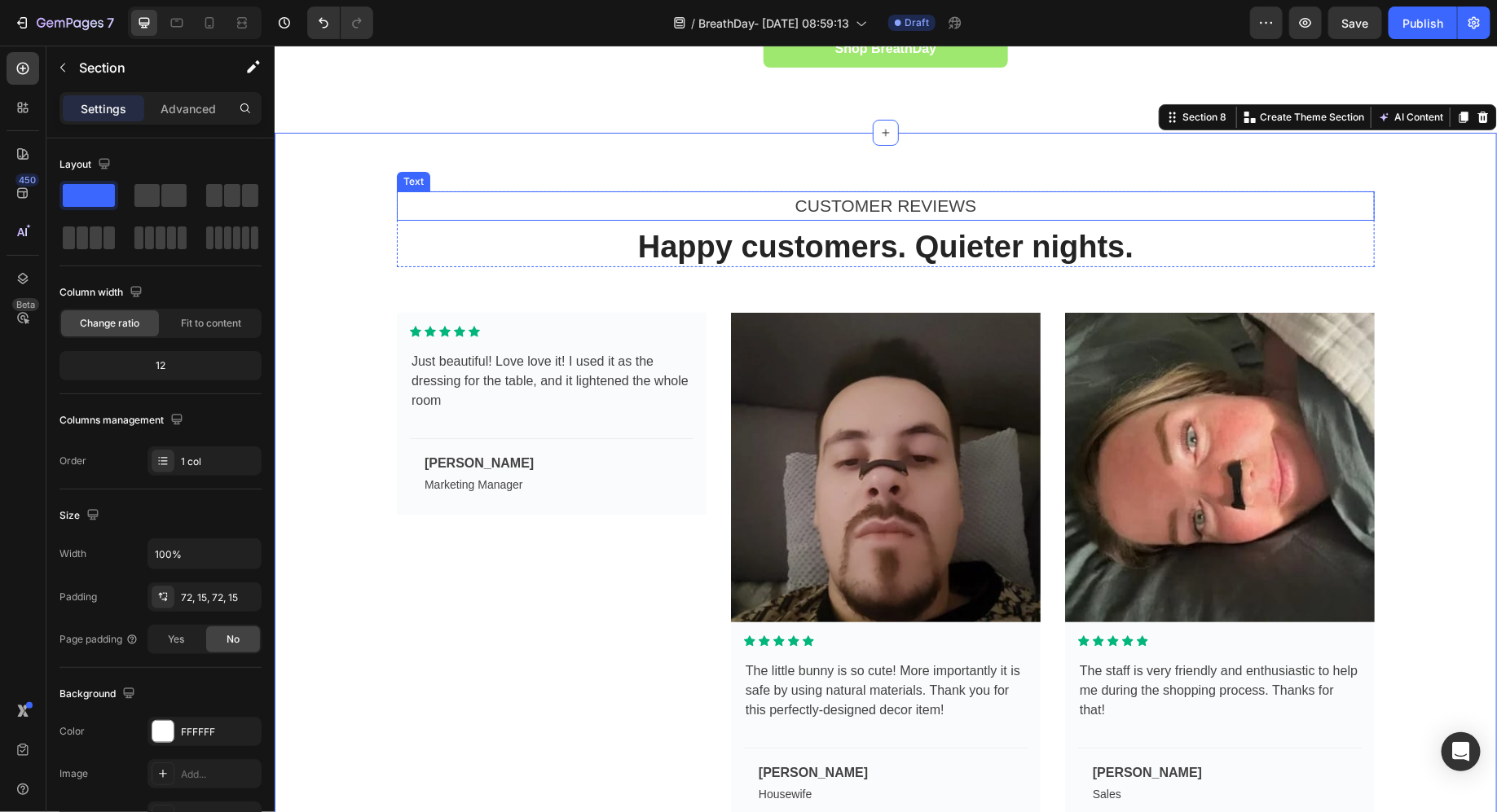
click at [421, 193] on p "CUSTOMER REVIEWS" at bounding box center [885, 205] width 975 height 26
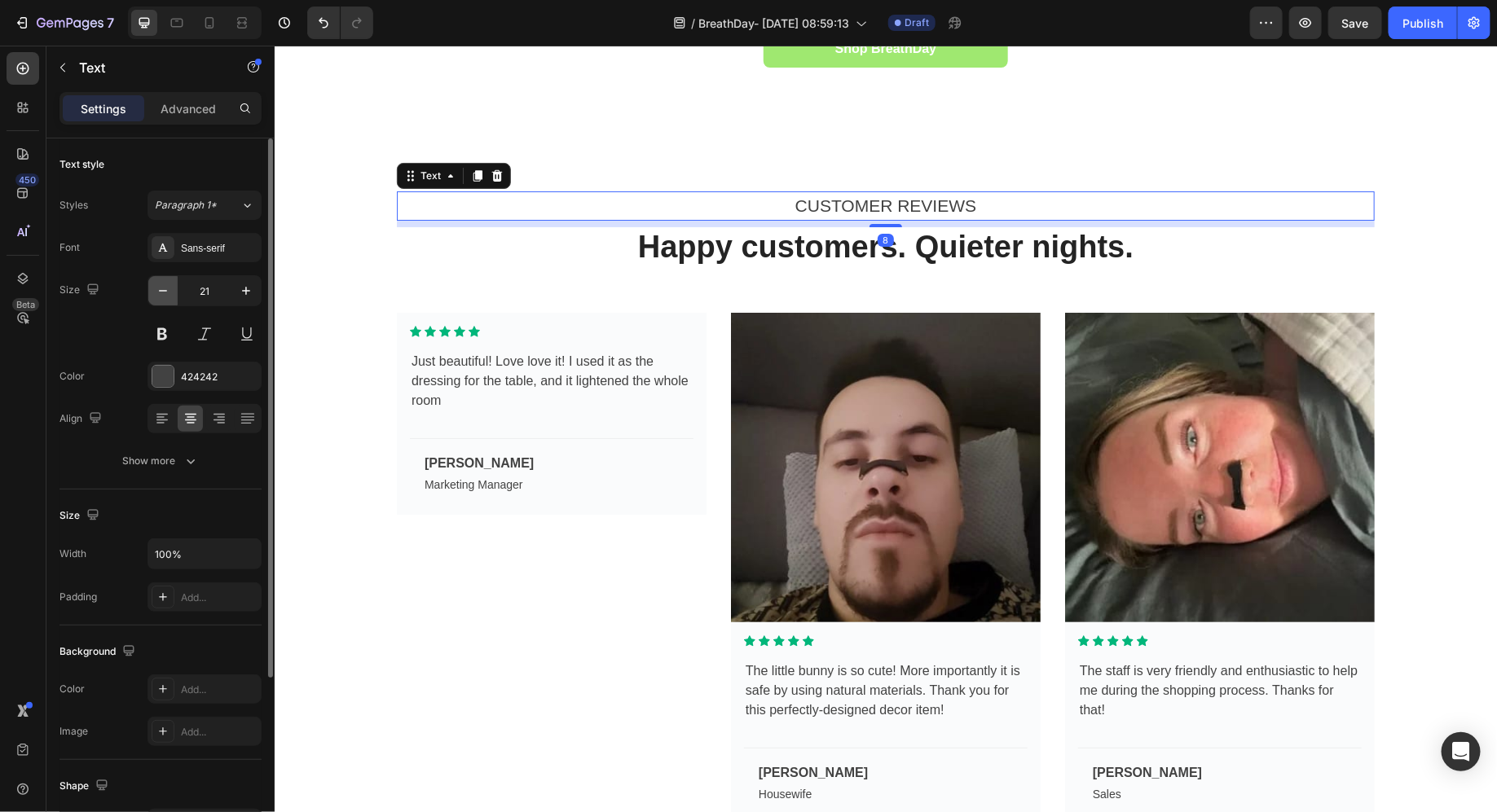
click at [162, 276] on button "button" at bounding box center [163, 290] width 29 height 29
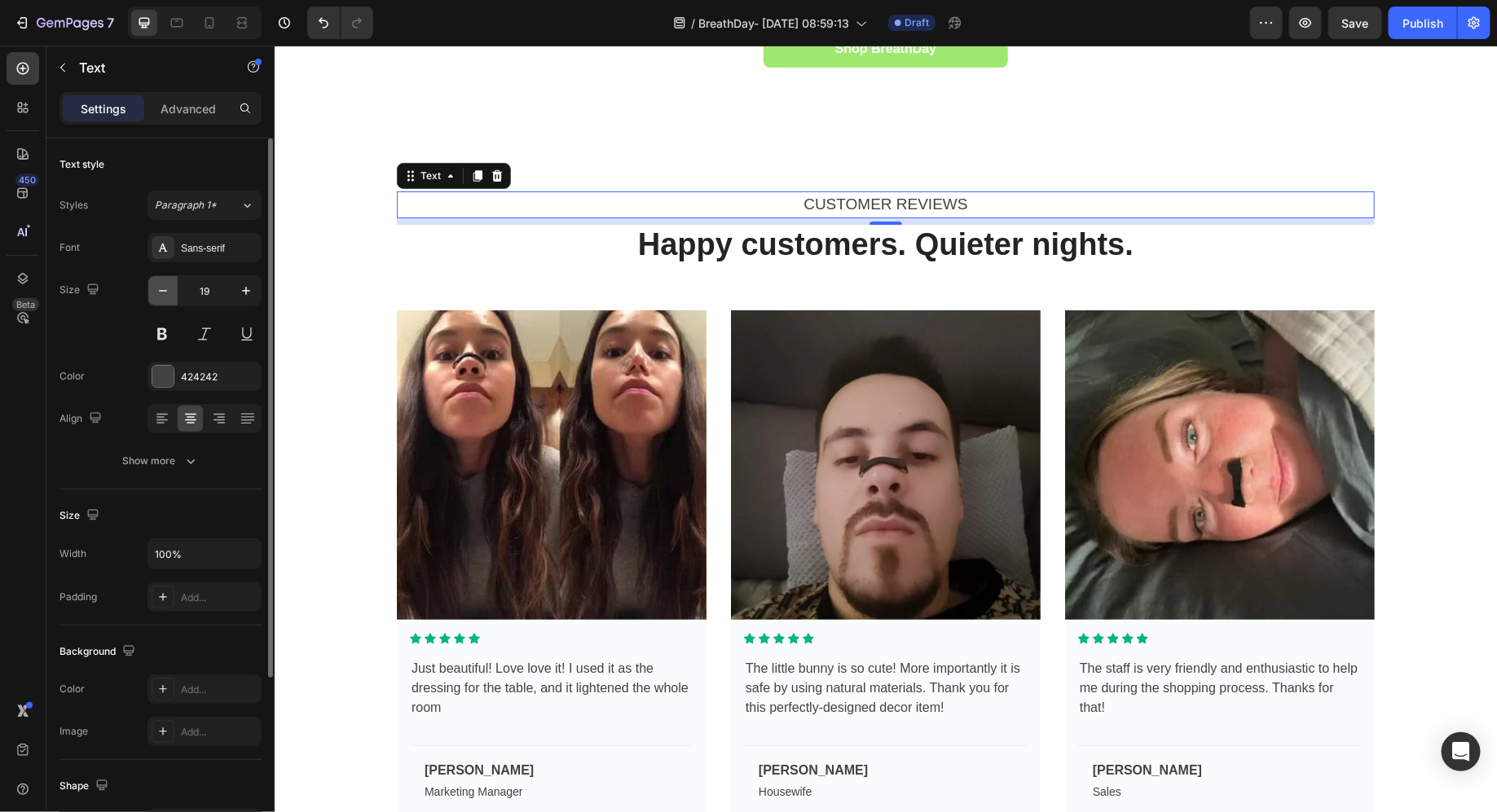
type input "18"
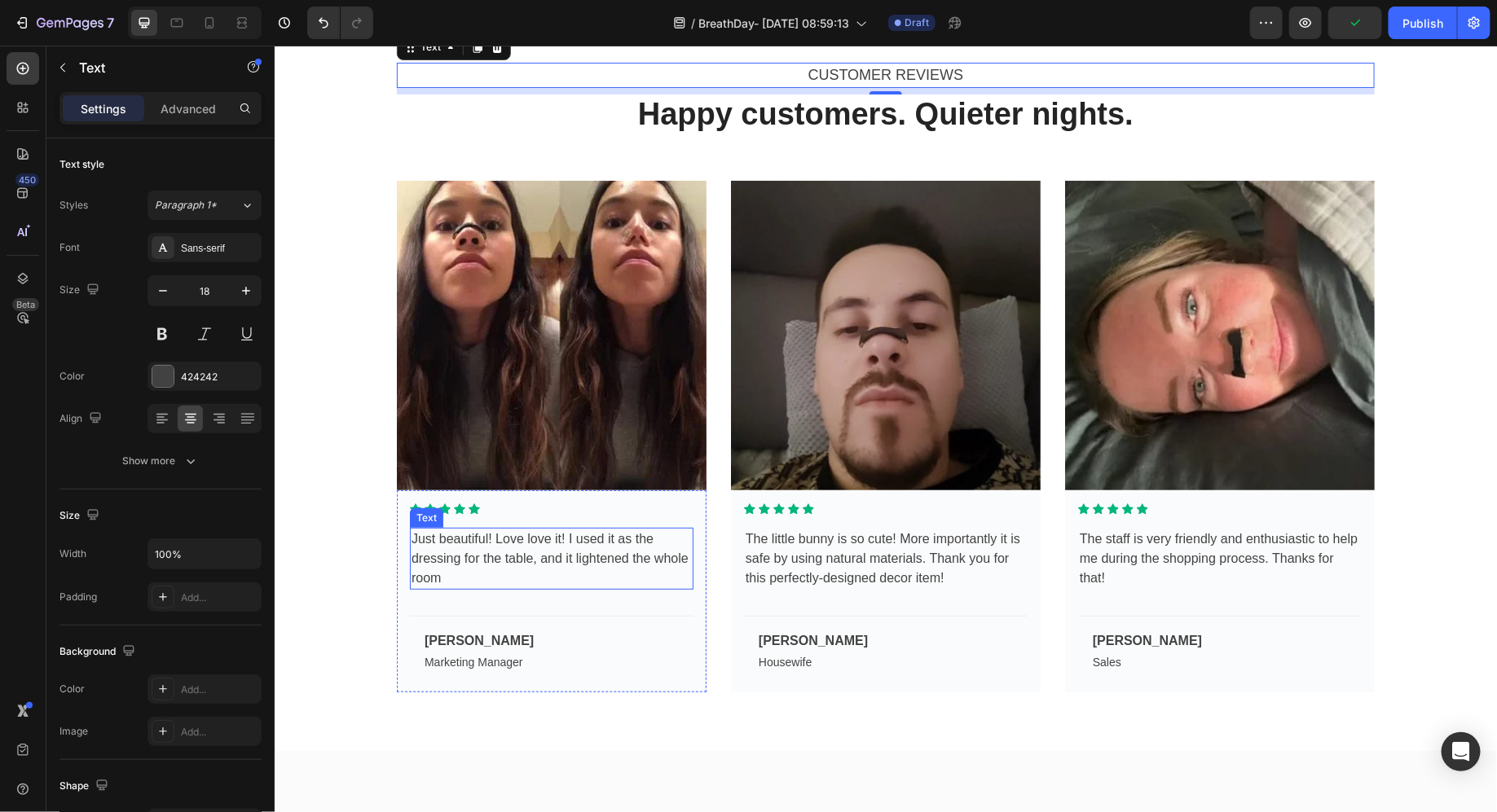
scroll to position [3111, 0]
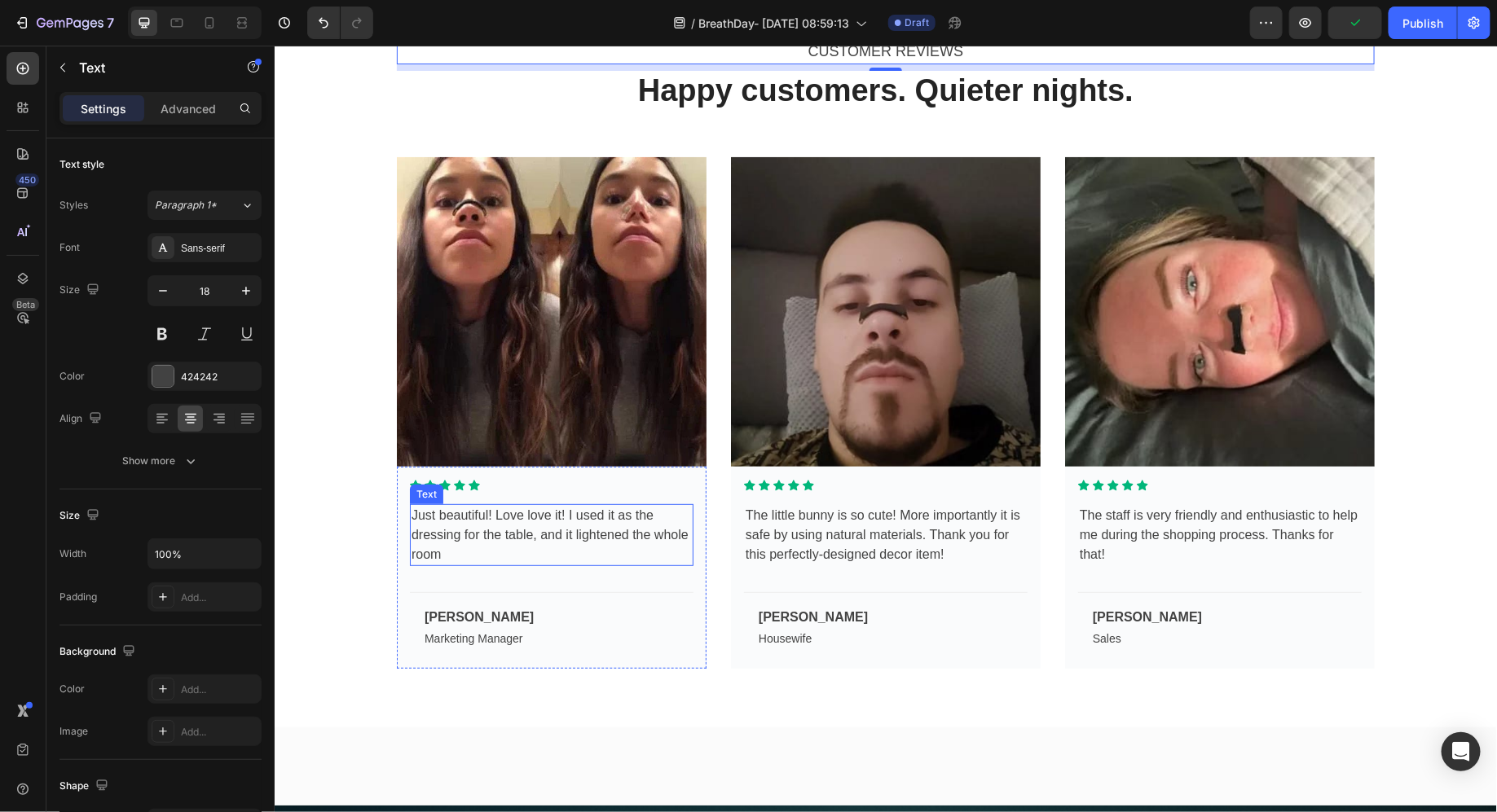
click at [504, 534] on div "Just beautiful! Love love it! I used it as the dressing for the table, and it l…" at bounding box center [551, 535] width 284 height 62
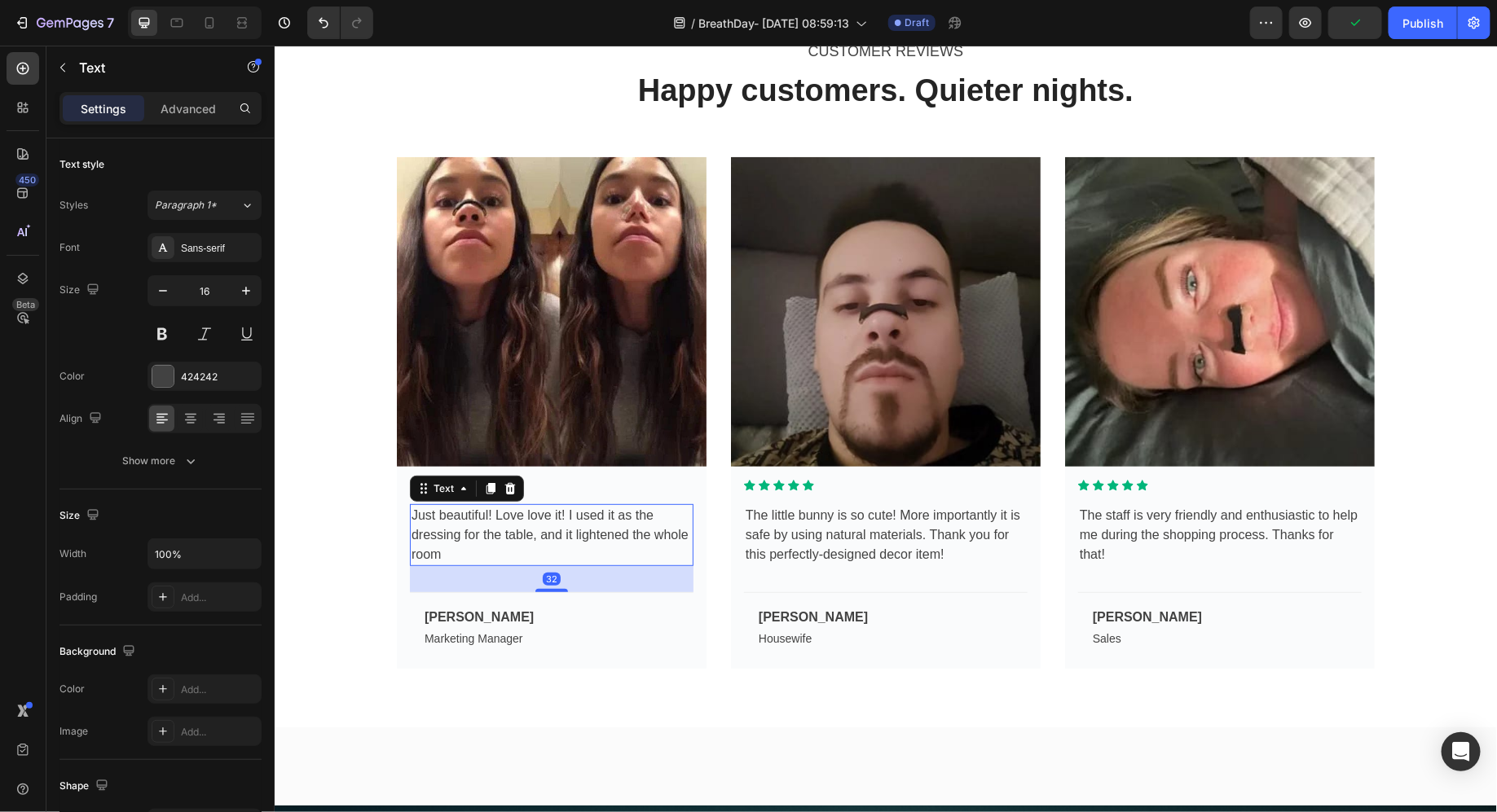
click at [504, 534] on div "Just beautiful! Love love it! I used it as the dressing for the table, and it l…" at bounding box center [551, 535] width 284 height 62
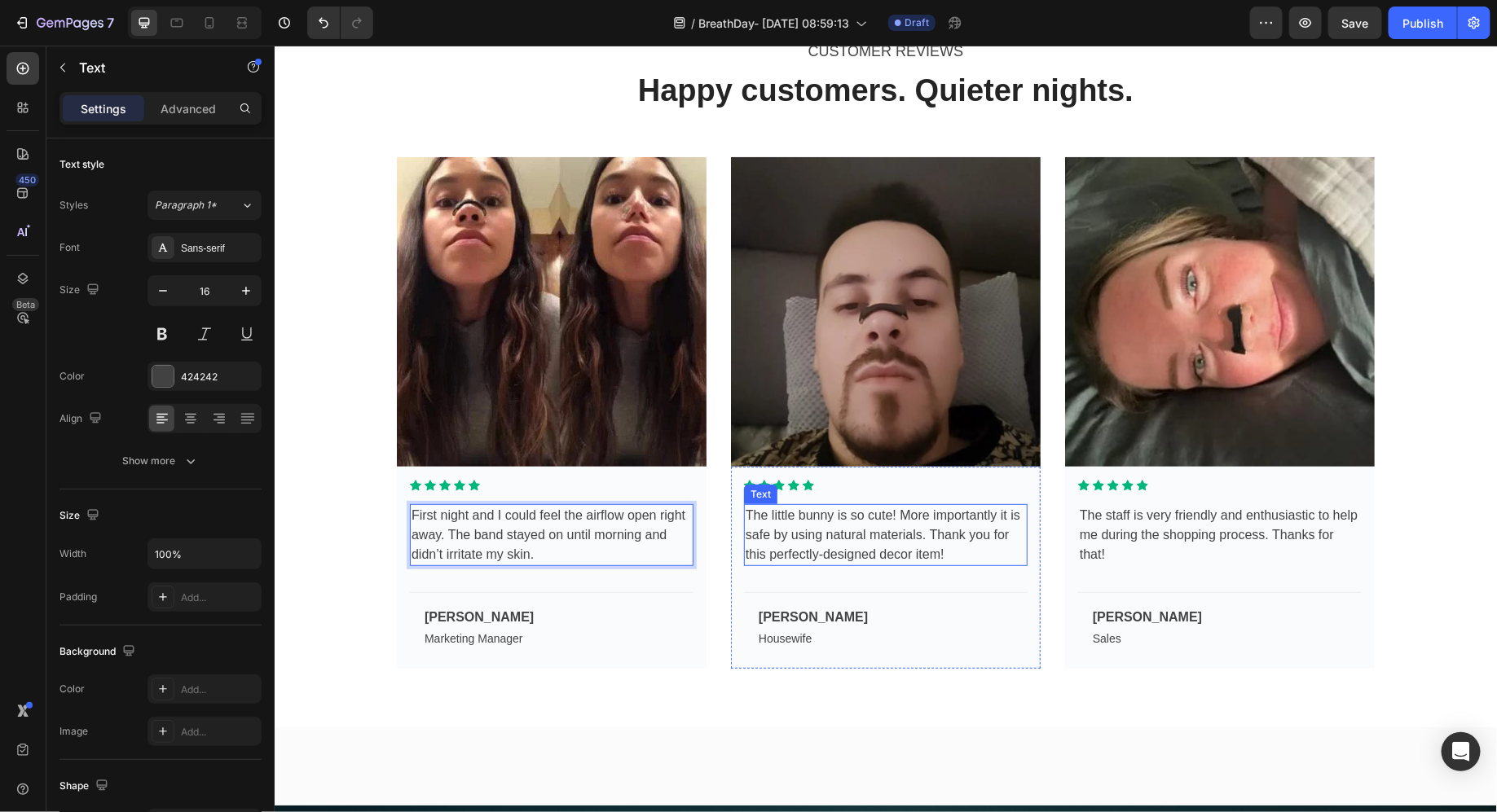
click at [805, 561] on div "The little bunny is so cute! More importantly it is safe by using natural mater…" at bounding box center [885, 535] width 284 height 62
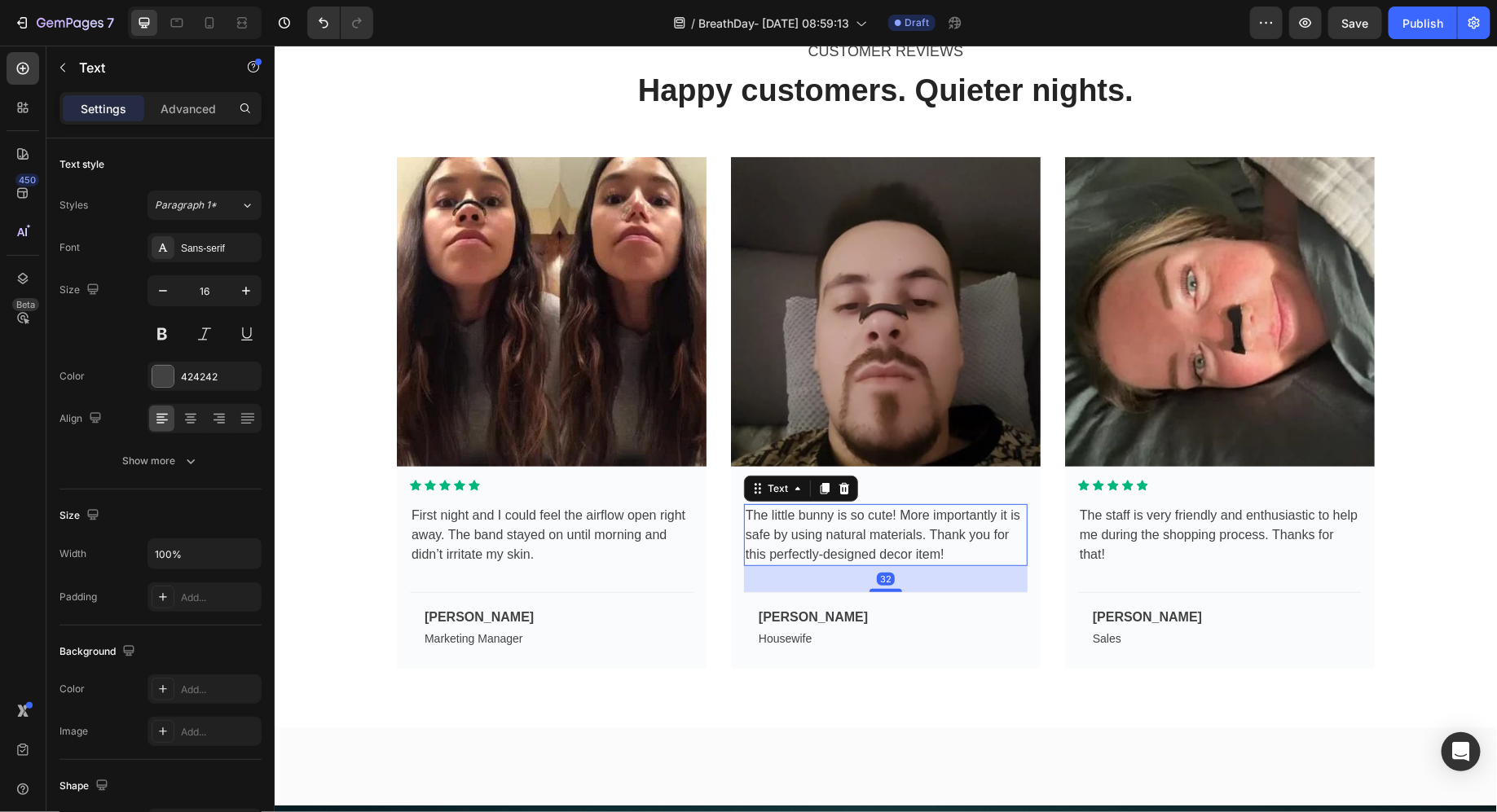
click at [805, 561] on div "The little bunny is so cute! More importantly it is safe by using natural mater…" at bounding box center [885, 535] width 284 height 62
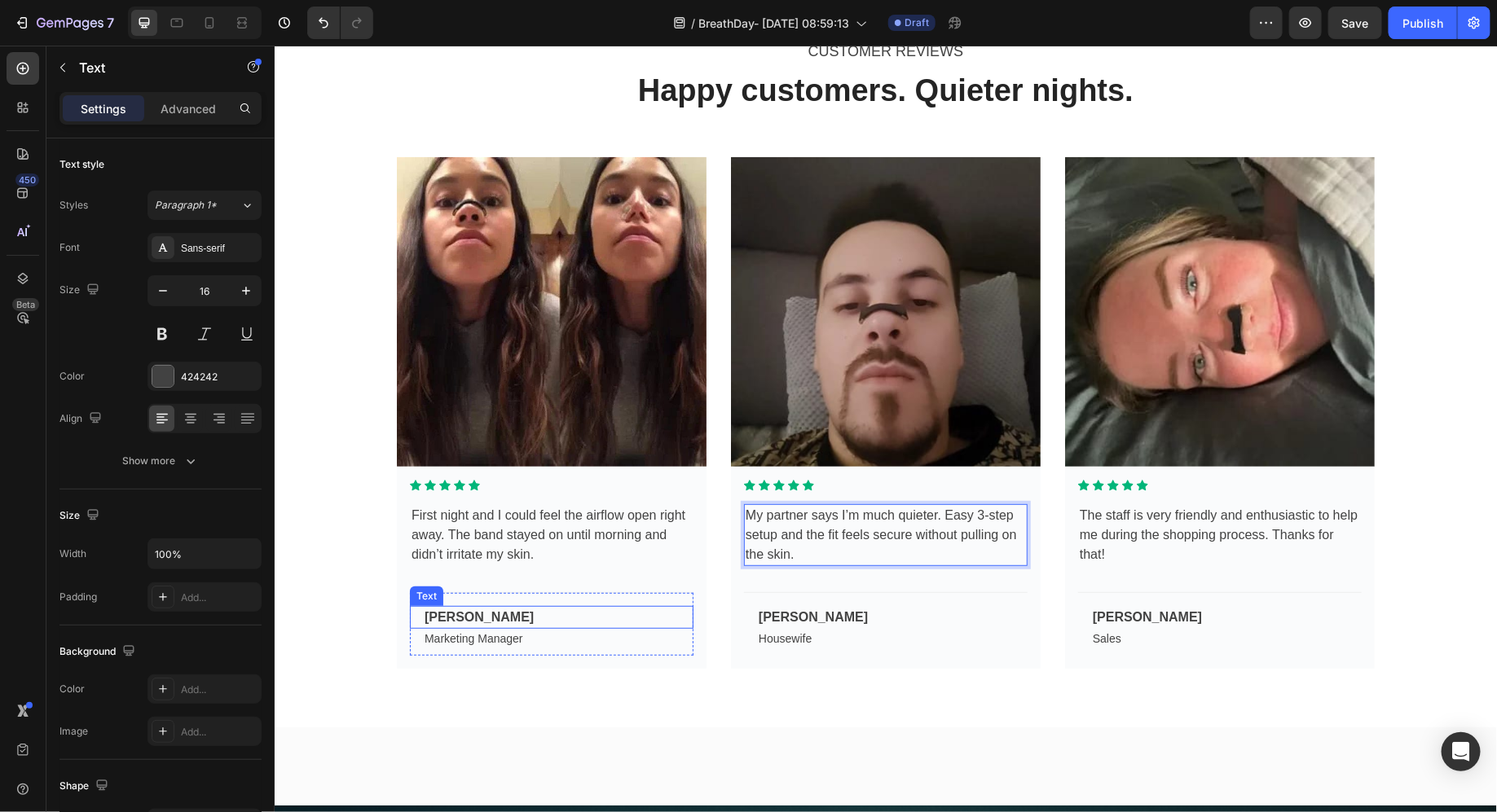
click at [473, 616] on div "Wade Warren" at bounding box center [557, 616] width 270 height 23
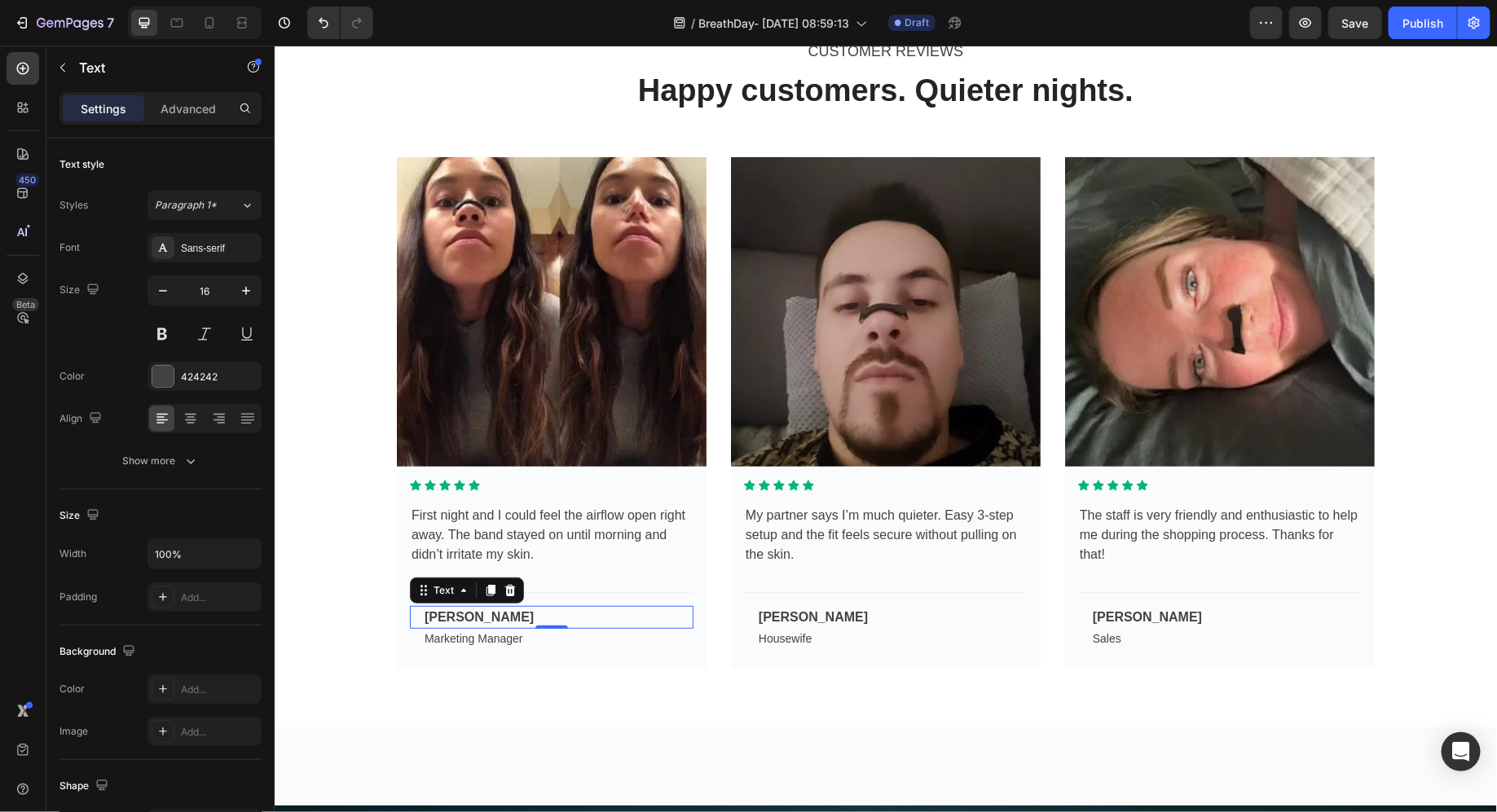
click at [473, 616] on div "Wade Warren" at bounding box center [557, 616] width 270 height 23
click at [607, 176] on img at bounding box center [551, 311] width 310 height 310
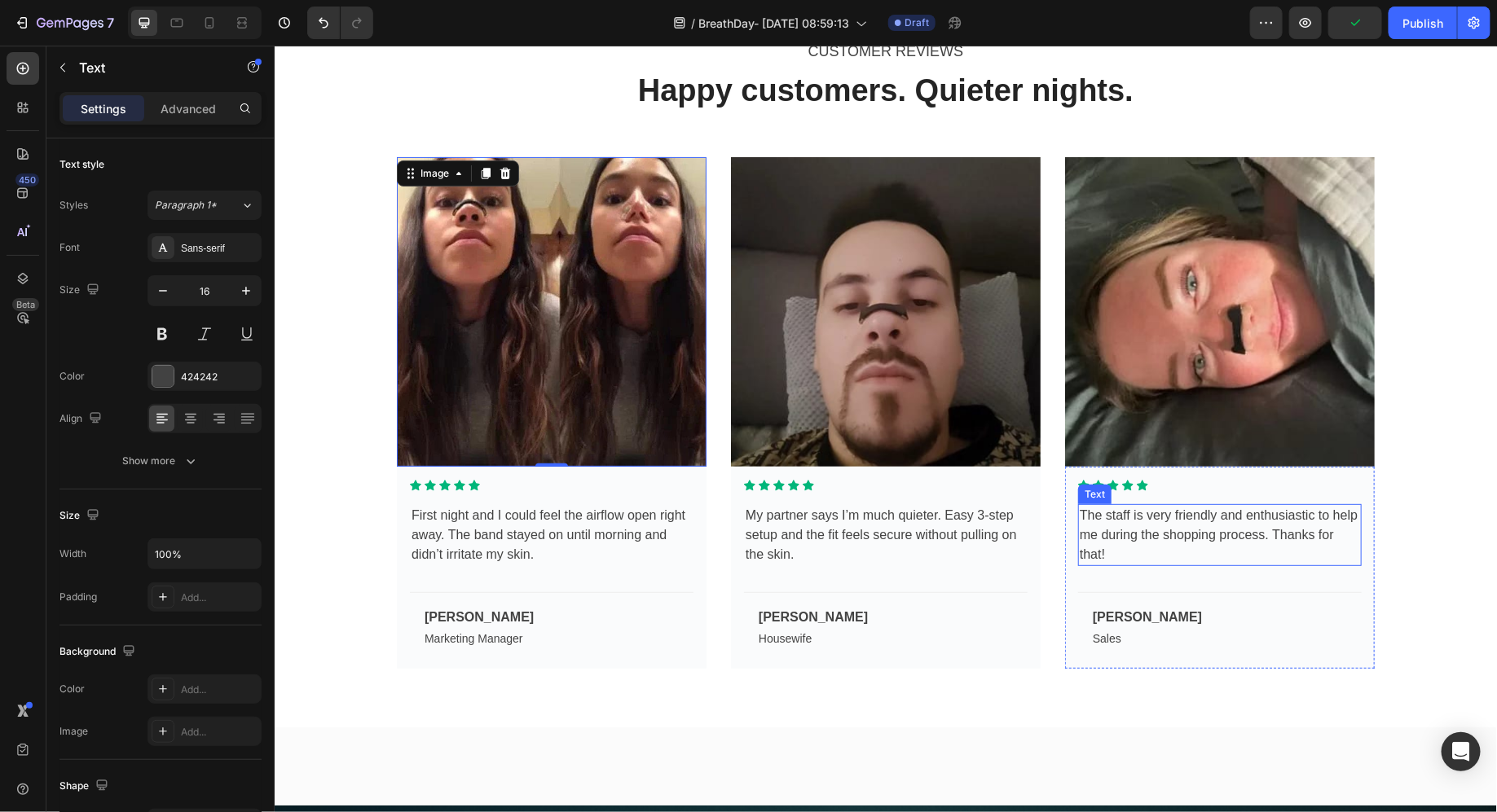
click at [1140, 542] on div "The staff is very friendly and enthusiastic to help me during the shopping proc…" at bounding box center [1219, 535] width 284 height 62
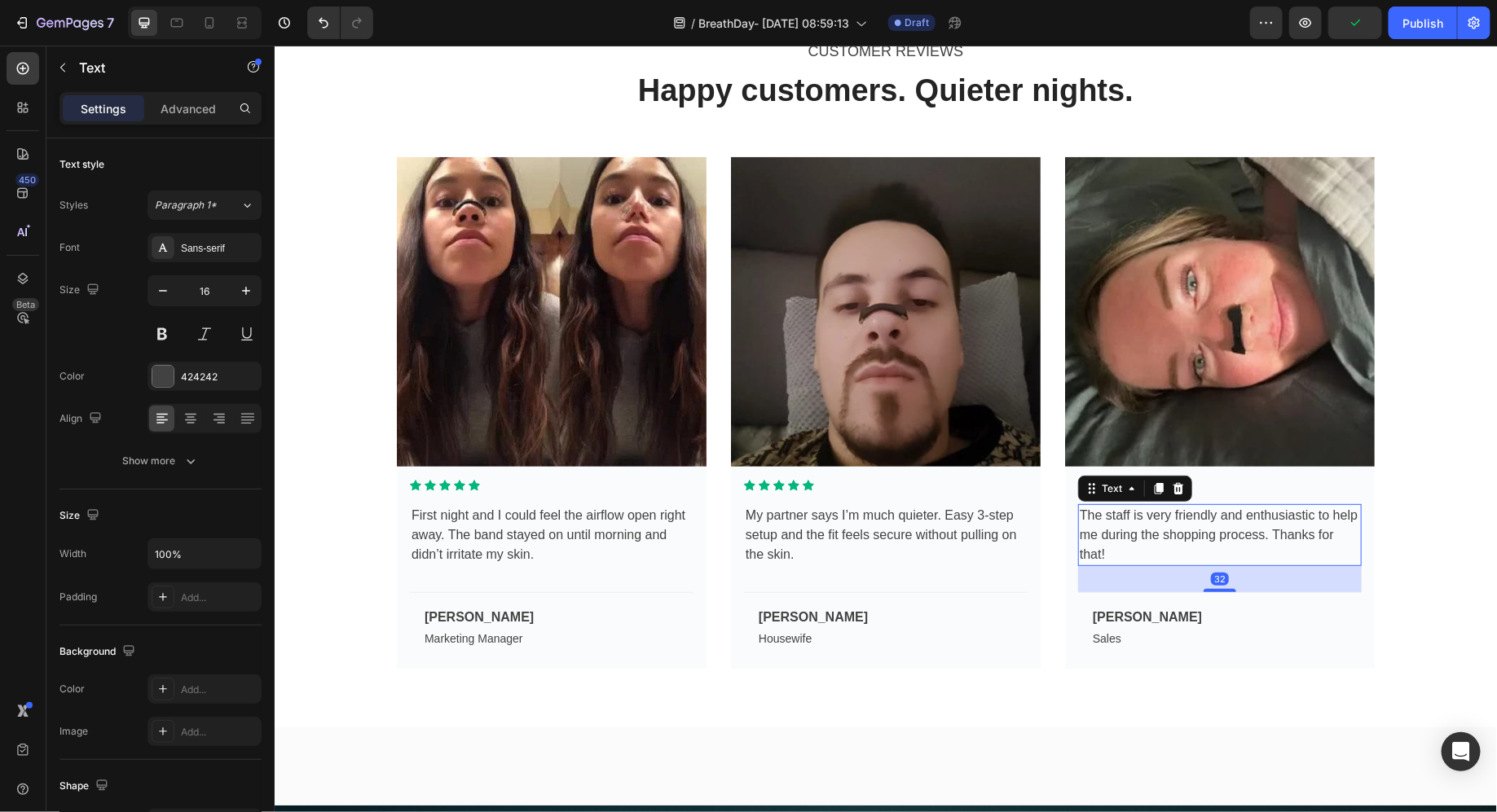
click at [1140, 542] on div "The staff is very friendly and enthusiastic to help me during the shopping proc…" at bounding box center [1219, 535] width 284 height 62
click at [1140, 542] on p "The staff is very friendly and enthusiastic to help me during the shopping proc…" at bounding box center [1219, 534] width 281 height 59
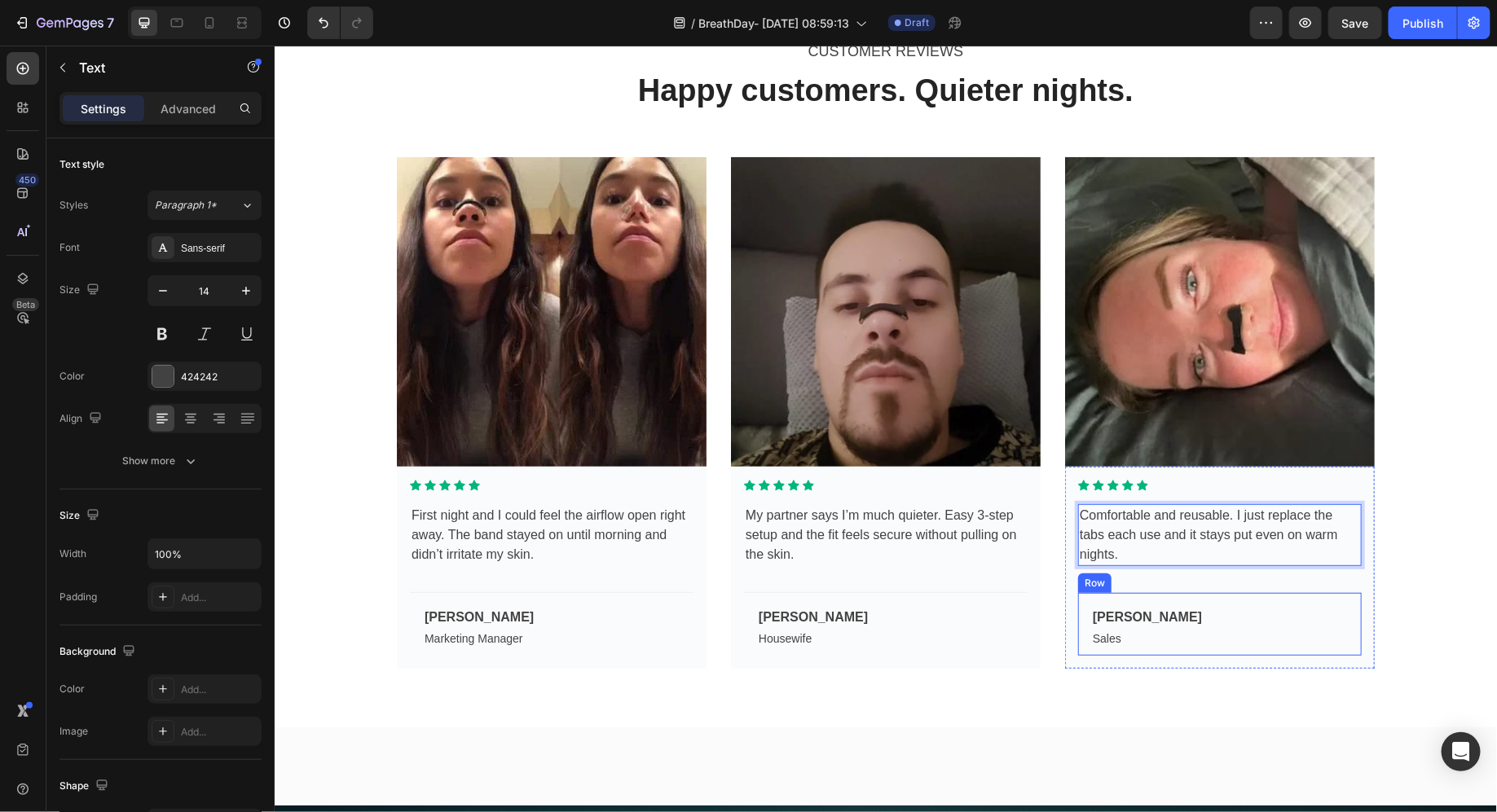
click at [1148, 636] on div "Sales" at bounding box center [1226, 639] width 270 height 21
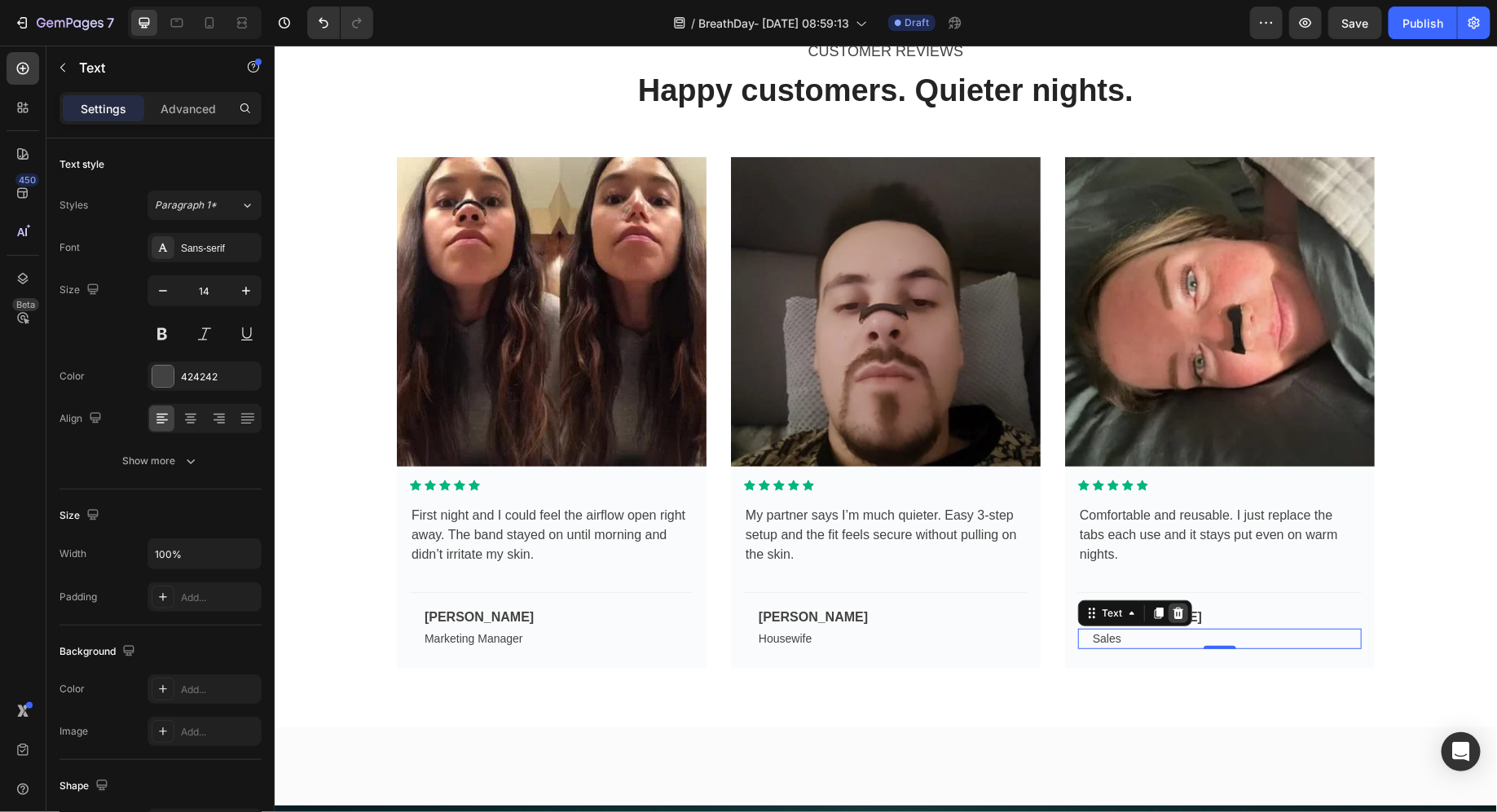
click at [1180, 612] on icon at bounding box center [1177, 613] width 10 height 11
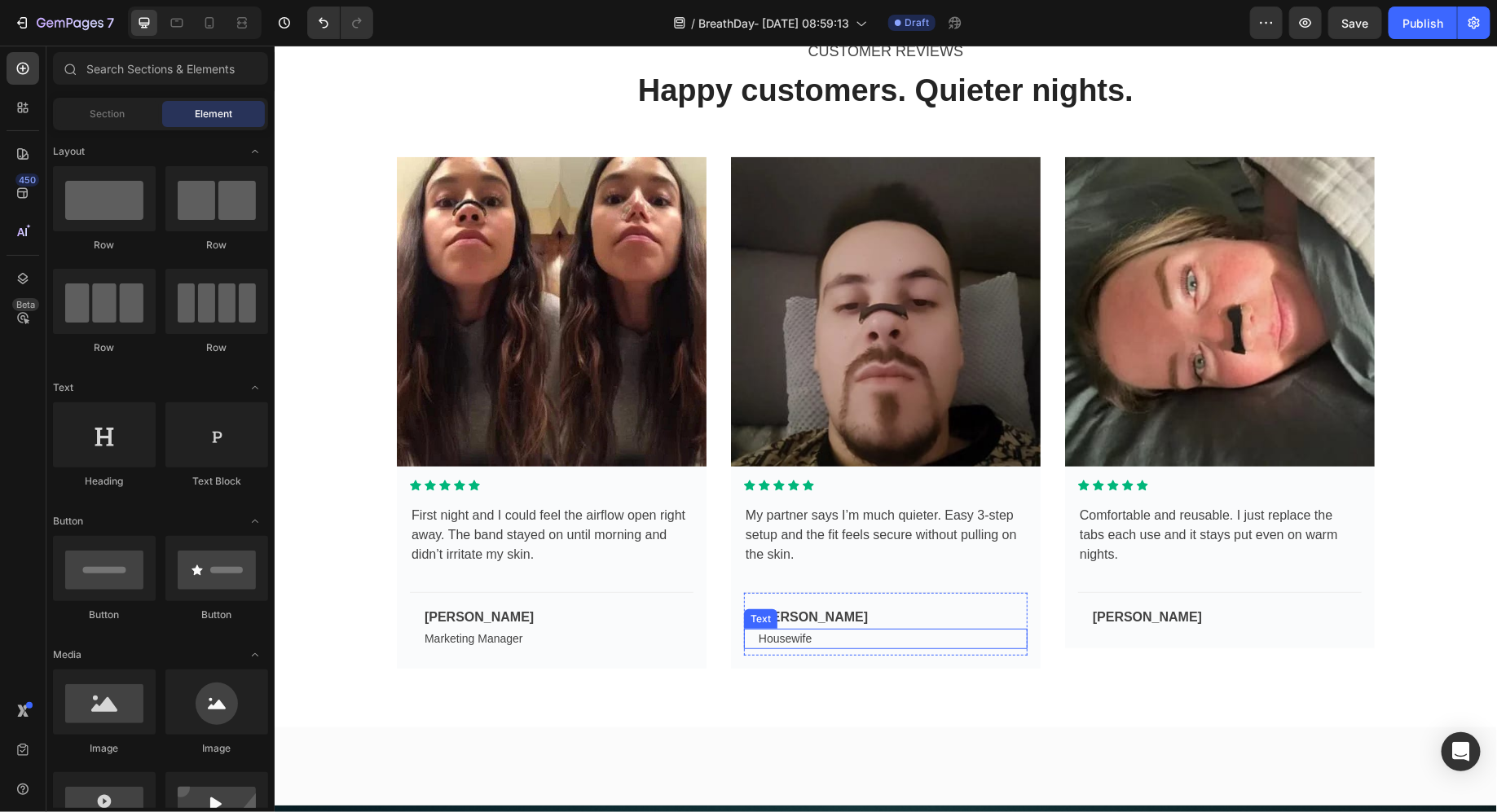
click at [806, 629] on div "Housewife" at bounding box center [892, 639] width 270 height 21
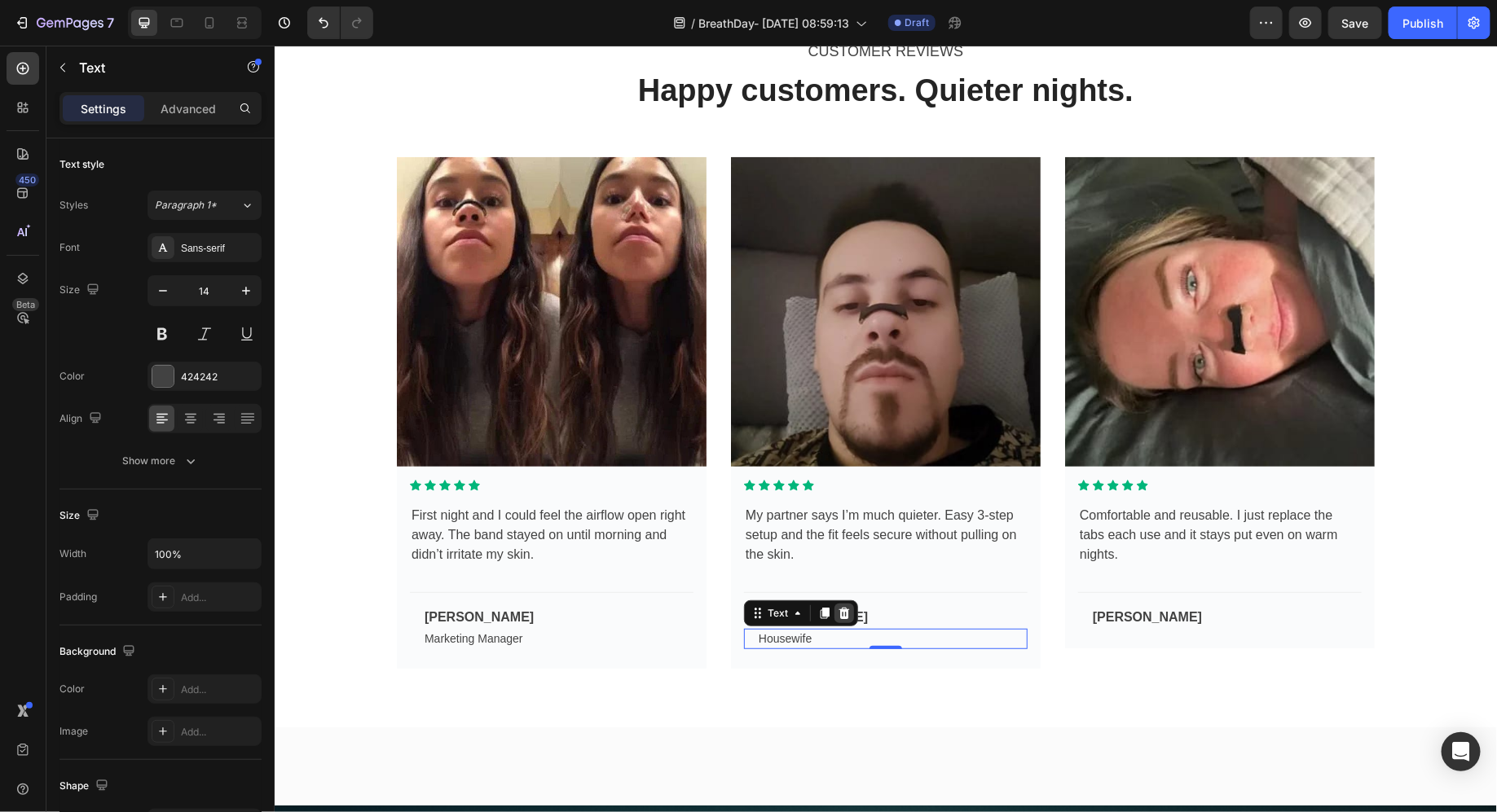
click at [847, 616] on icon at bounding box center [844, 613] width 13 height 13
click at [525, 641] on div "Marketing Manager" at bounding box center [557, 639] width 270 height 21
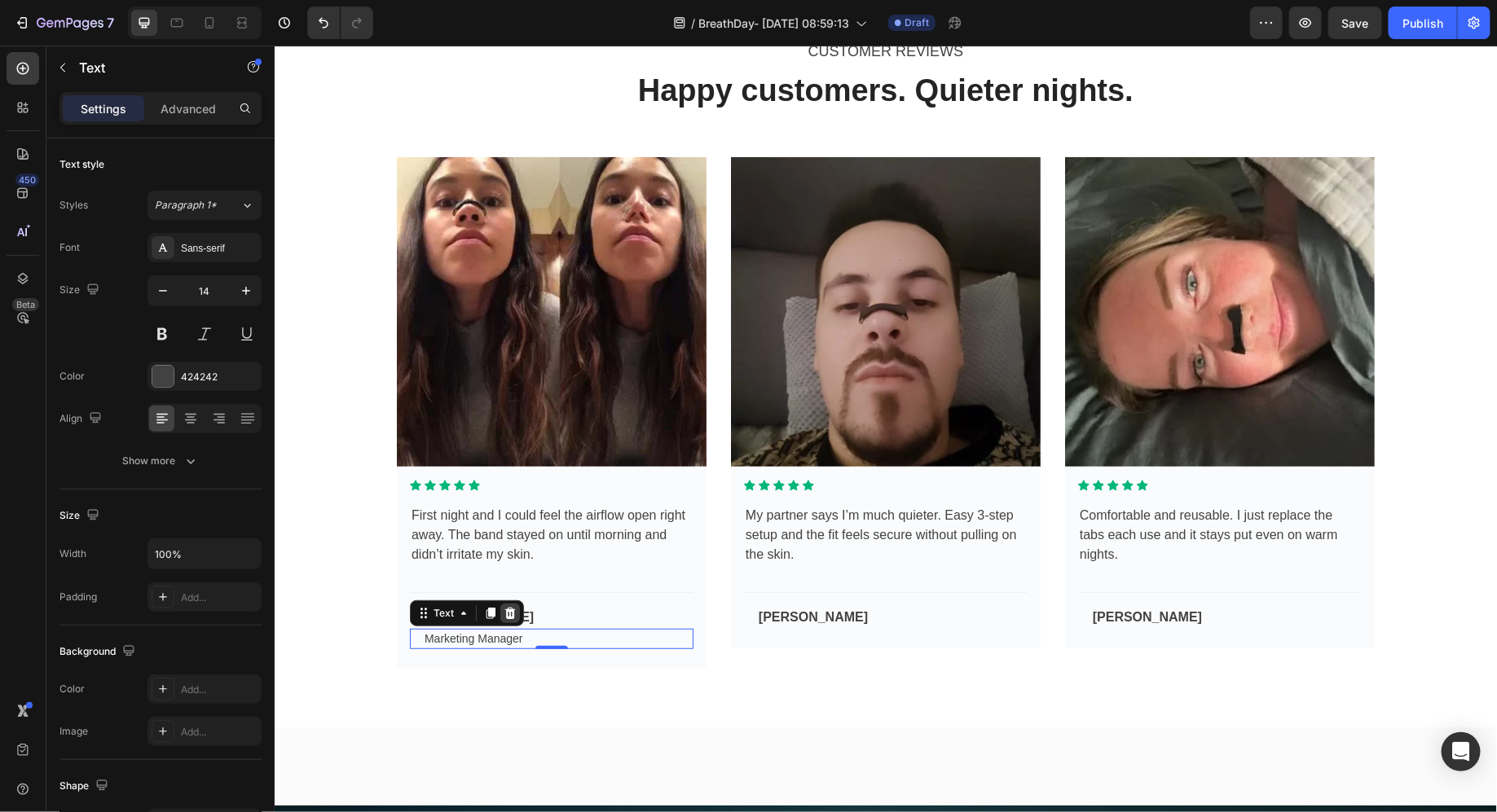
click at [511, 619] on div at bounding box center [509, 613] width 20 height 20
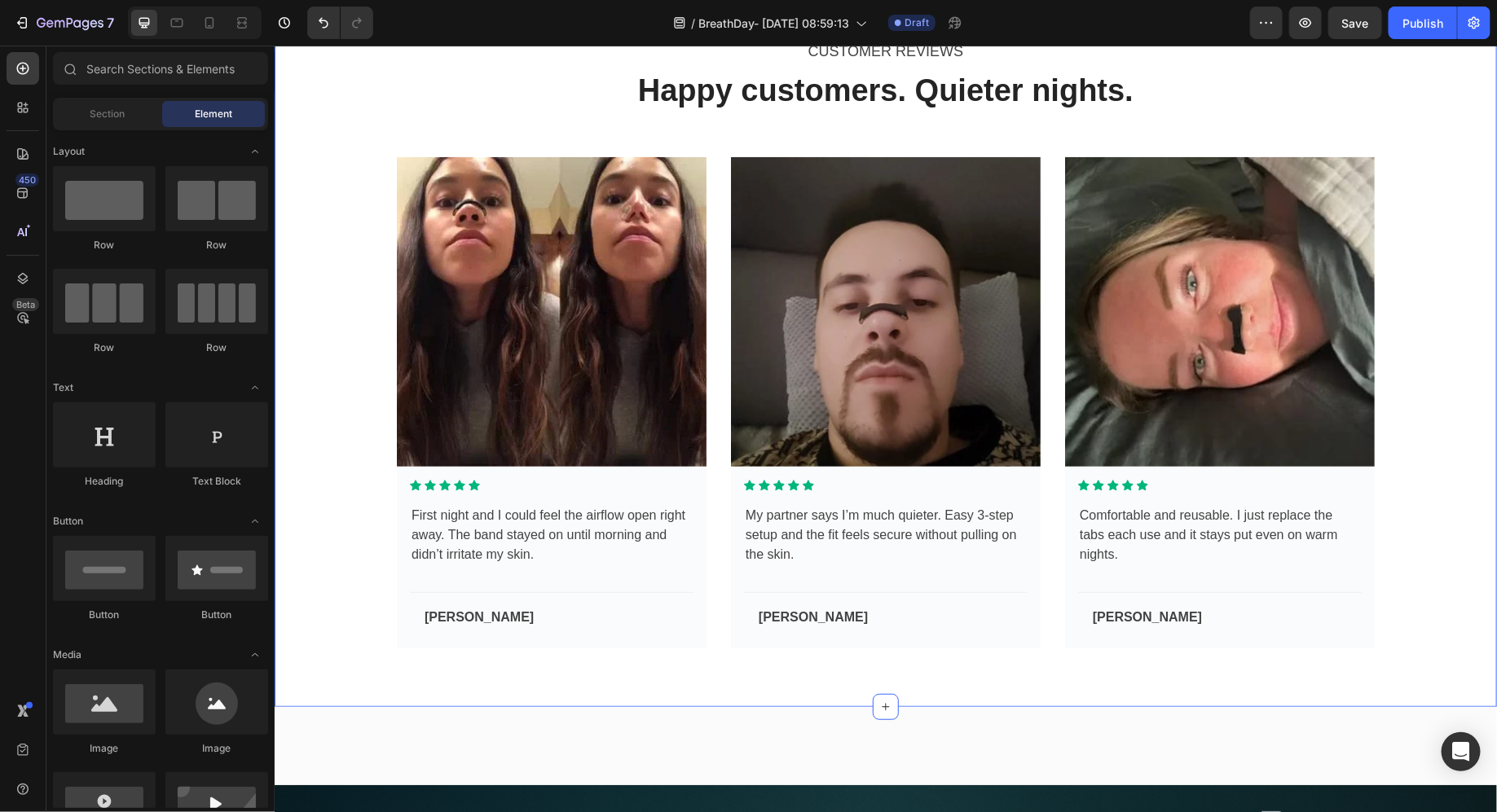
click at [604, 687] on div "CUSTOMER REVIEWS Text Happy customers. Quieter nights. Heading Row Image Icon I…" at bounding box center [885, 342] width 1223 height 727
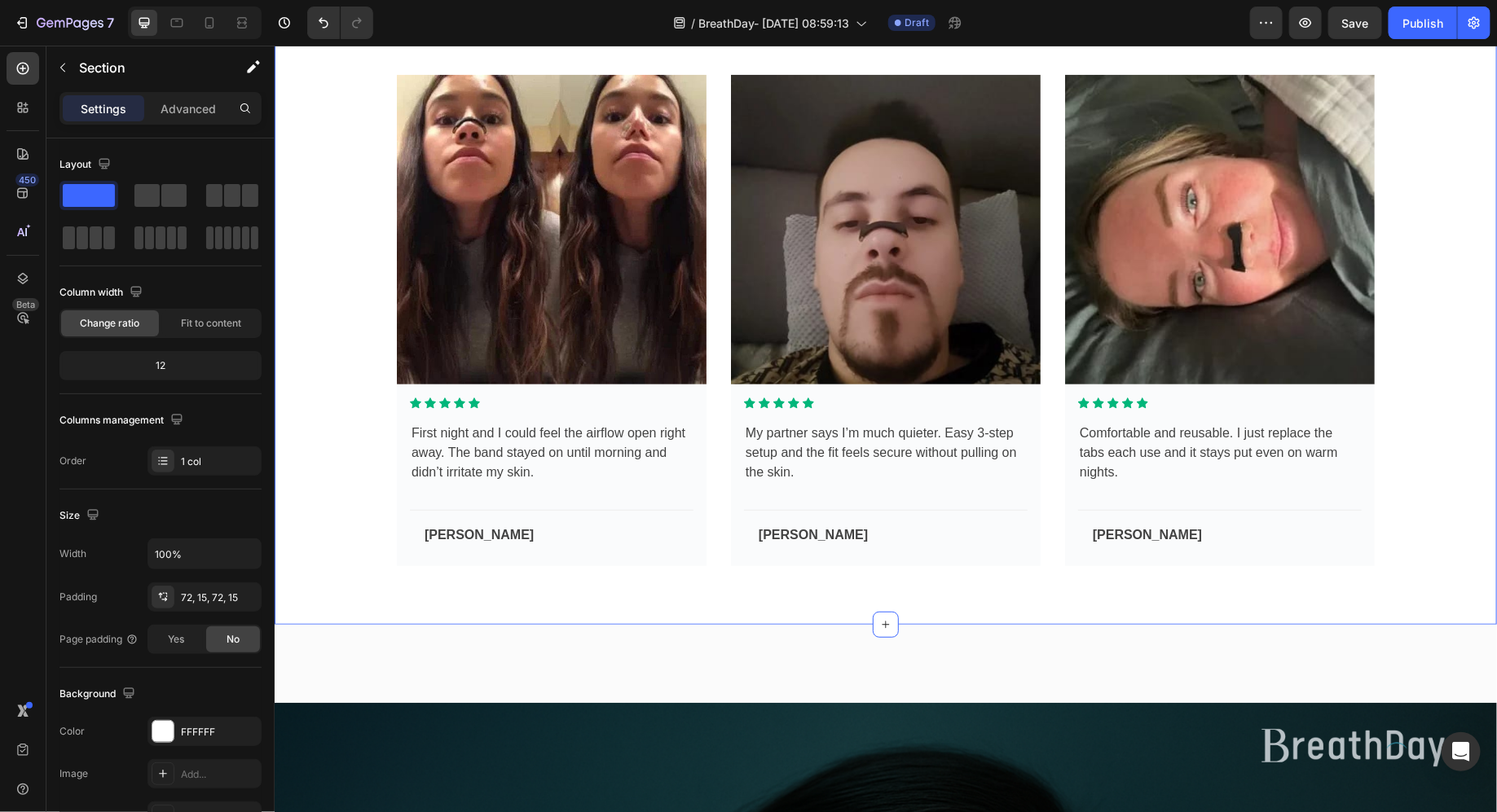
scroll to position [3211, 0]
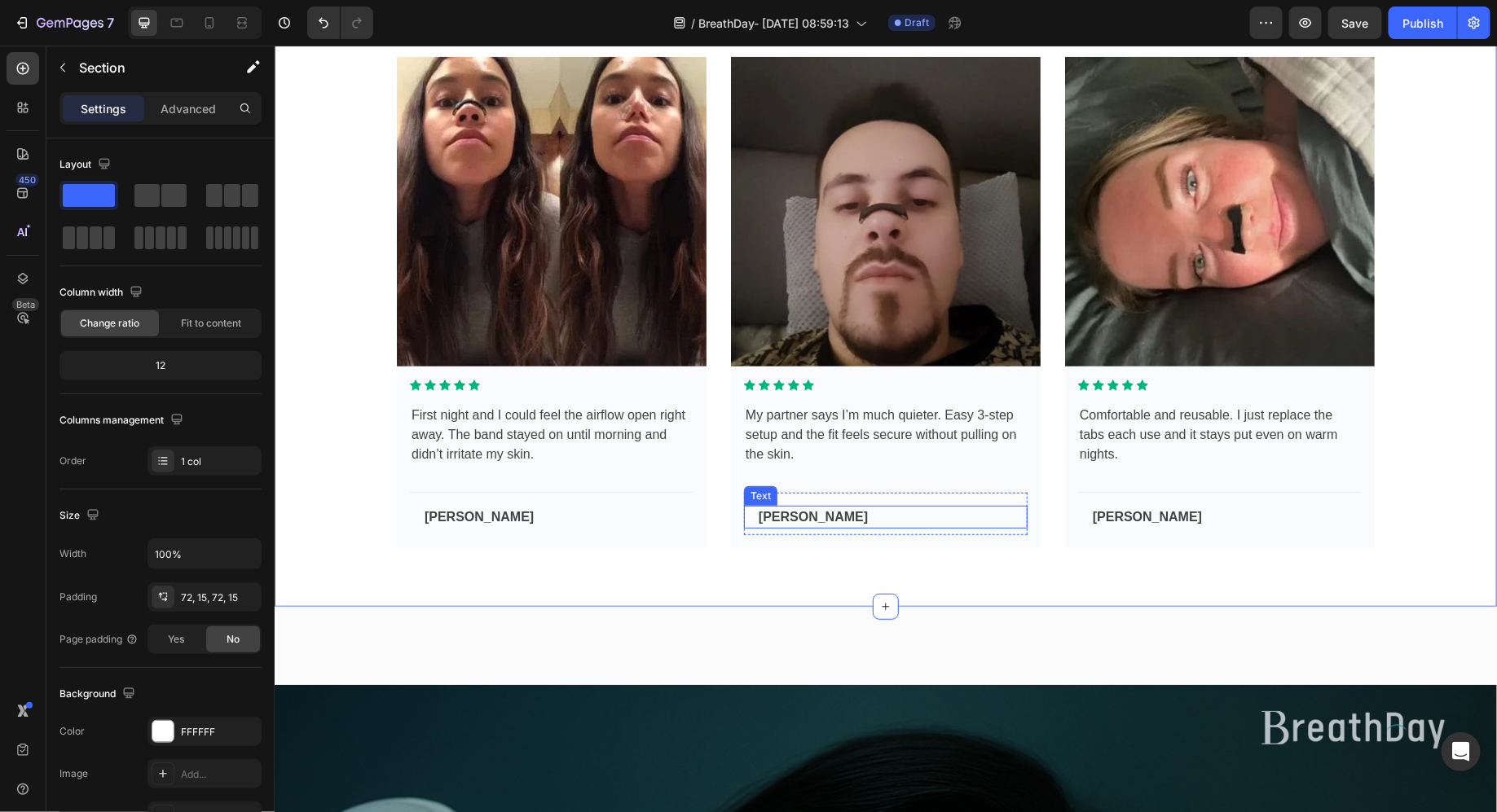
click at [871, 505] on div "[PERSON_NAME]" at bounding box center [892, 516] width 270 height 23
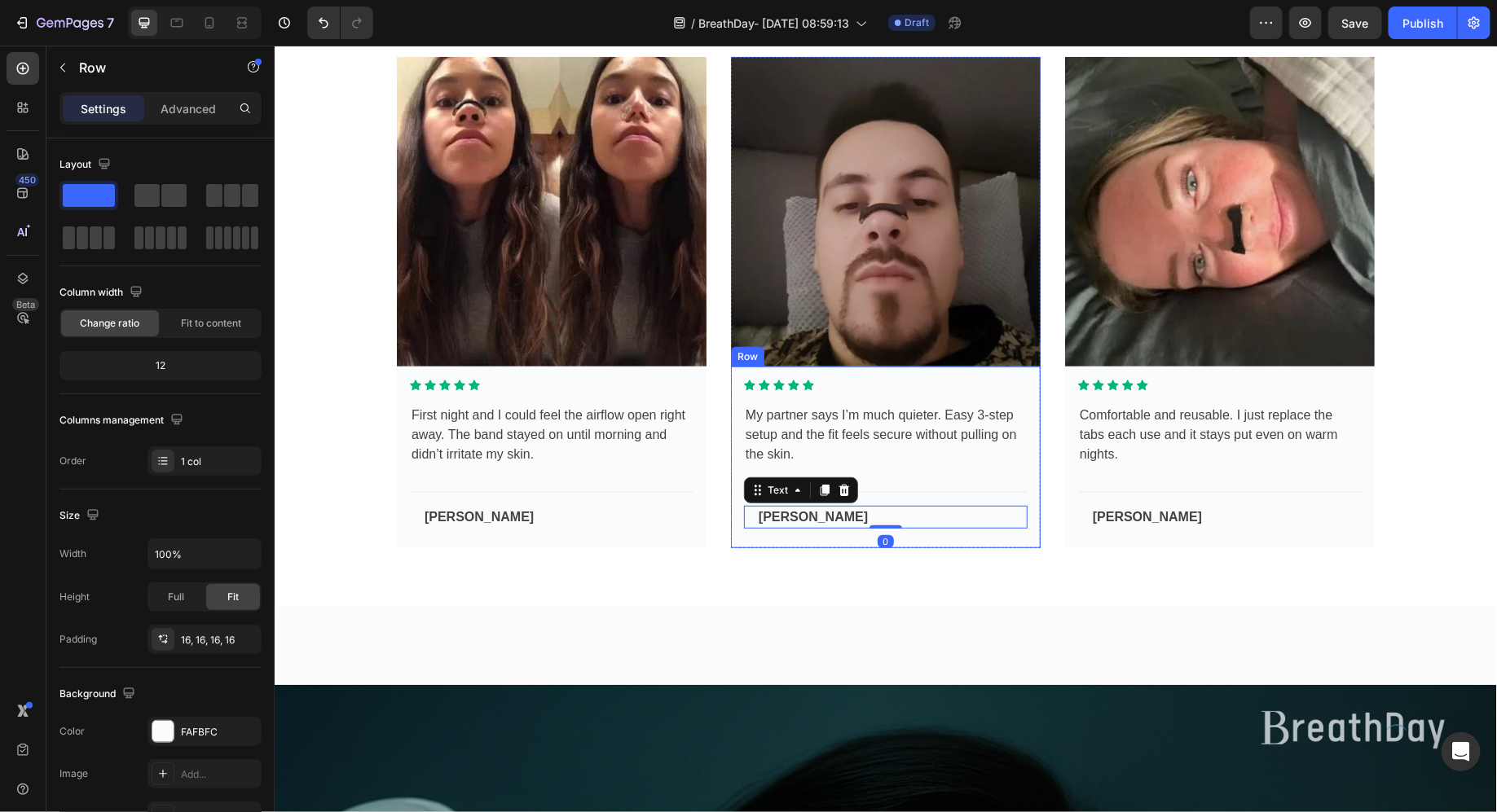
click at [871, 476] on div "Icon Icon Icon Icon Icon Icon List Hoz My partner says I’m much quieter. Easy 3…" at bounding box center [885, 457] width 284 height 156
click at [851, 502] on div "Cody Fisher Text Row 0" at bounding box center [885, 513] width 284 height 43
click at [872, 484] on div "Icon Icon Icon Icon Icon Icon List Hoz My partner says I’m much quieter. Easy 3…" at bounding box center [885, 457] width 284 height 156
click at [862, 510] on div "[PERSON_NAME]" at bounding box center [892, 516] width 270 height 23
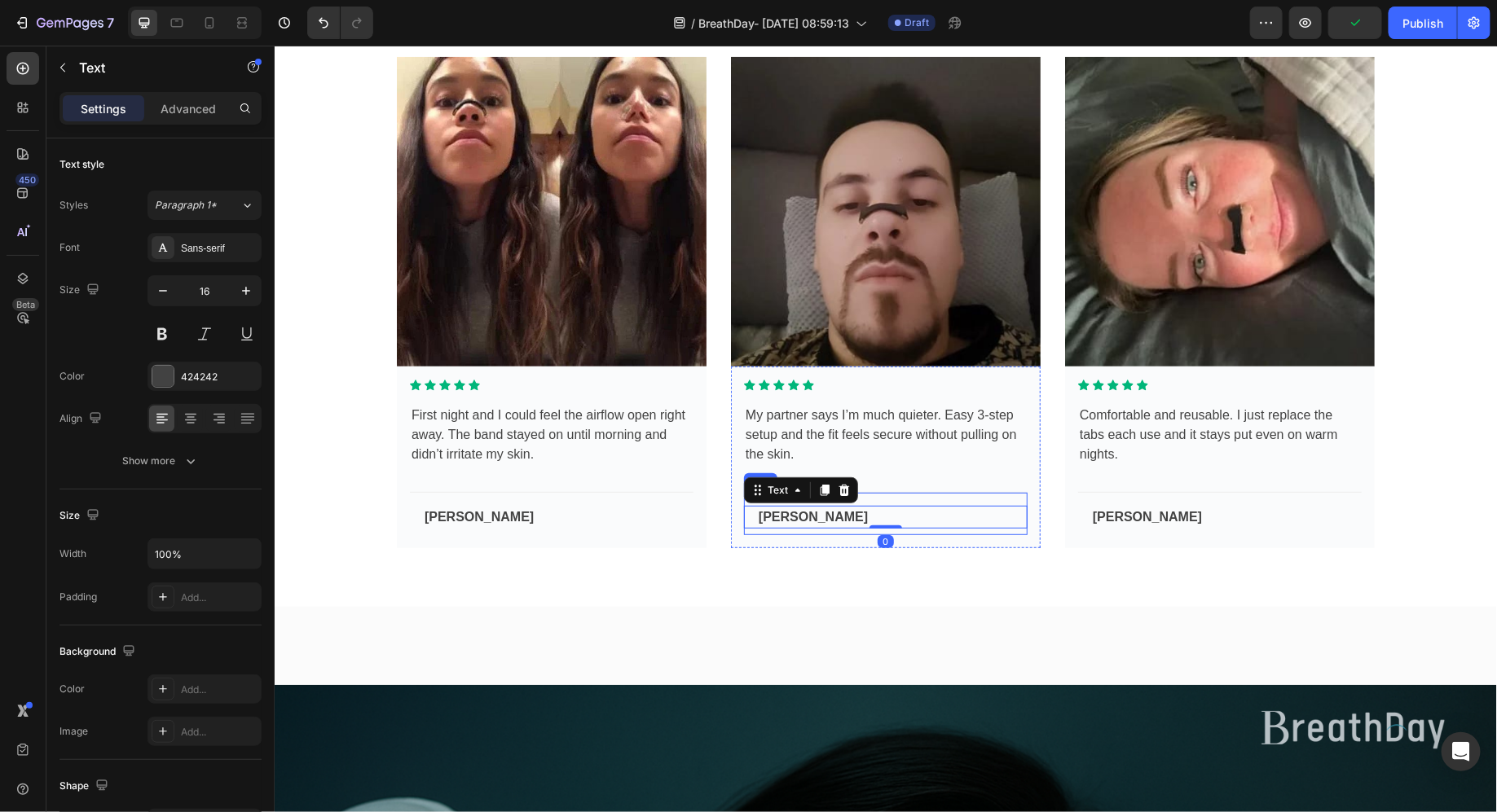
click at [889, 494] on div "Cody Fisher Text 0 Row" at bounding box center [885, 513] width 284 height 43
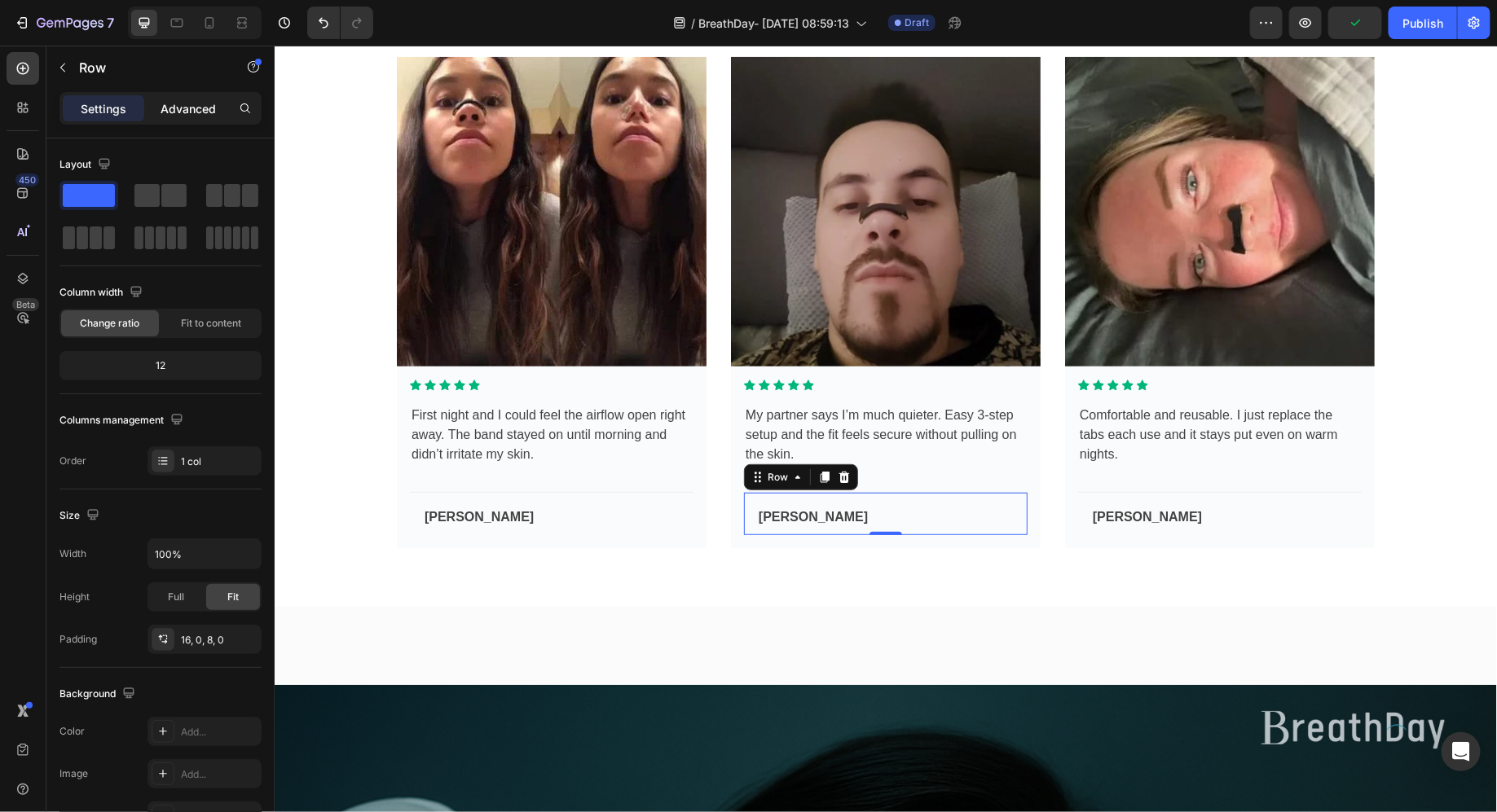
click at [180, 108] on p "Advanced" at bounding box center [188, 109] width 56 height 17
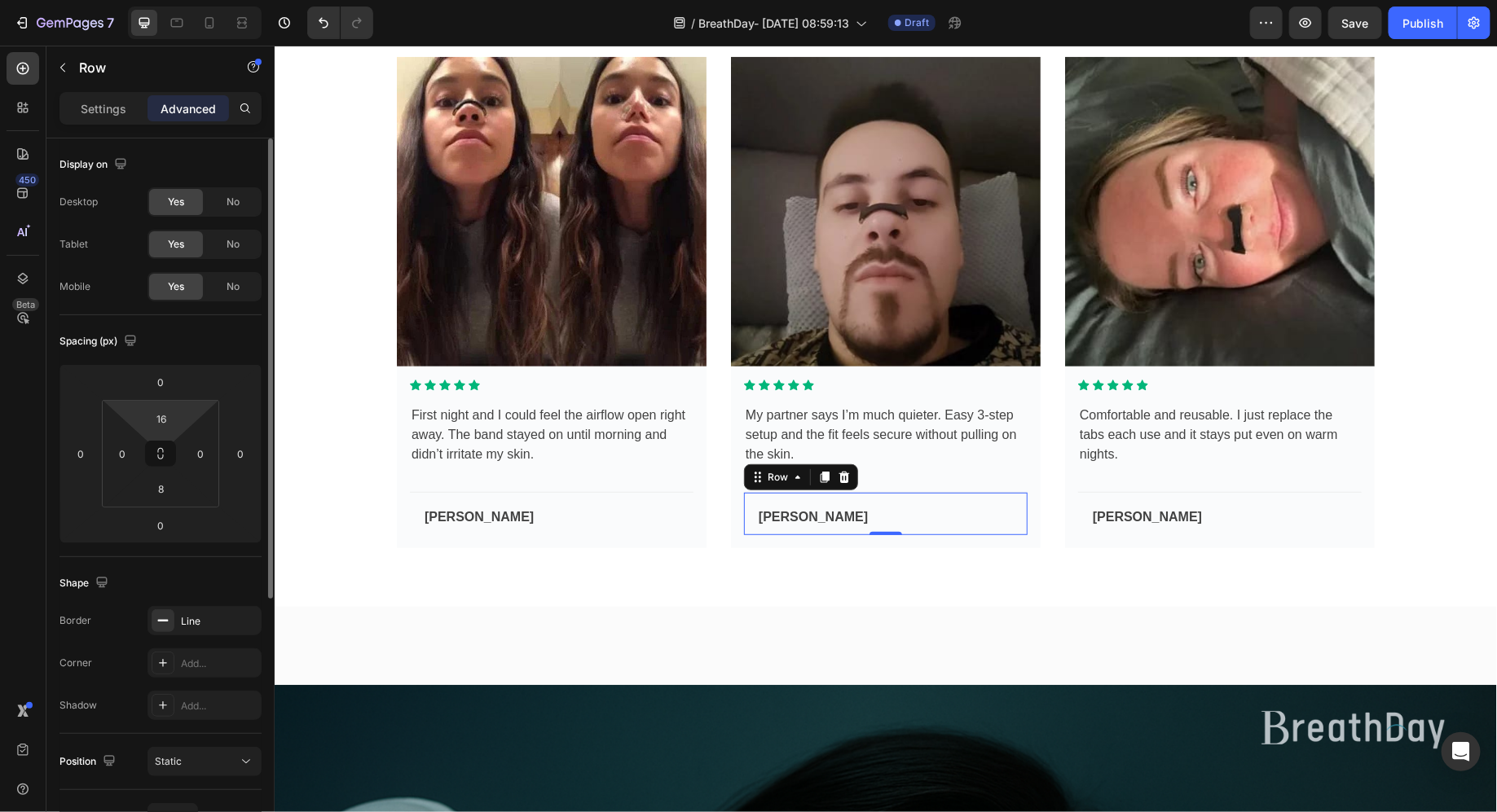
click at [185, 0] on html "7 / BreathDay- Aug 19, 08:59:13 Draft Preview Save Publish 450 Beta Sections(18…" at bounding box center [748, 0] width 1497 height 0
click at [142, 423] on div "16" at bounding box center [161, 419] width 41 height 26
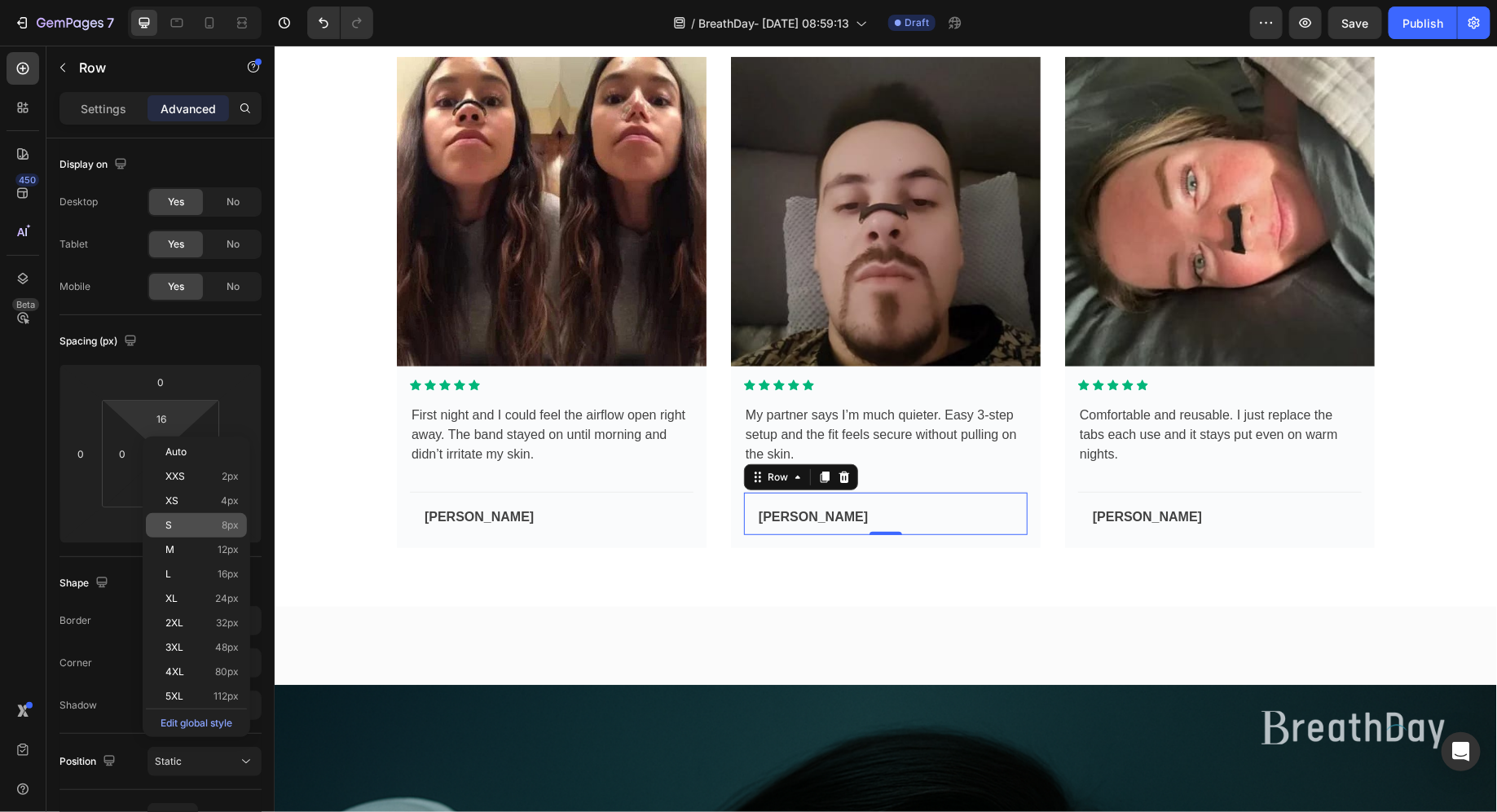
click at [181, 530] on p "S 8px" at bounding box center [202, 526] width 74 height 11
type input "8"
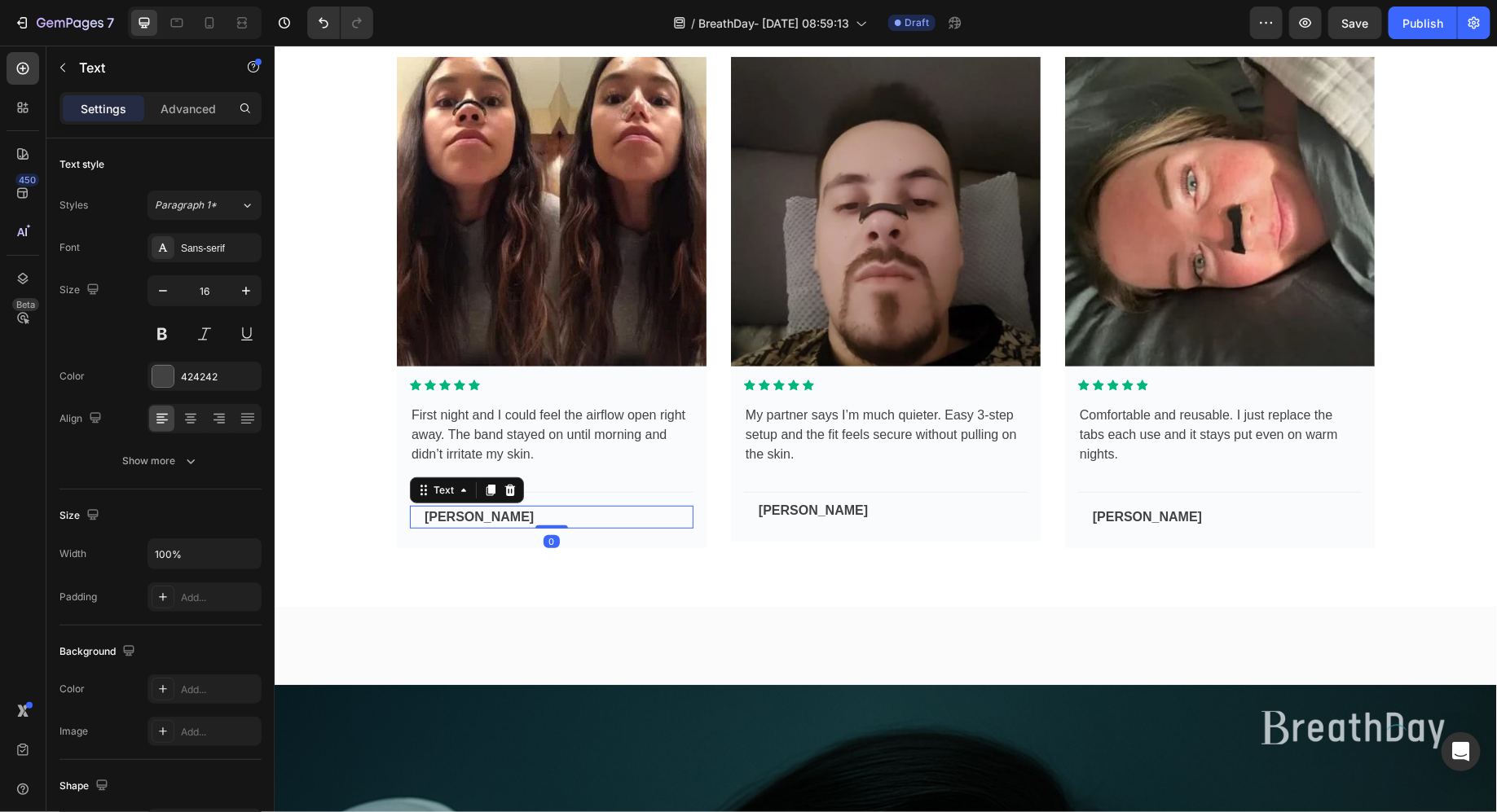
click at [540, 516] on p "Wade Warren" at bounding box center [557, 516] width 268 height 20
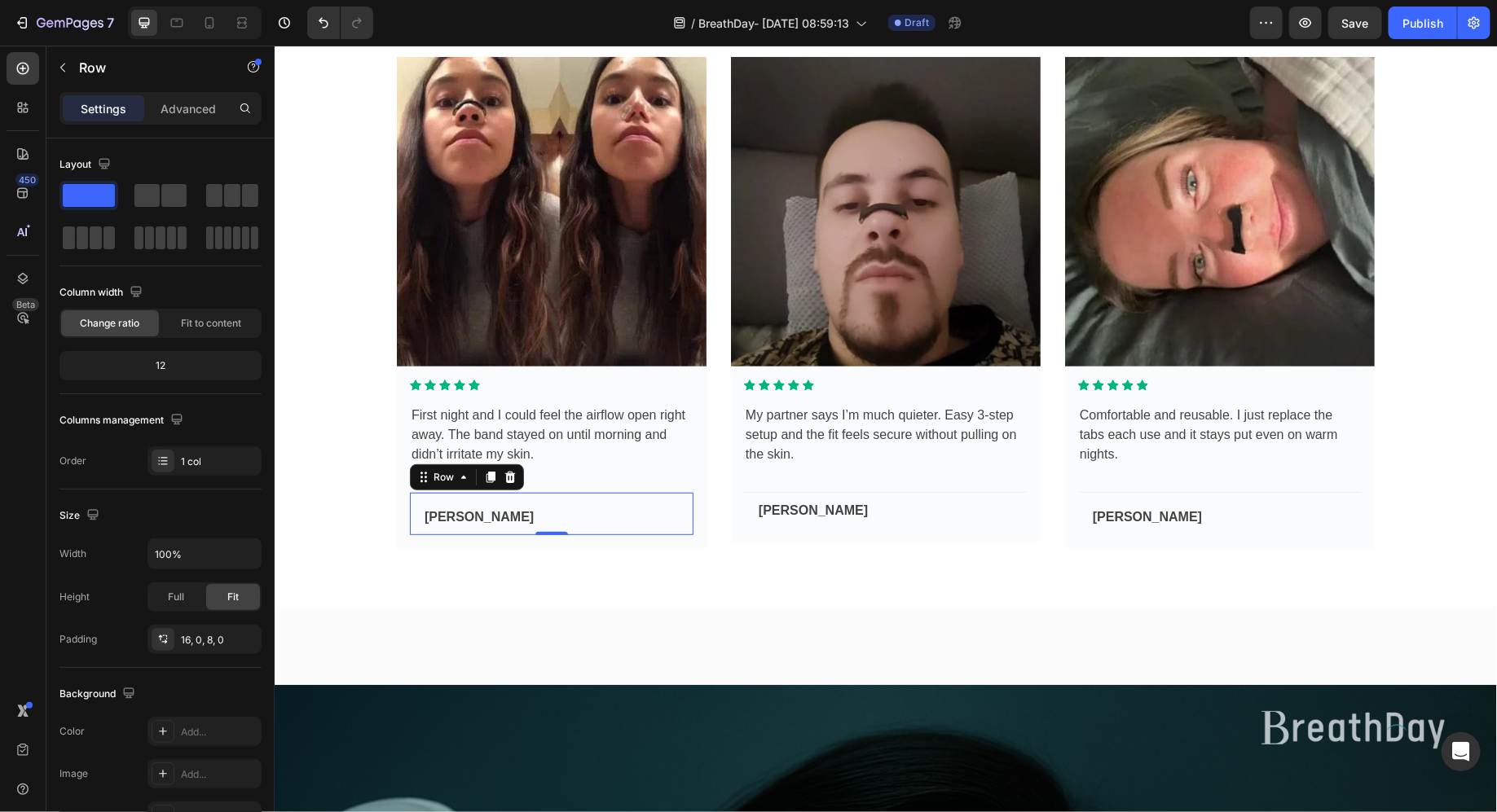
click at [531, 502] on div "Wade Warren Text Row 0" at bounding box center [551, 513] width 284 height 43
click at [164, 112] on p "Advanced" at bounding box center [188, 109] width 56 height 17
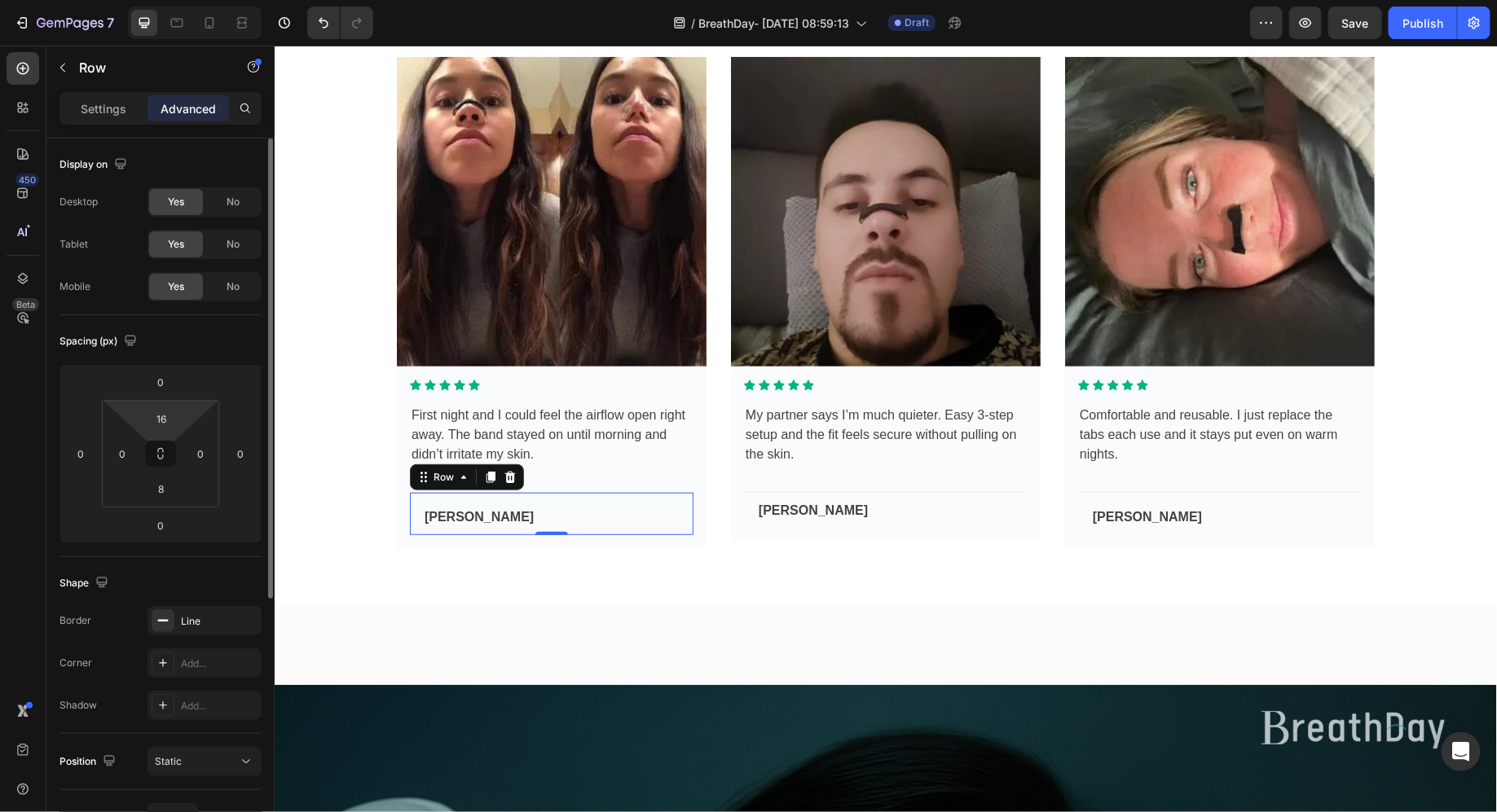
click at [186, 0] on html "7 / BreathDay- Aug 19, 08:59:13 Draft Preview Save Publish 450 Beta Sections(18…" at bounding box center [748, 0] width 1497 height 0
click at [182, 0] on html "7 / BreathDay- Aug 19, 08:59:13 Draft Preview Save Publish 450 Beta Sections(18…" at bounding box center [748, 0] width 1497 height 0
click at [175, 425] on input "16" at bounding box center [161, 419] width 32 height 25
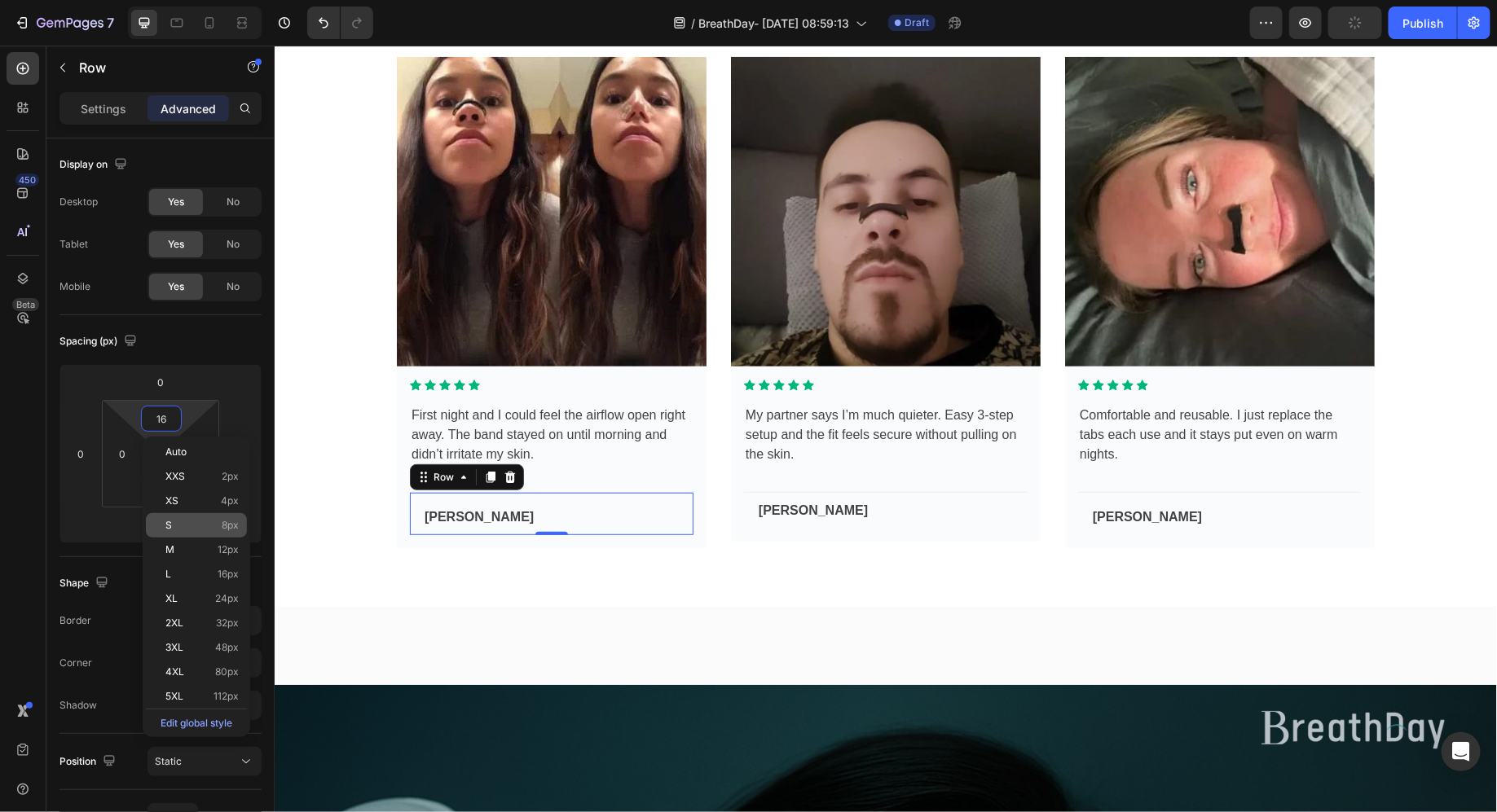
click at [189, 526] on p "S 8px" at bounding box center [202, 526] width 74 height 11
type input "8"
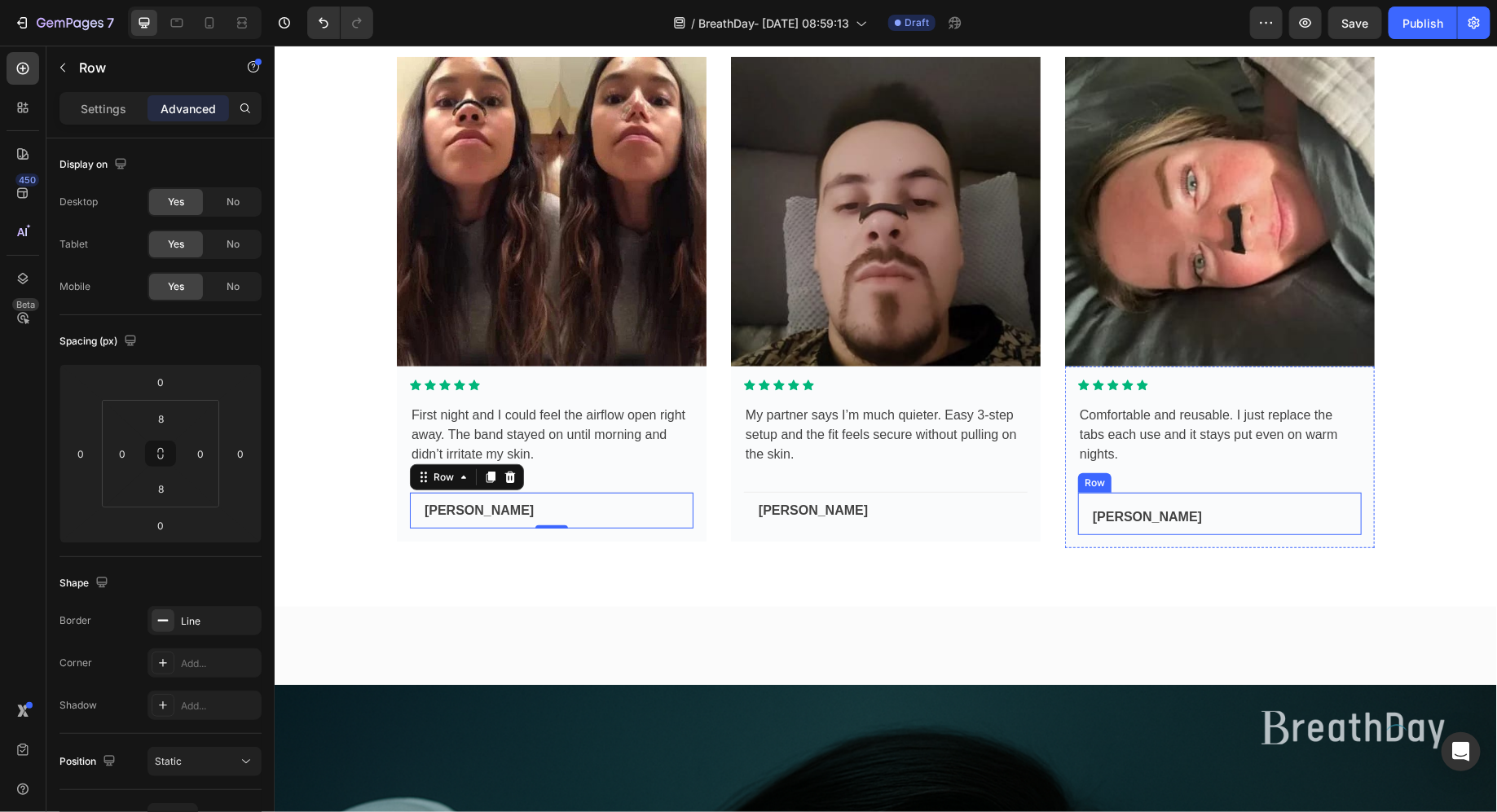
click at [1196, 503] on div "Theresa Webb Text Row" at bounding box center [1219, 513] width 284 height 43
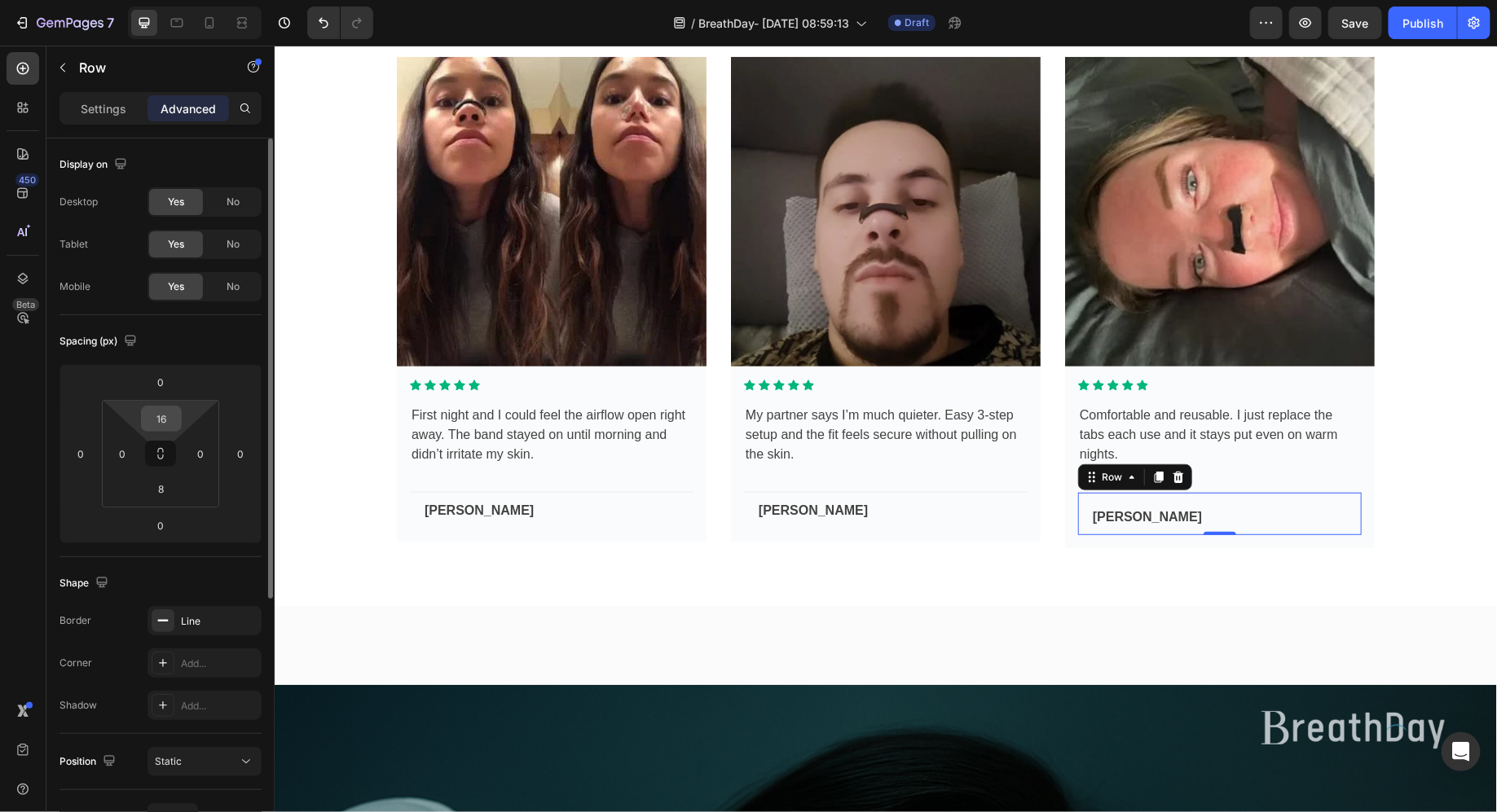
click at [169, 416] on input "16" at bounding box center [161, 419] width 32 height 25
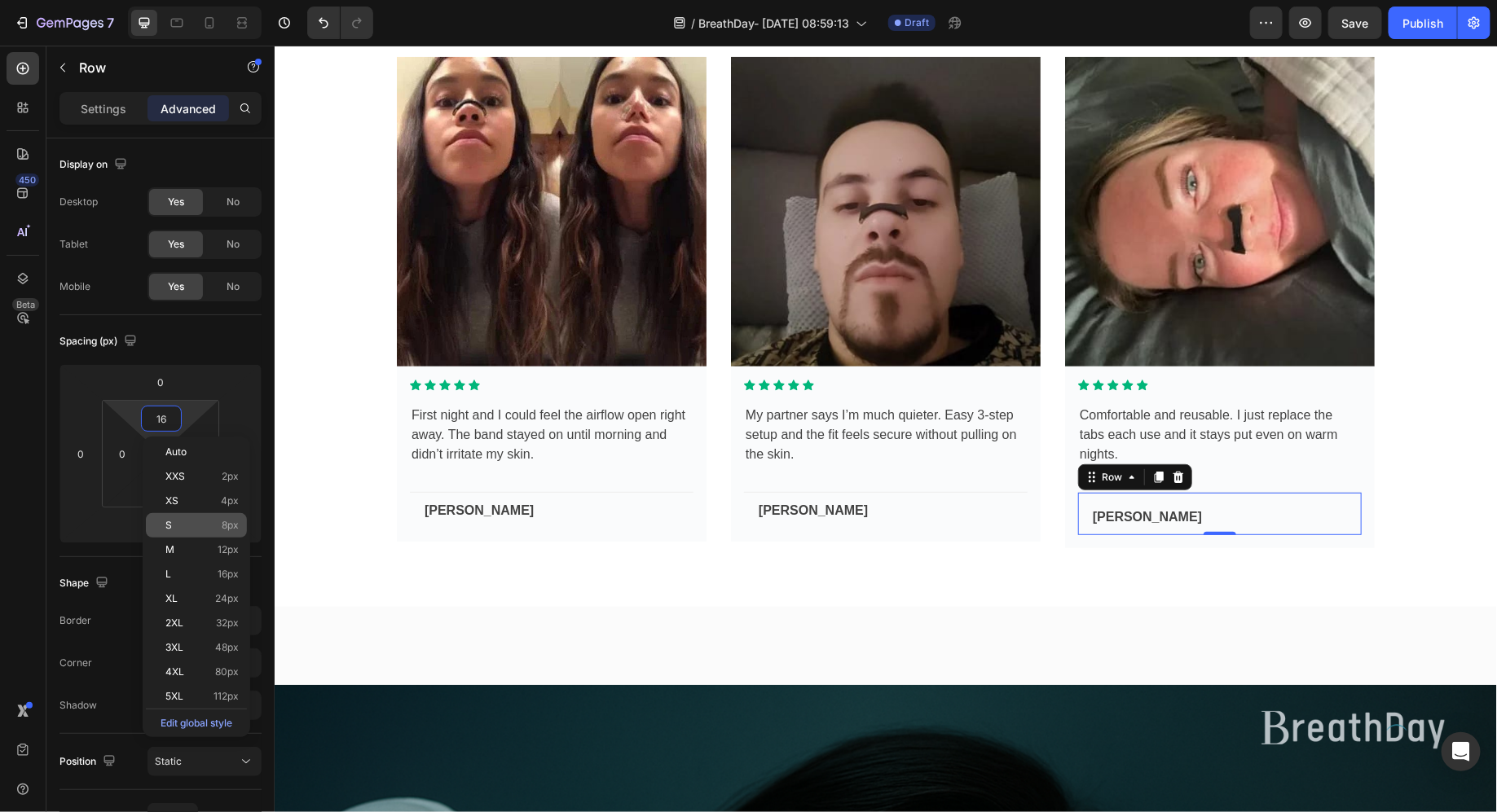
click at [193, 527] on p "S 8px" at bounding box center [202, 526] width 74 height 11
type input "8"
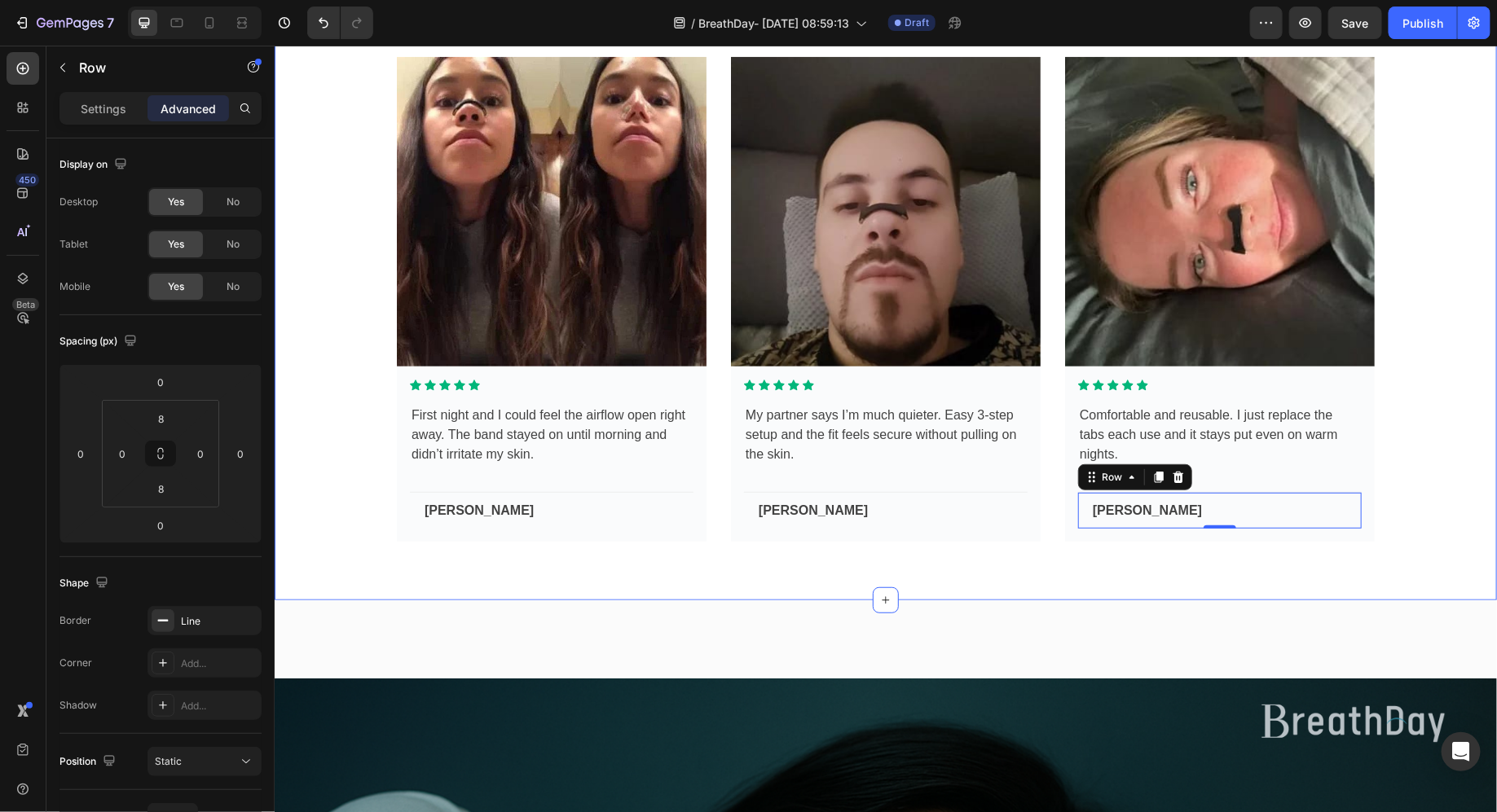
click at [844, 595] on div "CUSTOMER REVIEWS Text Happy customers. Quieter nights. Heading Row Image Icon I…" at bounding box center [885, 239] width 1223 height 720
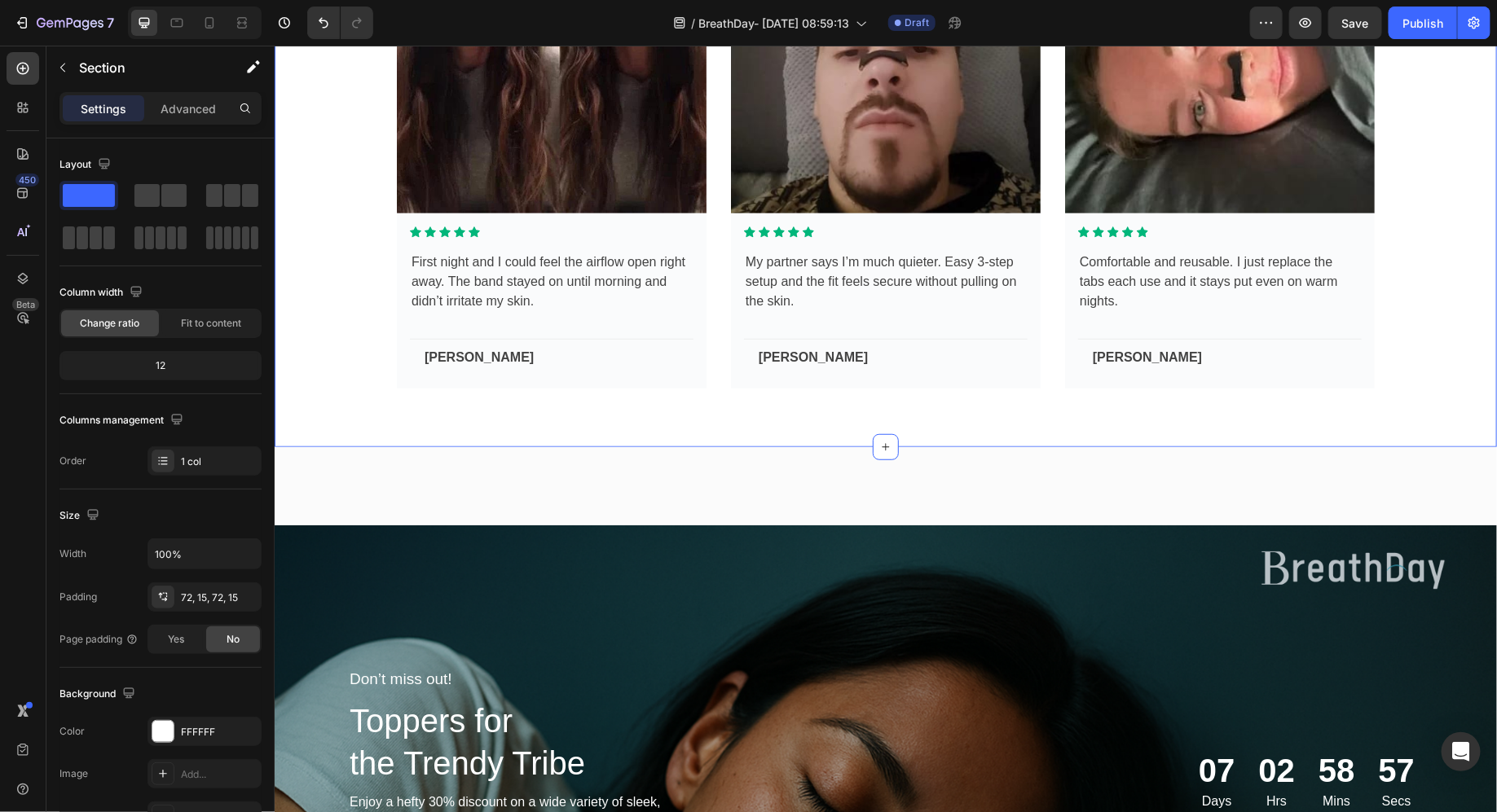
scroll to position [3366, 0]
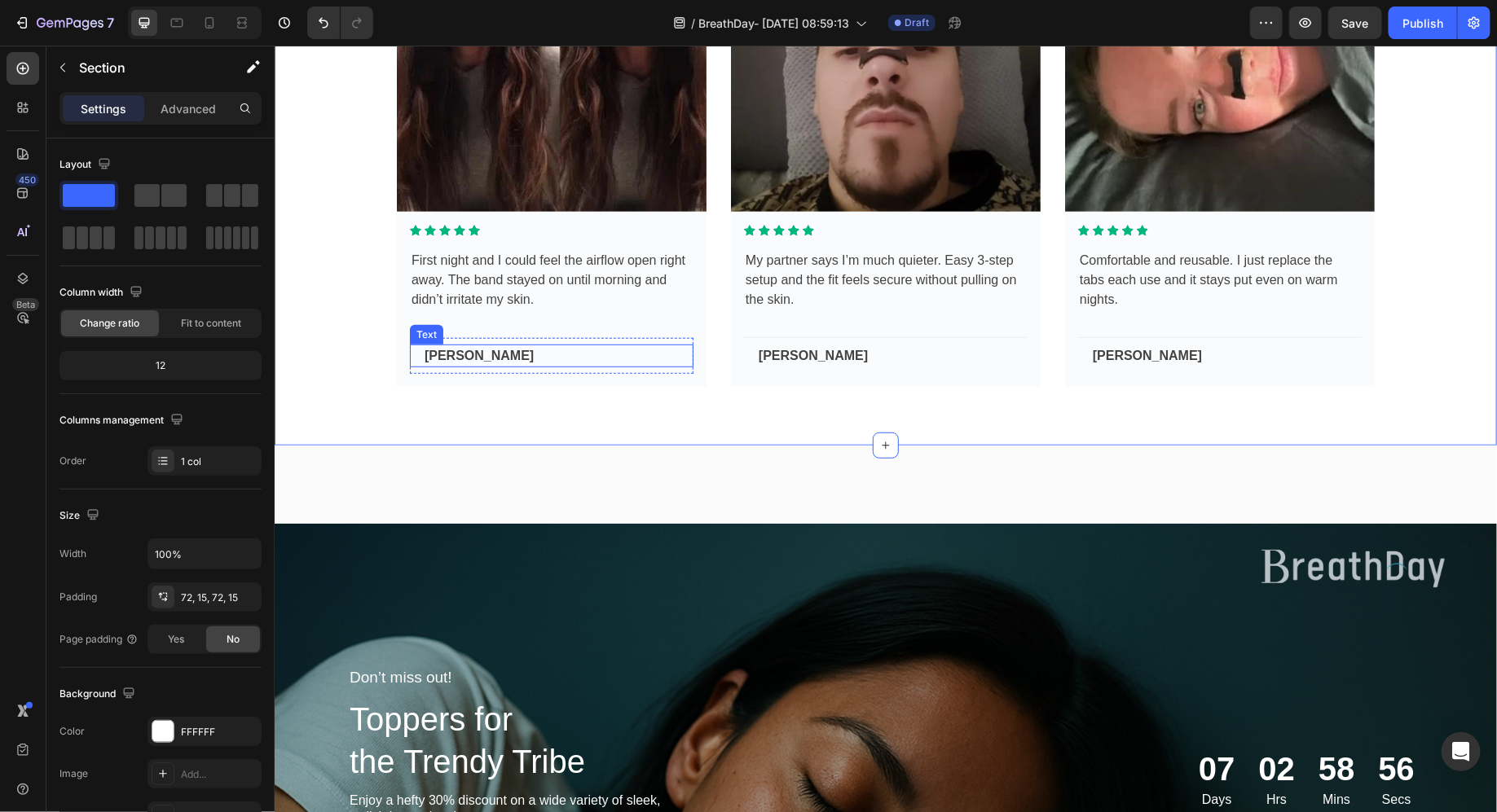
click at [437, 350] on p "Wade Warren" at bounding box center [557, 354] width 268 height 20
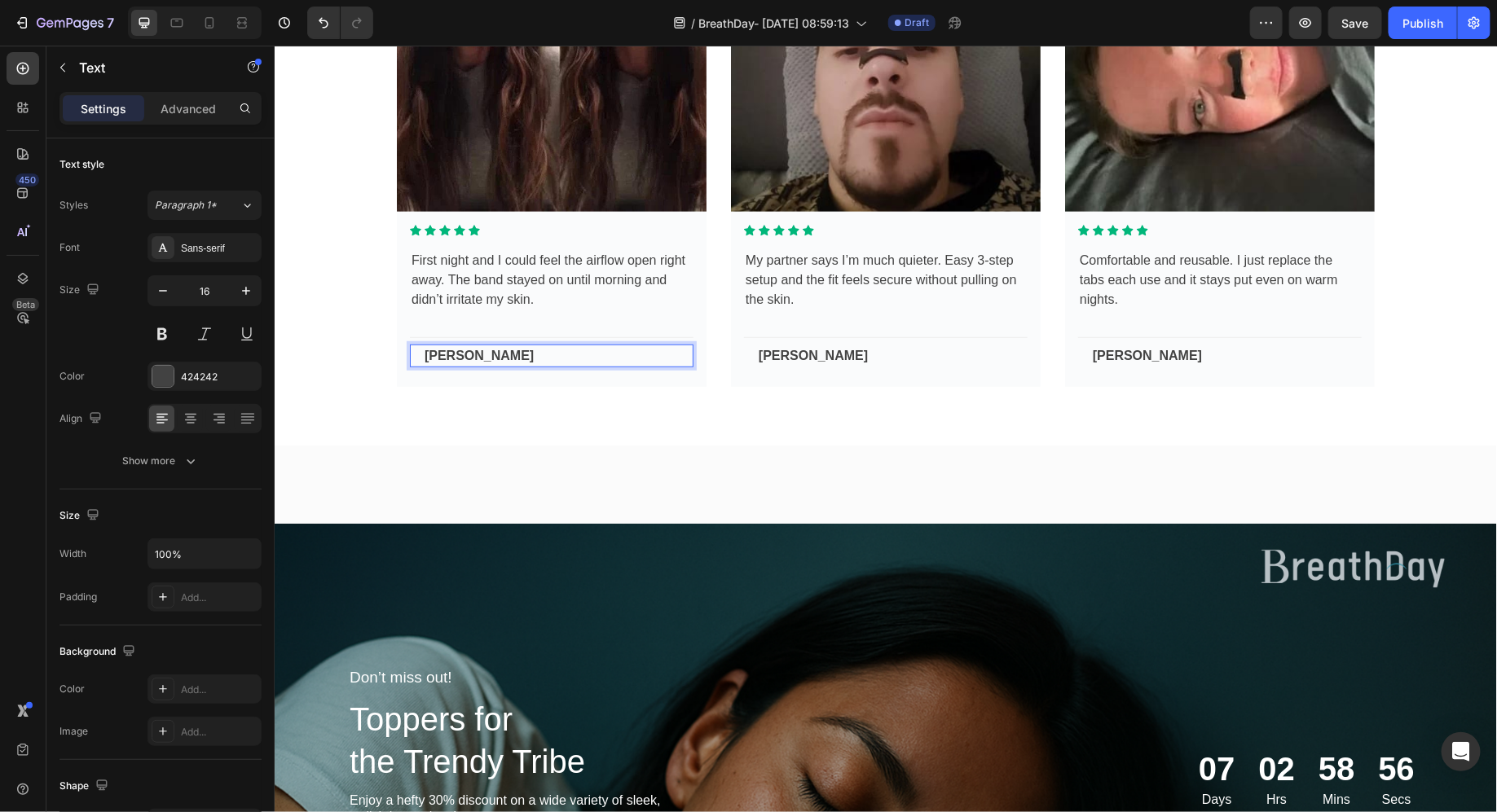
click at [437, 350] on p "Wade Warren" at bounding box center [557, 354] width 268 height 20
click at [547, 385] on div "CUSTOMER REVIEWS Text Happy customers. Quieter nights. Heading Row Image Icon I…" at bounding box center [885, 85] width 1223 height 720
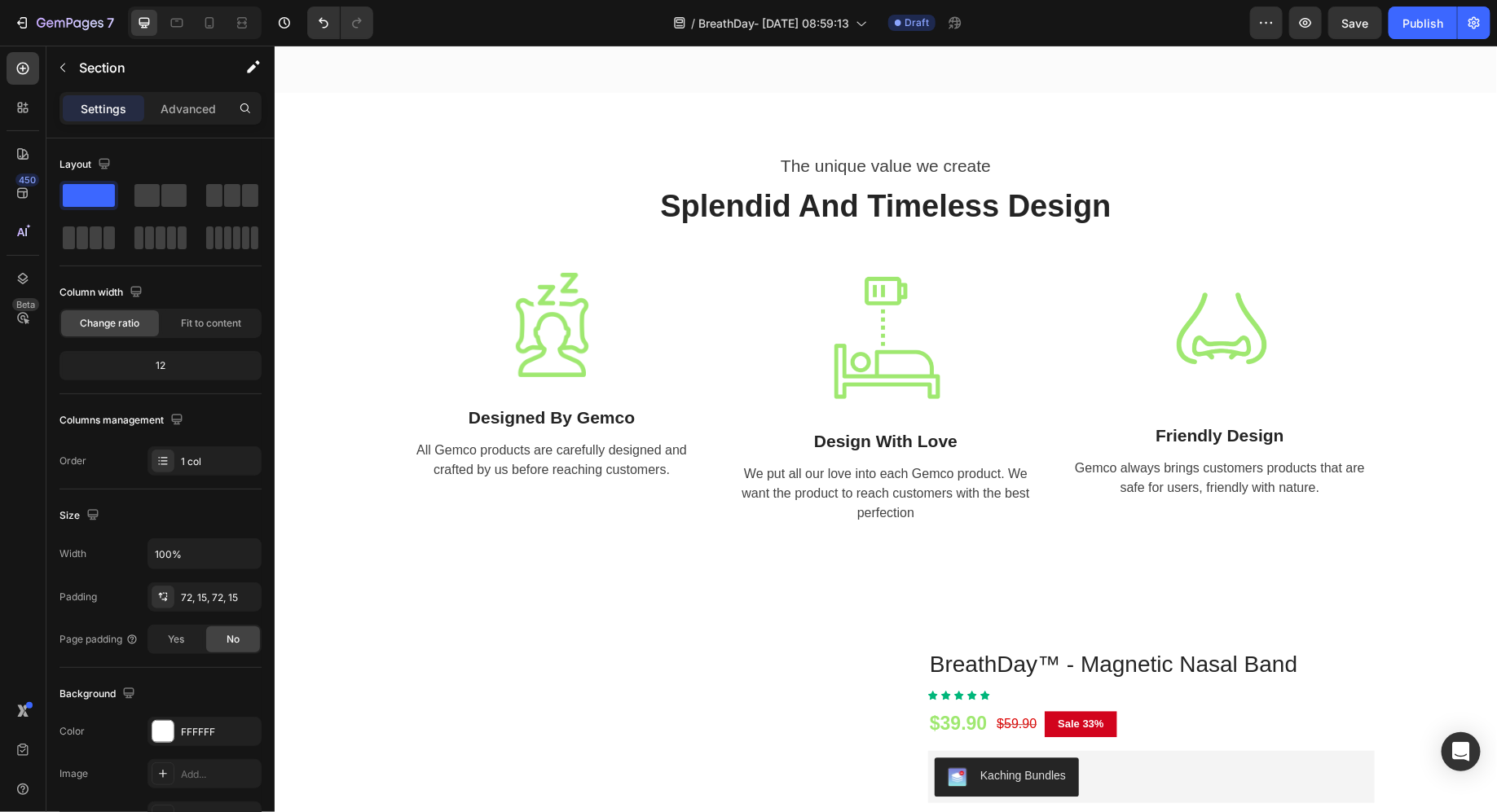
scroll to position [4863, 0]
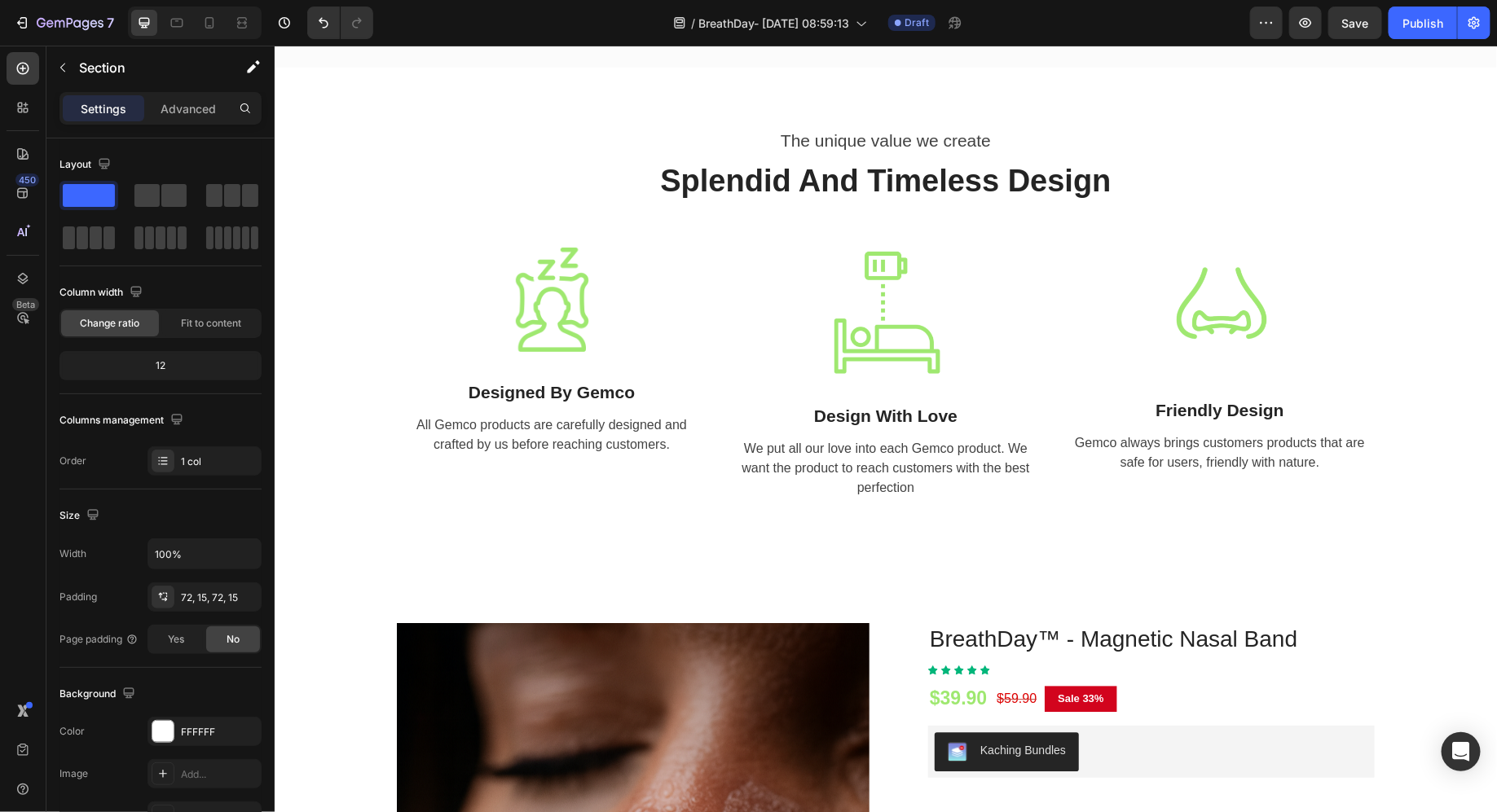
click at [549, 351] on img at bounding box center [551, 299] width 104 height 104
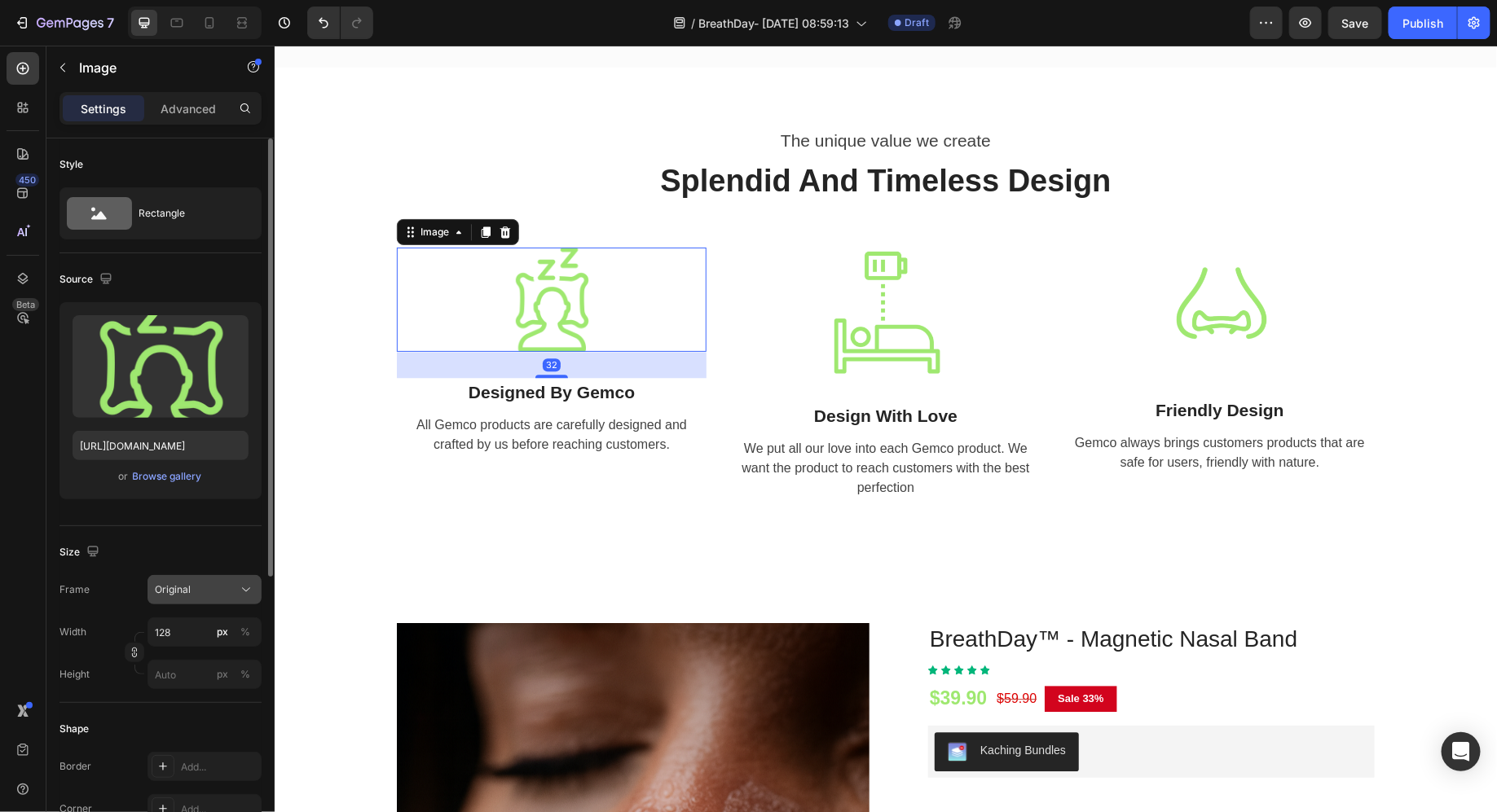
click at [186, 582] on span "Original" at bounding box center [173, 590] width 36 height 15
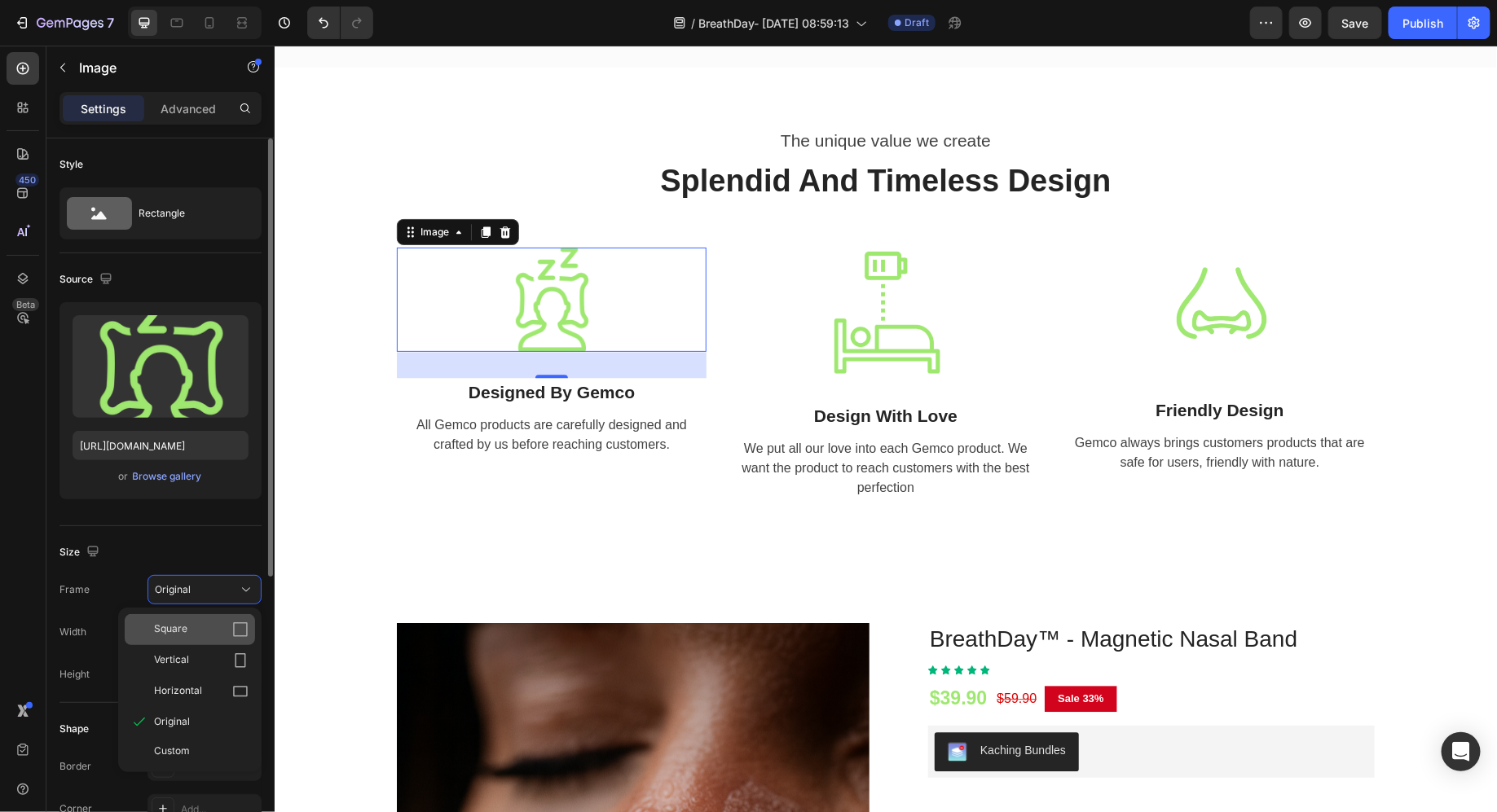
click at [175, 625] on span "Square" at bounding box center [170, 630] width 33 height 16
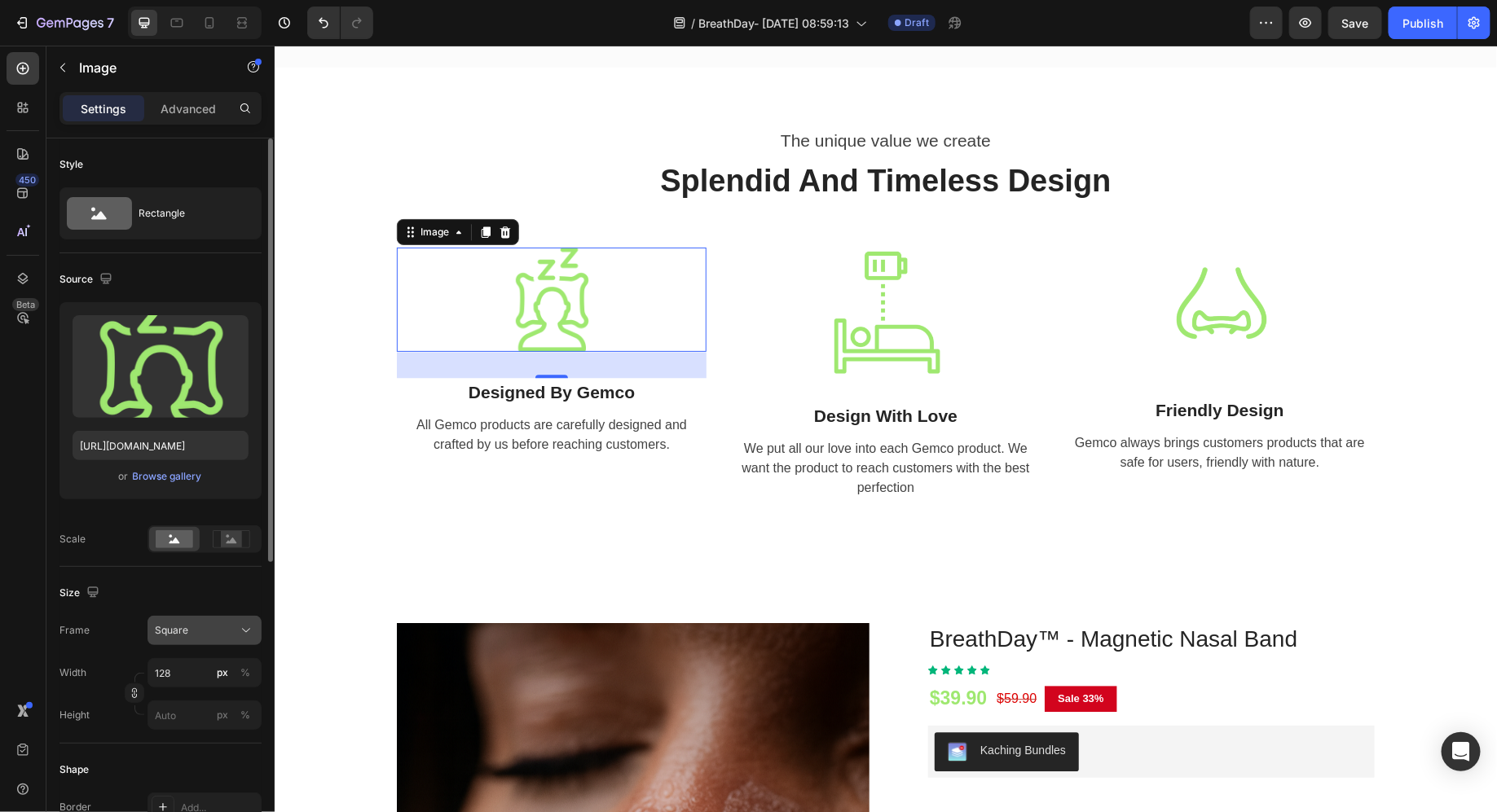
click at [220, 625] on div "Square" at bounding box center [195, 631] width 79 height 15
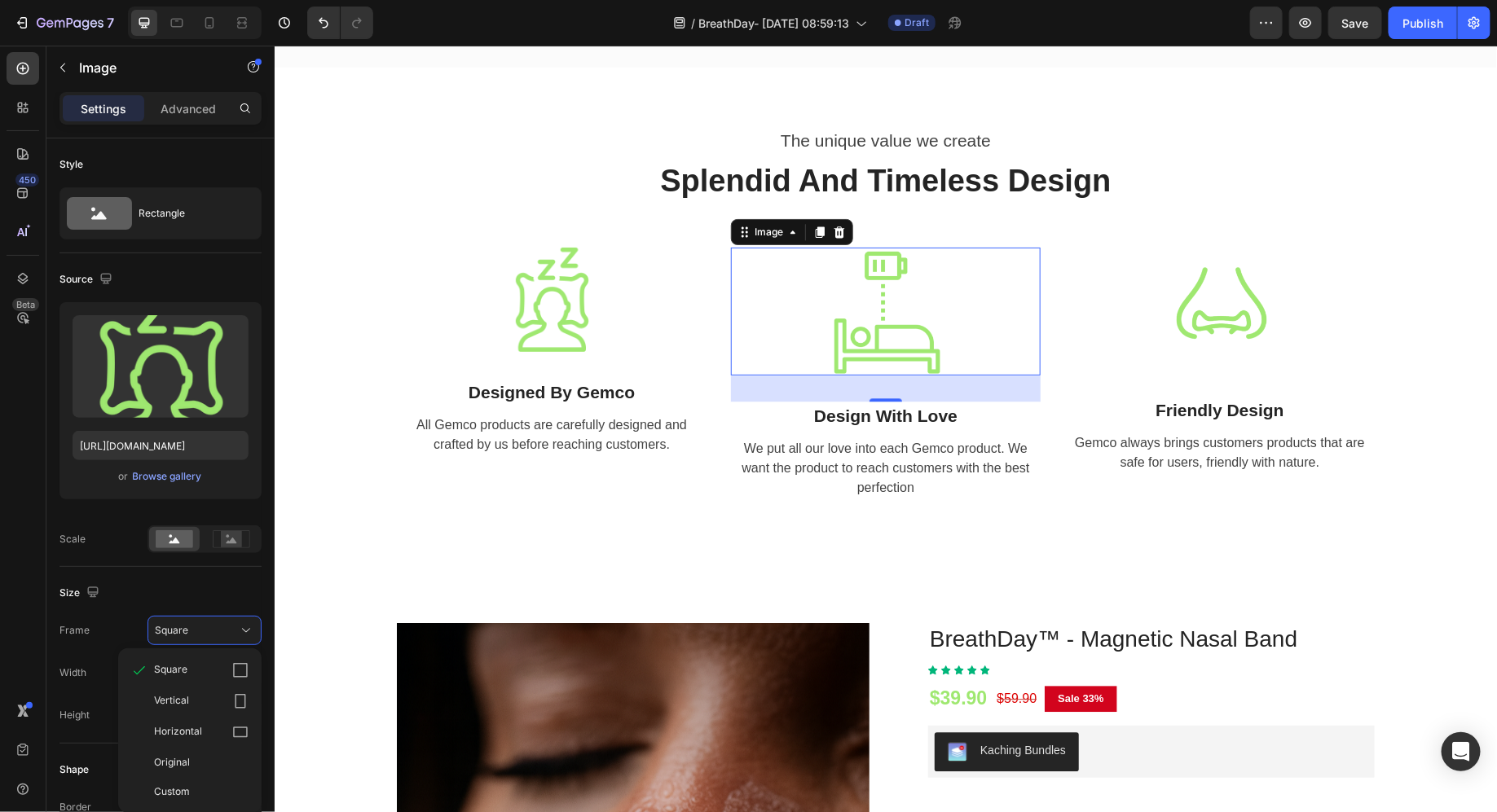
click at [850, 374] on img at bounding box center [885, 310] width 128 height 128
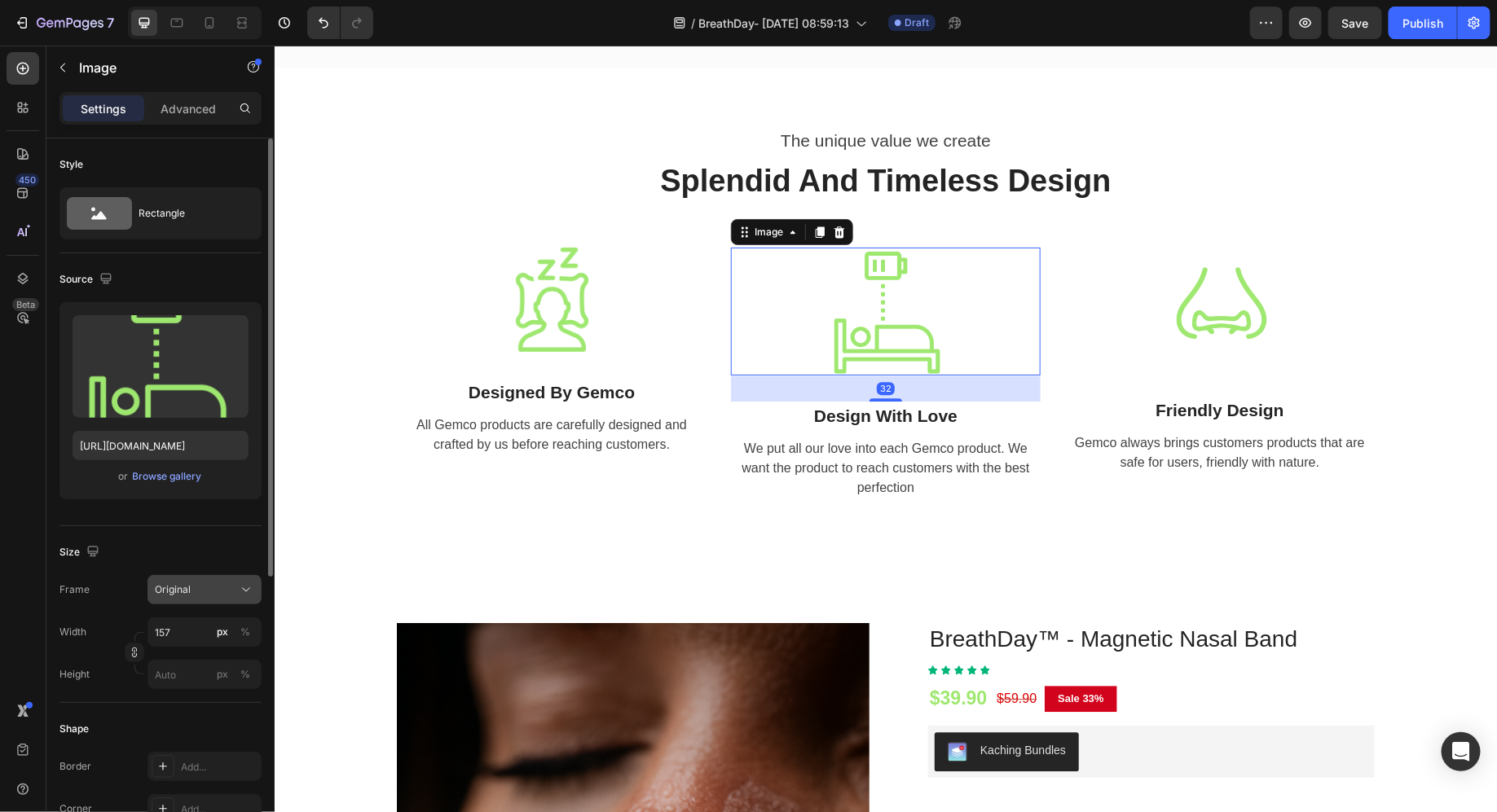
click at [214, 593] on div "Original" at bounding box center [195, 590] width 79 height 15
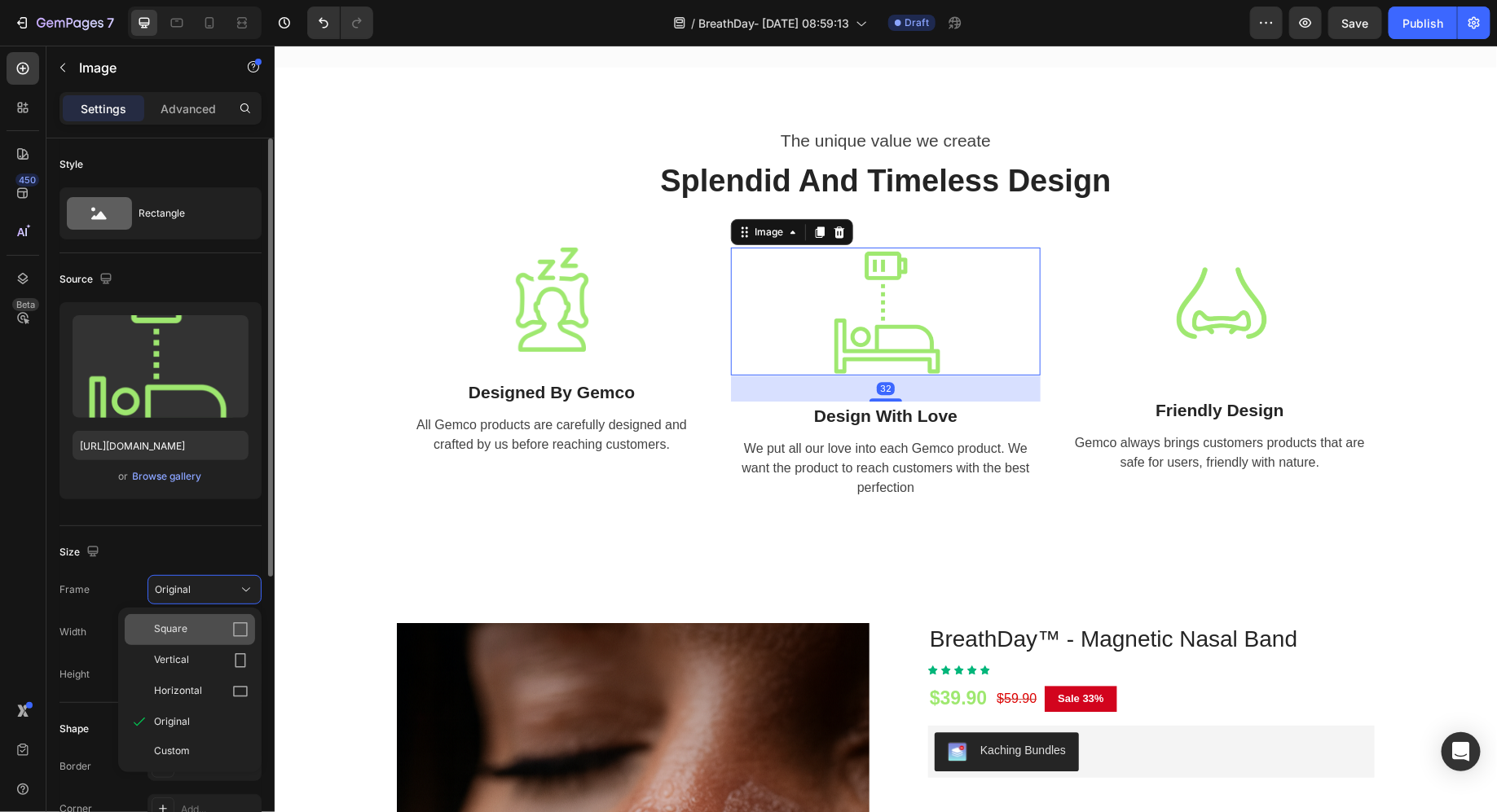
click at [198, 633] on div "Square" at bounding box center [201, 630] width 95 height 16
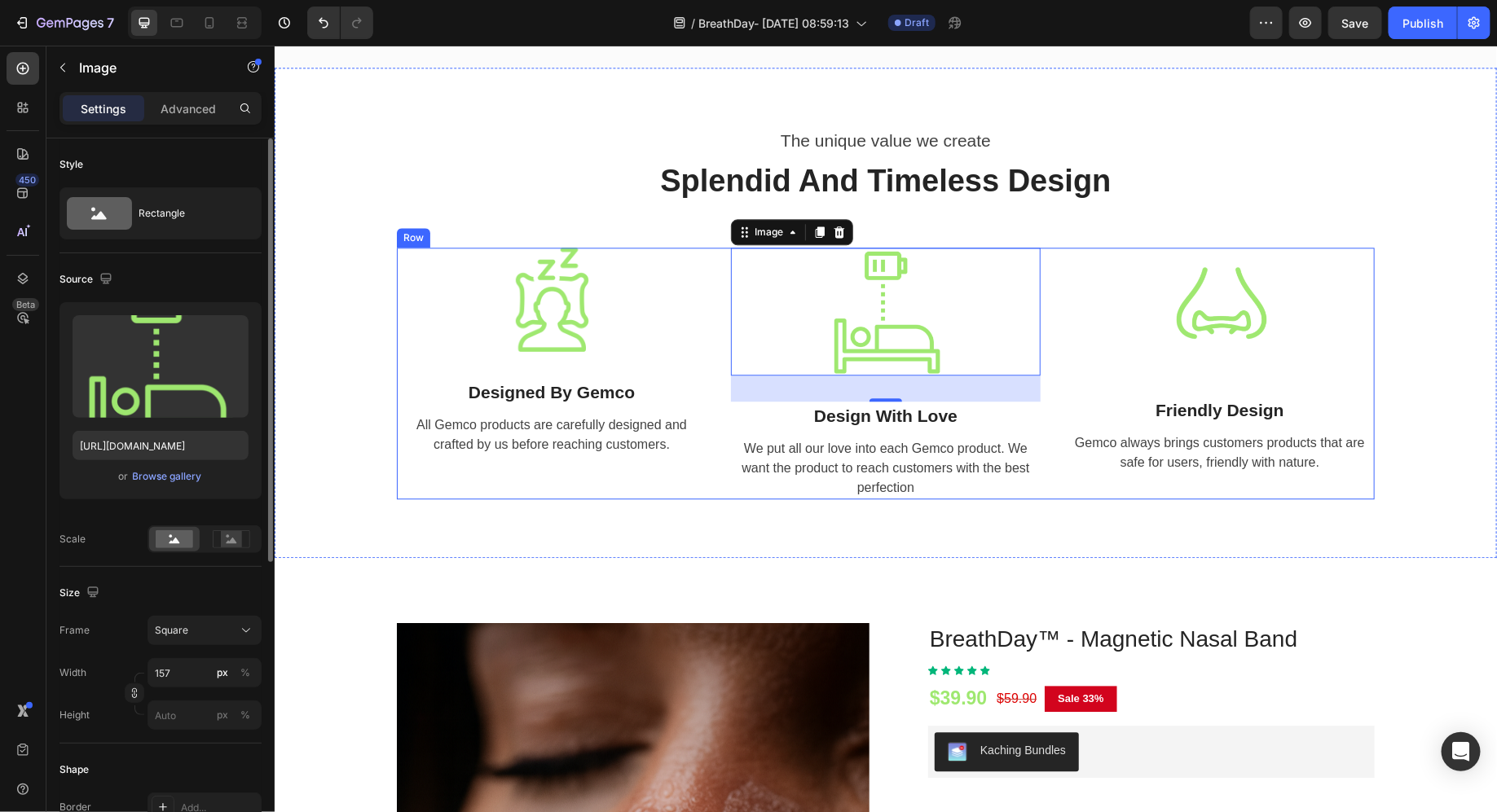
click at [1291, 468] on div "Image Friendly Design Text Gemco always brings customers products that are safe…" at bounding box center [1220, 372] width 310 height 251
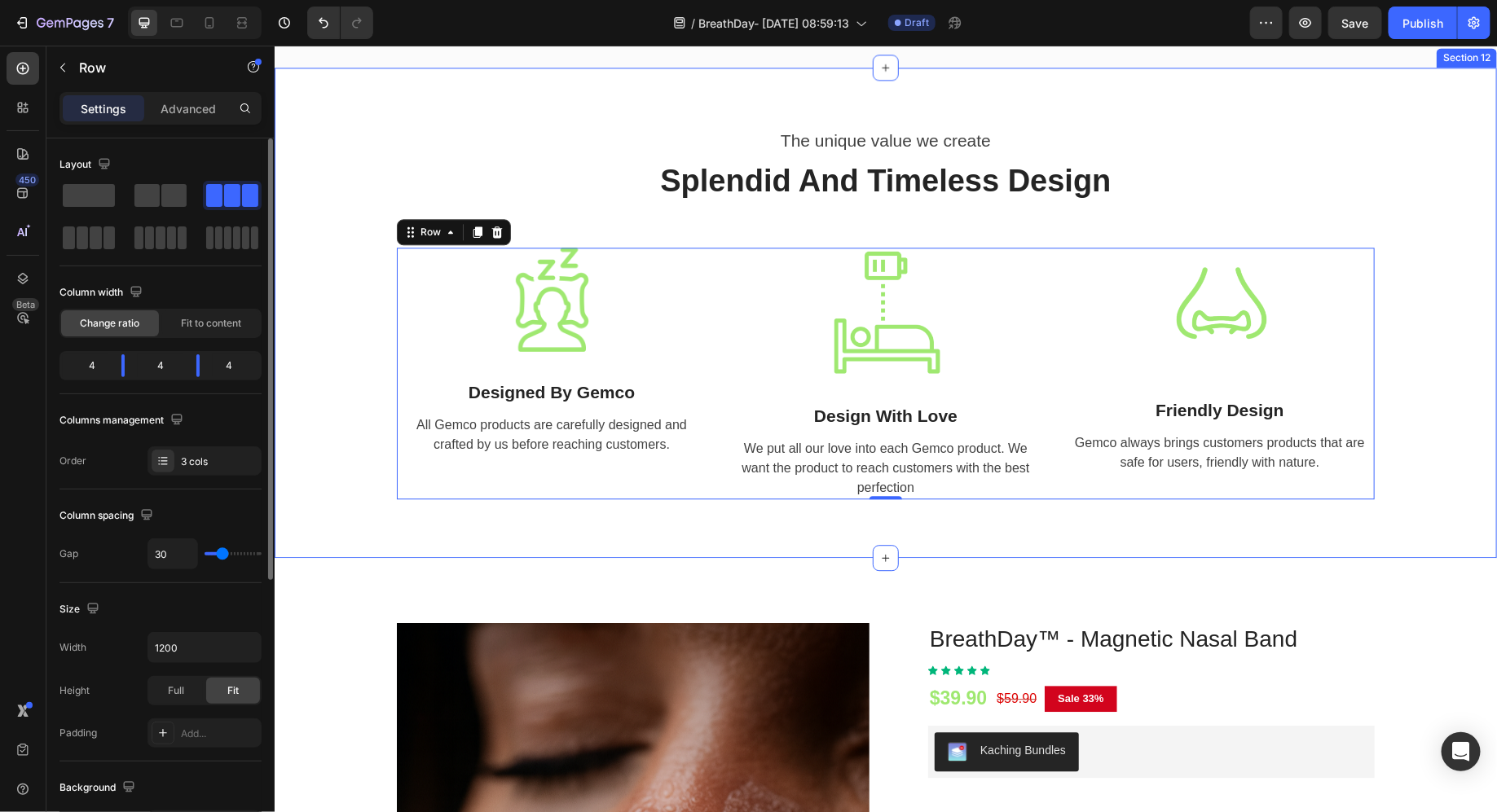
scroll to position [4897, 0]
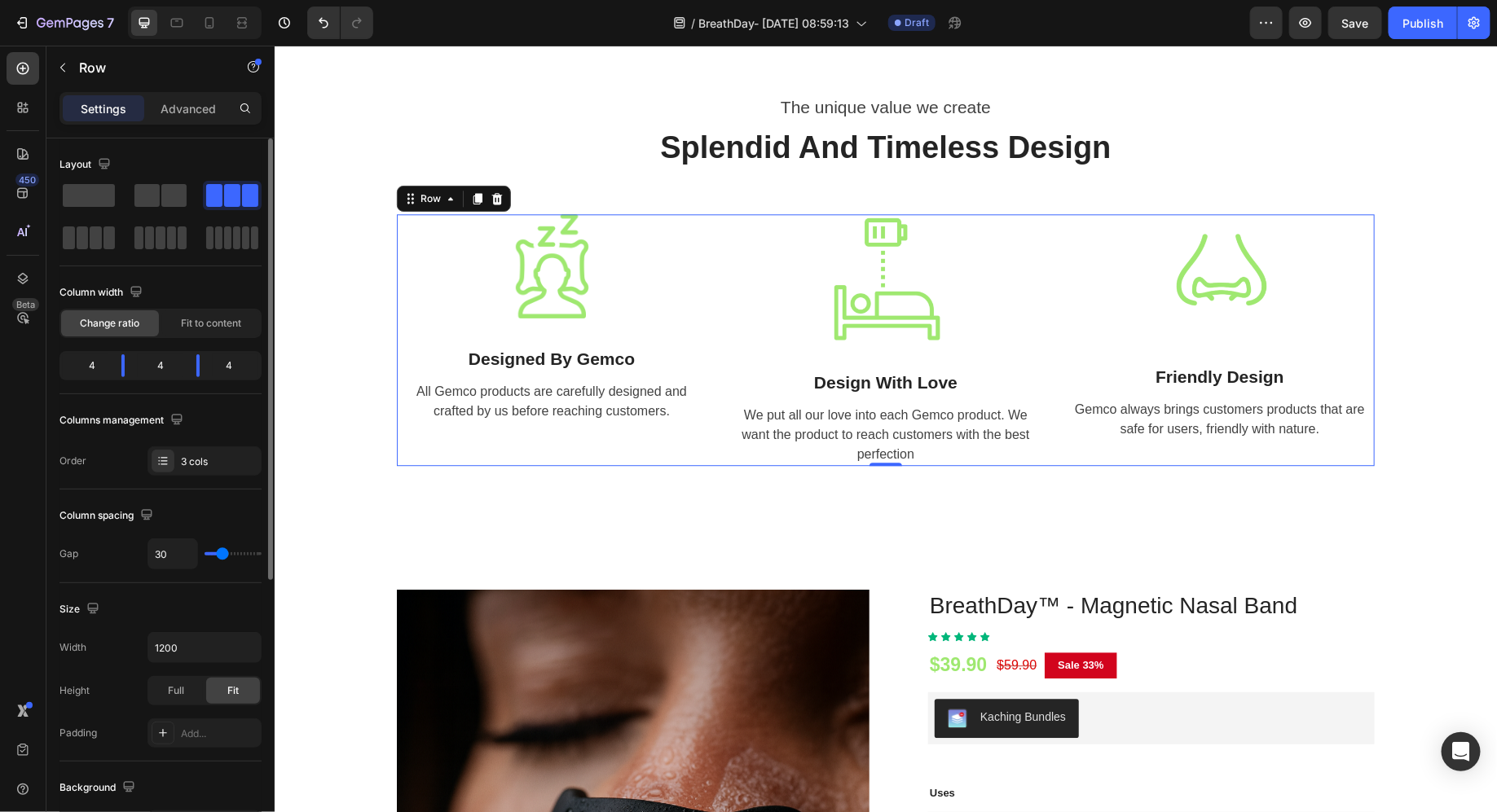
click at [600, 447] on div "Image Designed By Gemco Text All Gemco products are carefully designed and craf…" at bounding box center [551, 339] width 310 height 251
click at [581, 410] on div "Image Designed By Gemco Text All Gemco products are carefully designed and craf…" at bounding box center [551, 339] width 310 height 251
click at [585, 318] on img at bounding box center [551, 266] width 104 height 104
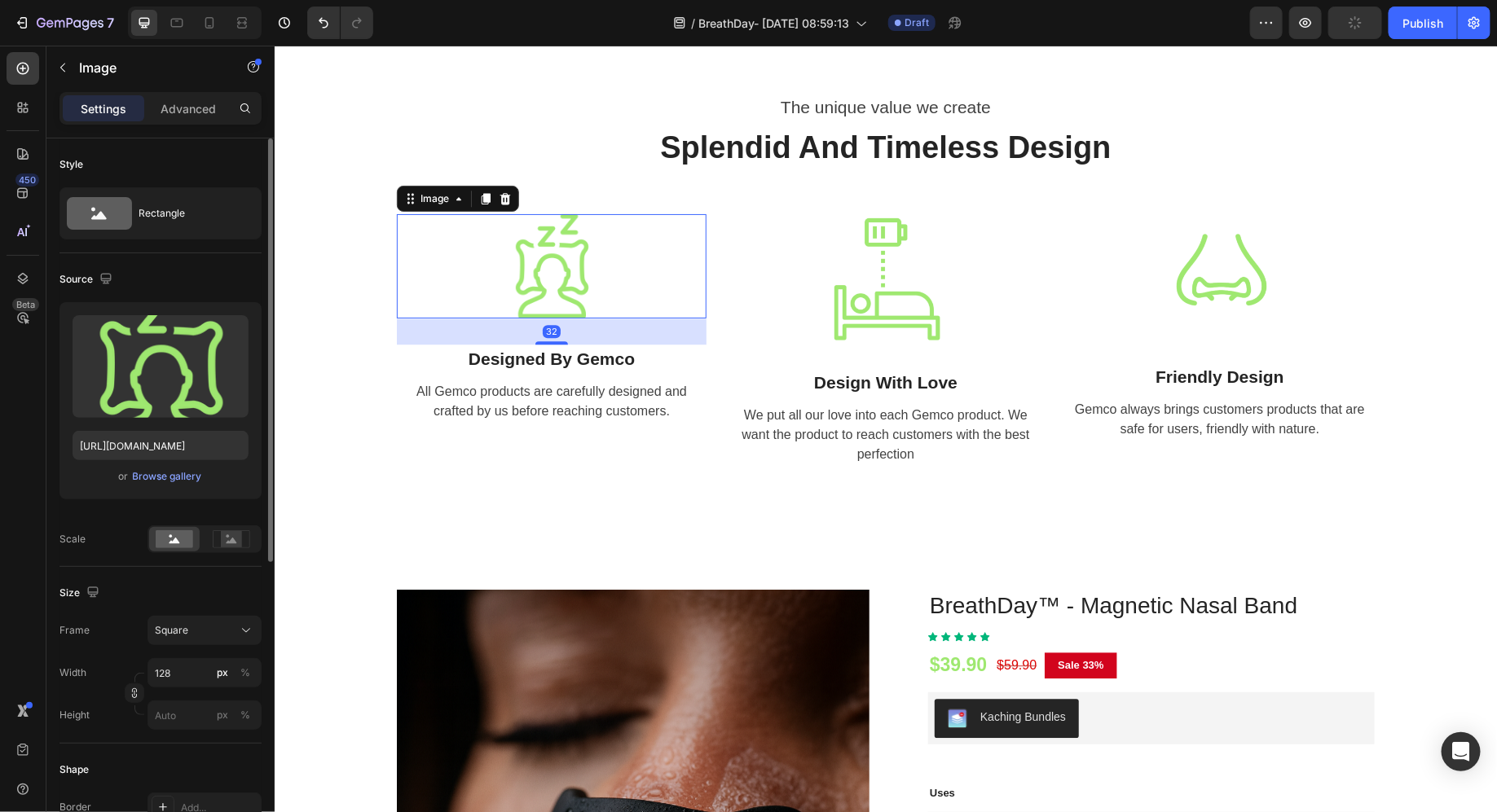
click at [188, 122] on div "Settings Advanced" at bounding box center [161, 108] width 202 height 32
click at [183, 111] on p "Advanced" at bounding box center [188, 109] width 56 height 17
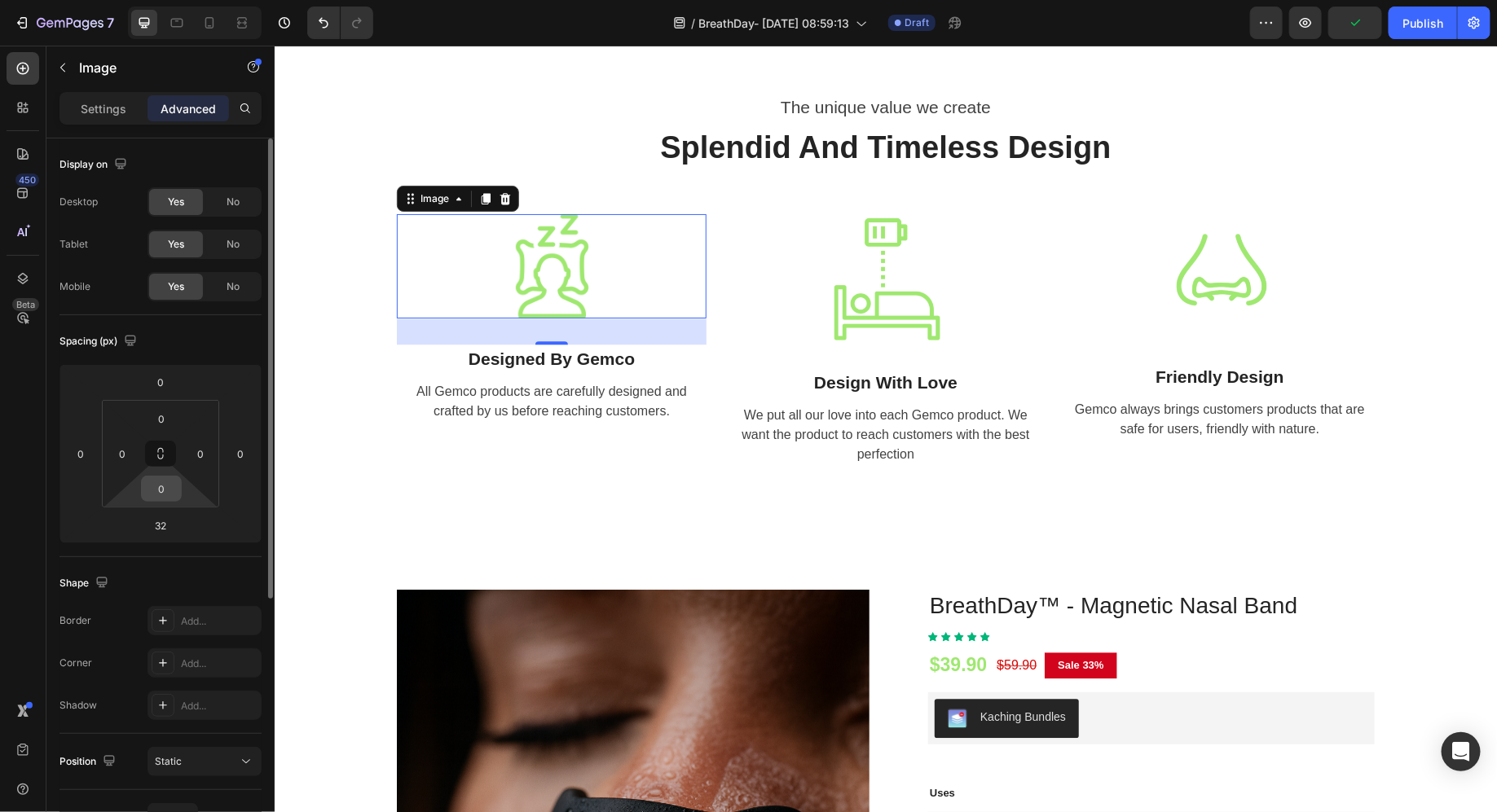
click at [154, 492] on input "0" at bounding box center [161, 489] width 32 height 25
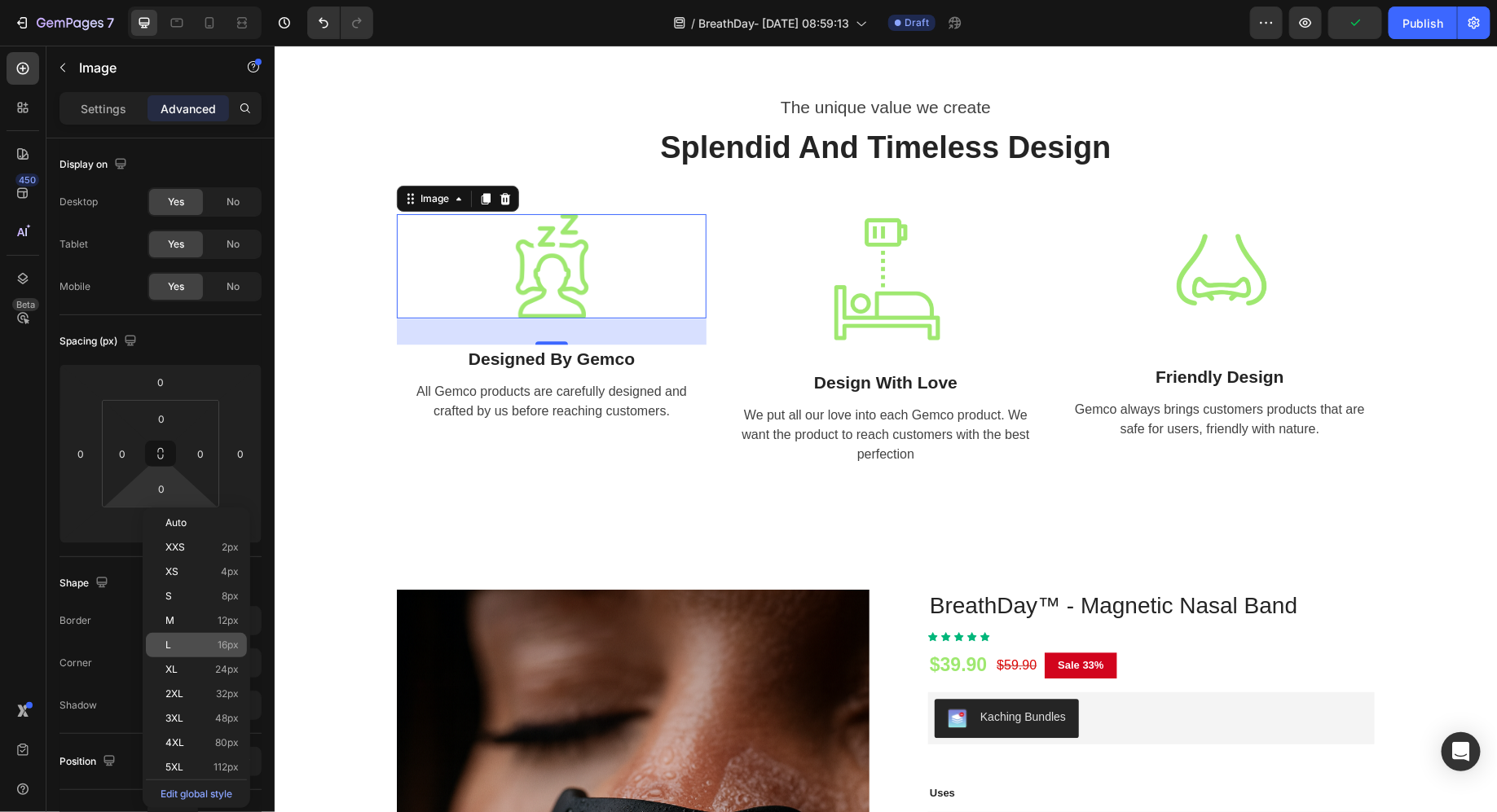
click at [166, 648] on span "L" at bounding box center [168, 646] width 6 height 11
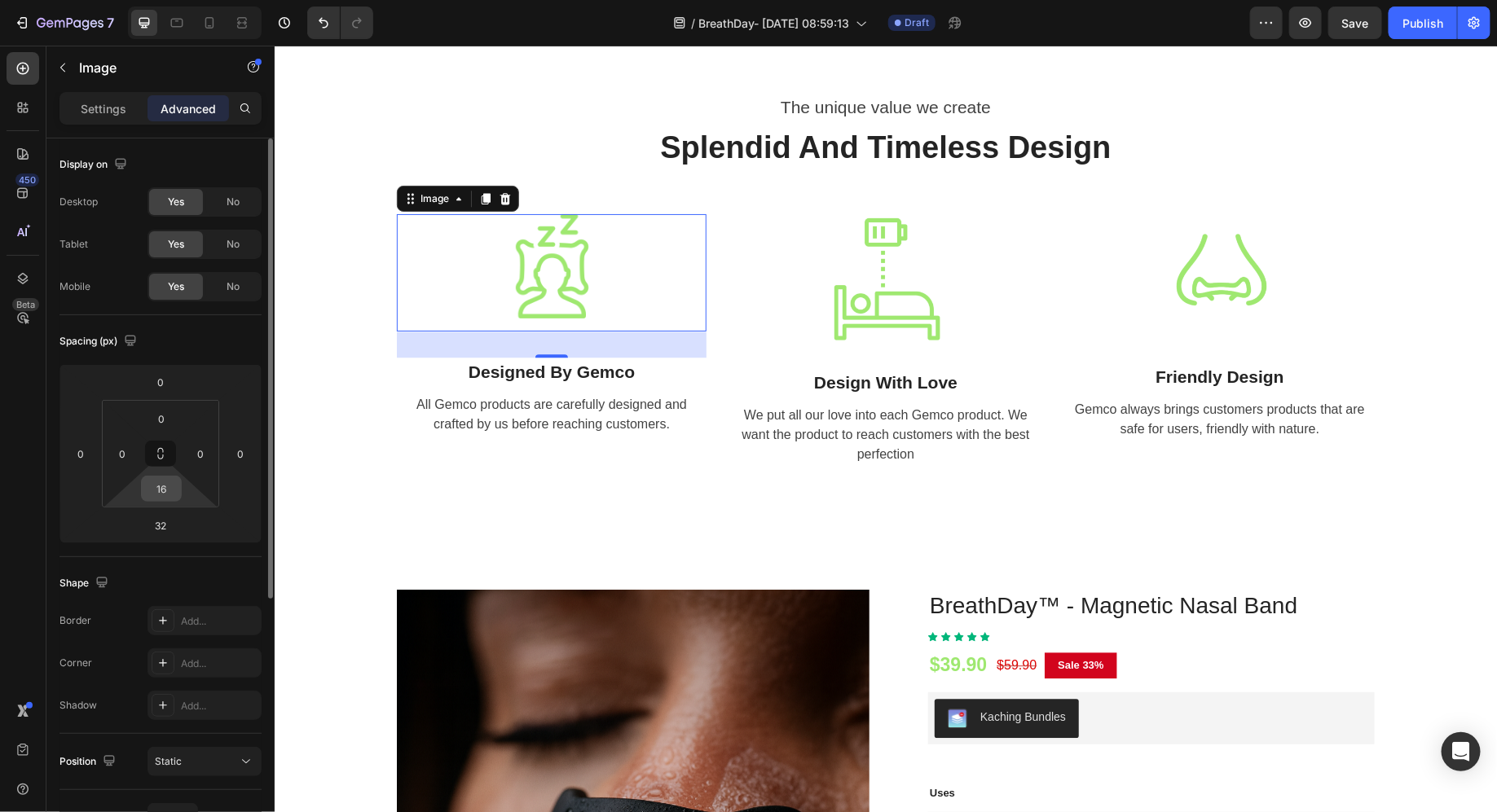
click at [174, 496] on input "16" at bounding box center [161, 489] width 32 height 25
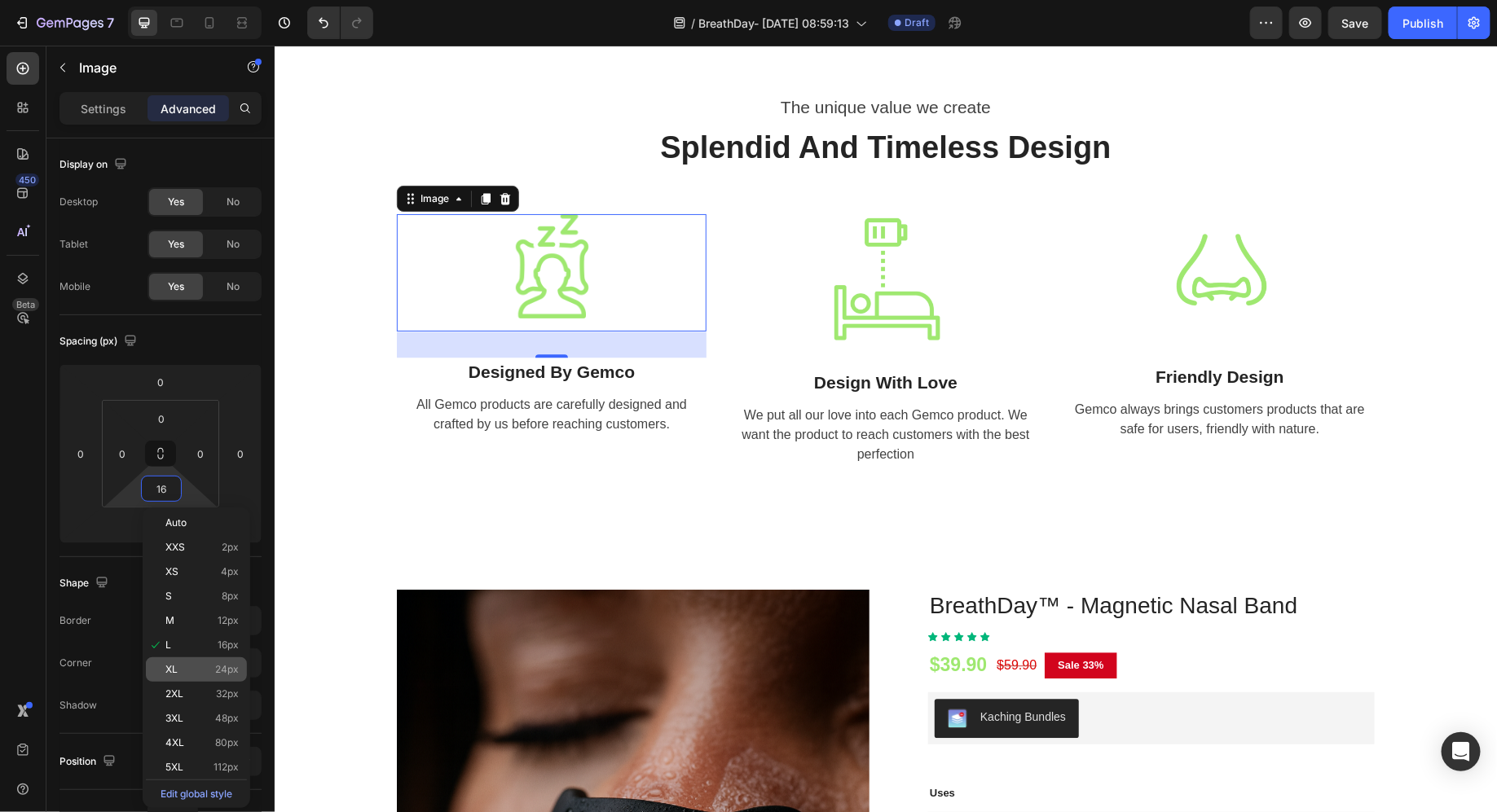
click at [201, 665] on p "XL 24px" at bounding box center [202, 669] width 74 height 11
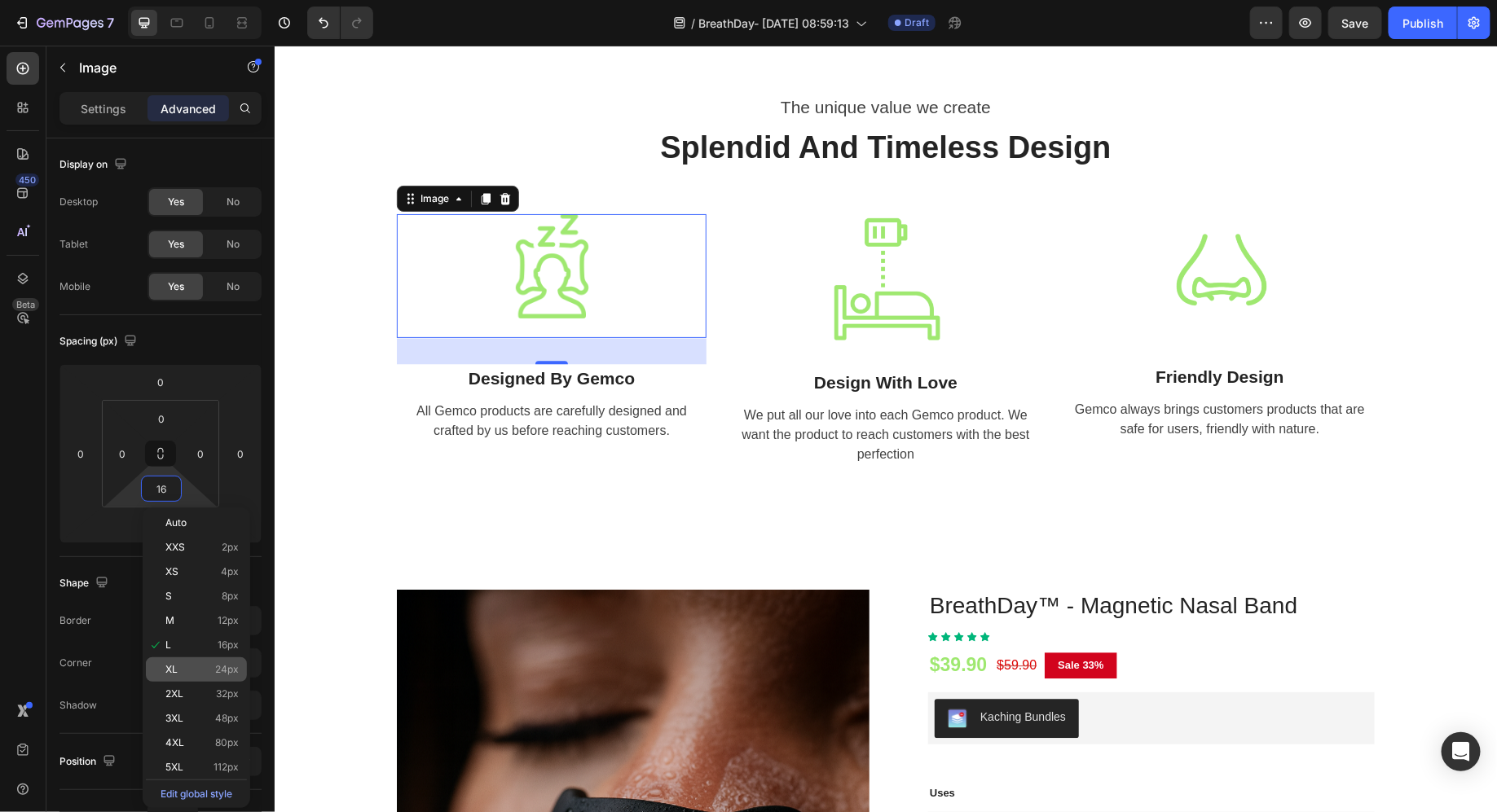
type input "24"
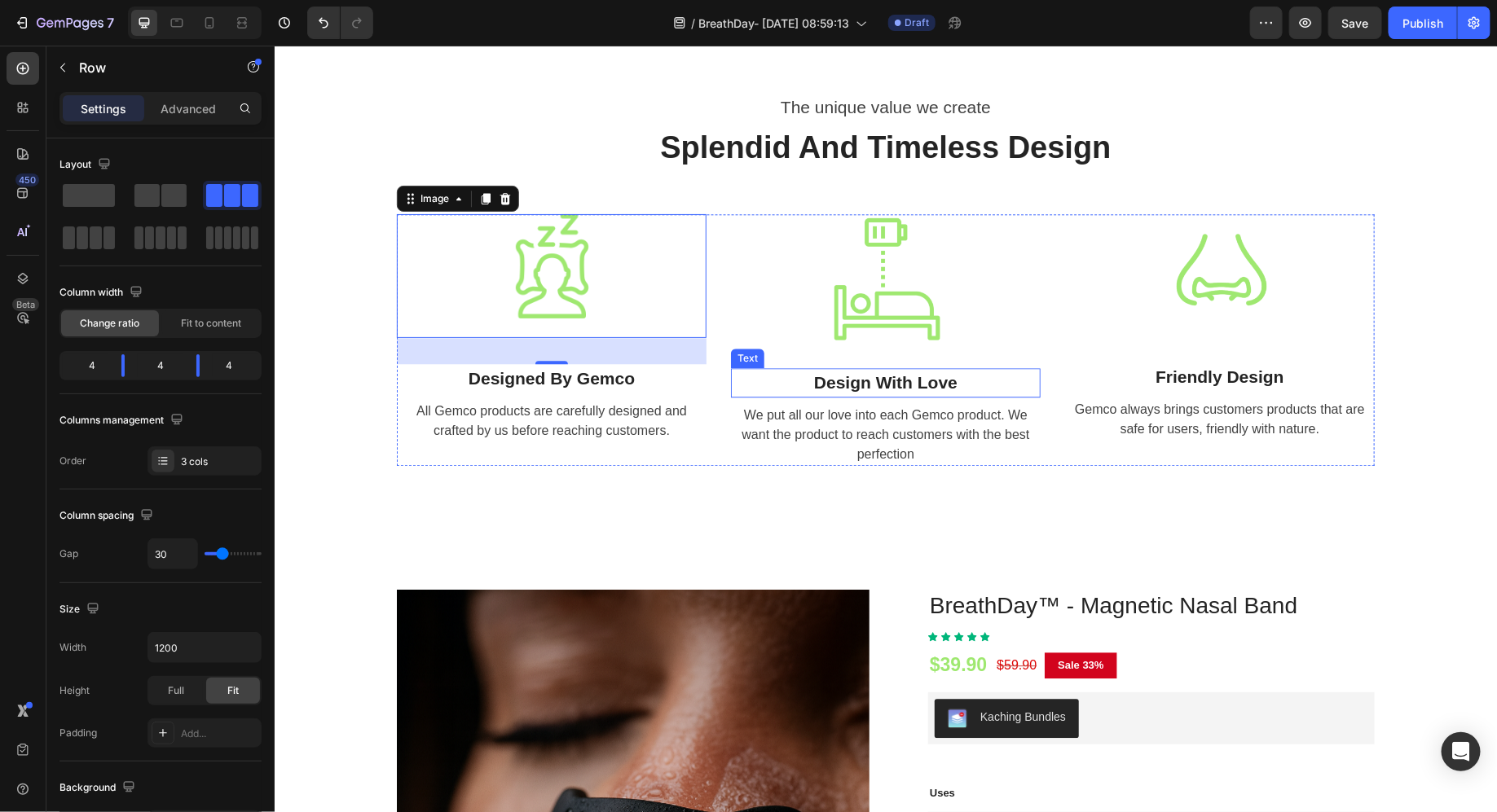
click at [900, 437] on div "Image Design With Love Text We put all our love into each Gemco product. We wan…" at bounding box center [885, 339] width 310 height 251
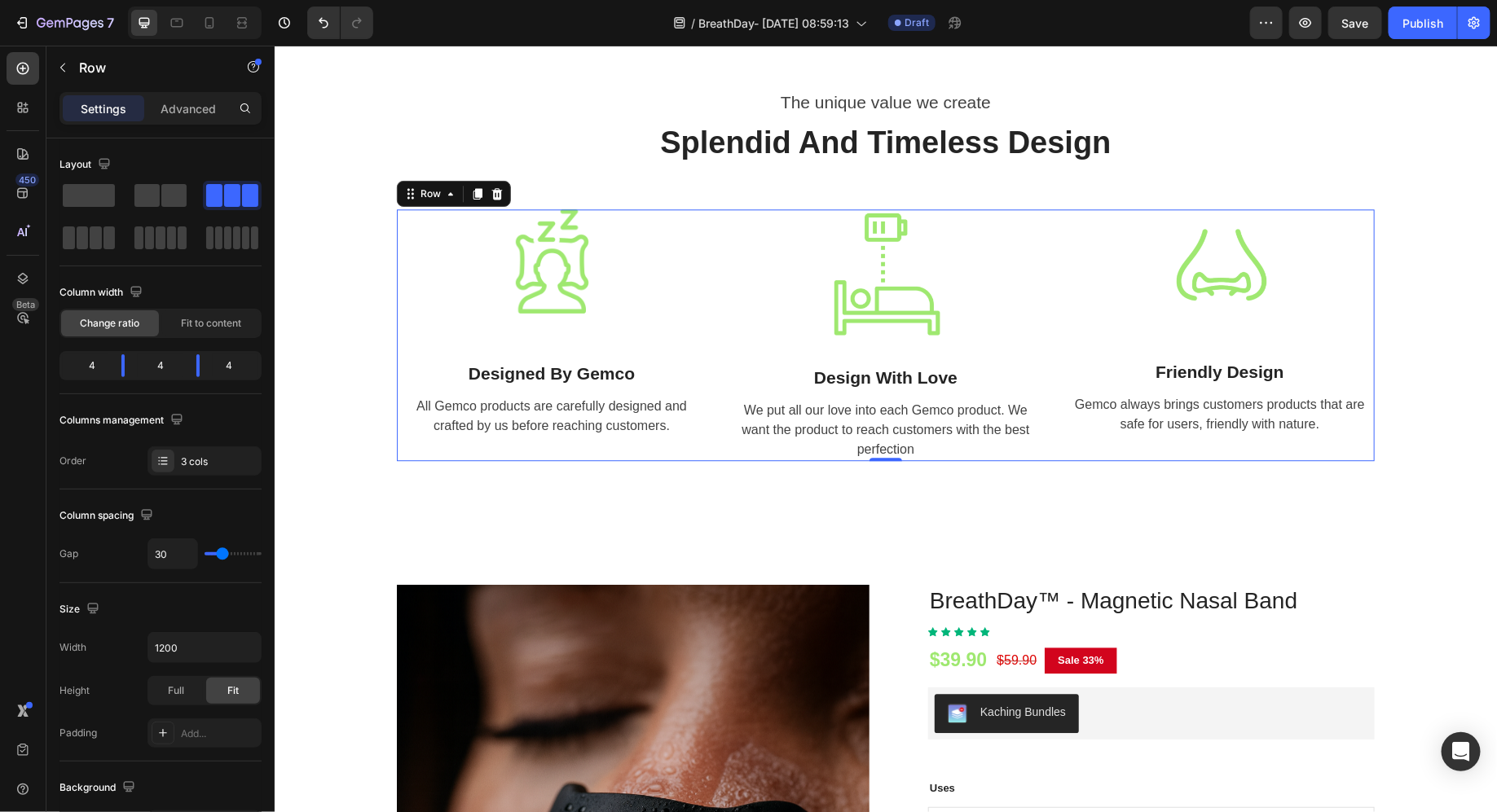
scroll to position [4921, 0]
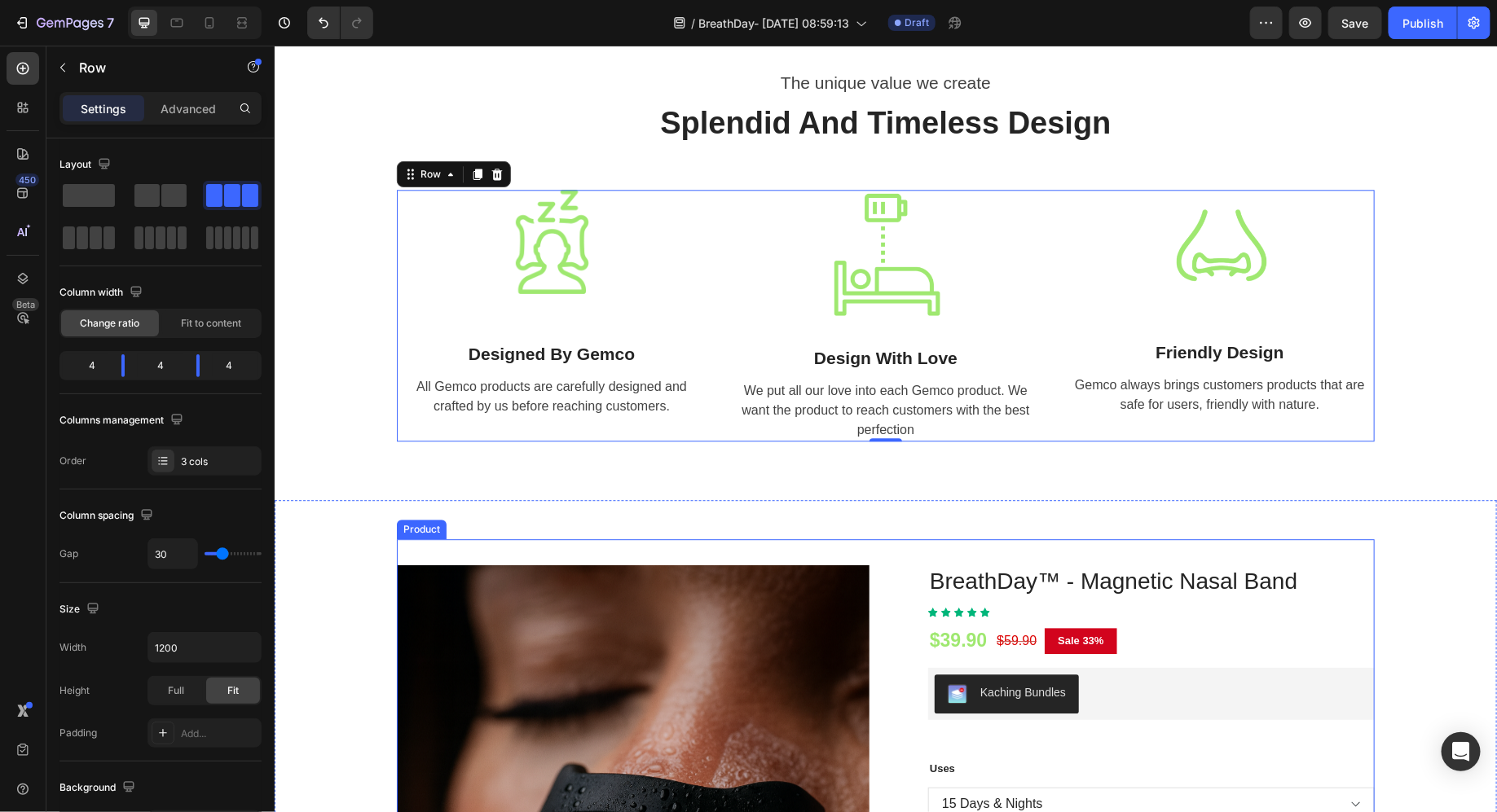
click at [820, 624] on div "(P) Images & Gallery BreathDay™ - Magnetic Nasal Band (P) Title Icon Icon Icon …" at bounding box center [885, 801] width 978 height 525
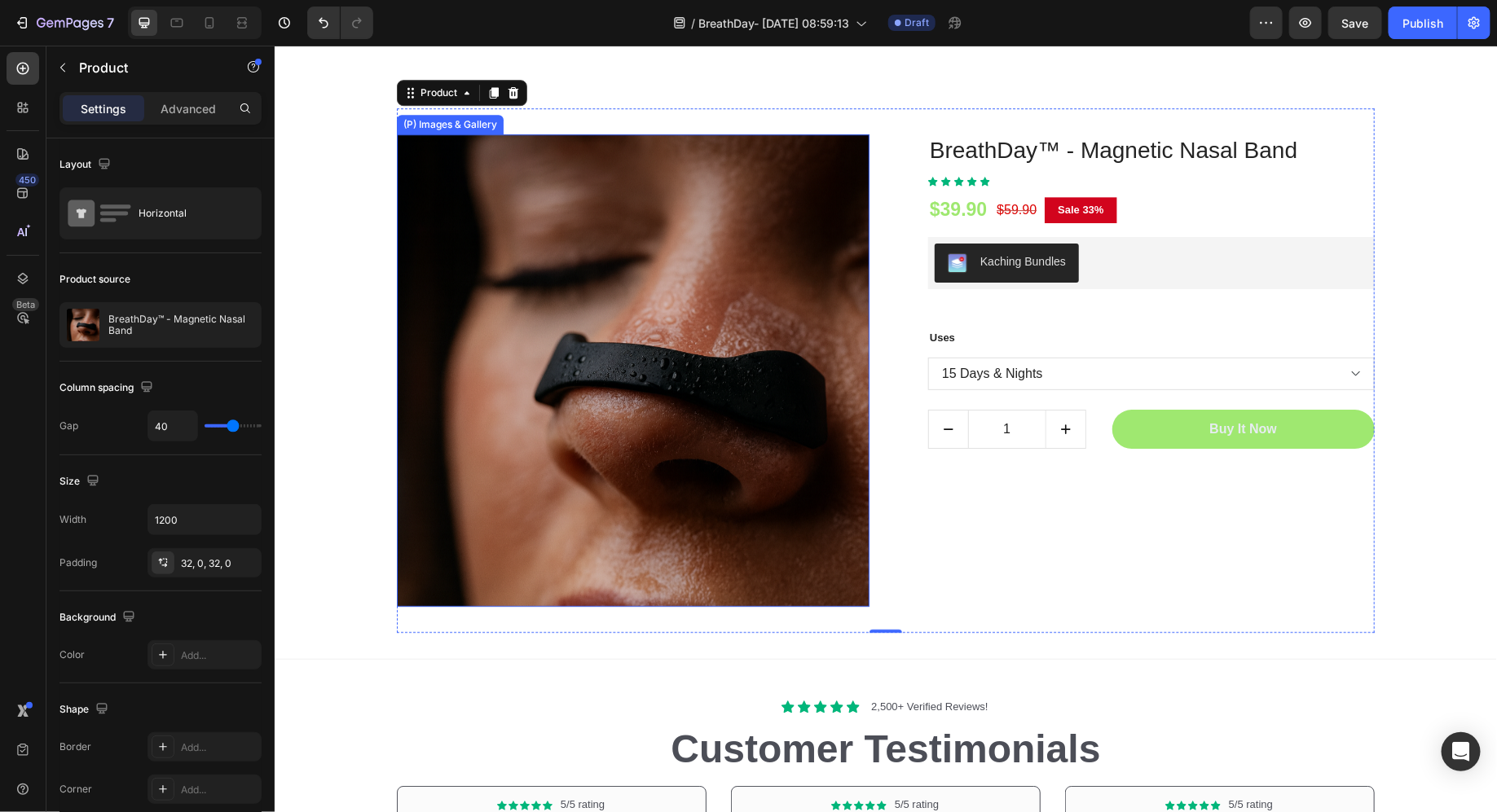
scroll to position [5491, 0]
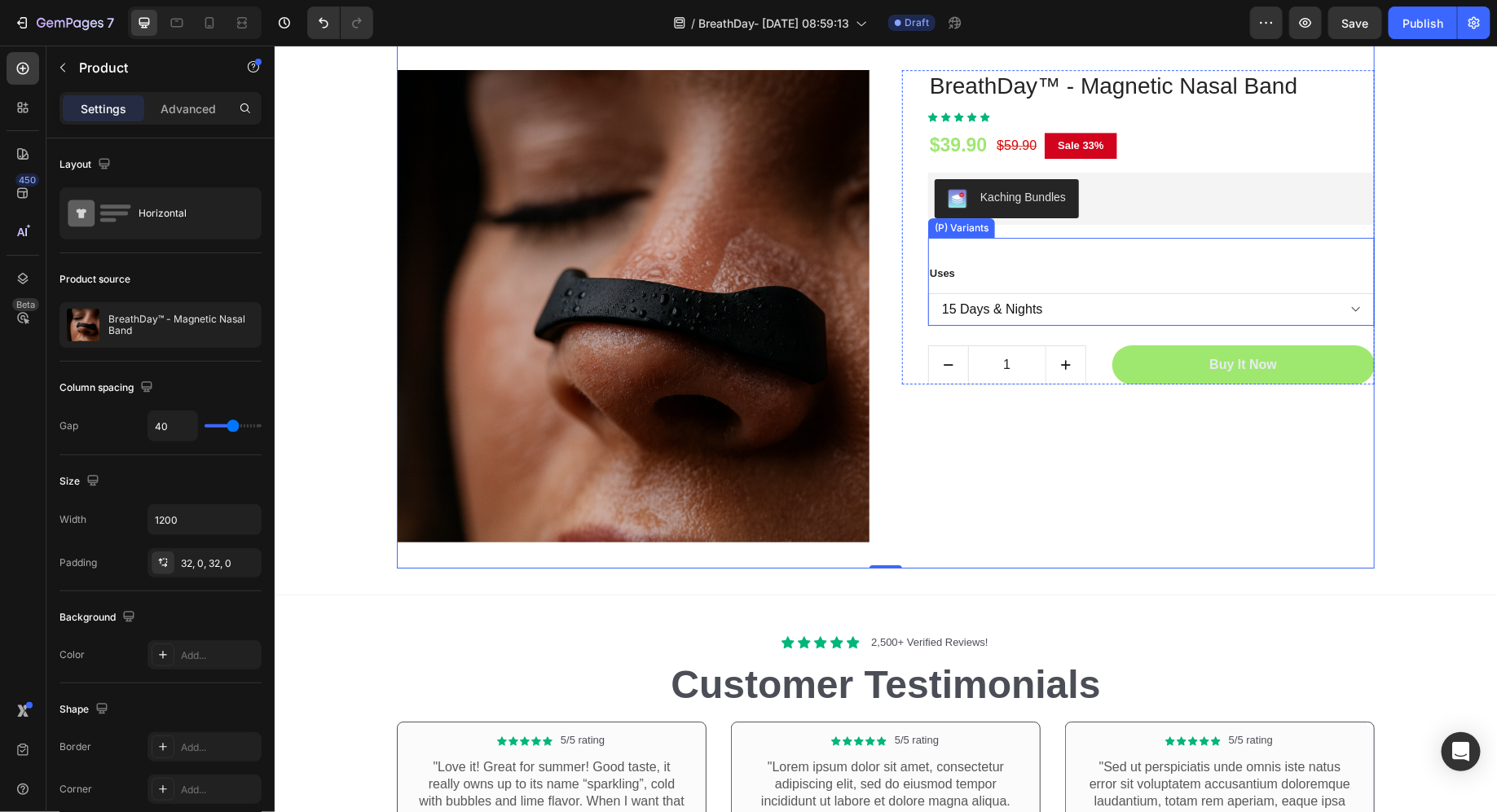
click at [1064, 298] on select "15 Days & Nights 30 Days & Nights" at bounding box center [1151, 308] width 446 height 32
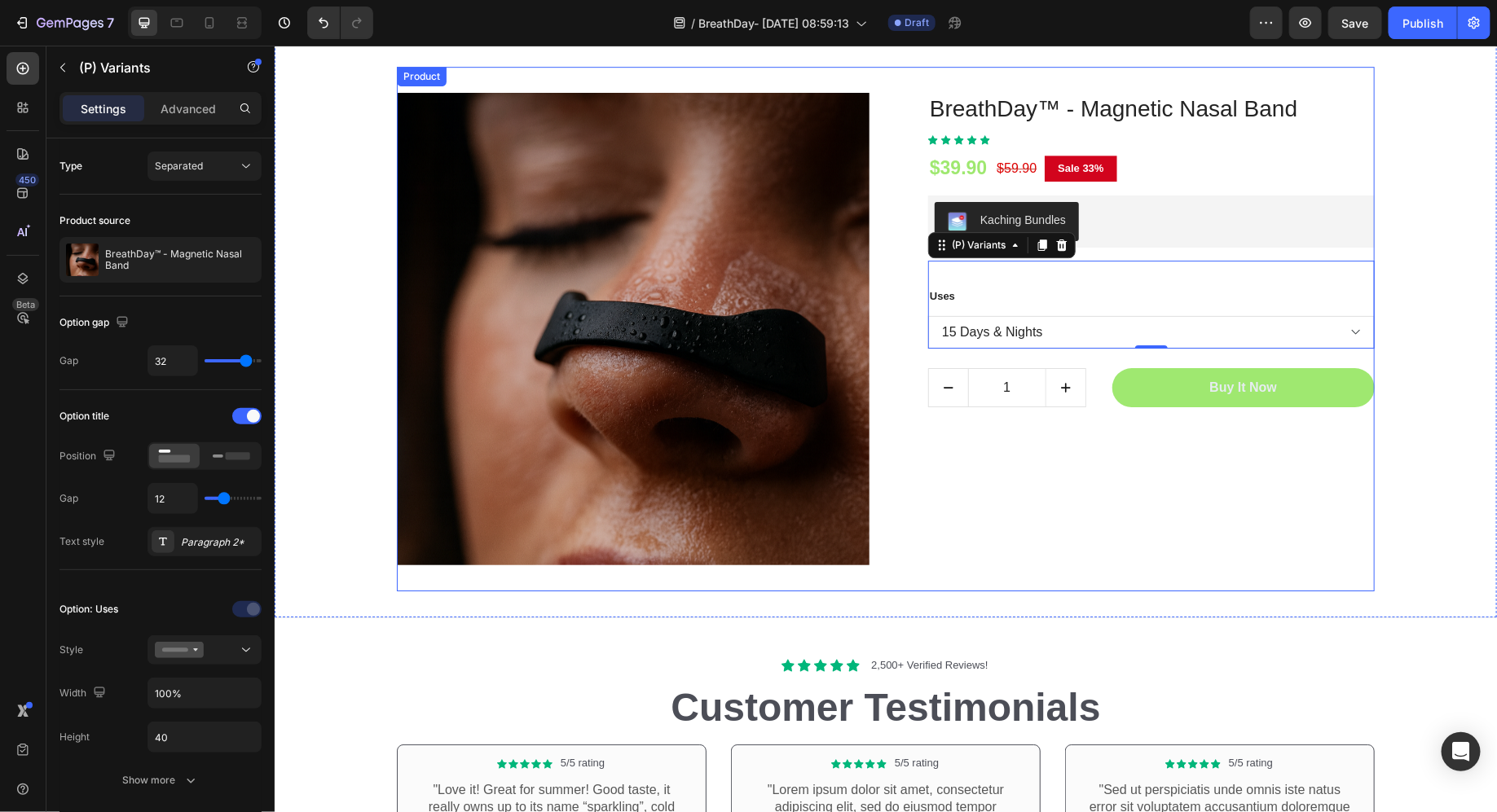
scroll to position [5462, 0]
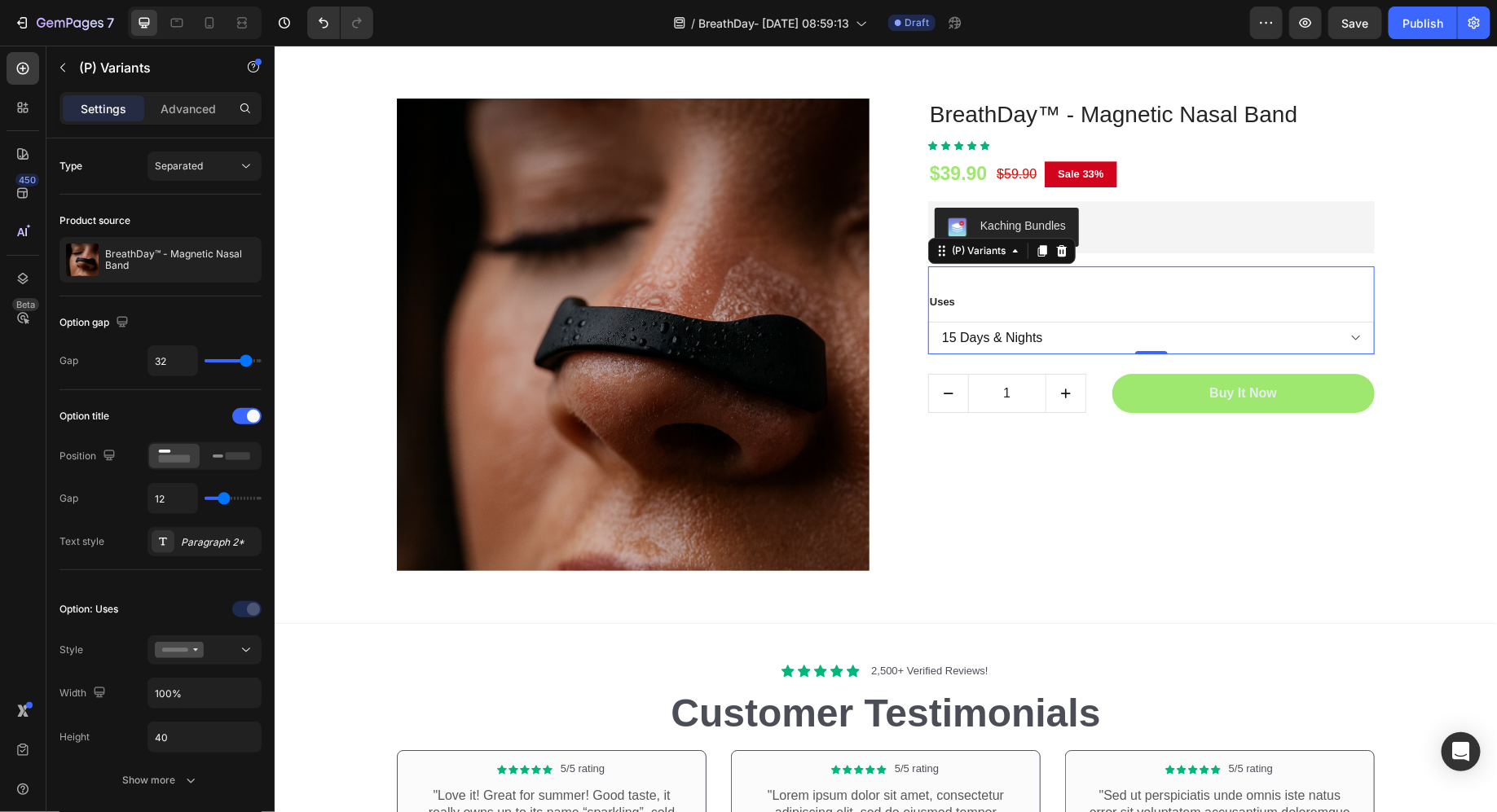
click at [1044, 348] on select "15 Days & Nights 30 Days & Nights" at bounding box center [1151, 337] width 446 height 32
click at [928, 321] on select "15 Days & Nights 30 Days & Nights" at bounding box center [1151, 337] width 446 height 32
select select "30 Days & Nights"
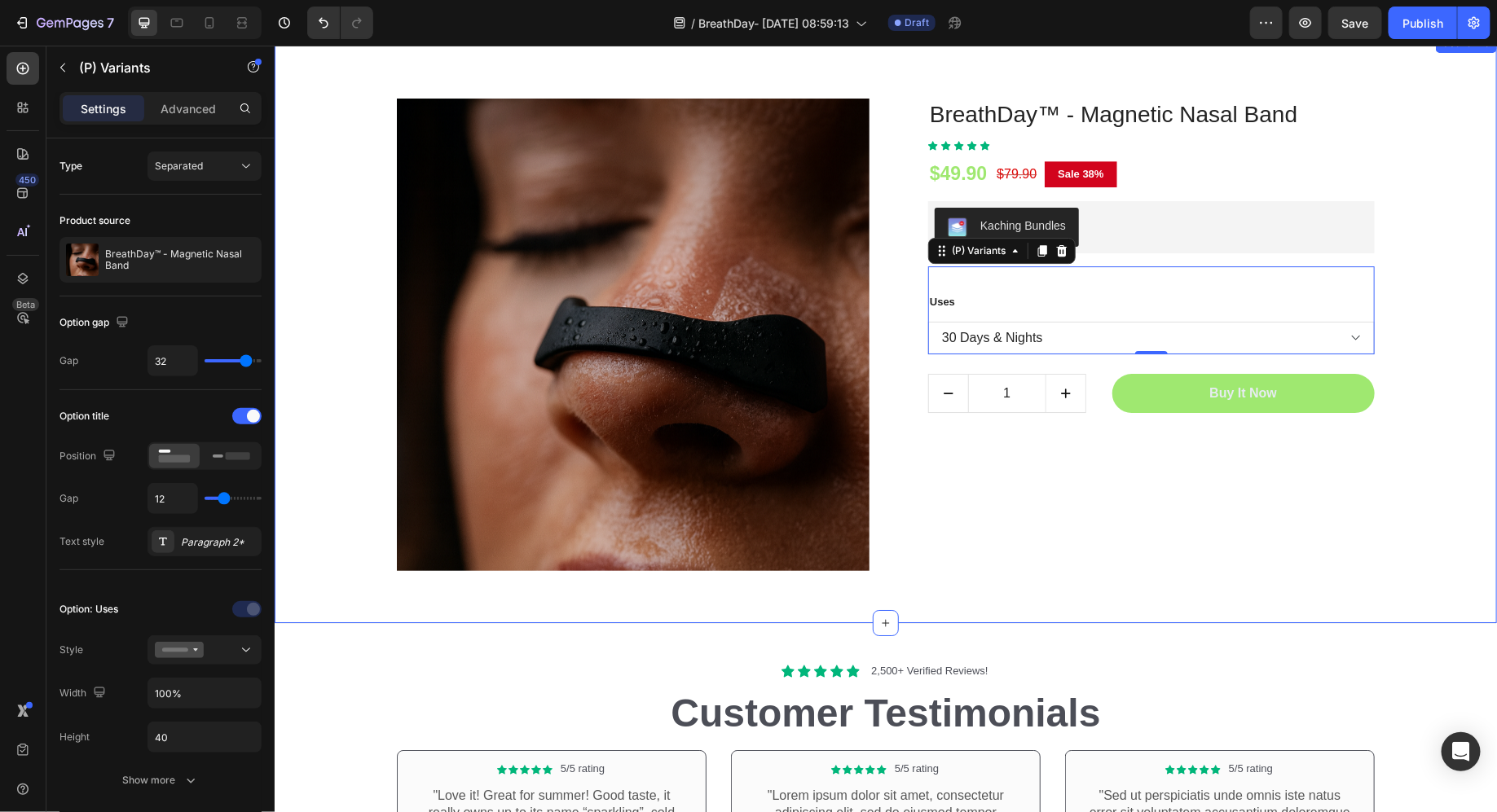
click at [1408, 340] on div "(P) Images & Gallery BreathDay™ - Magnetic Nasal Band (P) Title Icon Icon Icon …" at bounding box center [885, 334] width 1198 height 525
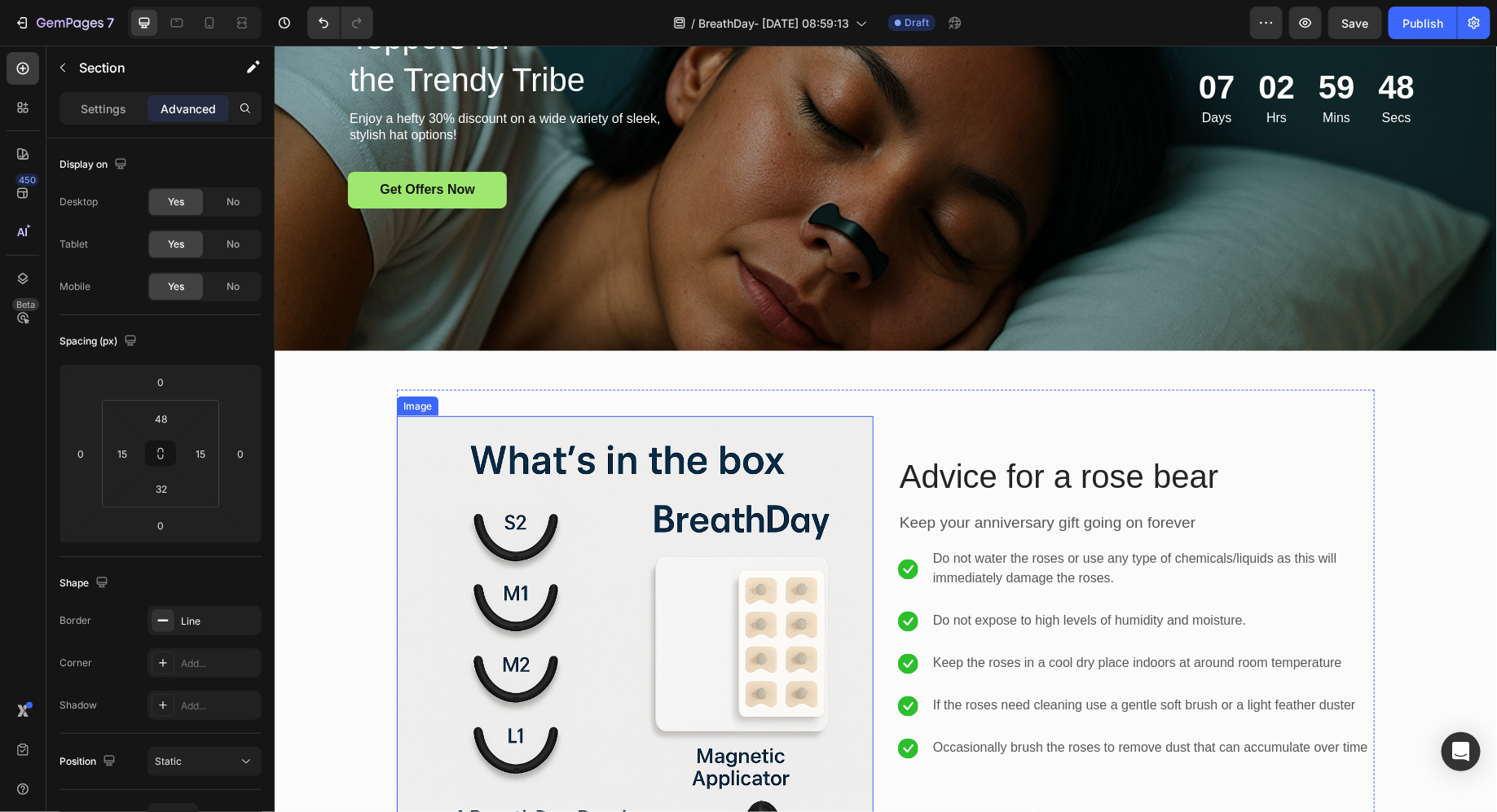
scroll to position [3618, 0]
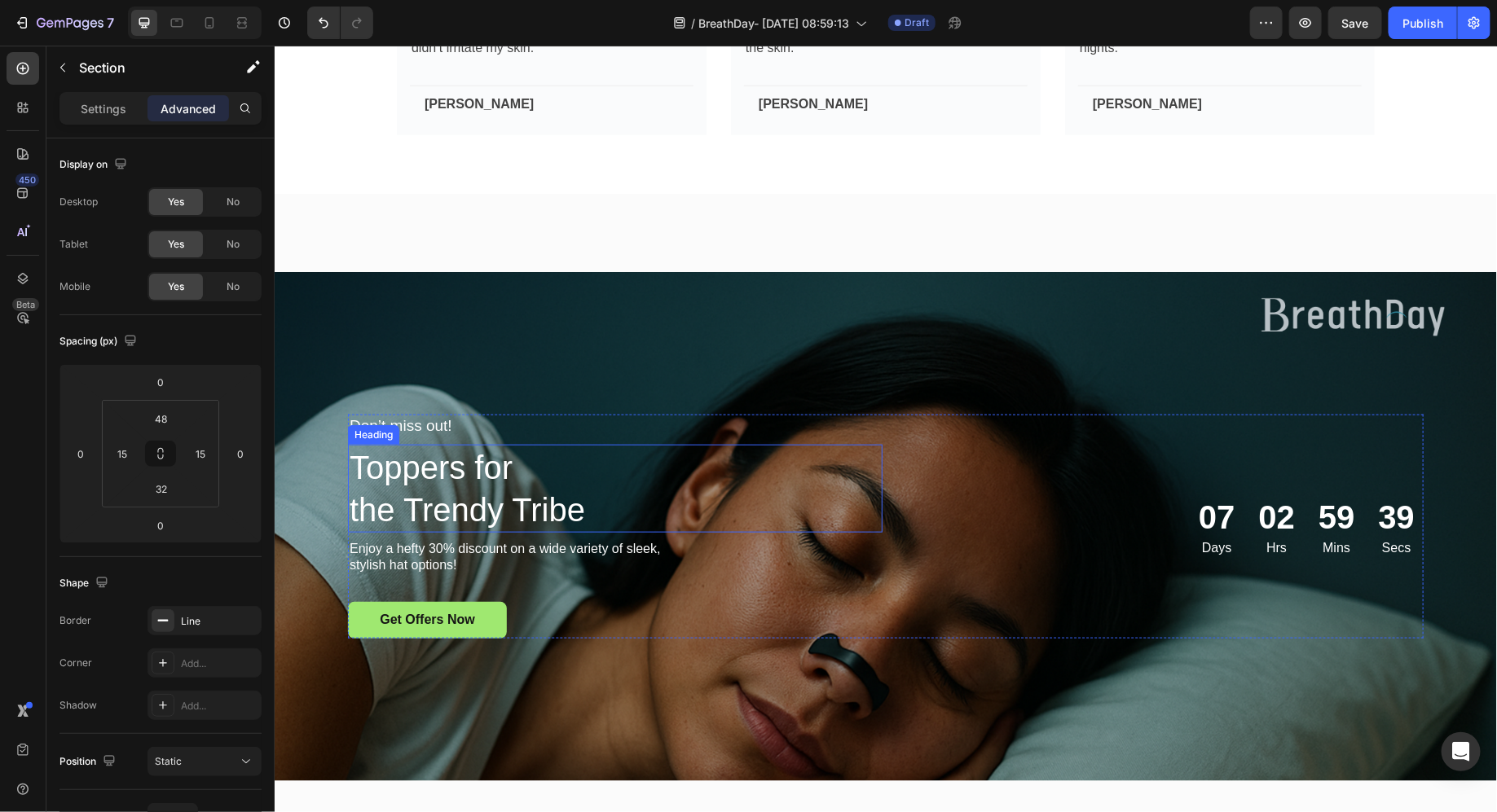
click at [383, 444] on div "Toppers for the Trendy Tribe Heading" at bounding box center [614, 488] width 534 height 88
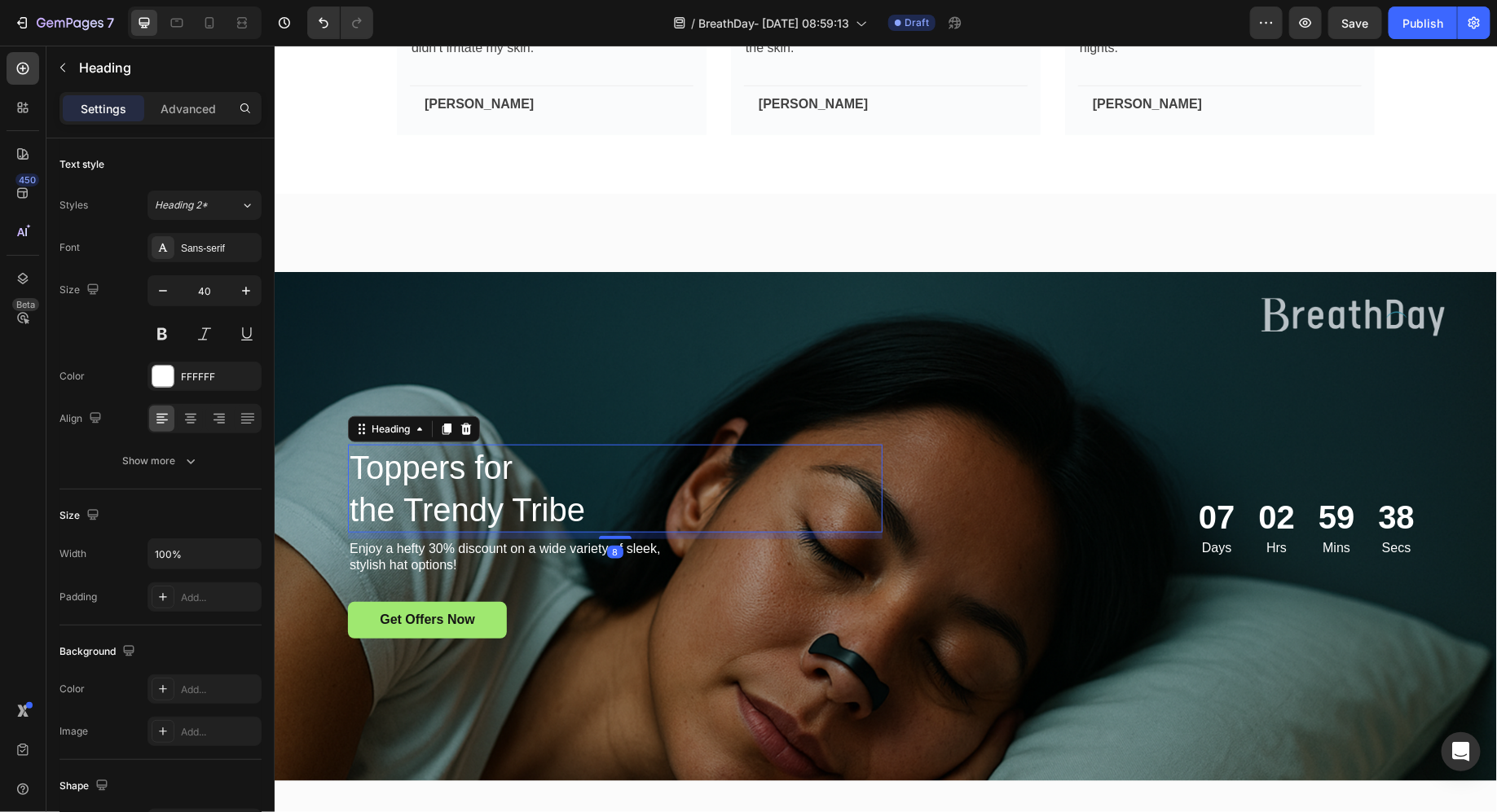
click at [543, 428] on p "Don’t miss out!" at bounding box center [518, 426] width 339 height 21
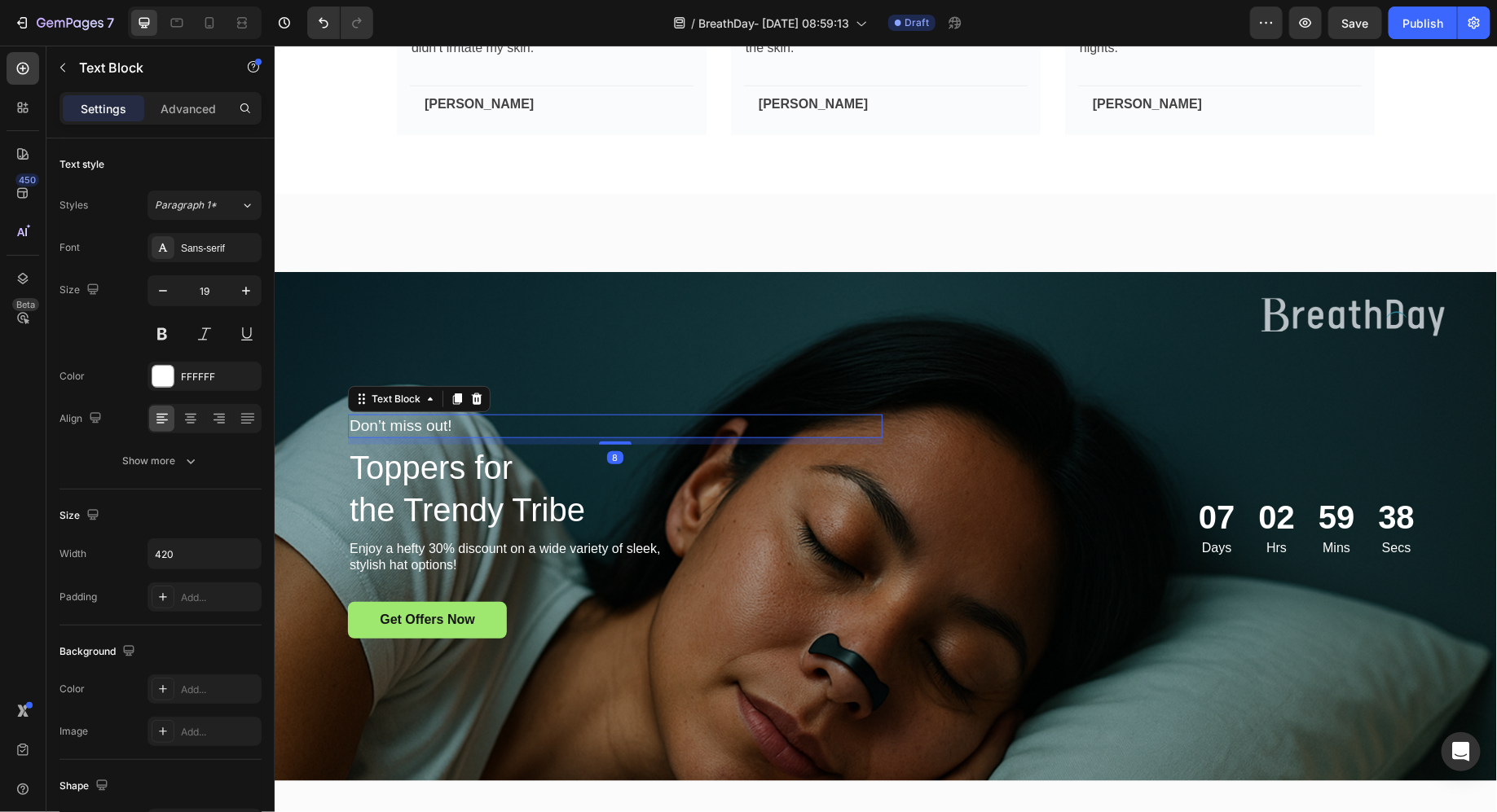
click at [543, 428] on p "Don’t miss out!" at bounding box center [518, 426] width 339 height 21
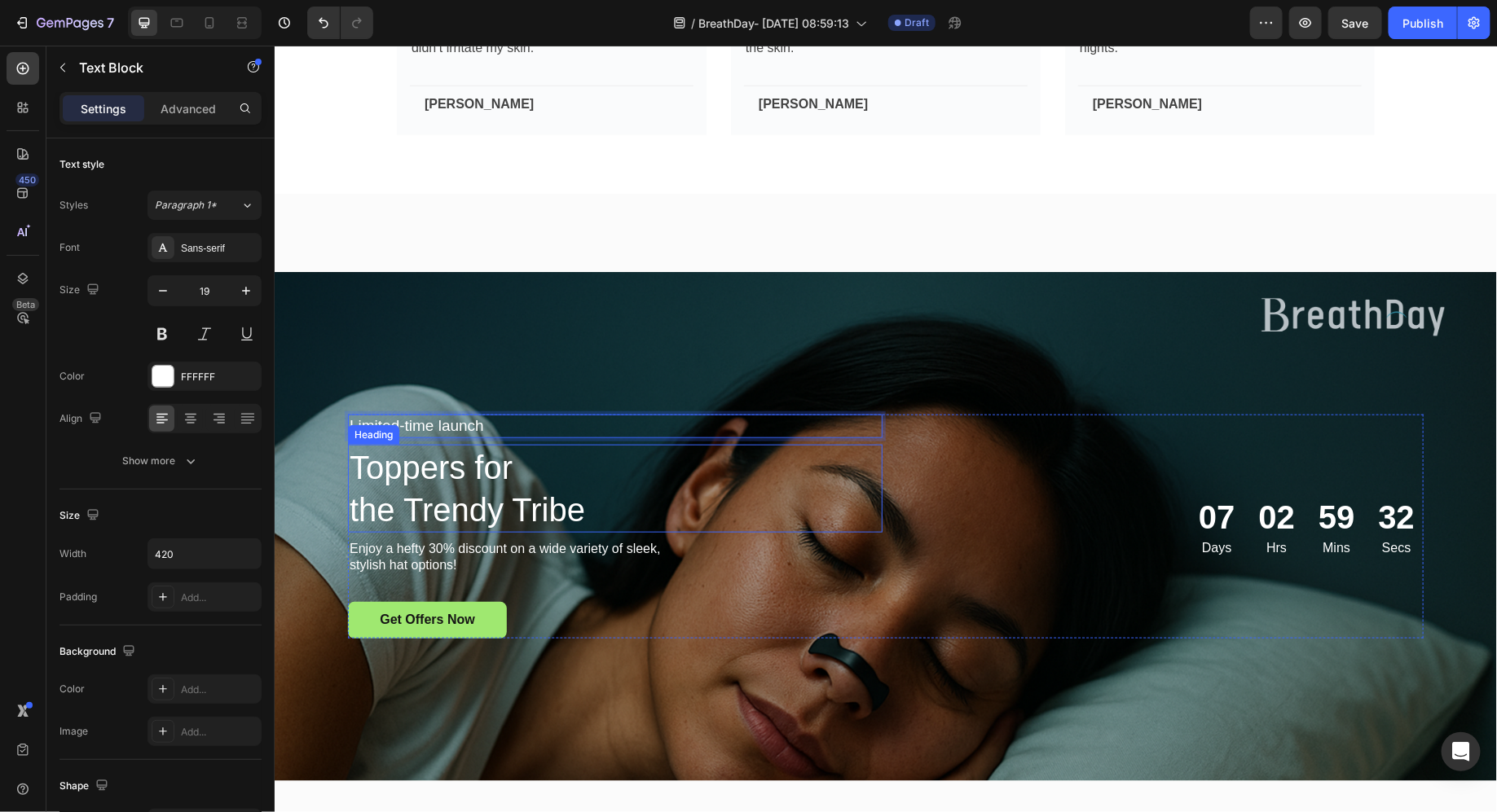
click at [456, 480] on h2 "Toppers for the Trendy Tribe" at bounding box center [614, 488] width 534 height 88
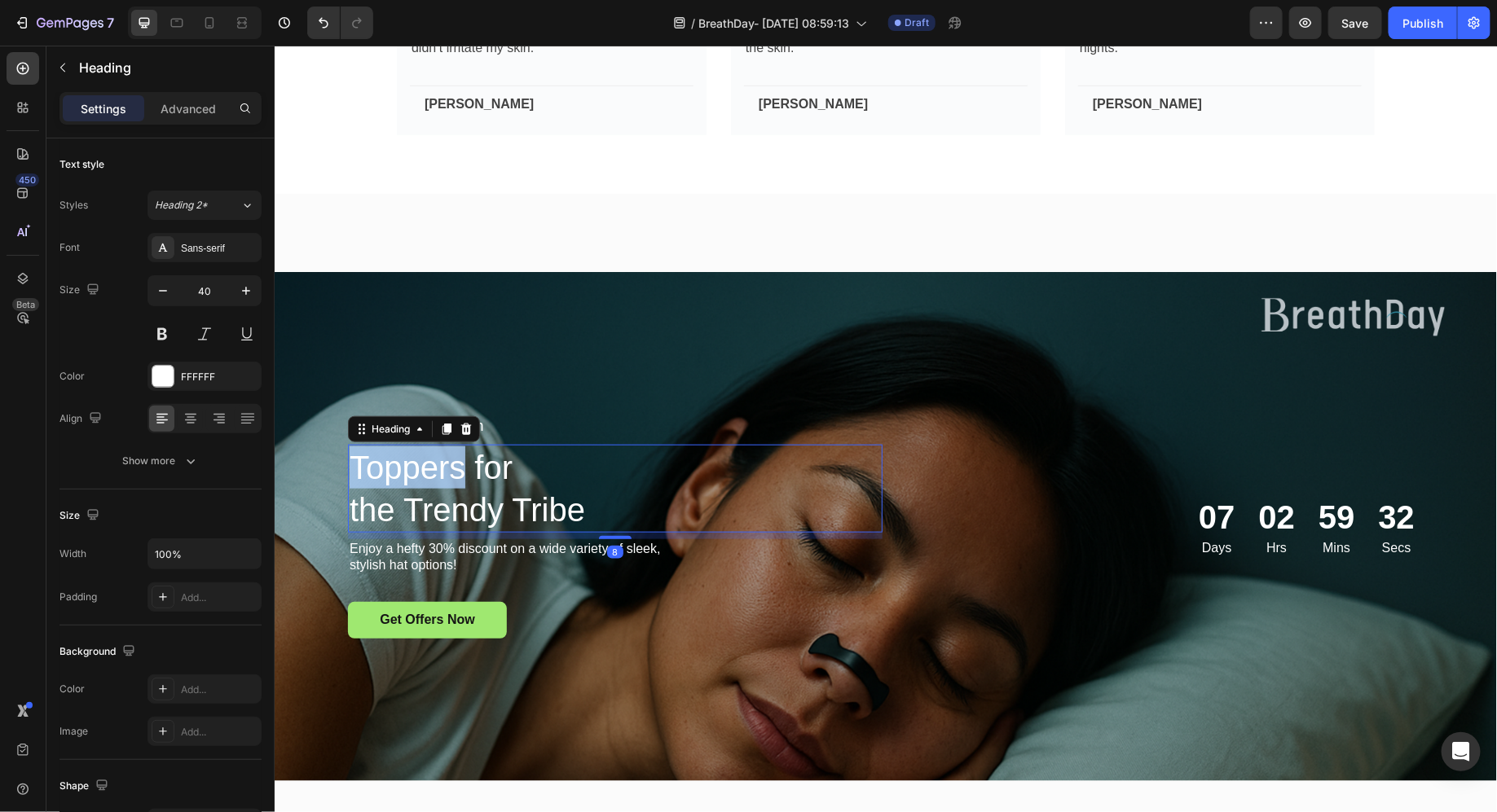
click at [456, 480] on h2 "Toppers for the Trendy Tribe" at bounding box center [614, 488] width 534 height 88
click at [456, 480] on p "Toppers for the Trendy Tribe" at bounding box center [615, 488] width 531 height 85
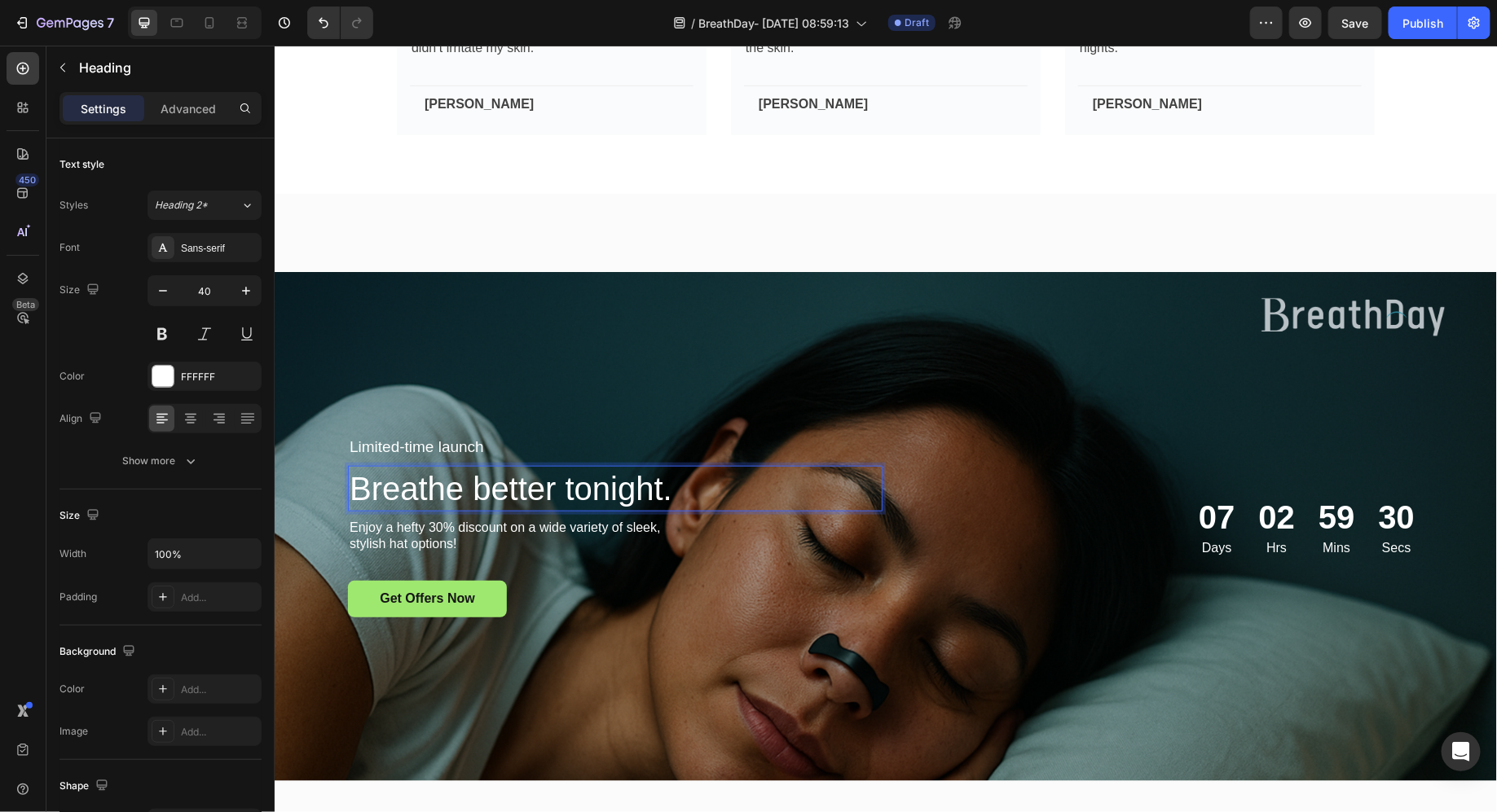
scroll to position [3638, 0]
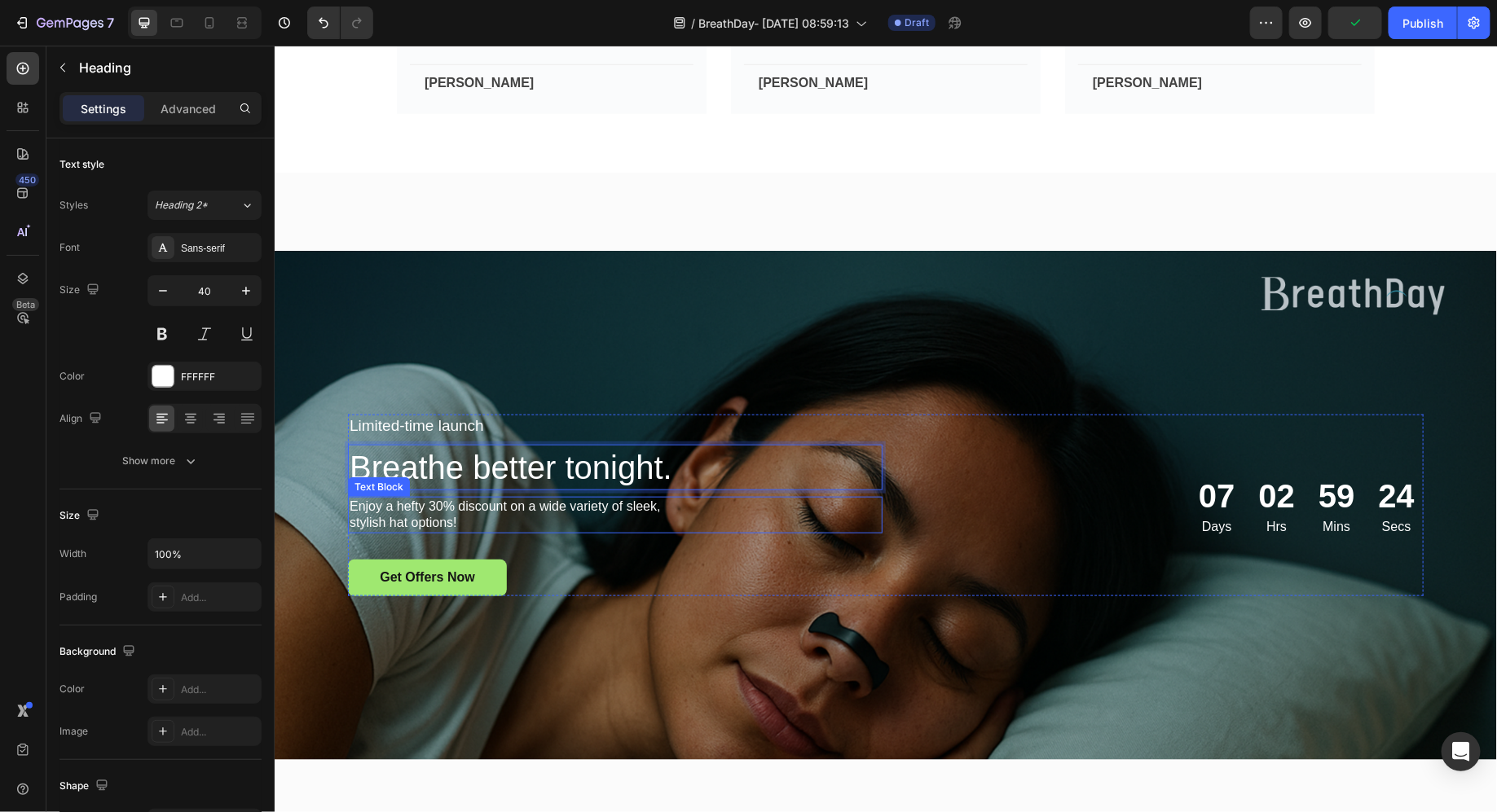
click at [440, 505] on p "Enjoy a hefty 30% discount on a wide variety of sleek, stylish hat options!" at bounding box center [518, 515] width 339 height 34
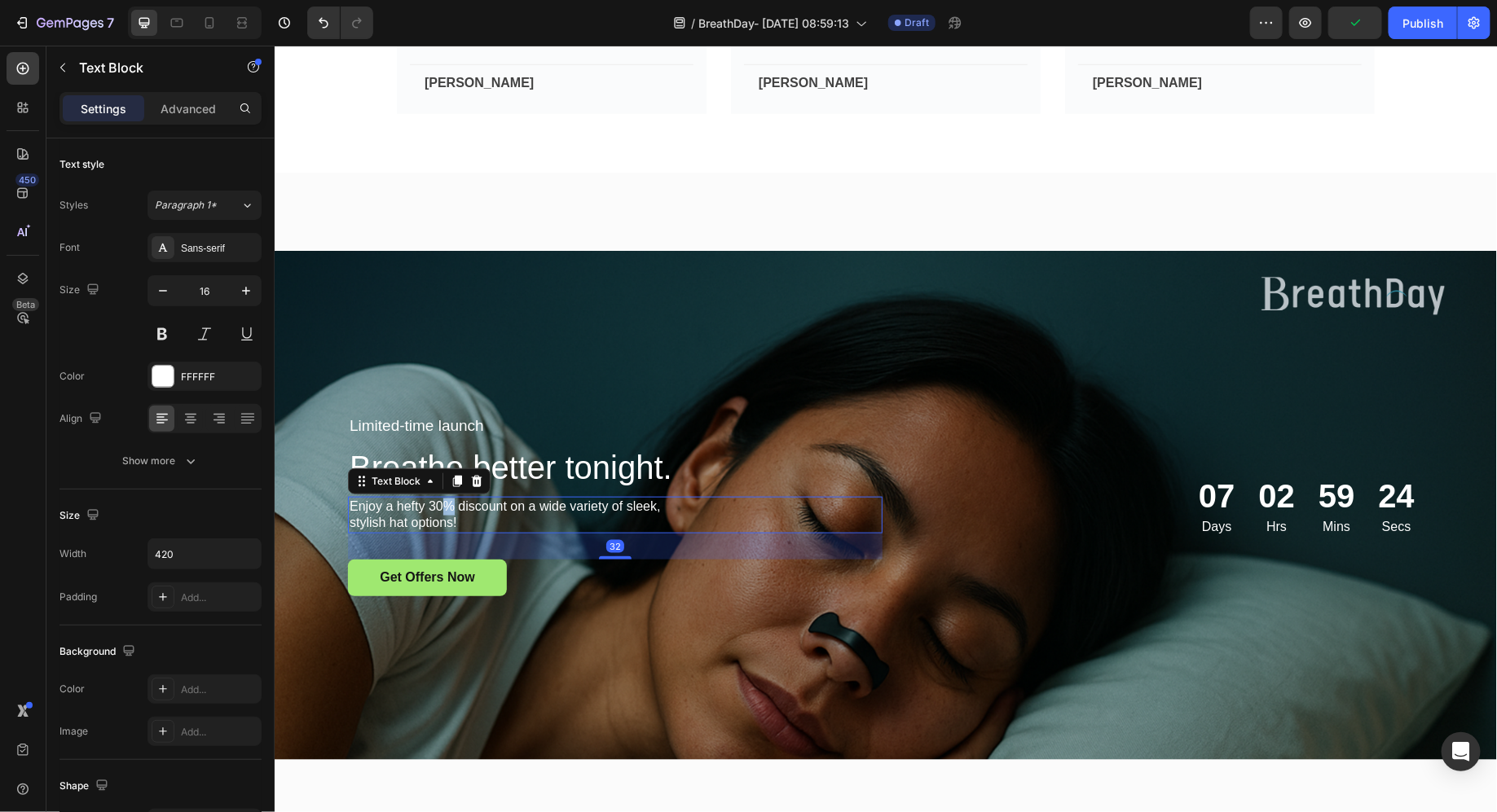
click at [440, 505] on p "Enjoy a hefty 30% discount on a wide variety of sleek, stylish hat options!" at bounding box center [518, 515] width 339 height 34
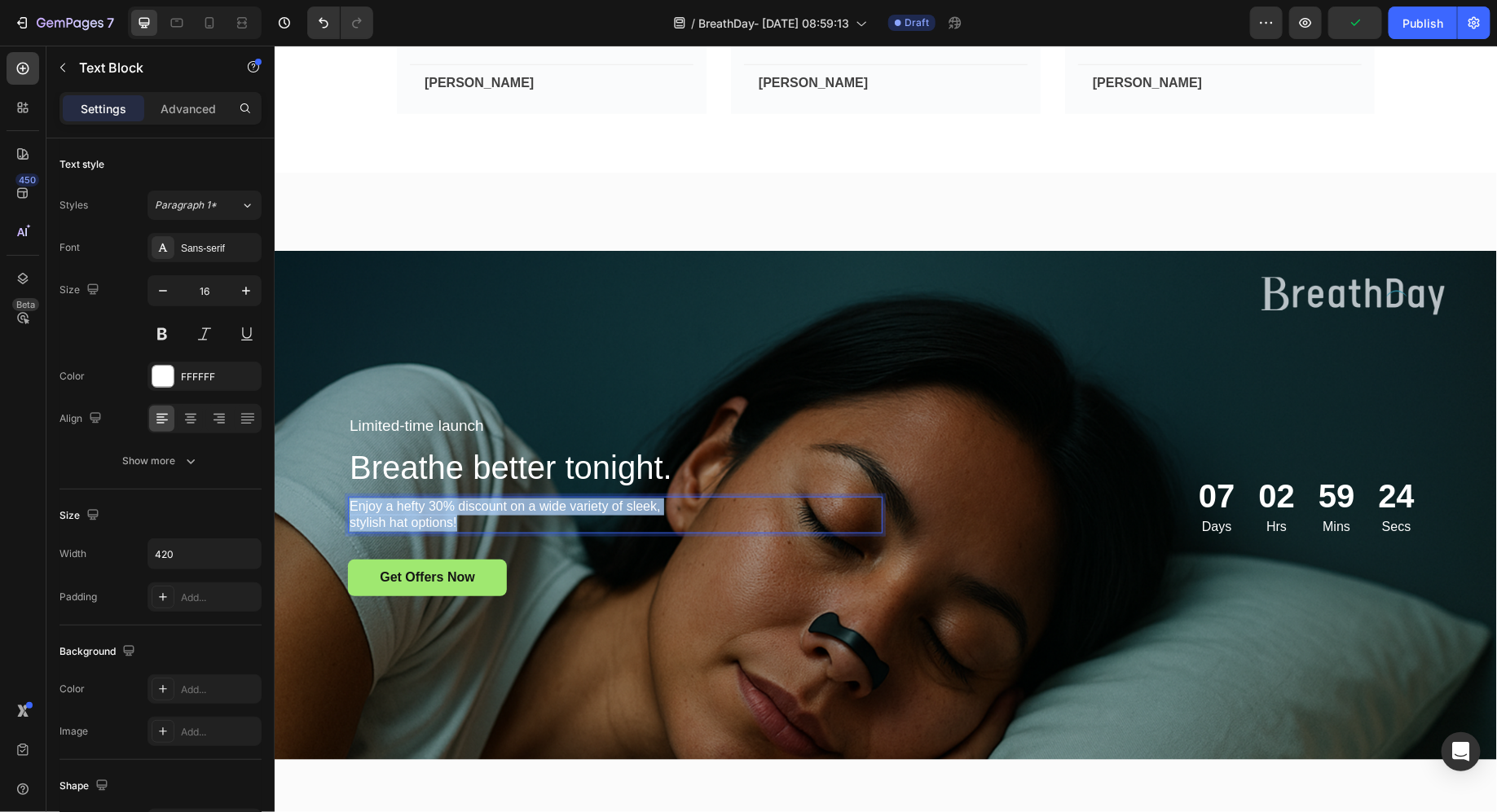
click at [440, 505] on p "Enjoy a hefty 30% discount on a wide variety of sleek, stylish hat options!" at bounding box center [518, 515] width 339 height 34
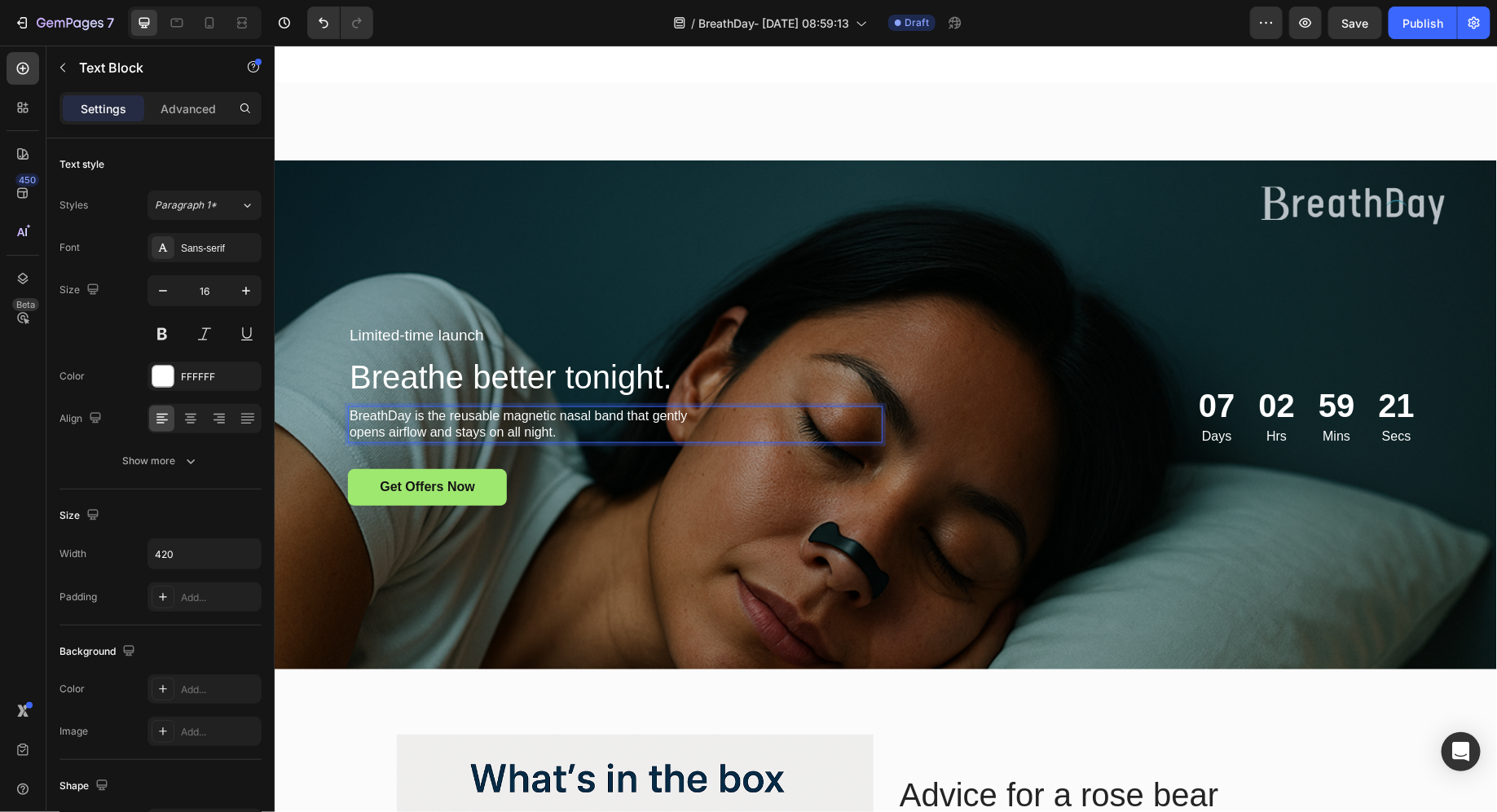
scroll to position [3733, 0]
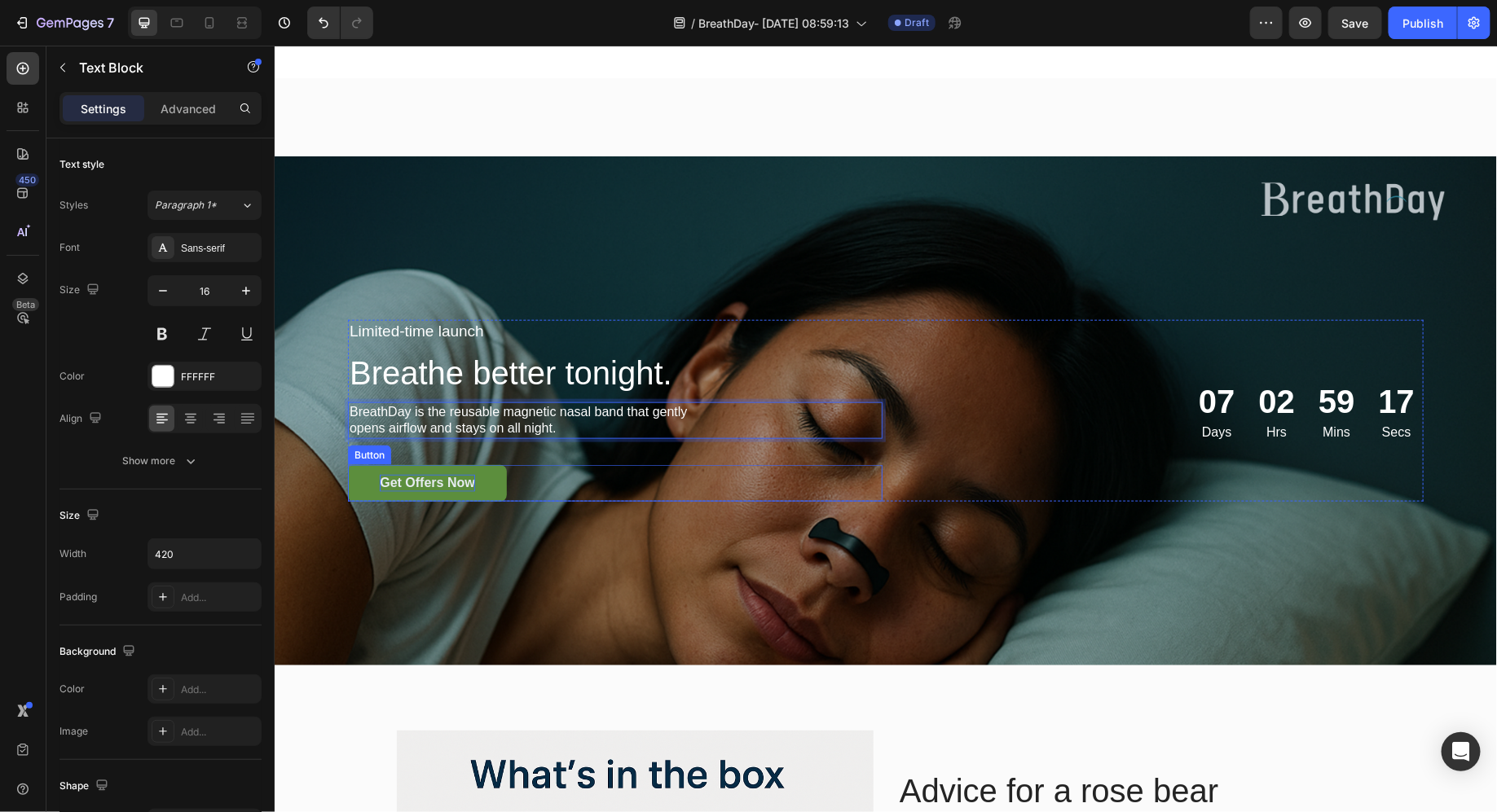
click at [454, 481] on p "Get Offers Now" at bounding box center [426, 483] width 95 height 17
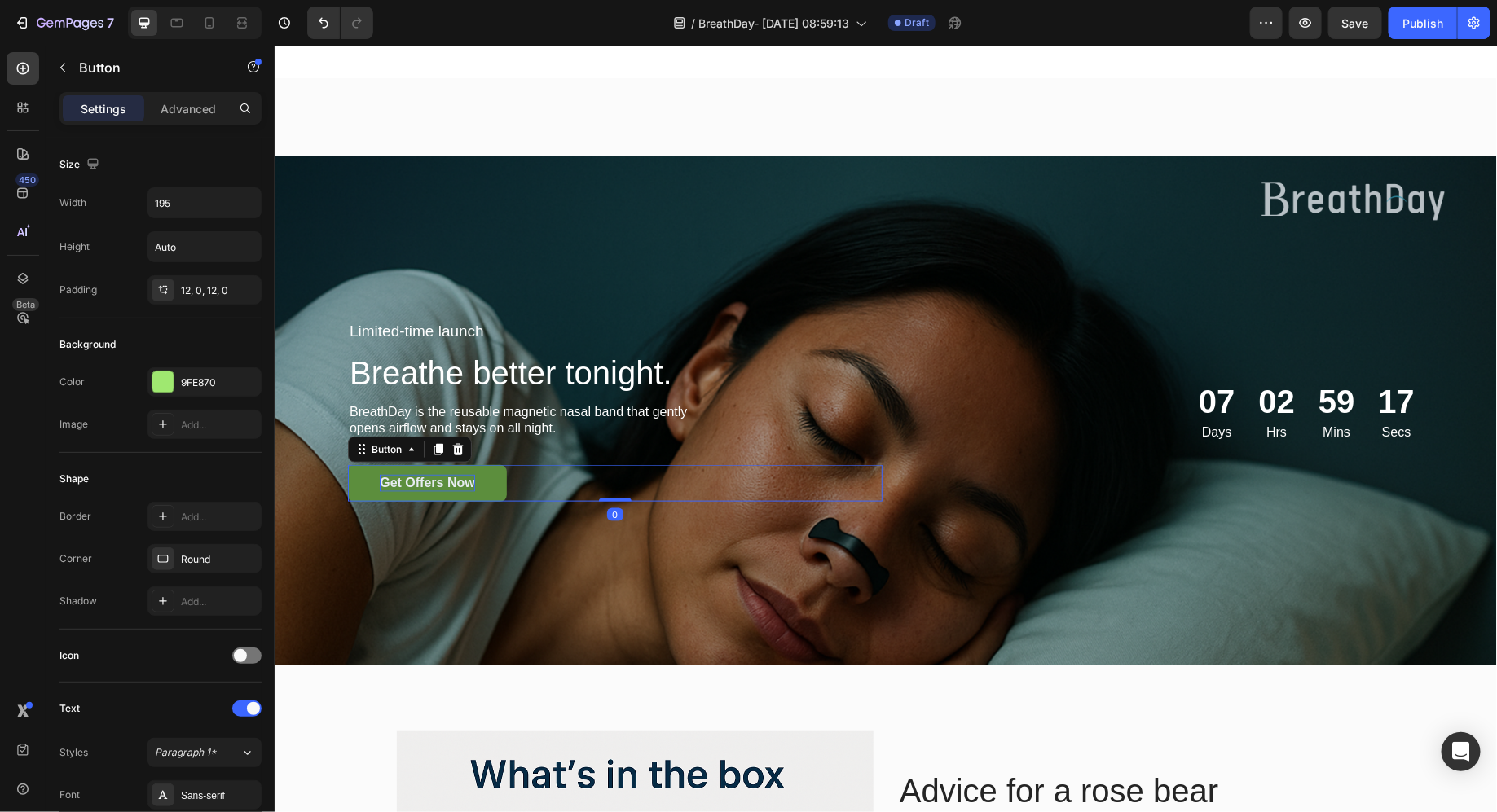
click at [454, 481] on p "Get Offers Now" at bounding box center [426, 483] width 95 height 17
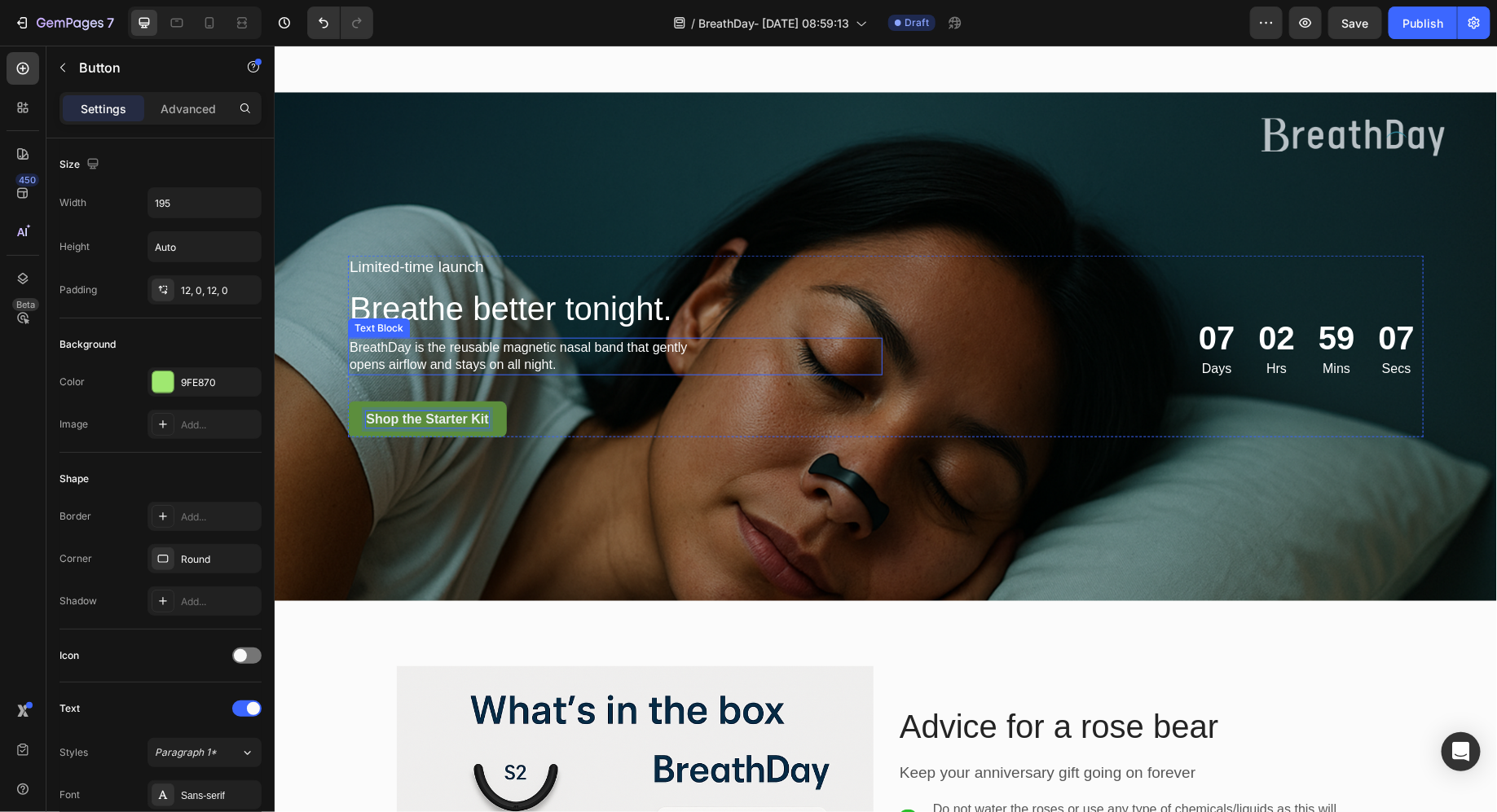
scroll to position [3797, 0]
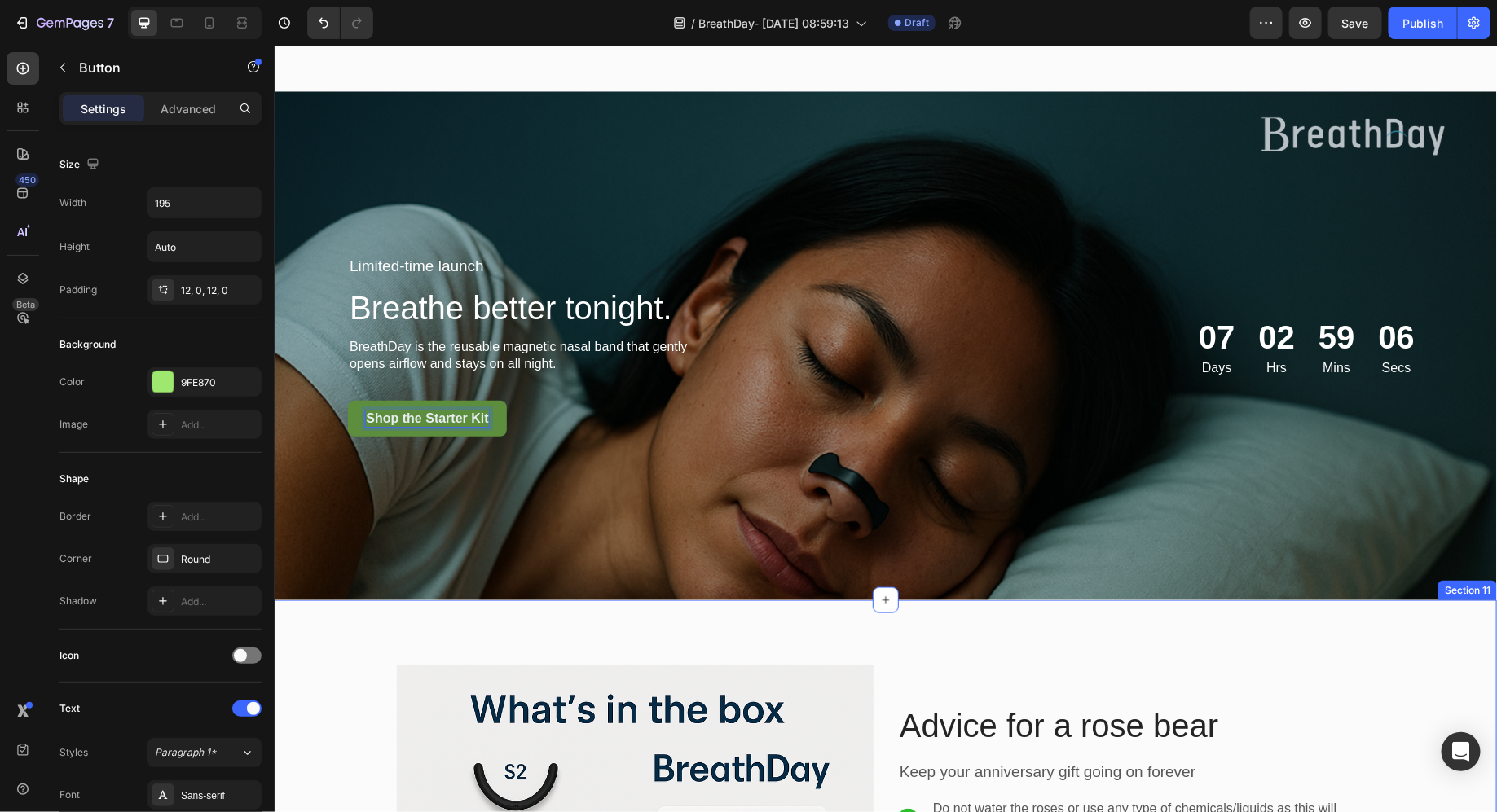
click at [735, 598] on div "Background Image" at bounding box center [885, 345] width 1223 height 510
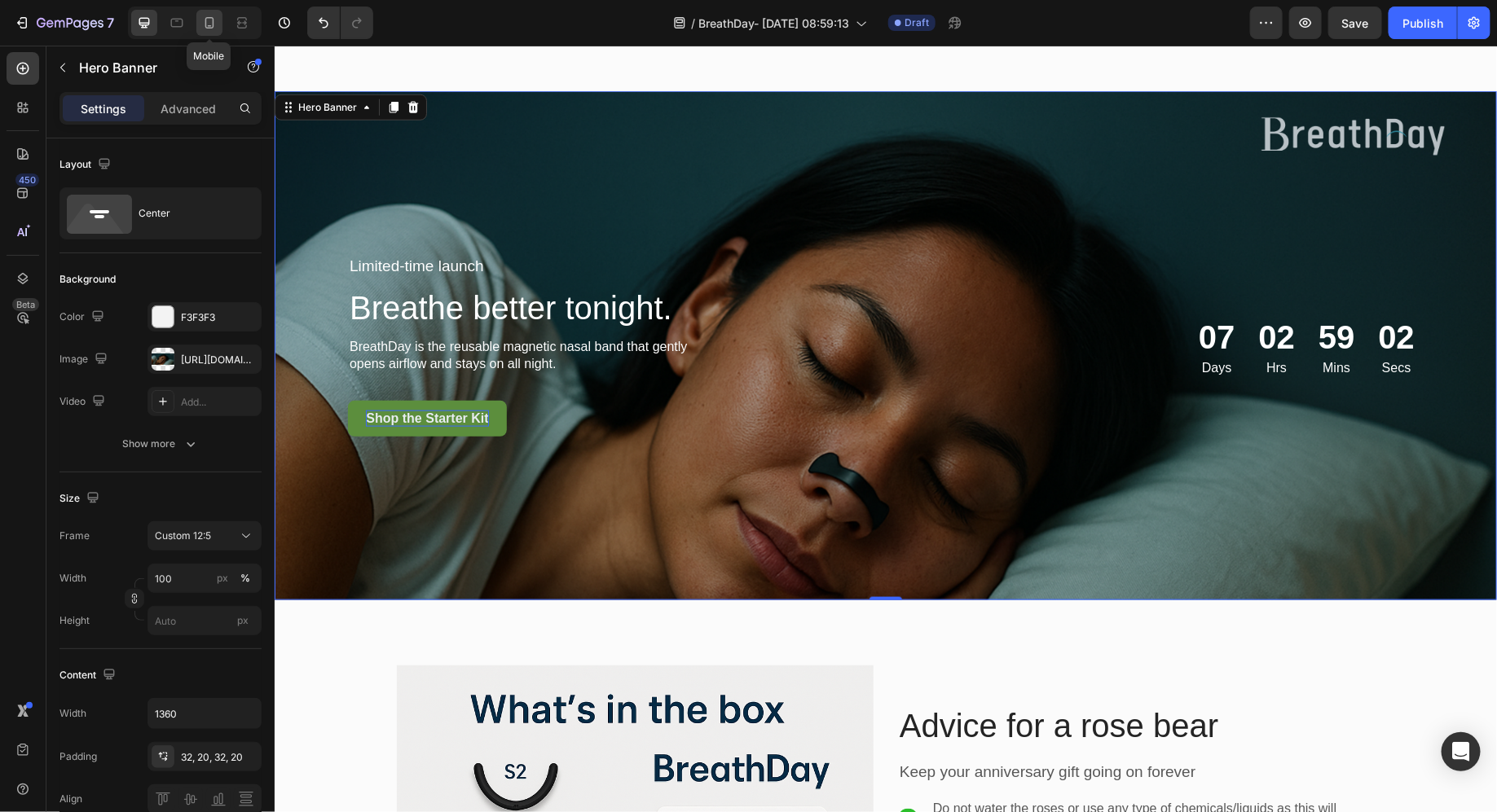
click at [197, 20] on div at bounding box center [210, 23] width 26 height 26
type input "100%"
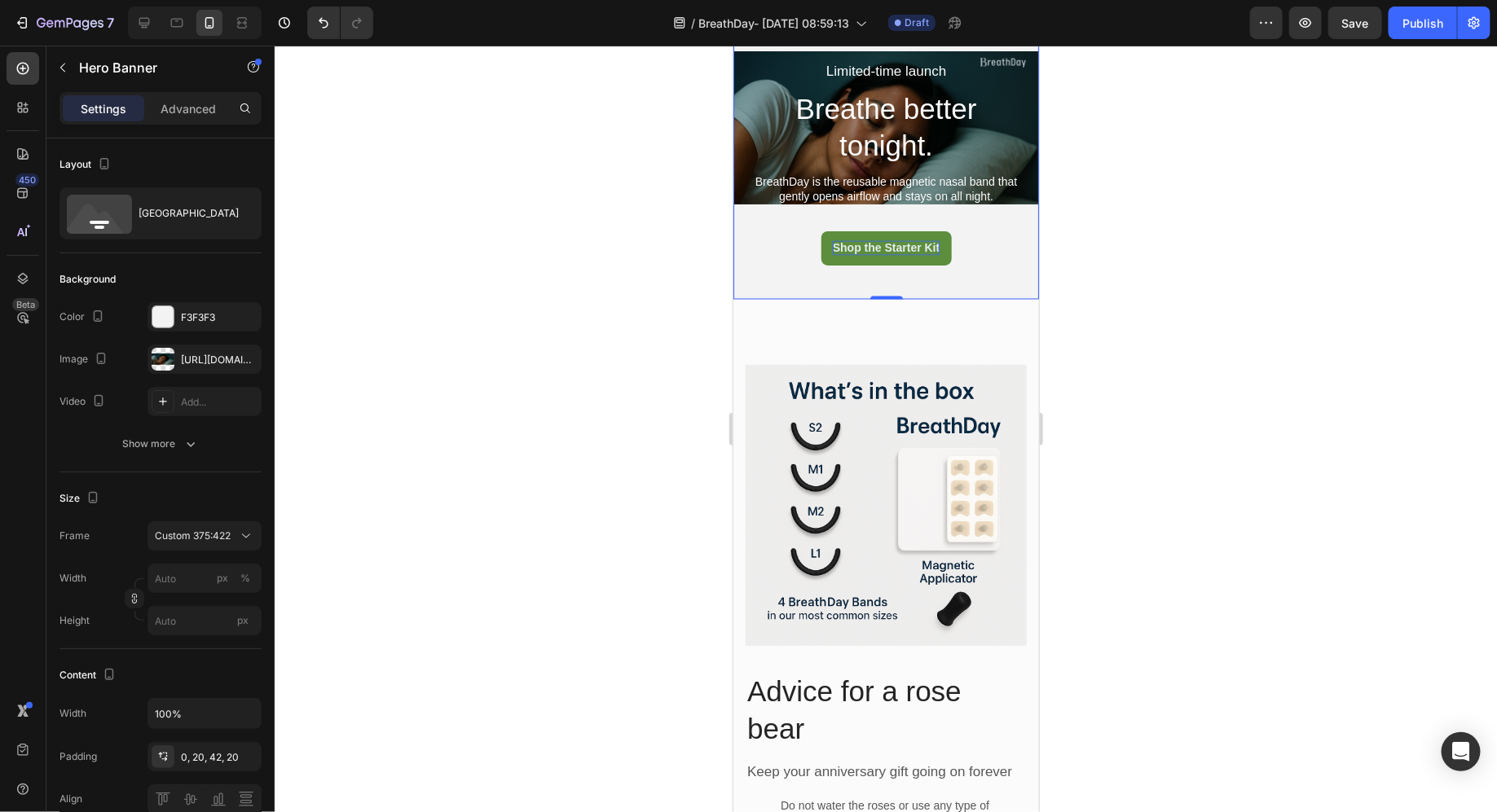
scroll to position [4317, 0]
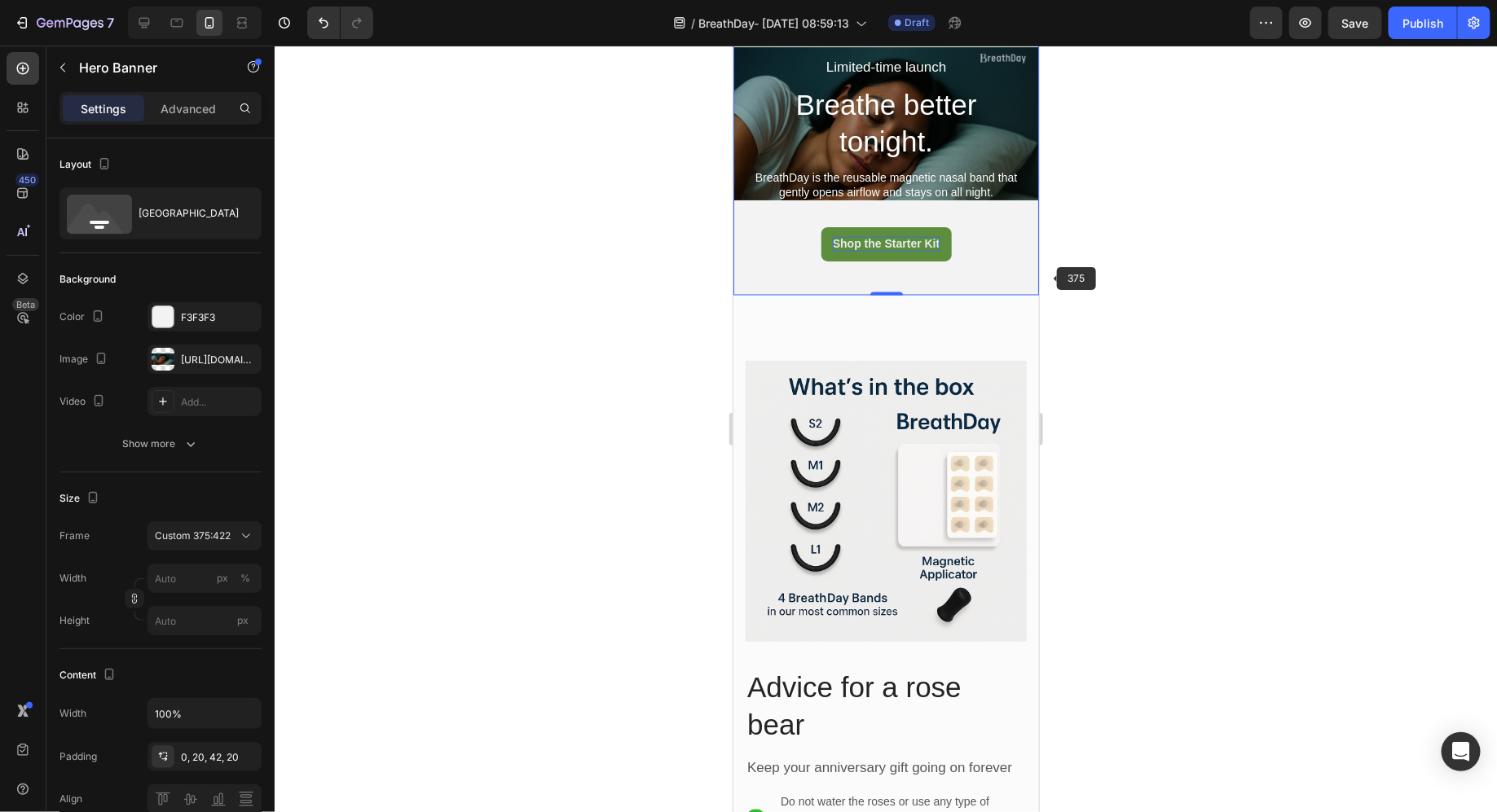
click at [1105, 269] on div at bounding box center [885, 428] width 1223 height 767
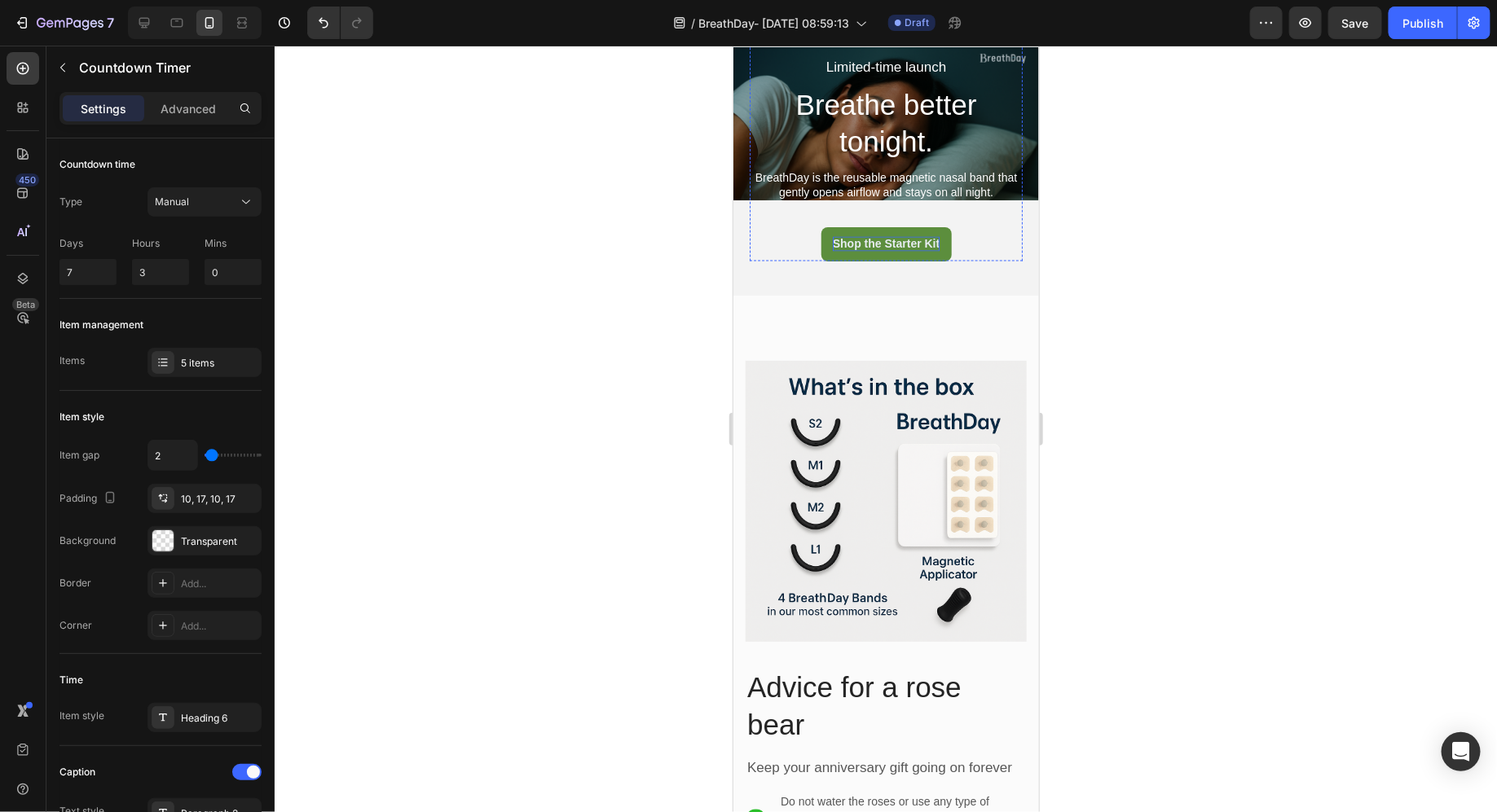
click at [1009, 33] on div "07 Days 02 Hrs 58 Mins 58 Secs" at bounding box center [885, 1] width 273 height 63
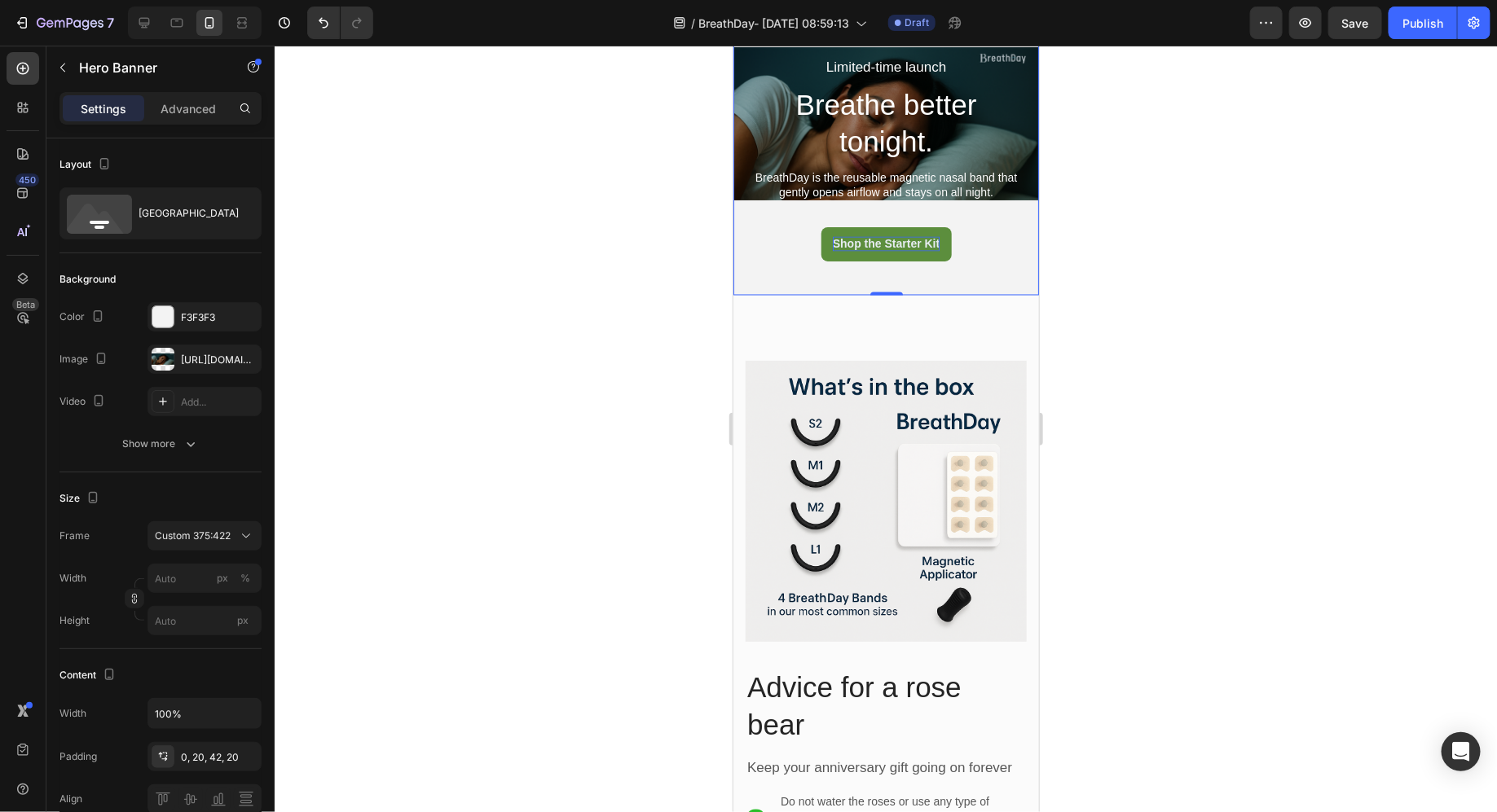
click at [1009, 236] on div "Background Image" at bounding box center [885, 123] width 305 height 344
click at [209, 314] on div "F3F3F3" at bounding box center [204, 318] width 47 height 15
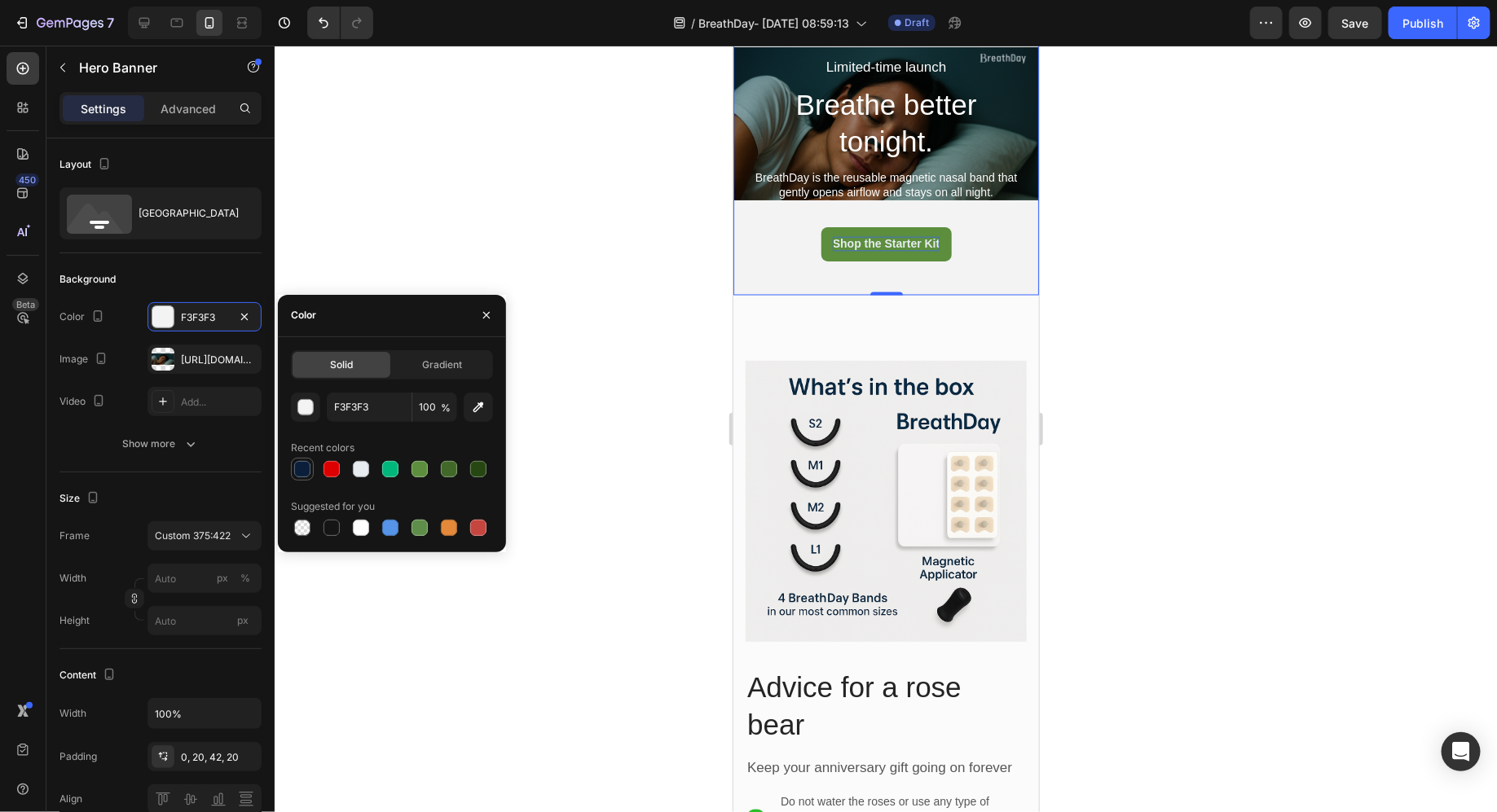
click at [298, 473] on div at bounding box center [302, 469] width 16 height 16
type input "0B1F3A"
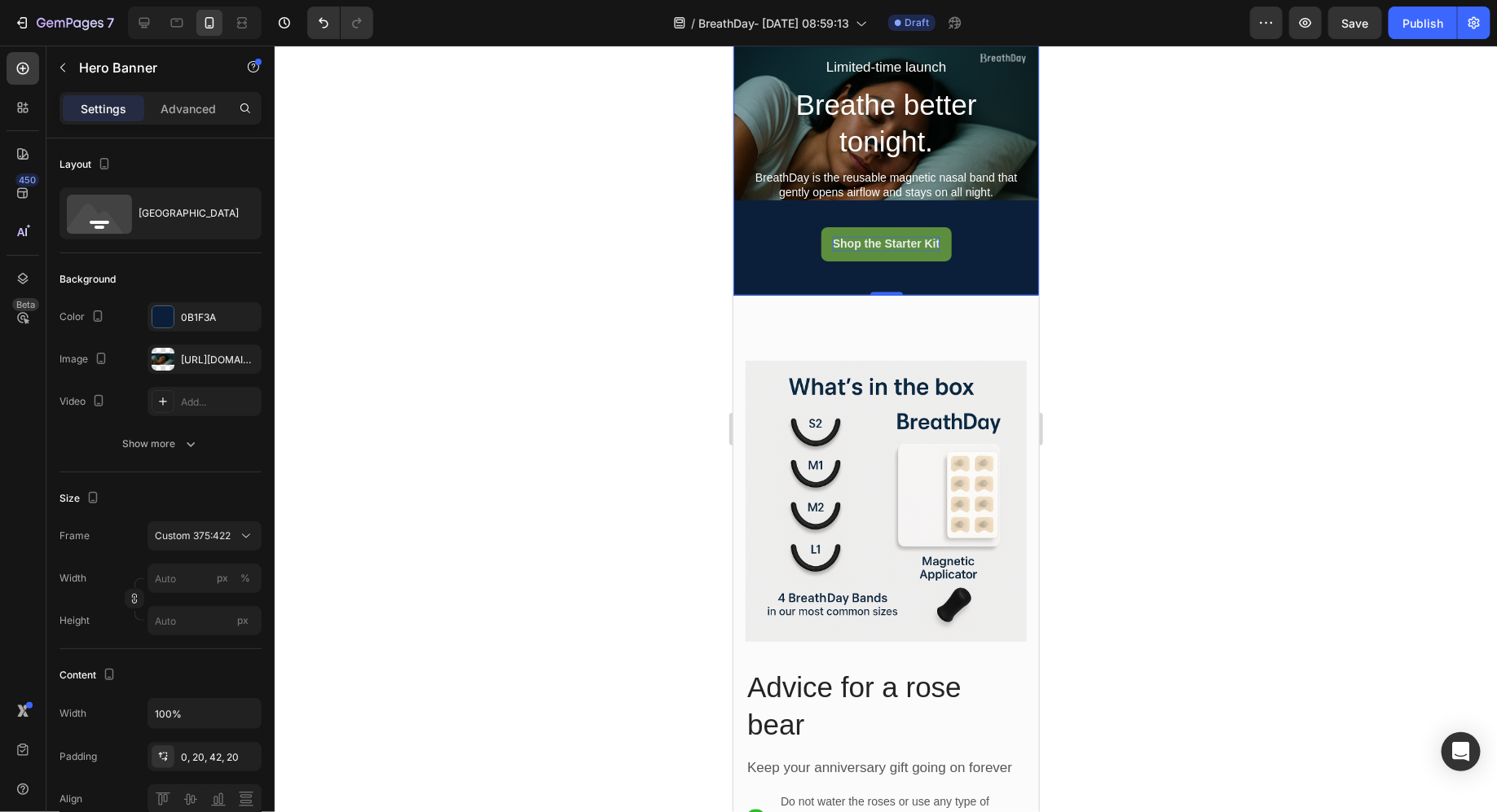
click at [587, 486] on div at bounding box center [885, 428] width 1223 height 767
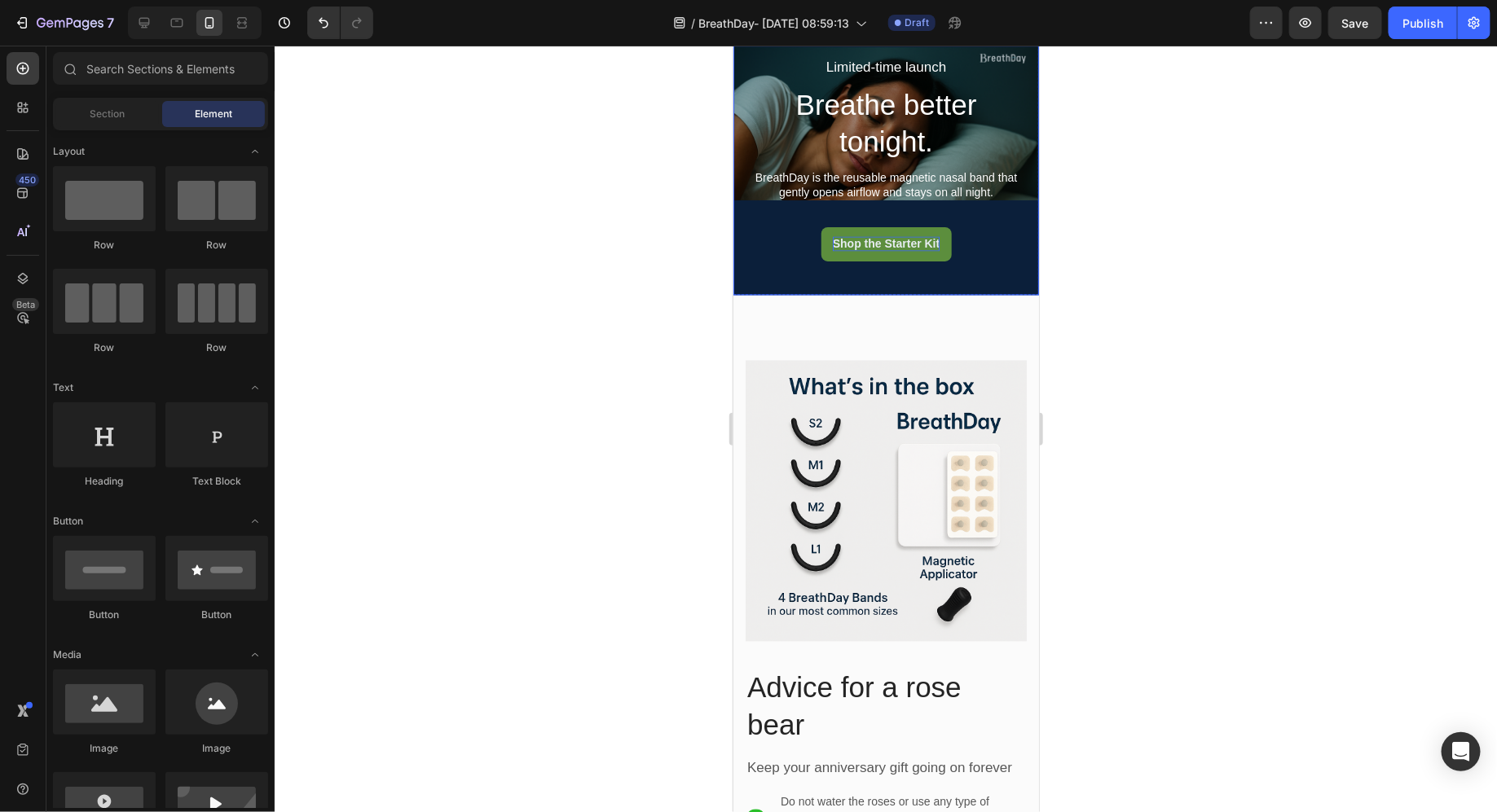
click at [744, 277] on div "Limited-time launch Text Block Breathe better tonight. Heading BreathDay is the…" at bounding box center [885, 132] width 305 height 326
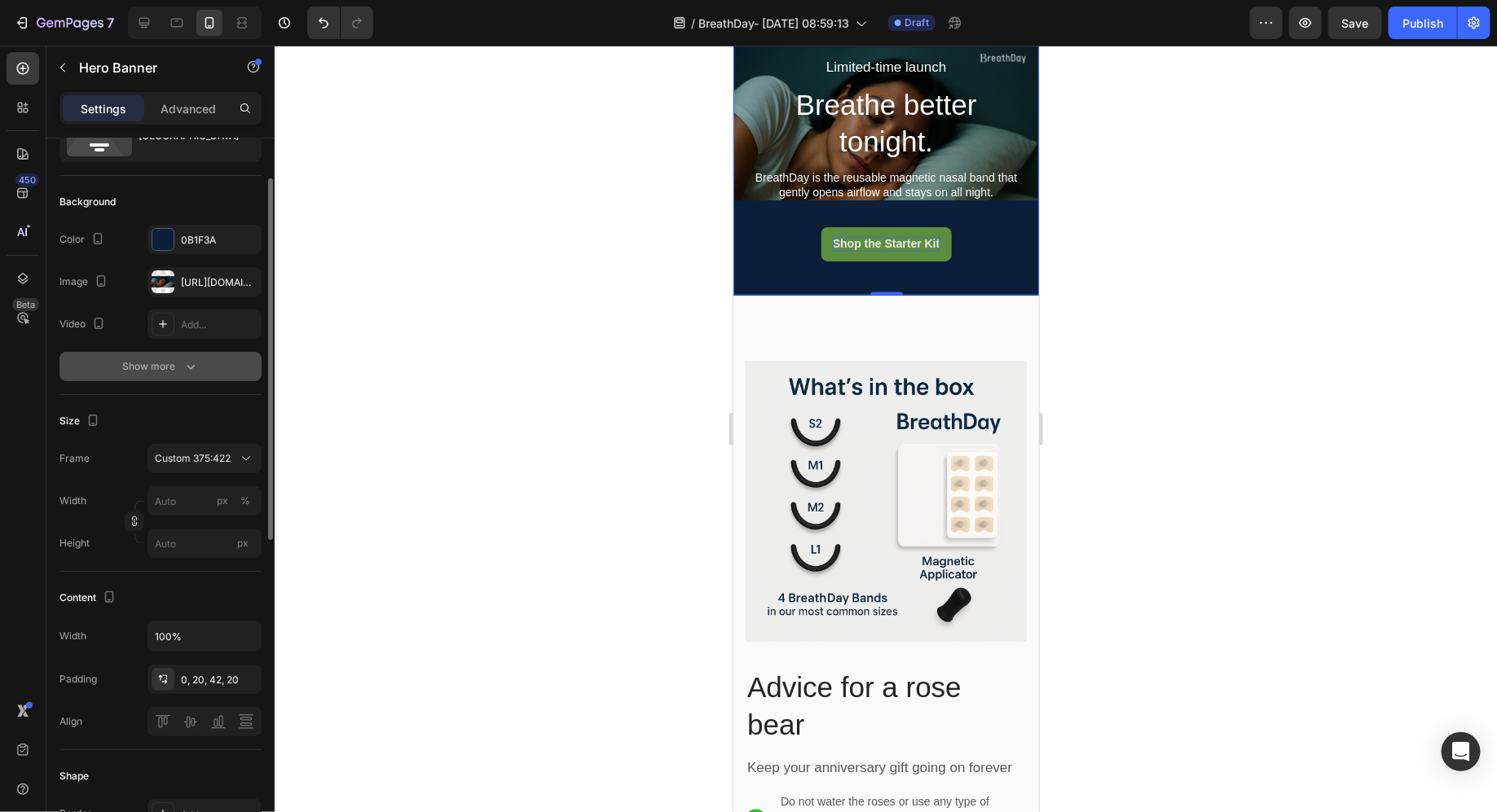
scroll to position [78, 0]
click at [221, 463] on div "Custom 375:422" at bounding box center [204, 458] width 99 height 16
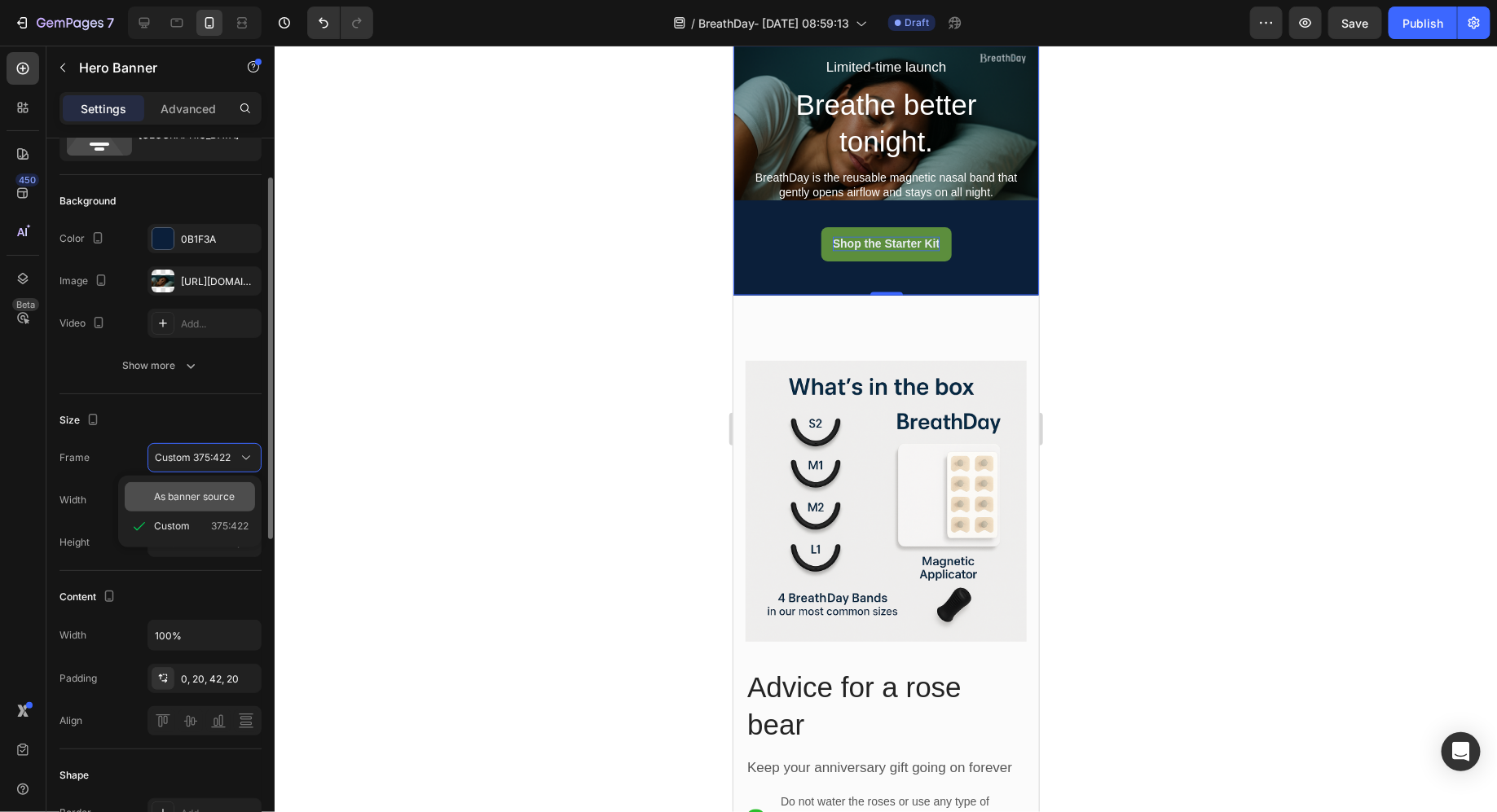
click at [203, 498] on span "As banner source" at bounding box center [194, 497] width 80 height 15
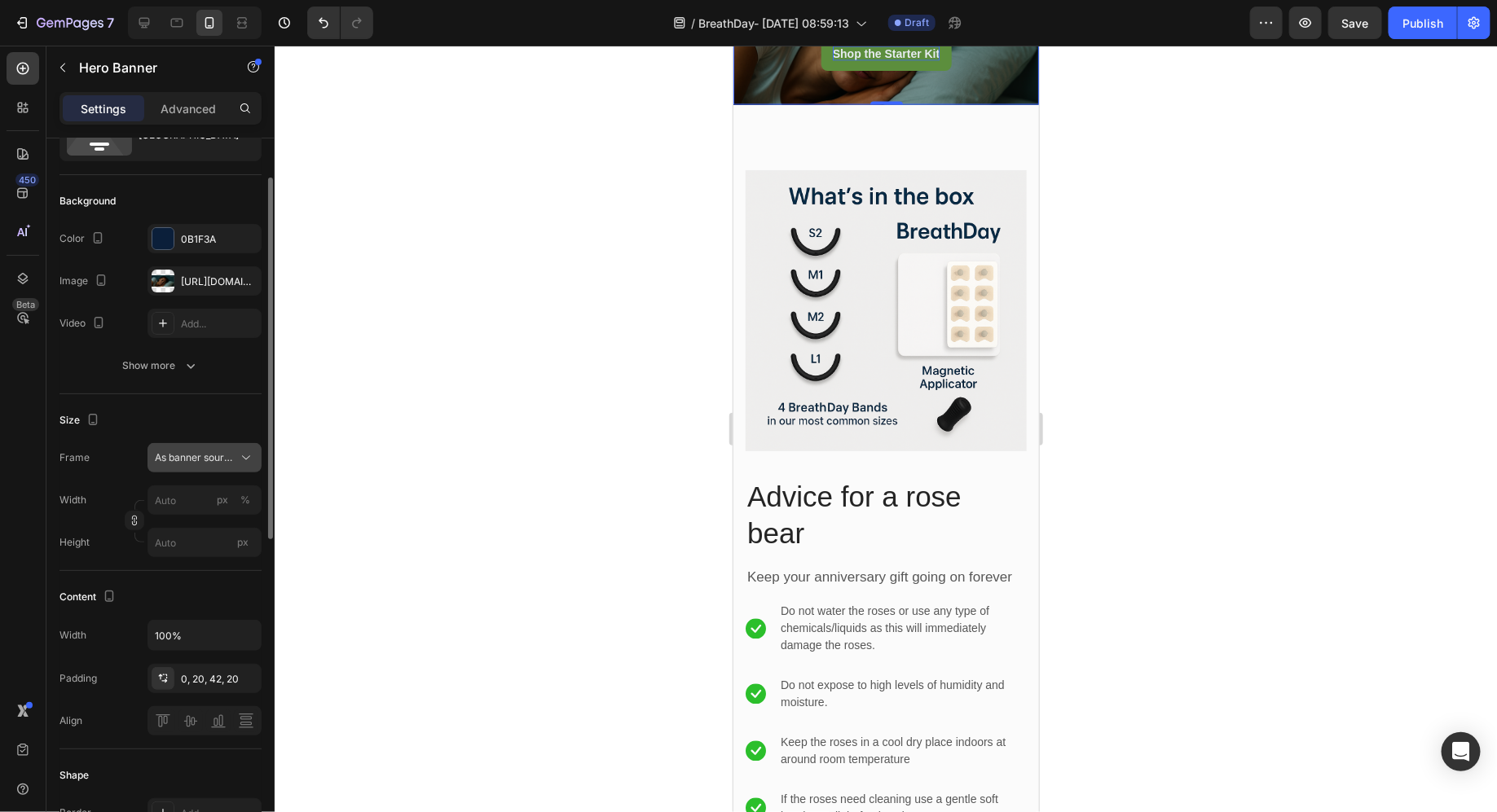
click at [203, 466] on button "As banner source" at bounding box center [204, 458] width 114 height 29
click at [198, 519] on div "Custom 375:422" at bounding box center [201, 527] width 95 height 15
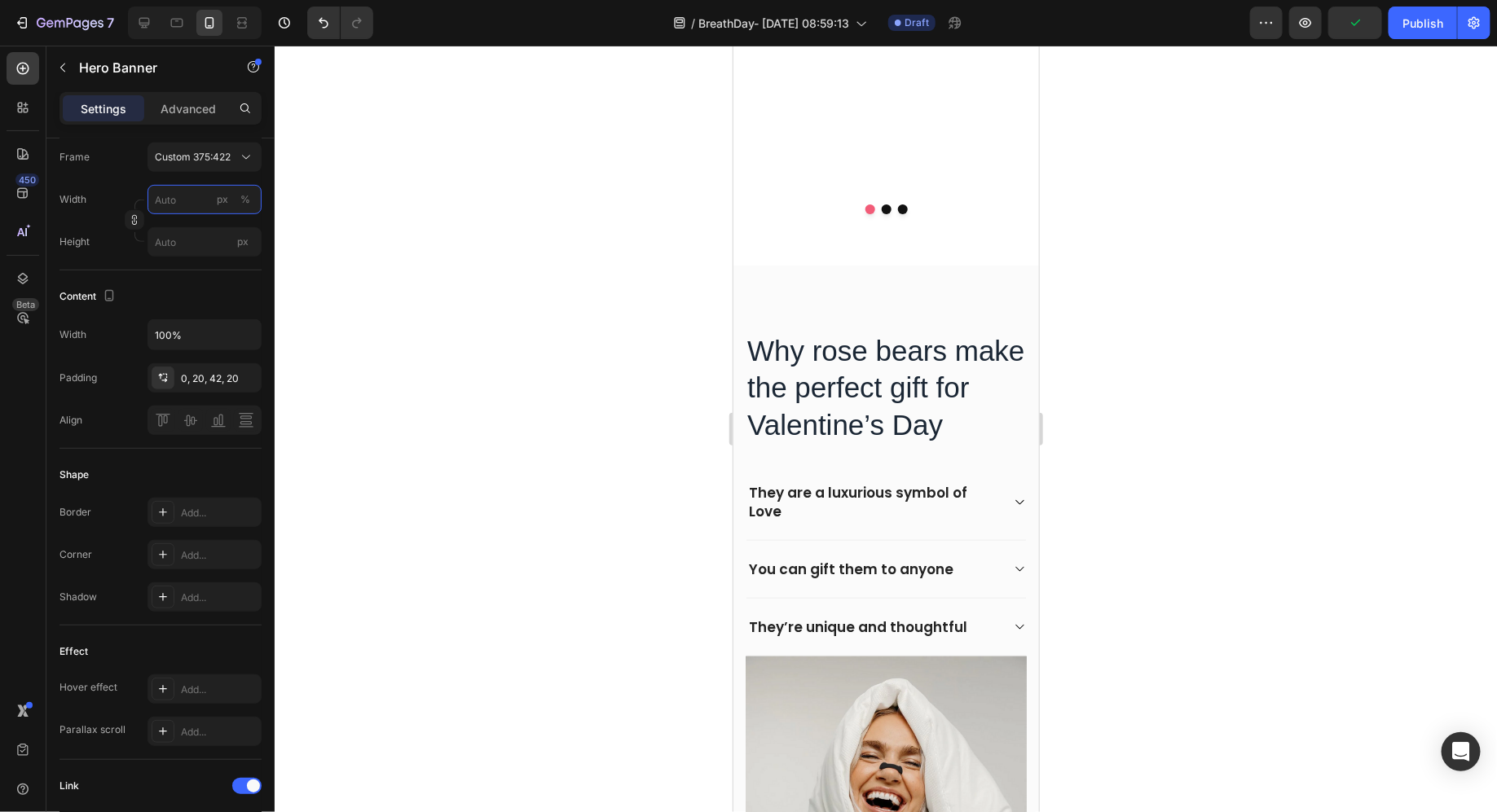
scroll to position [3520, 0]
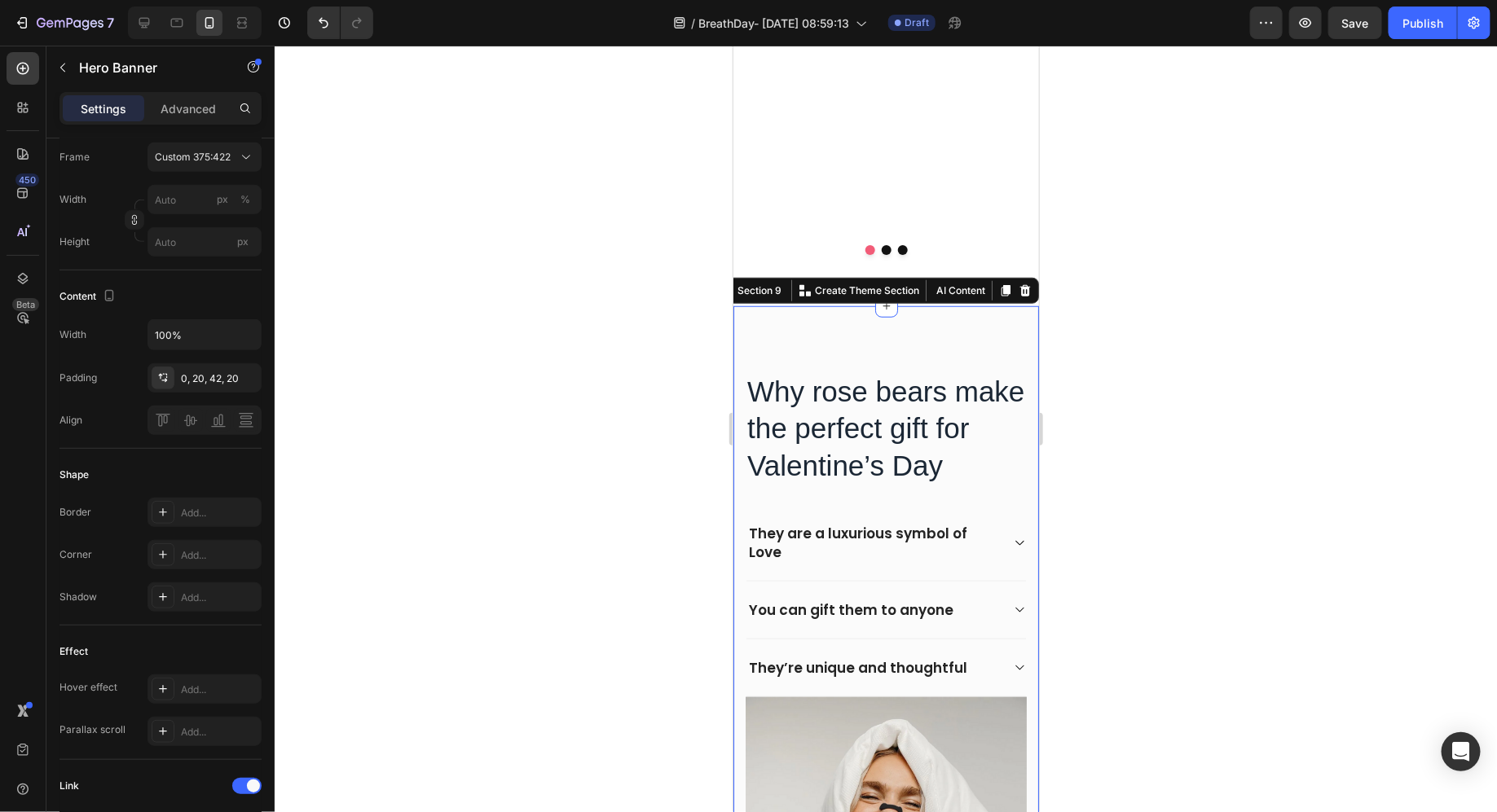
click at [887, 332] on div "Why rose bears make the perfect gift for Valentine’s Day Heading They are a lux…" at bounding box center [885, 674] width 305 height 737
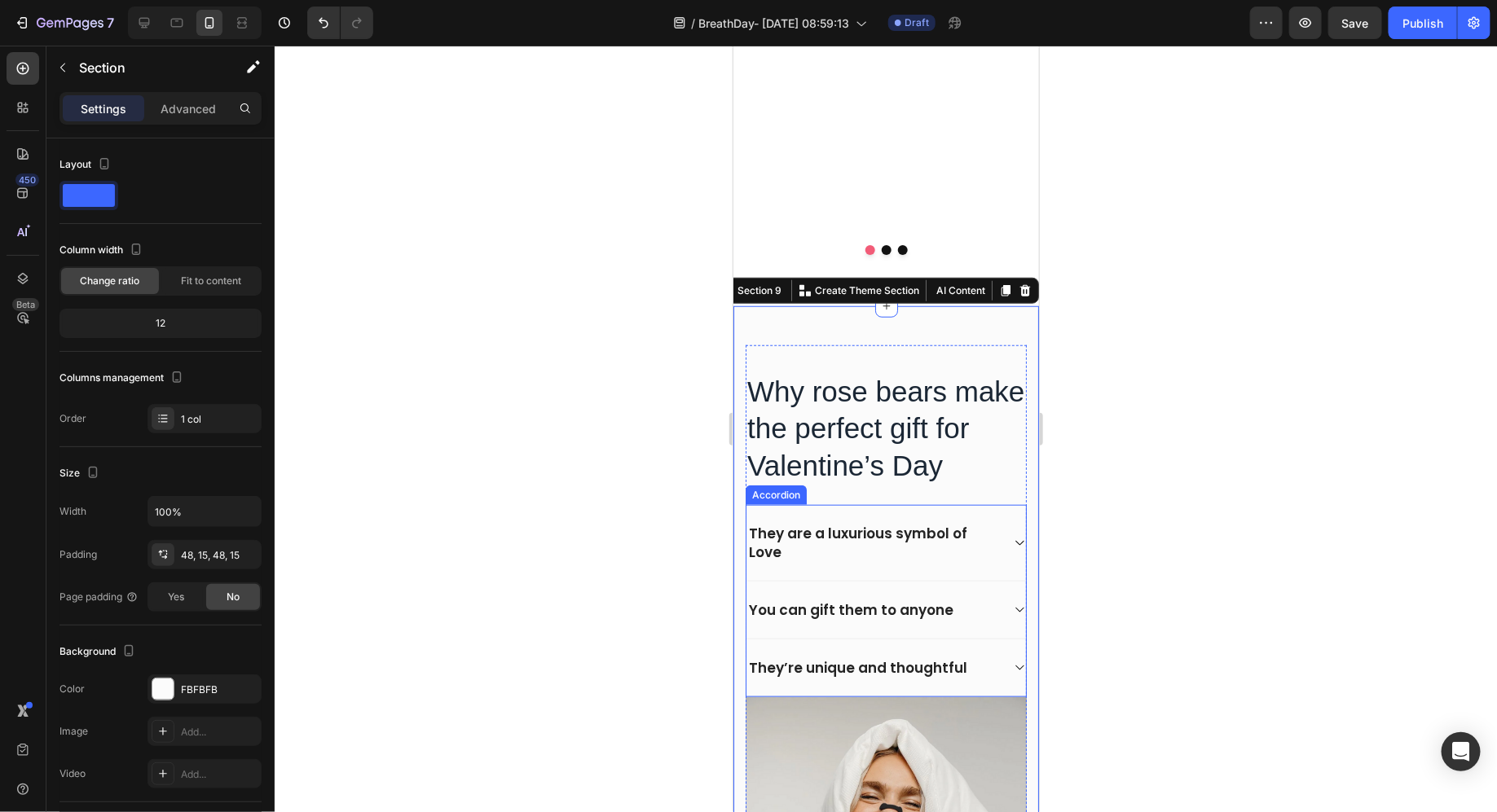
click at [1017, 527] on div "They are a luxurious symbol of Love" at bounding box center [886, 542] width 280 height 75
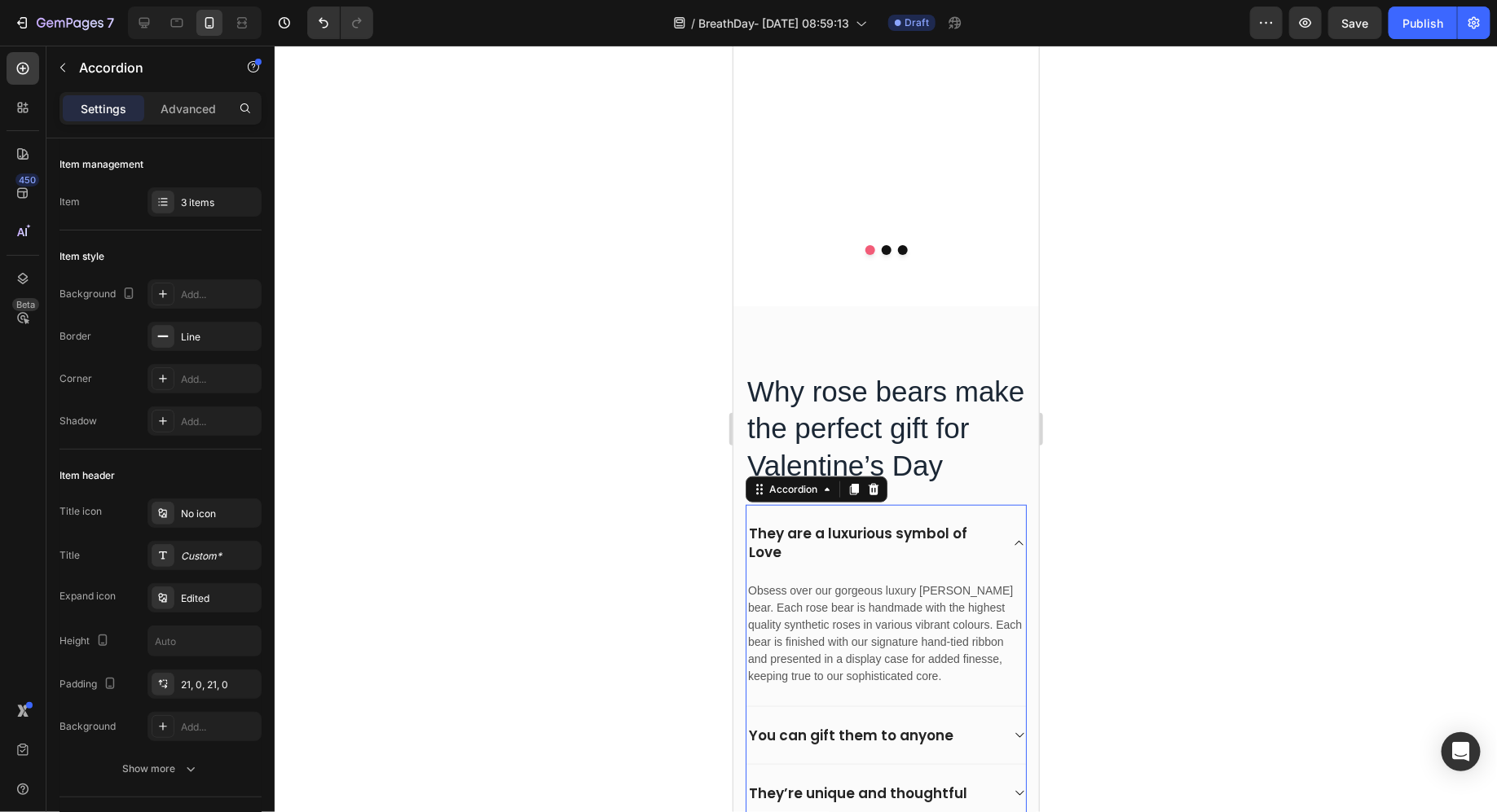
click at [1017, 527] on div "They are a luxurious symbol of Love" at bounding box center [886, 542] width 280 height 75
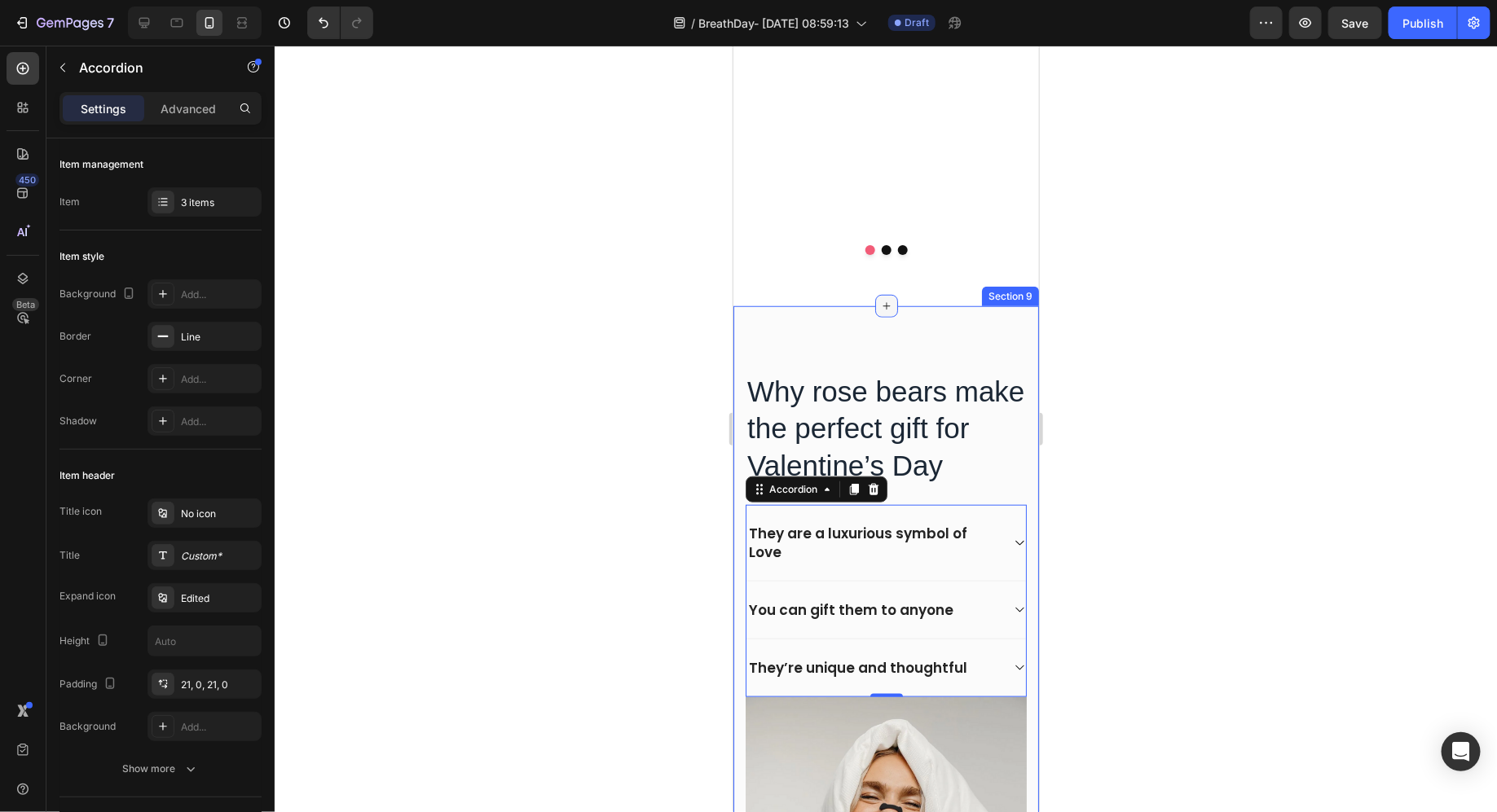
click at [889, 302] on icon at bounding box center [886, 305] width 13 height 13
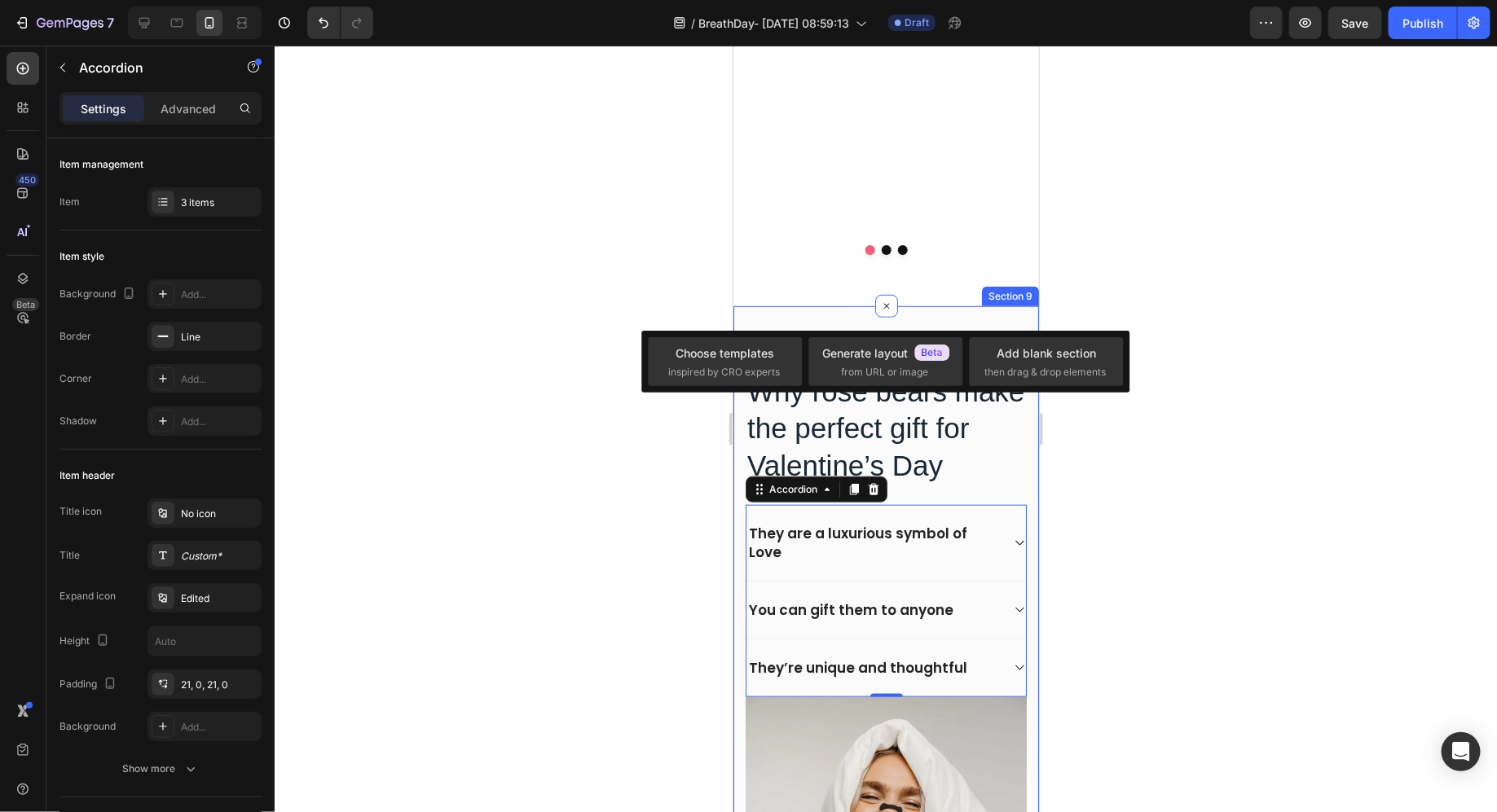
click at [853, 321] on div "Why rose bears make the perfect gift for Valentine’s Day Heading They are a lux…" at bounding box center [885, 674] width 305 height 737
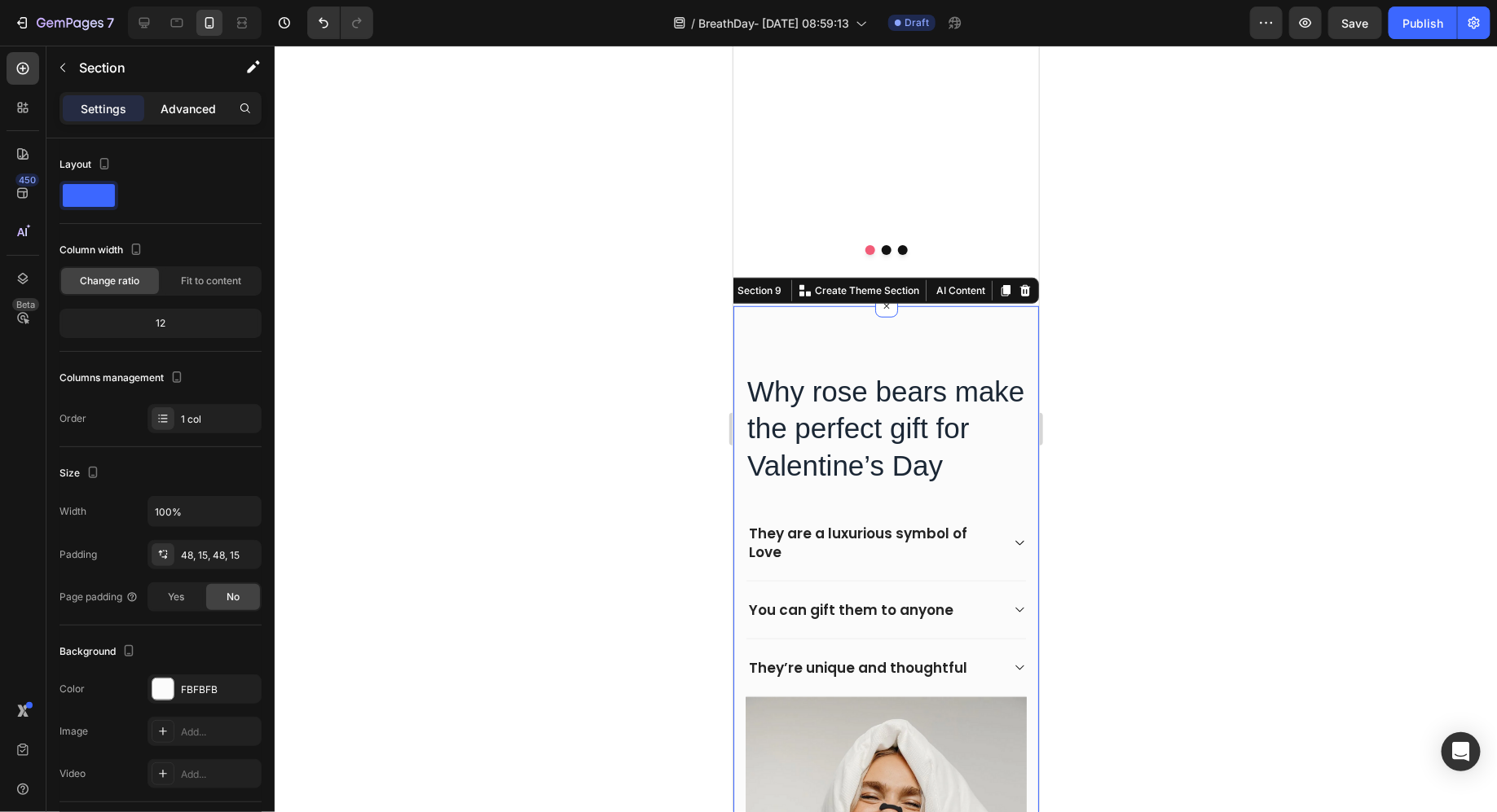
click at [170, 102] on p "Advanced" at bounding box center [188, 109] width 56 height 17
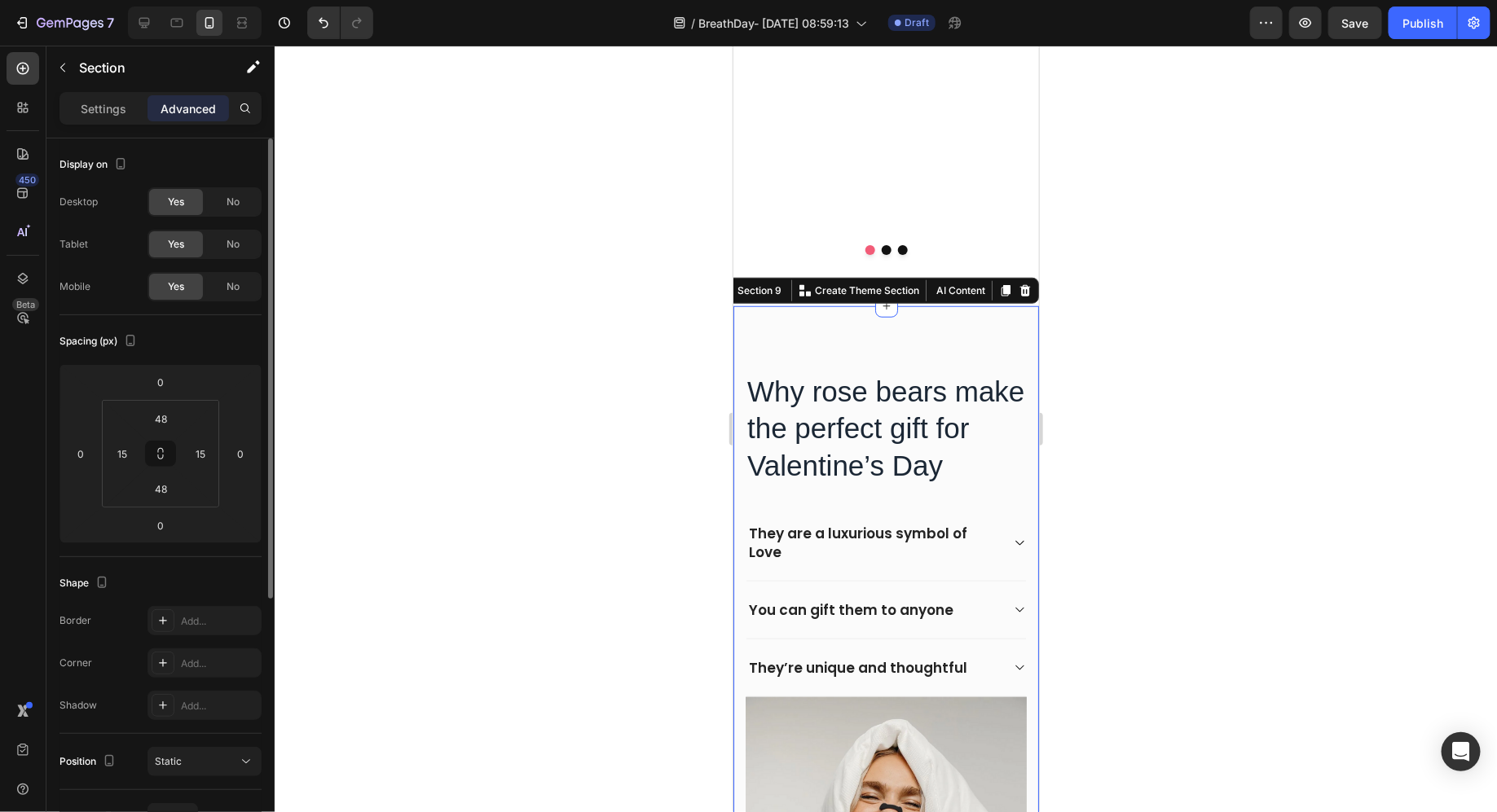
click at [183, 201] on span "Yes" at bounding box center [176, 202] width 16 height 15
click at [226, 198] on div "No" at bounding box center [233, 202] width 54 height 26
click at [188, 198] on div "Yes" at bounding box center [176, 202] width 54 height 26
click at [140, 14] on div at bounding box center [145, 23] width 26 height 26
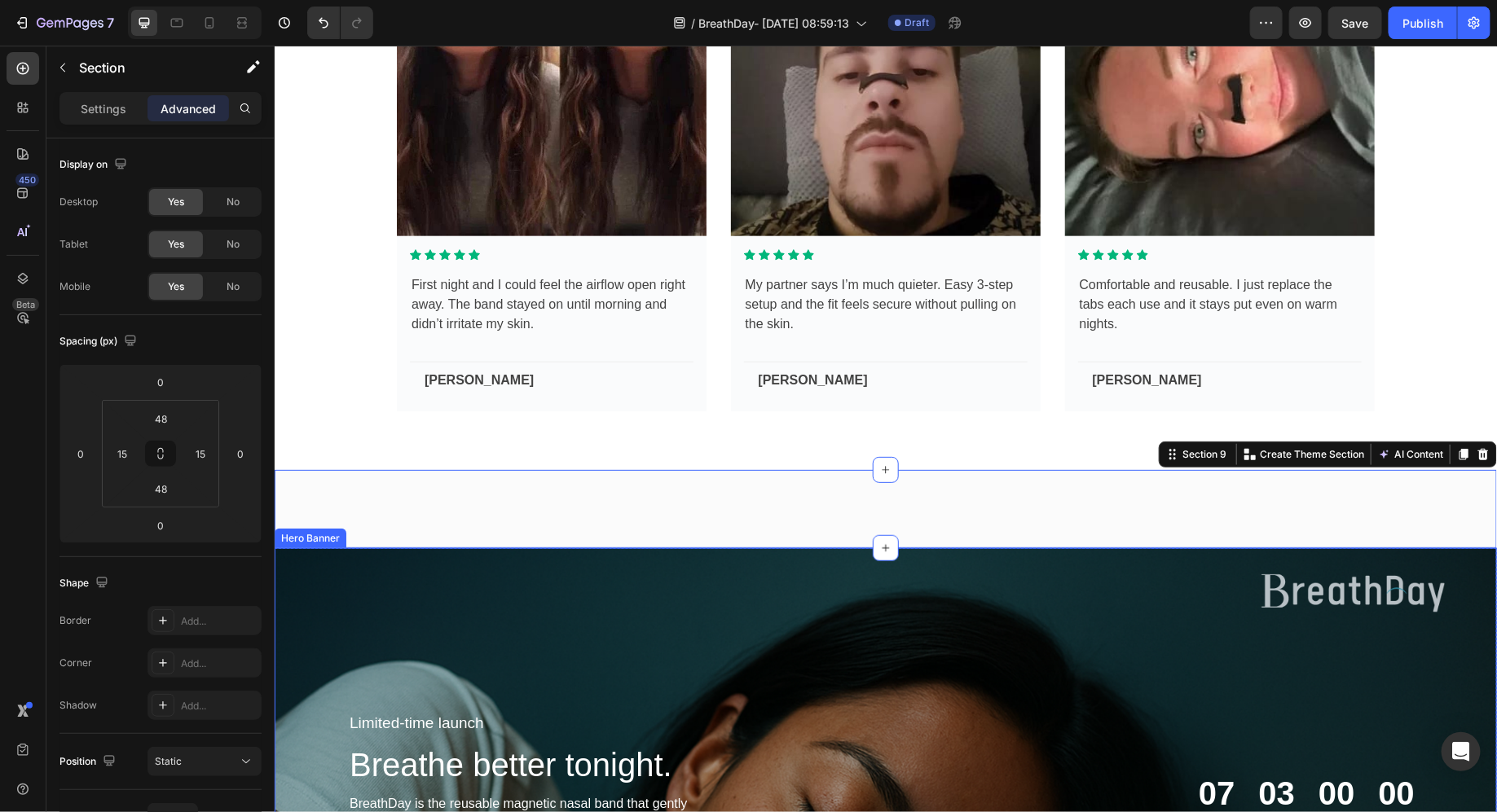
scroll to position [3284, 0]
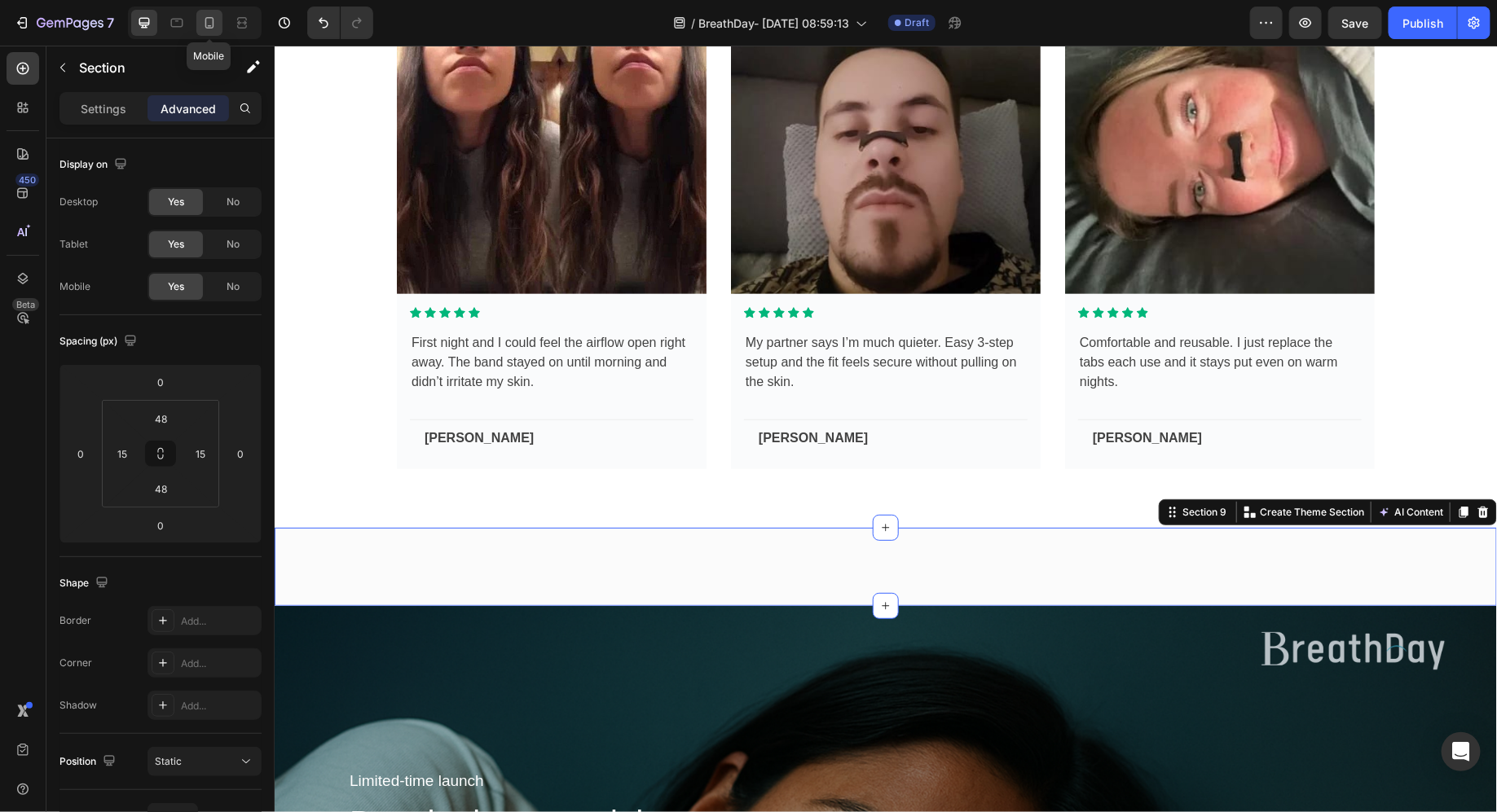
click at [207, 23] on icon at bounding box center [209, 23] width 16 height 16
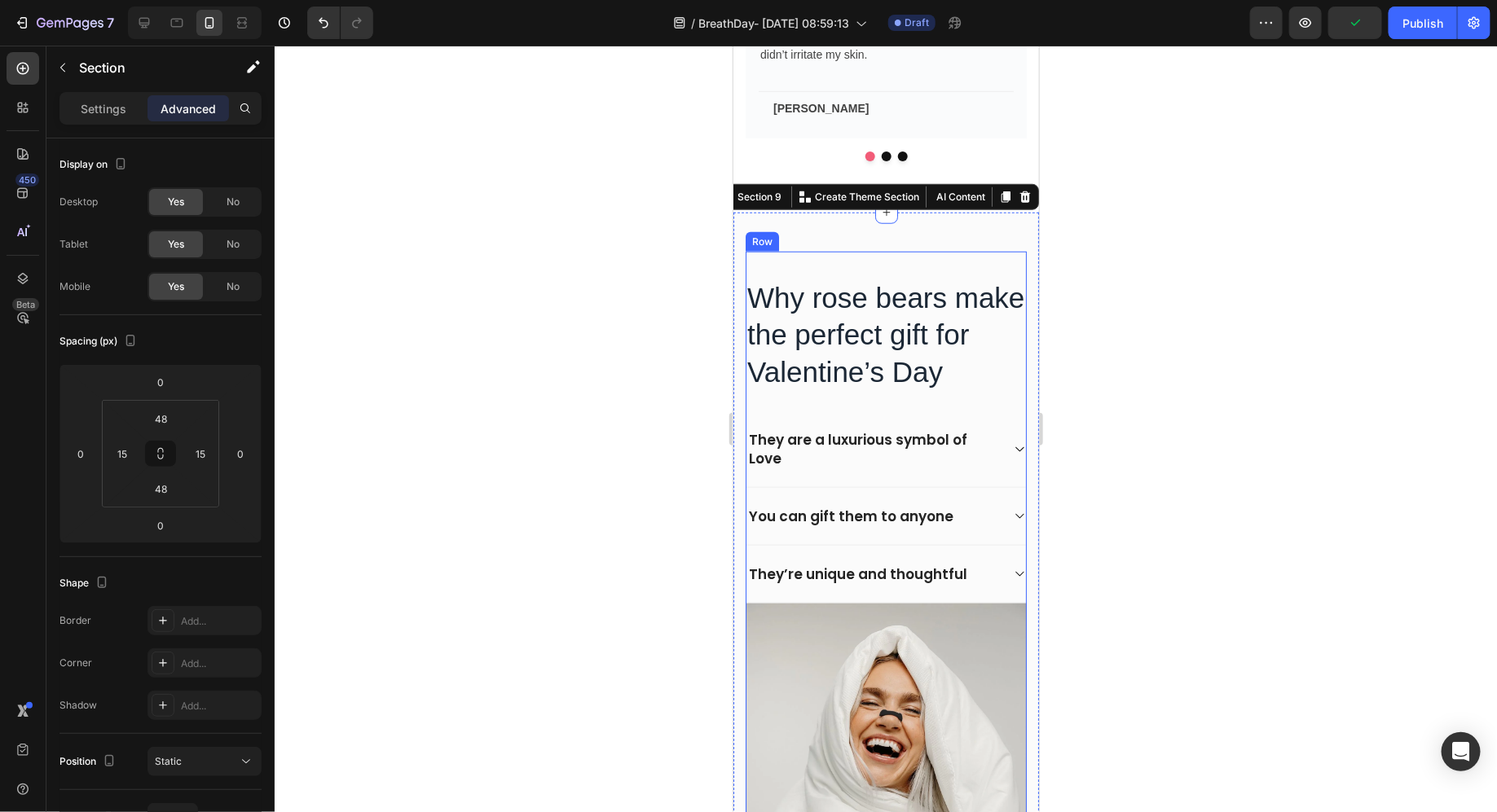
scroll to position [3594, 0]
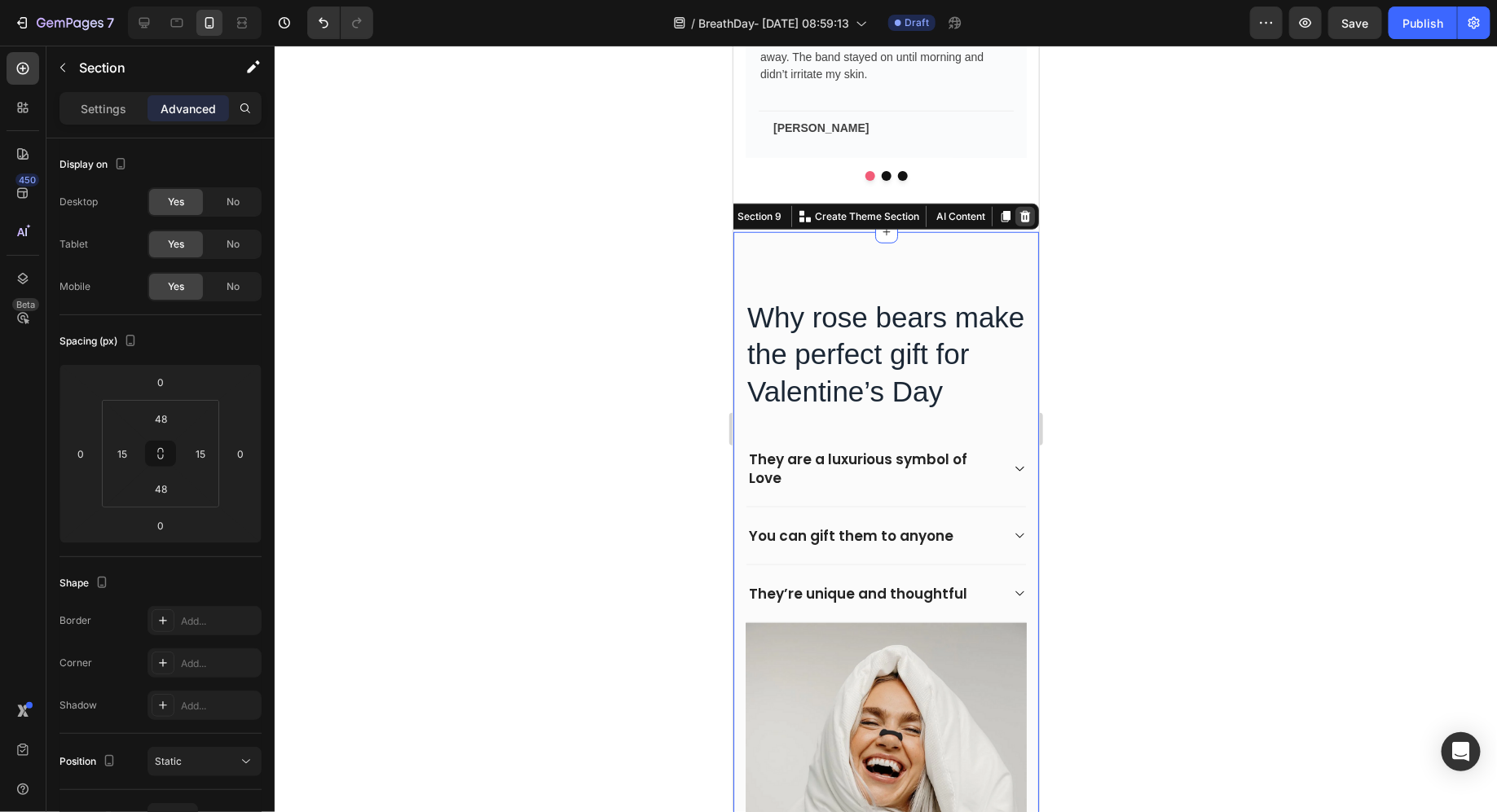
click at [1018, 217] on icon at bounding box center [1025, 216] width 13 height 13
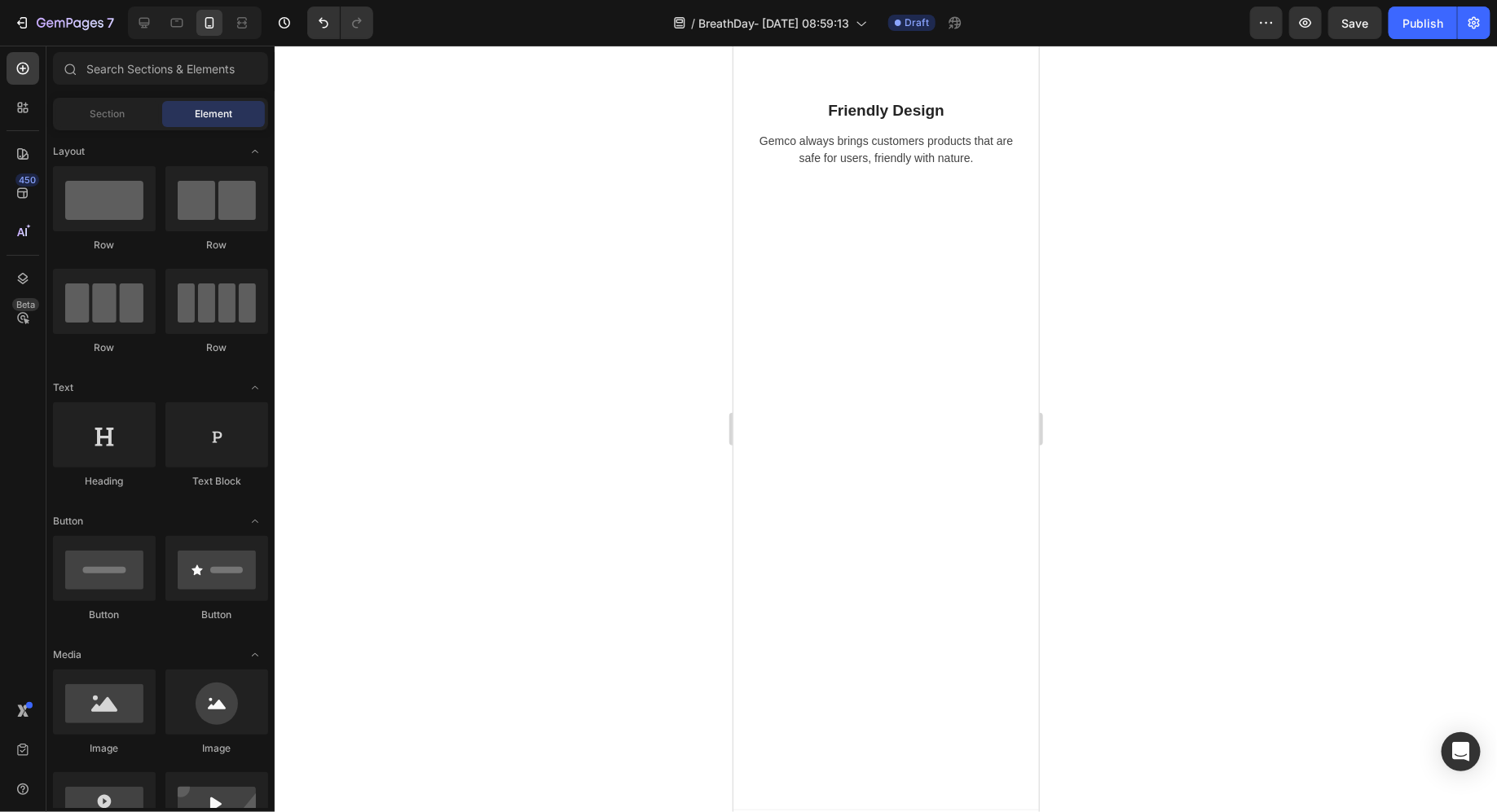
select select "30 Days & Nights"
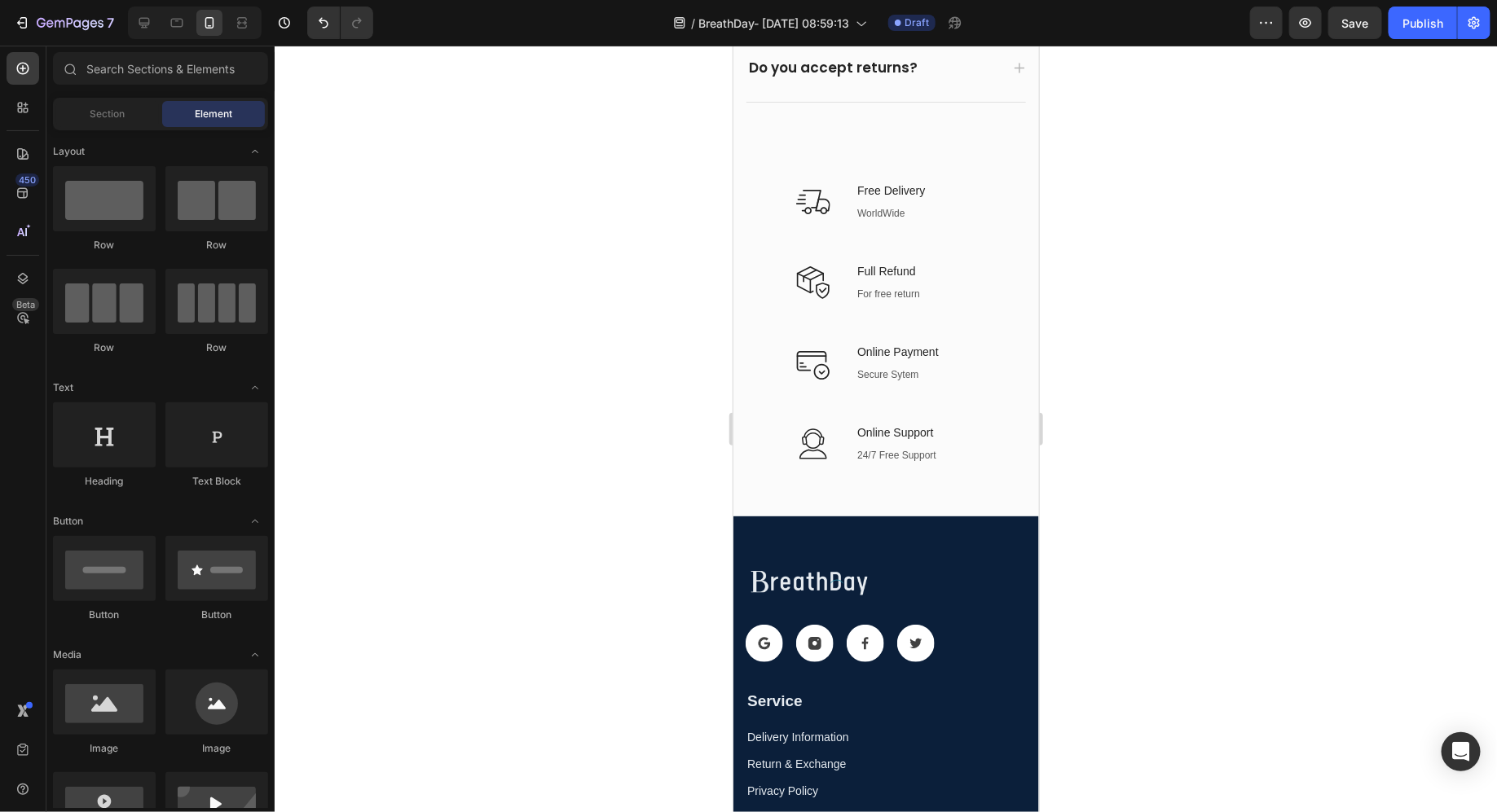
scroll to position [7314, 0]
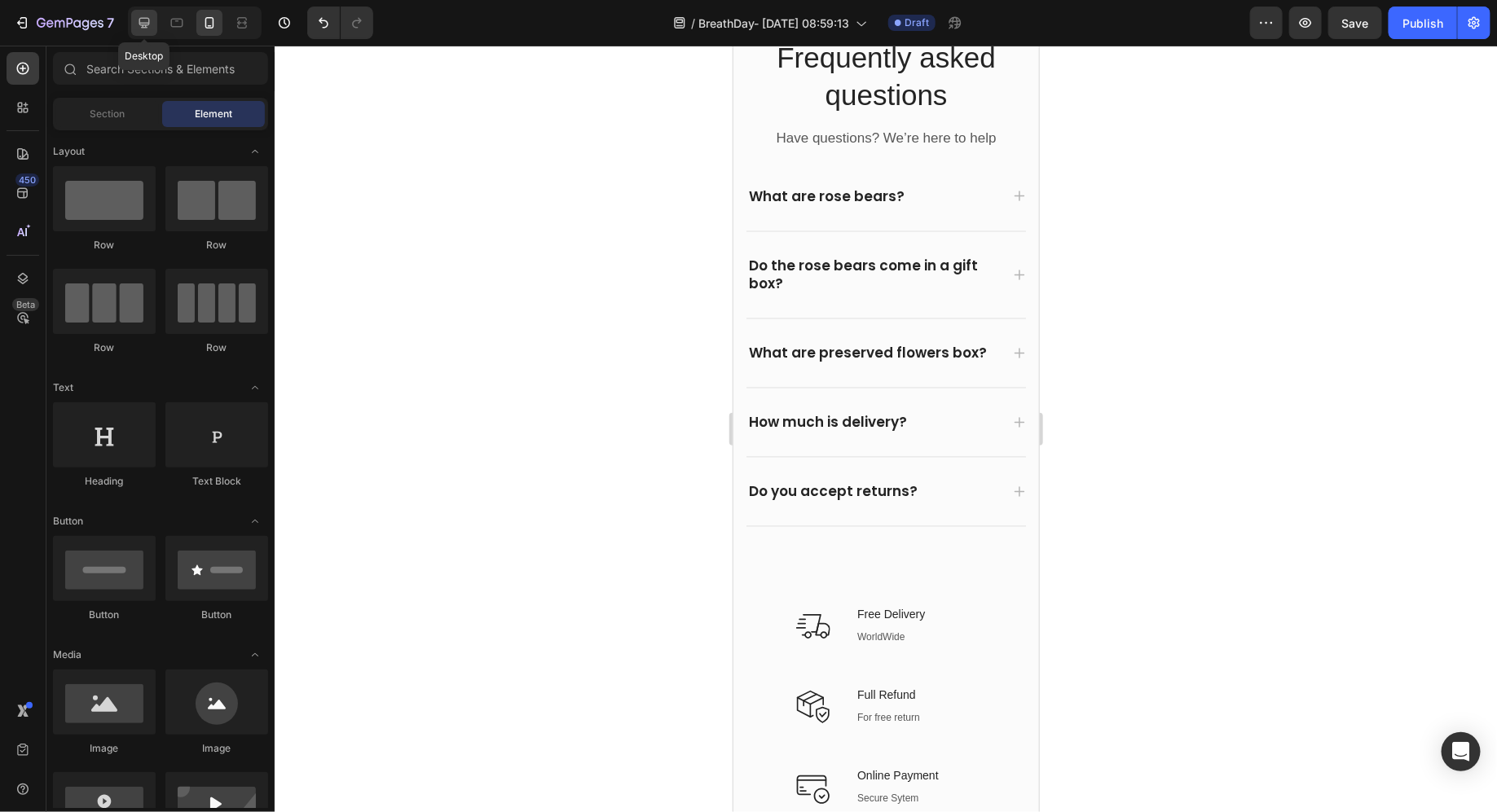
click at [131, 14] on div at bounding box center [145, 23] width 26 height 26
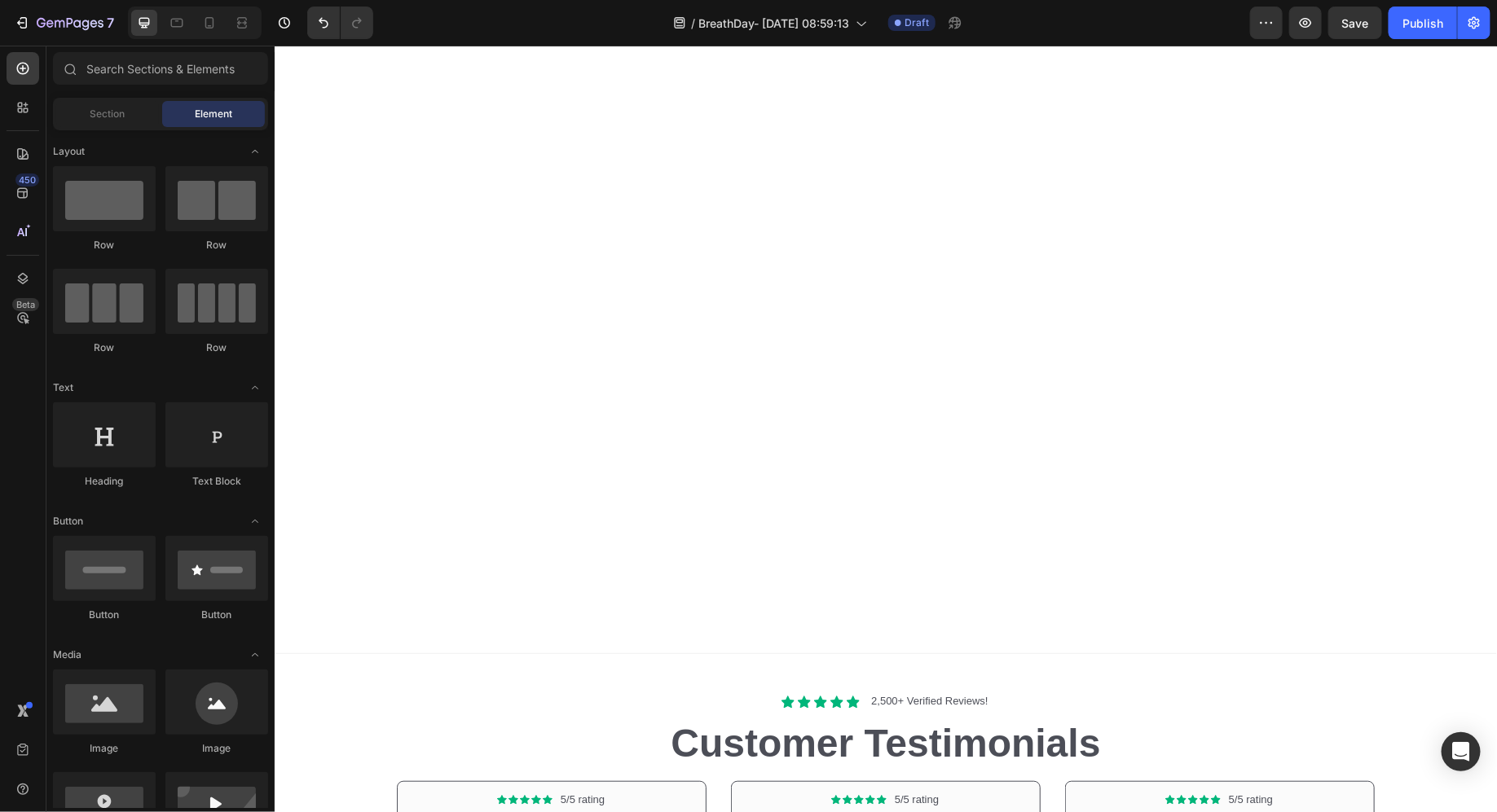
select select "30 Days & Nights"
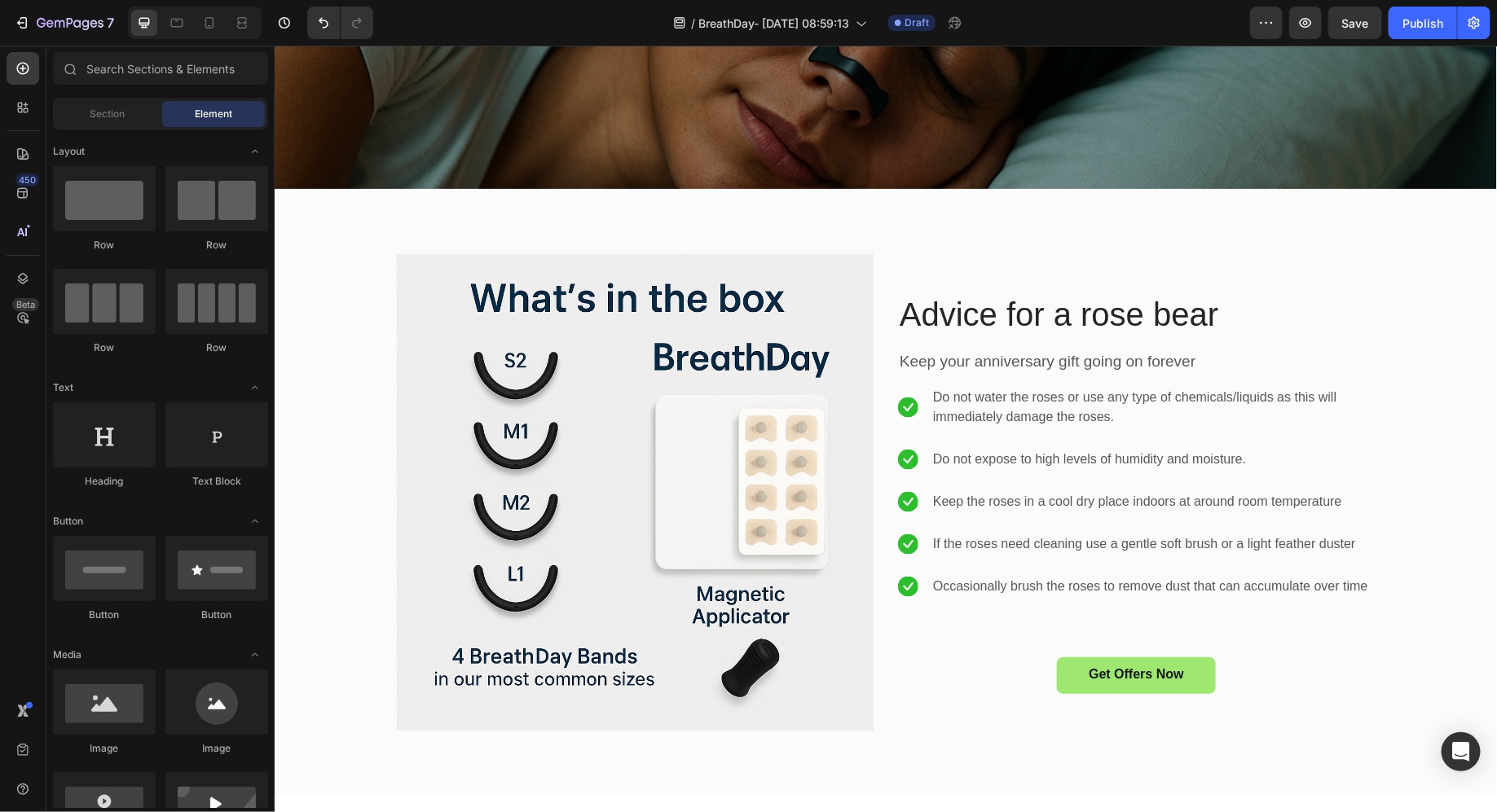
scroll to position [4166, 0]
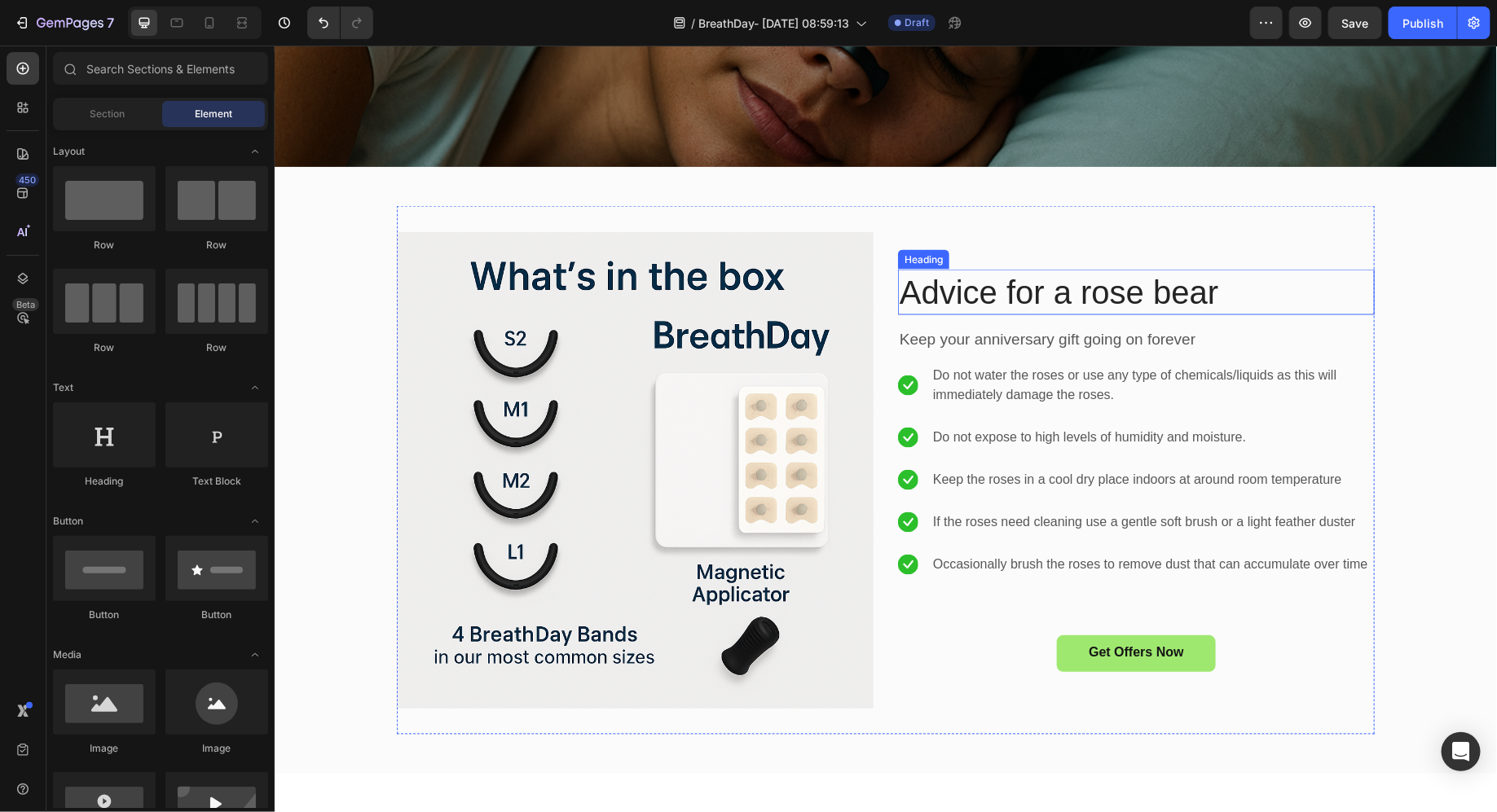
click at [1009, 301] on p "Advice for a rose bear" at bounding box center [1136, 291] width 474 height 43
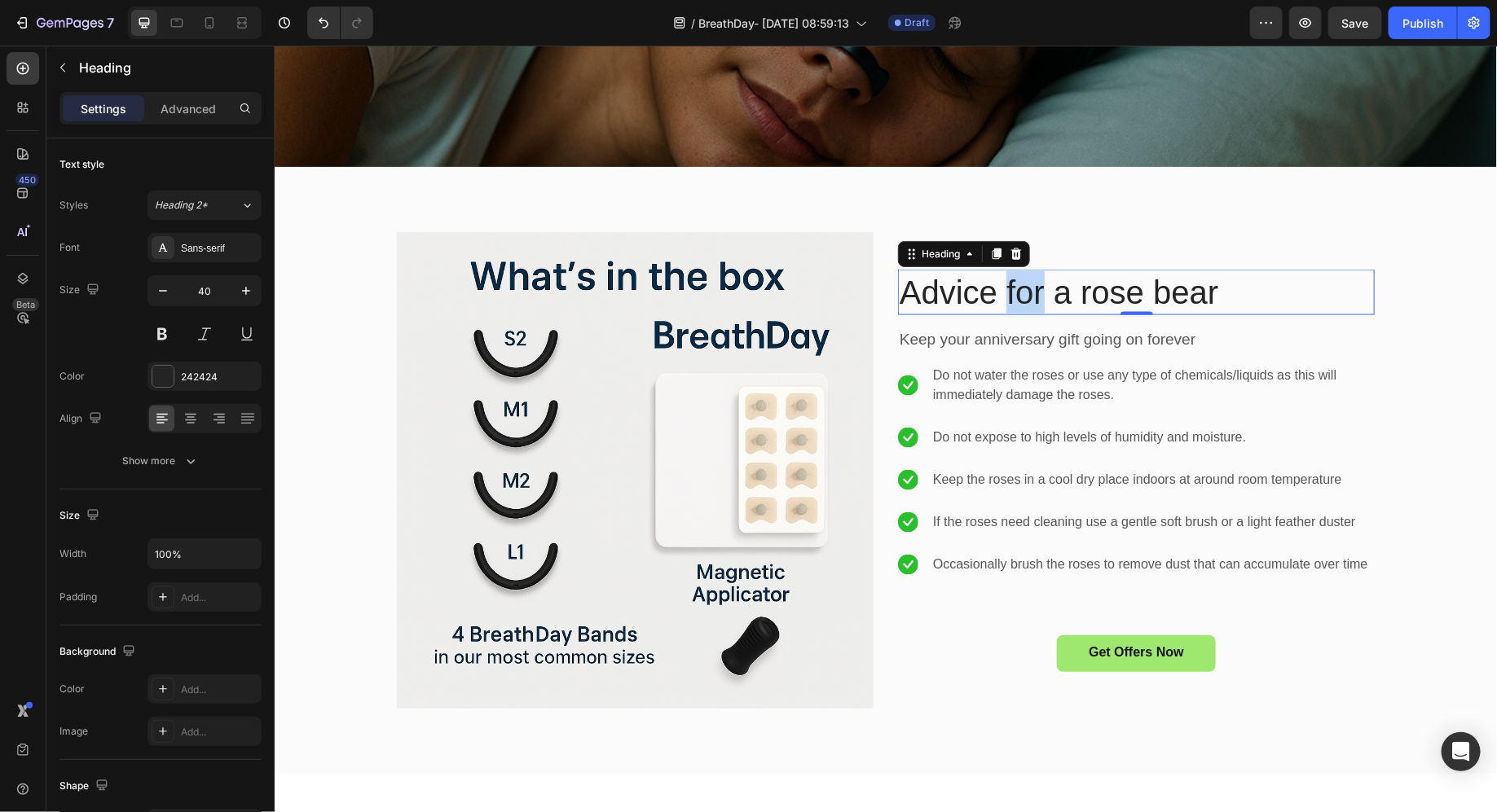
click at [1009, 301] on p "Advice for a rose bear" at bounding box center [1136, 291] width 474 height 43
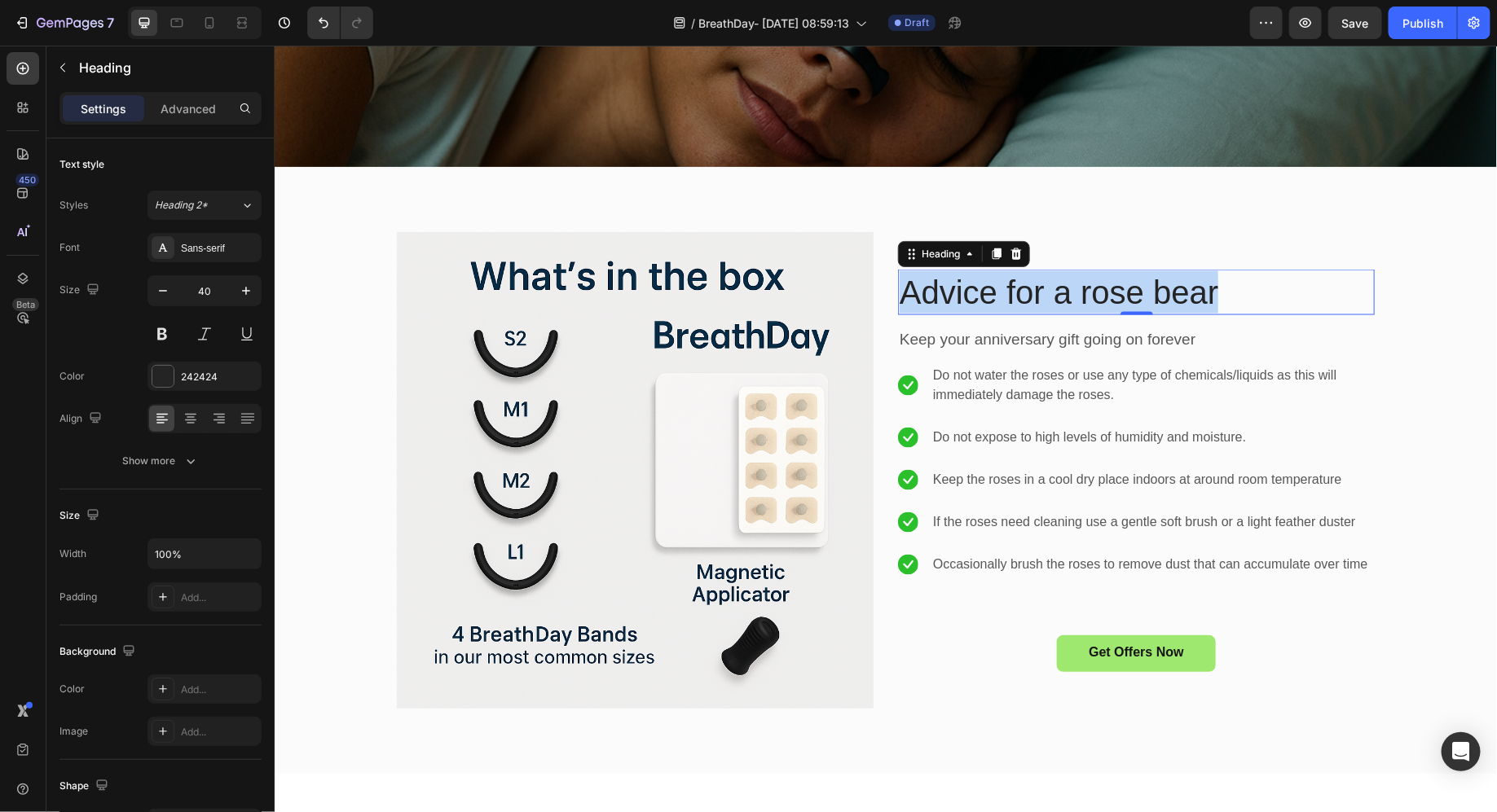
click at [1009, 301] on p "Advice for a rose bear" at bounding box center [1136, 291] width 474 height 43
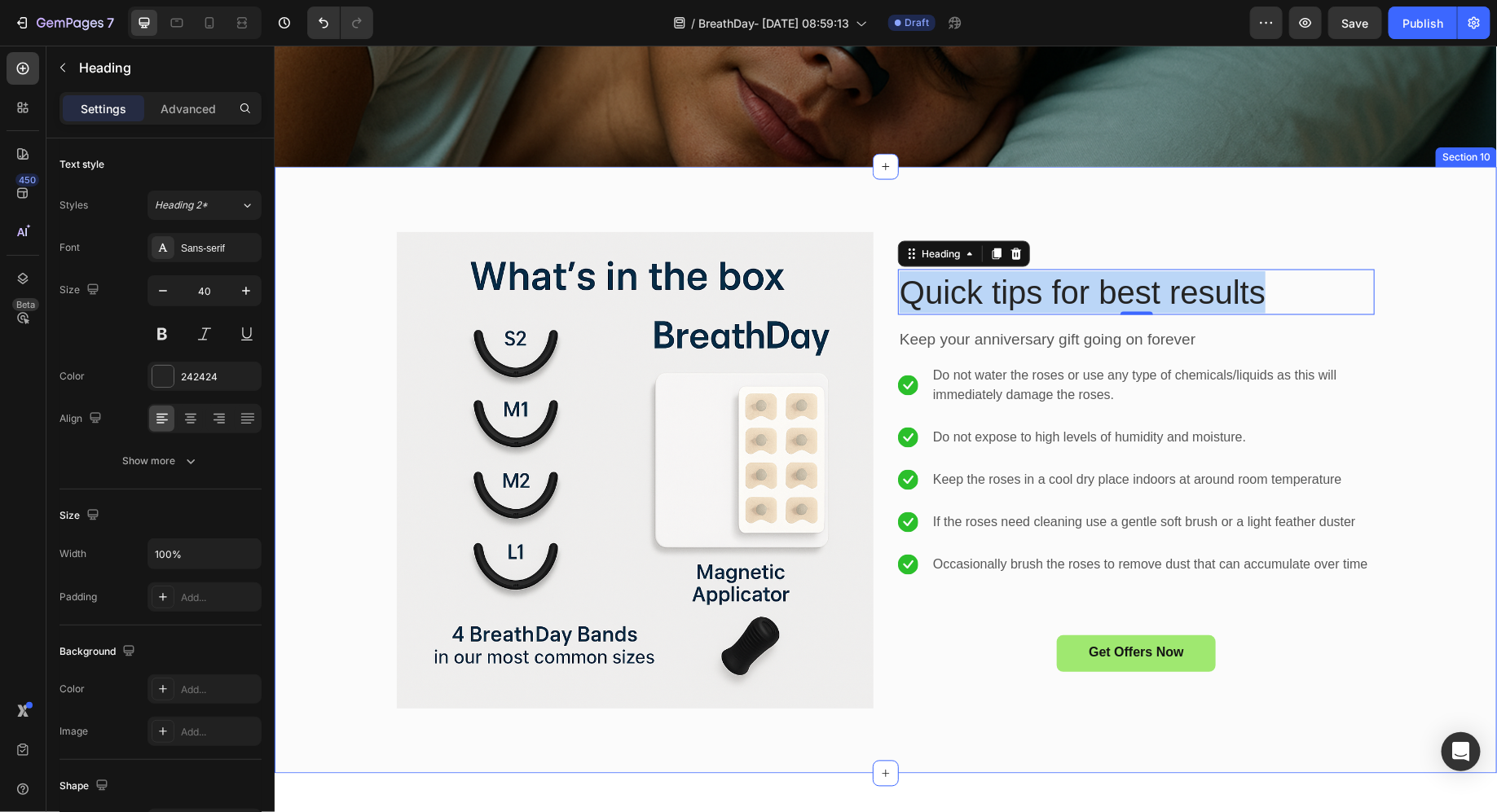
click at [661, 190] on div "Image Quick tips for best results Heading 0 Keep your anniversary gift going on…" at bounding box center [885, 470] width 1223 height 607
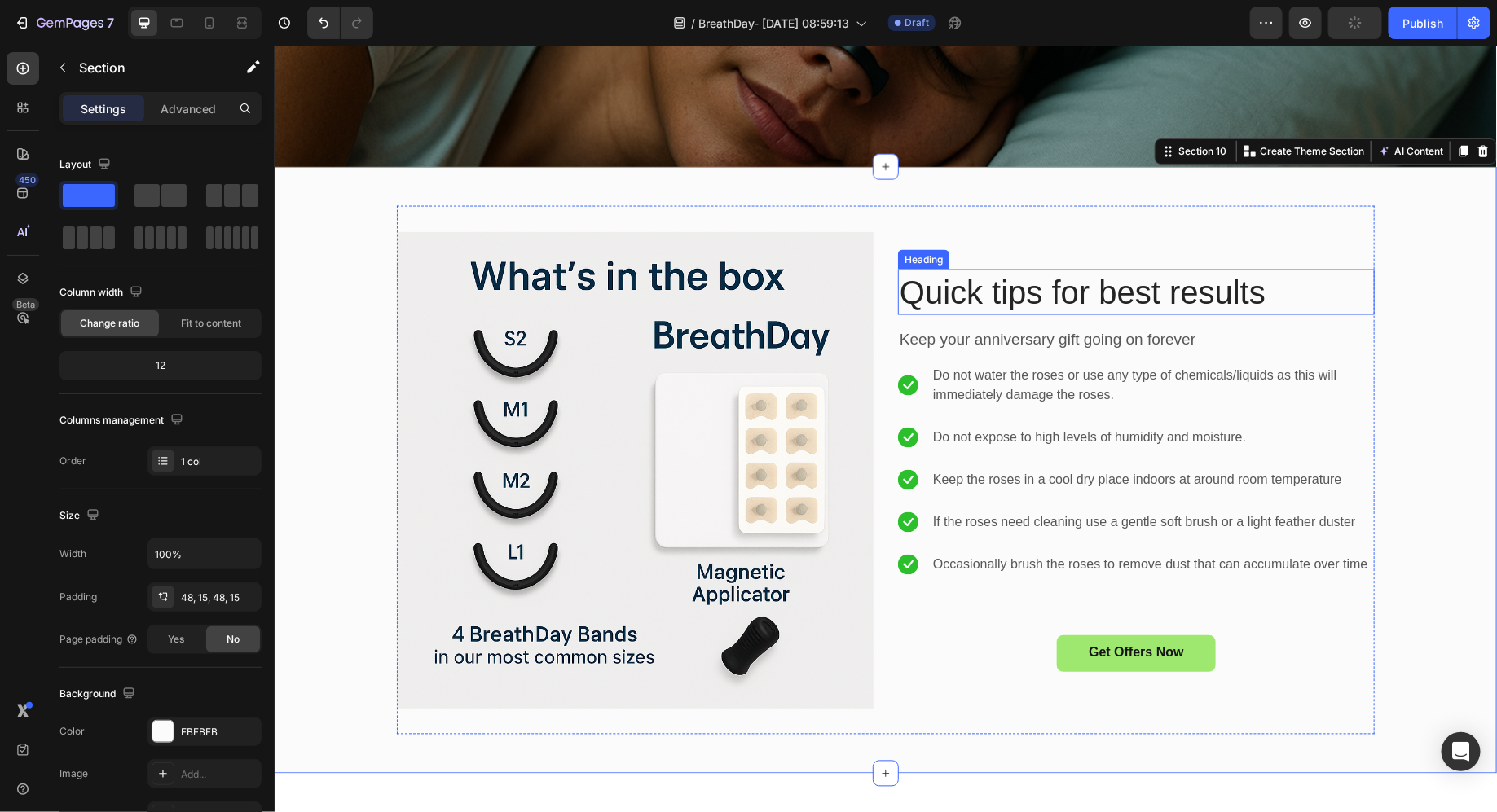
click at [919, 325] on div "Keep your anniversary gift going on forever Text block" at bounding box center [1136, 333] width 477 height 37
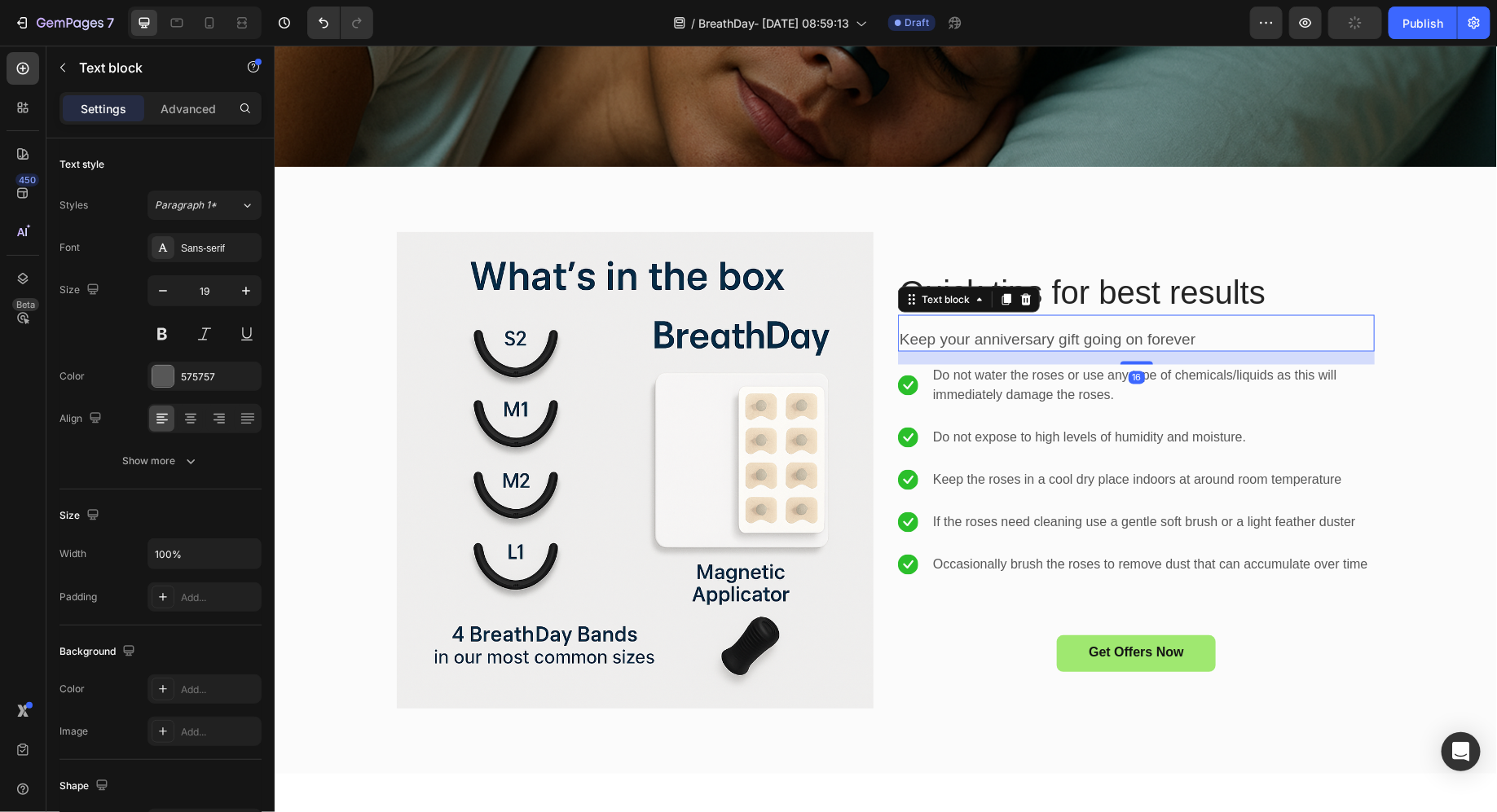
click at [919, 325] on div "Keep your anniversary gift going on forever Text block 16" at bounding box center [1136, 333] width 477 height 37
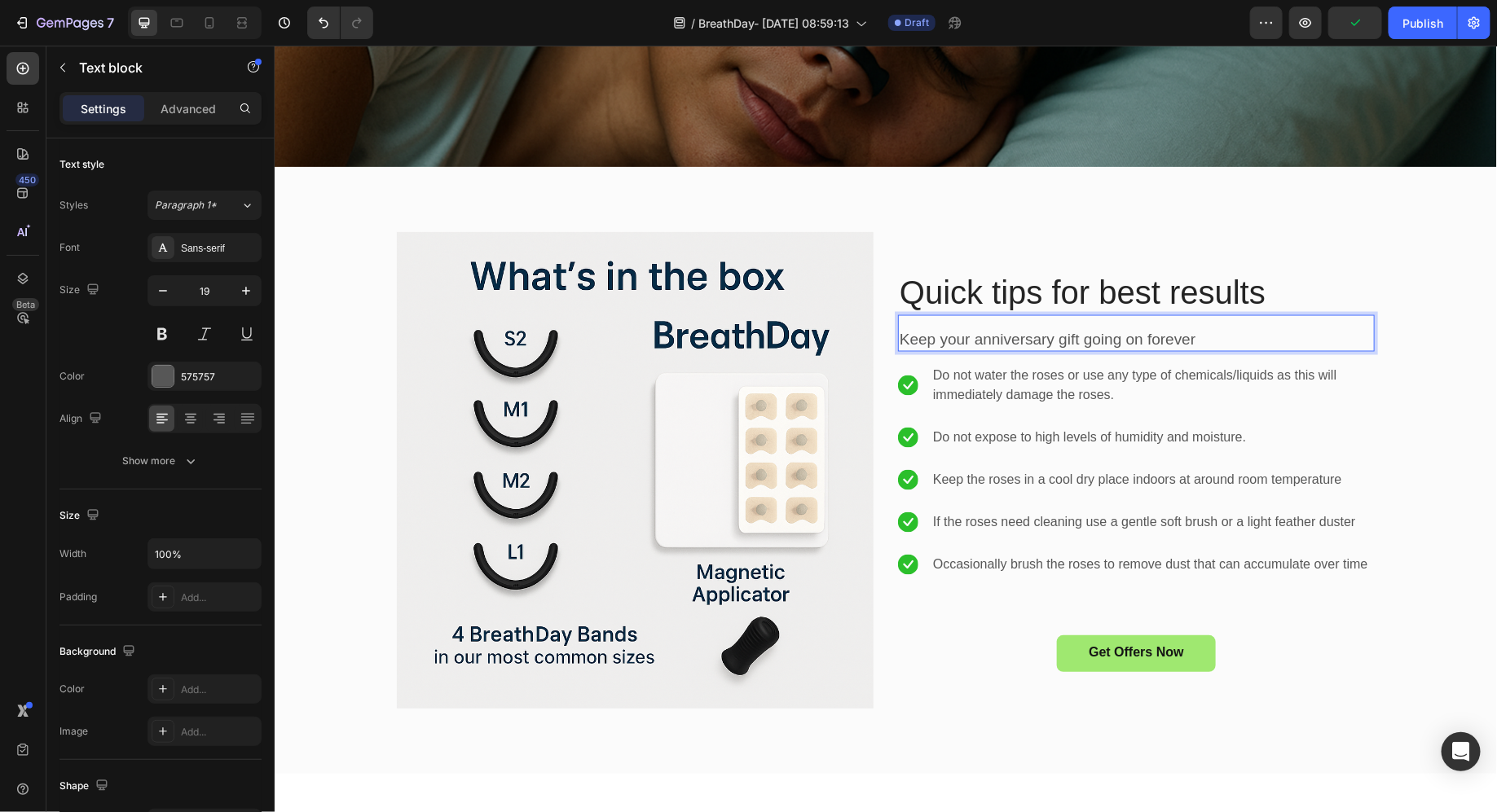
click at [924, 334] on p "Keep your anniversary gift going on forever" at bounding box center [1136, 339] width 474 height 21
click at [993, 363] on div "Quick tips for best results Heading Follow these to keep BreathDay secure and c…" at bounding box center [1136, 470] width 477 height 476
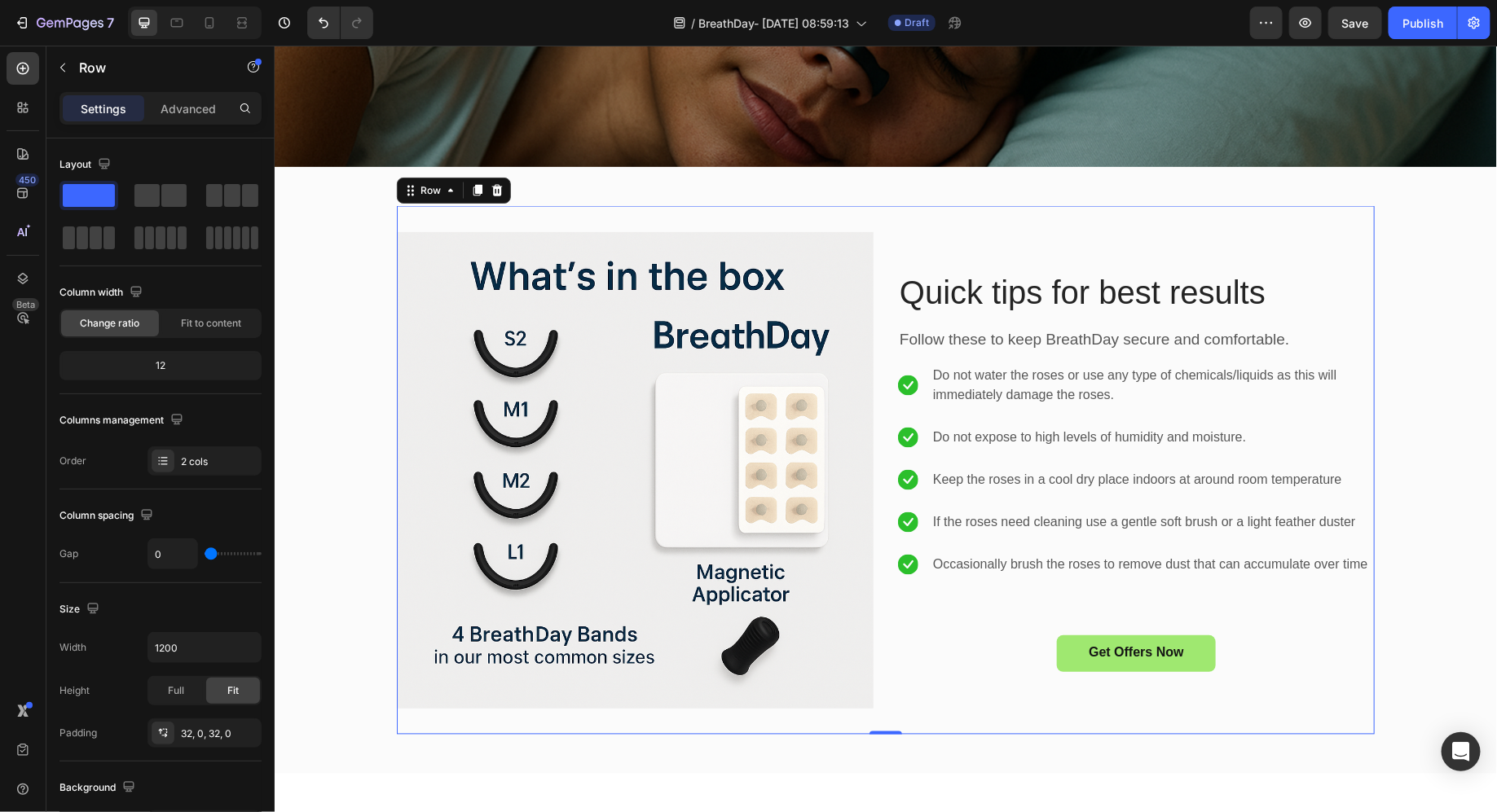
click at [993, 363] on div "Quick tips for best results Heading Follow these to keep BreathDay secure and c…" at bounding box center [1136, 470] width 477 height 476
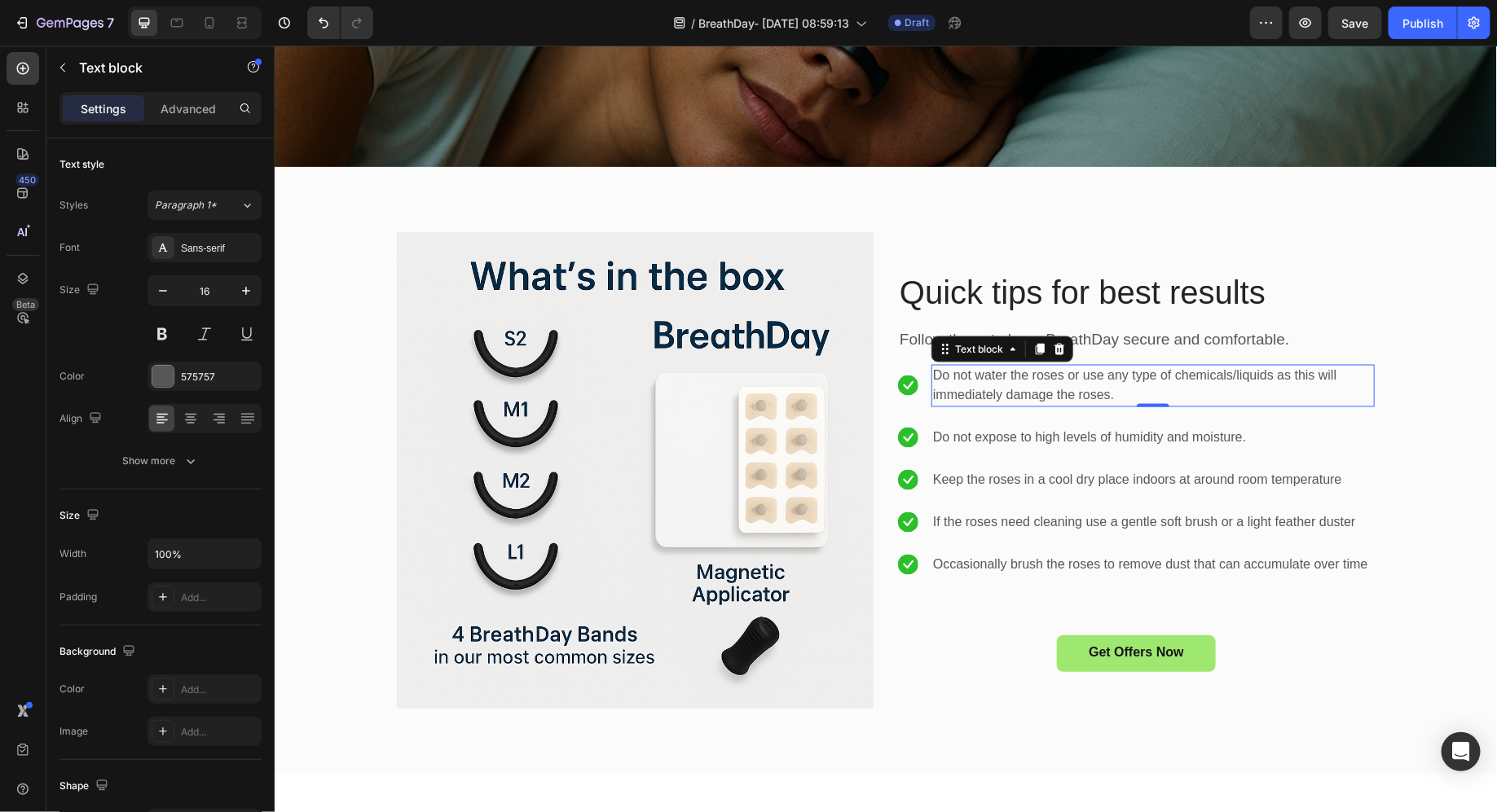
click at [989, 378] on p "Do not water the roses or use any type of chemicals/liquids as this will immedi…" at bounding box center [1152, 385] width 440 height 39
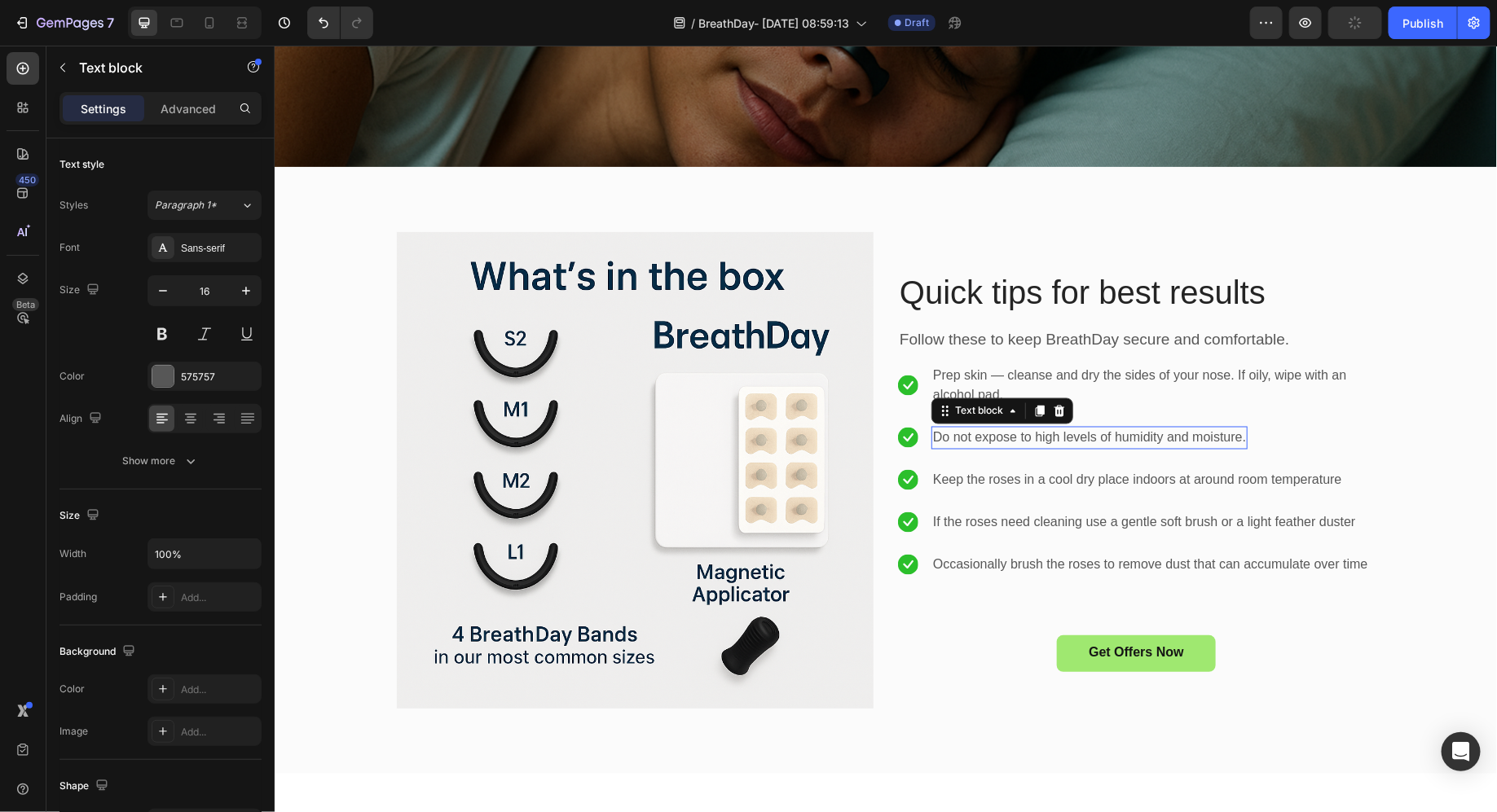
click at [979, 441] on p "Do not expose to high levels of humidity and moisture." at bounding box center [1088, 438] width 313 height 20
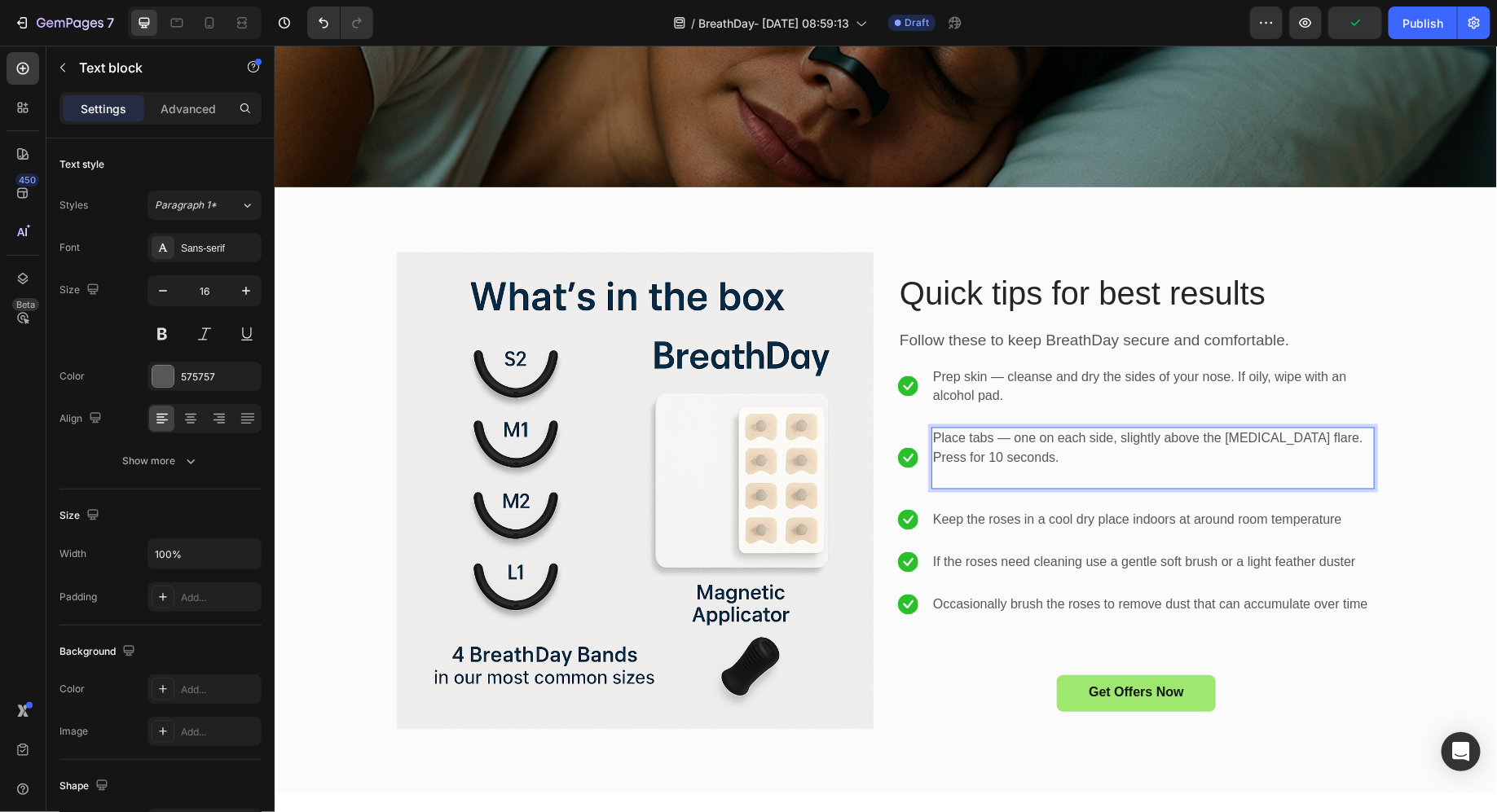
scroll to position [4156, 0]
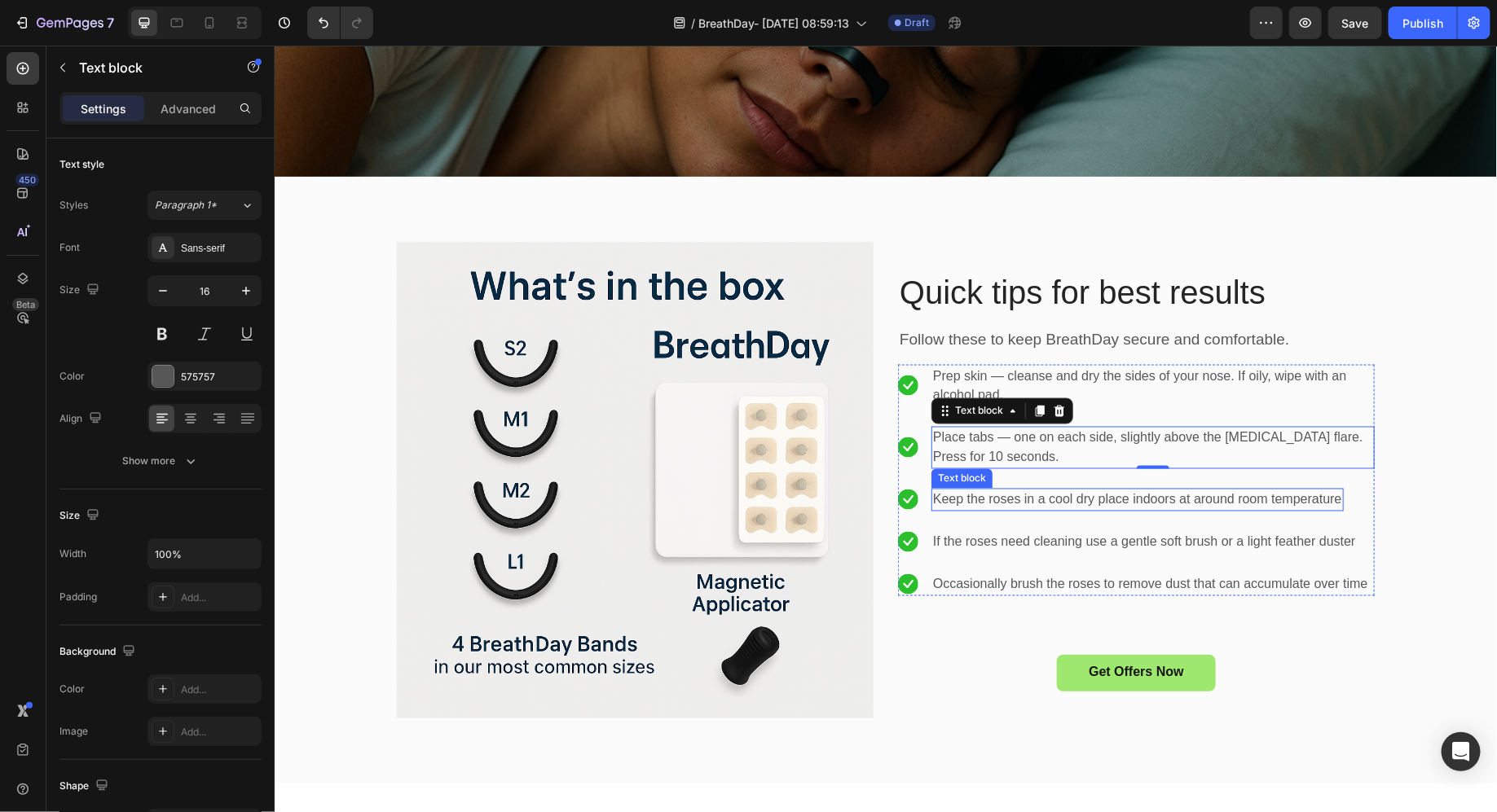
click at [993, 505] on p "Keep the roses in a cool dry place indoors at around room temperature" at bounding box center [1137, 499] width 409 height 20
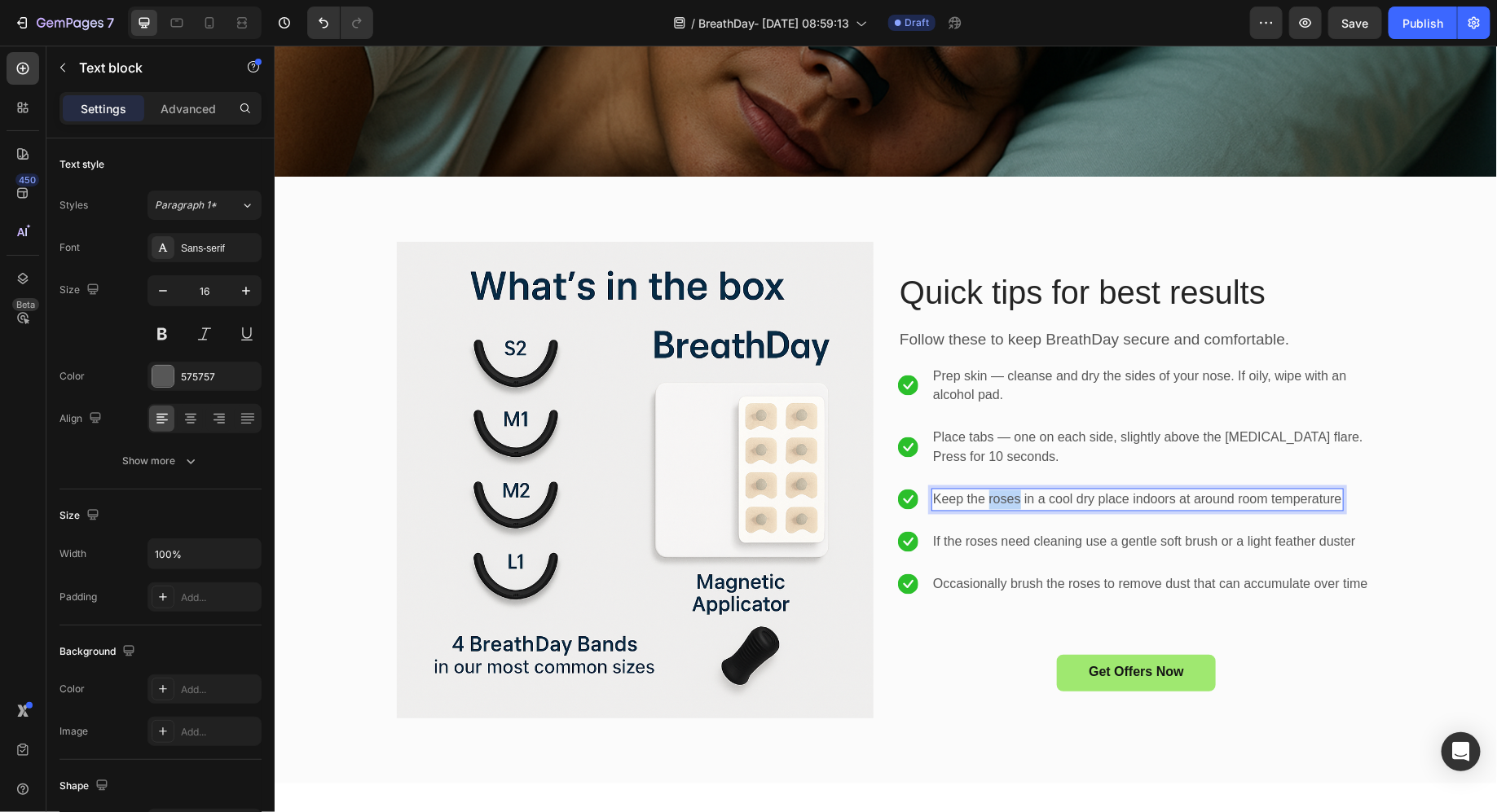
click at [993, 505] on p "Keep the roses in a cool dry place indoors at around room temperature" at bounding box center [1137, 499] width 409 height 20
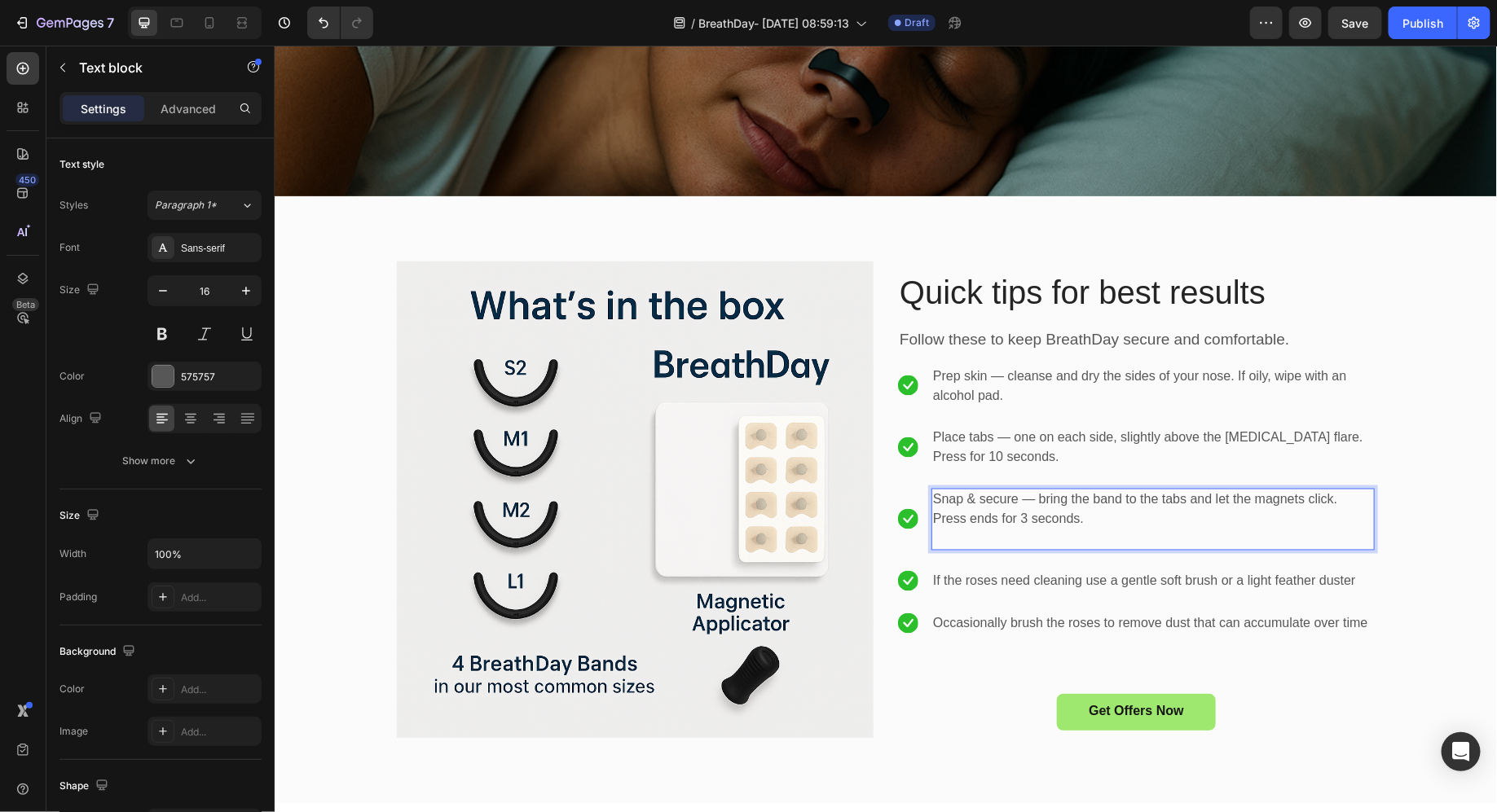
scroll to position [4146, 0]
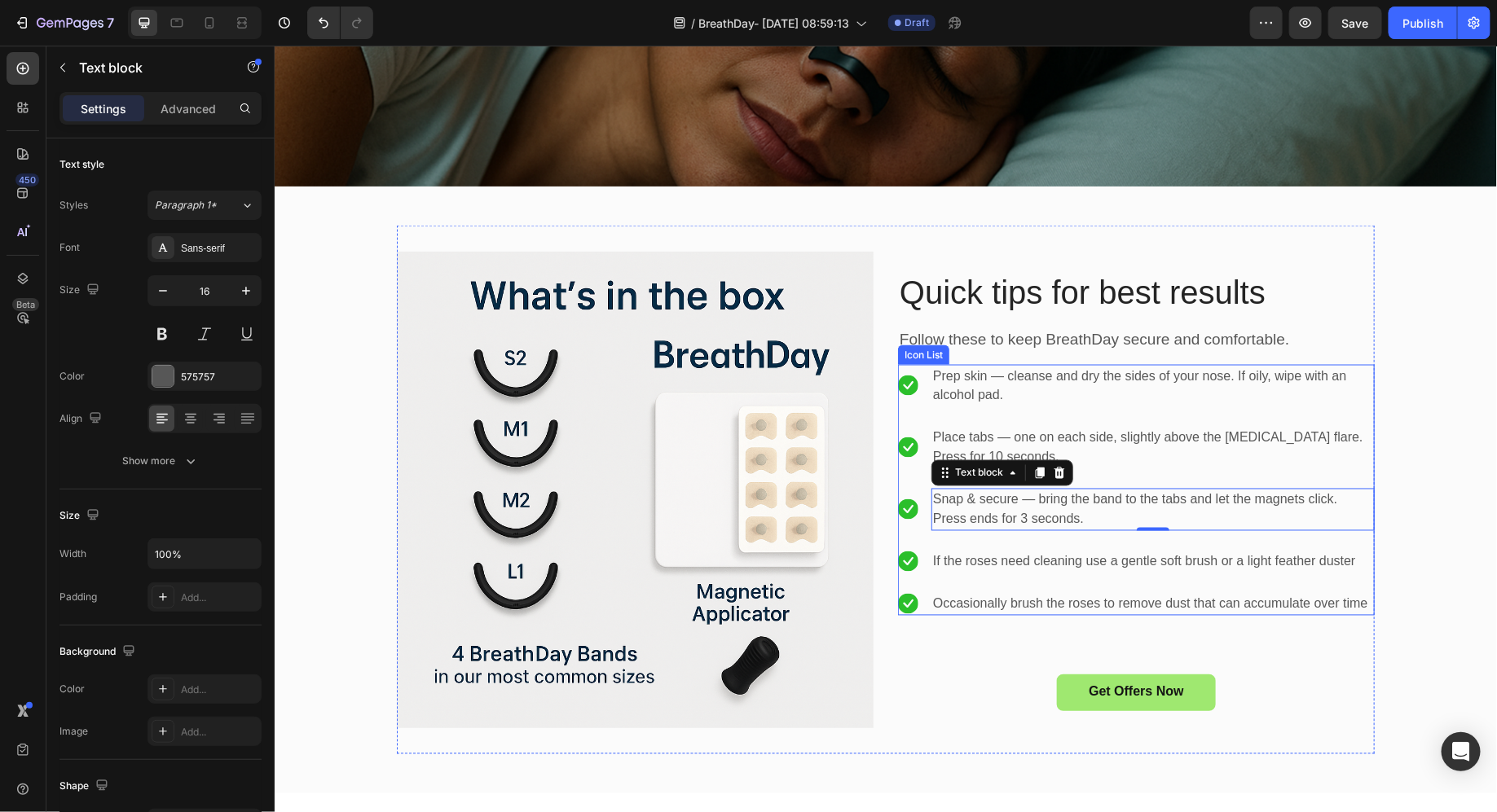
click at [977, 558] on p "If the roses need cleaning use a gentle soft brush or a light feather duster" at bounding box center [1143, 561] width 423 height 20
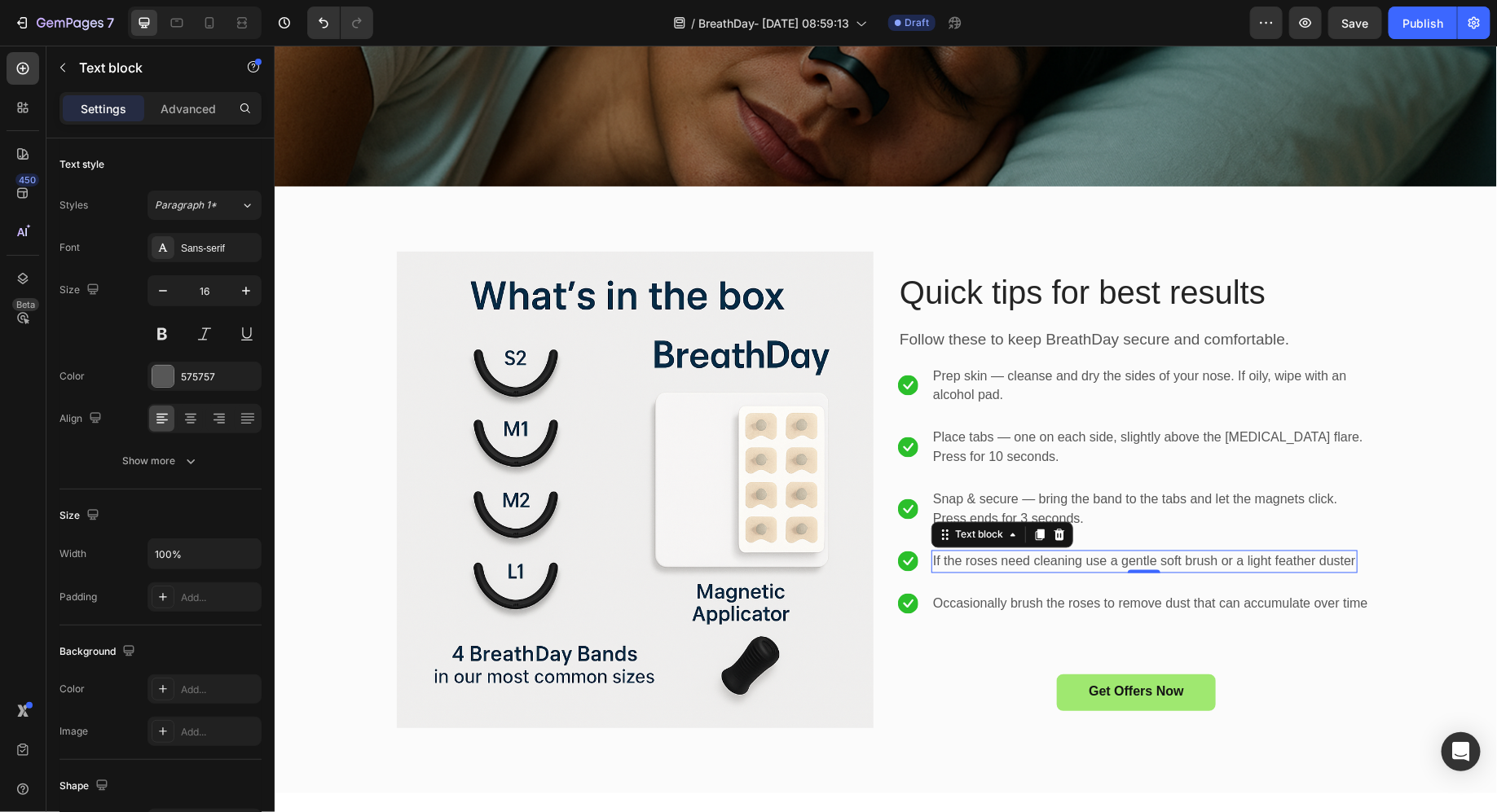
click at [977, 558] on p "If the roses need cleaning use a gentle soft brush or a light feather duster" at bounding box center [1143, 561] width 423 height 20
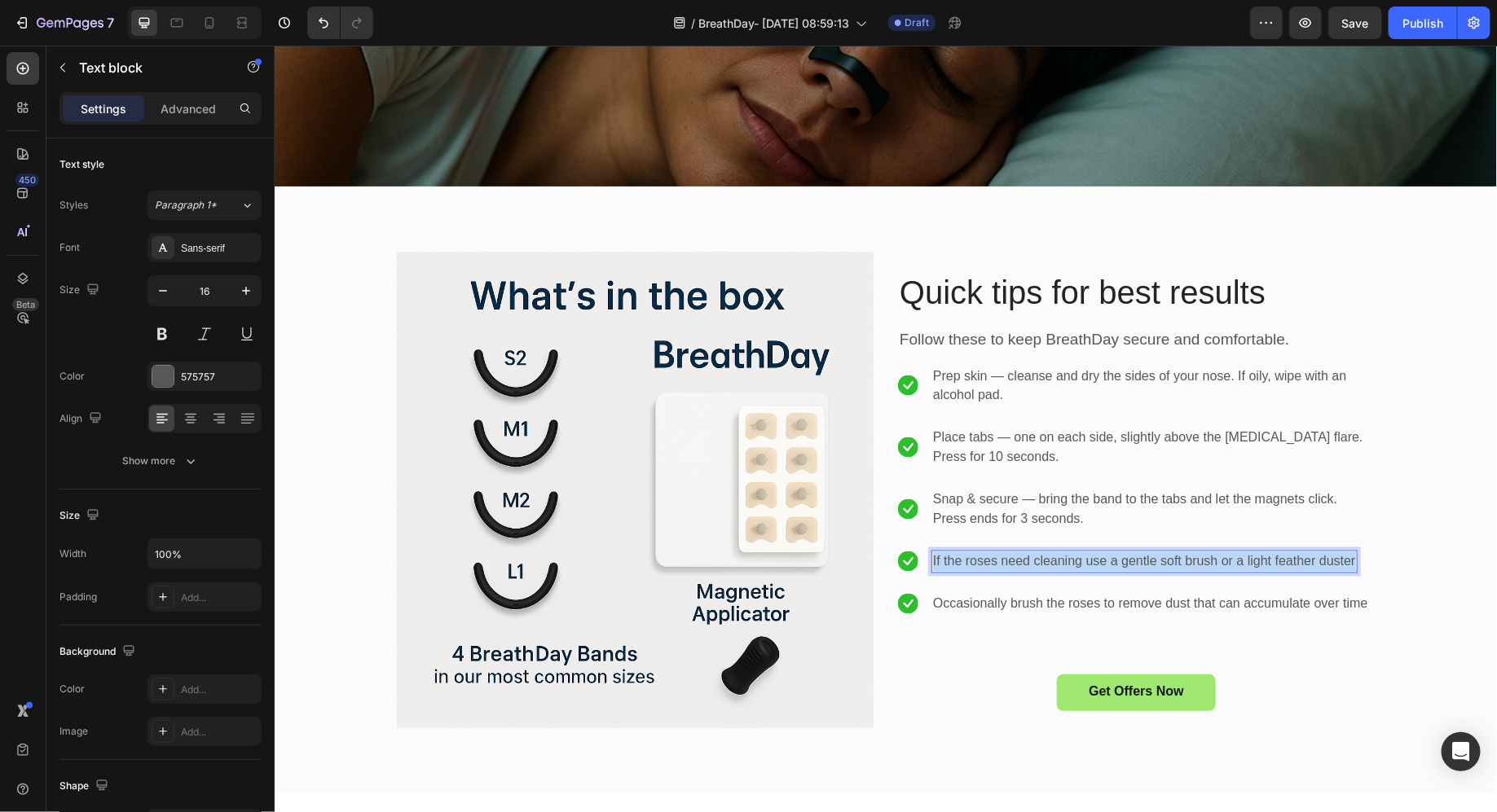
click at [977, 558] on p "If the roses need cleaning use a gentle soft brush or a light feather duster" at bounding box center [1143, 561] width 423 height 20
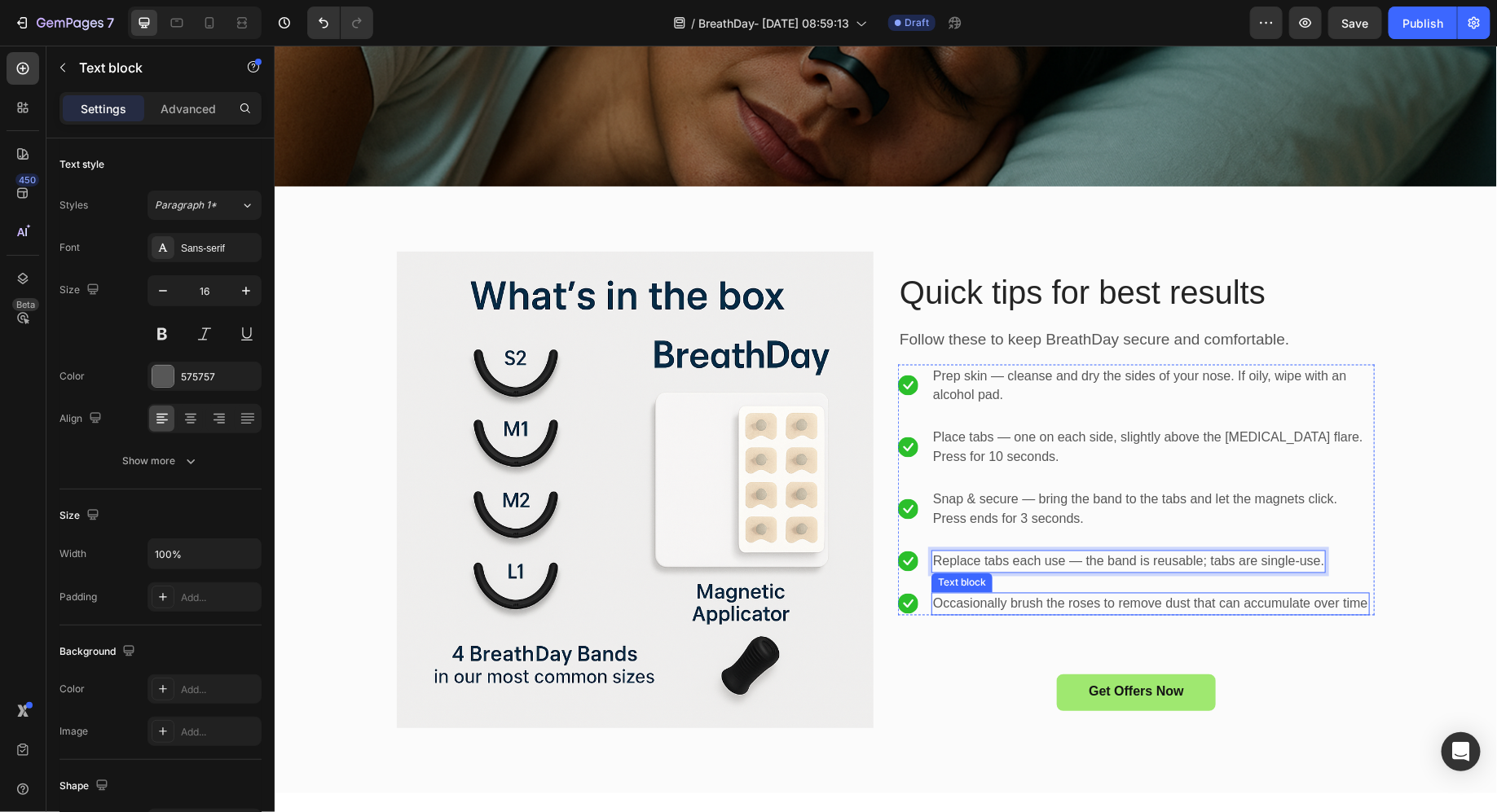
click at [965, 599] on p "Occasionally brush the roses to remove dust that can accumulate over time" at bounding box center [1150, 603] width 435 height 20
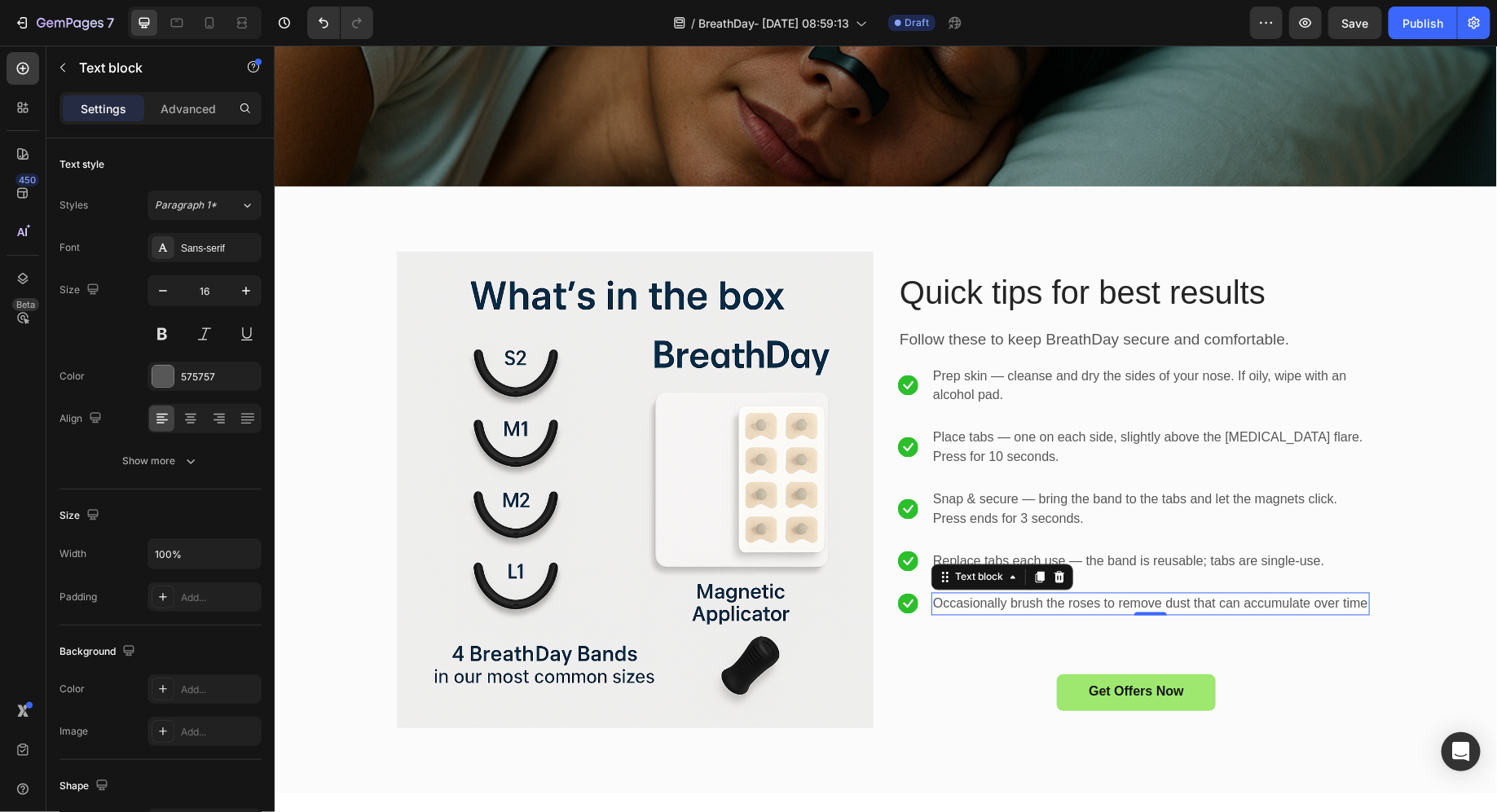
click at [965, 599] on p "Occasionally brush the roses to remove dust that can accumulate over time" at bounding box center [1150, 603] width 435 height 20
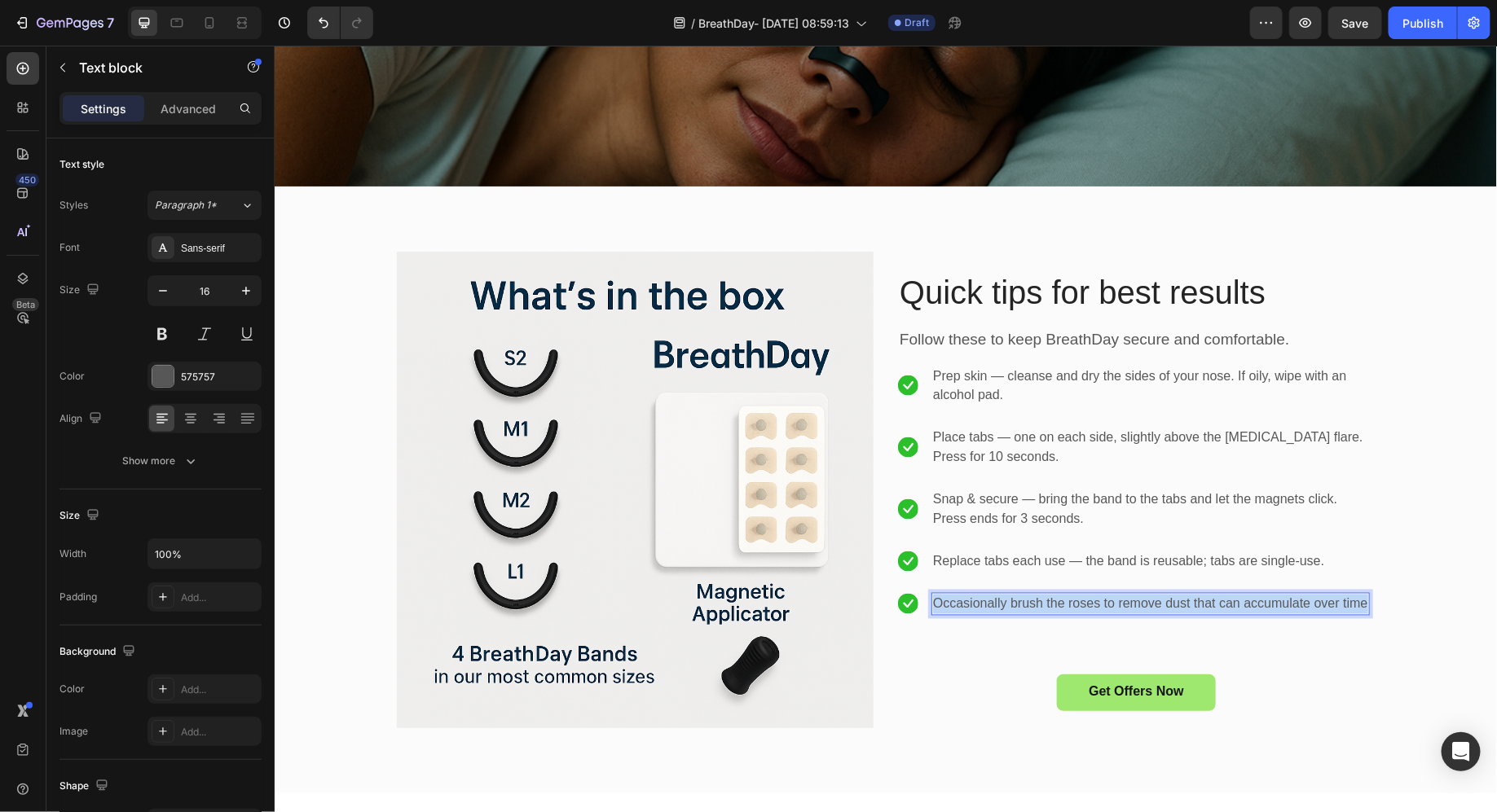
click at [965, 599] on p "Occasionally brush the roses to remove dust that can accumulate over time" at bounding box center [1150, 603] width 435 height 20
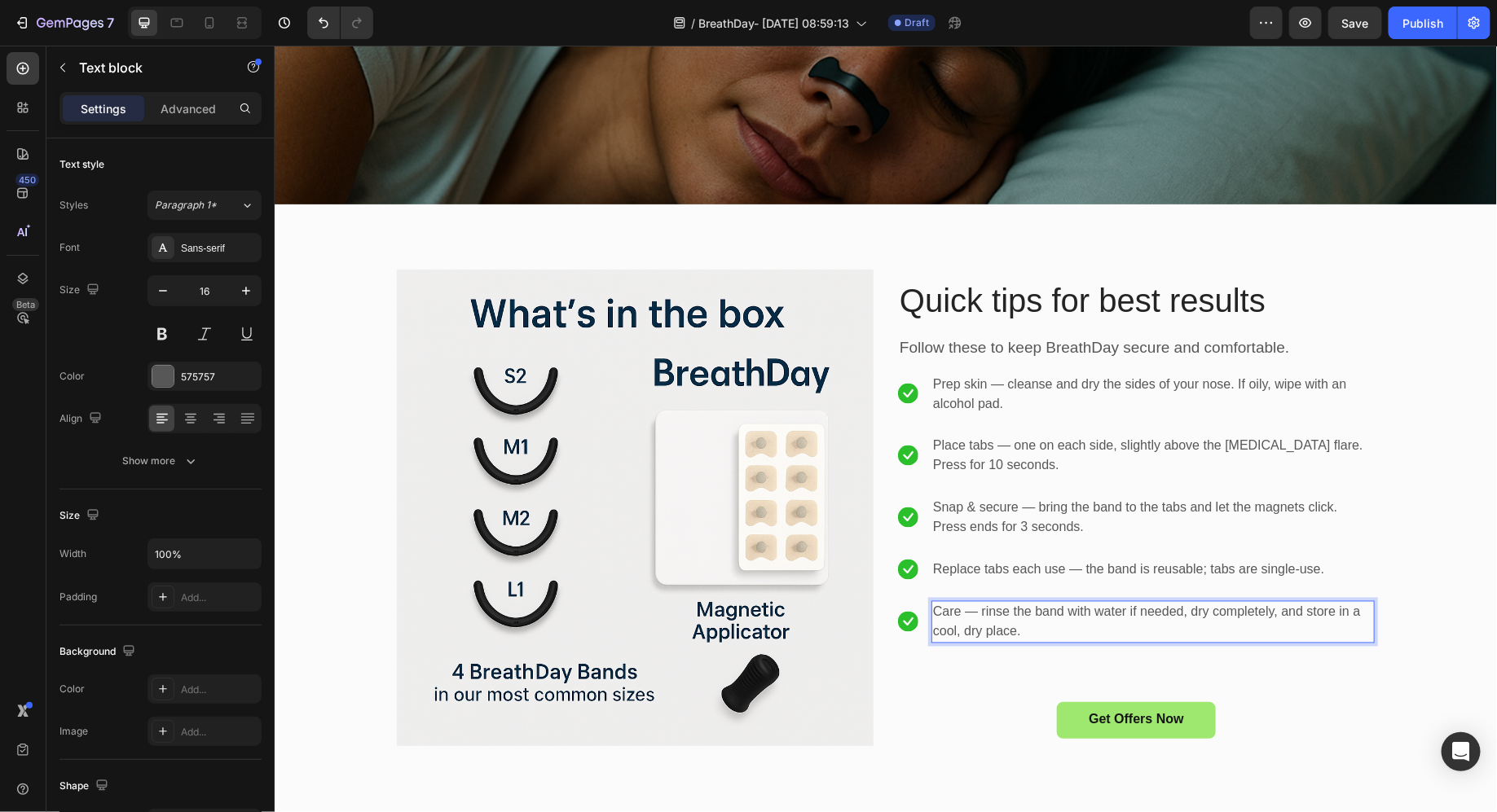
scroll to position [4137, 0]
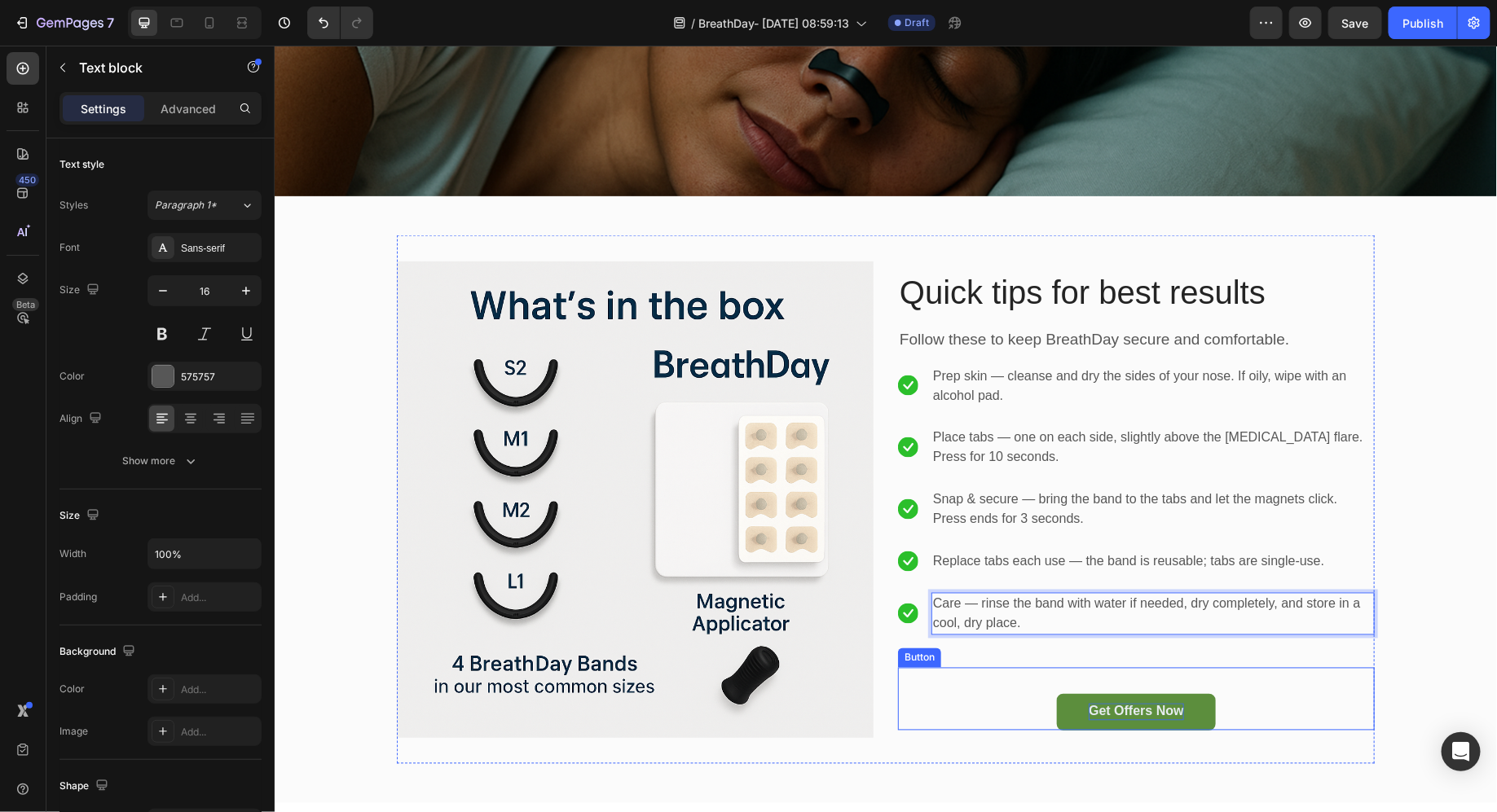
click at [1118, 714] on p "Get Offers Now" at bounding box center [1136, 712] width 95 height 17
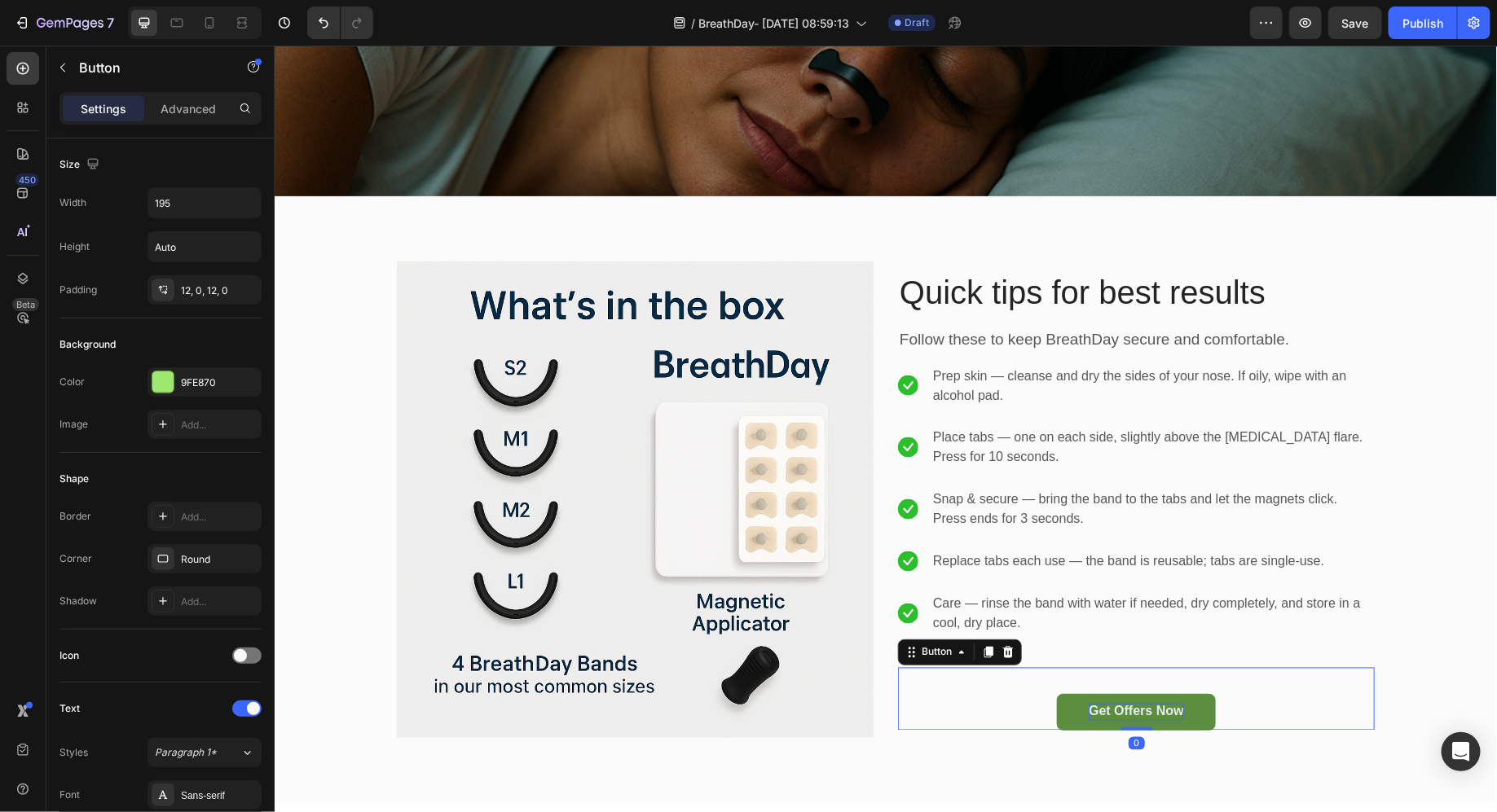
click at [1118, 714] on p "Get Offers Now" at bounding box center [1136, 712] width 95 height 17
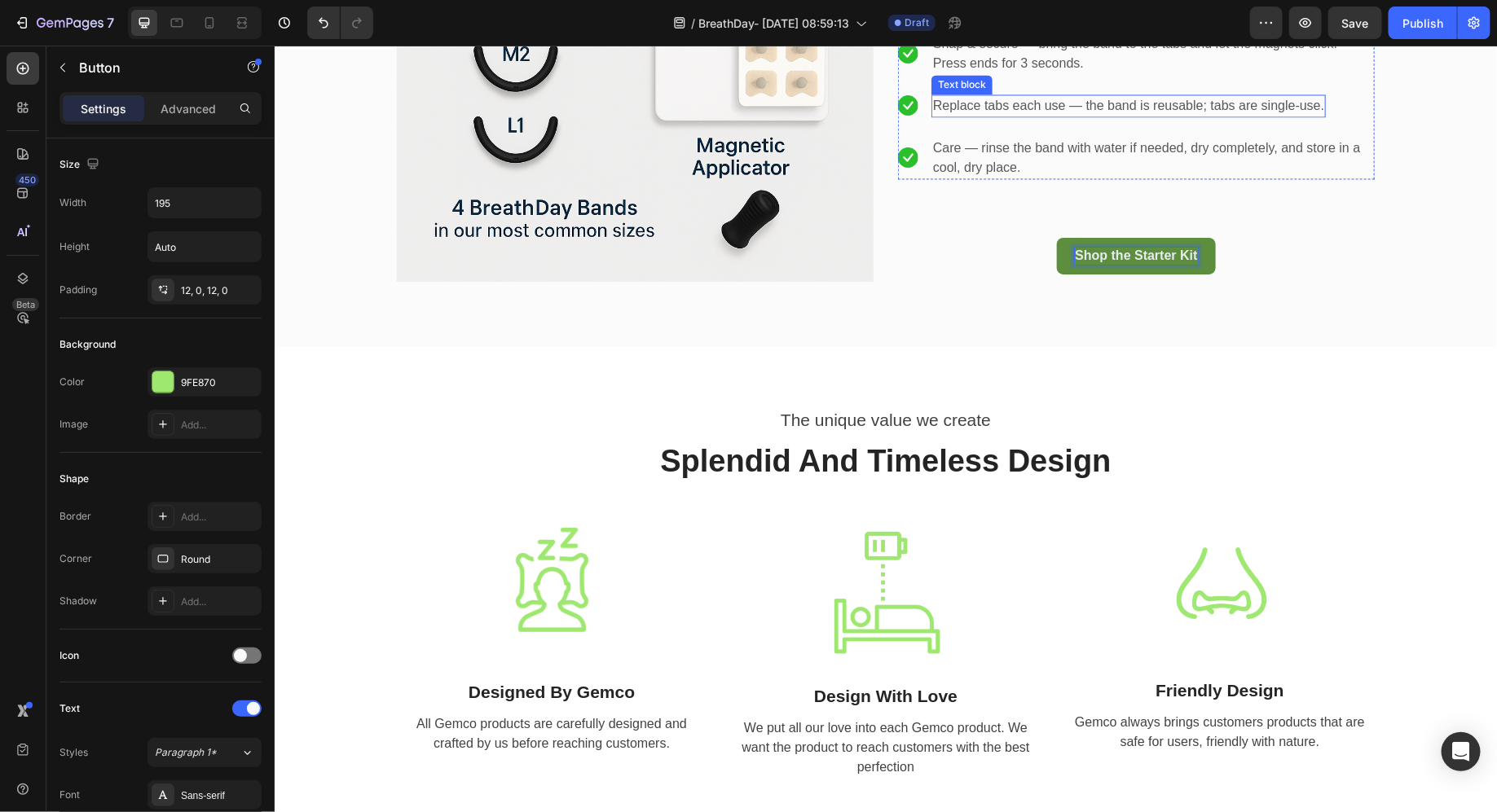
select select "30 Days & Nights"
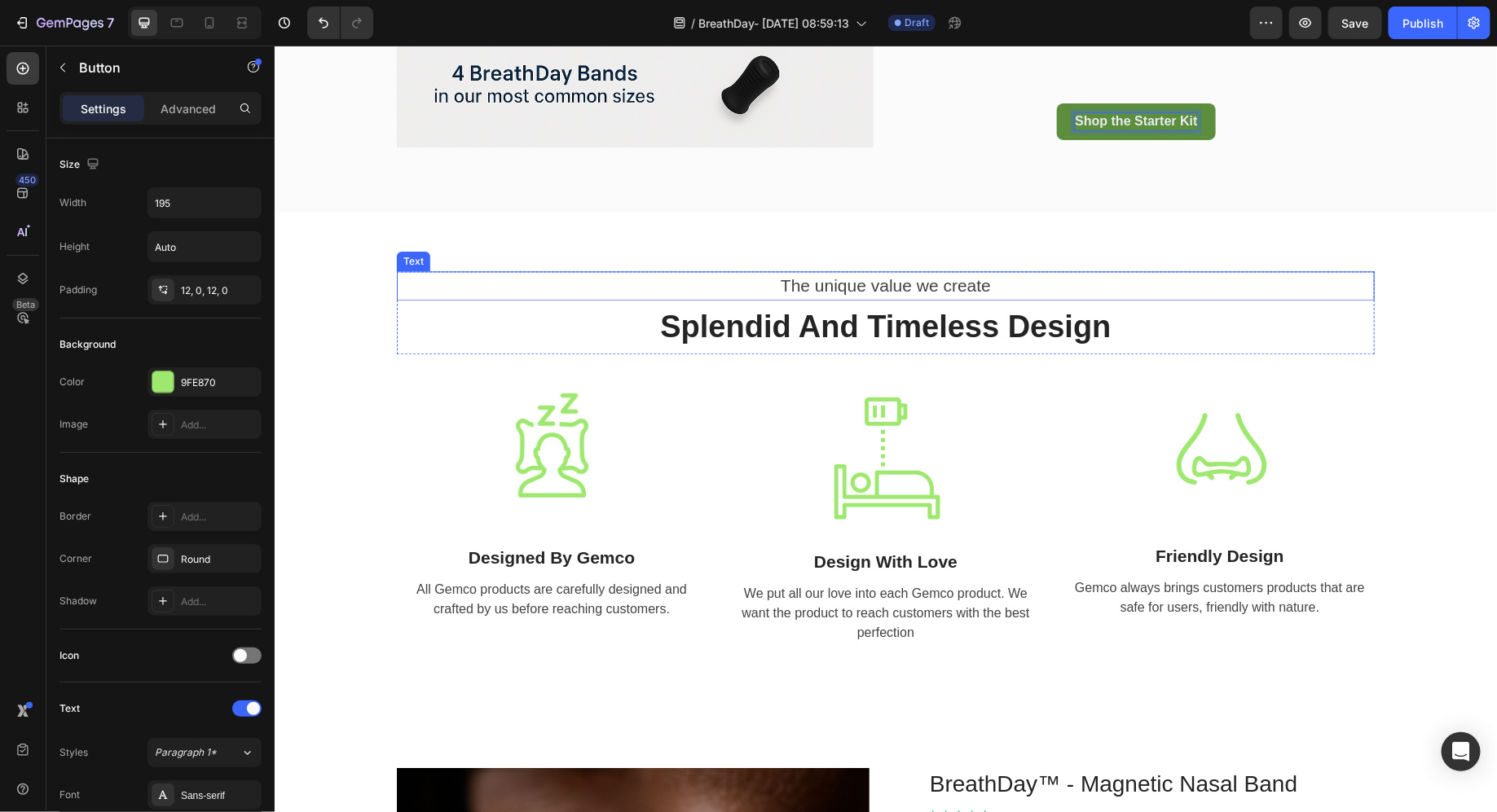
click at [811, 286] on div "The unique value we create" at bounding box center [885, 285] width 978 height 29
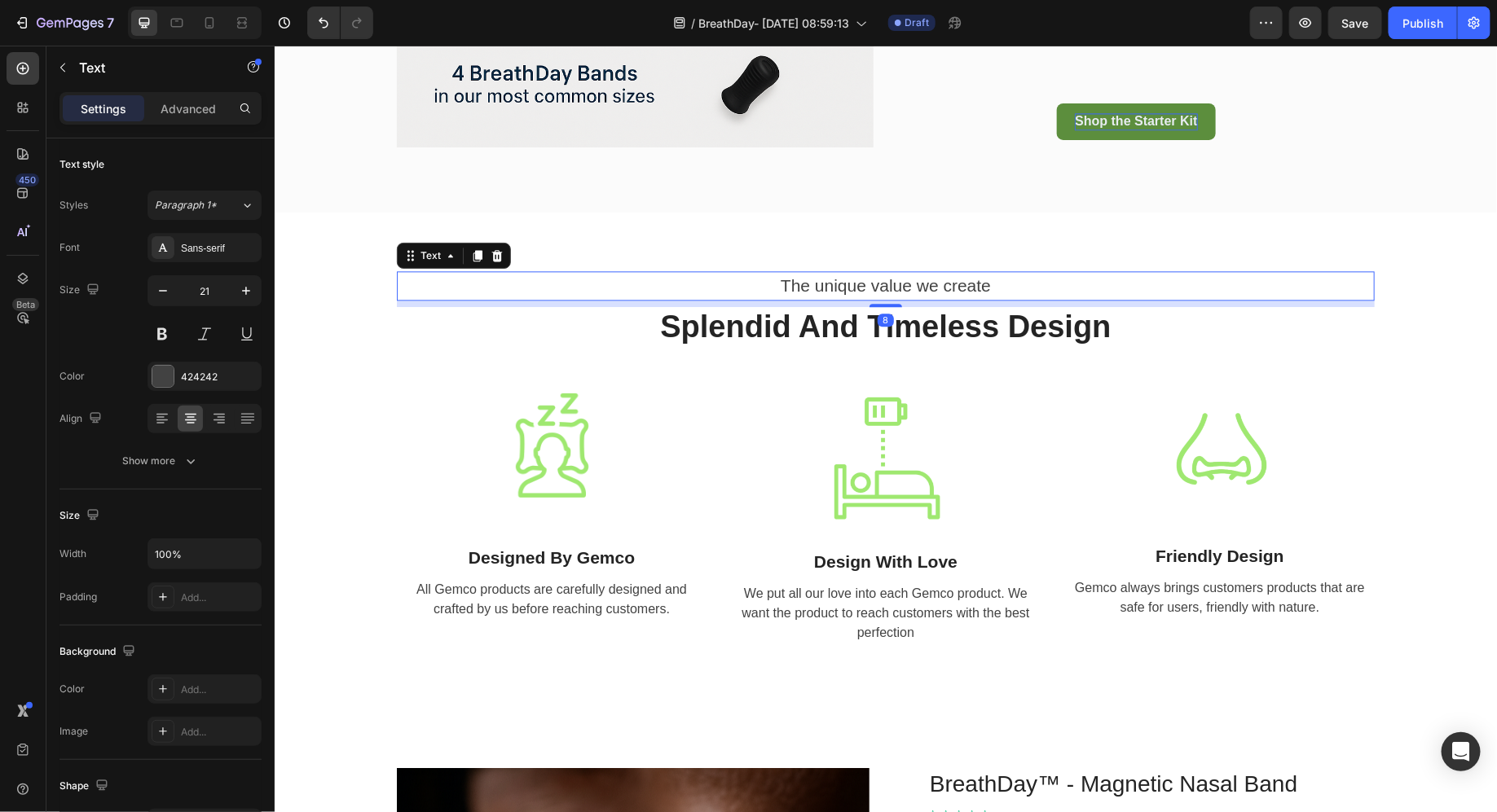
click at [811, 286] on div "The unique value we create" at bounding box center [885, 285] width 978 height 29
click at [811, 286] on p "The unique value we create" at bounding box center [885, 285] width 975 height 26
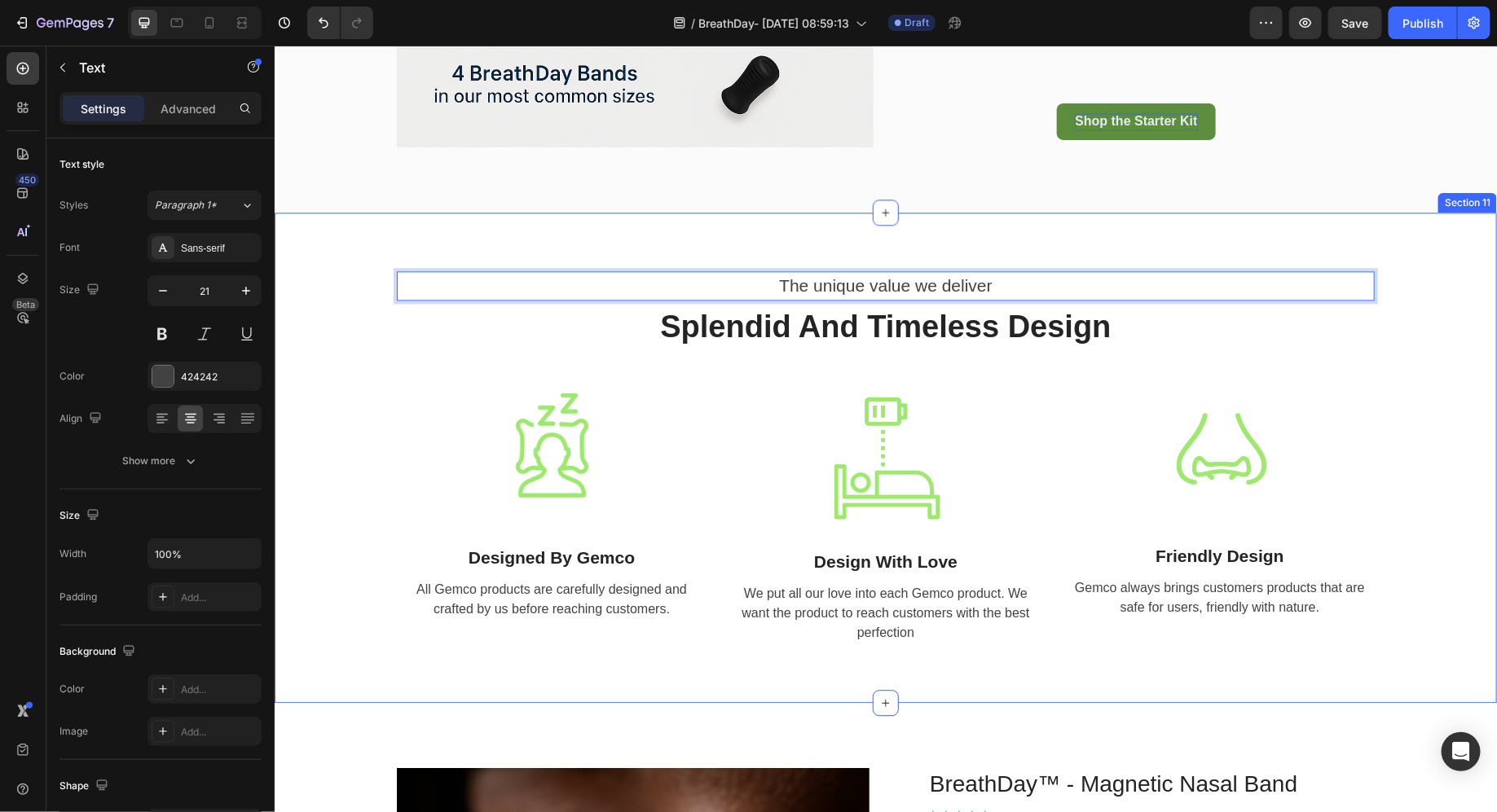
click at [920, 309] on h2 "Splendid And Timeless Design" at bounding box center [885, 326] width 978 height 41
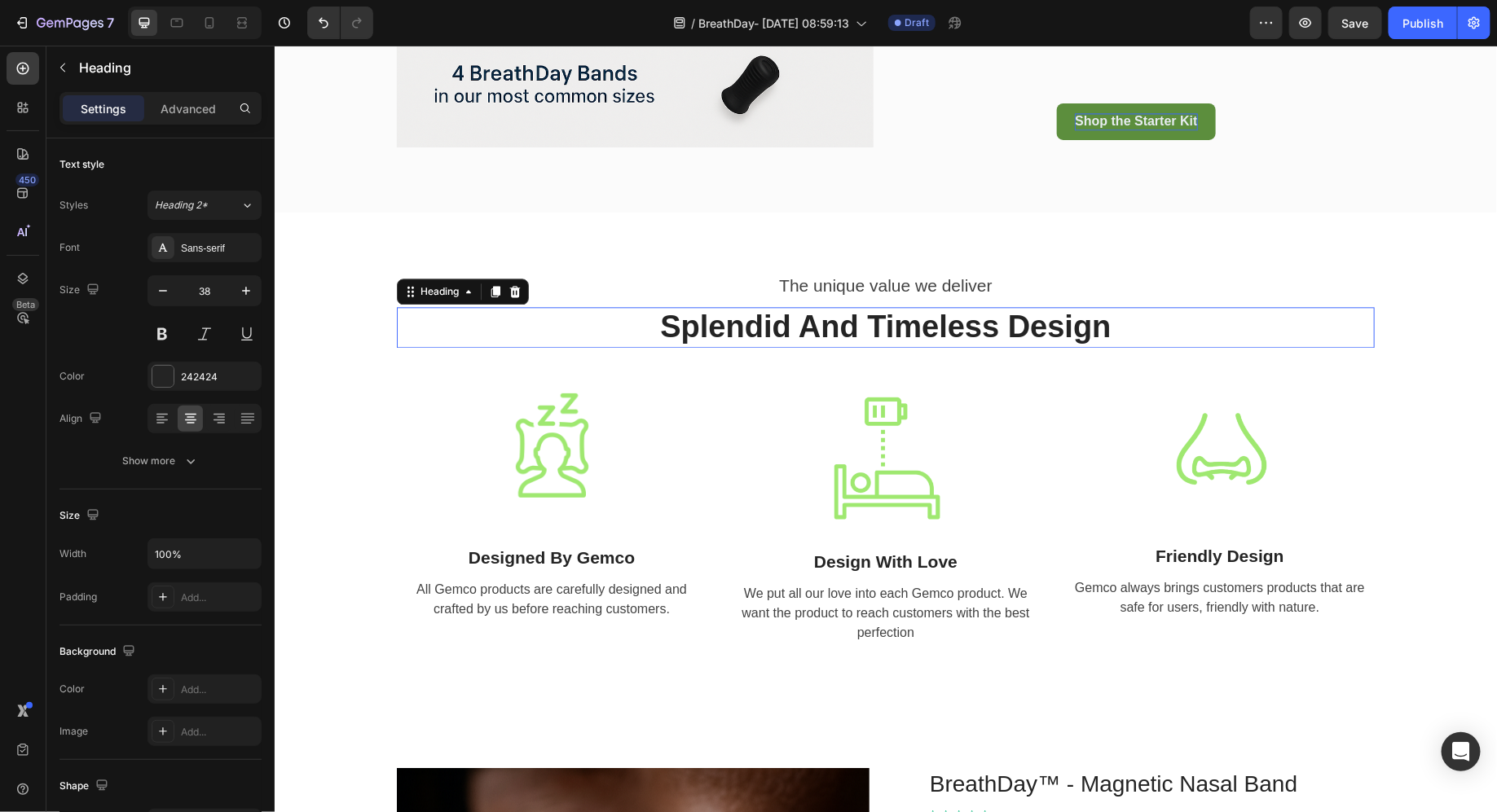
click at [920, 309] on h2 "Splendid And Timeless Design" at bounding box center [885, 326] width 978 height 41
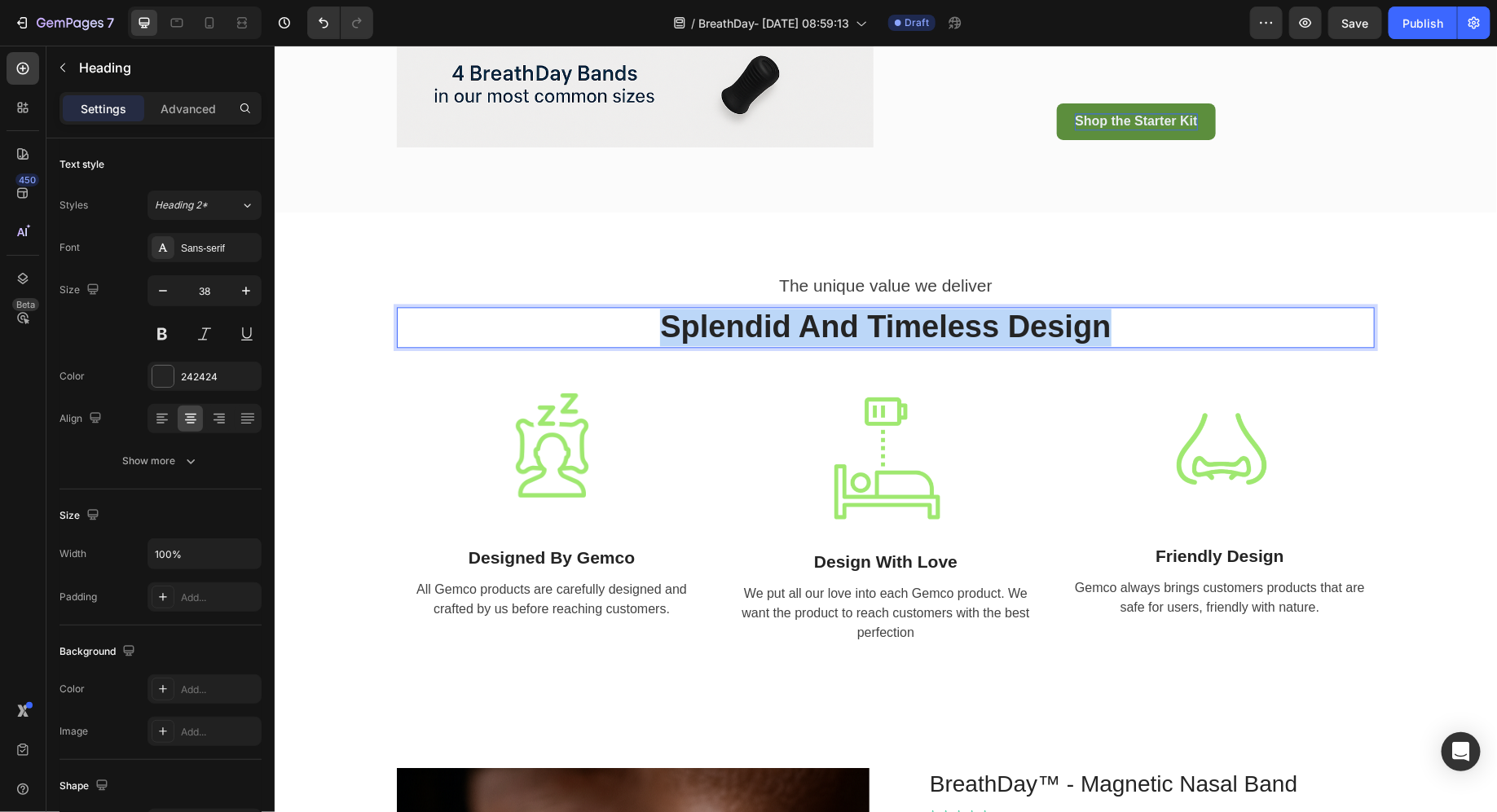
click at [920, 309] on p "Splendid And Timeless Design" at bounding box center [885, 327] width 975 height 38
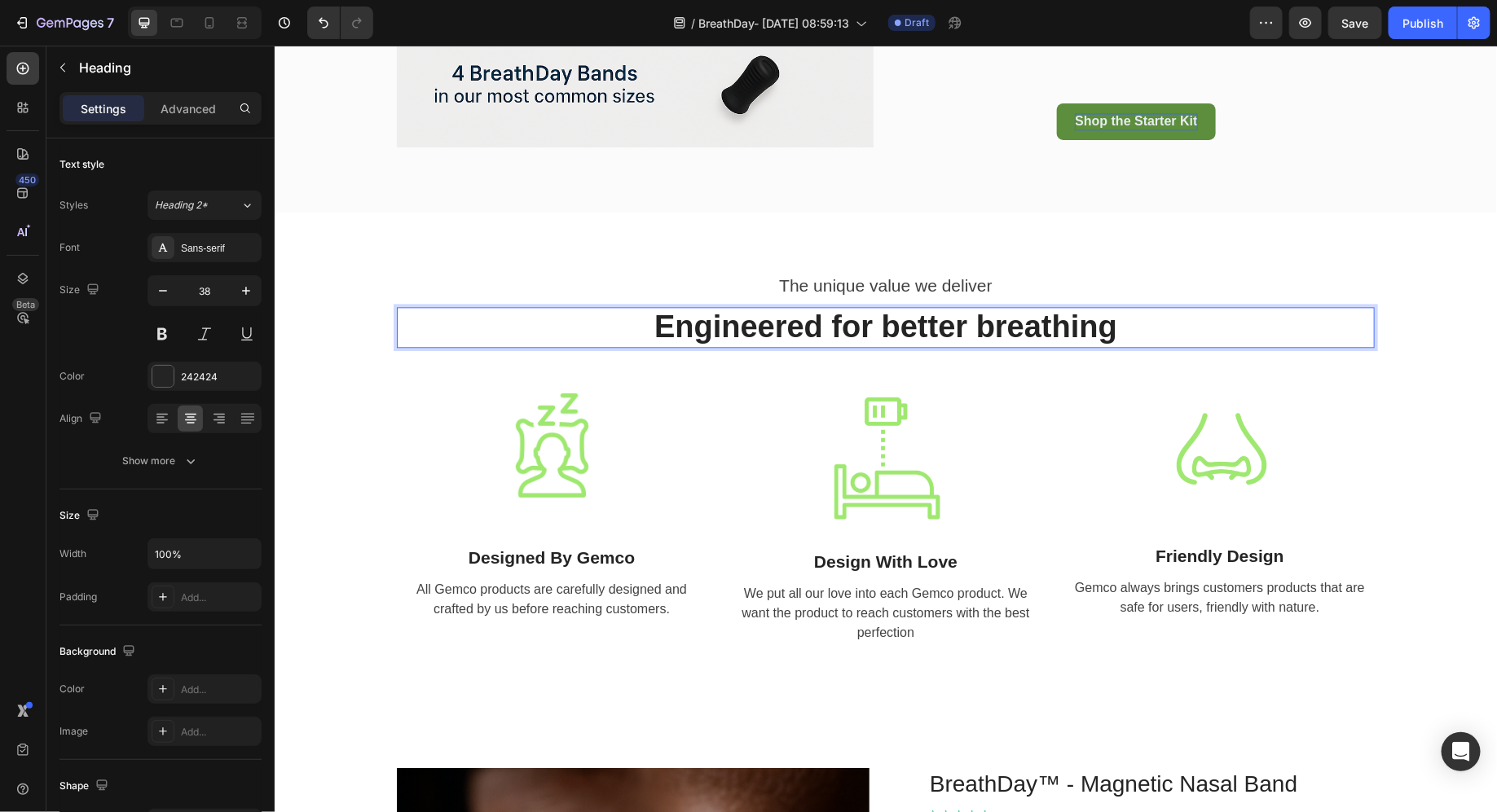
click at [899, 323] on p "Engineered for better breathing" at bounding box center [885, 327] width 975 height 38
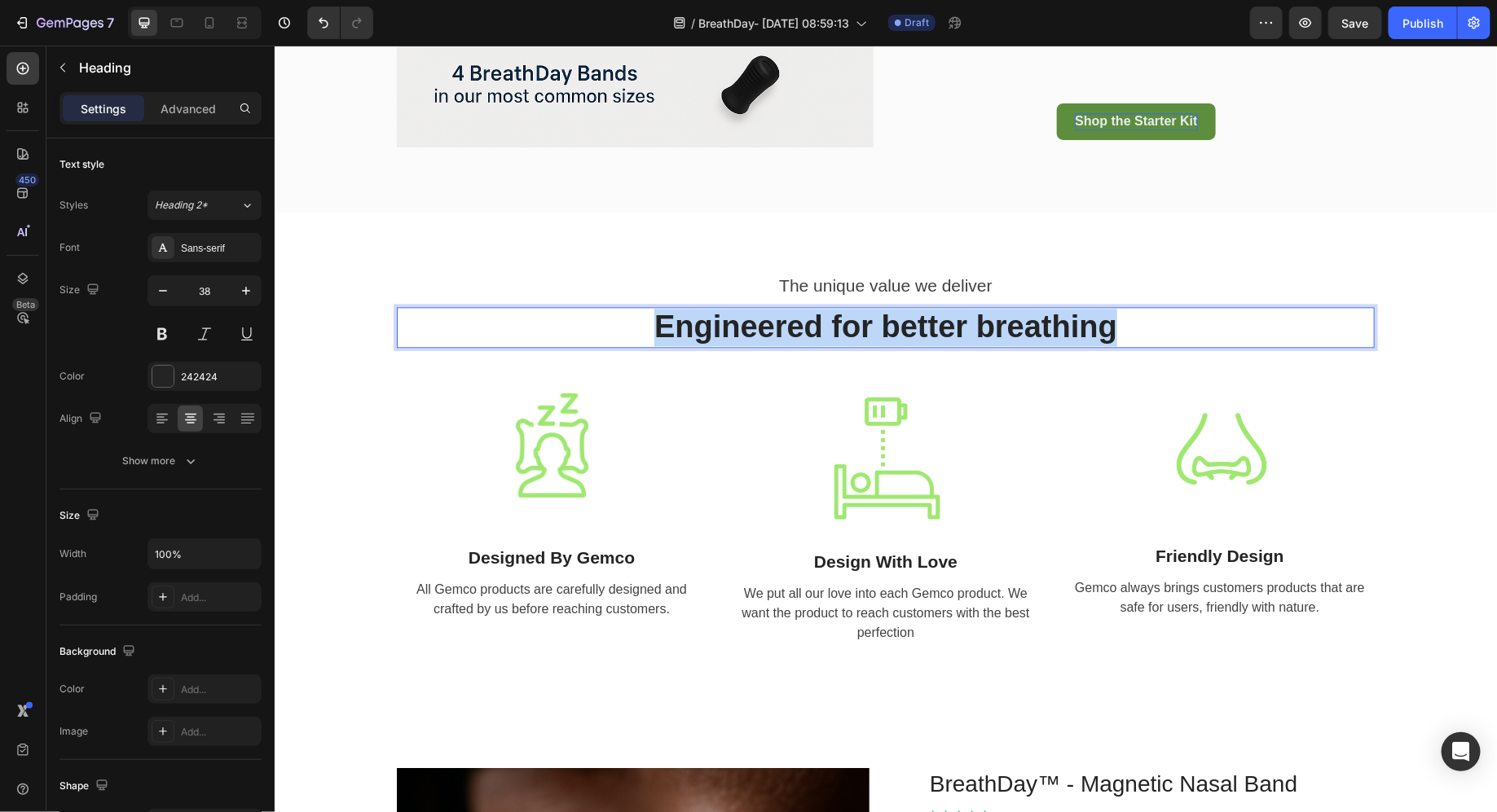
click at [899, 323] on p "Engineered for better breathing" at bounding box center [885, 327] width 975 height 38
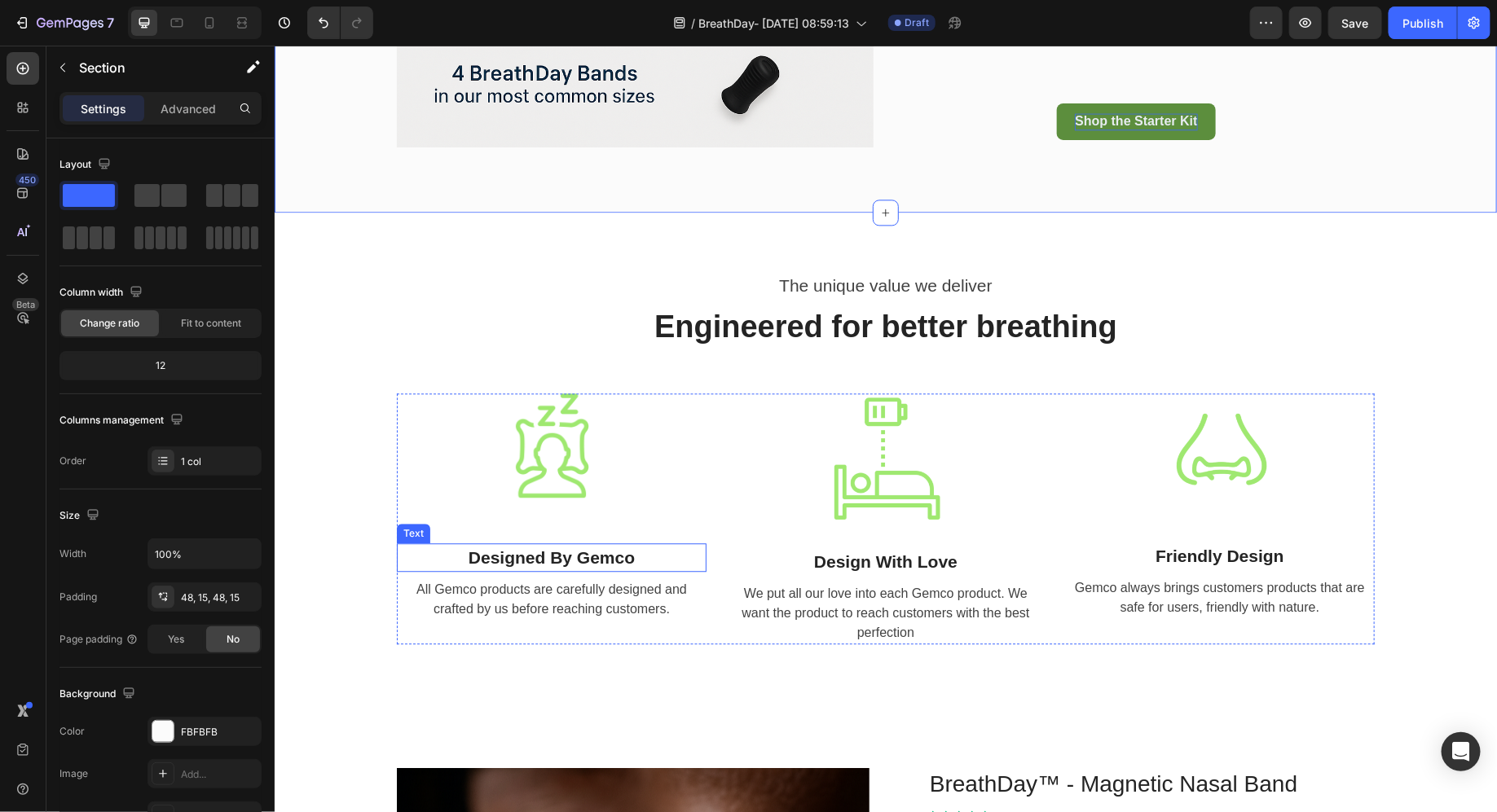
click at [545, 557] on div "Designed By Gemco" at bounding box center [551, 557] width 310 height 29
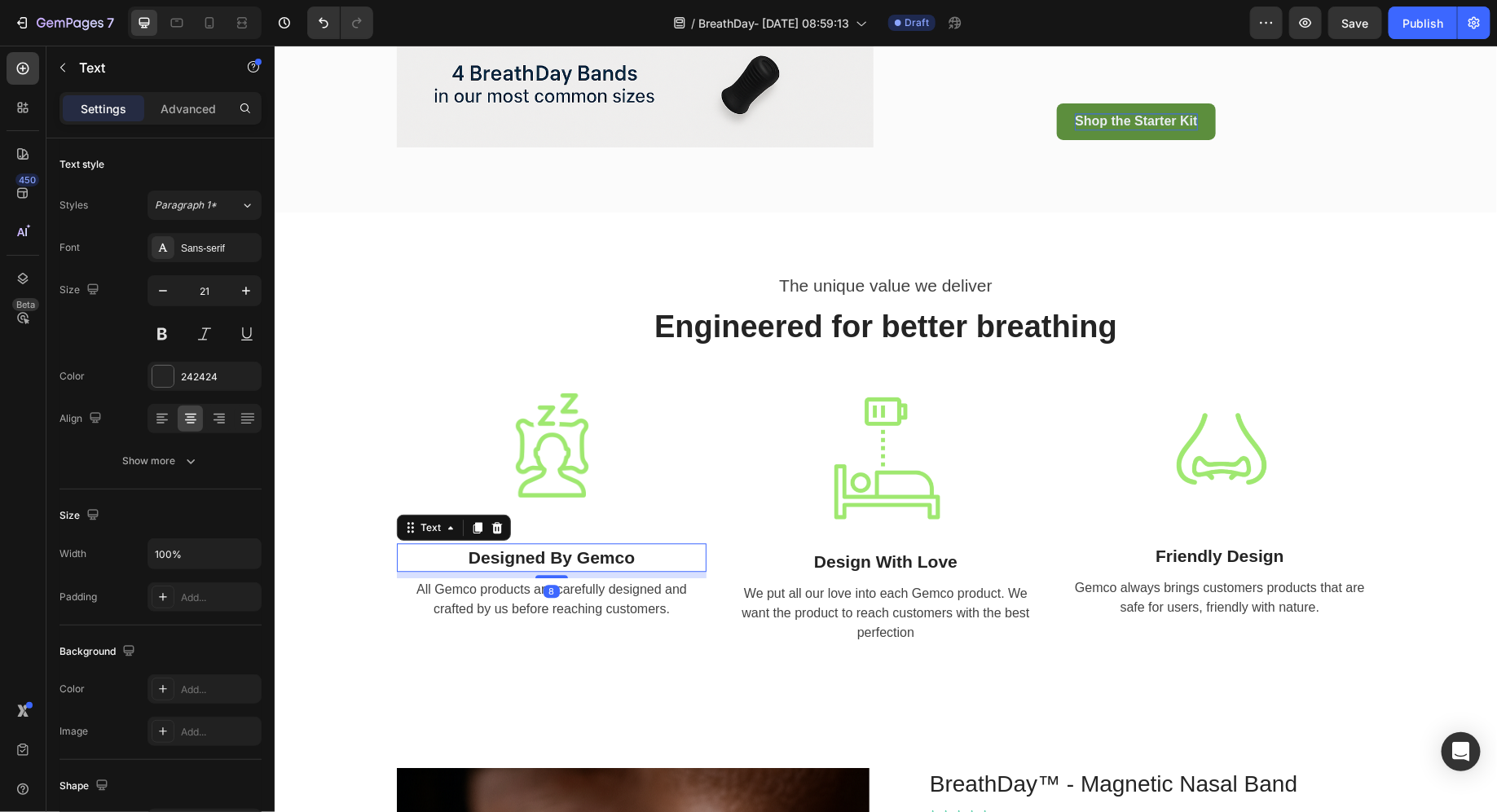
click at [545, 557] on div "Designed By Gemco" at bounding box center [551, 557] width 310 height 29
click at [545, 557] on p "Designed By Gemco" at bounding box center [551, 558] width 306 height 26
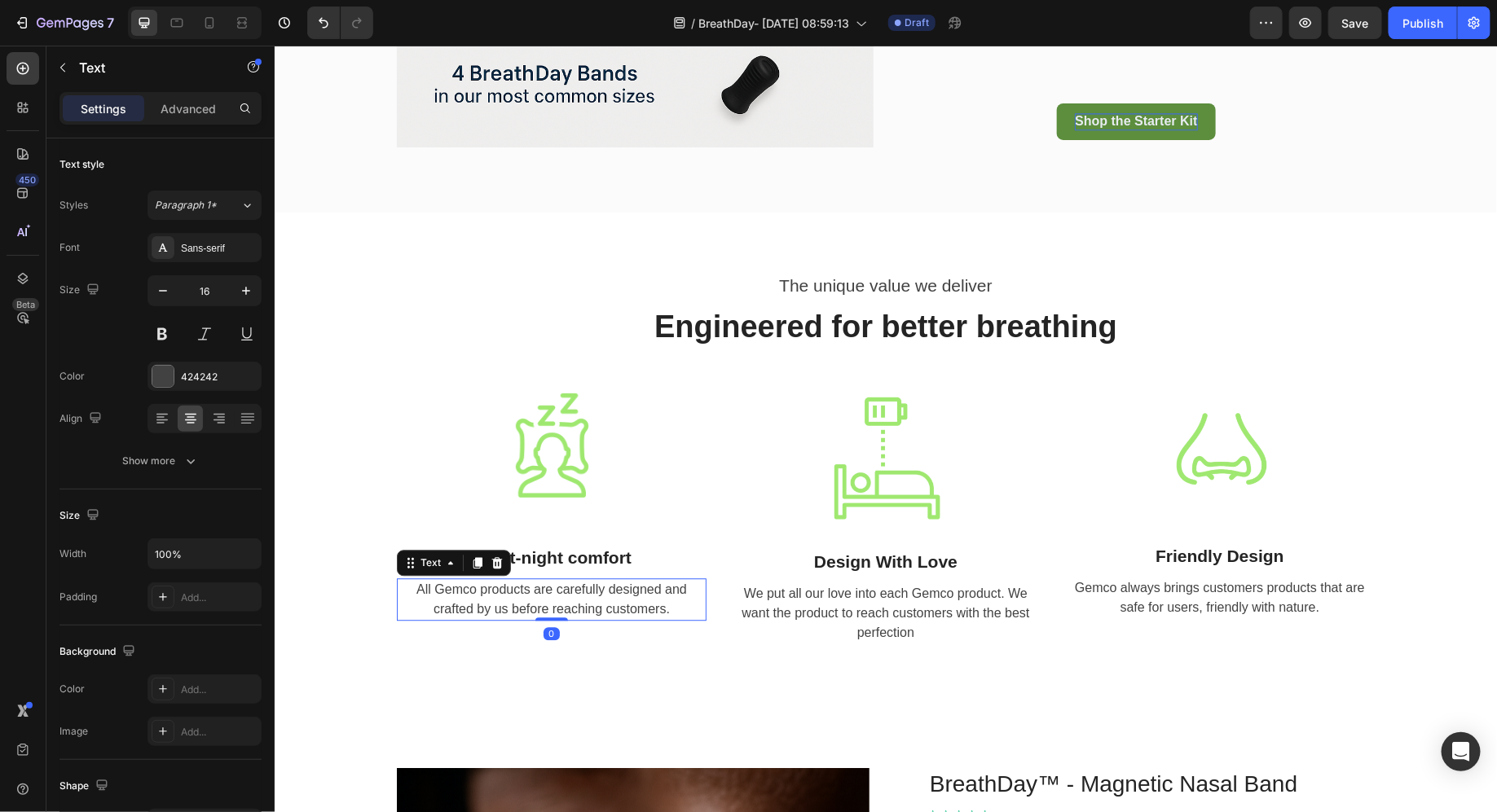
click at [505, 594] on div "All Gemco products are carefully designed and crafted by us before reaching cus…" at bounding box center [551, 598] width 310 height 43
click at [505, 594] on p "All Gemco products are carefully designed and crafted by us before reaching cus…" at bounding box center [551, 598] width 306 height 39
click at [865, 561] on div "Design With Love" at bounding box center [885, 561] width 310 height 29
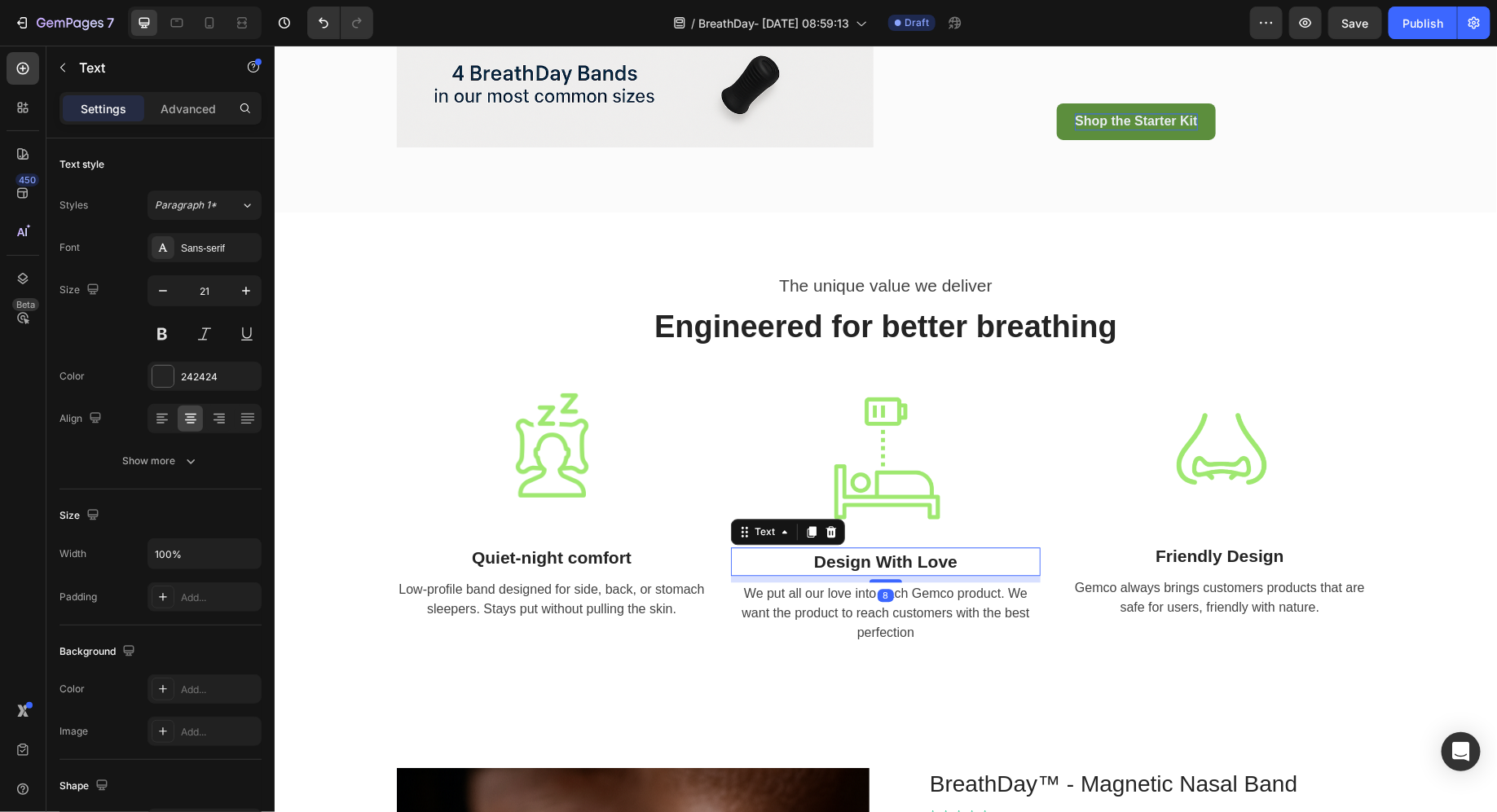
click at [865, 561] on div "Design With Love" at bounding box center [885, 561] width 310 height 29
click at [877, 617] on div "We put all our love into each Gemco product. We want the product to reach custo…" at bounding box center [885, 613] width 310 height 62
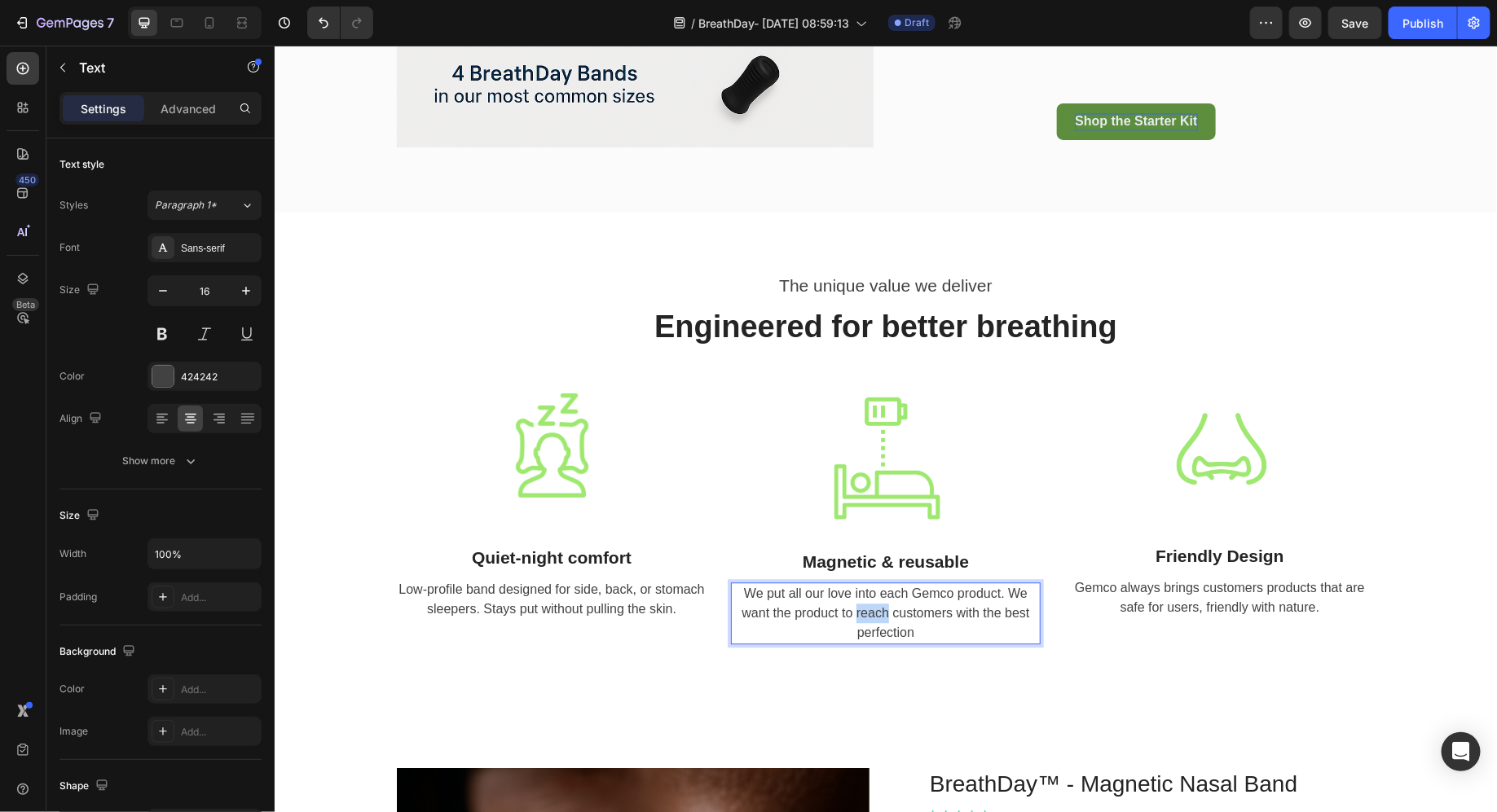
click at [877, 617] on div "We put all our love into each Gemco product. We want the product to reach custo…" at bounding box center [885, 613] width 310 height 62
click at [877, 617] on p "We put all our love into each Gemco product. We want the product to reach custo…" at bounding box center [885, 613] width 306 height 59
click at [941, 569] on p "Magnetic & reusable" at bounding box center [885, 561] width 306 height 26
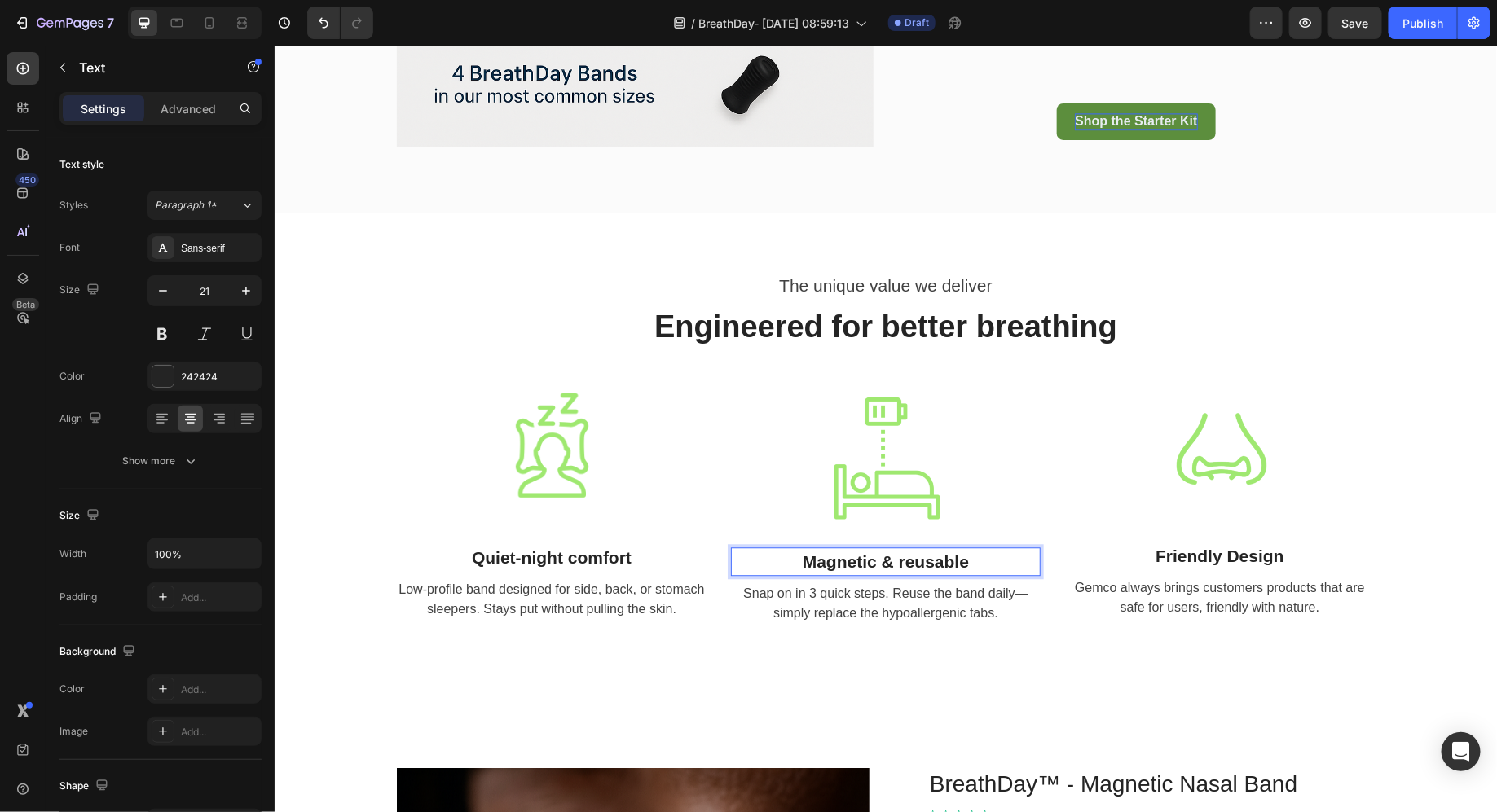
click at [941, 569] on p "Magnetic & reusable" at bounding box center [885, 561] width 306 height 26
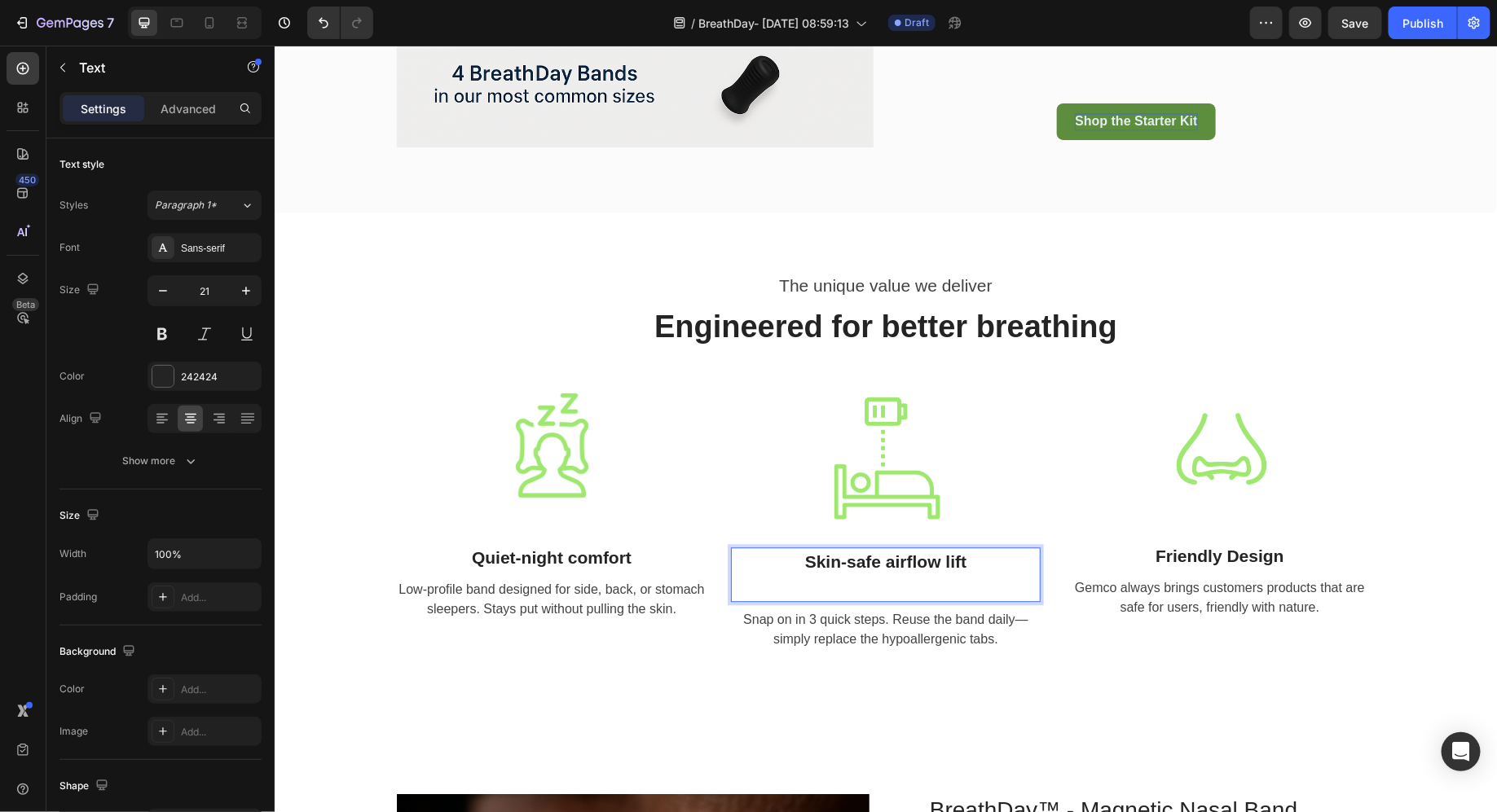
click at [941, 569] on p "Skin-safe airflow lift" at bounding box center [885, 561] width 306 height 26
click at [934, 584] on p "Rich Text Editor. Editing area: main" at bounding box center [885, 587] width 306 height 26
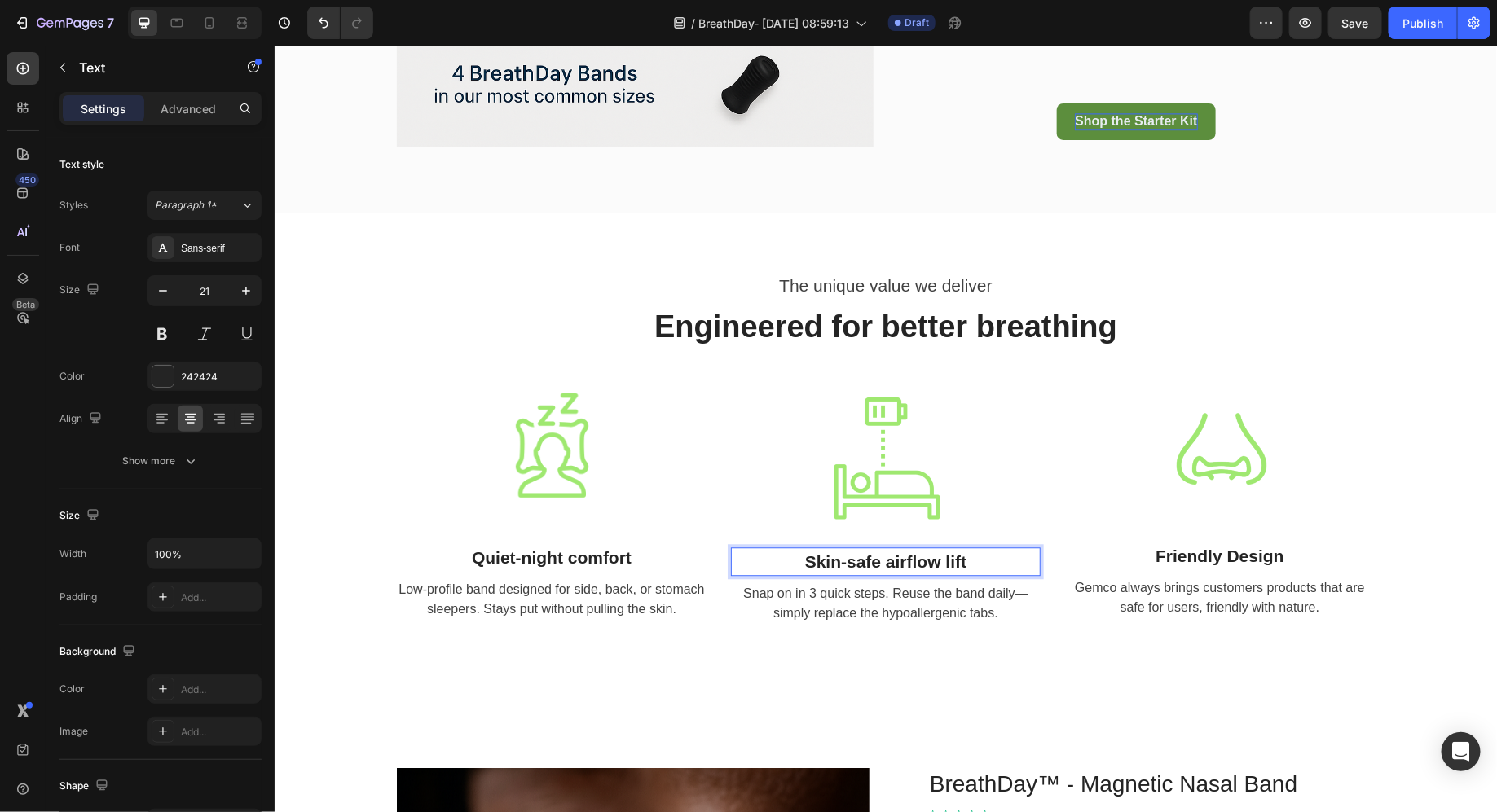
click at [934, 584] on p "Snap on in 3 quick steps. Reuse the band daily—simply replace the hypoallergeni…" at bounding box center [885, 602] width 306 height 39
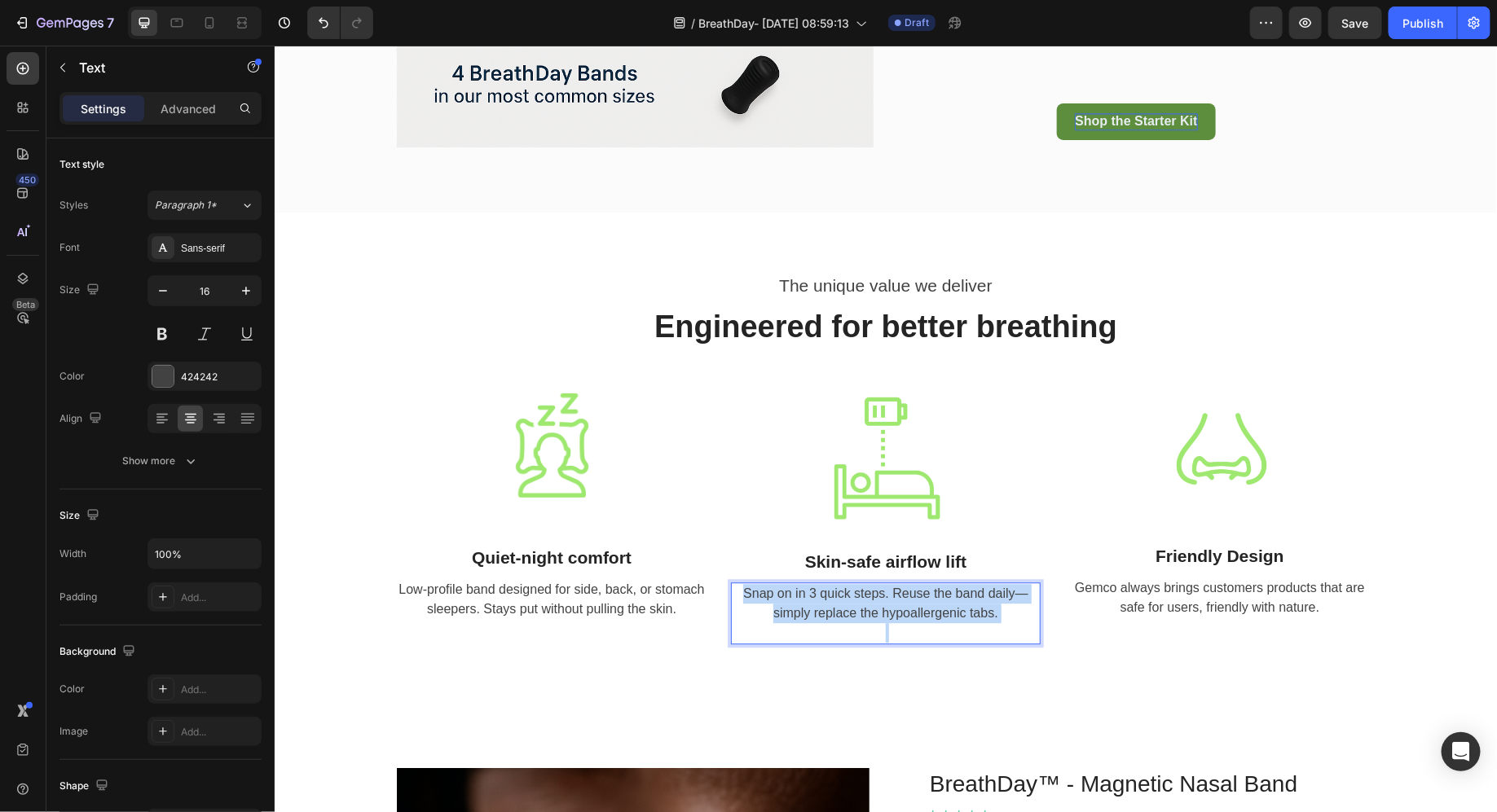
click at [934, 584] on p "Snap on in 3 quick steps. Reuse the band daily—simply replace the hypoallergeni…" at bounding box center [885, 602] width 306 height 39
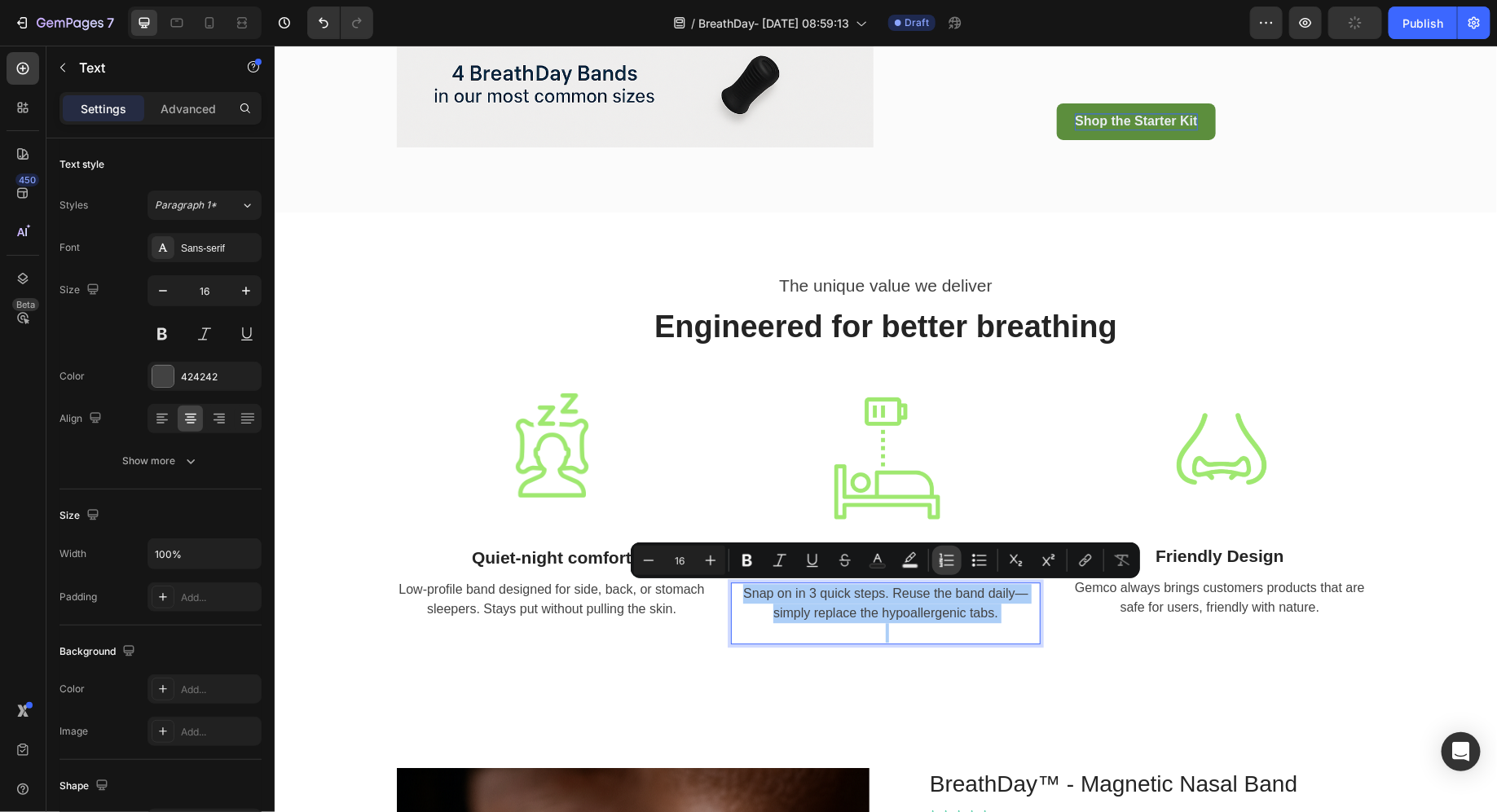
click at [935, 569] on button "Numbered List" at bounding box center [947, 560] width 29 height 29
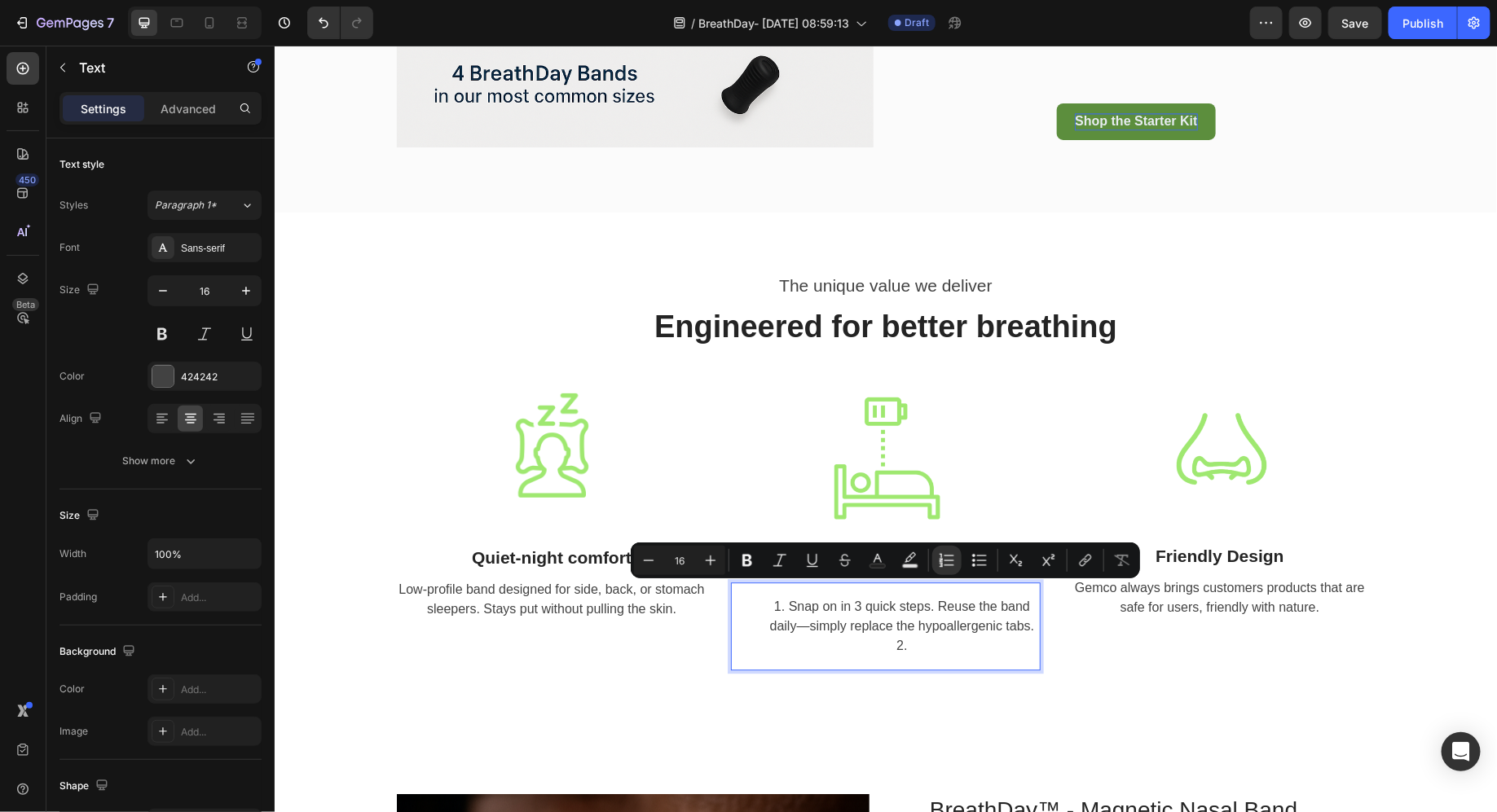
click at [974, 617] on li "Snap on in 3 quick steps. Reuse the band daily—simply replace the hypoallergeni…" at bounding box center [901, 615] width 274 height 39
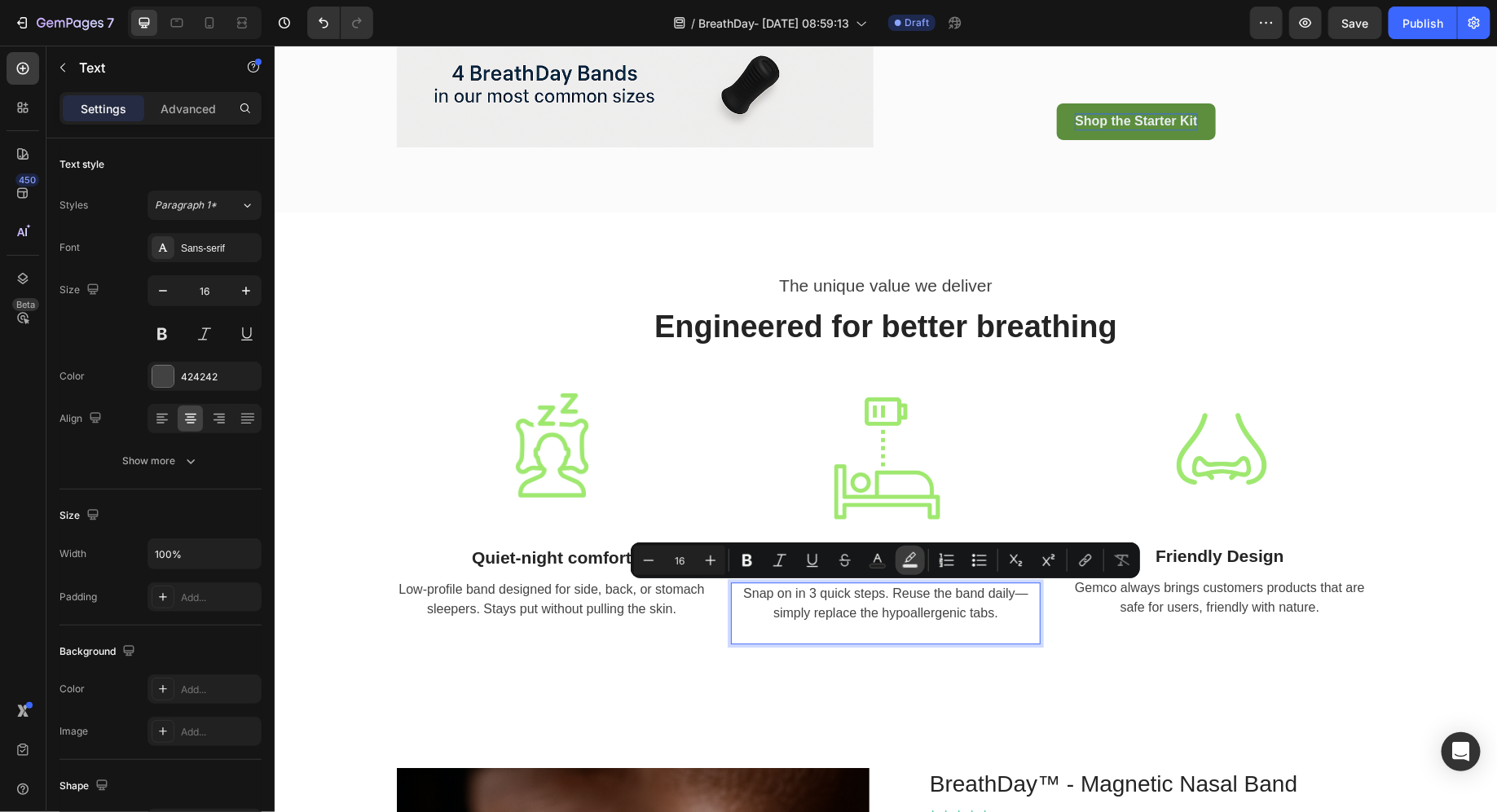
click at [918, 549] on button "Text Background Color" at bounding box center [910, 560] width 29 height 29
type input "000000"
type input "77"
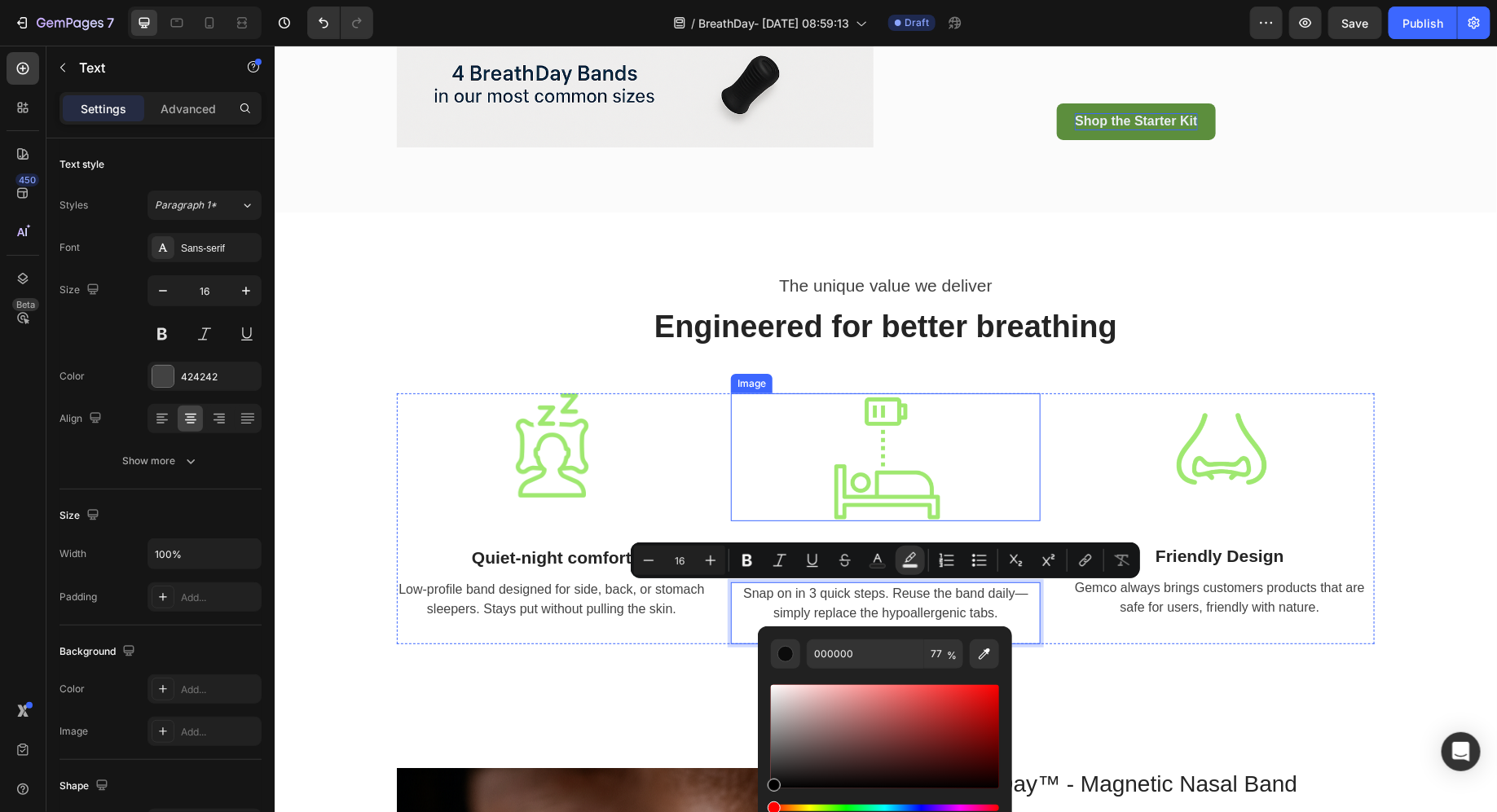
click at [966, 510] on div at bounding box center [885, 456] width 310 height 128
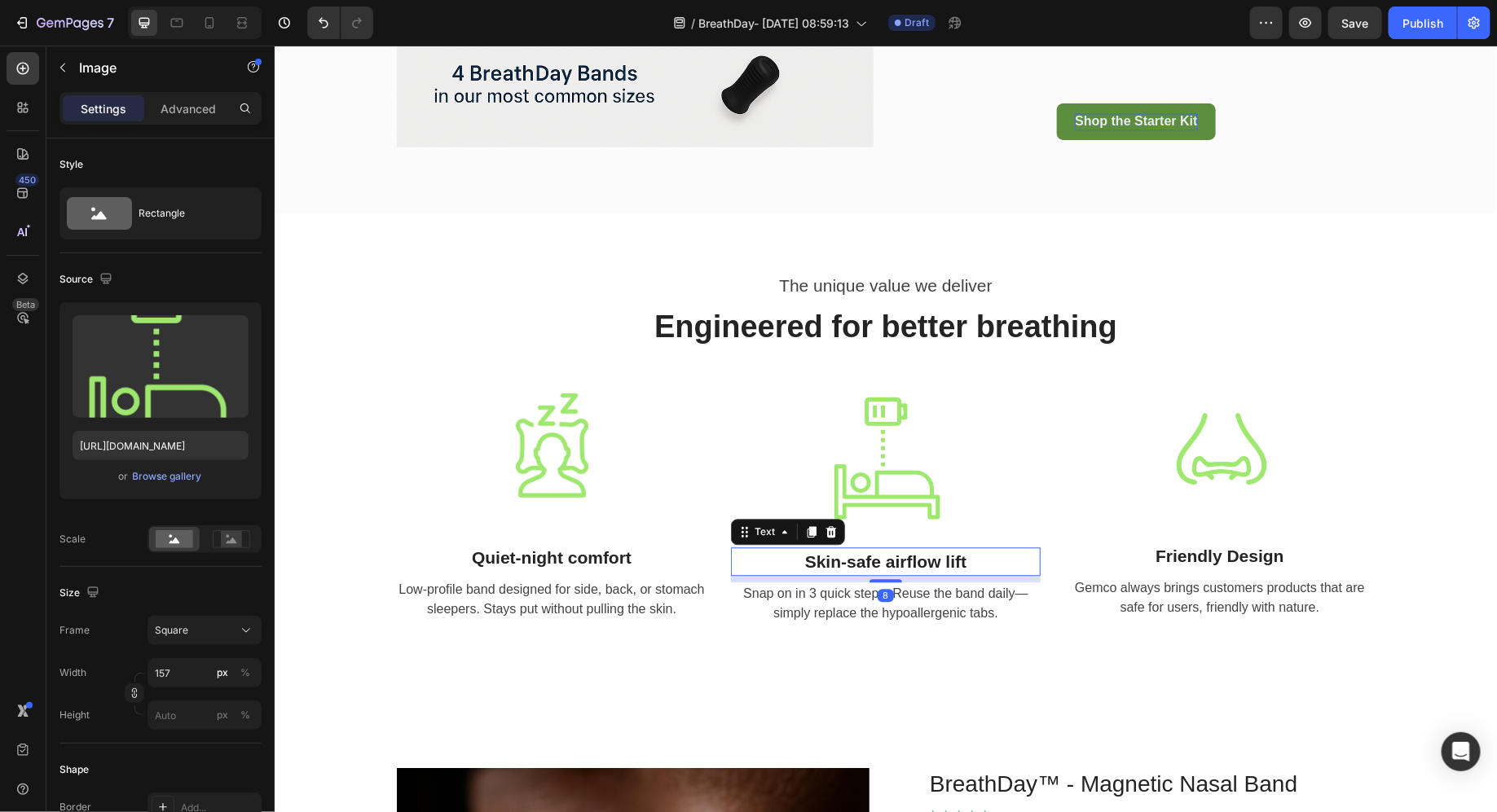
click at [923, 561] on p "Skin-safe airflow lift" at bounding box center [885, 561] width 306 height 26
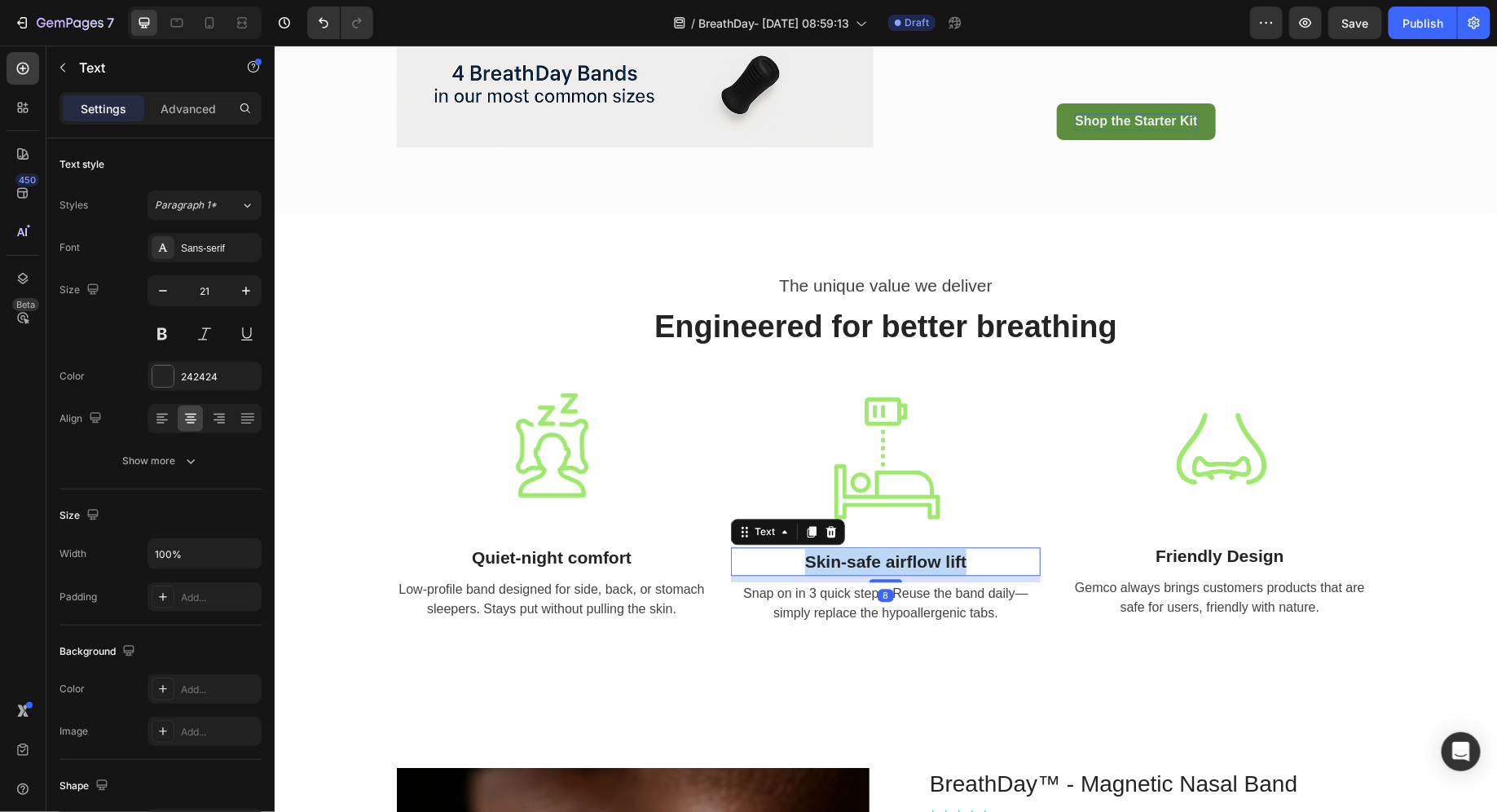
click at [923, 561] on p "Skin-safe airflow lift" at bounding box center [885, 561] width 306 height 26
click at [1170, 539] on div "Image Friendly Design Text Gemco always brings customers products that are safe…" at bounding box center [1220, 518] width 310 height 251
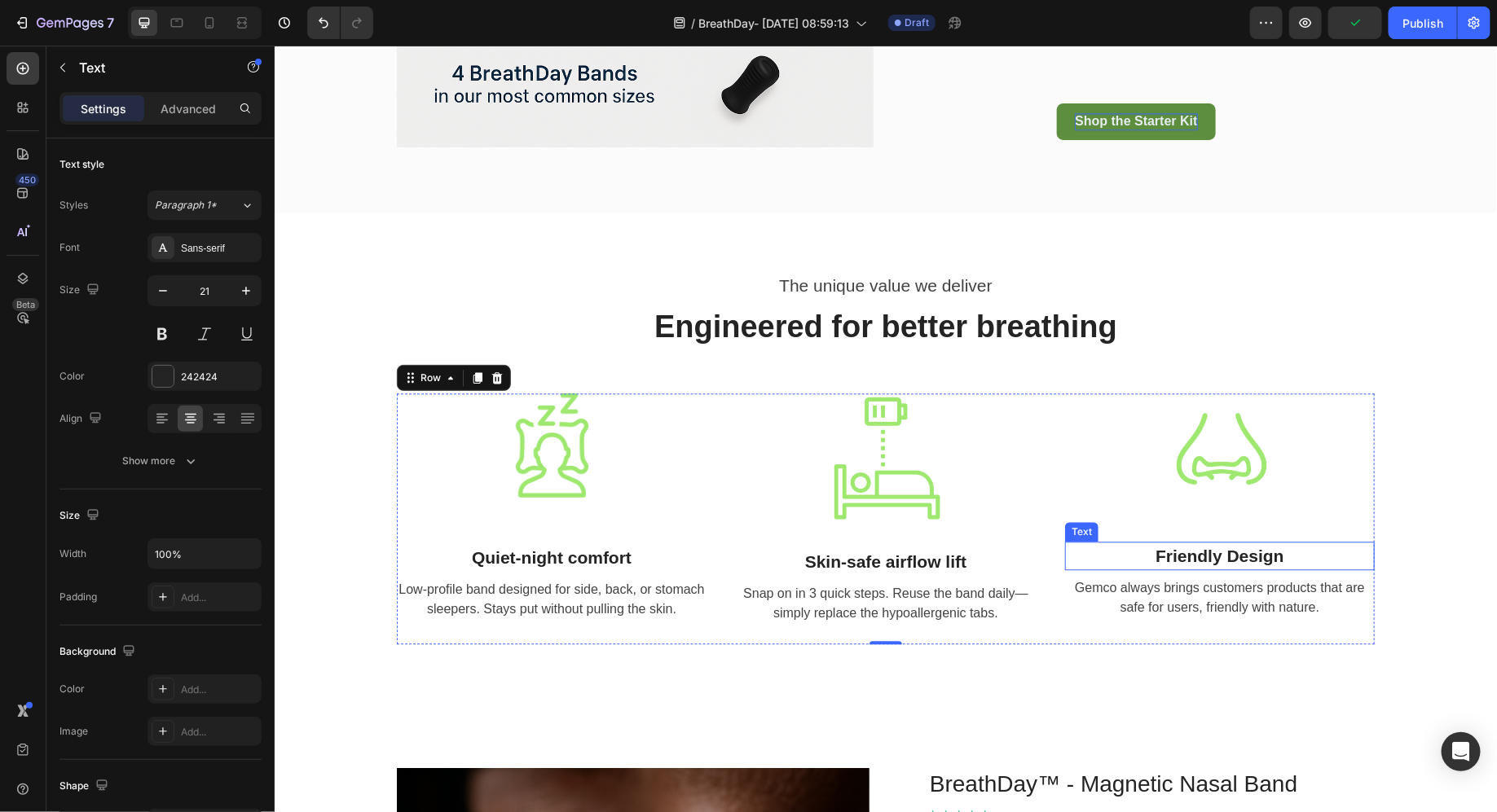
click at [1177, 557] on div "Friendly Design" at bounding box center [1220, 555] width 310 height 29
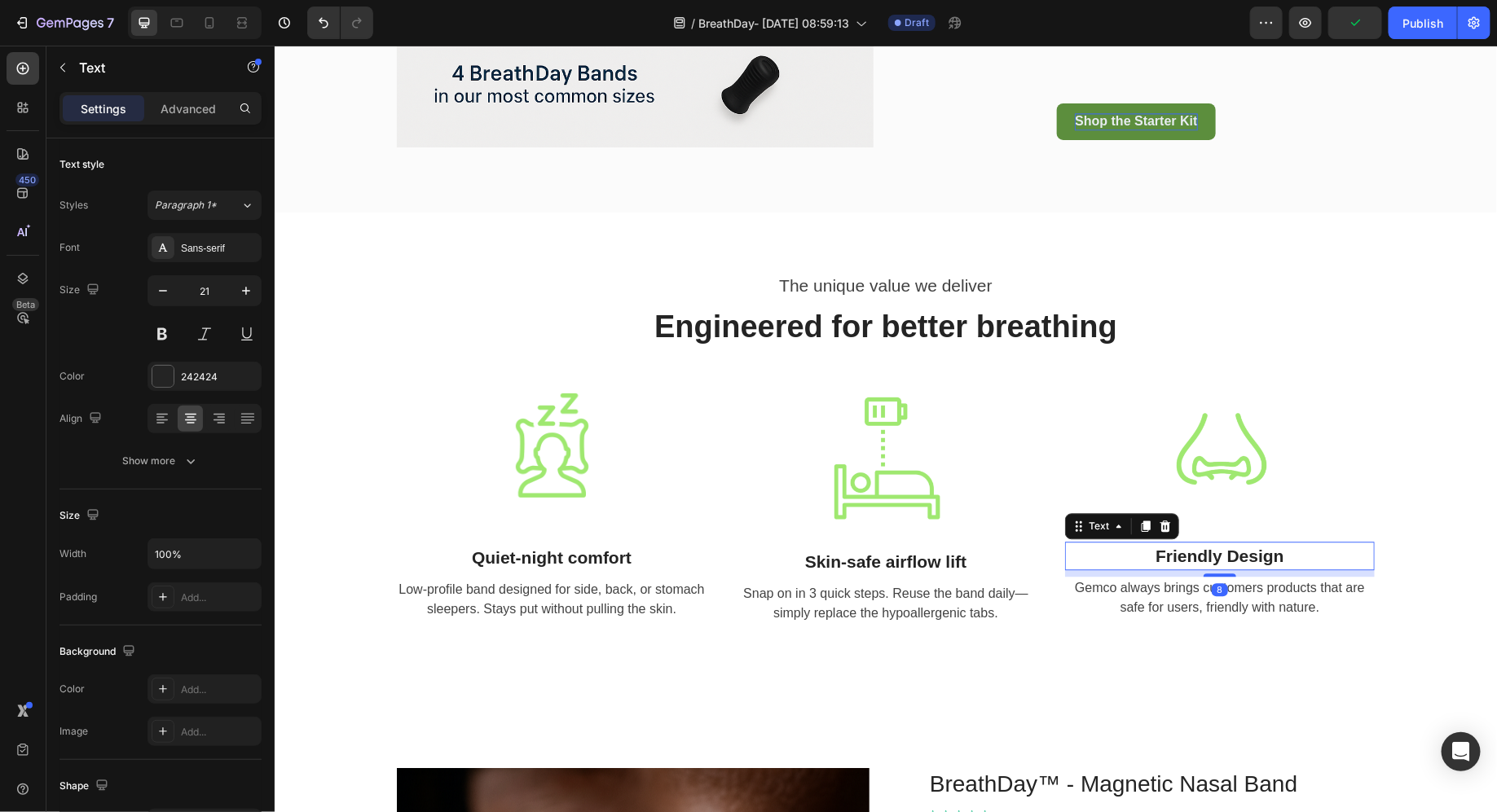
click at [1177, 557] on div "Friendly Design" at bounding box center [1220, 555] width 310 height 29
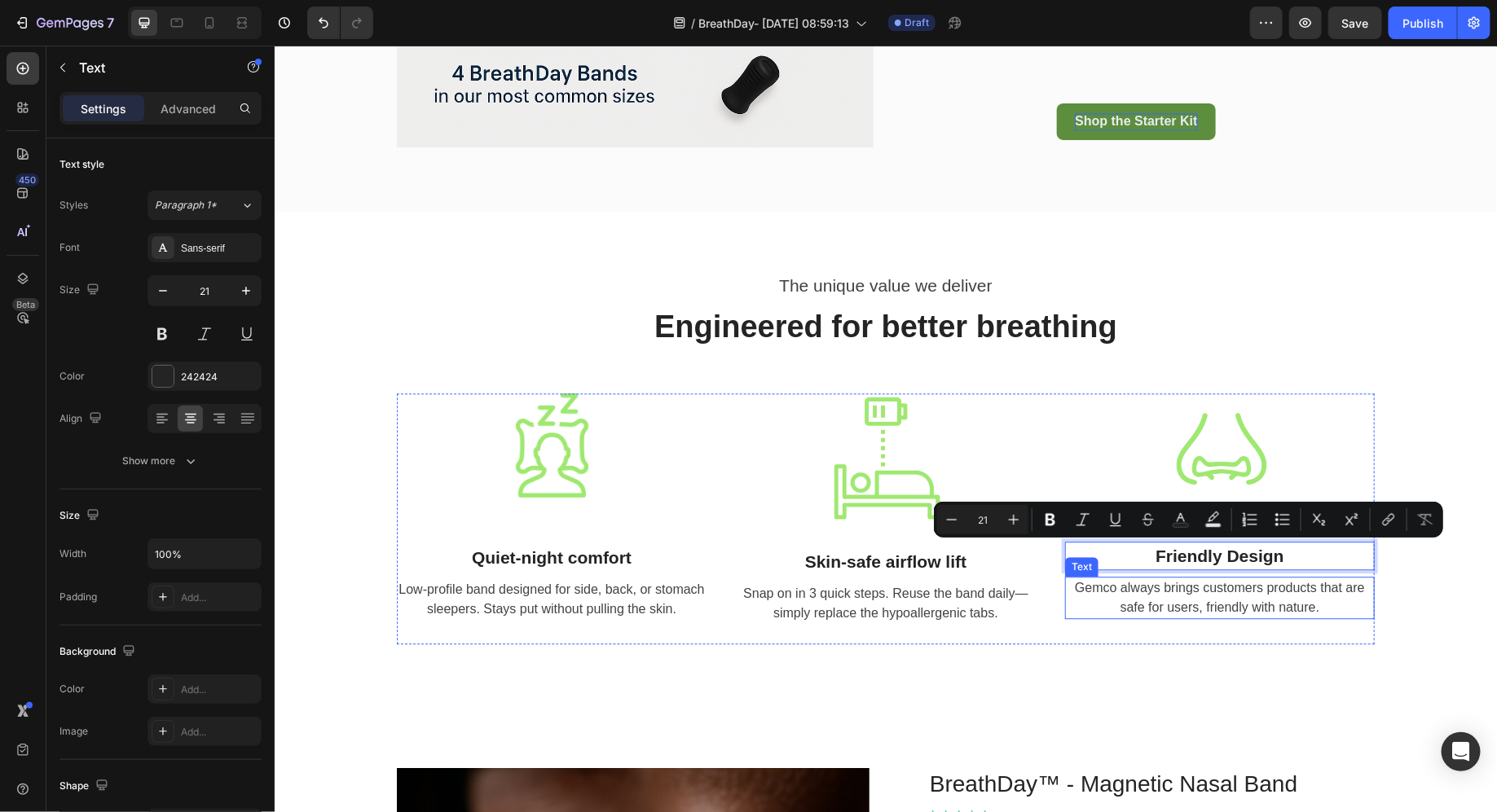
click at [1101, 611] on div "Gemco always brings customers products that are safe for users, friendly with n…" at bounding box center [1220, 596] width 310 height 43
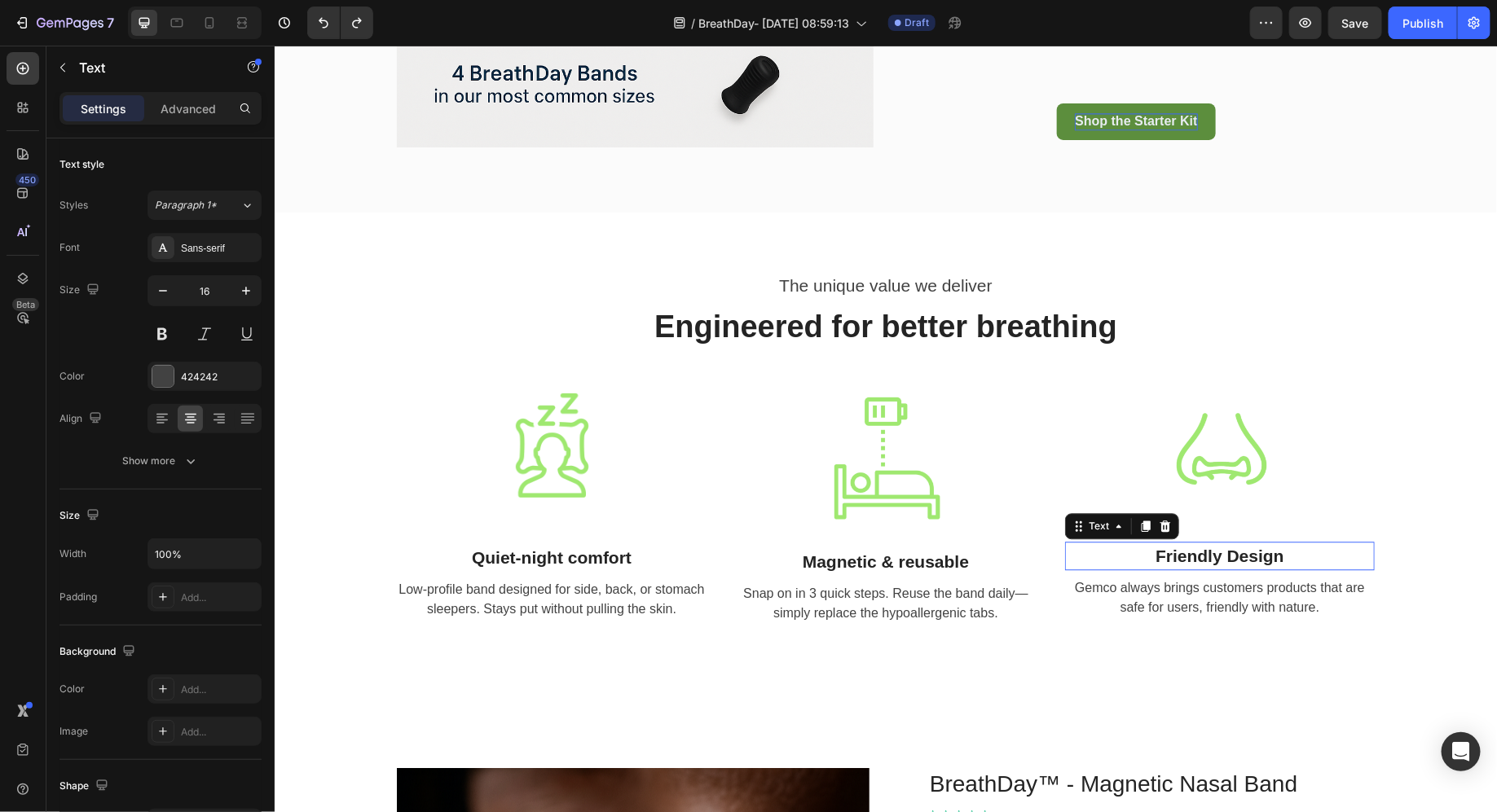
click at [1215, 555] on p "Friendly Design" at bounding box center [1219, 556] width 306 height 26
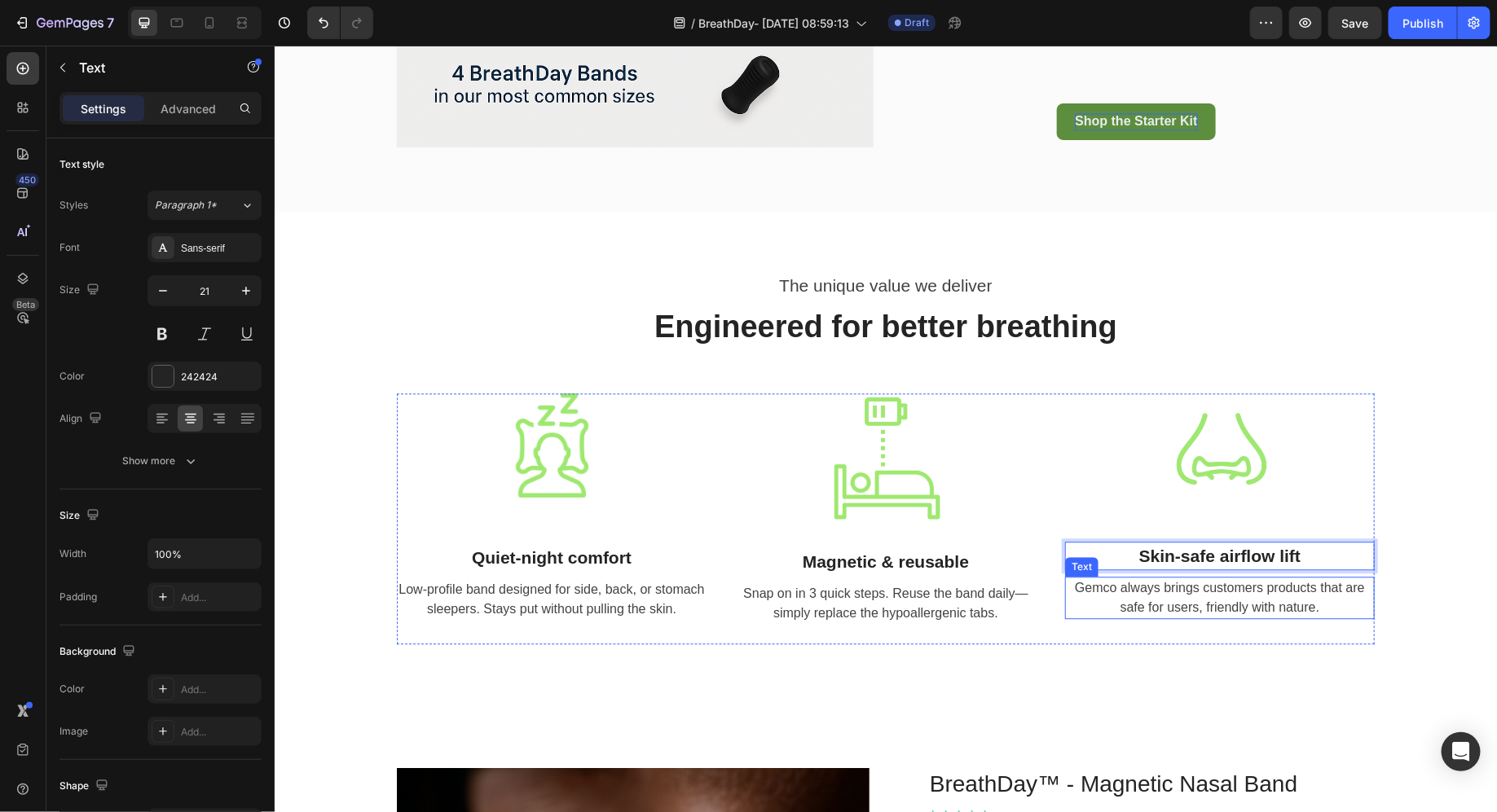
click at [1153, 616] on div "Gemco always brings customers products that are safe for users, friendly with n…" at bounding box center [1220, 596] width 310 height 43
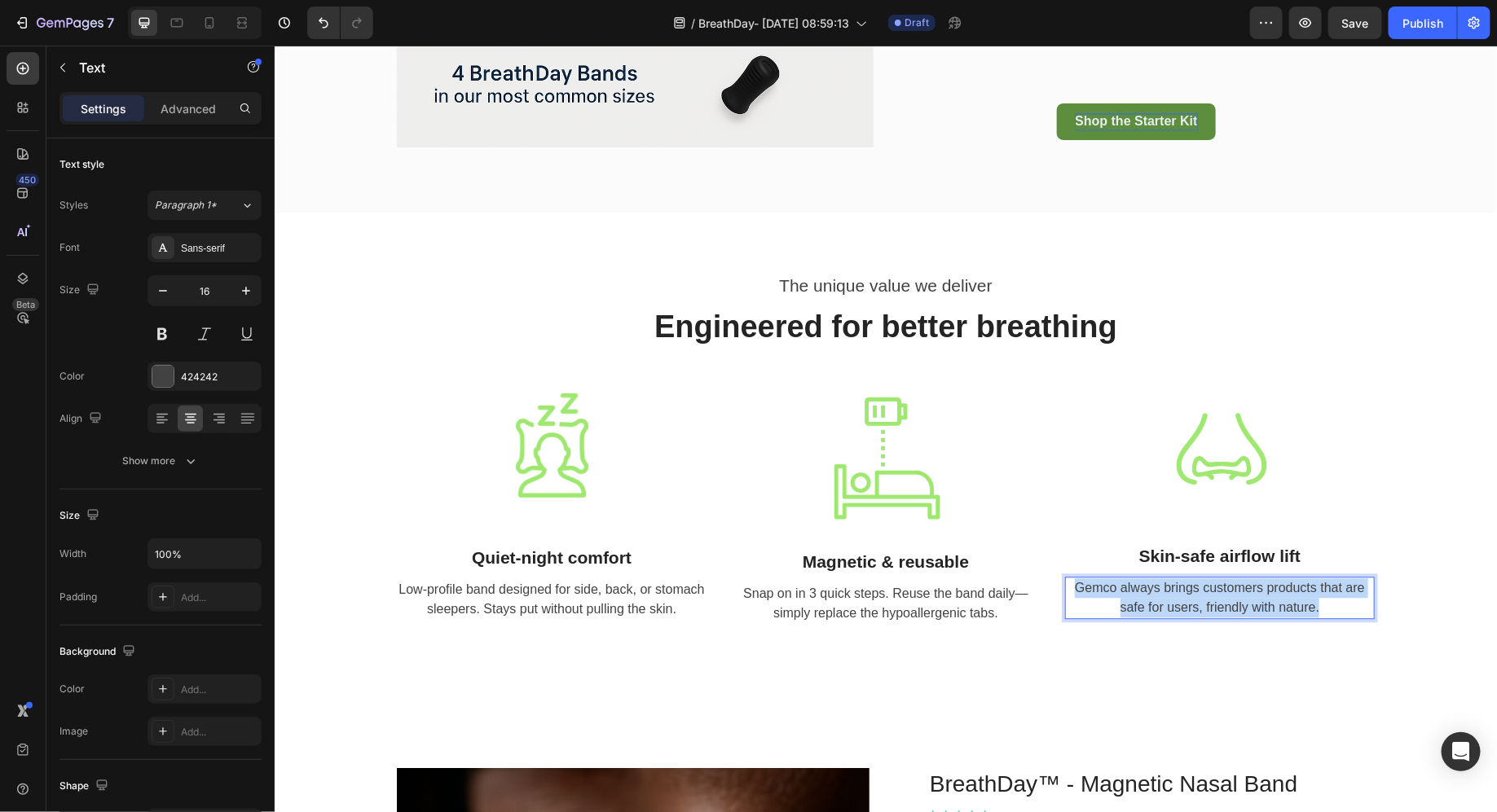
click at [1153, 616] on div "Gemco always brings customers products that are safe for users, friendly with n…" at bounding box center [1220, 596] width 310 height 43
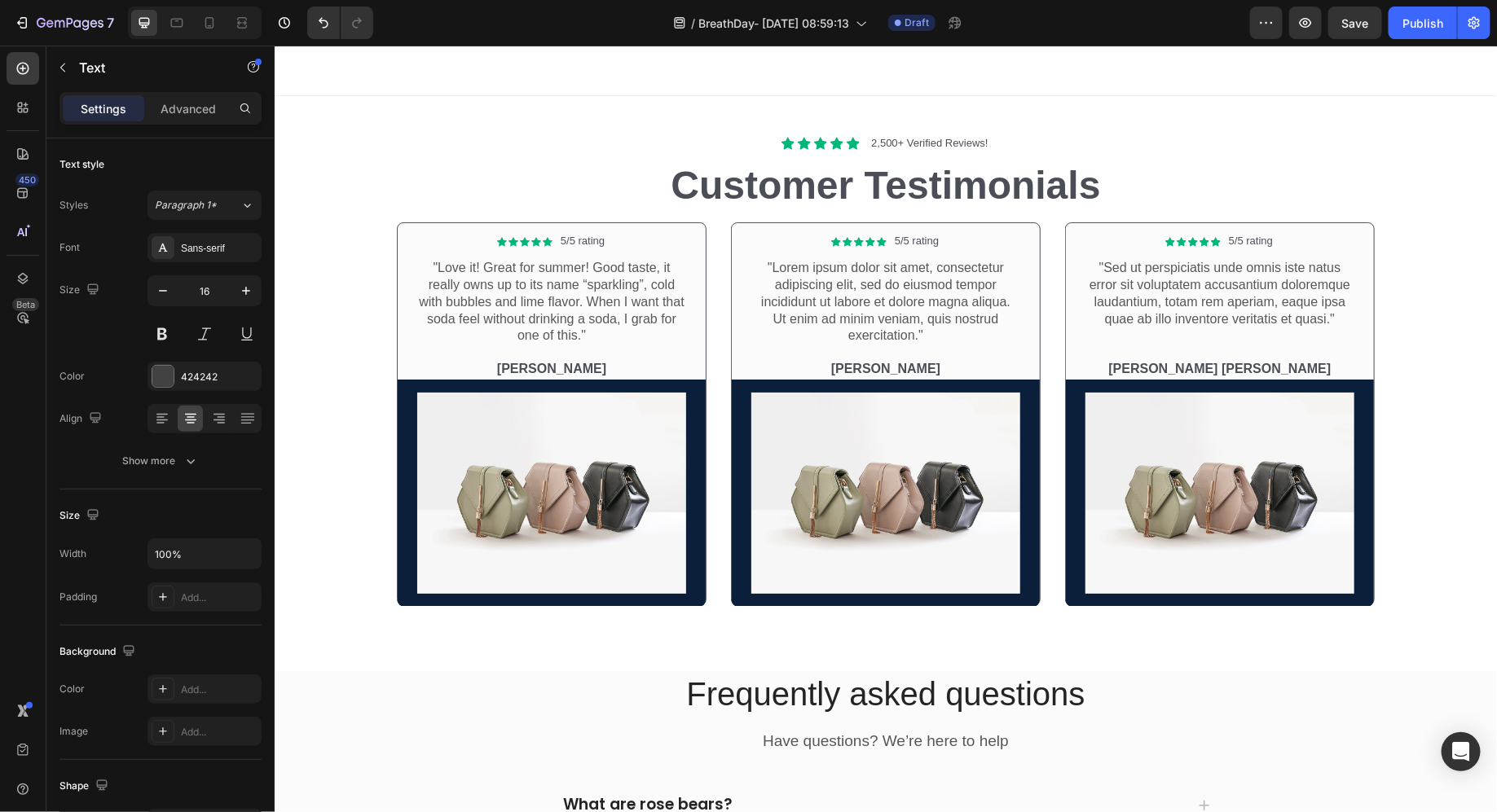
scroll to position [5928, 0]
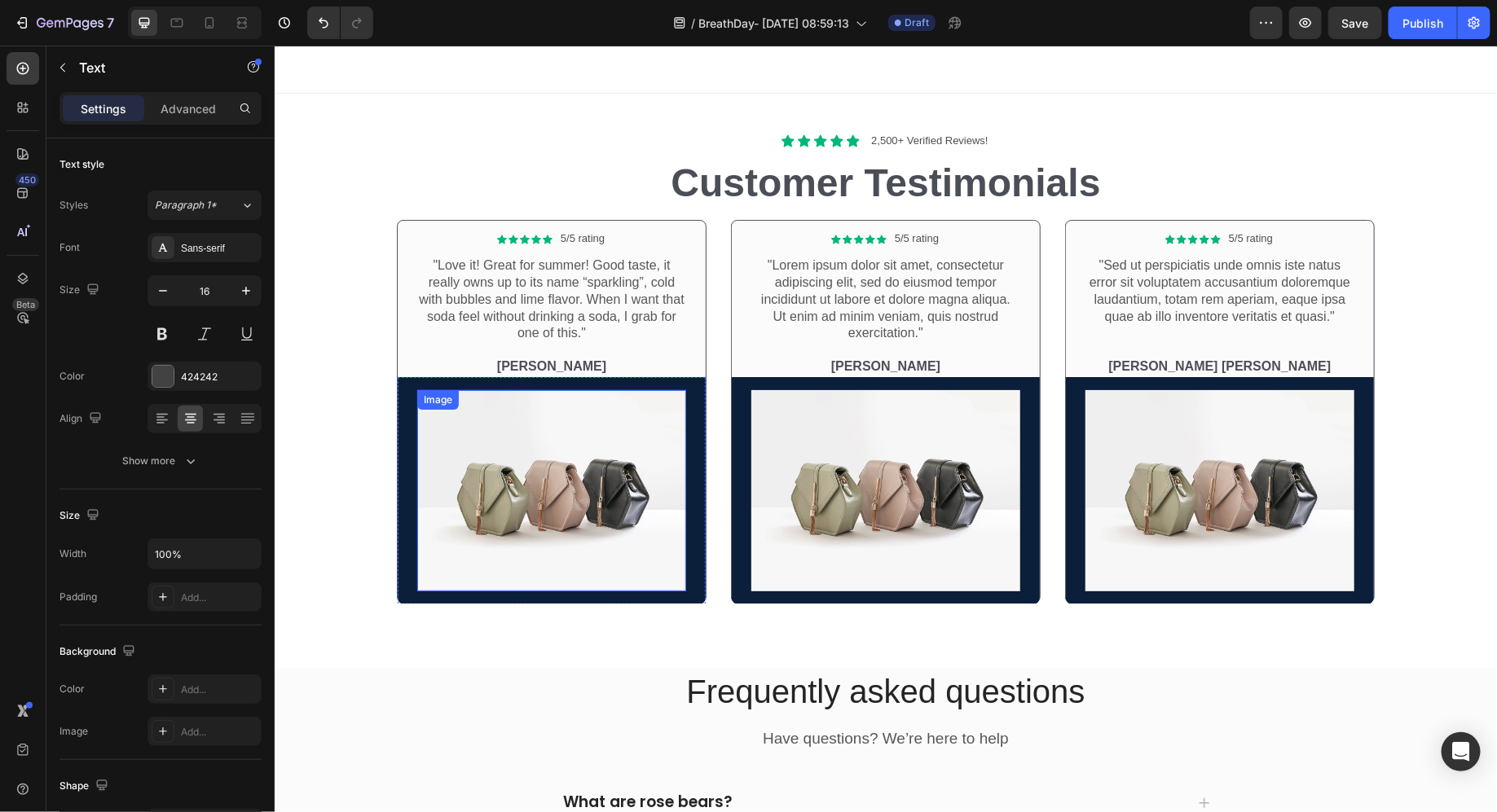
click at [458, 428] on img at bounding box center [550, 491] width 269 height 202
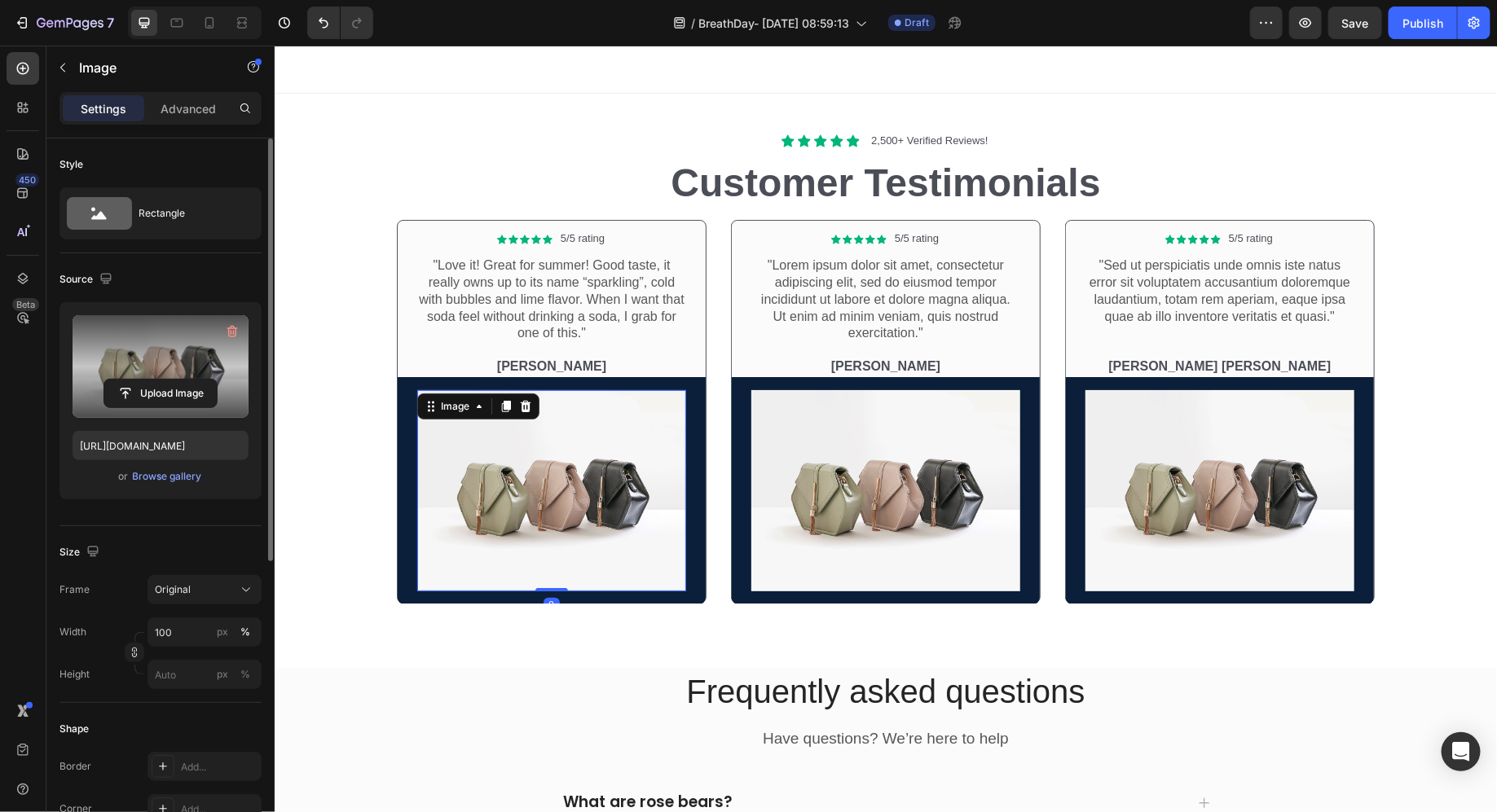
click at [173, 374] on label at bounding box center [161, 367] width 176 height 103
click at [173, 380] on input "file" at bounding box center [160, 393] width 113 height 27
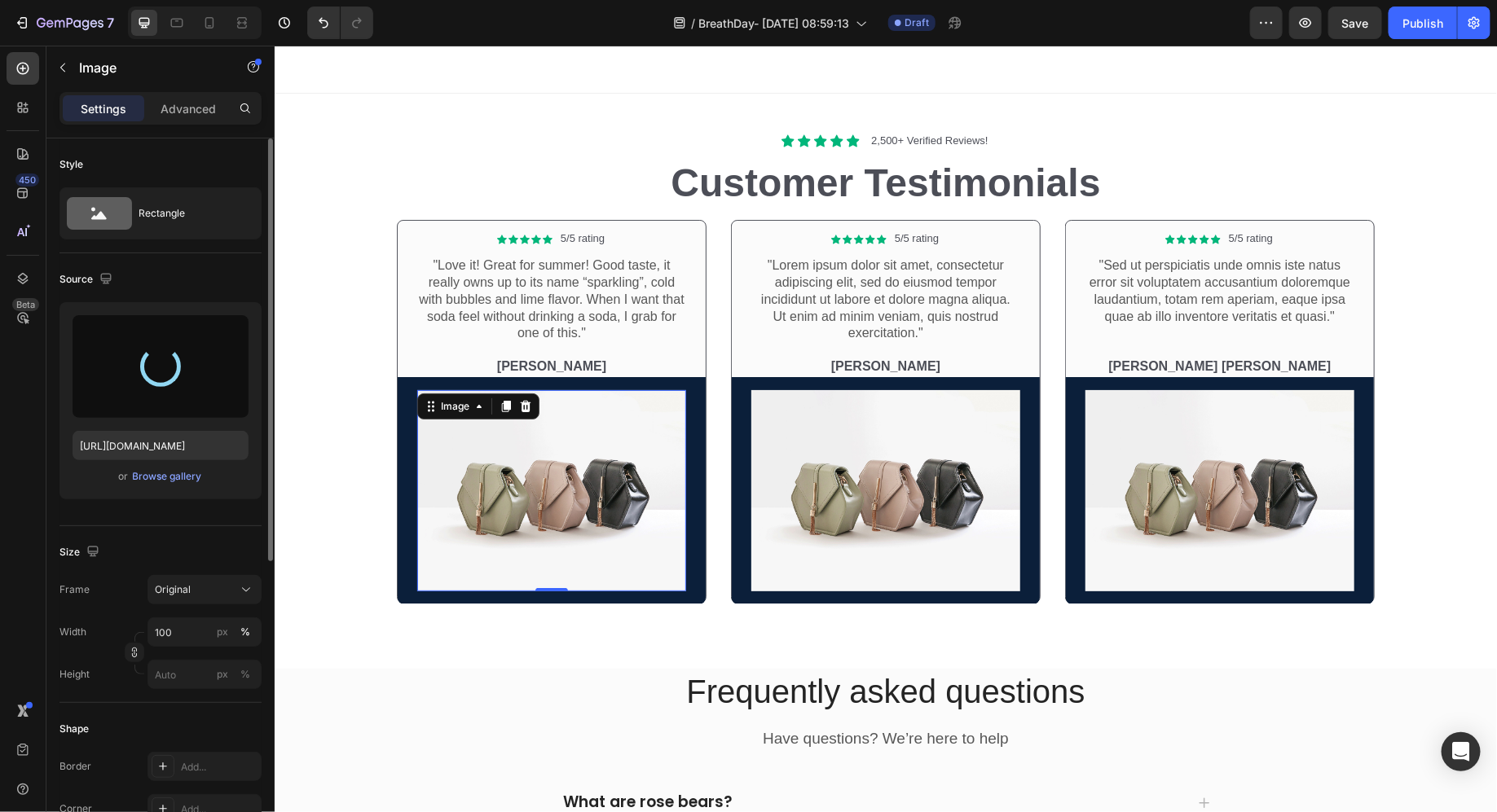
type input "https://cdn.shopify.com/s/files/1/0950/6337/6184/files/gempages_580111860901085…"
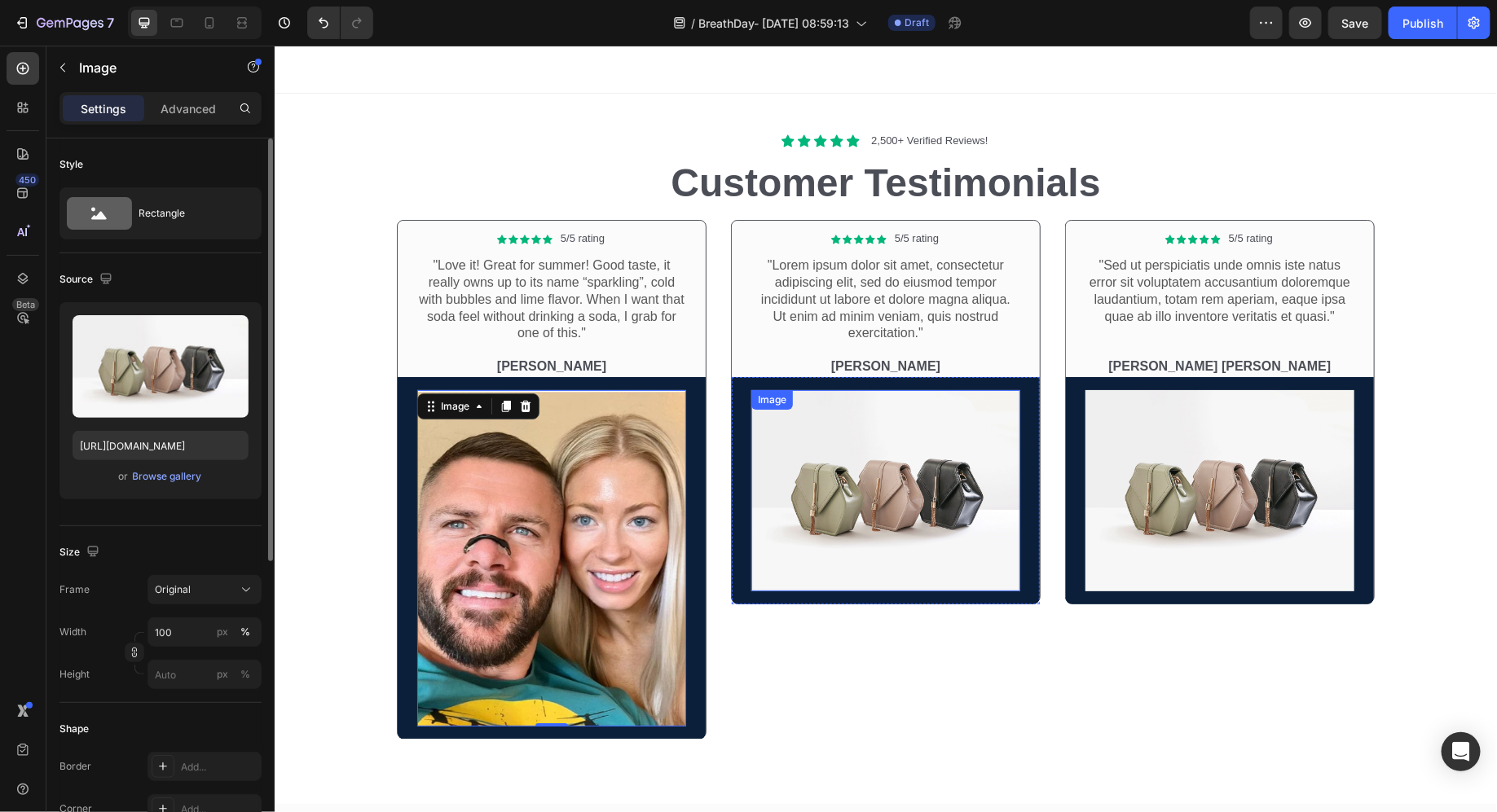
click at [893, 492] on img at bounding box center [885, 491] width 269 height 202
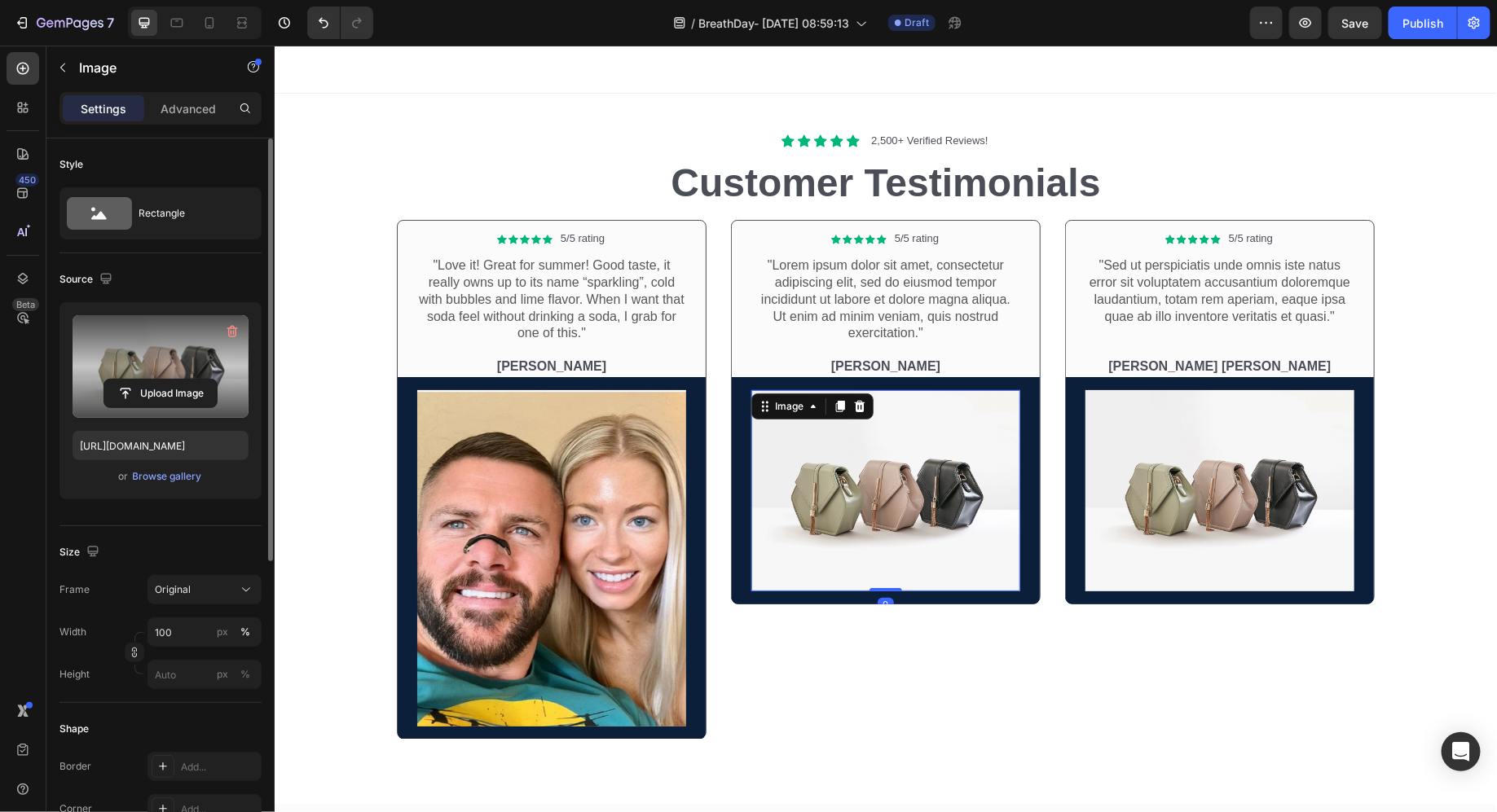
click at [218, 349] on label at bounding box center [161, 367] width 176 height 103
click at [217, 380] on input "file" at bounding box center [160, 393] width 113 height 27
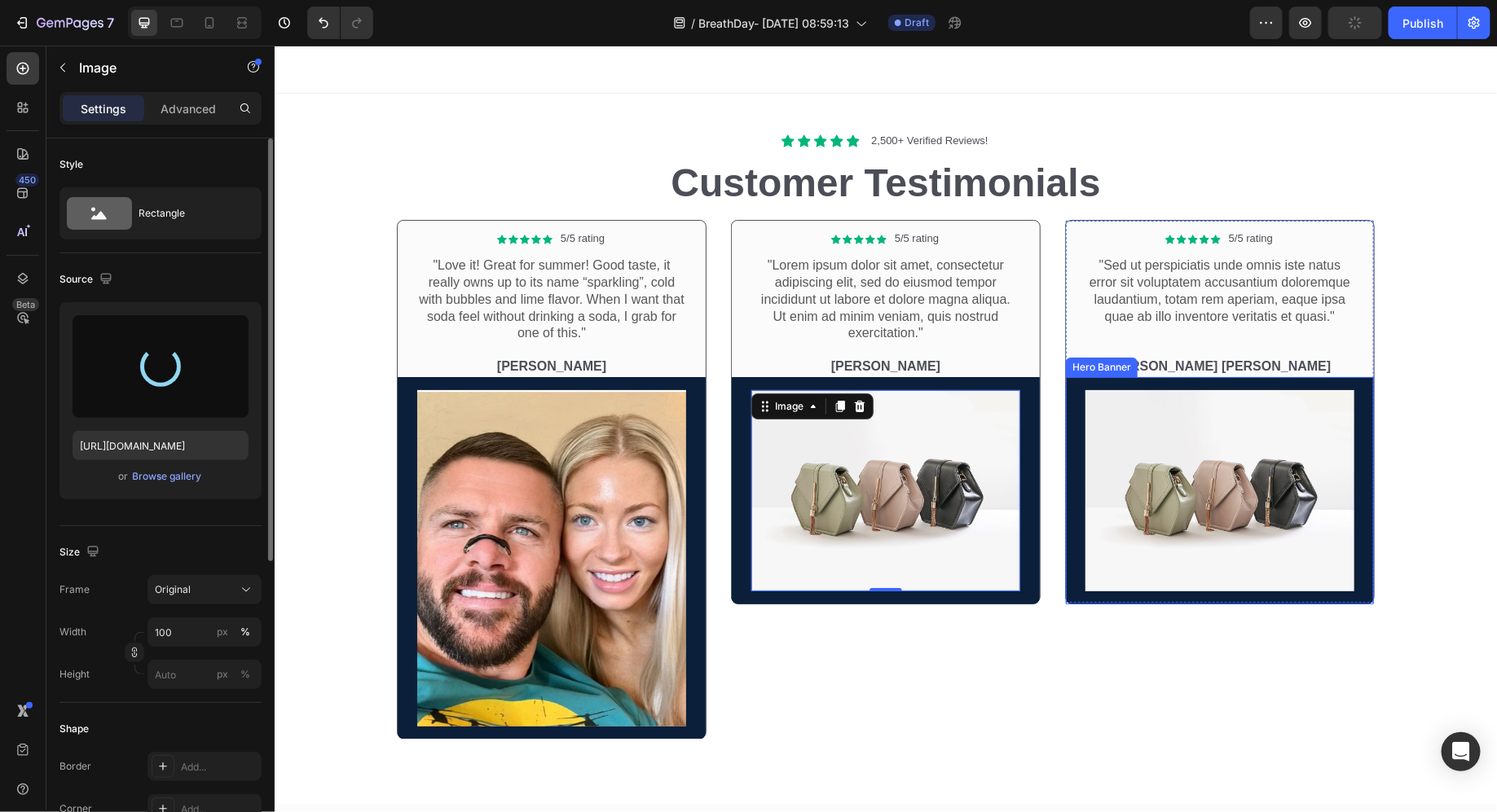
type input "https://cdn.shopify.com/s/files/1/0950/6337/6184/files/gempages_580111860901085…"
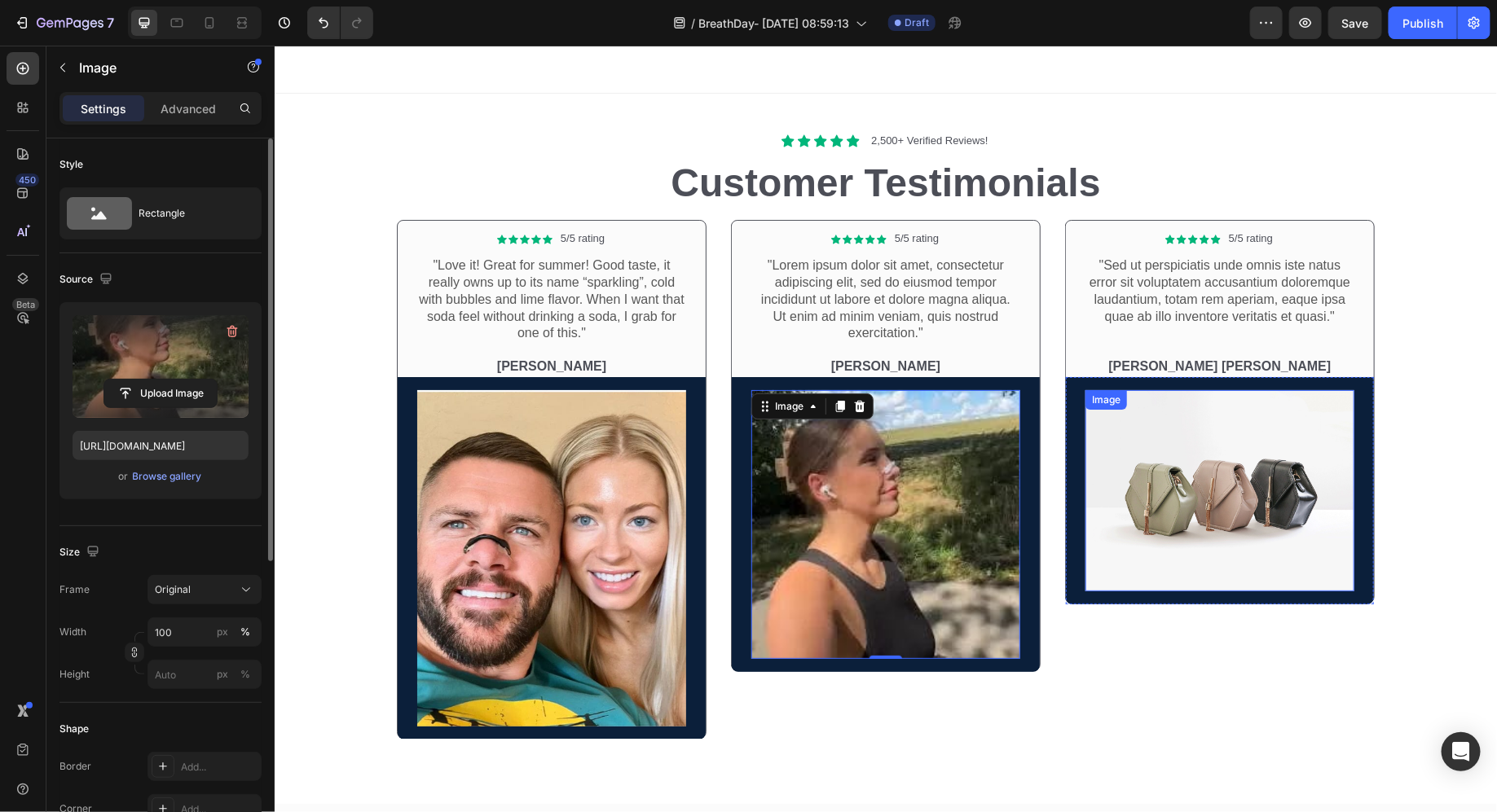
click at [1174, 498] on img at bounding box center [1219, 491] width 269 height 202
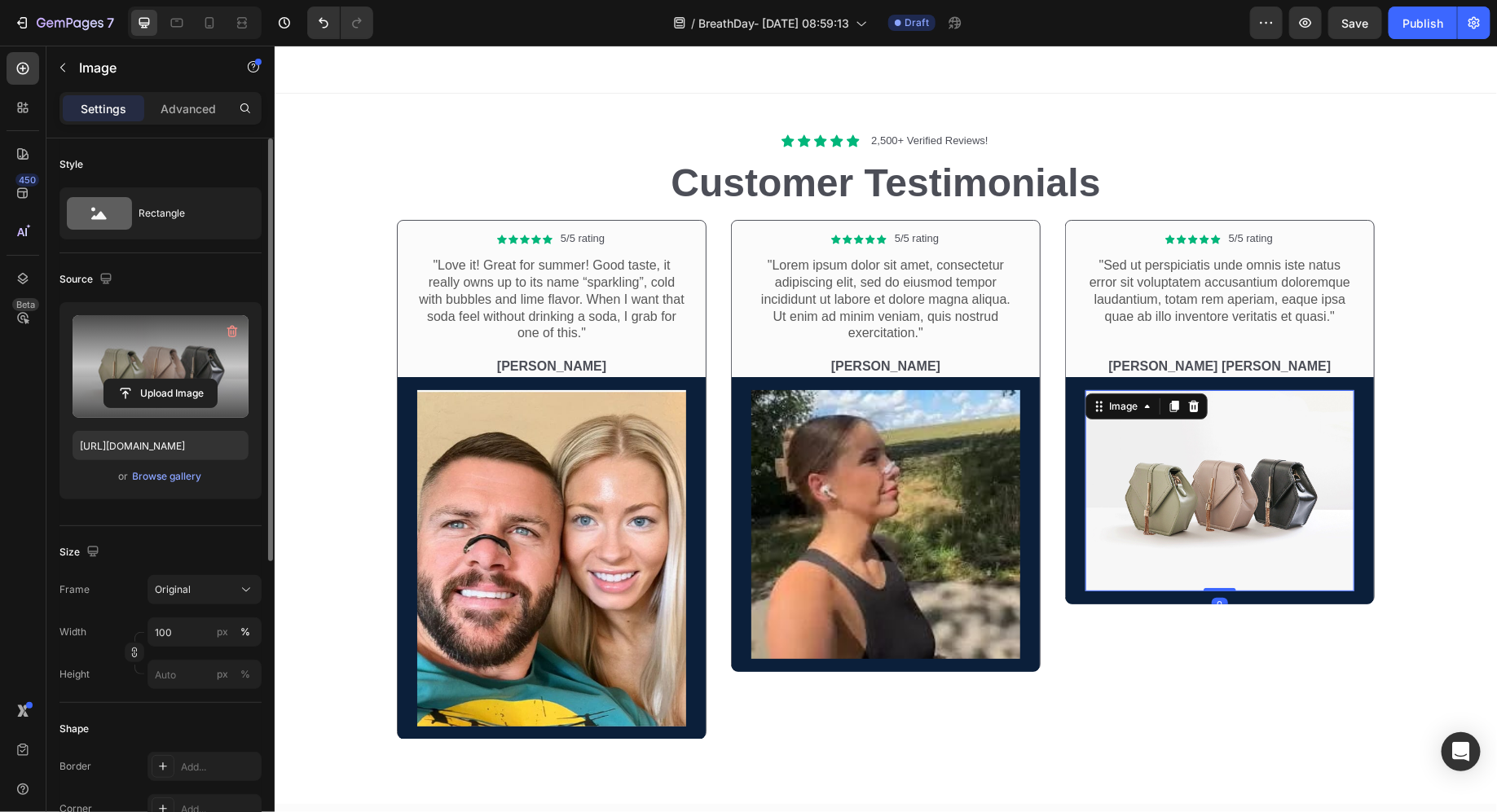
click at [186, 345] on label at bounding box center [161, 367] width 176 height 103
click at [186, 380] on input "file" at bounding box center [160, 393] width 113 height 27
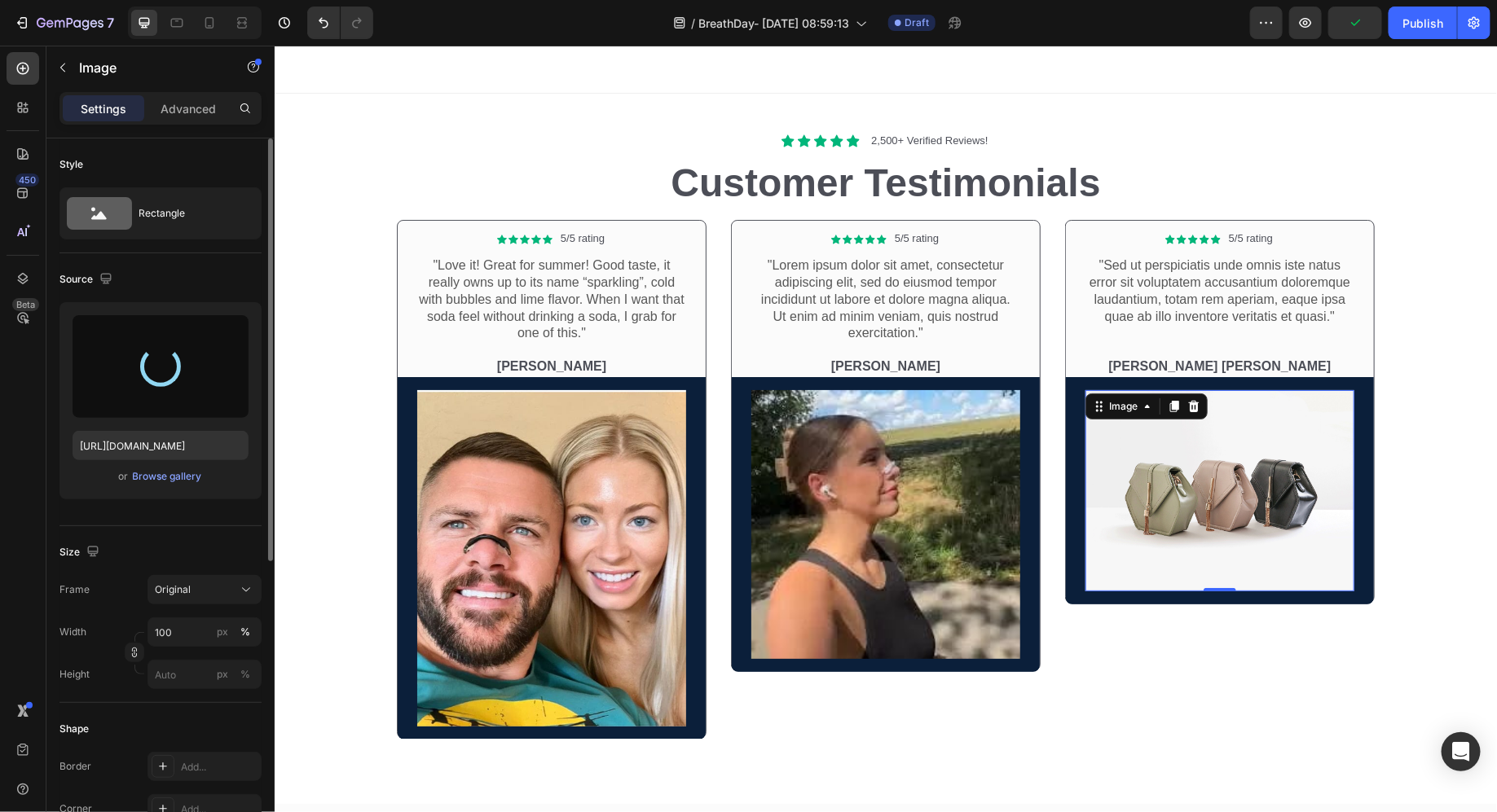
type input "[URL][DOMAIN_NAME]"
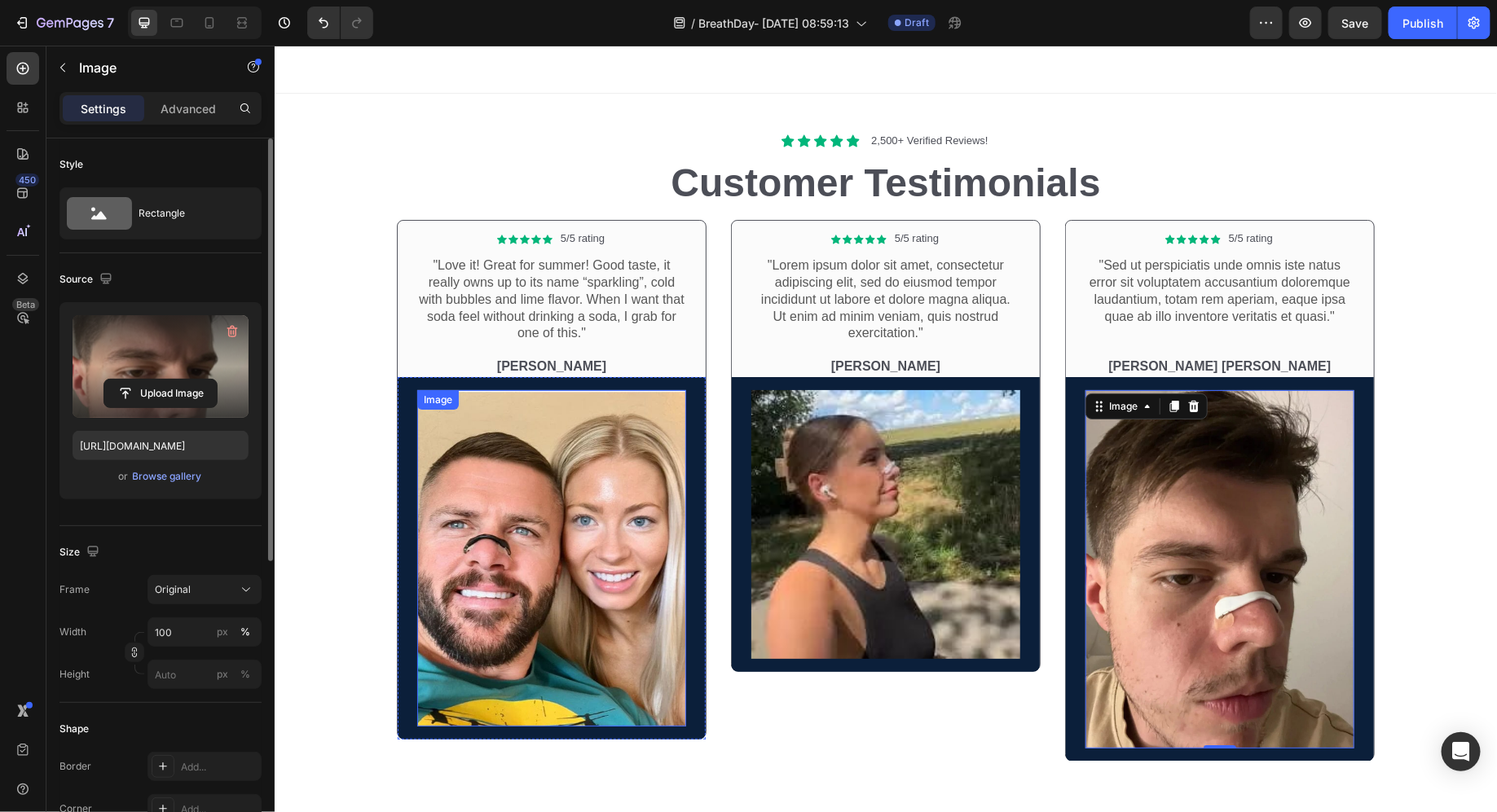
click at [529, 544] on img at bounding box center [550, 558] width 269 height 337
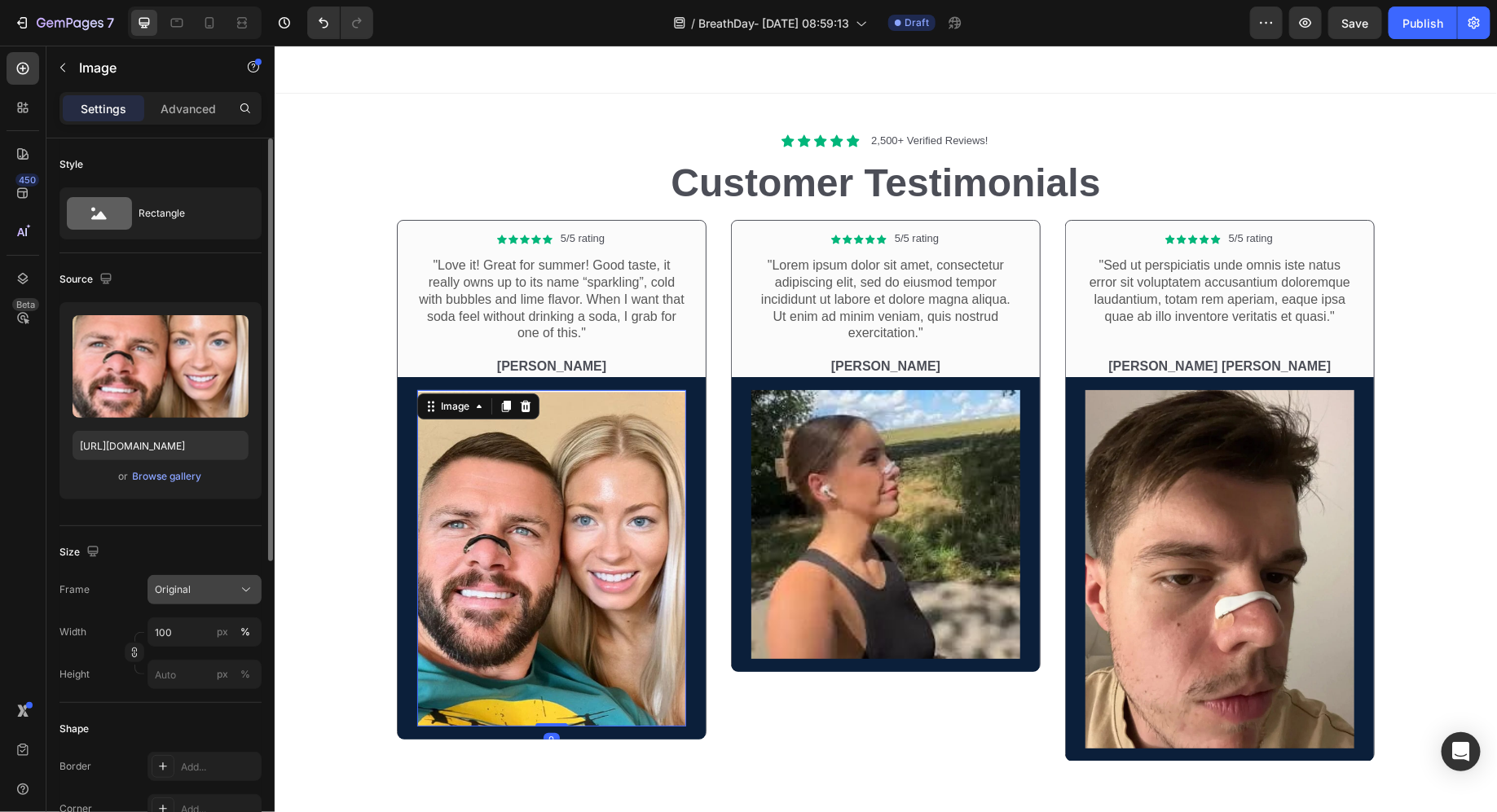
click at [188, 589] on span "Original" at bounding box center [173, 590] width 36 height 15
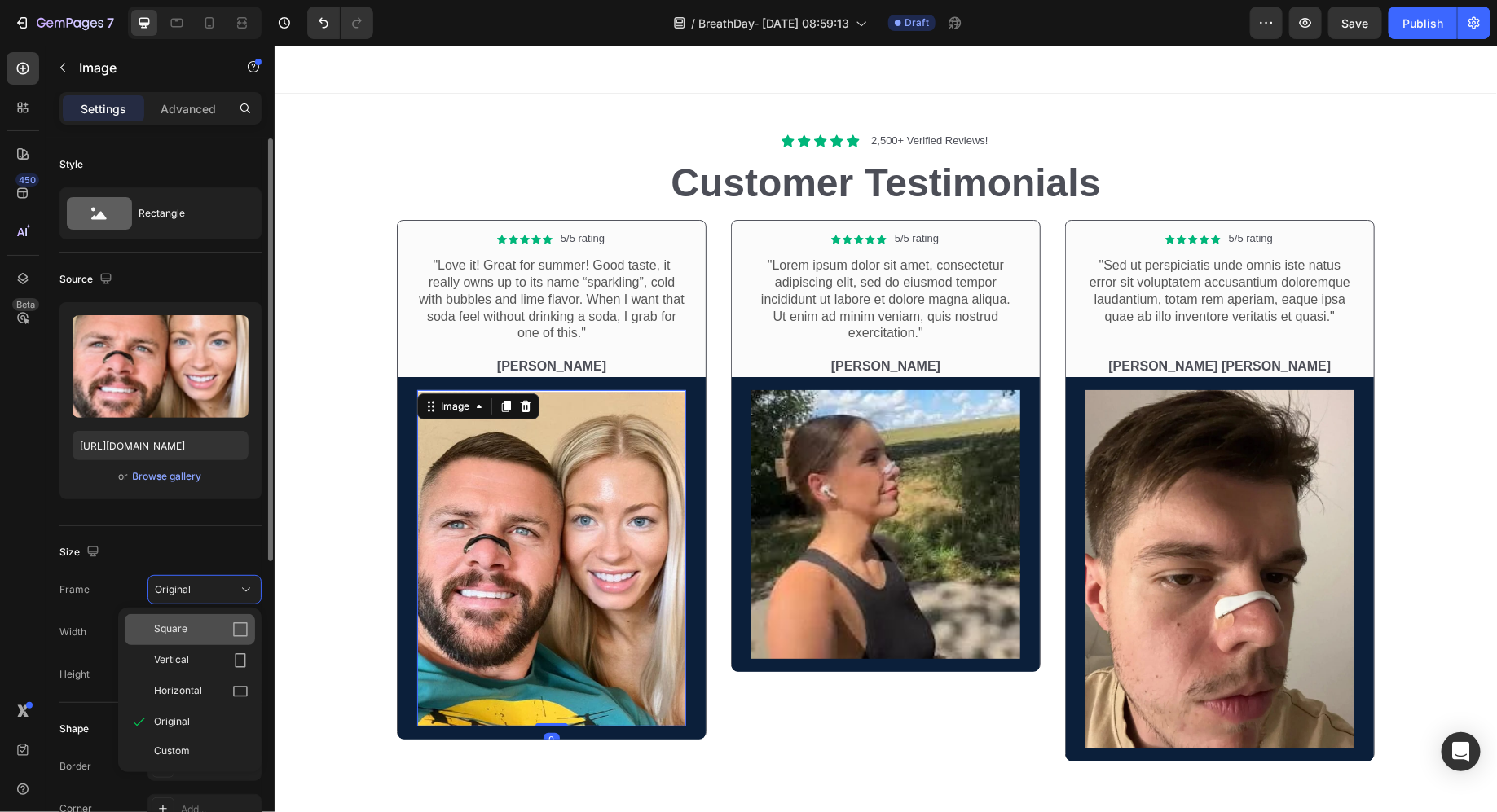
click at [201, 622] on div "Square" at bounding box center [201, 630] width 95 height 16
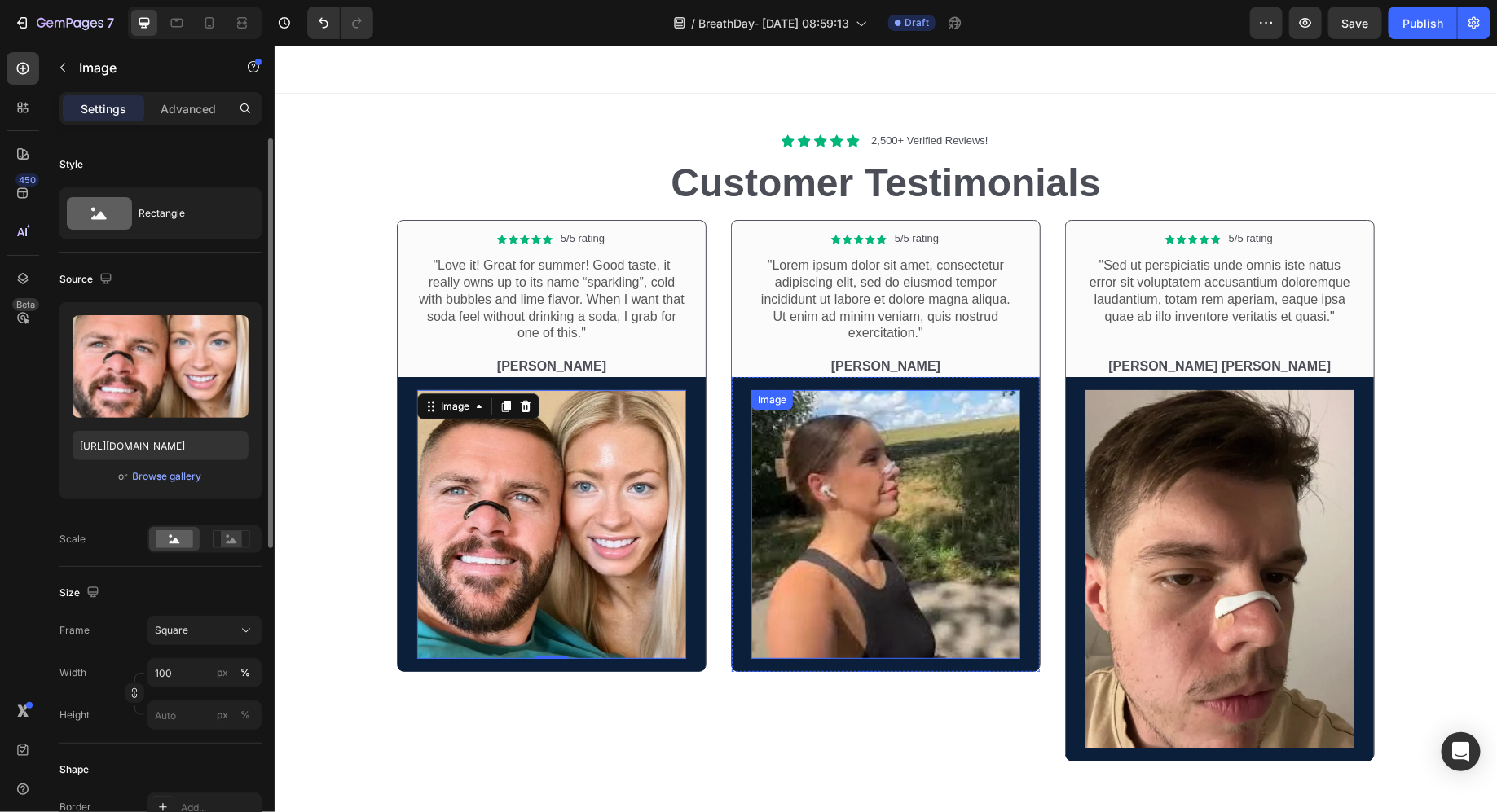
click at [853, 552] on img at bounding box center [885, 524] width 269 height 268
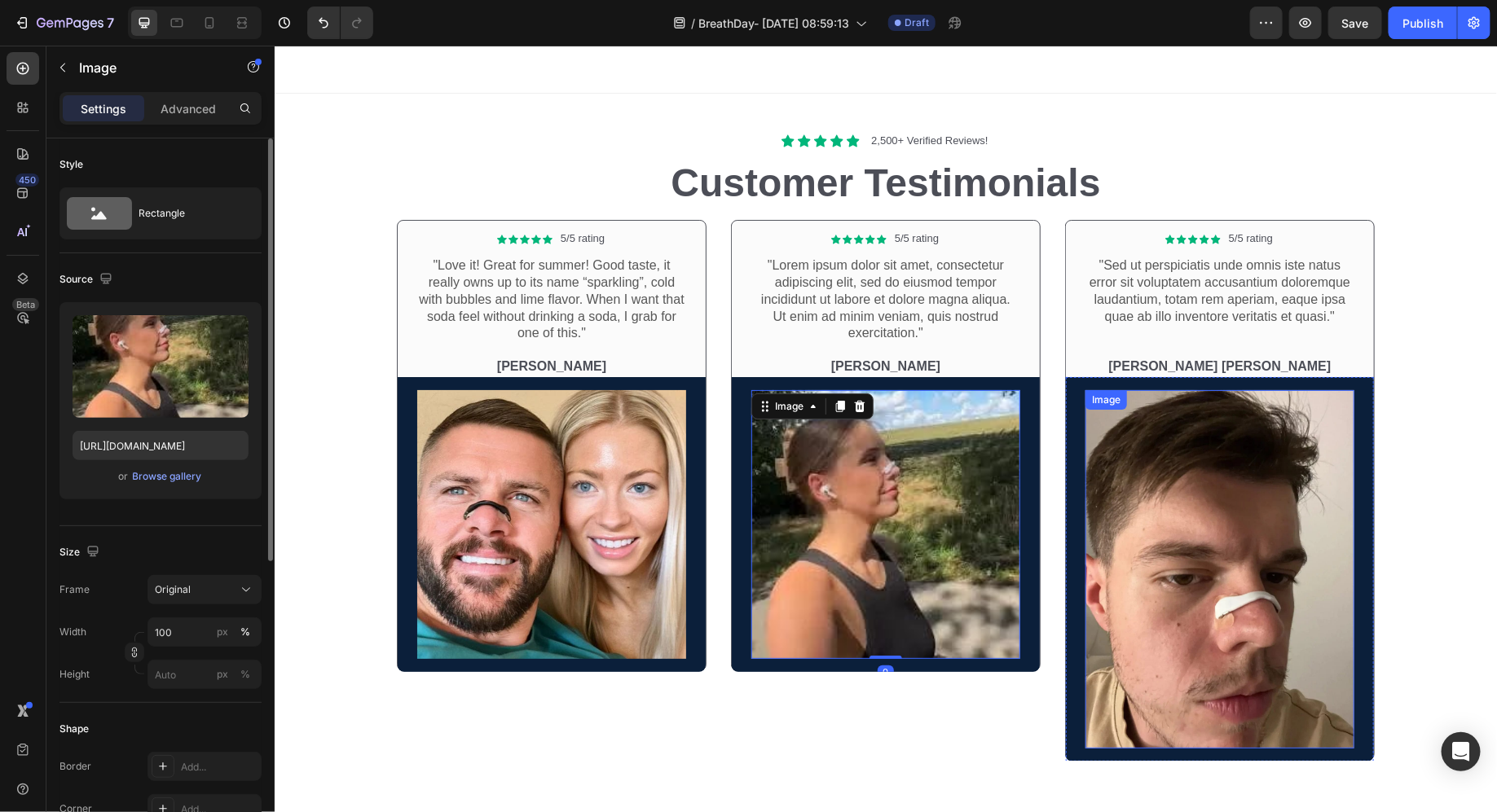
click at [1188, 530] on img at bounding box center [1219, 568] width 269 height 358
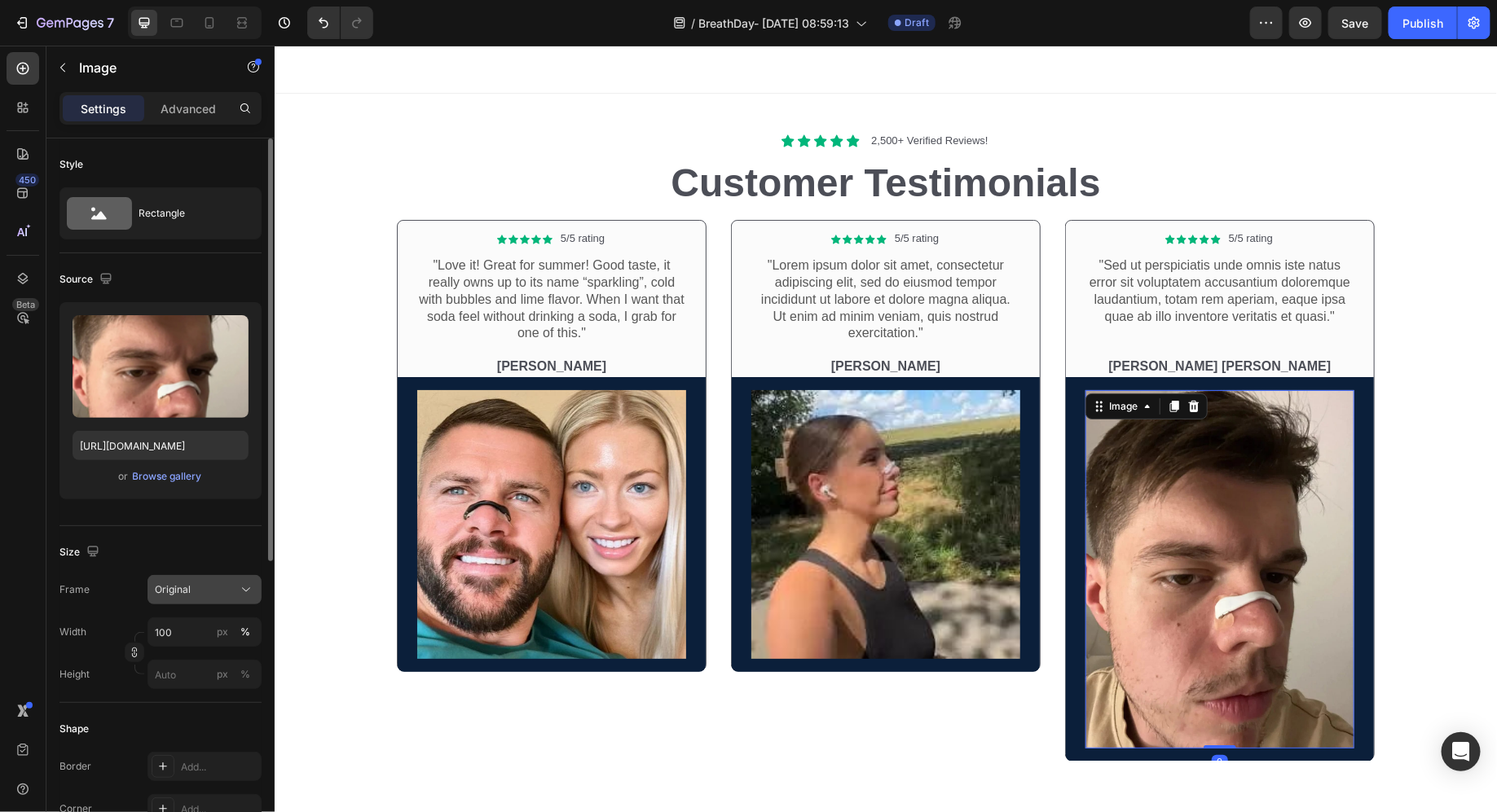
click at [210, 582] on div "Original" at bounding box center [195, 590] width 79 height 15
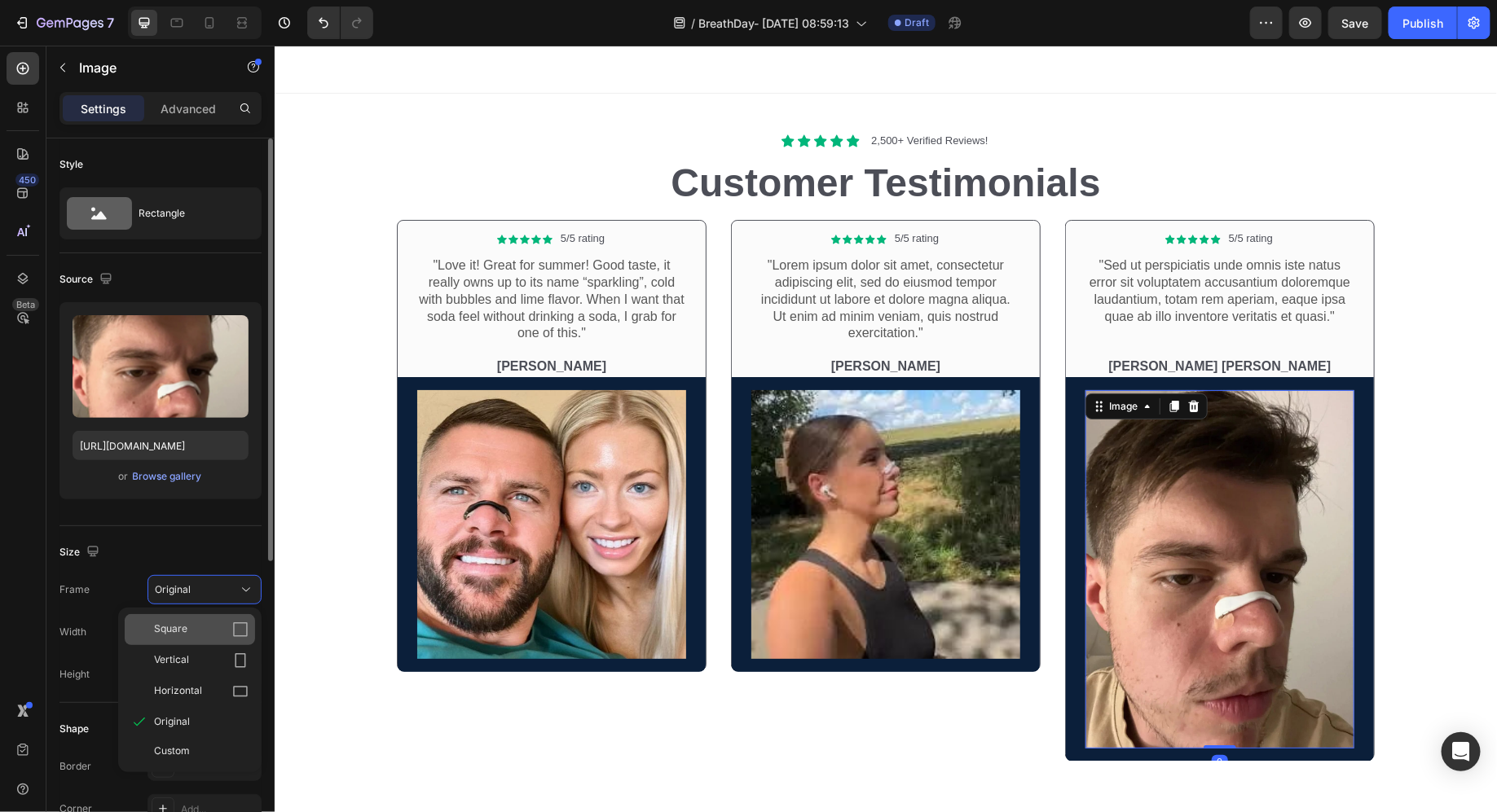
click at [198, 622] on div "Square" at bounding box center [201, 630] width 95 height 16
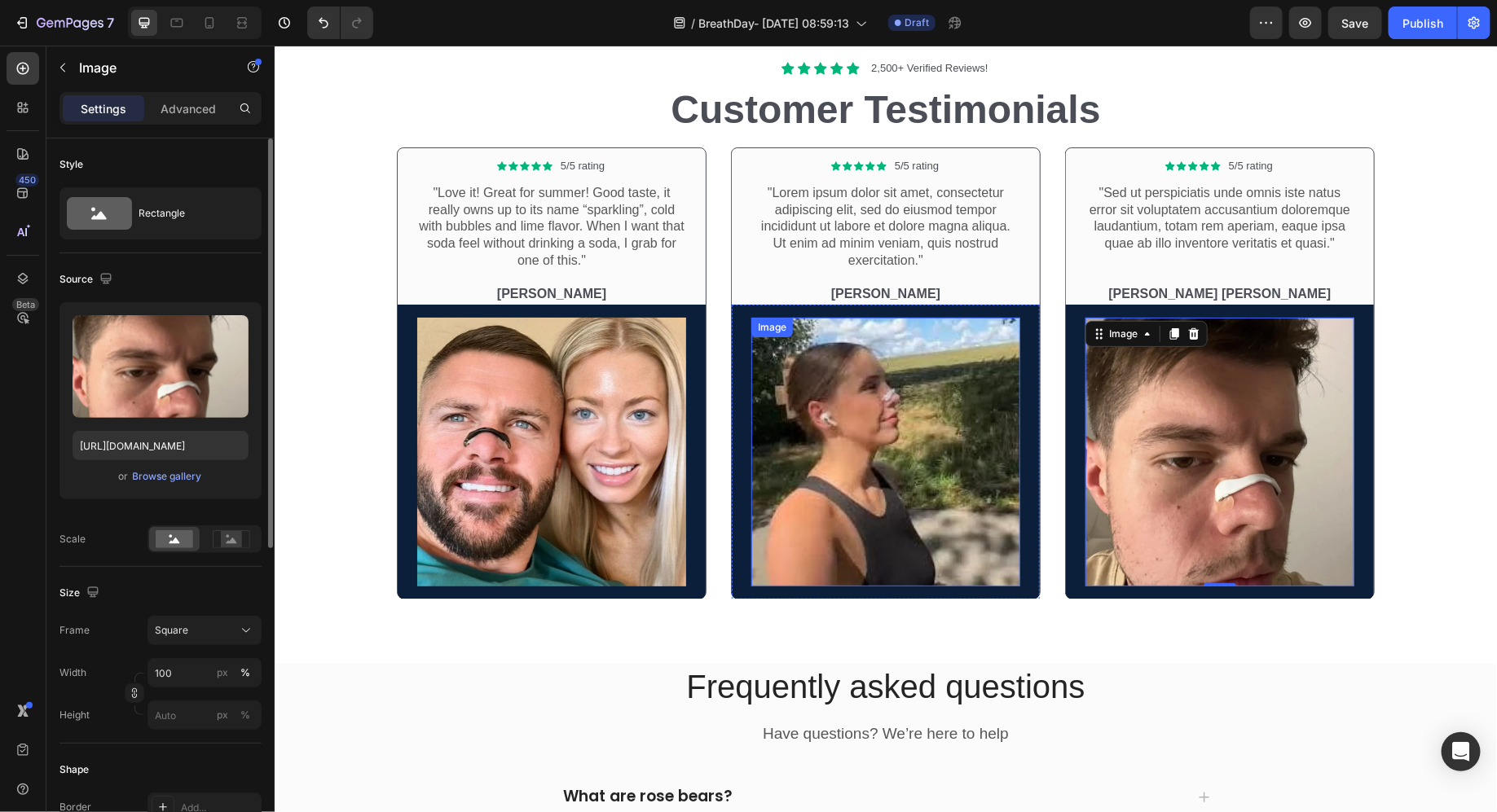
scroll to position [5999, 0]
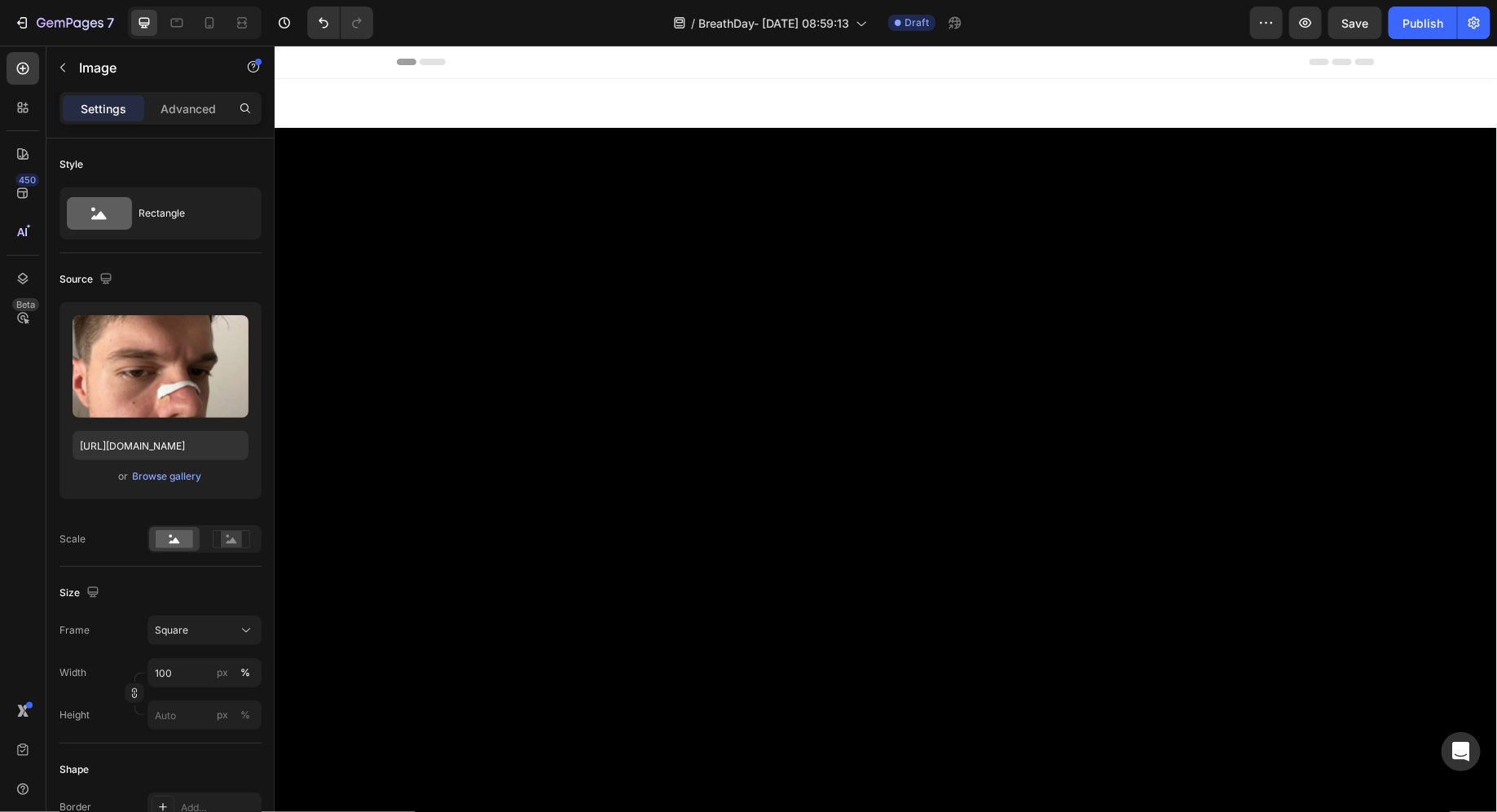
scroll to position [5999, 0]
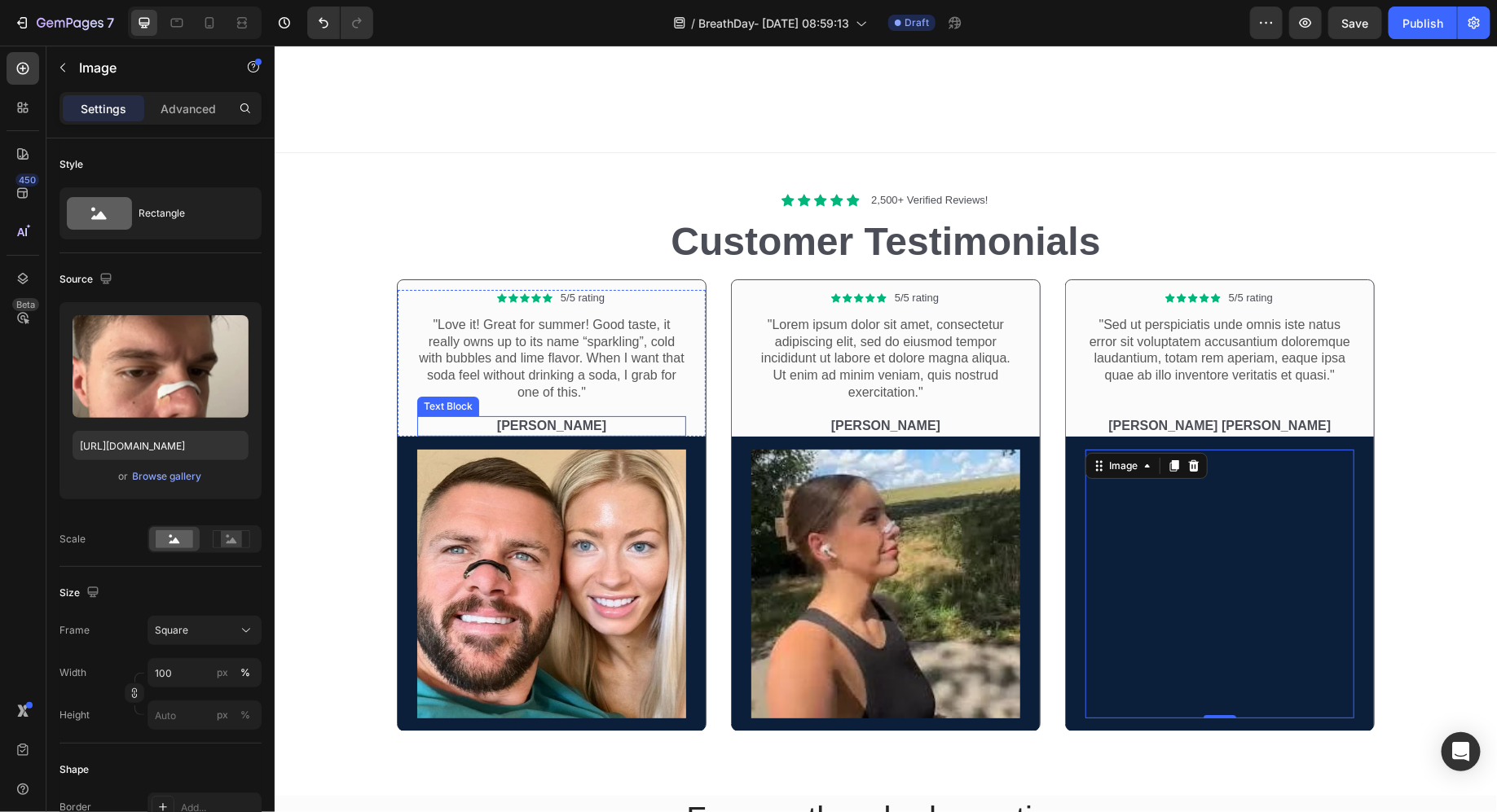
select select "30 Days & Nights"
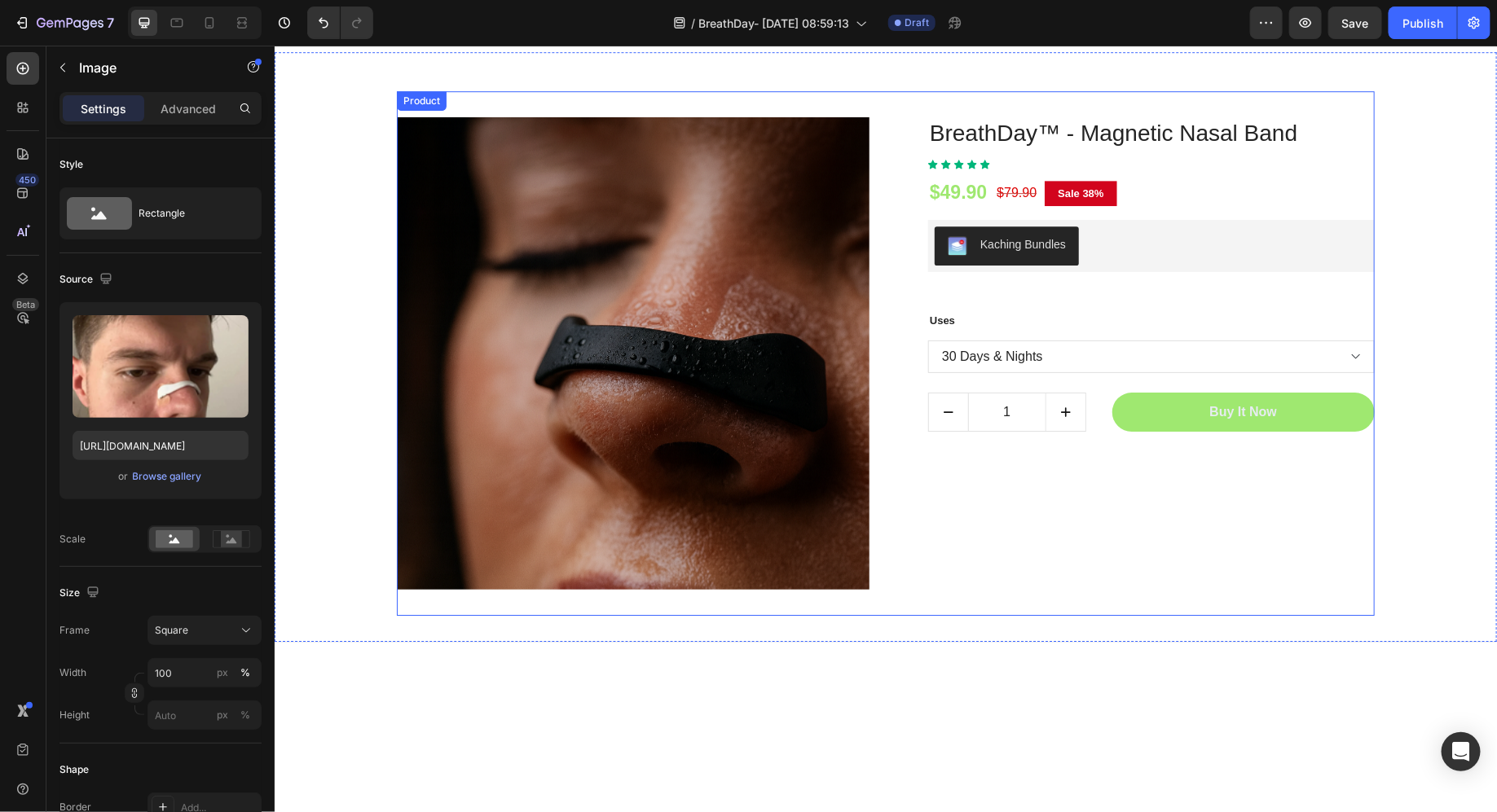
scroll to position [4632, 0]
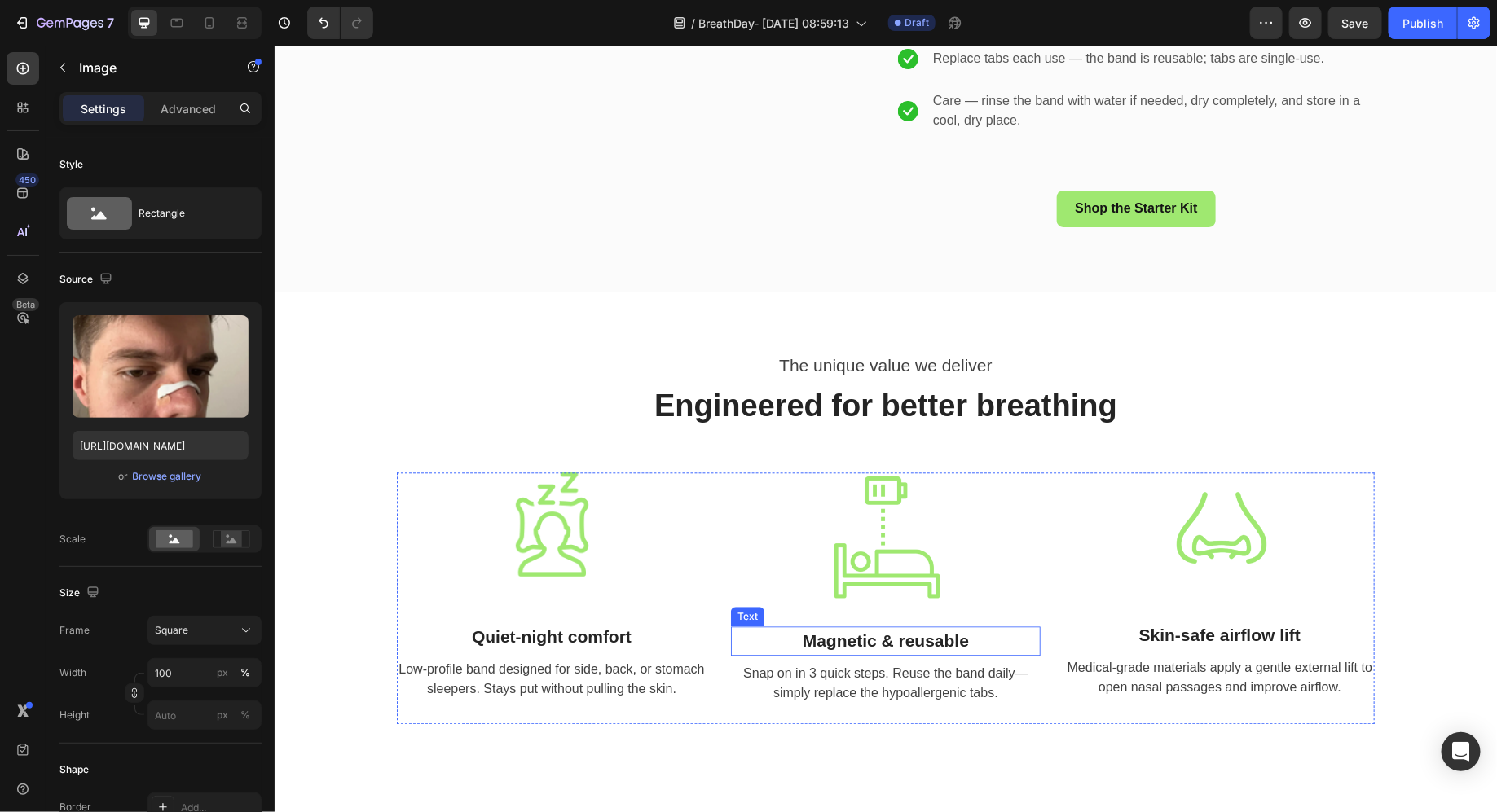
click at [847, 648] on p "Magnetic & reusable" at bounding box center [885, 641] width 306 height 26
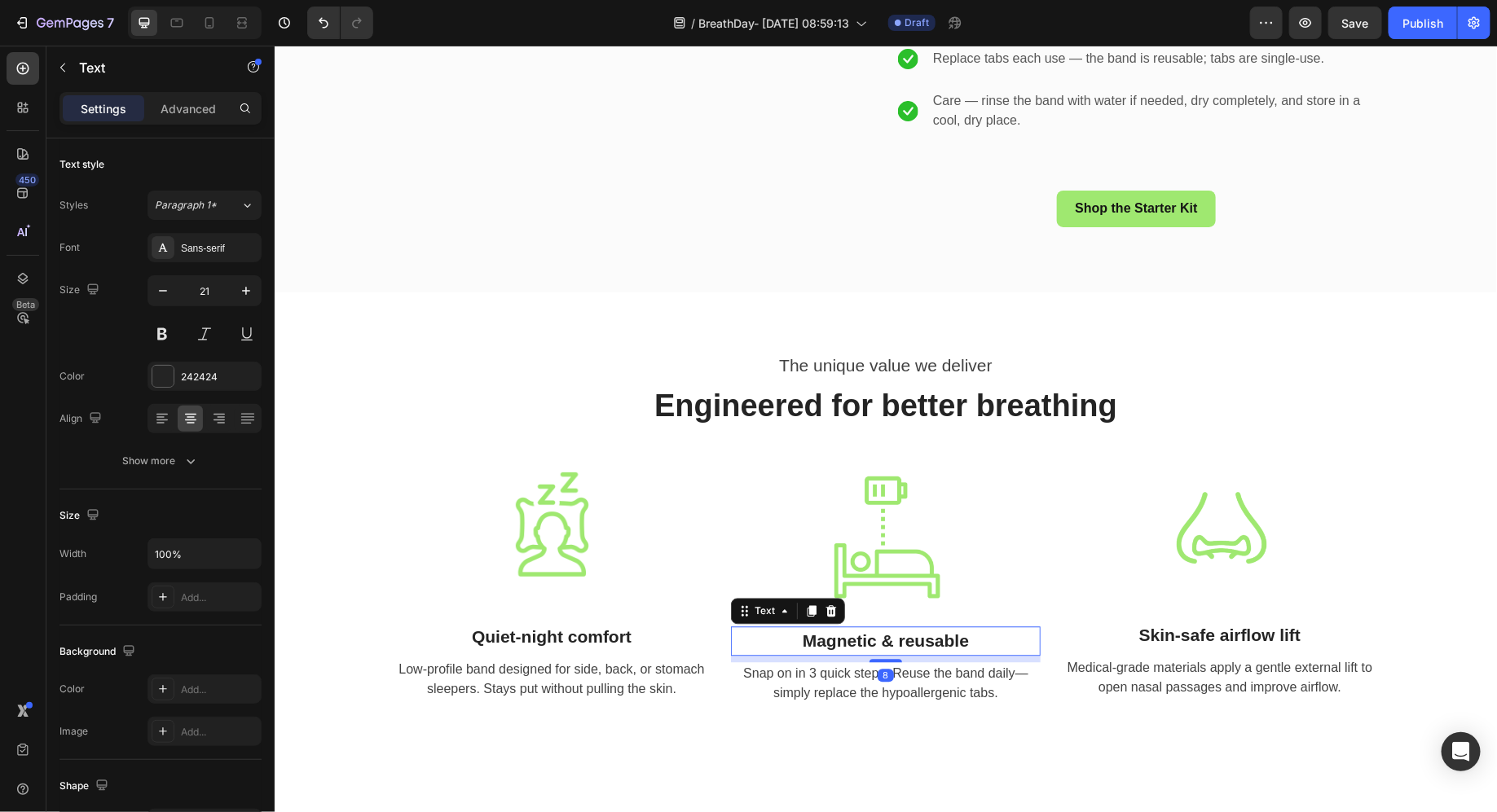
click at [847, 648] on p "Magnetic & reusable" at bounding box center [885, 641] width 306 height 26
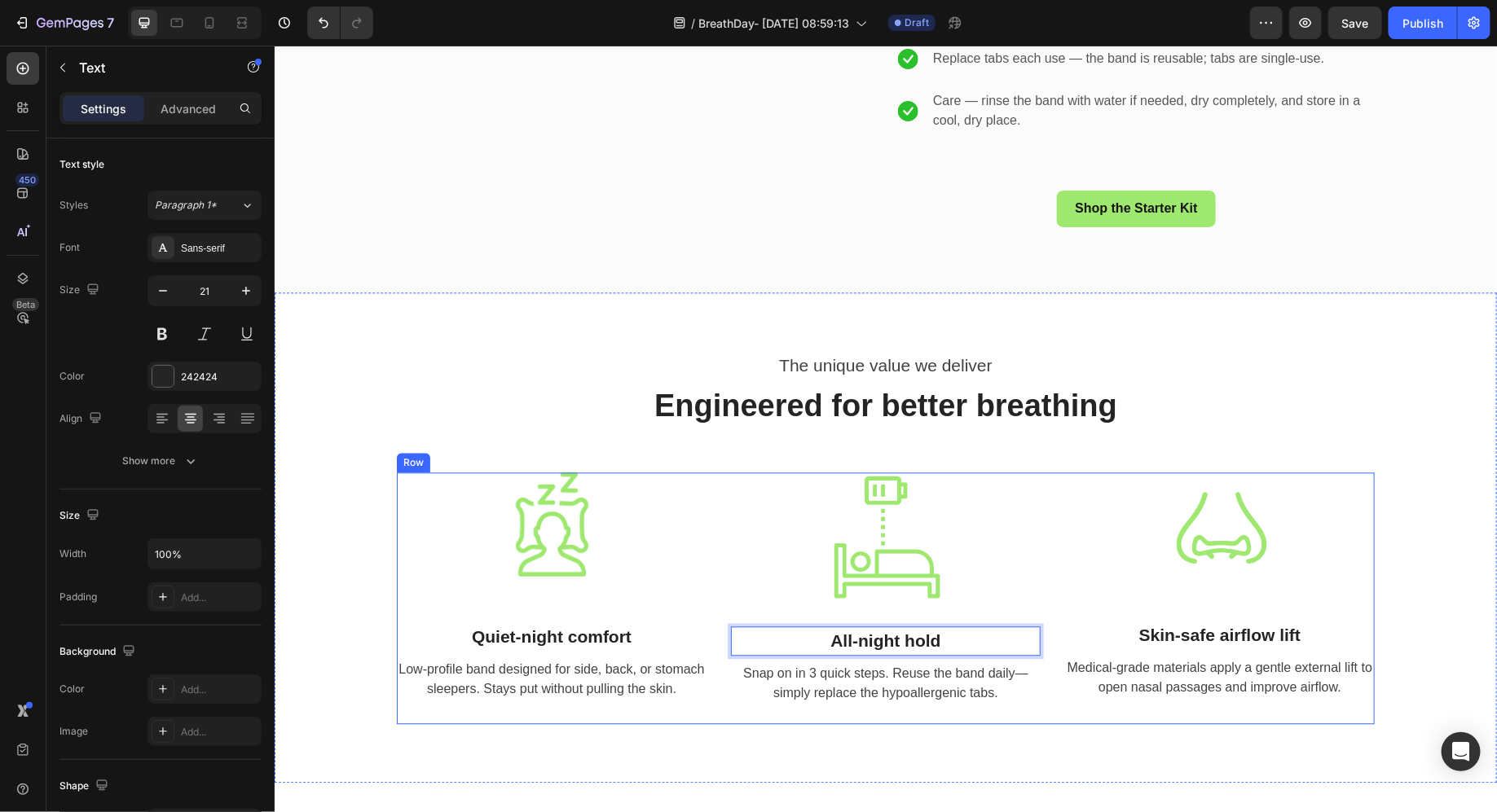
click at [836, 685] on p "Snap on in 3 quick steps. Reuse the band daily—simply replace the hypoallergeni…" at bounding box center [885, 682] width 306 height 39
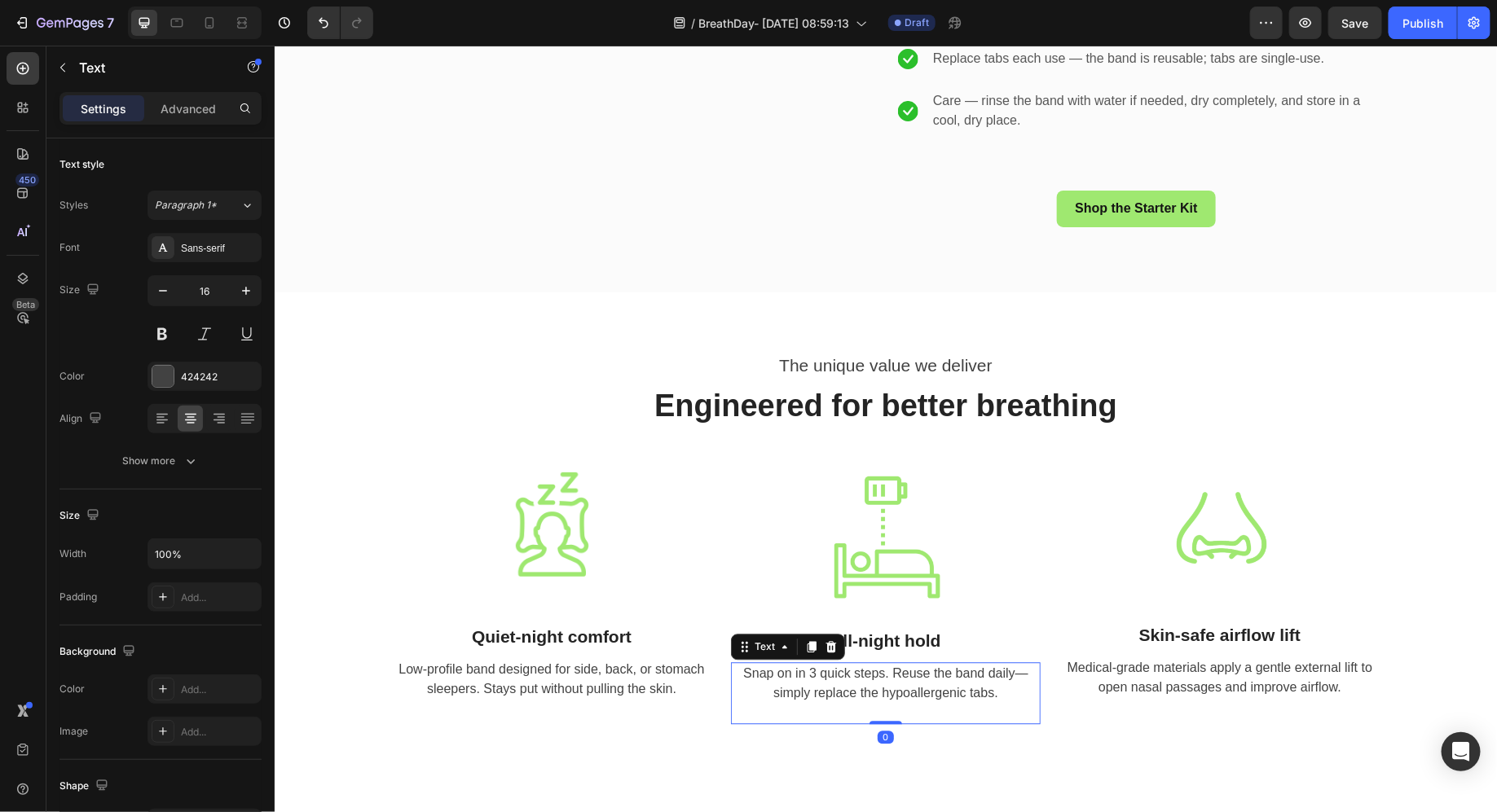
click at [836, 685] on p "Snap on in 3 quick steps. Reuse the band daily—simply replace the hypoallergeni…" at bounding box center [885, 682] width 306 height 39
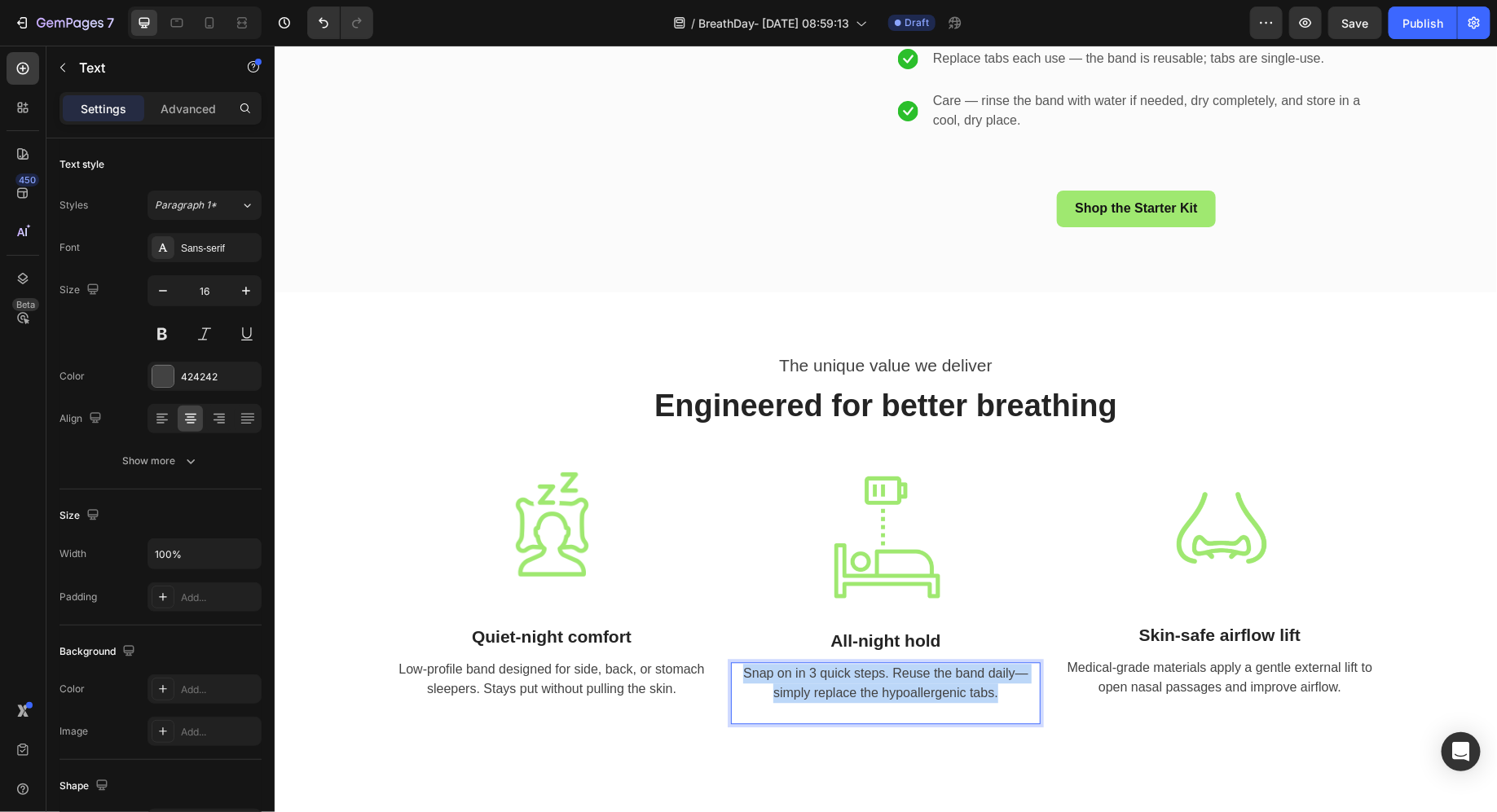
click at [836, 685] on p "Snap on in 3 quick steps. Reuse the band daily—simply replace the hypoallergeni…" at bounding box center [885, 682] width 306 height 39
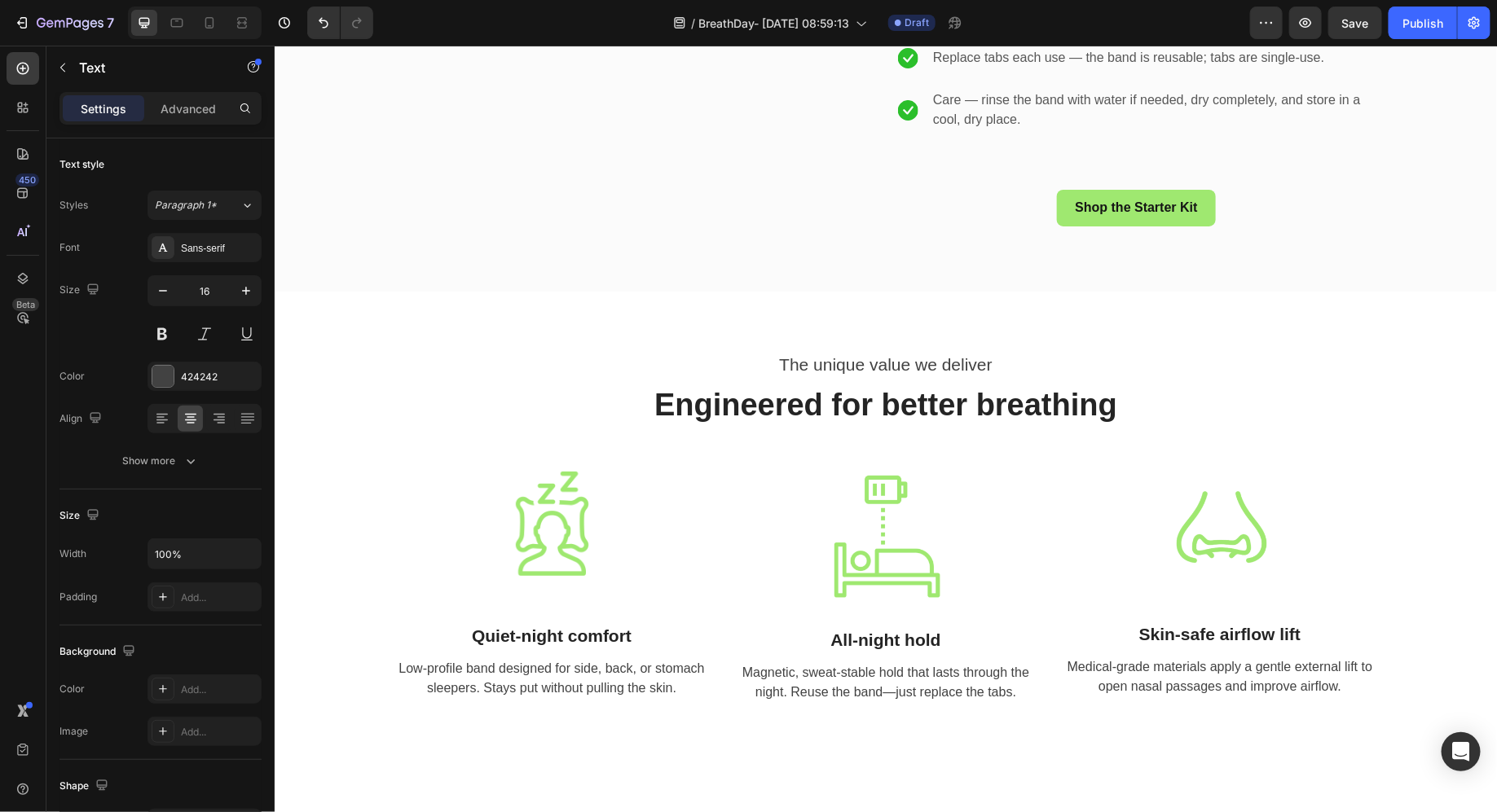
scroll to position [4624, 0]
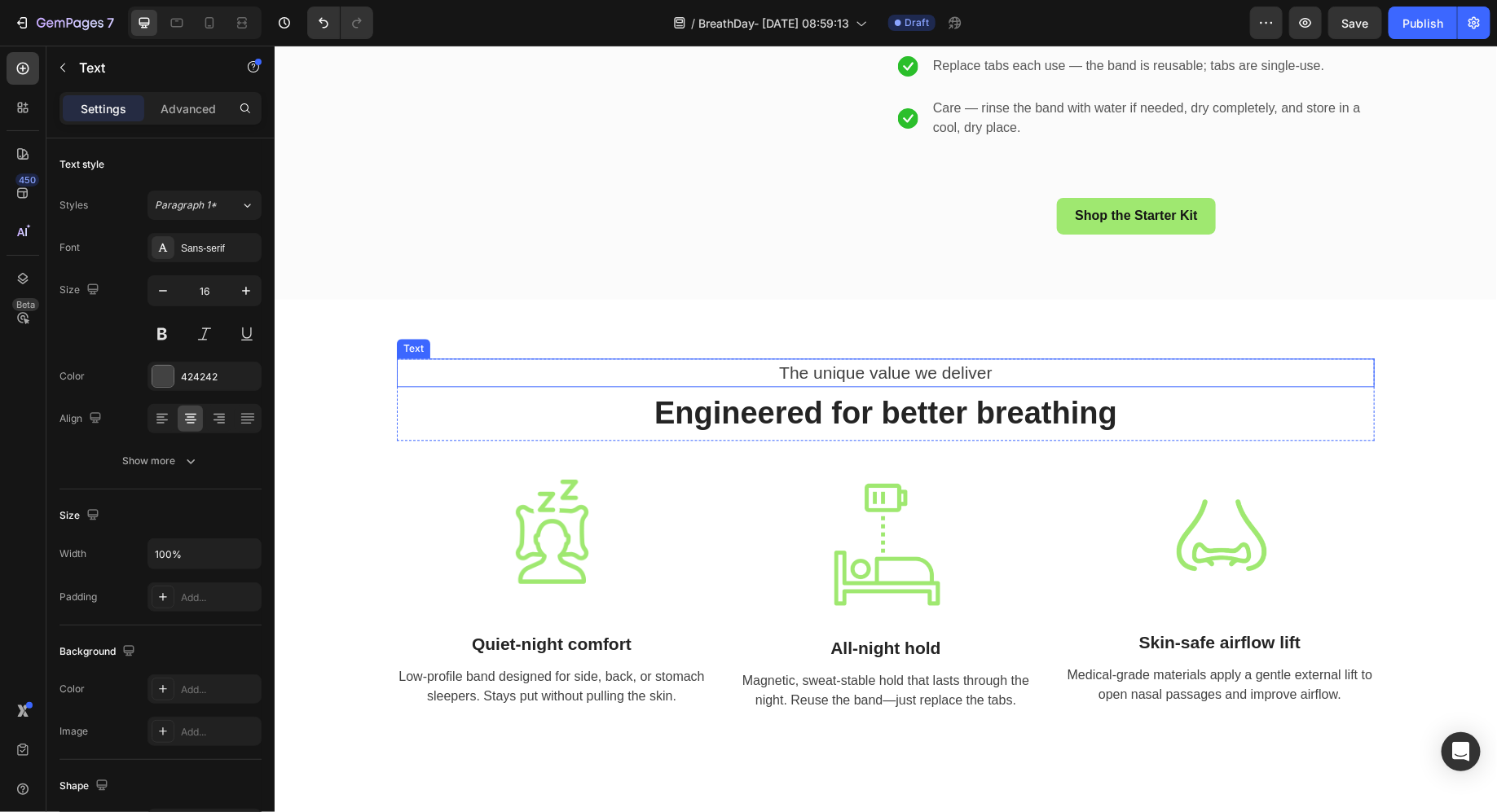
click at [785, 383] on p "The unique value we deliver" at bounding box center [885, 372] width 975 height 26
click at [469, 348] on div at bounding box center [477, 342] width 20 height 20
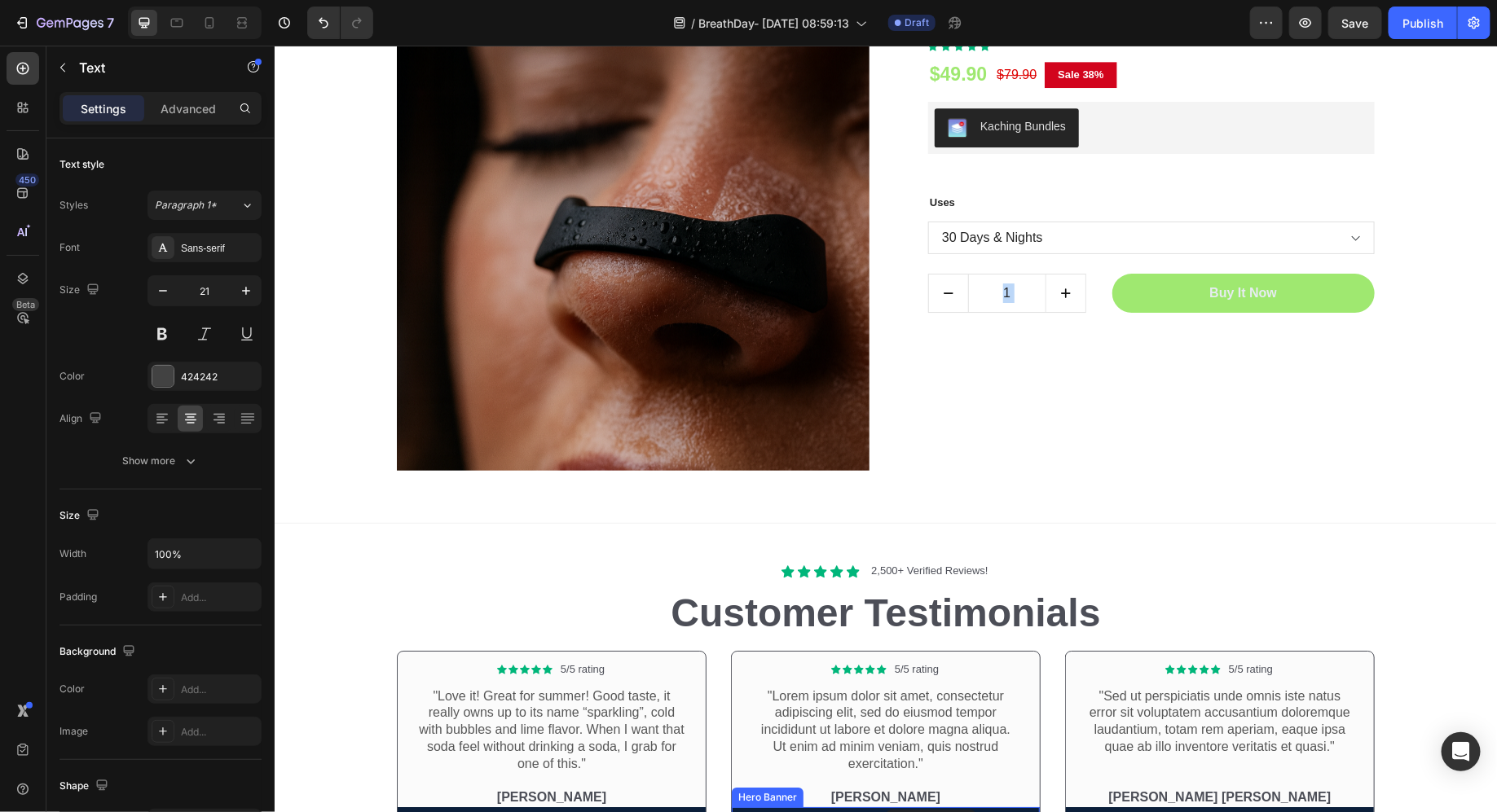
scroll to position [5566, 0]
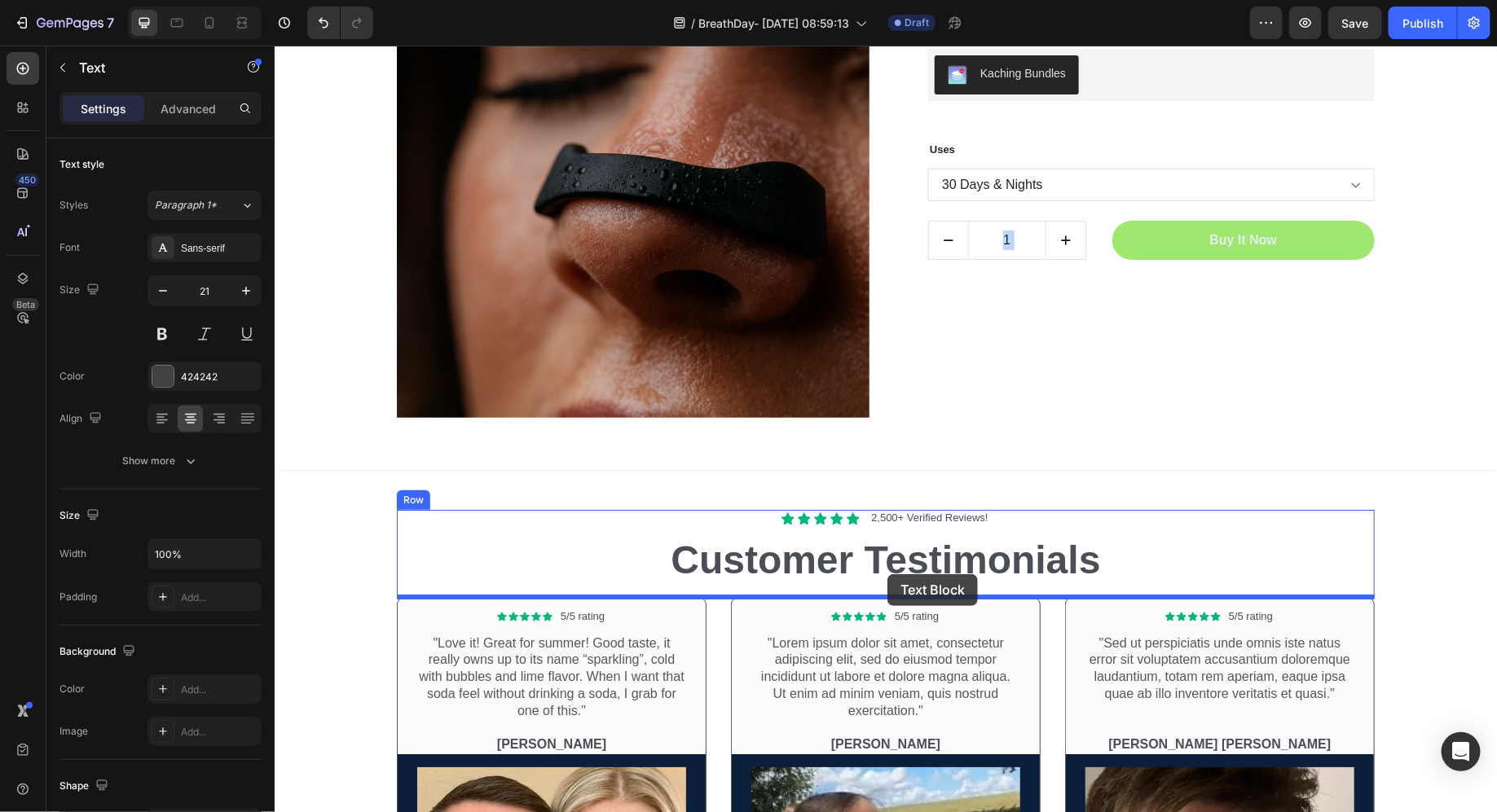
drag, startPoint x: 735, startPoint y: 422, endPoint x: 887, endPoint y: 574, distance: 215.0
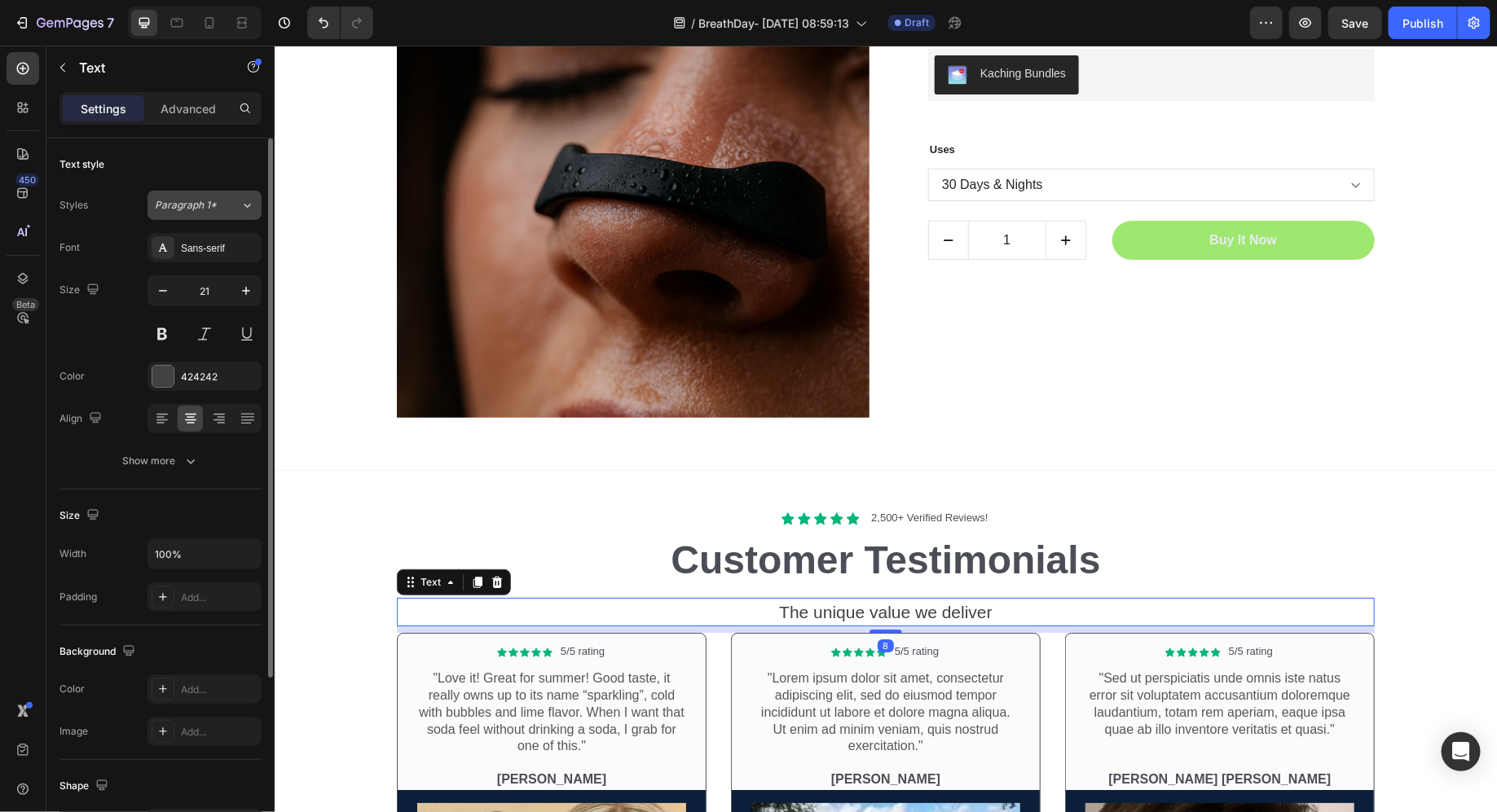
click at [187, 191] on button "Paragraph 1*" at bounding box center [204, 205] width 114 height 29
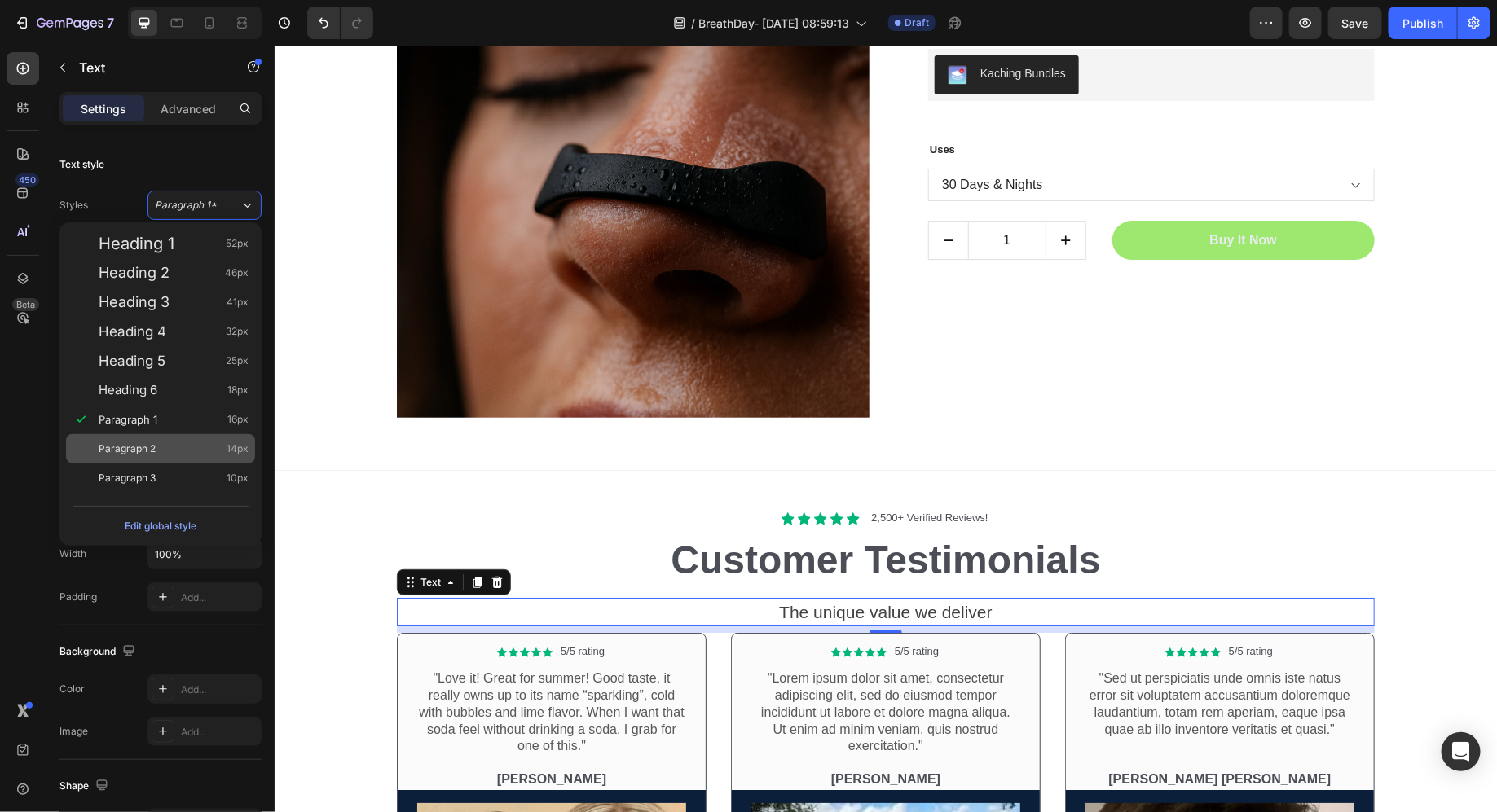
click at [183, 451] on div "Paragraph 2 14px" at bounding box center [173, 448] width 150 height 16
type input "14"
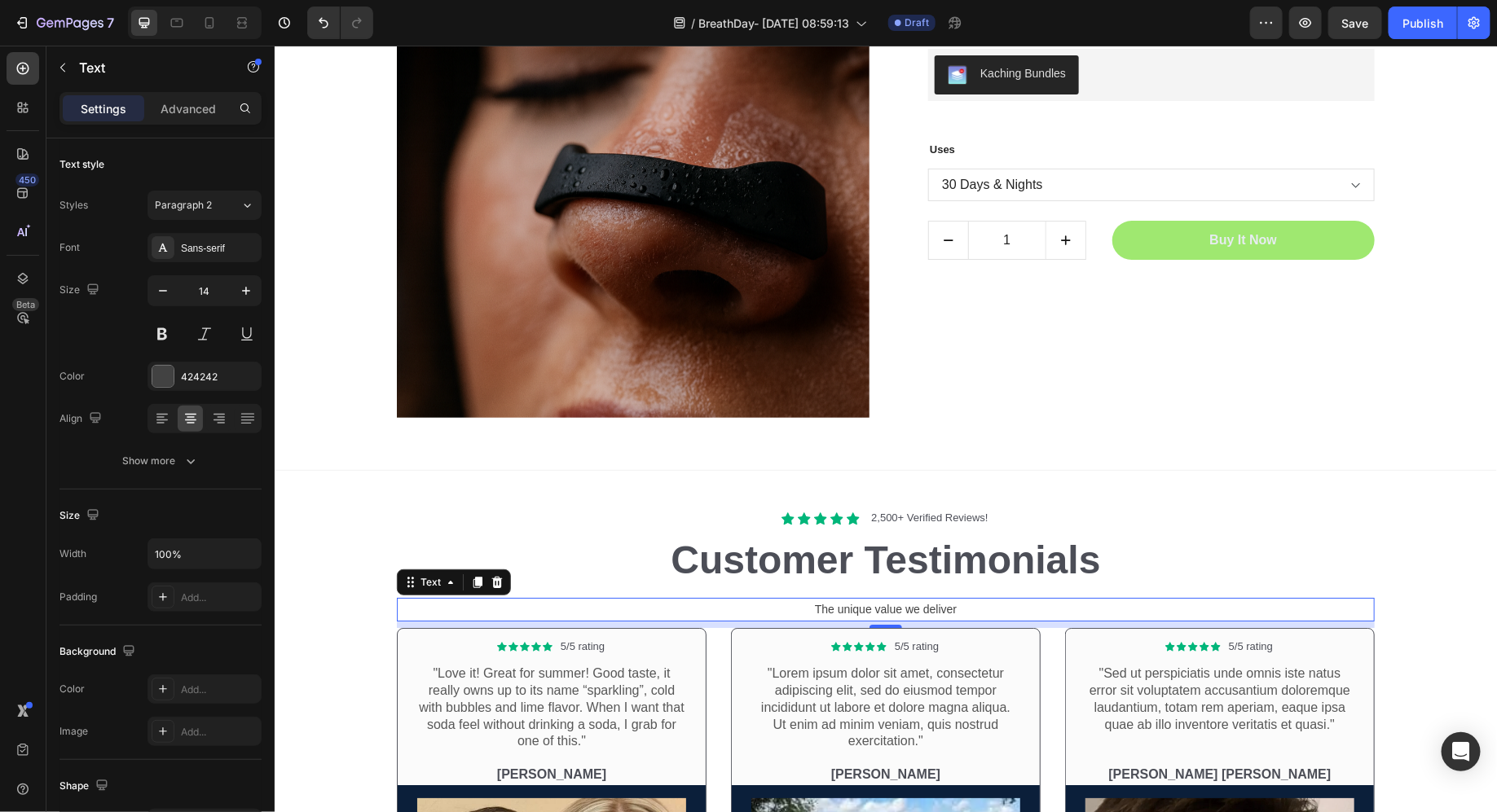
click at [895, 601] on p "The unique value we deliver" at bounding box center [885, 610] width 975 height 21
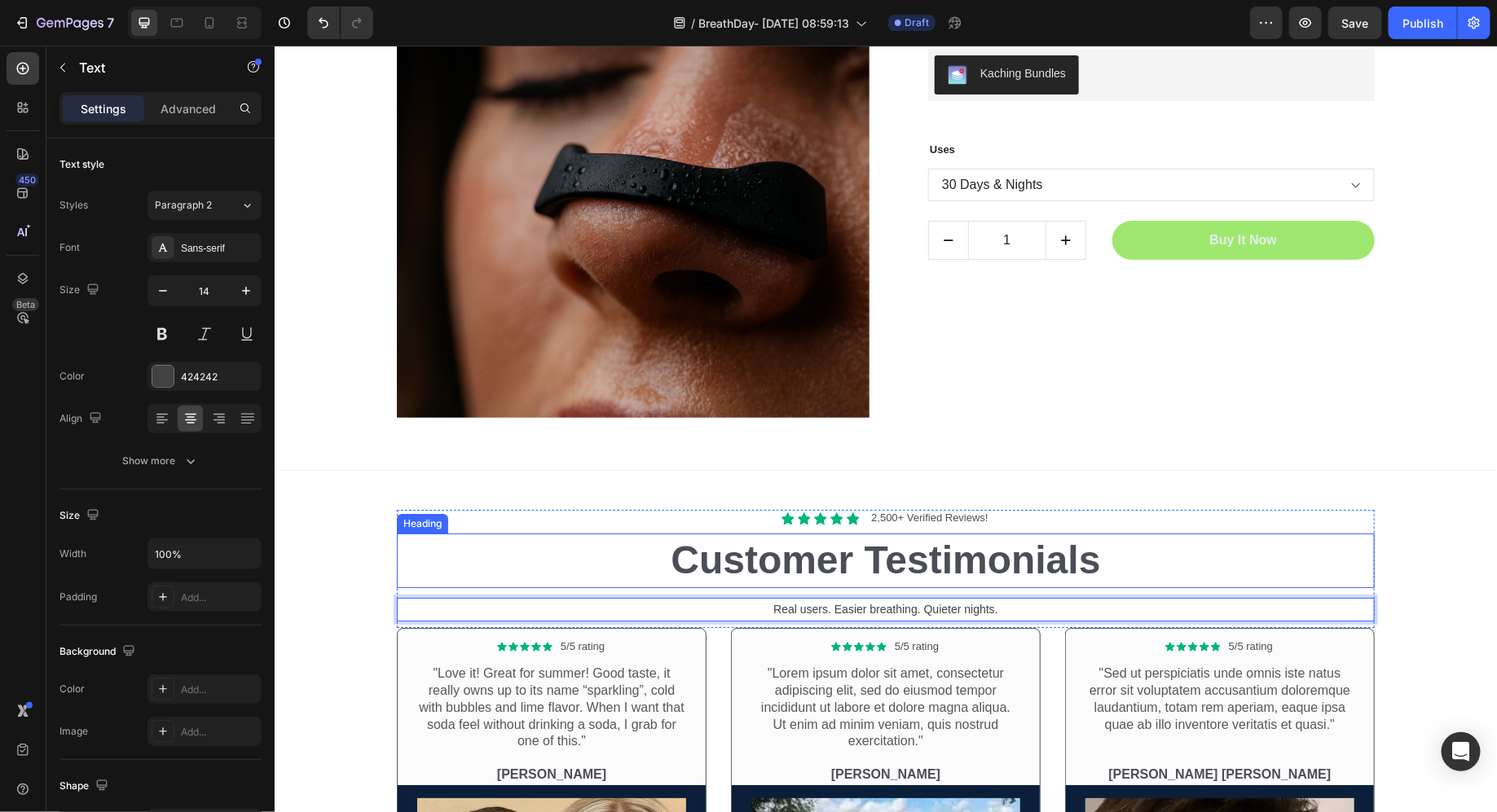
click at [1200, 536] on h2 "Customer Testimonials" at bounding box center [885, 560] width 978 height 54
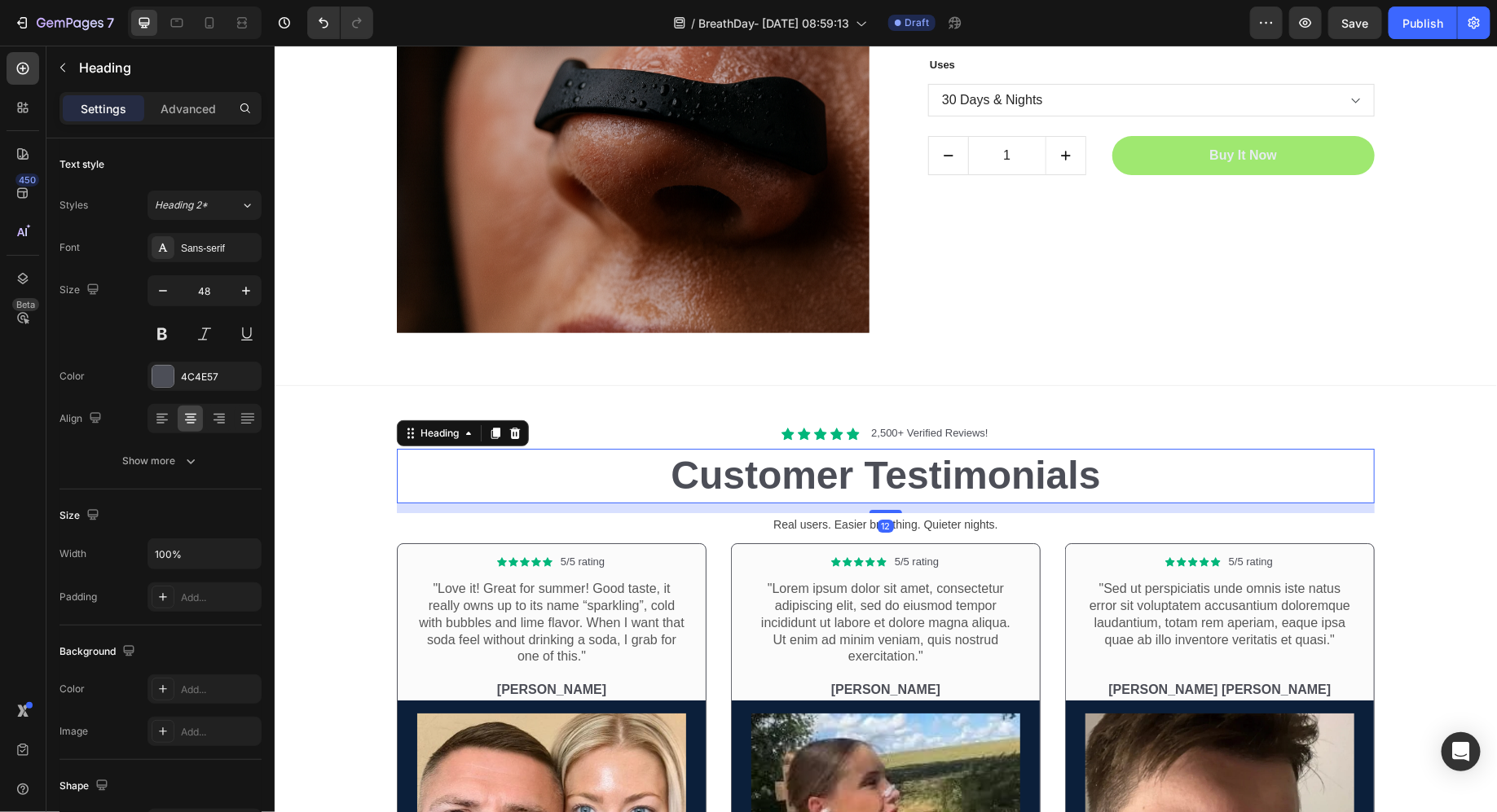
scroll to position [5675, 0]
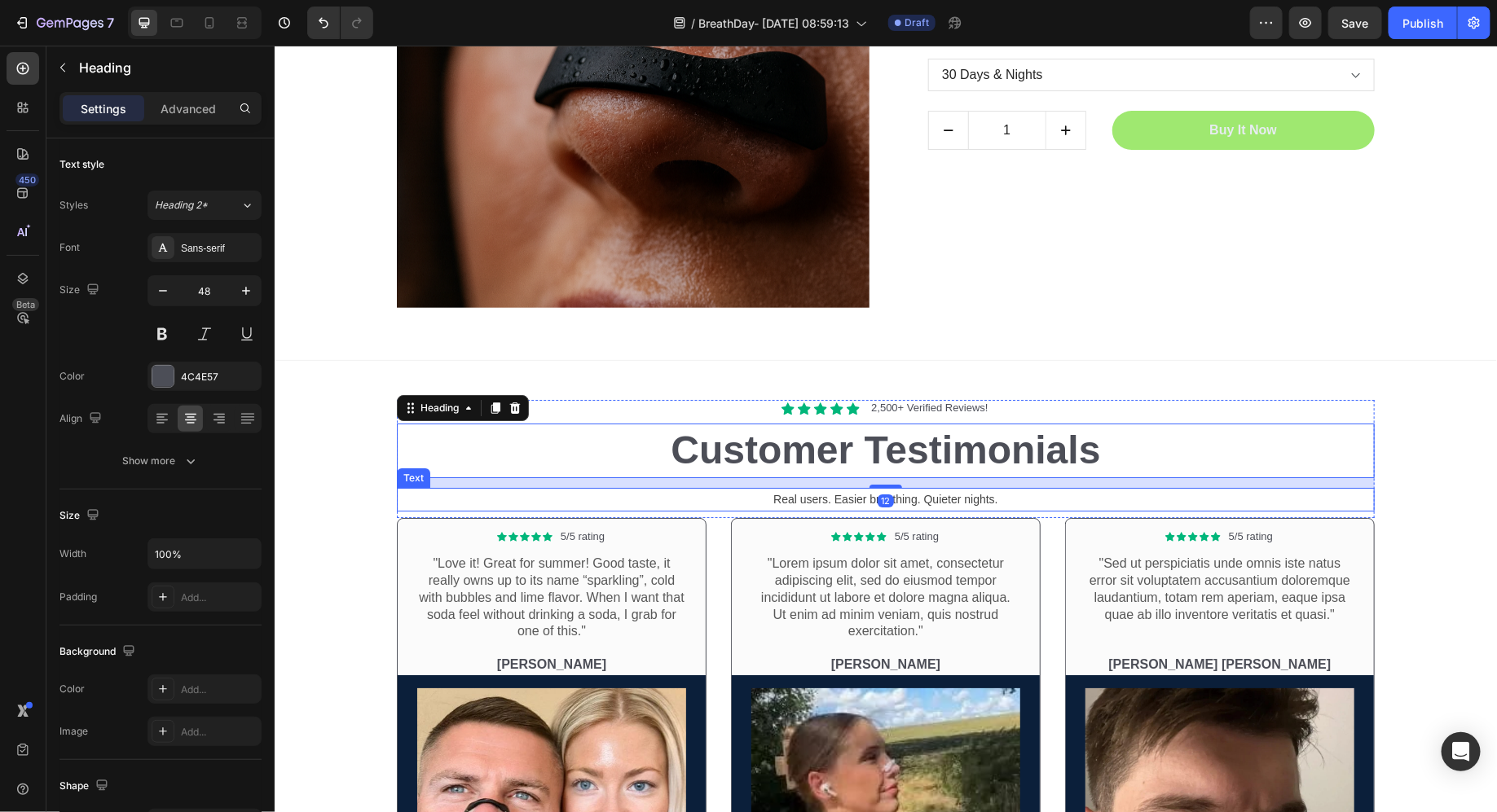
click at [1071, 496] on p "Real users. Easier breathing. Quieter nights." at bounding box center [885, 499] width 975 height 21
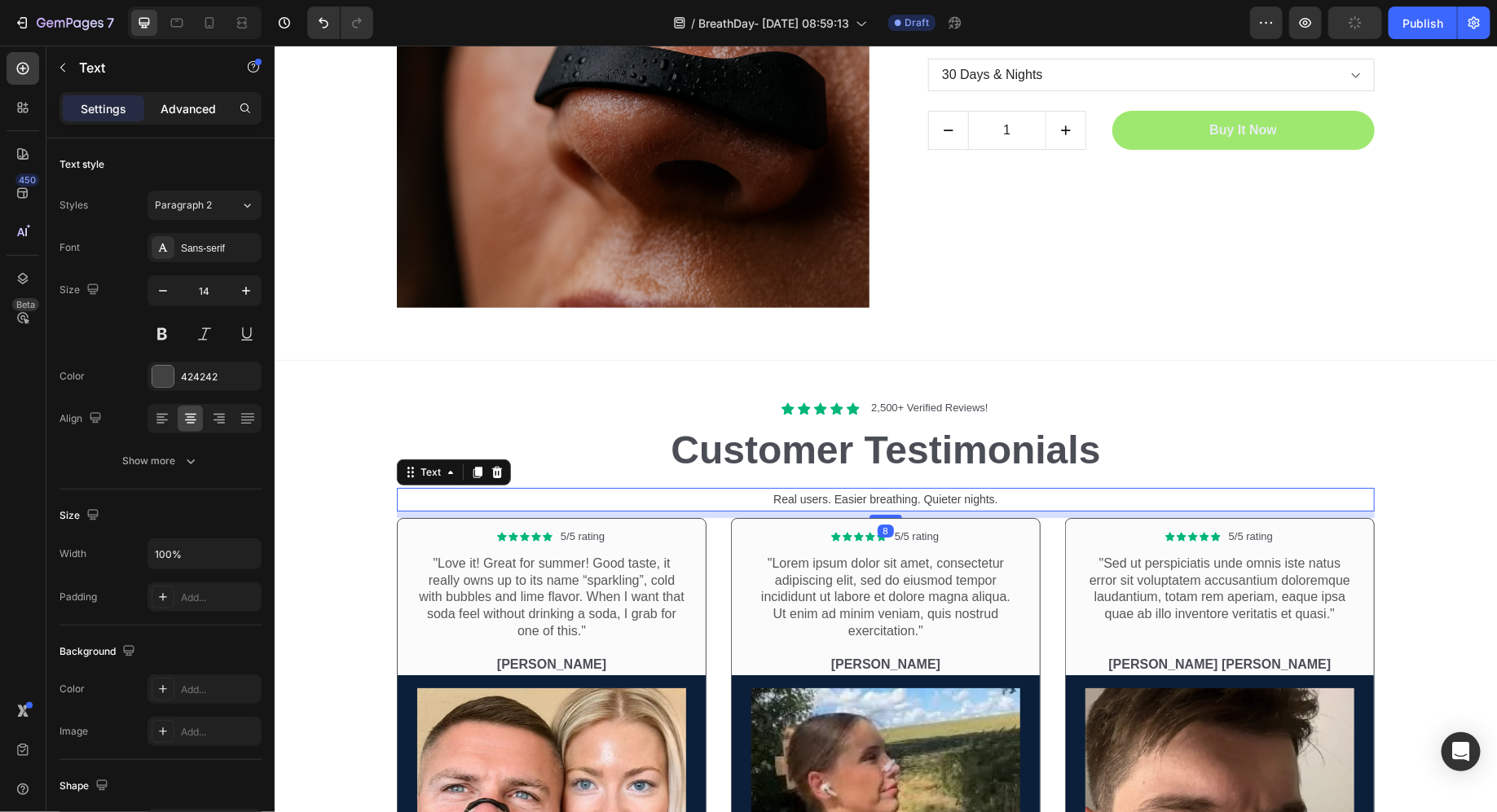
click at [195, 98] on div "Advanced" at bounding box center [188, 109] width 81 height 26
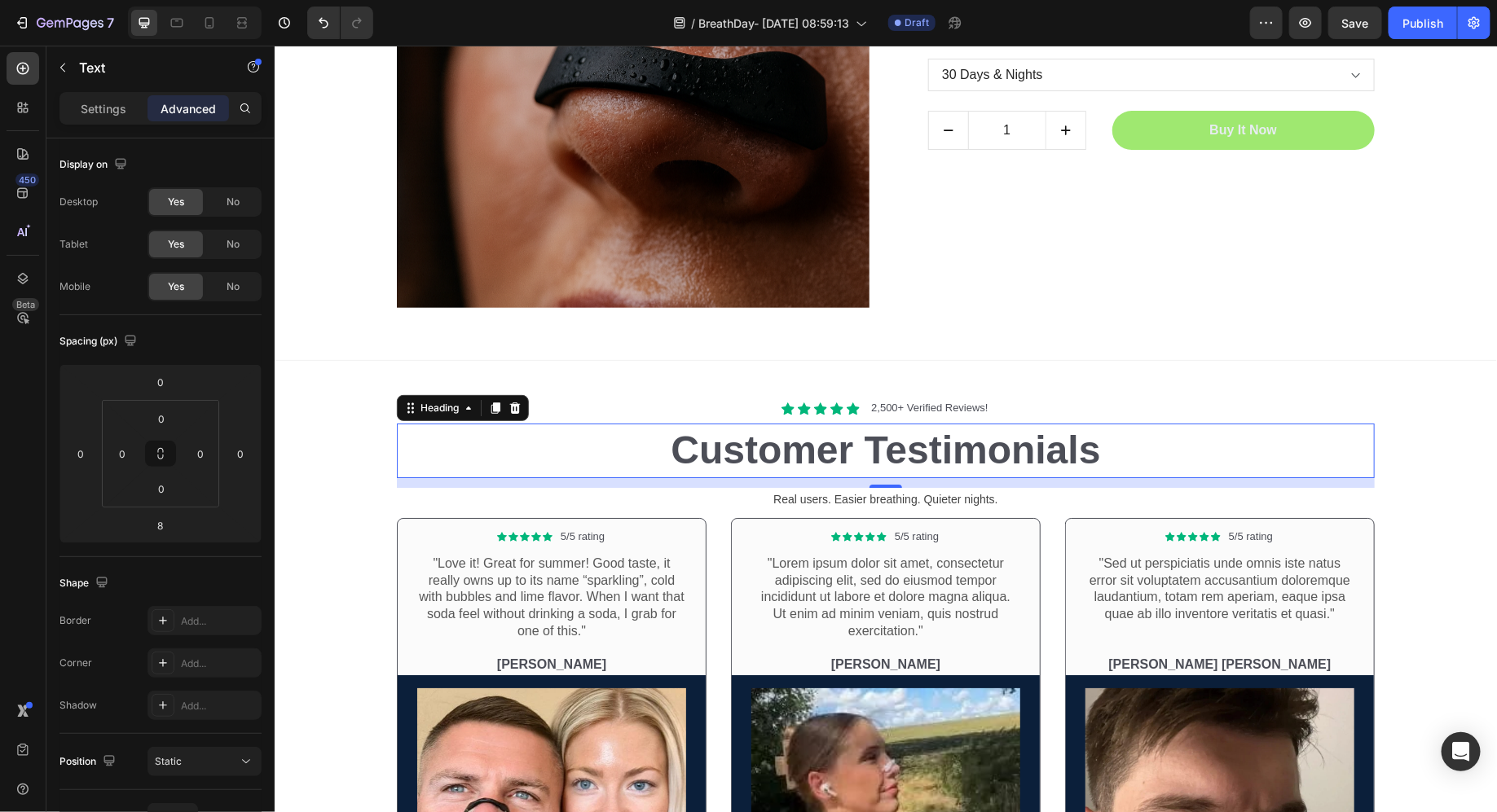
click at [635, 465] on h2 "Customer Testimonials" at bounding box center [885, 449] width 978 height 54
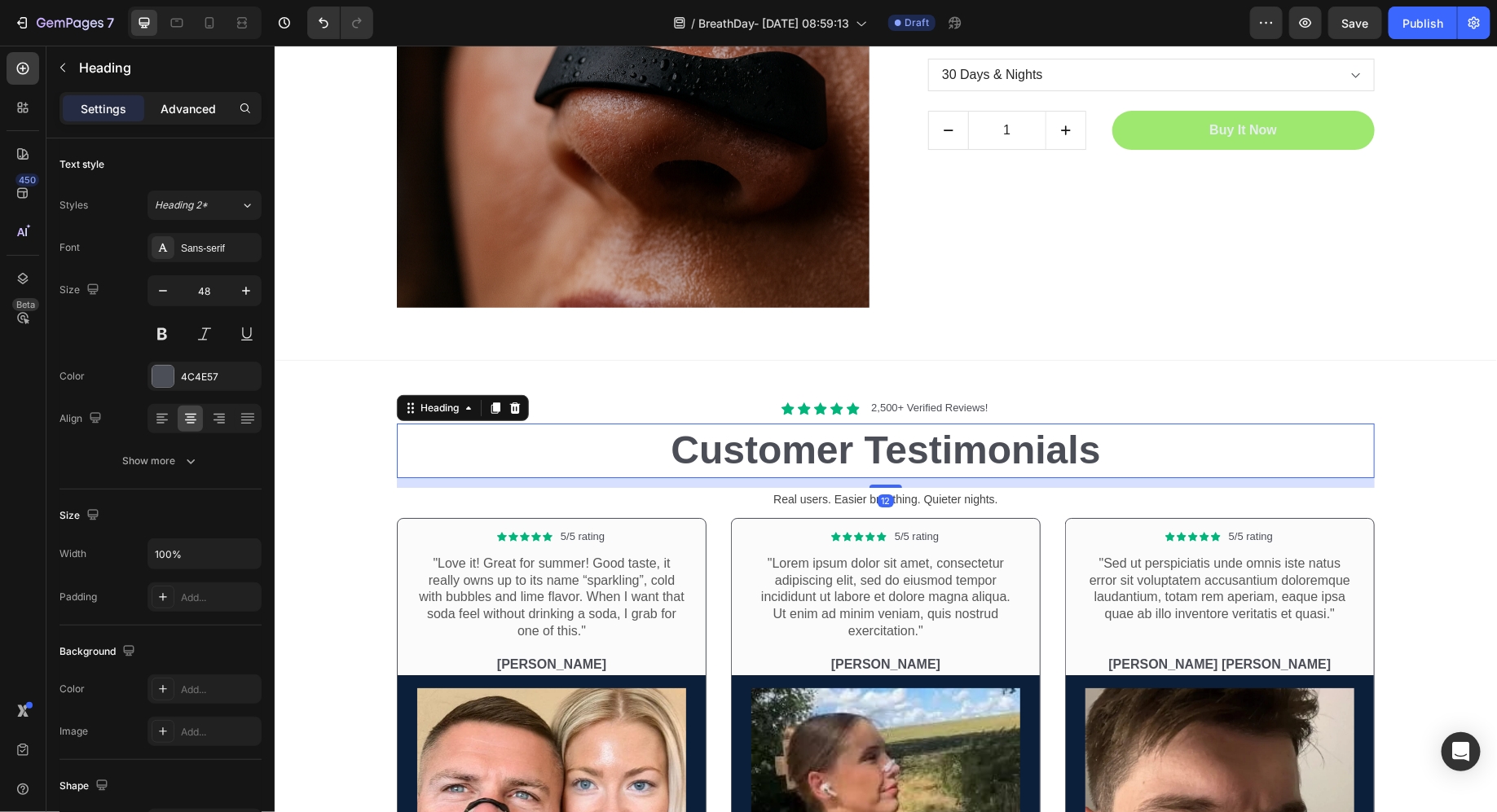
click at [191, 106] on p "Advanced" at bounding box center [188, 109] width 56 height 17
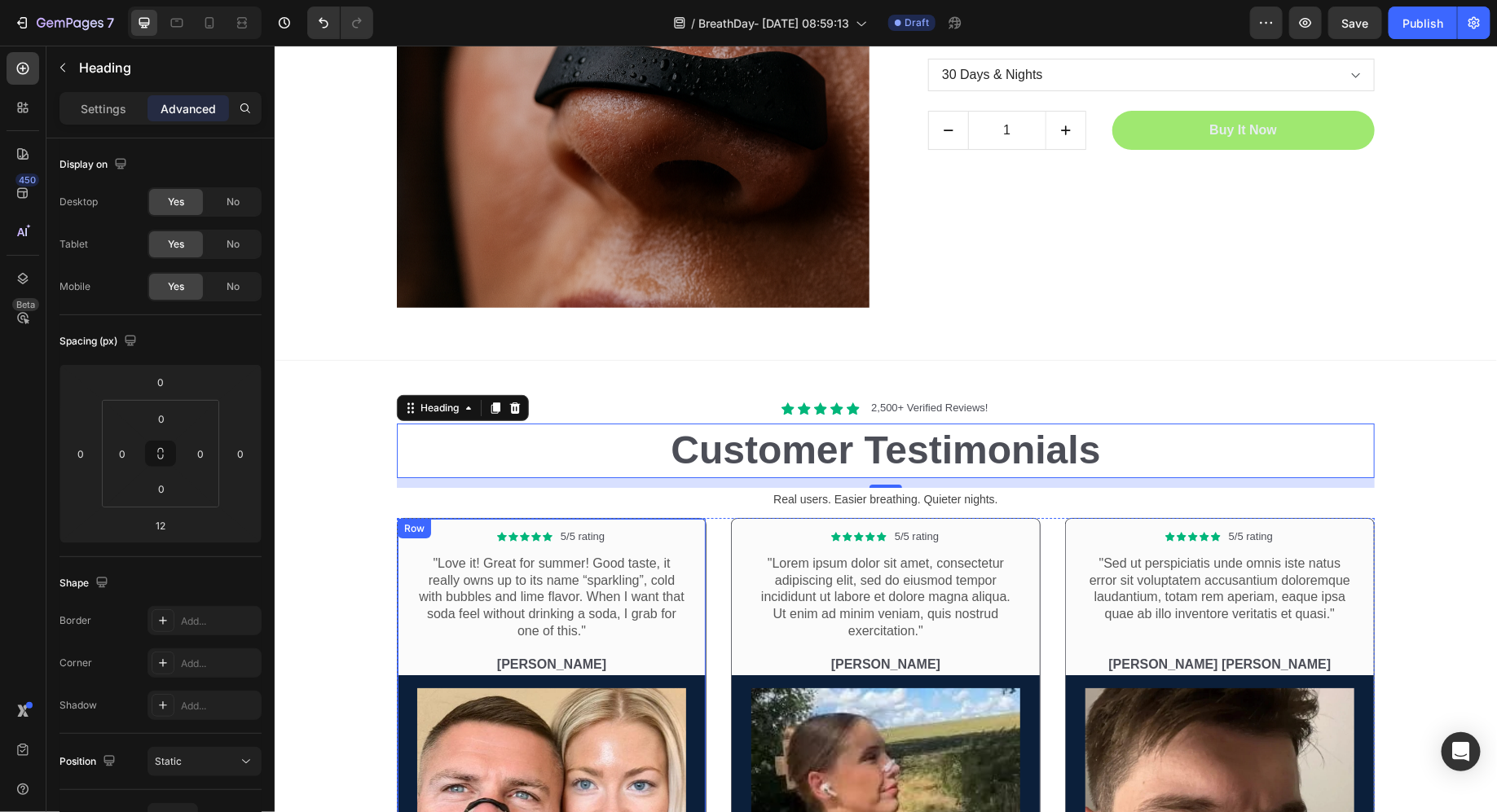
click at [523, 481] on div "12" at bounding box center [885, 482] width 978 height 9
click at [582, 492] on p "Real users. Easier breathing. Quieter nights." at bounding box center [885, 499] width 975 height 21
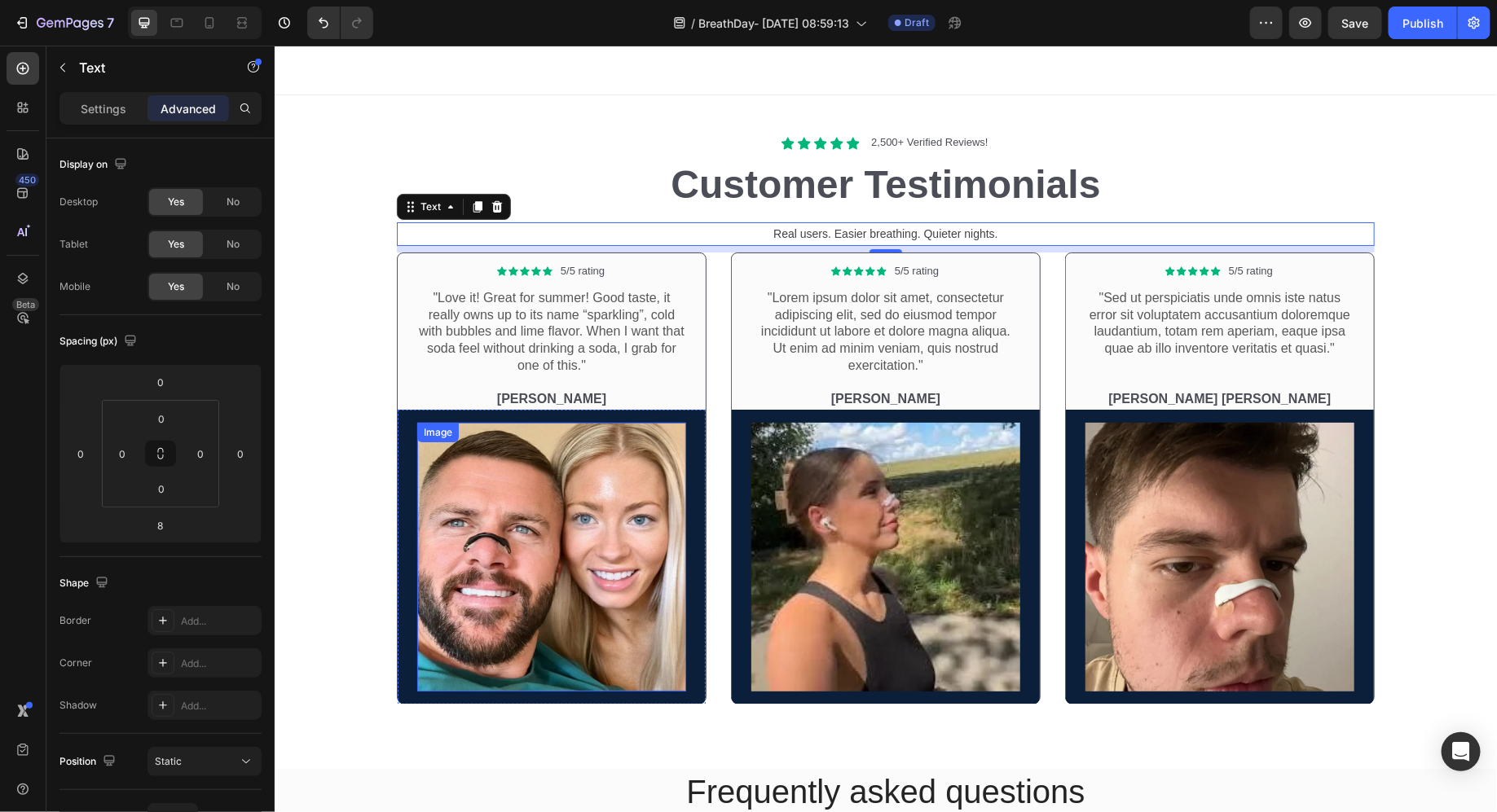
scroll to position [5957, 0]
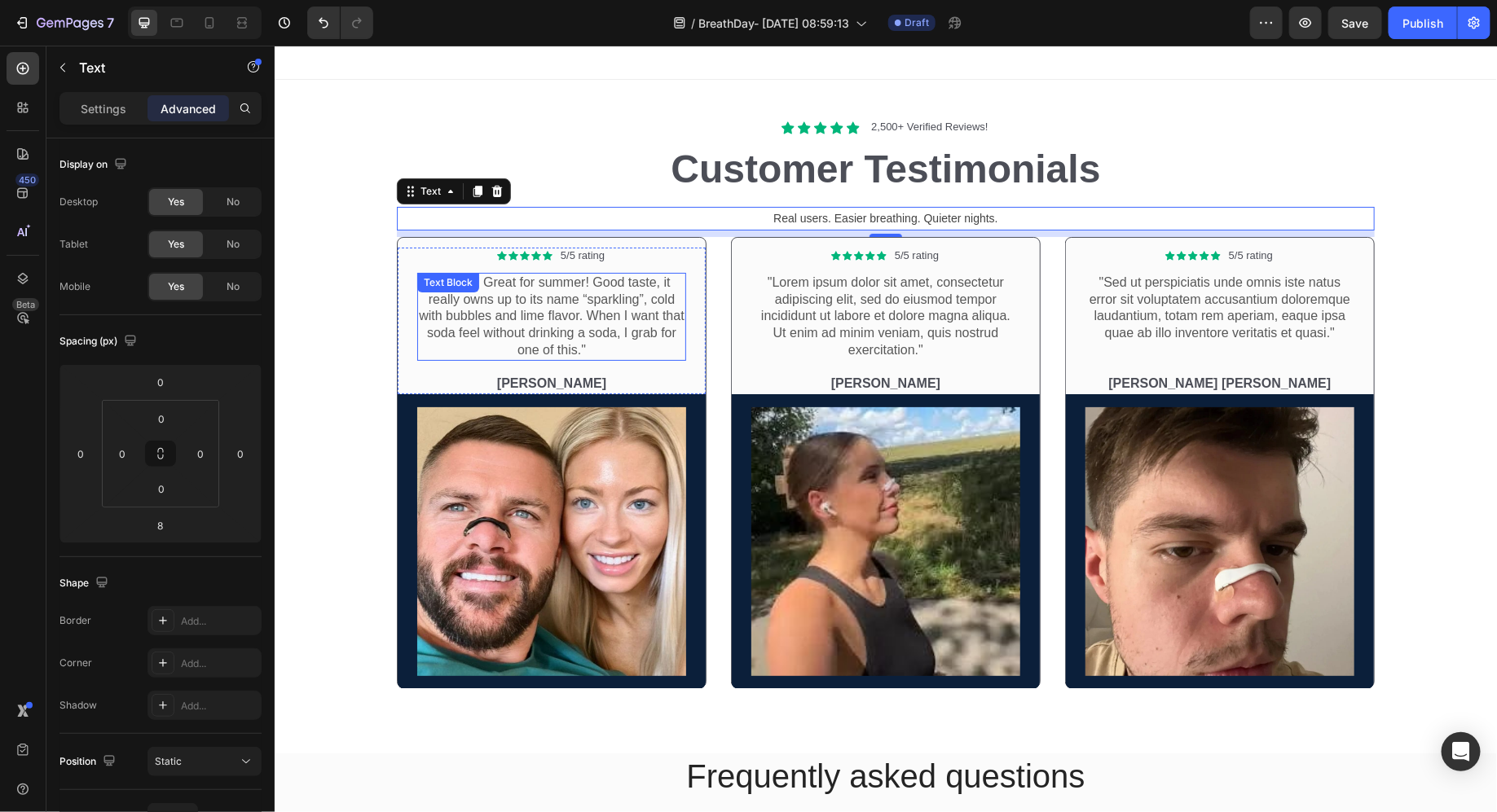
click at [595, 319] on p ""Love it! Great for summer! Good taste, it really owns up to its name “sparklin…" at bounding box center [550, 317] width 266 height 85
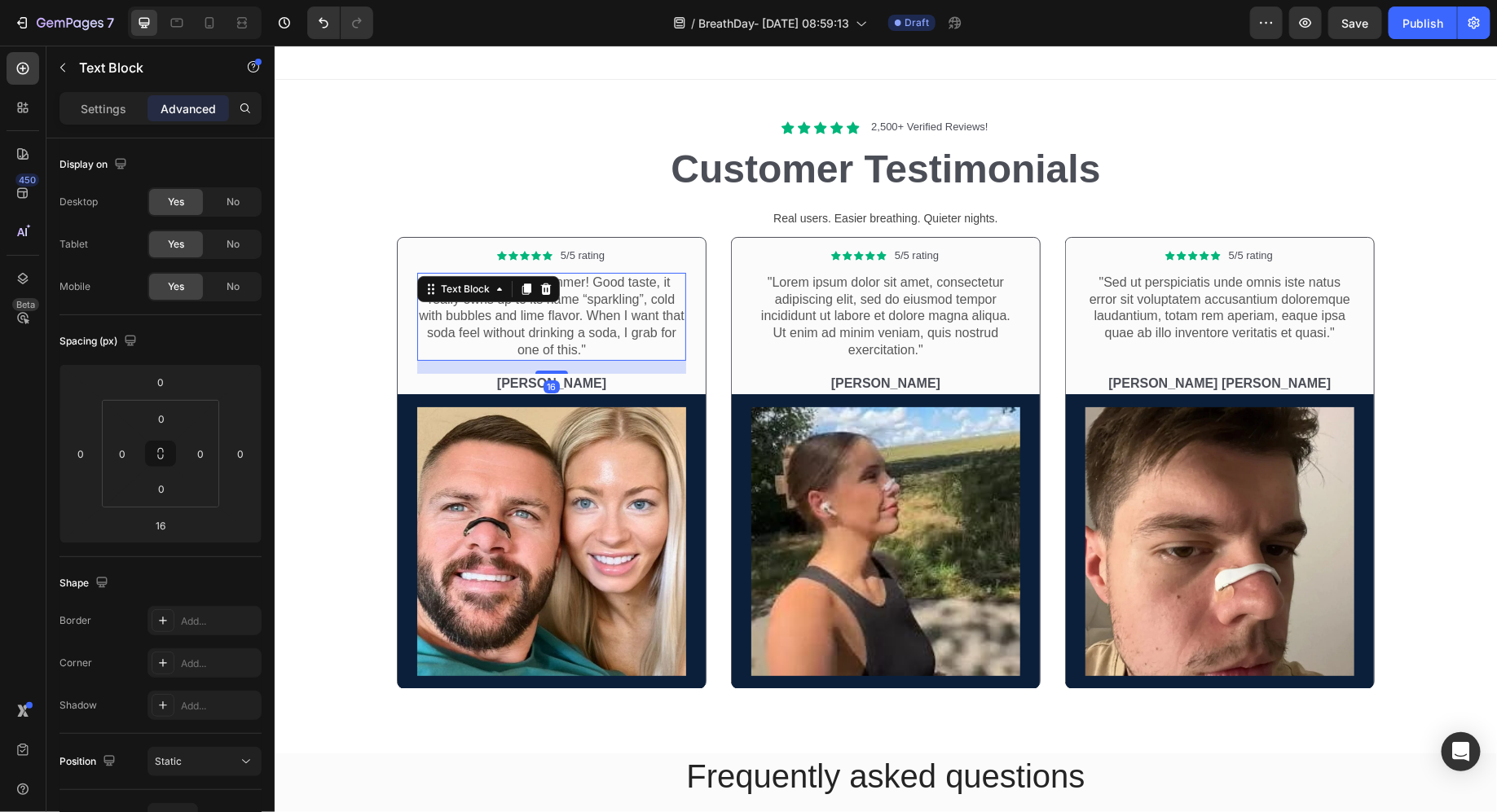
click at [595, 319] on p ""Love it! Great for summer! Good taste, it really owns up to its name “sparklin…" at bounding box center [550, 317] width 266 height 85
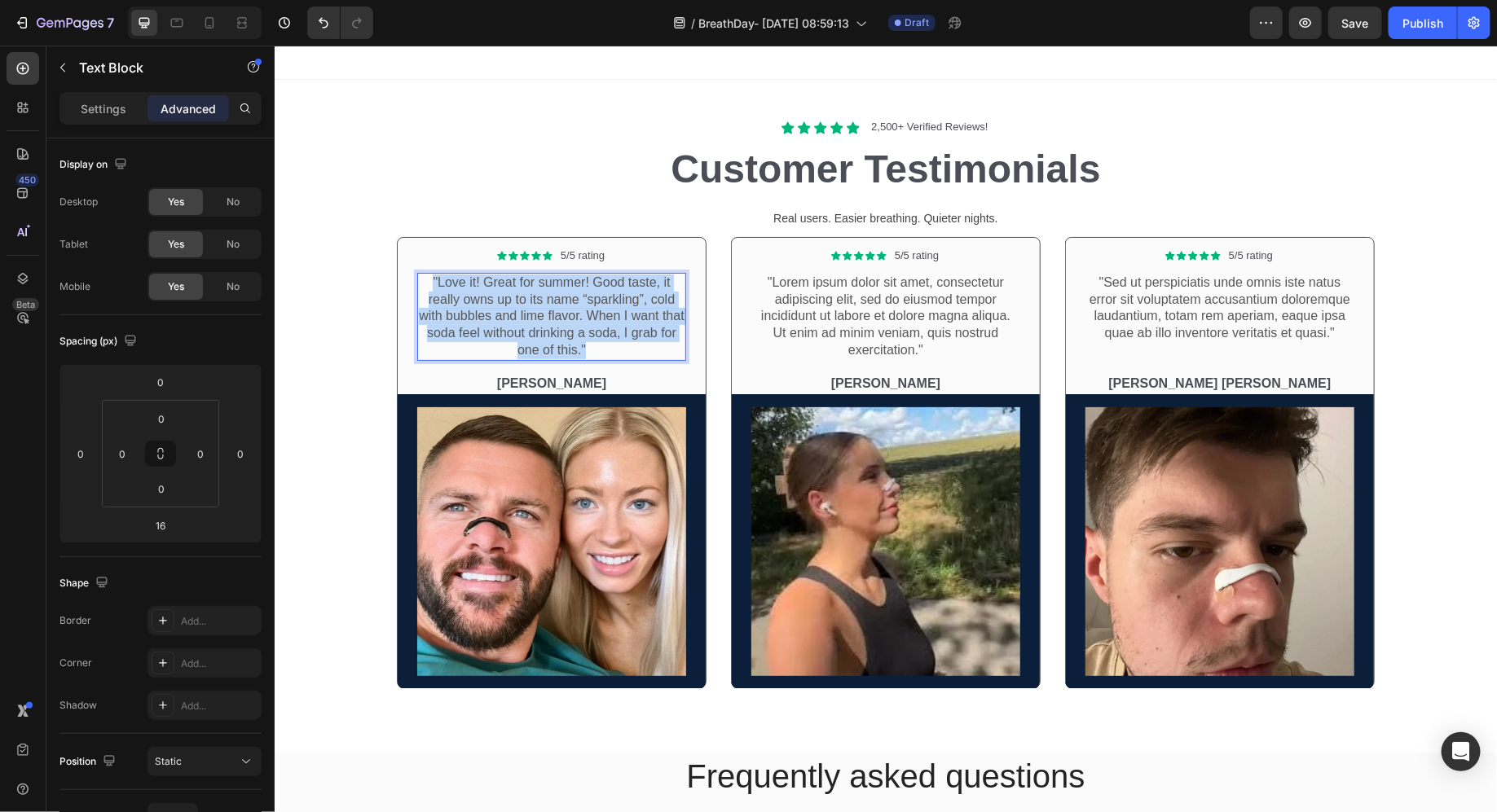
click at [595, 319] on p ""Love it! Great for summer! Good taste, it really owns up to its name “sparklin…" at bounding box center [550, 317] width 266 height 85
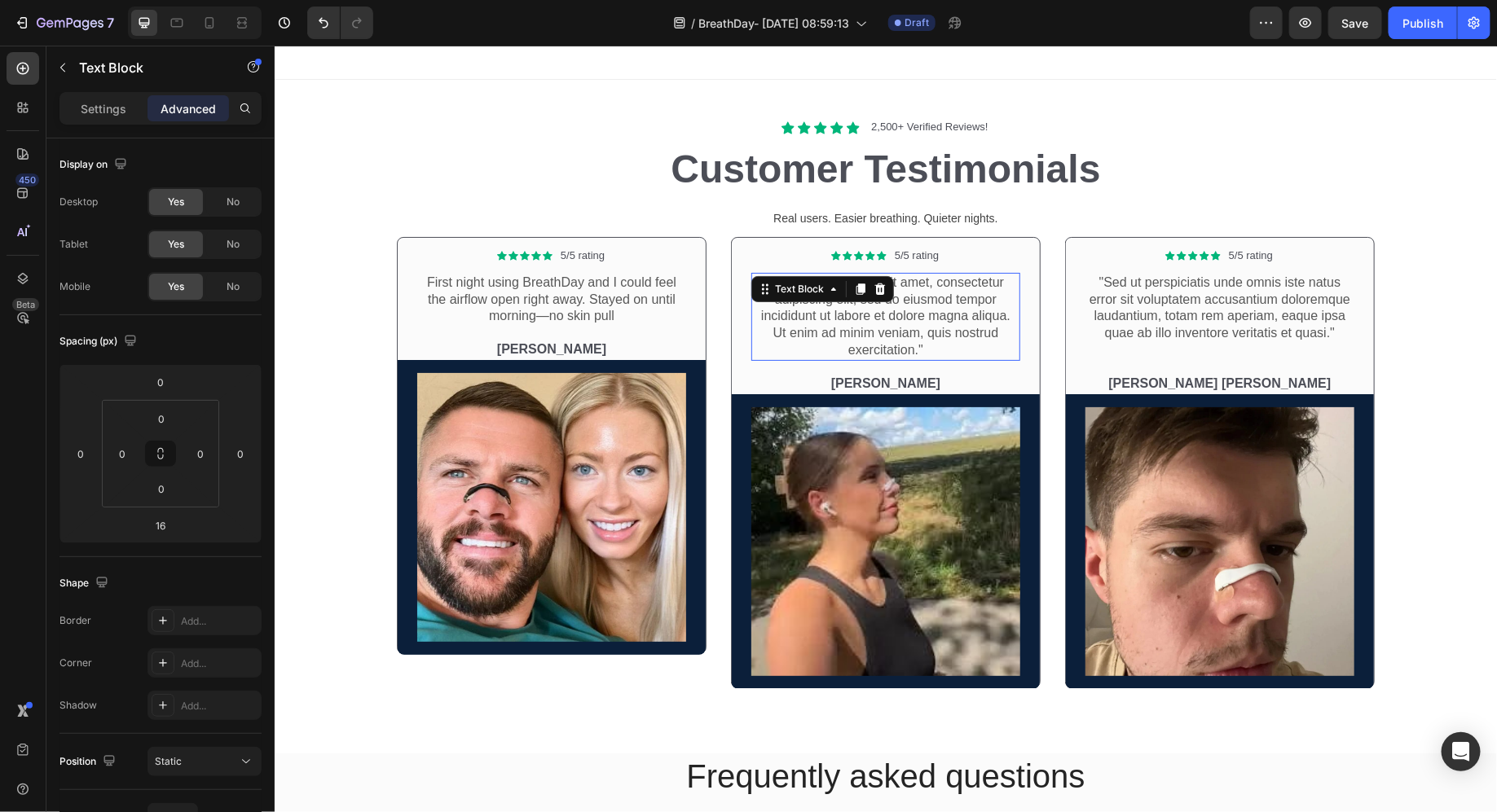
click at [840, 284] on div ""Lorem ipsum dolor sit amet, consectetur adipiscing elit, sed do eiusmod tempor…" at bounding box center [885, 316] width 269 height 88
click at [840, 284] on div "Text Block" at bounding box center [798, 288] width 88 height 20
click at [854, 306] on p ""Lorem ipsum dolor sit amet, consectetur adipiscing elit, sed do eiusmod tempor…" at bounding box center [885, 317] width 266 height 85
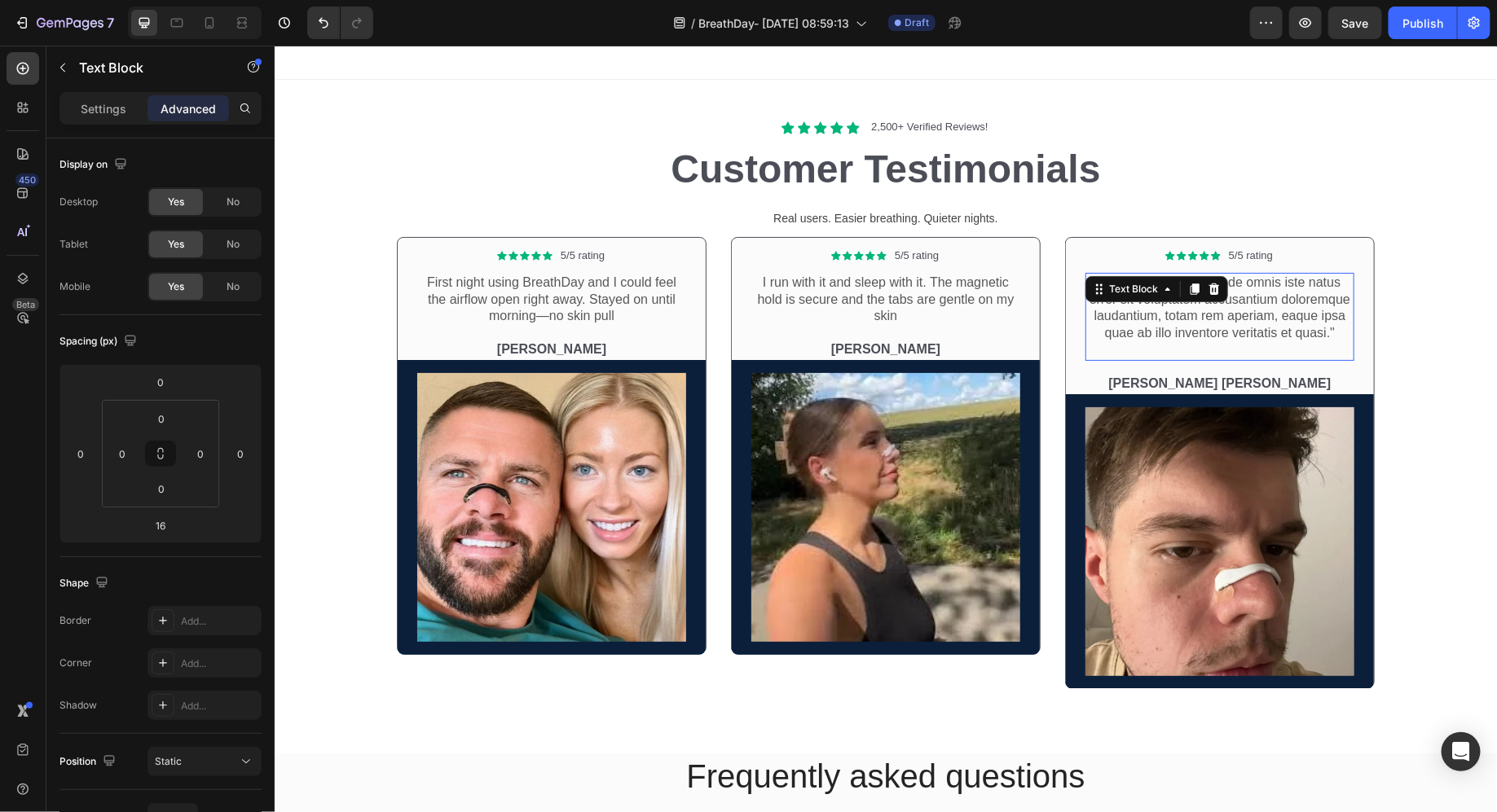
click at [1248, 310] on p ""Sed ut perspiciatis unde omnis iste natus error sit voluptatem accusantium dol…" at bounding box center [1219, 308] width 266 height 68
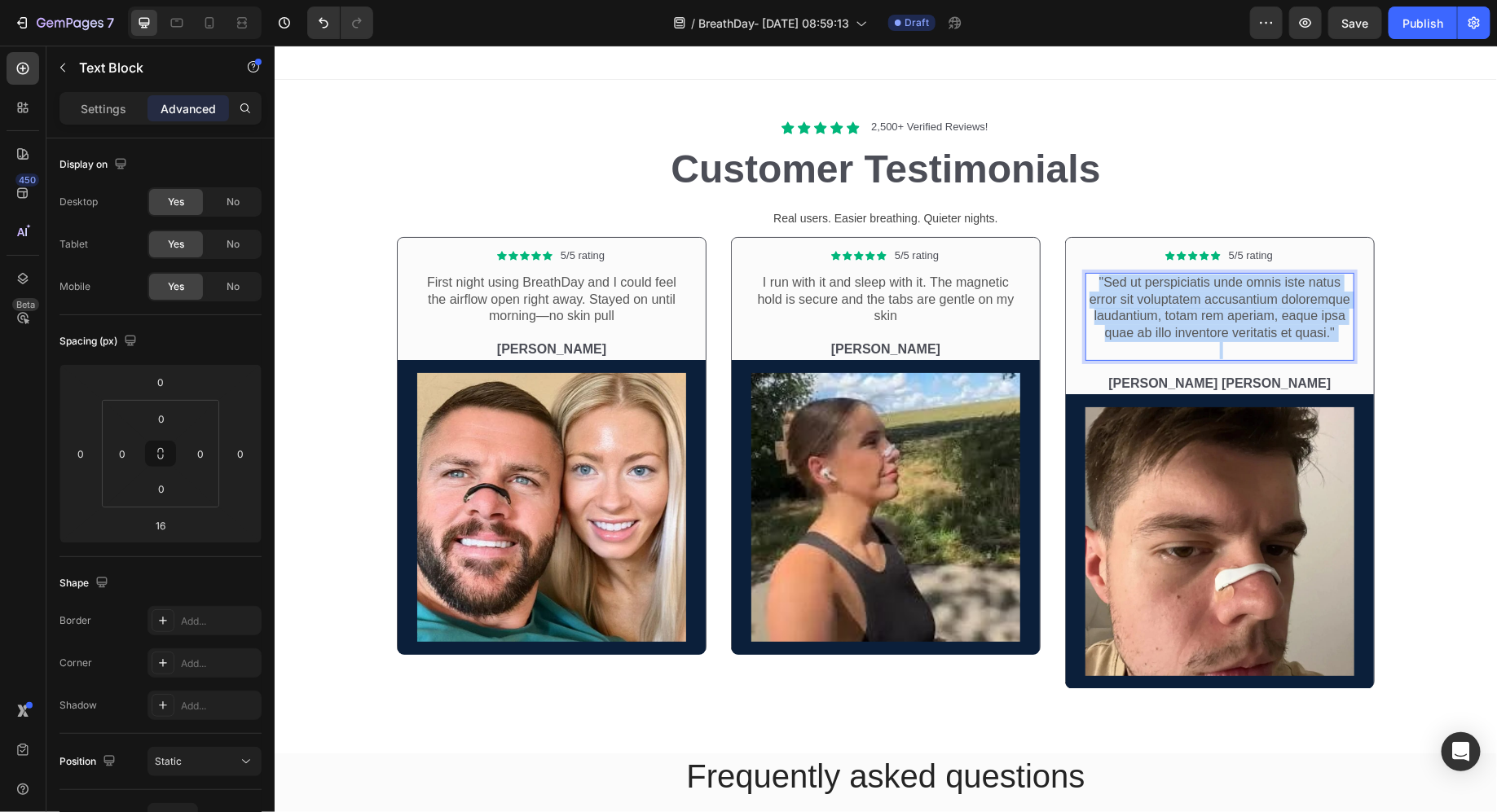
click at [1248, 310] on p ""Sed ut perspiciatis unde omnis iste natus error sit voluptatem accusantium dol…" at bounding box center [1219, 308] width 266 height 68
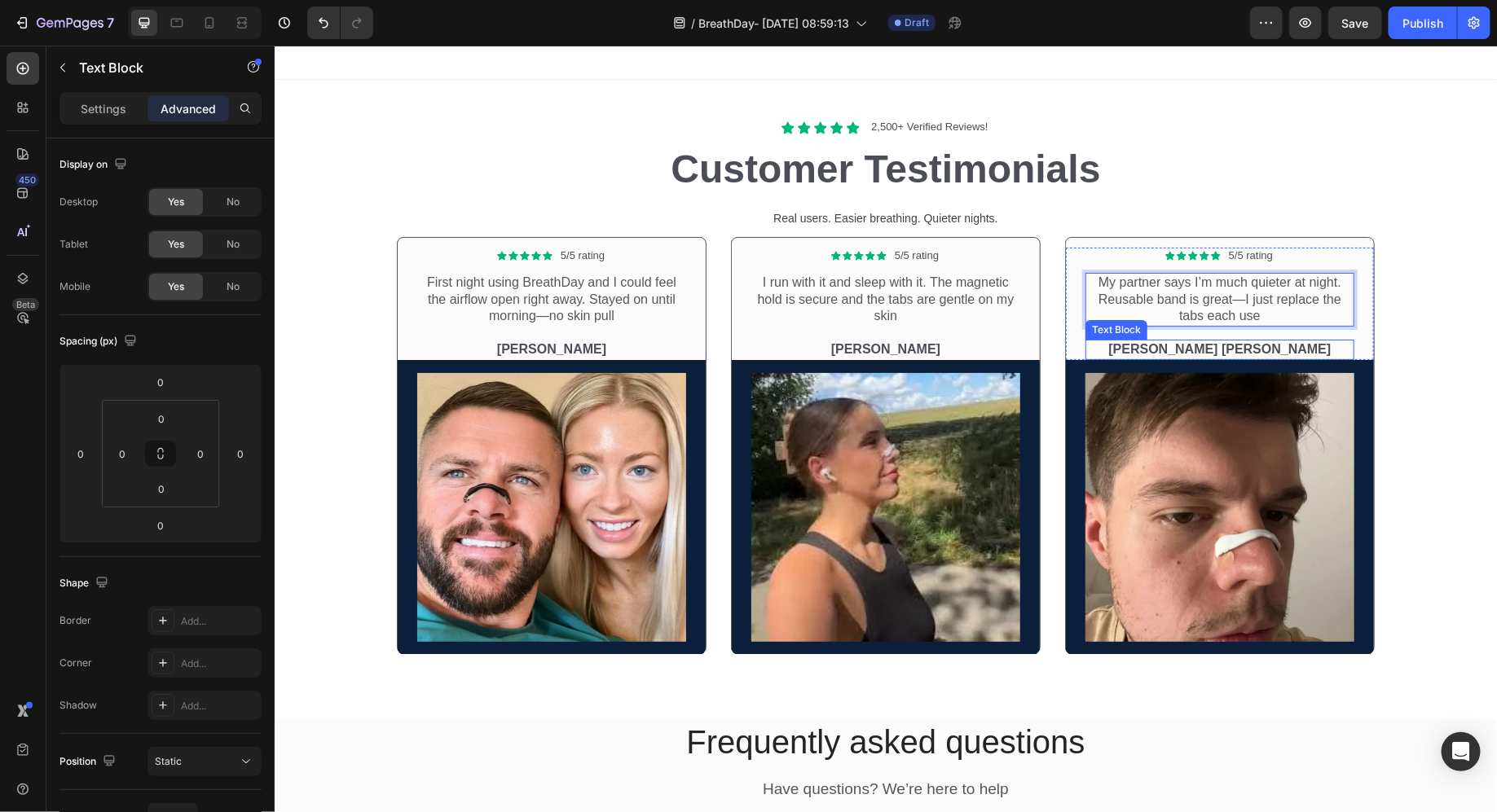
click at [1213, 347] on p "[PERSON_NAME] [PERSON_NAME]" at bounding box center [1219, 349] width 266 height 17
click at [866, 345] on p "[PERSON_NAME]" at bounding box center [885, 349] width 266 height 17
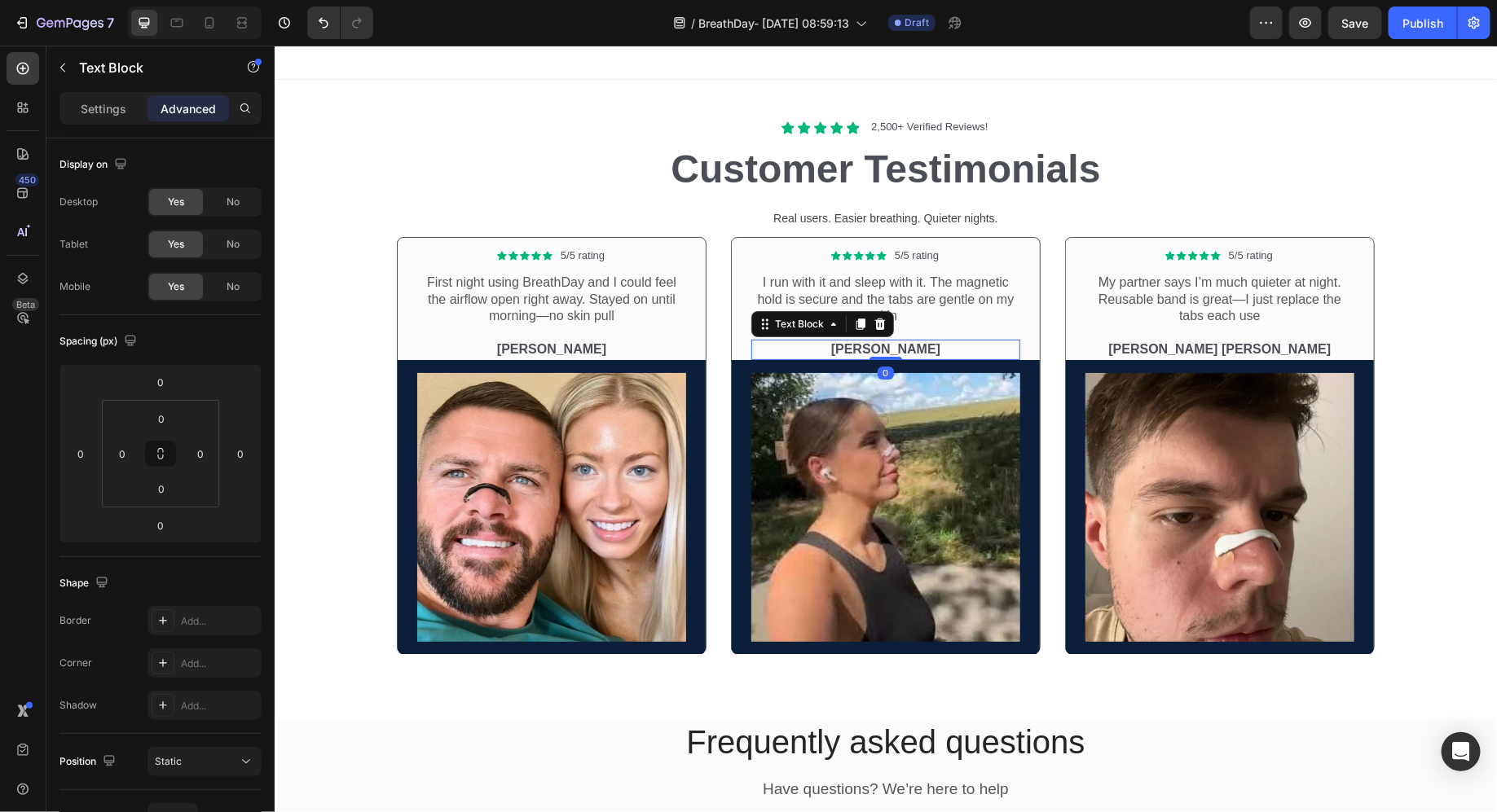
click at [866, 345] on p "[PERSON_NAME]" at bounding box center [885, 349] width 266 height 17
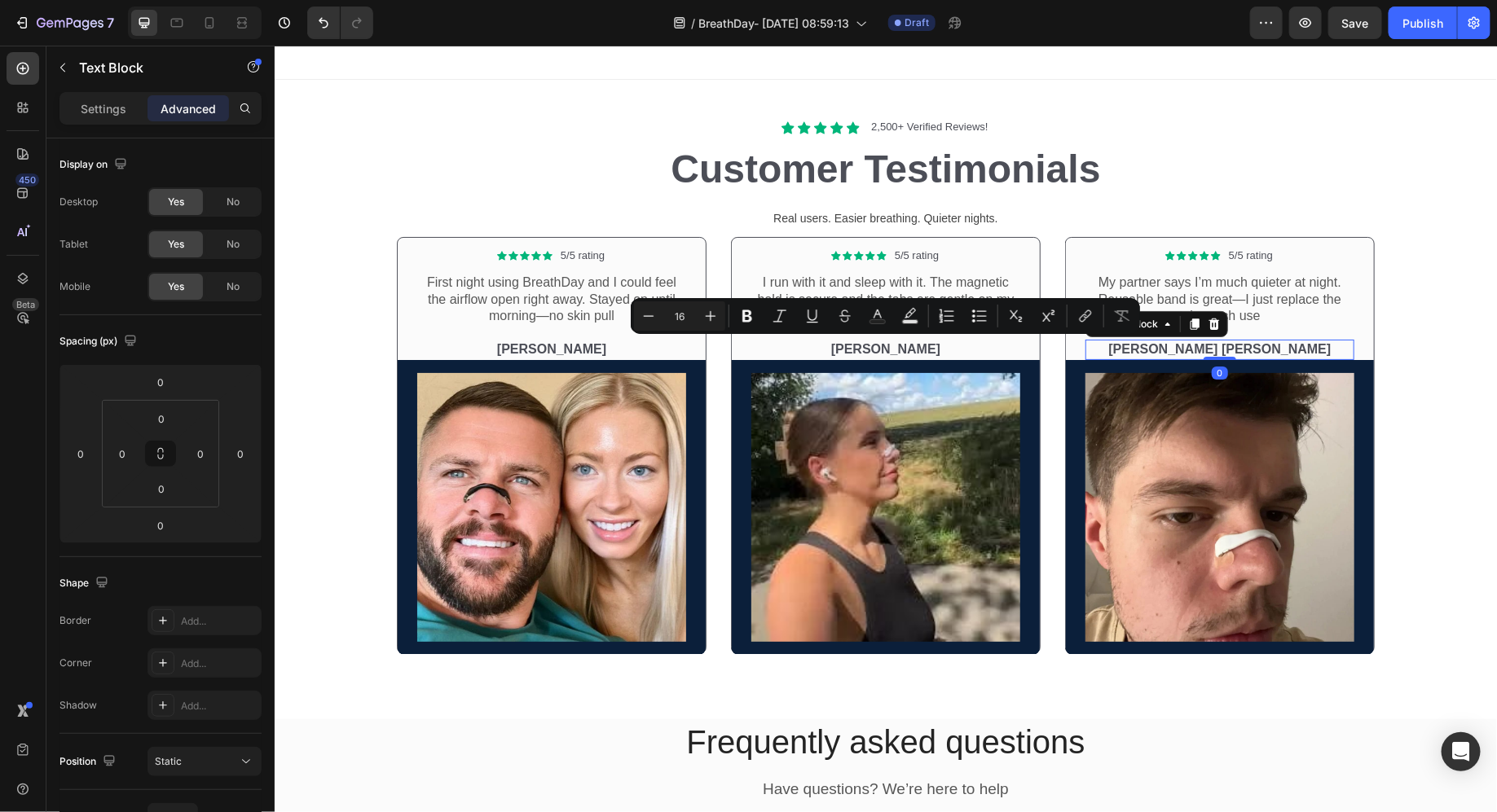
click at [1168, 345] on p "[PERSON_NAME] [PERSON_NAME]" at bounding box center [1219, 349] width 266 height 17
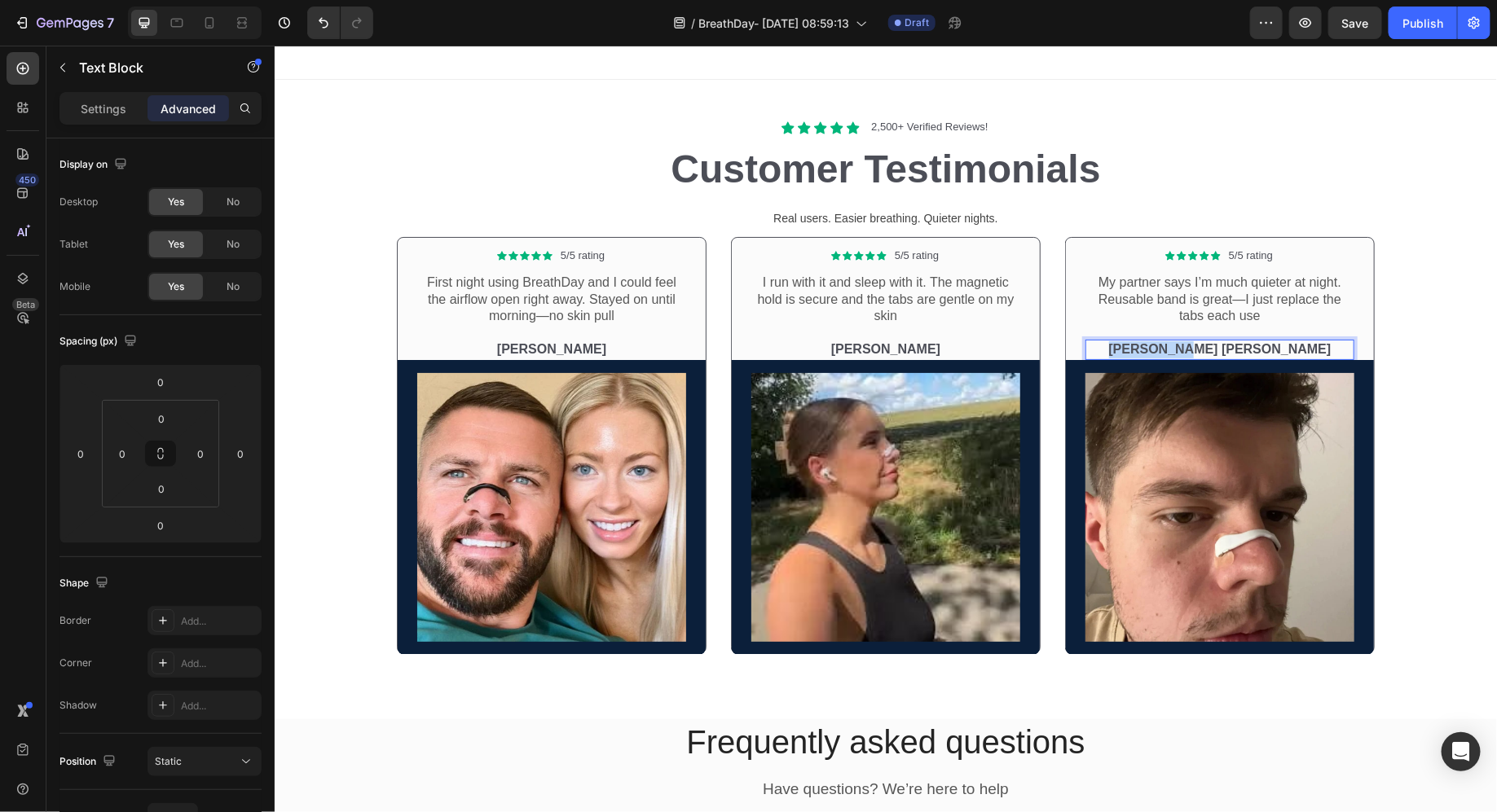
click at [1168, 345] on p "[PERSON_NAME] [PERSON_NAME]" at bounding box center [1219, 349] width 266 height 17
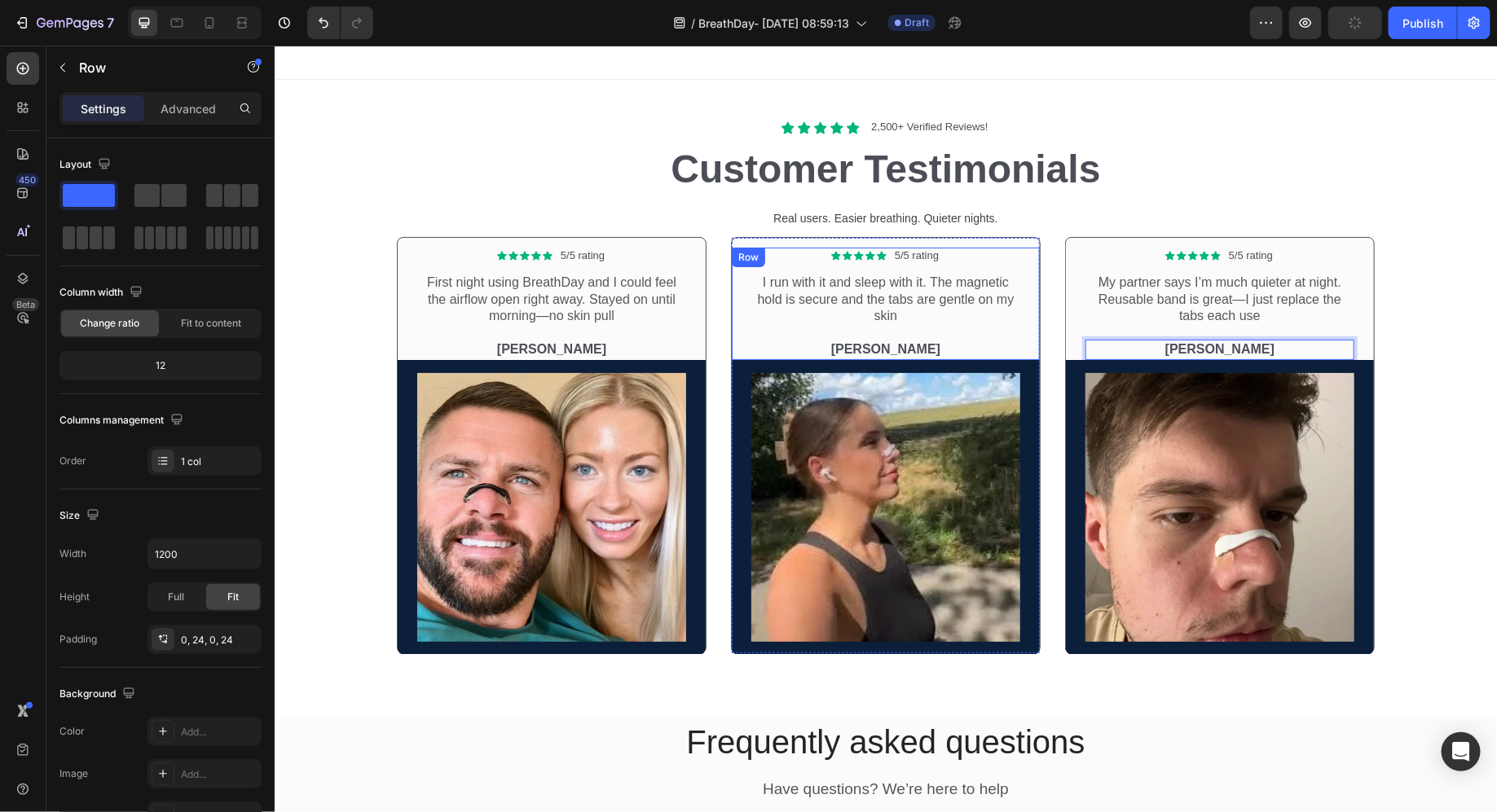
click at [877, 335] on div "Icon Icon Icon Icon Icon Icon List 5/5 rating Text Block Row I run with it and …" at bounding box center [885, 302] width 269 height 112
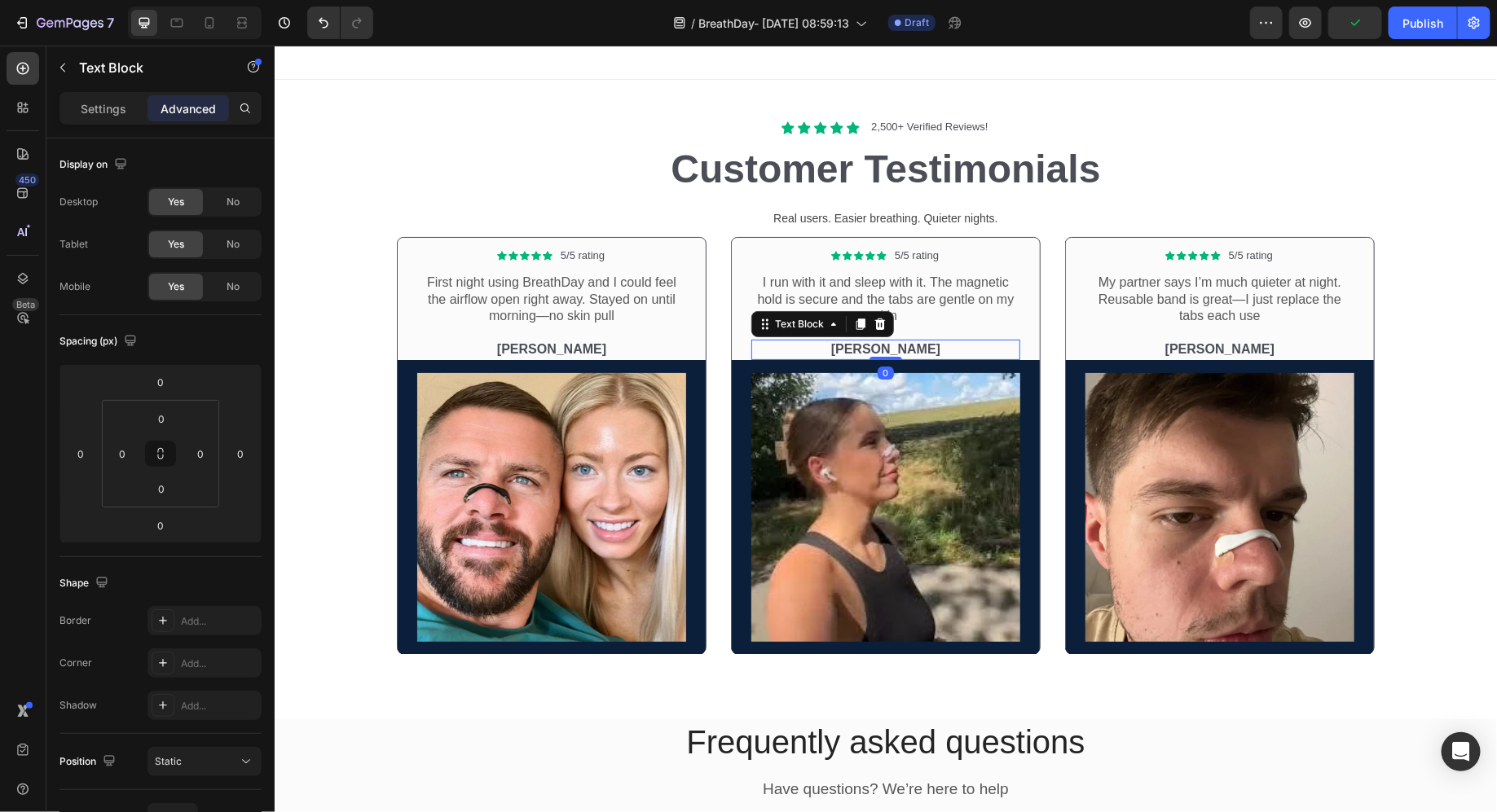
click at [882, 346] on p "[PERSON_NAME]" at bounding box center [885, 349] width 266 height 17
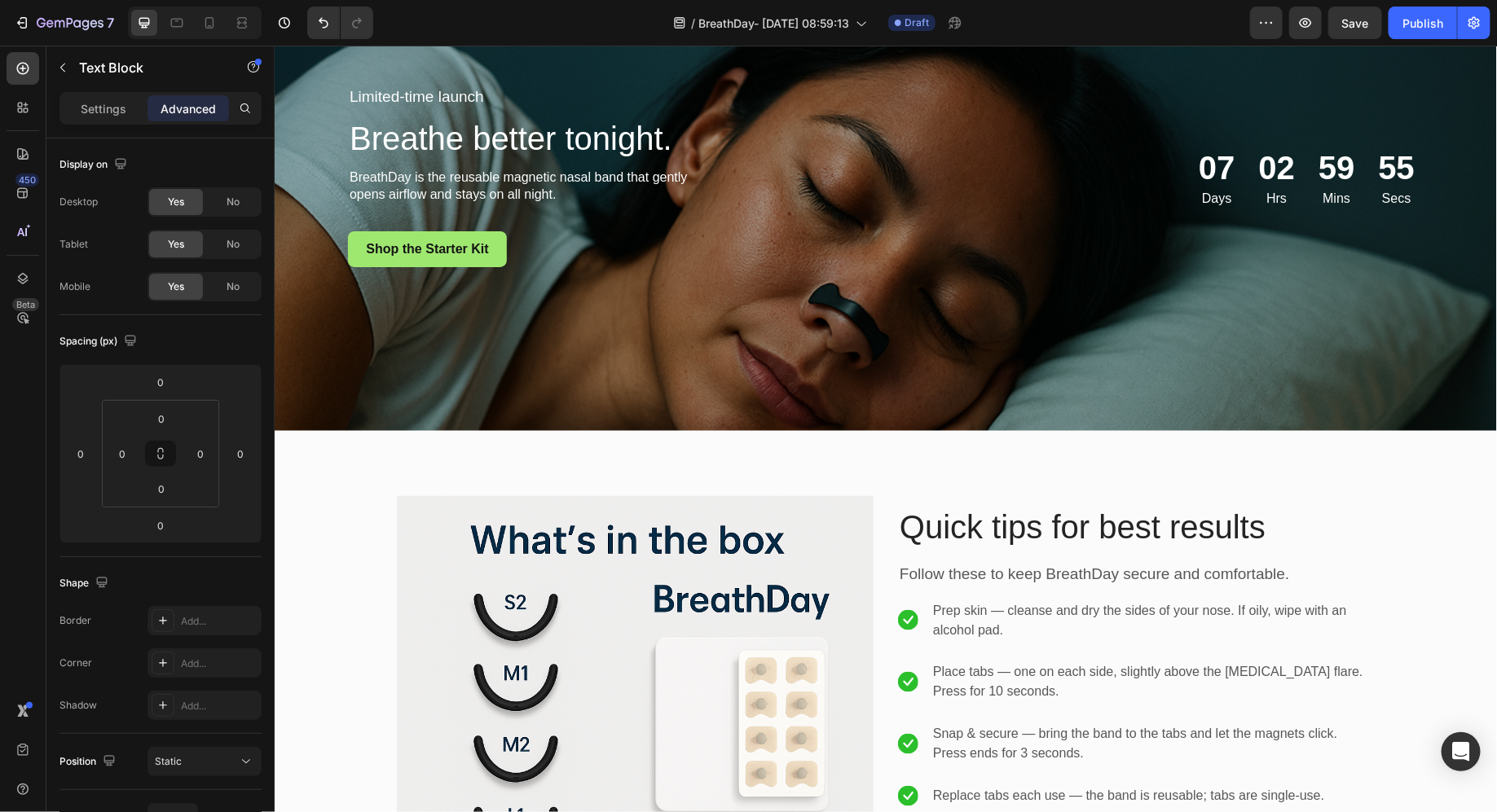
scroll to position [3893, 0]
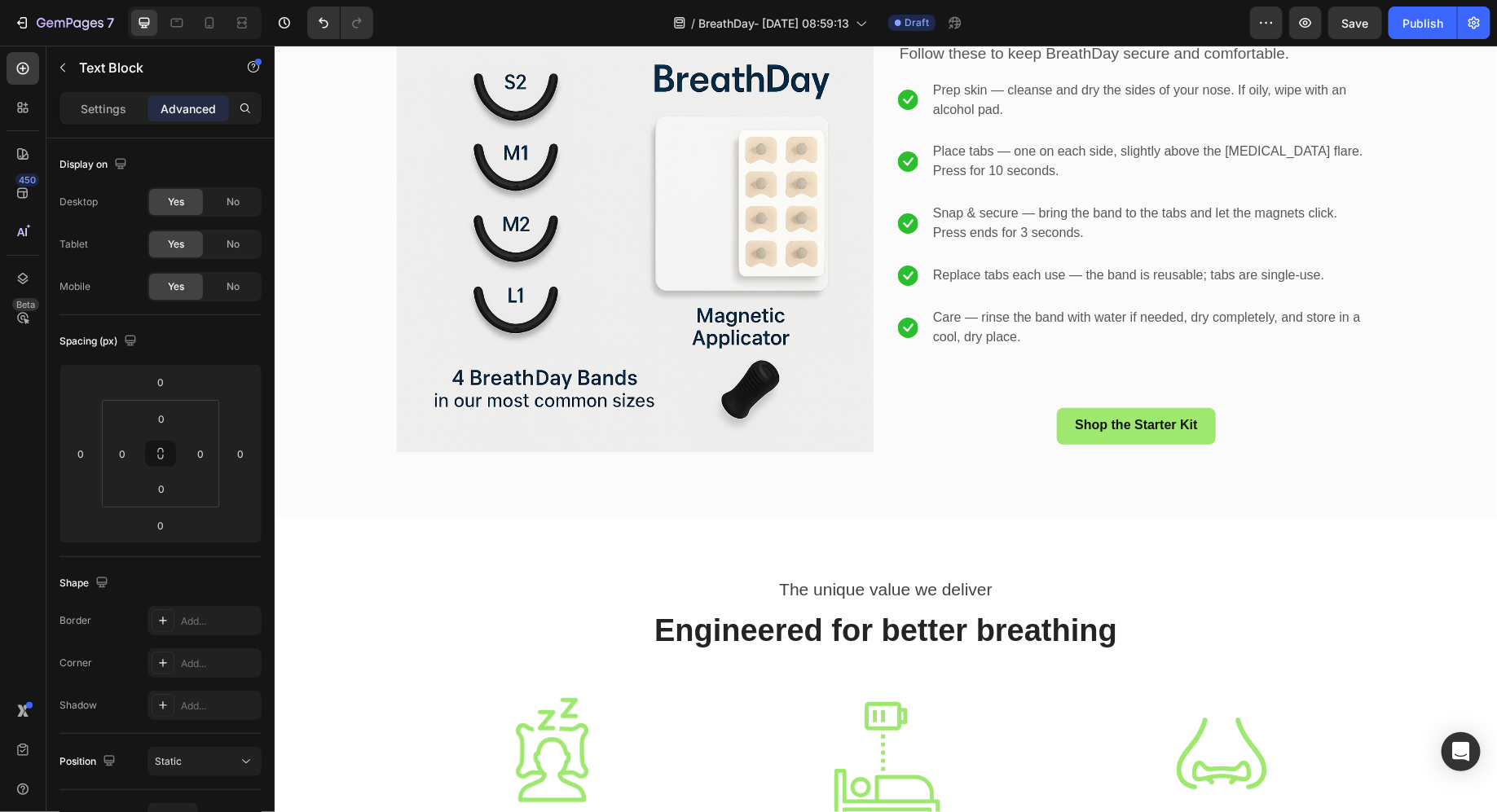
select select "30 Days & Nights"
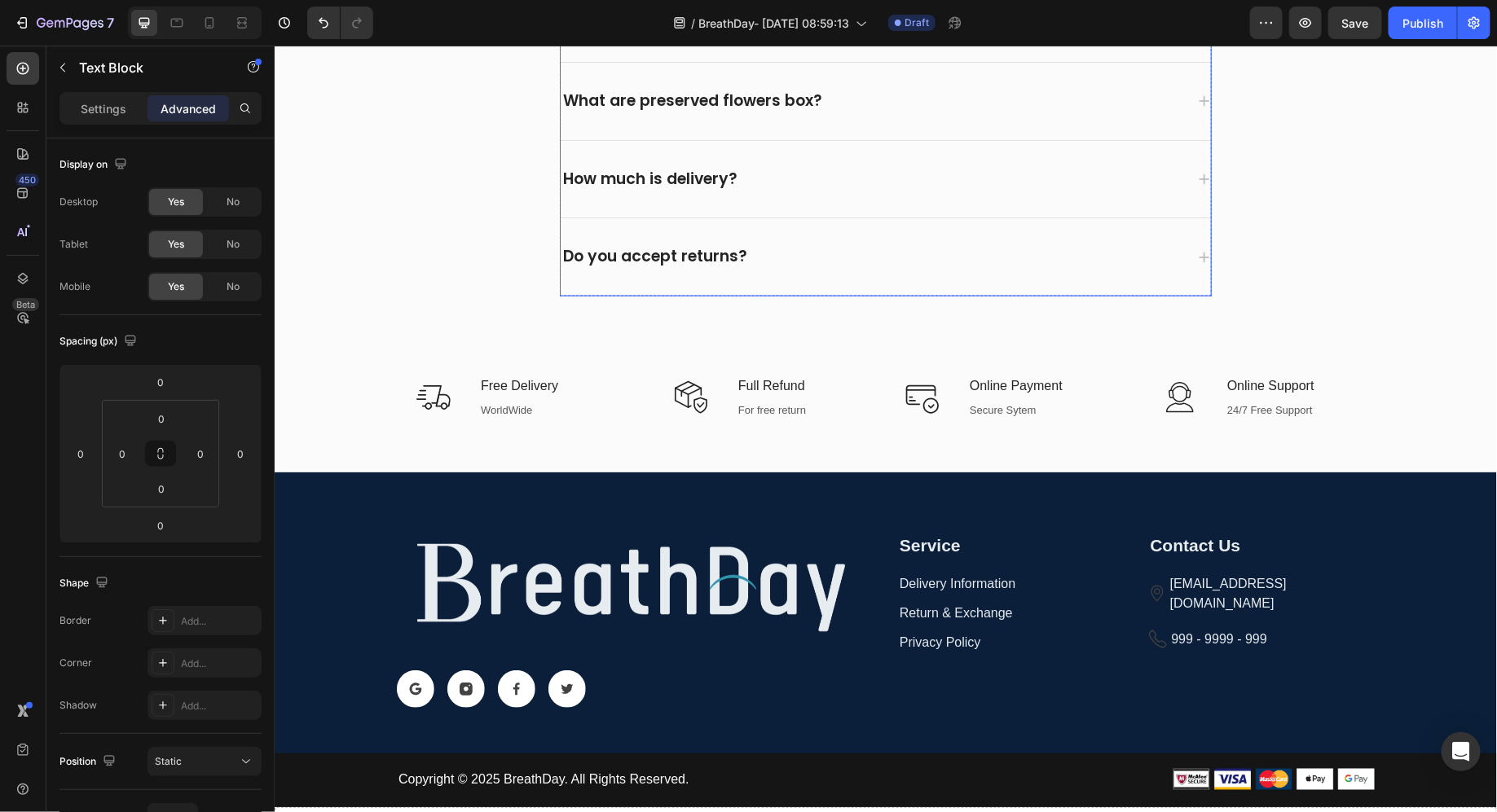
scroll to position [6829, 0]
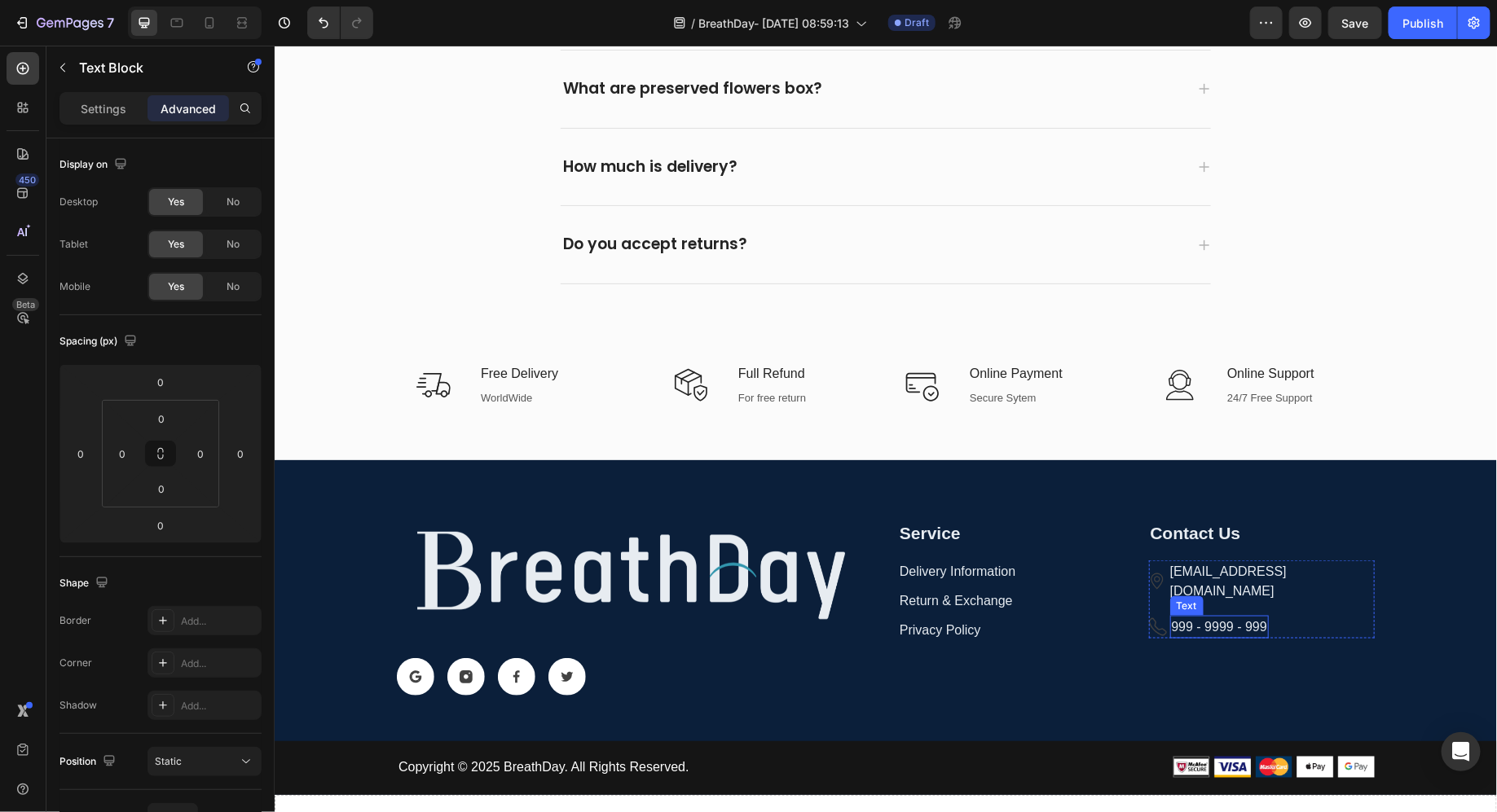
click at [1189, 615] on div "999 - 9999 - 999" at bounding box center [1219, 627] width 98 height 23
click at [1273, 593] on icon at bounding box center [1270, 599] width 13 height 13
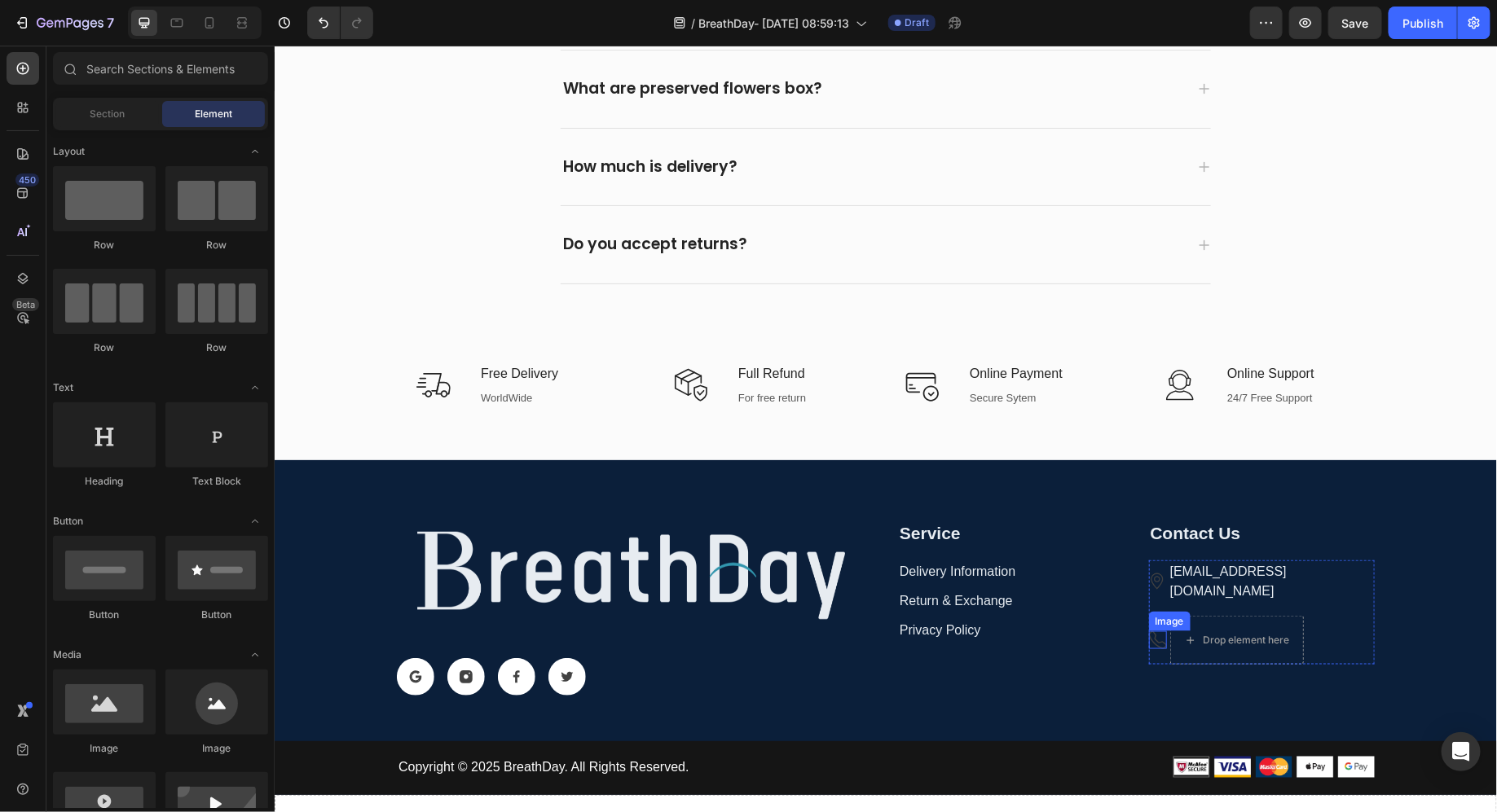
click at [1158, 631] on img at bounding box center [1157, 639] width 18 height 18
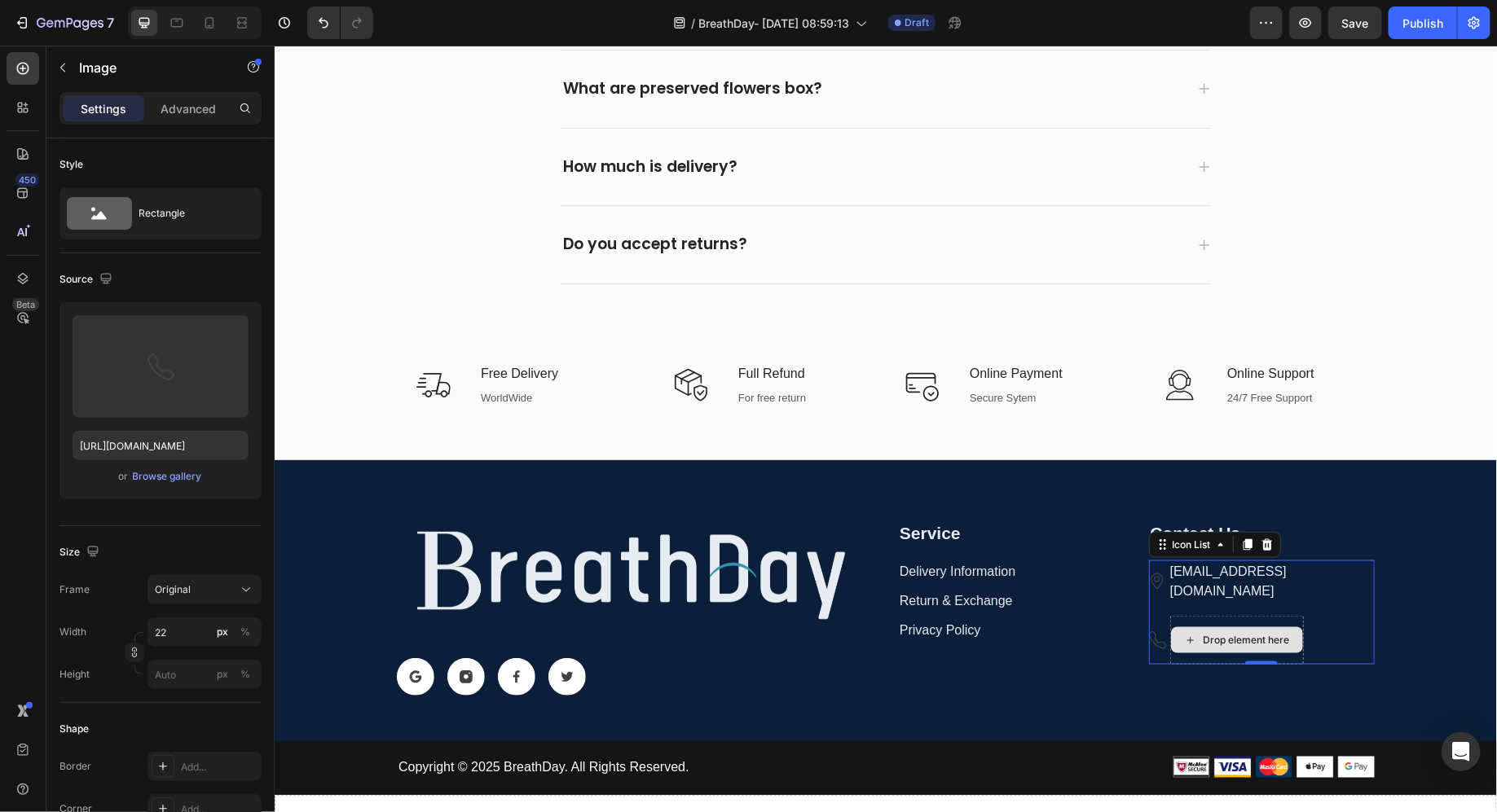
click at [1273, 615] on div "Drop element here" at bounding box center [1236, 640] width 133 height 49
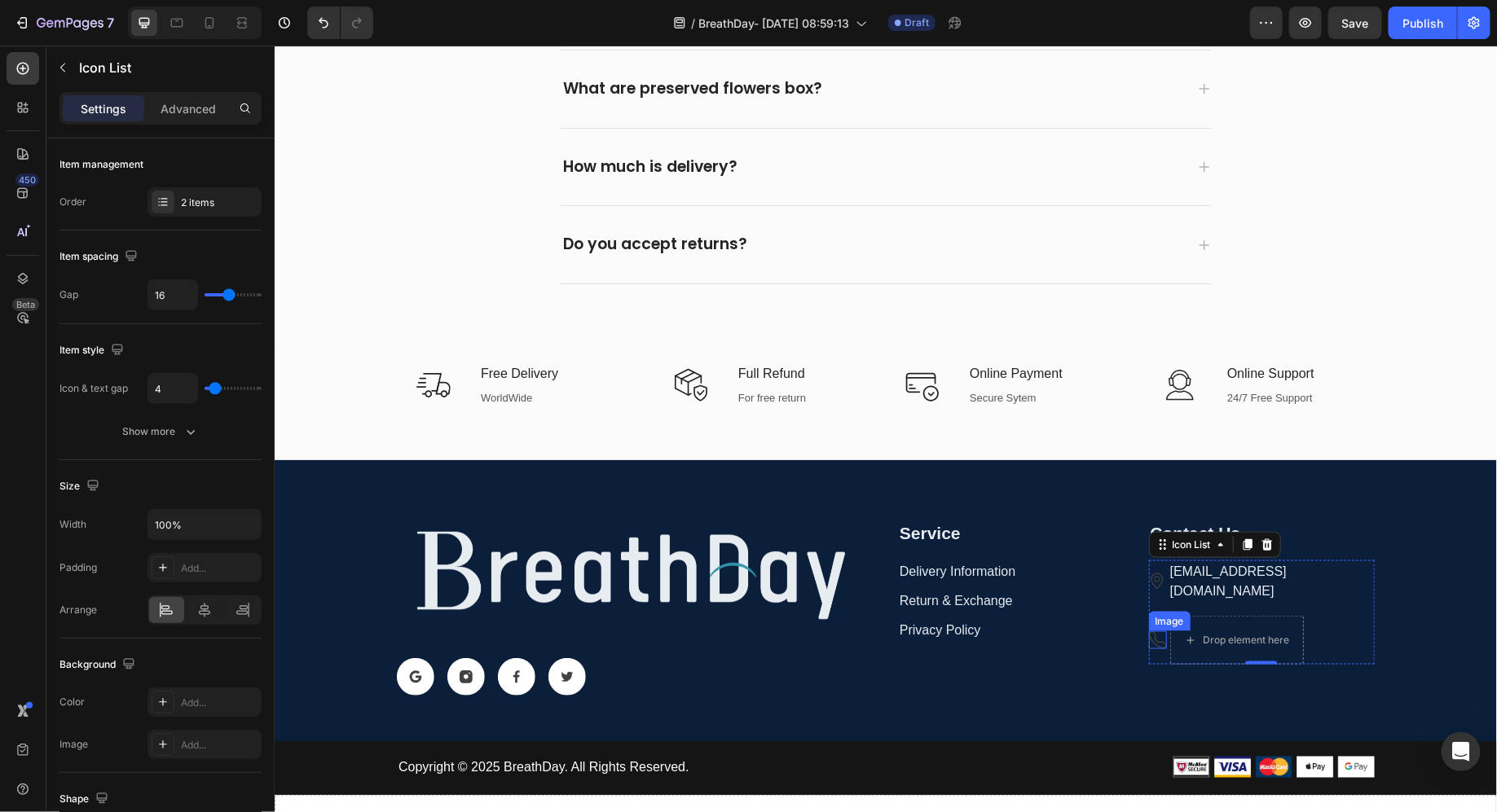
click at [1158, 631] on img at bounding box center [1157, 639] width 18 height 18
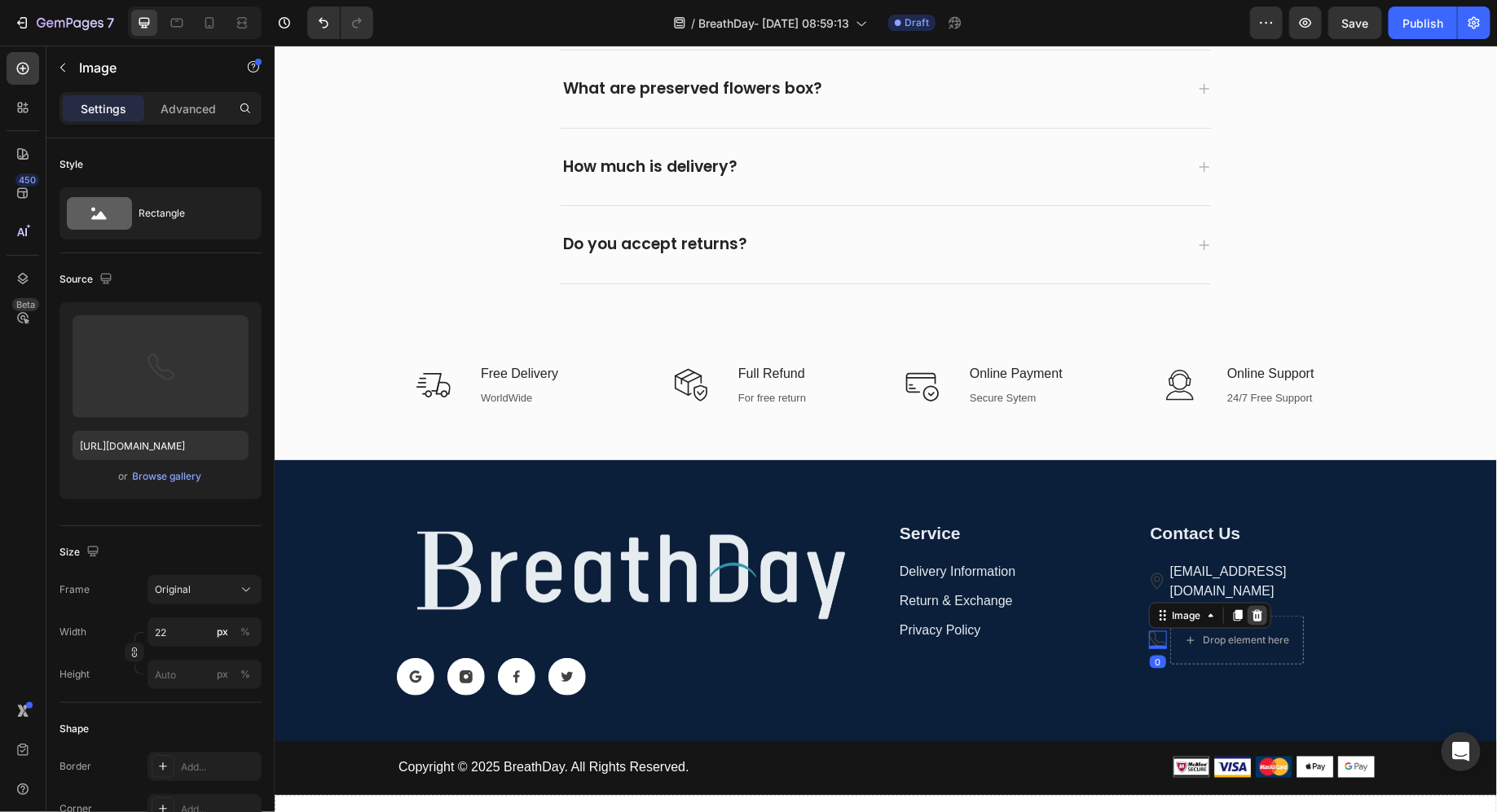
click at [1256, 605] on div at bounding box center [1257, 614] width 20 height 20
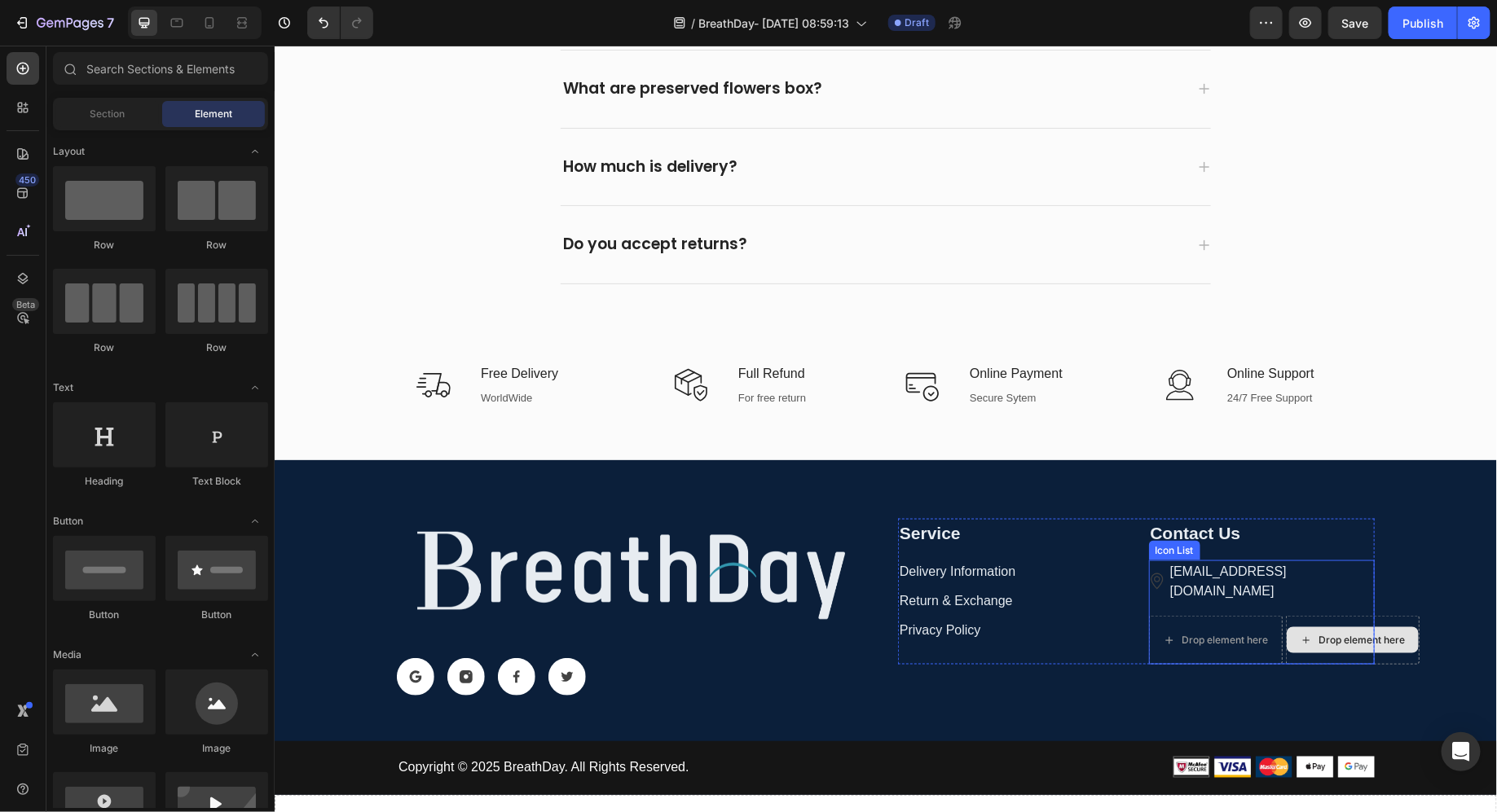
click at [1355, 633] on div "Drop element here" at bounding box center [1362, 640] width 86 height 13
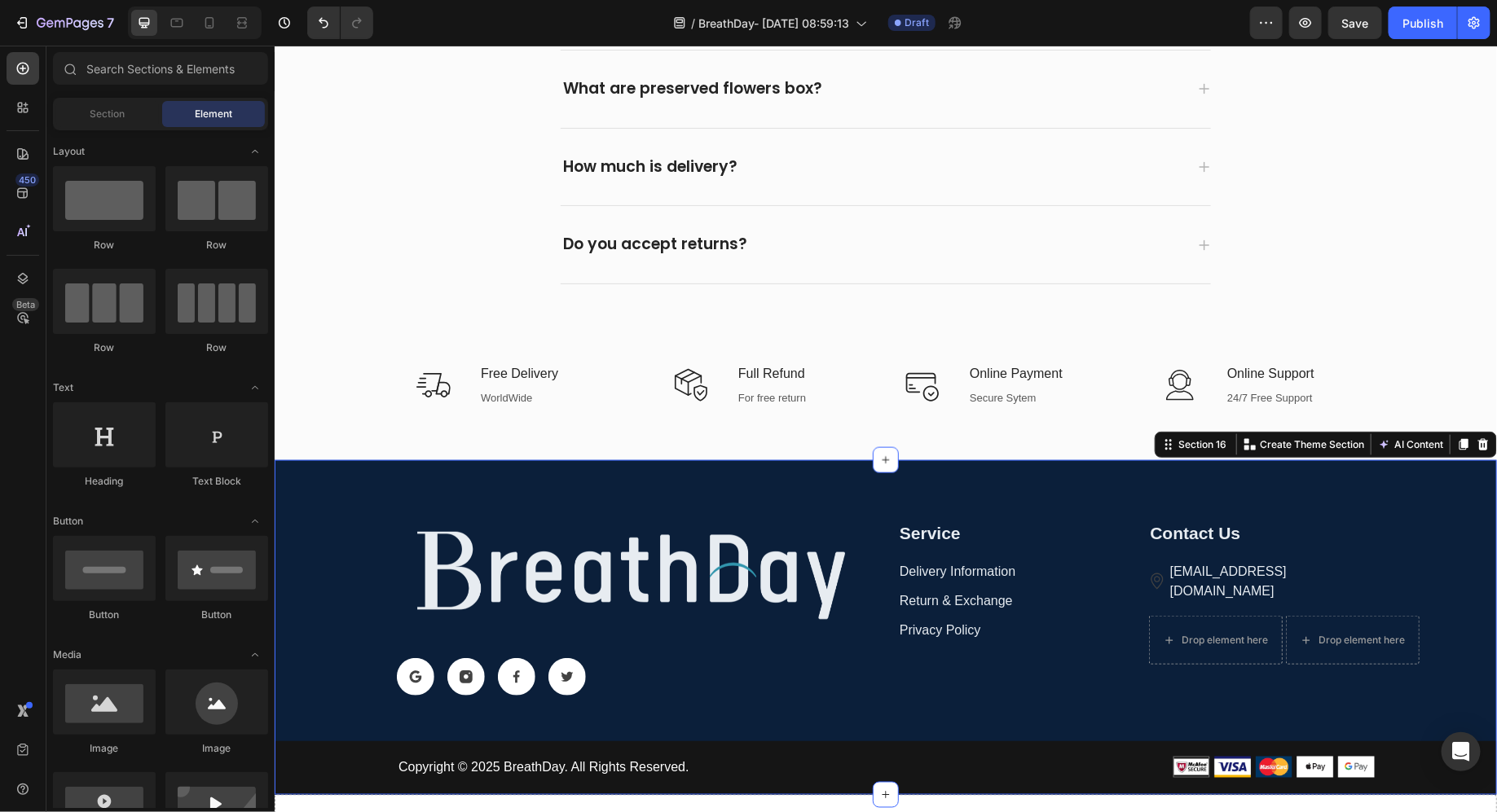
click at [1425, 603] on div "Image Icon Icon Icon Icon Row Service Heading Delivery Information Text Return …" at bounding box center [885, 644] width 1223 height 301
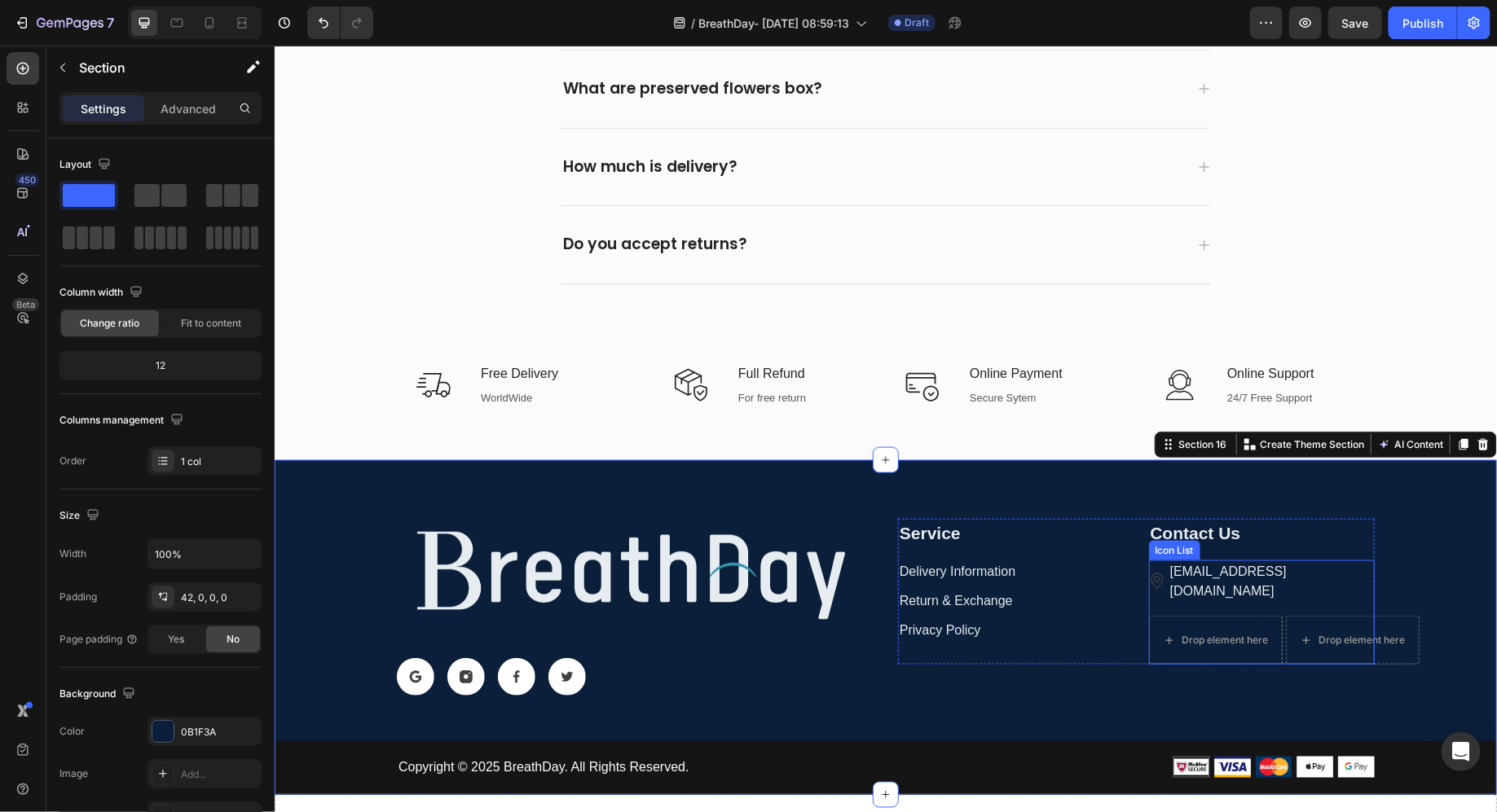
click at [1414, 627] on div "Drop element here" at bounding box center [1352, 640] width 132 height 26
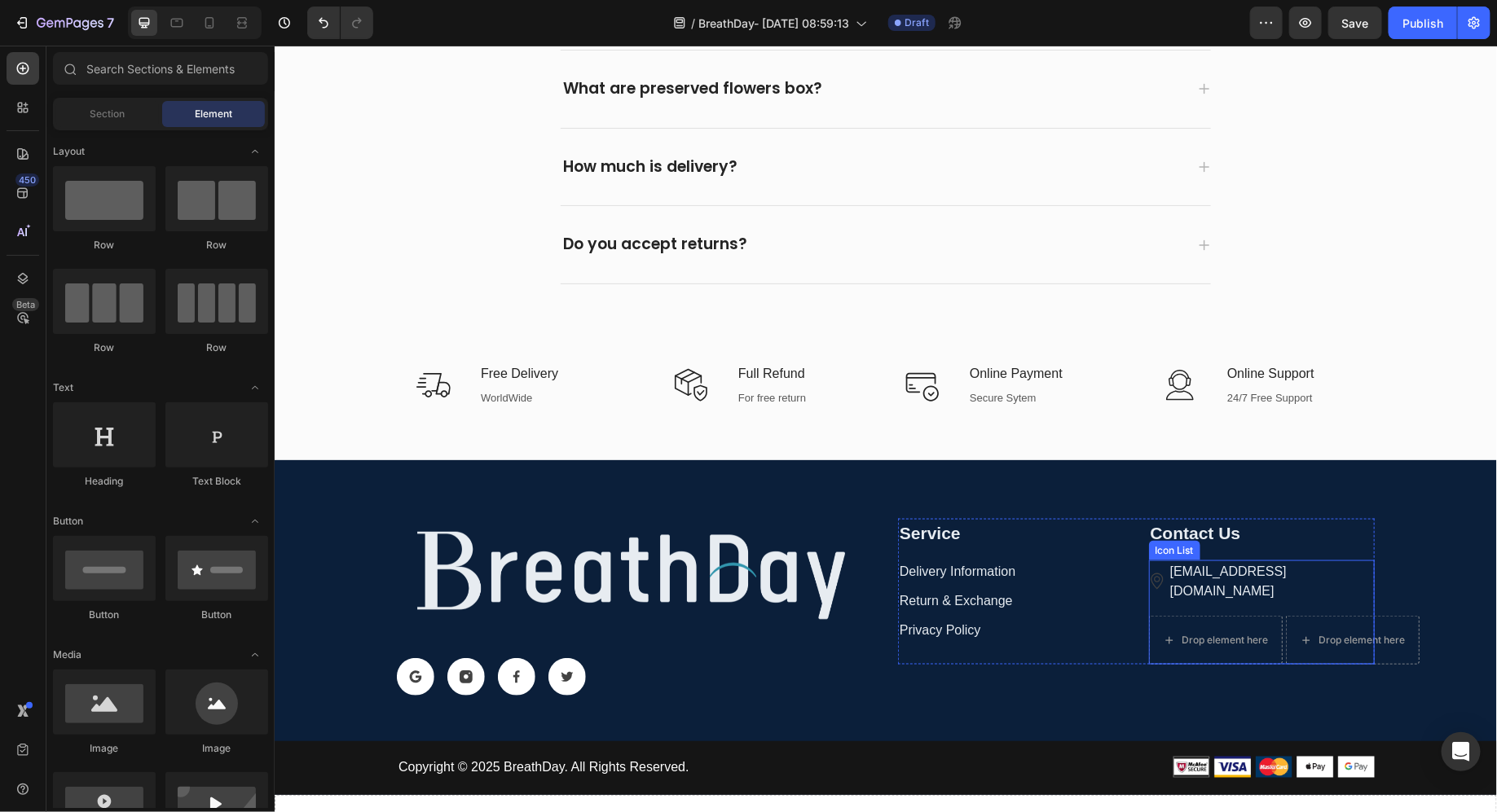
click at [1358, 581] on ul "Image [EMAIL_ADDRESS][DOMAIN_NAME] Text Drop element here Drop element here" at bounding box center [1262, 612] width 227 height 104
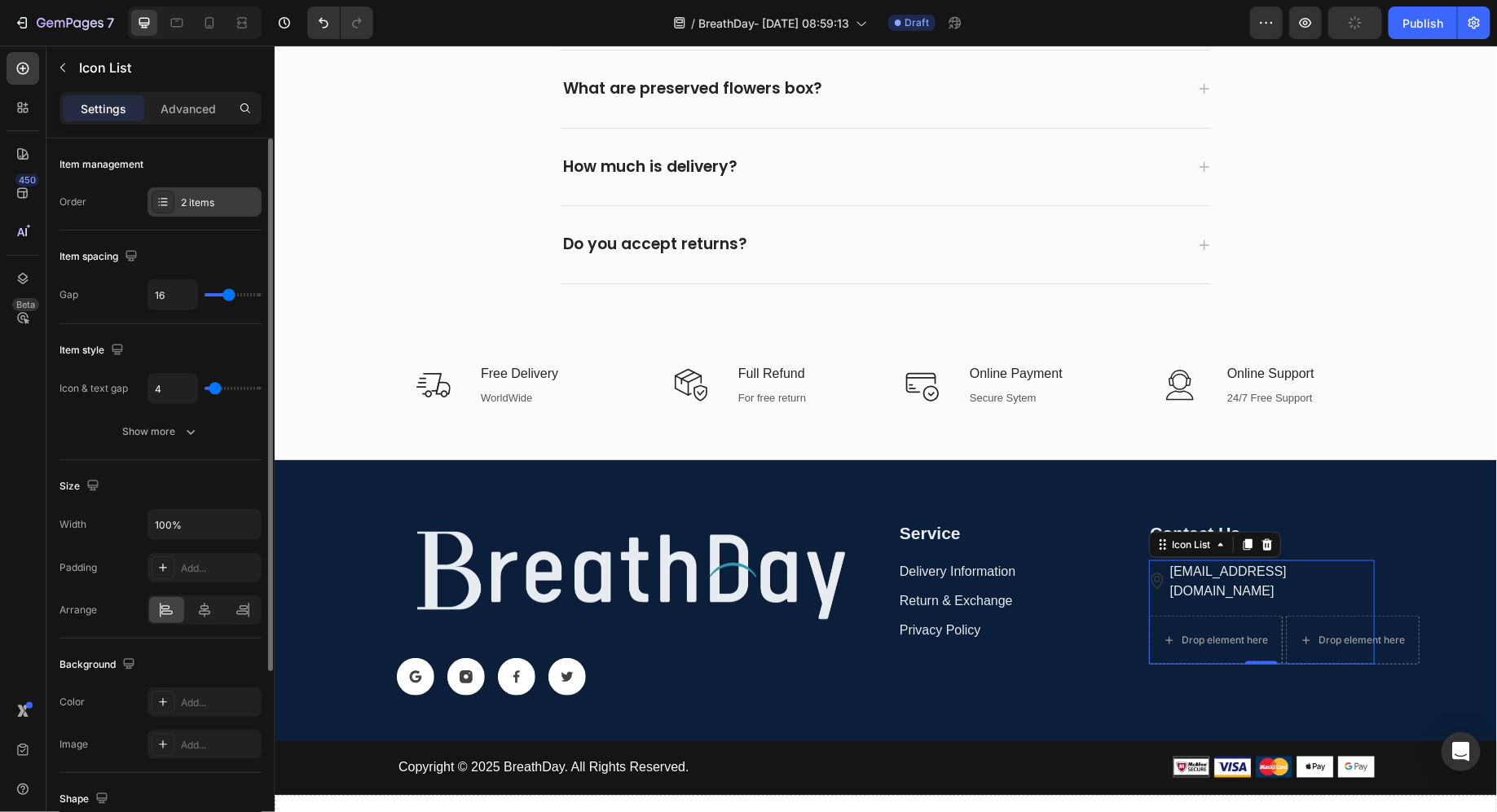
click at [178, 201] on div "2 items" at bounding box center [204, 201] width 114 height 29
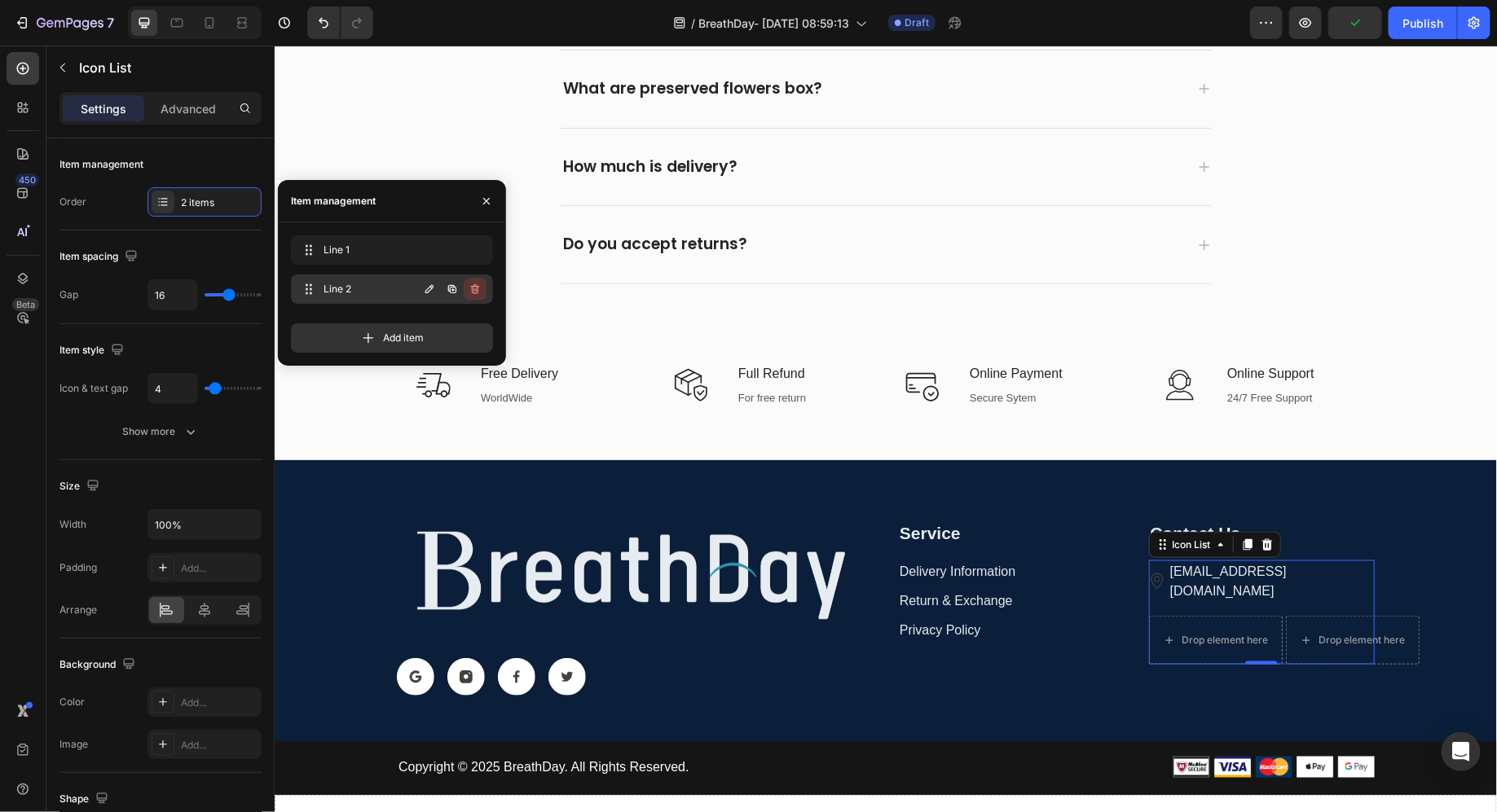
click at [476, 289] on icon "button" at bounding box center [476, 289] width 13 height 13
click at [464, 284] on div "Delete" at bounding box center [464, 289] width 30 height 15
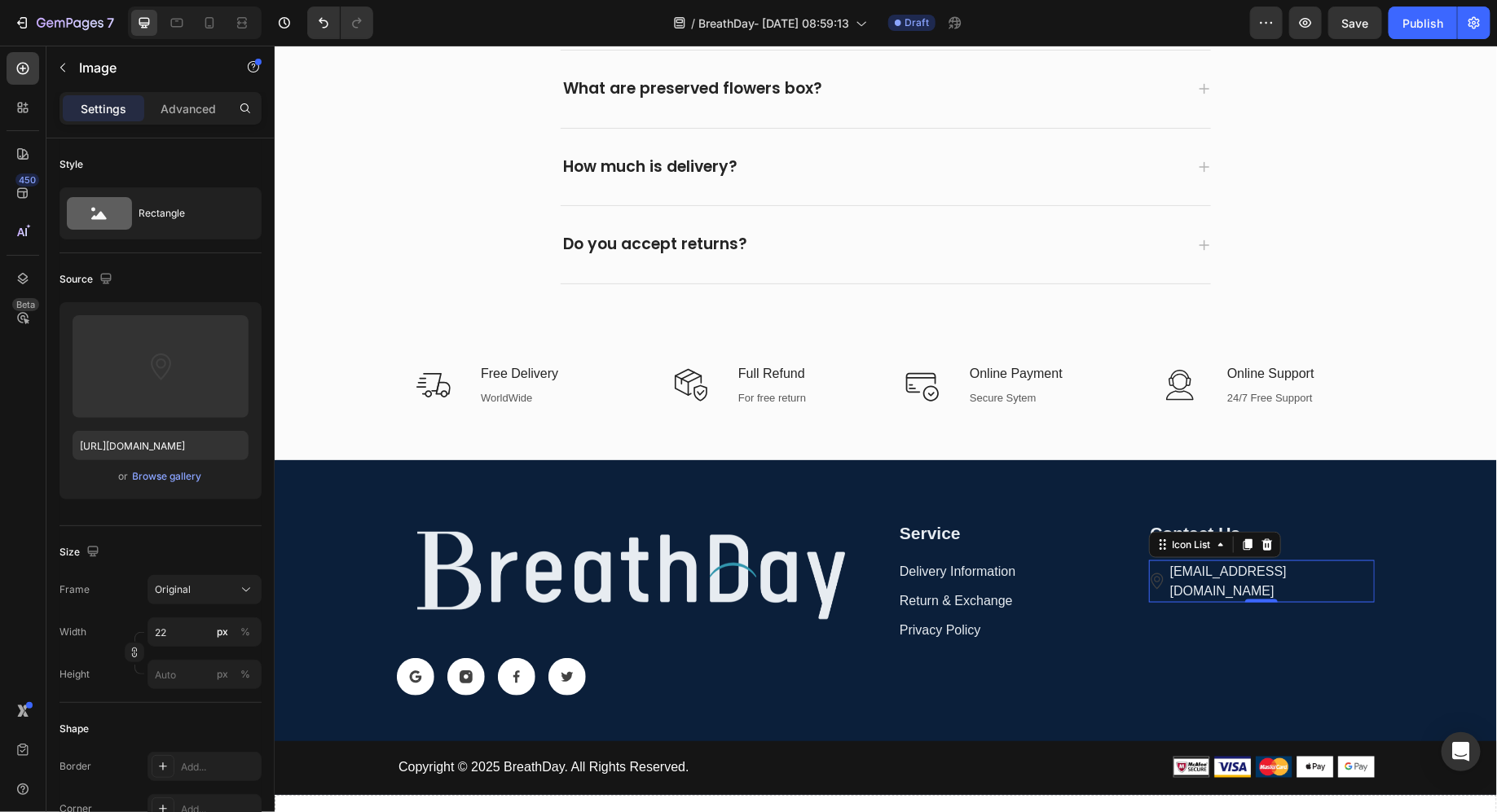
click at [1159, 573] on div "Image" at bounding box center [1156, 580] width 16 height 16
click at [179, 470] on div "Browse gallery" at bounding box center [166, 476] width 69 height 15
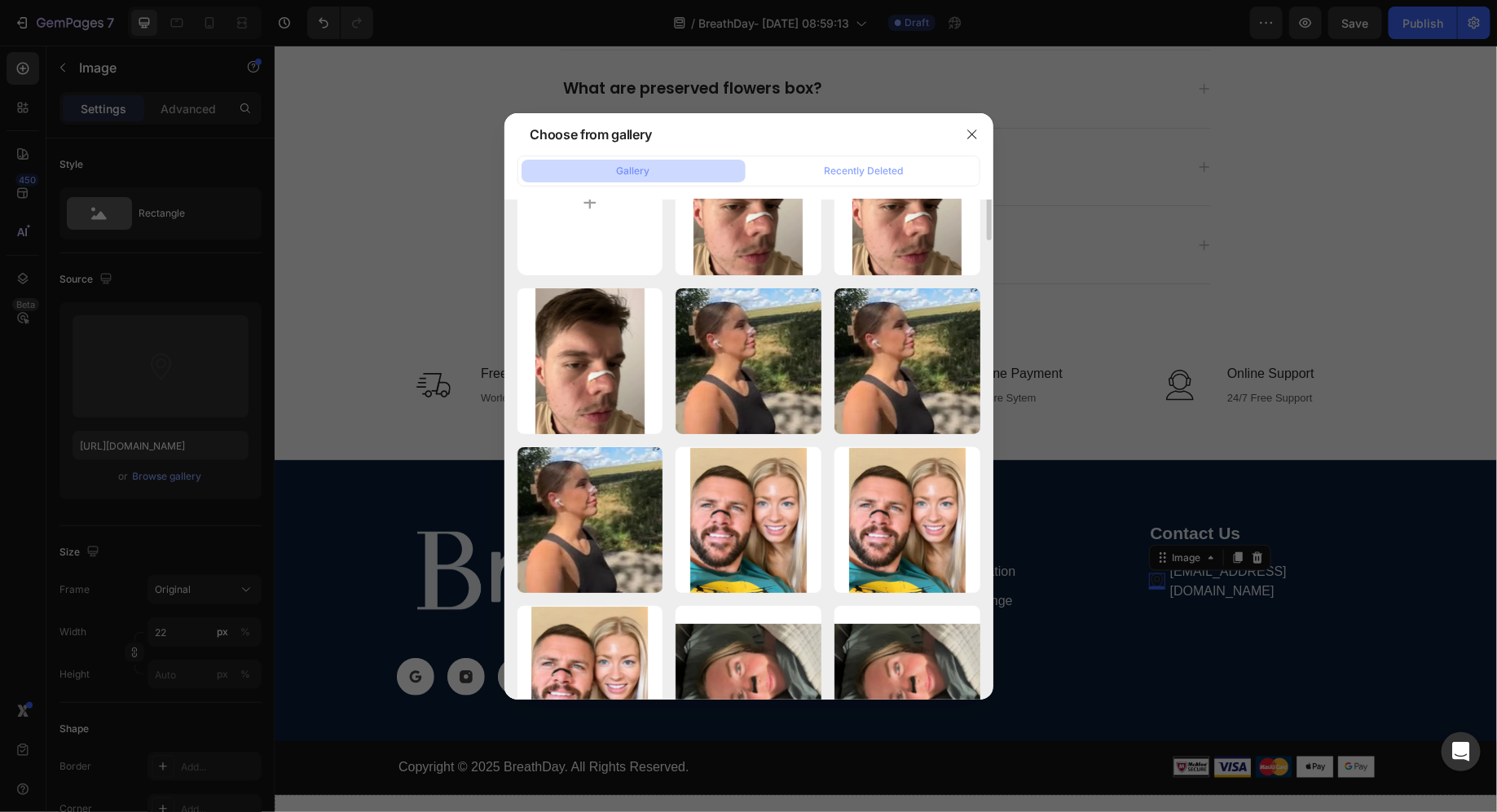
scroll to position [0, 0]
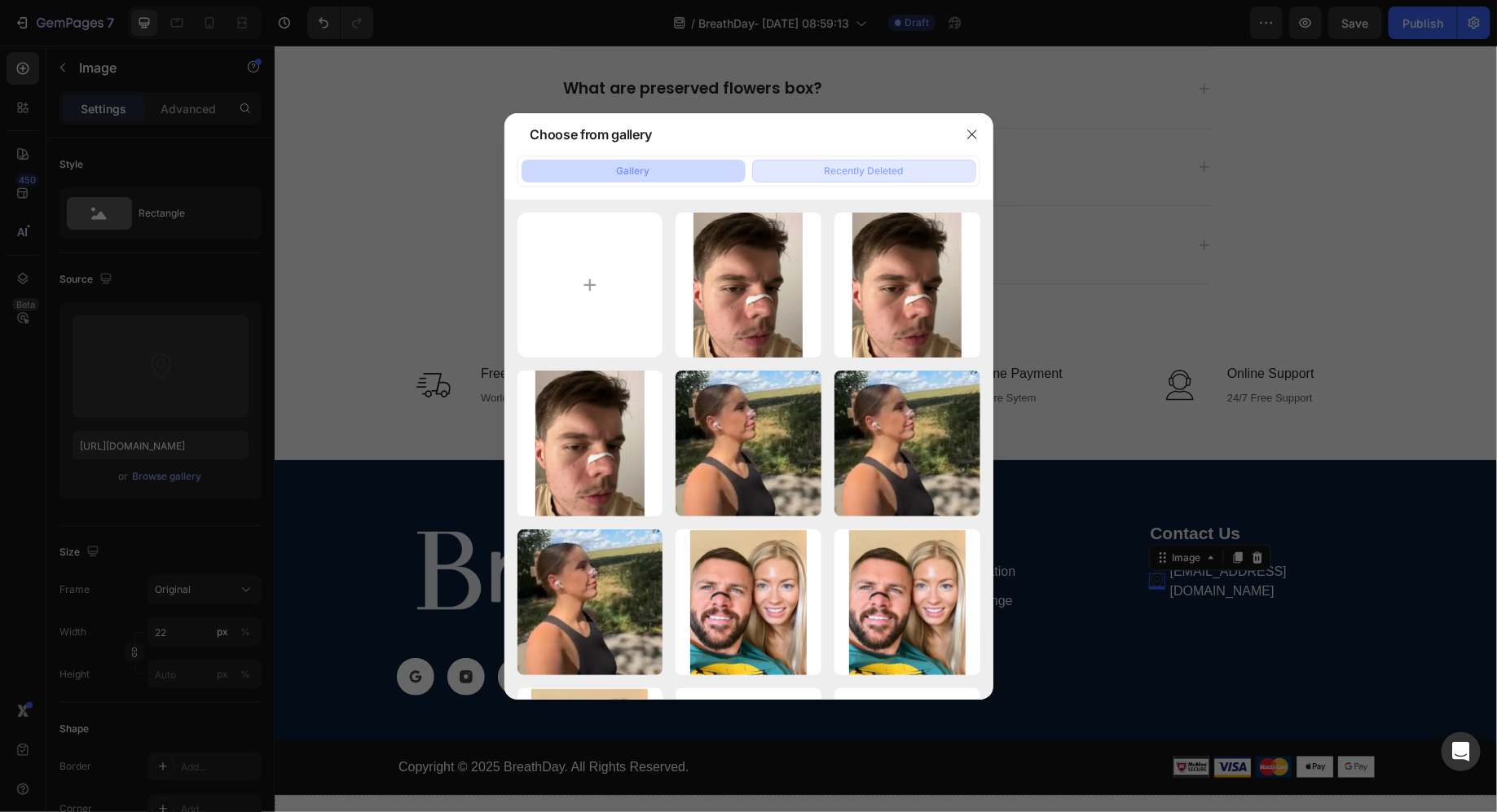
click at [905, 171] on button "Recently Deleted" at bounding box center [864, 171] width 224 height 23
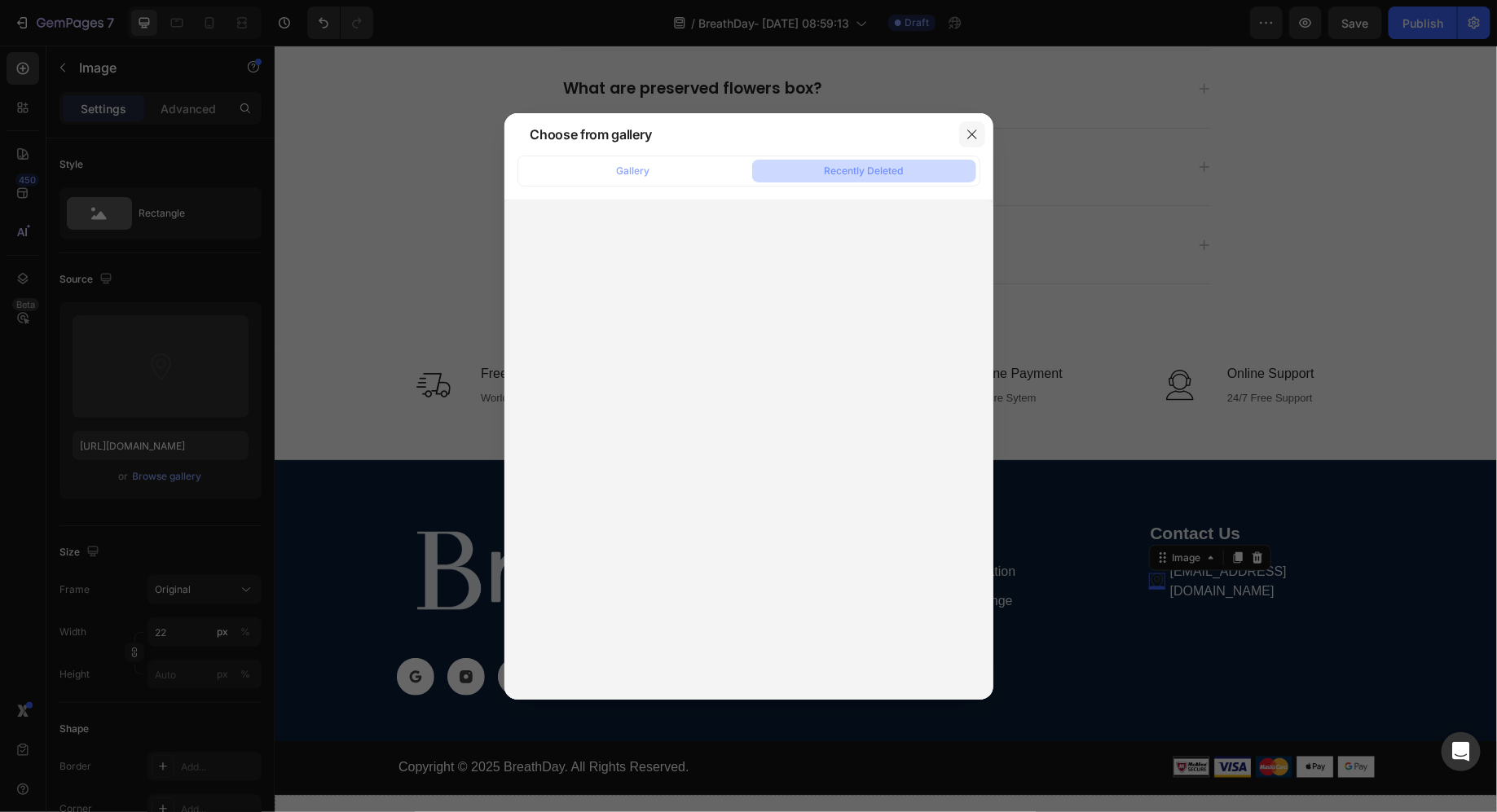
click at [970, 134] on icon "button" at bounding box center [972, 134] width 13 height 13
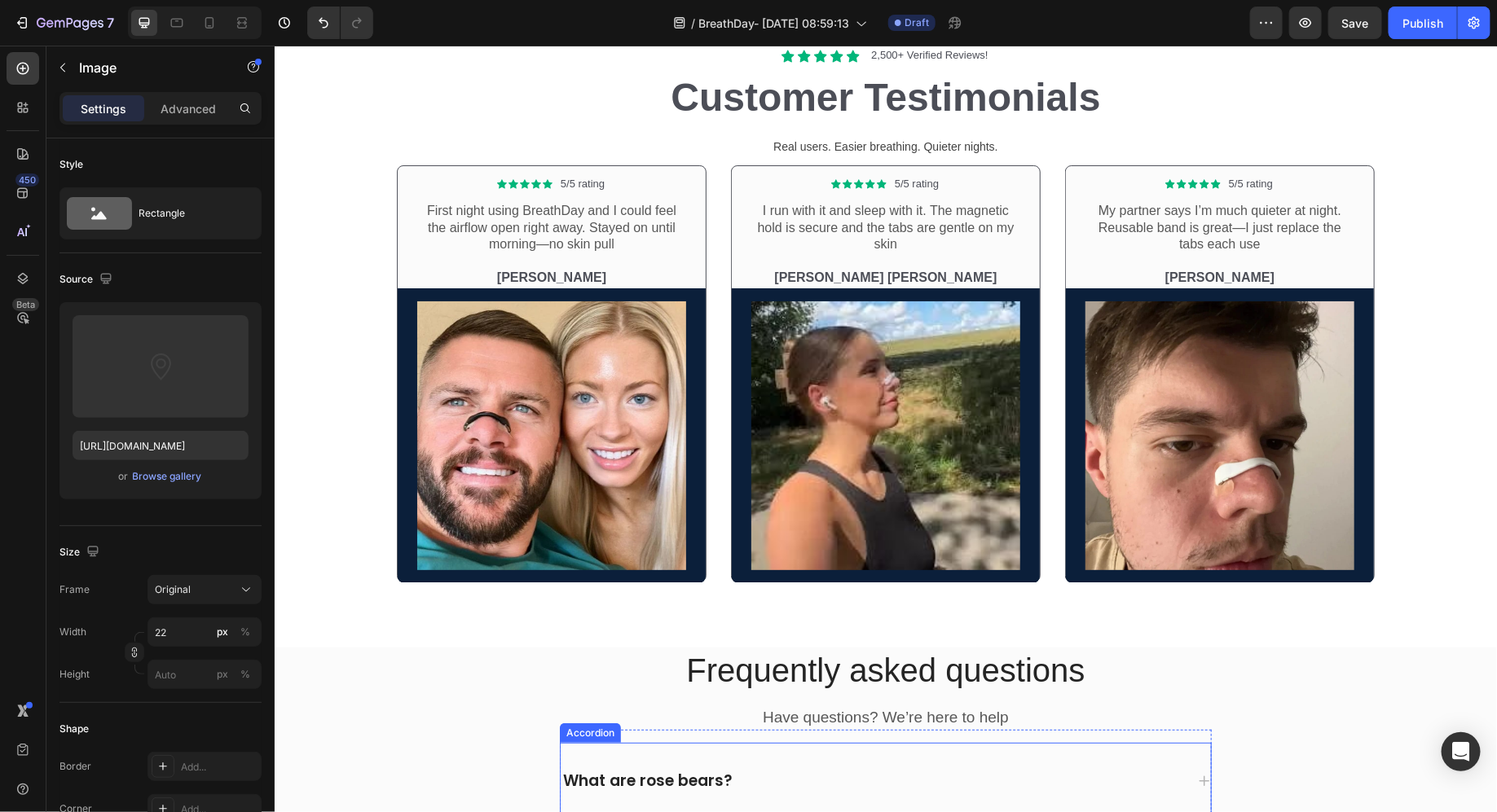
scroll to position [5979, 0]
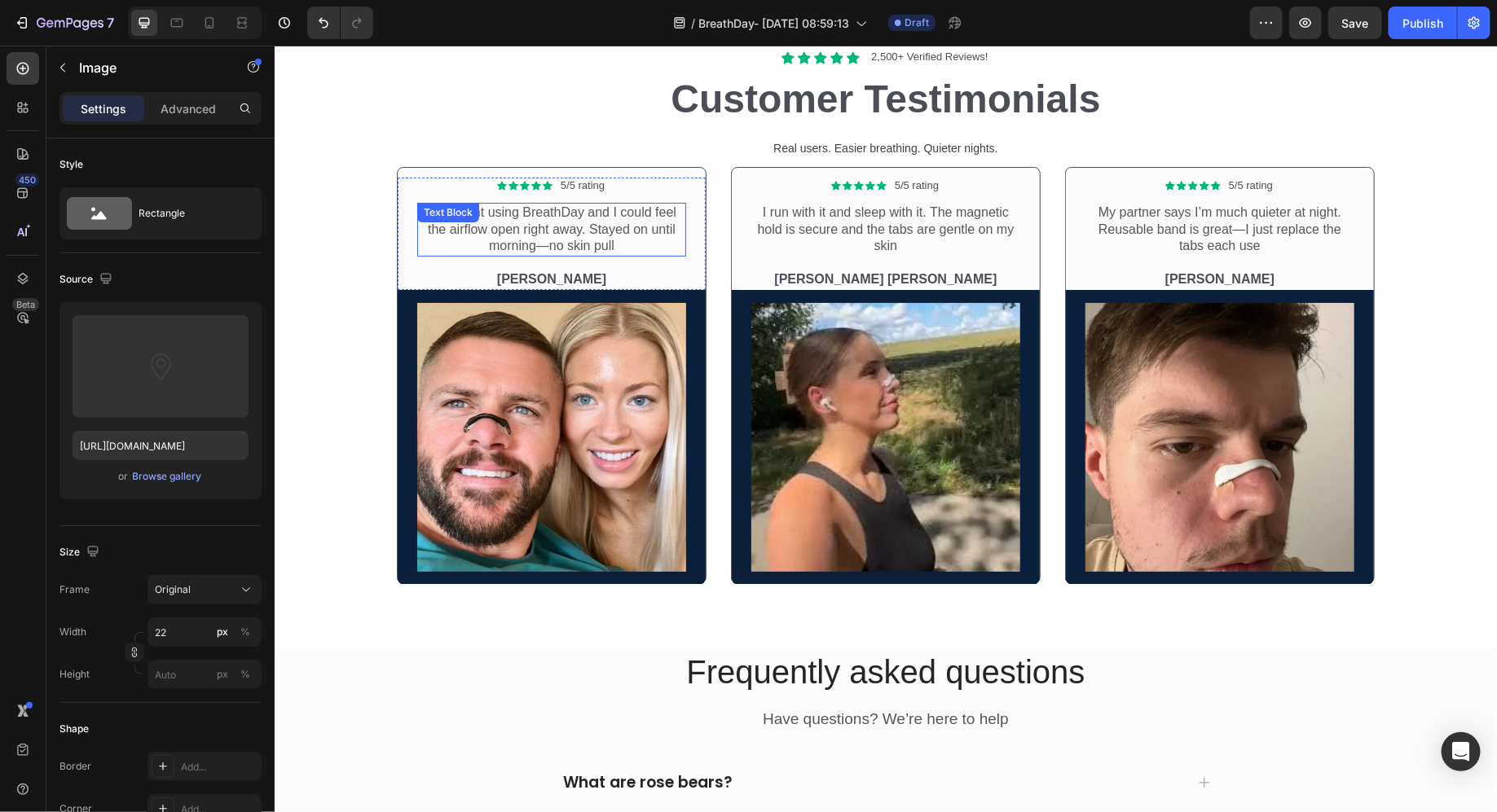
click at [593, 221] on p "First night using BreathDay and I could feel the airflow open right away. Staye…" at bounding box center [550, 228] width 266 height 50
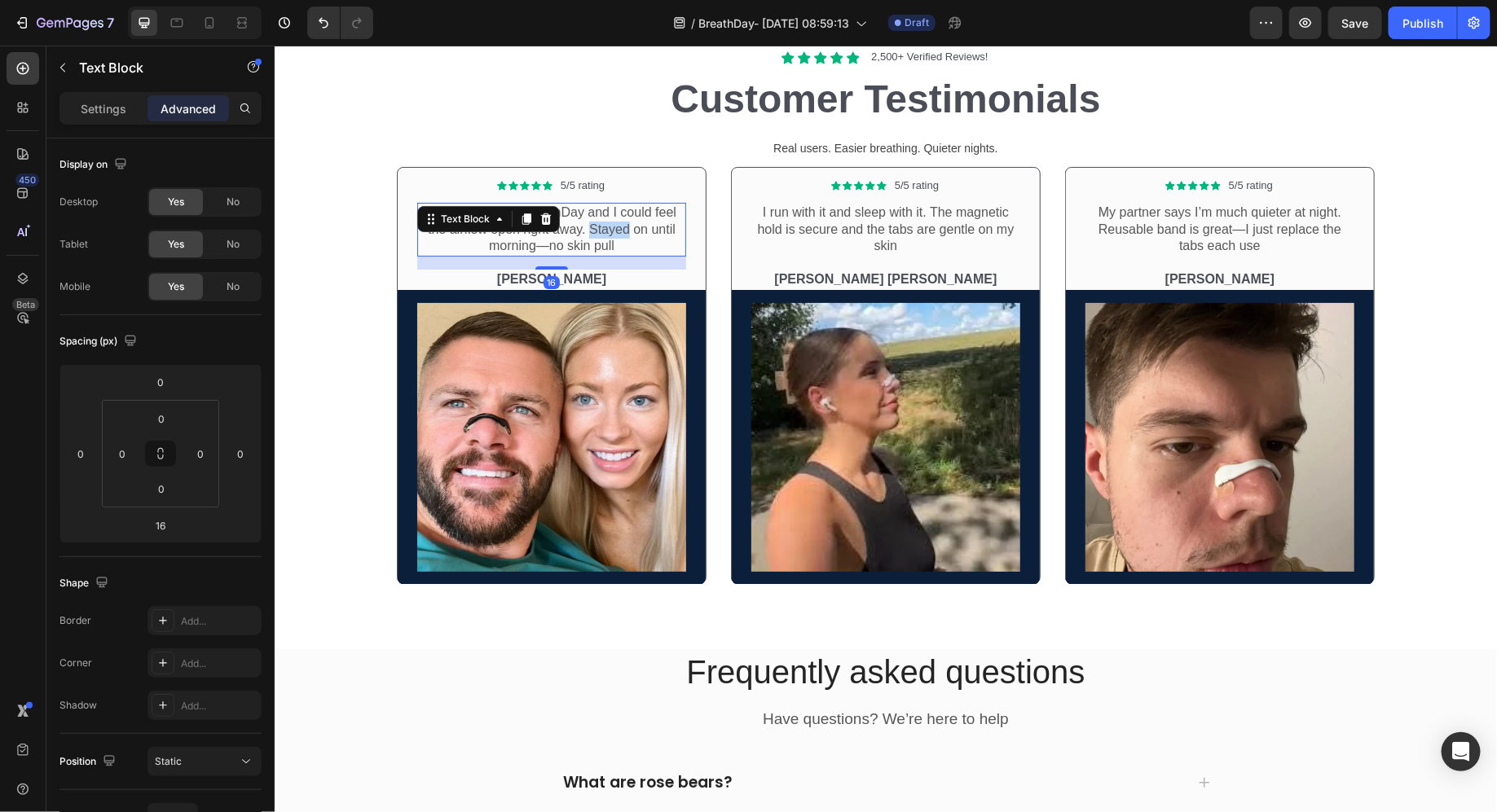
click at [593, 221] on p "First night using BreathDay and I could feel the airflow open right away. Staye…" at bounding box center [550, 228] width 266 height 50
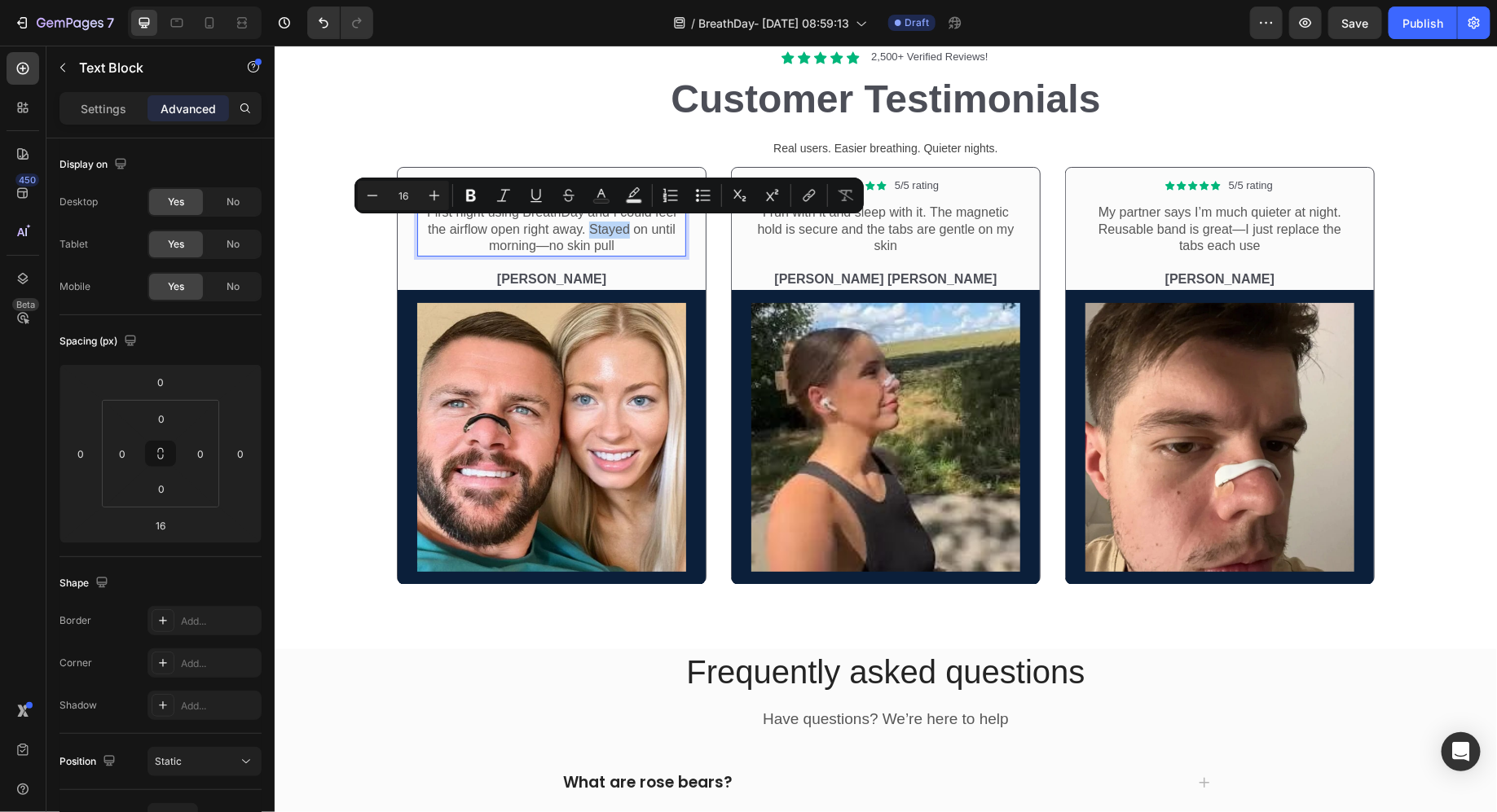
click at [593, 221] on p "First night using BreathDay and I could feel the airflow open right away. Staye…" at bounding box center [550, 228] width 266 height 50
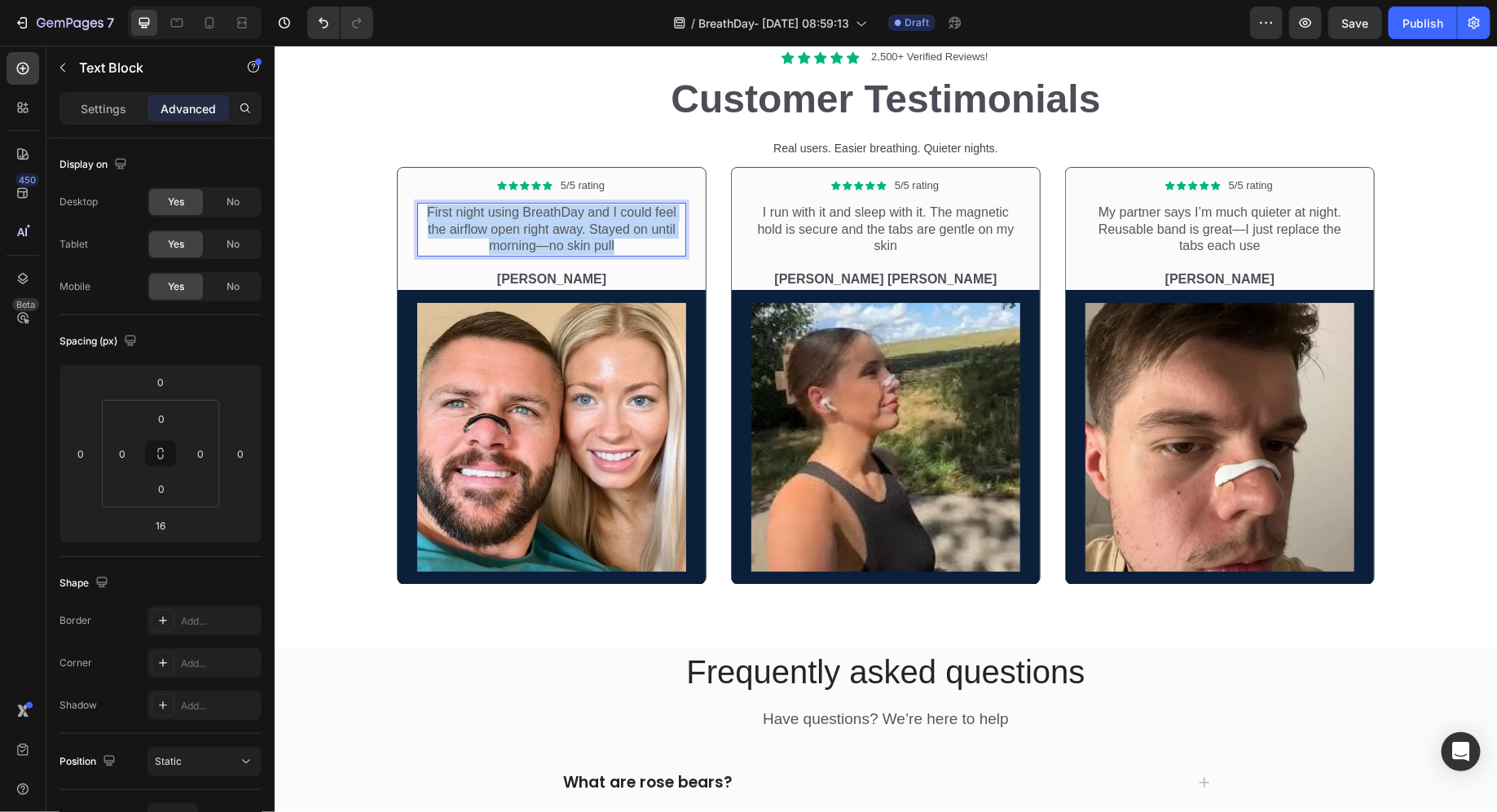
click at [593, 221] on p "First night using BreathDay and I could feel the airflow open right away. Staye…" at bounding box center [550, 228] width 266 height 50
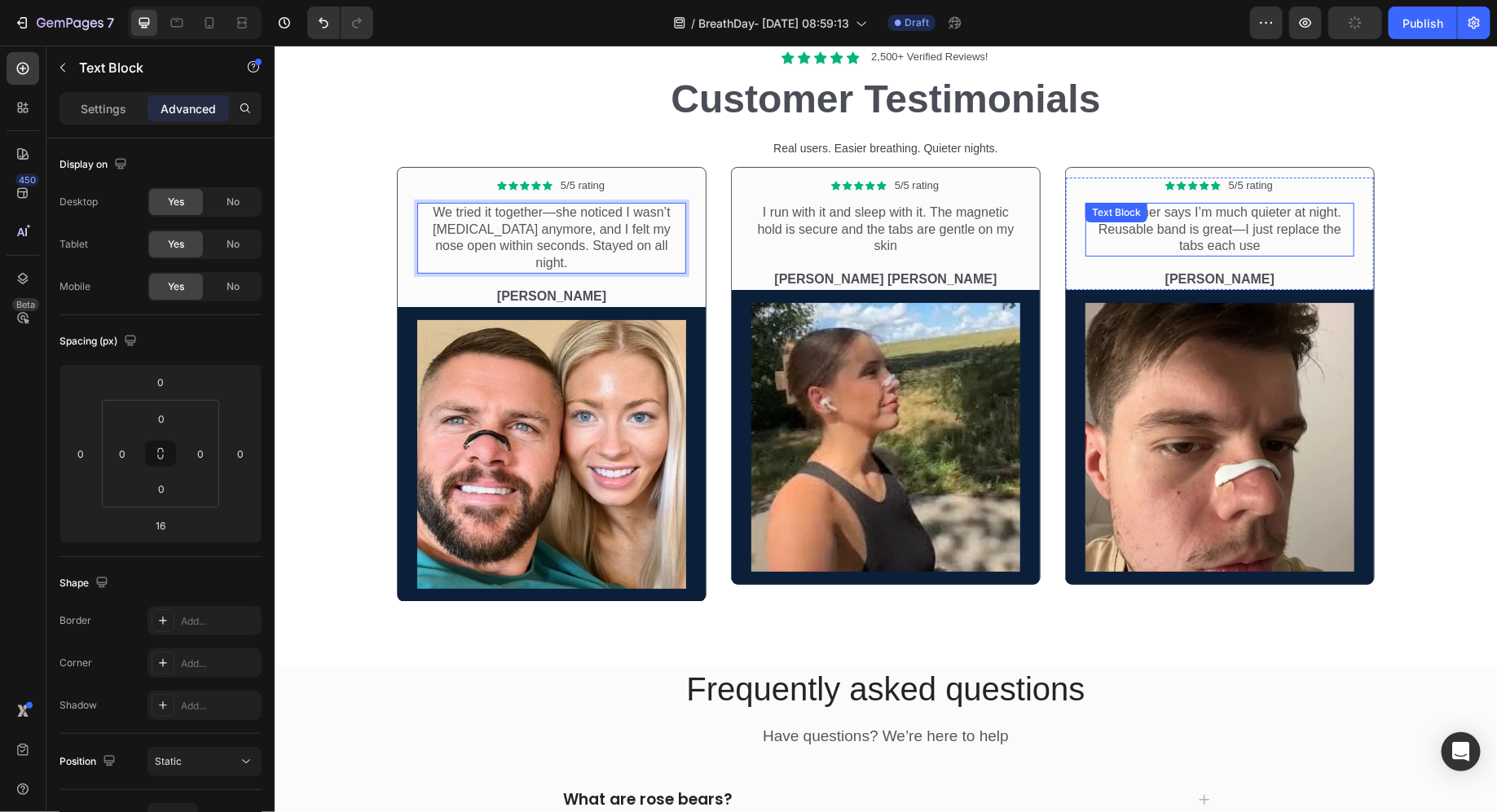
click at [1177, 220] on p "My partner says I’m much quieter at night. Reusable band is great—I just replac…" at bounding box center [1219, 228] width 266 height 50
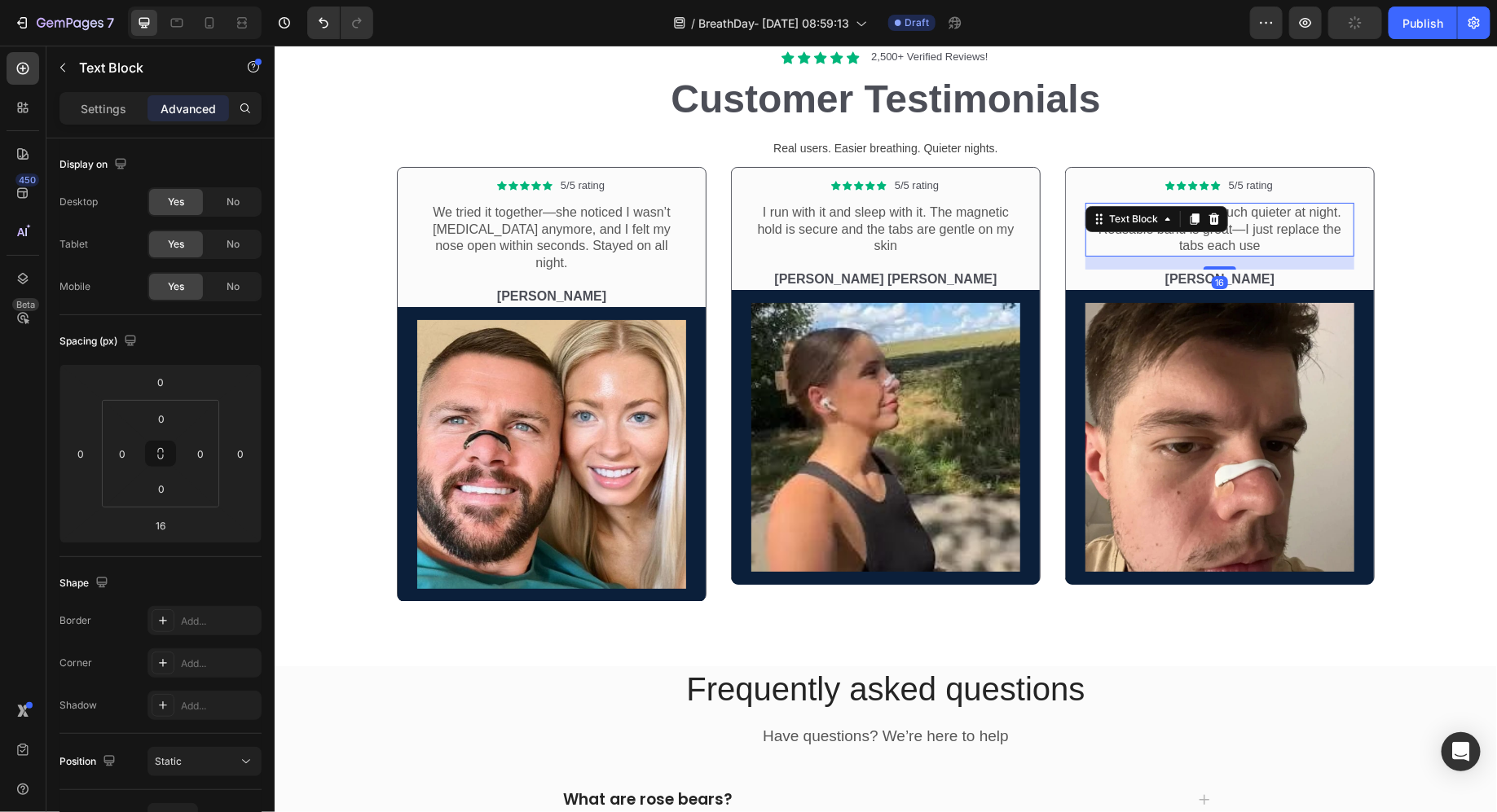
click at [1177, 220] on div "Text Block" at bounding box center [1133, 218] width 88 height 20
click at [1290, 224] on p "My partner says I’m much quieter at night. Reusable band is great—I just replac…" at bounding box center [1219, 228] width 266 height 50
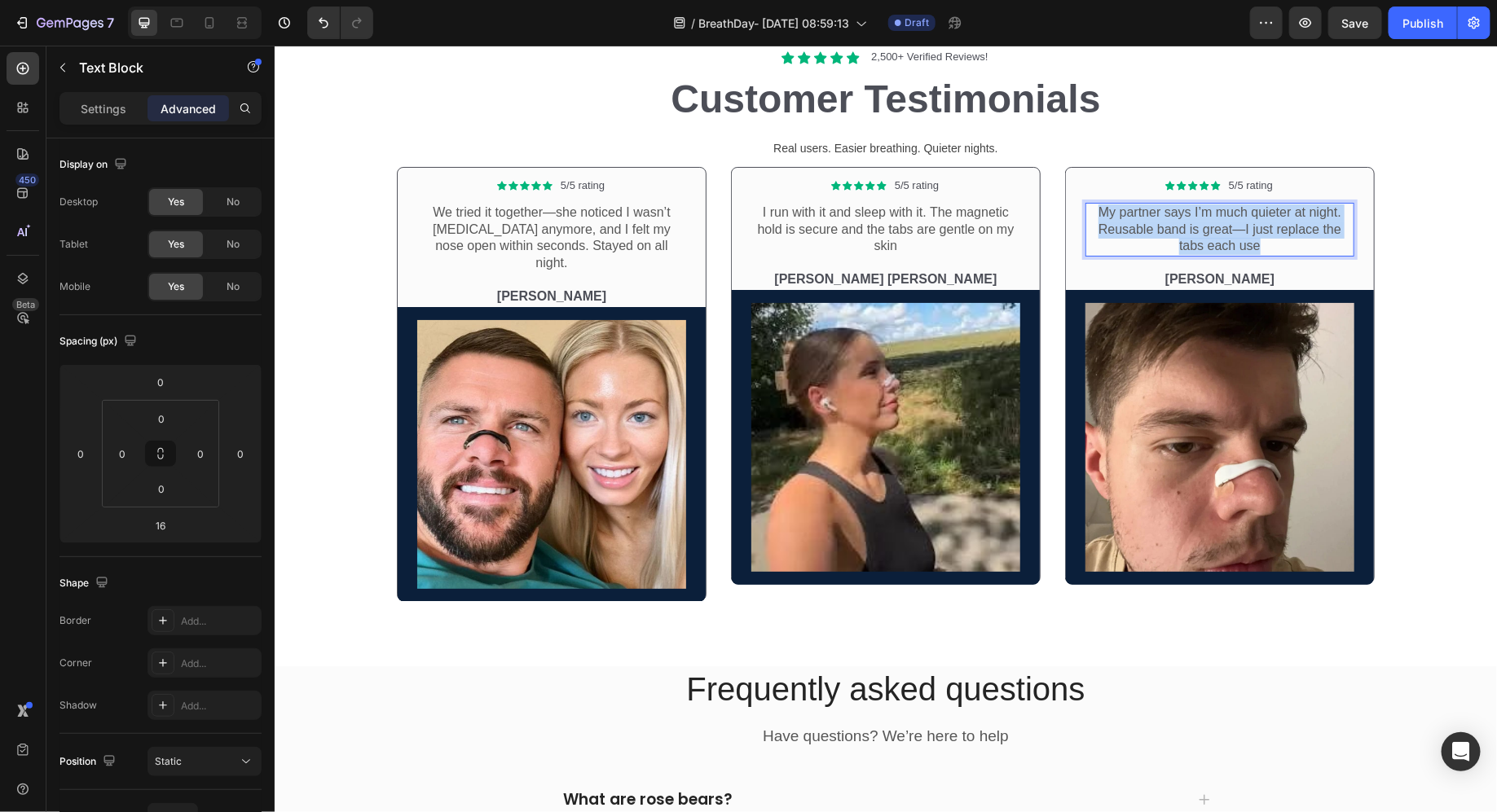
click at [1290, 224] on p "My partner says I’m much quieter at night. Reusable band is great—I just replac…" at bounding box center [1219, 228] width 266 height 50
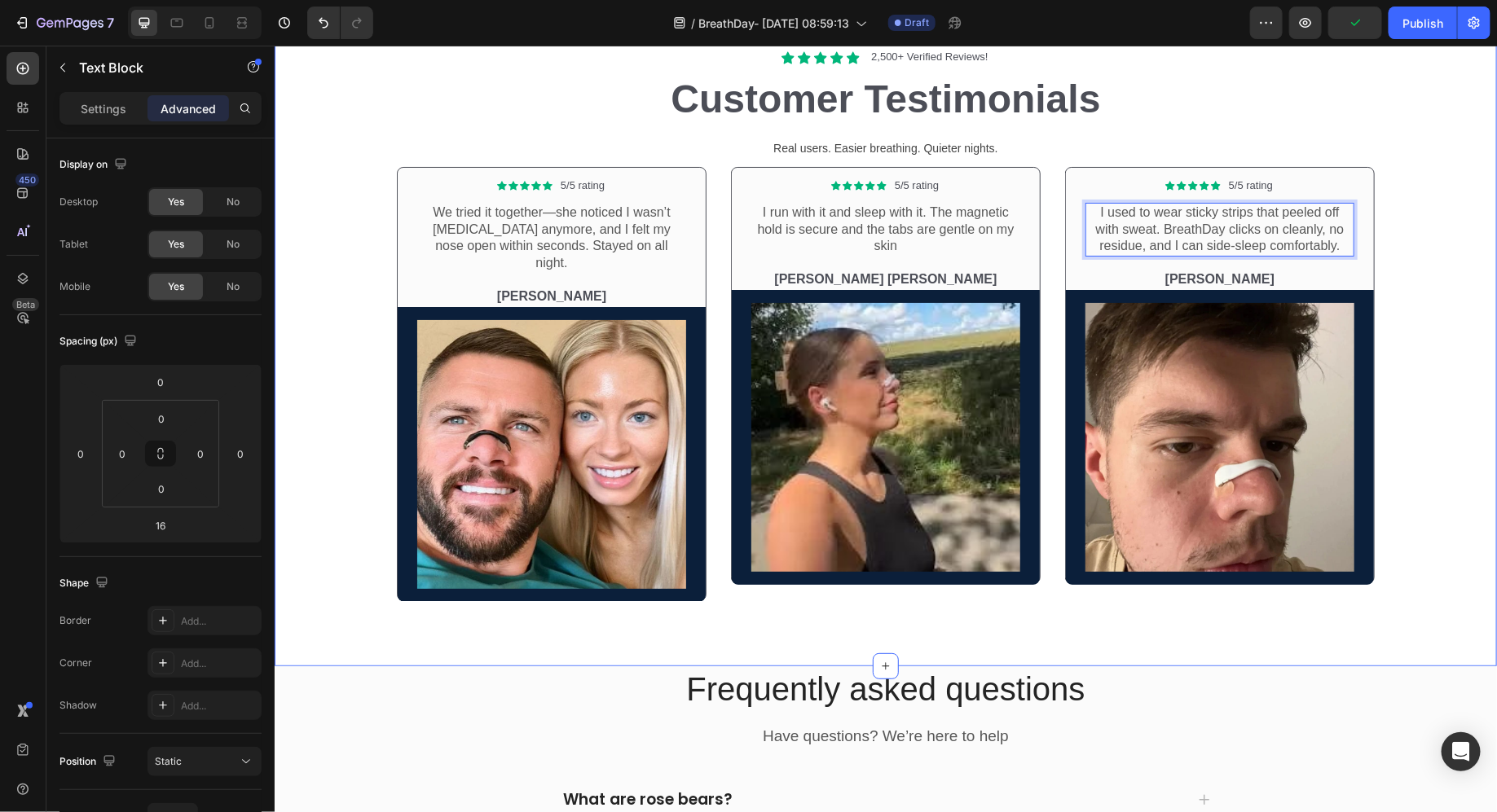
click at [1440, 232] on div "Icon Icon Icon Icon Icon Icon List 5/5 rating Text Block Row We tried it togeth…" at bounding box center [885, 389] width 1198 height 447
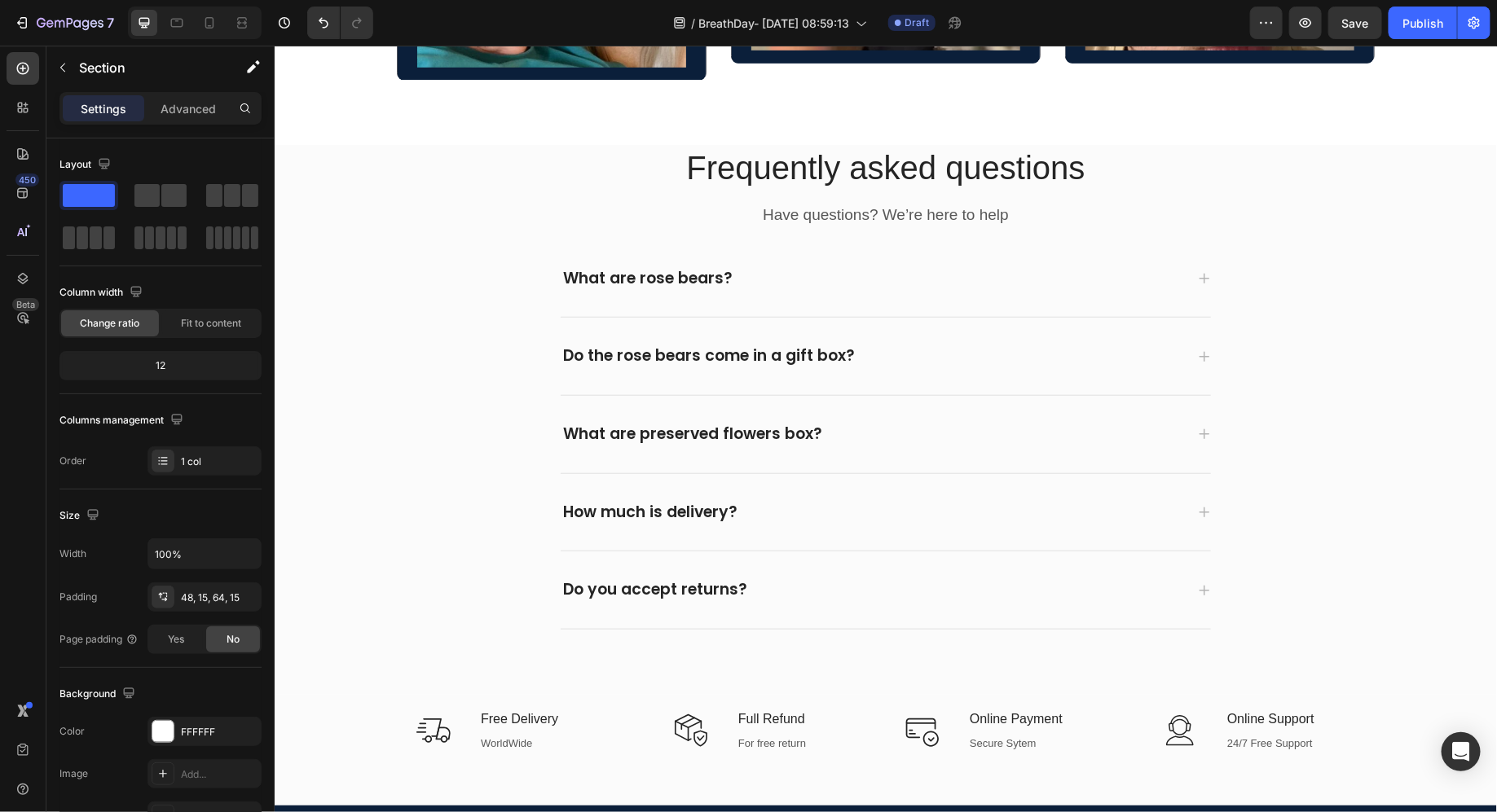
scroll to position [6487, 0]
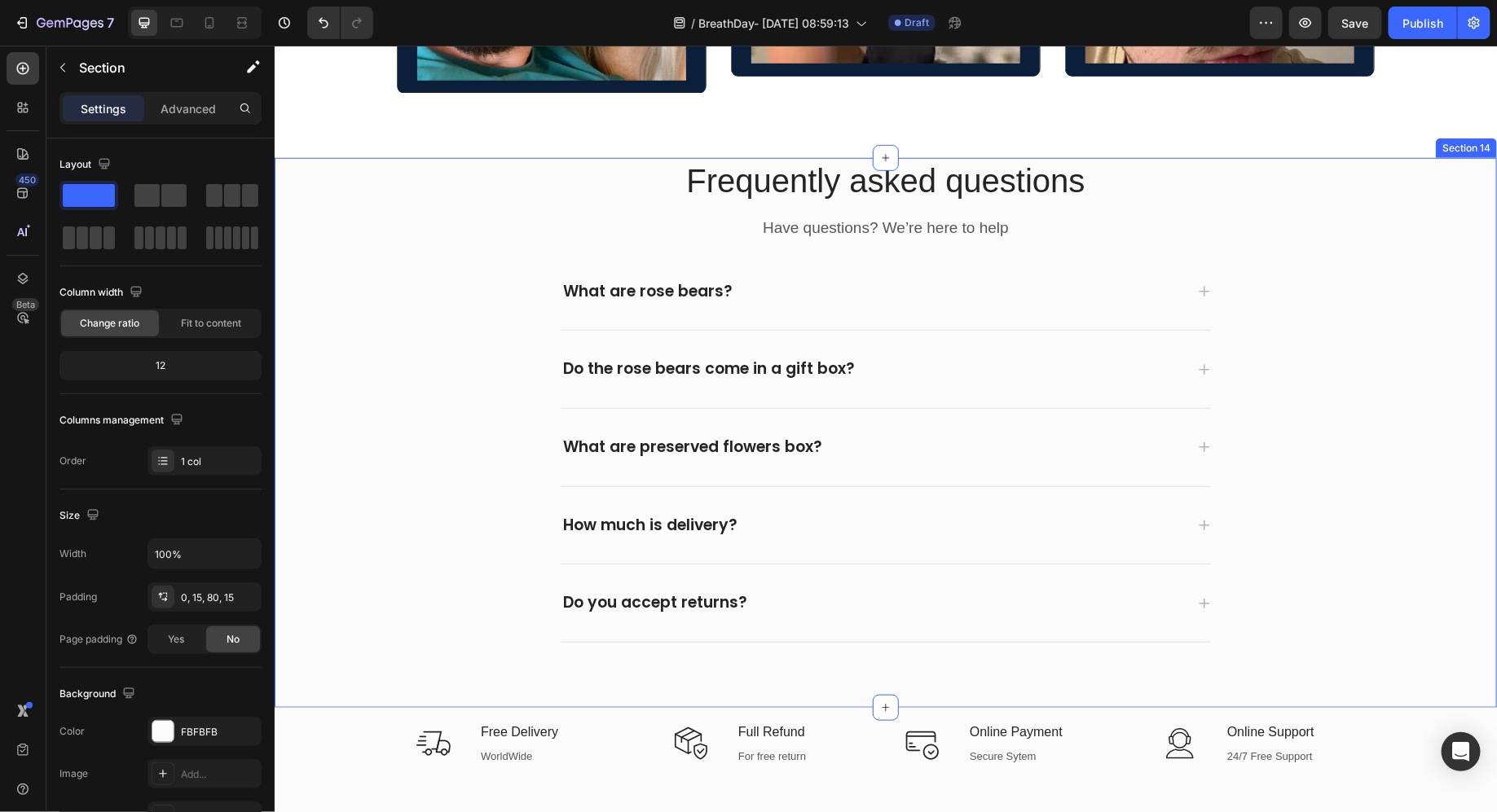
click at [1214, 284] on div "Frequently asked questions Heading Have questions? We’re here to help Text bloc…" at bounding box center [885, 399] width 1198 height 485
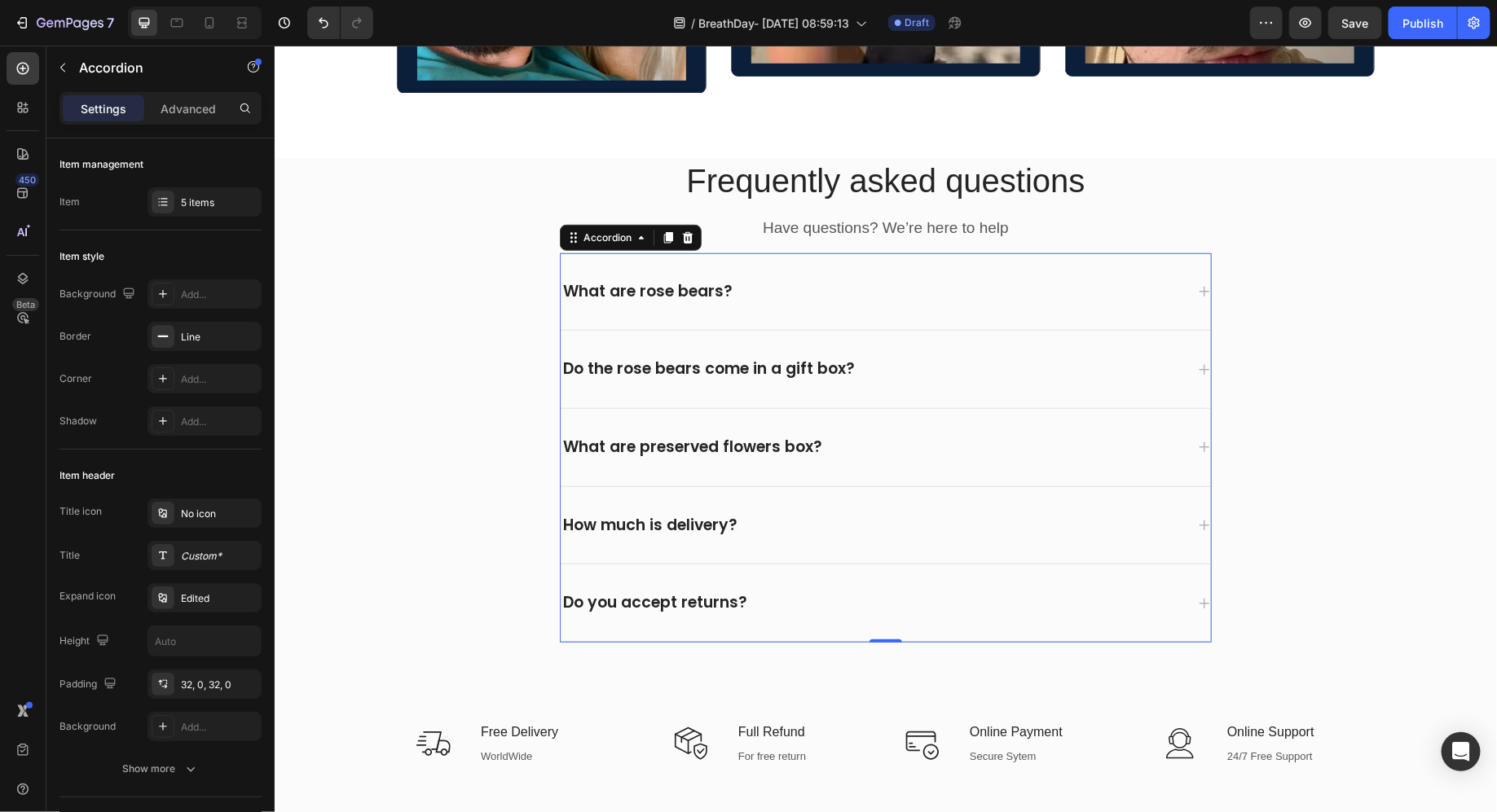
click at [1203, 279] on div "What are rose bears?" at bounding box center [885, 291] width 651 height 78
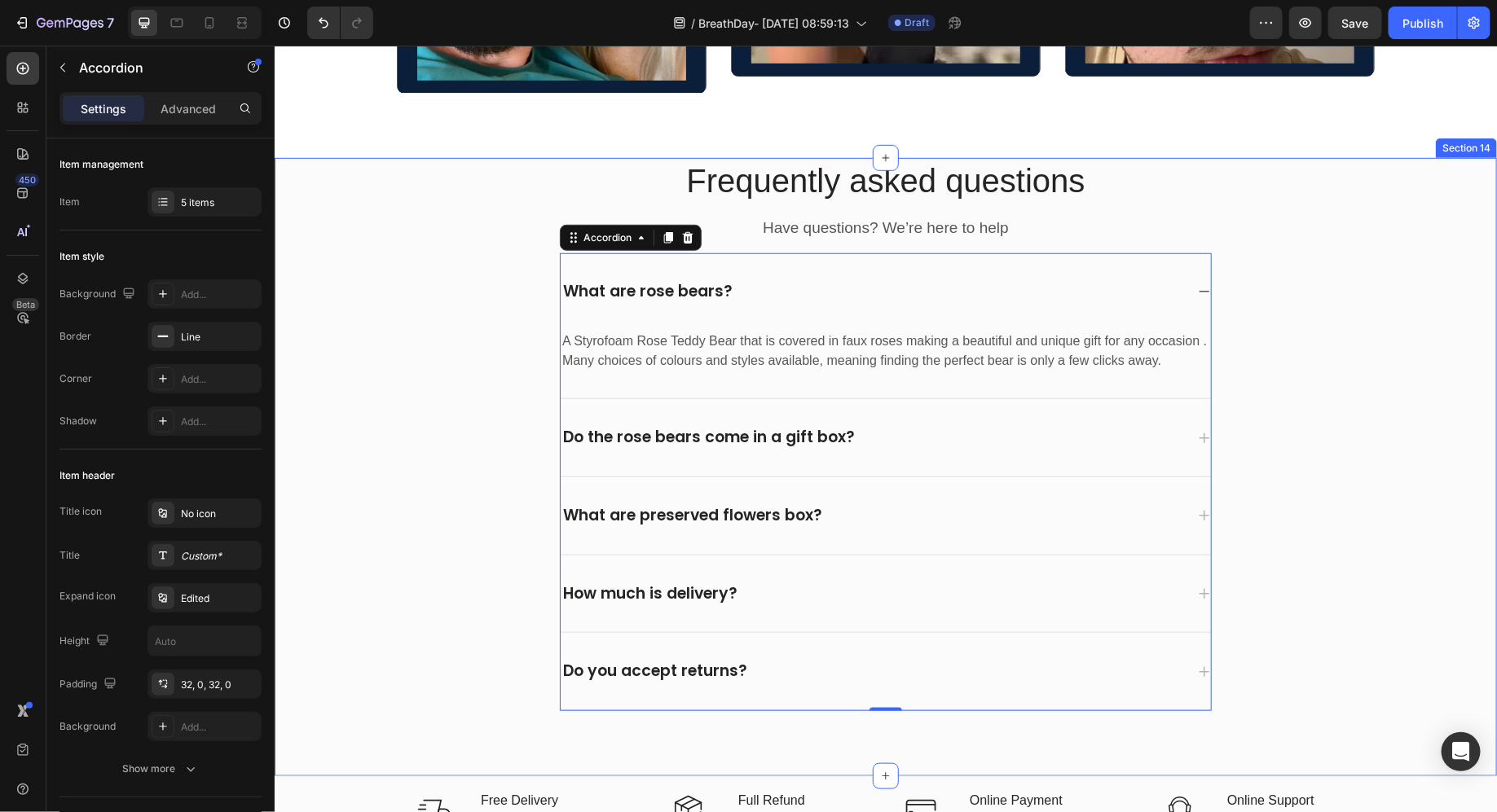
click at [1268, 285] on div "Frequently asked questions Heading Have questions? We’re here to help Text bloc…" at bounding box center [885, 433] width 1198 height 553
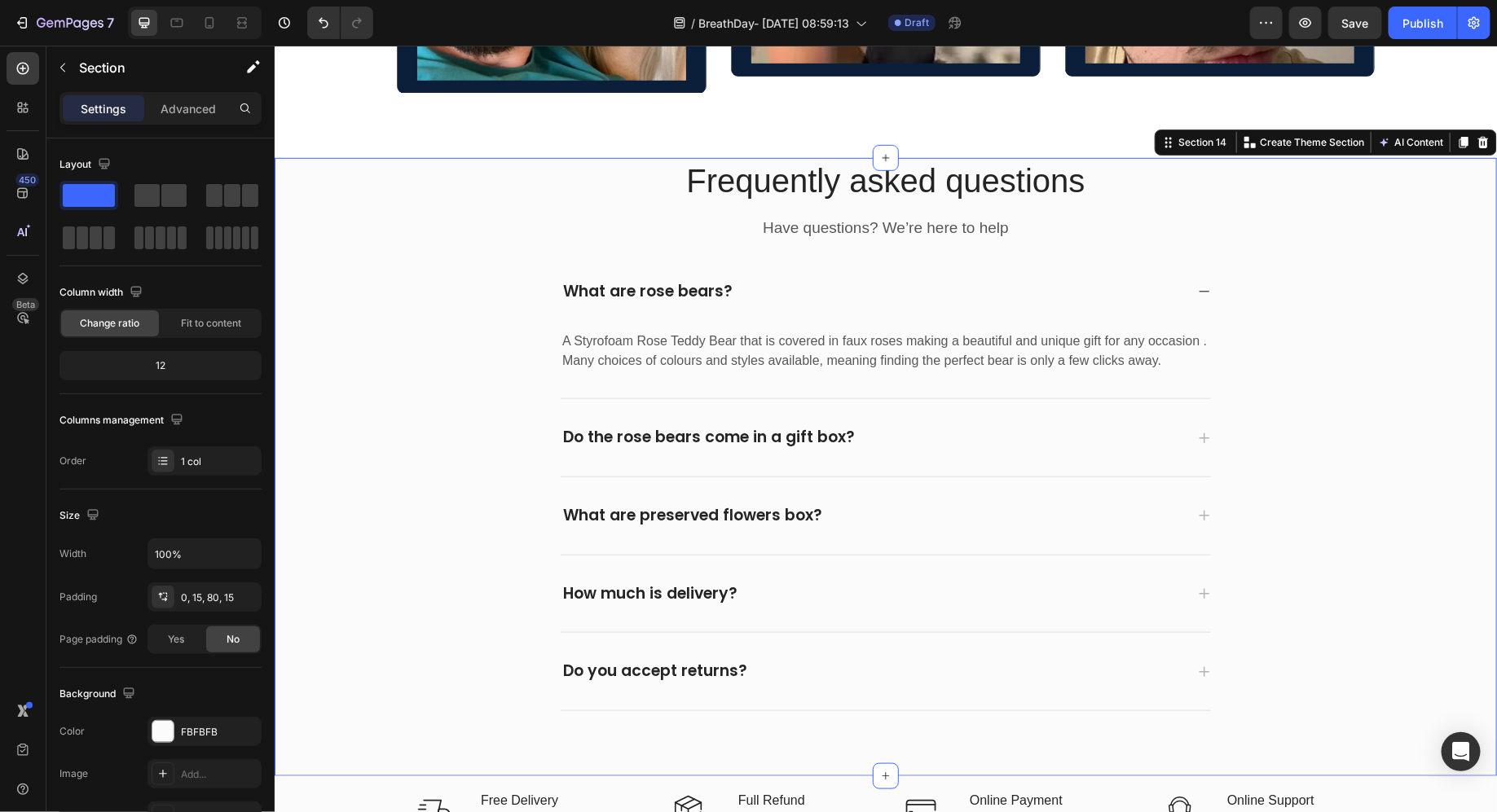
click at [1268, 285] on div "Frequently asked questions Heading Have questions? We’re here to help Text bloc…" at bounding box center [885, 433] width 1198 height 553
click at [1213, 279] on div "Frequently asked questions Heading Have questions? We’re here to help Text bloc…" at bounding box center [885, 433] width 1198 height 553
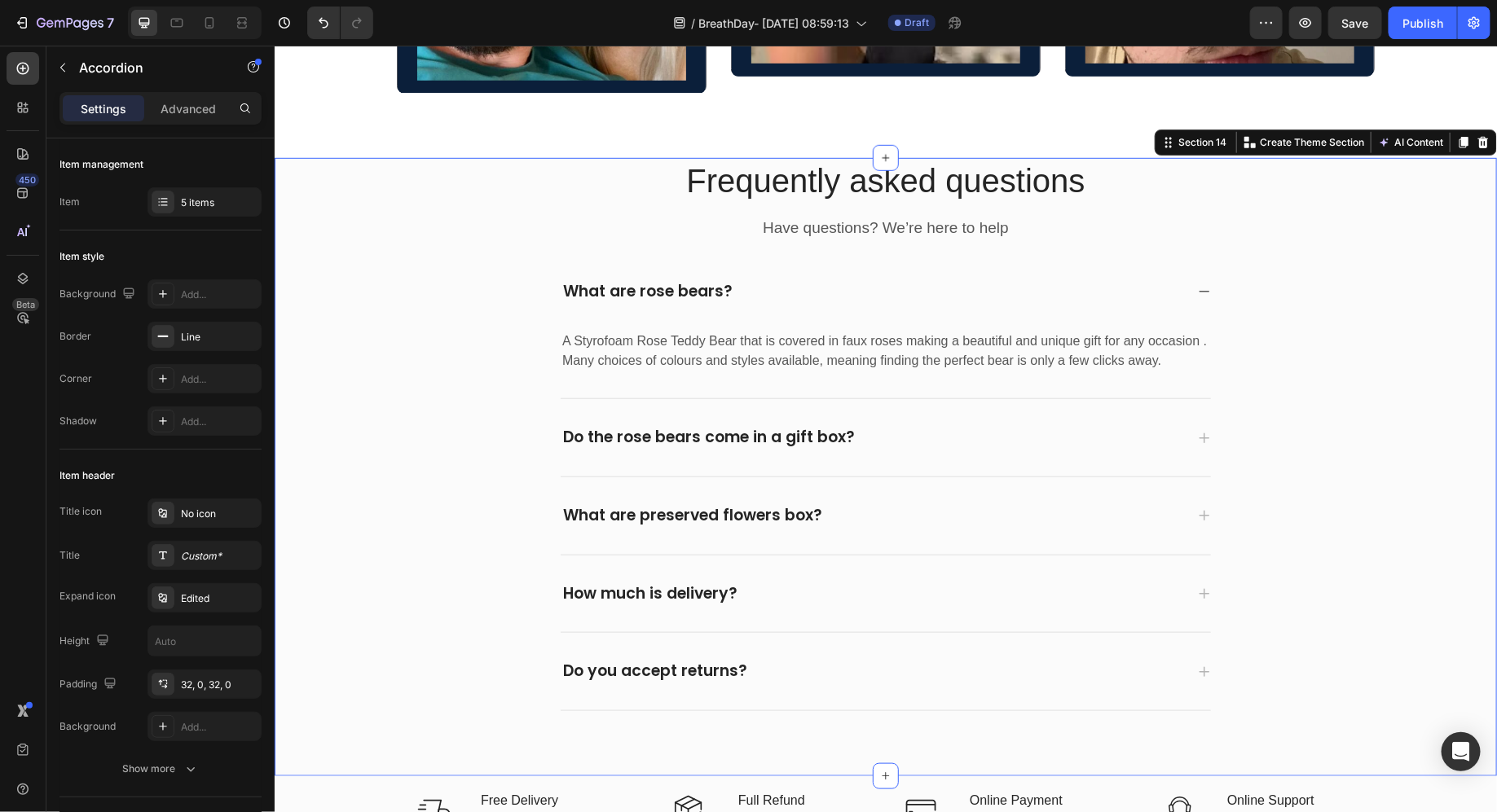
click at [1197, 285] on icon at bounding box center [1204, 291] width 13 height 13
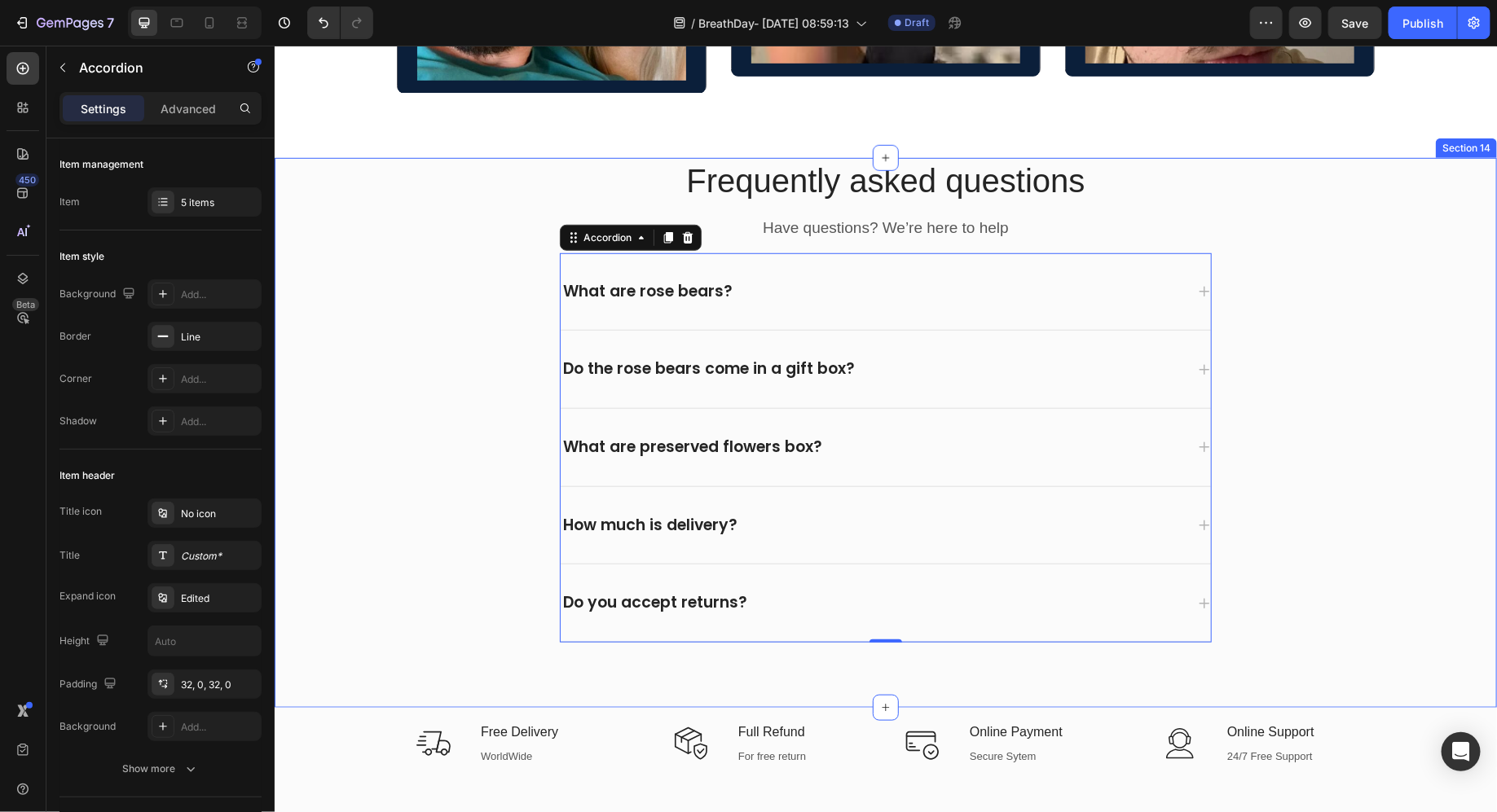
click at [1326, 282] on div "Frequently asked questions Heading Have questions? We’re here to help Text bloc…" at bounding box center [885, 399] width 1198 height 485
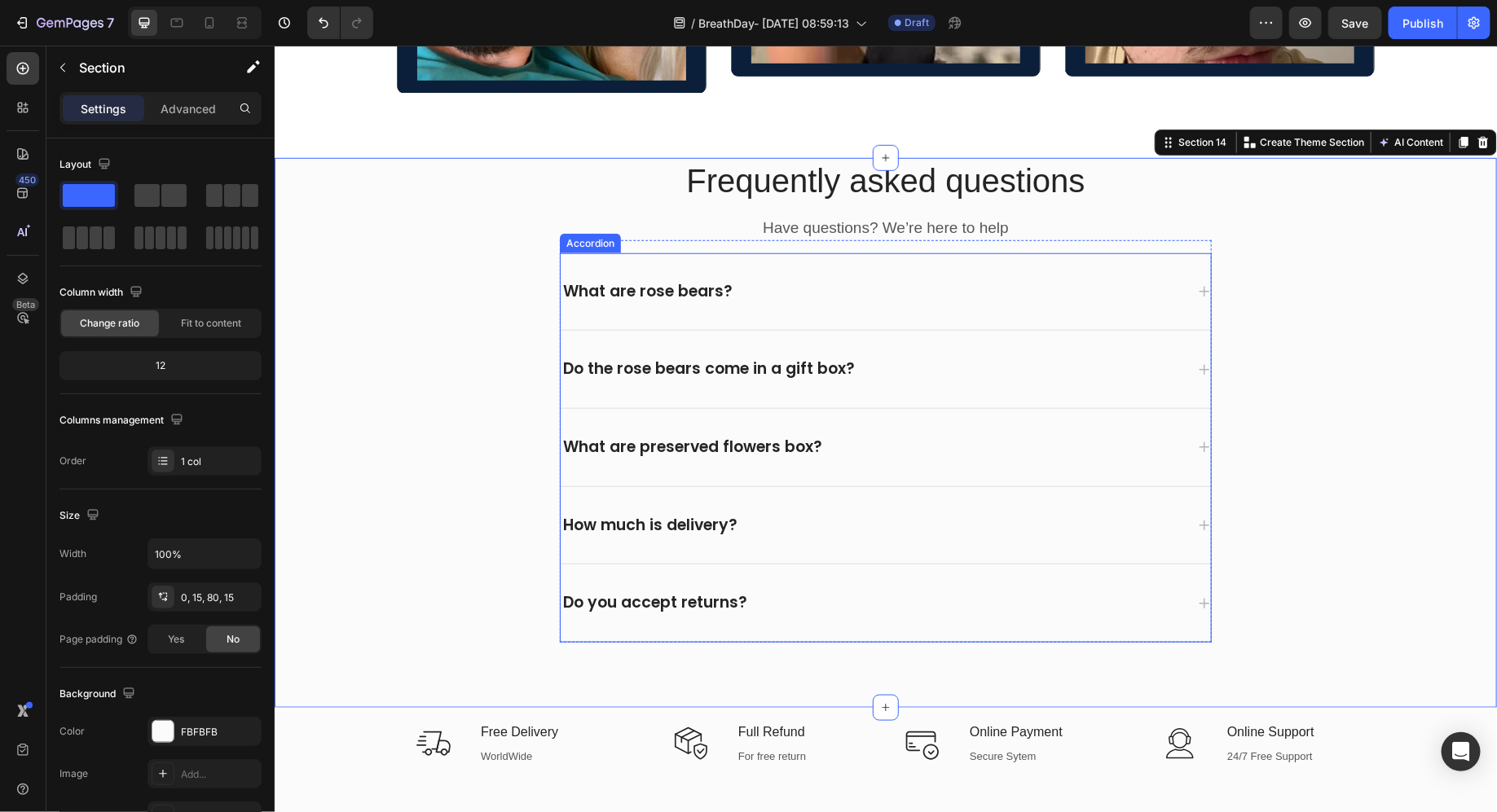
click at [629, 279] on div "What are rose bears?" at bounding box center [647, 291] width 174 height 26
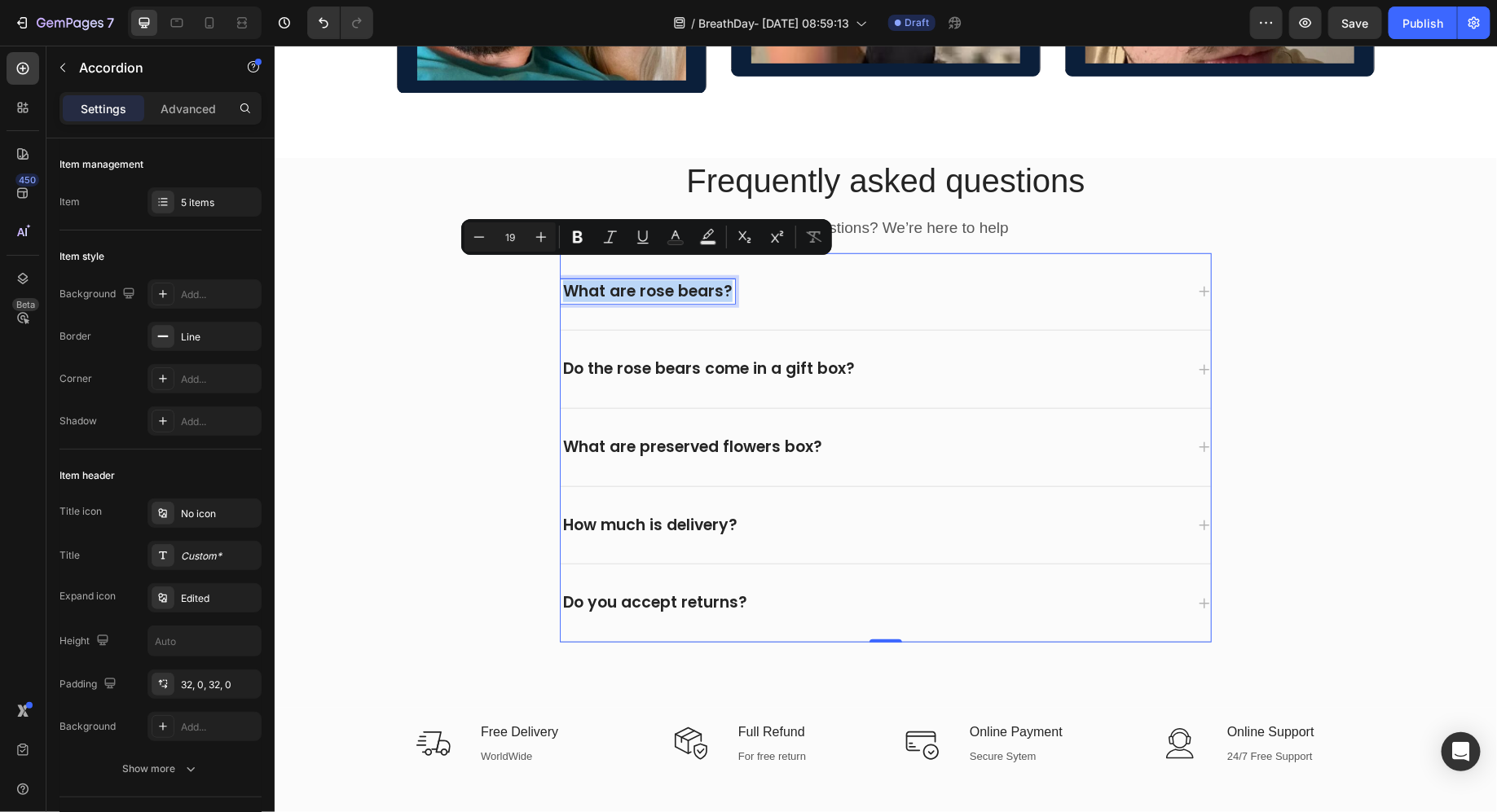
click at [630, 281] on p "What are rose bears?" at bounding box center [647, 291] width 169 height 21
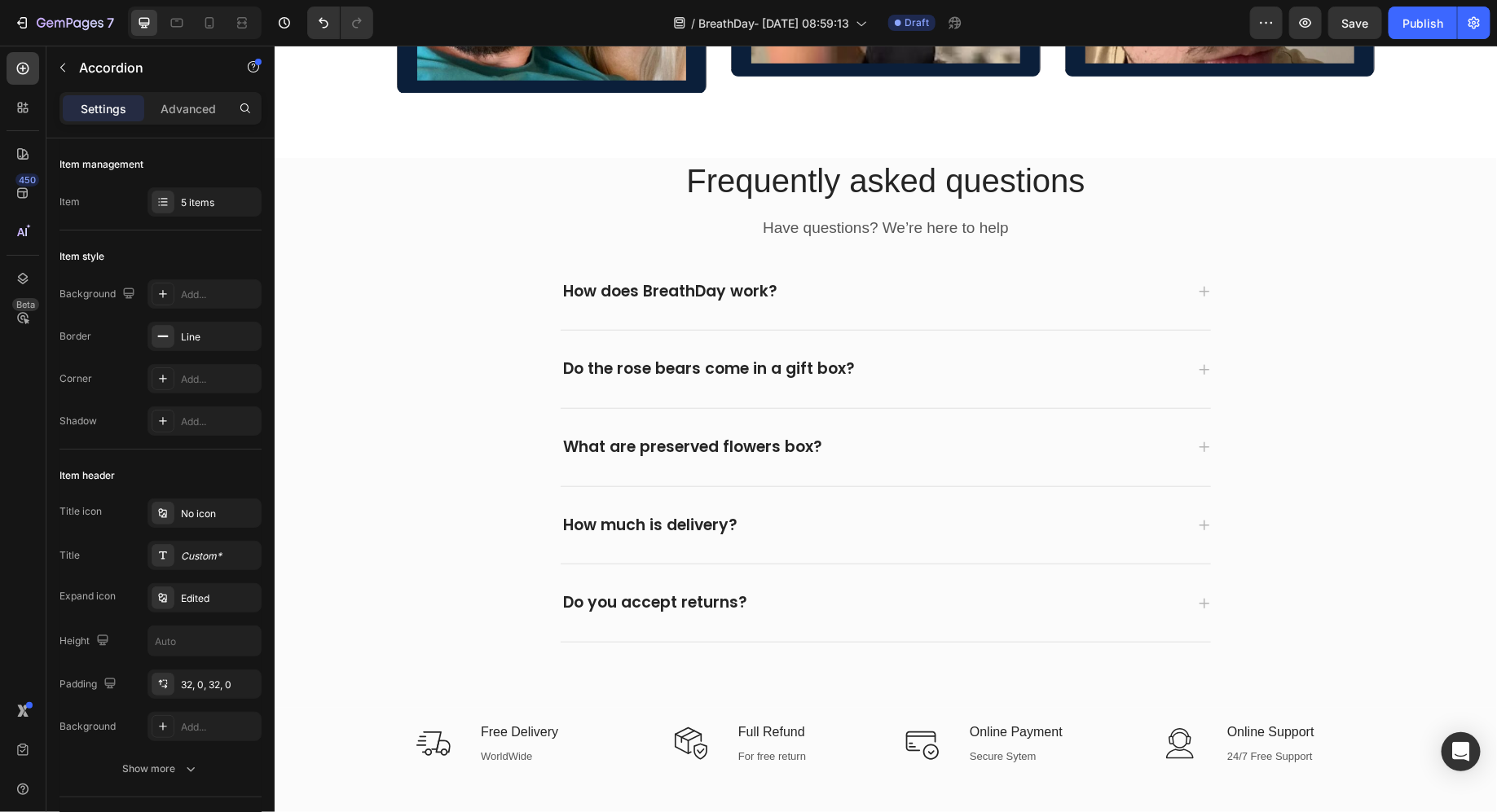
click at [896, 287] on div "How does BreathDay work?" at bounding box center [885, 291] width 651 height 78
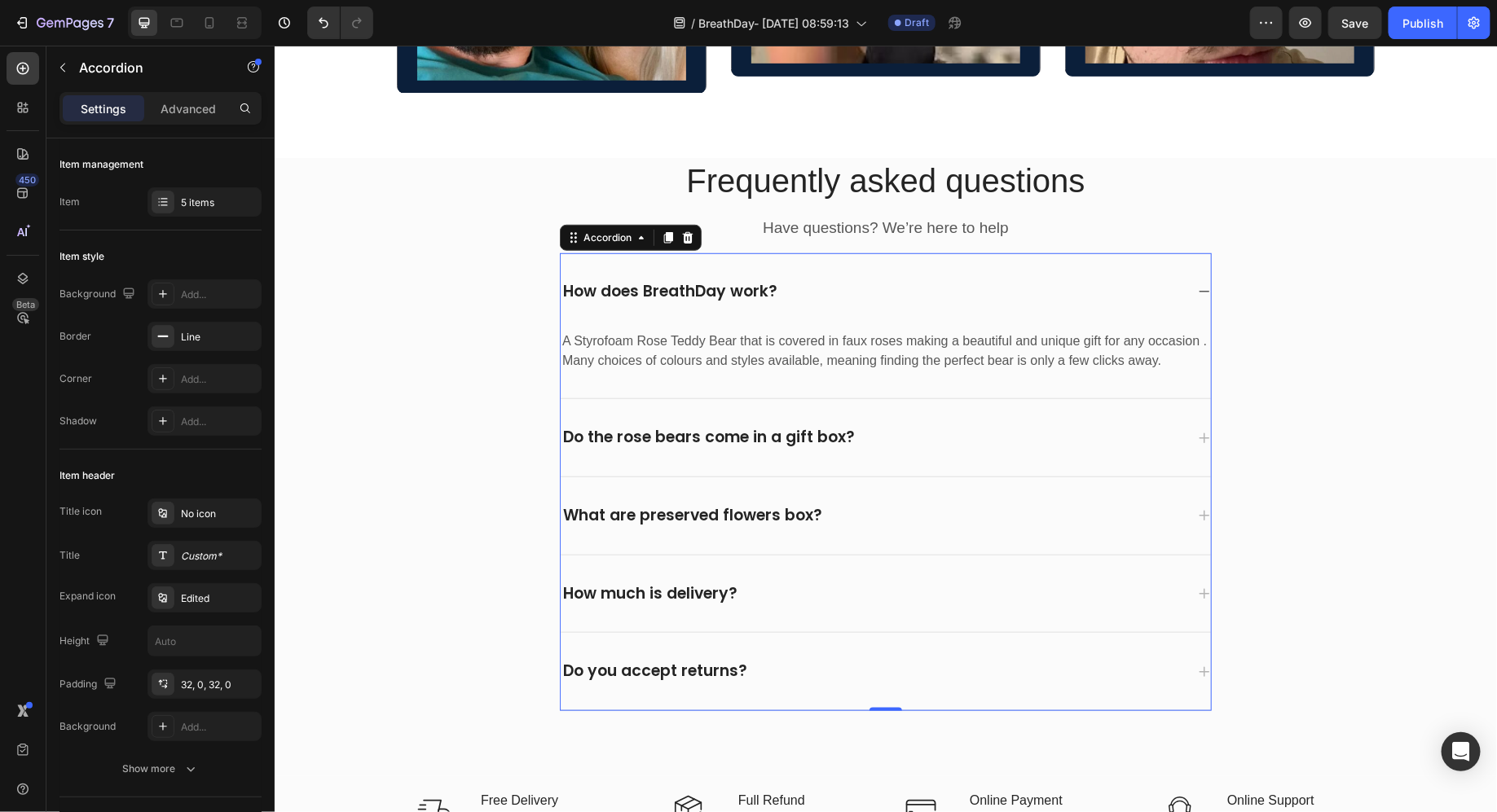
click at [689, 355] on div "A Styrofoam [PERSON_NAME] Bear that is covered in faux roses making a beautiful…" at bounding box center [885, 363] width 651 height 68
click at [700, 331] on p "A Styrofoam Rose Teddy Bear that is covered in faux roses making a beautiful an…" at bounding box center [885, 350] width 647 height 39
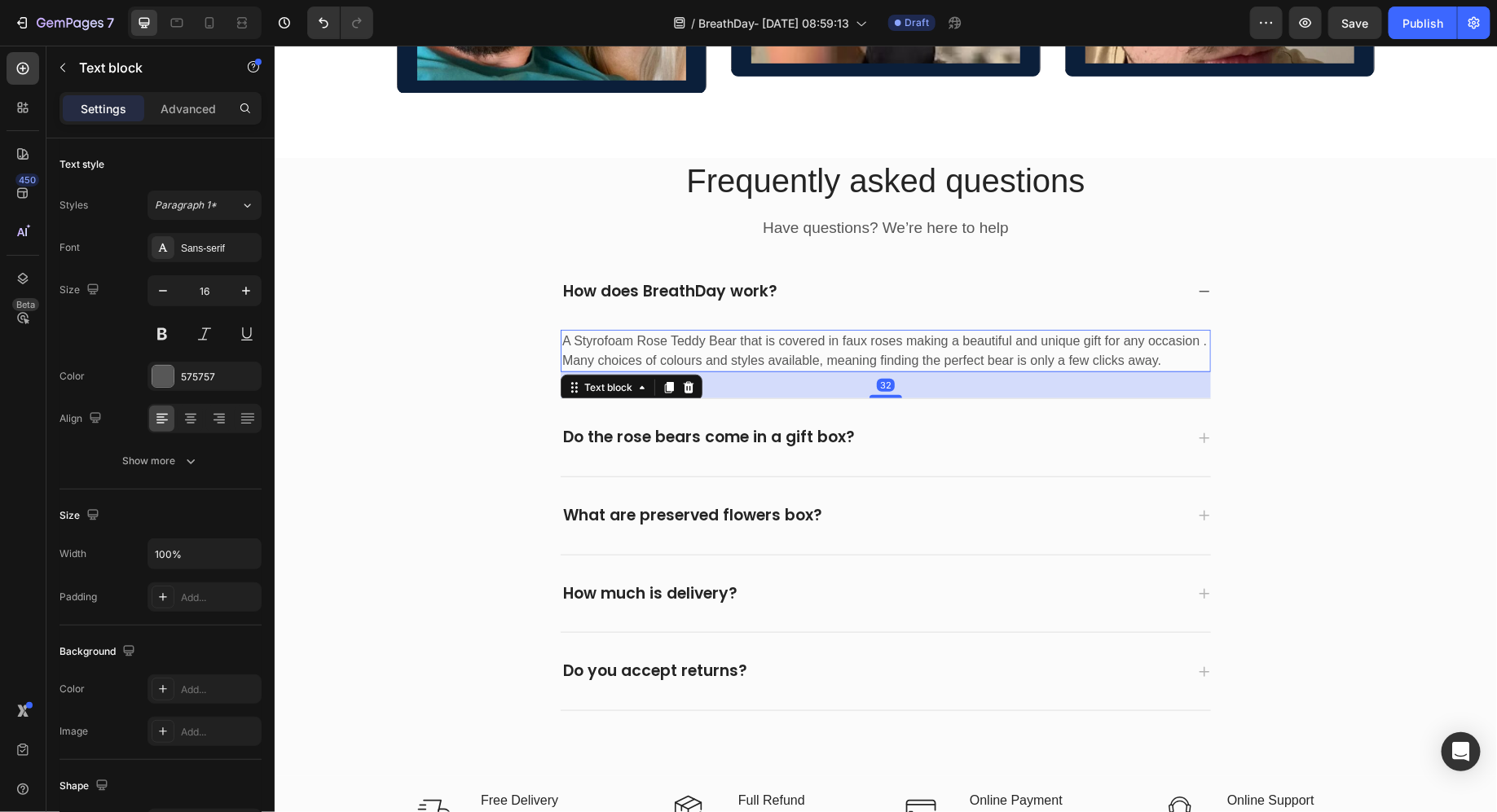
click at [700, 331] on p "A Styrofoam Rose Teddy Bear that is covered in faux roses making a beautiful an…" at bounding box center [885, 350] width 647 height 39
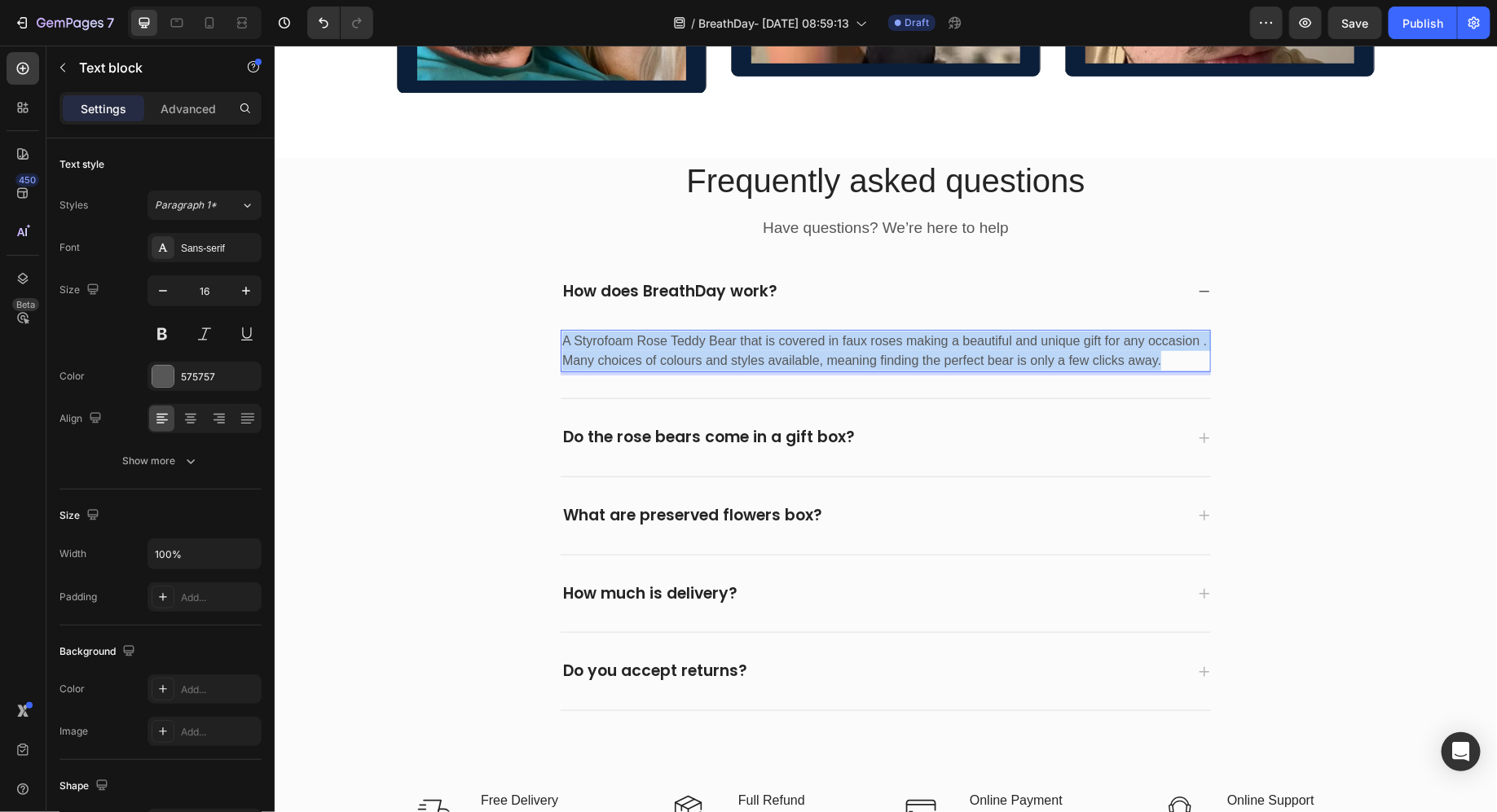
click at [700, 331] on p "A Styrofoam Rose Teddy Bear that is covered in faux roses making a beautiful an…" at bounding box center [885, 350] width 647 height 39
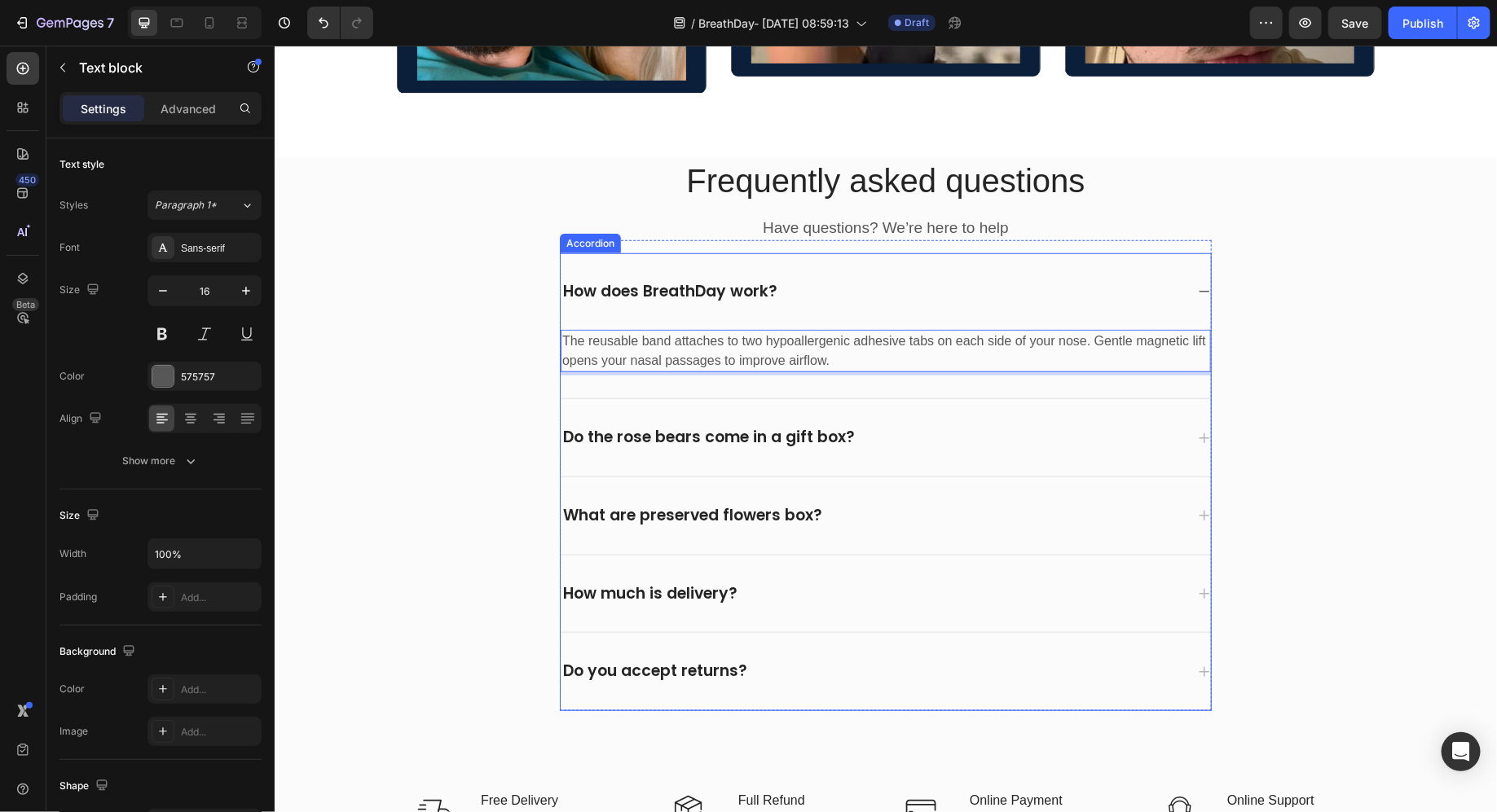
click at [623, 427] on p "Do the rose bears come in a gift box?" at bounding box center [708, 438] width 292 height 21
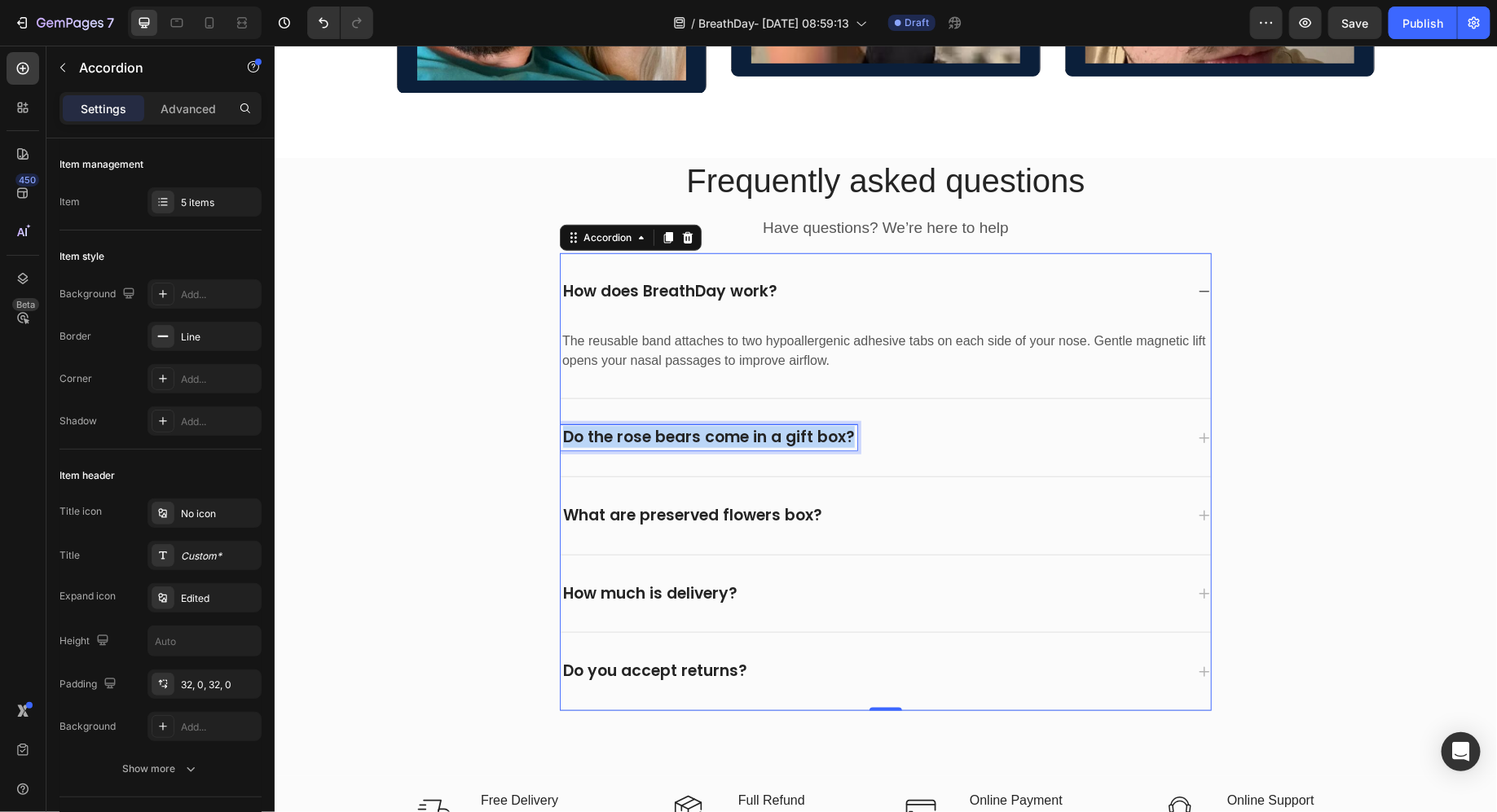
click at [623, 427] on p "Do the rose bears come in a gift box?" at bounding box center [708, 438] width 292 height 21
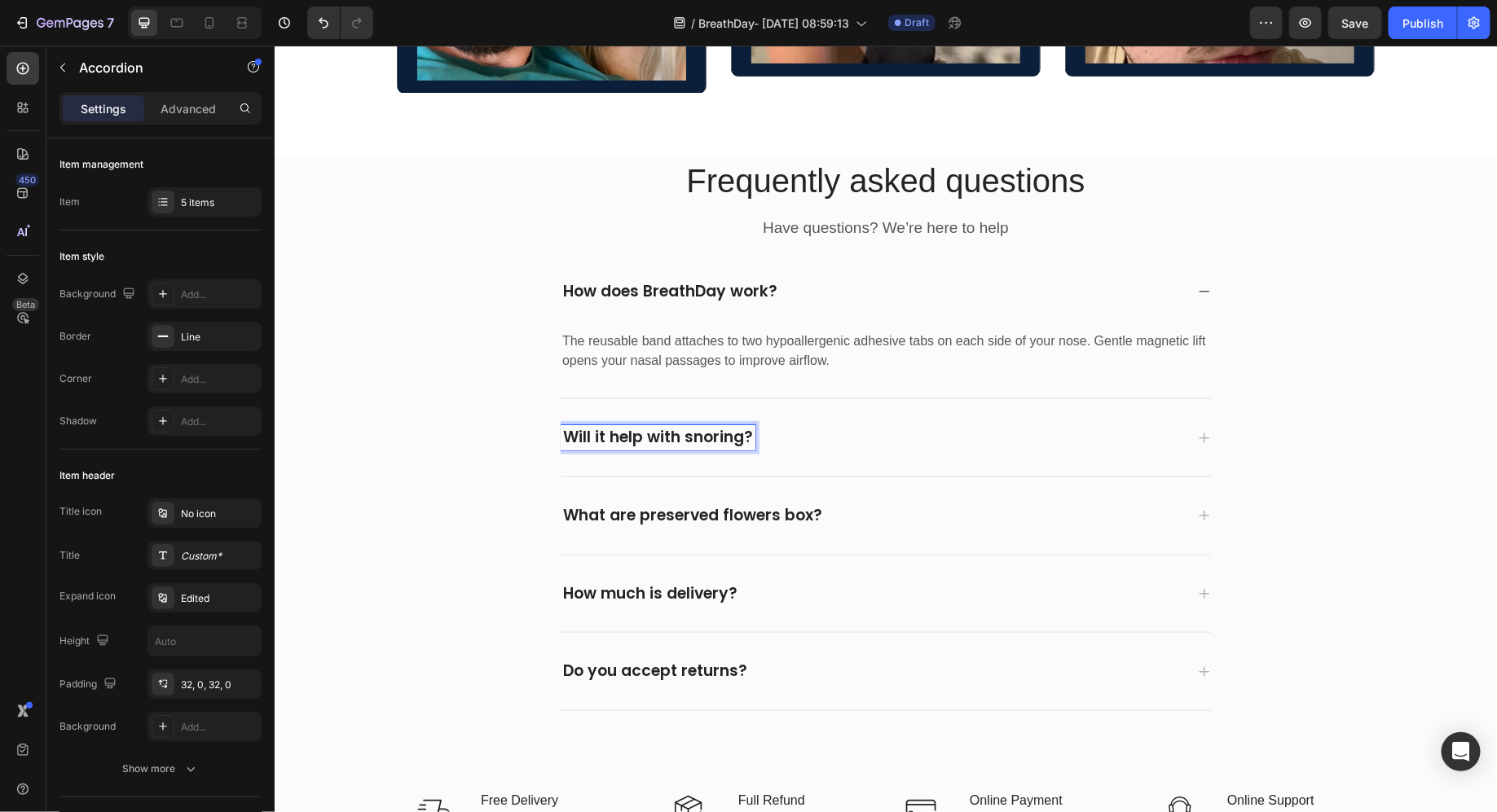
click at [922, 405] on div "Will it help with snoring?" at bounding box center [885, 437] width 651 height 78
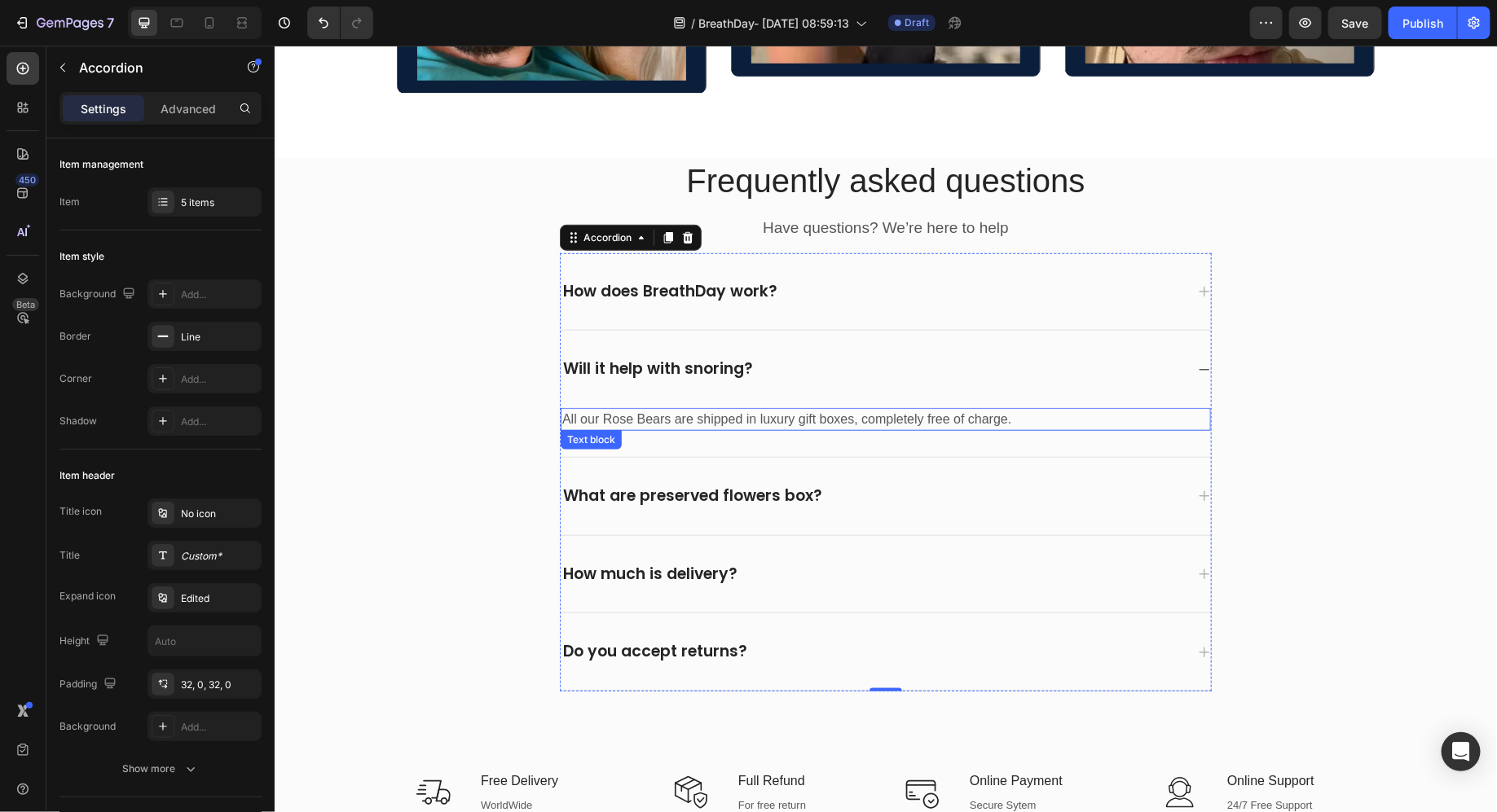
click at [696, 407] on div "All our Rose Bears are shipped in luxury gift boxes, completely free of charge." at bounding box center [885, 419] width 651 height 23
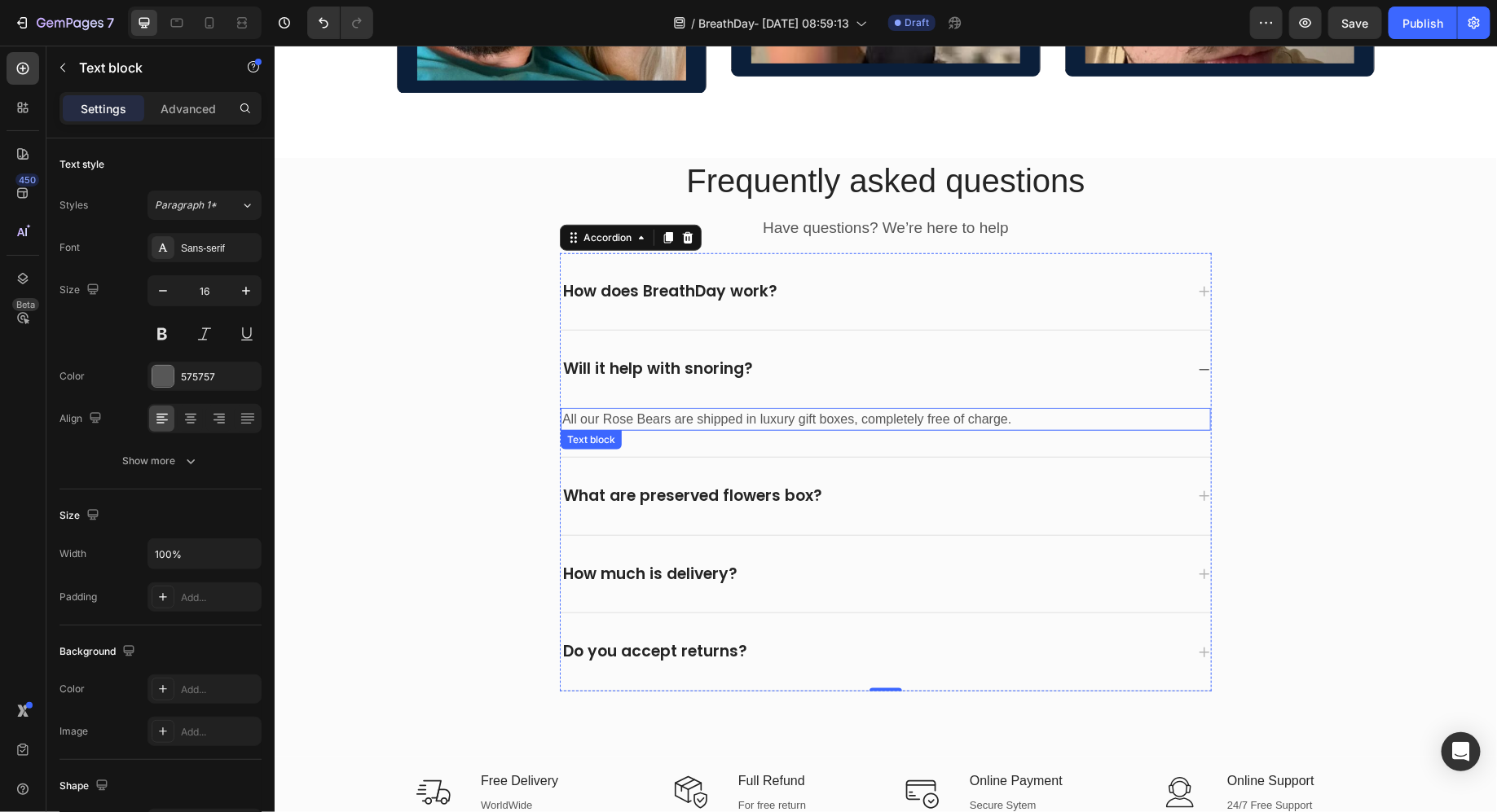
click at [689, 409] on p "All our Rose Bears are shipped in luxury gift boxes, completely free of charge." at bounding box center [885, 419] width 647 height 20
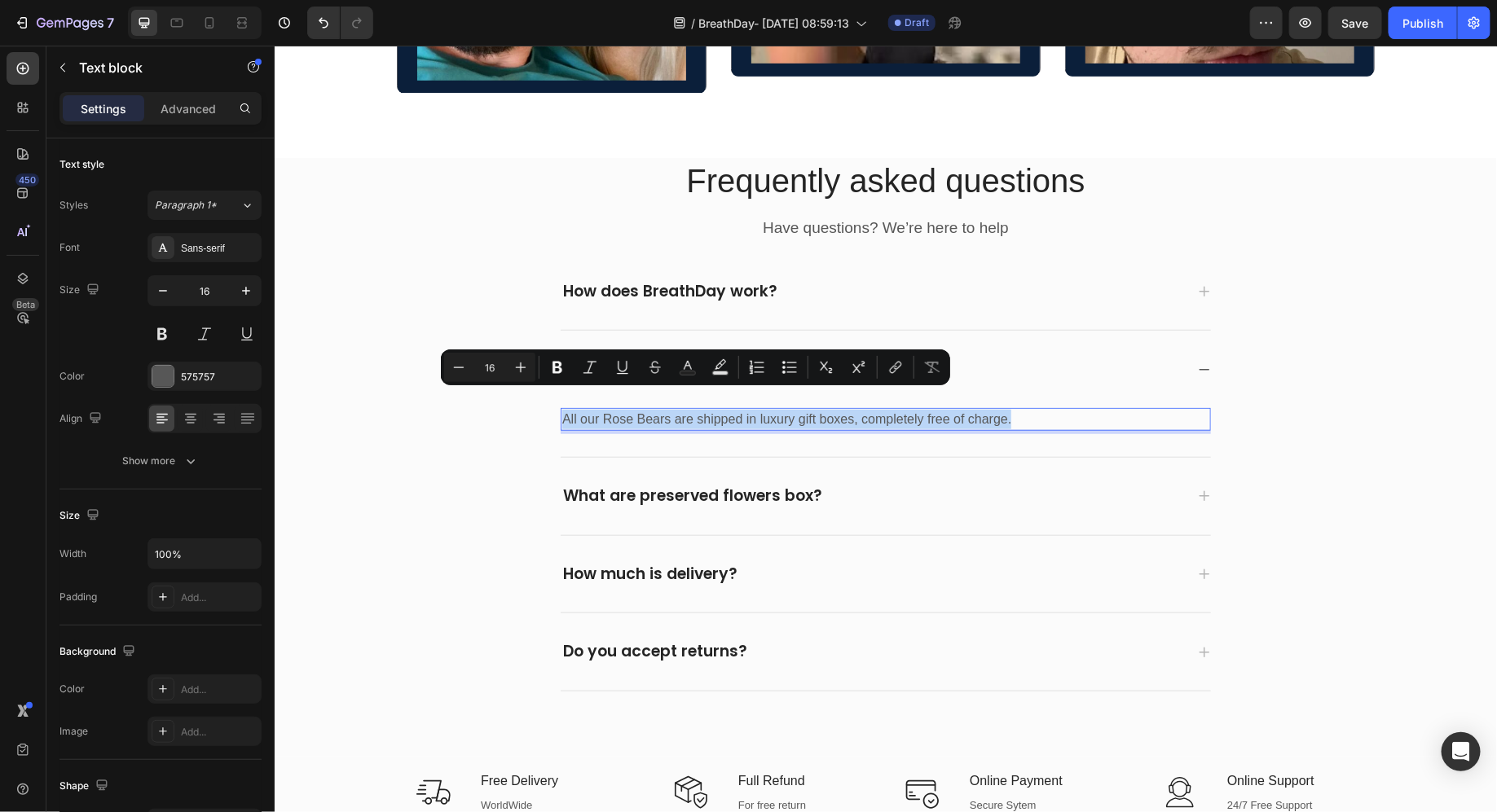
click at [689, 409] on p "All our Rose Bears are shipped in luxury gift boxes, completely free of charge." at bounding box center [885, 419] width 647 height 20
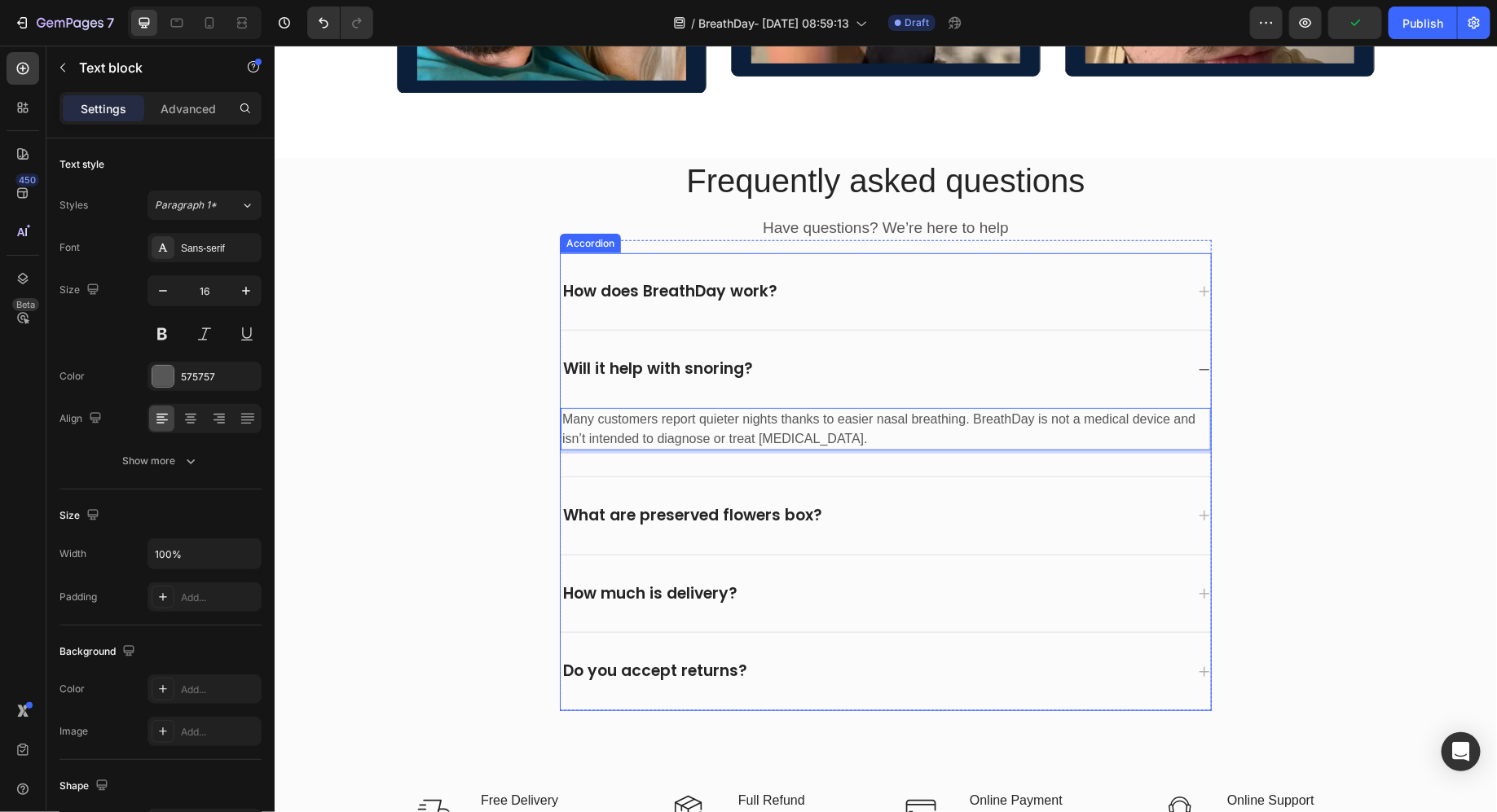
click at [605, 503] on div "What are preserved flowers box?" at bounding box center [691, 515] width 264 height 26
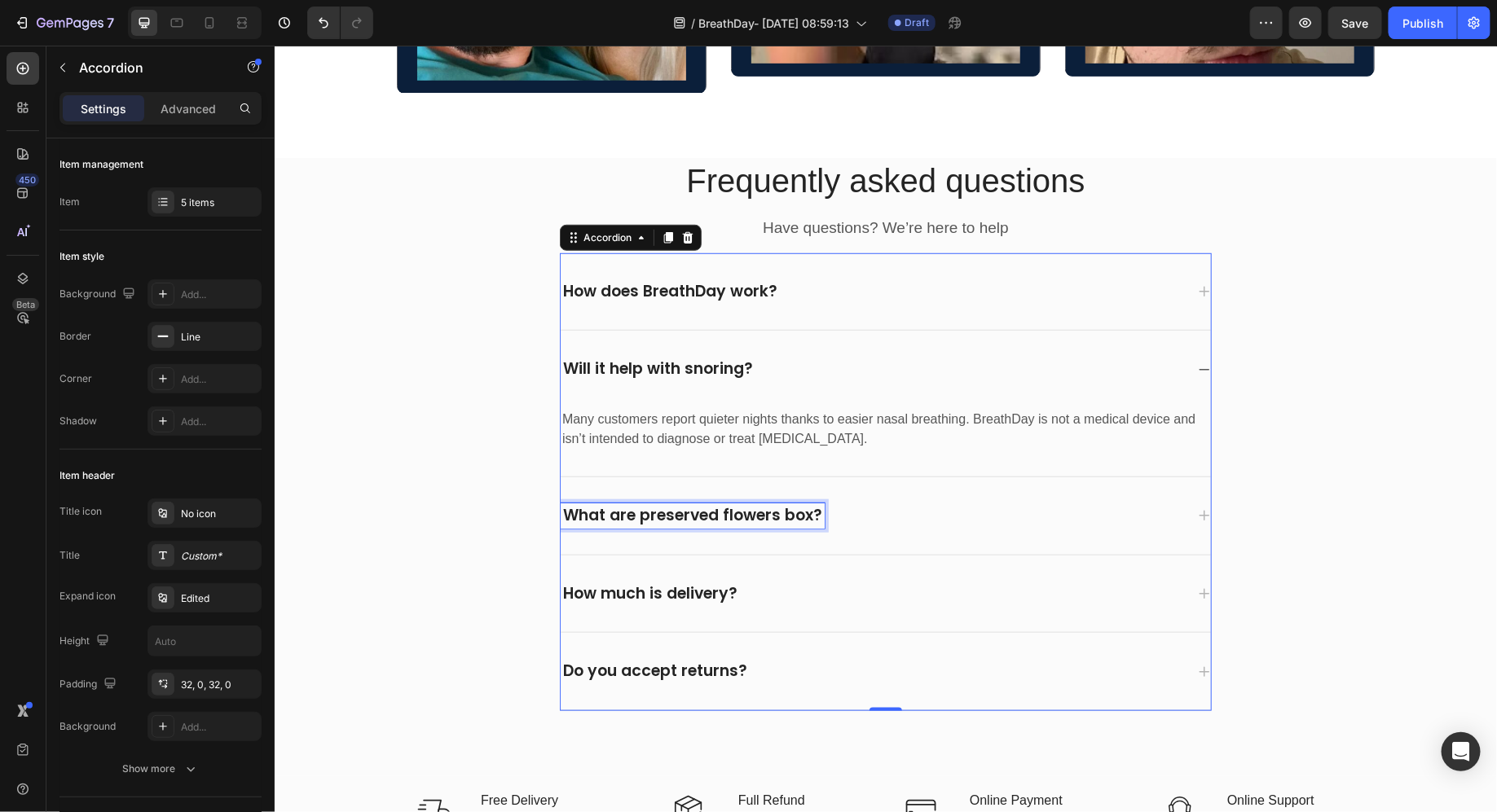
click at [605, 505] on p "What are preserved flowers box?" at bounding box center [692, 515] width 259 height 21
click at [1018, 503] on div "Will it stay on all night or during workouts?" at bounding box center [872, 515] width 624 height 26
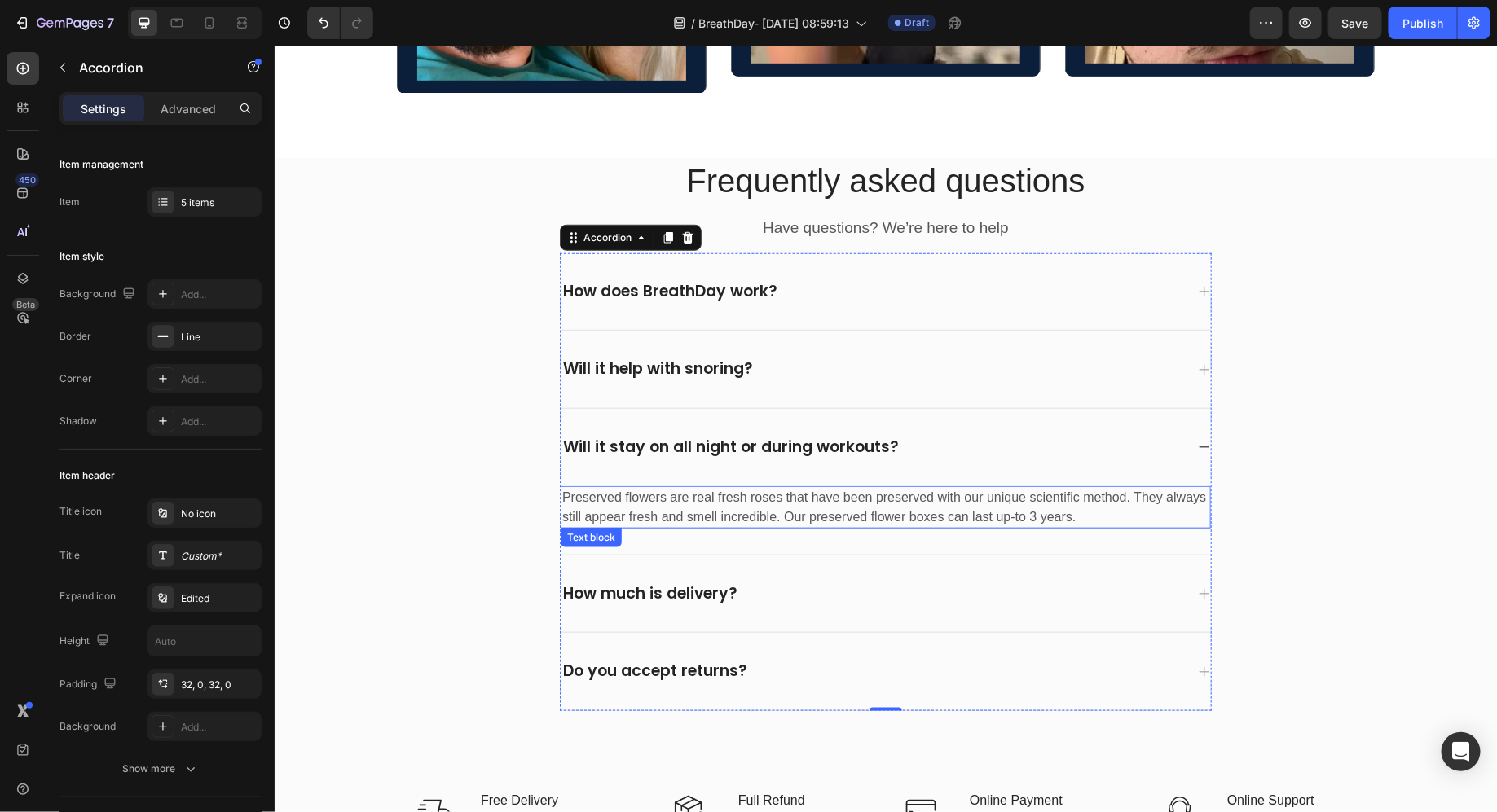
click at [743, 492] on p "Preserved flowers are real fresh roses that have been preserved with our unique…" at bounding box center [885, 506] width 647 height 39
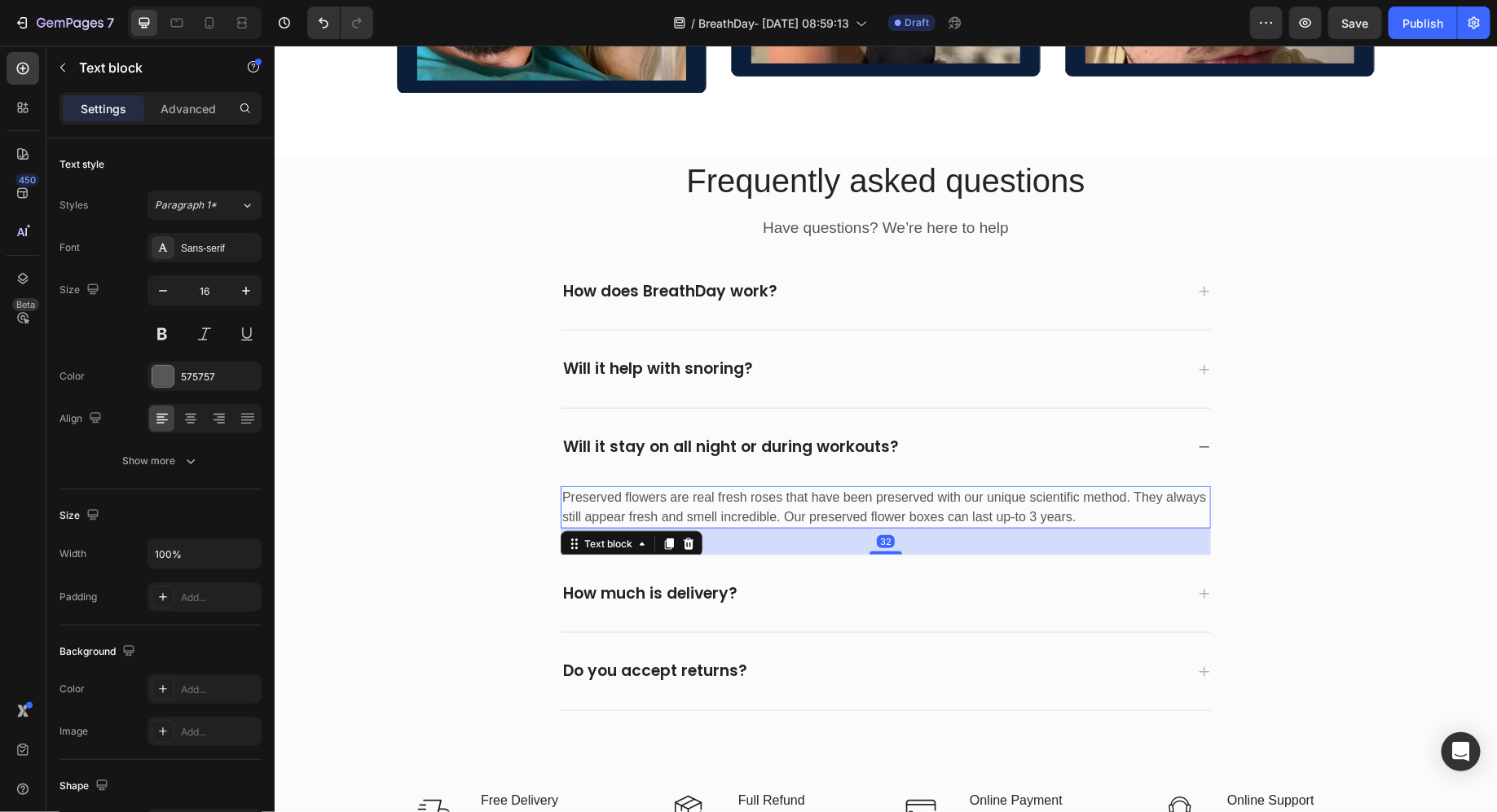
click at [743, 492] on p "Preserved flowers are real fresh roses that have been preserved with our unique…" at bounding box center [885, 506] width 647 height 39
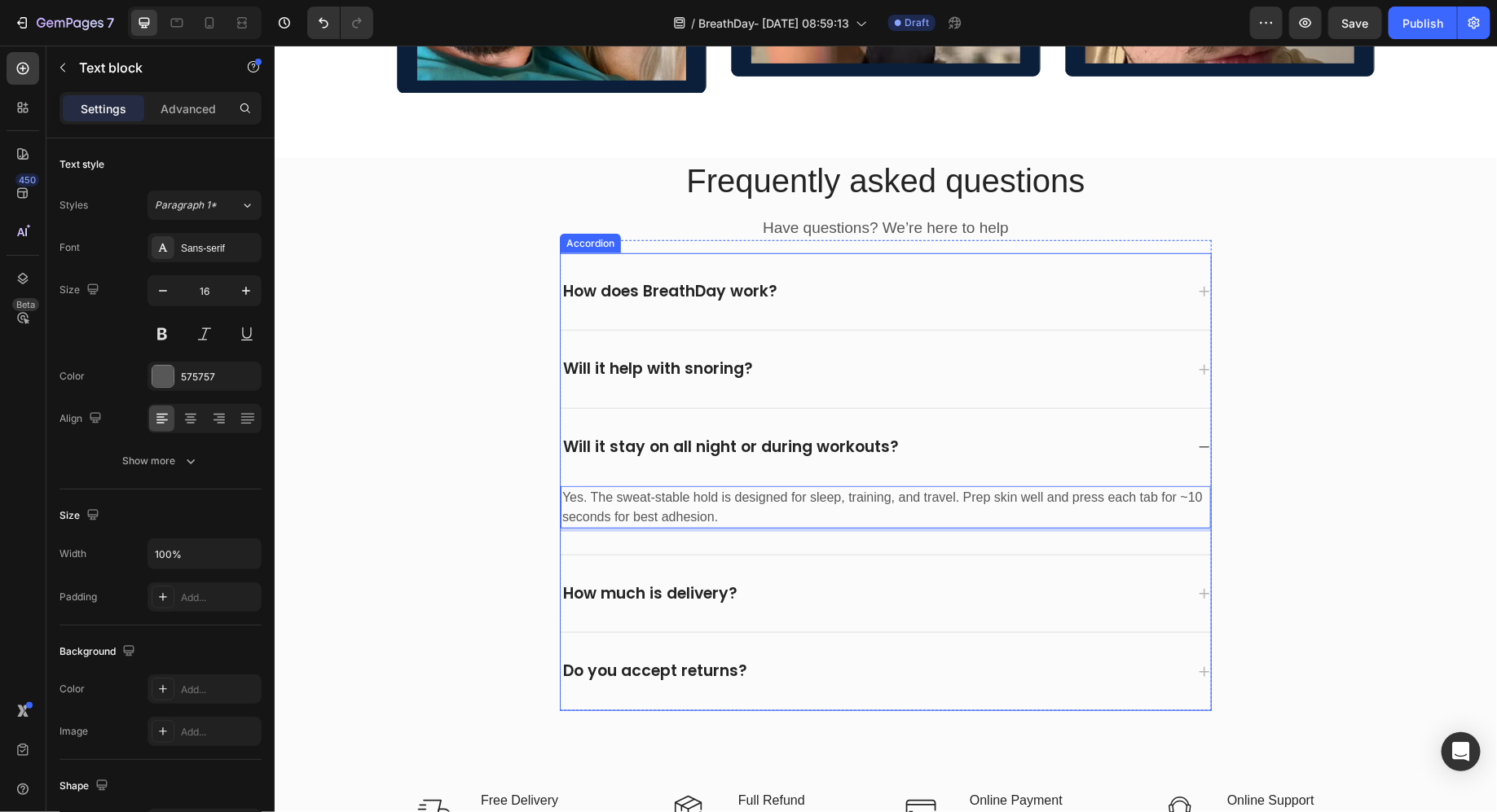
click at [638, 583] on p "How much is delivery?" at bounding box center [650, 594] width 174 height 21
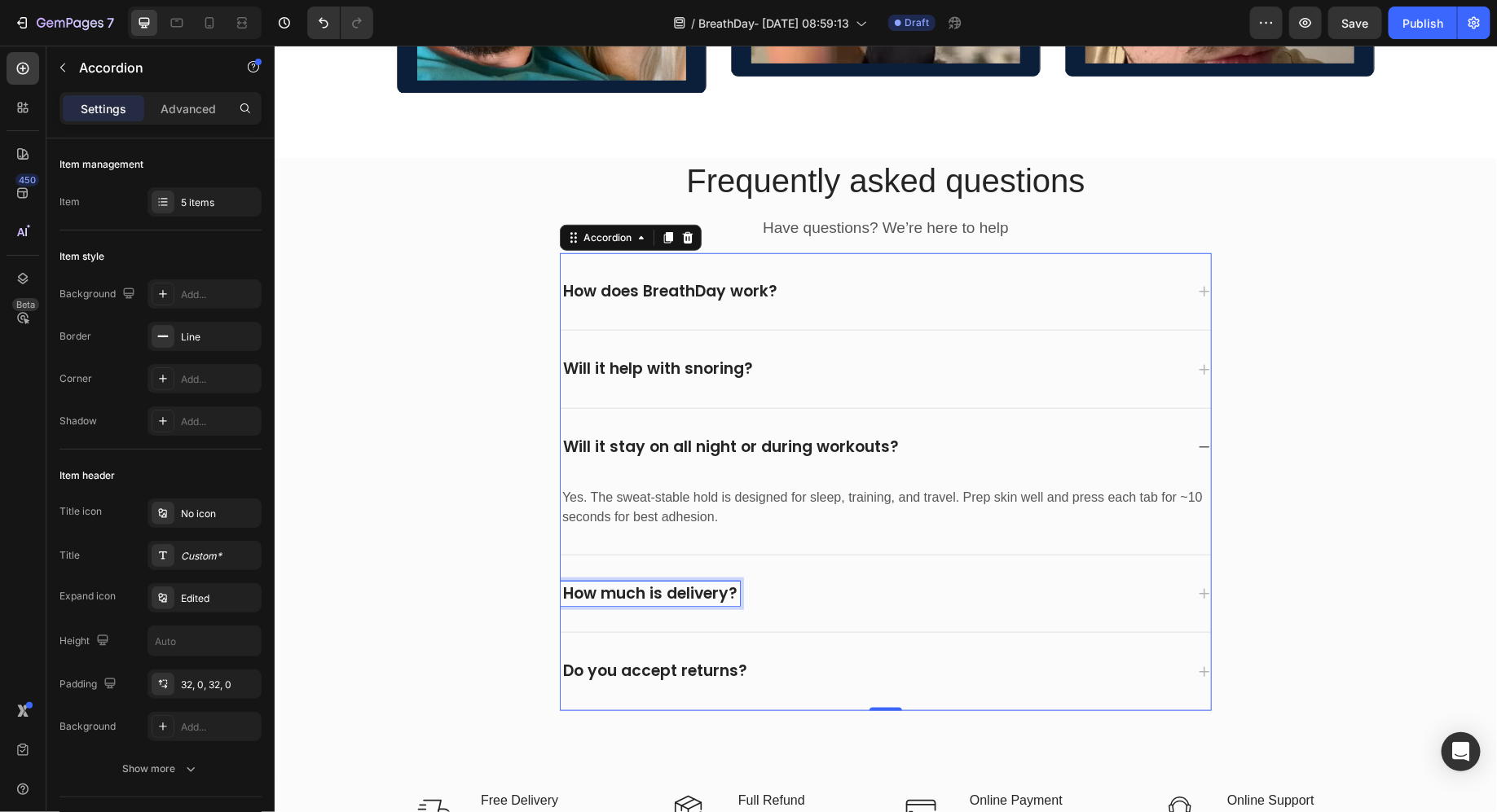
click at [638, 583] on p "How much is delivery?" at bounding box center [650, 594] width 174 height 21
click at [815, 555] on div "Is it safe for sensitive skin?" at bounding box center [885, 594] width 651 height 78
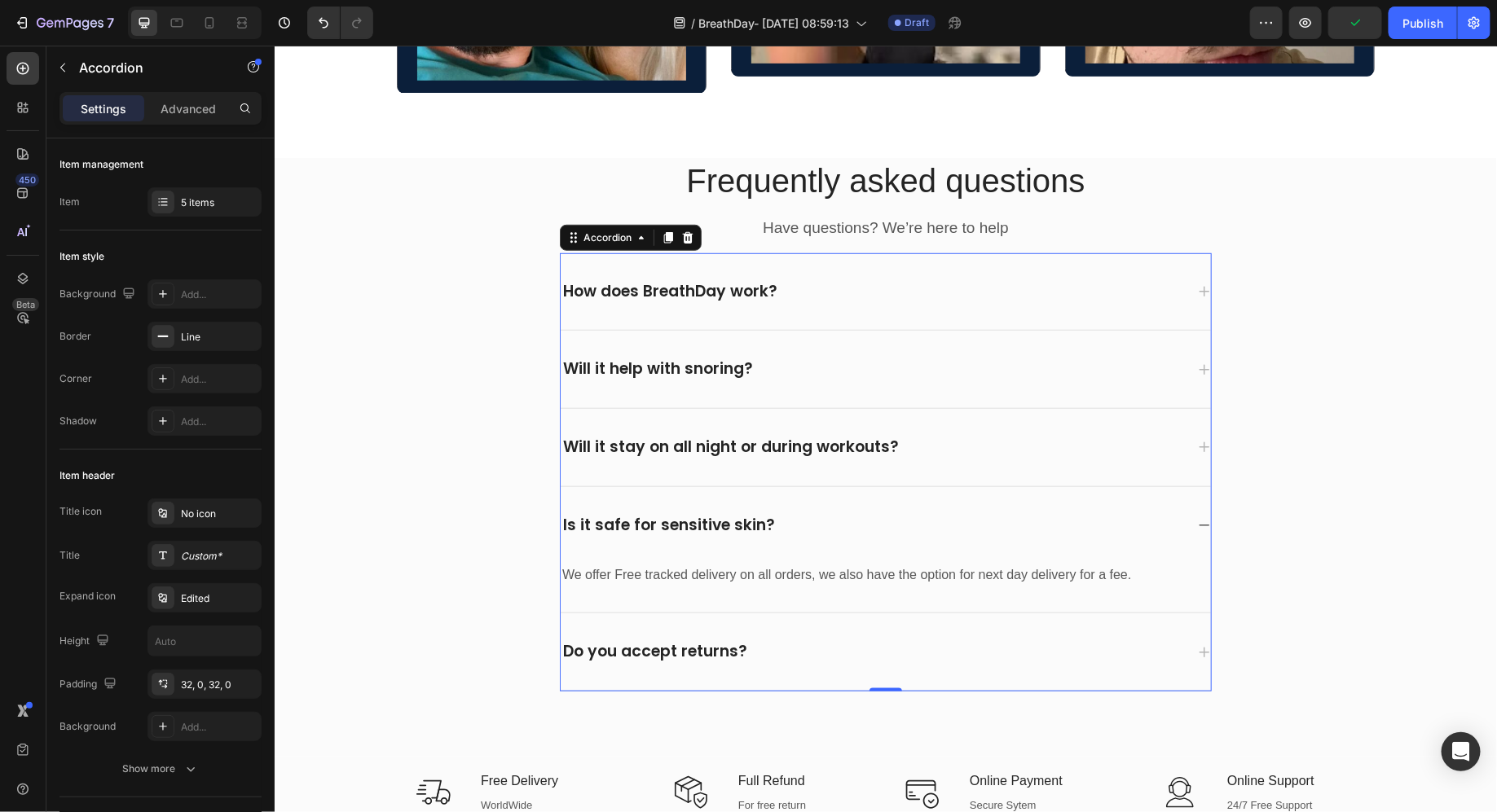
click at [664, 566] on div "We offer Free tracked delivery on all orders, we also have the option for next …" at bounding box center [885, 588] width 651 height 49
click at [672, 564] on p "We offer Free tracked delivery on all orders, we also have the option for next …" at bounding box center [885, 574] width 647 height 20
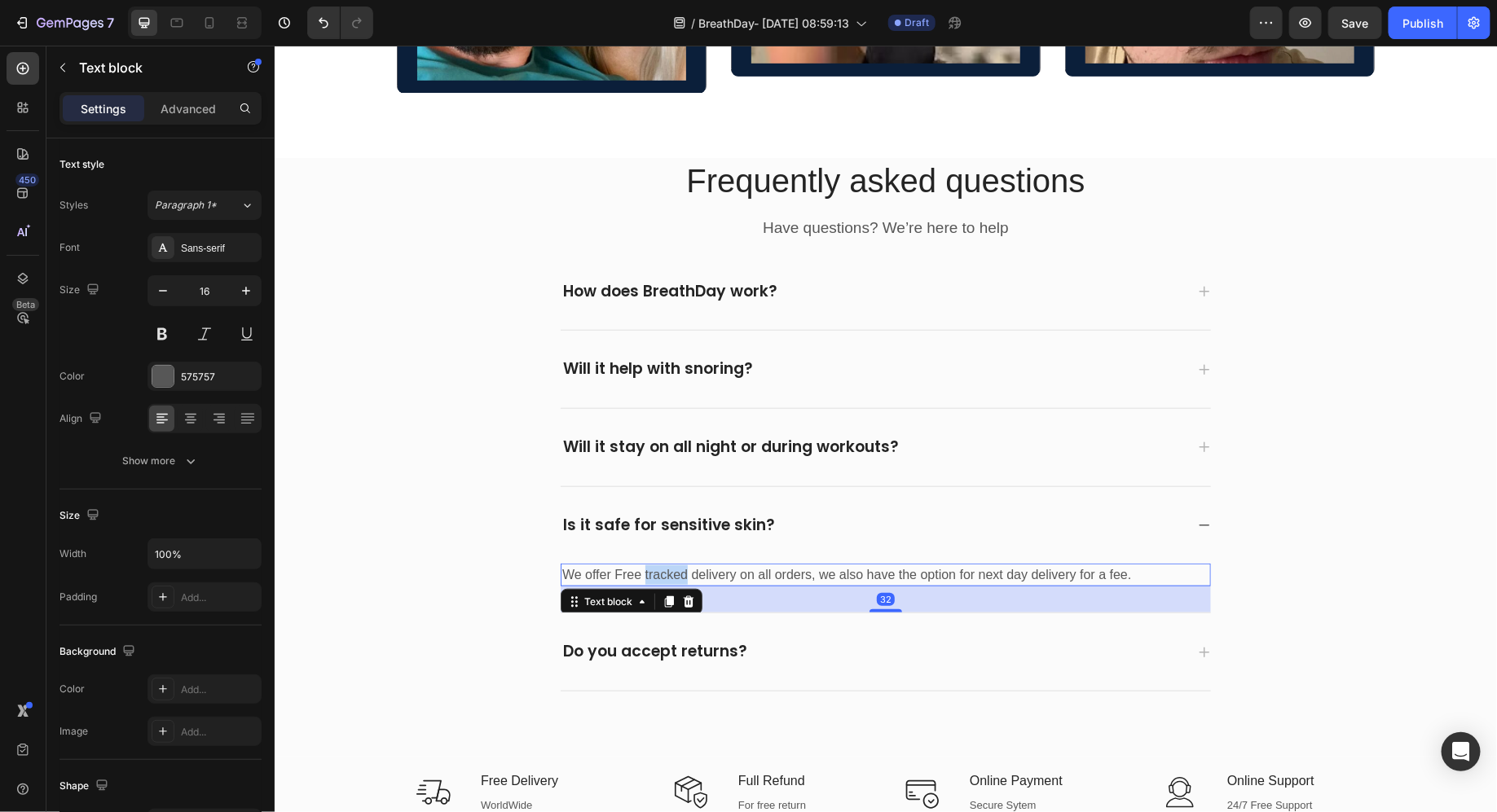
click at [672, 564] on p "We offer Free tracked delivery on all orders, we also have the option for next …" at bounding box center [885, 574] width 647 height 20
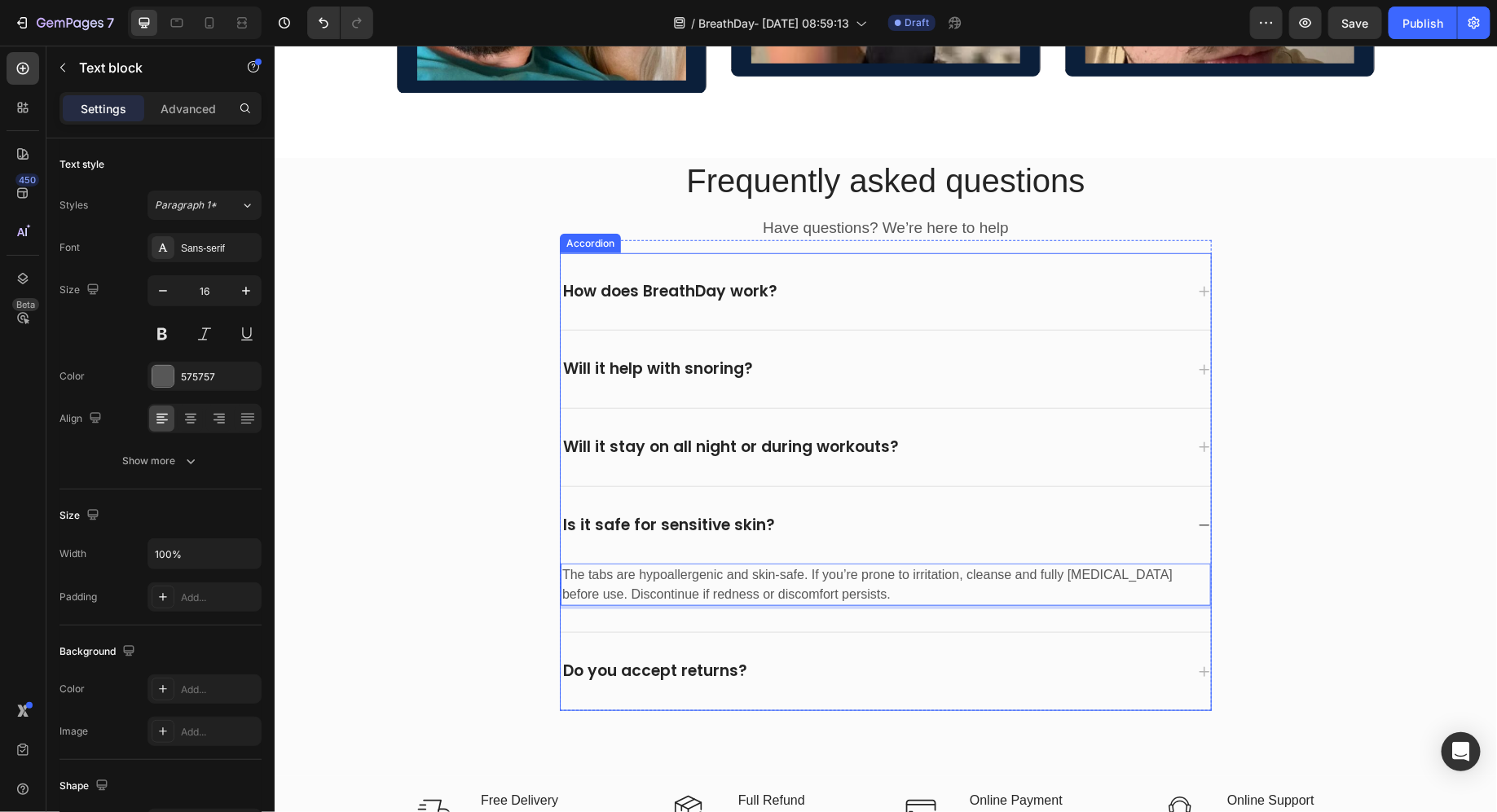
click at [705, 661] on p "Do you accept returns?" at bounding box center [654, 671] width 184 height 21
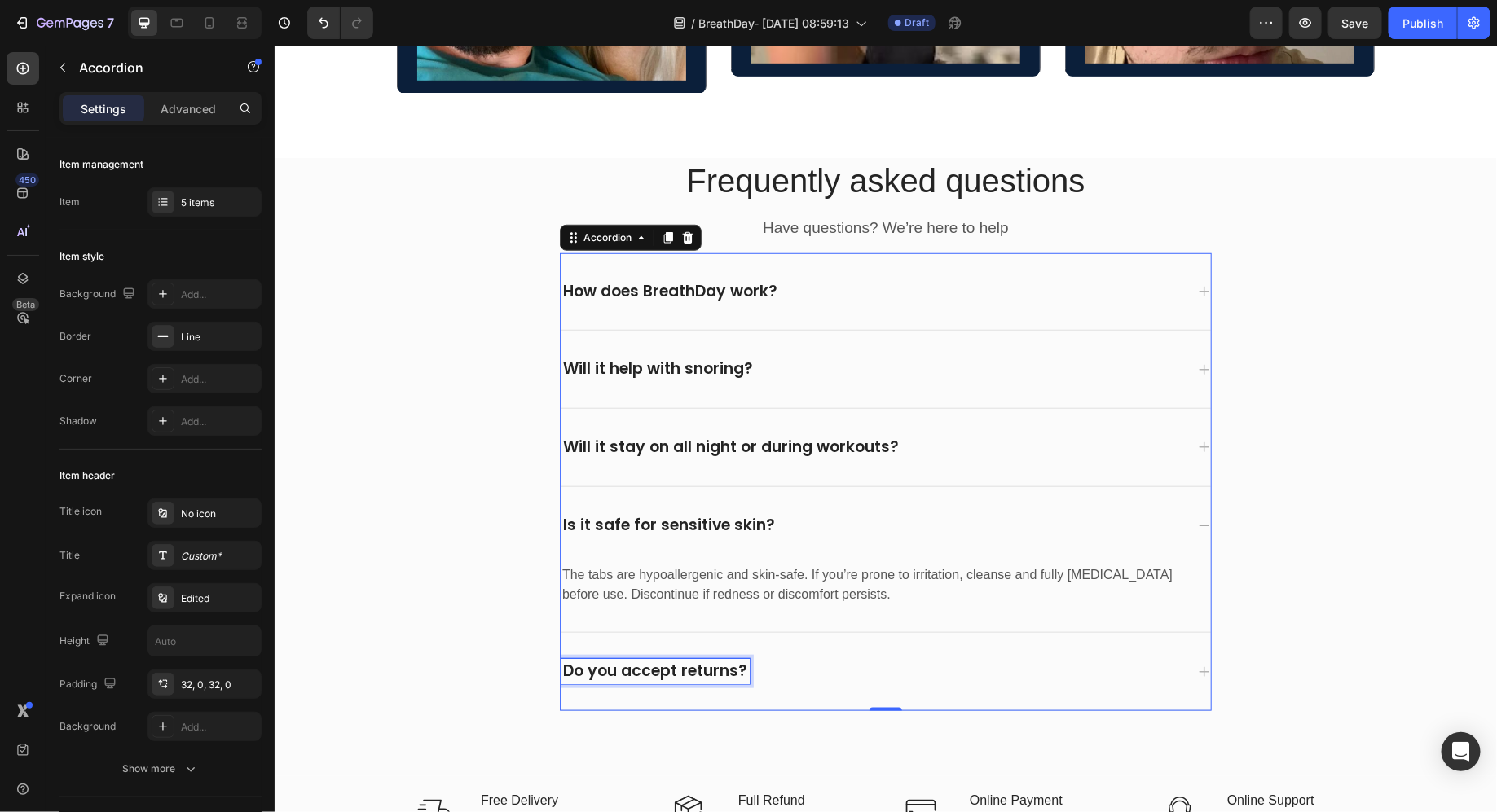
click at [705, 661] on p "Do you accept returns?" at bounding box center [654, 671] width 184 height 21
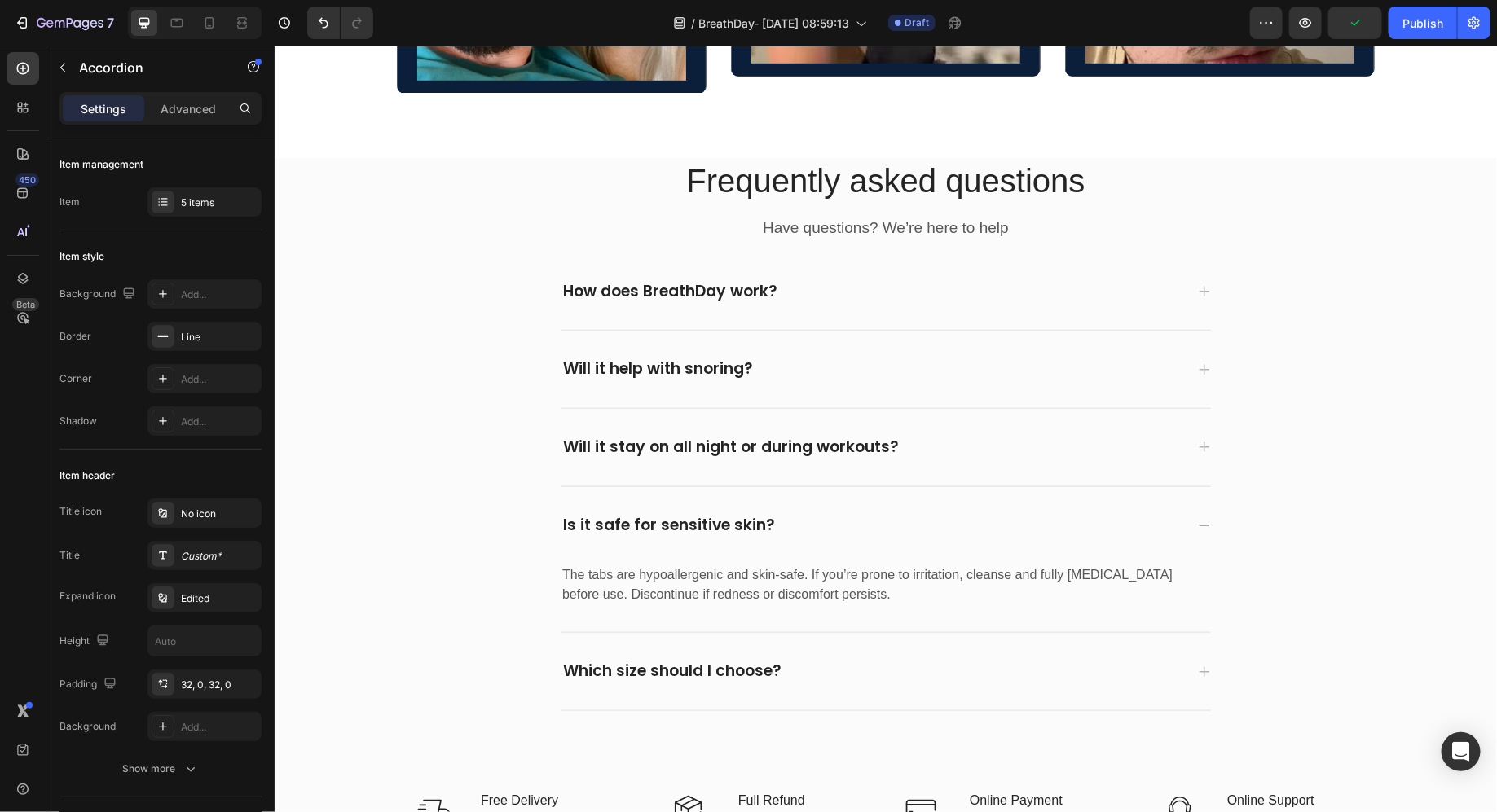
click at [826, 658] on div "Which size should I choose?" at bounding box center [872, 670] width 624 height 26
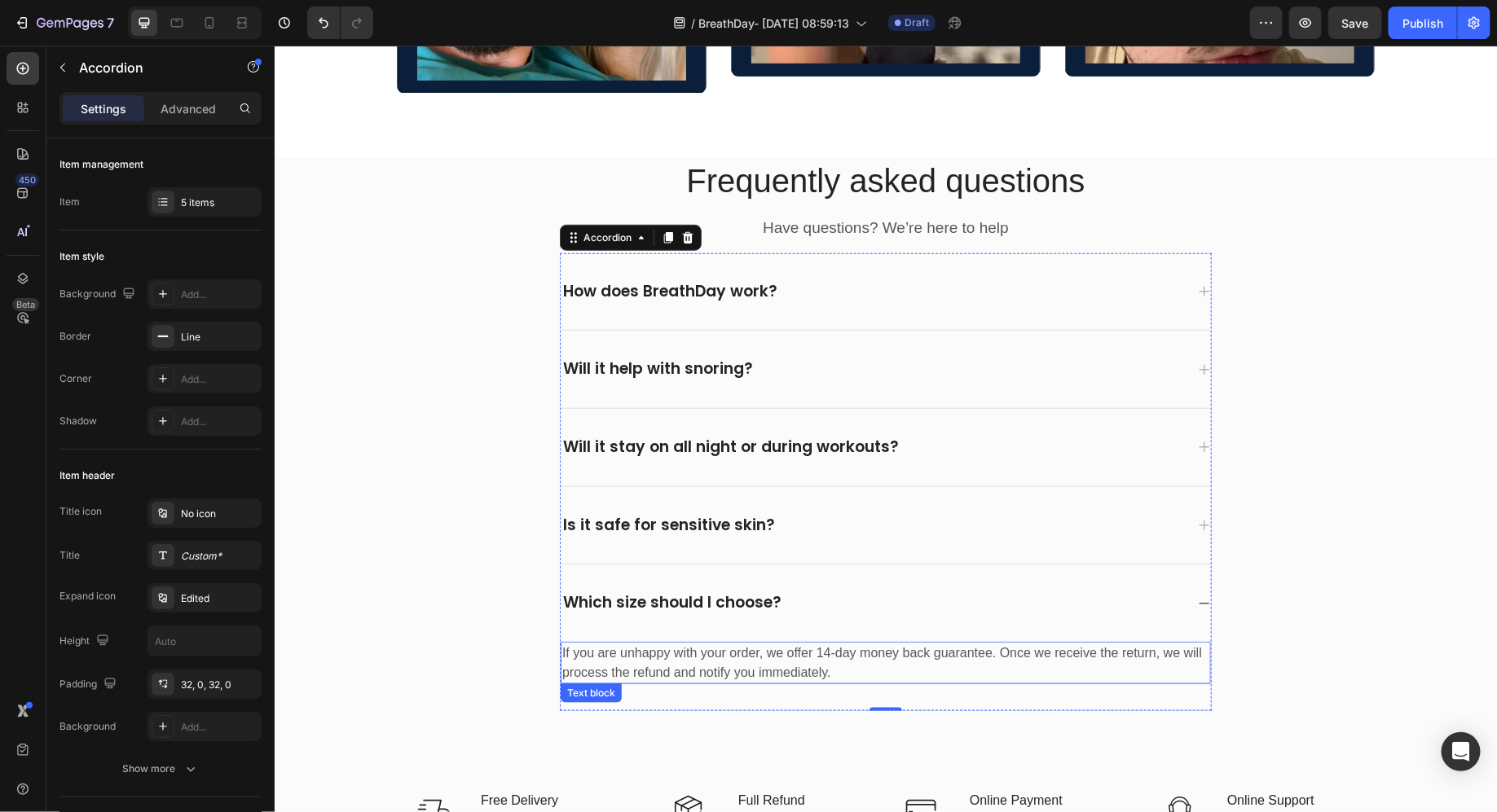
click at [682, 650] on p "If you are unhappy with your order, we offer 14-day money back guarantee. Once …" at bounding box center [885, 662] width 647 height 39
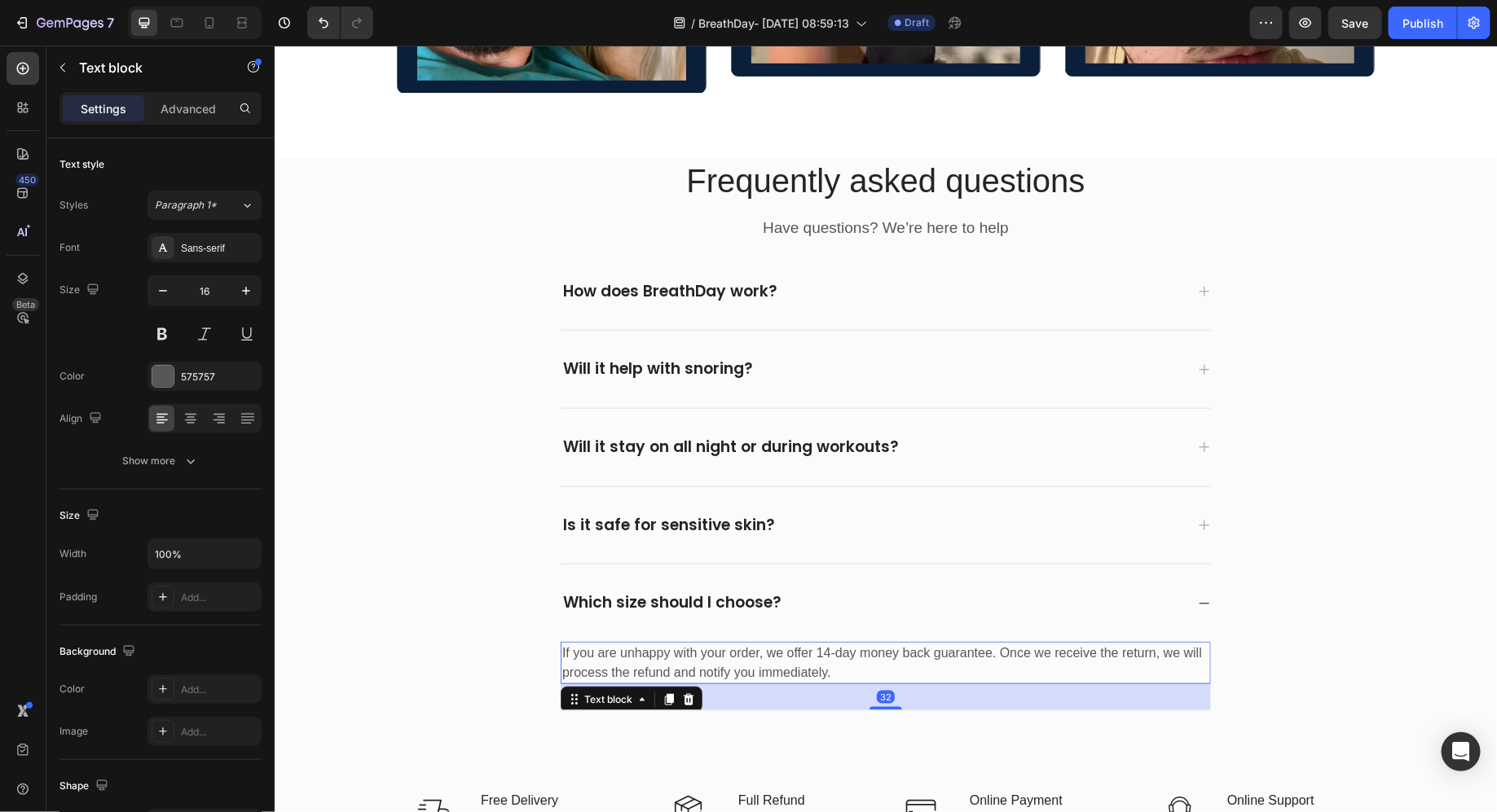
click at [682, 650] on p "If you are unhappy with your order, we offer 14-day money back guarantee. Once …" at bounding box center [885, 662] width 647 height 39
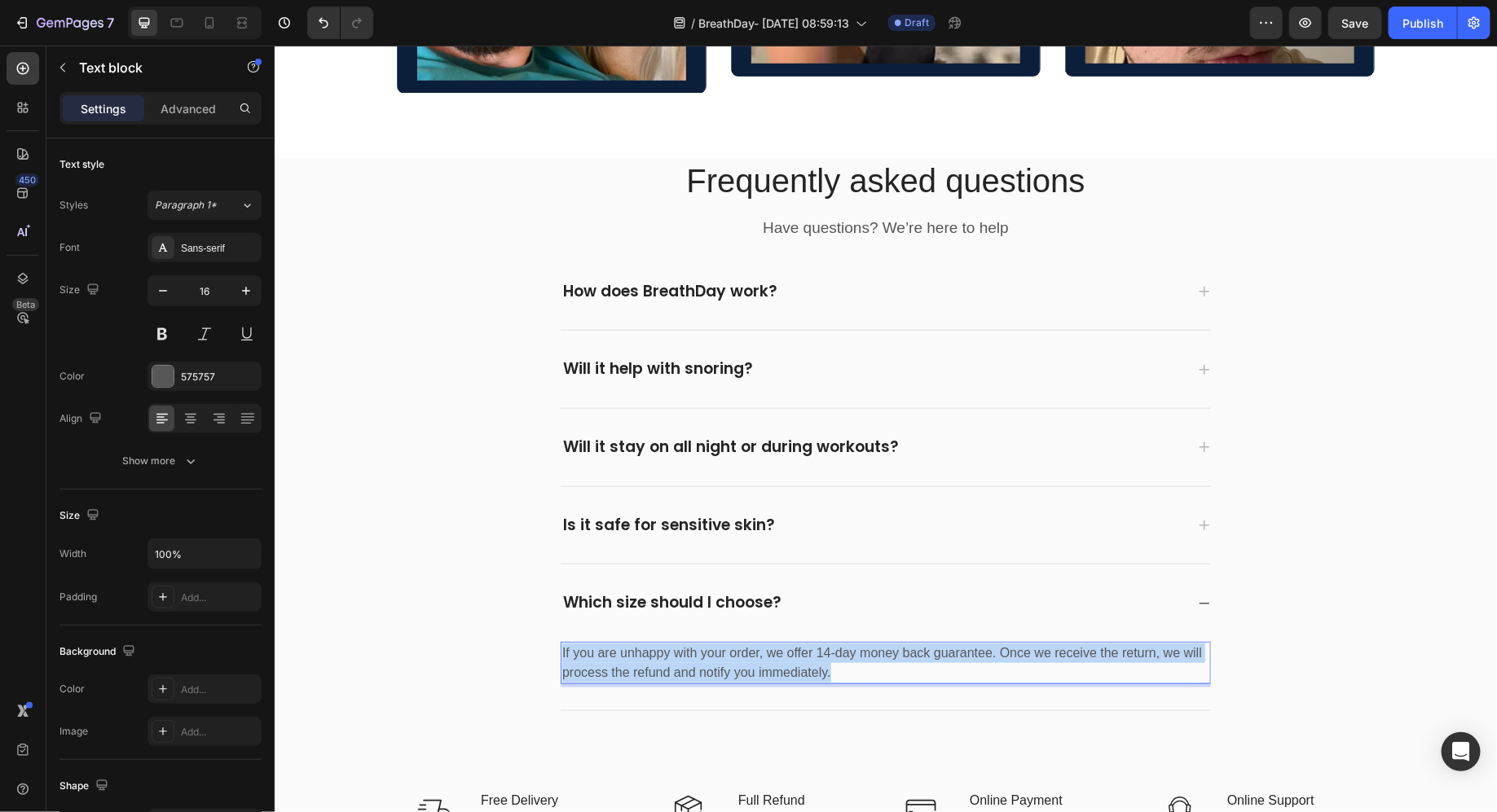
click at [682, 650] on p "If you are unhappy with your order, we offer 14-day money back guarantee. Once …" at bounding box center [885, 662] width 647 height 39
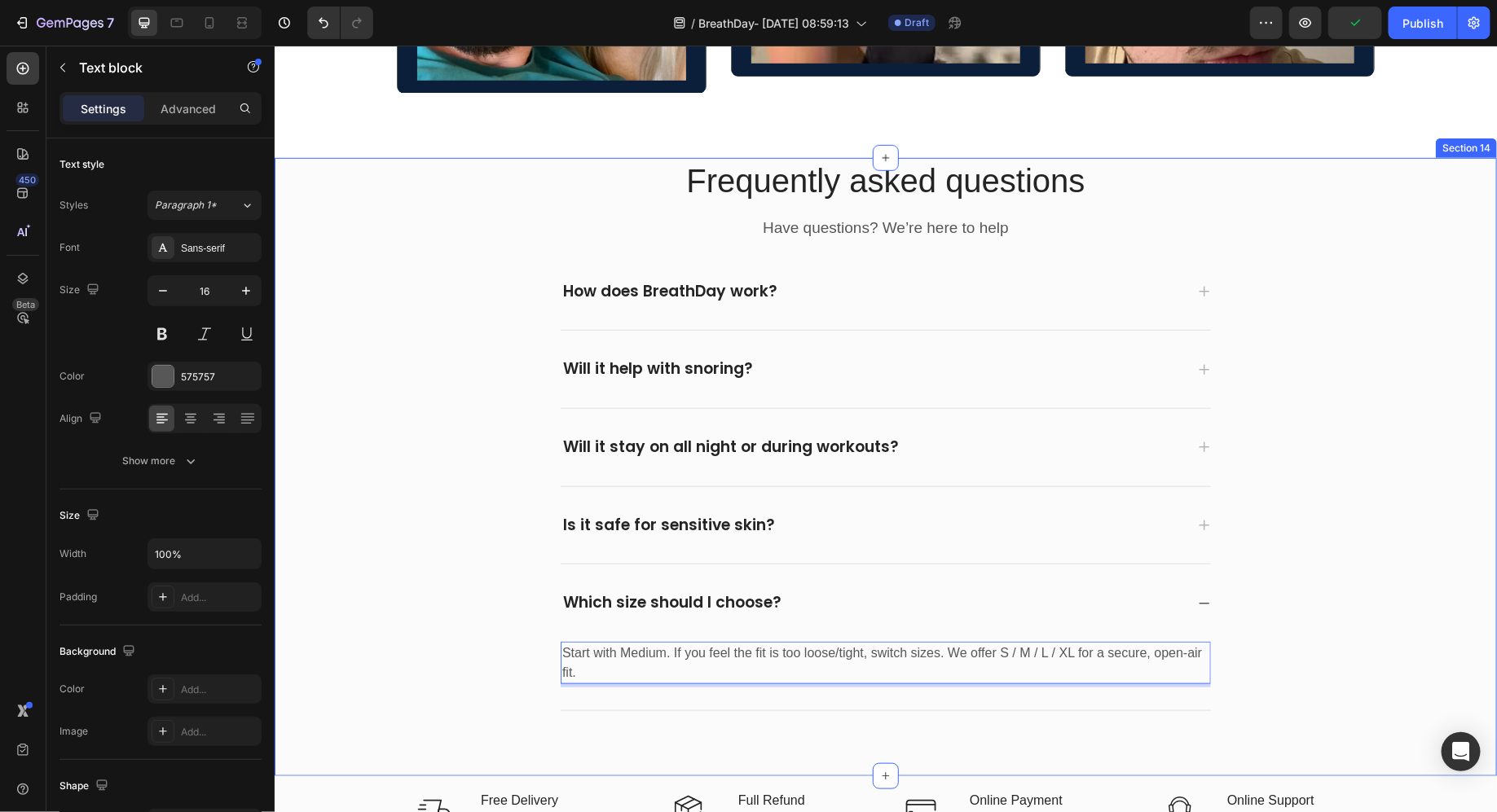
click at [1270, 576] on div "Frequently asked questions Heading Have questions? We’re here to help Text bloc…" at bounding box center [885, 433] width 1198 height 553
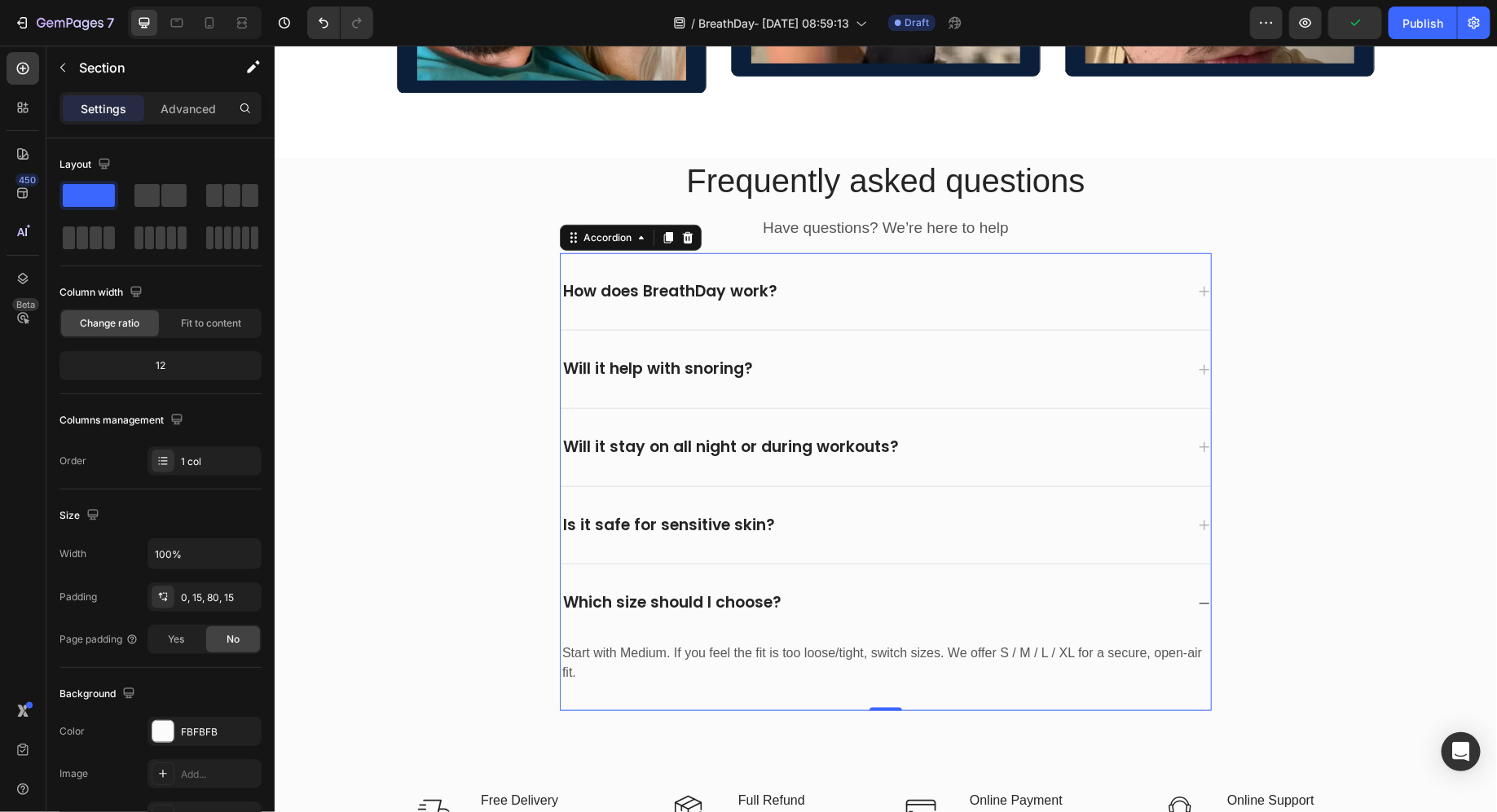
click at [1200, 592] on div "Which size should I choose?" at bounding box center [885, 602] width 651 height 78
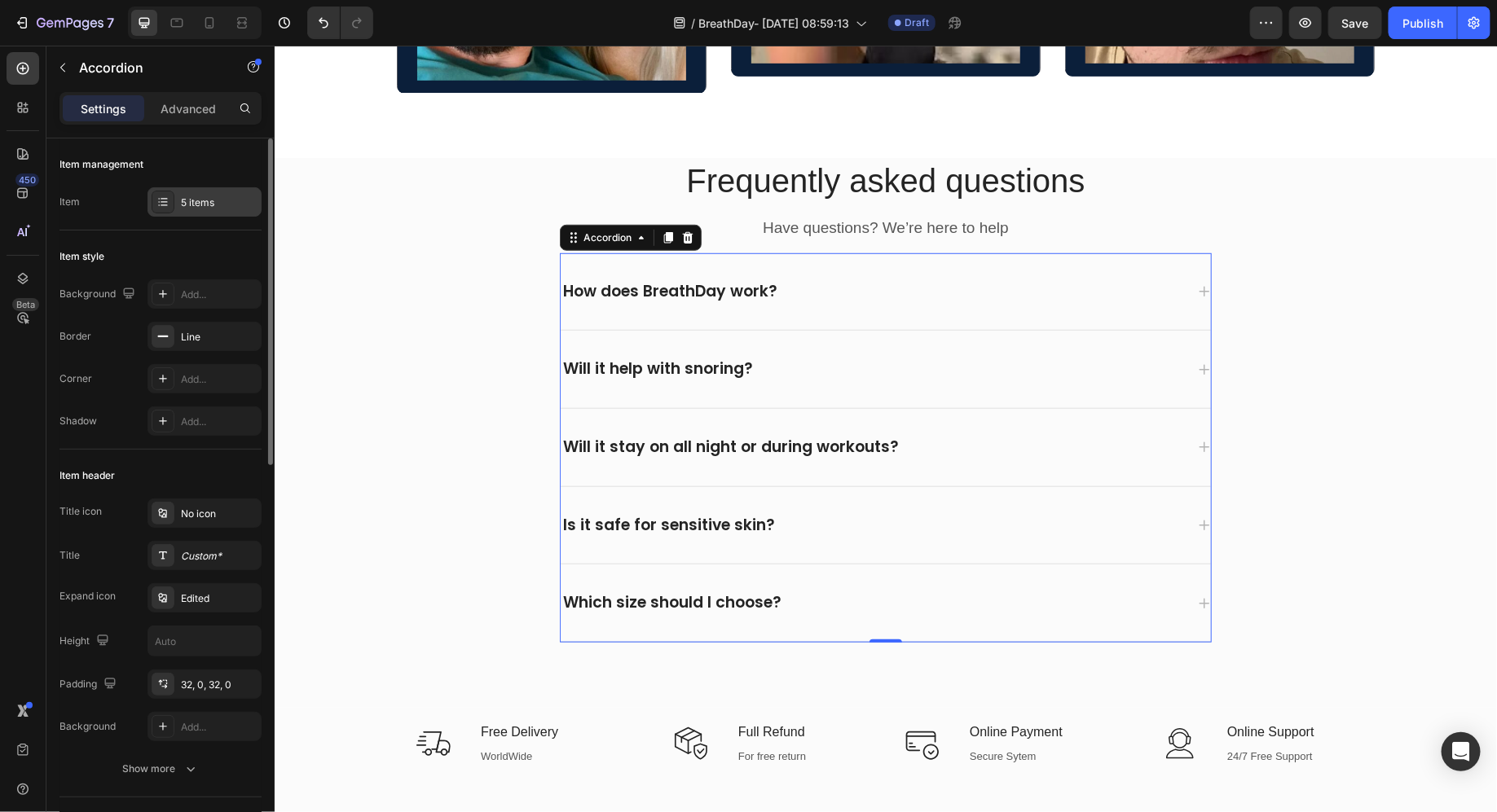
click at [186, 209] on div "5 items" at bounding box center [218, 203] width 77 height 15
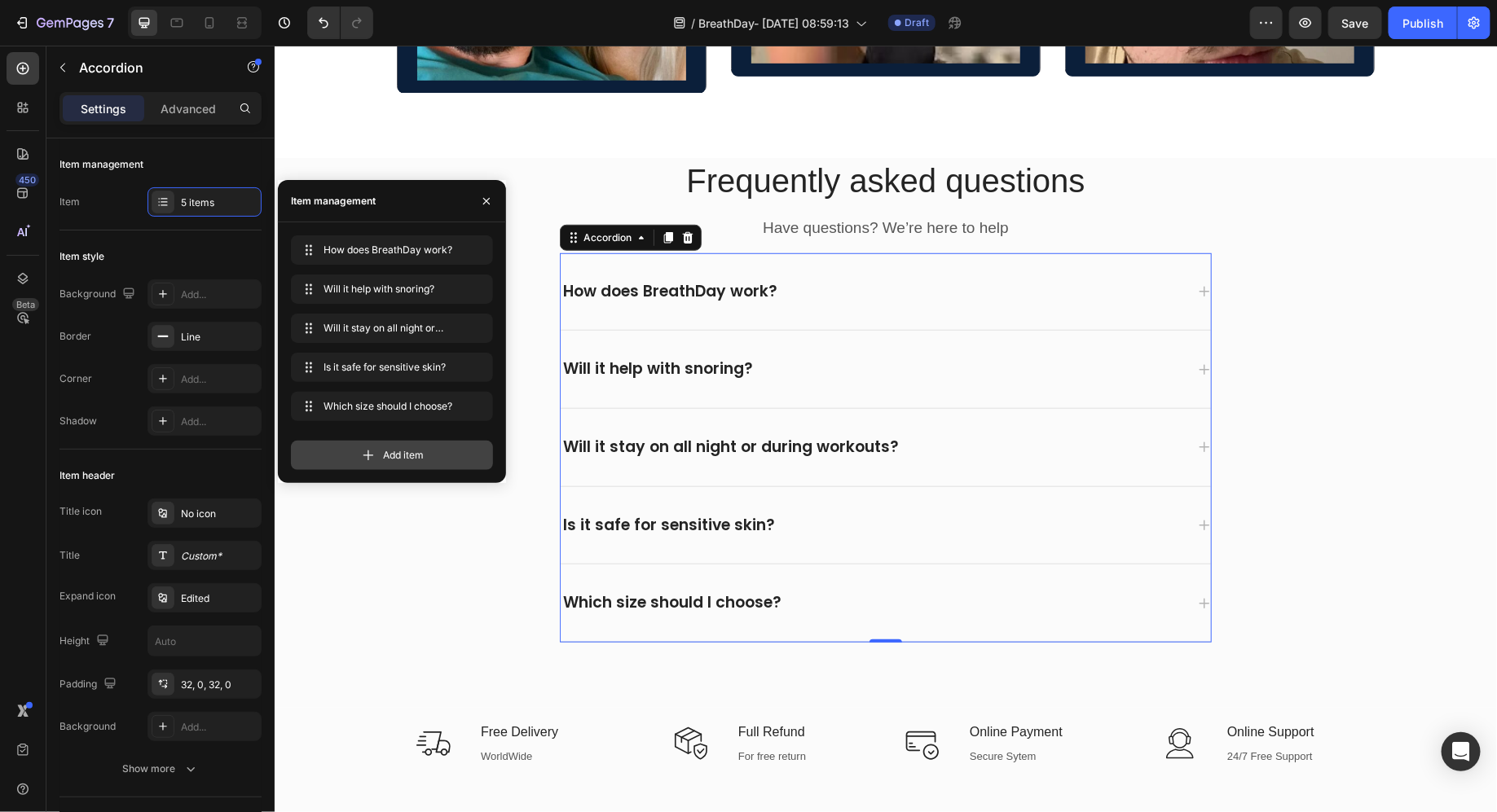
click at [352, 450] on div "Add item" at bounding box center [392, 455] width 202 height 29
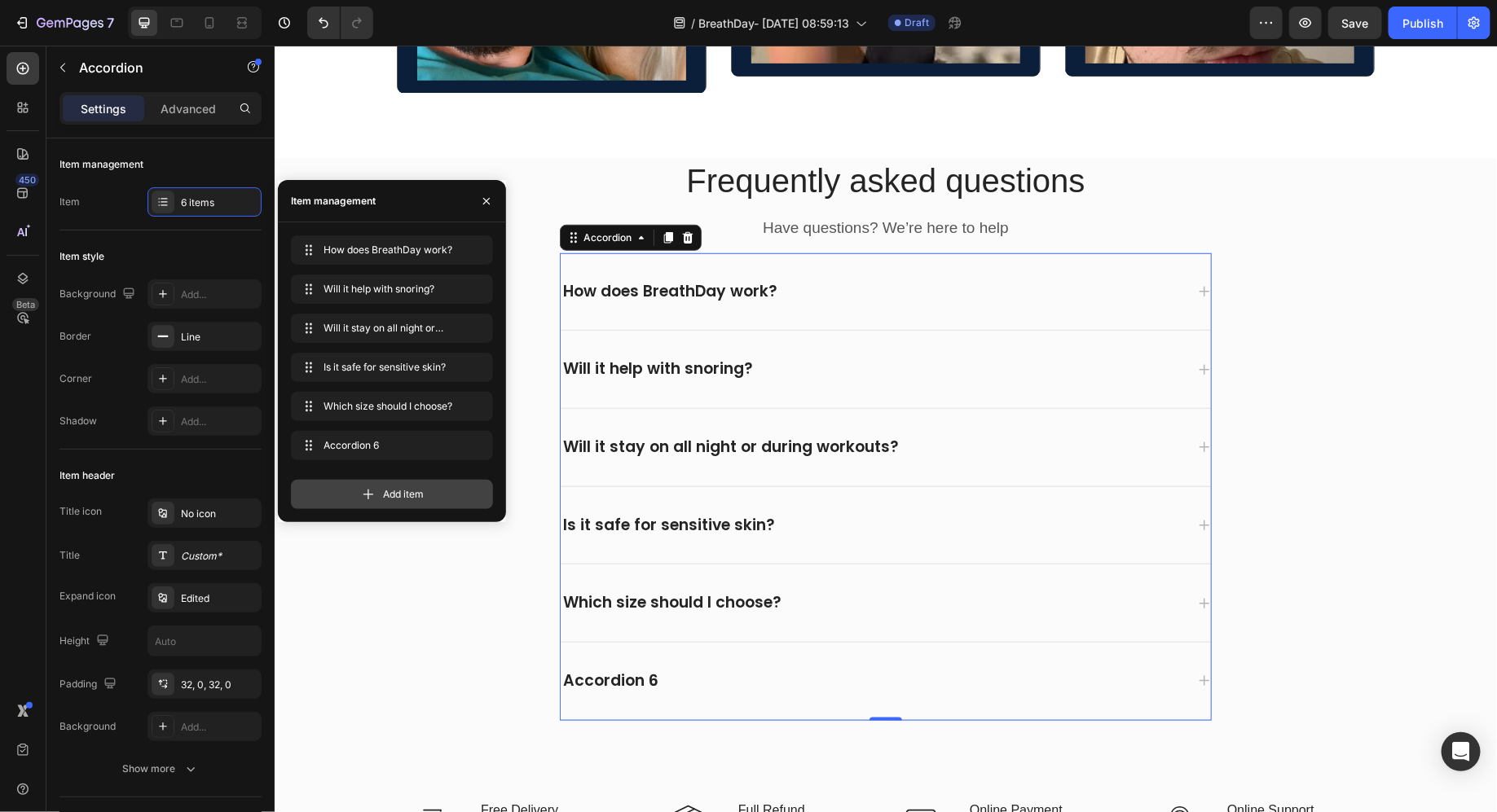
click at [355, 500] on div "Add item" at bounding box center [392, 494] width 202 height 29
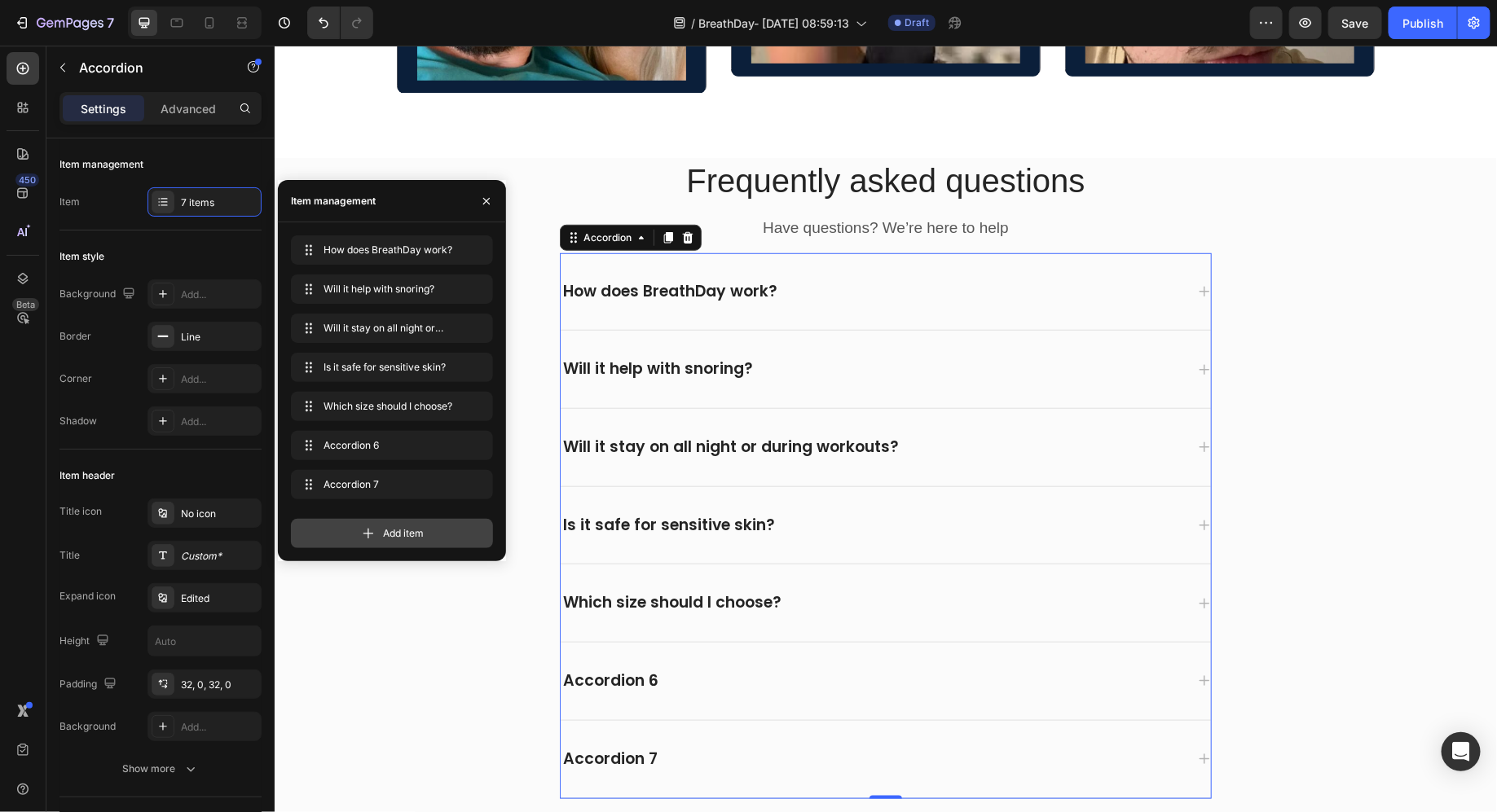
click at [369, 531] on icon at bounding box center [368, 533] width 16 height 16
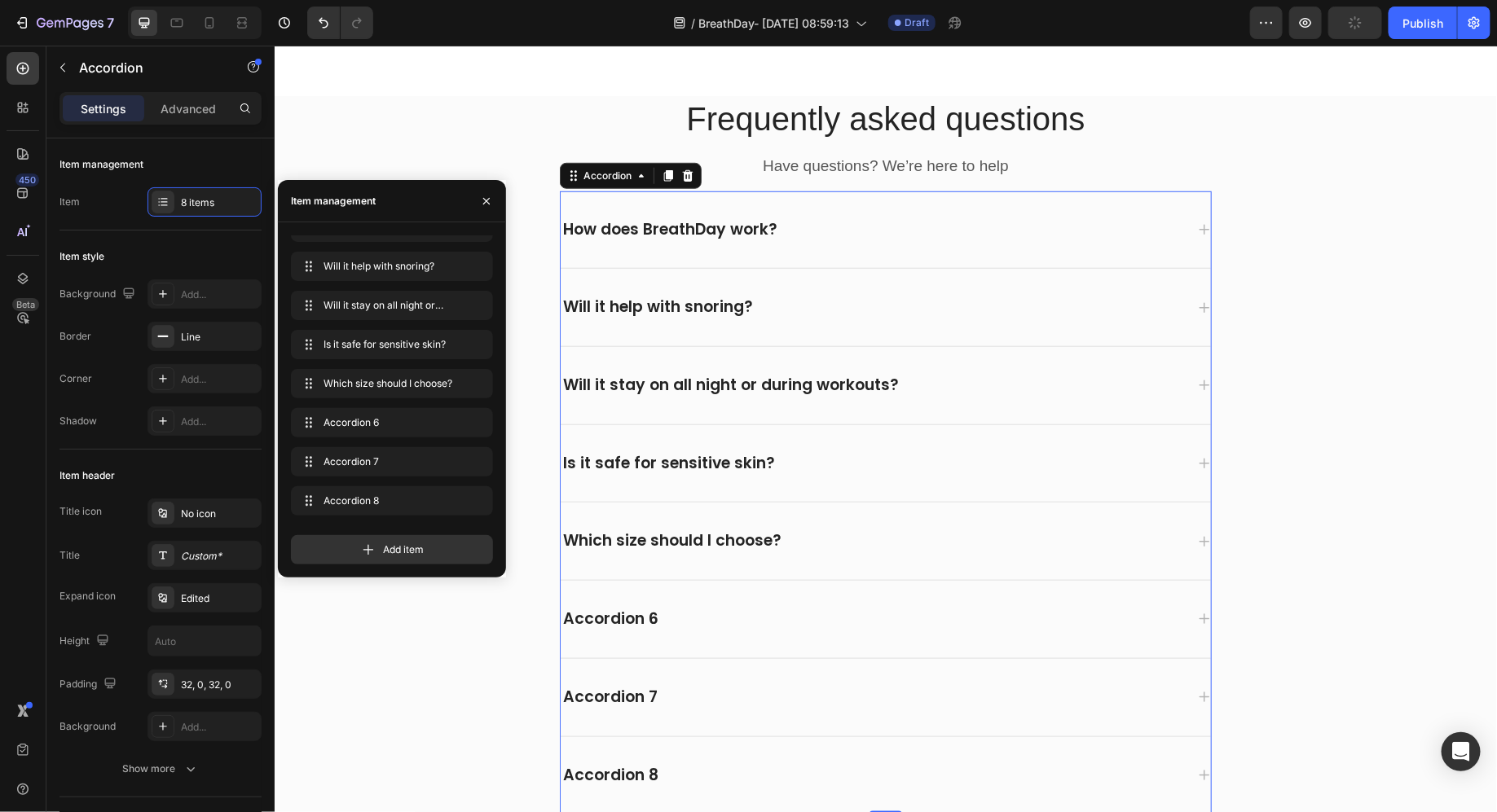
scroll to position [6553, 0]
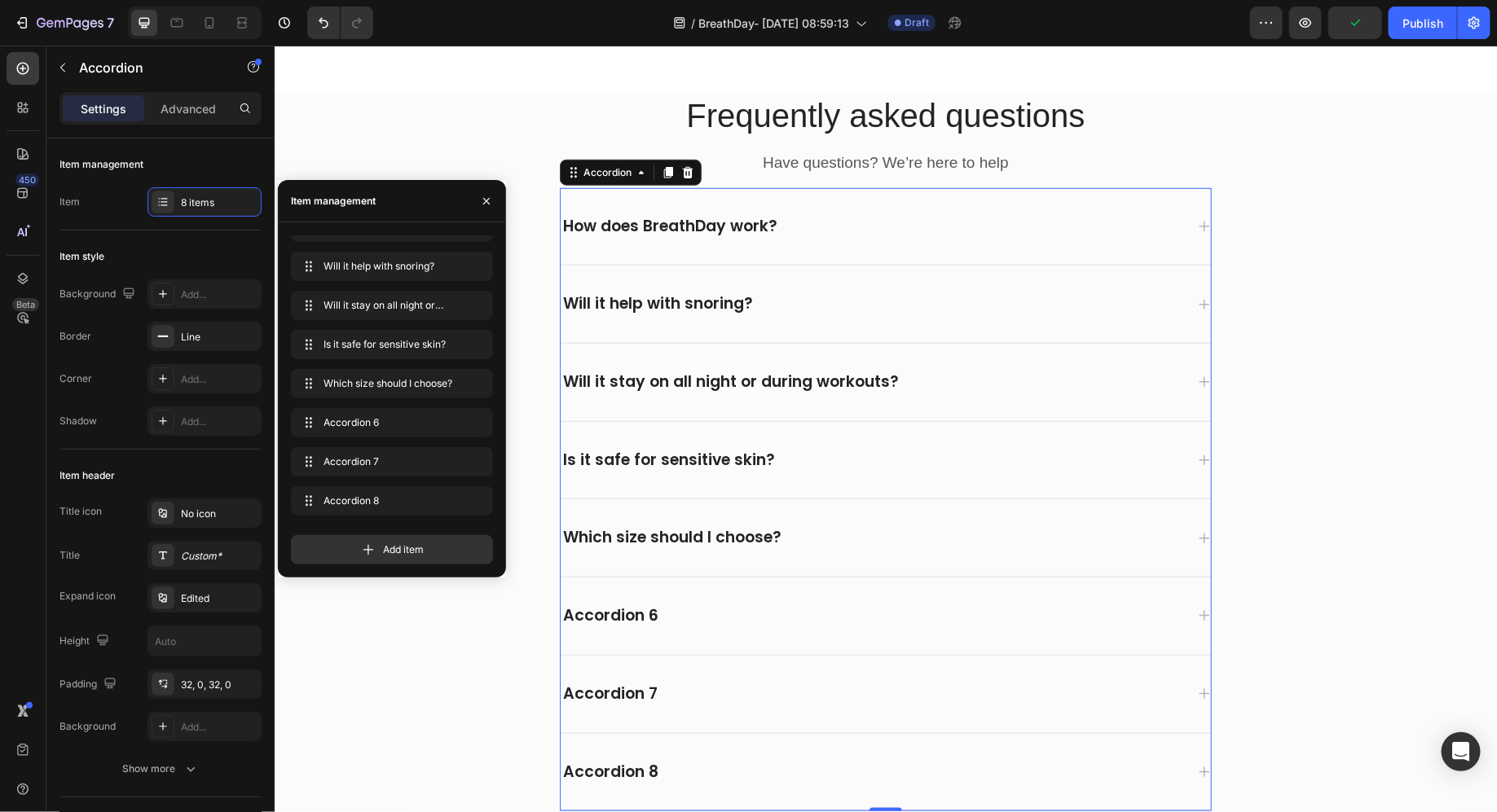
click at [634, 603] on div "Accordion 6" at bounding box center [610, 615] width 100 height 26
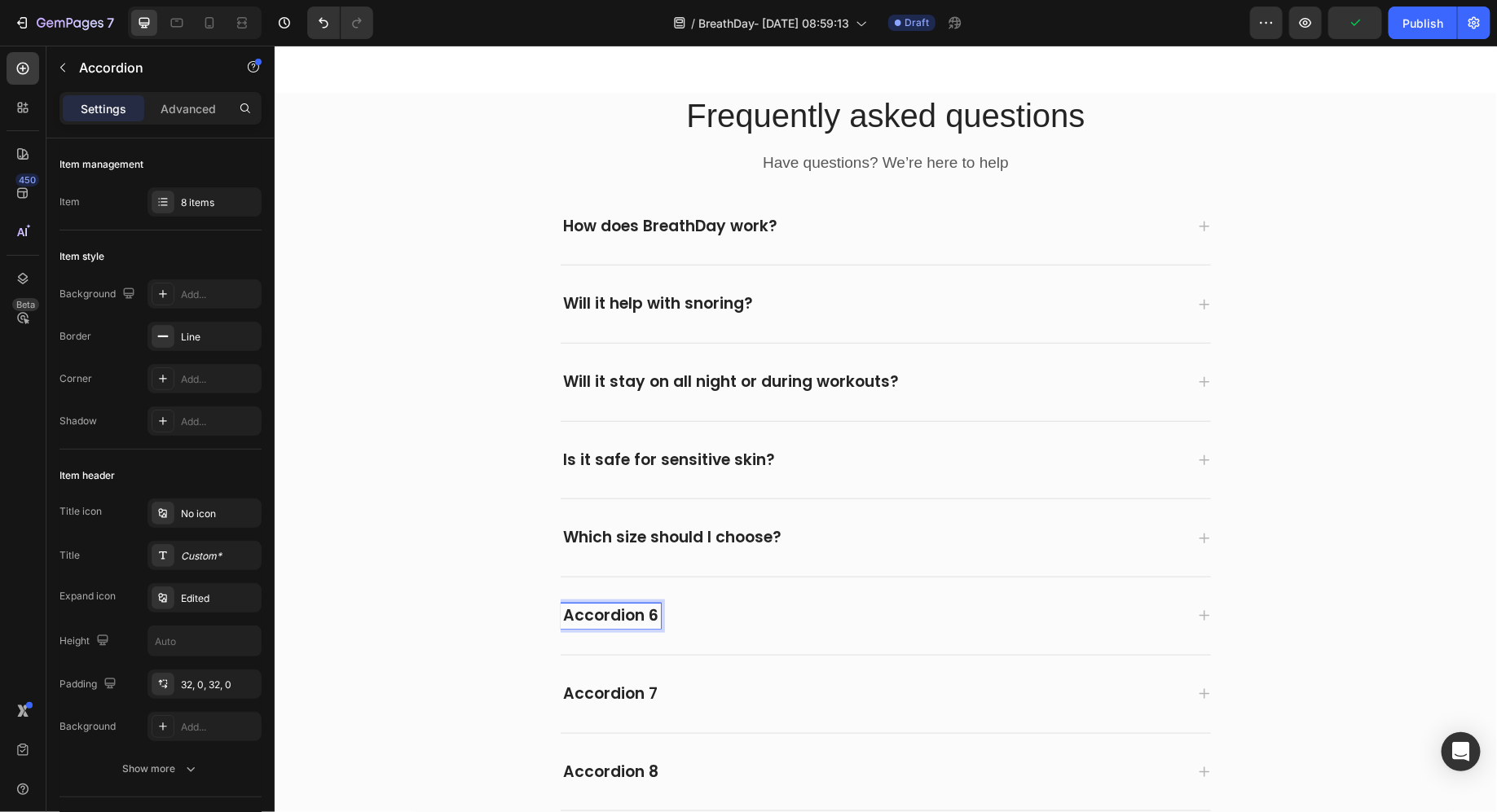
click at [634, 605] on p "Accordion 6" at bounding box center [610, 615] width 96 height 21
click at [782, 612] on div "Is the band reusable?" at bounding box center [885, 615] width 651 height 78
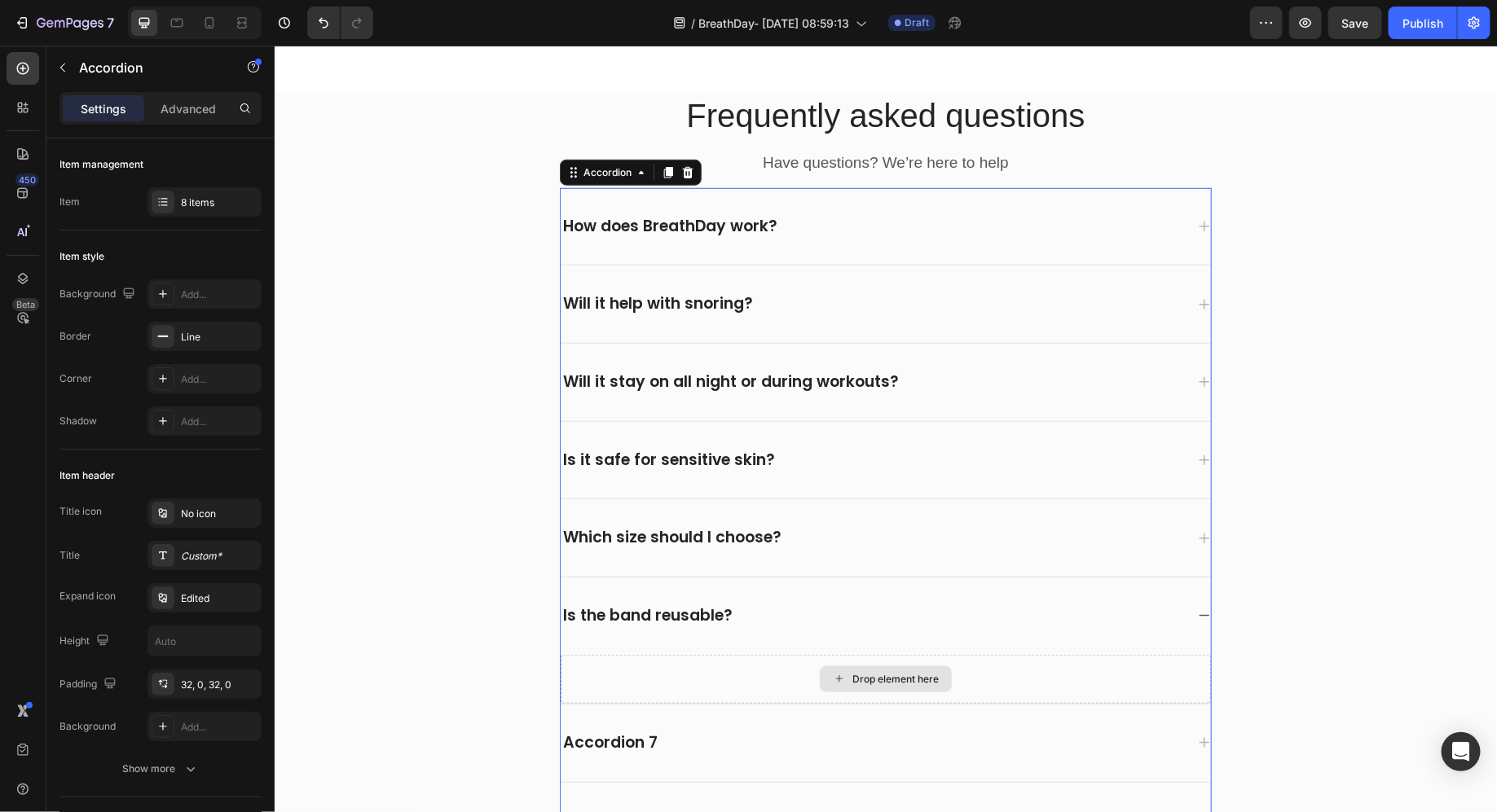
click at [655, 654] on div "Drop element here" at bounding box center [885, 679] width 651 height 49
click at [796, 654] on div "Drop element here" at bounding box center [885, 679] width 651 height 49
click at [808, 525] on div "Which size should I choose?" at bounding box center [872, 537] width 624 height 26
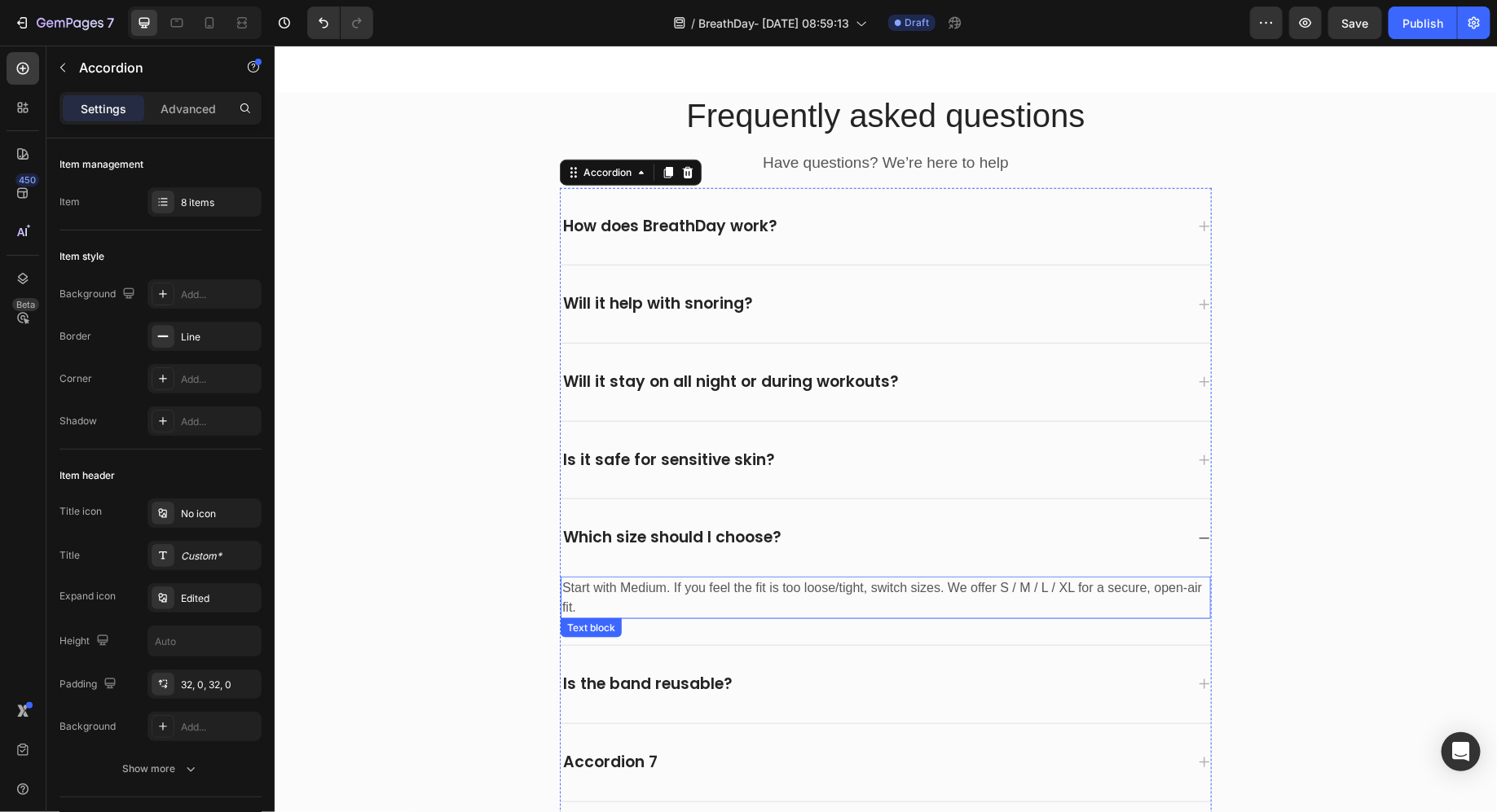
click at [811, 578] on p "Start with Medium. If you feel the fit is too loose/tight, switch sizes. We off…" at bounding box center [885, 596] width 647 height 39
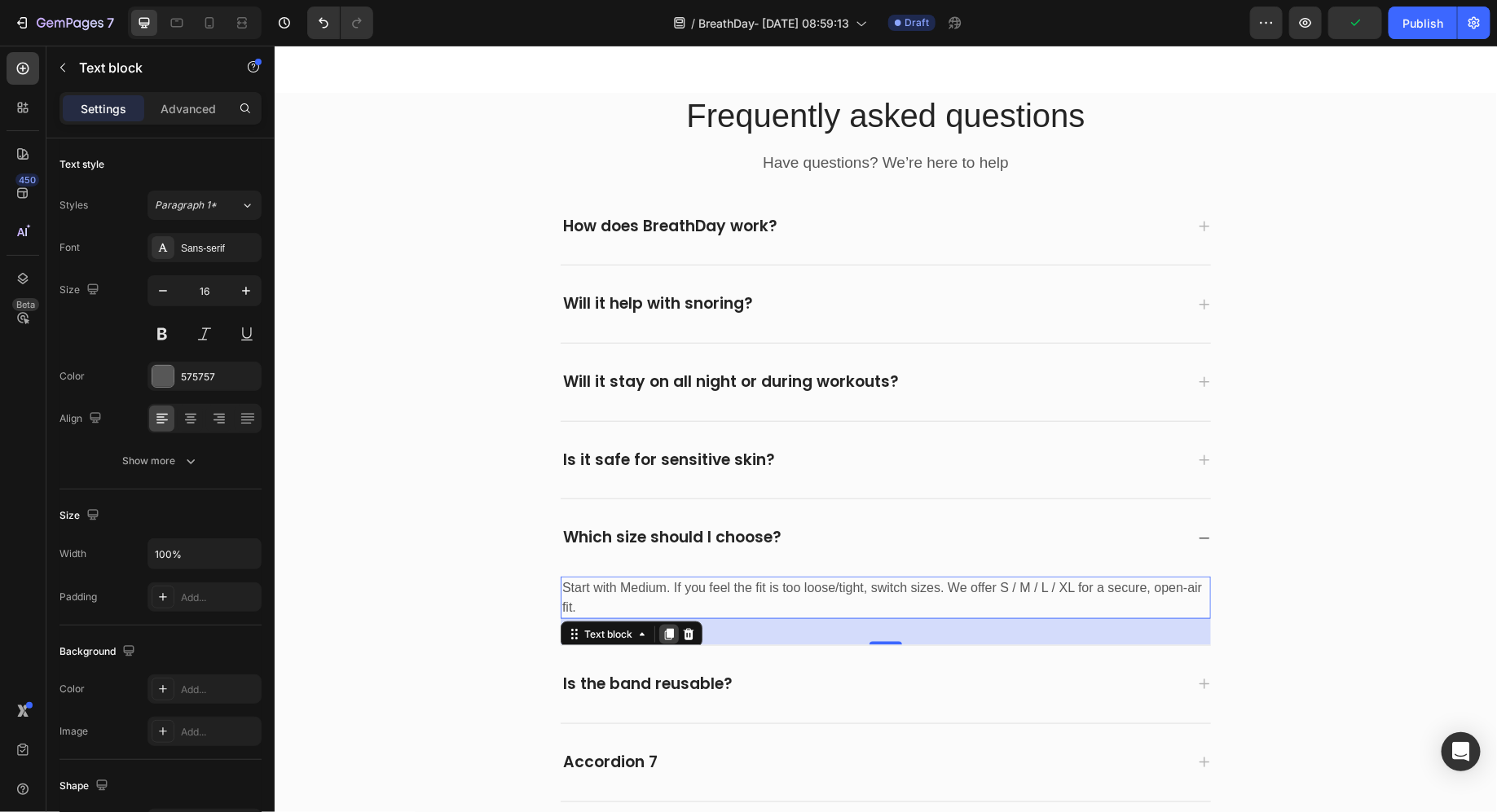
click at [664, 624] on div at bounding box center [668, 633] width 20 height 20
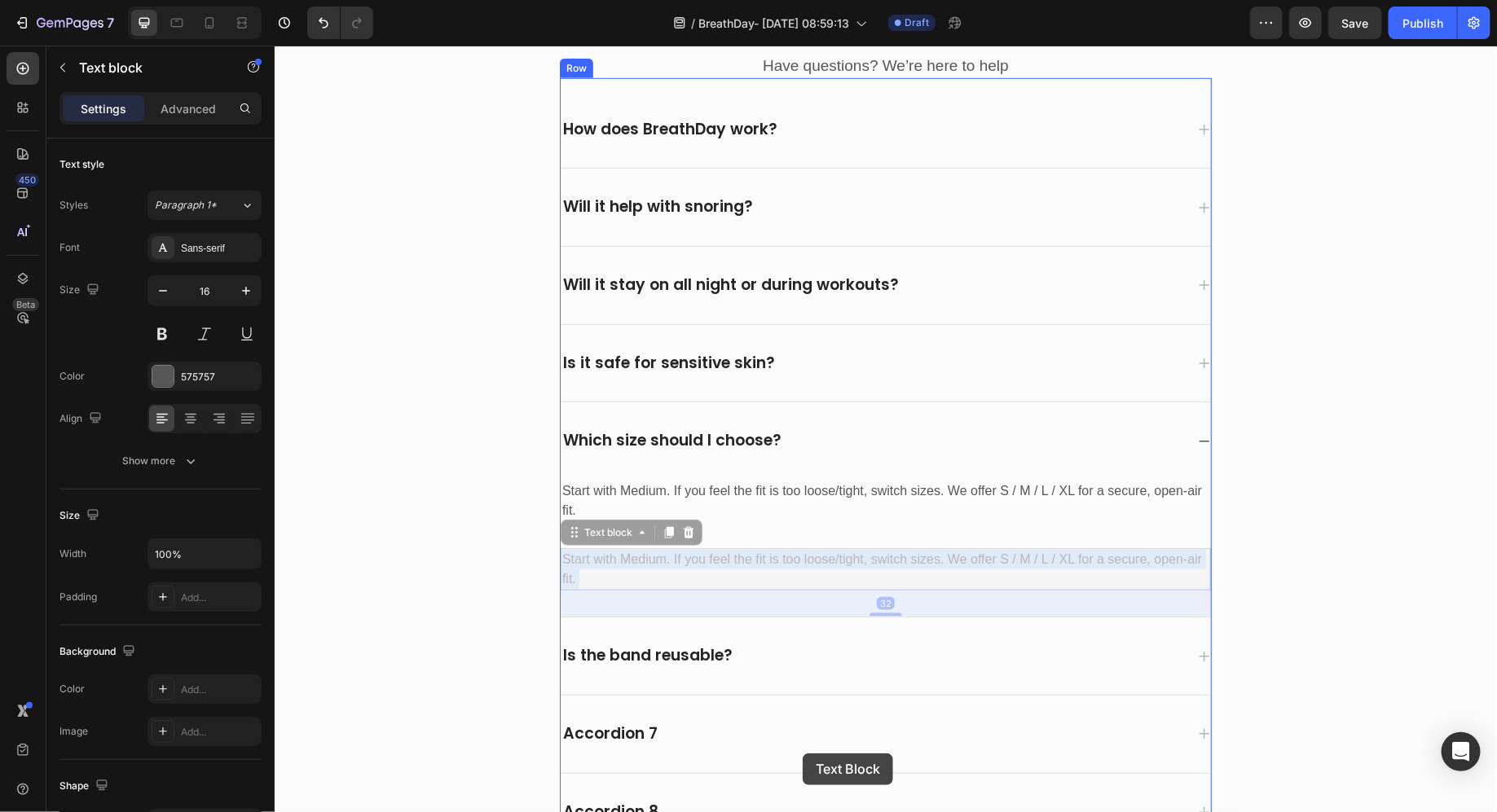
scroll to position [6642, 0]
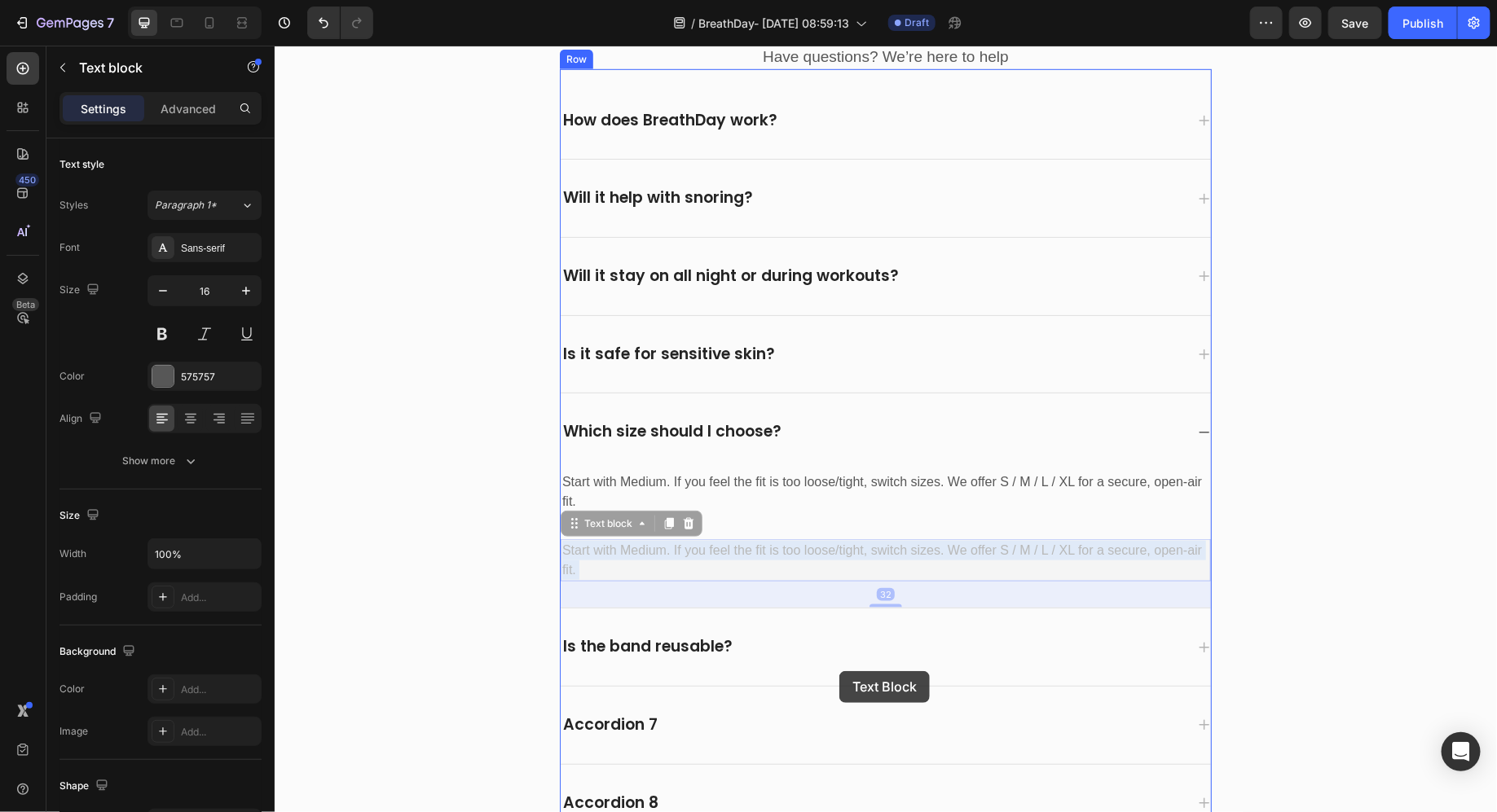
drag, startPoint x: 803, startPoint y: 645, endPoint x: 837, endPoint y: 670, distance: 42.2
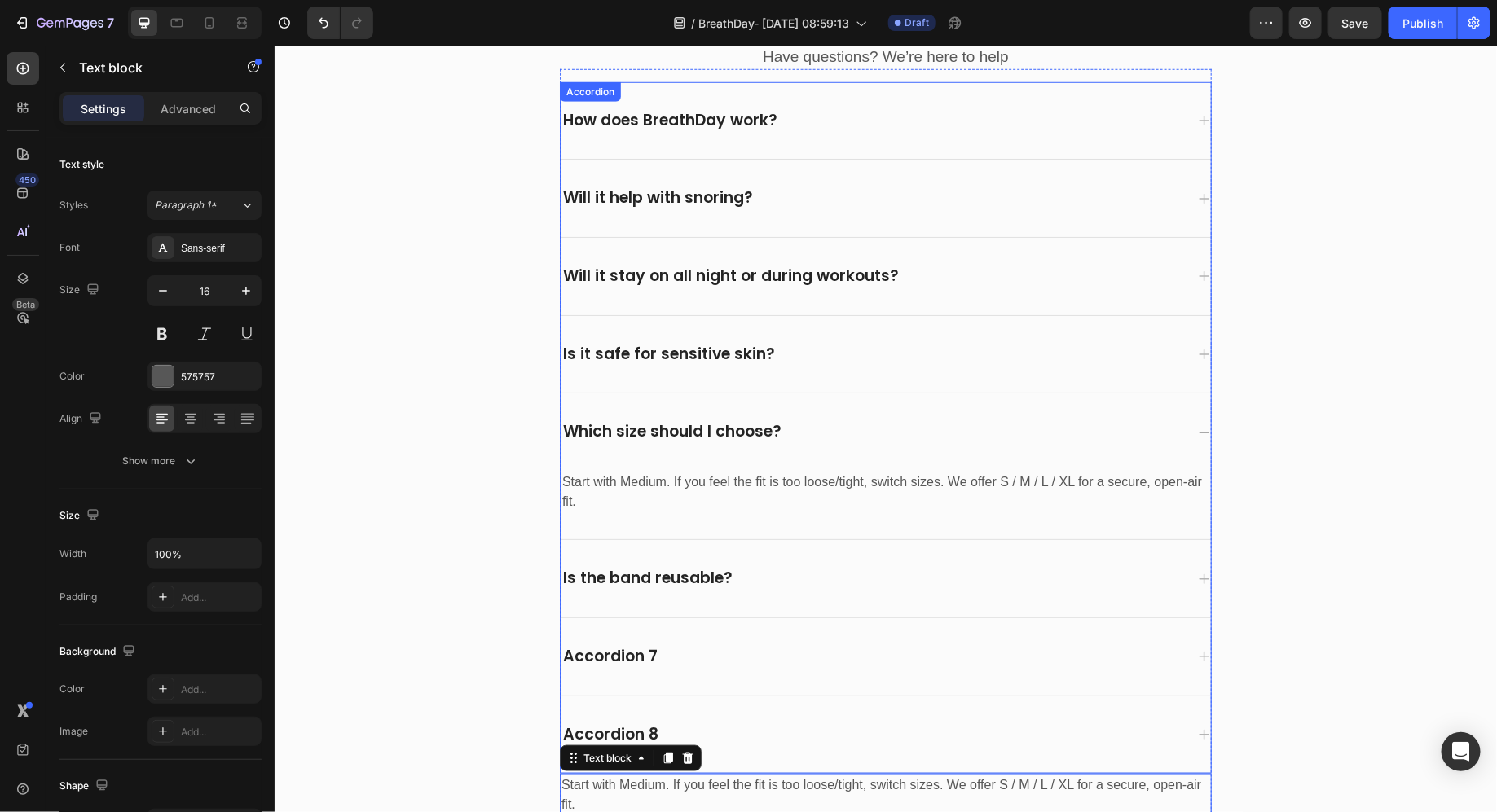
click at [788, 557] on div "Is the band reusable?" at bounding box center [885, 579] width 651 height 78
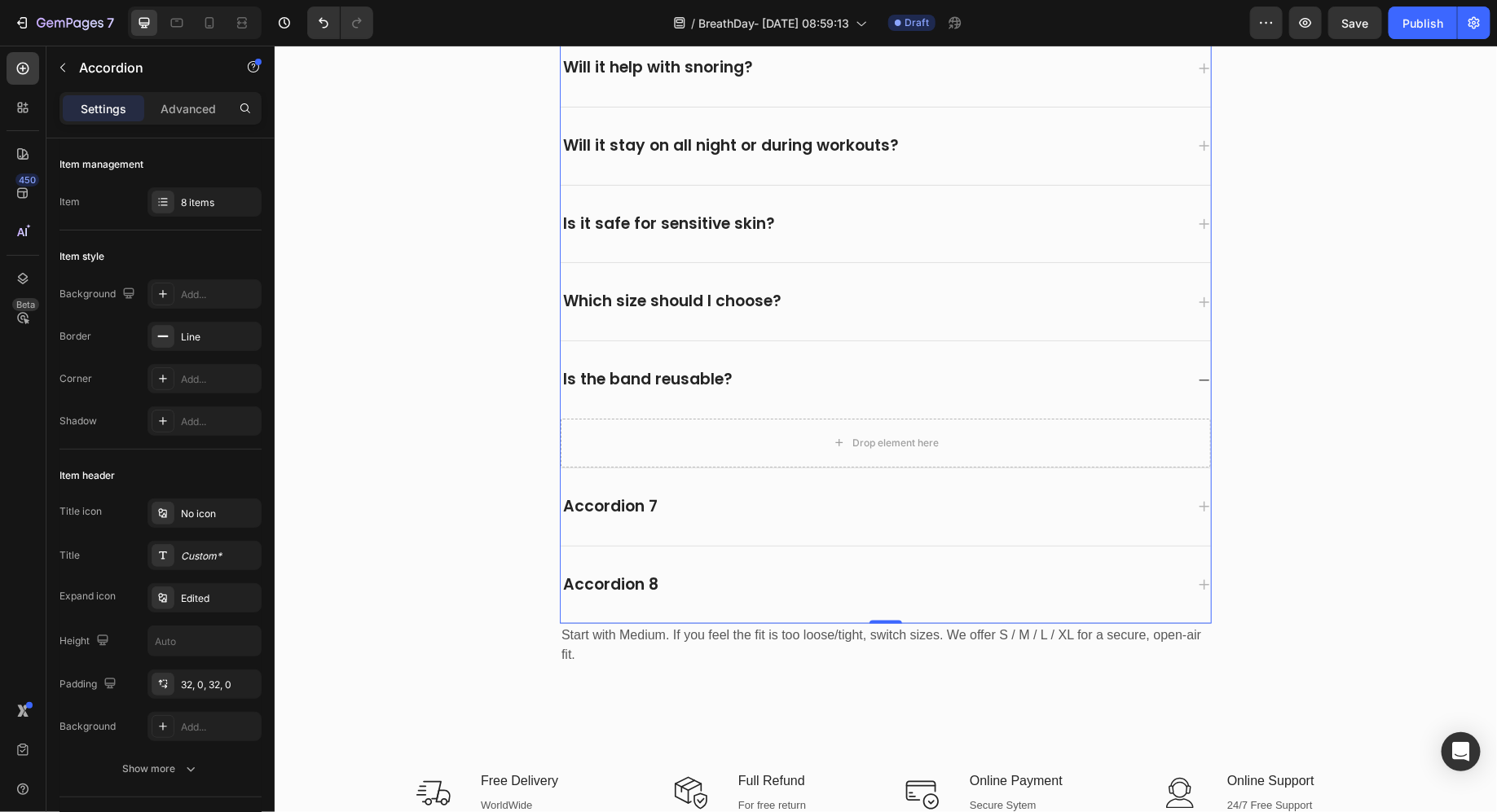
scroll to position [6785, 0]
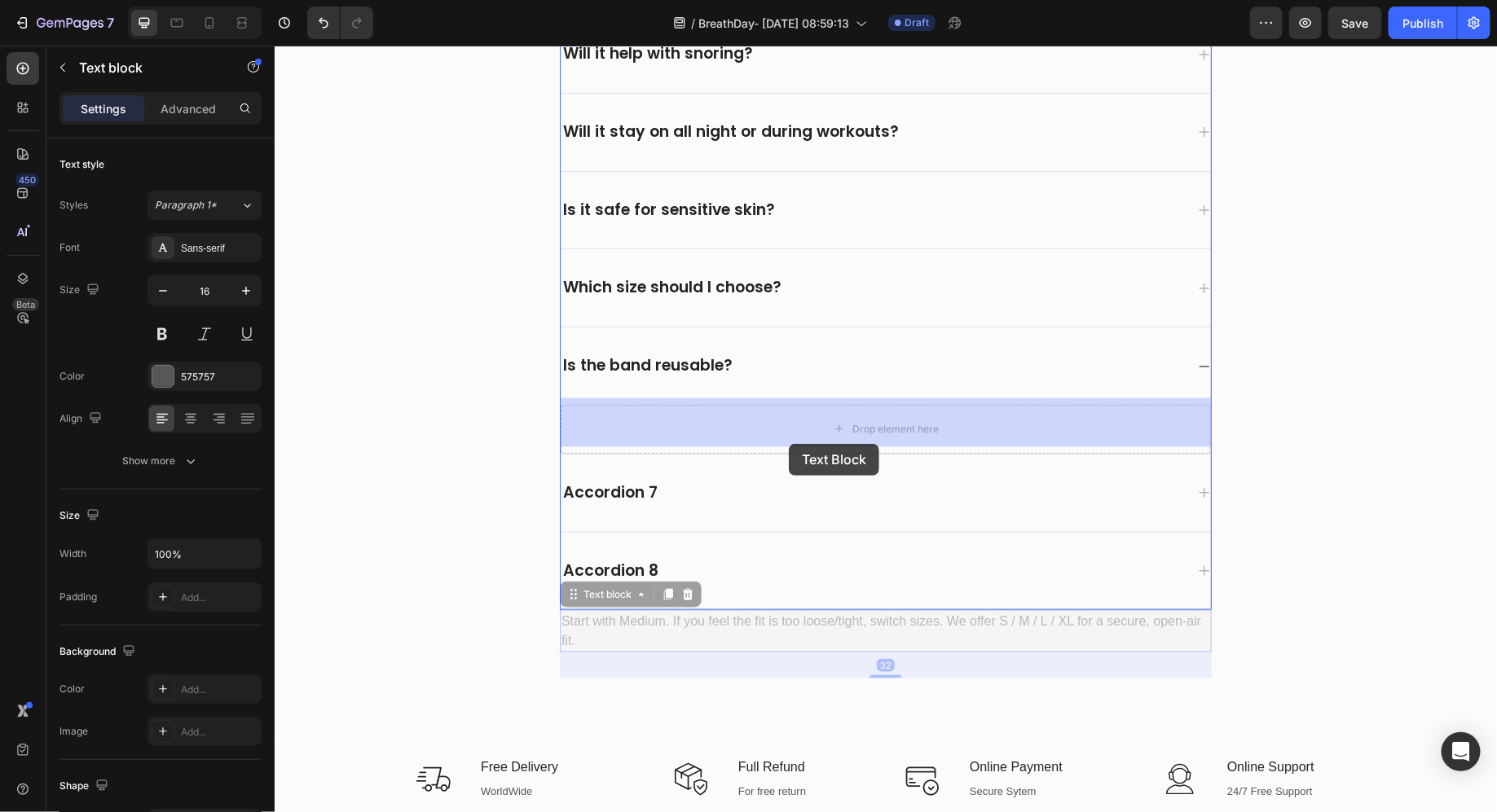
drag, startPoint x: 756, startPoint y: 621, endPoint x: 788, endPoint y: 443, distance: 180.9
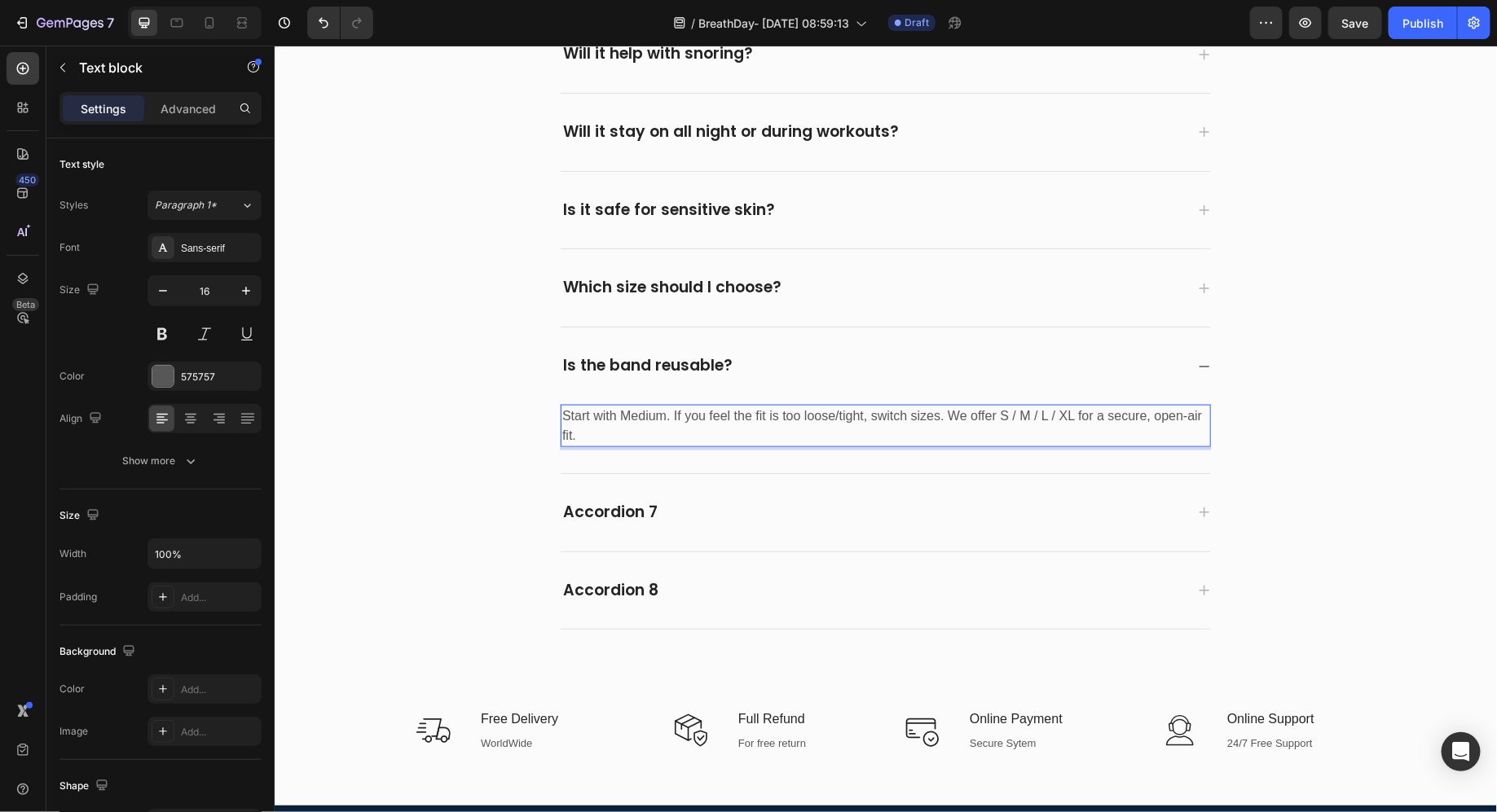
click at [788, 422] on p "Start with Medium. If you feel the fit is too loose/tight, switch sizes. We off…" at bounding box center [885, 424] width 647 height 39
click at [862, 360] on div "Is the band reusable?" at bounding box center [872, 365] width 624 height 26
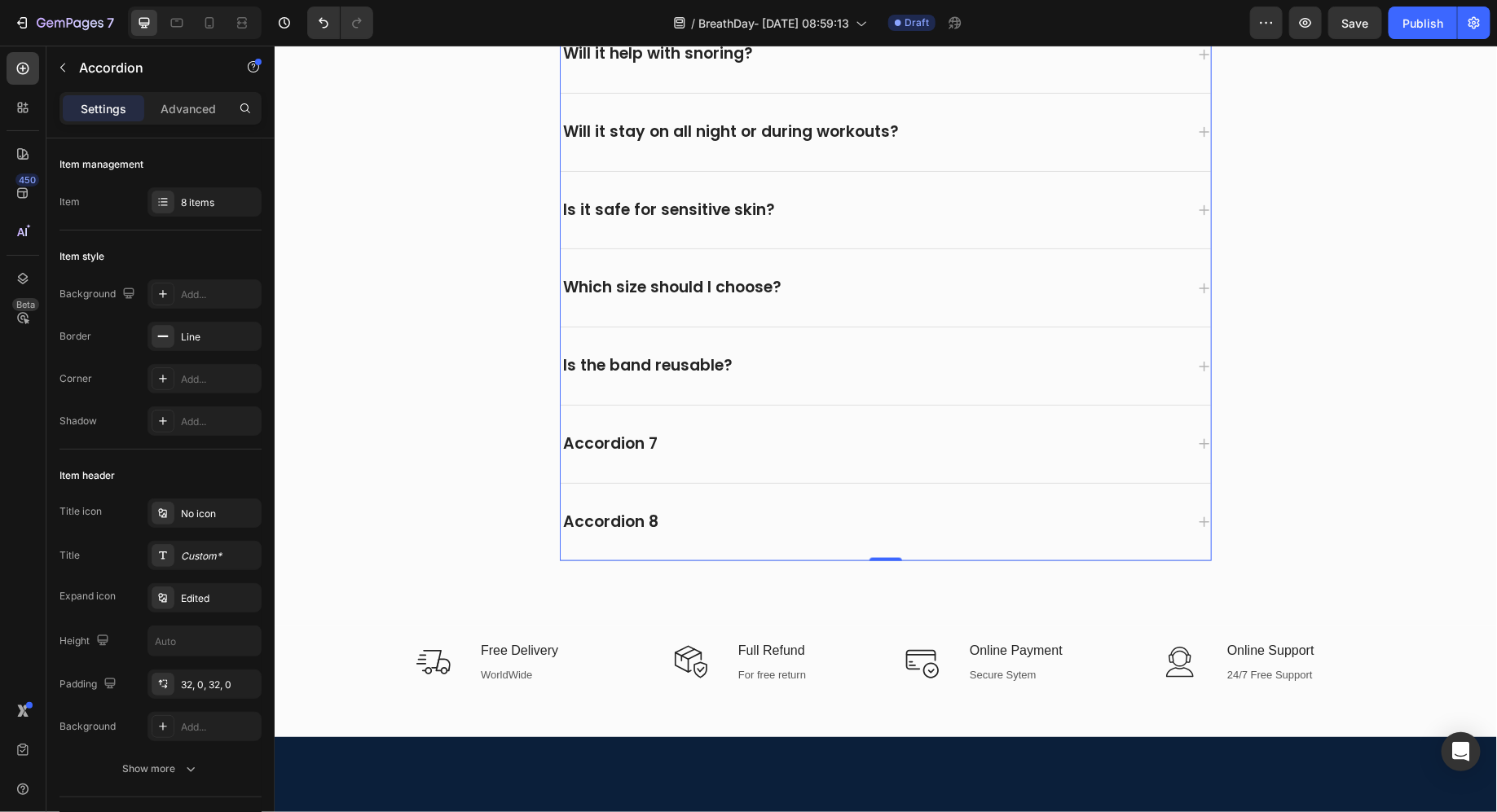
click at [827, 356] on div "Is the band reusable?" at bounding box center [872, 365] width 624 height 26
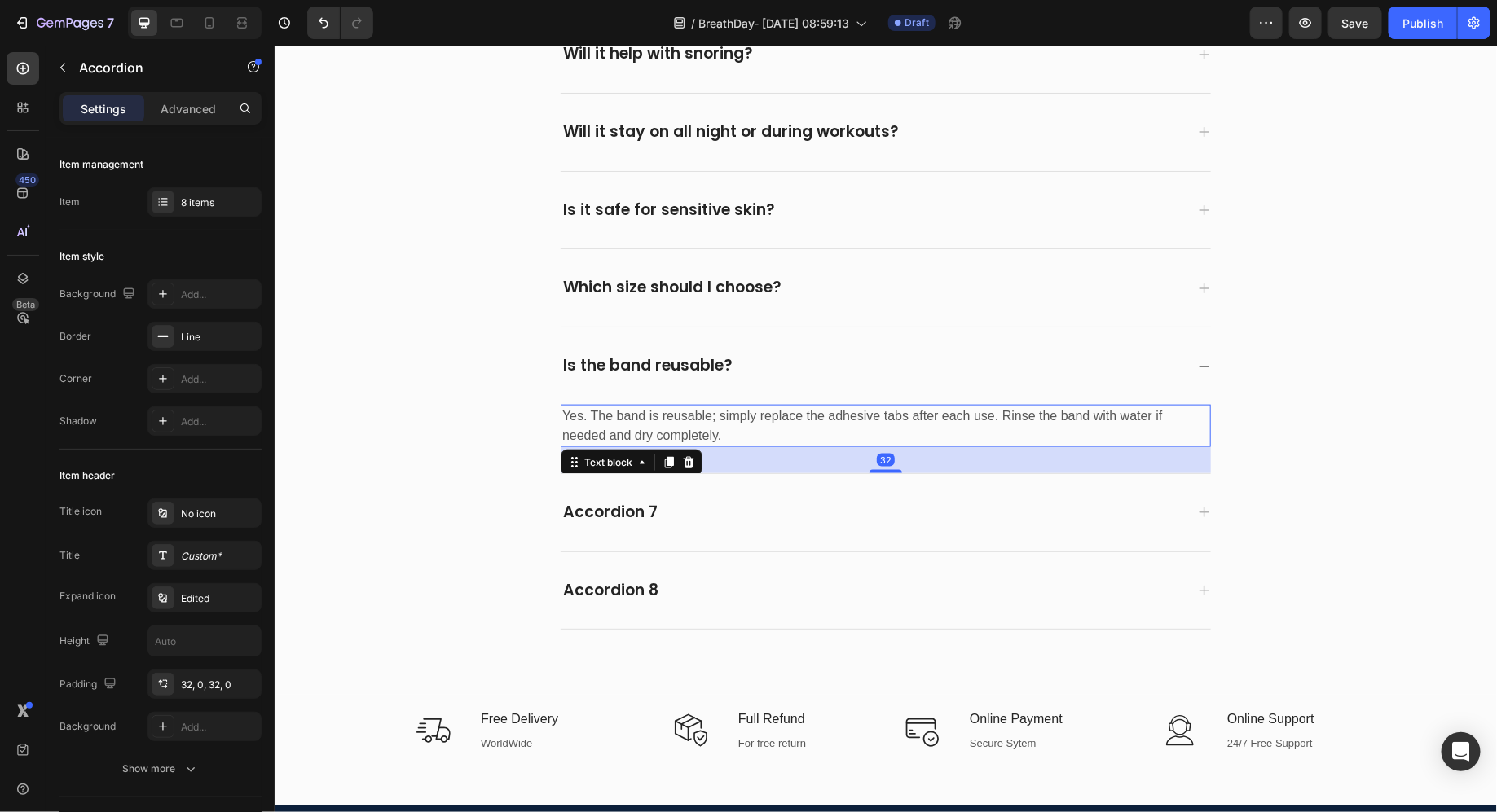
click at [747, 429] on p "Yes. The band is reusable; simply replace the adhesive tabs after each use. Rin…" at bounding box center [885, 424] width 647 height 39
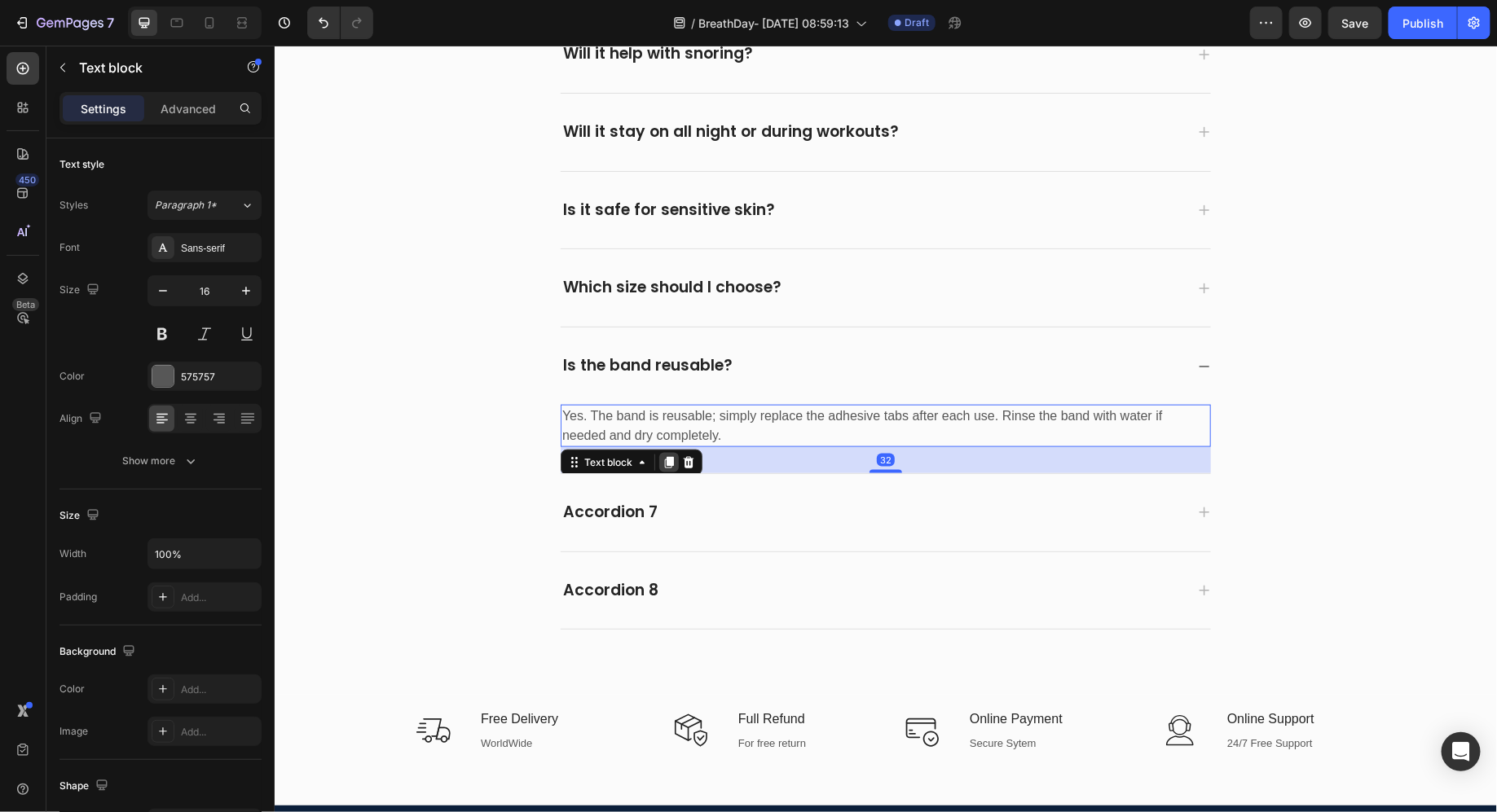
click at [670, 458] on icon at bounding box center [668, 462] width 9 height 11
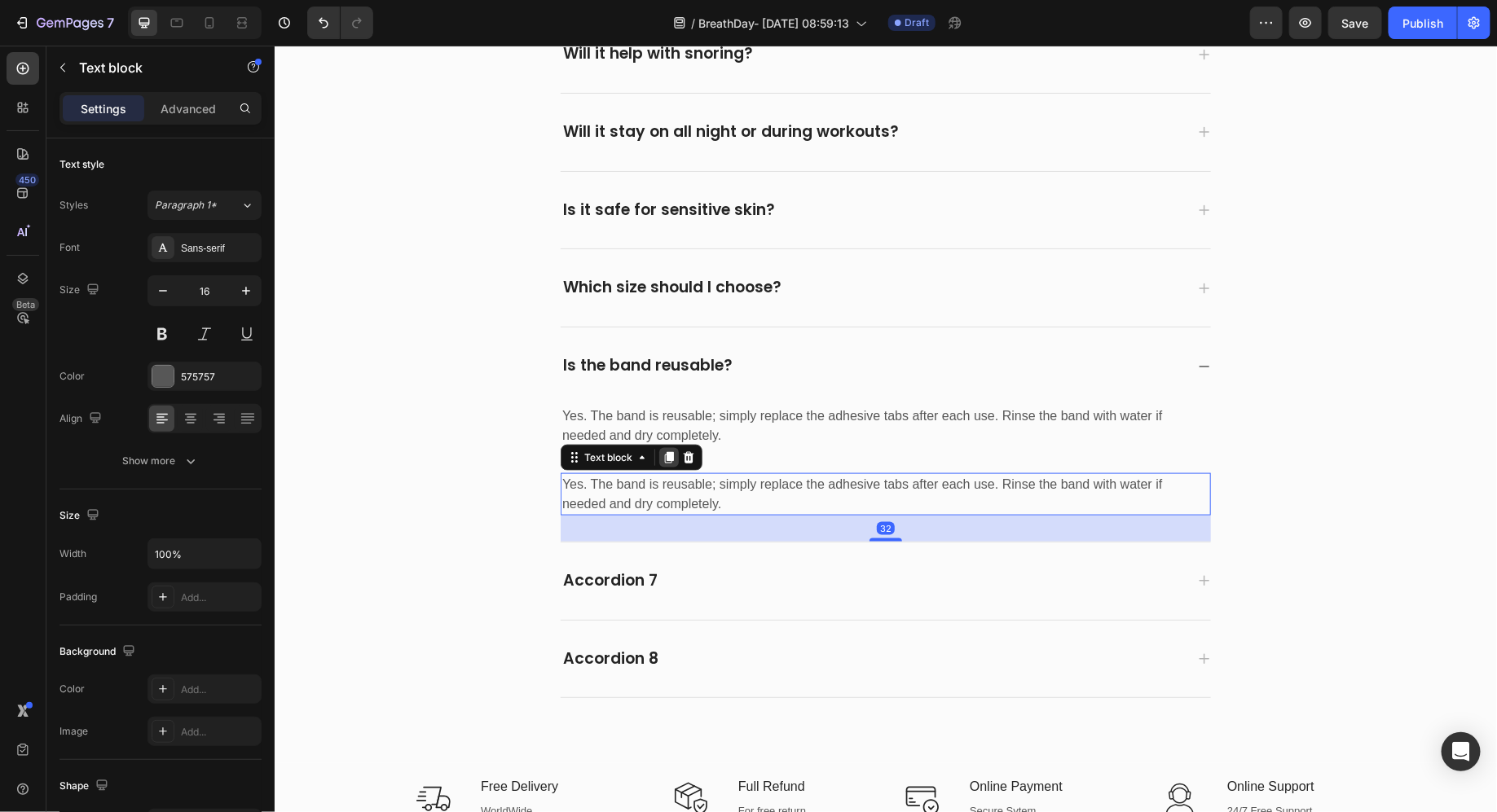
click at [670, 457] on div at bounding box center [668, 457] width 20 height 20
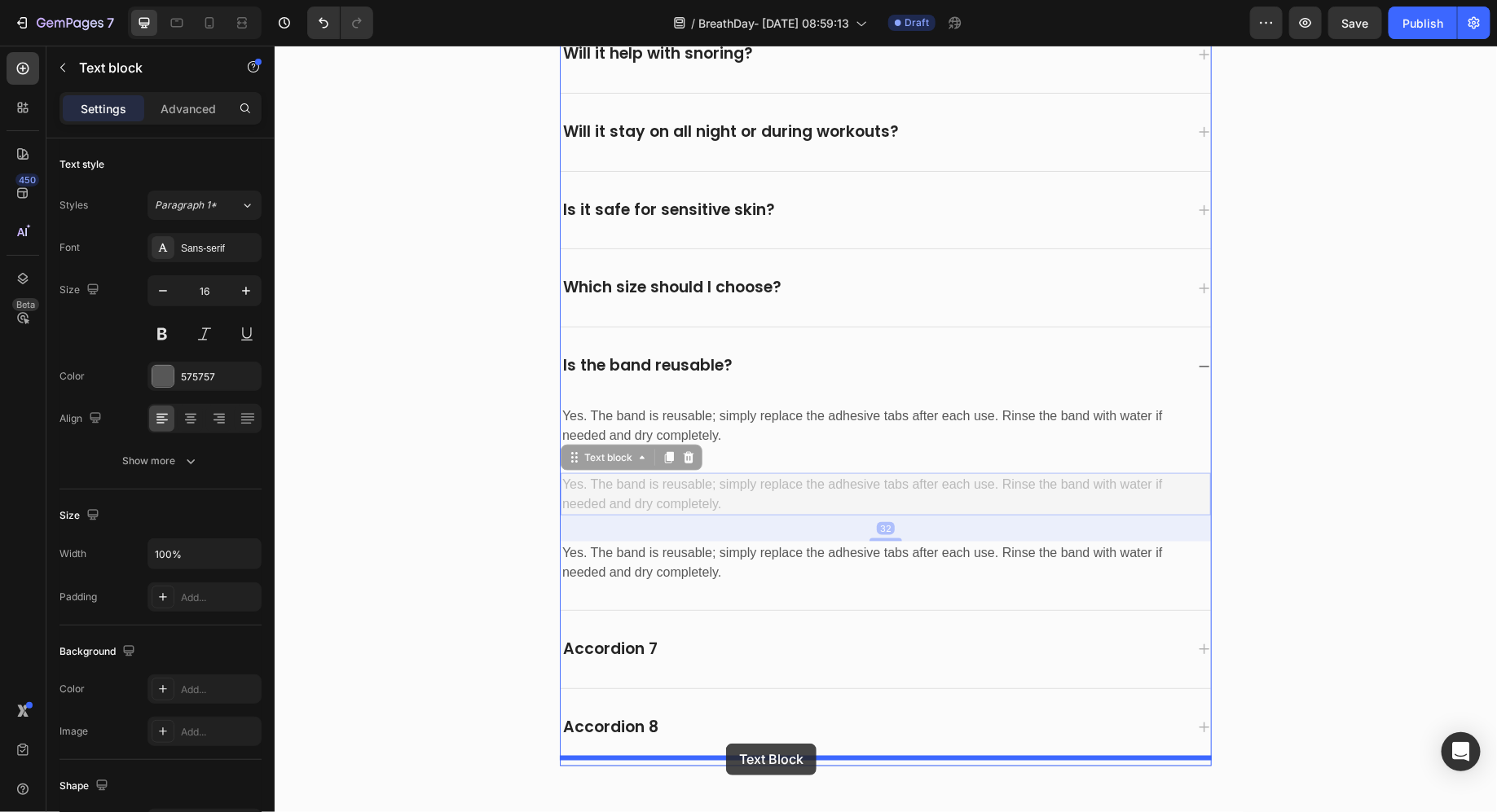
drag, startPoint x: 712, startPoint y: 508, endPoint x: 725, endPoint y: 742, distance: 234.4
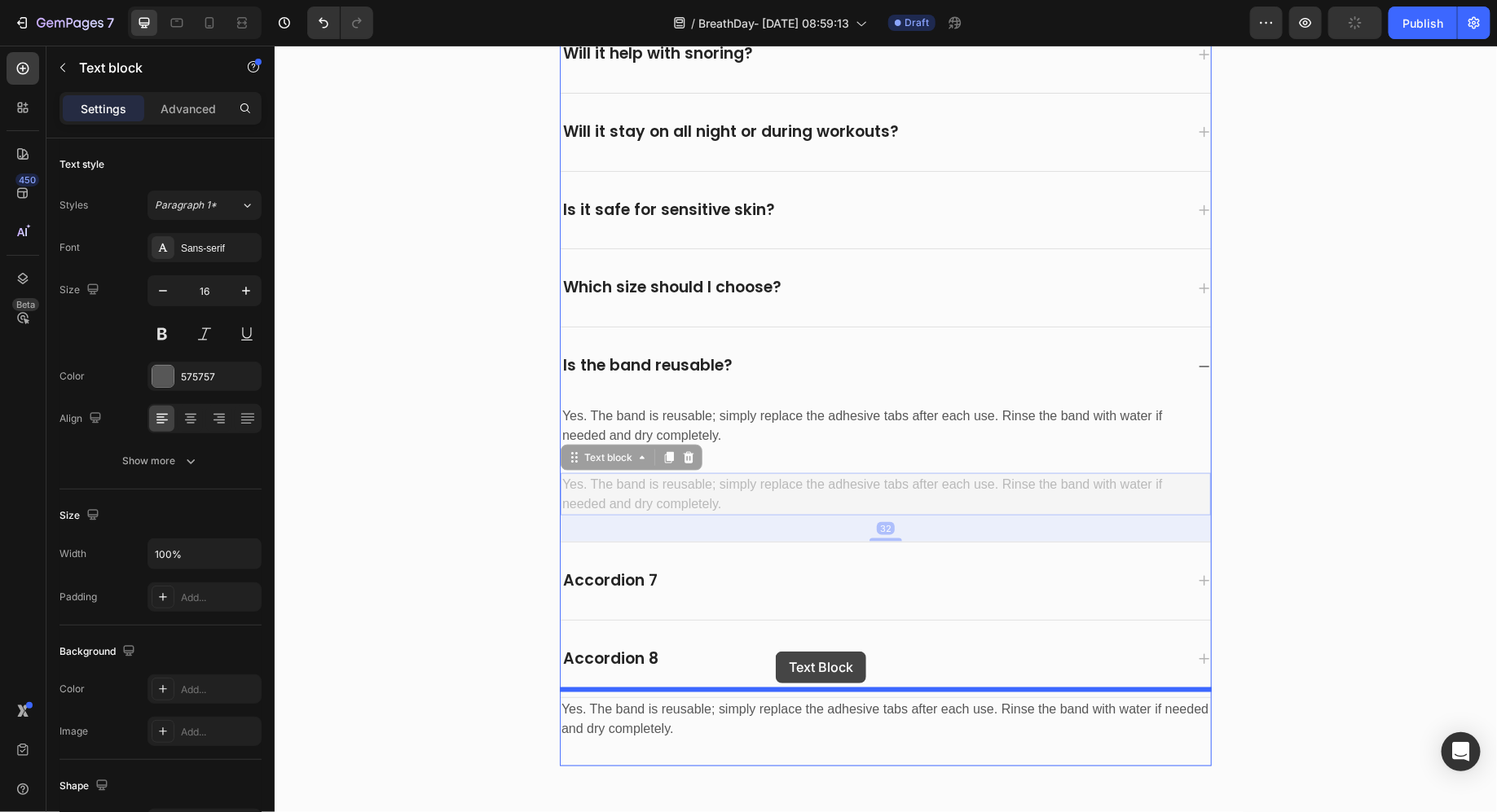
drag, startPoint x: 795, startPoint y: 492, endPoint x: 775, endPoint y: 651, distance: 160.3
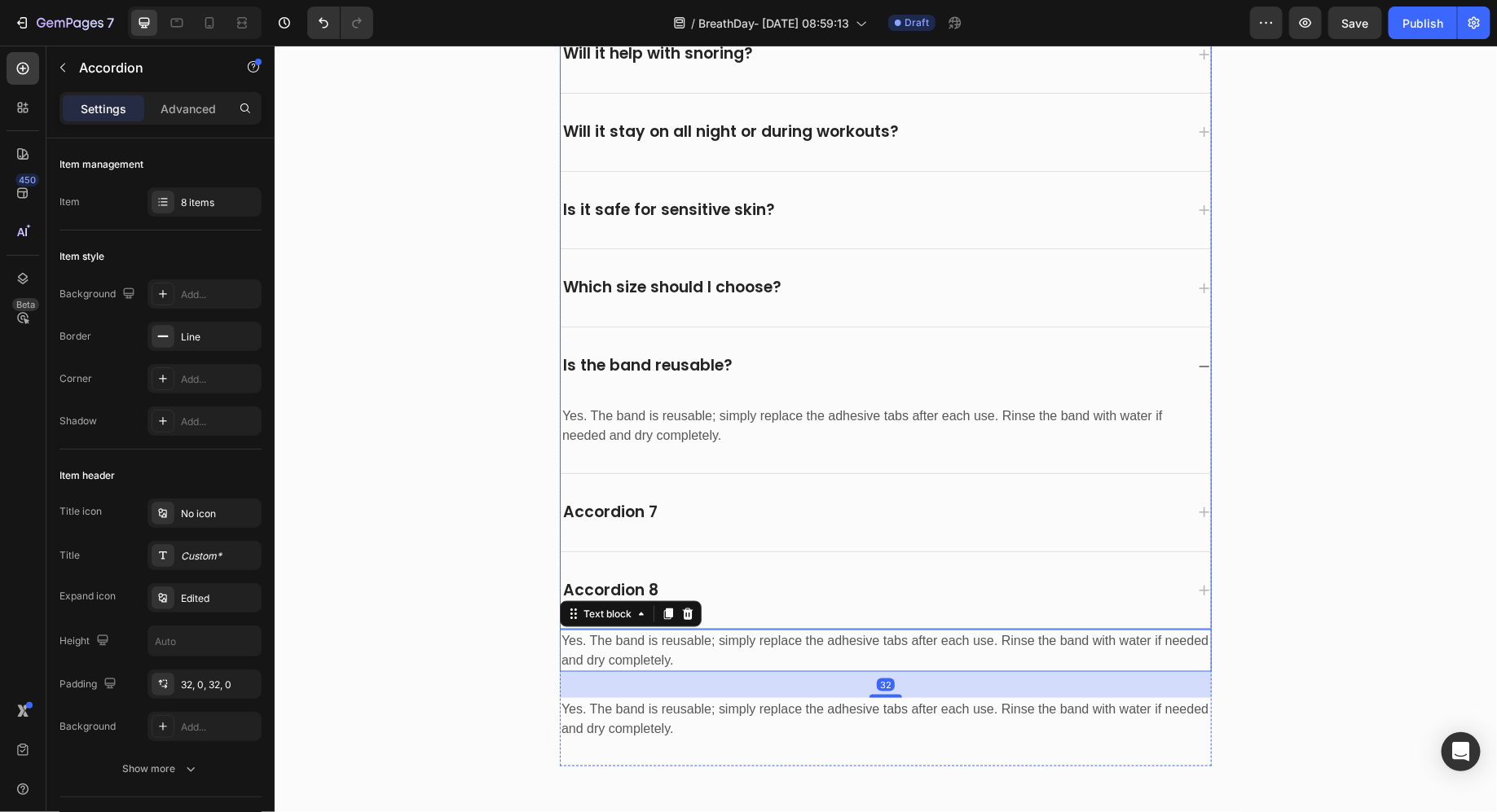
click at [743, 524] on div "Accordion 7" at bounding box center [885, 512] width 651 height 78
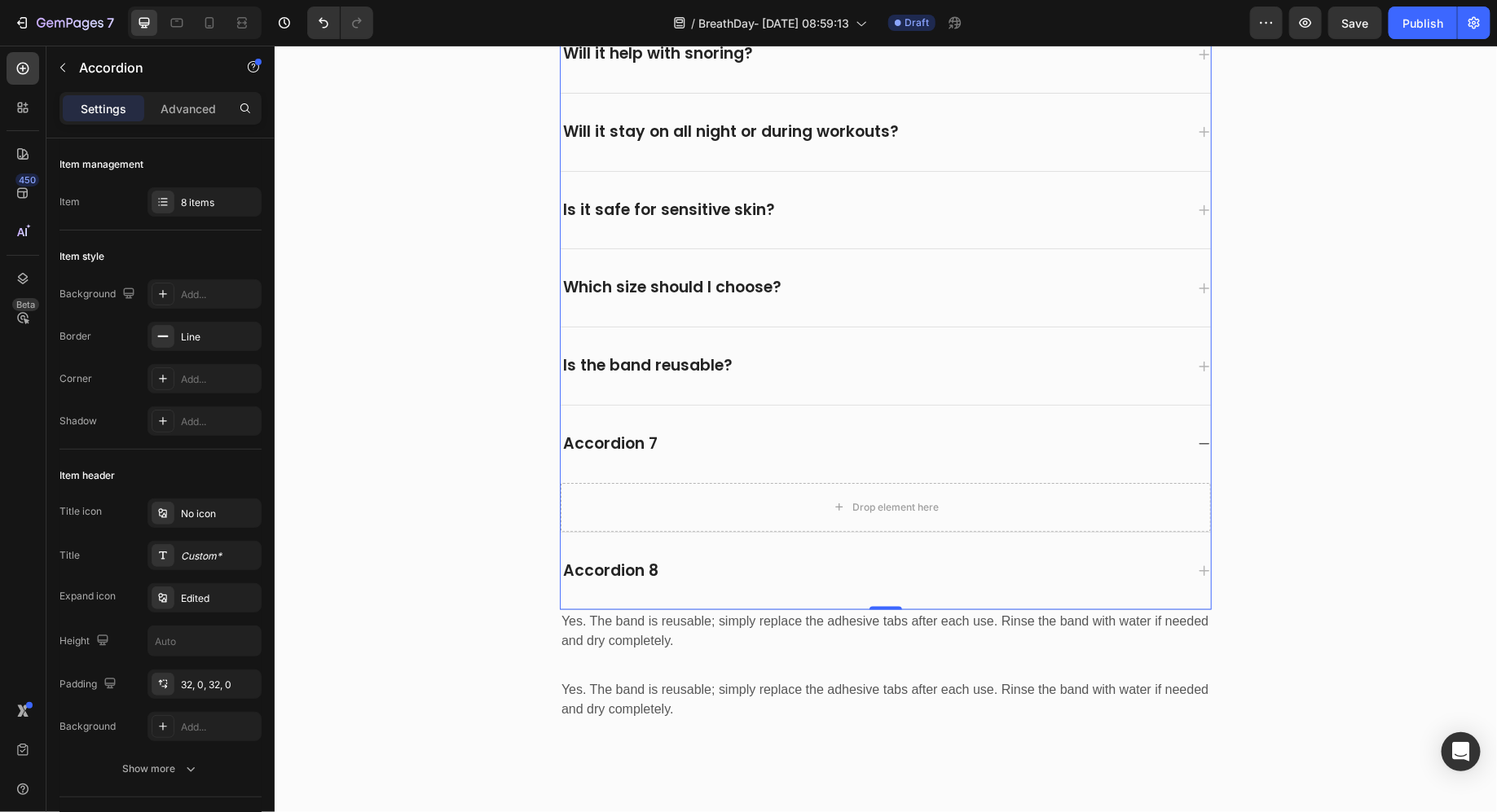
click at [788, 367] on div "Is the band reusable?" at bounding box center [872, 365] width 624 height 26
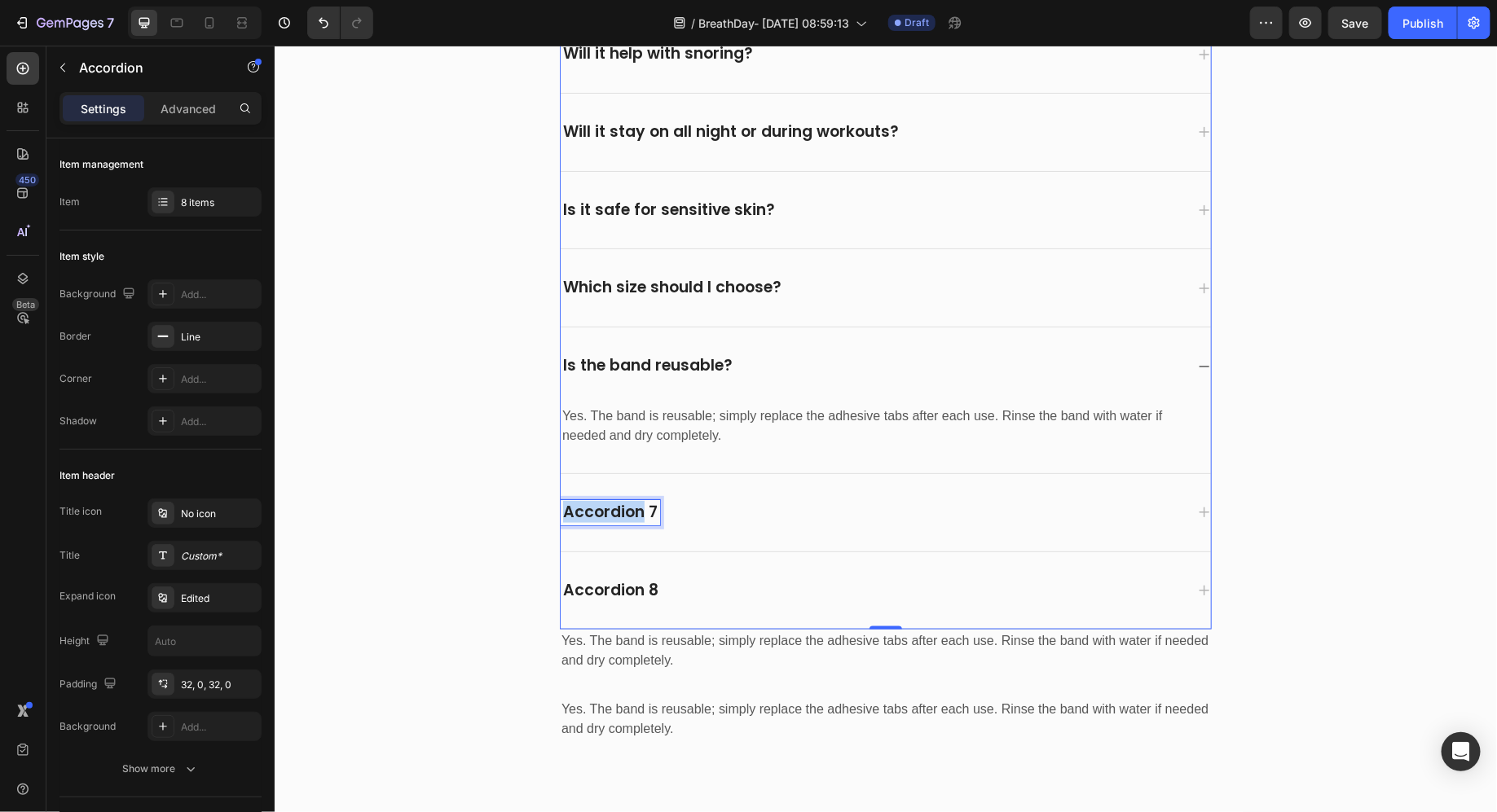
click at [610, 502] on p "Accordion 7" at bounding box center [610, 512] width 95 height 21
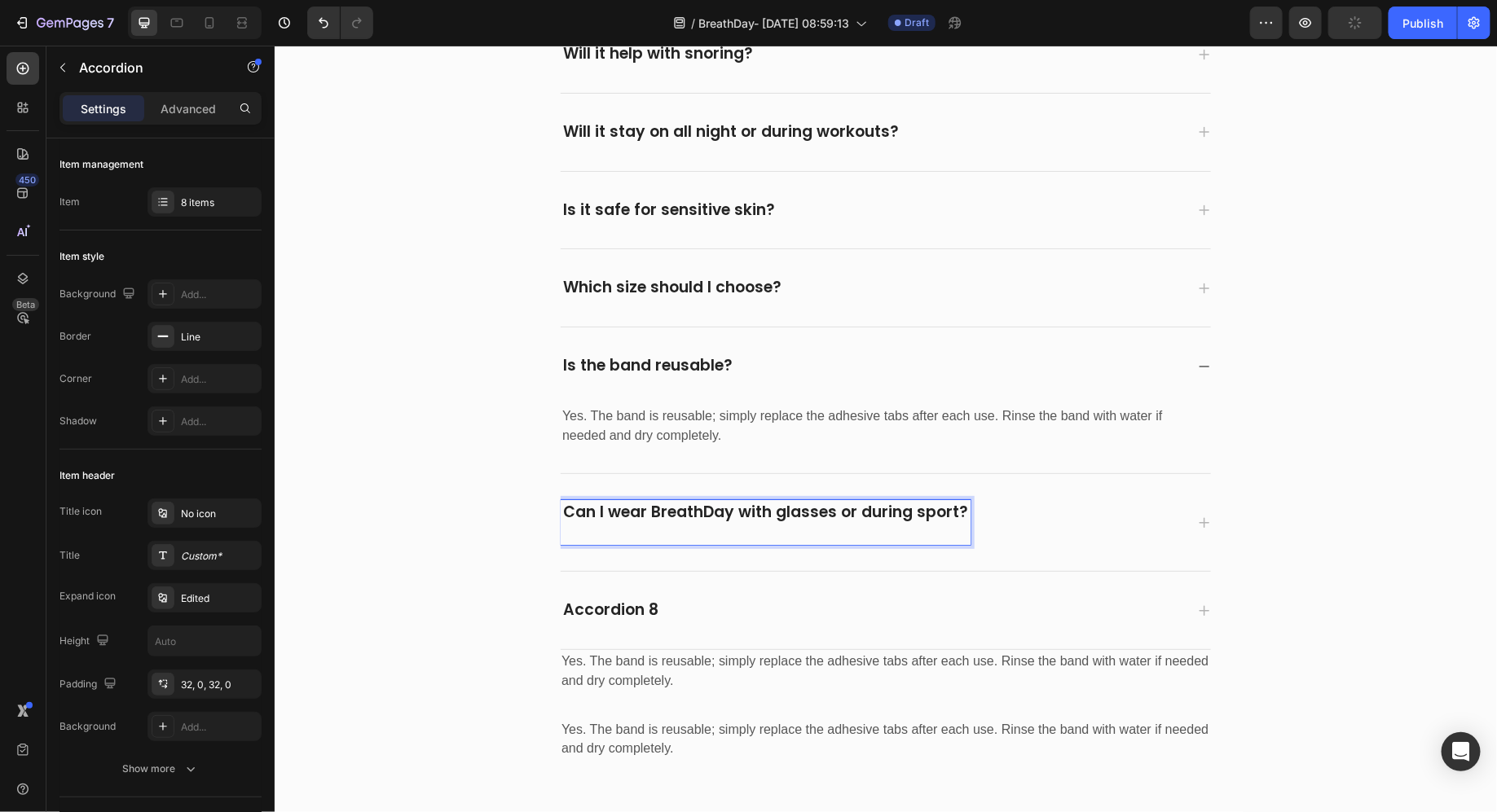
click at [920, 523] on p "Rich Text Editor. Editing area: main" at bounding box center [765, 533] width 405 height 21
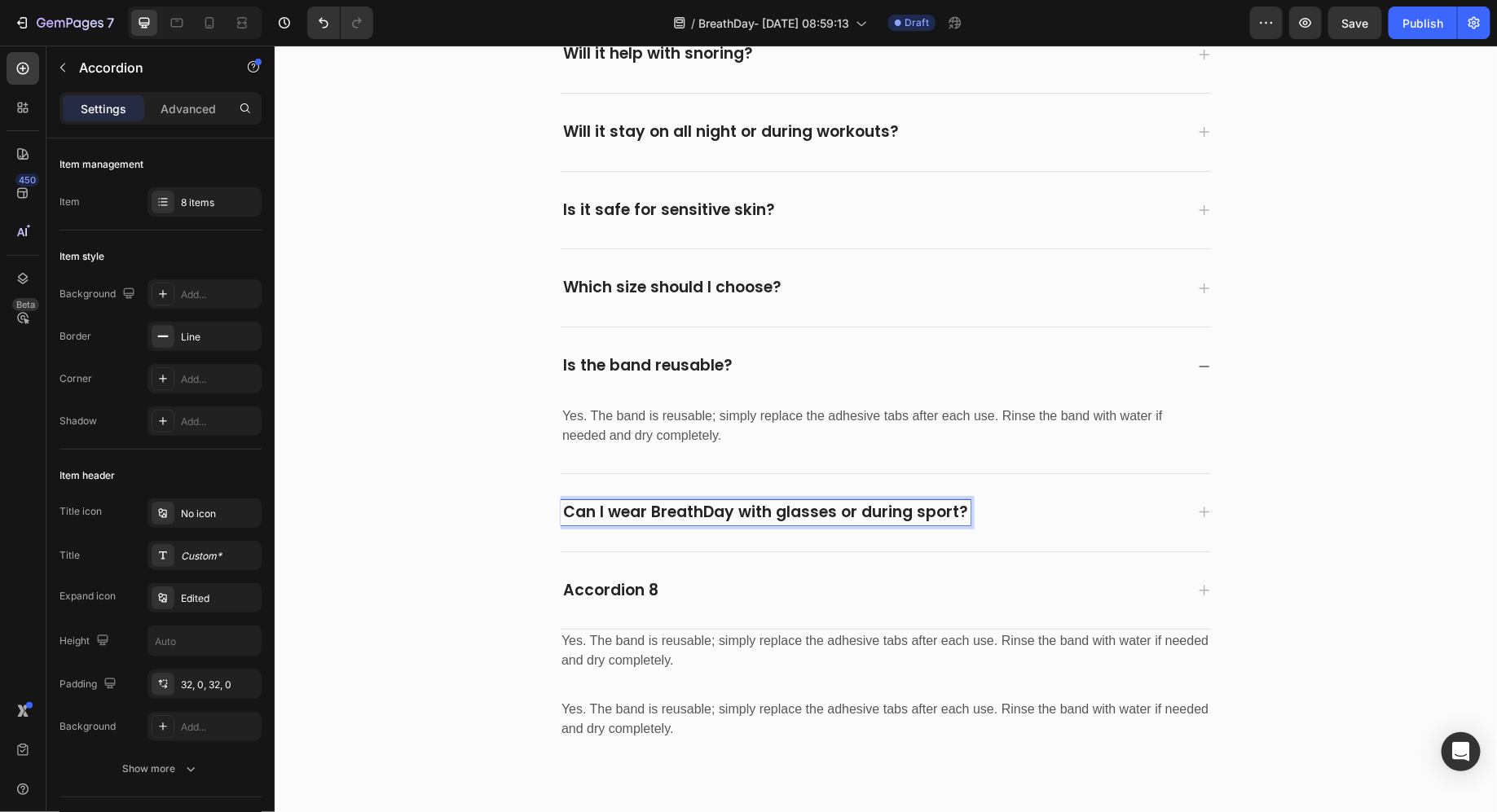
click at [1075, 500] on div "Can I wear BreathDay with glasses or during sport?" at bounding box center [872, 511] width 624 height 26
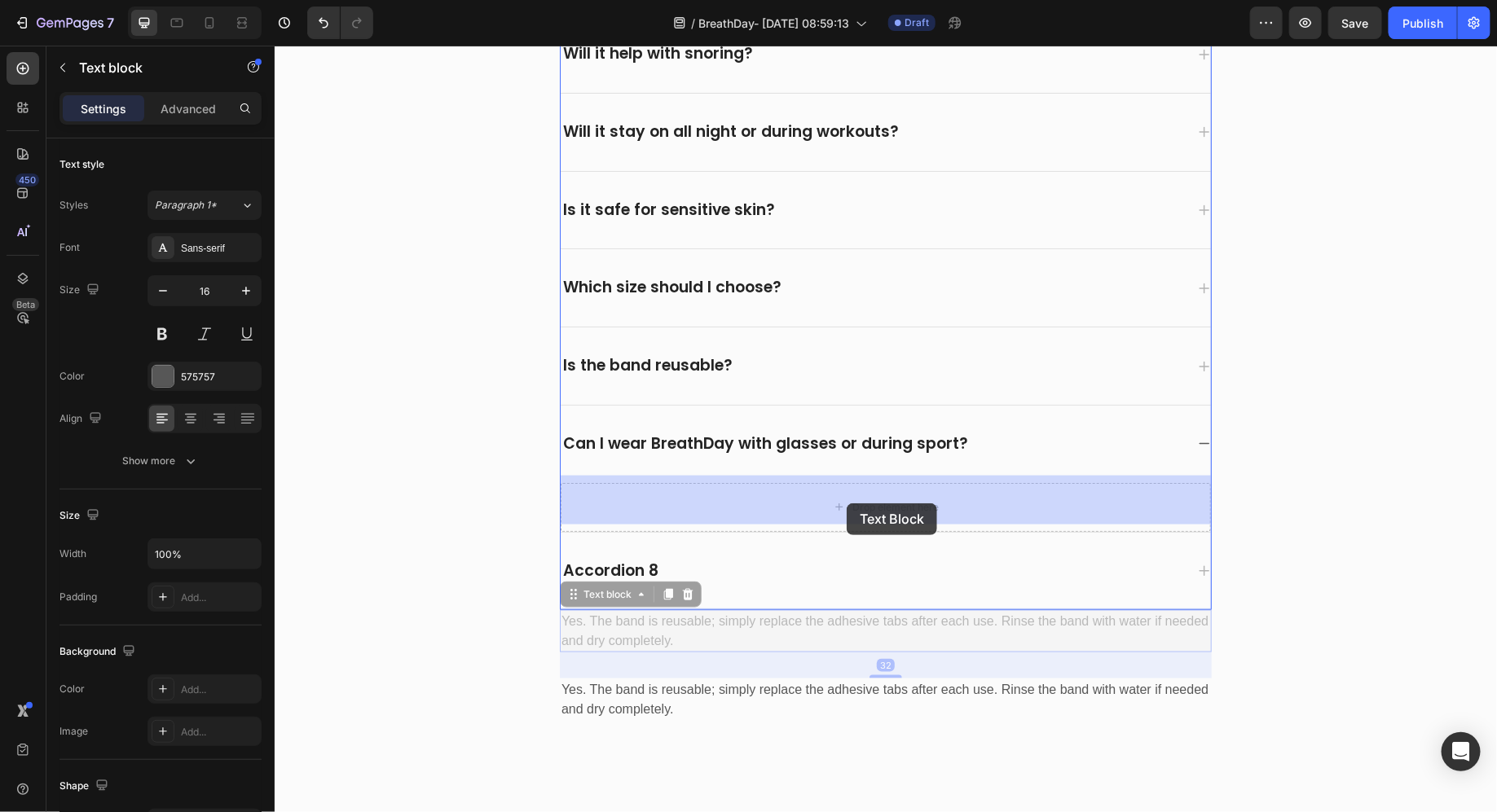
drag, startPoint x: 857, startPoint y: 606, endPoint x: 846, endPoint y: 503, distance: 103.6
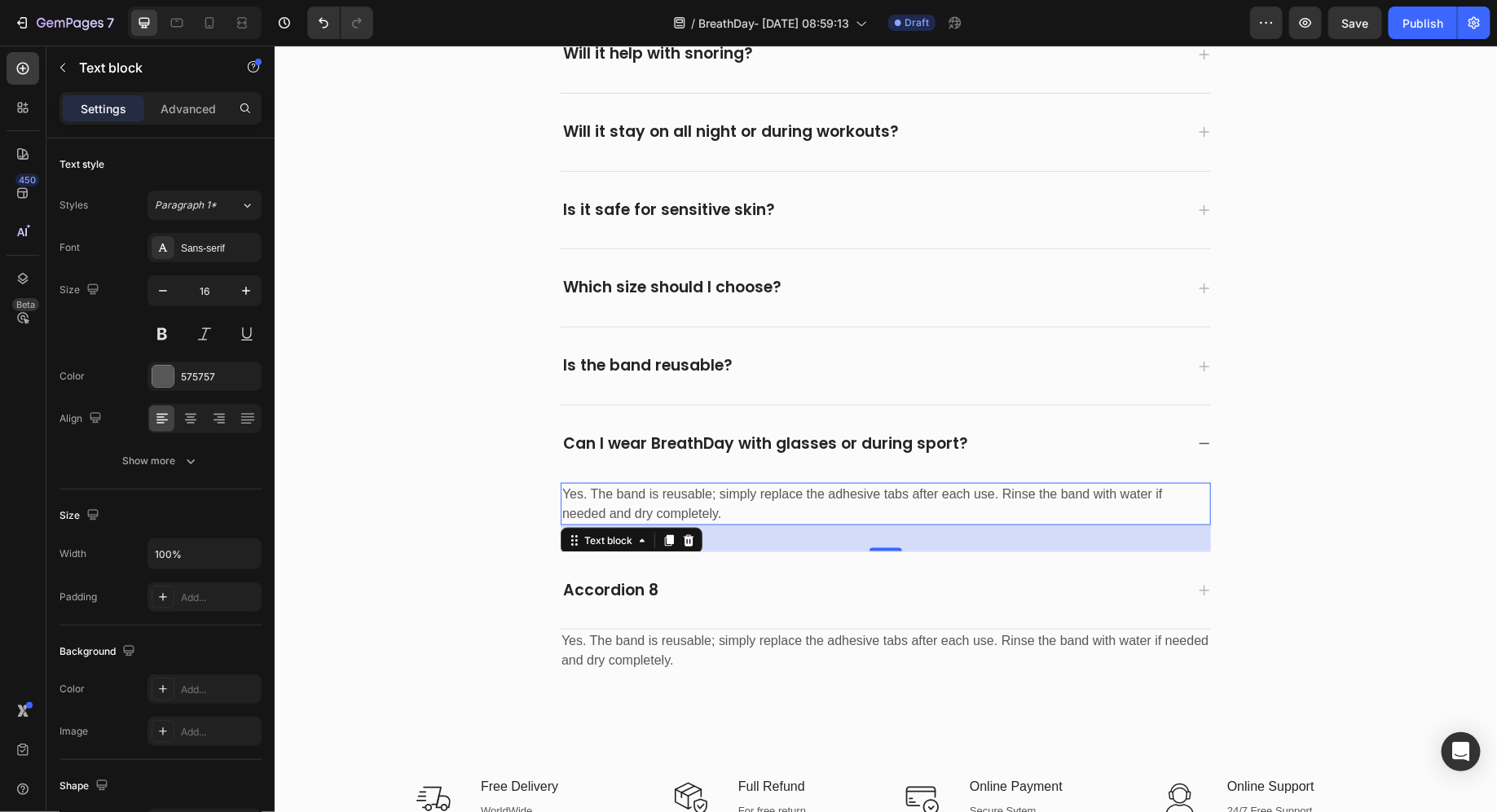
click at [653, 525] on div "32" at bounding box center [885, 538] width 651 height 26
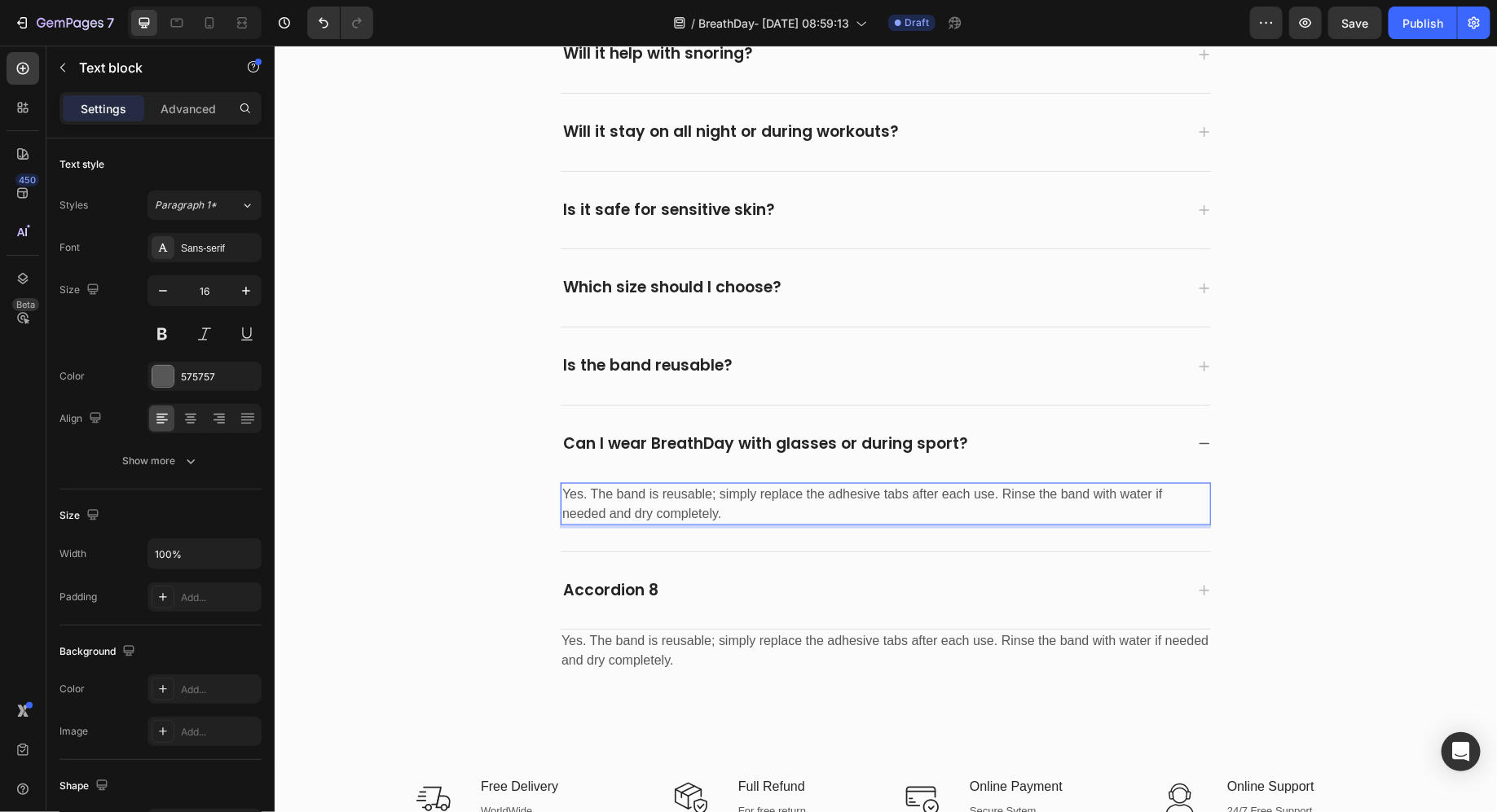
click at [653, 500] on p "Yes. The band is reusable; simply replace the adhesive tabs after each use. Rin…" at bounding box center [885, 503] width 647 height 39
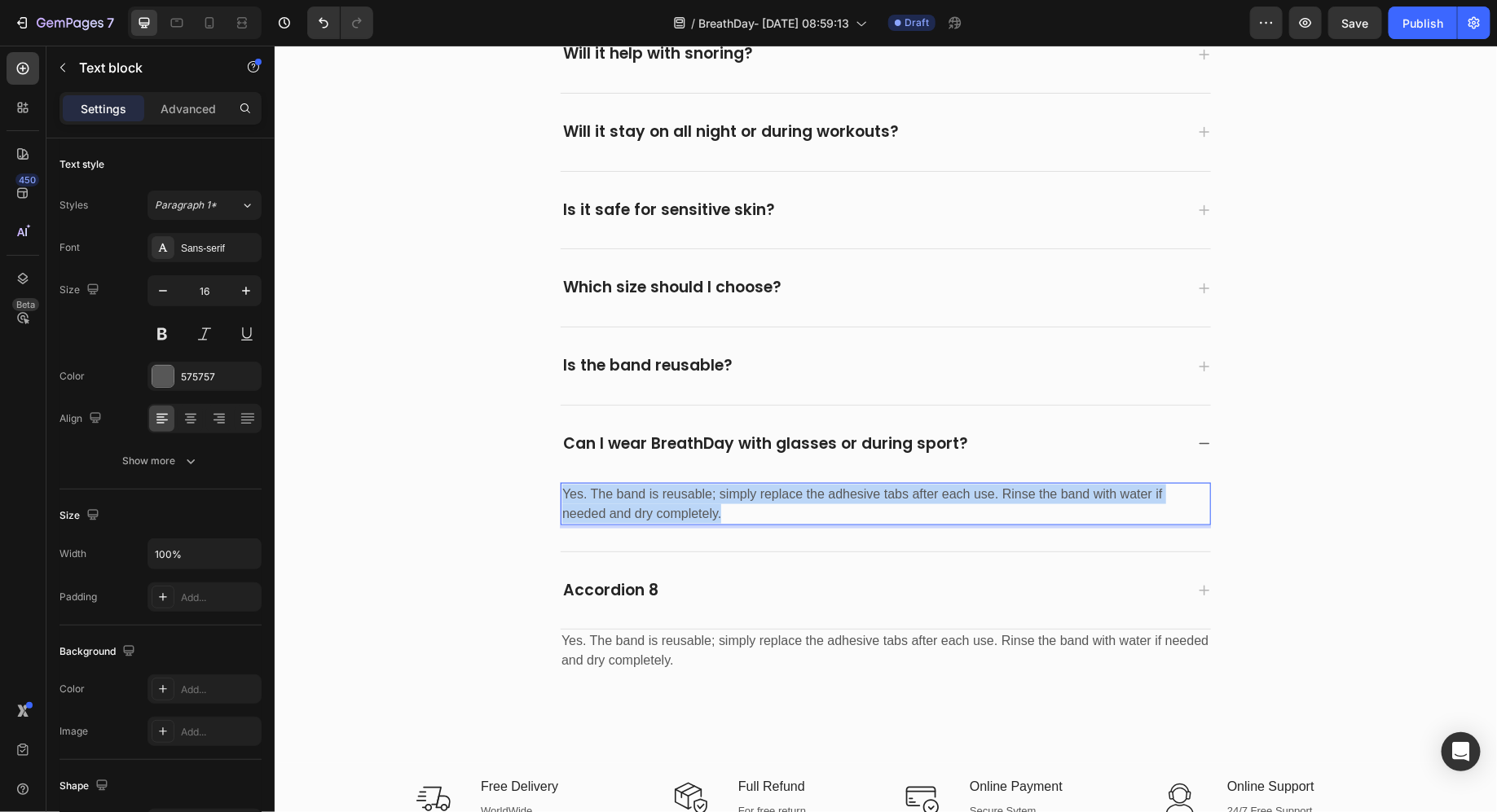
click at [653, 500] on p "Yes. The band is reusable; simply replace the adhesive tabs after each use. Rin…" at bounding box center [885, 503] width 647 height 39
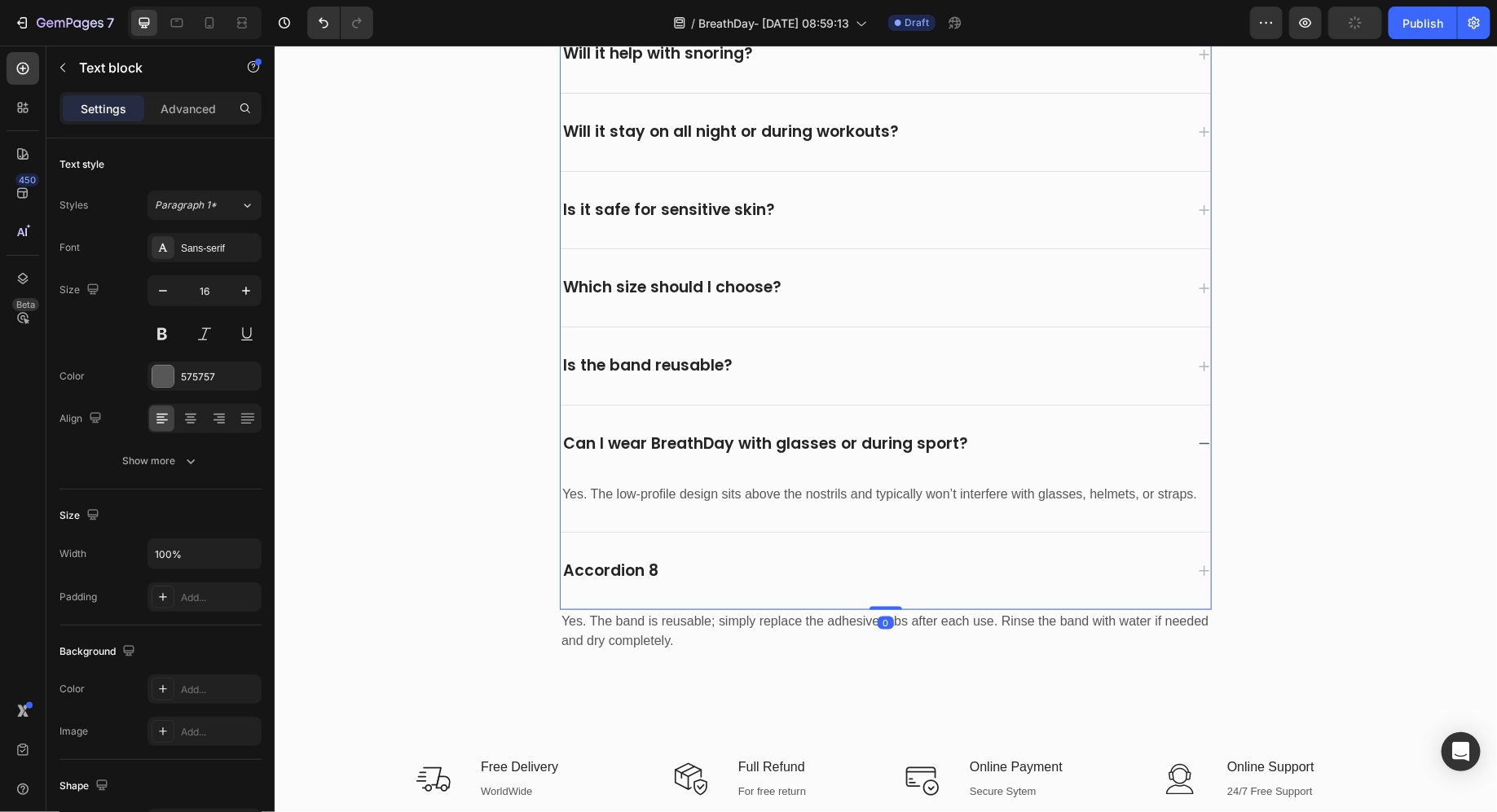
click at [735, 575] on div "Accordion 8" at bounding box center [885, 571] width 651 height 78
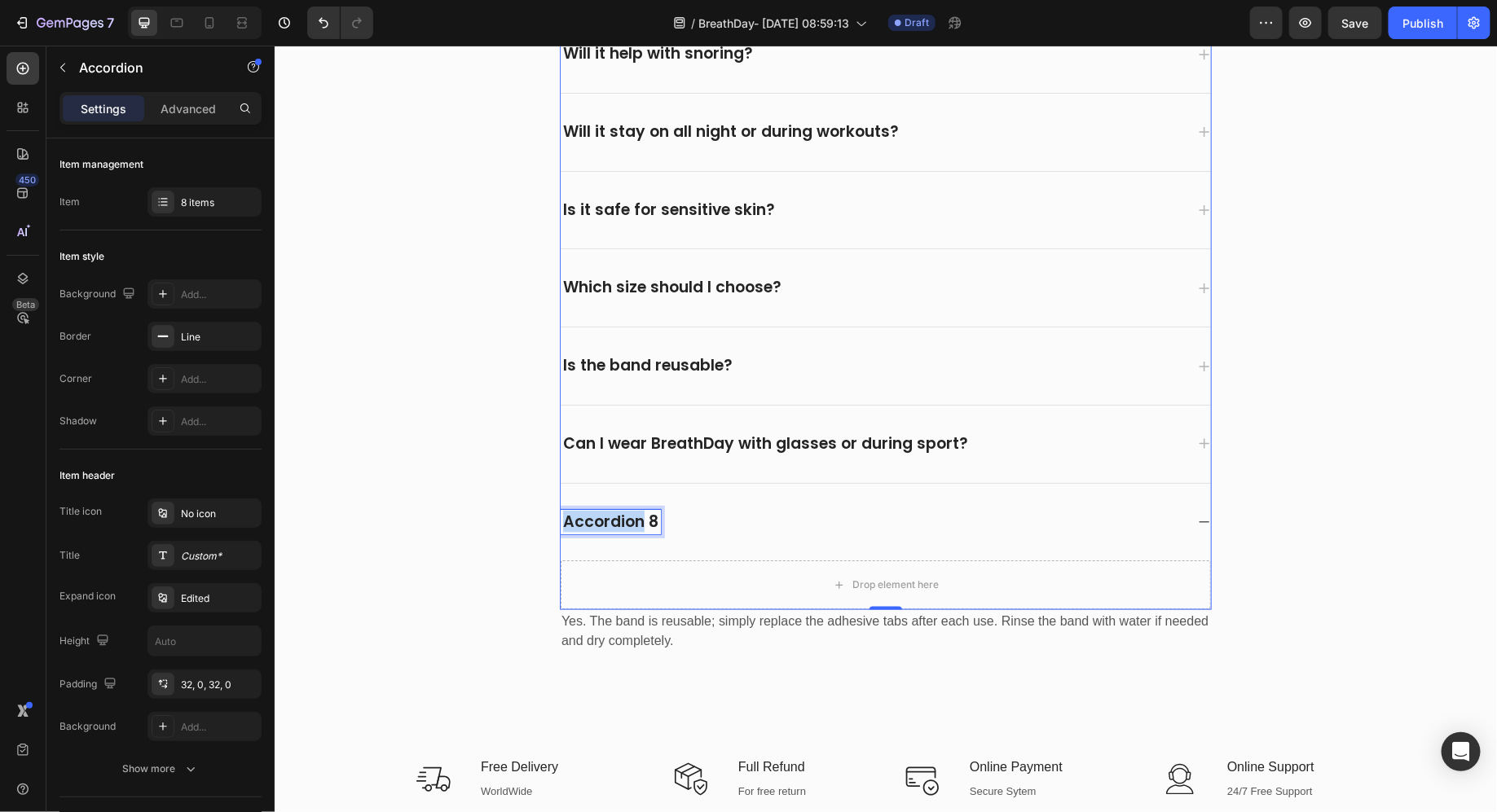
click at [635, 511] on p "Accordion 8" at bounding box center [610, 522] width 96 height 21
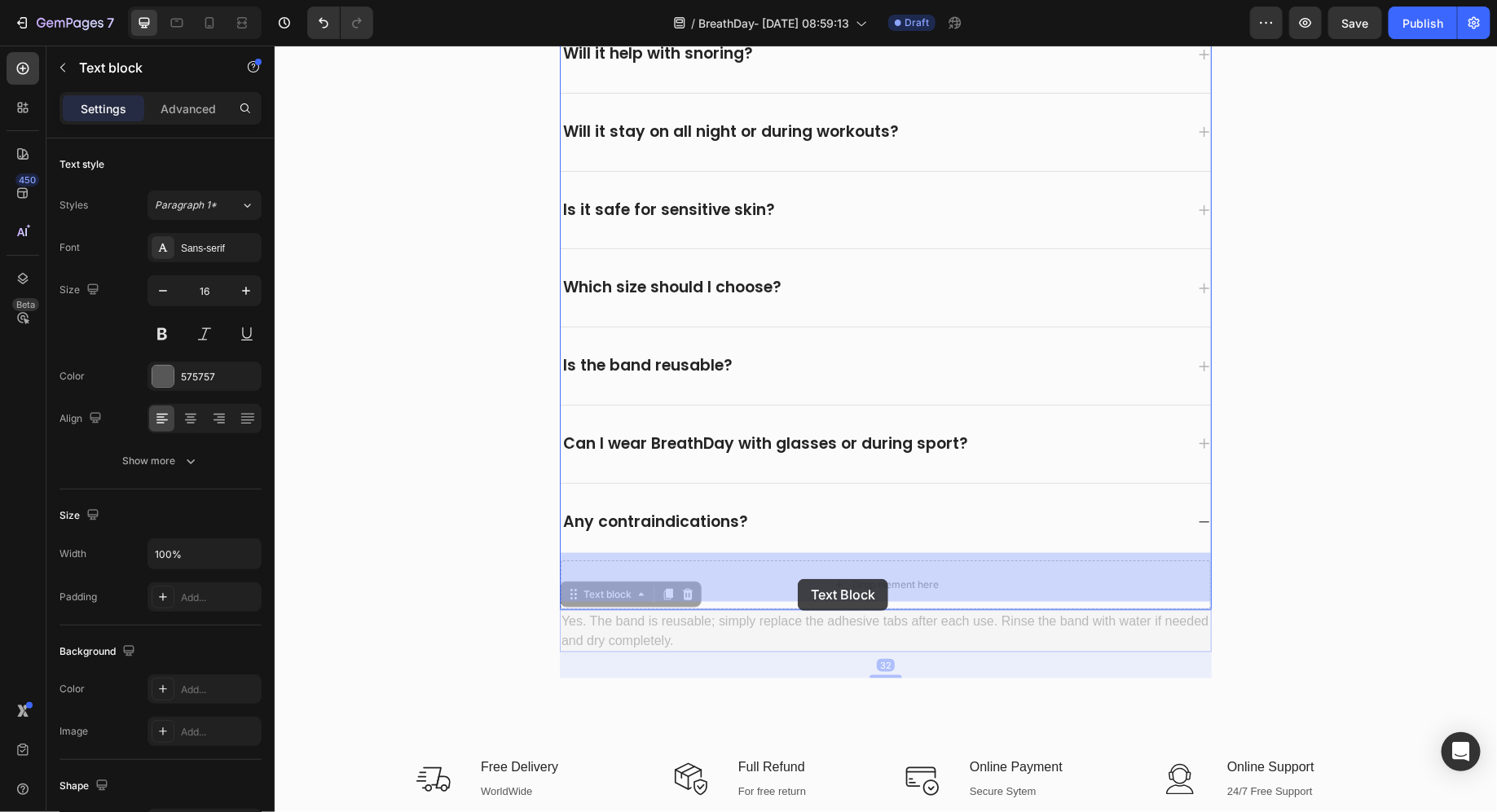
drag, startPoint x: 797, startPoint y: 631, endPoint x: 797, endPoint y: 595, distance: 36.0
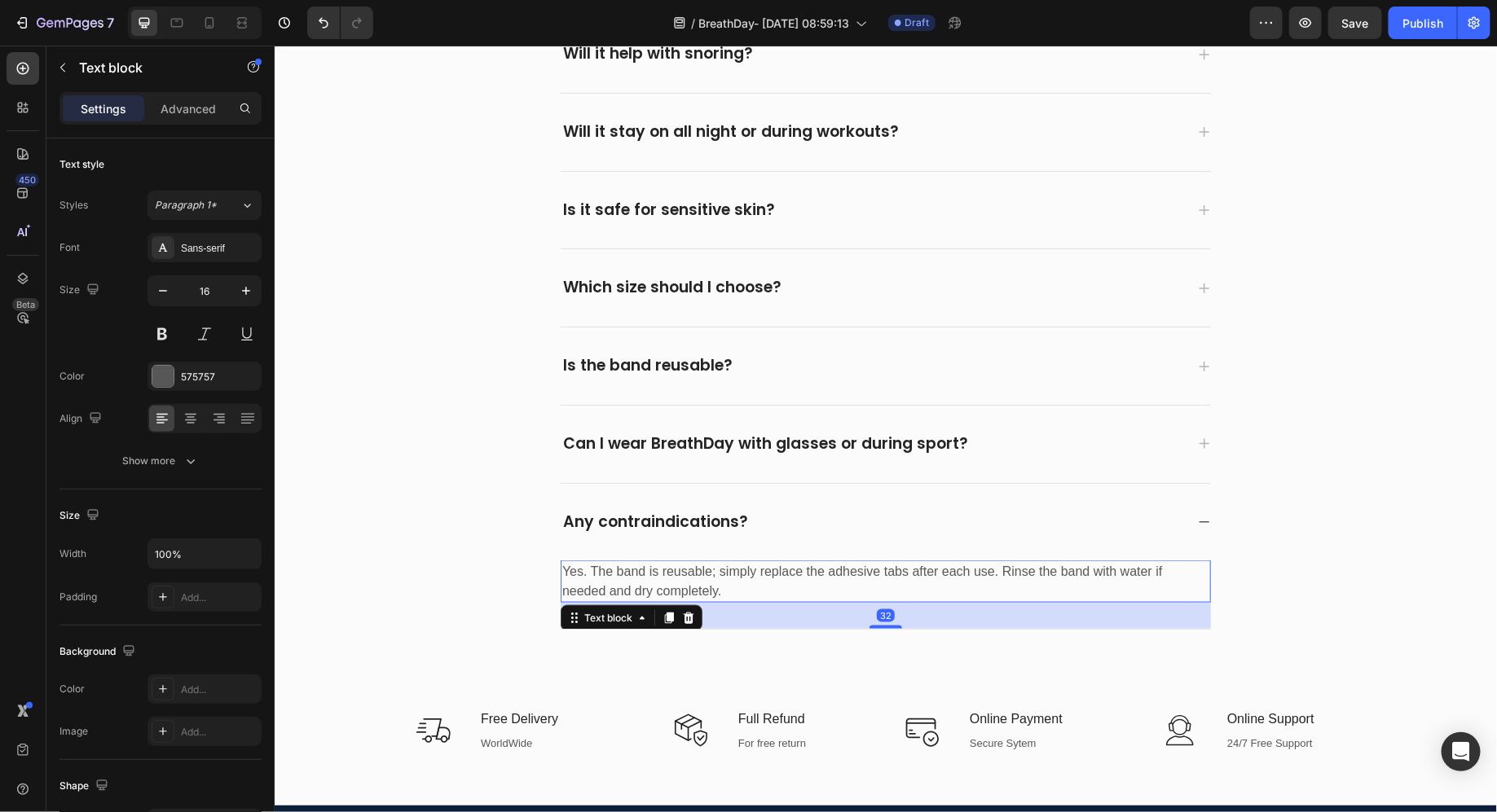
click at [749, 568] on p "Yes. The band is reusable; simply replace the adhesive tabs after each use. Rin…" at bounding box center [885, 580] width 647 height 39
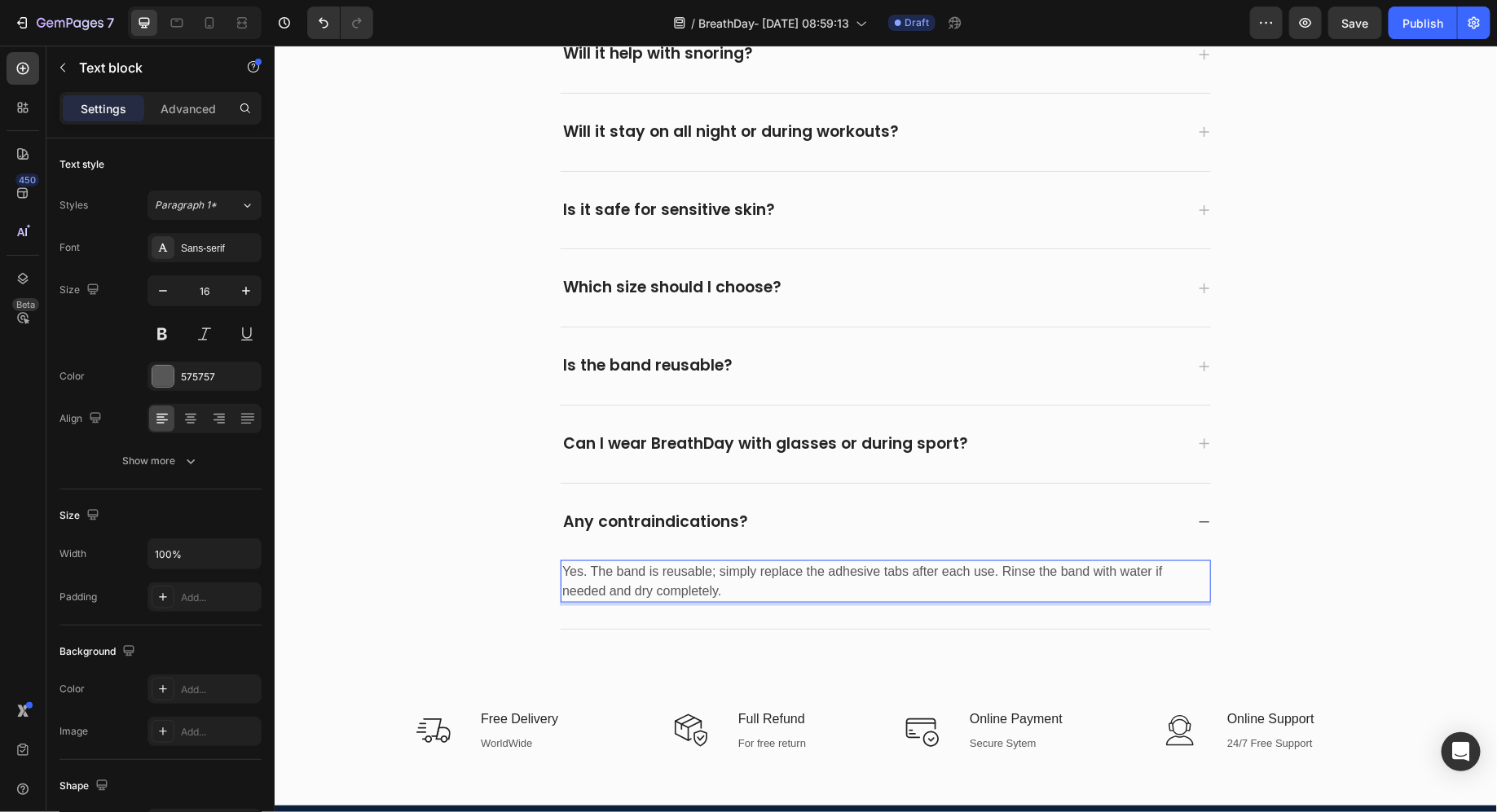
click at [749, 568] on p "Yes. The band is reusable; simply replace the adhesive tabs after each use. Rin…" at bounding box center [885, 580] width 647 height 39
click at [802, 516] on div "Any contraindications?" at bounding box center [872, 522] width 624 height 26
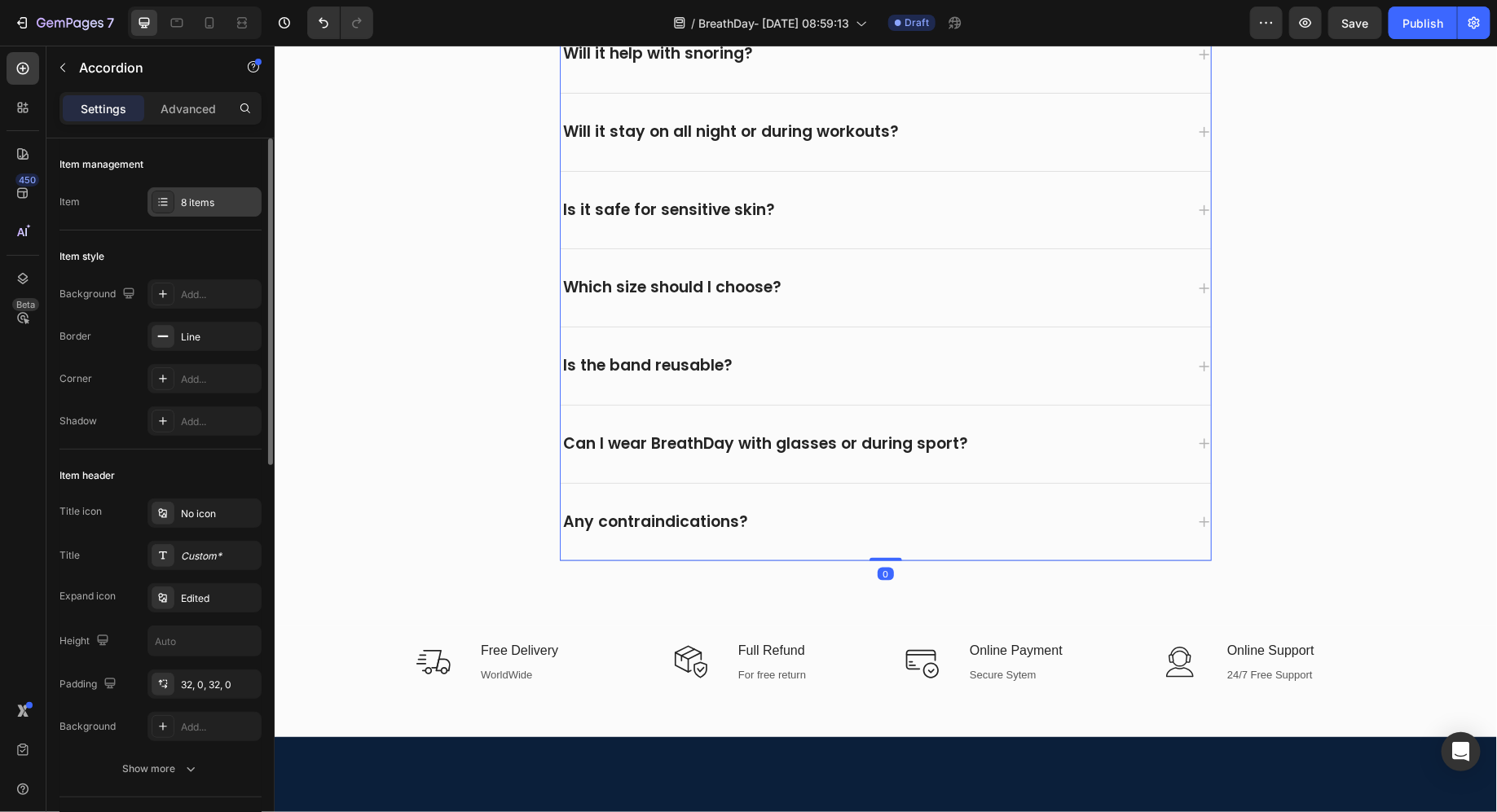
click at [223, 202] on div "8 items" at bounding box center [218, 203] width 77 height 15
click at [792, 510] on div "Any contraindications?" at bounding box center [872, 522] width 624 height 26
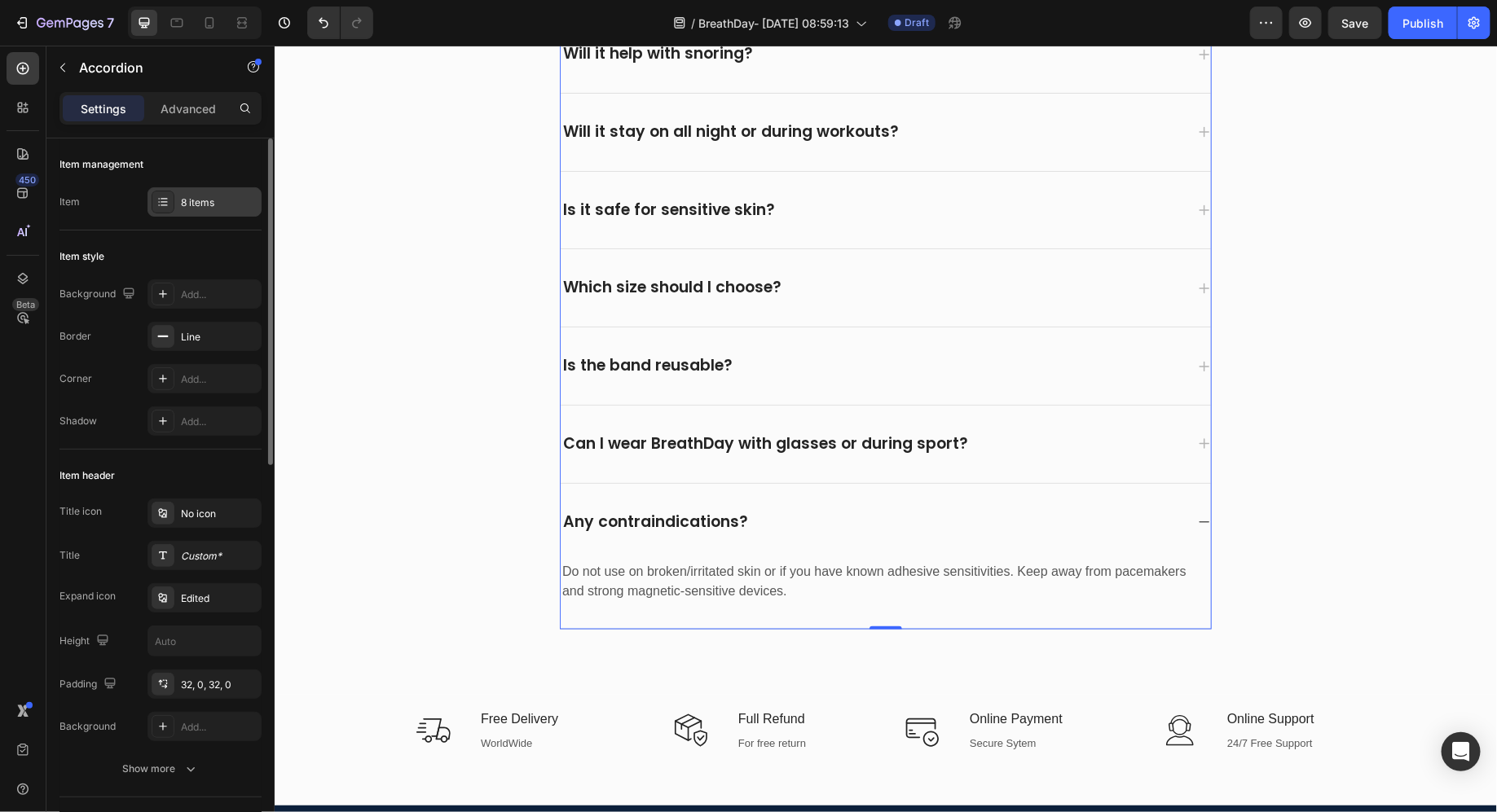
click at [223, 201] on div "8 items" at bounding box center [218, 203] width 77 height 15
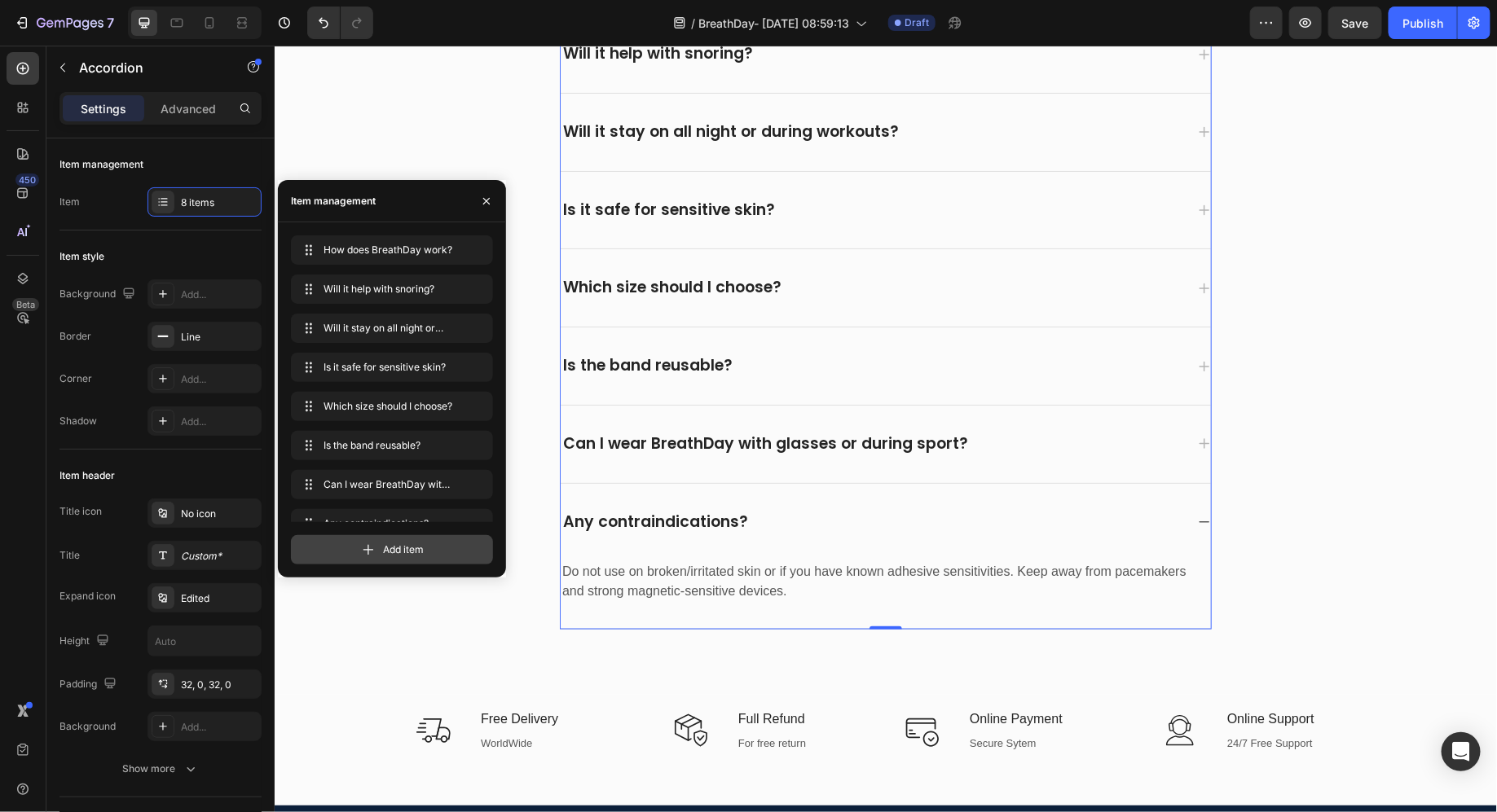
click at [363, 545] on icon at bounding box center [368, 549] width 16 height 16
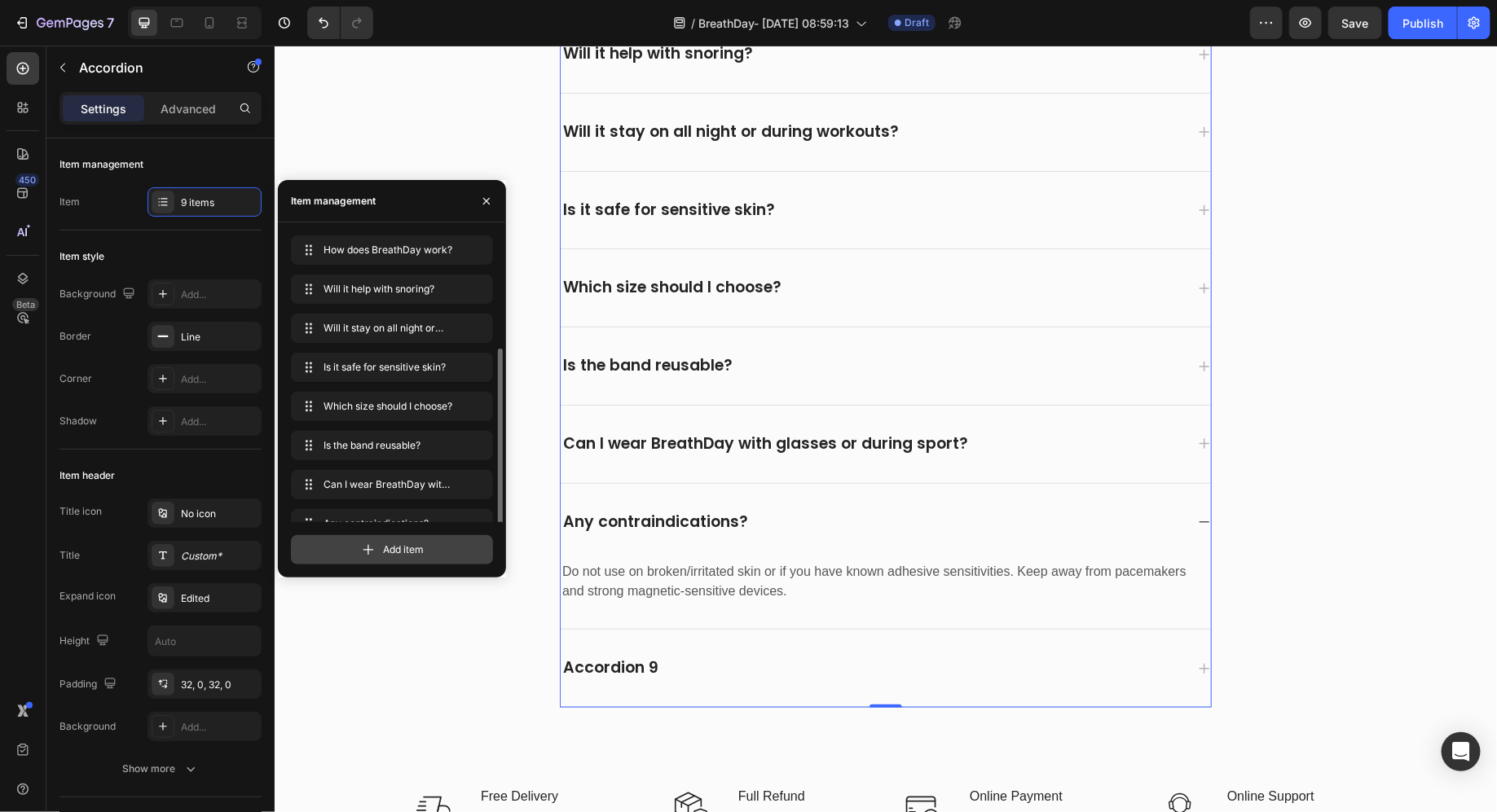
scroll to position [62, 0]
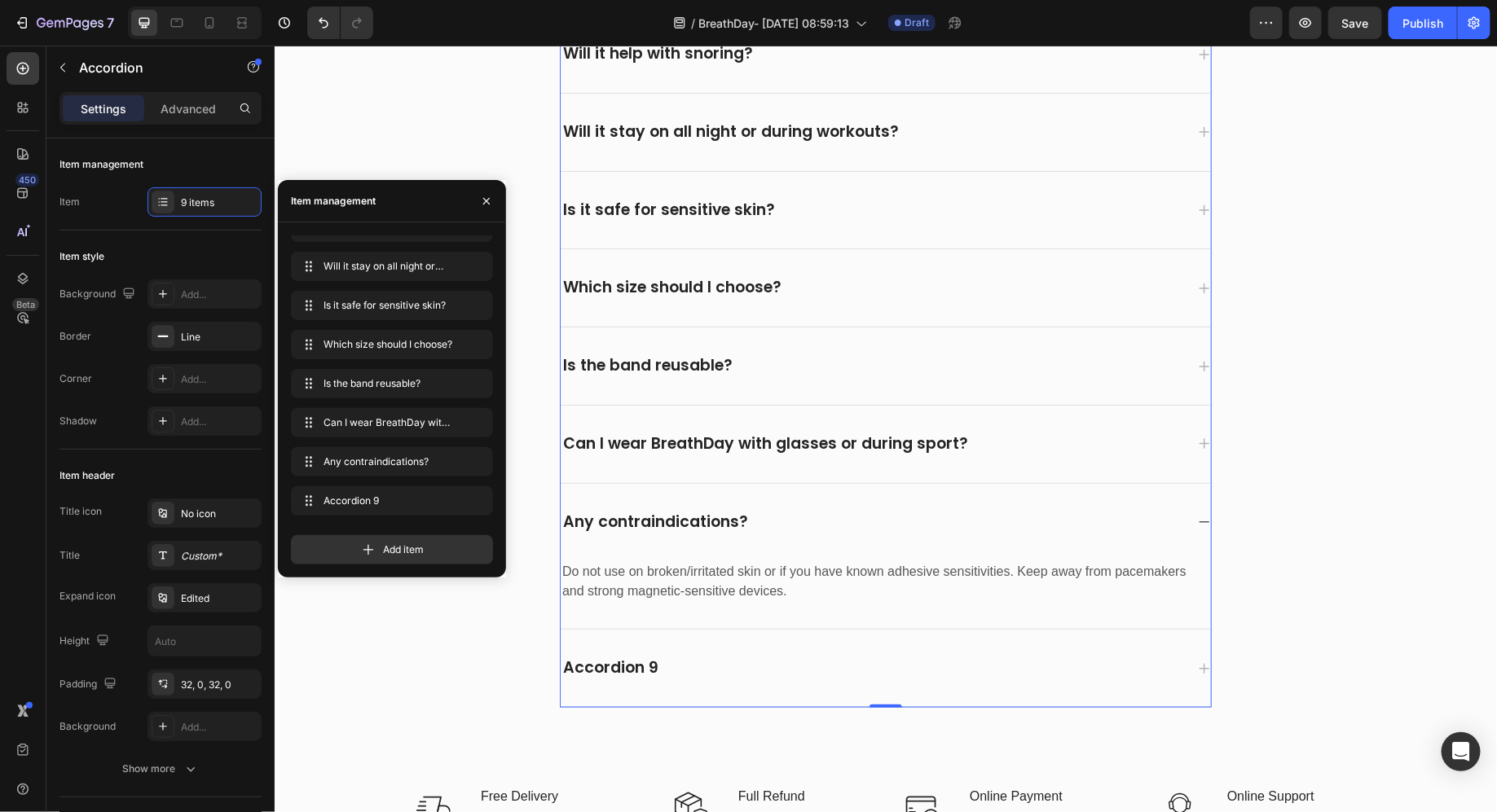
click at [634, 655] on div "Accordion 9" at bounding box center [610, 667] width 100 height 26
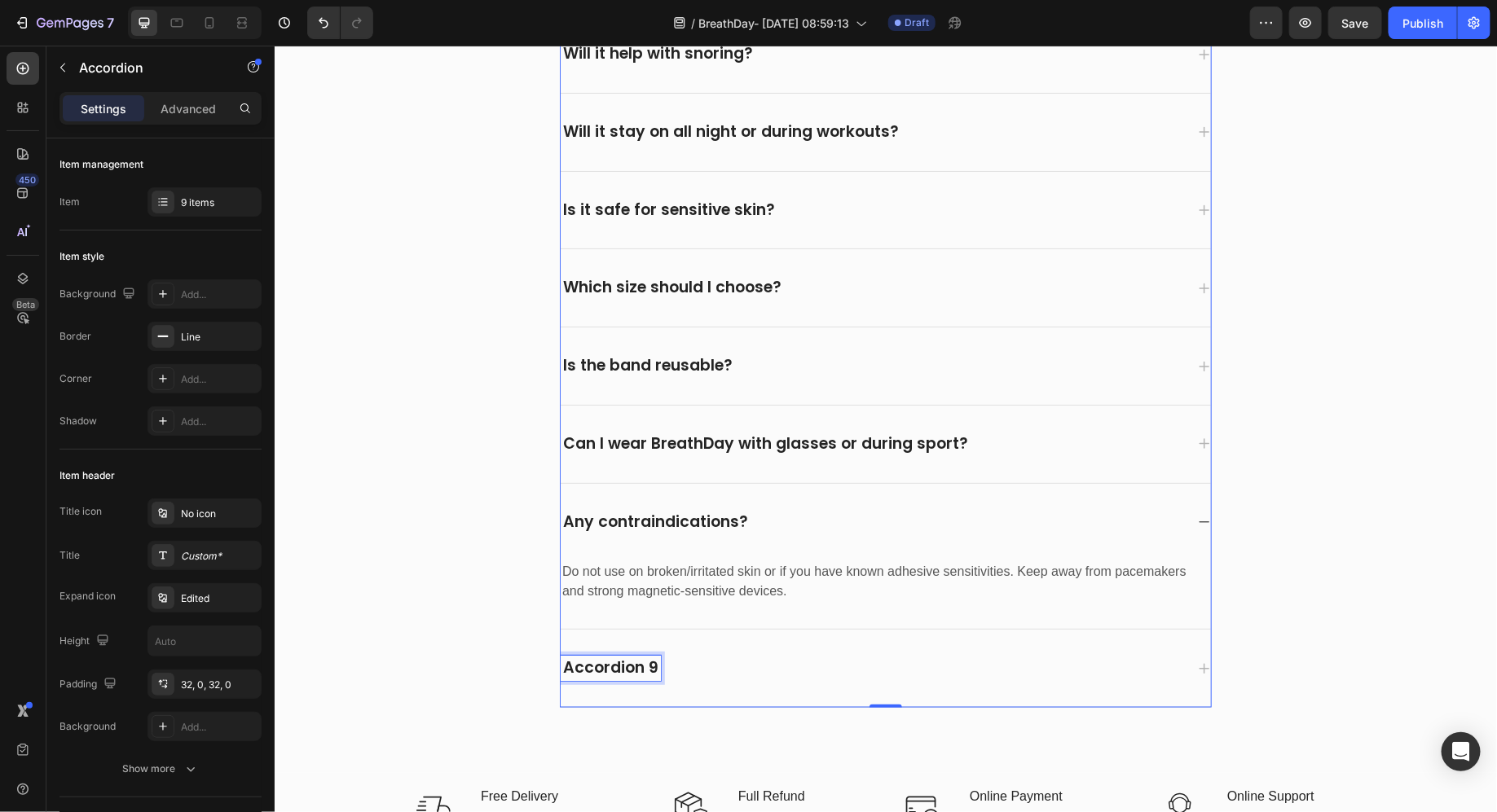
click at [634, 658] on p "Accordion 9" at bounding box center [610, 668] width 96 height 21
click at [712, 587] on p "Do not use on broken/irritated skin or if you have known adhesive sensitivities…" at bounding box center [885, 580] width 647 height 39
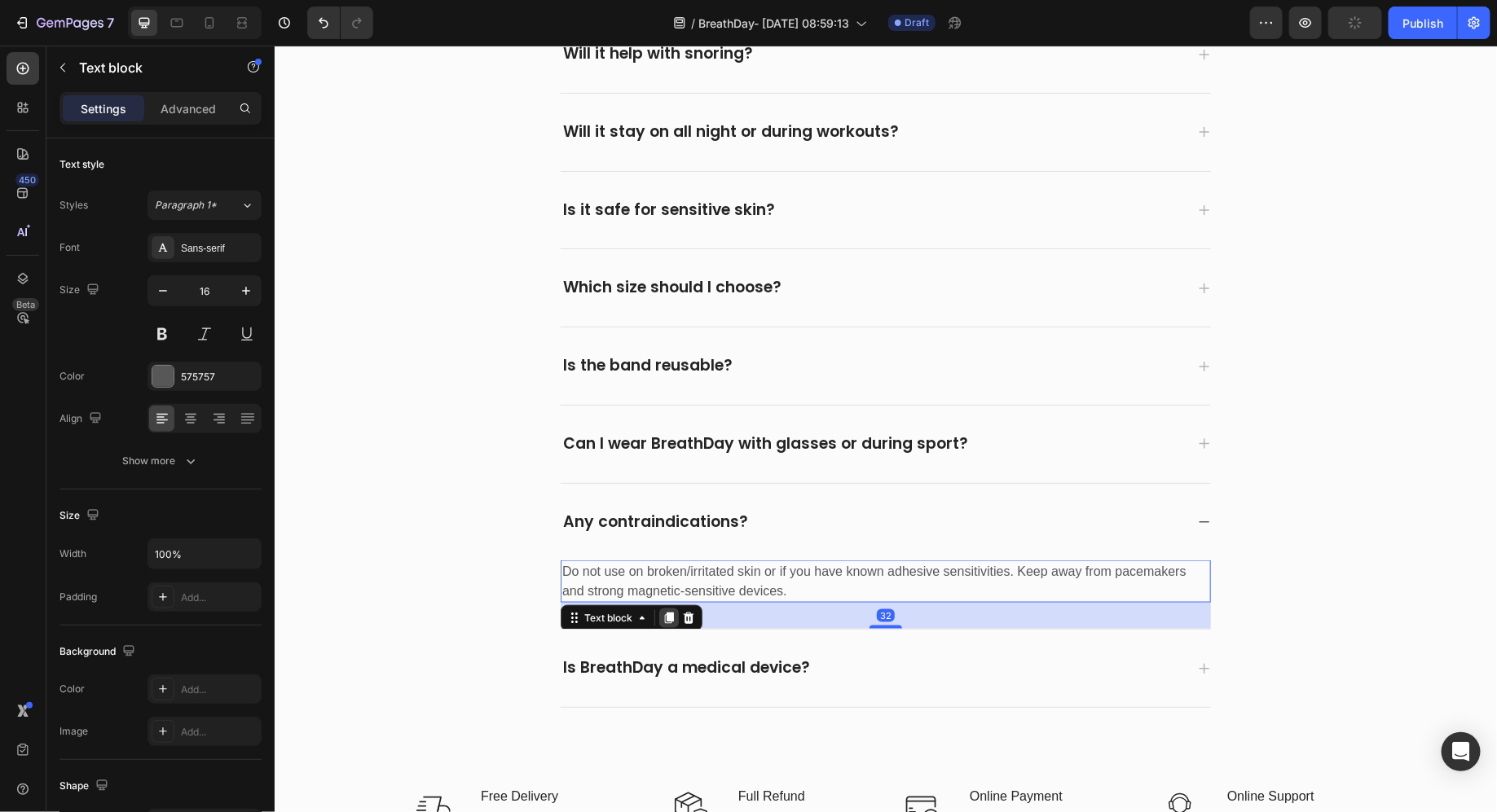
click at [669, 612] on icon at bounding box center [668, 617] width 9 height 11
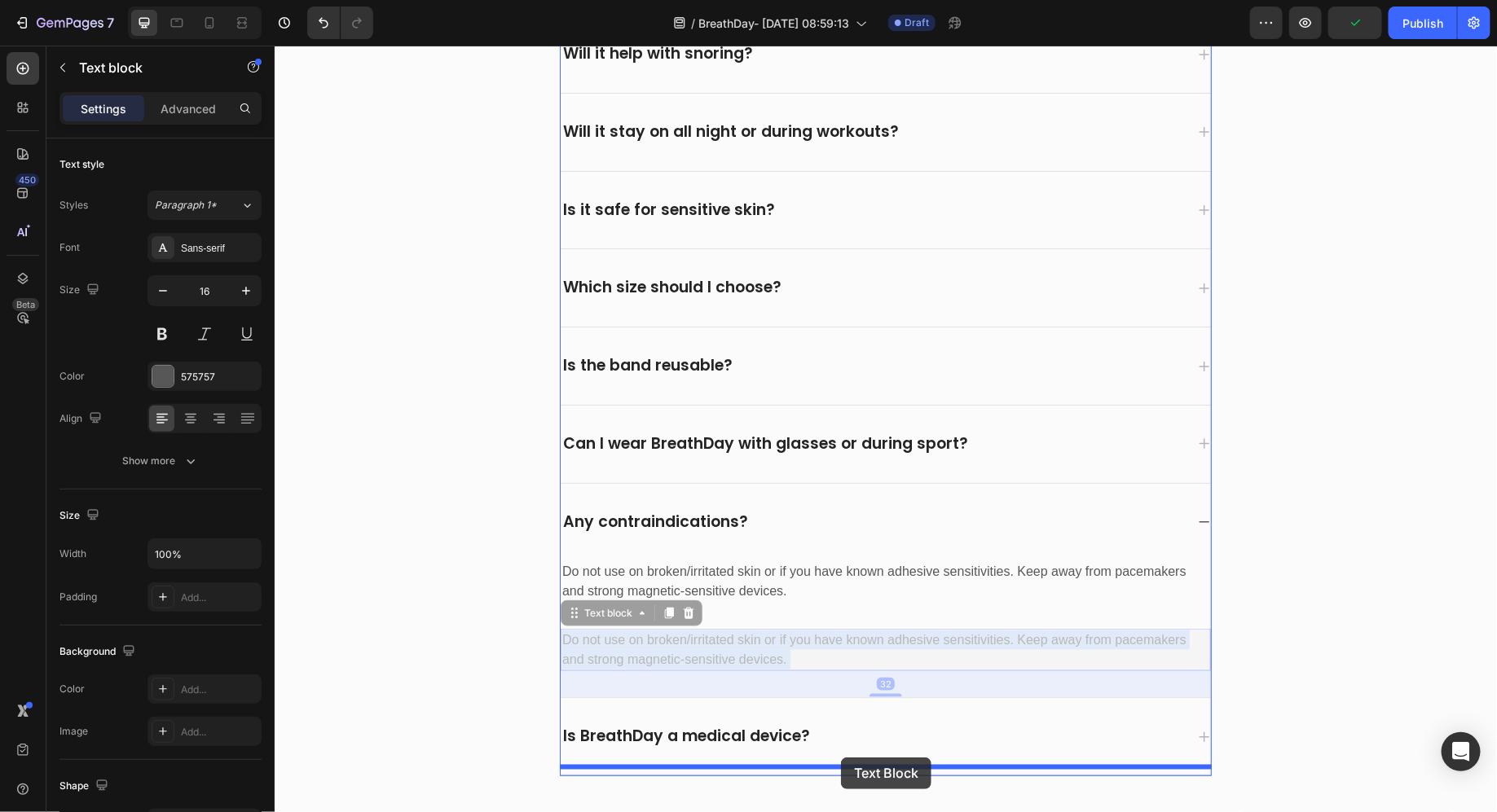
drag, startPoint x: 841, startPoint y: 637, endPoint x: 841, endPoint y: 757, distance: 120.0
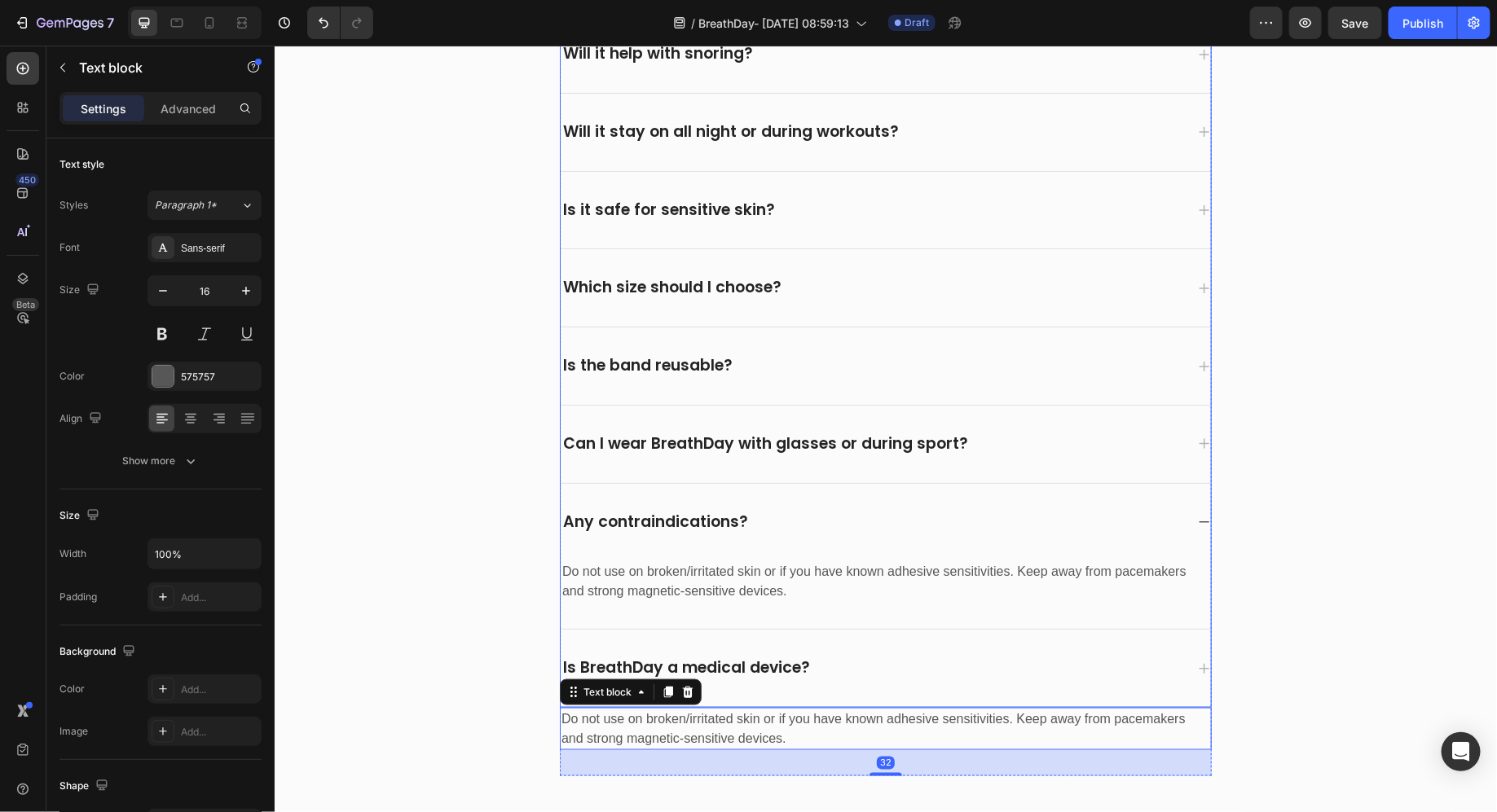
click at [845, 679] on div "Is BreathDay a medical device?" at bounding box center [885, 667] width 651 height 78
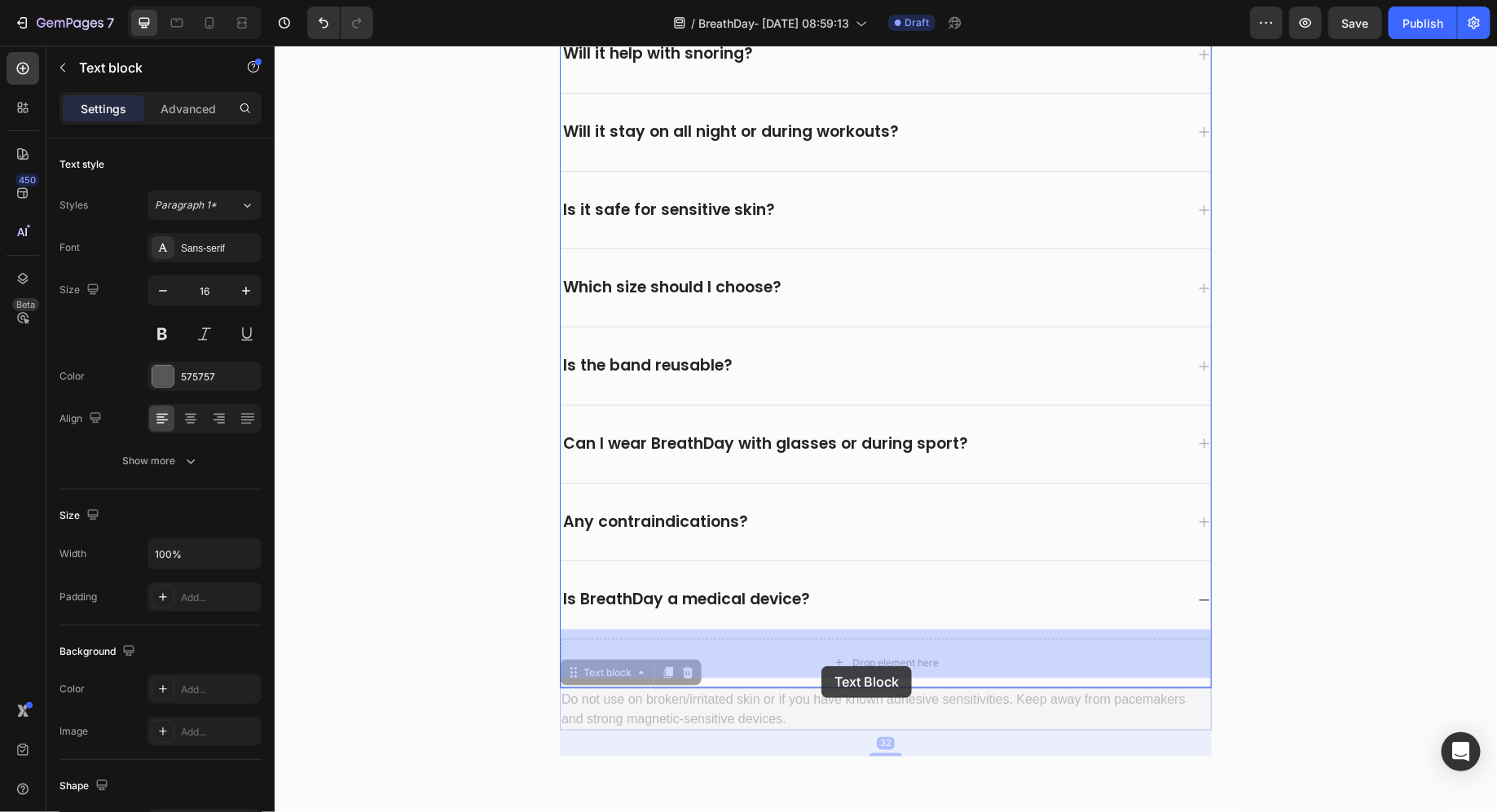
drag, startPoint x: 821, startPoint y: 701, endPoint x: 824, endPoint y: 651, distance: 50.1
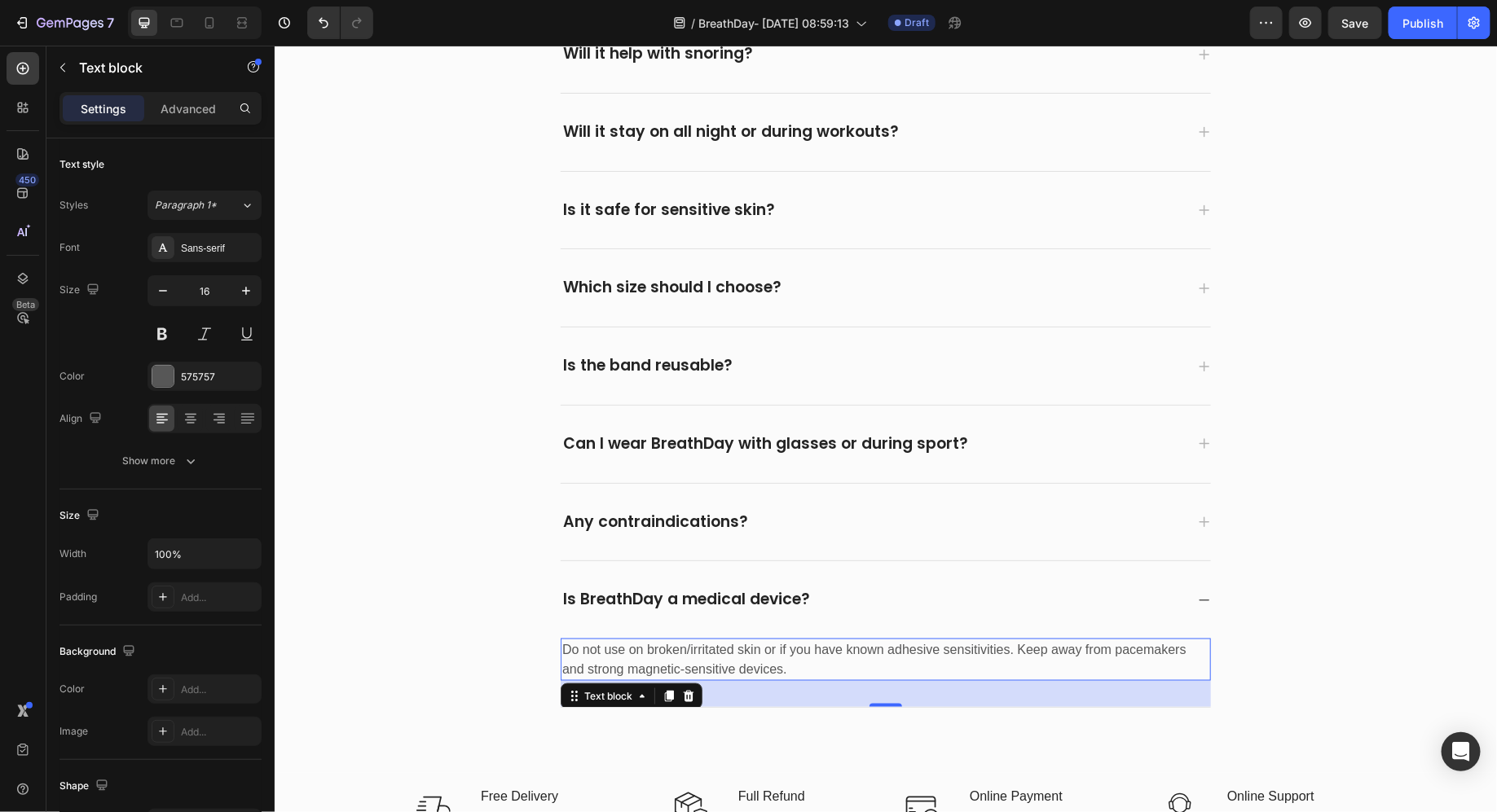
click at [710, 665] on p "Do not use on broken/irritated skin or if you have known adhesive sensitivities…" at bounding box center [885, 659] width 647 height 39
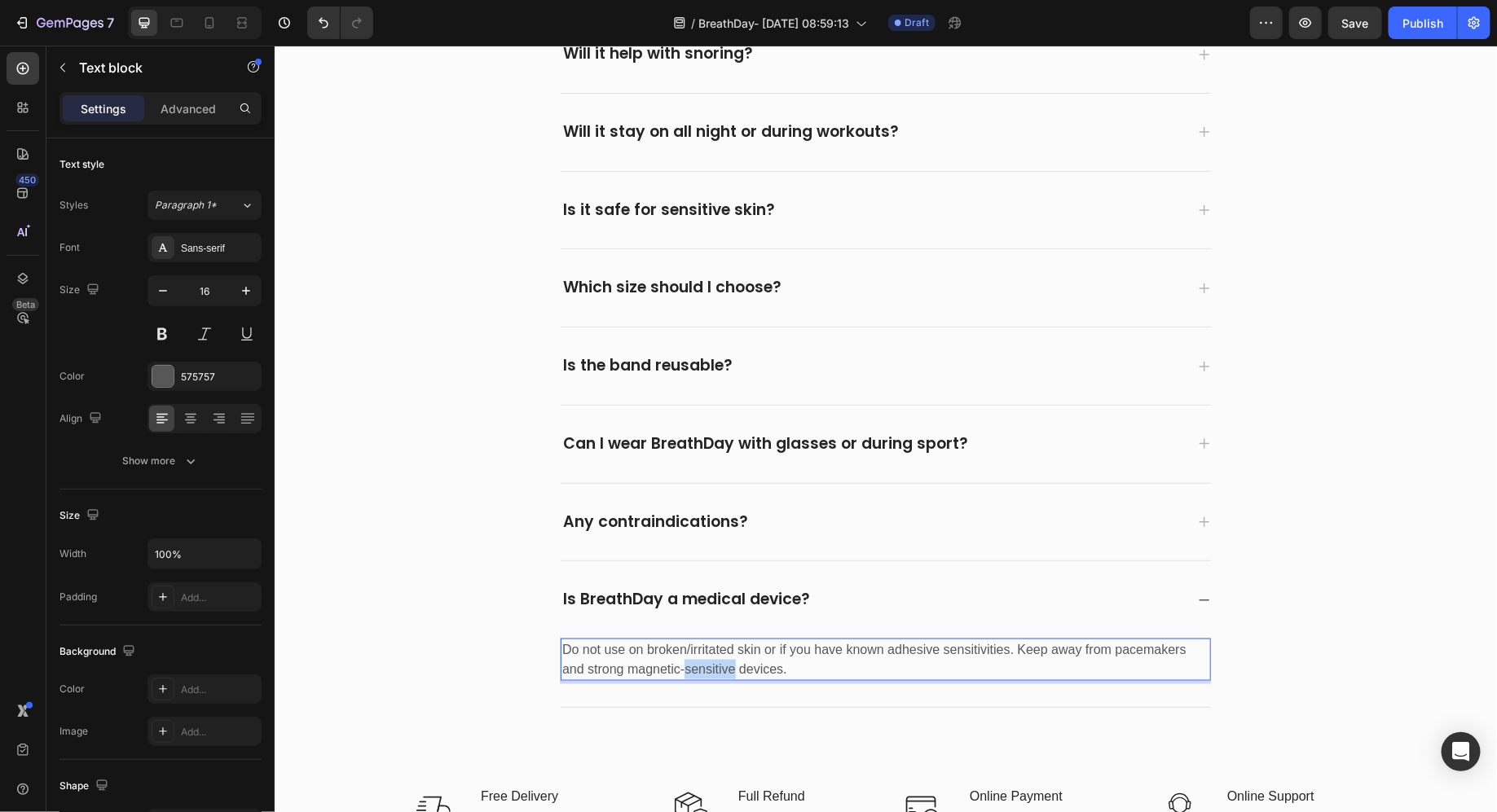
click at [710, 665] on p "Do not use on broken/irritated skin or if you have known adhesive sensitivities…" at bounding box center [885, 659] width 647 height 39
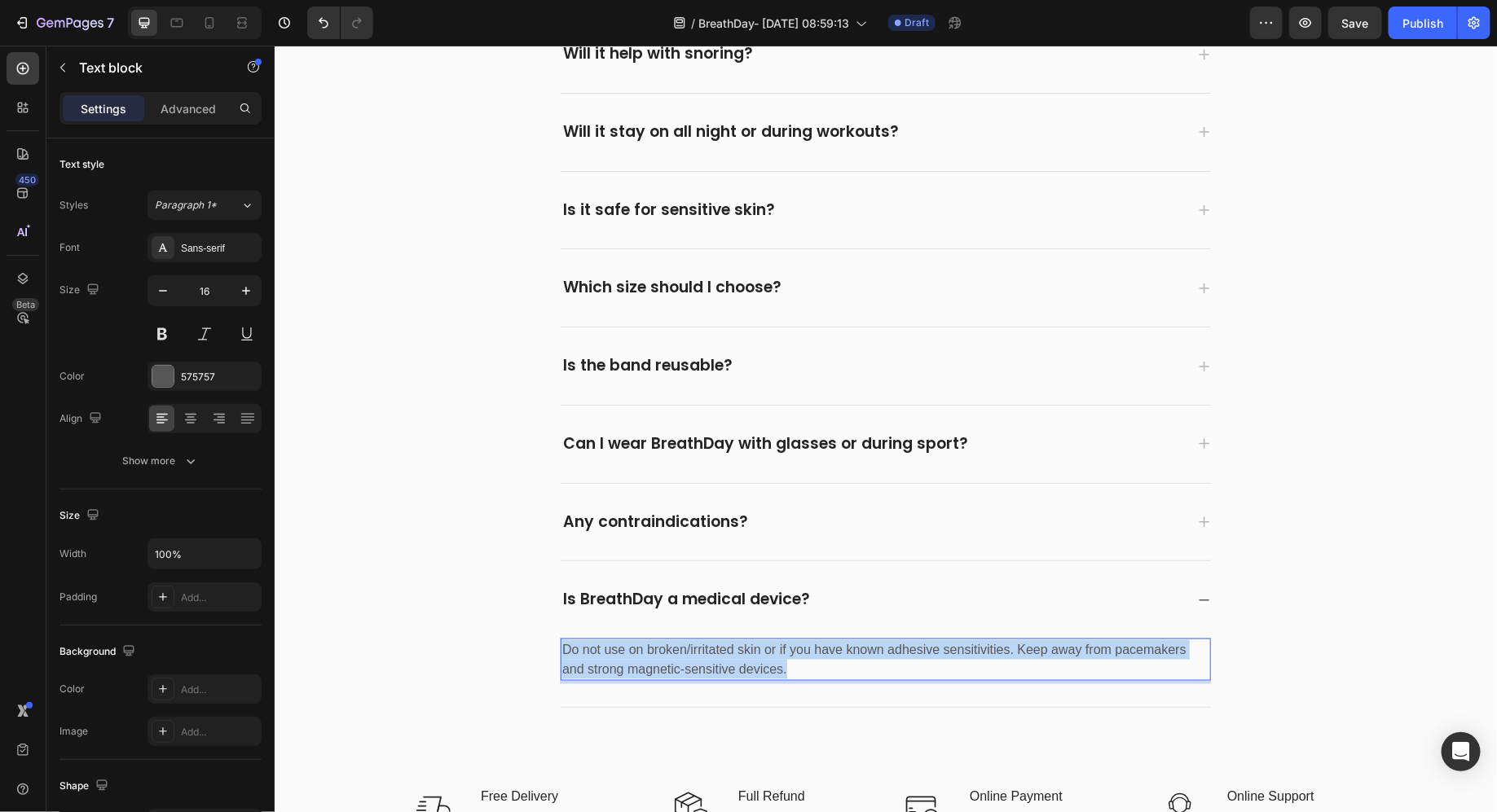
click at [710, 665] on p "Do not use on broken/irritated skin or if you have known adhesive sensitivities…" at bounding box center [885, 659] width 647 height 39
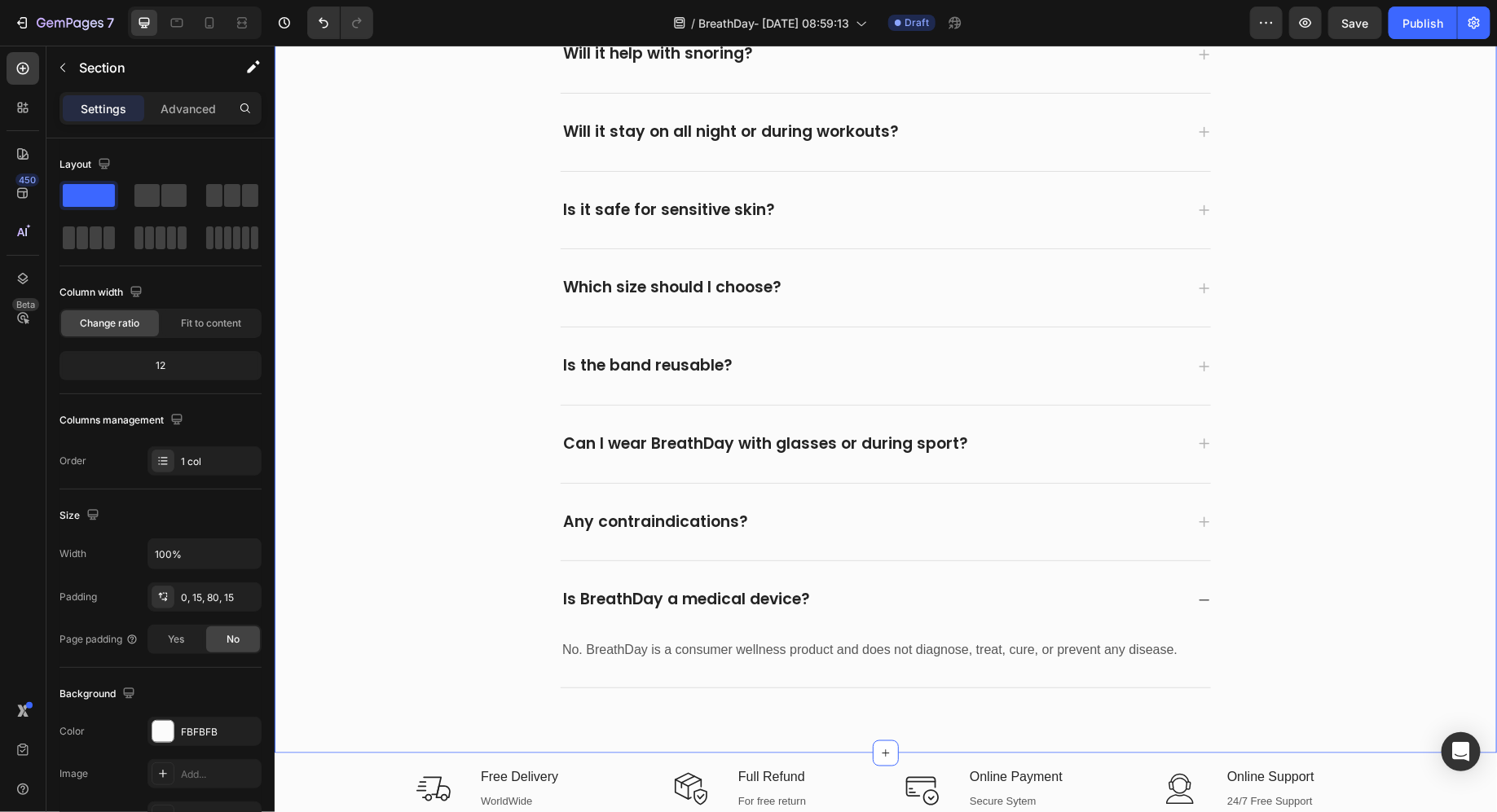
click at [1367, 609] on div "Frequently asked questions Heading Have questions? We’re here to help Text bloc…" at bounding box center [885, 265] width 1198 height 846
click at [1343, 18] on button "button" at bounding box center [1355, 23] width 54 height 32
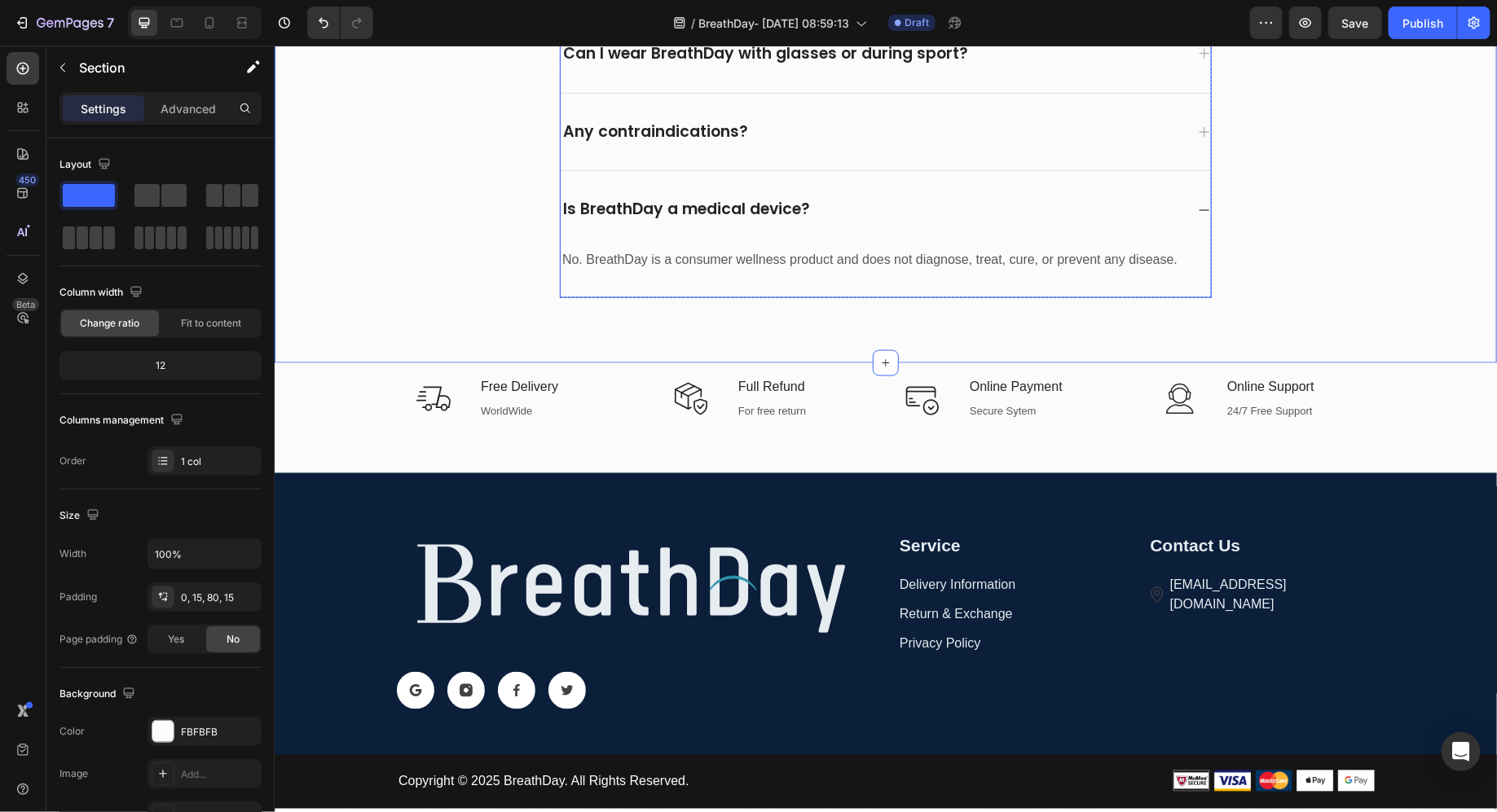
scroll to position [7183, 0]
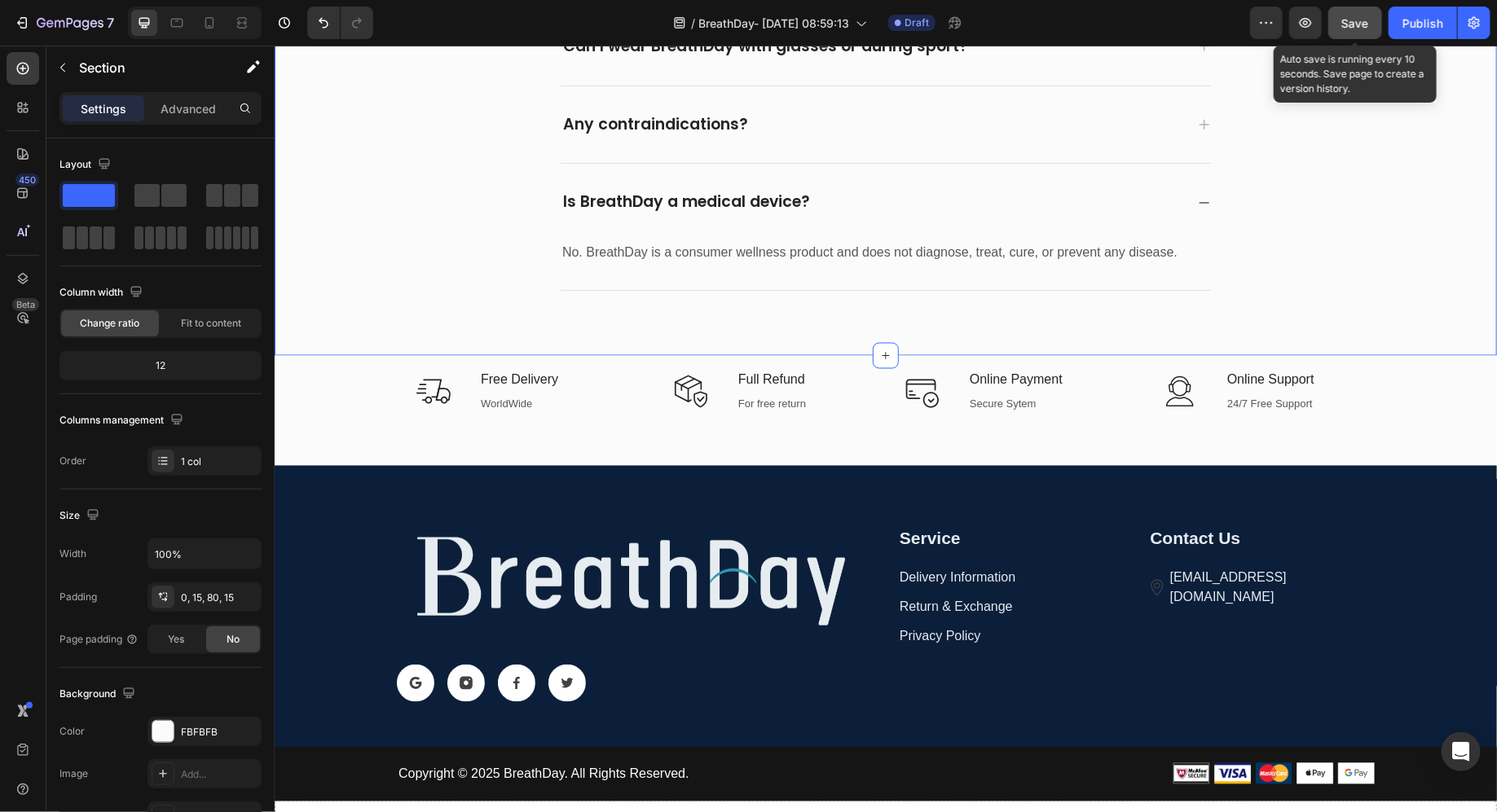
click at [1352, 20] on span "Save" at bounding box center [1356, 23] width 26 height 14
click at [1305, 20] on div "Preview Auto save is running every 10 seconds. Save page to create a version hi…" at bounding box center [1370, 23] width 240 height 32
